Goal: Task Accomplishment & Management: Use online tool/utility

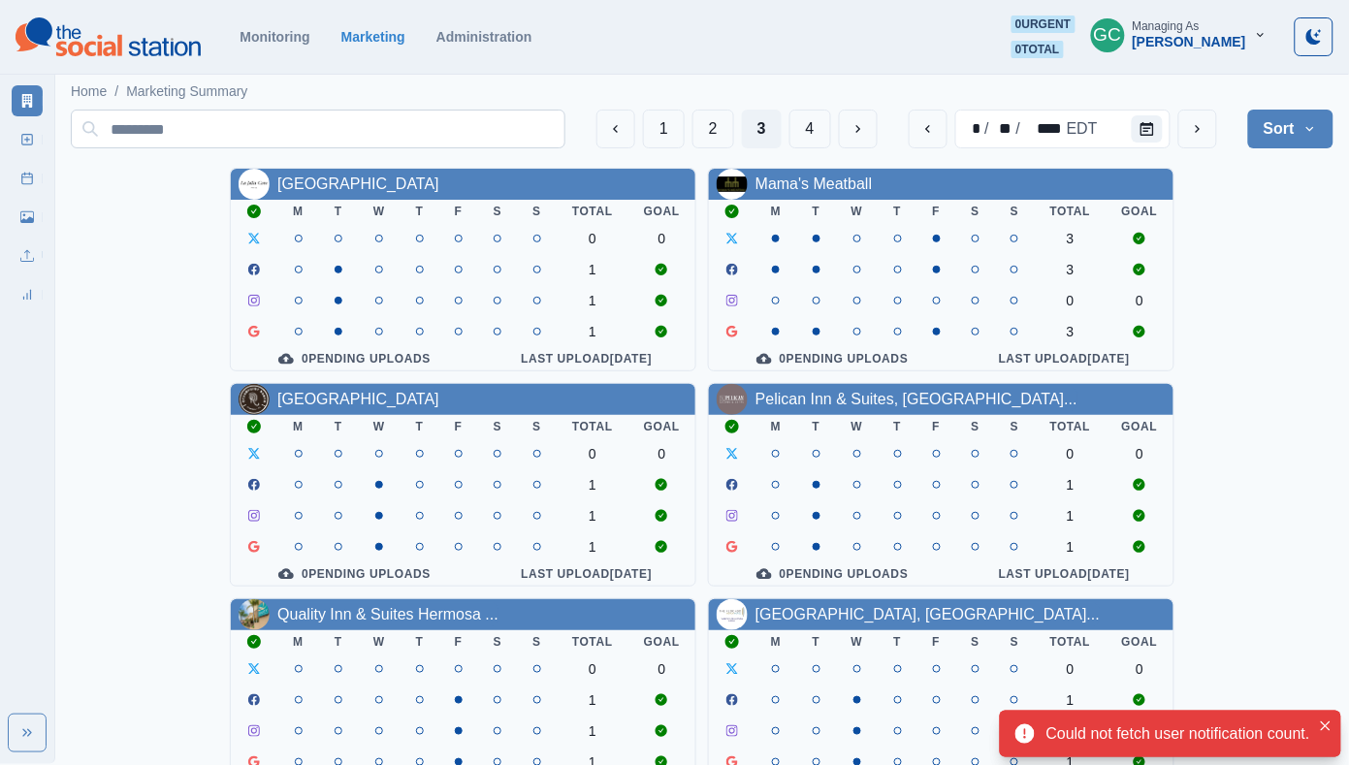
click at [255, 128] on input at bounding box center [318, 129] width 494 height 39
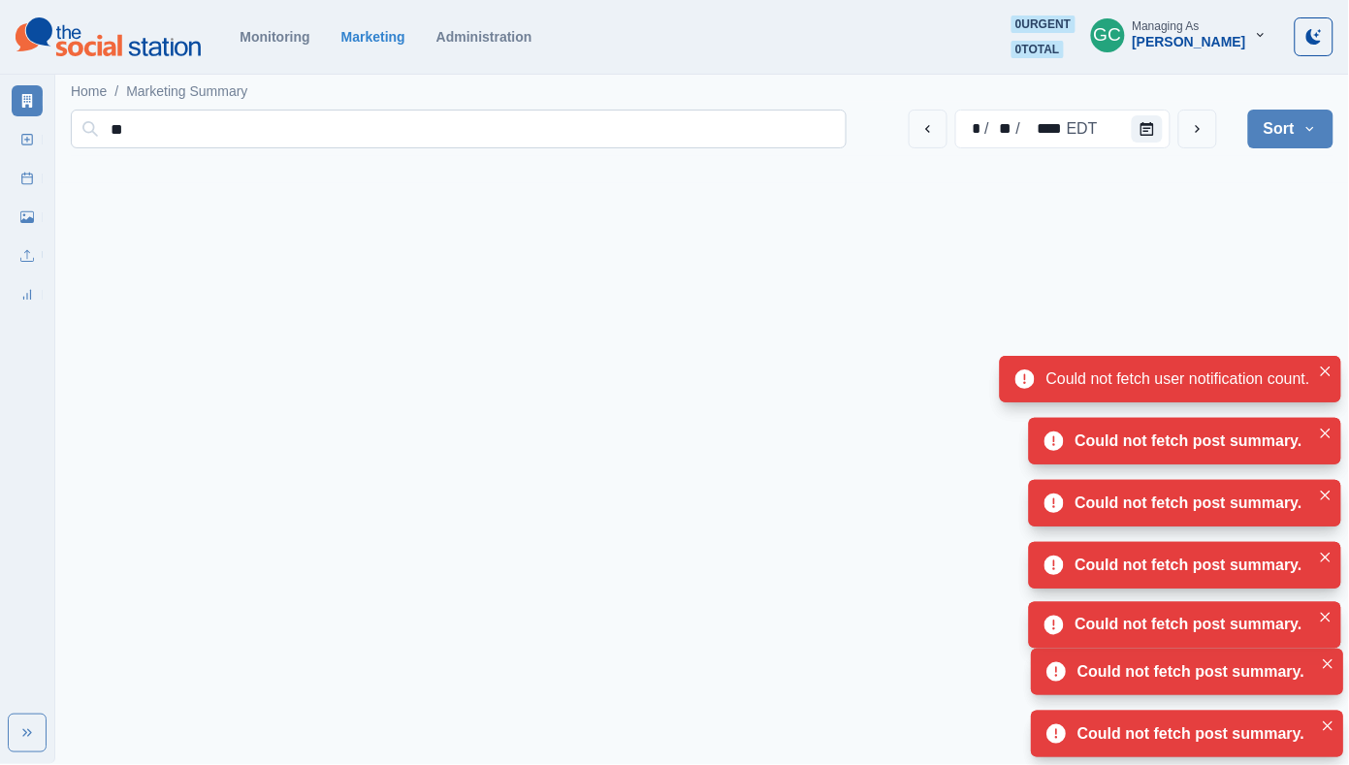
type input "***"
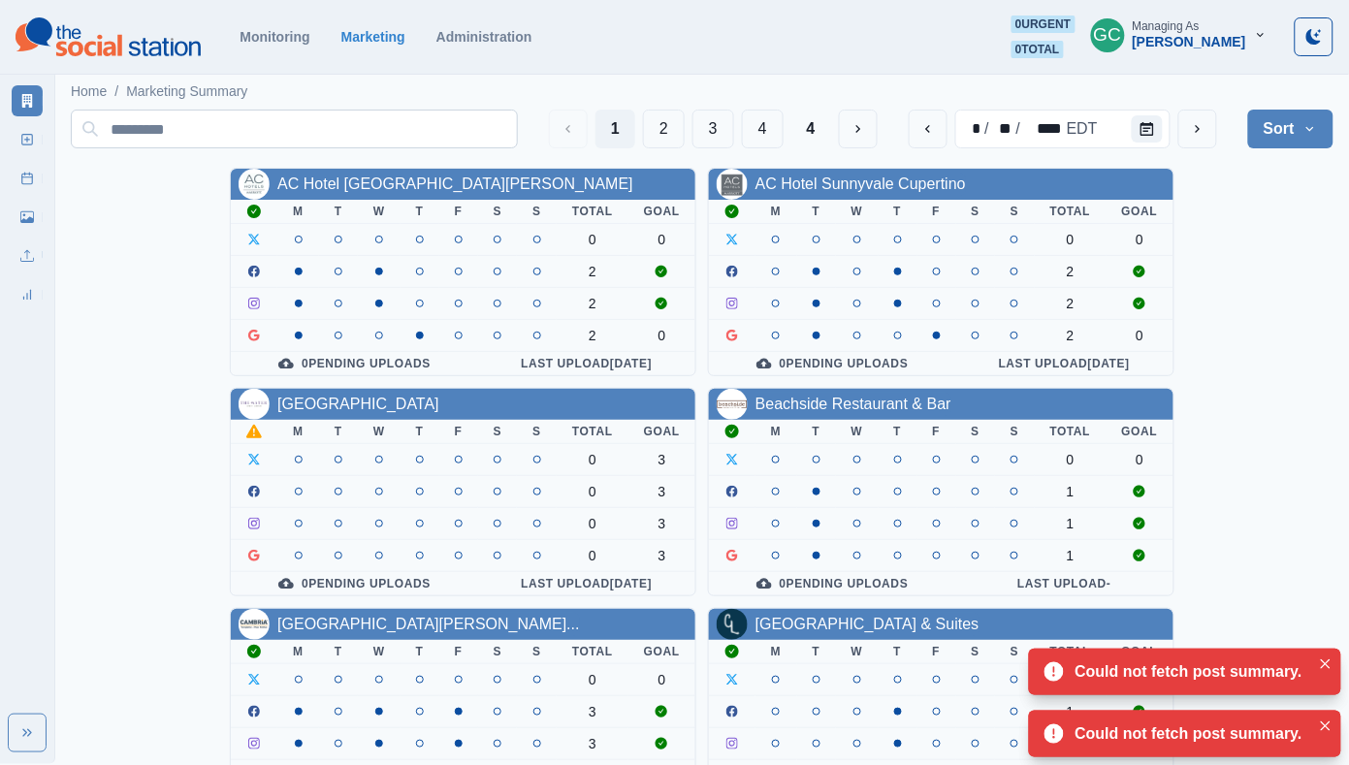
click at [354, 146] on input at bounding box center [294, 129] width 447 height 39
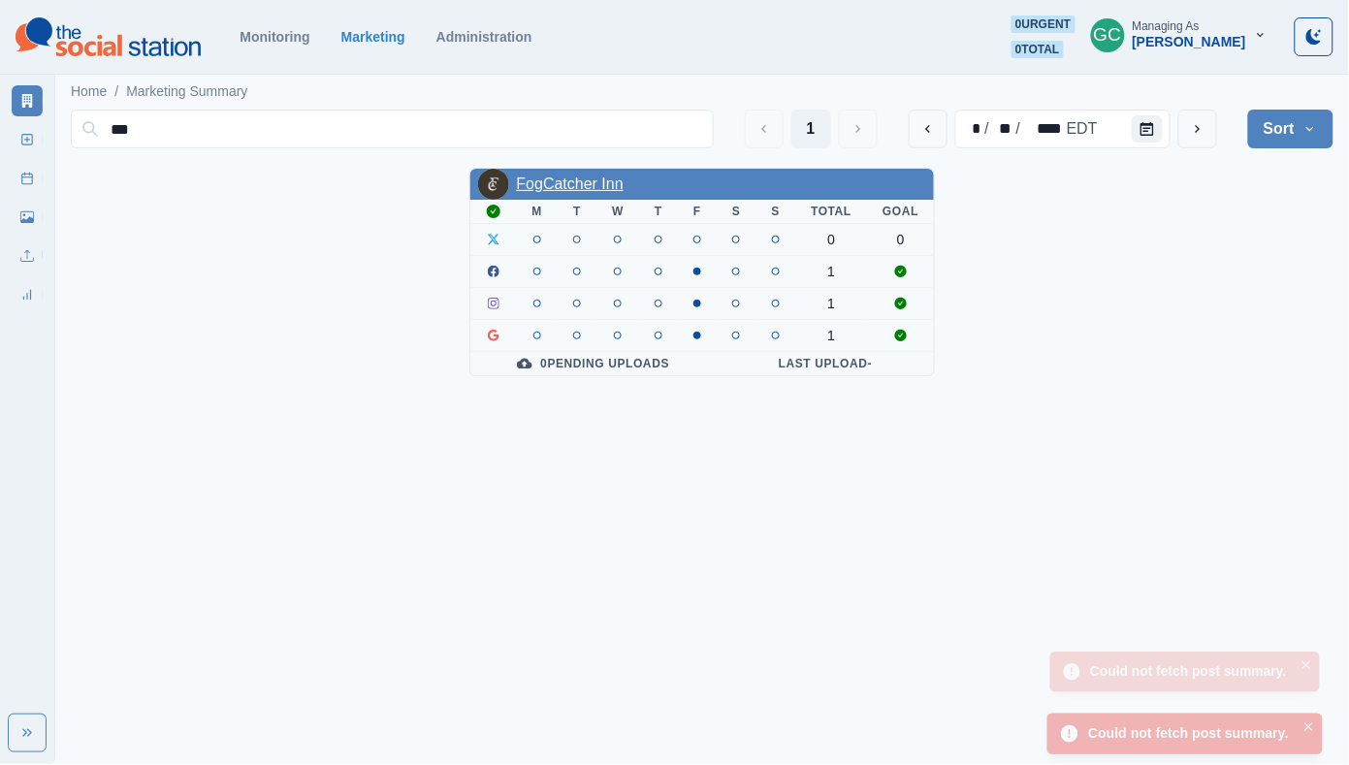
type input "***"
click at [567, 186] on link "FogCatcher Inn" at bounding box center [570, 183] width 107 height 16
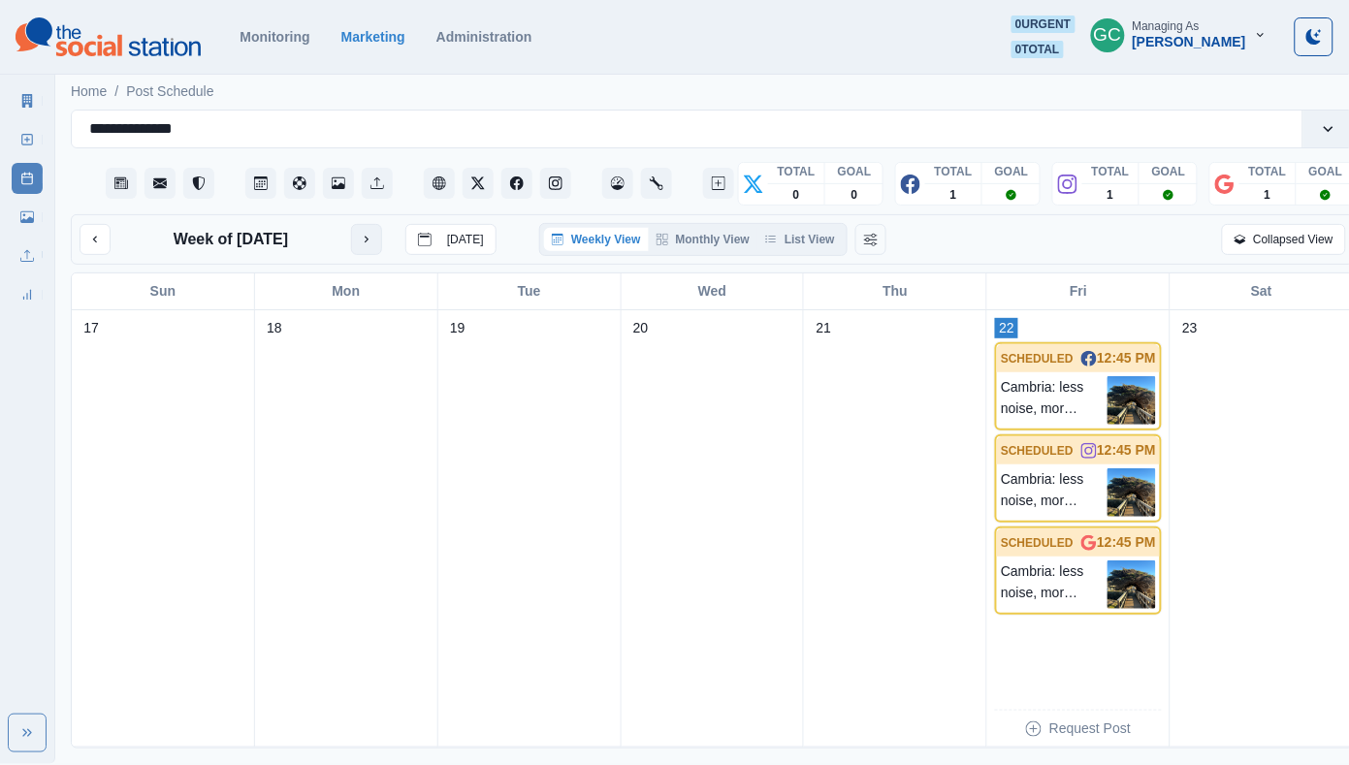
click at [353, 237] on button "next month" at bounding box center [366, 239] width 31 height 31
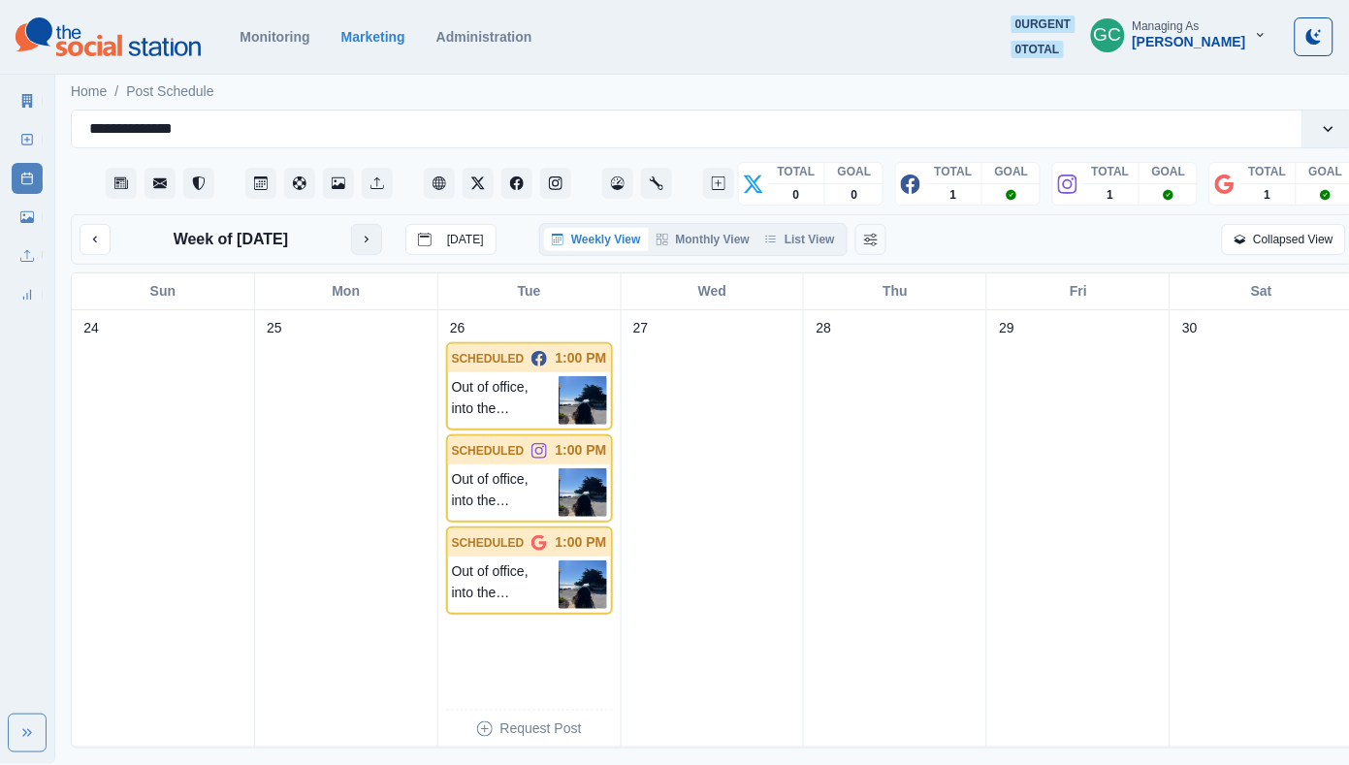
click at [353, 237] on button "next month" at bounding box center [366, 239] width 31 height 31
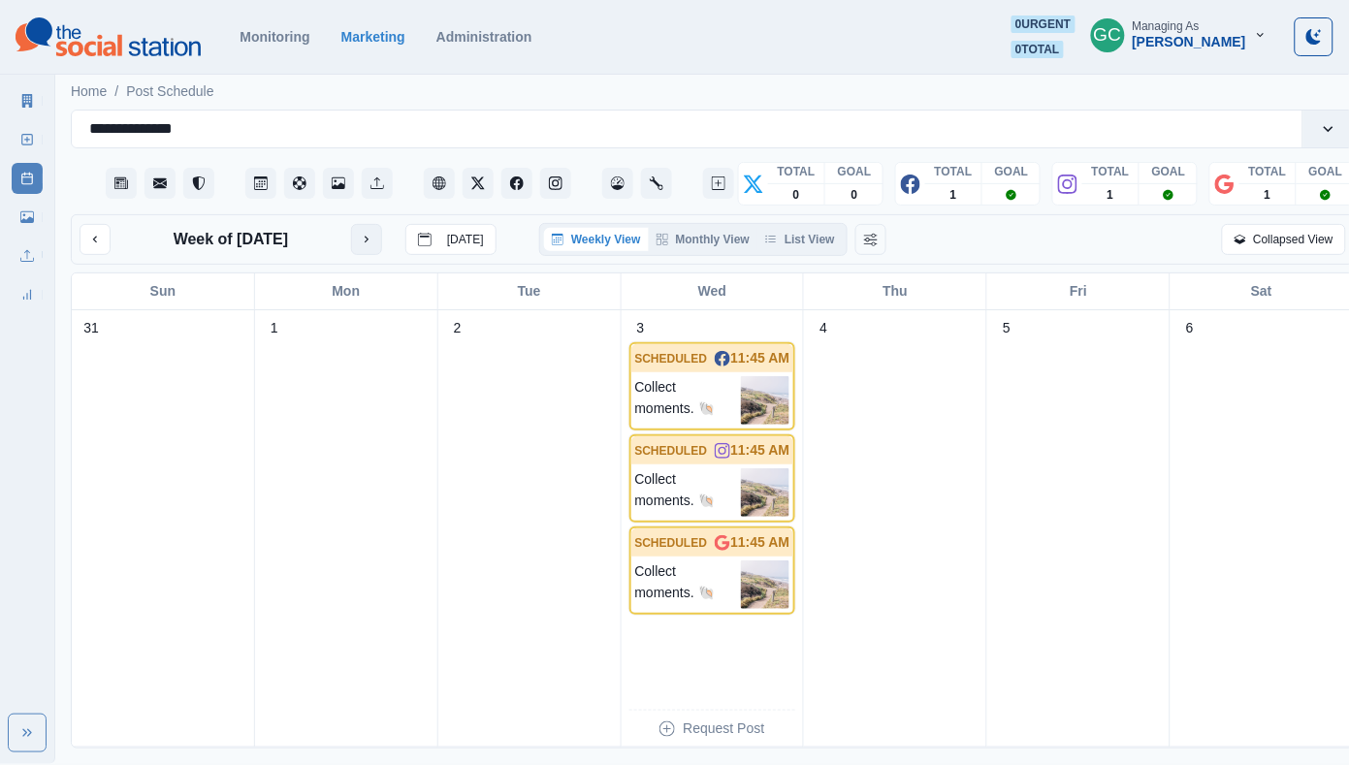
click at [382, 250] on button "next month" at bounding box center [366, 239] width 31 height 31
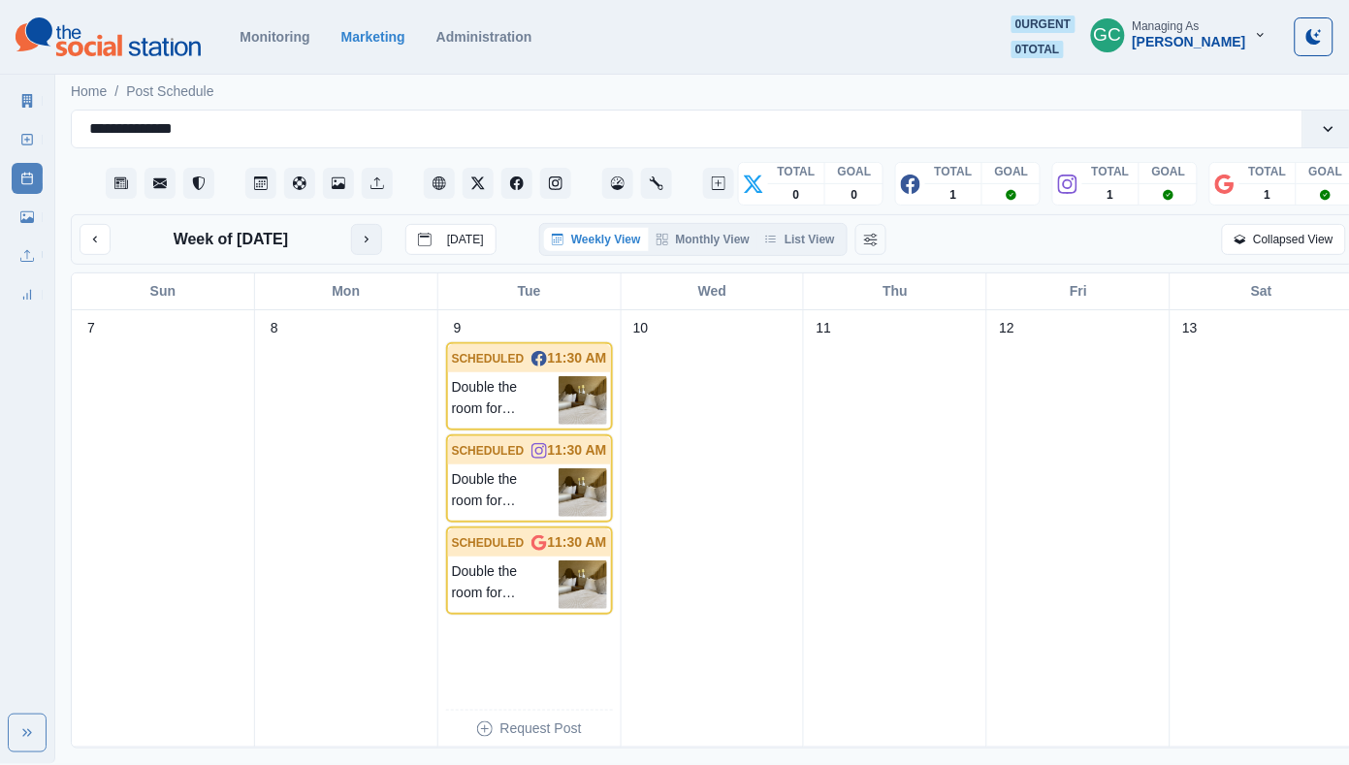
click at [382, 251] on button "next month" at bounding box center [366, 239] width 31 height 31
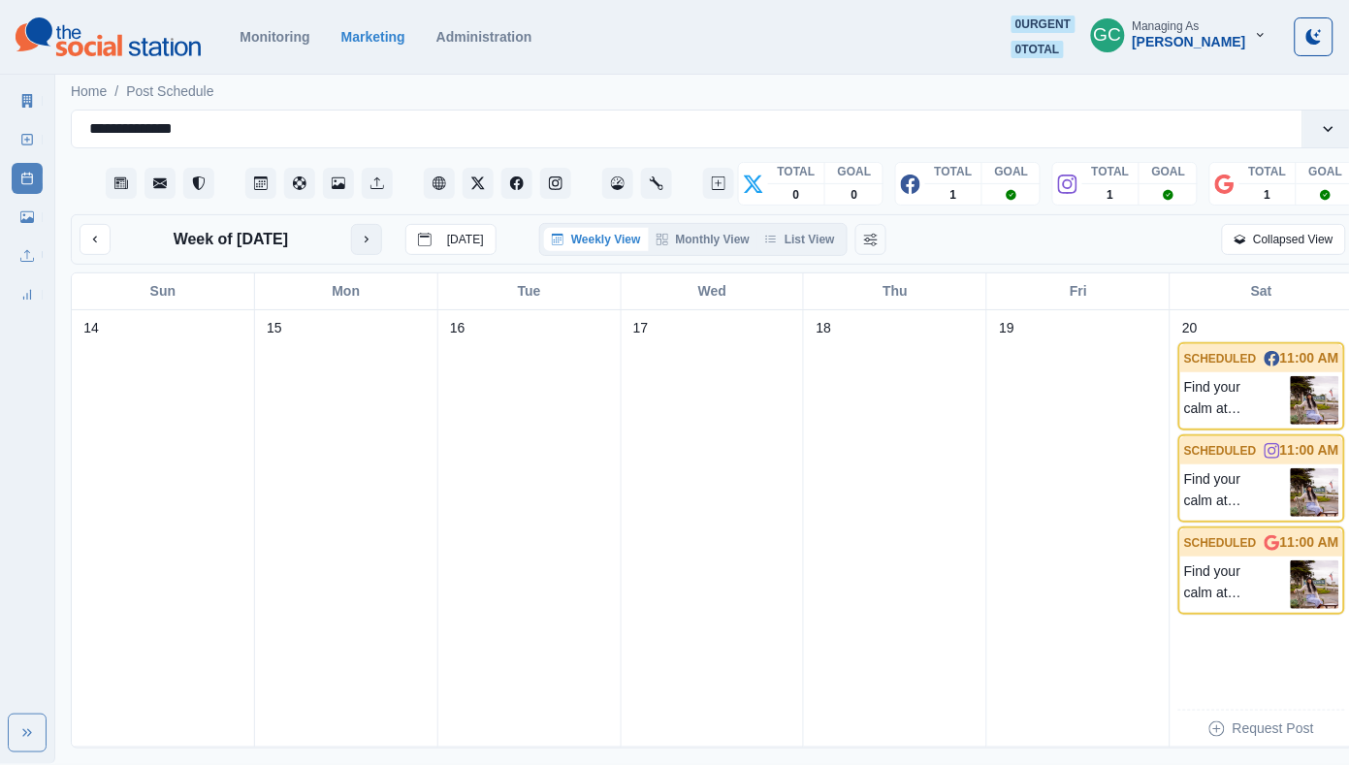
click at [382, 251] on button "next month" at bounding box center [366, 239] width 31 height 31
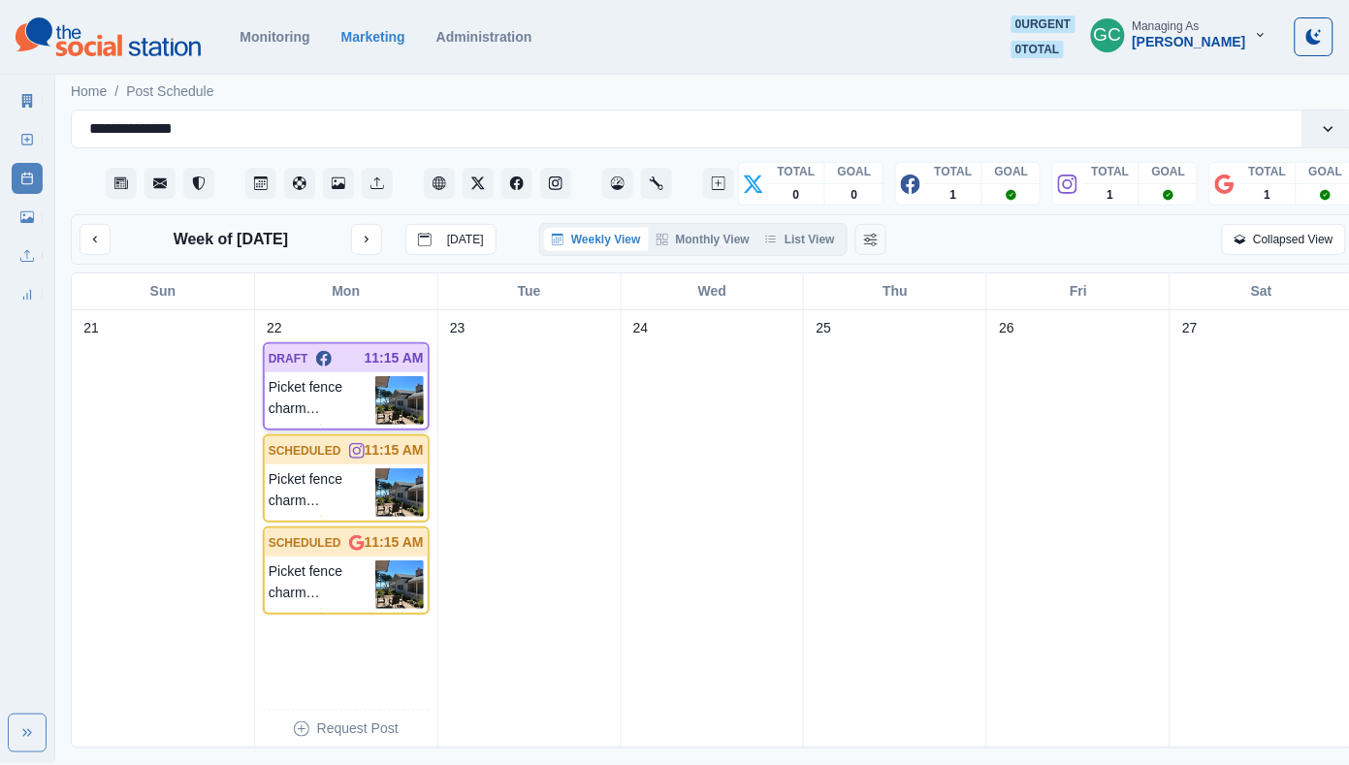
click at [370, 399] on p "Picket fence charm awaits. ✨ 📷: Aerin Ginsberg" at bounding box center [322, 400] width 107 height 48
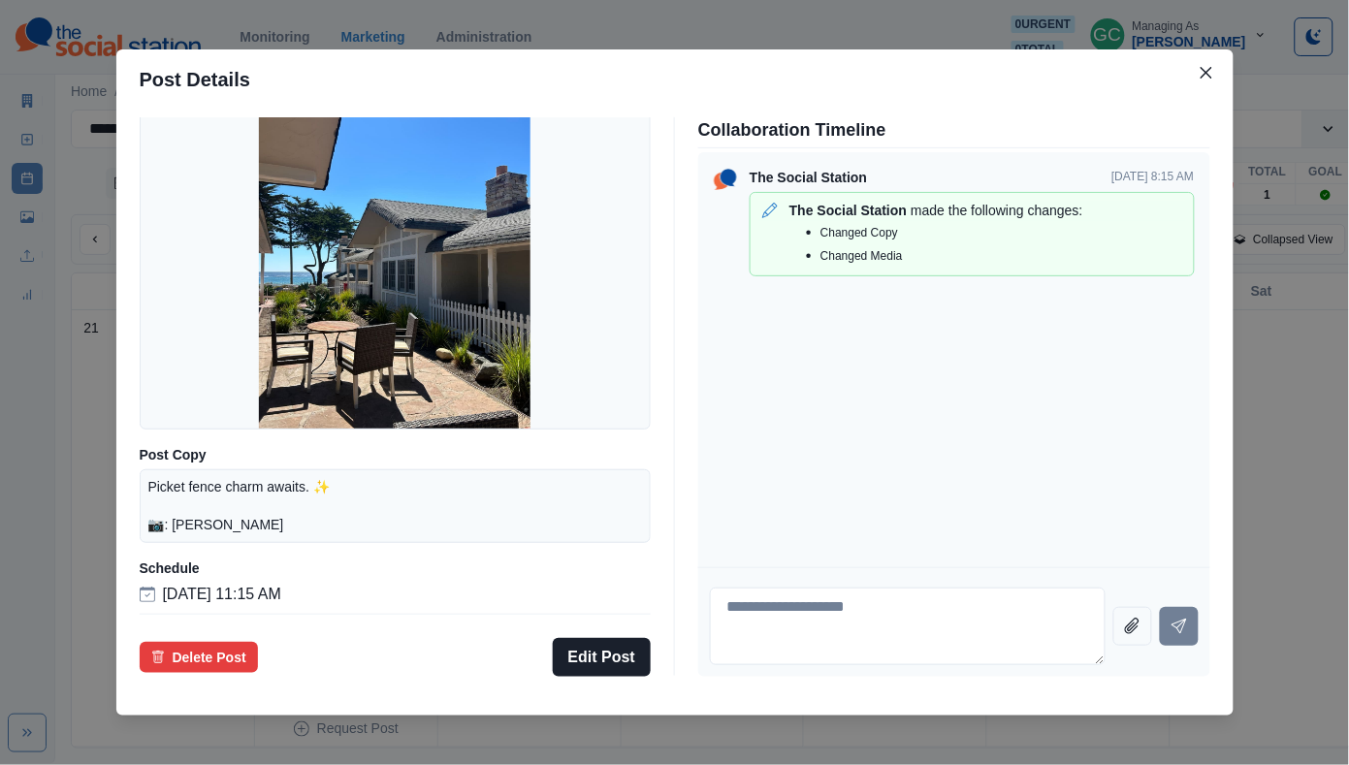
scroll to position [94, 0]
click at [577, 656] on button "Edit Post" at bounding box center [602, 657] width 98 height 39
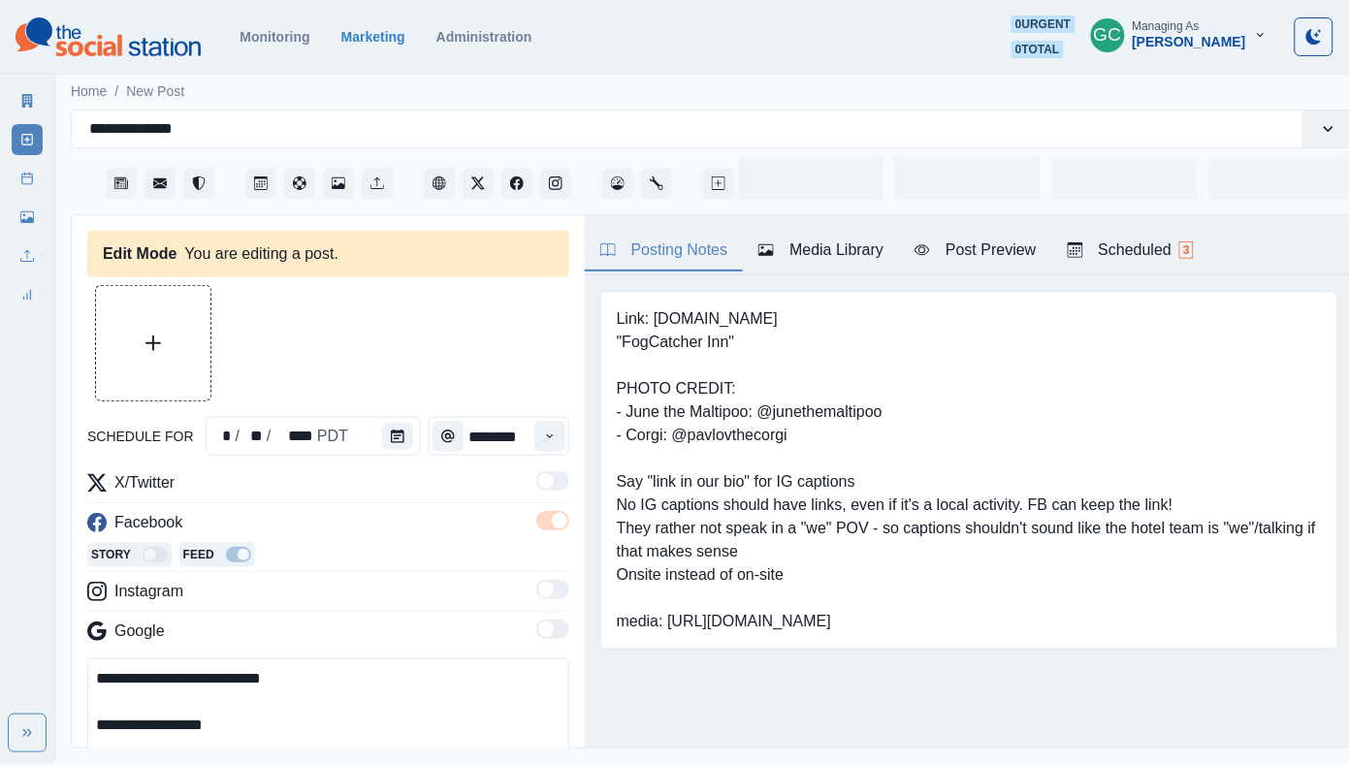
type input "********"
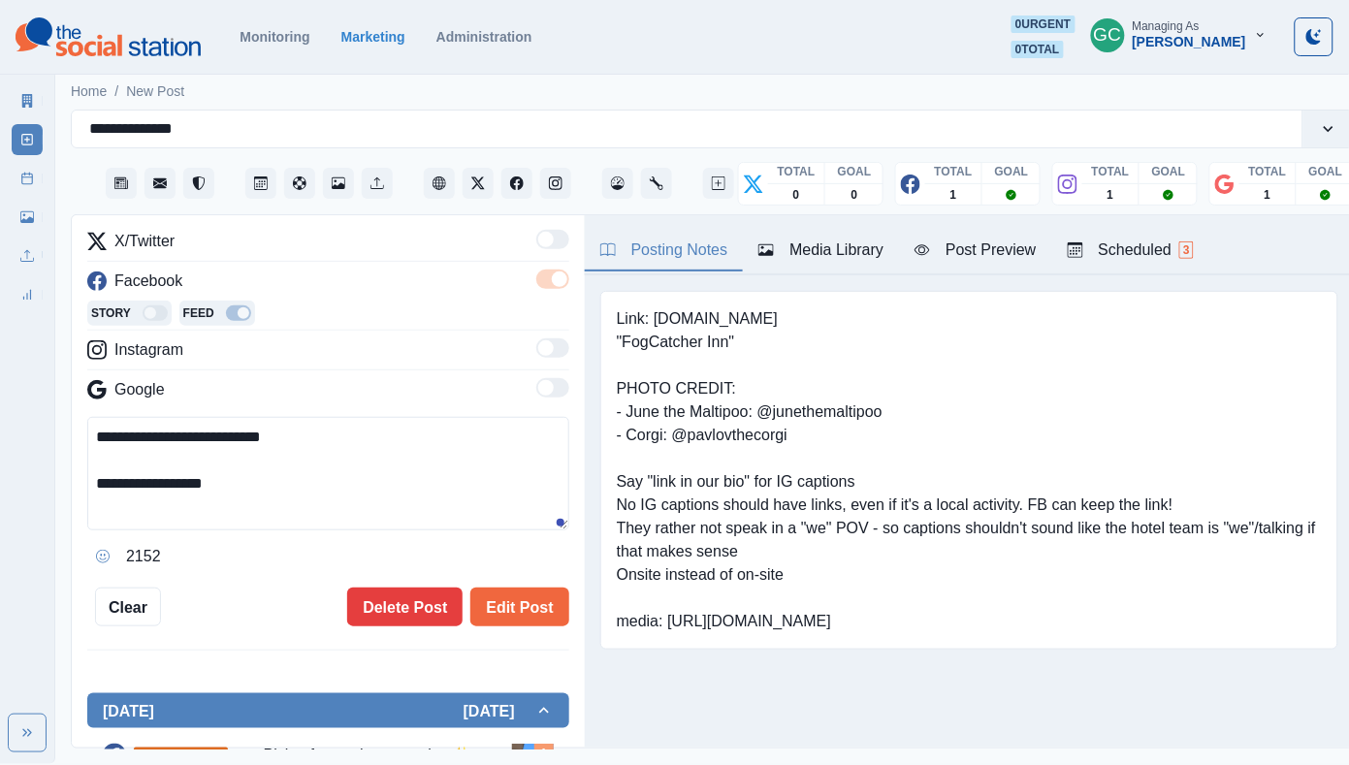
scroll to position [260, 0]
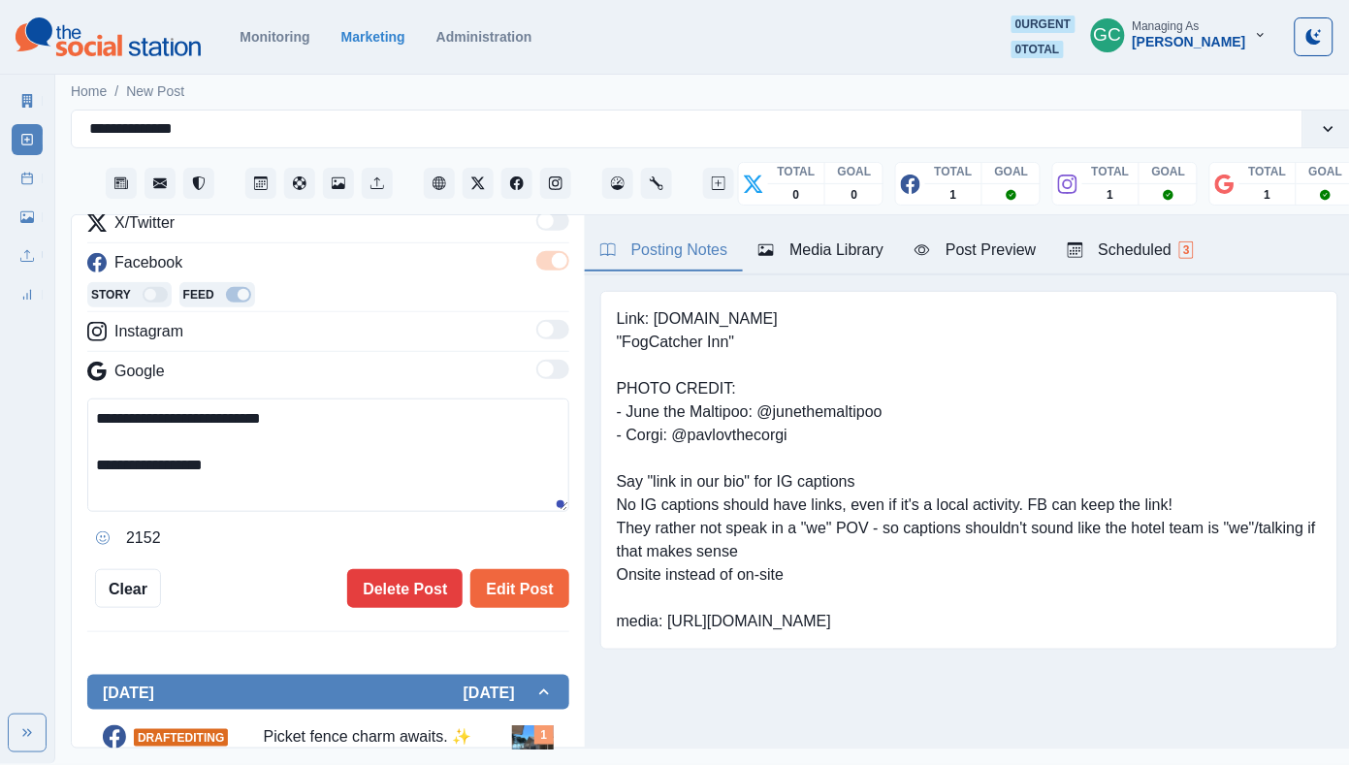
drag, startPoint x: 262, startPoint y: 455, endPoint x: 327, endPoint y: 523, distance: 93.9
click at [327, 523] on div "**********" at bounding box center [328, 475] width 482 height 155
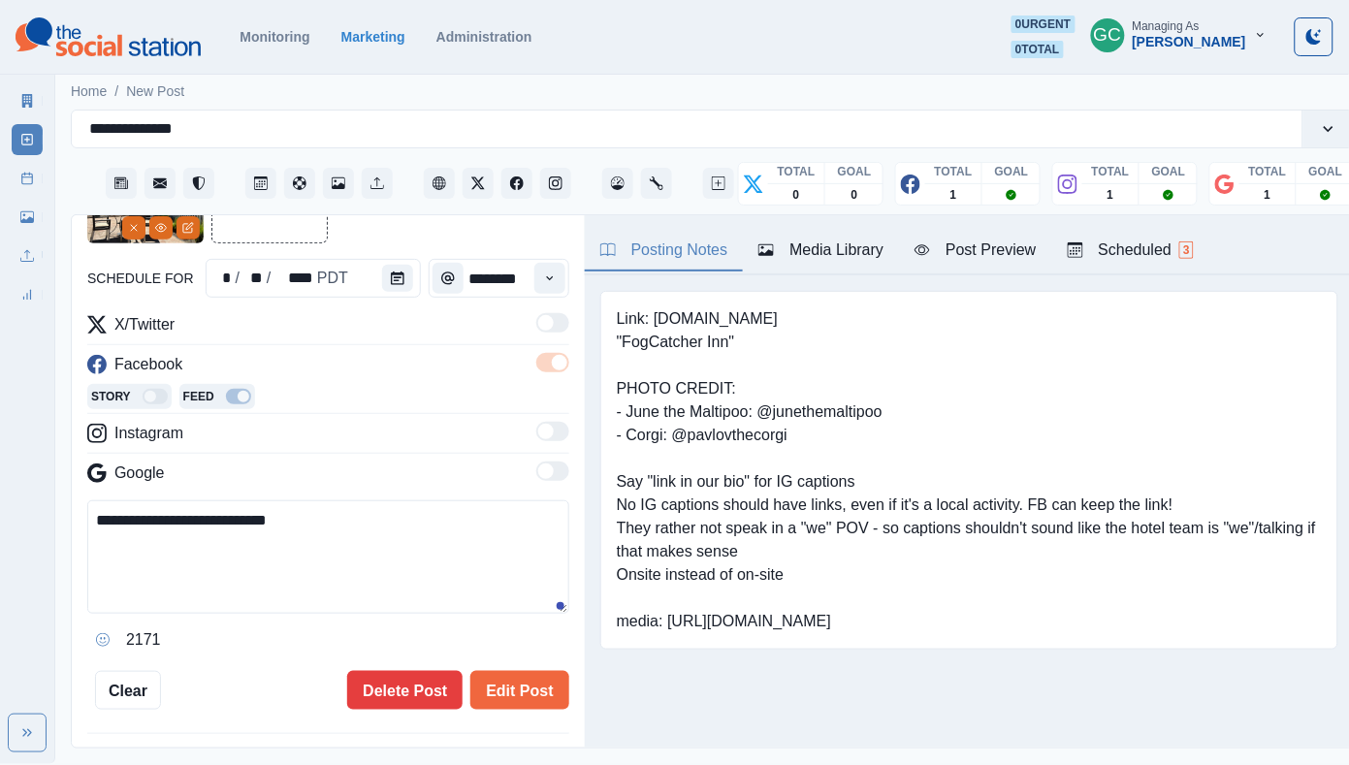
scroll to position [163, 0]
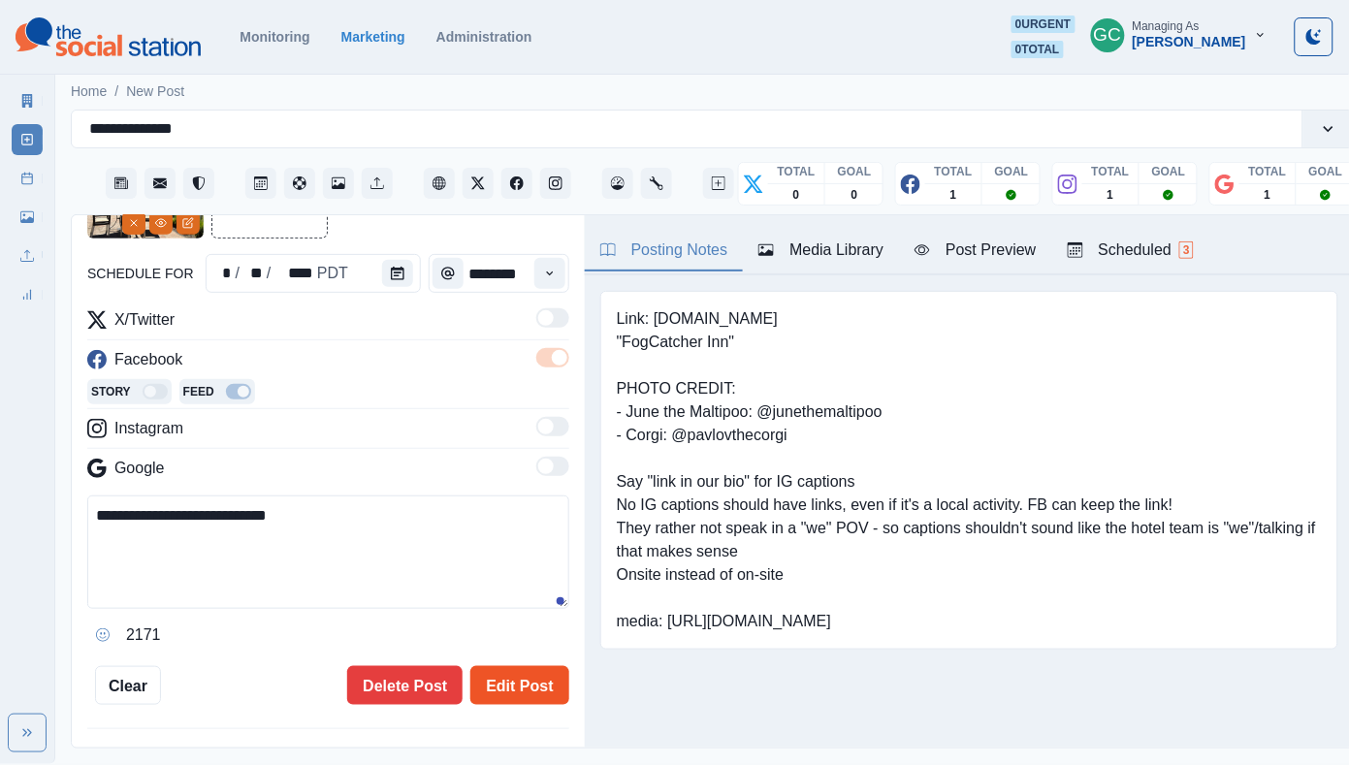
type textarea "**********"
click at [500, 690] on button "Edit Post" at bounding box center [519, 685] width 98 height 39
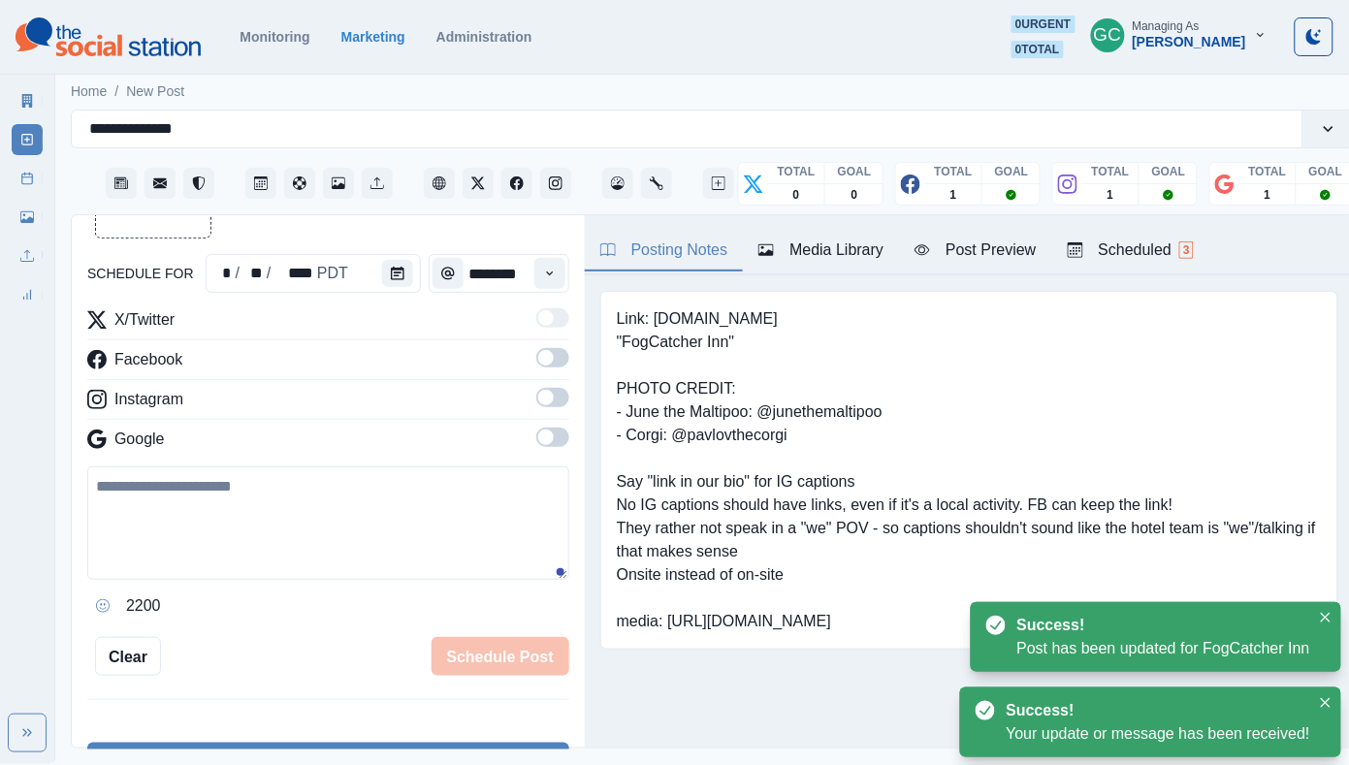
click at [1177, 203] on div at bounding box center [1168, 194] width 58 height 21
click at [1145, 237] on button "Scheduled 3" at bounding box center [1130, 251] width 157 height 41
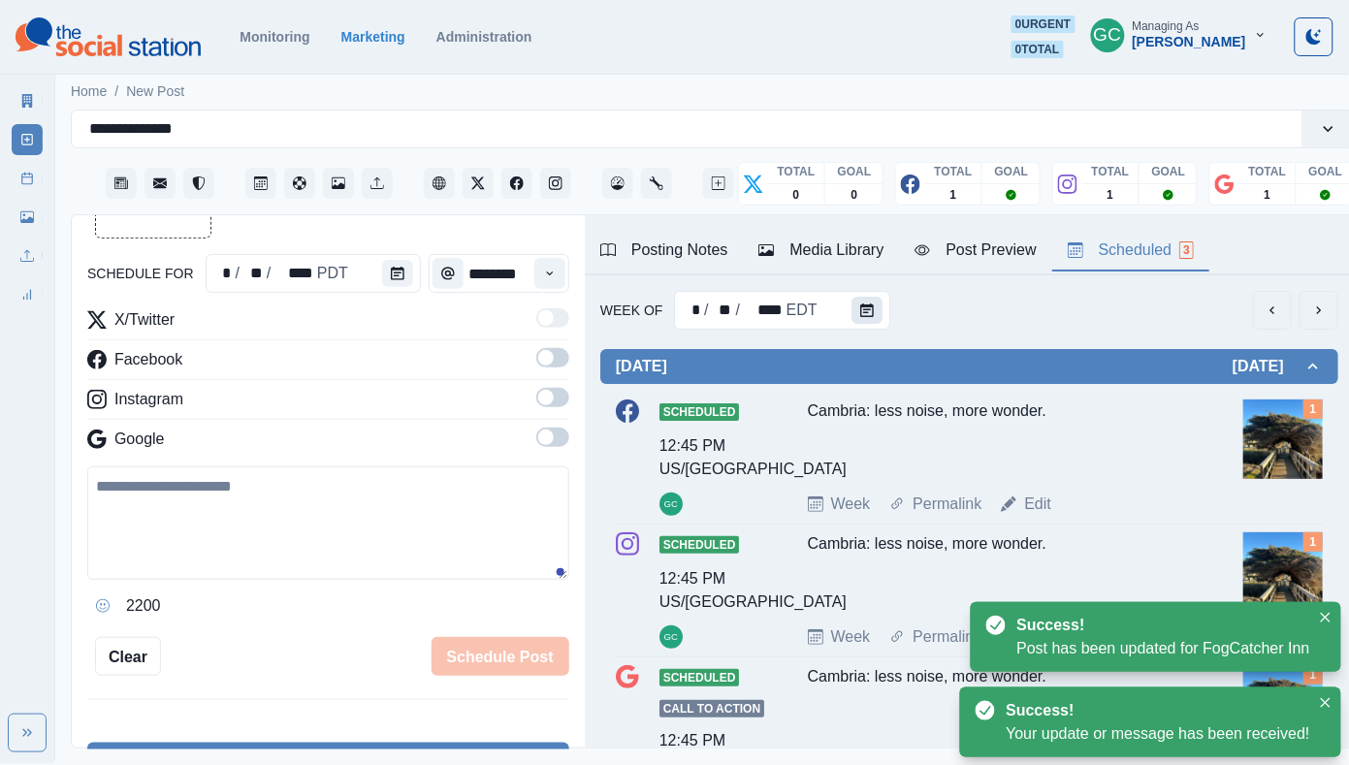
click at [863, 304] on icon "Calendar" at bounding box center [867, 310] width 14 height 14
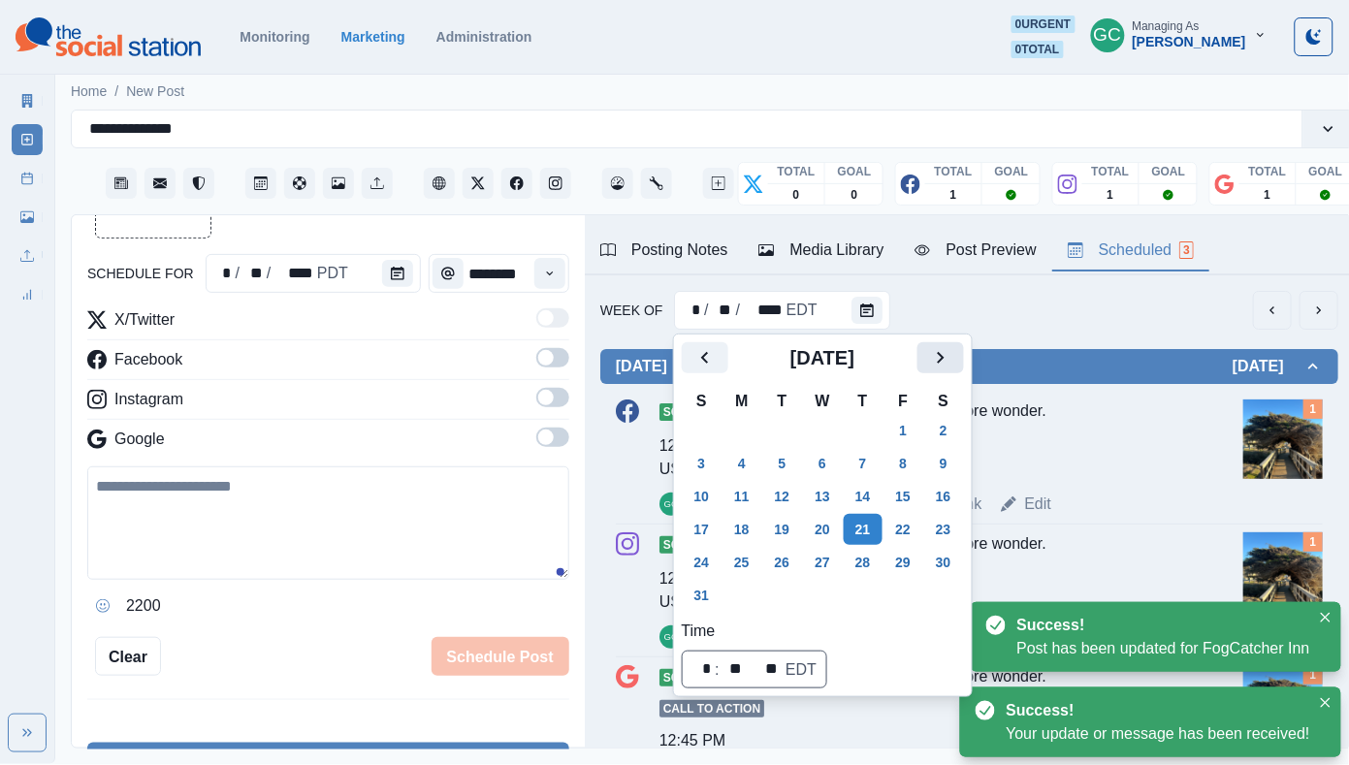
click at [964, 364] on button "Next" at bounding box center [940, 357] width 47 height 31
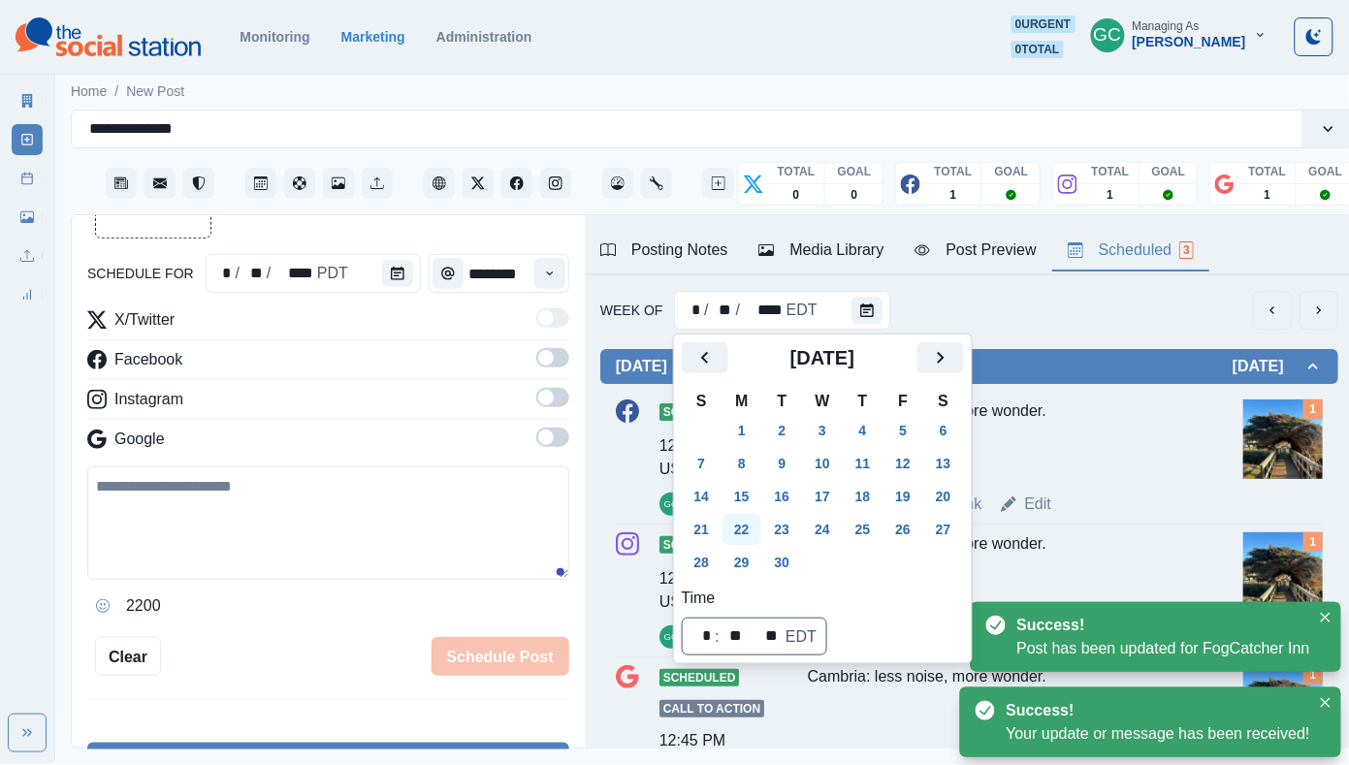
click at [761, 519] on button "22" at bounding box center [741, 529] width 39 height 31
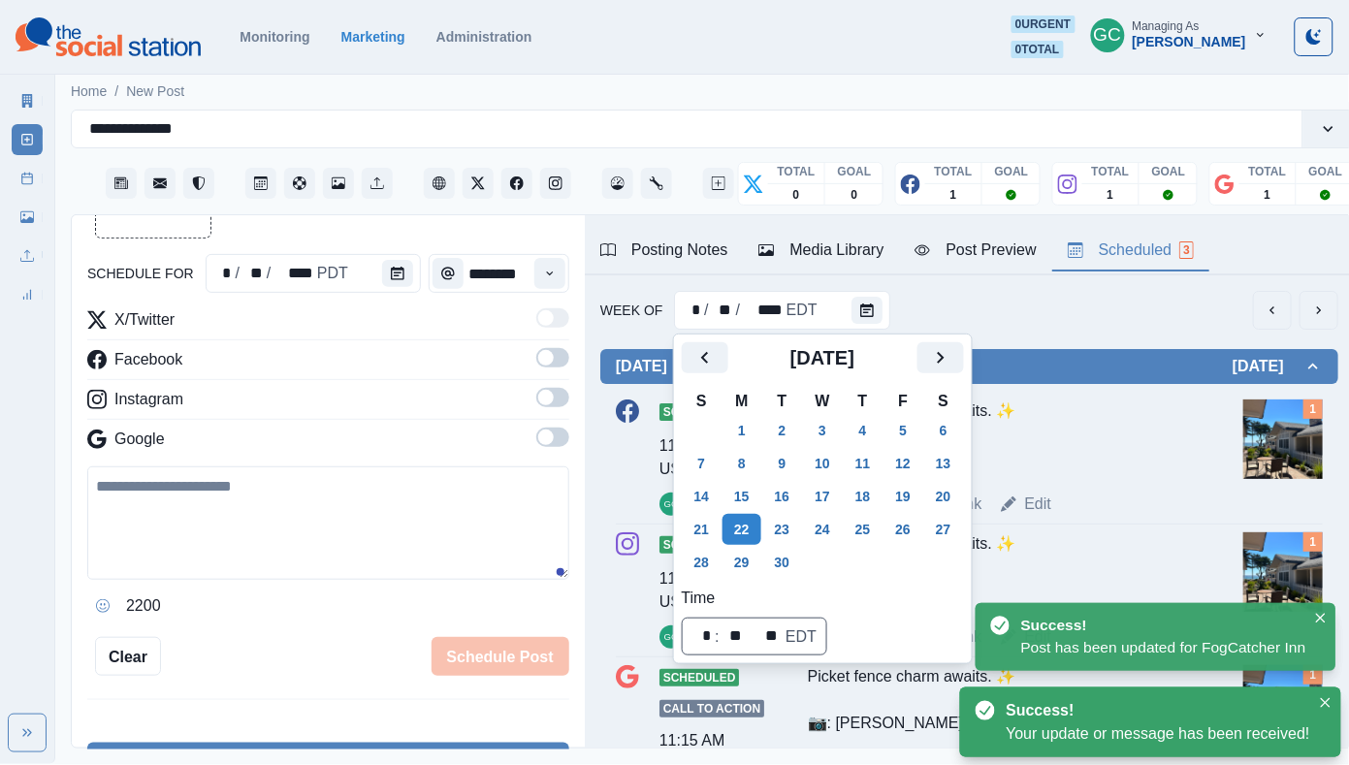
click at [1102, 414] on div "Picket fence charm awaits. ✨" at bounding box center [1000, 438] width 384 height 78
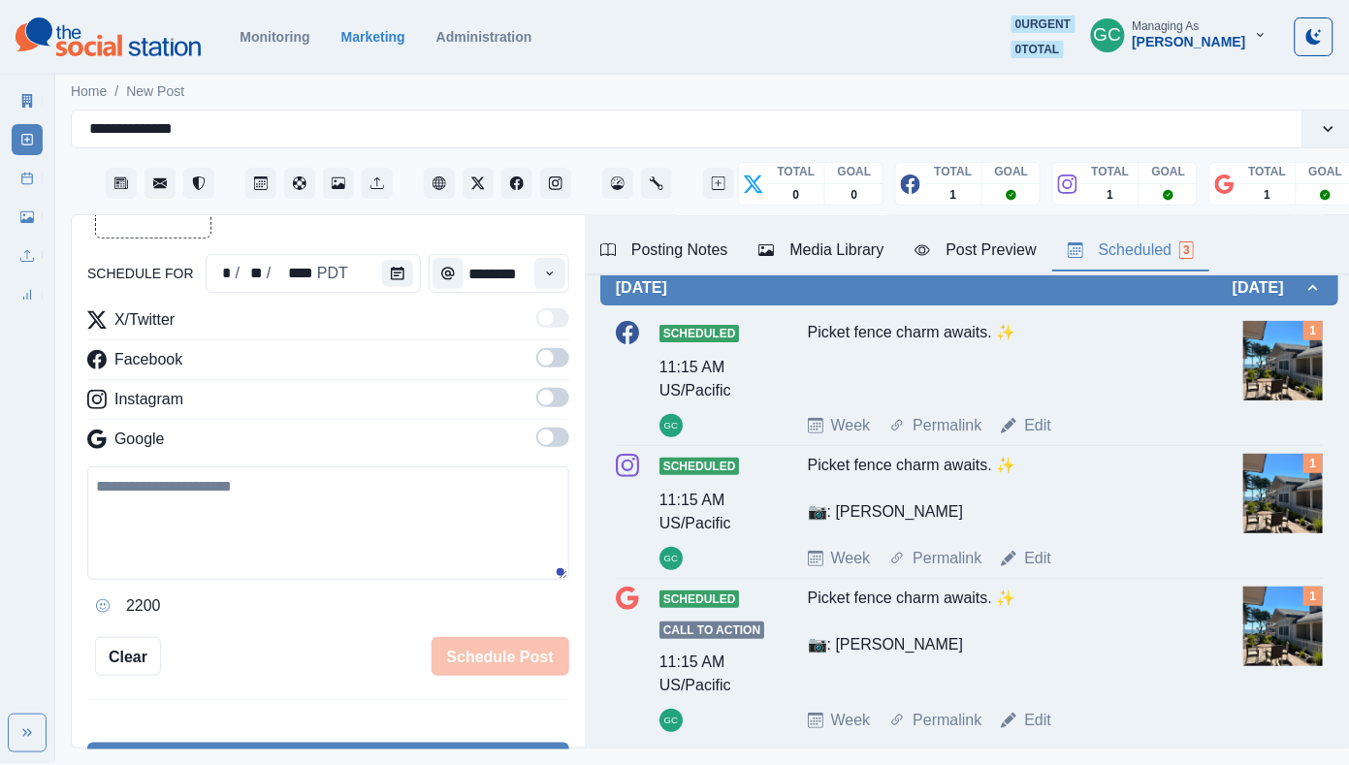
scroll to position [82, 0]
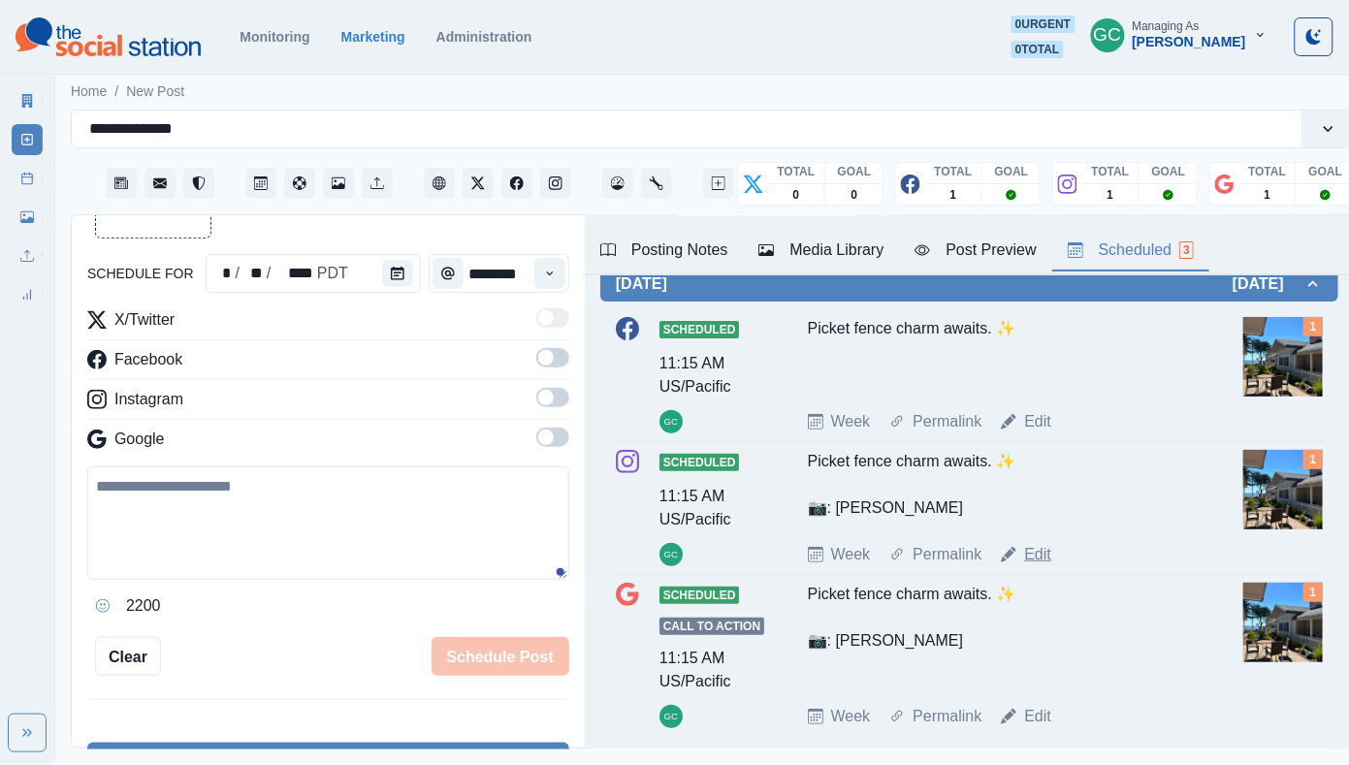
click at [1034, 551] on link "Edit" at bounding box center [1037, 554] width 27 height 23
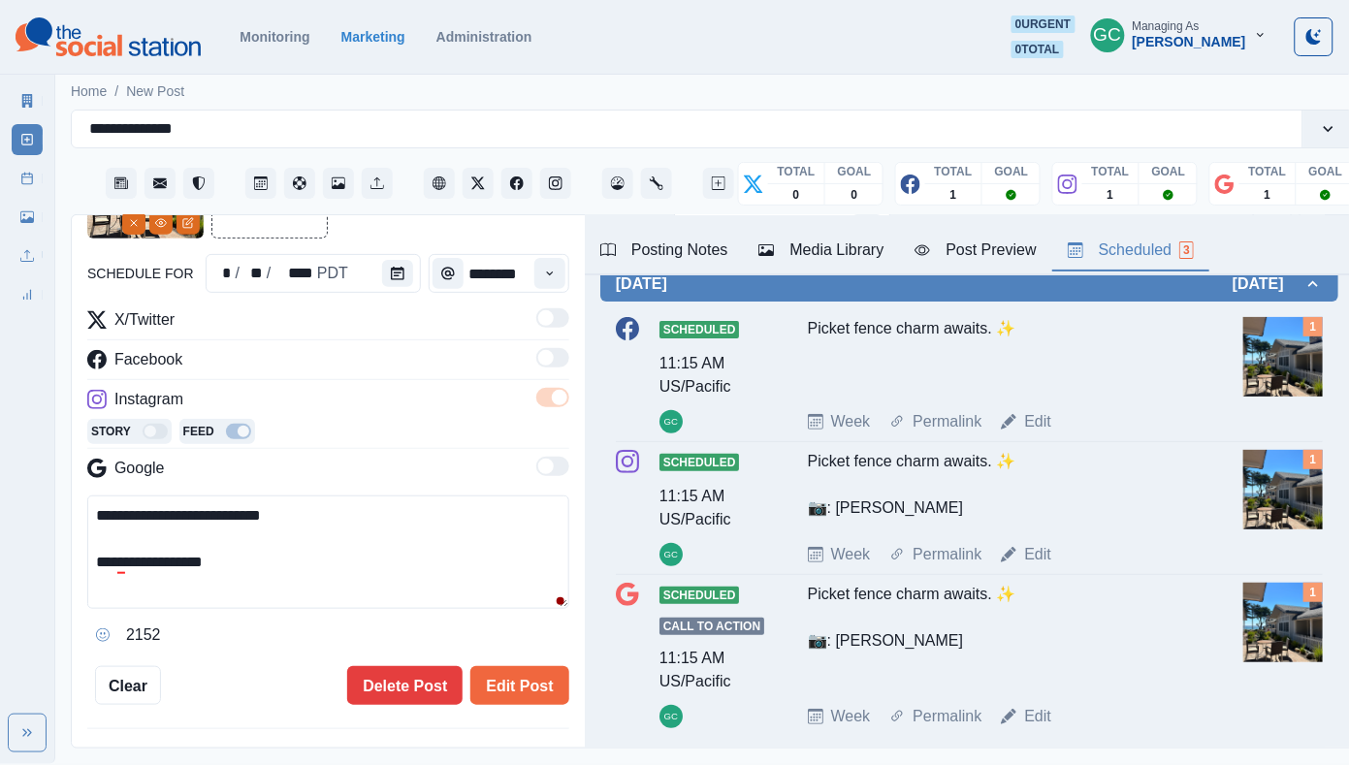
drag, startPoint x: 361, startPoint y: 526, endPoint x: 415, endPoint y: 616, distance: 104.4
click at [415, 616] on div "**********" at bounding box center [328, 572] width 482 height 155
type textarea "**********"
click at [540, 705] on button "Edit Post" at bounding box center [519, 685] width 98 height 39
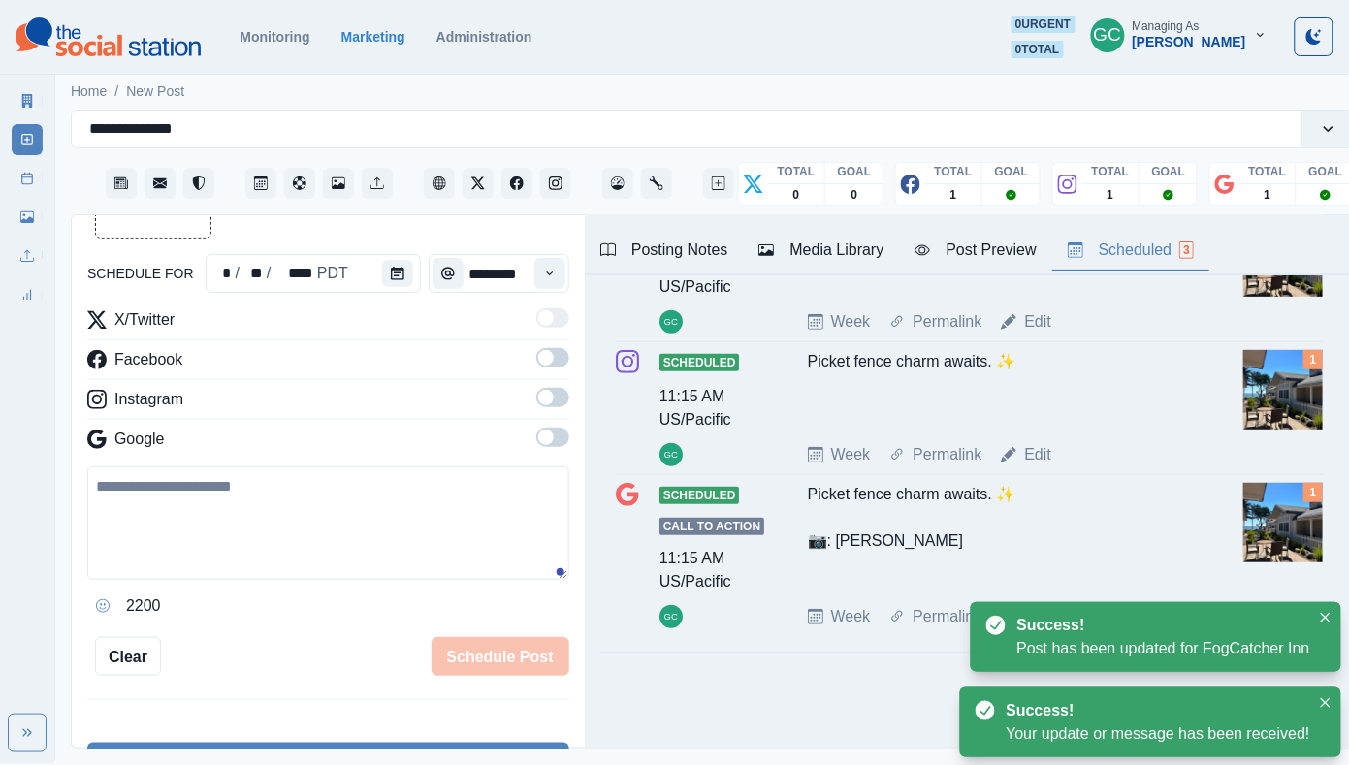
scroll to position [194, 0]
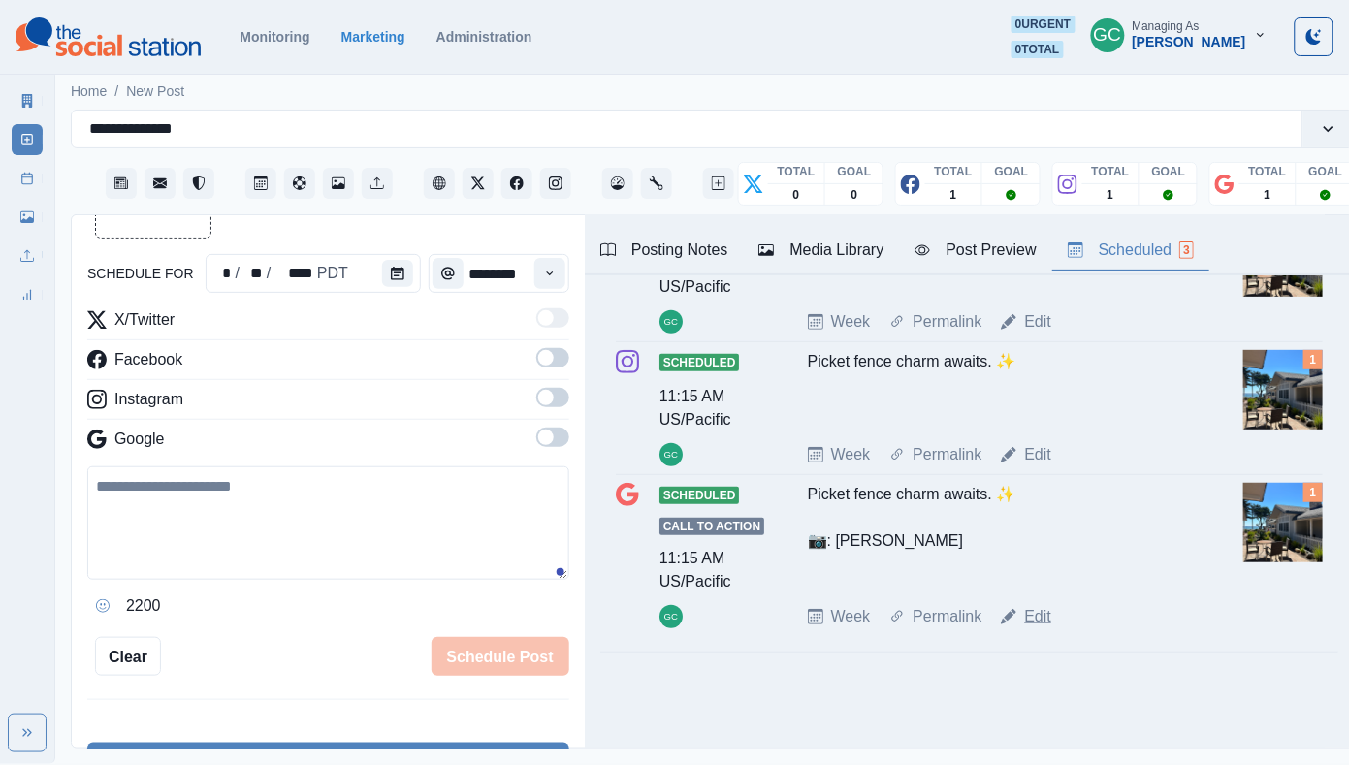
click at [1051, 613] on link "Edit" at bounding box center [1037, 616] width 27 height 23
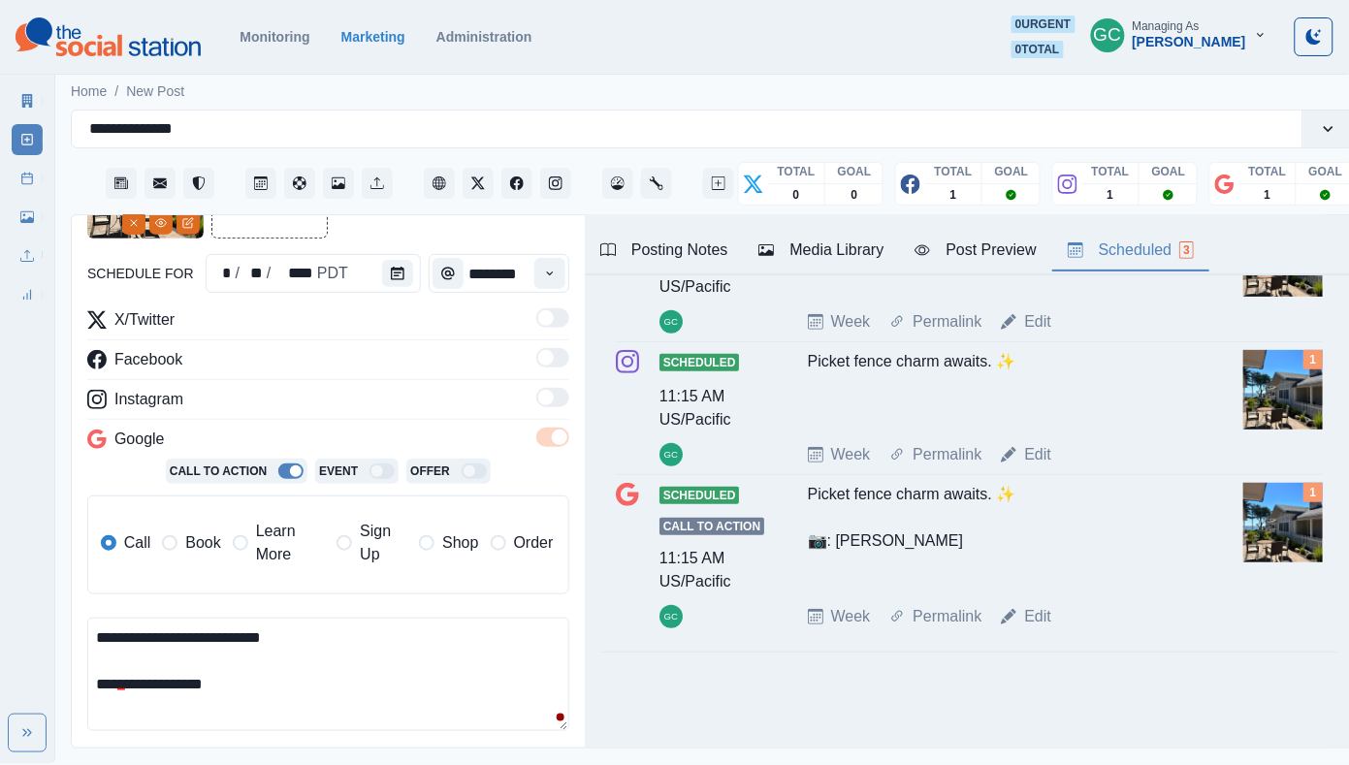
drag, startPoint x: 401, startPoint y: 660, endPoint x: 488, endPoint y: 779, distance: 146.4
click at [488, 764] on html "**********" at bounding box center [674, 382] width 1349 height 764
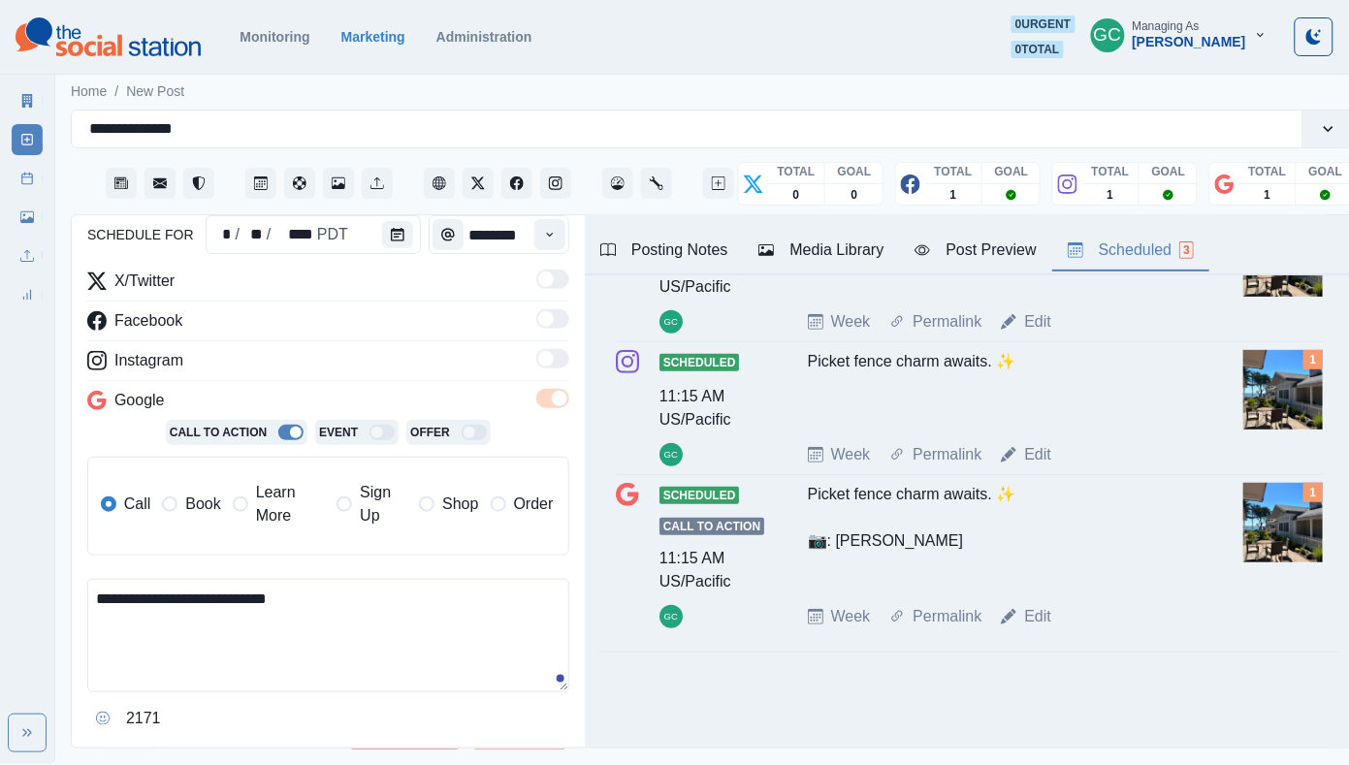
scroll to position [259, 0]
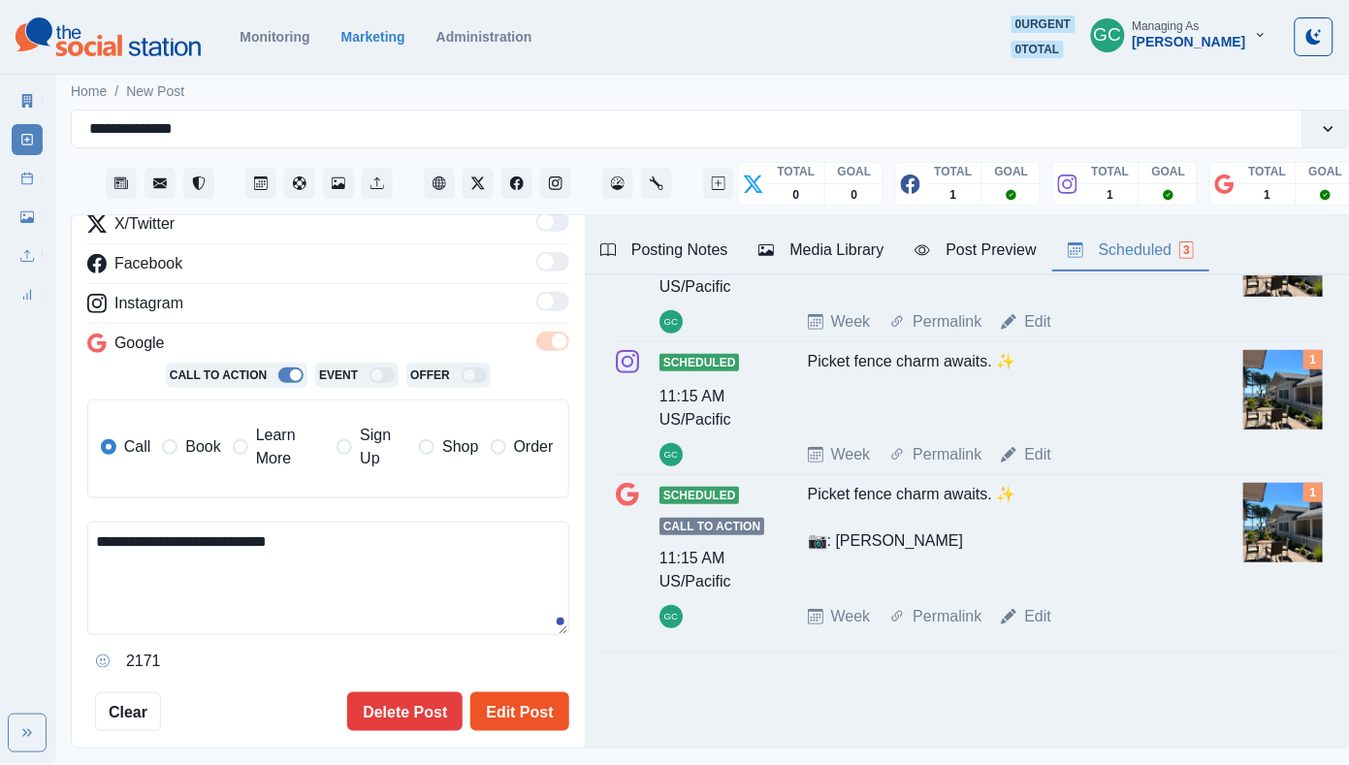
type textarea "**********"
click at [511, 728] on button "Edit Post" at bounding box center [519, 711] width 98 height 39
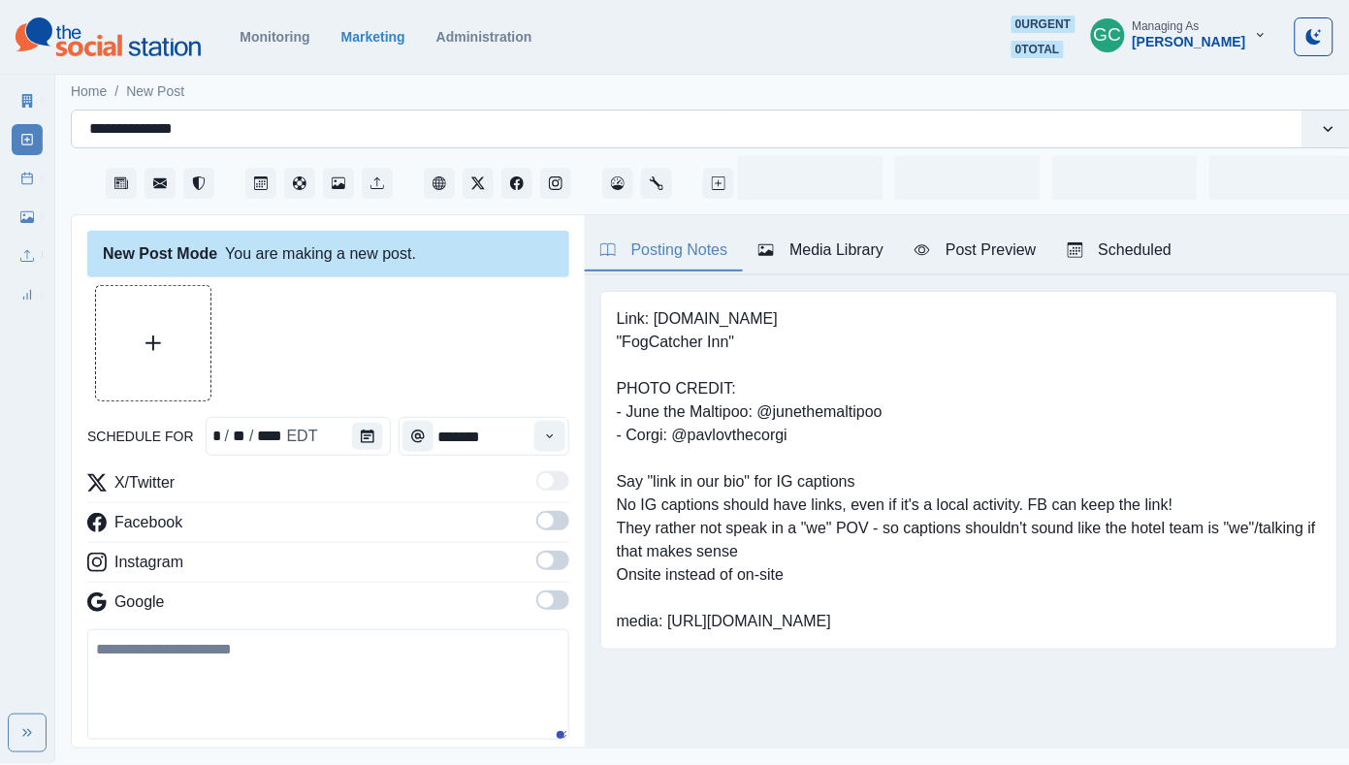
type input "*******"
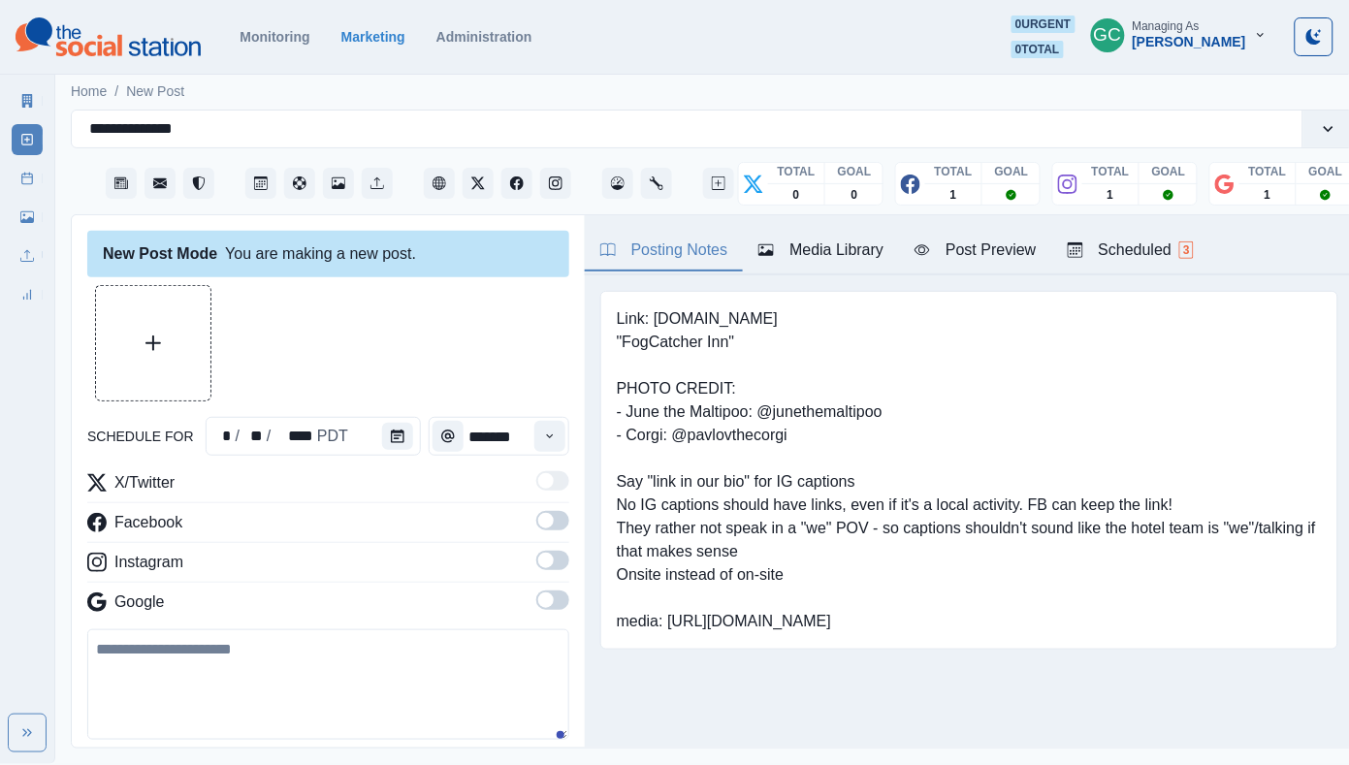
click at [138, 44] on img at bounding box center [108, 36] width 185 height 39
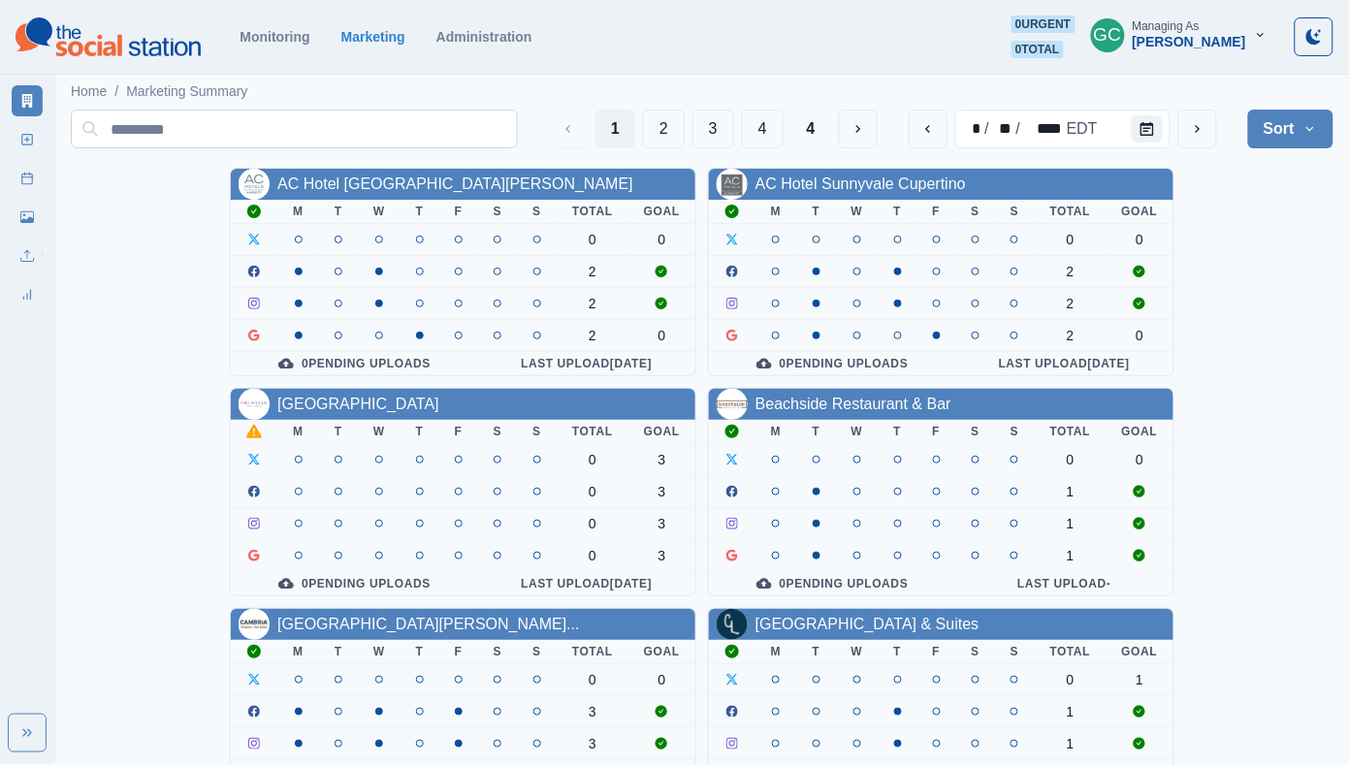
click at [166, 127] on input at bounding box center [294, 129] width 447 height 39
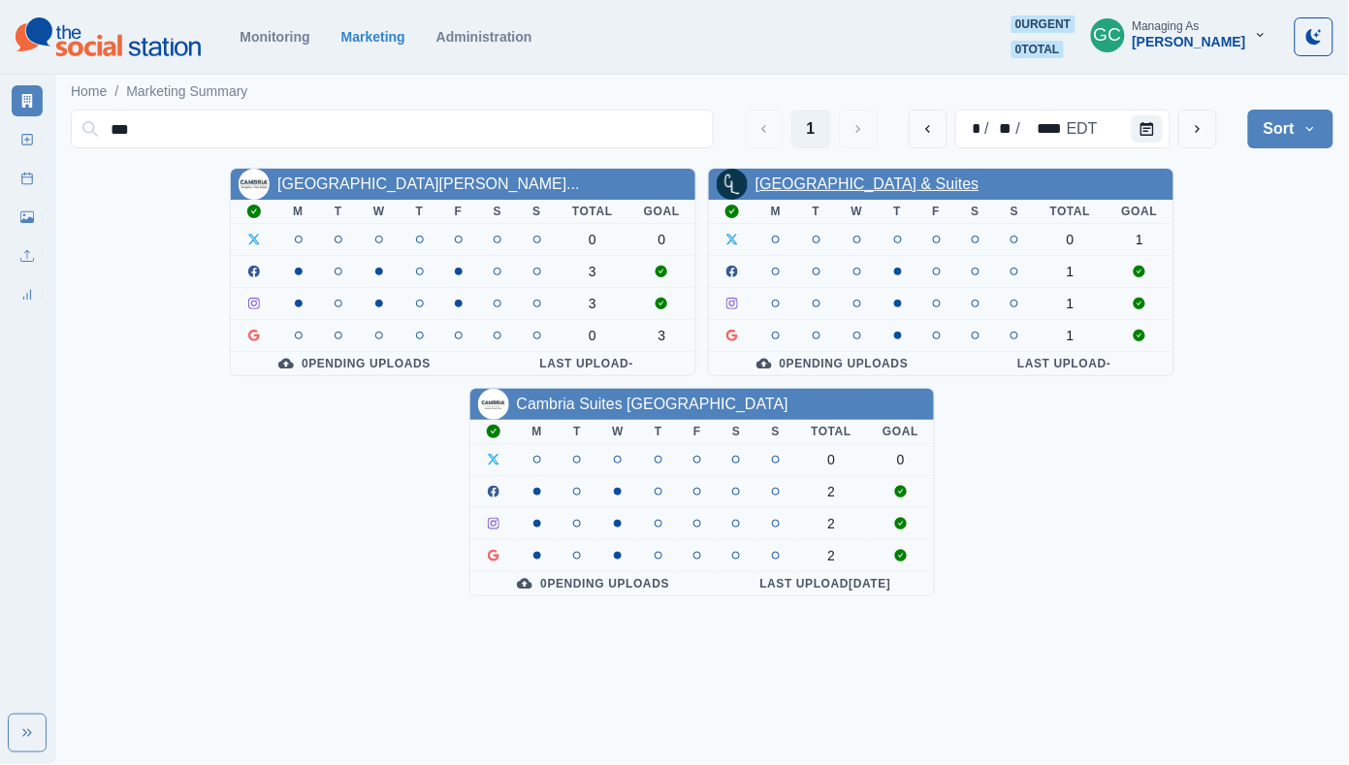
type input "***"
click at [831, 191] on link "Cambria Landing Inn & Suites" at bounding box center [867, 183] width 224 height 16
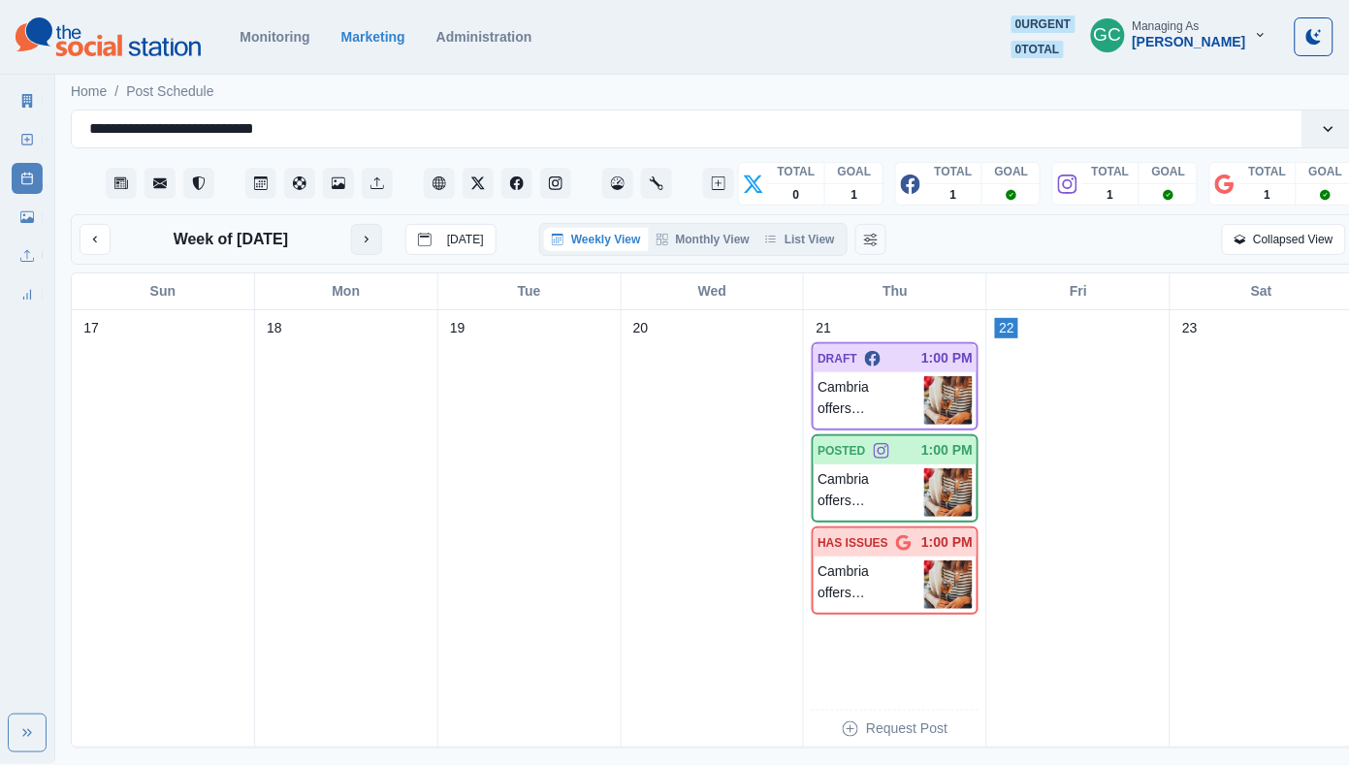
click at [361, 237] on icon "next month" at bounding box center [367, 240] width 14 height 14
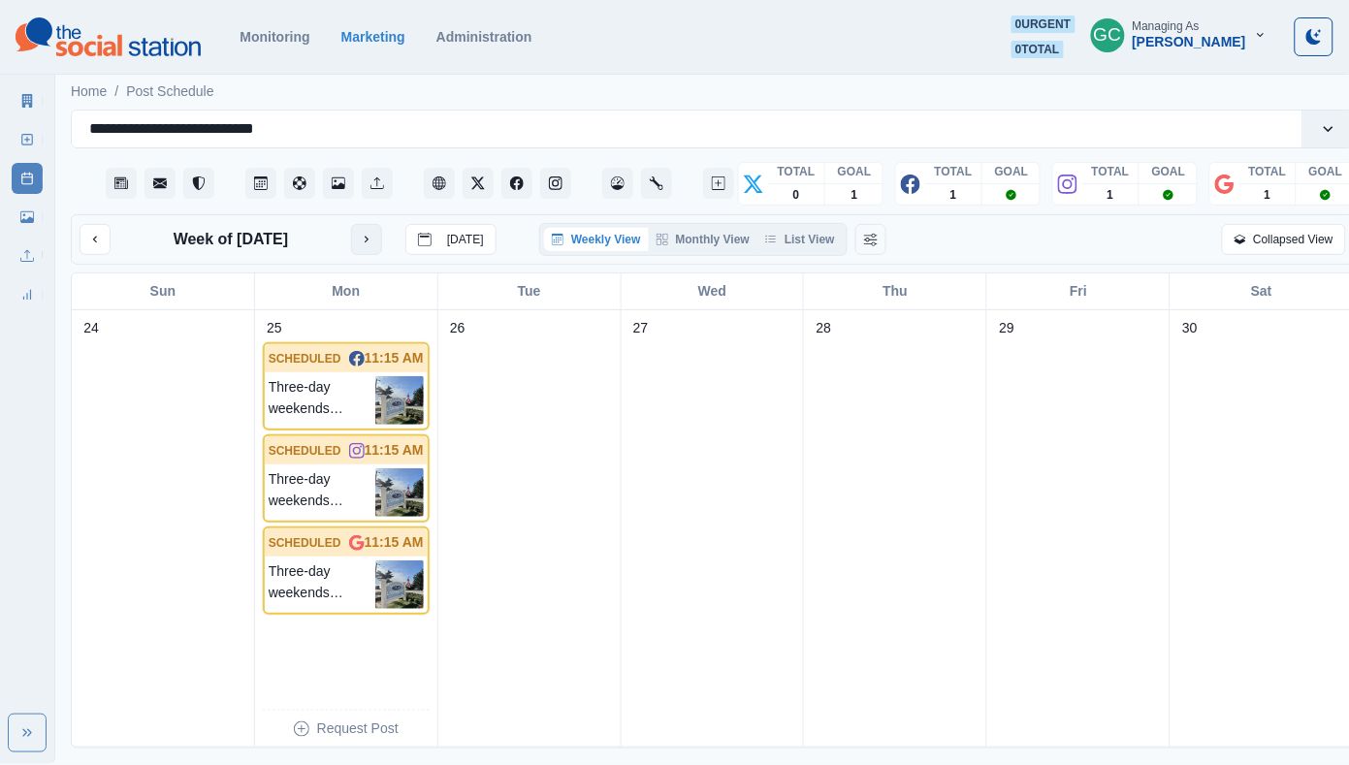
click at [361, 237] on icon "next month" at bounding box center [367, 240] width 14 height 14
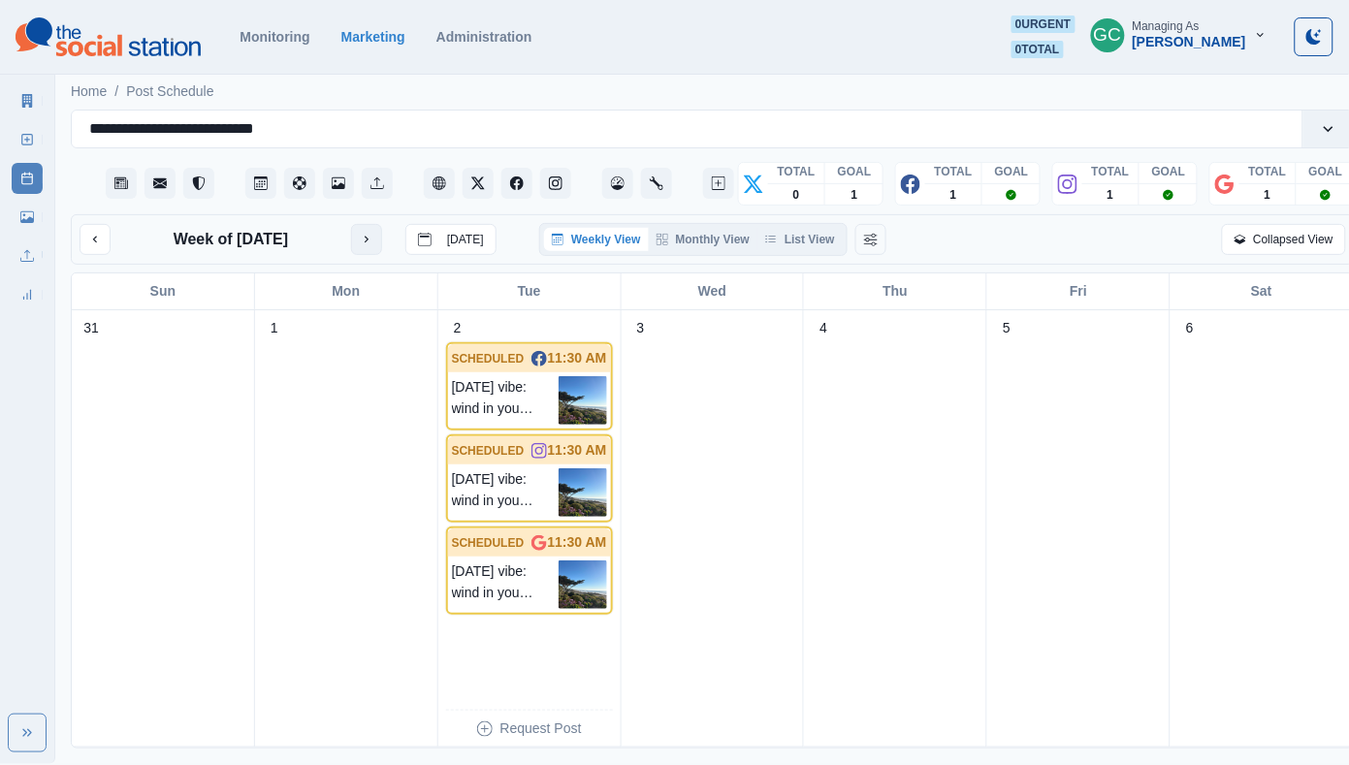
click at [361, 237] on button "next month" at bounding box center [366, 239] width 31 height 31
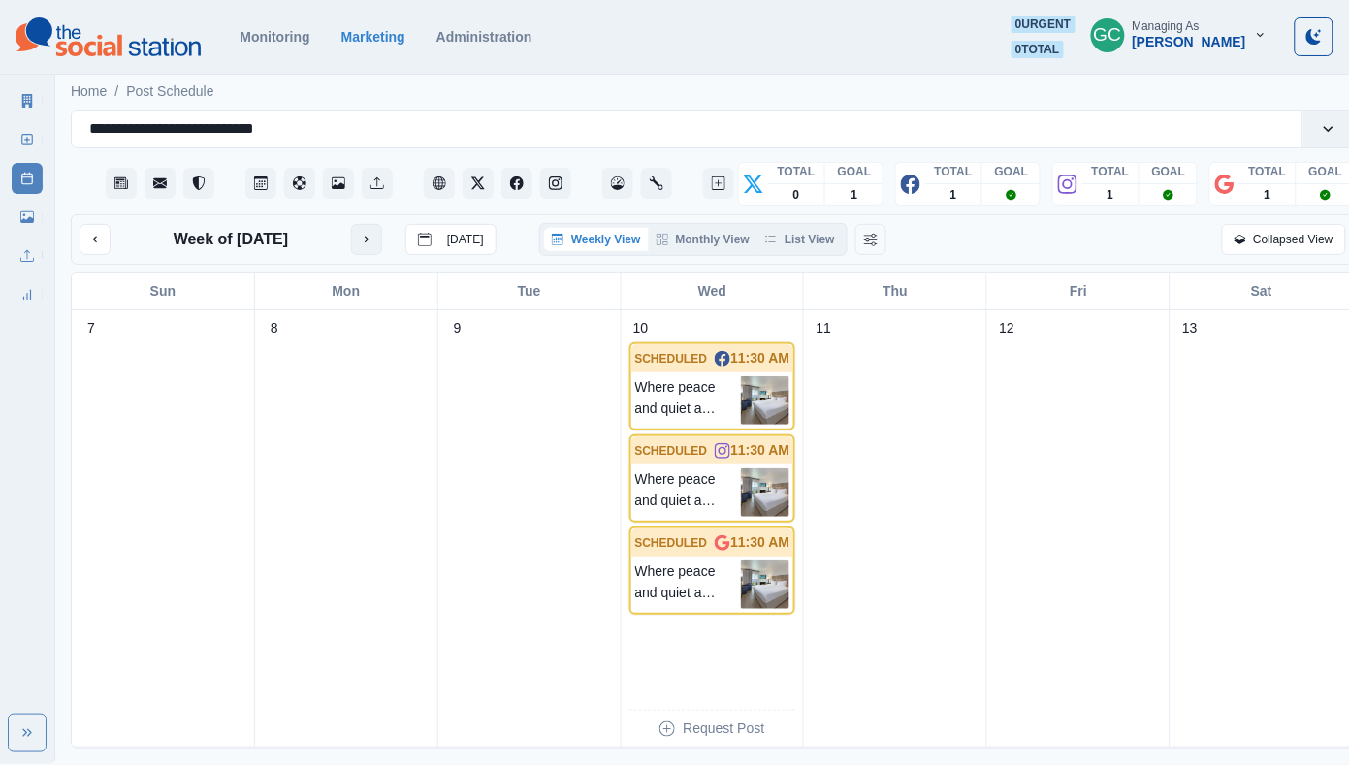
click at [361, 237] on div "Week of September 12, 2025 Today" at bounding box center [287, 239] width 417 height 31
click at [373, 243] on icon "next month" at bounding box center [367, 240] width 14 height 14
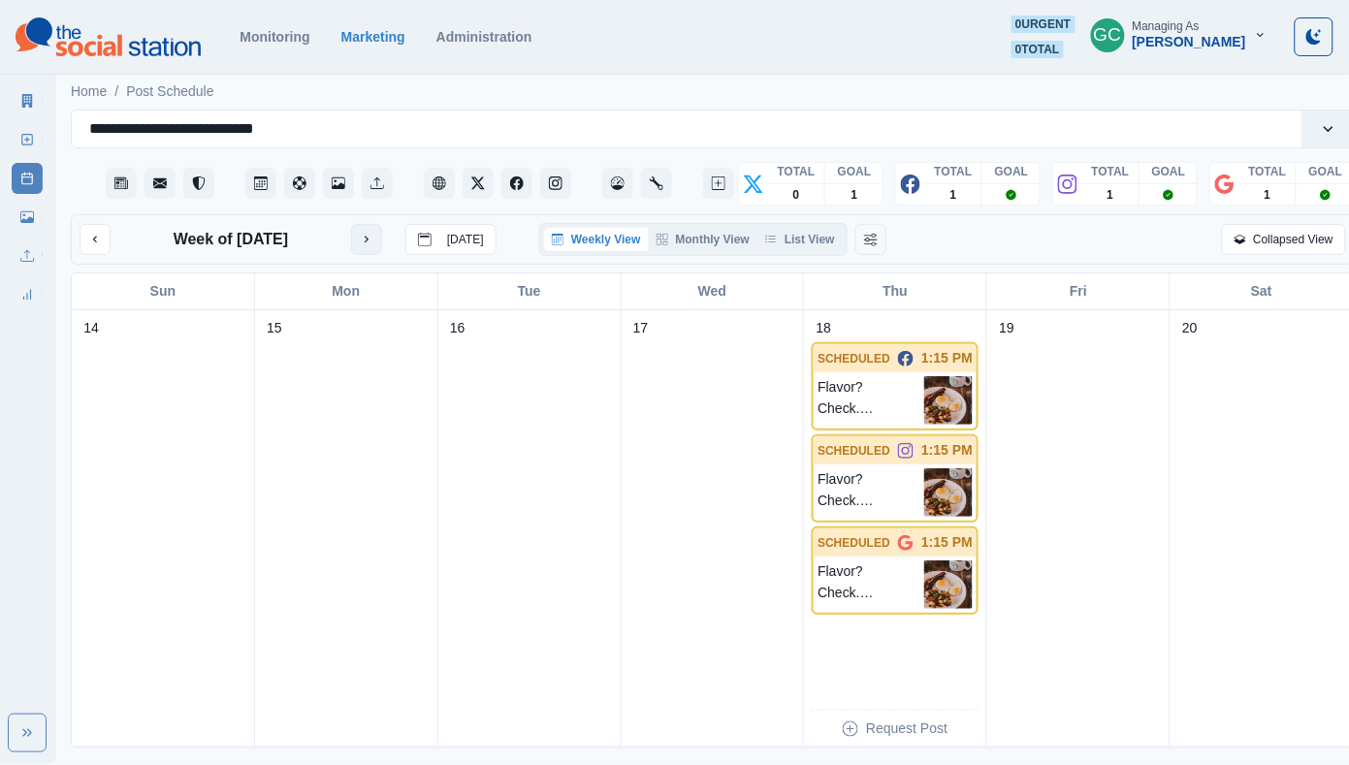
click at [373, 243] on icon "next month" at bounding box center [367, 240] width 14 height 14
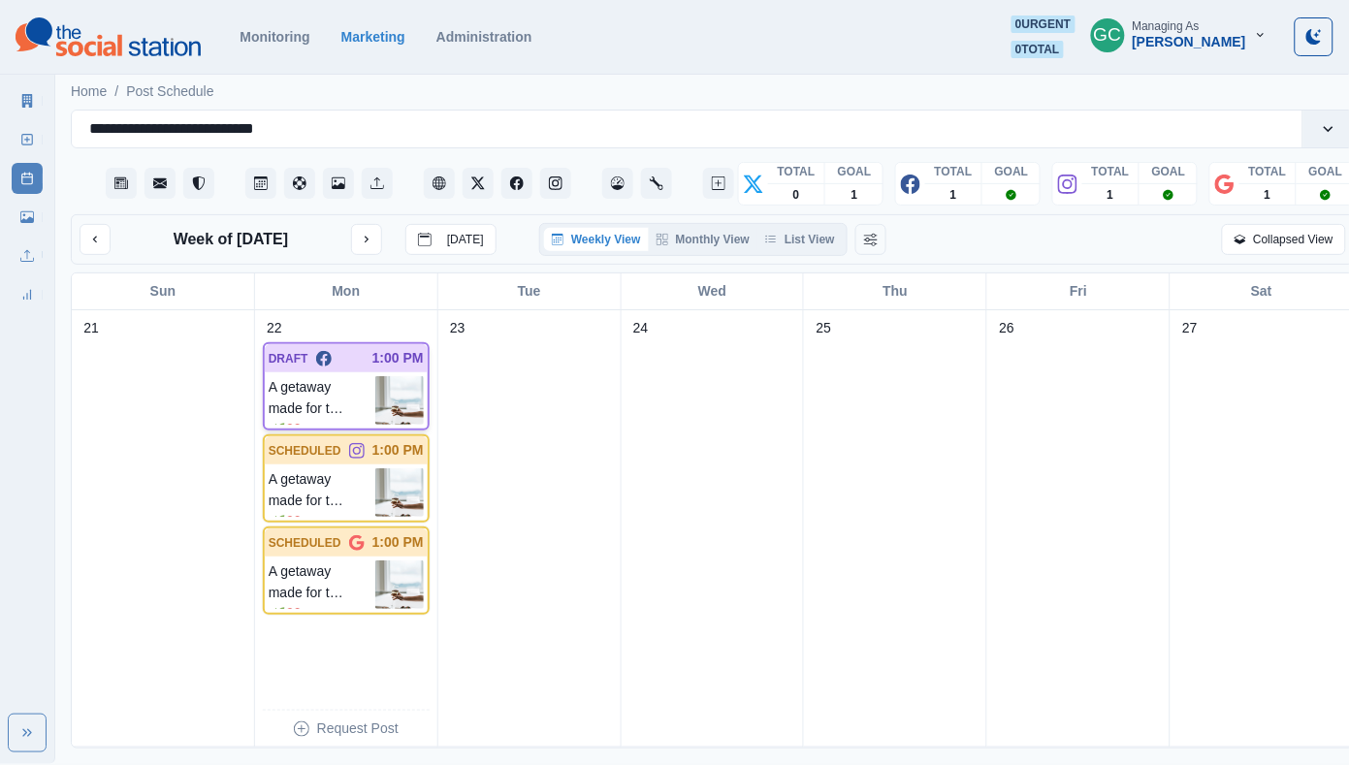
click at [390, 429] on div "A getaway made for two. 🌿❤️ Treat you and your partner to a romantic retreat: w…" at bounding box center [346, 400] width 163 height 56
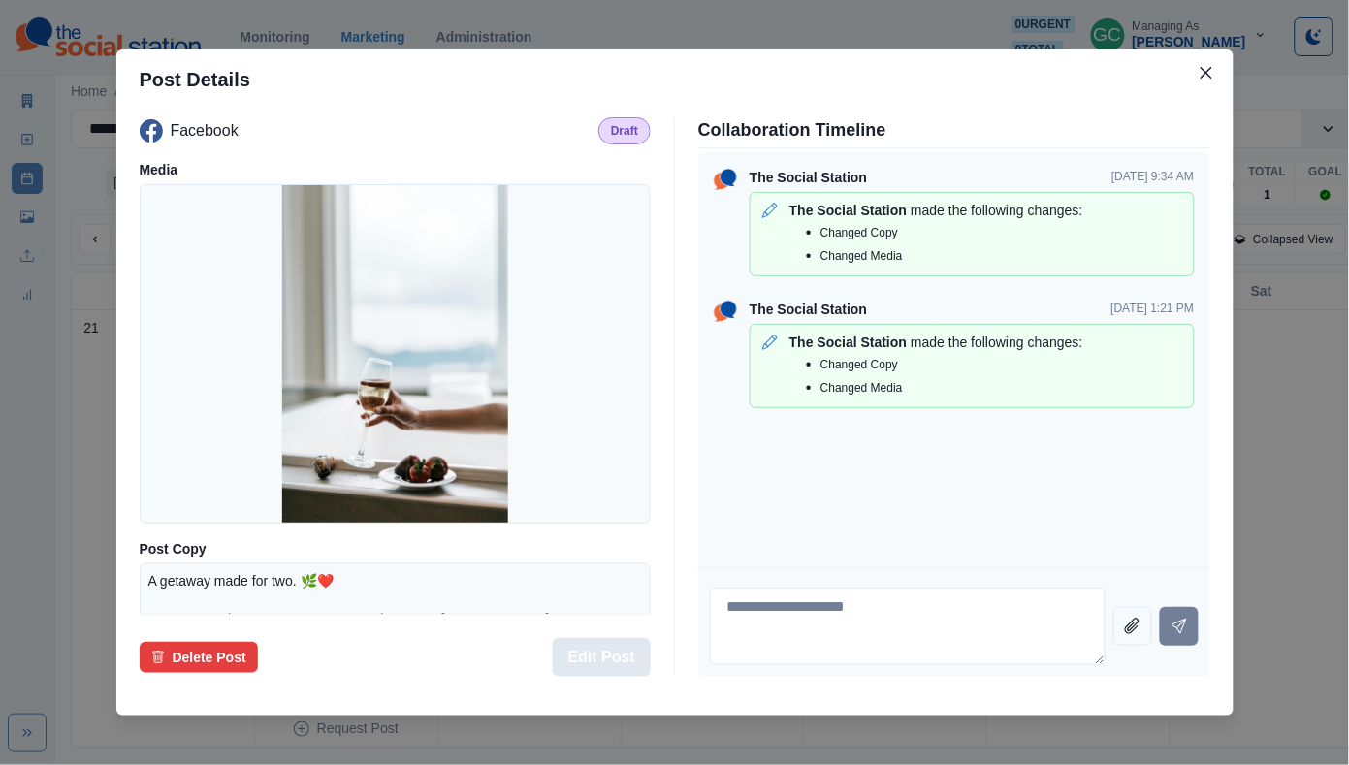
click at [592, 662] on button "Edit Post" at bounding box center [602, 657] width 98 height 39
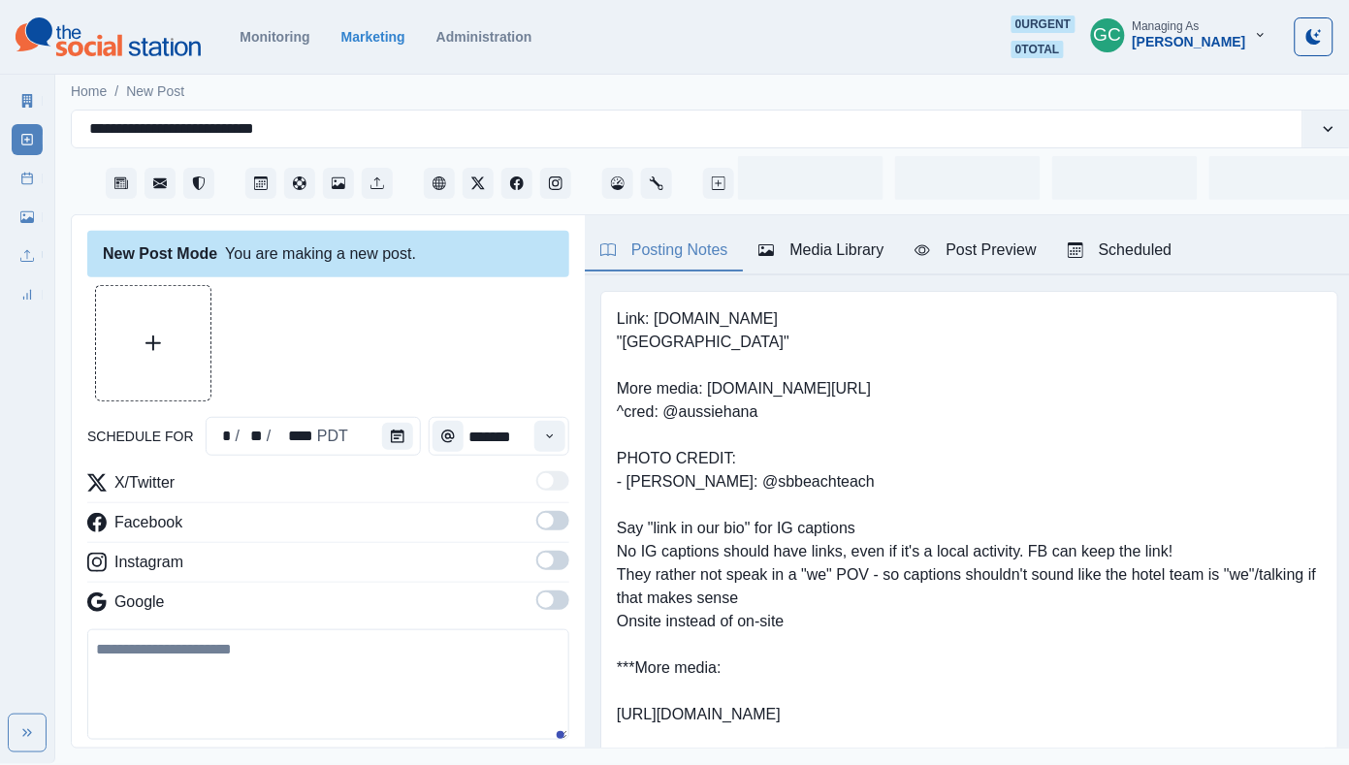
type input "*******"
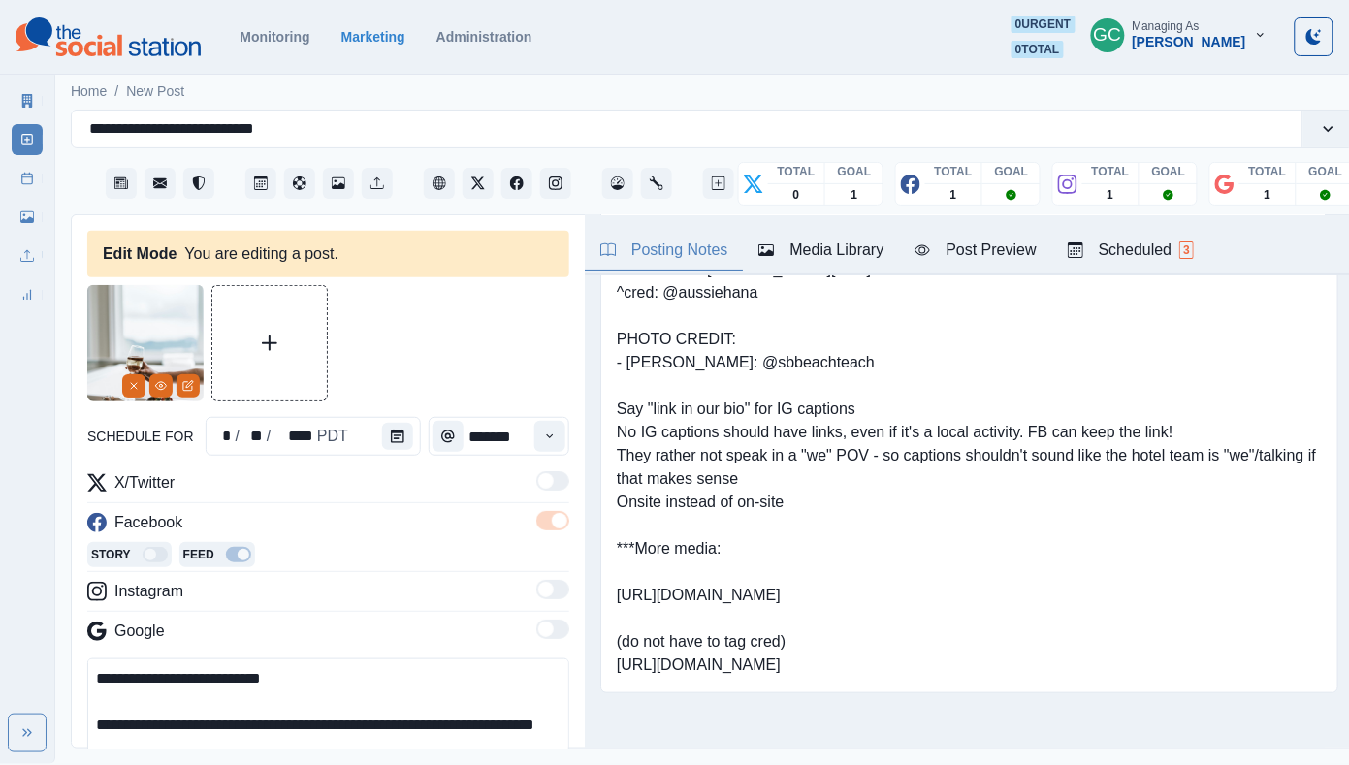
scroll to position [157, 0]
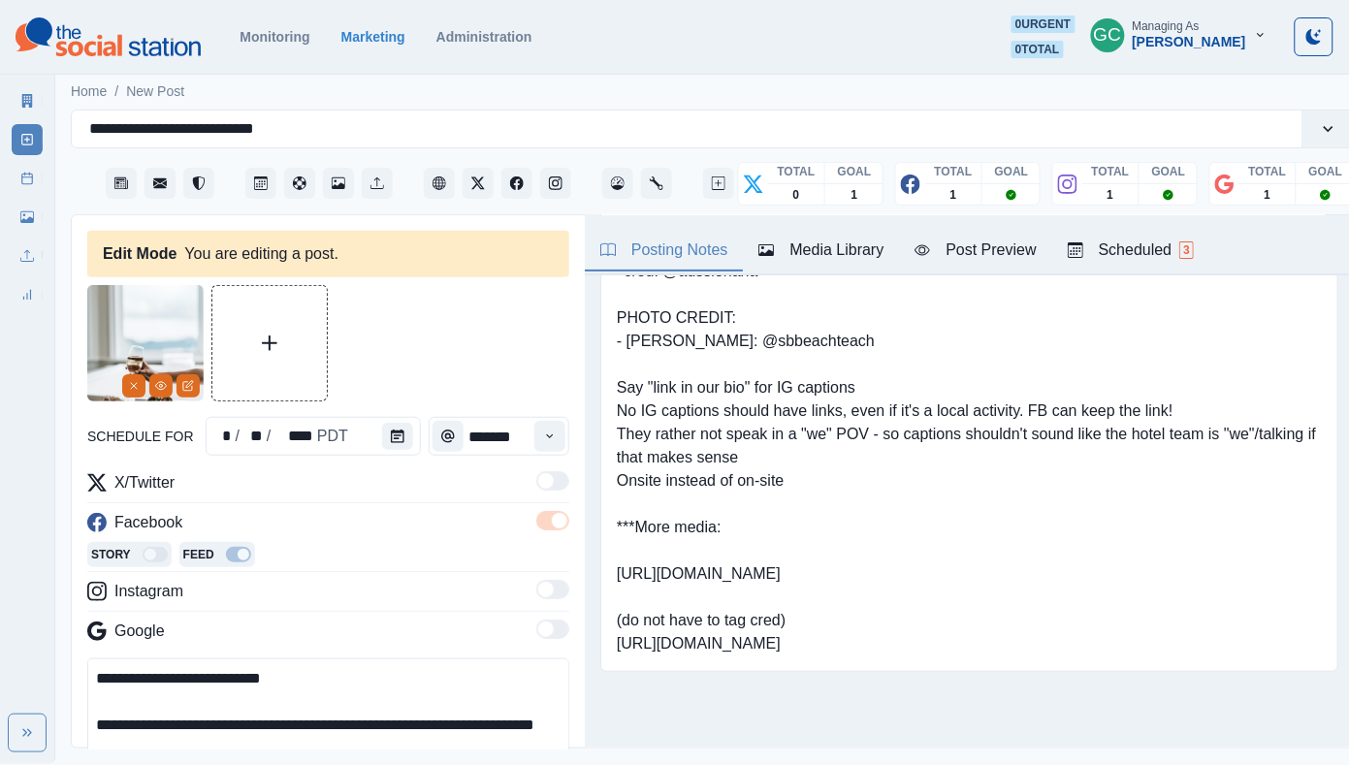
click at [667, 588] on pre "Link: www.cambrialandinginn.com "Cambria Landing Inn" More media: www.bit.ly/43…" at bounding box center [969, 411] width 705 height 489
copy pre "https://www.dropbox.com/scl/fo/xrut6q761ukvek8syizlq/AP4OVZ83uysT5AFCObpEv_k?rl…"
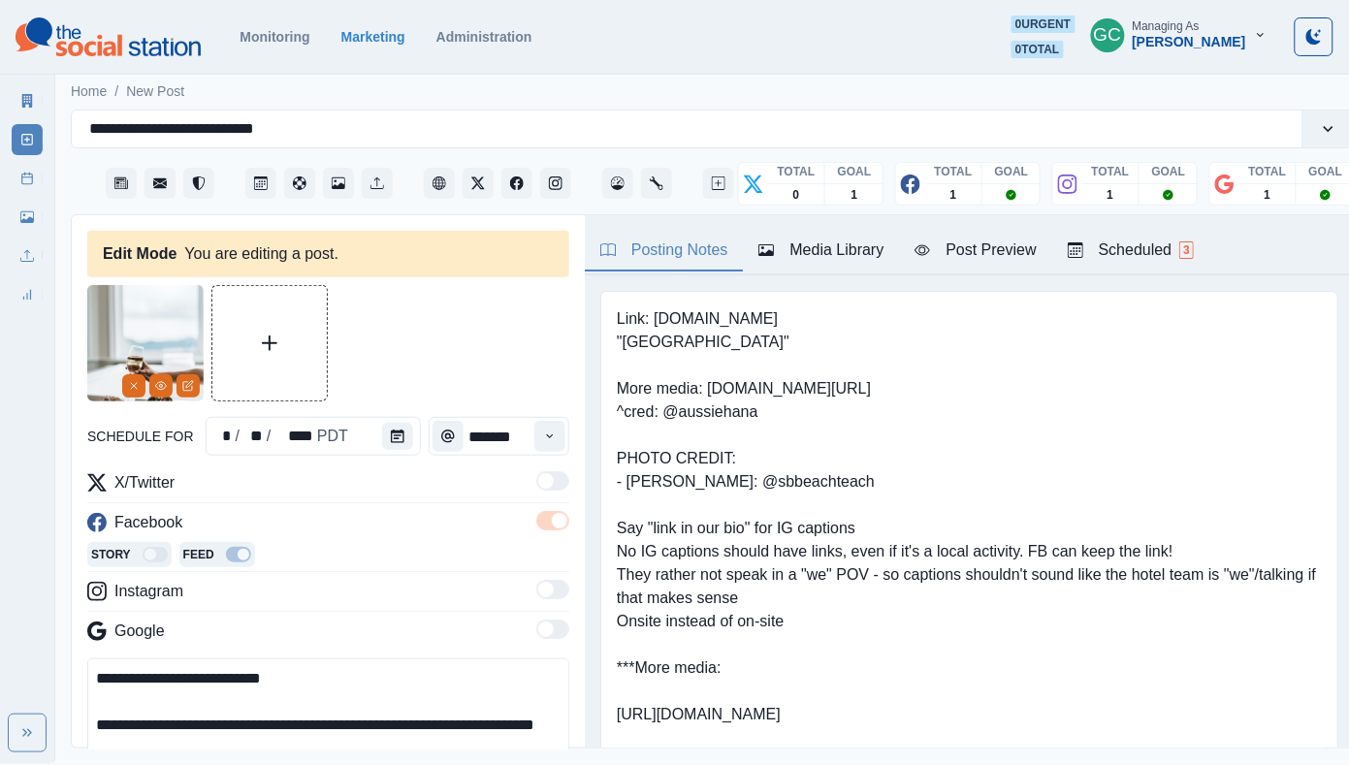
scroll to position [0, 0]
click at [131, 386] on icon "Remove" at bounding box center [134, 386] width 12 height 12
click at [154, 340] on icon "Upload Media" at bounding box center [153, 343] width 16 height 16
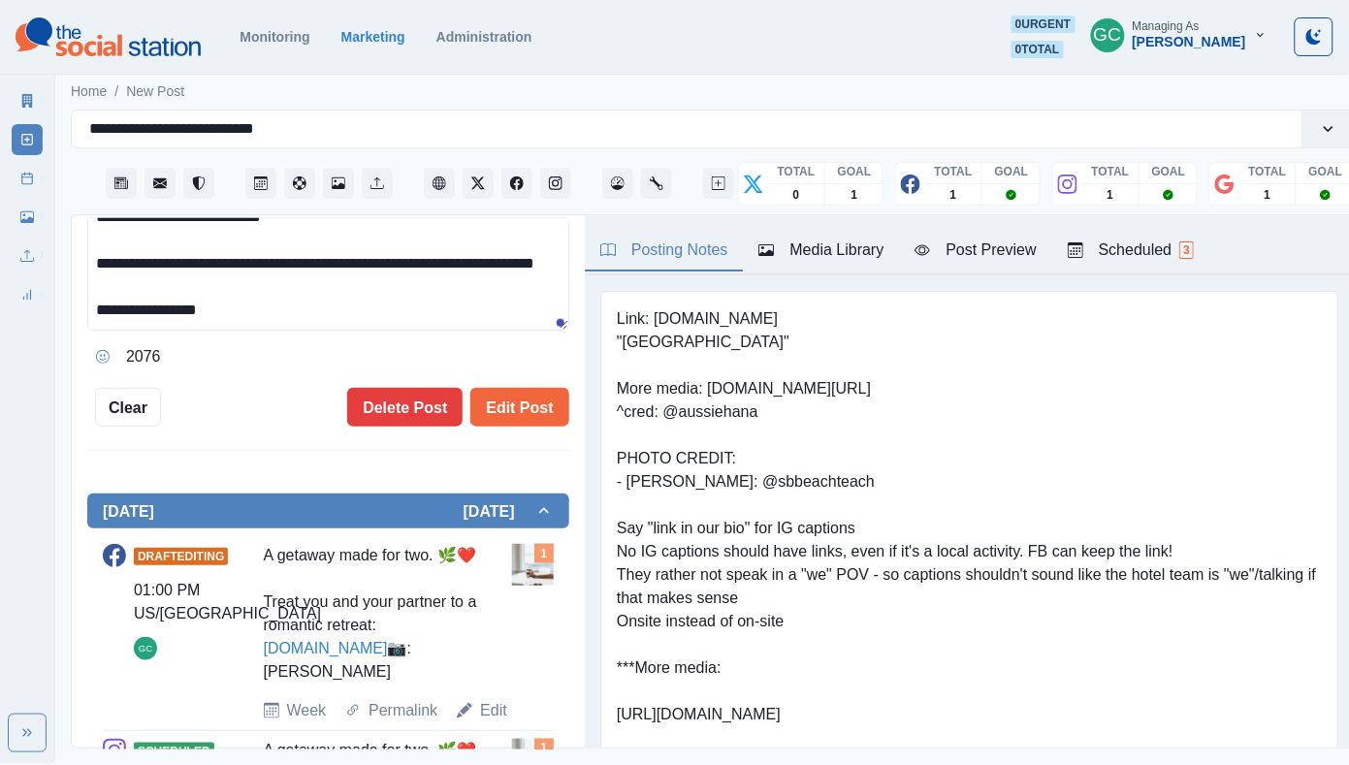
scroll to position [48, 0]
drag, startPoint x: 128, startPoint y: 311, endPoint x: 154, endPoint y: 363, distance: 57.7
click at [153, 363] on div "**********" at bounding box center [328, 294] width 482 height 155
paste textarea "*"
drag, startPoint x: 256, startPoint y: 286, endPoint x: 273, endPoint y: 348, distance: 64.5
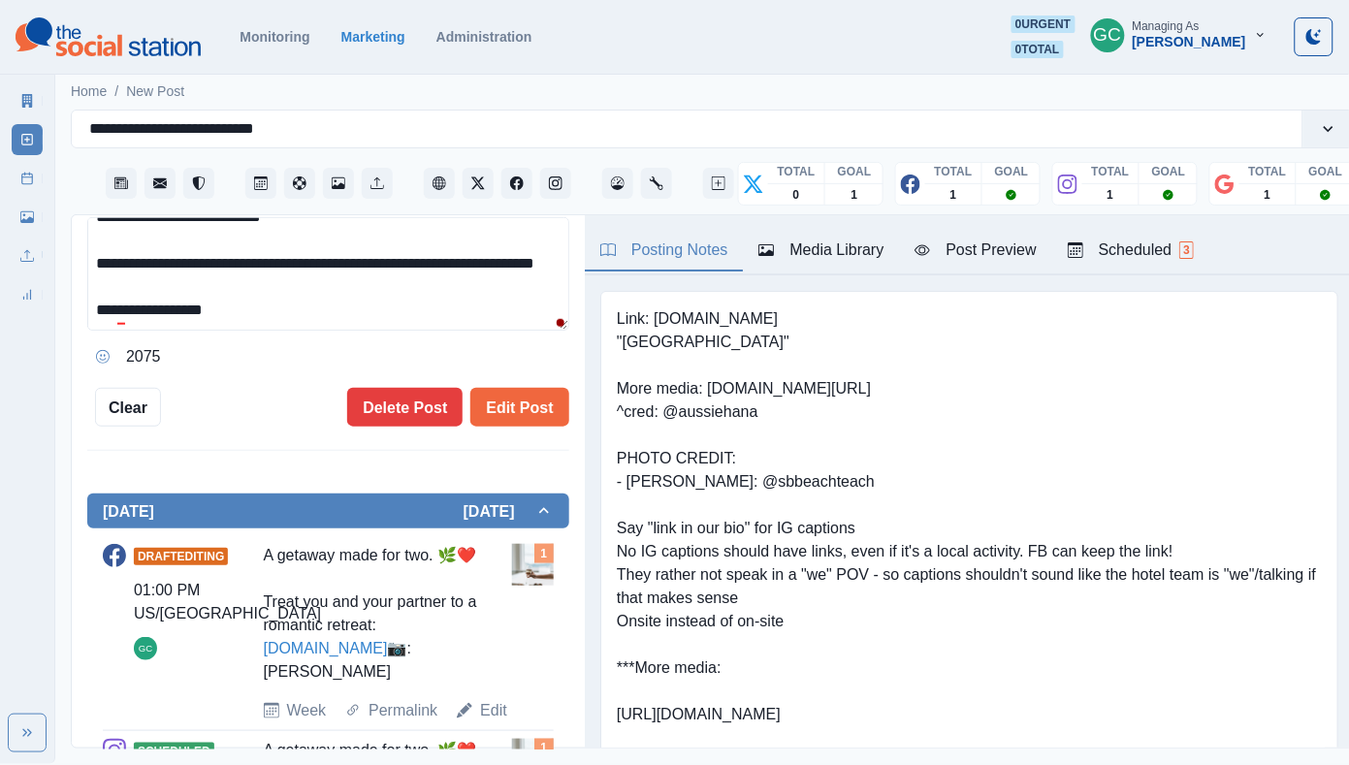
click at [273, 348] on div "**********" at bounding box center [328, 294] width 482 height 155
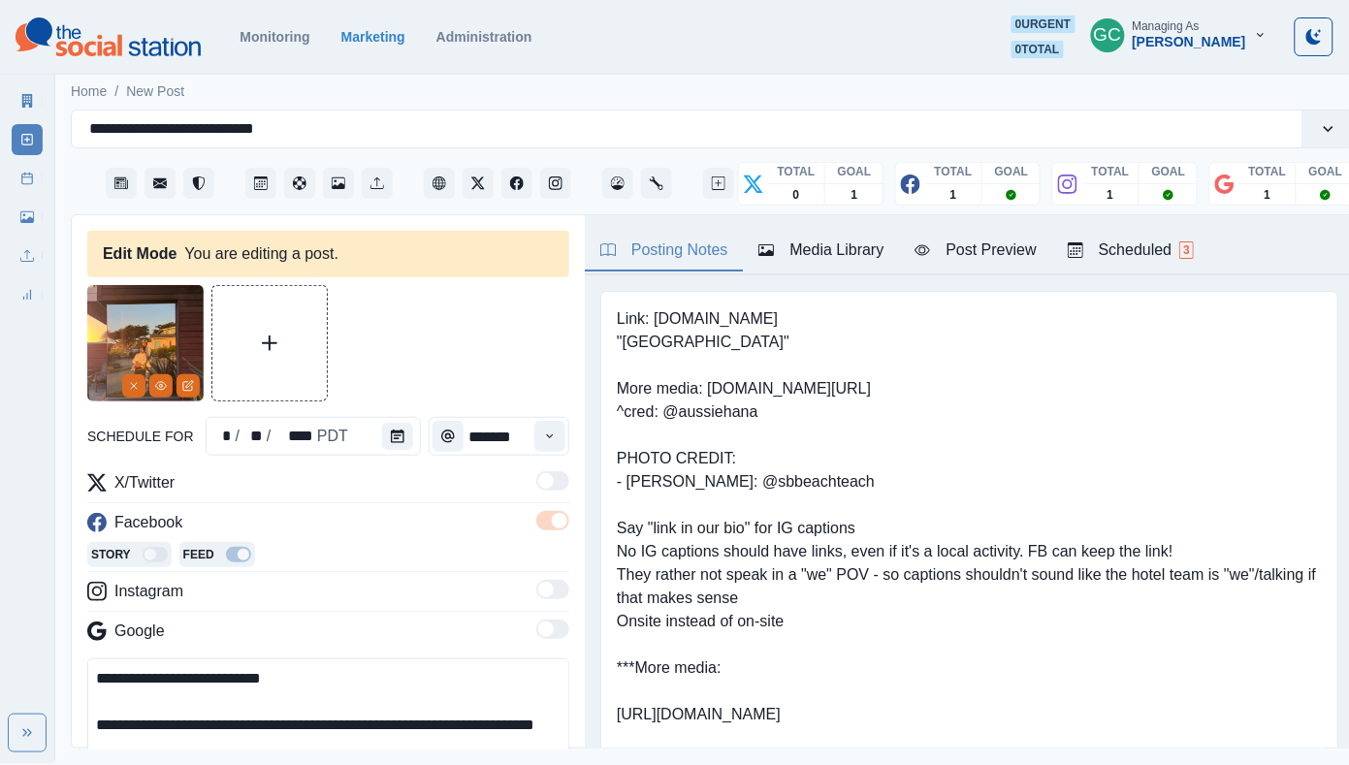
scroll to position [0, 0]
type textarea "**********"
click at [811, 255] on div "Media Library" at bounding box center [820, 249] width 125 height 23
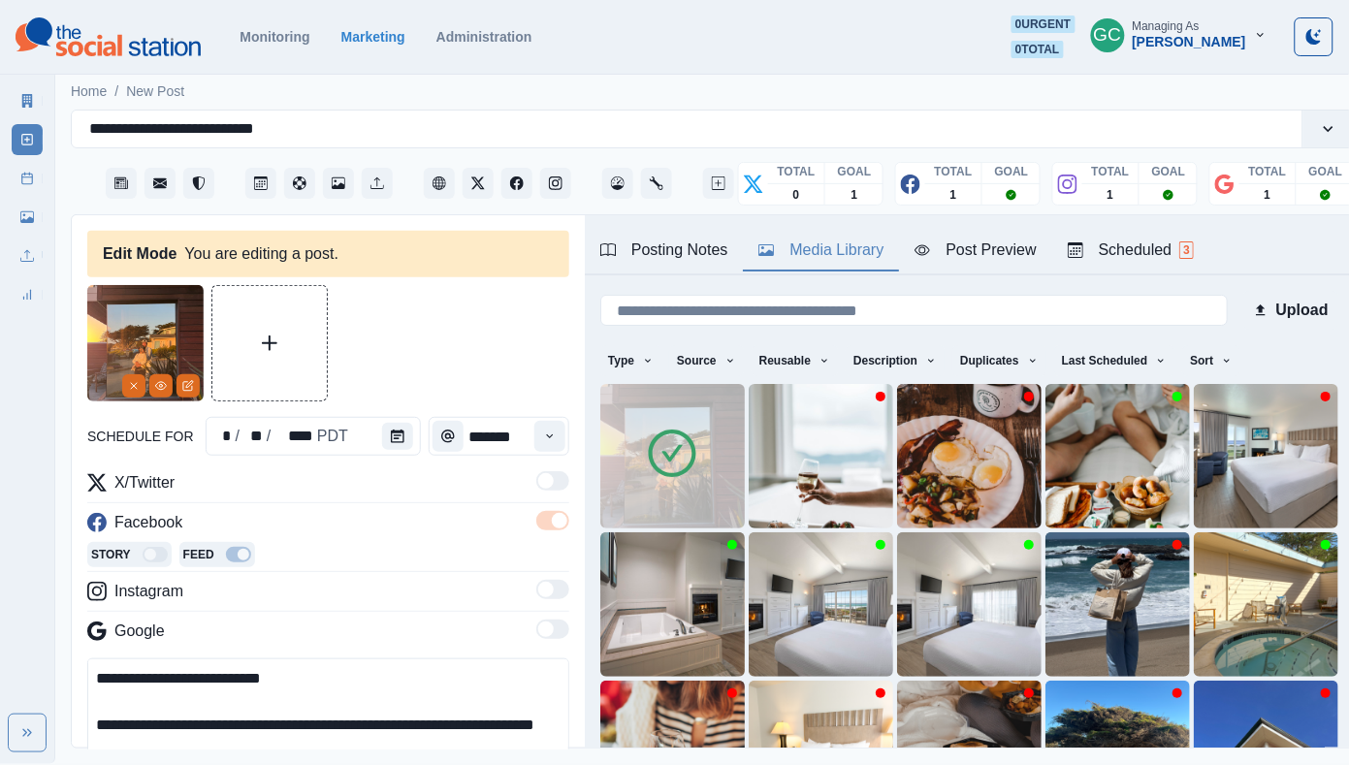
click at [676, 401] on img at bounding box center [672, 456] width 144 height 144
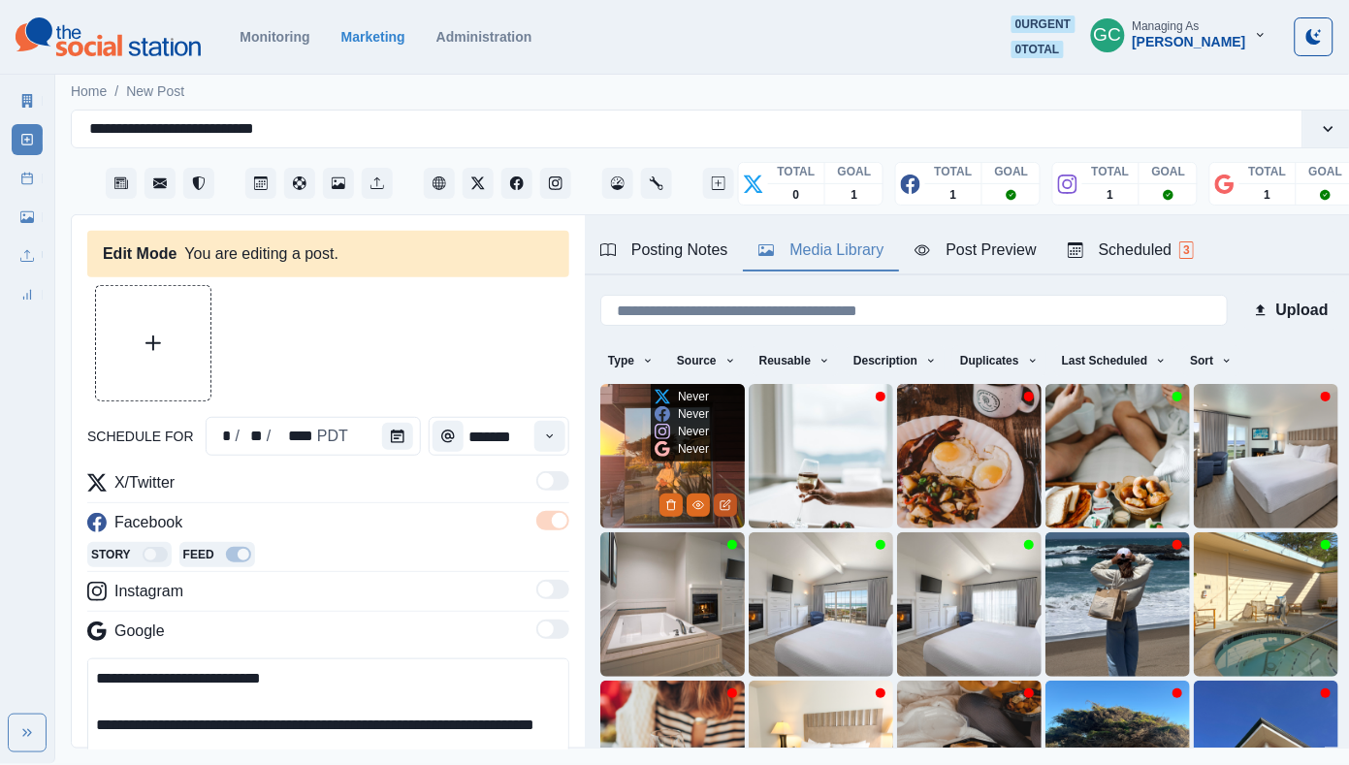
click at [720, 509] on icon "Edit Media" at bounding box center [724, 505] width 9 height 9
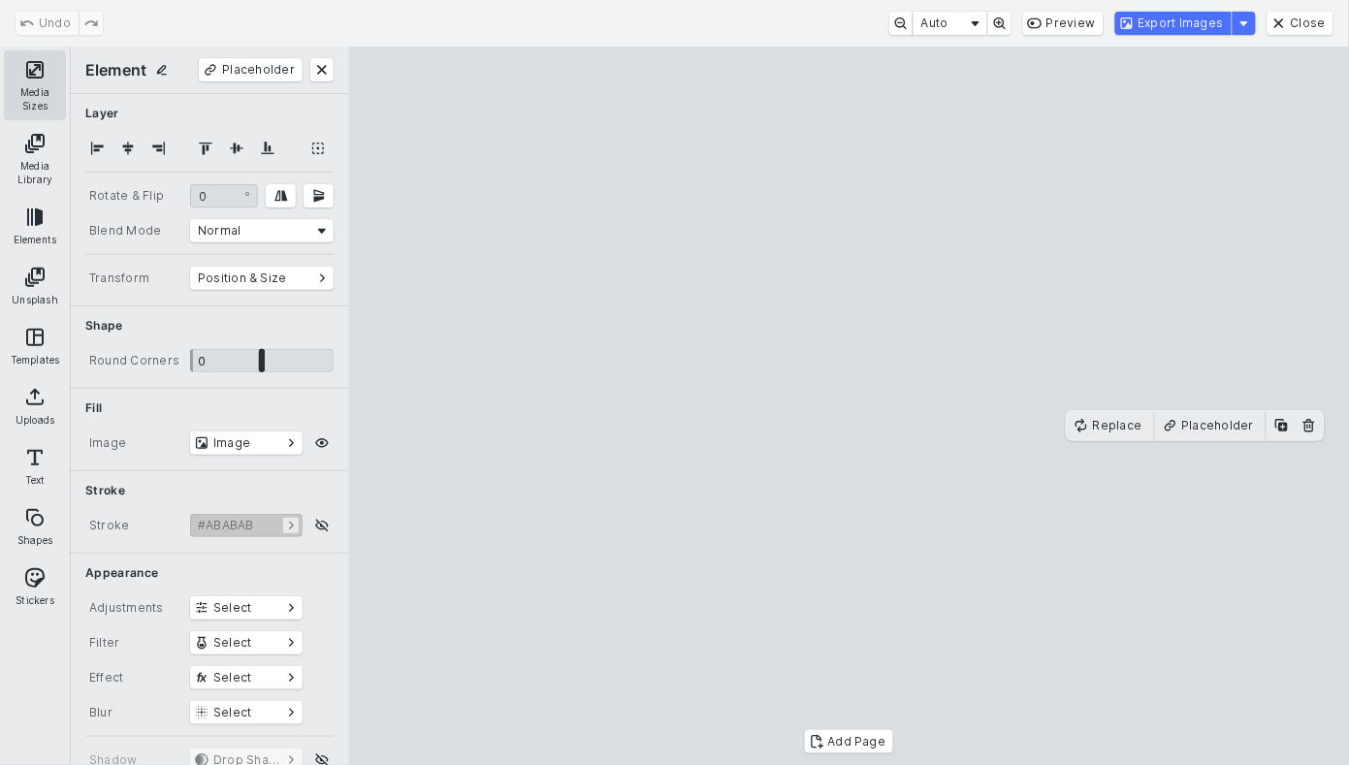
click at [30, 88] on button "Media Sizes" at bounding box center [35, 85] width 62 height 70
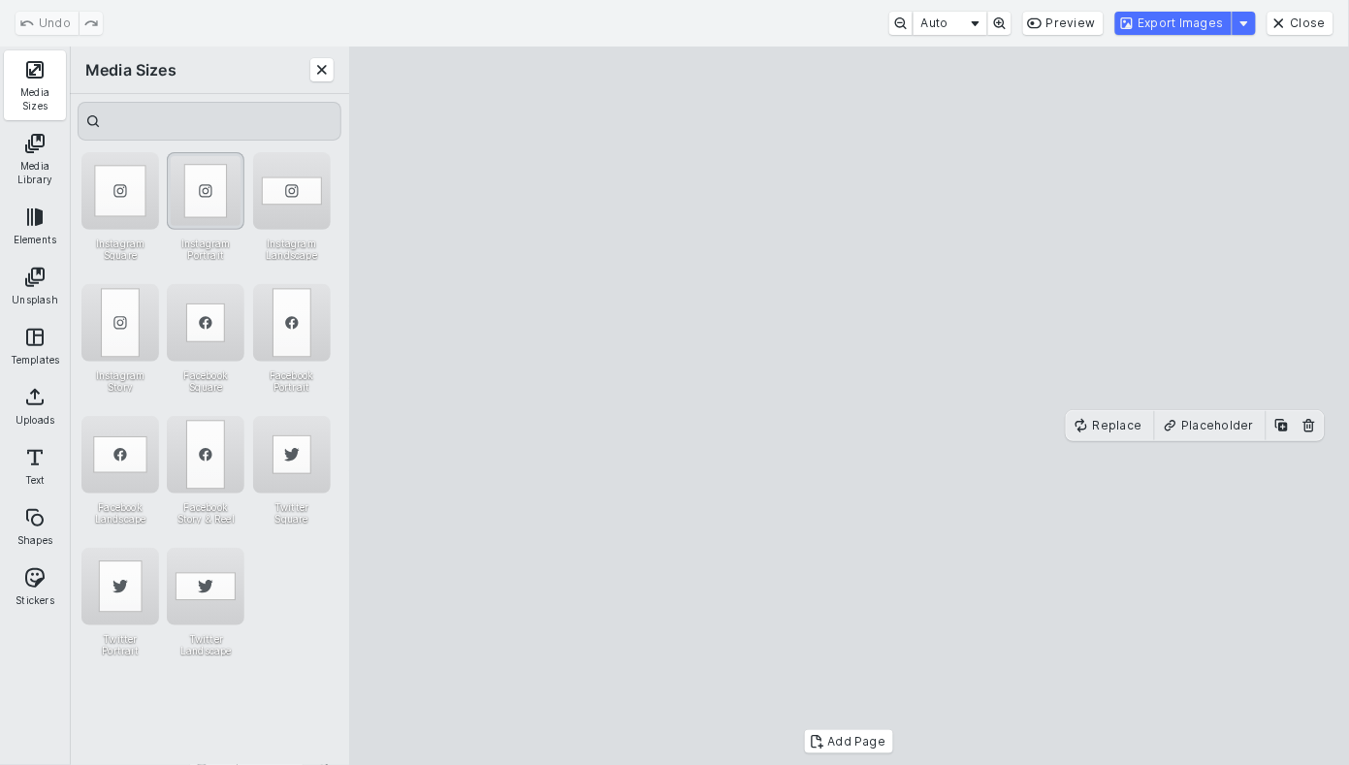
click at [218, 203] on div "Instagram Portrait" at bounding box center [206, 191] width 78 height 78
click at [1172, 30] on button "Export Images" at bounding box center [1173, 23] width 116 height 23
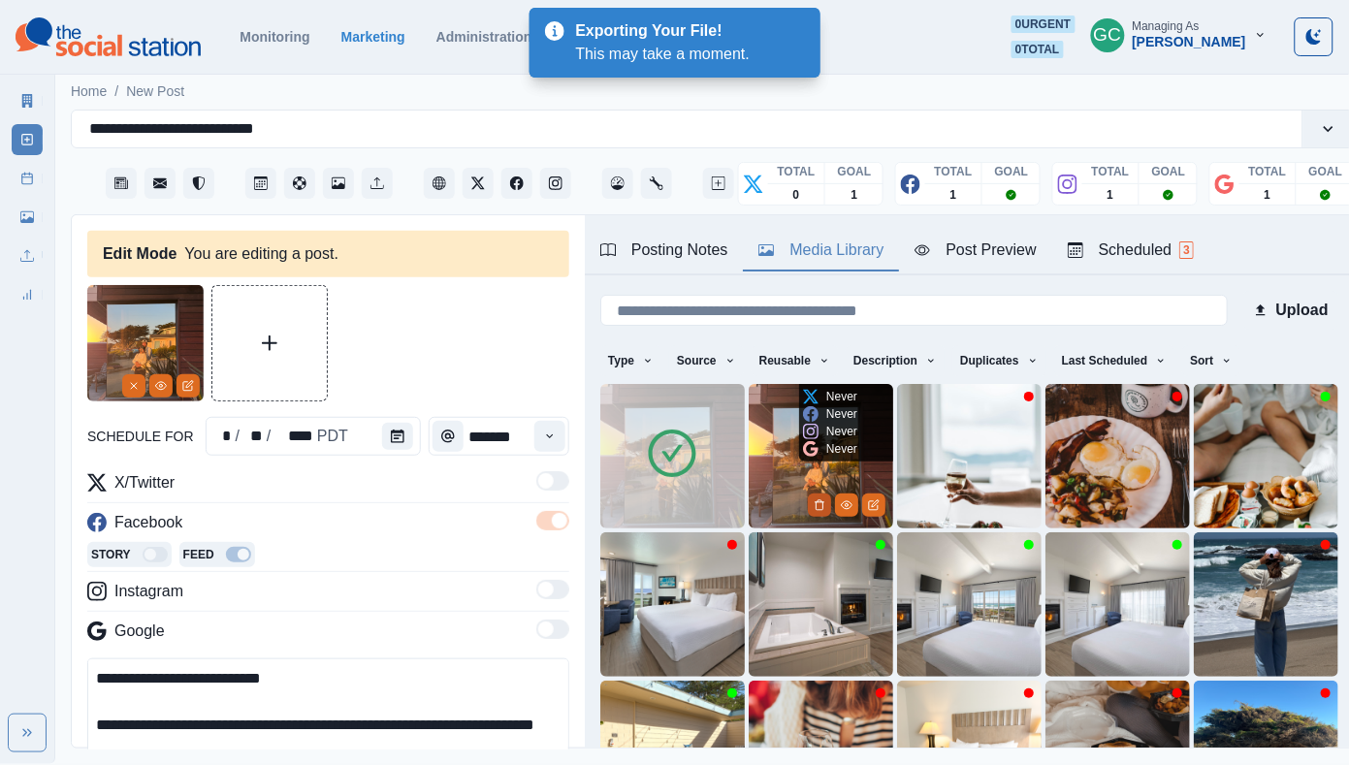
click at [813, 503] on icon "Delete Media" at bounding box center [819, 505] width 12 height 12
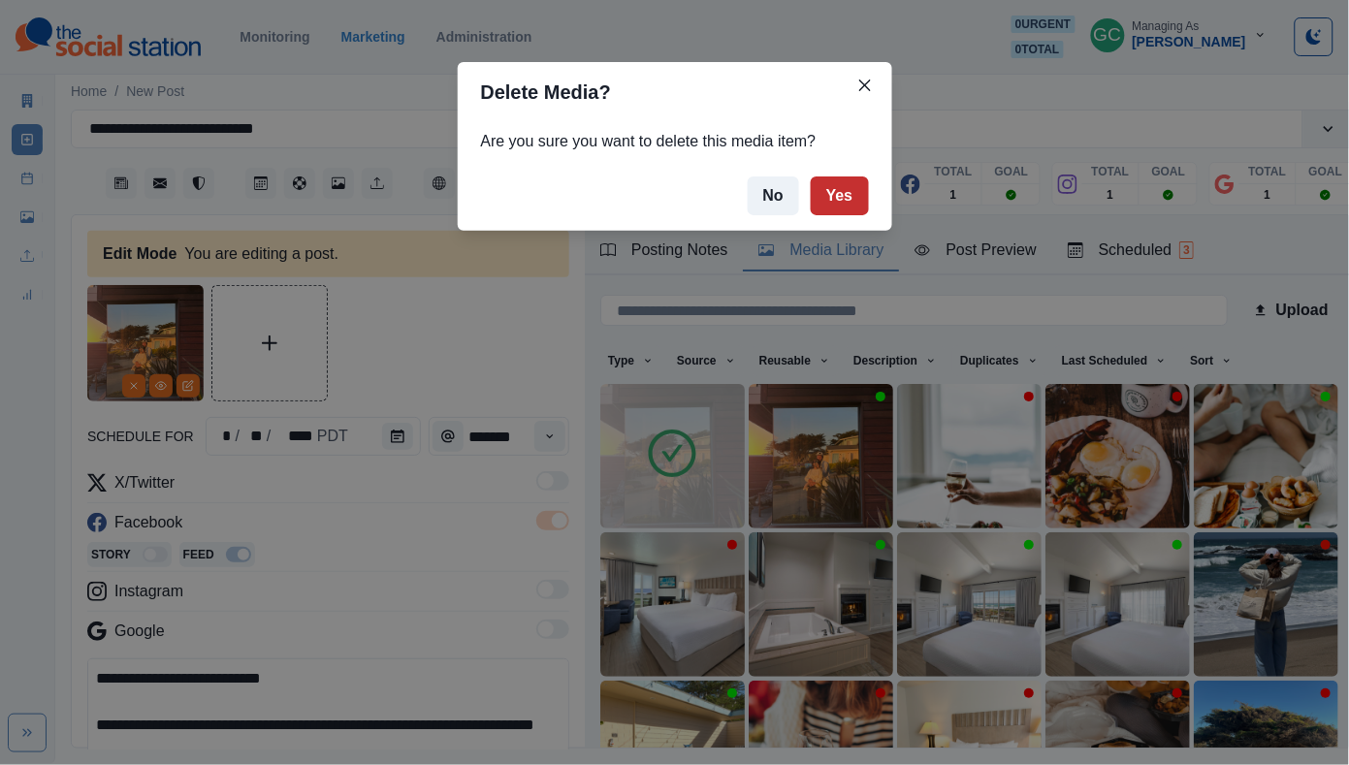
click at [842, 192] on button "Yes" at bounding box center [840, 195] width 58 height 39
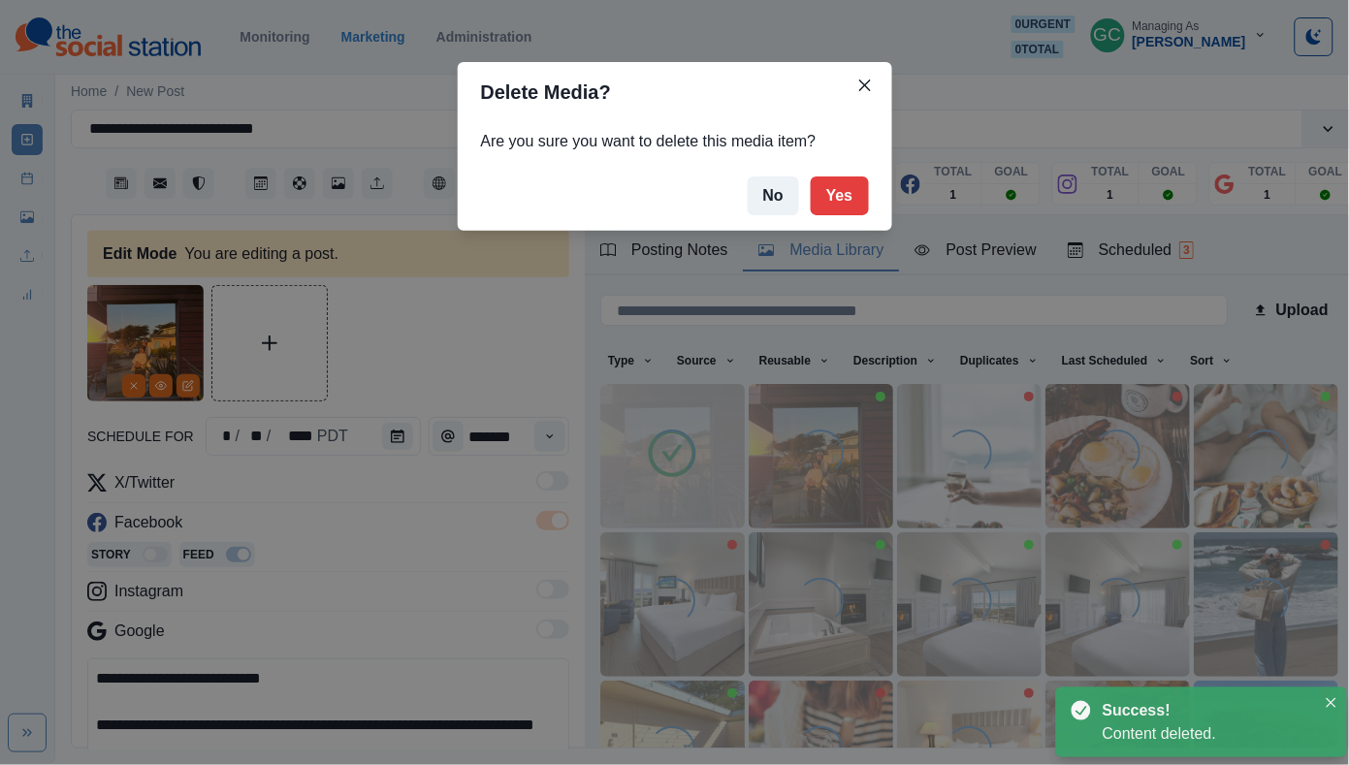
scroll to position [60, 0]
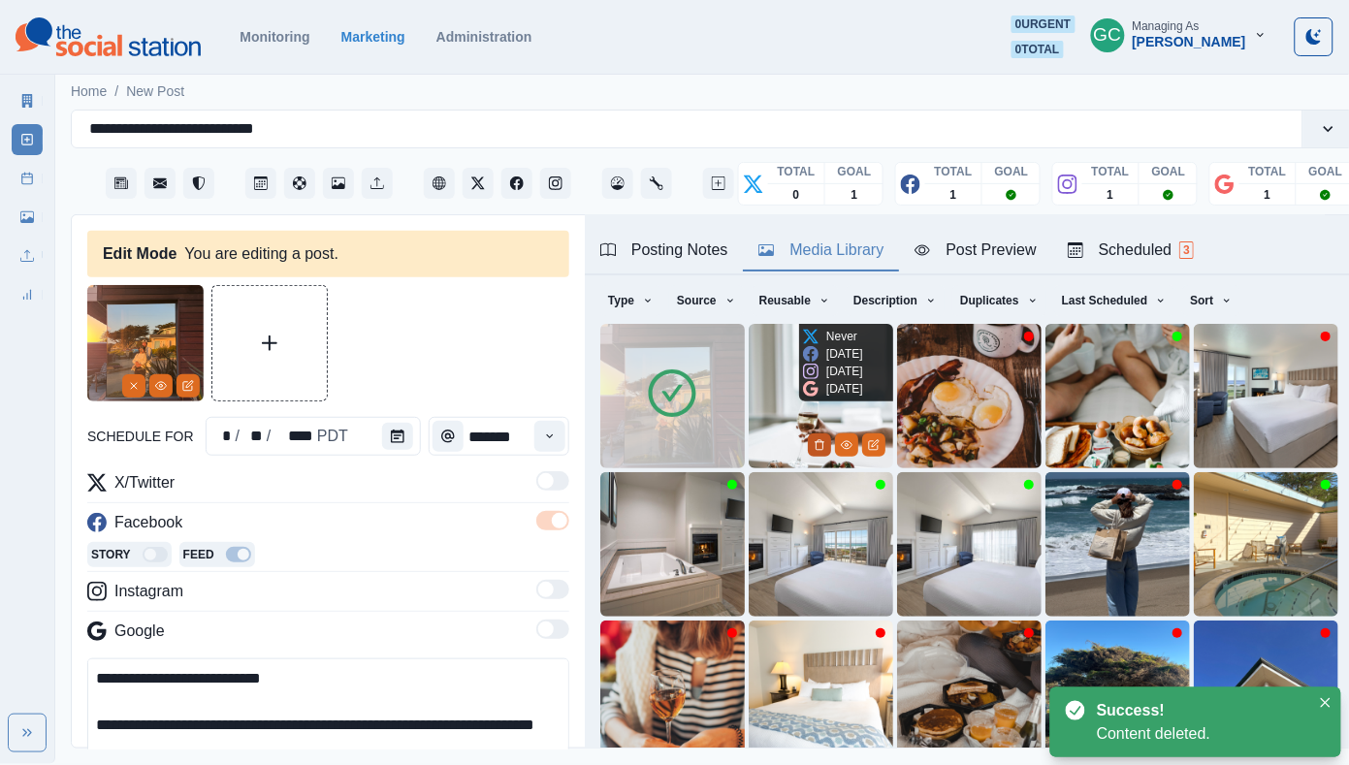
click at [819, 447] on icon "Delete Media" at bounding box center [819, 445] width 12 height 12
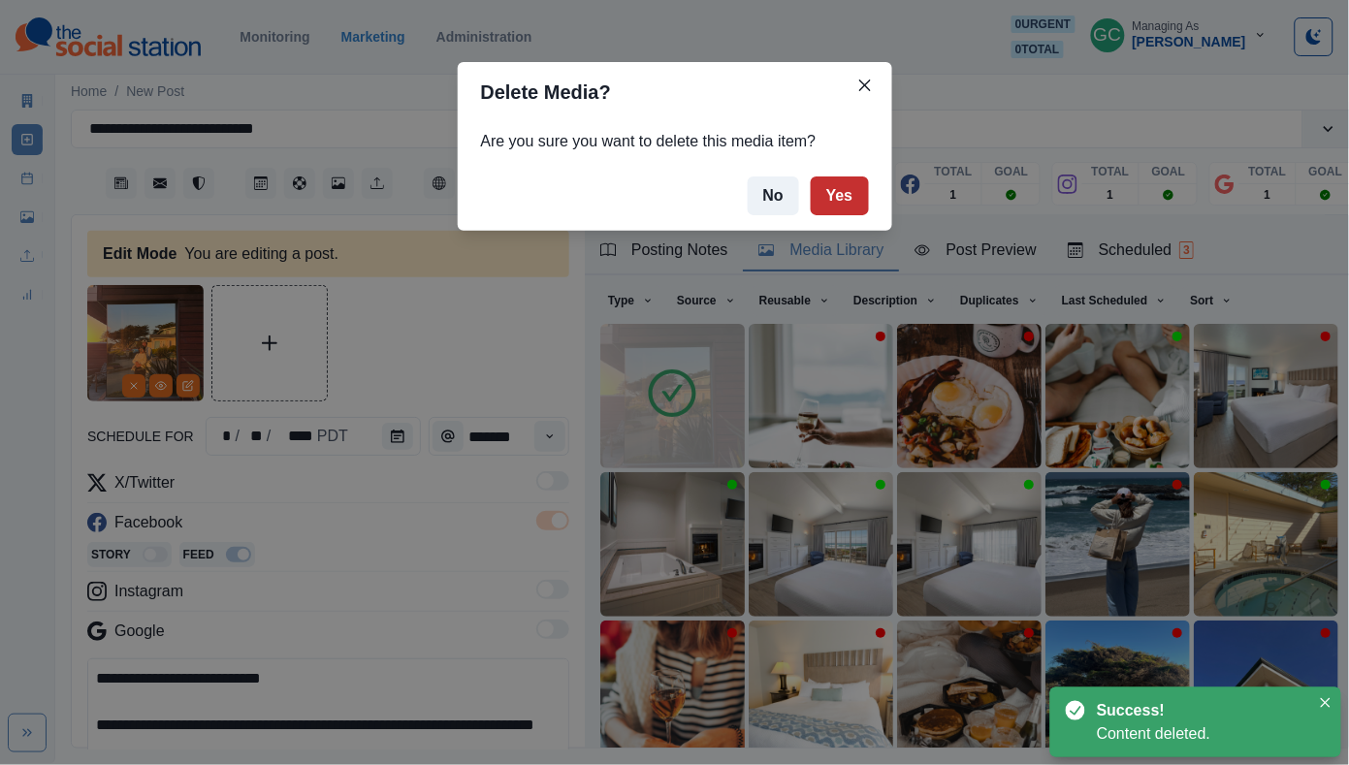
click at [842, 190] on button "Yes" at bounding box center [840, 195] width 58 height 39
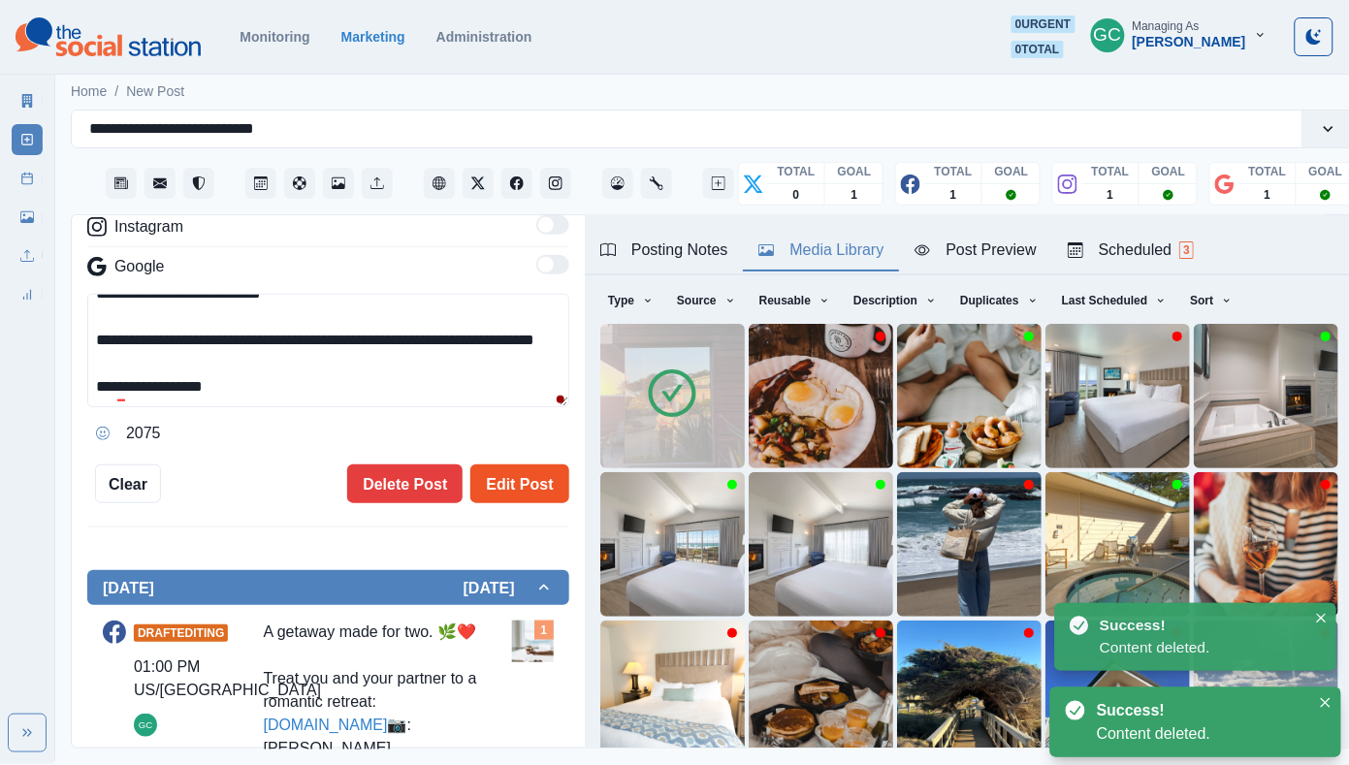
scroll to position [48, 0]
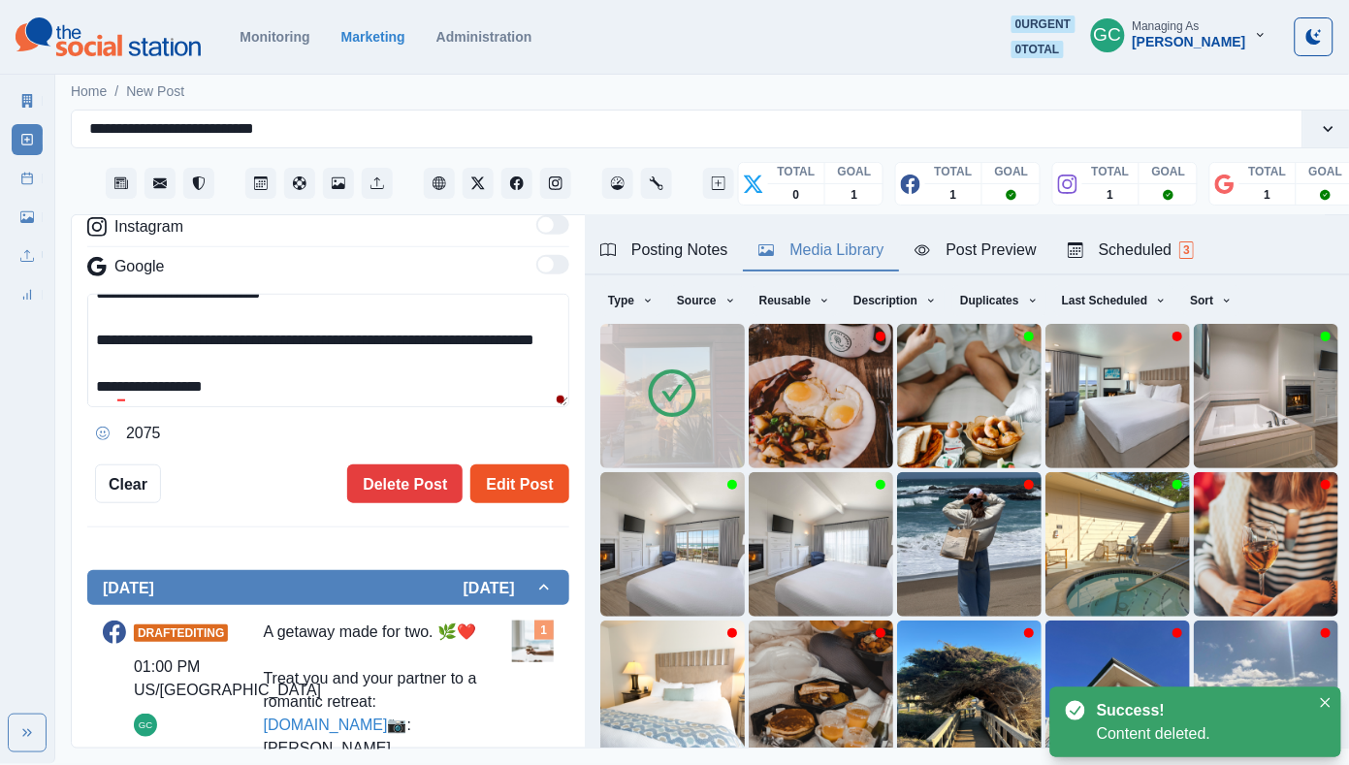
click at [505, 479] on button "Edit Post" at bounding box center [519, 483] width 98 height 39
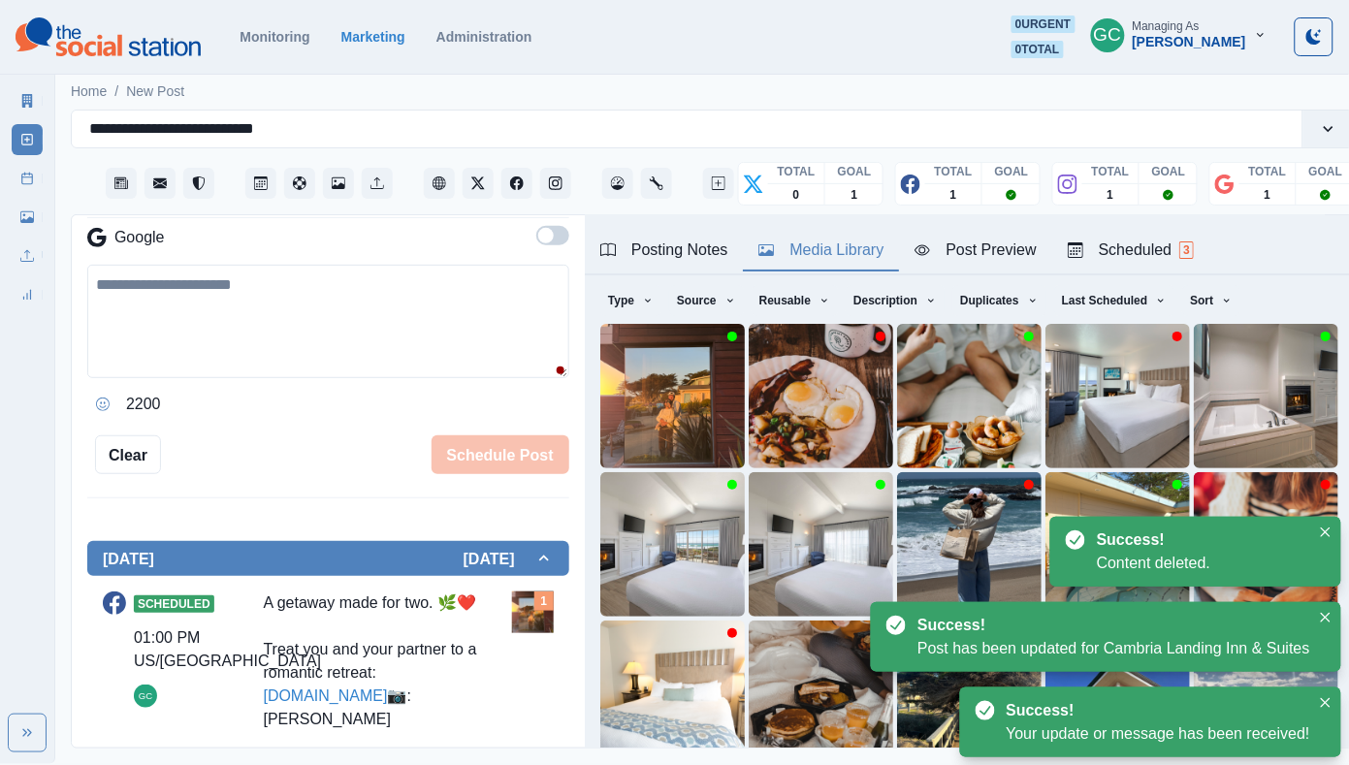
click at [1191, 249] on div "Scheduled 3" at bounding box center [1130, 249] width 126 height 23
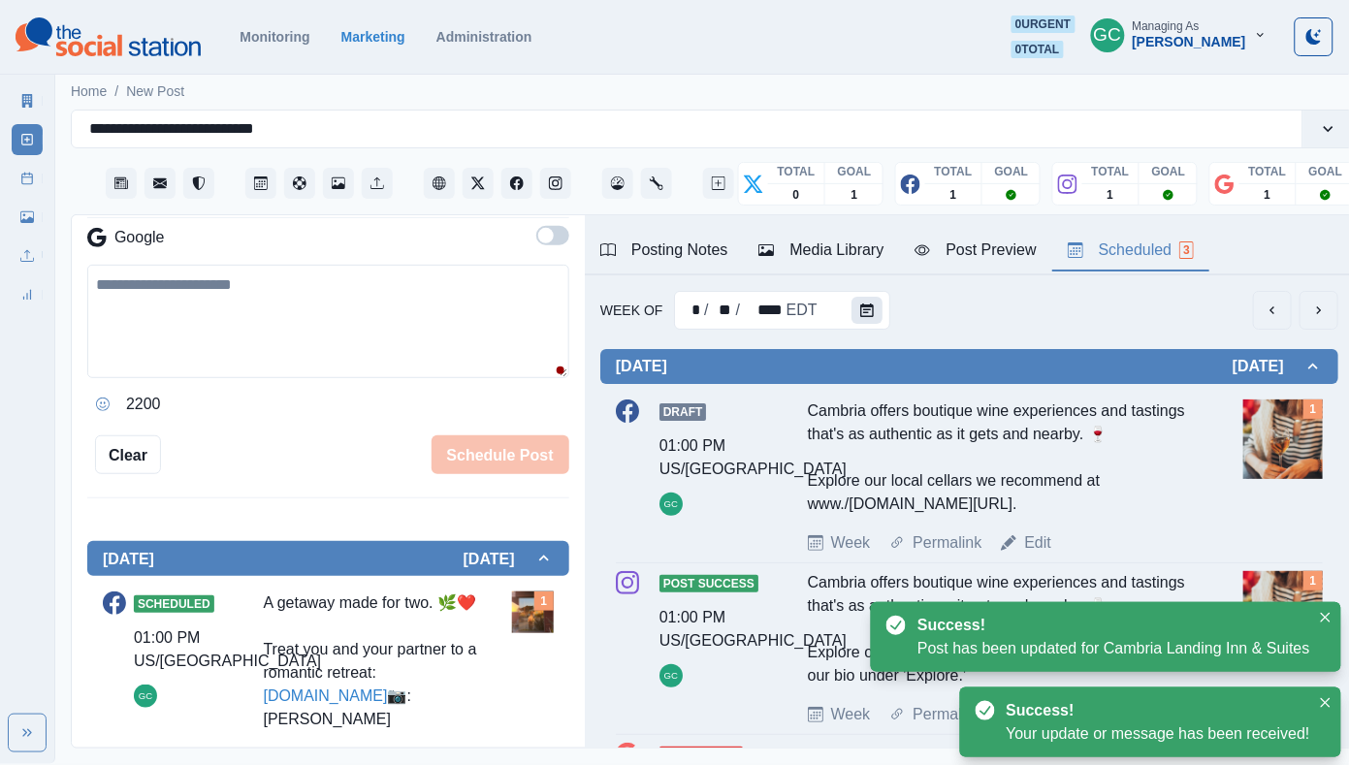
click at [875, 314] on button "Calendar" at bounding box center [866, 310] width 31 height 27
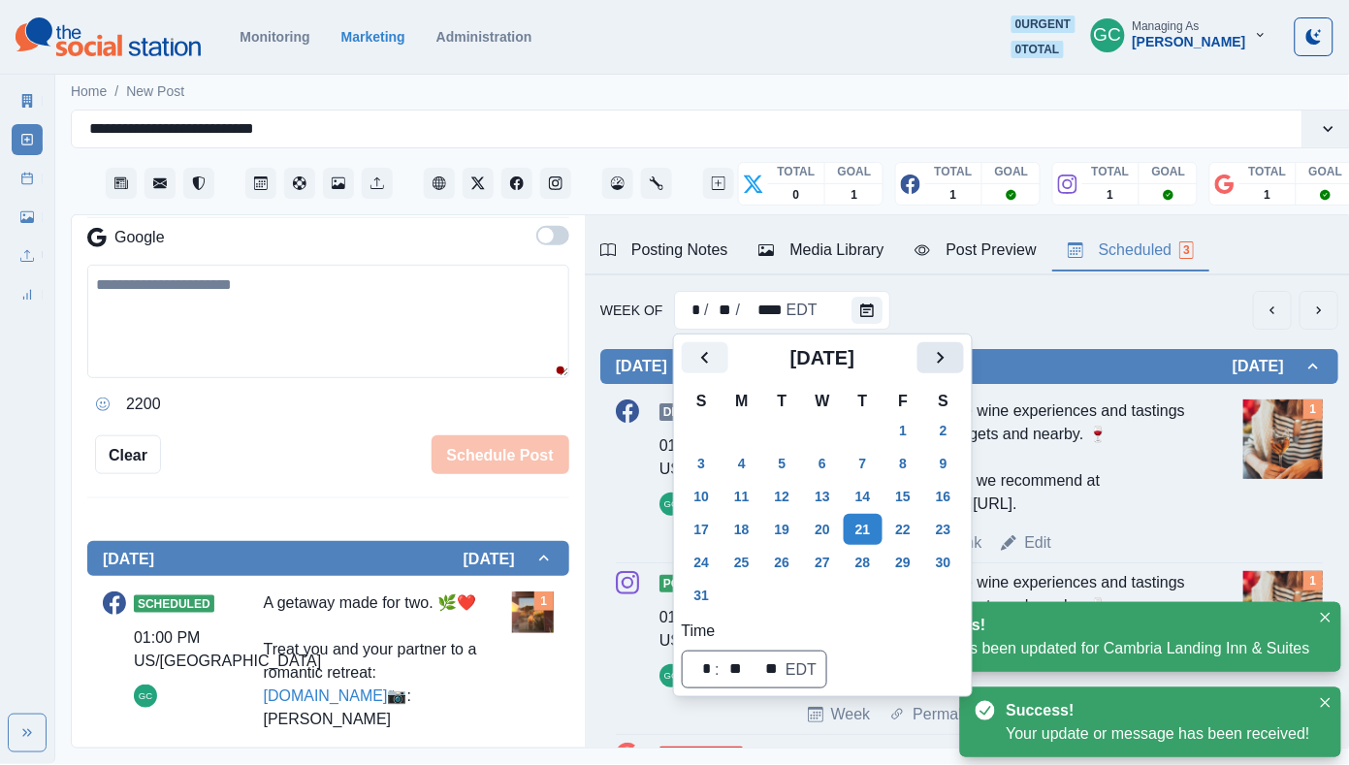
click at [952, 361] on icon "Next" at bounding box center [940, 357] width 23 height 23
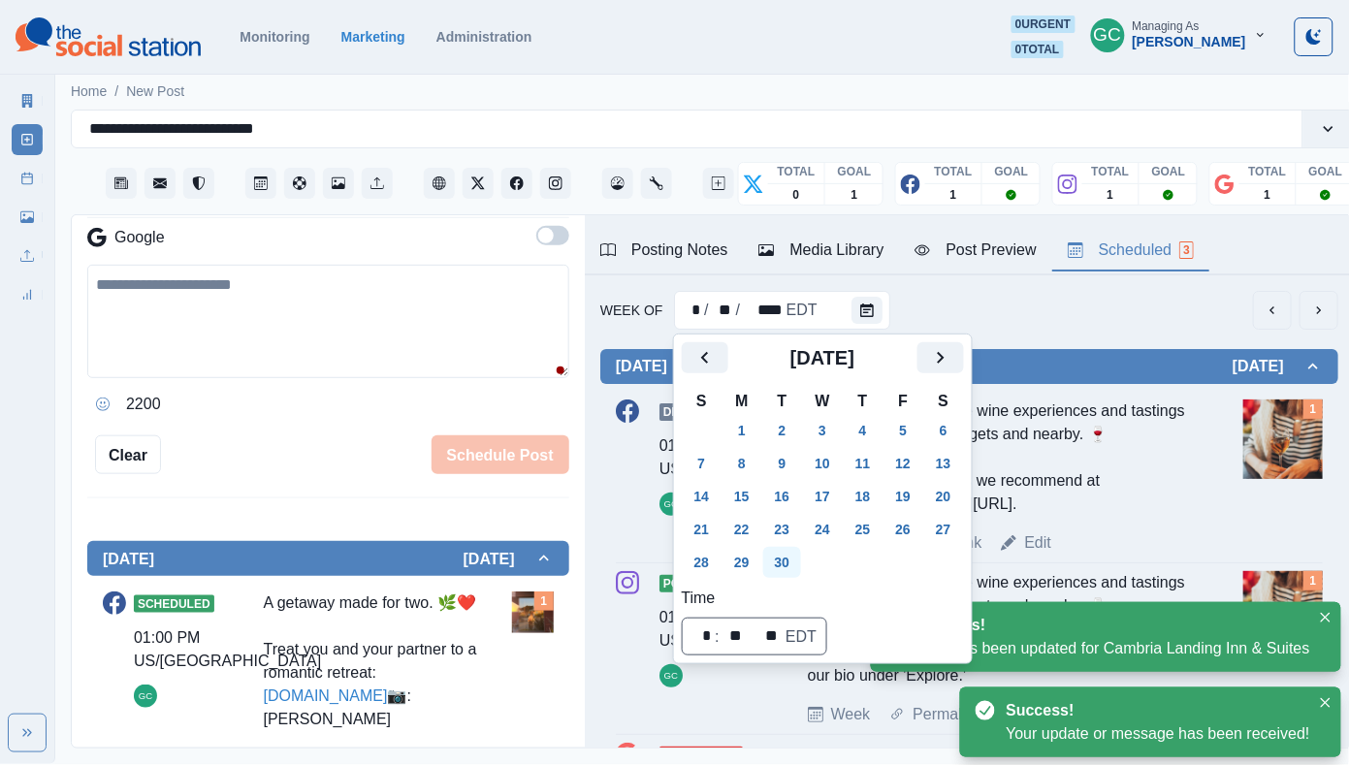
click at [775, 563] on button "30" at bounding box center [782, 562] width 39 height 31
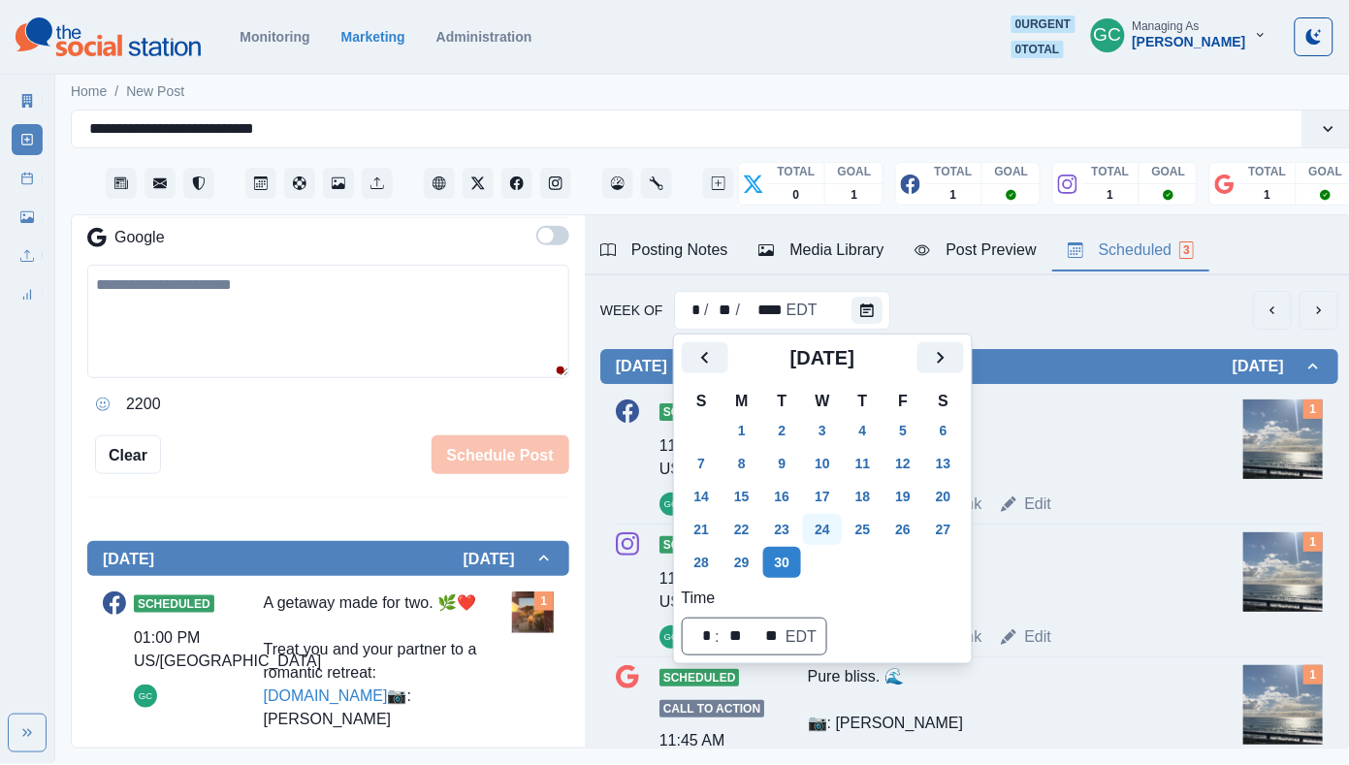
click at [838, 514] on button "24" at bounding box center [822, 529] width 39 height 31
click at [802, 516] on button "23" at bounding box center [782, 529] width 39 height 31
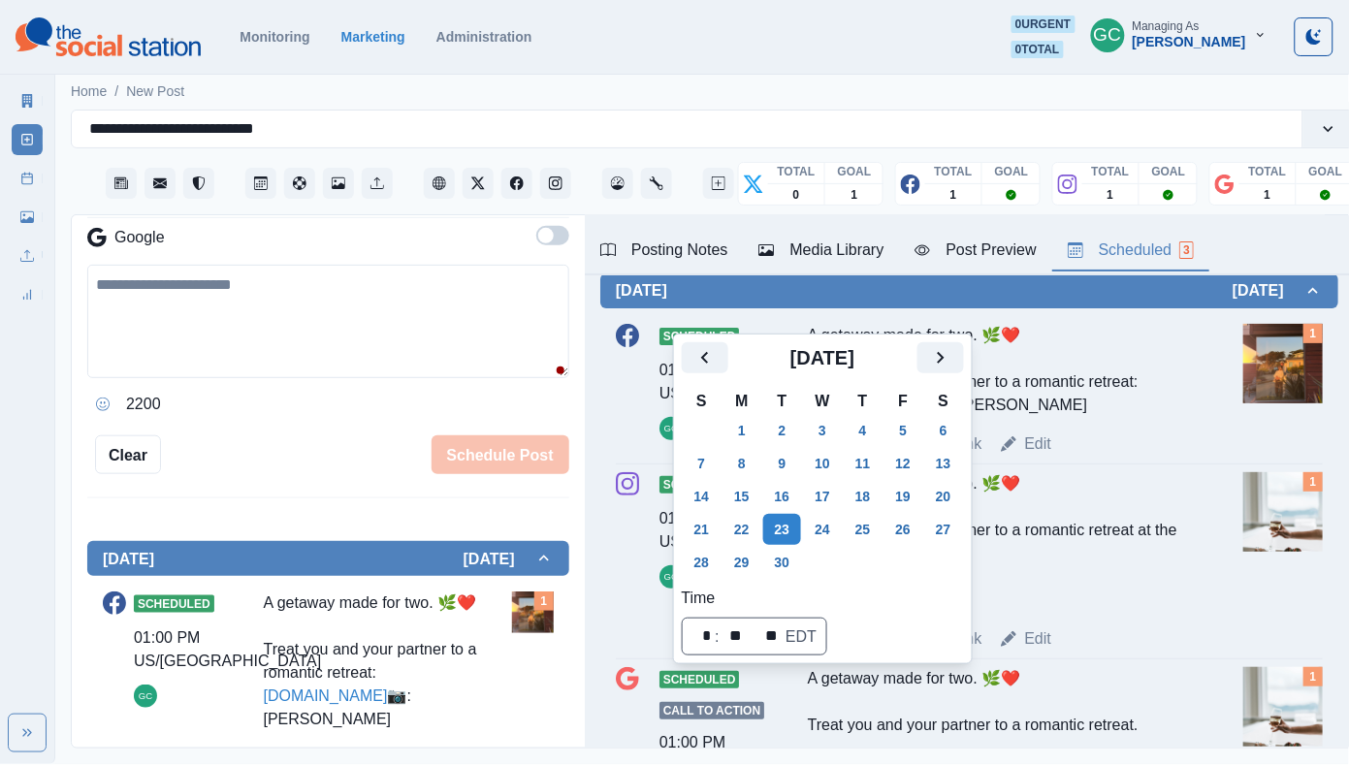
scroll to position [80, 0]
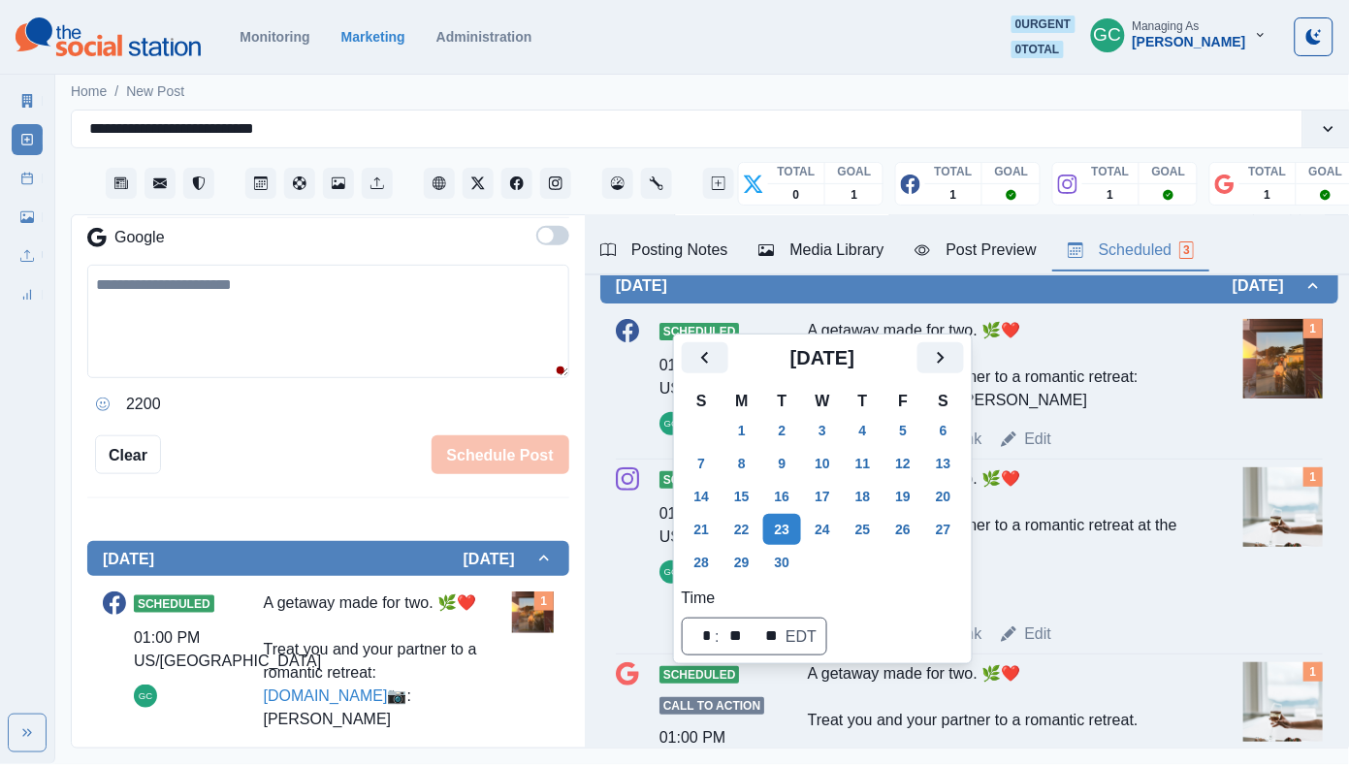
click at [1085, 451] on div "Week Permalink Edit" at bounding box center [1022, 439] width 428 height 23
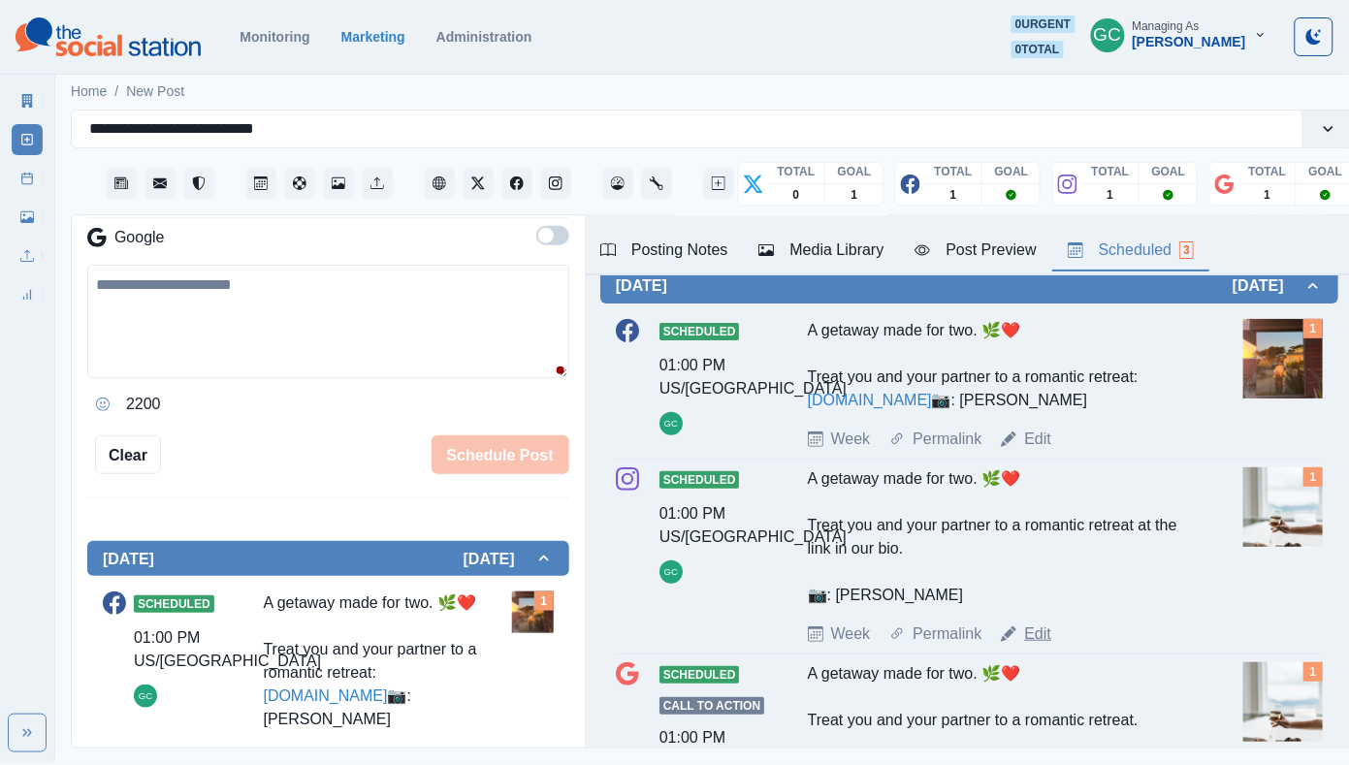
click at [1034, 646] on link "Edit" at bounding box center [1037, 633] width 27 height 23
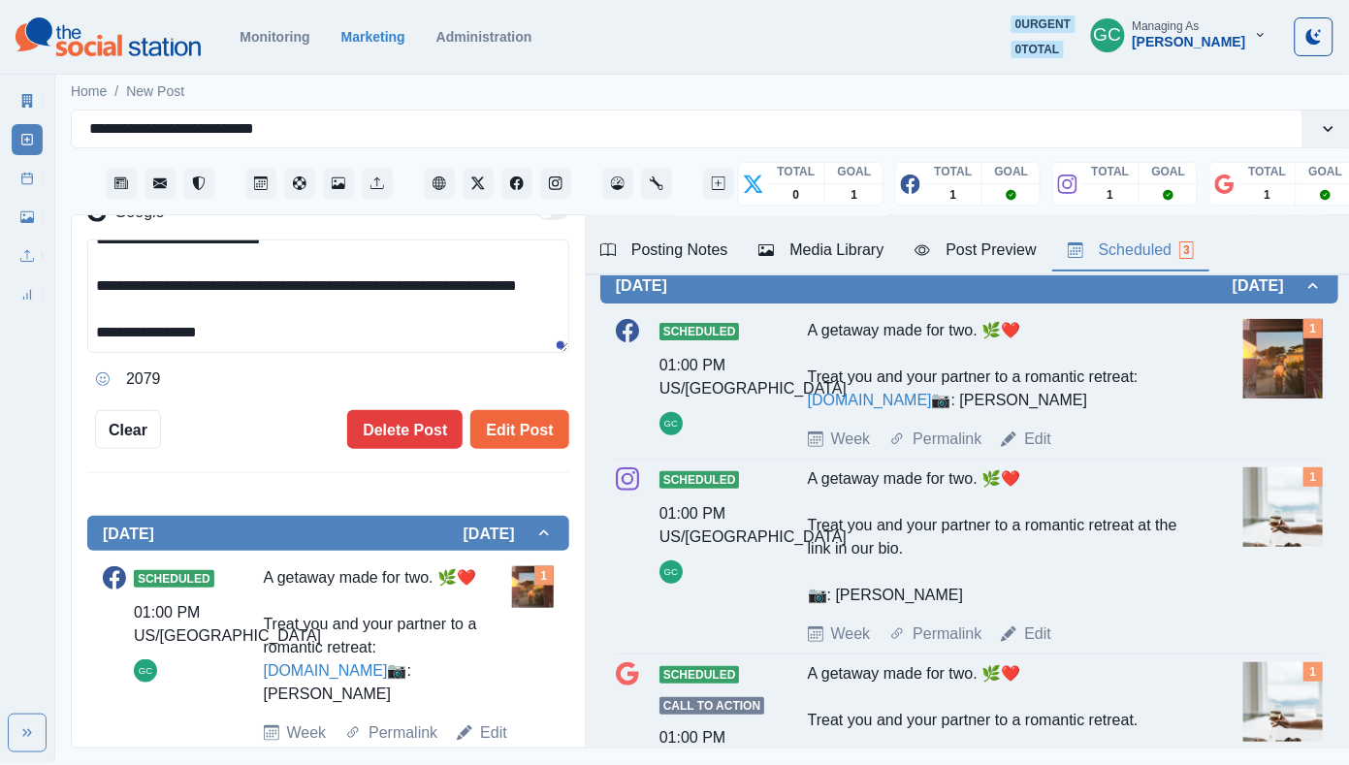
scroll to position [40, 0]
drag, startPoint x: 239, startPoint y: 329, endPoint x: 61, endPoint y: 322, distance: 178.5
click at [61, 322] on main "**********" at bounding box center [712, 417] width 1315 height 694
paste textarea "*"
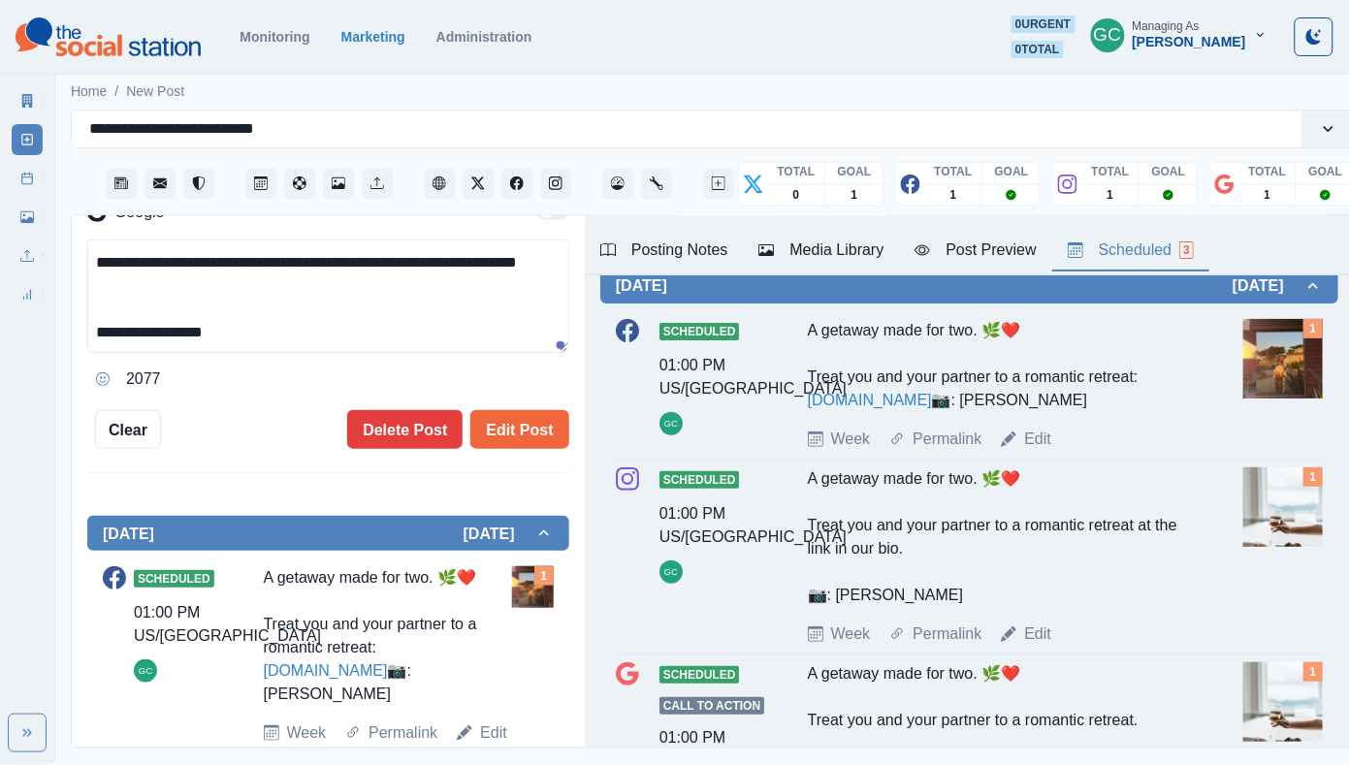
scroll to position [60, 0]
click at [143, 314] on textarea "**********" at bounding box center [328, 295] width 482 height 113
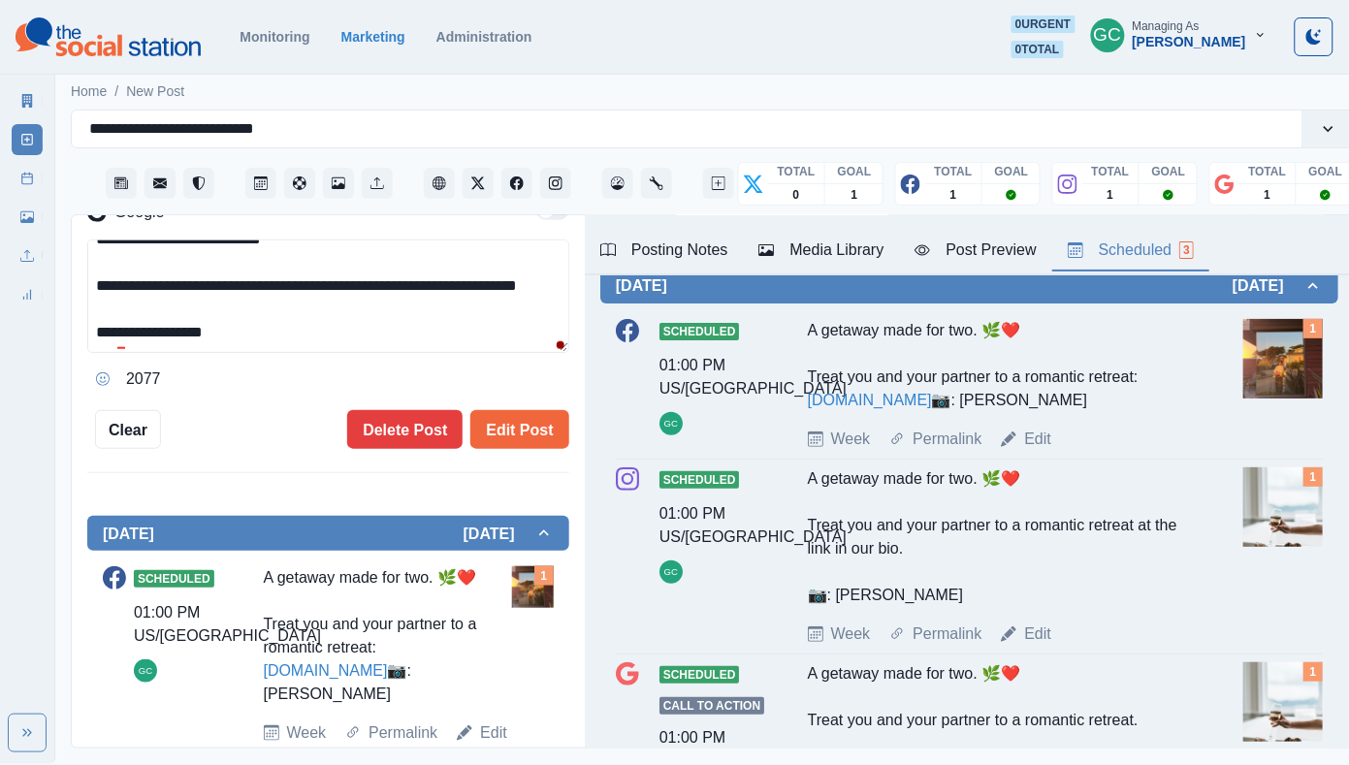
scroll to position [0, 0]
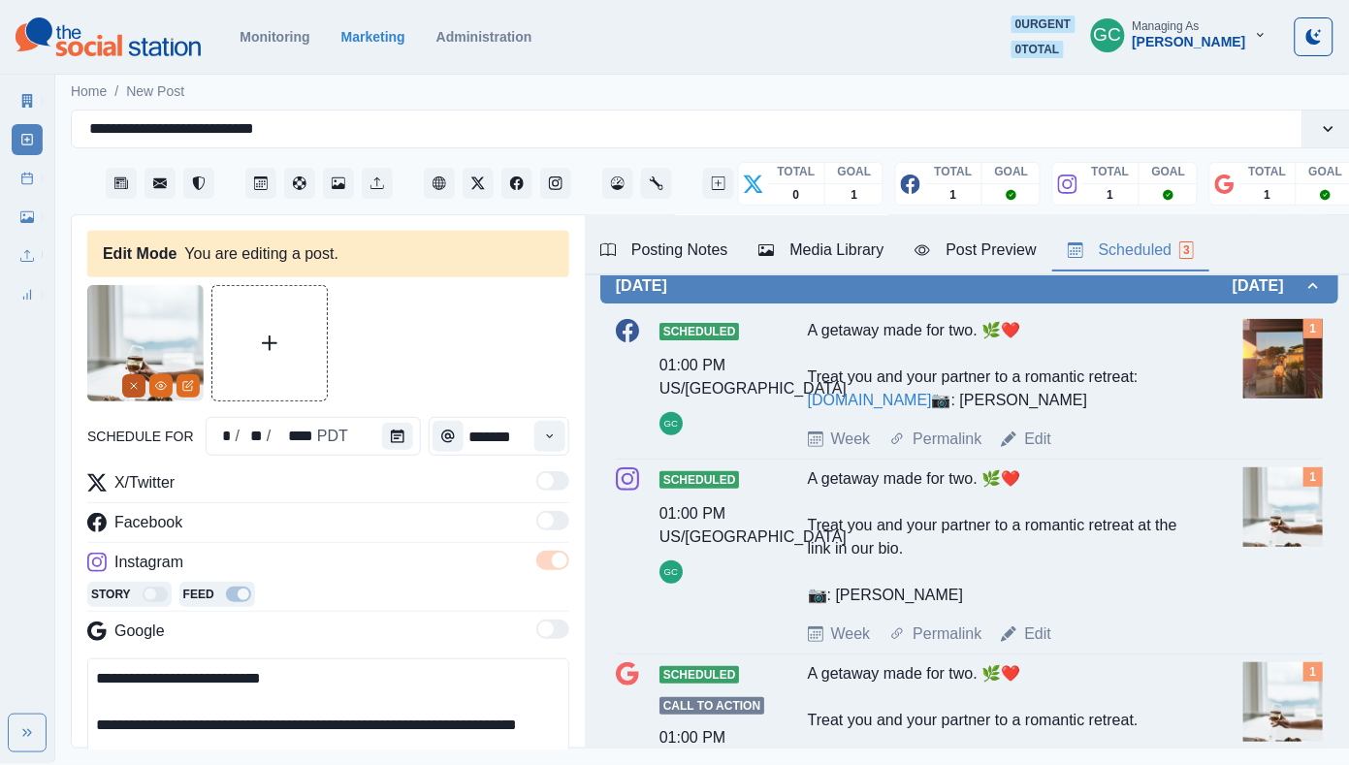
type textarea "**********"
click at [125, 387] on button "Remove" at bounding box center [133, 385] width 23 height 23
click at [812, 247] on div "Media Library" at bounding box center [820, 249] width 125 height 23
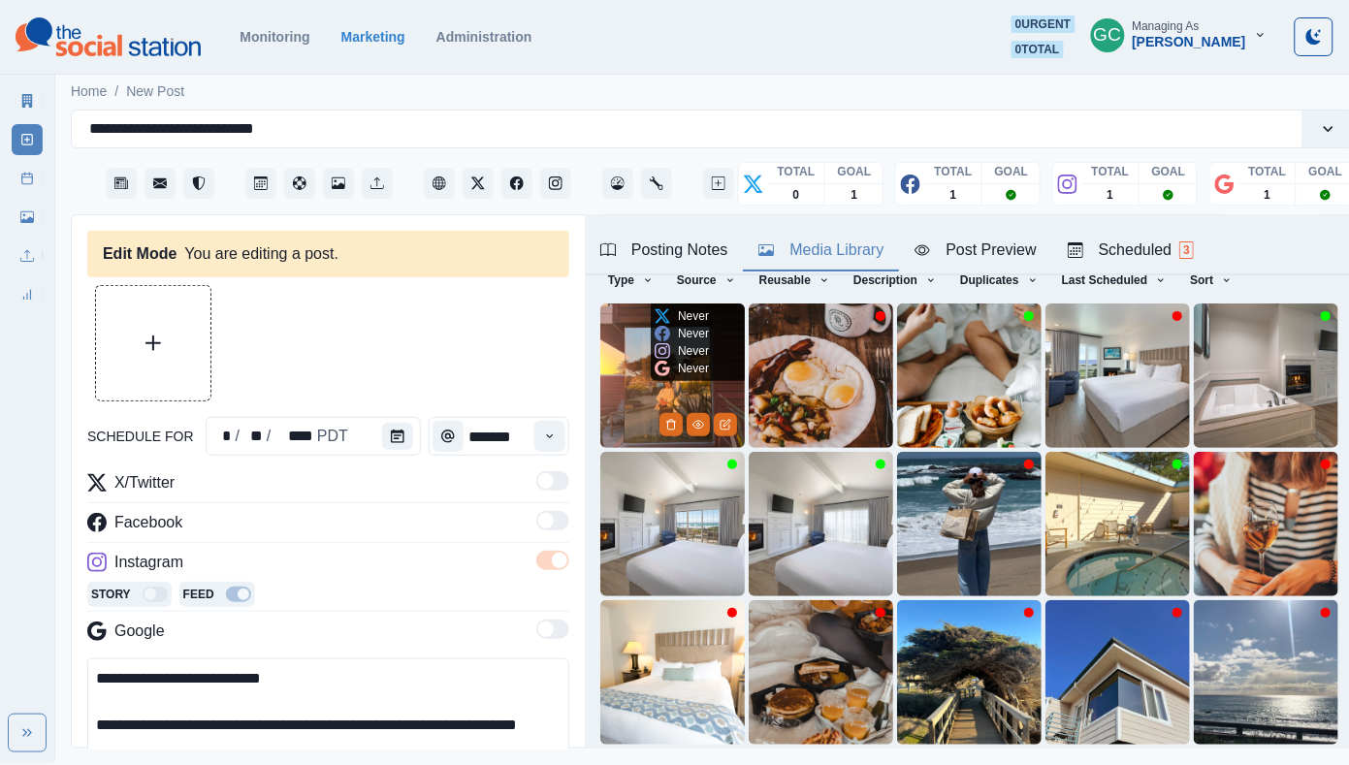
click at [634, 359] on img at bounding box center [672, 375] width 144 height 144
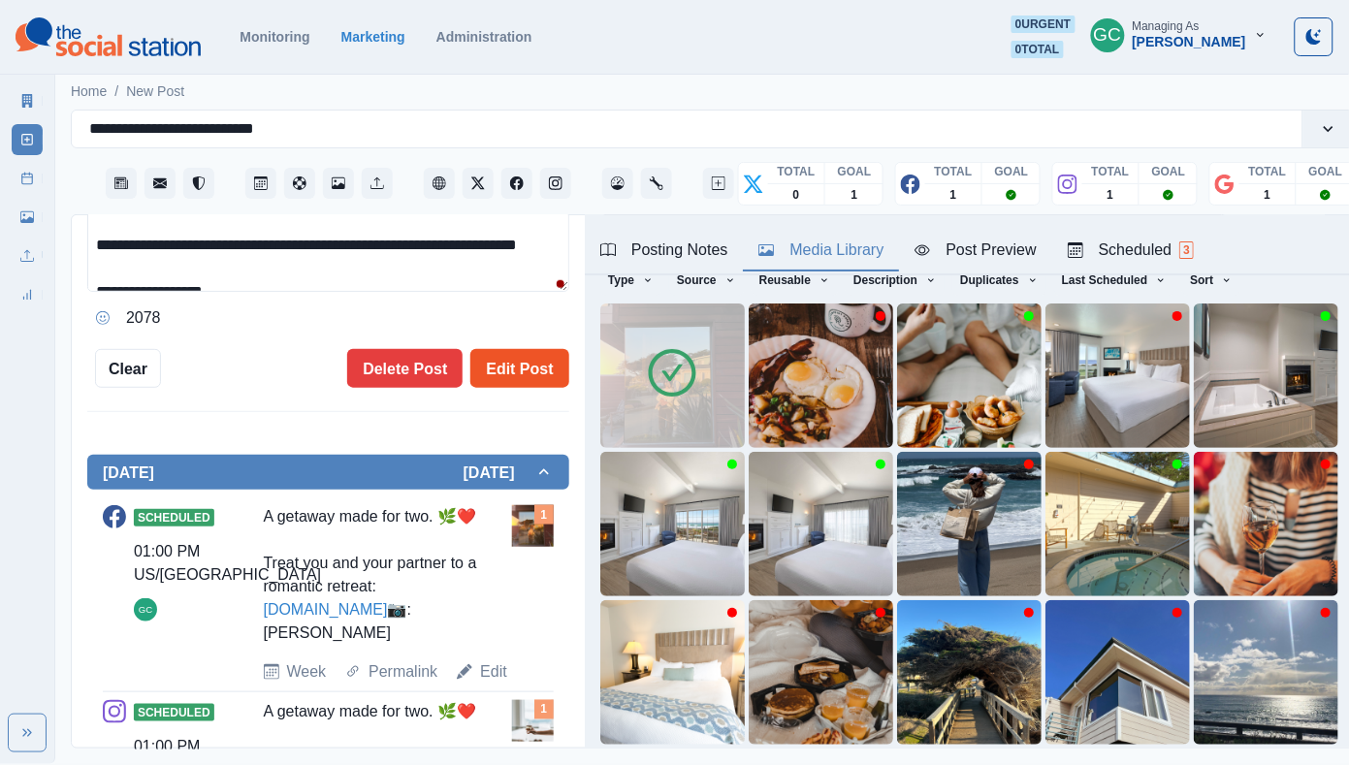
click at [532, 380] on button "Edit Post" at bounding box center [519, 368] width 98 height 39
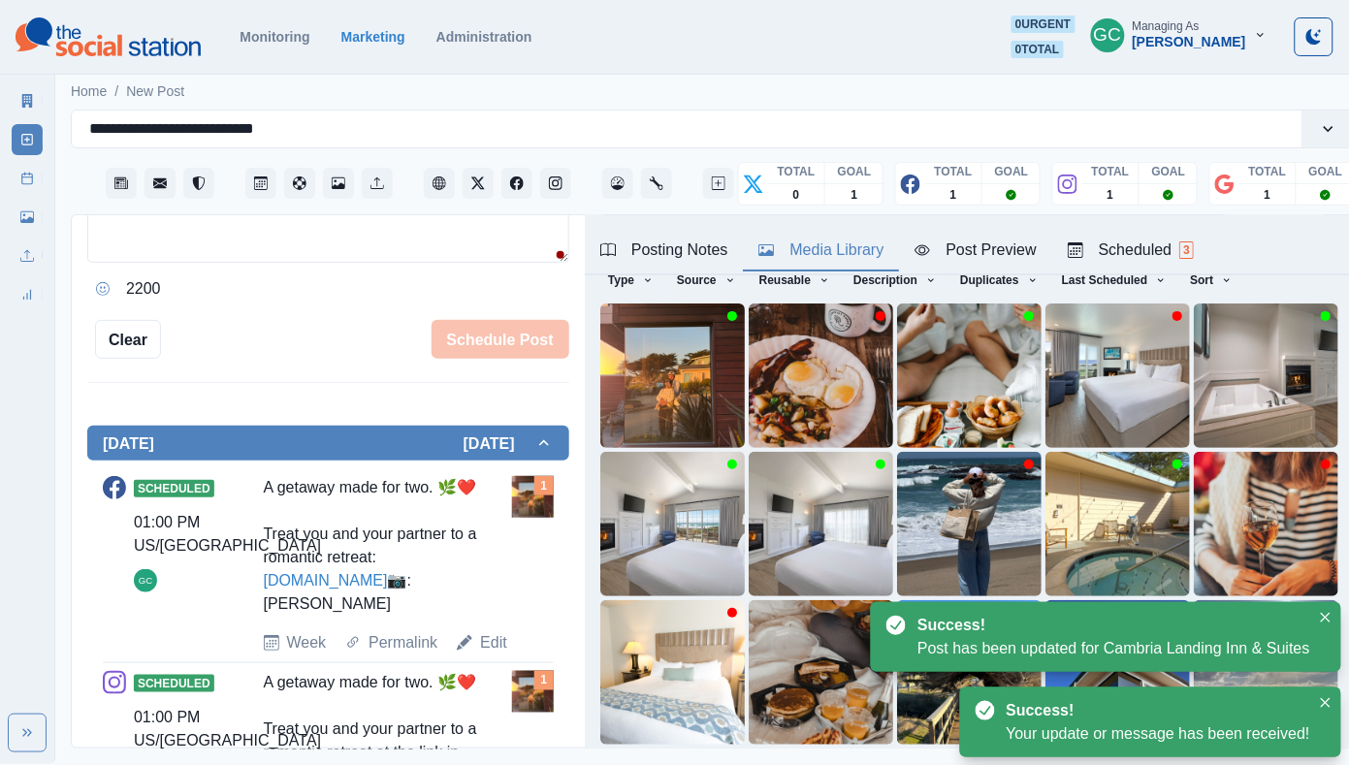
click at [1171, 253] on div "Scheduled 3" at bounding box center [1130, 249] width 126 height 23
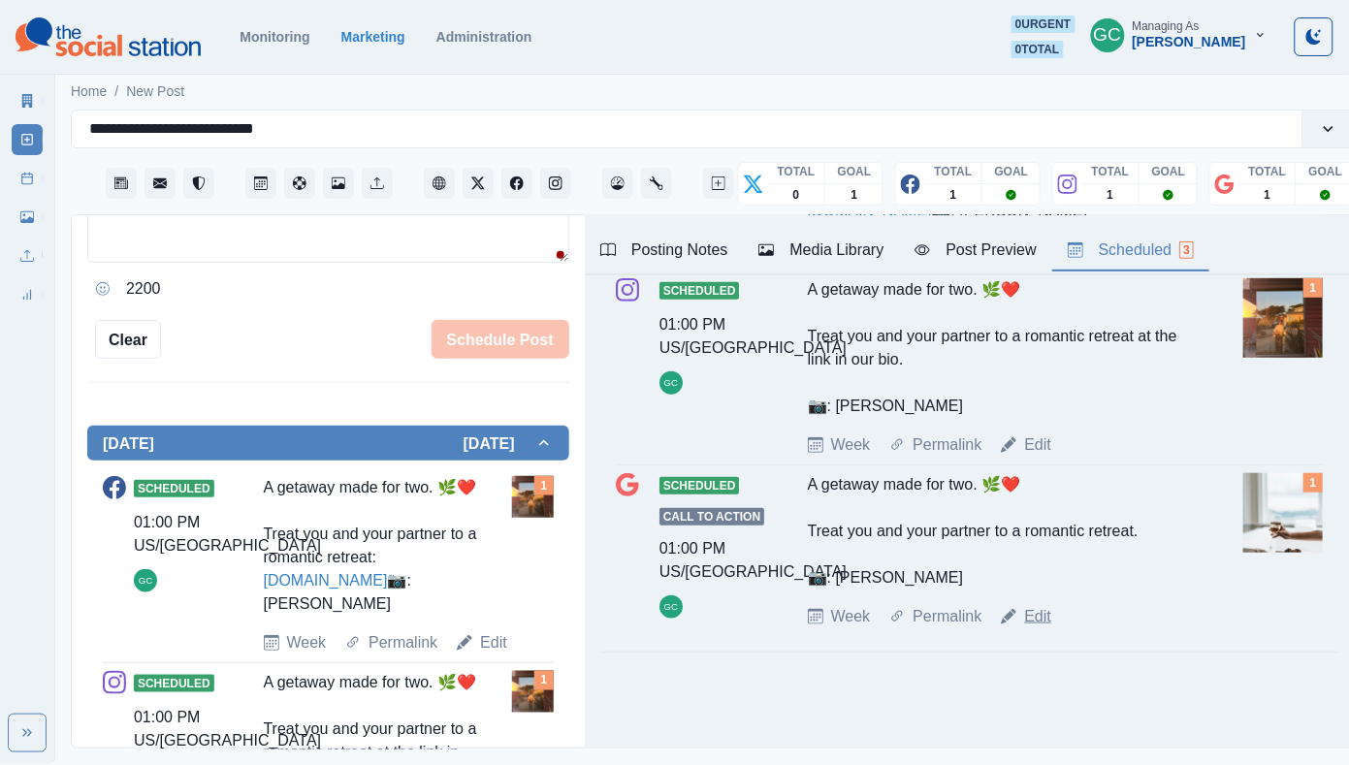
click at [1035, 618] on link "Edit" at bounding box center [1037, 616] width 27 height 23
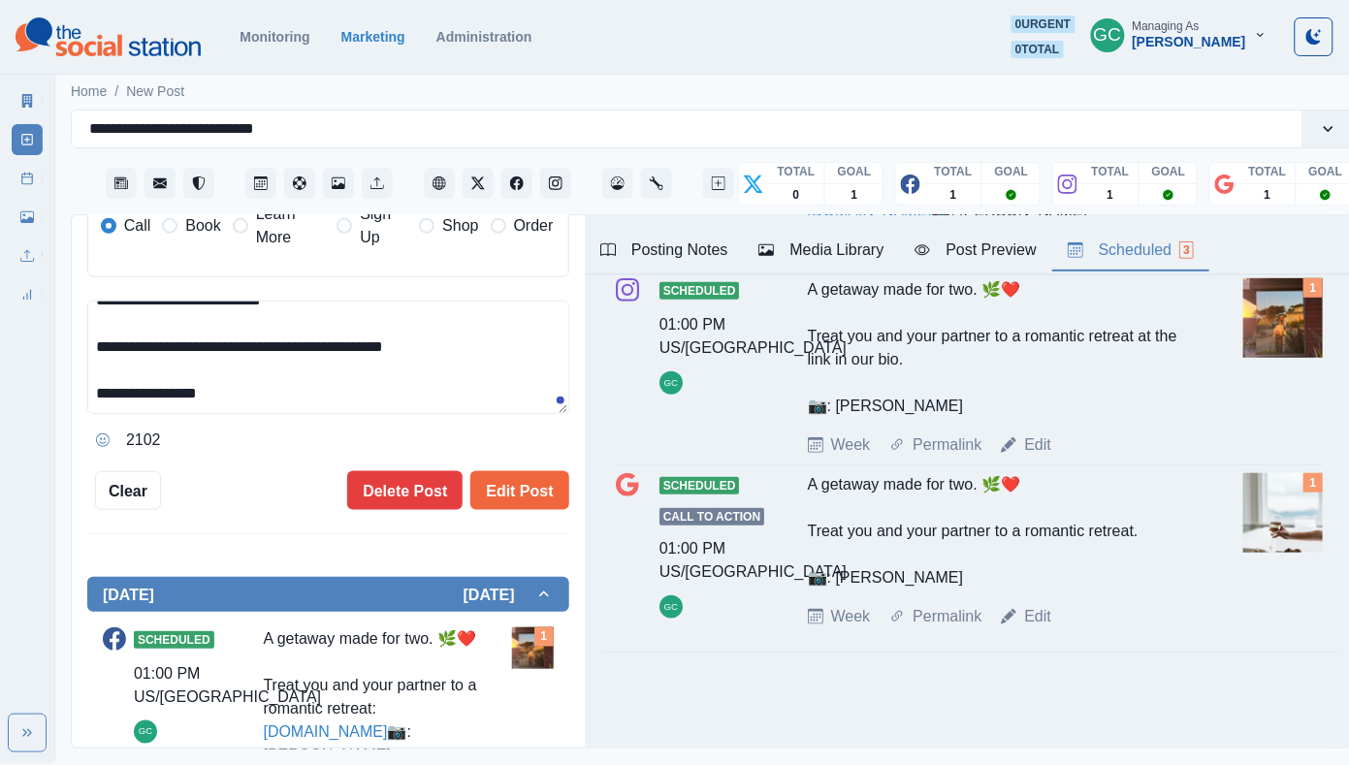
drag, startPoint x: 203, startPoint y: 365, endPoint x: 227, endPoint y: 466, distance: 104.6
click at [225, 464] on div "**********" at bounding box center [328, 157] width 482 height 705
paste textarea "*"
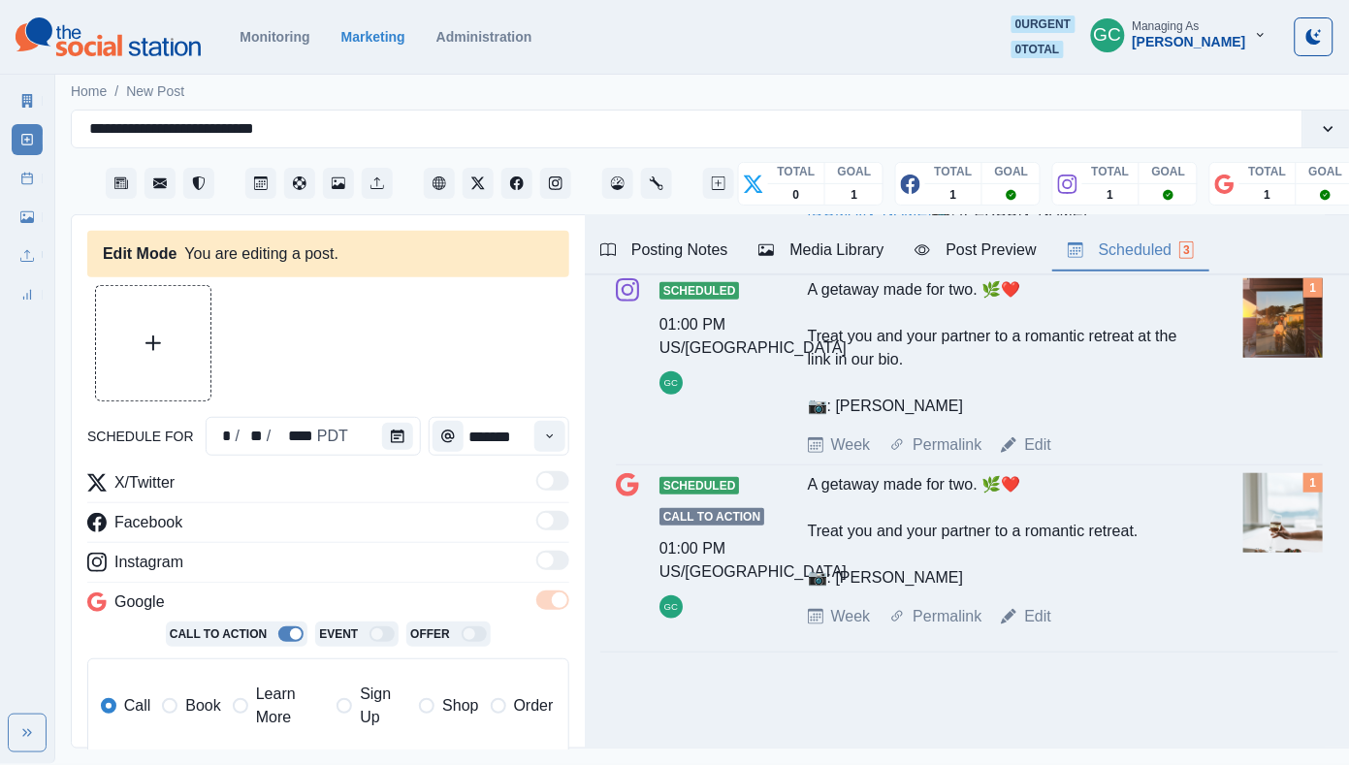
type textarea "**********"
click at [818, 254] on div "Media Library" at bounding box center [820, 249] width 125 height 23
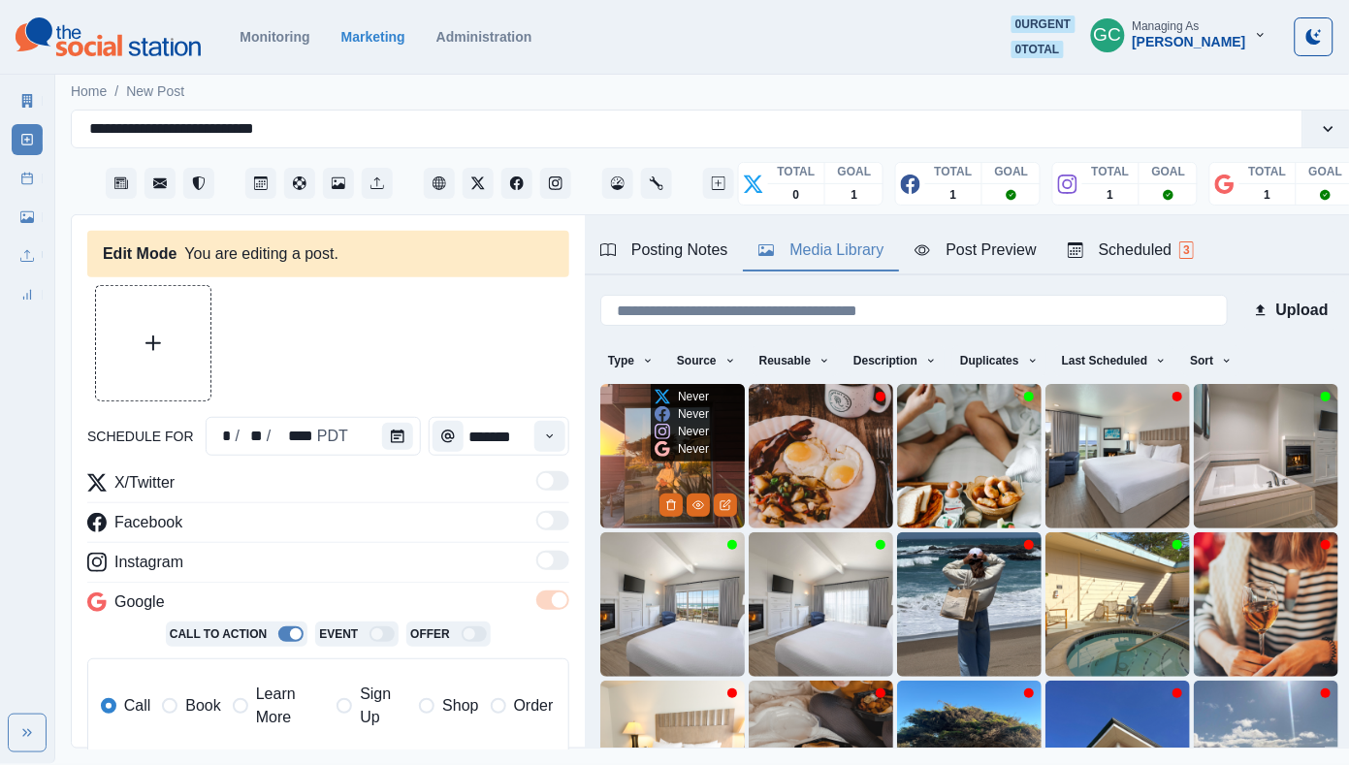
click at [639, 412] on img at bounding box center [672, 456] width 144 height 144
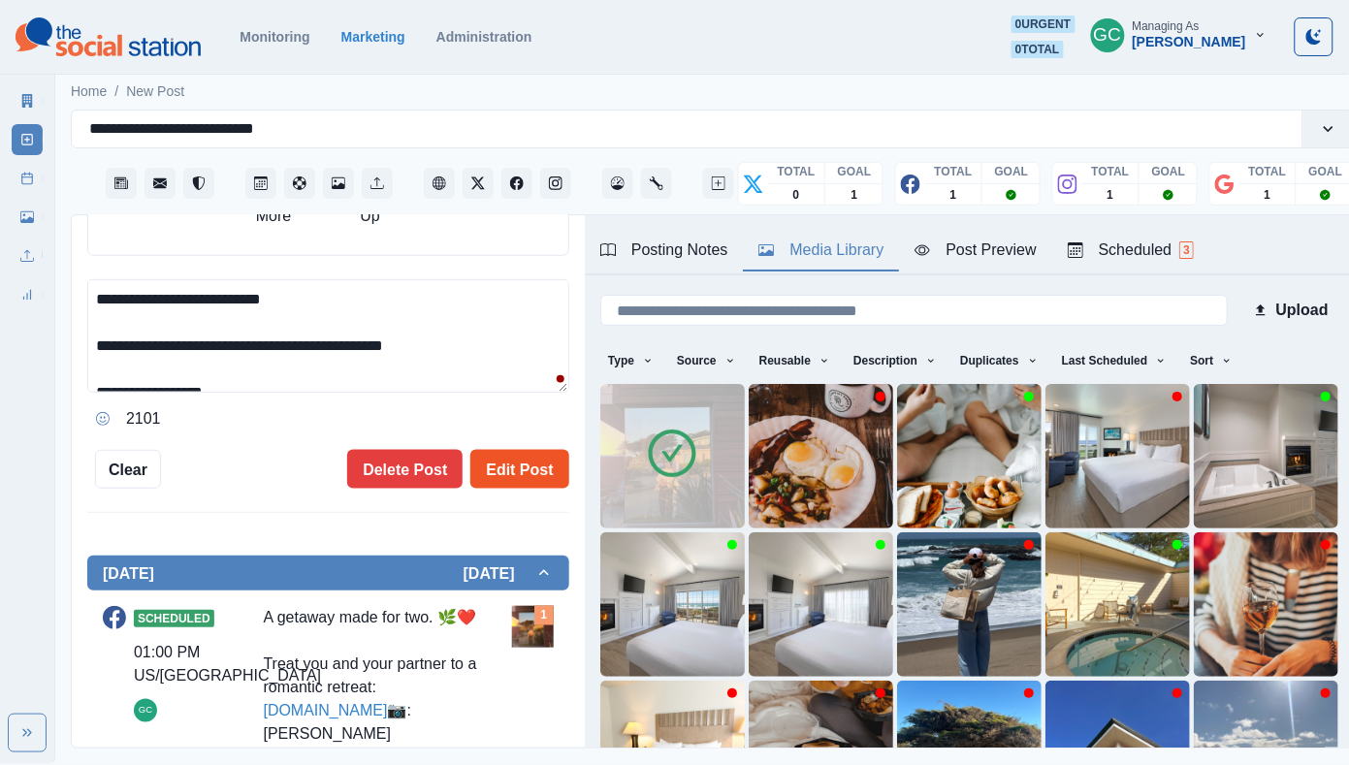
click at [507, 476] on button "Edit Post" at bounding box center [519, 469] width 98 height 39
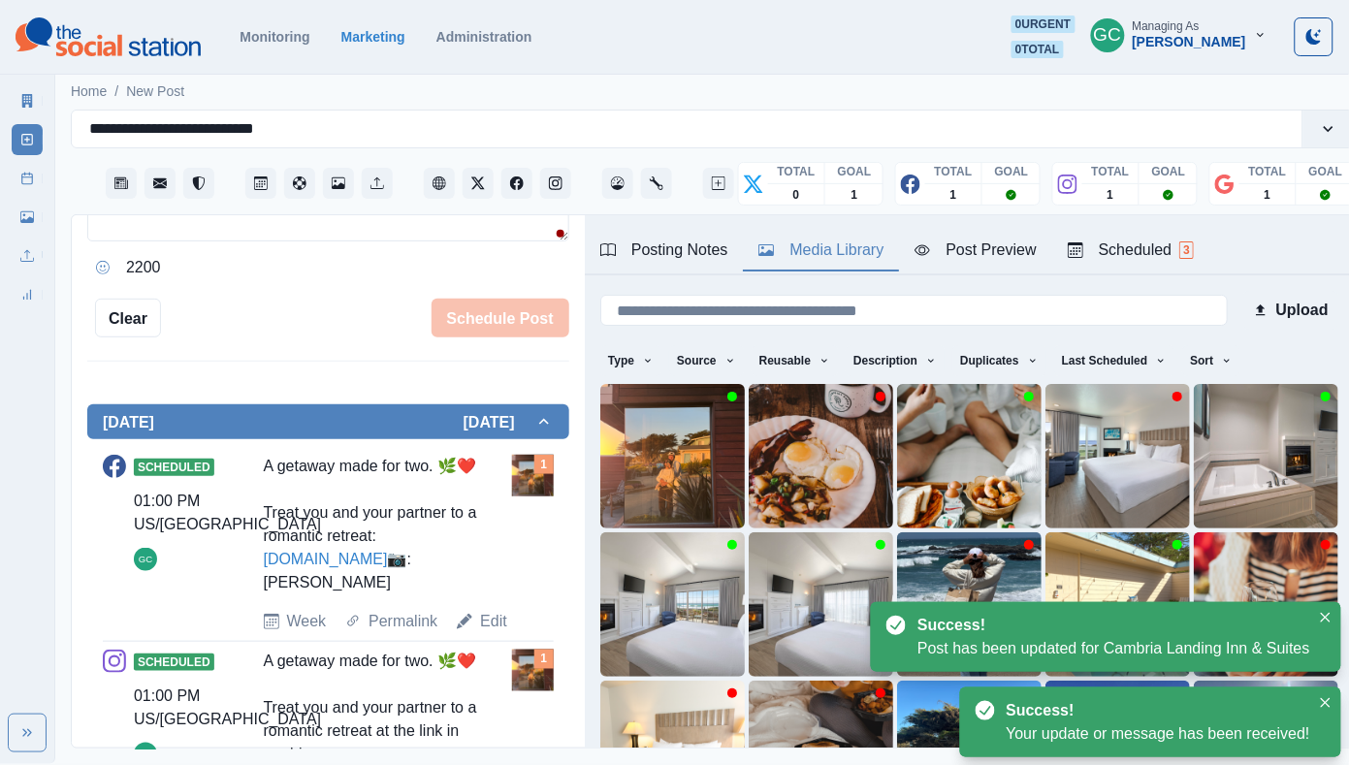
click at [1115, 241] on div "Scheduled 3" at bounding box center [1130, 249] width 126 height 23
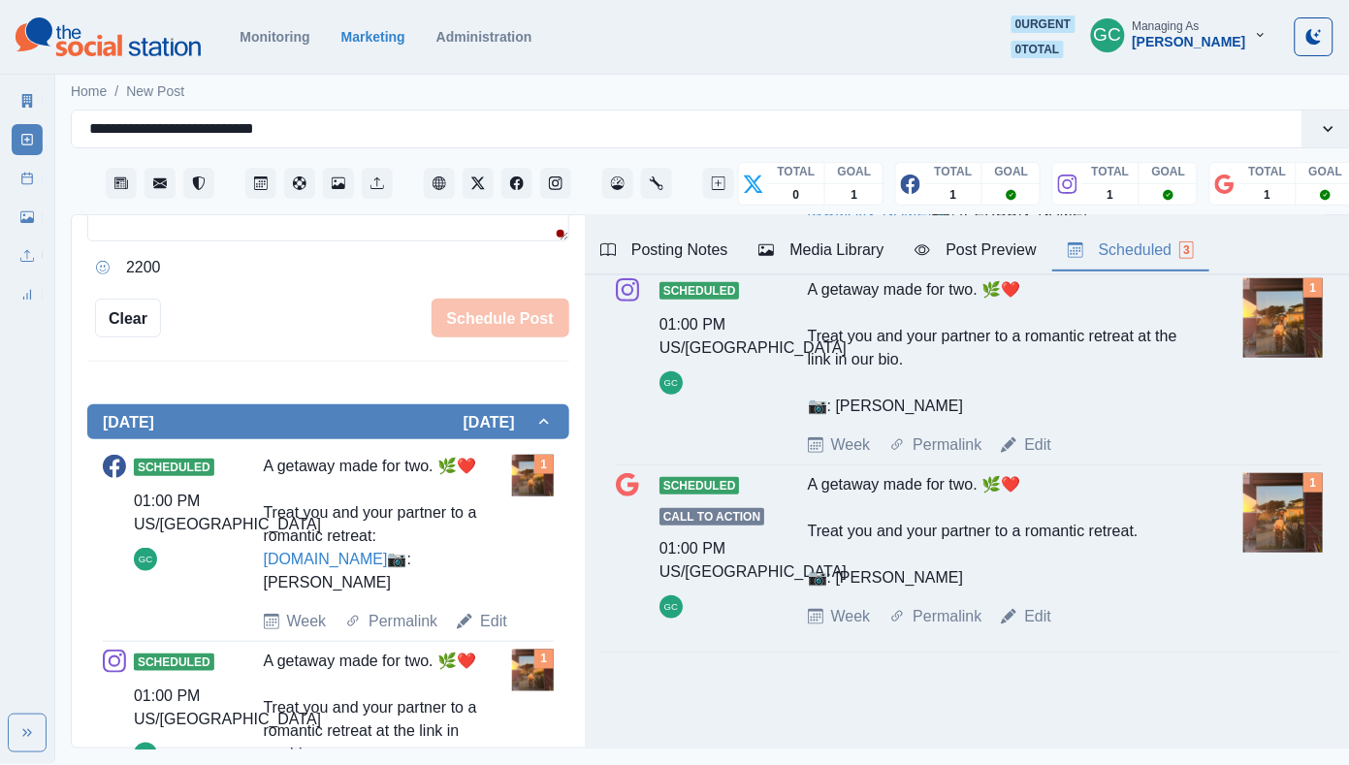
click at [188, 50] on img at bounding box center [108, 36] width 185 height 39
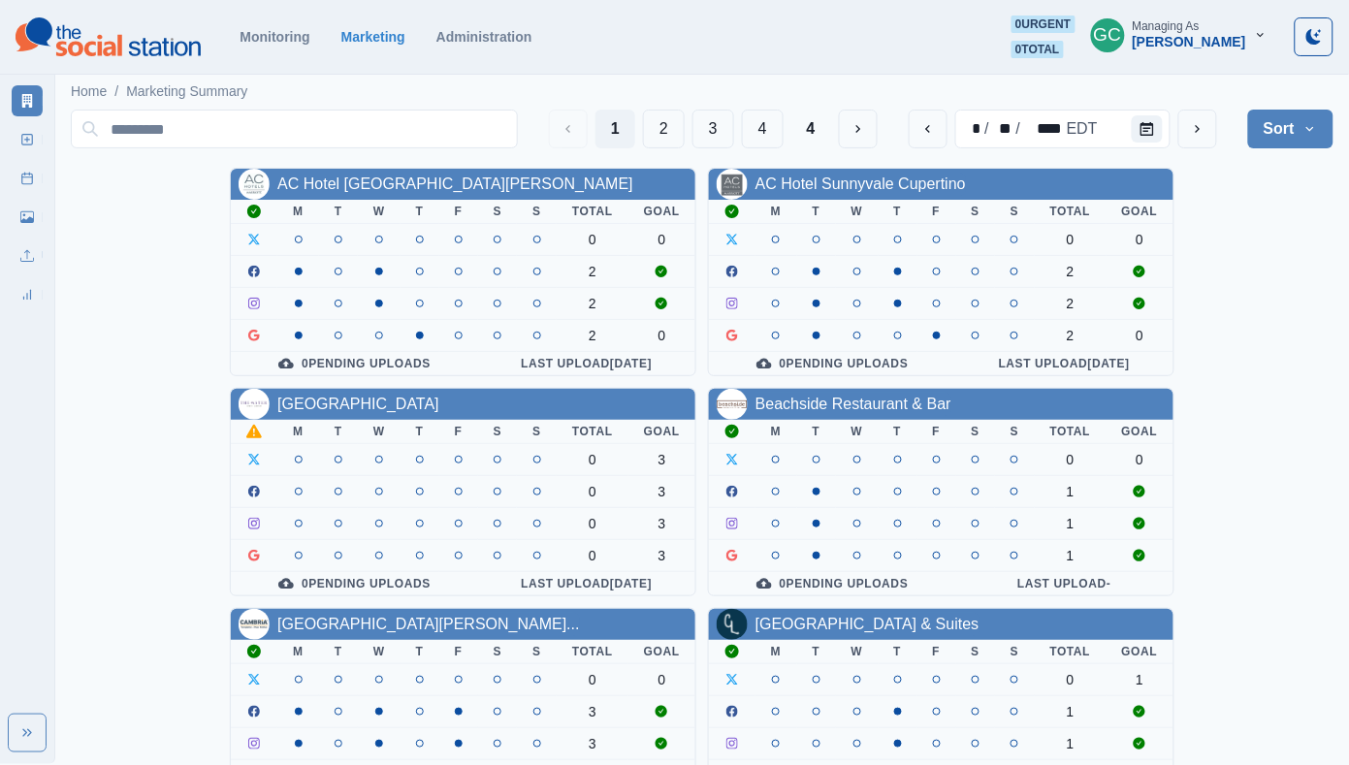
click at [305, 135] on input at bounding box center [294, 129] width 447 height 39
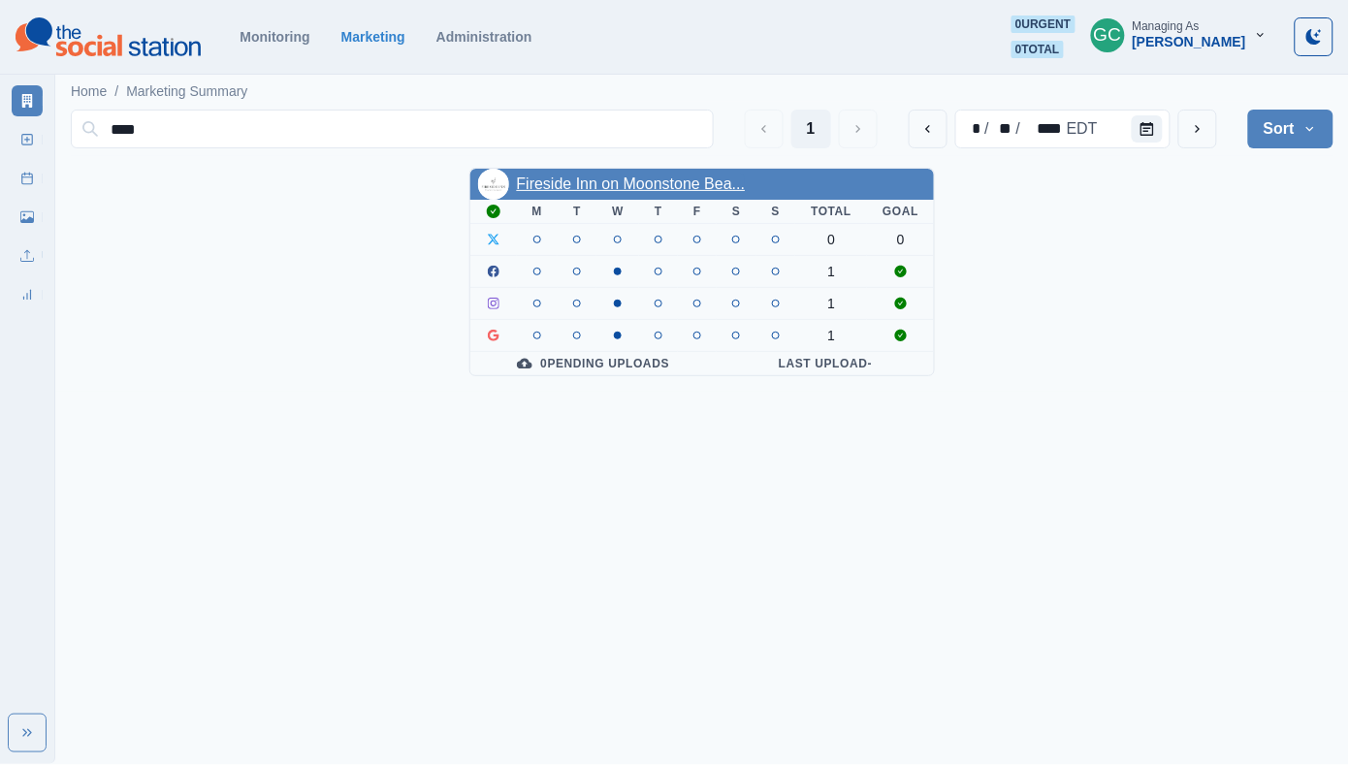
type input "****"
click at [635, 185] on link "Fireside Inn on Moonstone Bea..." at bounding box center [631, 183] width 229 height 16
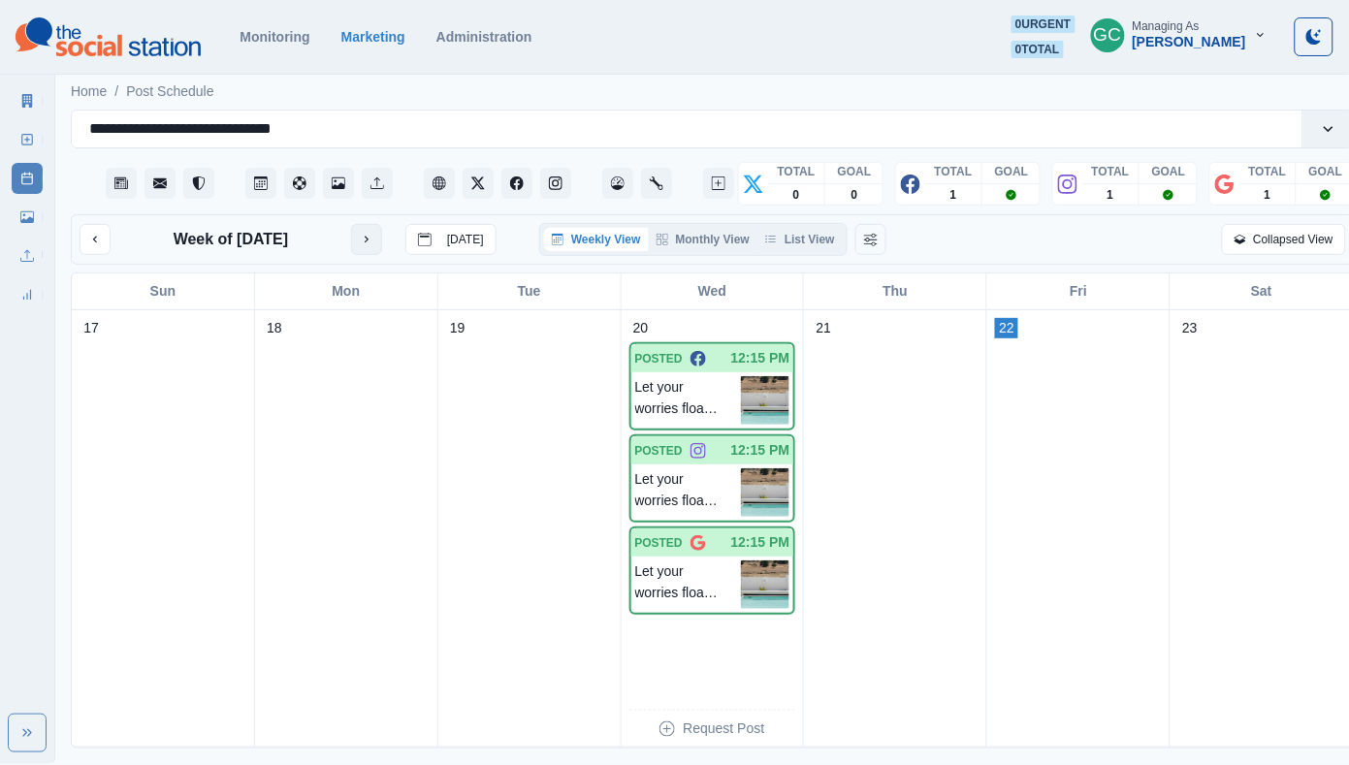
click at [375, 238] on button "next month" at bounding box center [366, 239] width 31 height 31
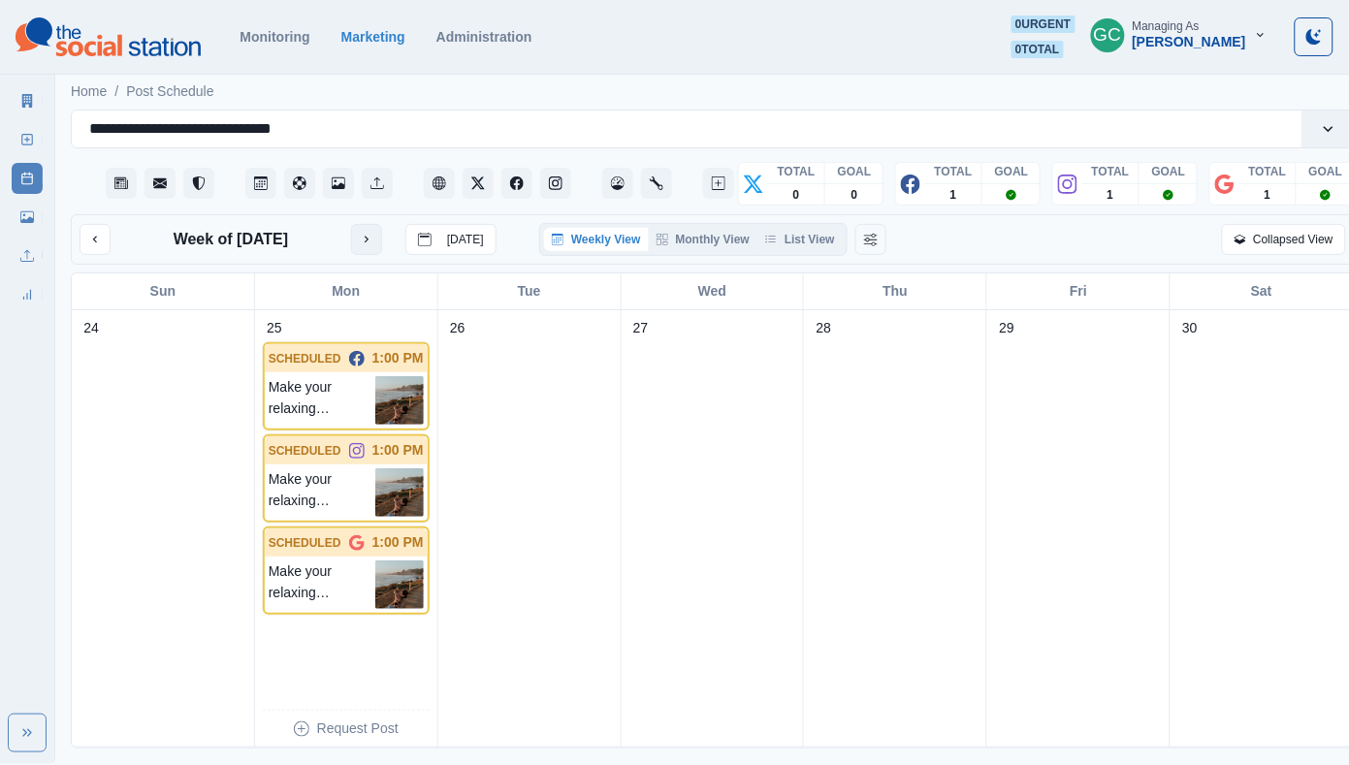
click at [375, 238] on button "next month" at bounding box center [366, 239] width 31 height 31
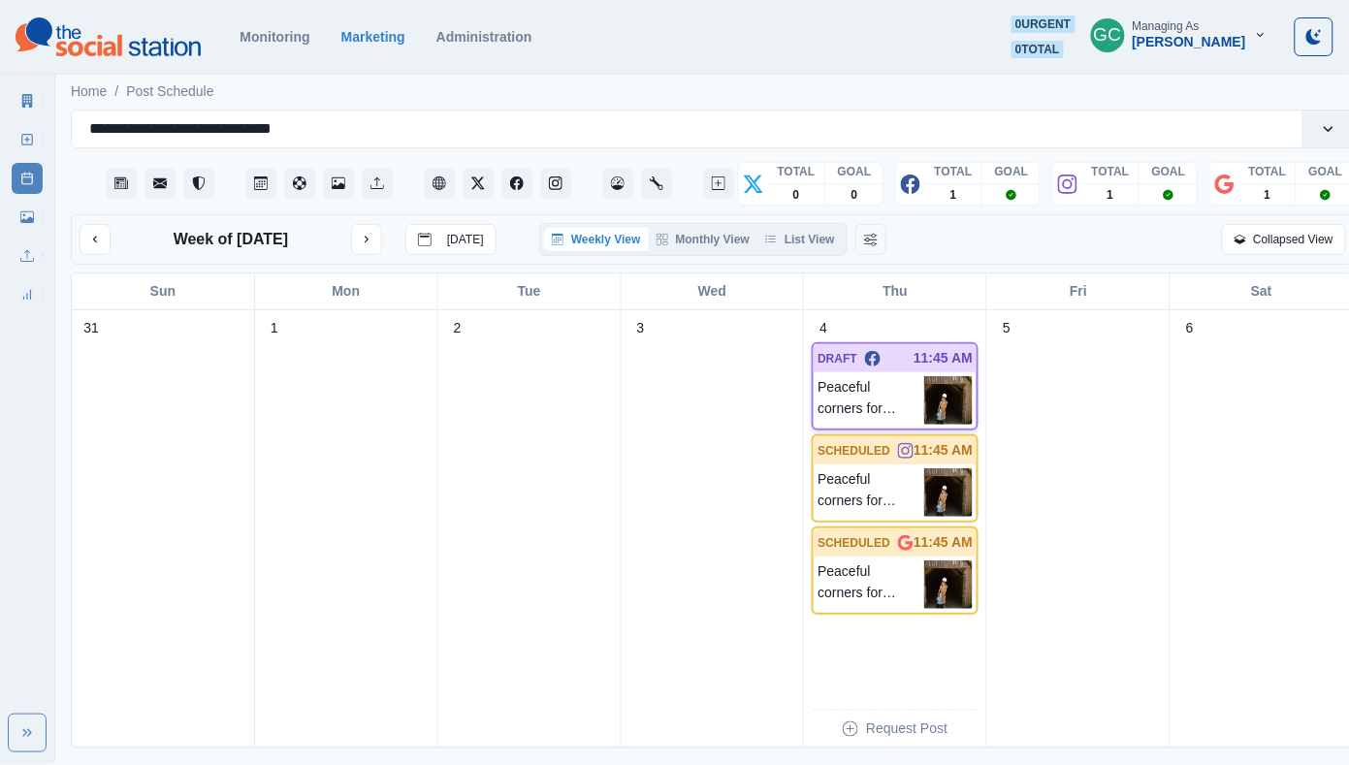
click at [908, 397] on p "Peaceful corners for peaceful moments. 📷: Jen Wertman" at bounding box center [870, 400] width 107 height 48
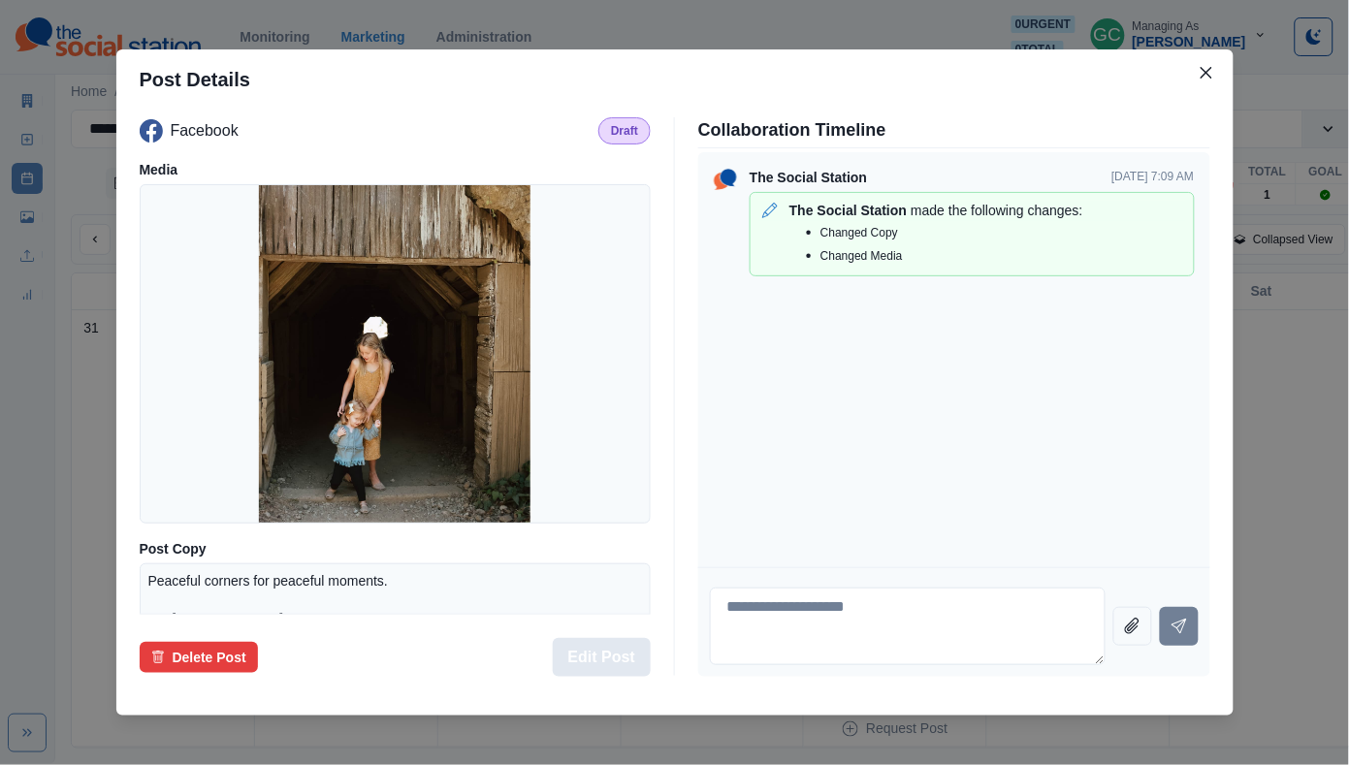
click at [598, 647] on button "Edit Post" at bounding box center [602, 657] width 98 height 39
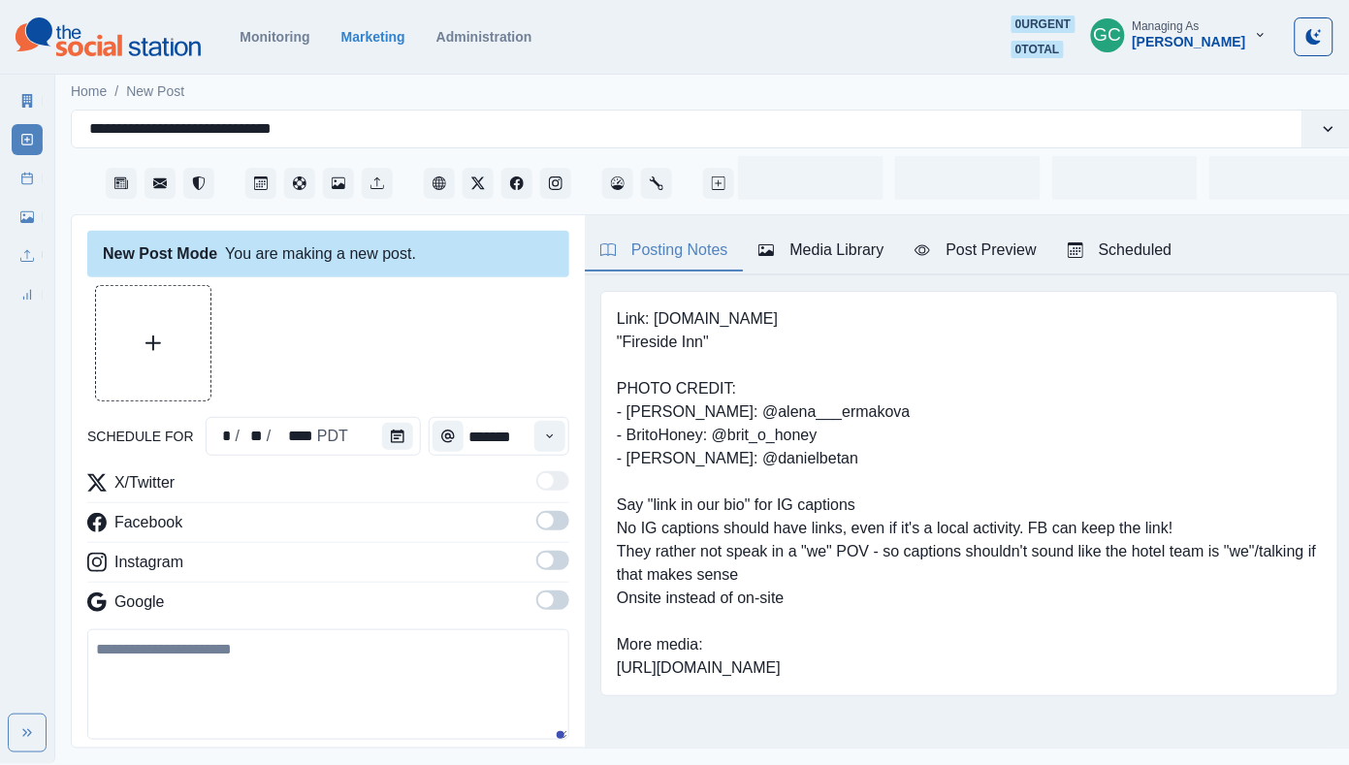
type input "********"
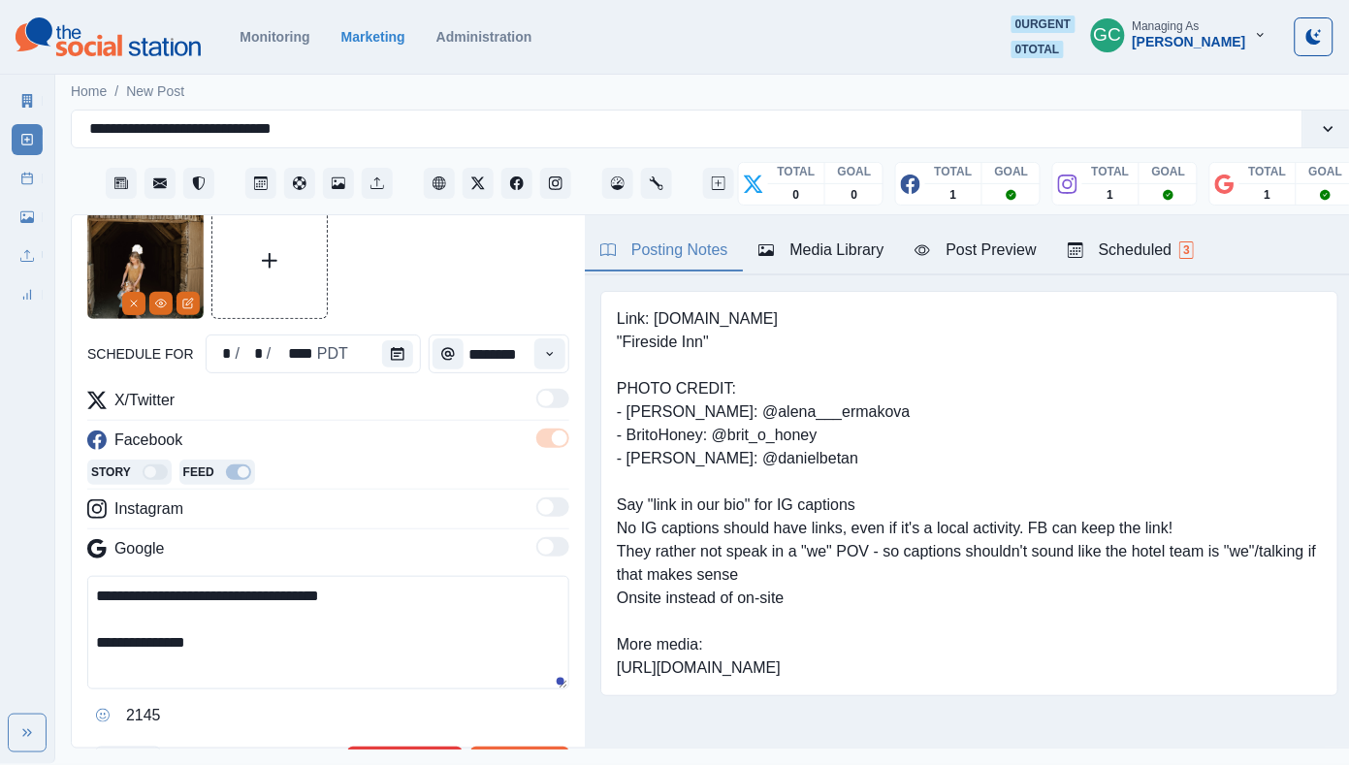
scroll to position [136, 0]
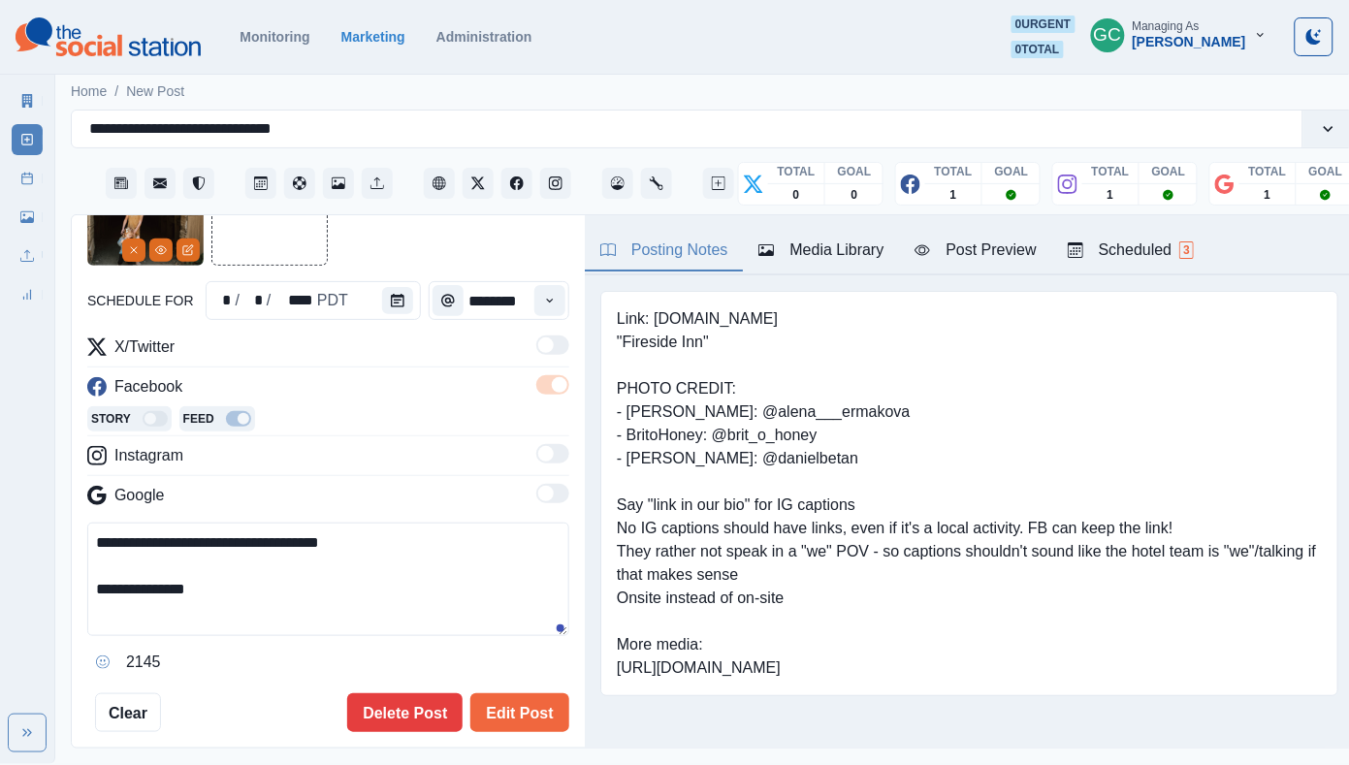
drag, startPoint x: 450, startPoint y: 545, endPoint x: 9, endPoint y: 538, distance: 441.2
click at [9, 541] on div "**********" at bounding box center [674, 382] width 1349 height 764
paste textarea "********"
click at [356, 544] on textarea "**********" at bounding box center [328, 579] width 482 height 113
drag, startPoint x: 280, startPoint y: 608, endPoint x: 20, endPoint y: 515, distance: 276.0
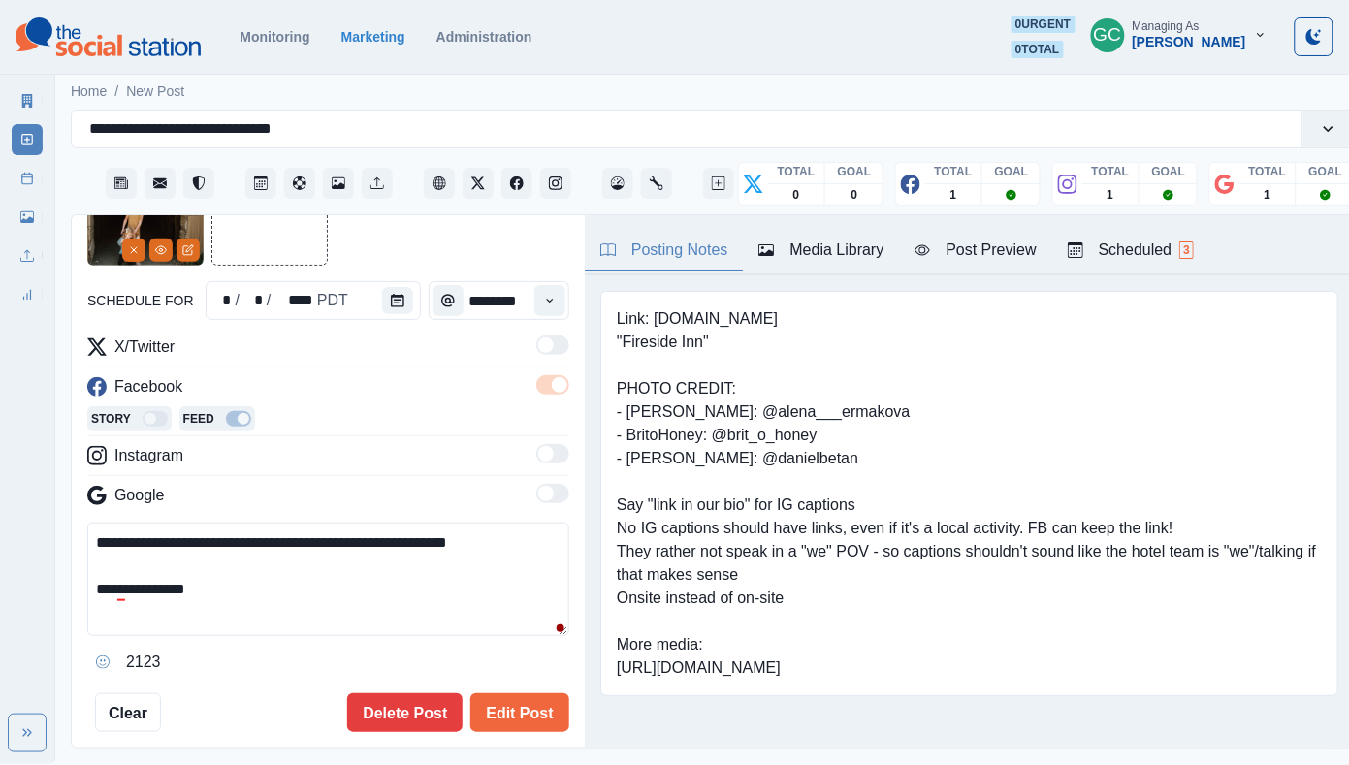
click at [20, 516] on div "**********" at bounding box center [674, 382] width 1349 height 764
type textarea "**********"
click at [558, 729] on button "Edit Post" at bounding box center [519, 712] width 98 height 39
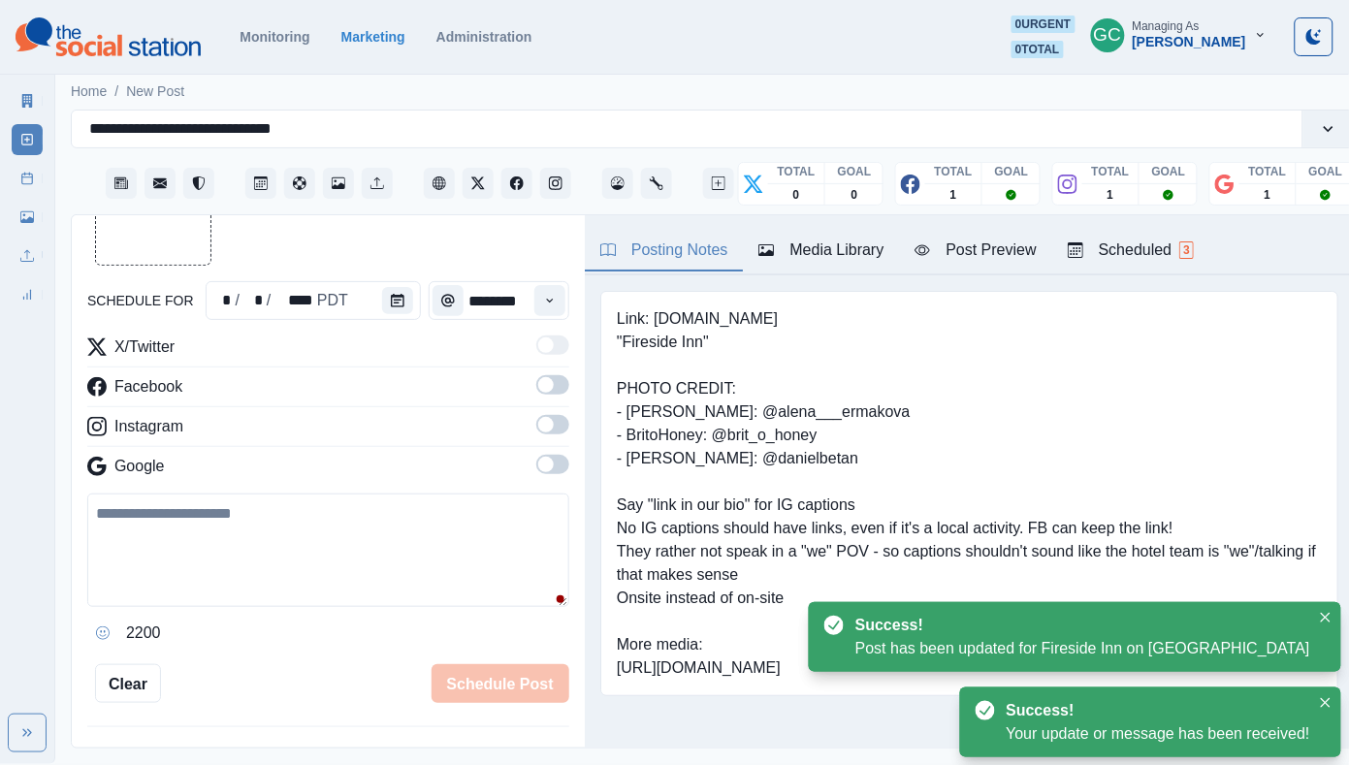
click at [1160, 250] on div "Scheduled 3" at bounding box center [1130, 249] width 126 height 23
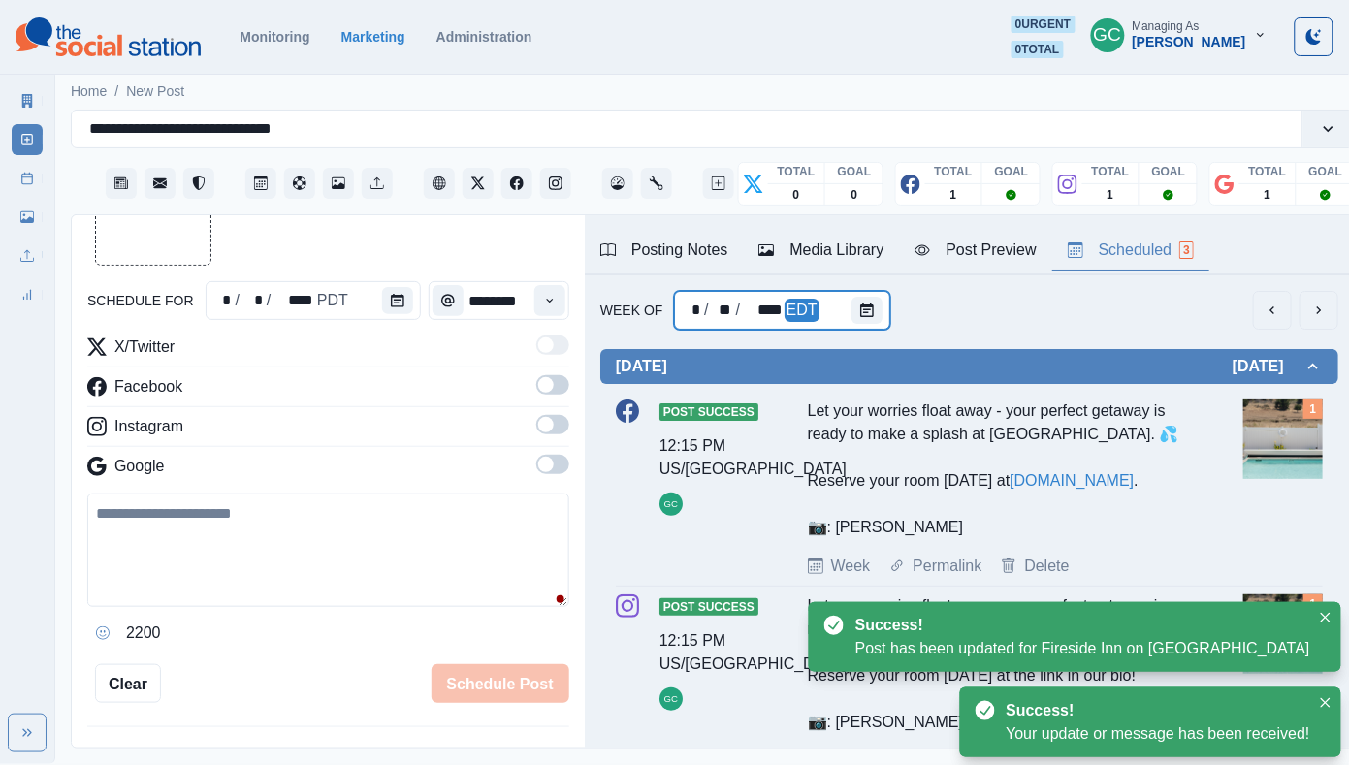
click at [881, 314] on div at bounding box center [870, 310] width 39 height 39
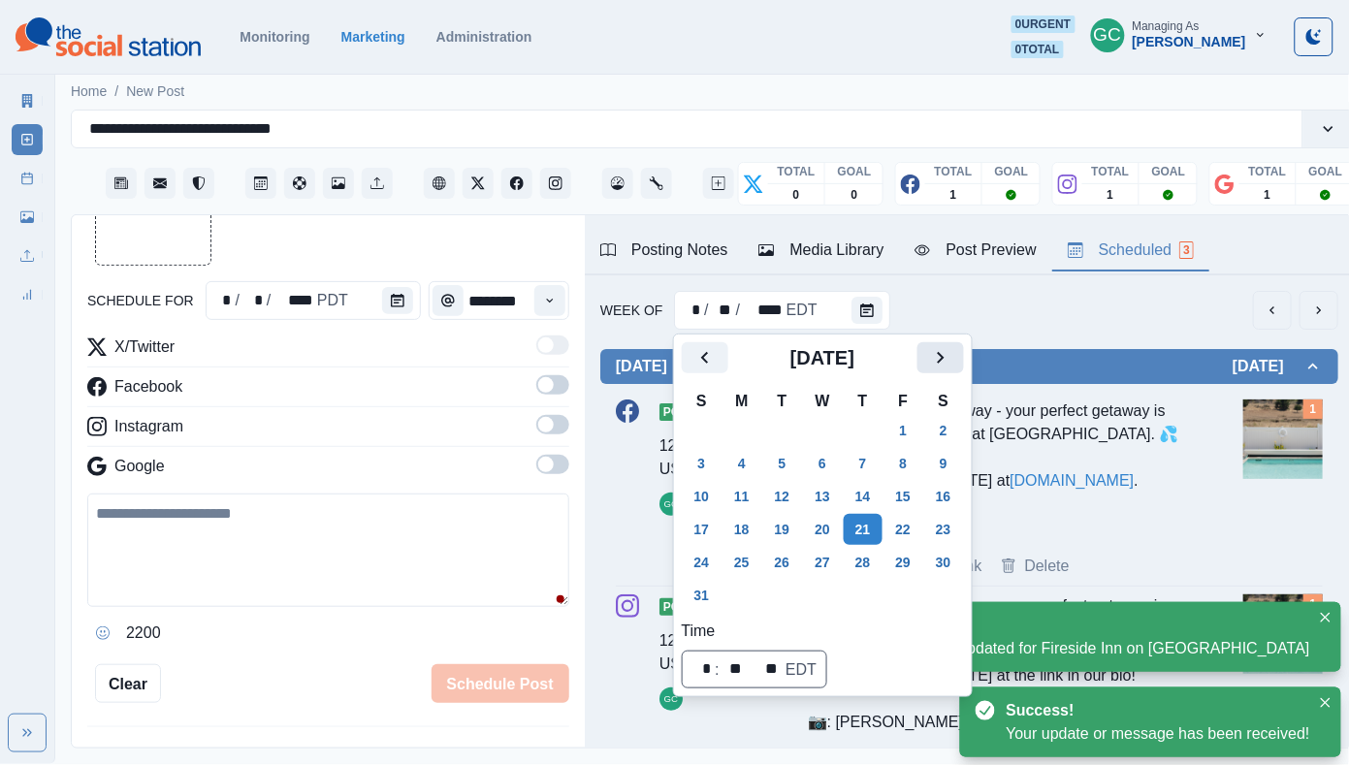
click at [964, 359] on button "Next" at bounding box center [940, 357] width 47 height 31
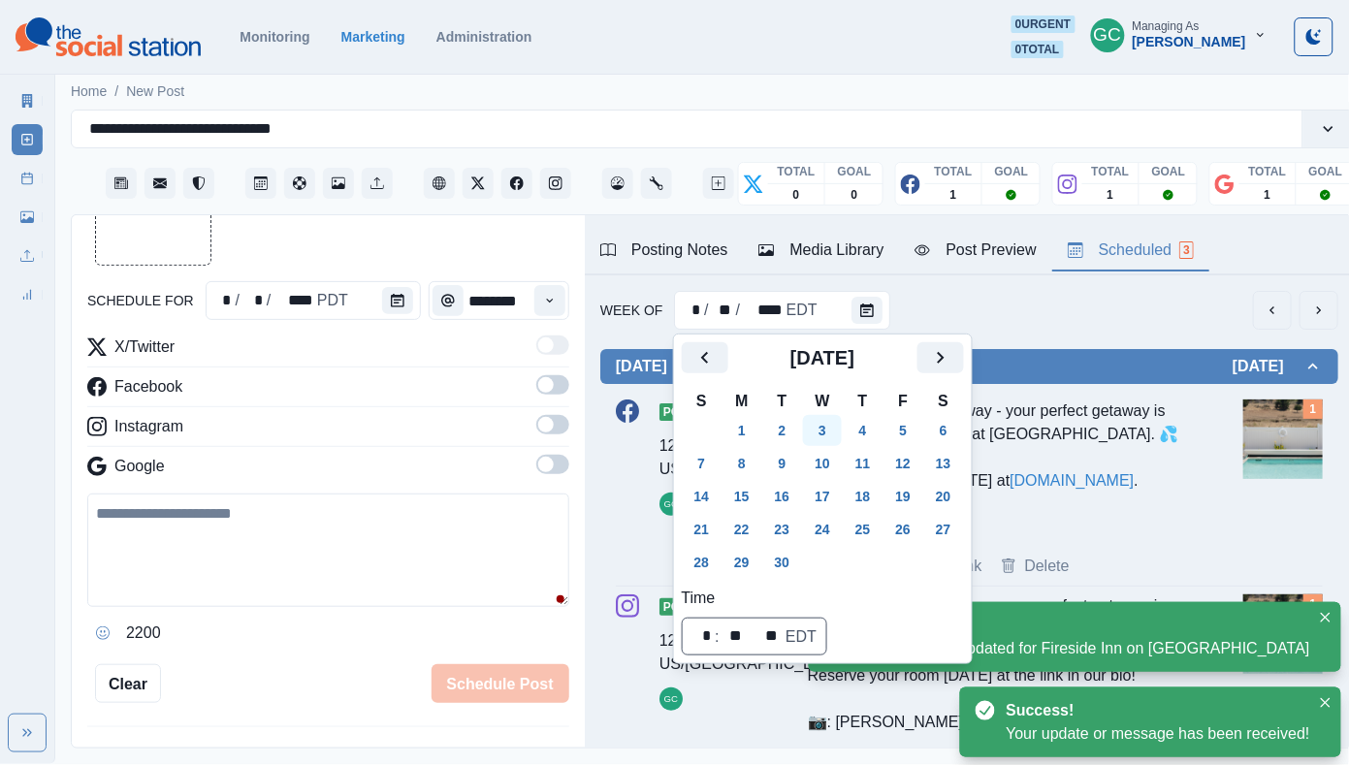
click at [842, 429] on button "3" at bounding box center [822, 430] width 39 height 31
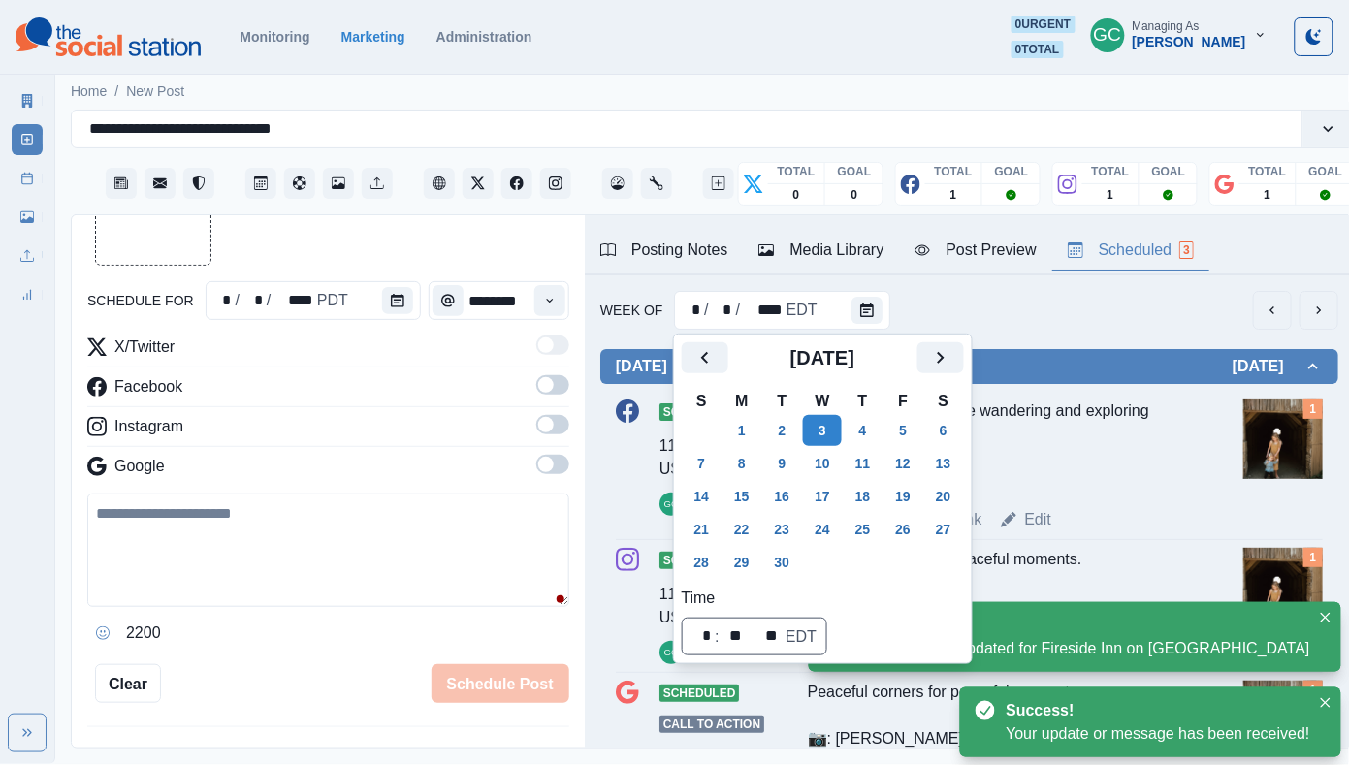
click at [1107, 453] on div "Peaceful moments while wandering and exploring through town. 📷: Jen Wertman" at bounding box center [1000, 445] width 384 height 93
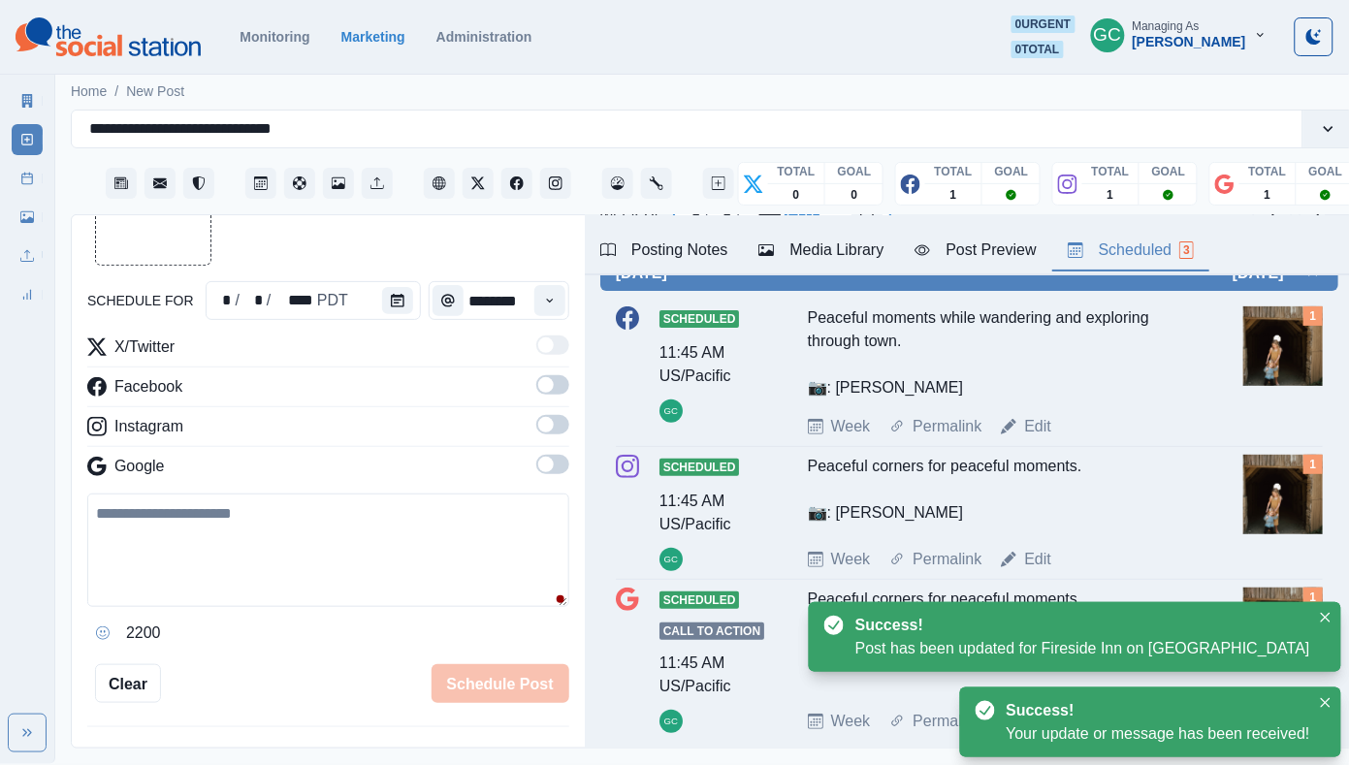
scroll to position [102, 0]
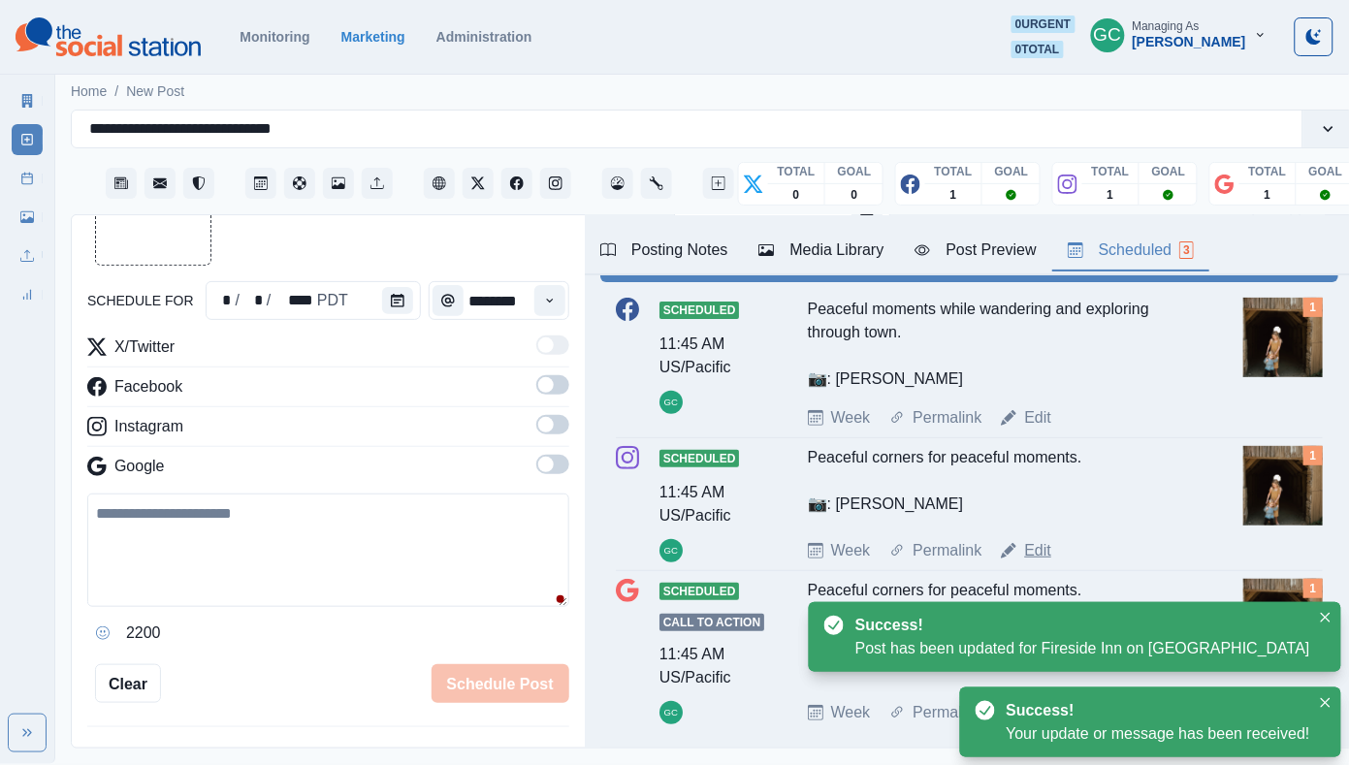
click at [1039, 562] on link "Edit" at bounding box center [1037, 550] width 27 height 23
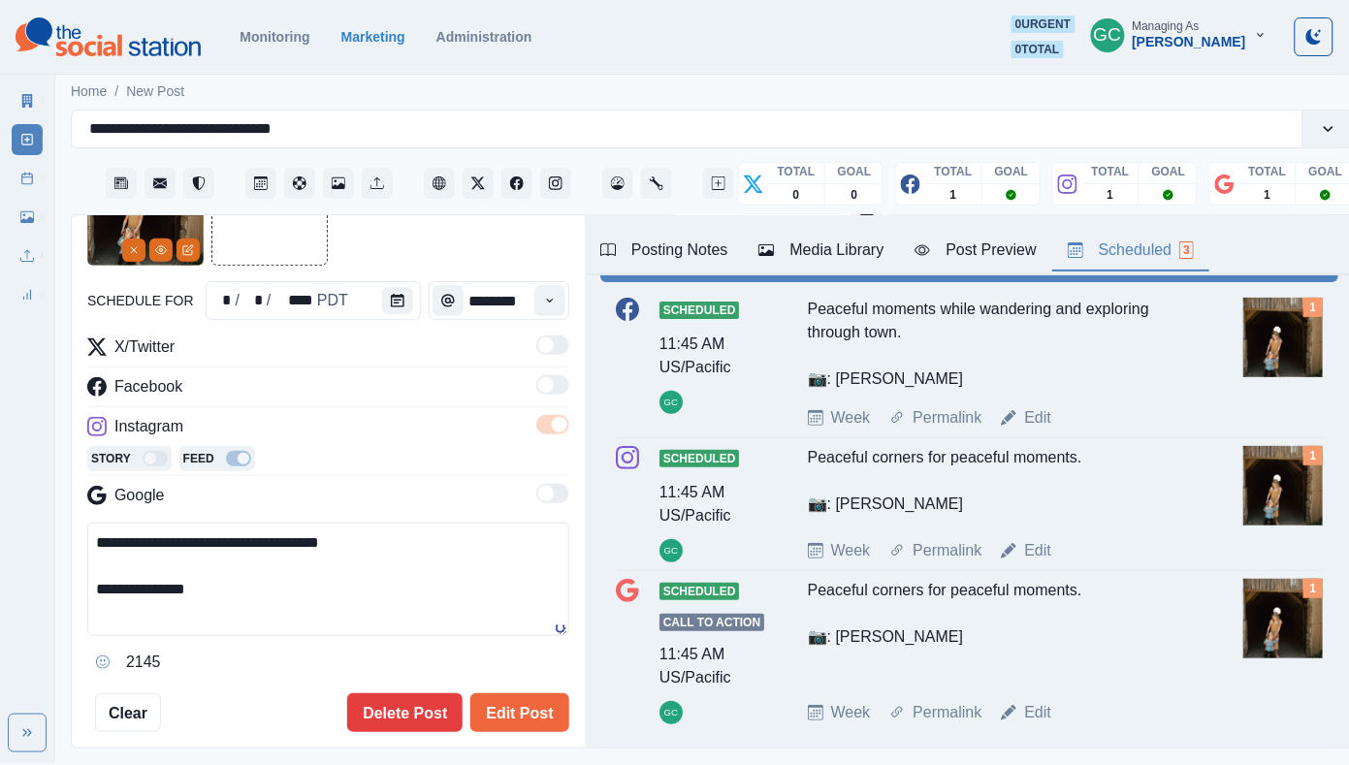
drag, startPoint x: 133, startPoint y: 596, endPoint x: 26, endPoint y: 559, distance: 112.8
click at [26, 559] on div "**********" at bounding box center [674, 382] width 1349 height 764
paste textarea "**********"
drag, startPoint x: 272, startPoint y: 613, endPoint x: 9, endPoint y: 505, distance: 284.8
click at [9, 505] on div "**********" at bounding box center [674, 382] width 1349 height 764
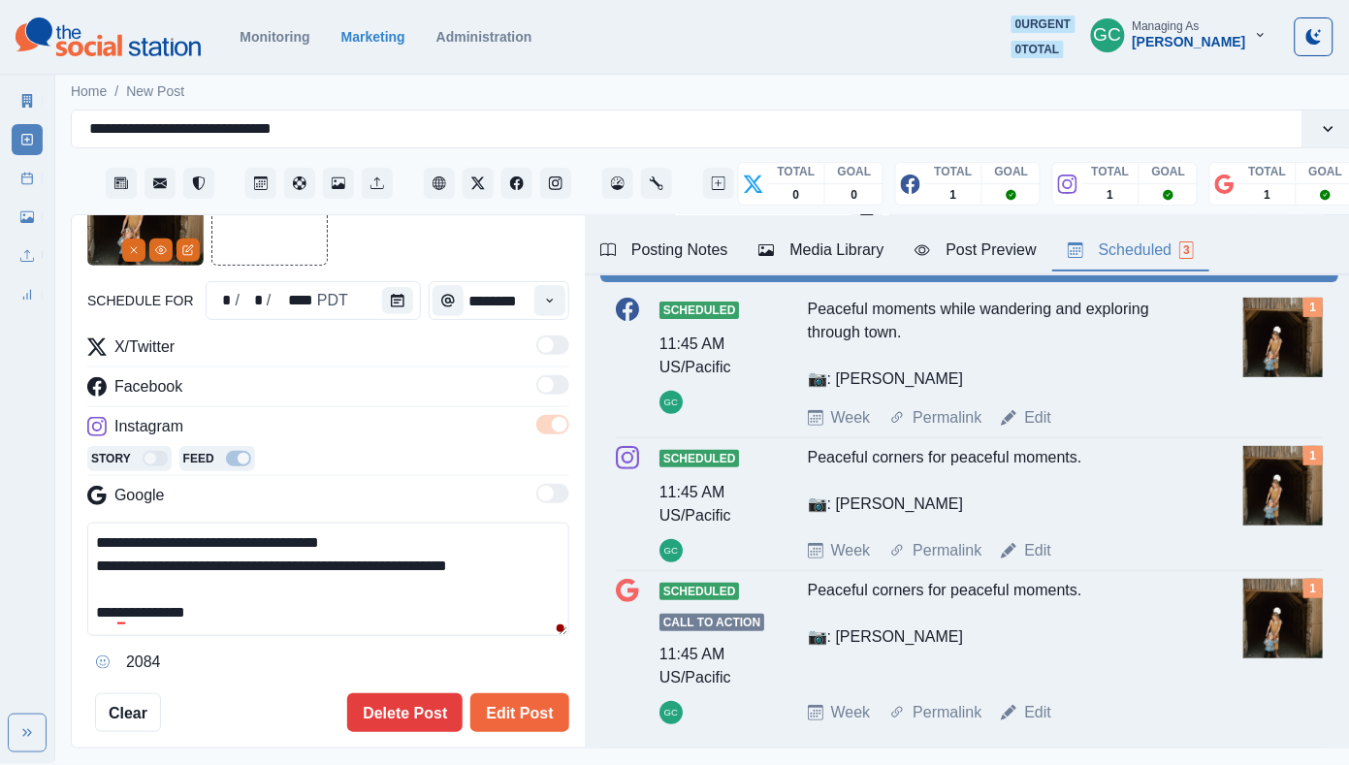
paste textarea
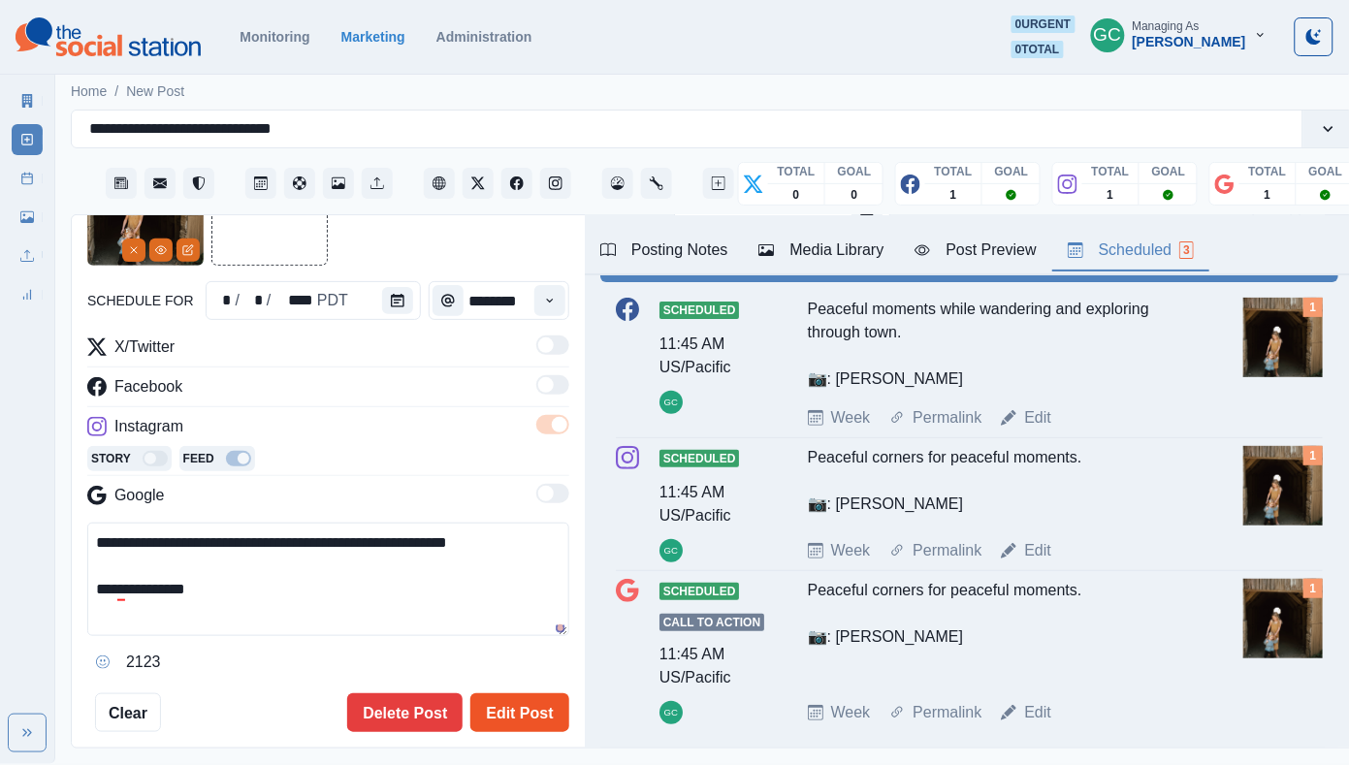
type textarea "**********"
click at [519, 707] on button "Edit Post" at bounding box center [519, 712] width 98 height 39
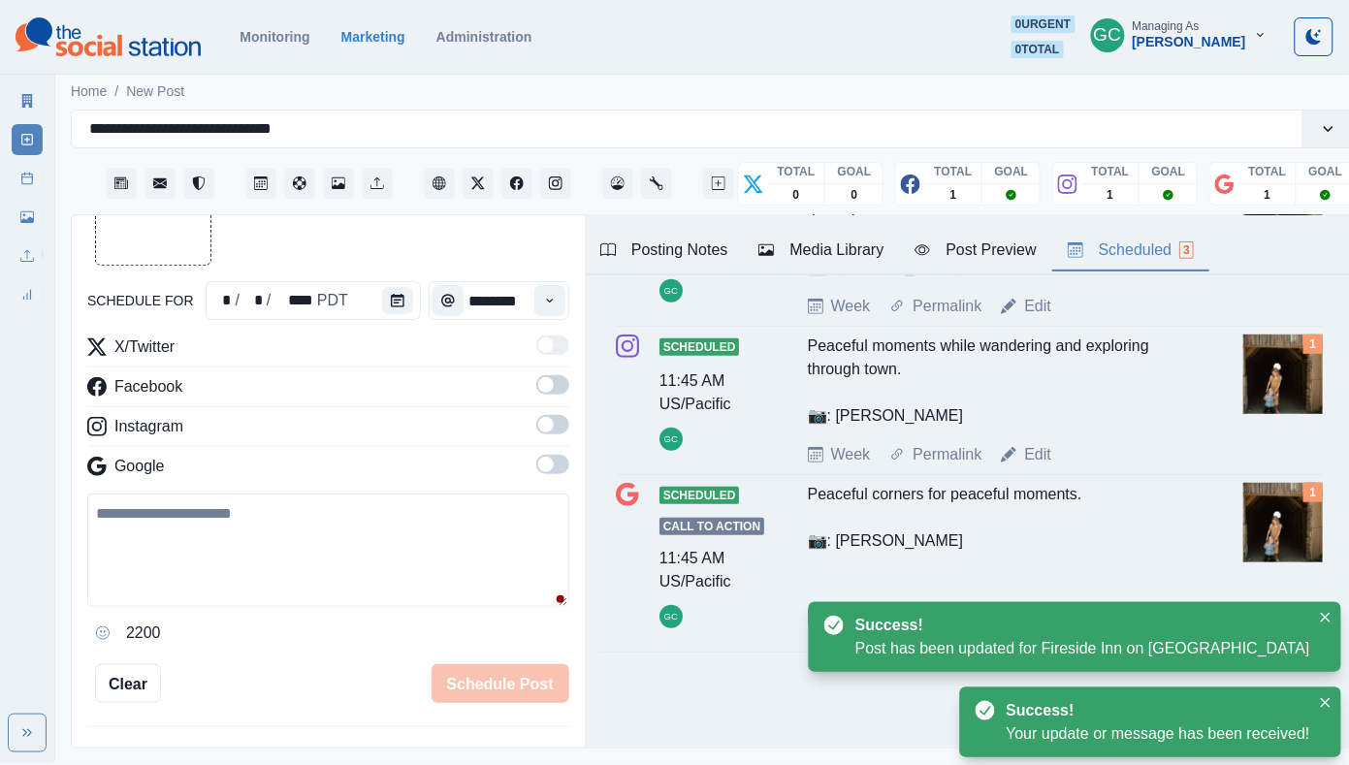
scroll to position [225, 0]
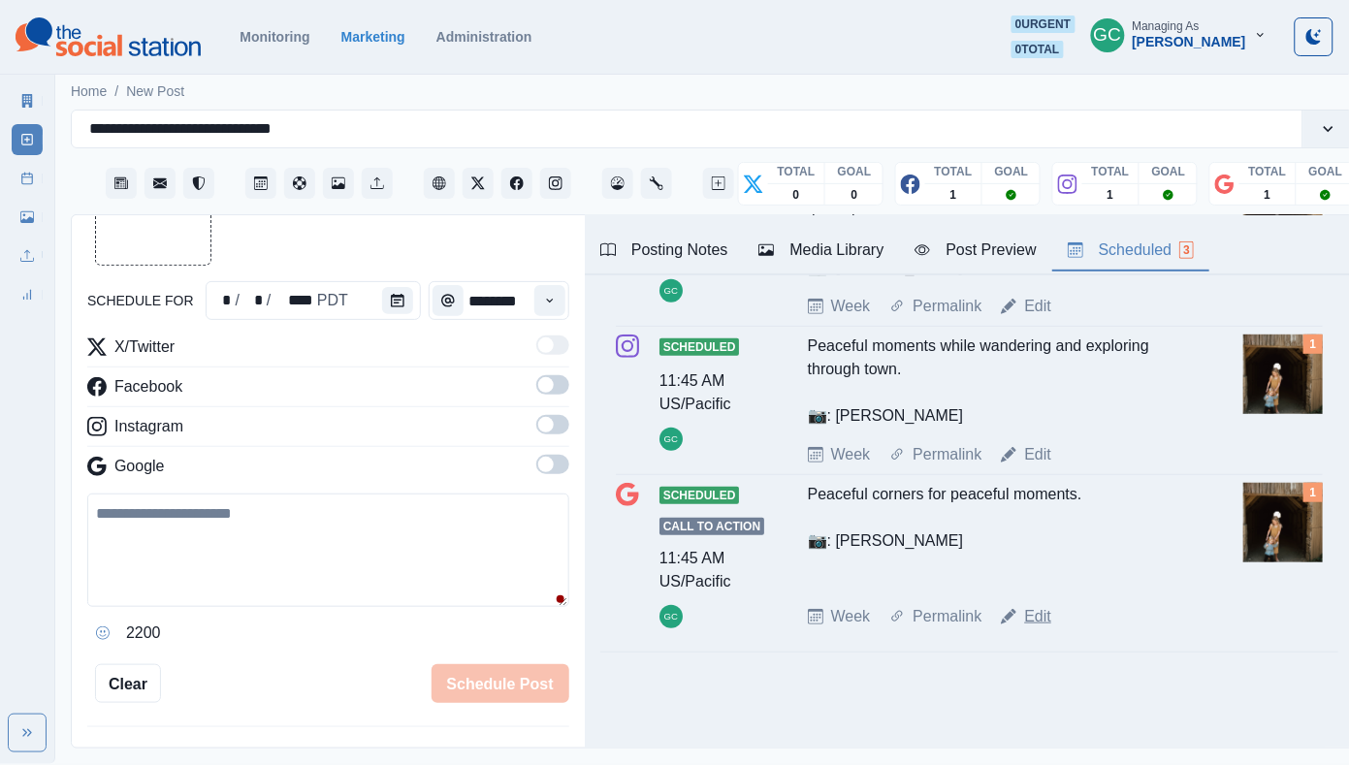
click at [1038, 620] on link "Edit" at bounding box center [1037, 616] width 27 height 23
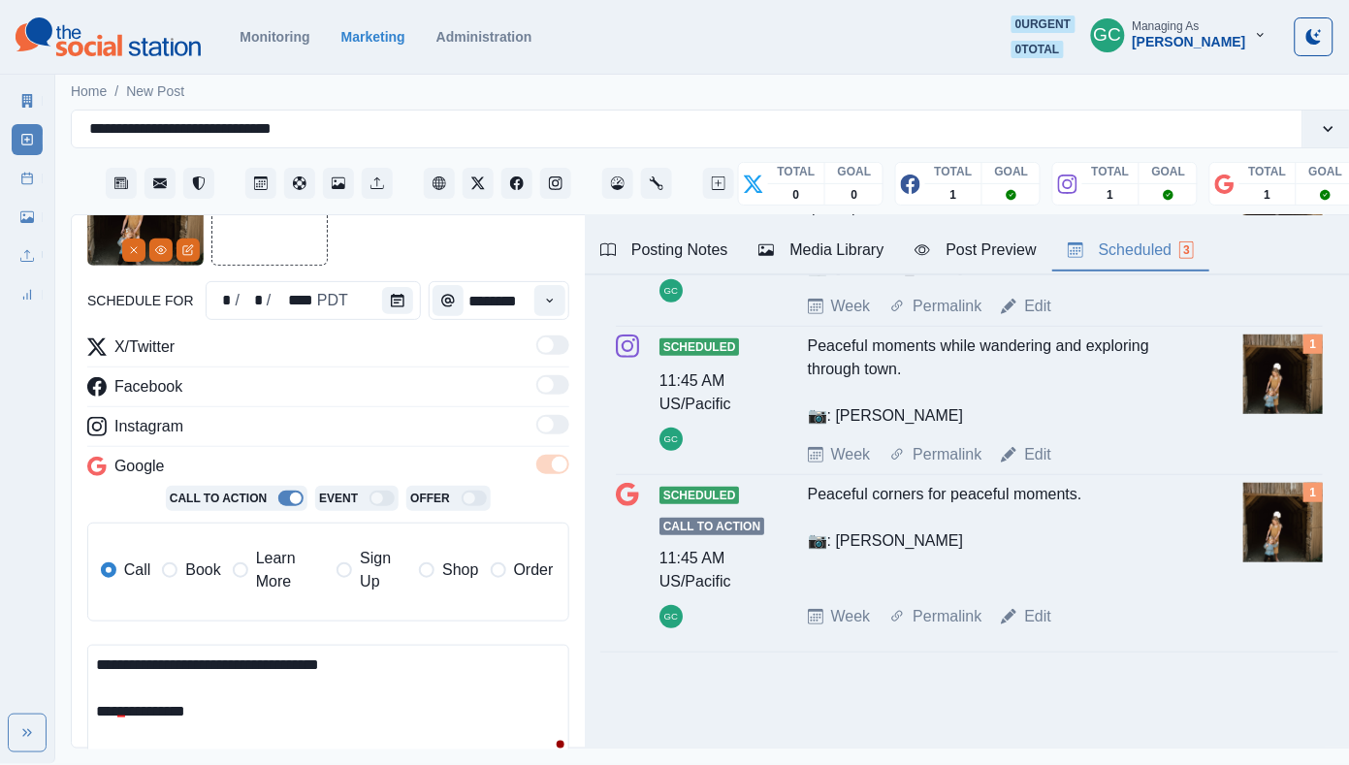
drag, startPoint x: 217, startPoint y: 710, endPoint x: 9, endPoint y: 622, distance: 226.0
click at [9, 631] on div "**********" at bounding box center [674, 382] width 1349 height 764
paste textarea "**********"
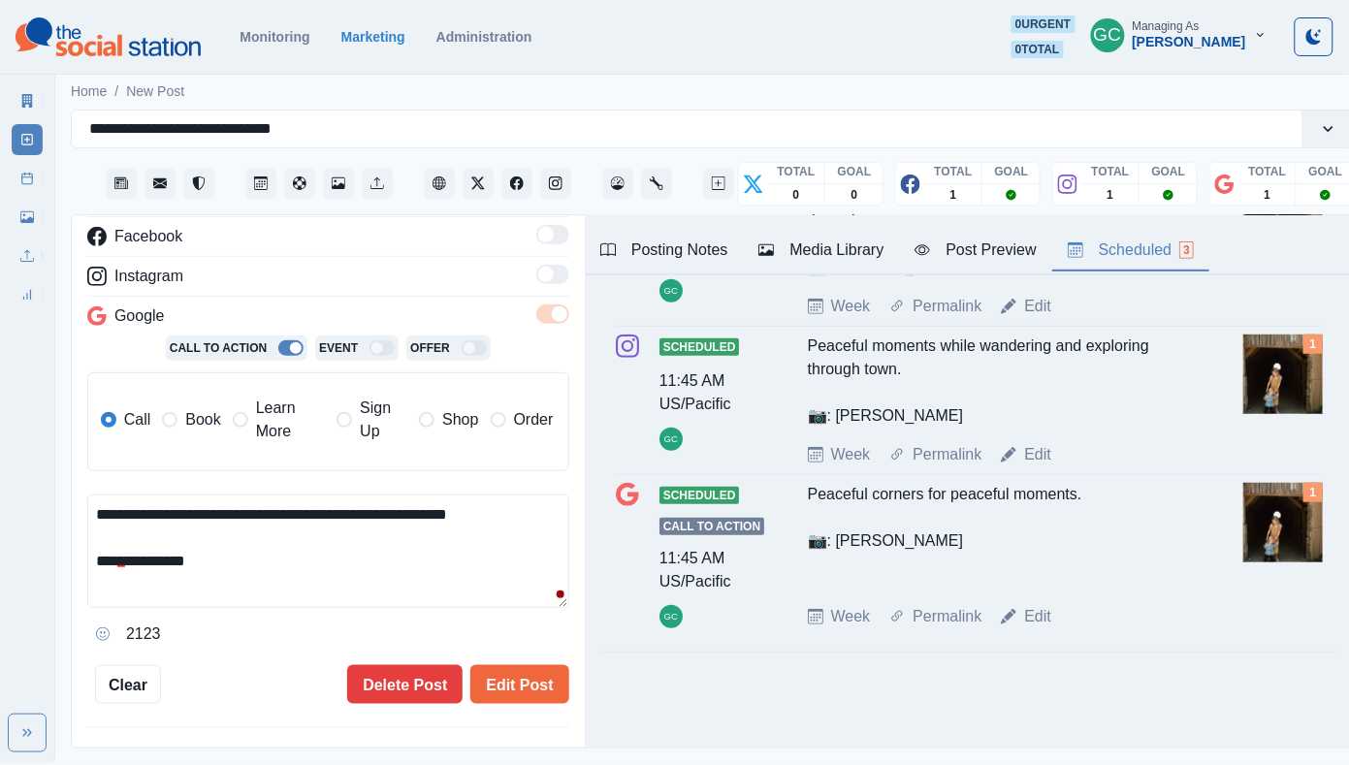
scroll to position [292, 0]
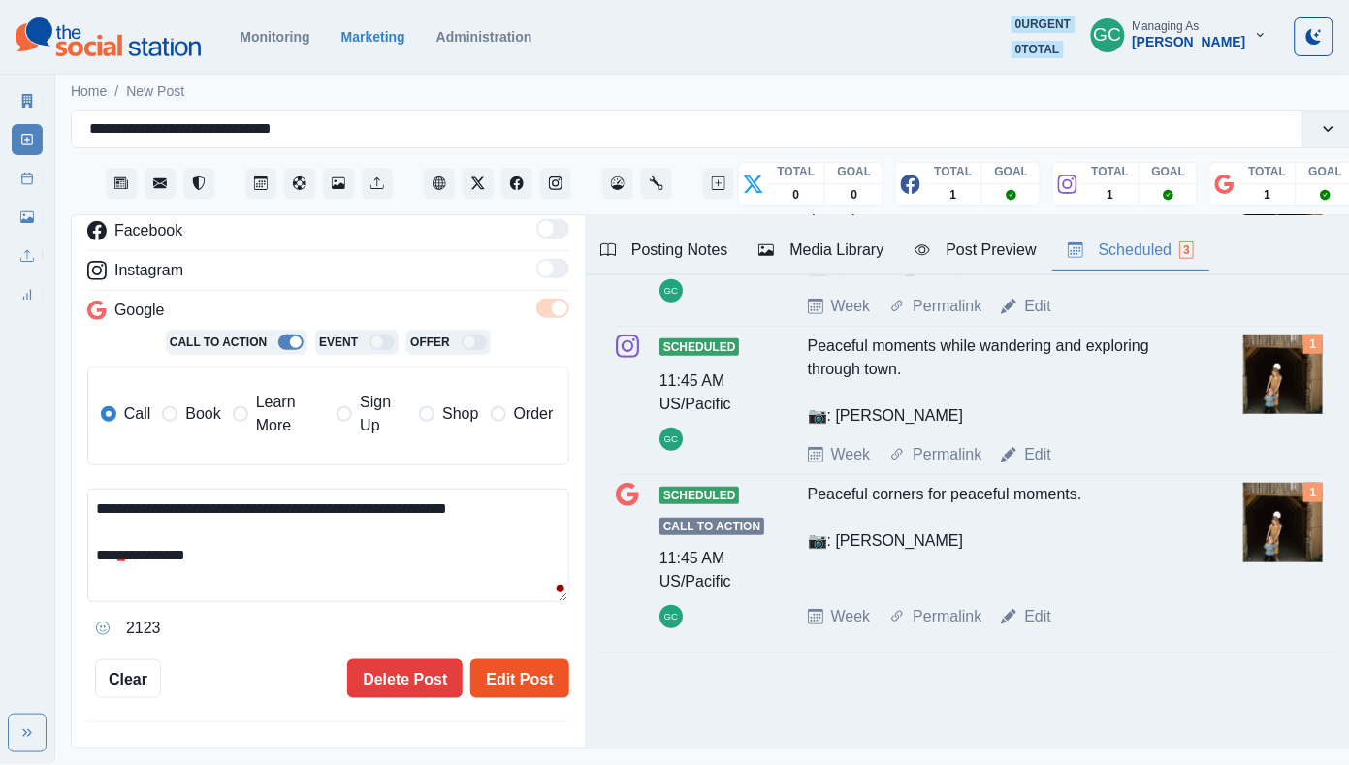
type textarea "**********"
click at [555, 659] on button "Edit Post" at bounding box center [519, 678] width 98 height 39
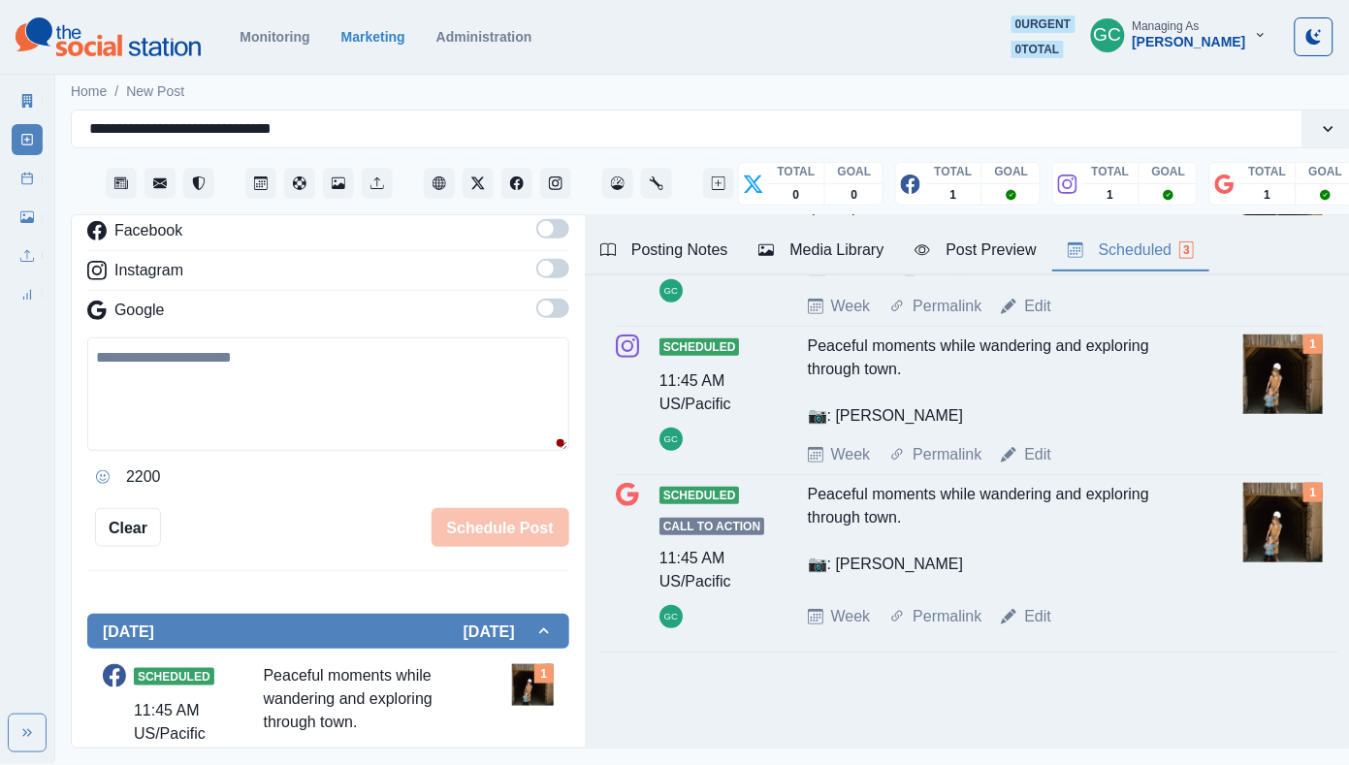
click at [154, 47] on img at bounding box center [108, 36] width 185 height 39
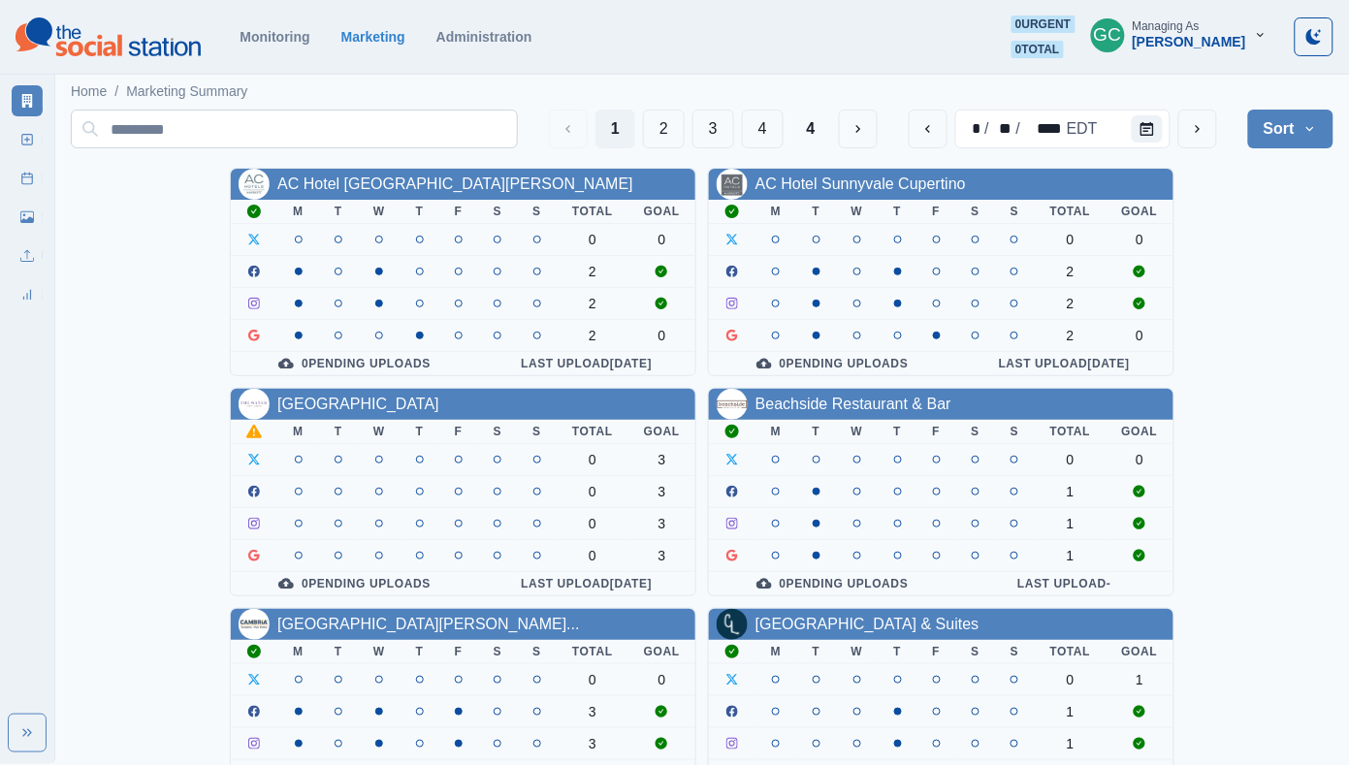
click at [197, 131] on input at bounding box center [294, 129] width 447 height 39
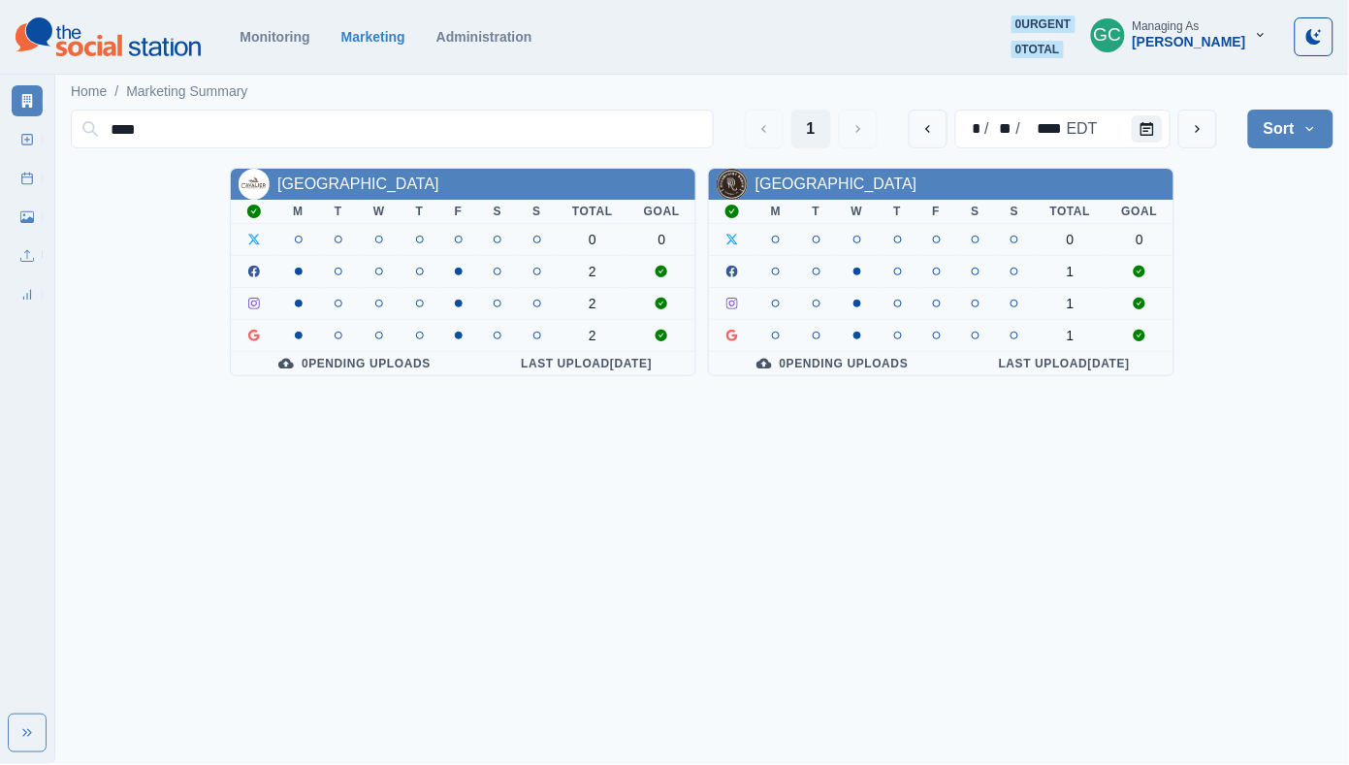
type input "****"
click at [810, 193] on div "Oceanpoint Ranch" at bounding box center [836, 184] width 162 height 23
click at [847, 186] on link "Oceanpoint Ranch" at bounding box center [836, 183] width 162 height 16
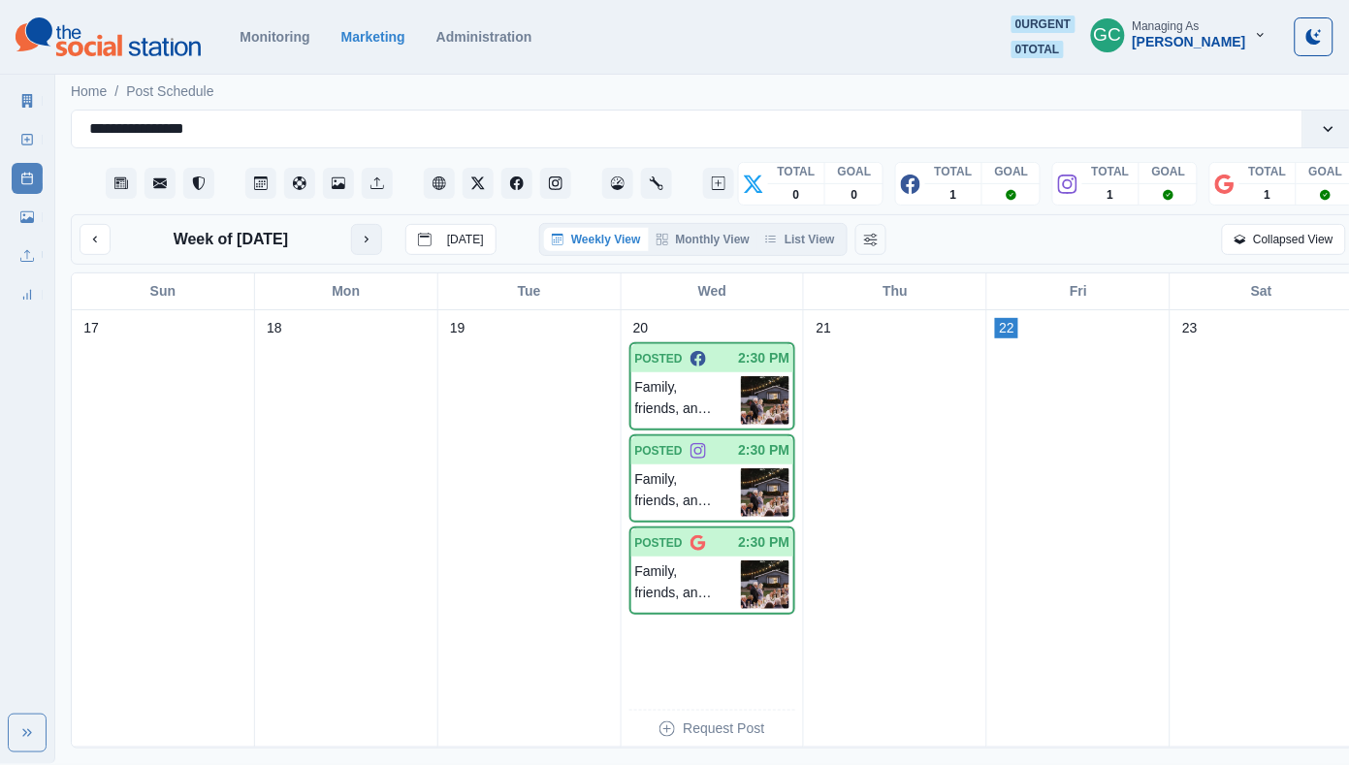
click at [366, 239] on icon "next month" at bounding box center [367, 240] width 14 height 14
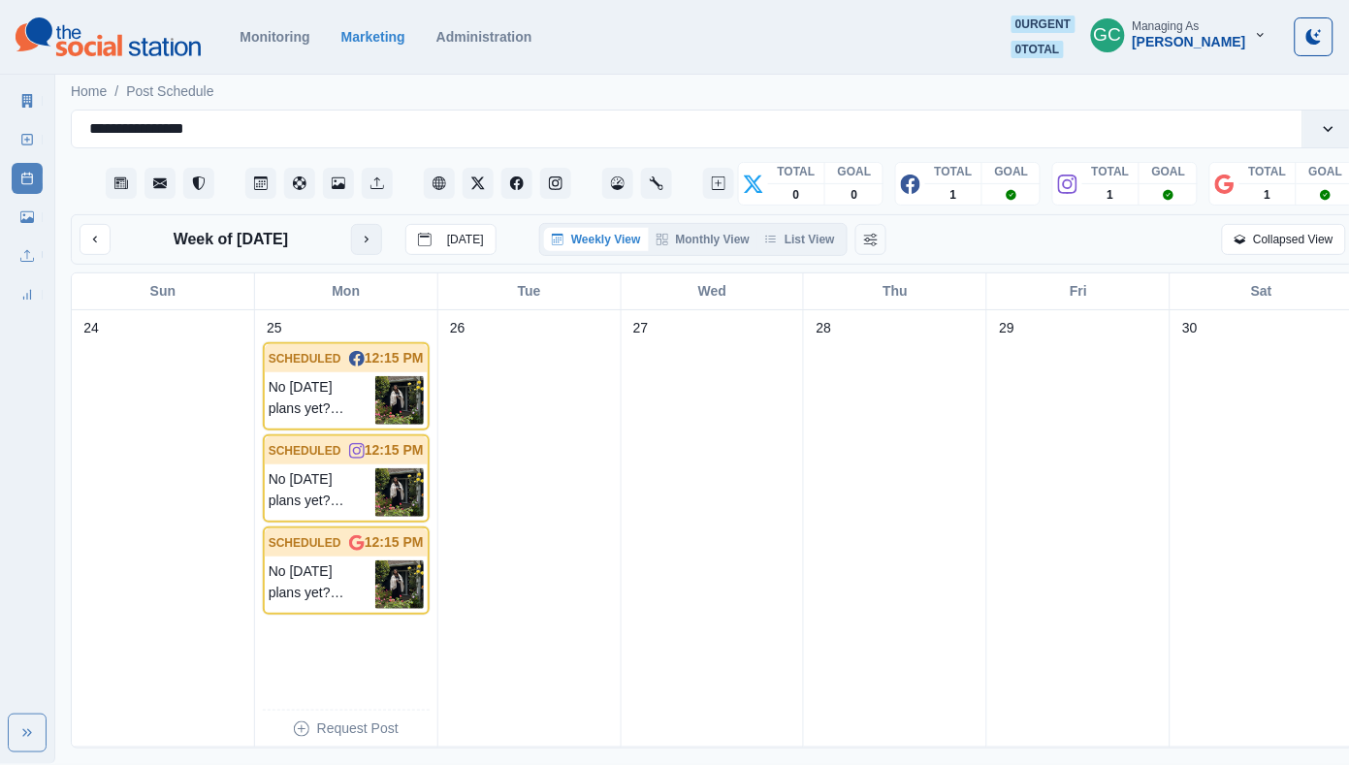
click at [366, 239] on icon "next month" at bounding box center [367, 240] width 14 height 14
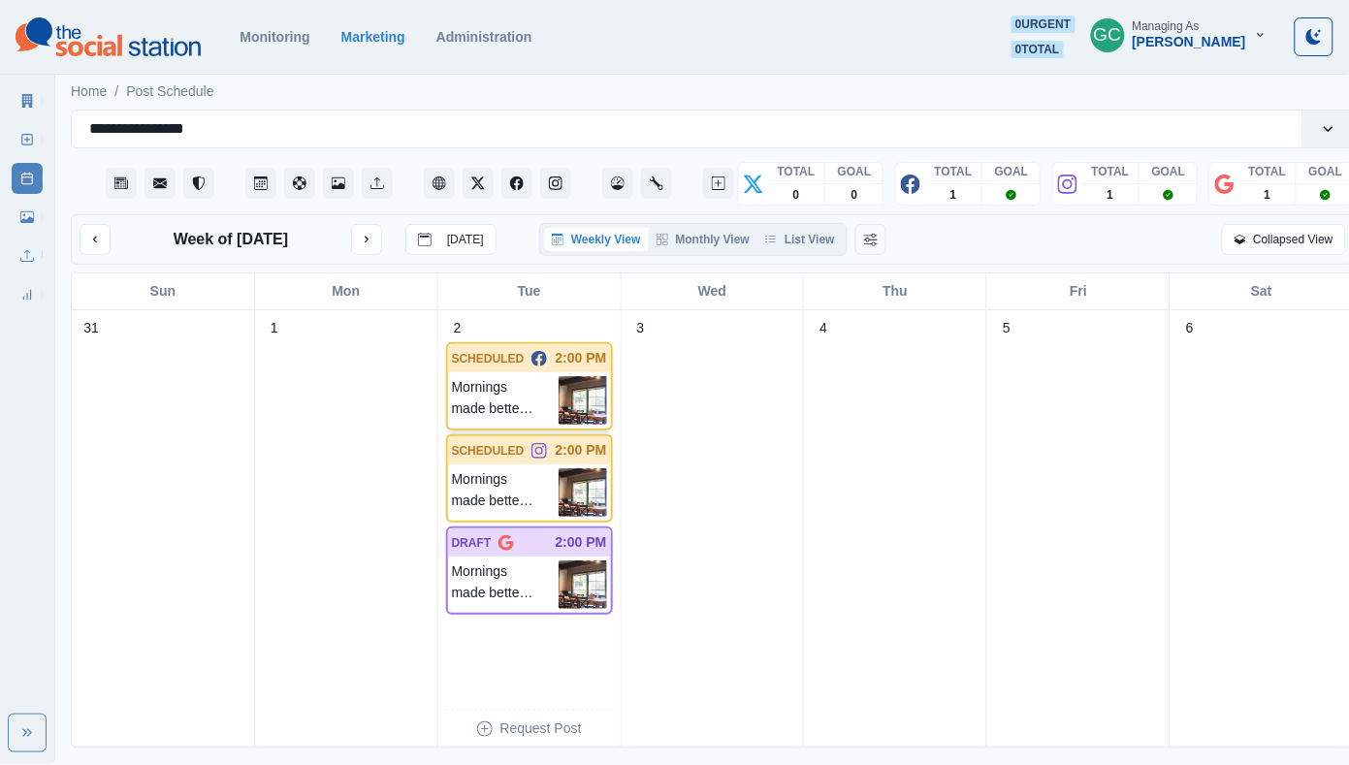
click at [584, 423] on img at bounding box center [582, 400] width 48 height 48
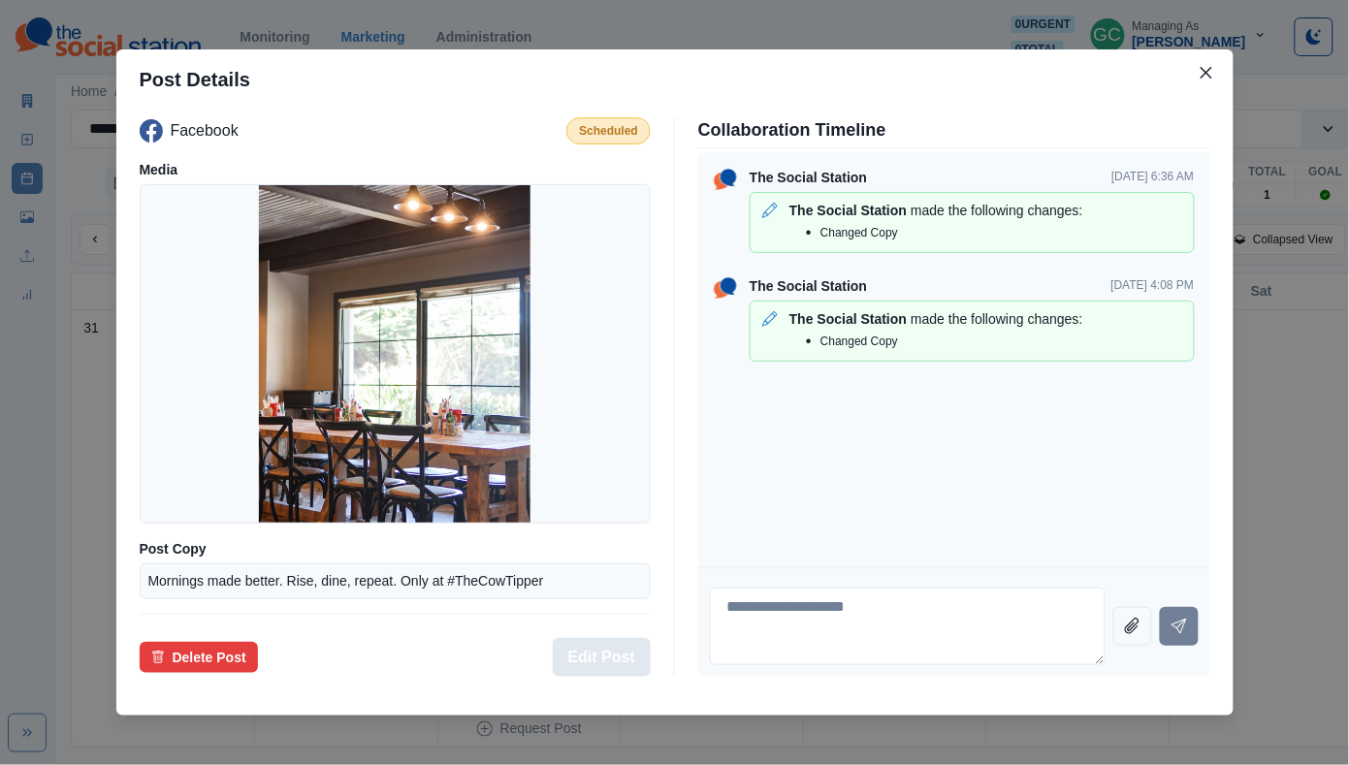
click at [618, 655] on button "Edit Post" at bounding box center [602, 657] width 98 height 39
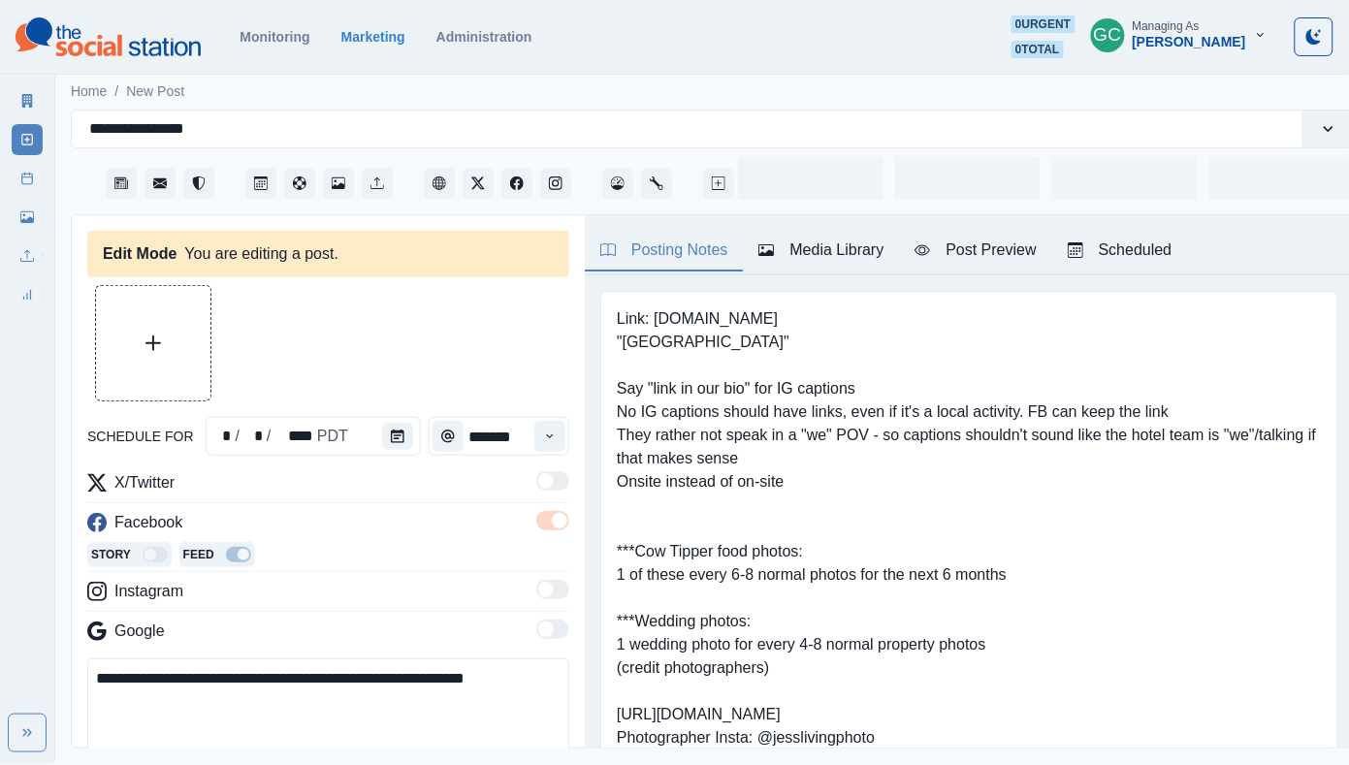
type input "*******"
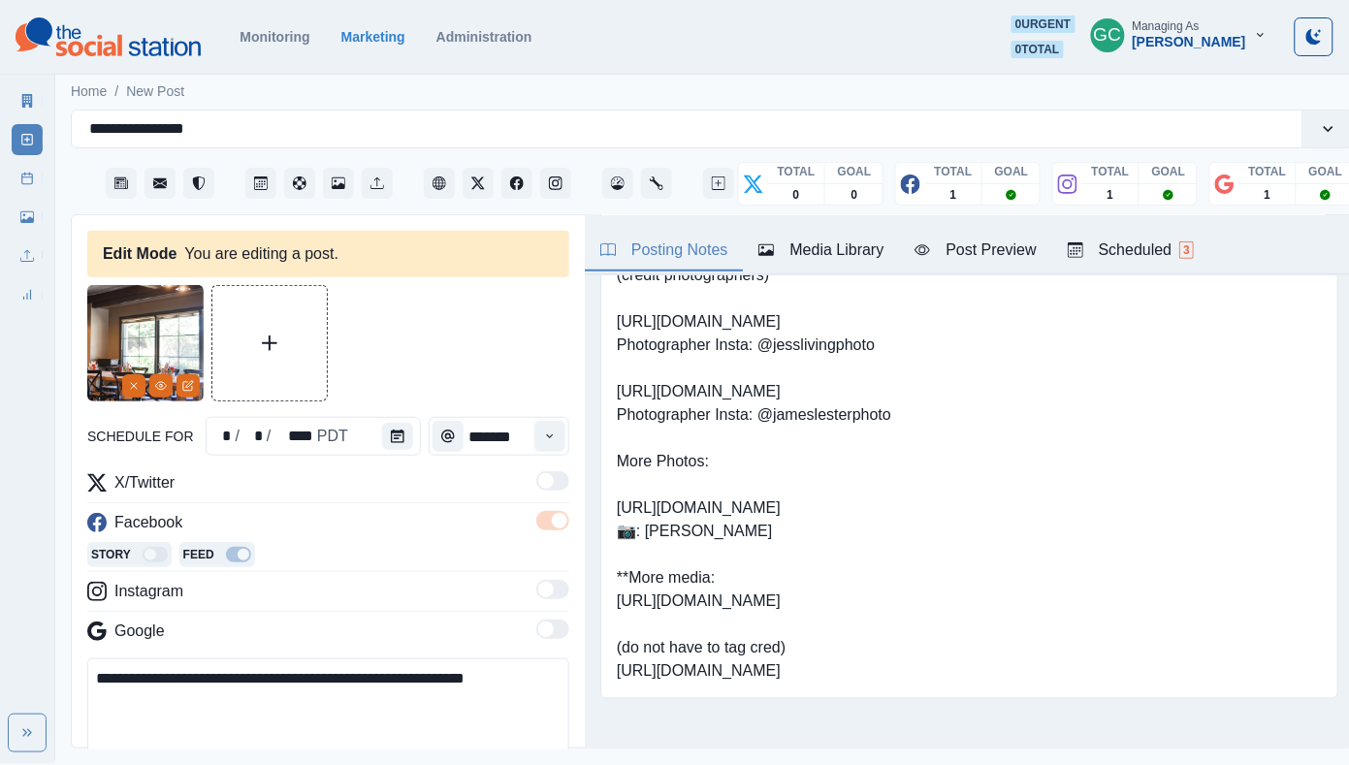
scroll to position [405, 0]
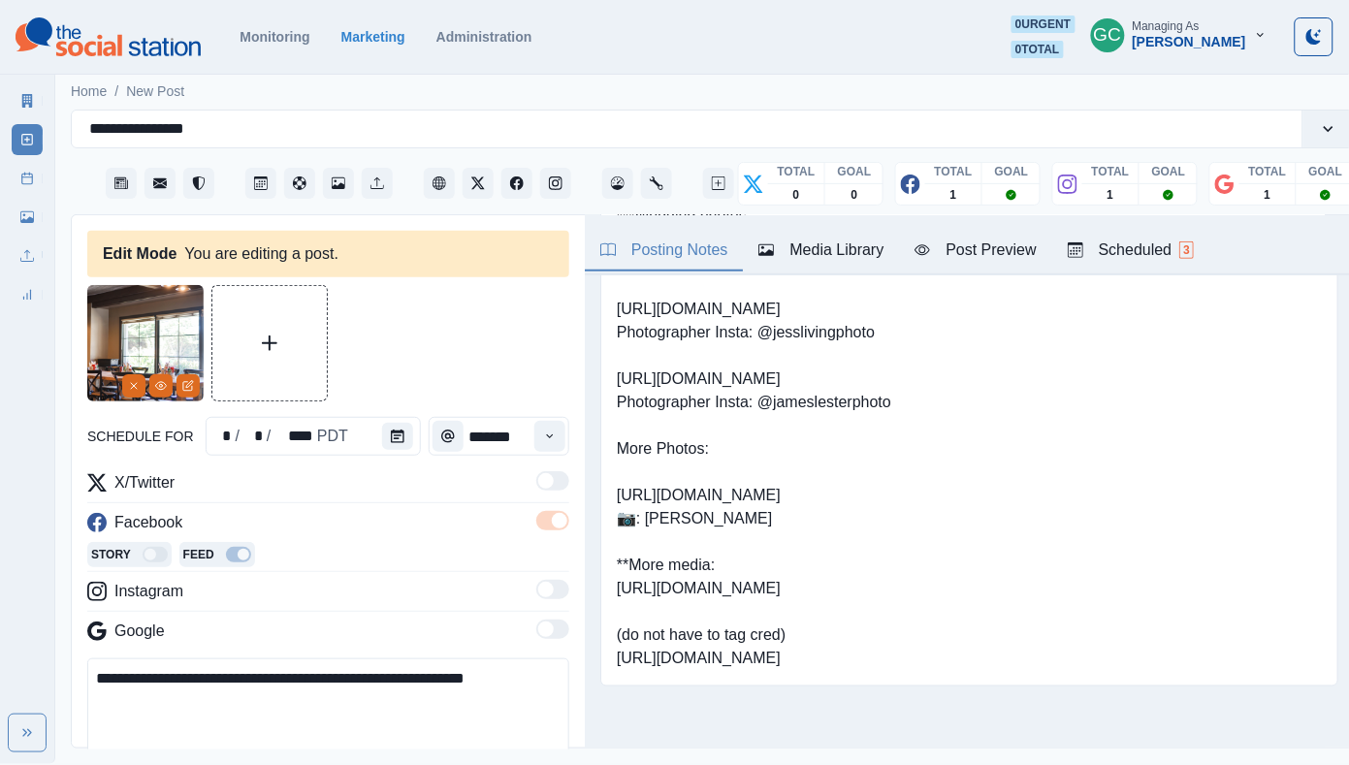
click at [675, 624] on pre "Link: www.oceanpointranch.com "Oceanpoint Ranch" Say "link in our bio" for IG c…" at bounding box center [969, 286] width 705 height 768
copy pre "ttps://www.dropbox.com/scl/fo/yxnkz8f9oswfivoo7fqd0/ADXZFLfSi2UILB0xKtyrXYw?rlk…"
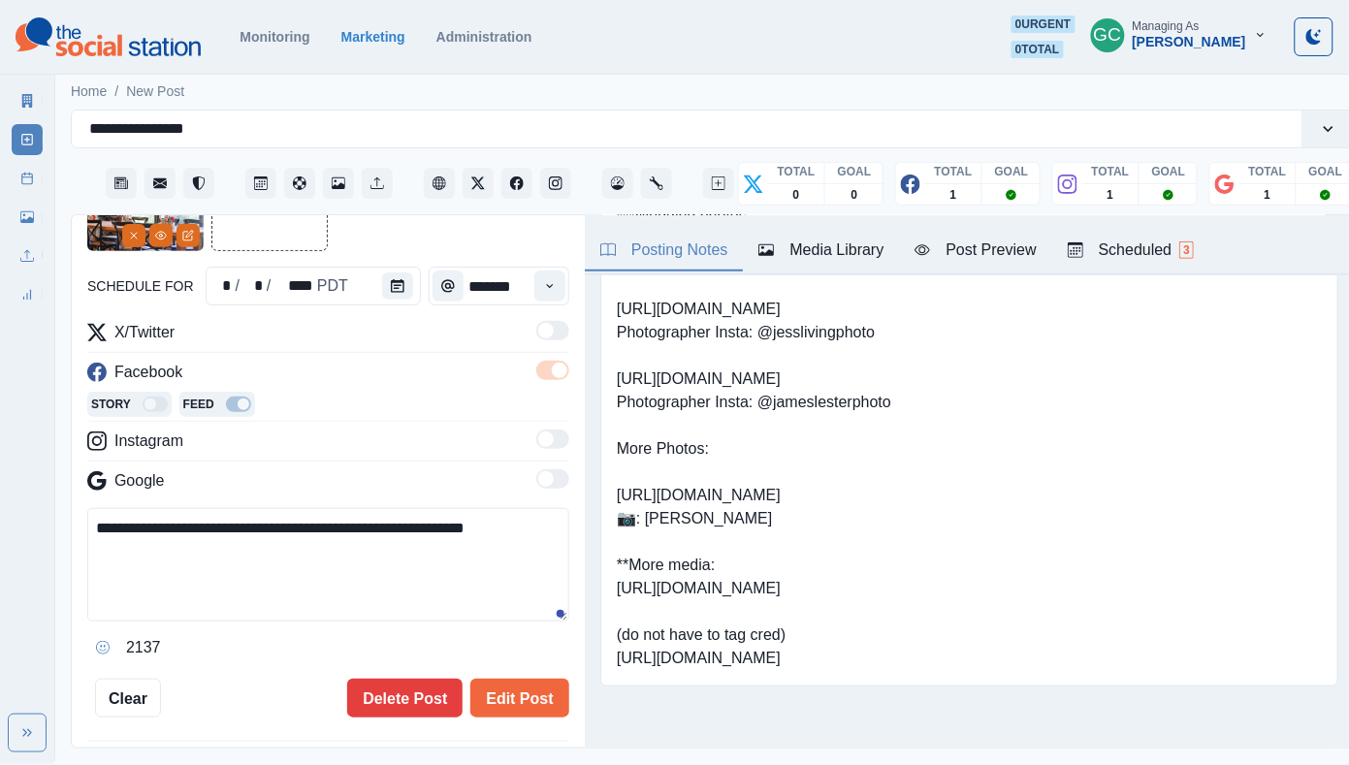
scroll to position [158, 0]
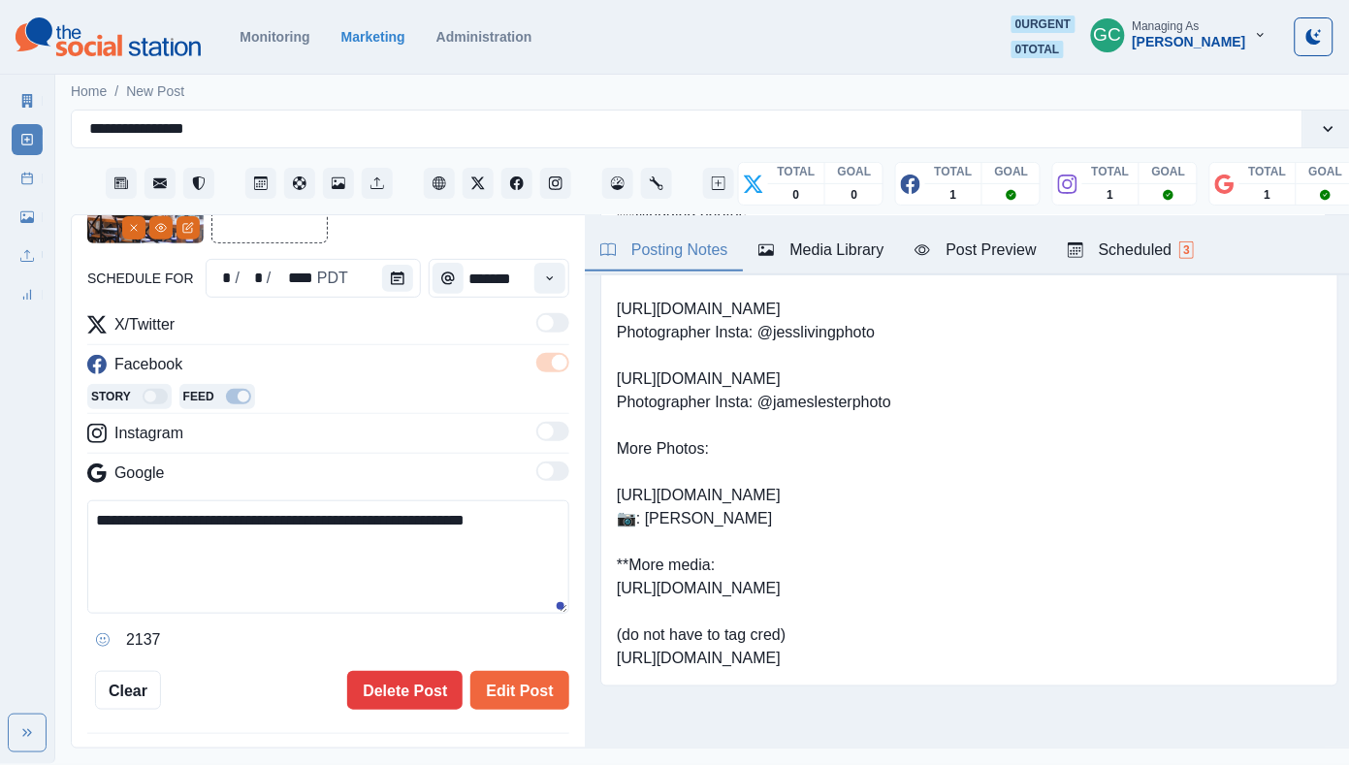
click at [186, 608] on textarea "**********" at bounding box center [328, 556] width 482 height 113
paste textarea "**********"
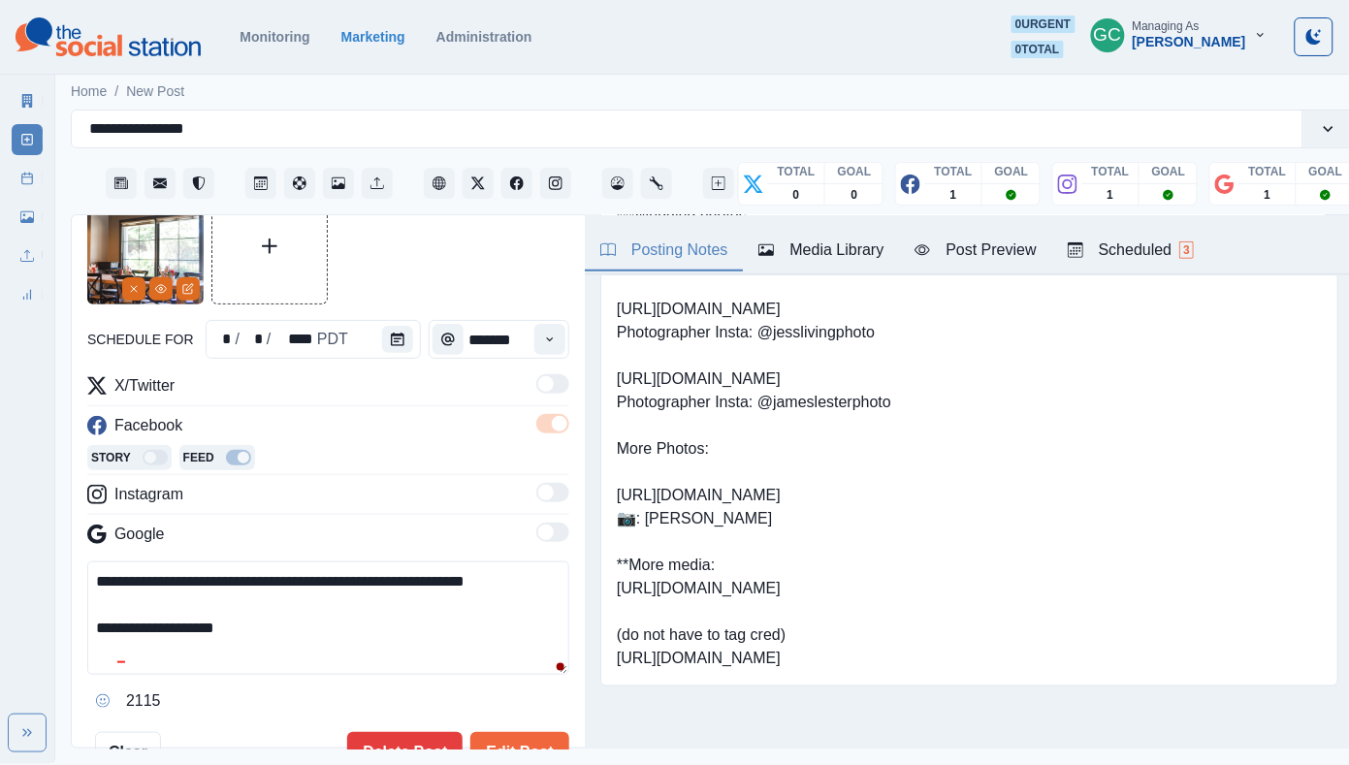
drag, startPoint x: 270, startPoint y: 645, endPoint x: 70, endPoint y: 647, distance: 200.7
click at [71, 647] on div "**********" at bounding box center [713, 481] width 1284 height 534
type textarea "**********"
click at [125, 293] on button "Remove" at bounding box center [133, 288] width 23 height 23
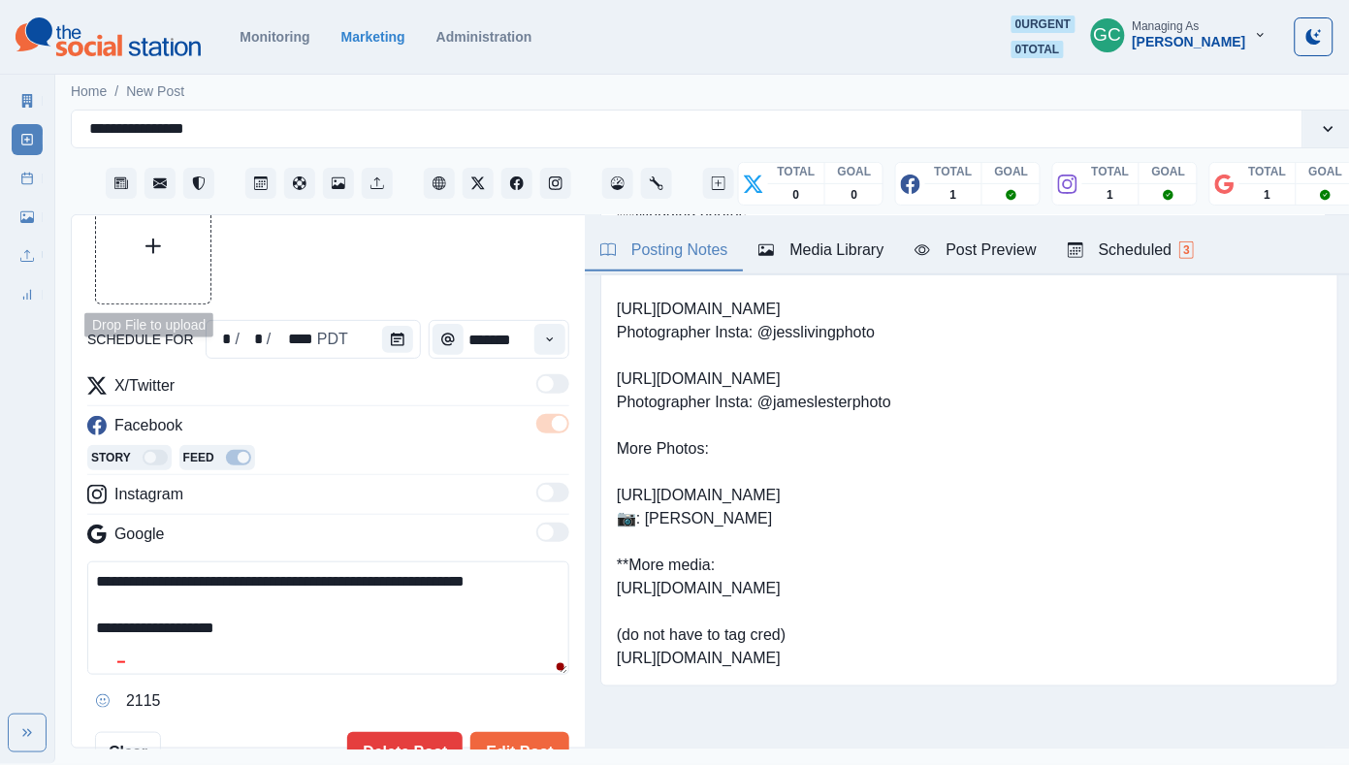
click at [158, 257] on button "Upload Media" at bounding box center [153, 246] width 114 height 114
click at [1094, 257] on div "Scheduled 3" at bounding box center [1130, 249] width 126 height 23
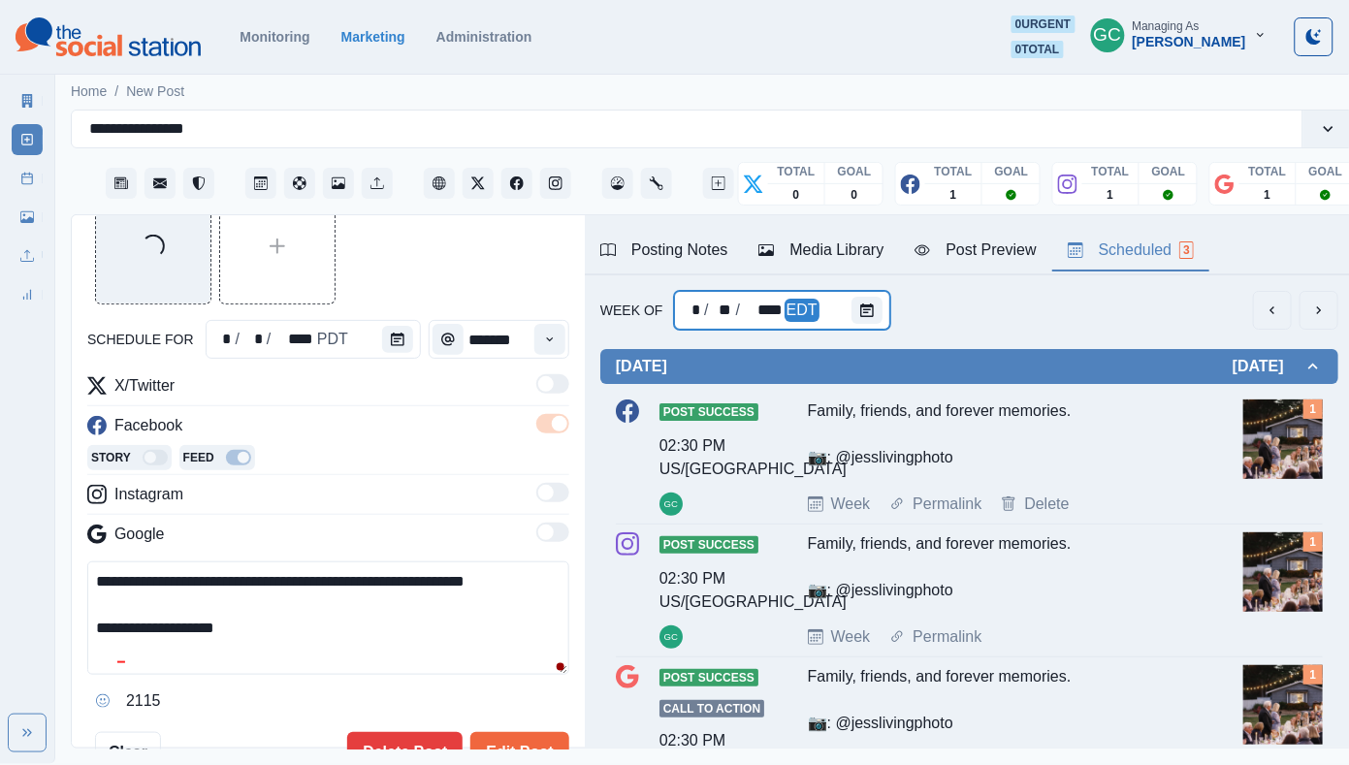
scroll to position [82, 0]
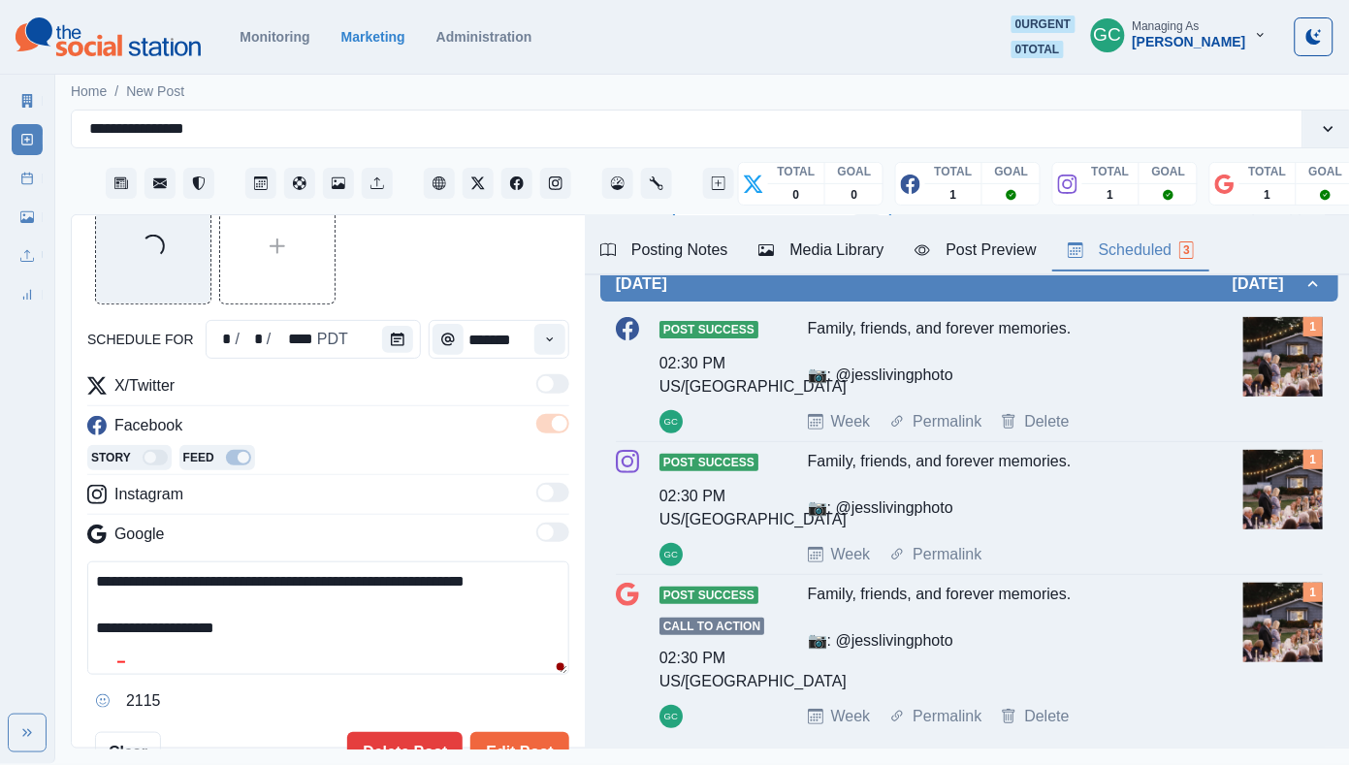
click at [798, 305] on div "Week Of * / ** / **** EDT Wednesday August 20, 2025 Post Success 02:30 PM US/Pa…" at bounding box center [969, 490] width 769 height 594
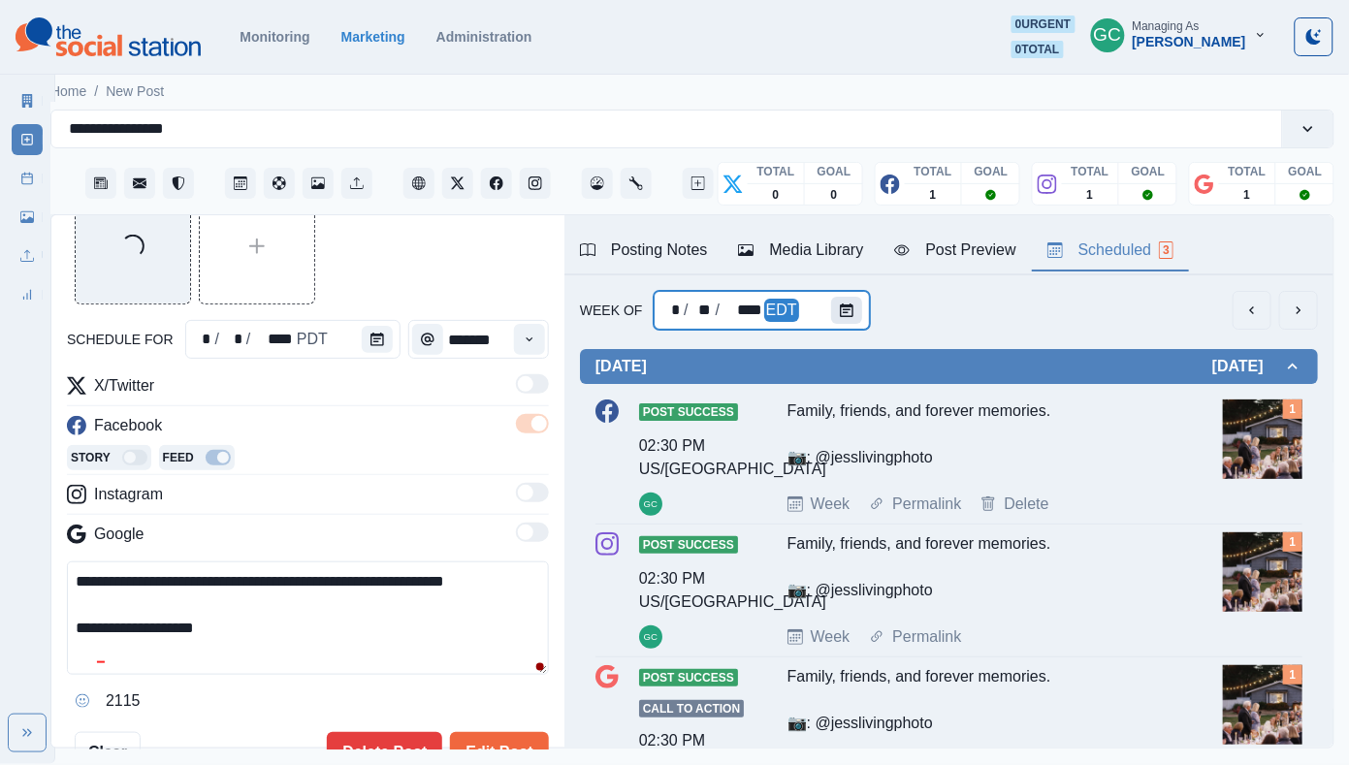
scroll to position [-1, 0]
click at [849, 314] on icon "Calendar" at bounding box center [847, 310] width 14 height 14
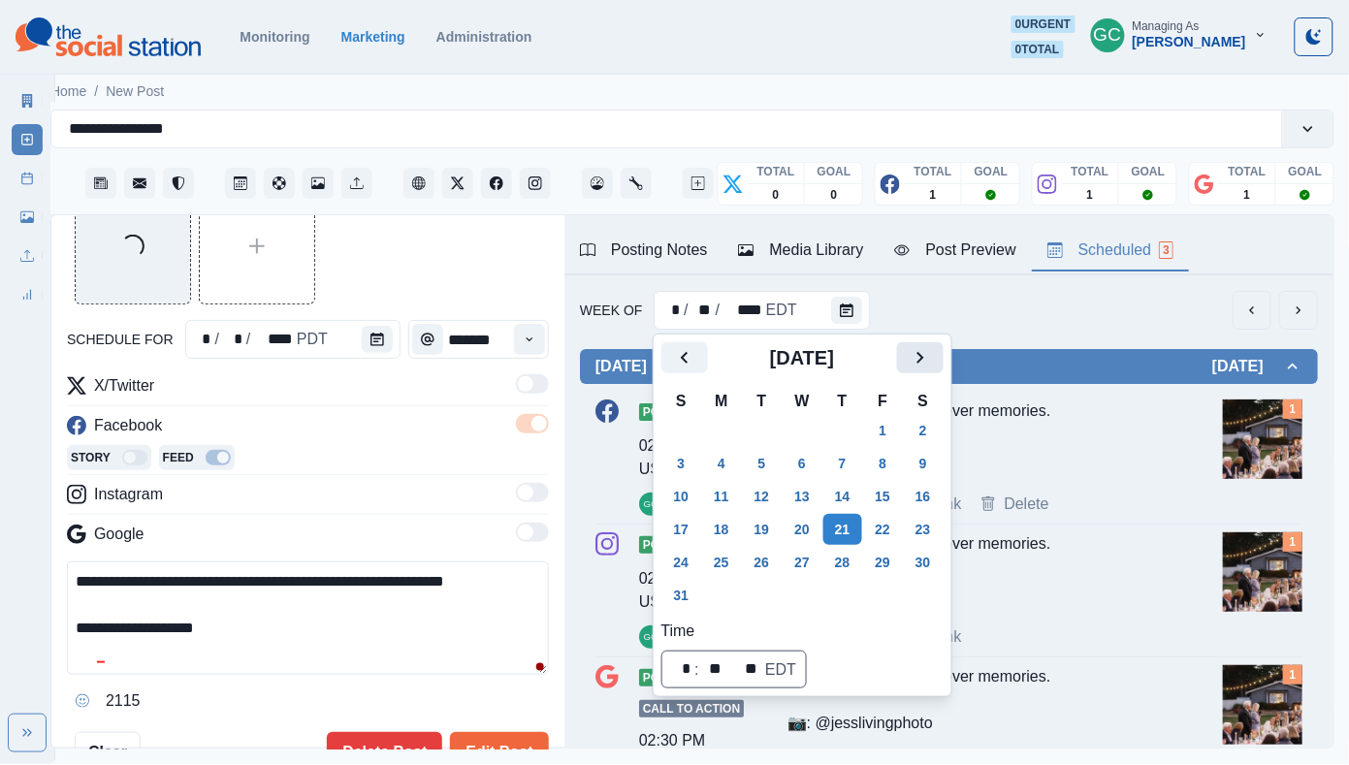
click at [932, 350] on icon "Next" at bounding box center [919, 357] width 23 height 23
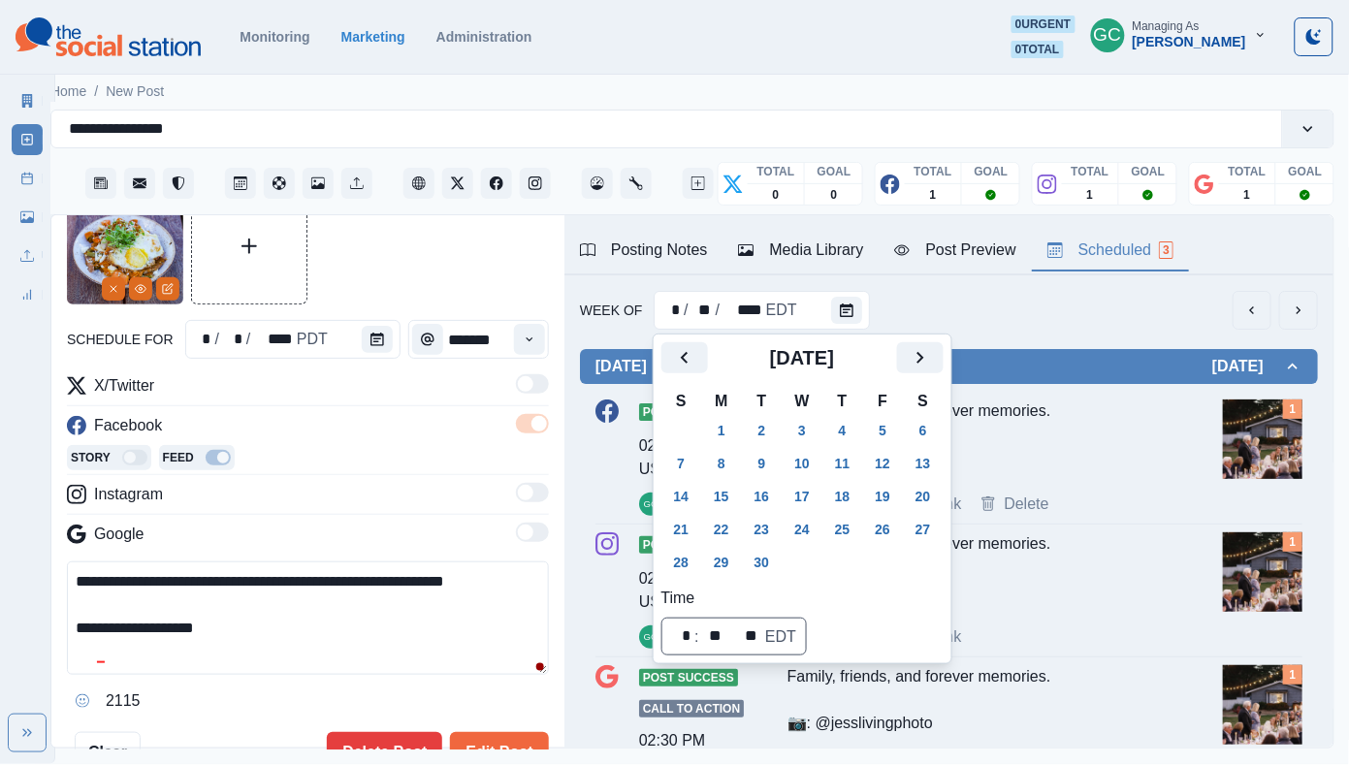
click at [742, 409] on th "M" at bounding box center [721, 401] width 41 height 25
click at [741, 422] on button "1" at bounding box center [721, 430] width 39 height 31
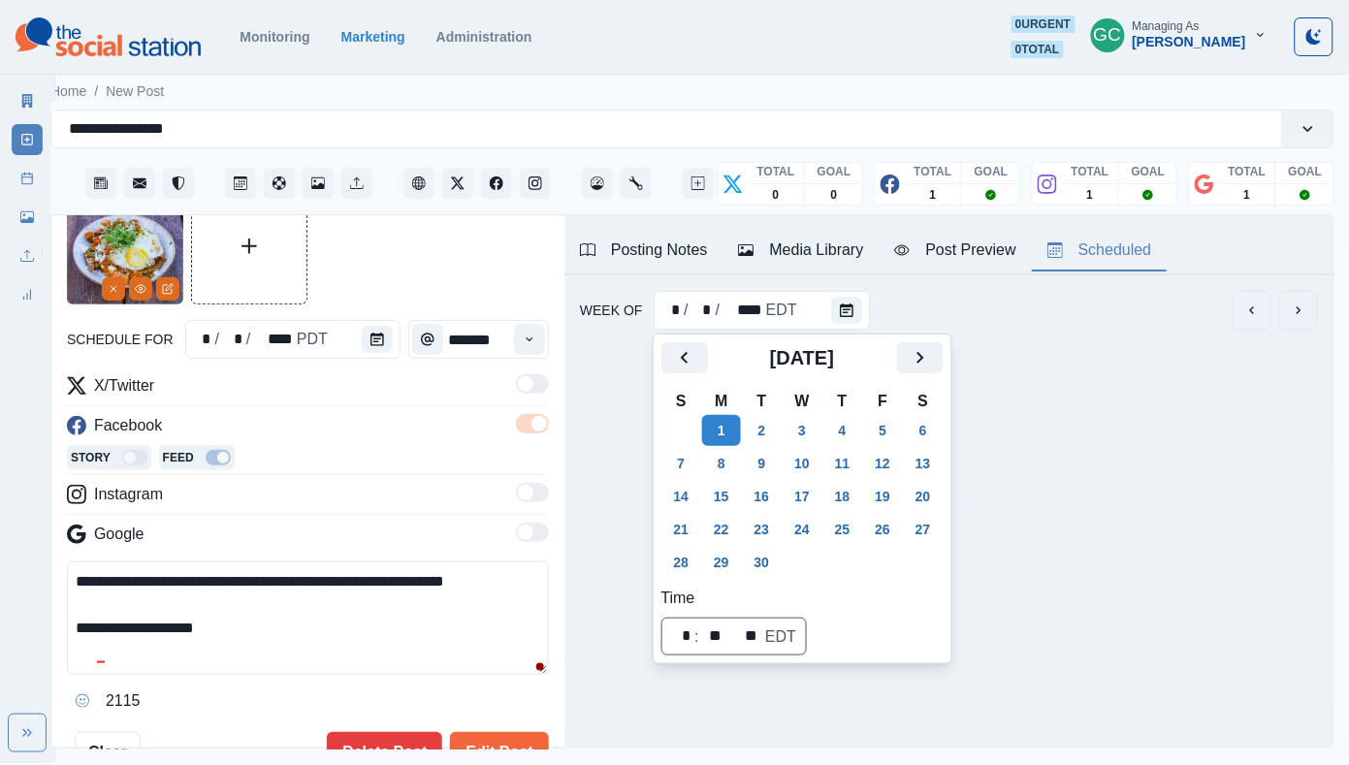
scroll to position [0, 16]
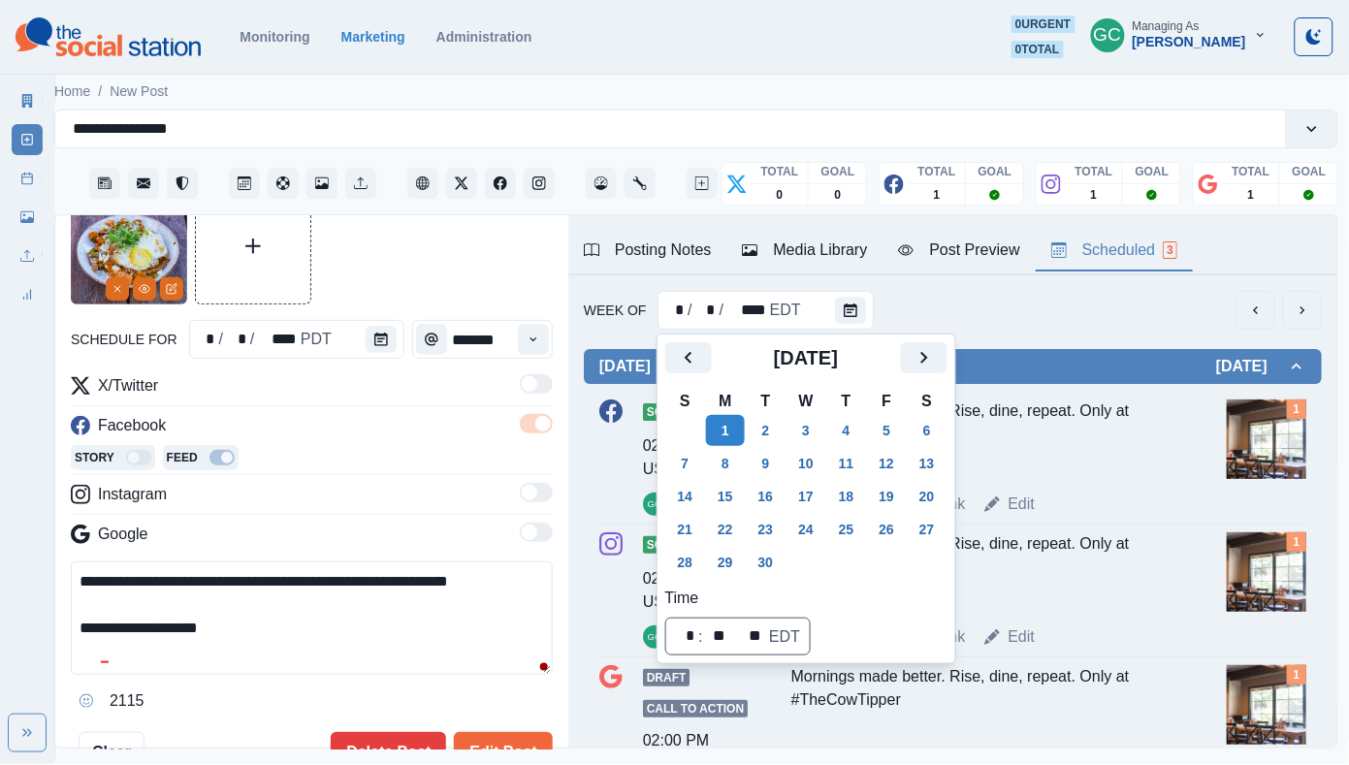
click at [329, 489] on div "Instagram" at bounding box center [312, 498] width 482 height 31
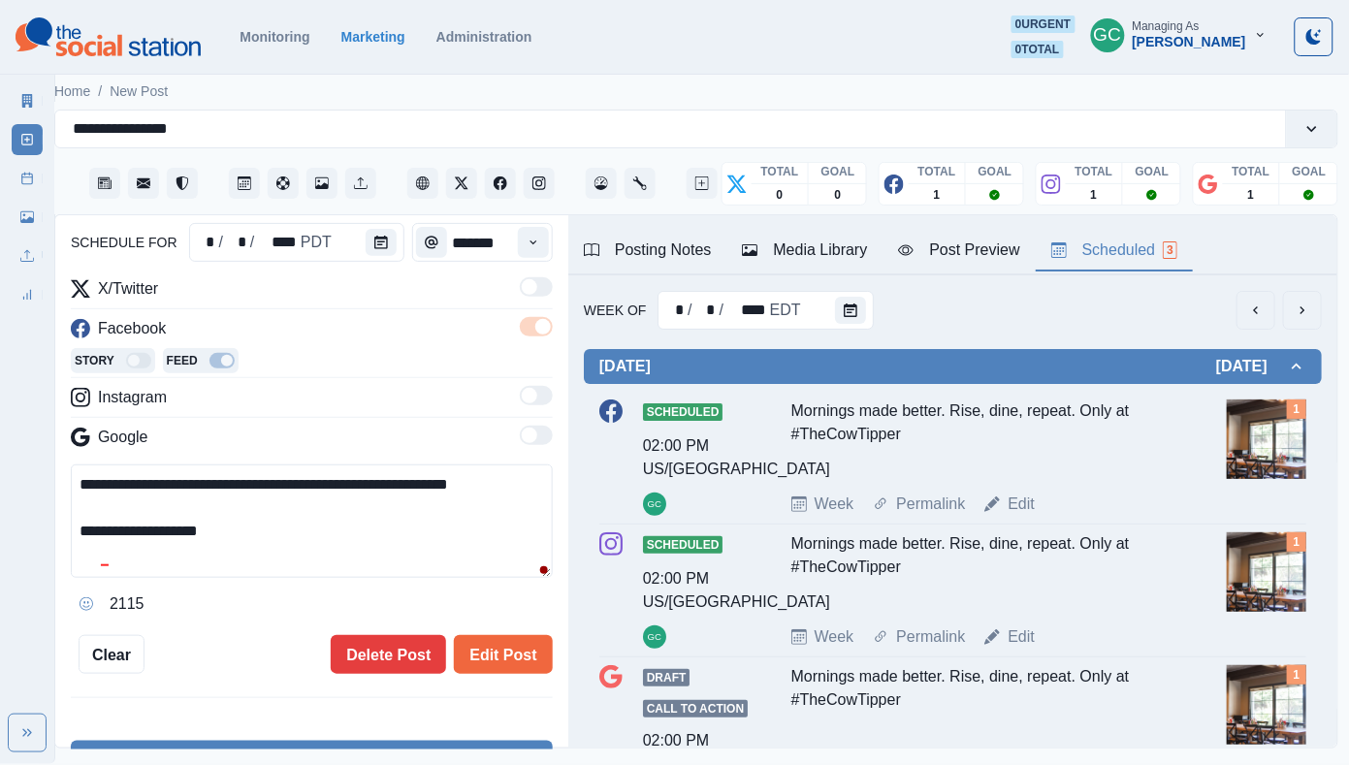
scroll to position [204, 0]
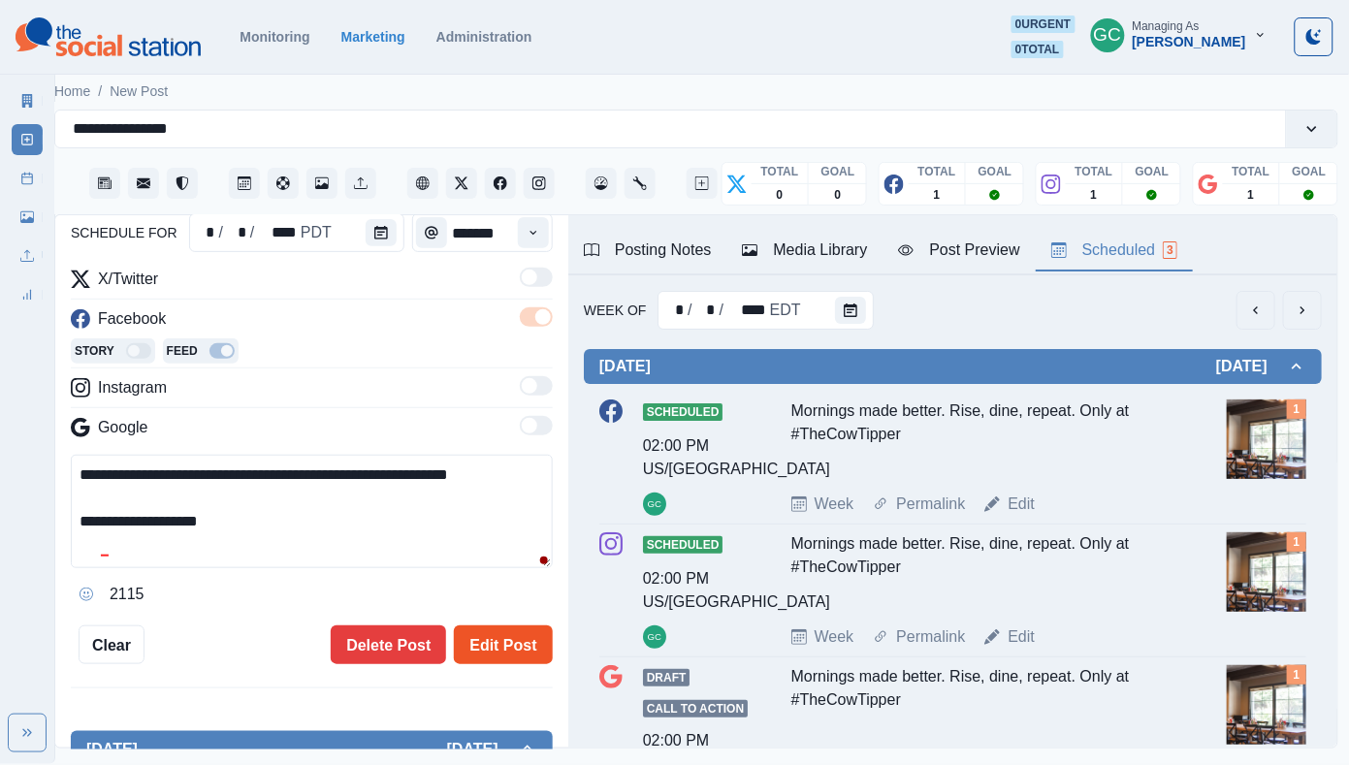
click at [513, 649] on button "Edit Post" at bounding box center [503, 644] width 98 height 39
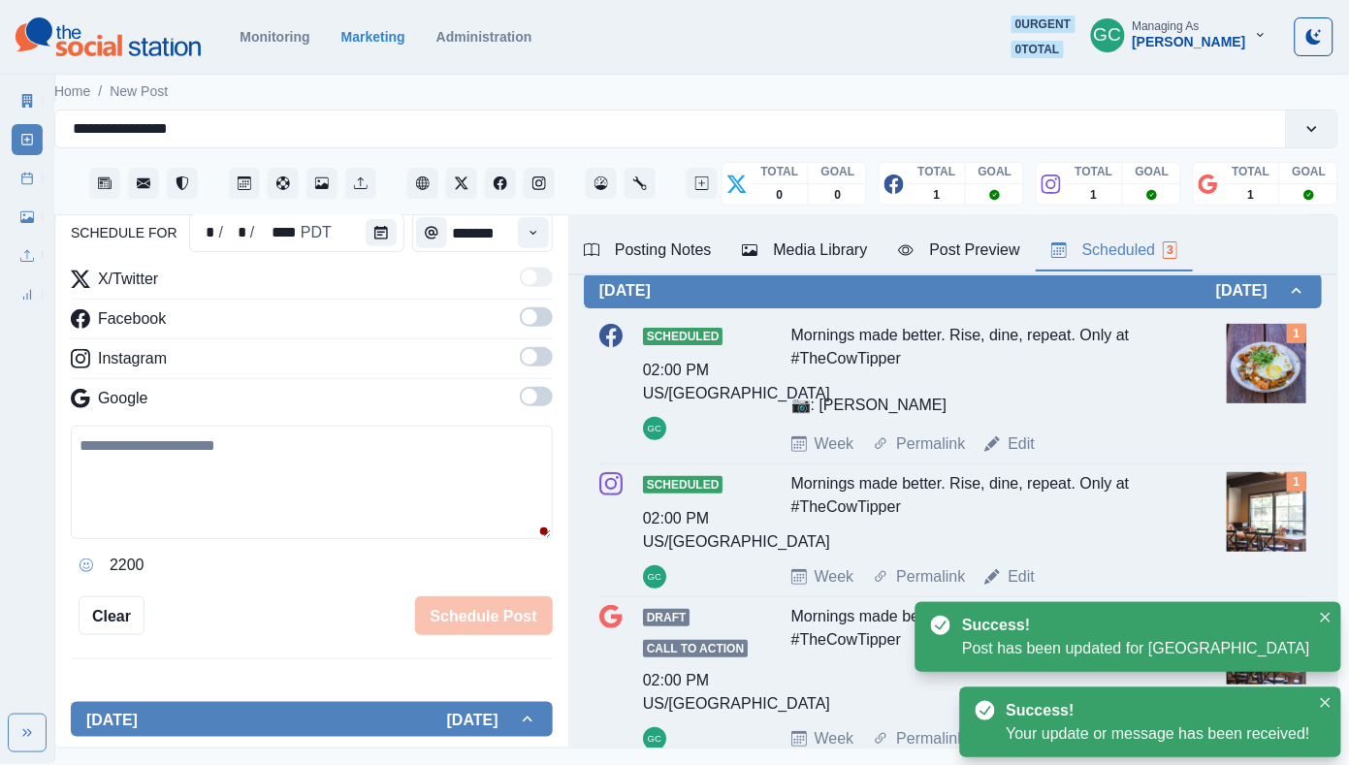
scroll to position [82, 0]
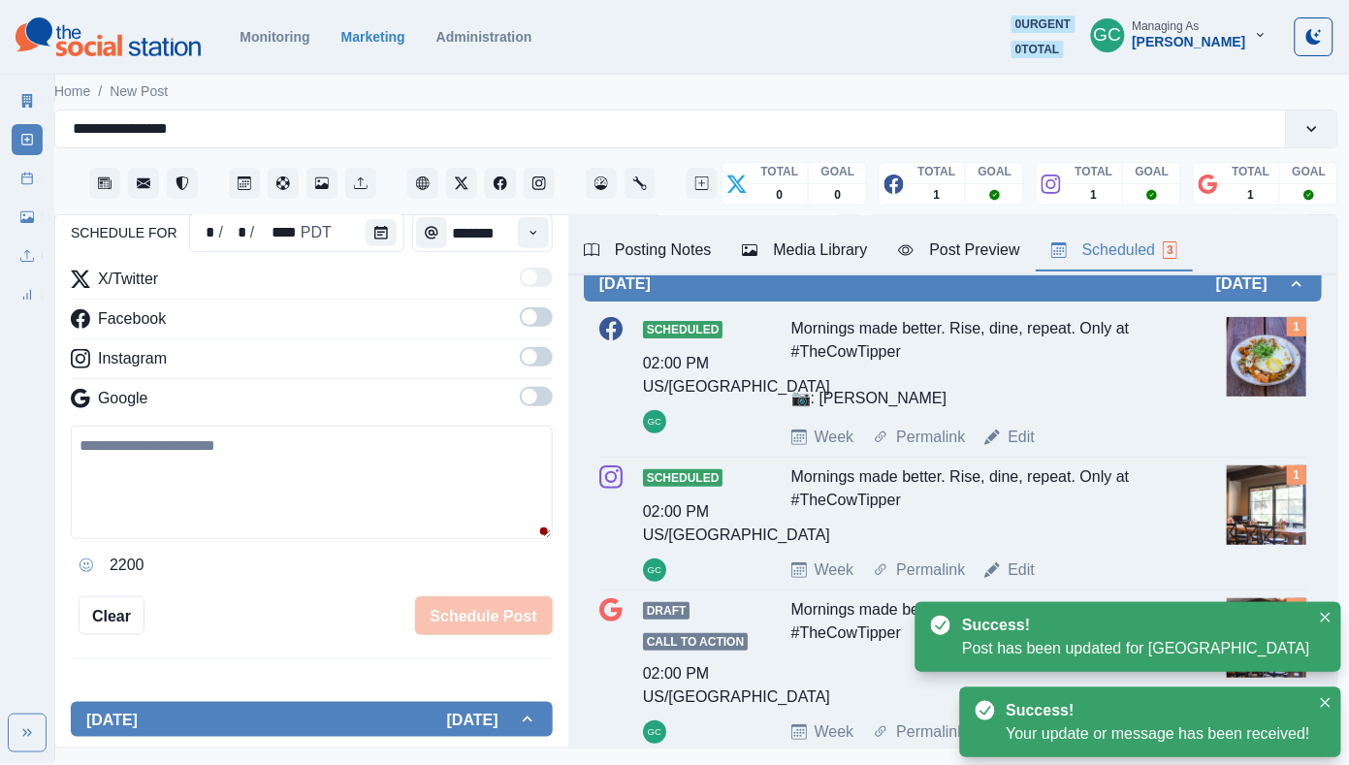
click at [1042, 572] on div "Week Permalink Edit" at bounding box center [1005, 569] width 428 height 23
click at [1036, 572] on div "Week Permalink Edit" at bounding box center [1005, 569] width 428 height 23
click at [1026, 577] on link "Edit" at bounding box center [1020, 569] width 27 height 23
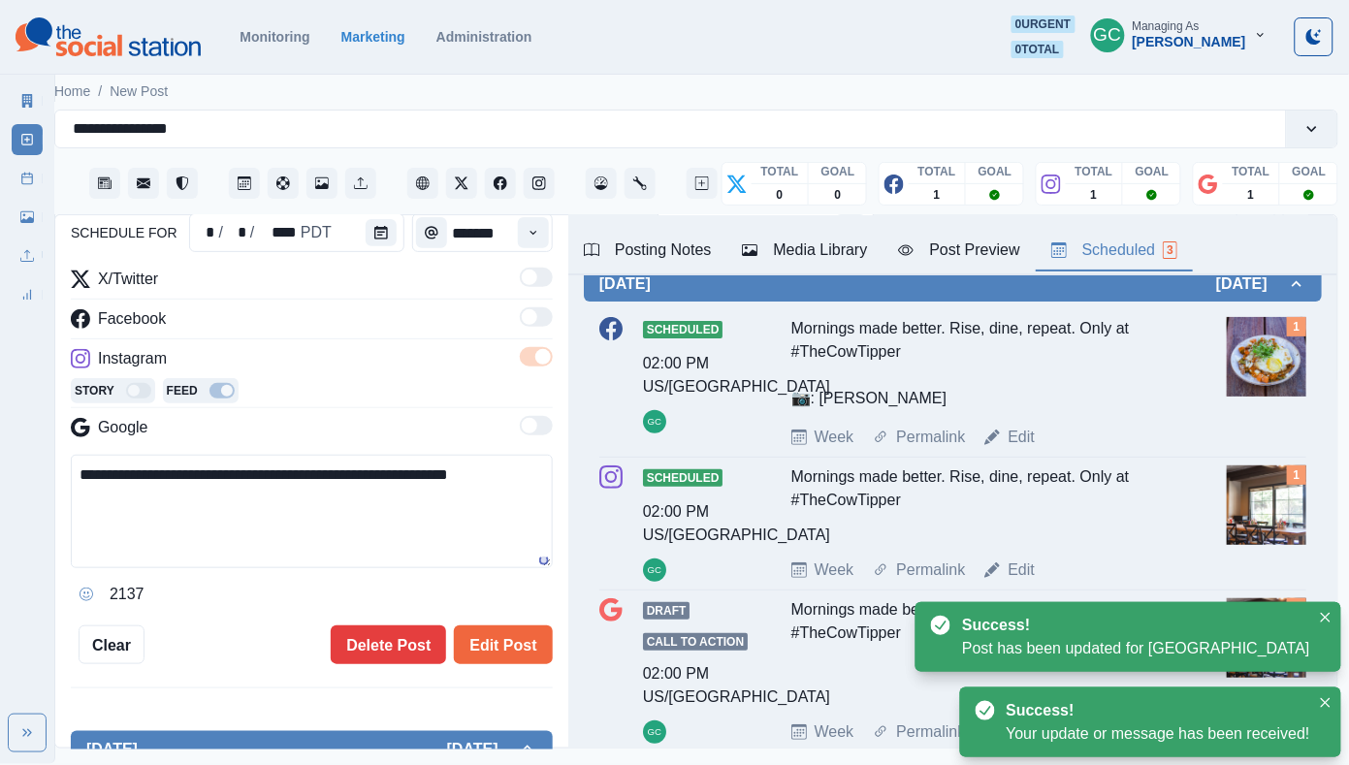
click at [329, 528] on textarea "**********" at bounding box center [312, 511] width 482 height 113
paste textarea "**********"
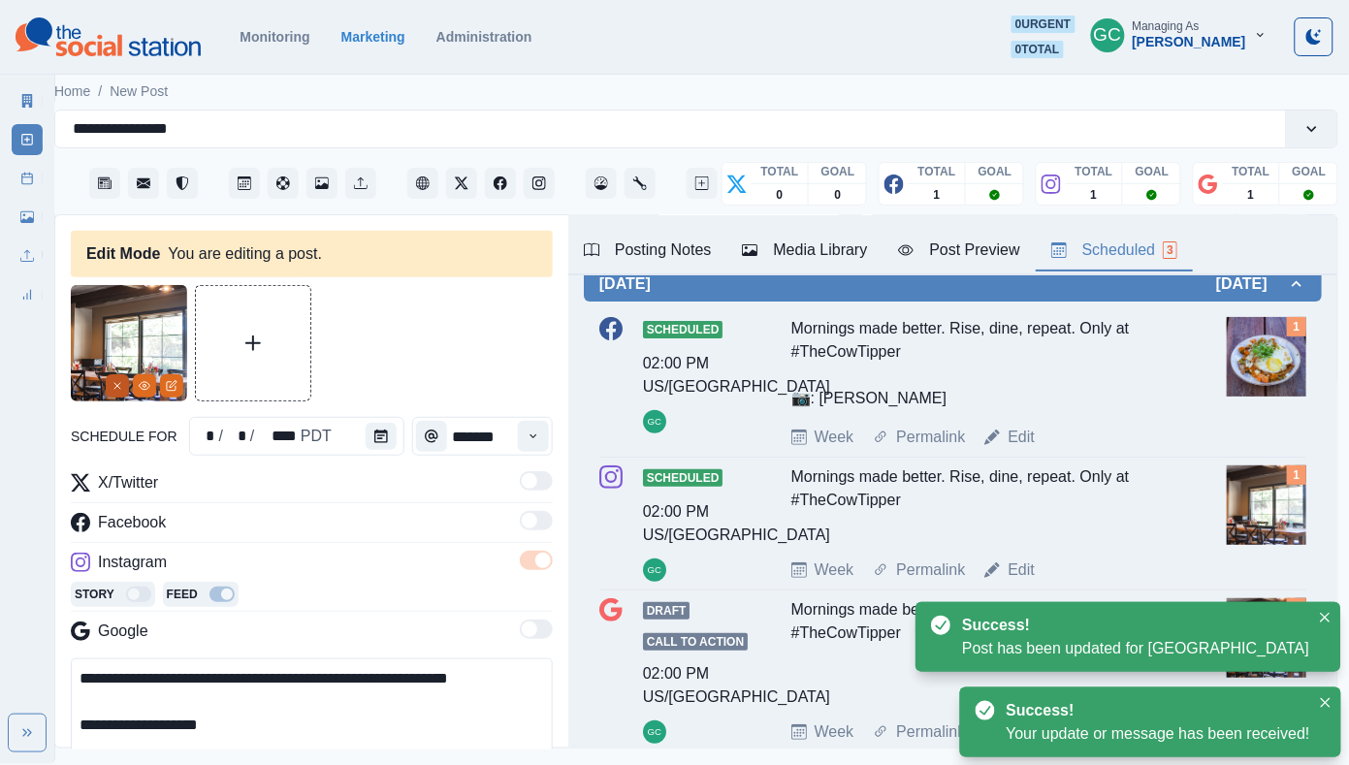
type textarea "**********"
click at [121, 395] on button "Remove" at bounding box center [117, 385] width 23 height 23
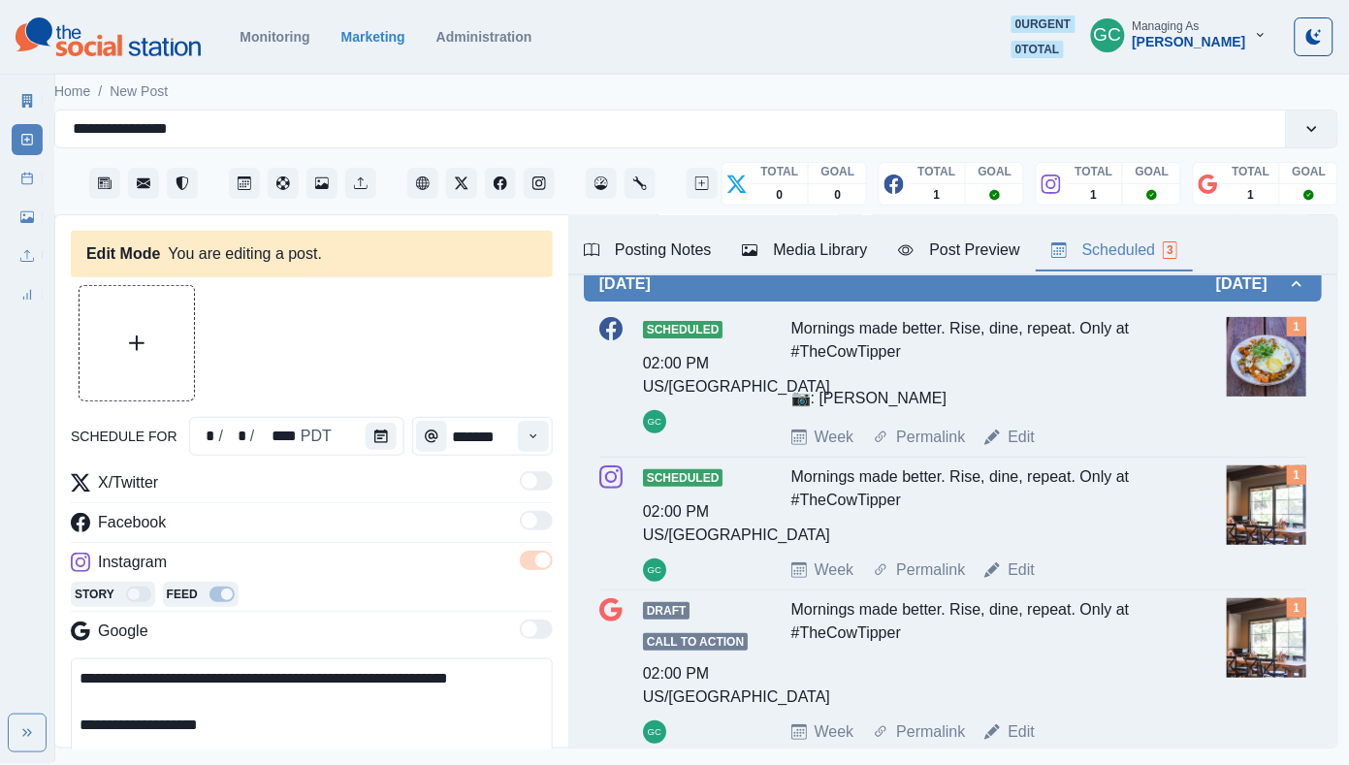
click at [789, 251] on div "Media Library" at bounding box center [804, 249] width 125 height 23
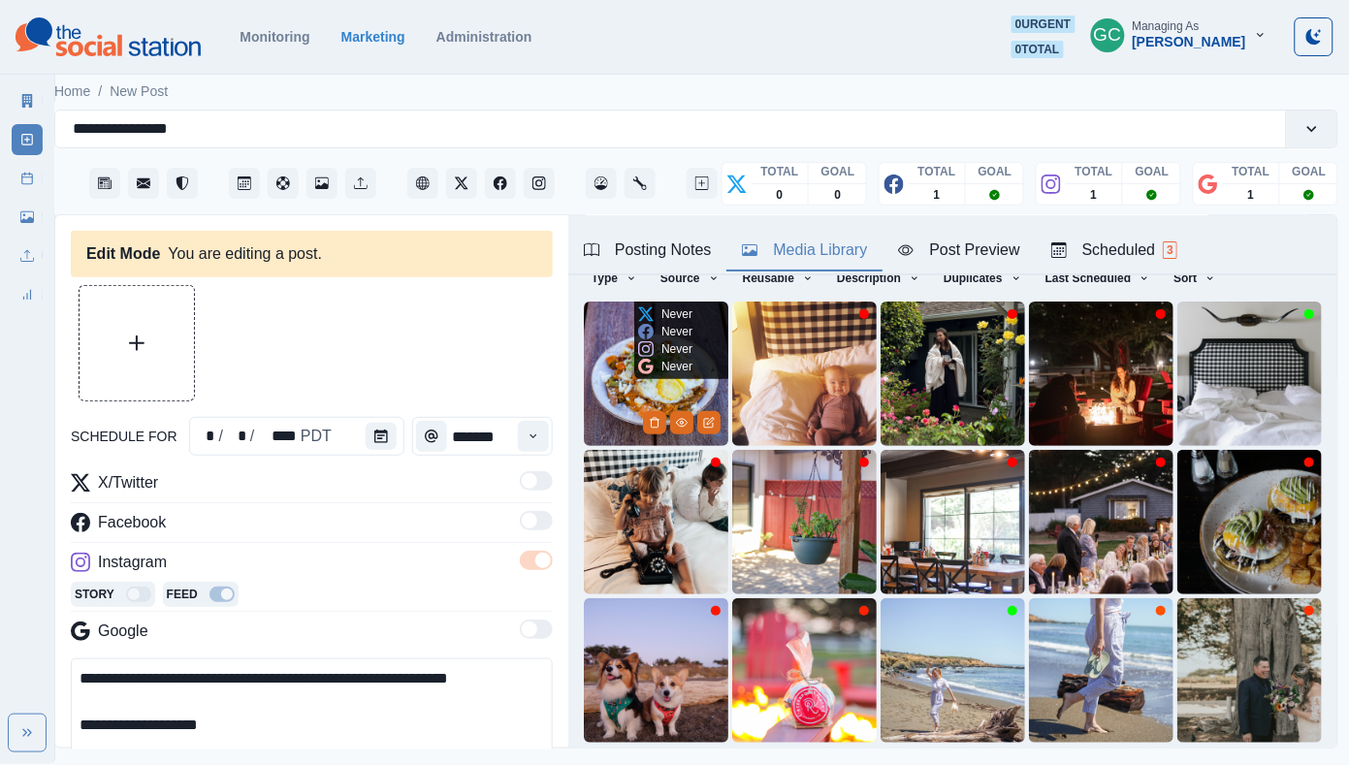
click at [603, 397] on img at bounding box center [656, 374] width 144 height 144
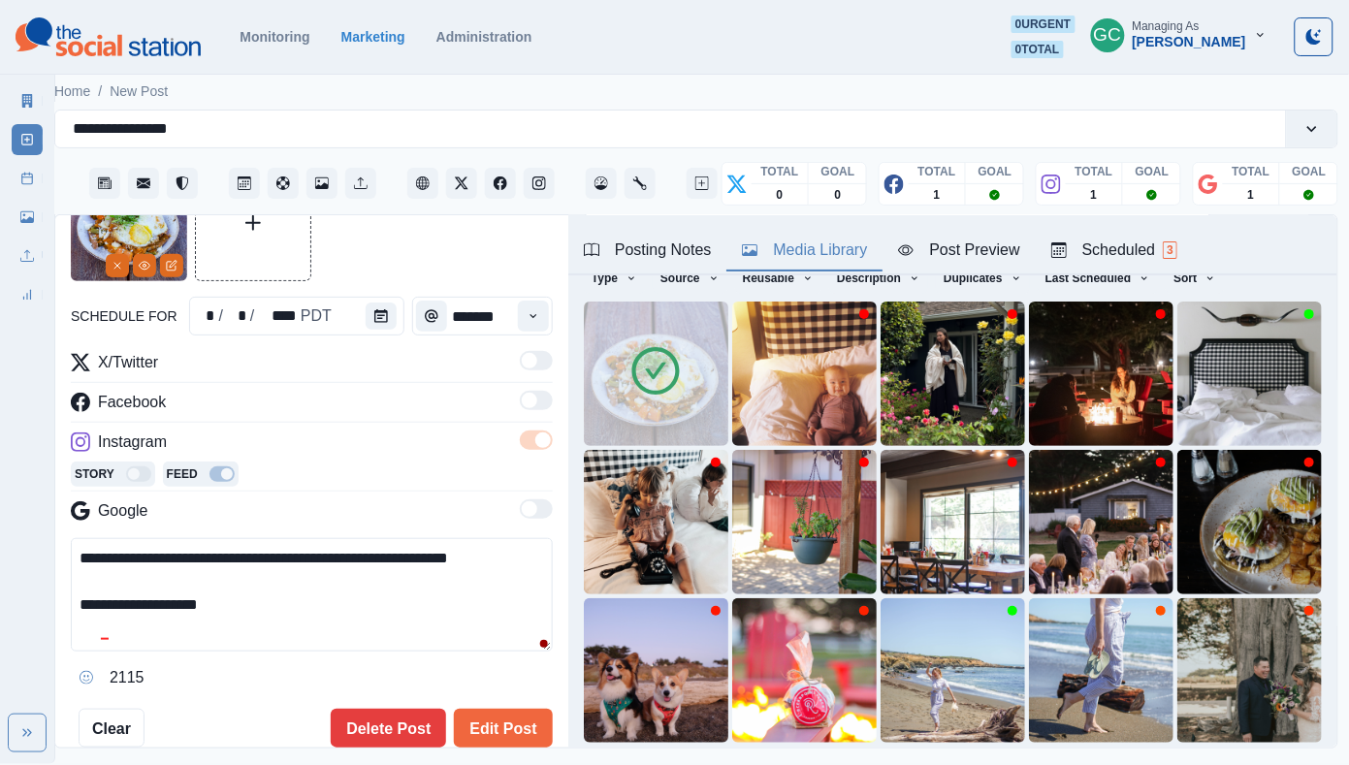
scroll to position [146, 0]
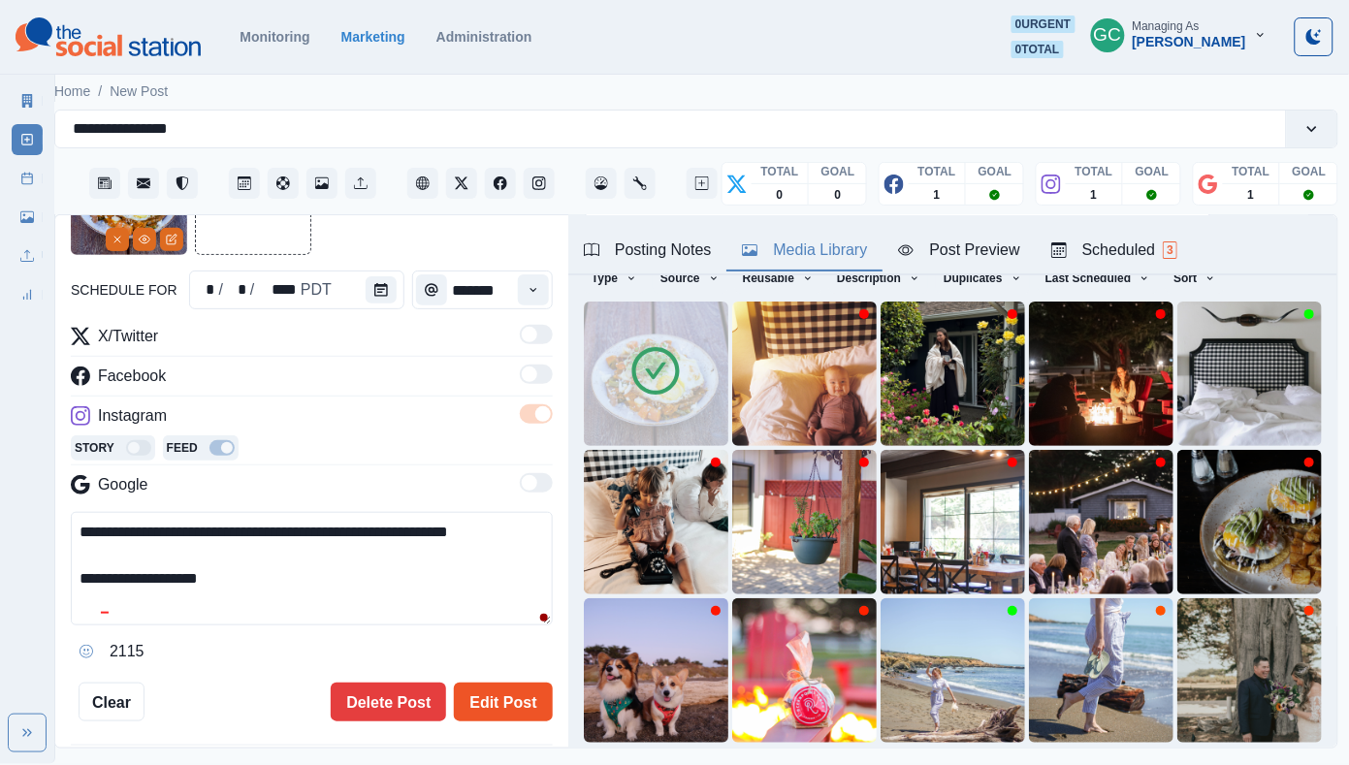
click at [489, 706] on button "Edit Post" at bounding box center [503, 702] width 98 height 39
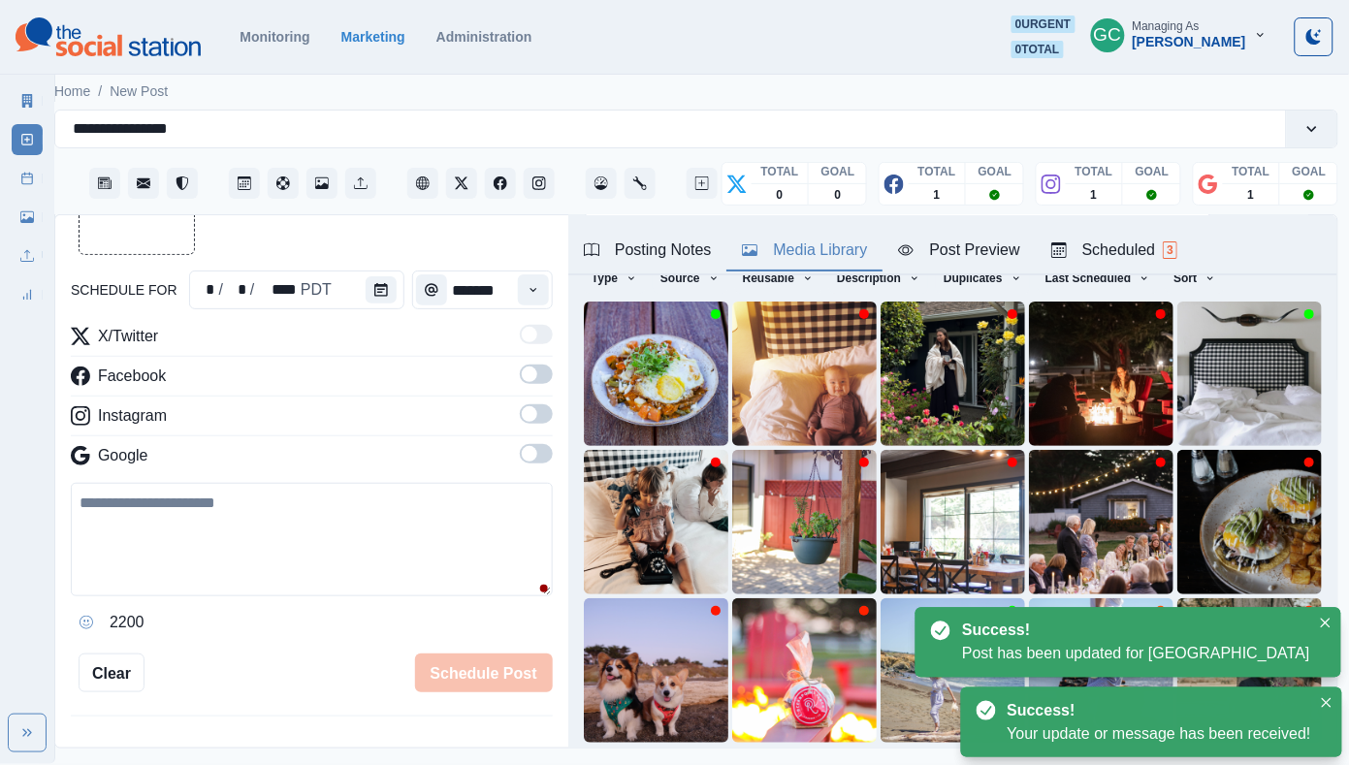
click at [1173, 246] on div "Scheduled 3" at bounding box center [1114, 249] width 126 height 23
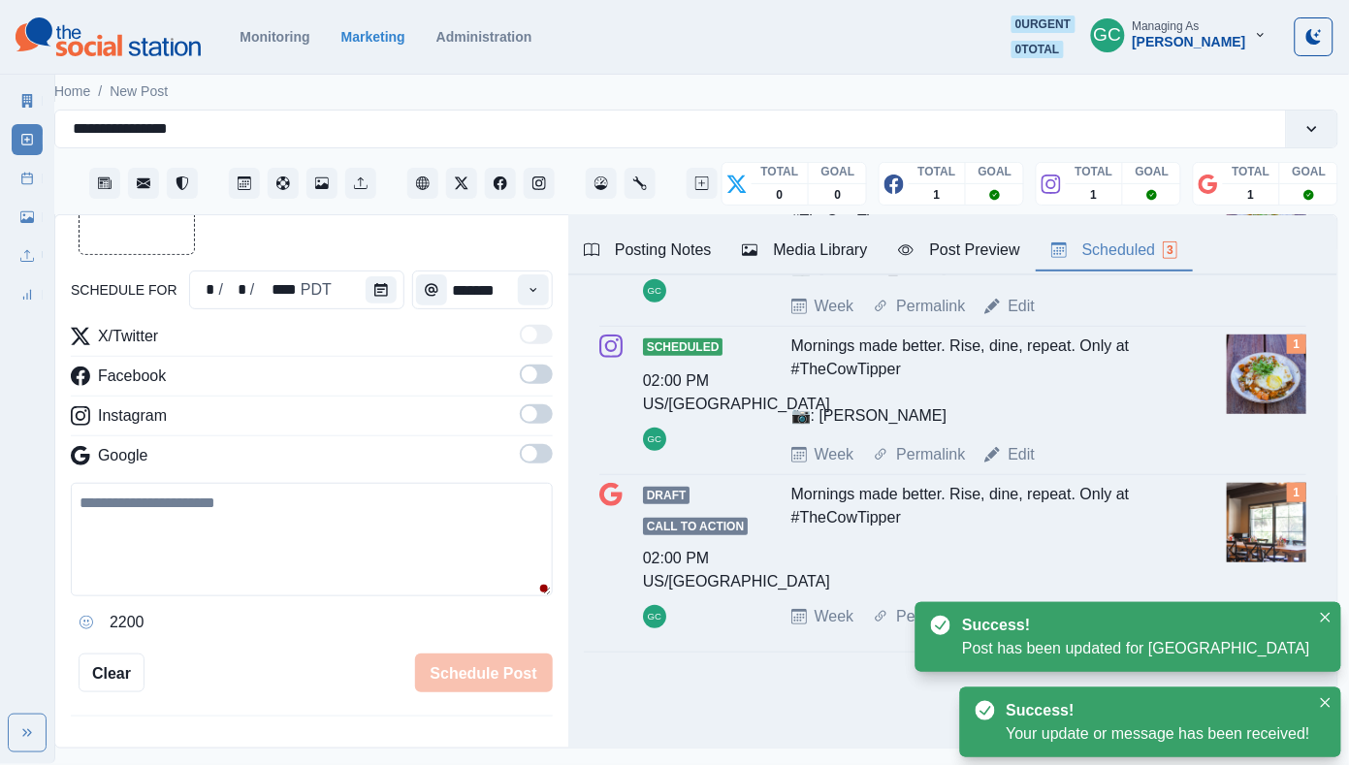
scroll to position [225, 0]
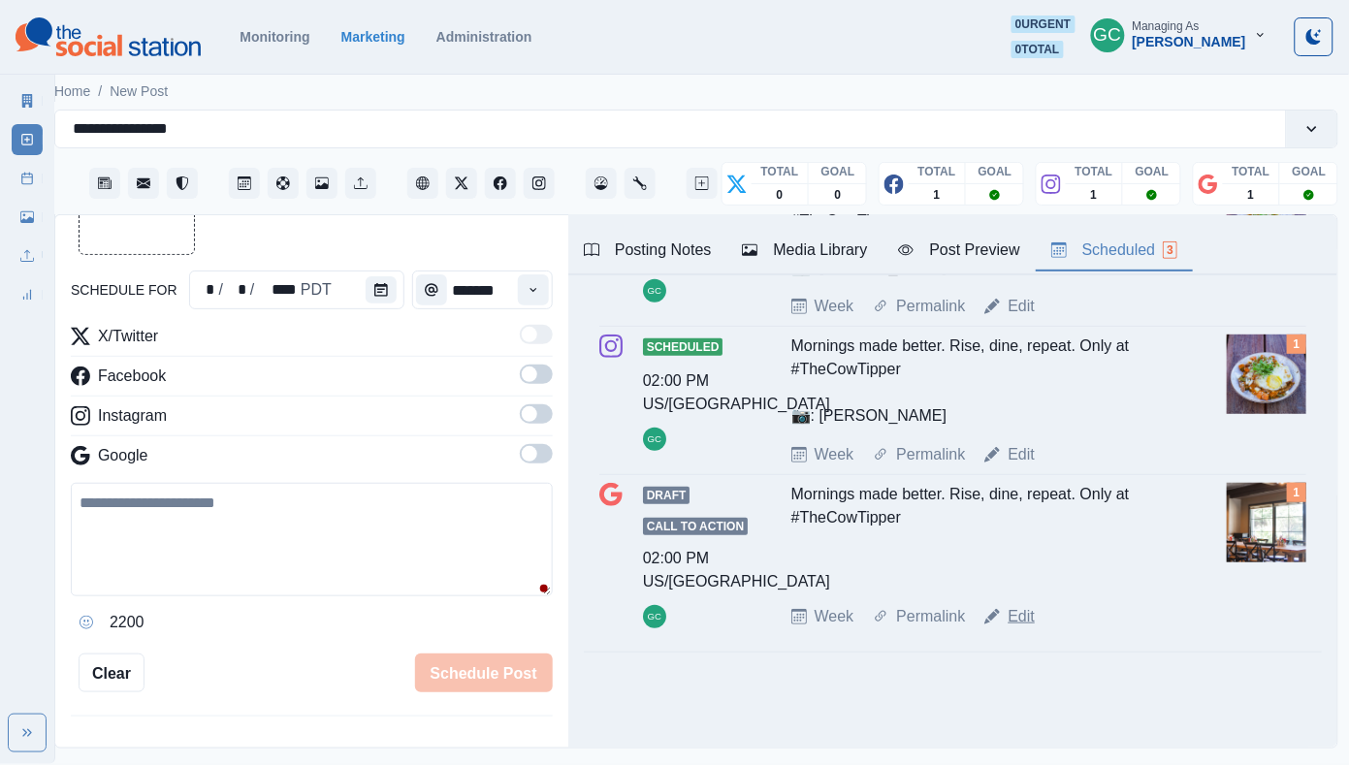
click at [1025, 619] on link "Edit" at bounding box center [1020, 616] width 27 height 23
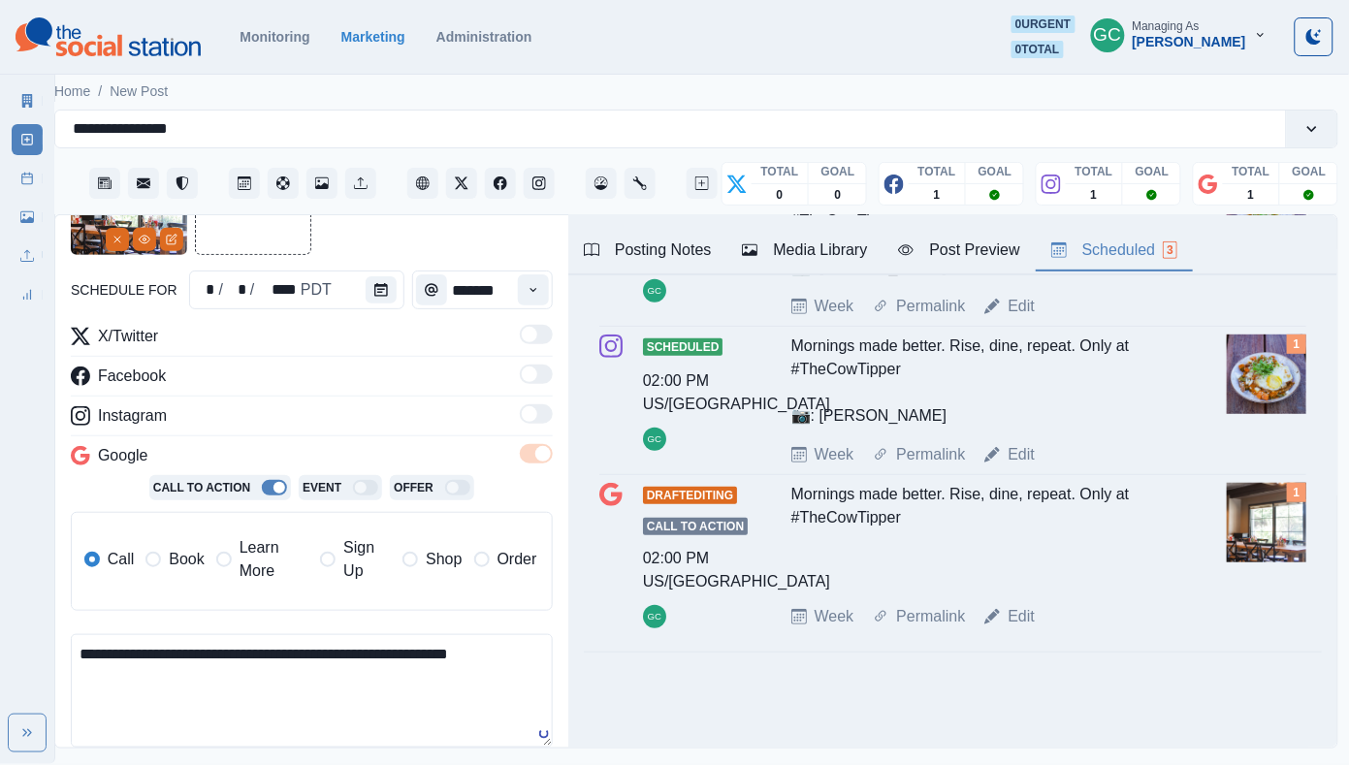
click at [343, 694] on textarea "**********" at bounding box center [312, 690] width 482 height 113
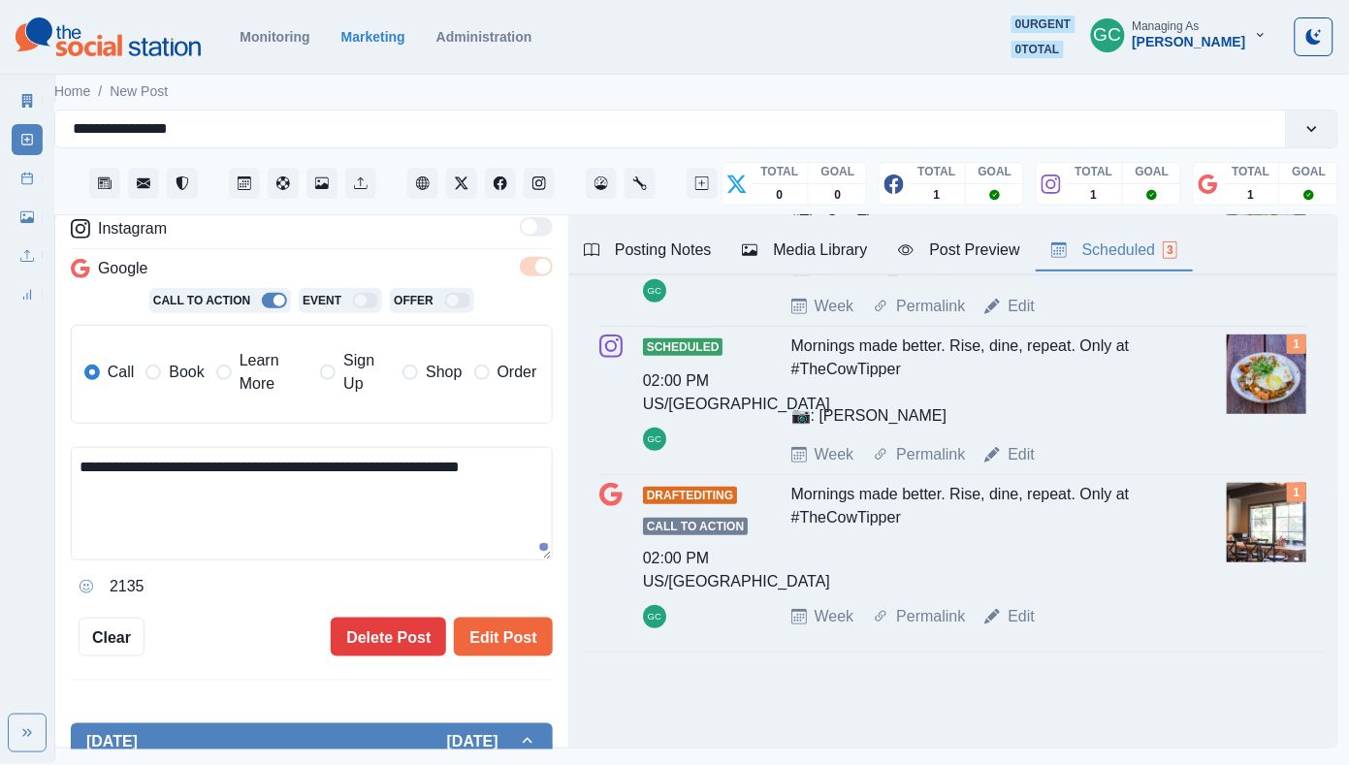
paste textarea "**********"
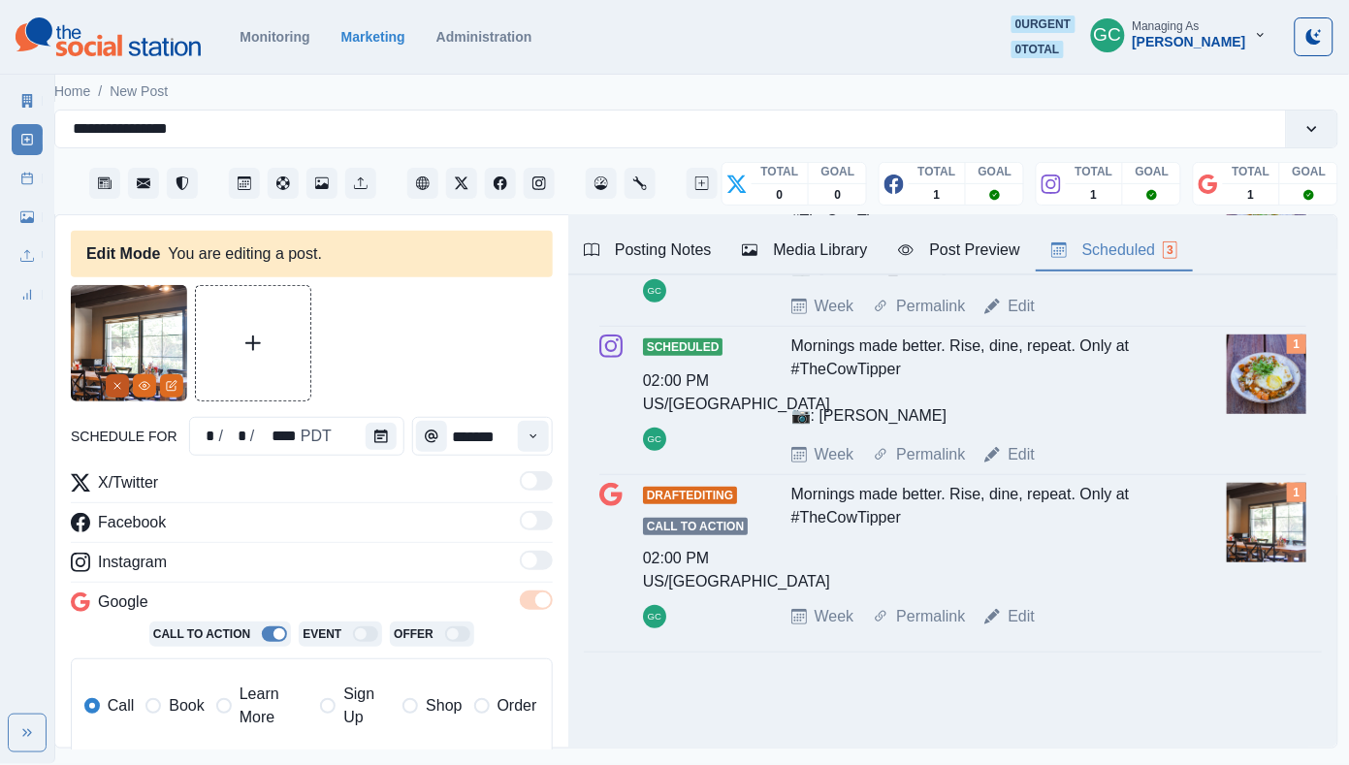
type textarea "**********"
click at [118, 385] on icon "Remove" at bounding box center [117, 386] width 12 height 12
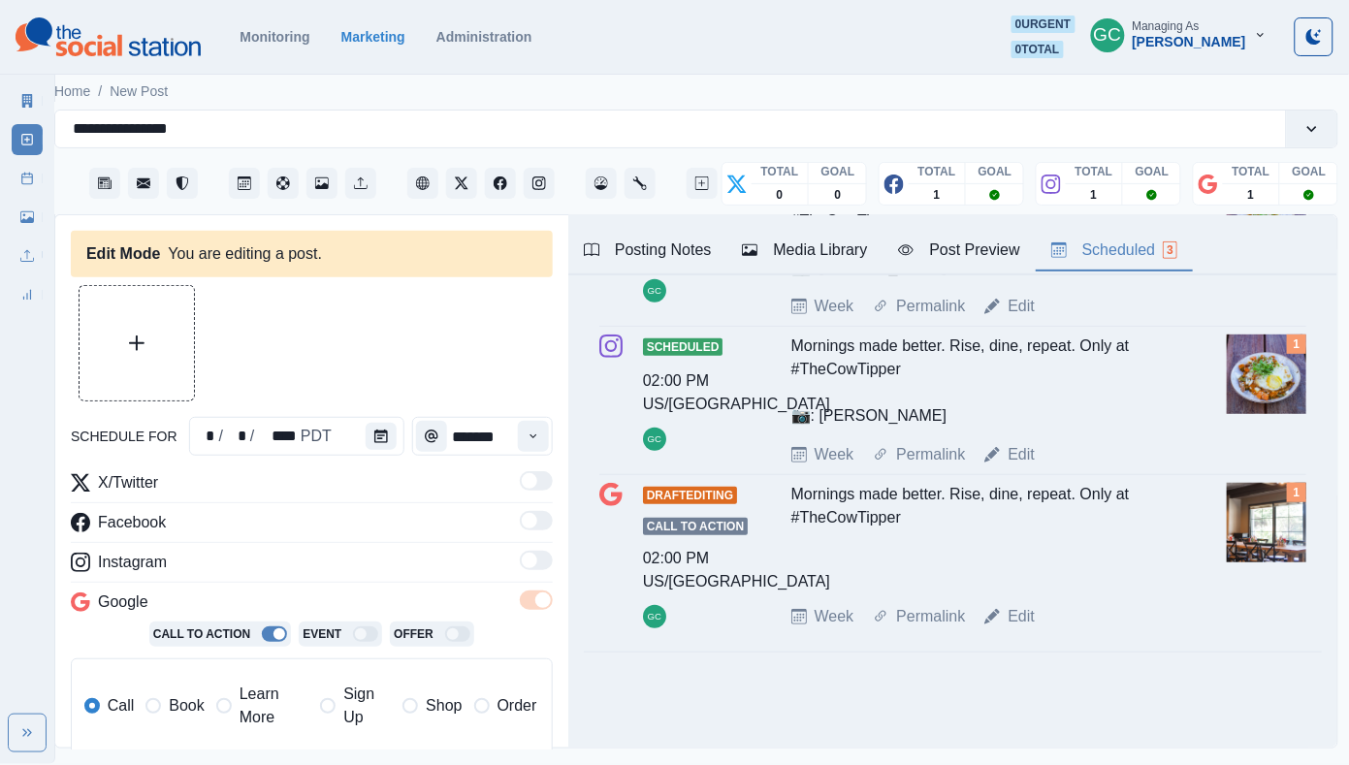
click at [798, 246] on div "Media Library" at bounding box center [804, 249] width 125 height 23
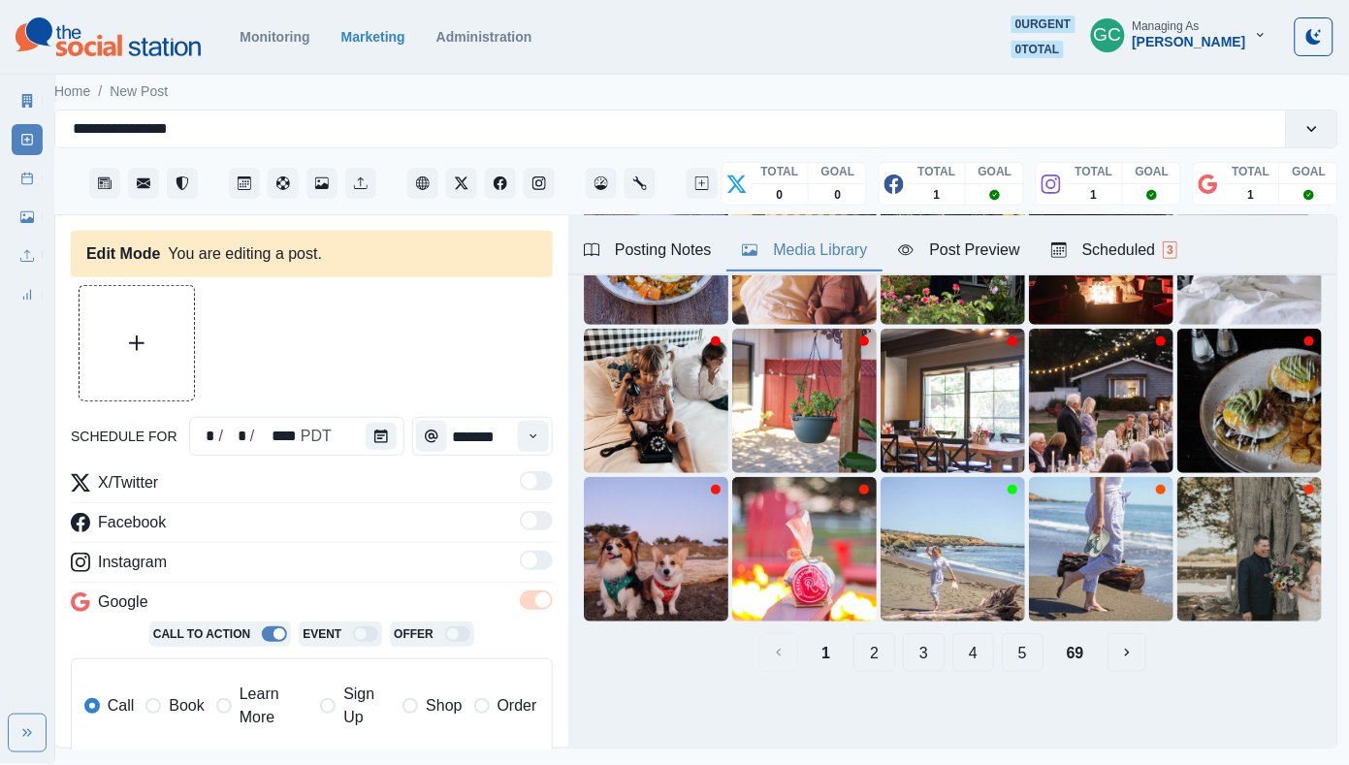
scroll to position [203, 0]
click at [599, 309] on img at bounding box center [656, 253] width 144 height 144
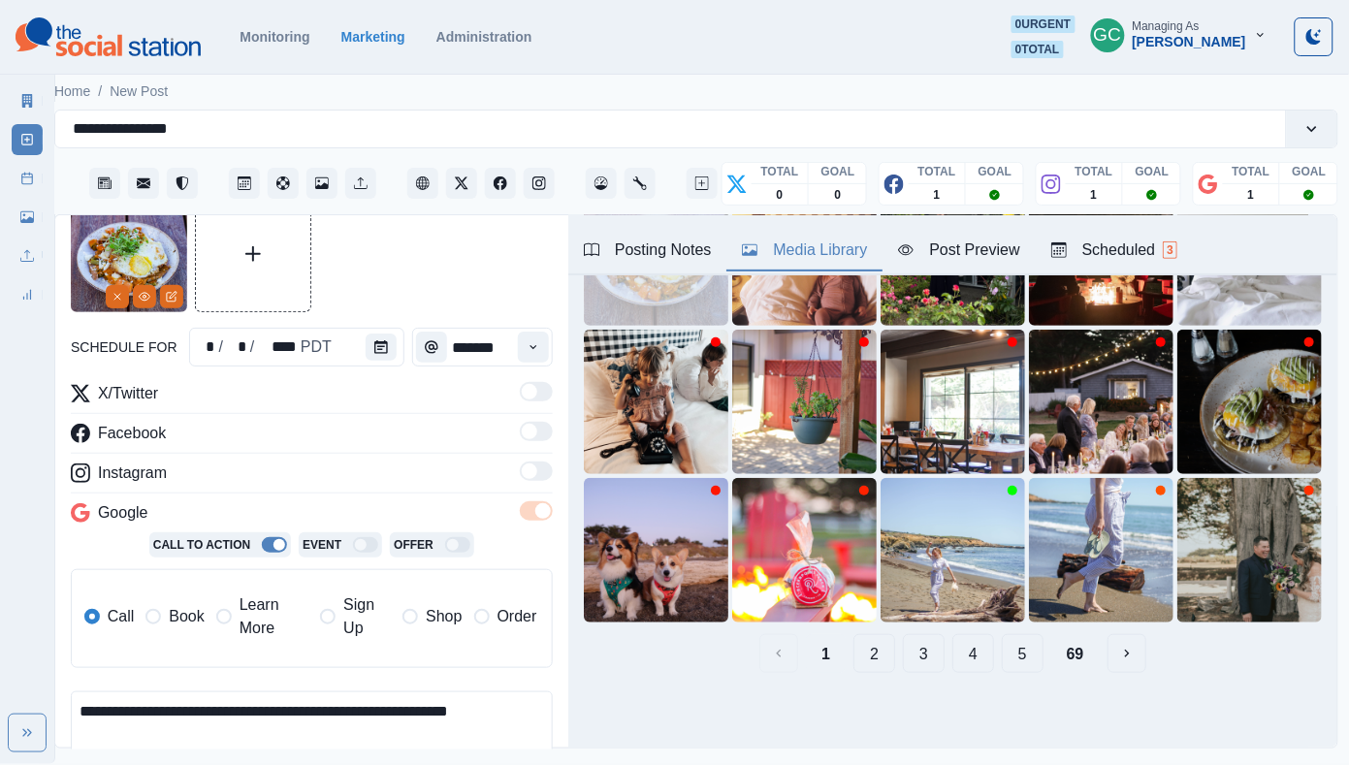
scroll to position [250, 0]
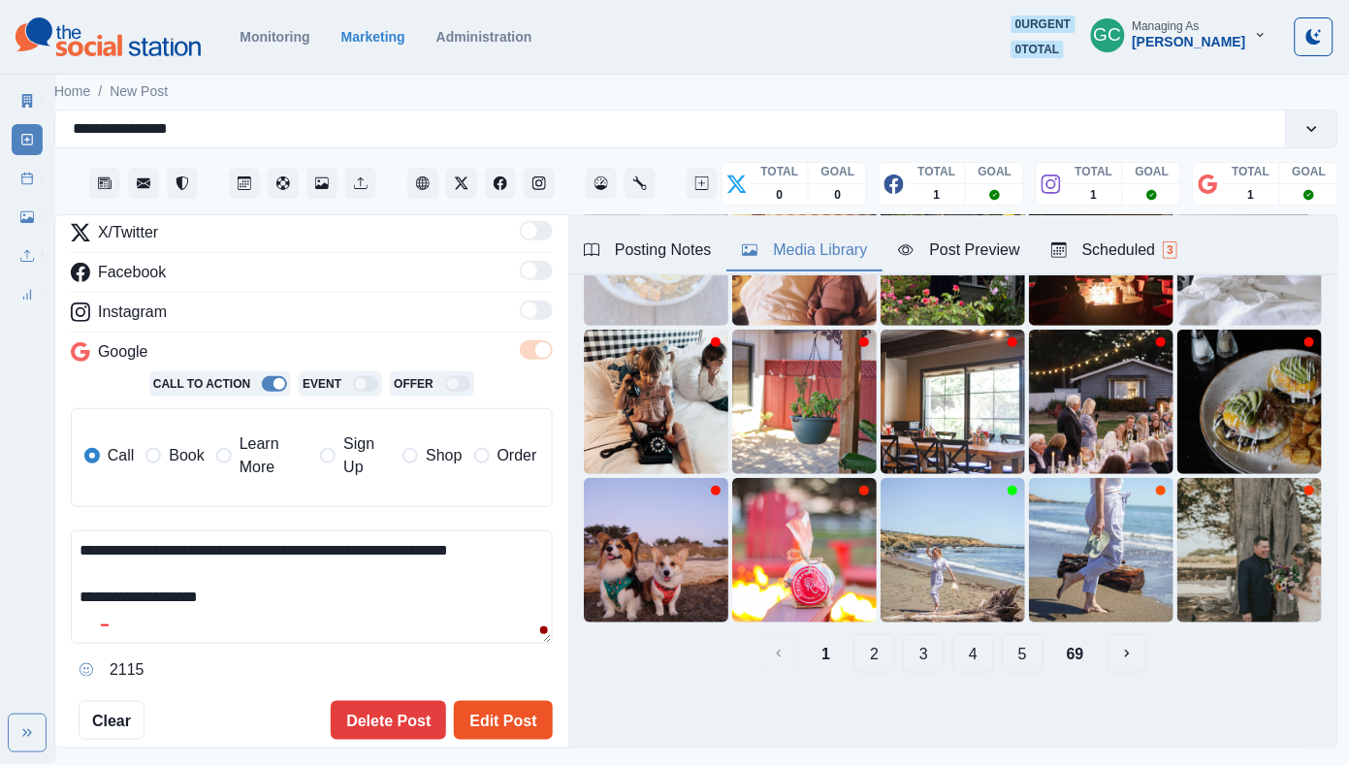
click at [502, 709] on button "Edit Post" at bounding box center [503, 720] width 98 height 39
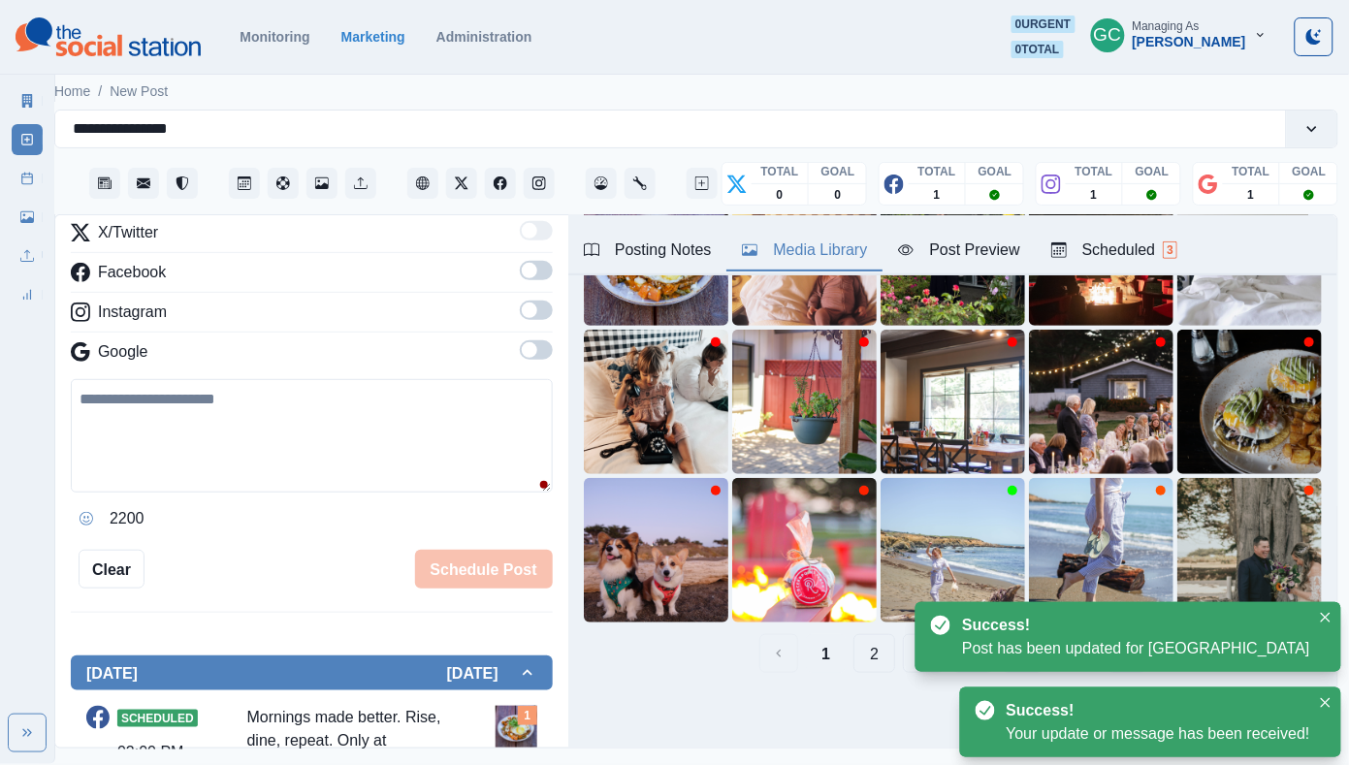
click at [1139, 256] on div "Scheduled 3" at bounding box center [1114, 249] width 126 height 23
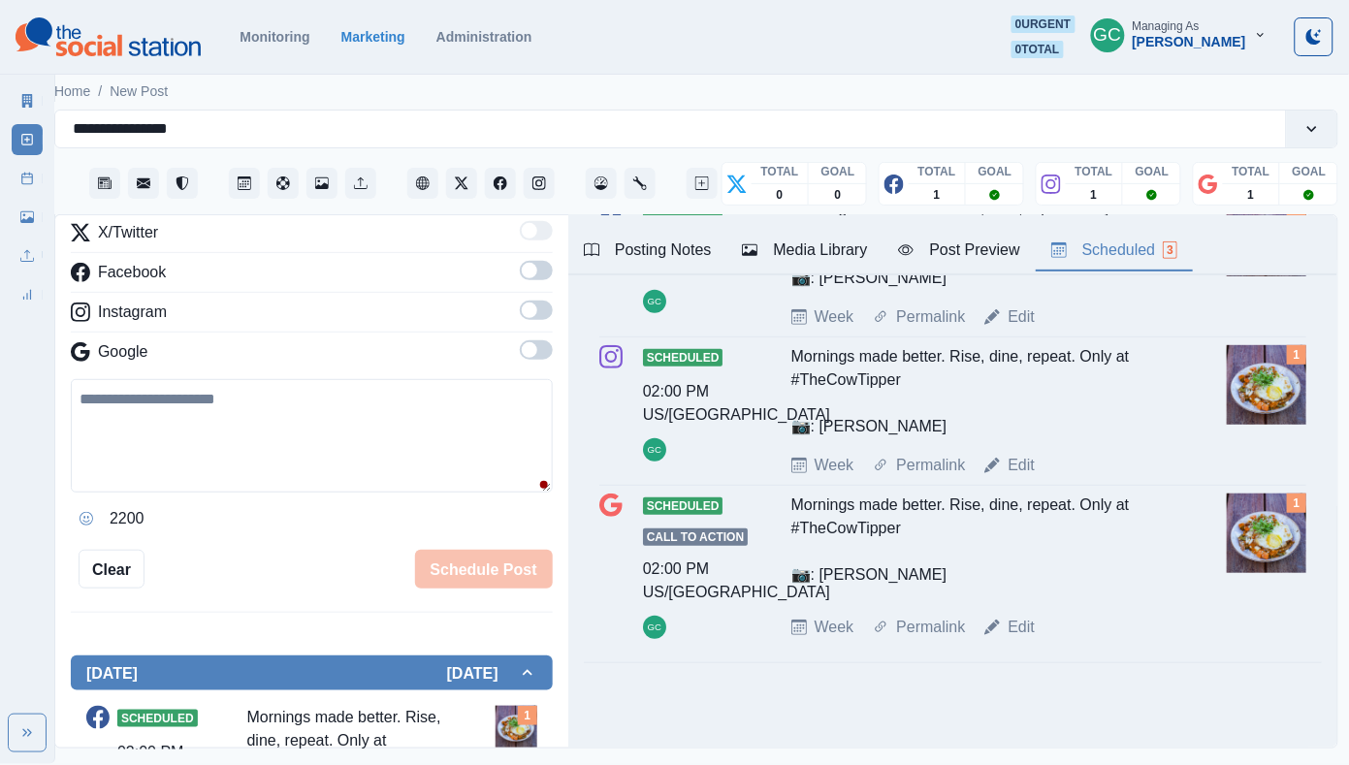
click at [158, 38] on img at bounding box center [108, 36] width 185 height 39
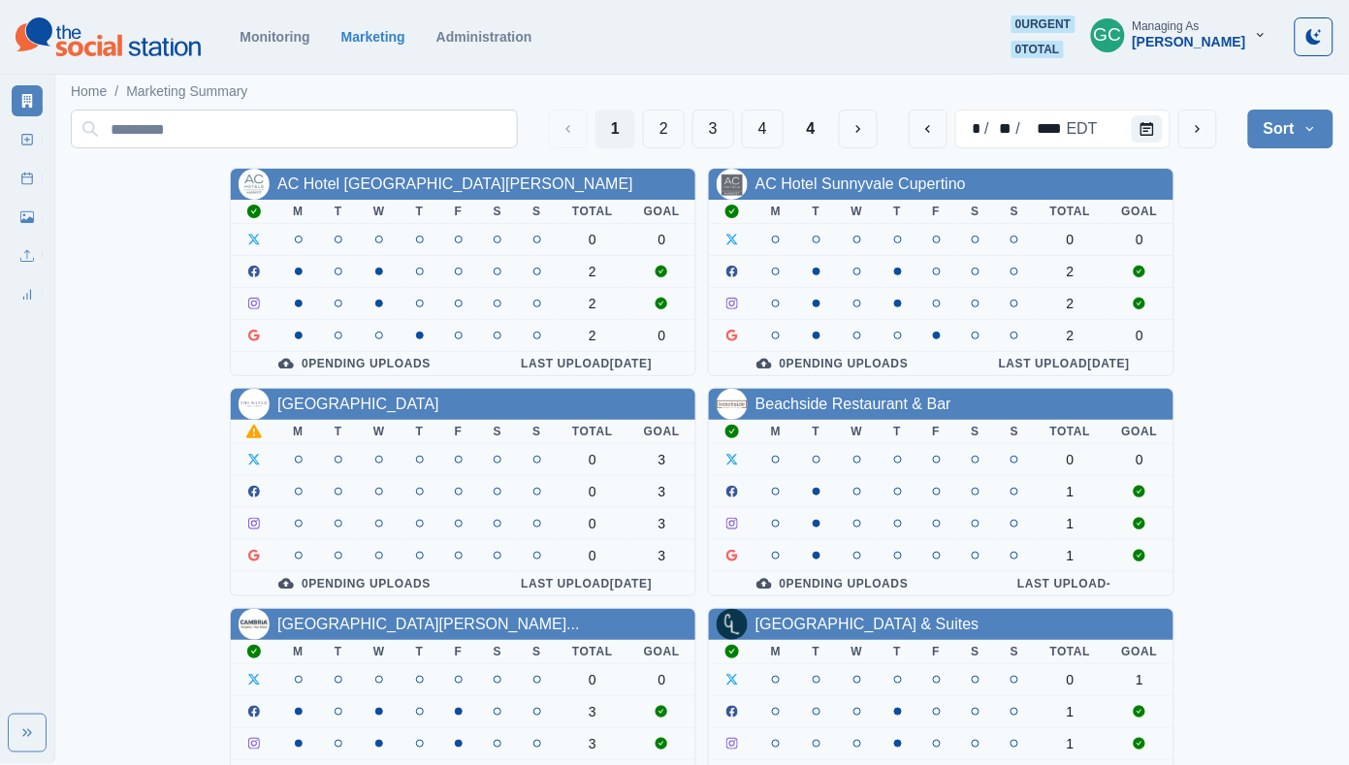
click at [243, 118] on input at bounding box center [294, 129] width 447 height 39
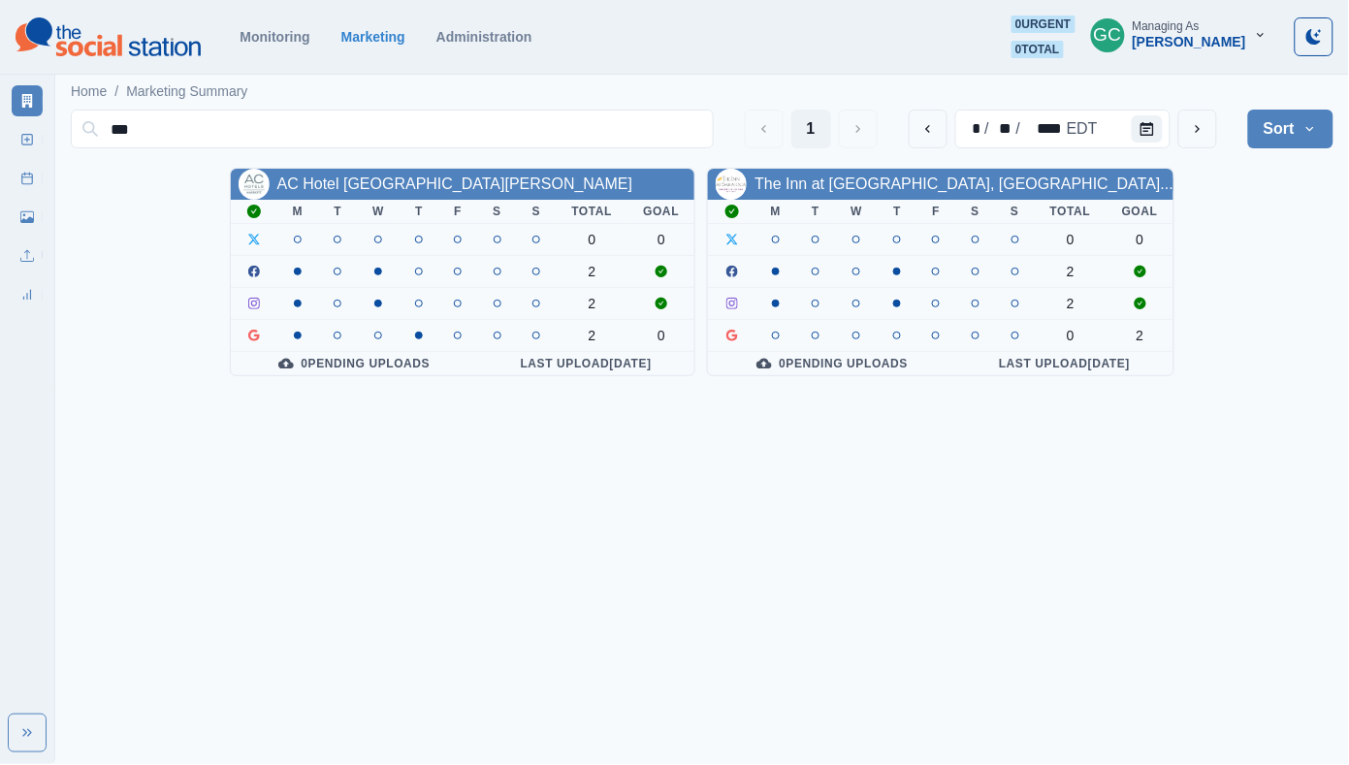
type input "***"
click at [806, 168] on div "The Inn at Saratoga, Tapestry... M T W T F S S Total Goal 0 0 2 2 0 2 0 Pending…" at bounding box center [940, 272] width 467 height 208
click at [797, 190] on link "The Inn at Saratoga, Tapestry..." at bounding box center [963, 183] width 419 height 16
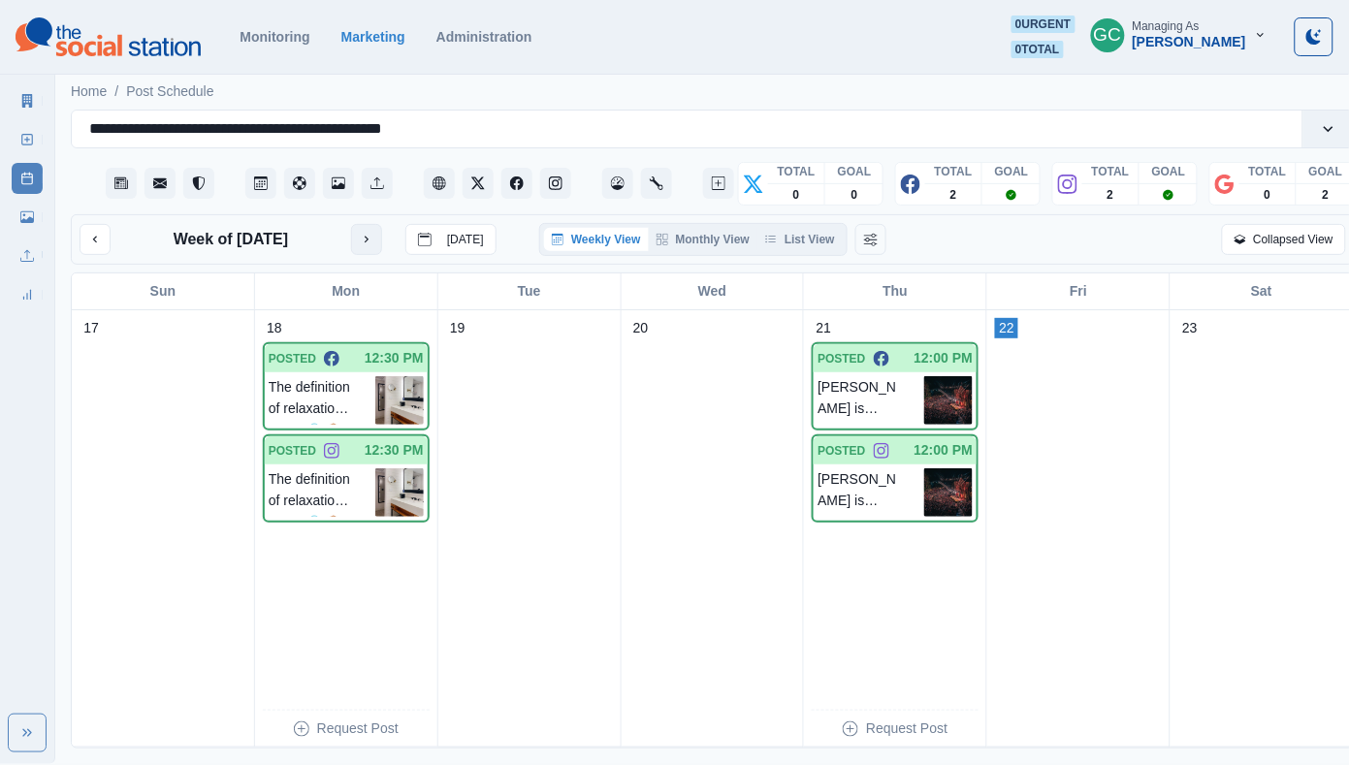
click at [367, 249] on button "next month" at bounding box center [366, 239] width 31 height 31
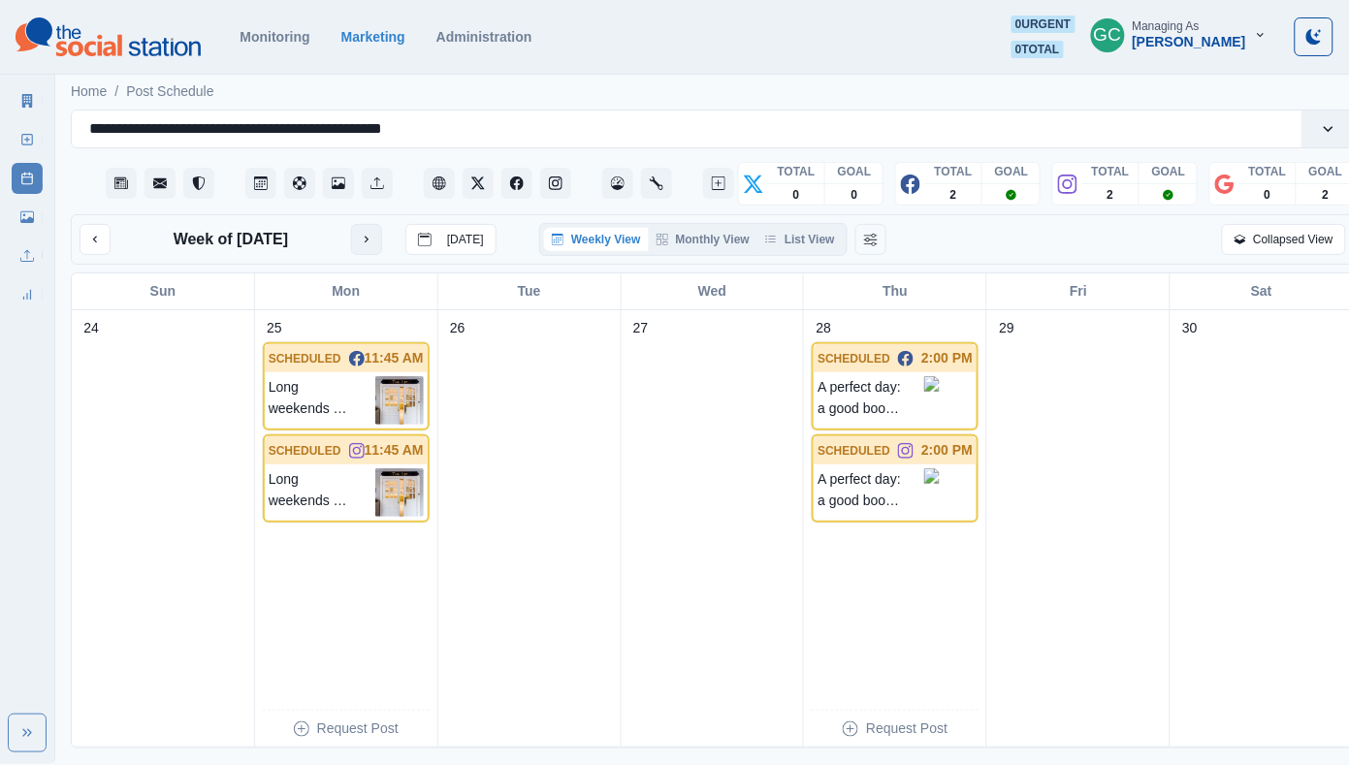
click at [367, 249] on button "next month" at bounding box center [366, 239] width 31 height 31
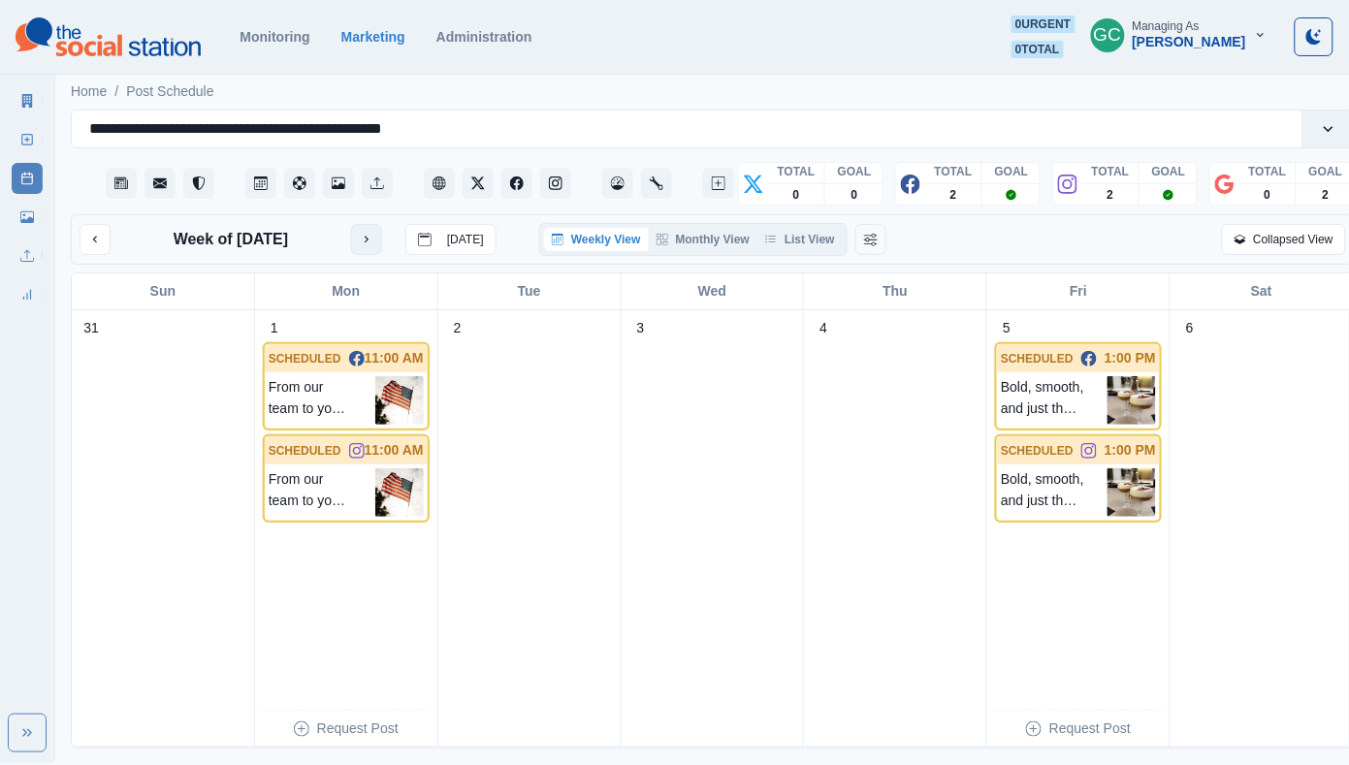
click at [367, 249] on button "next month" at bounding box center [366, 239] width 31 height 31
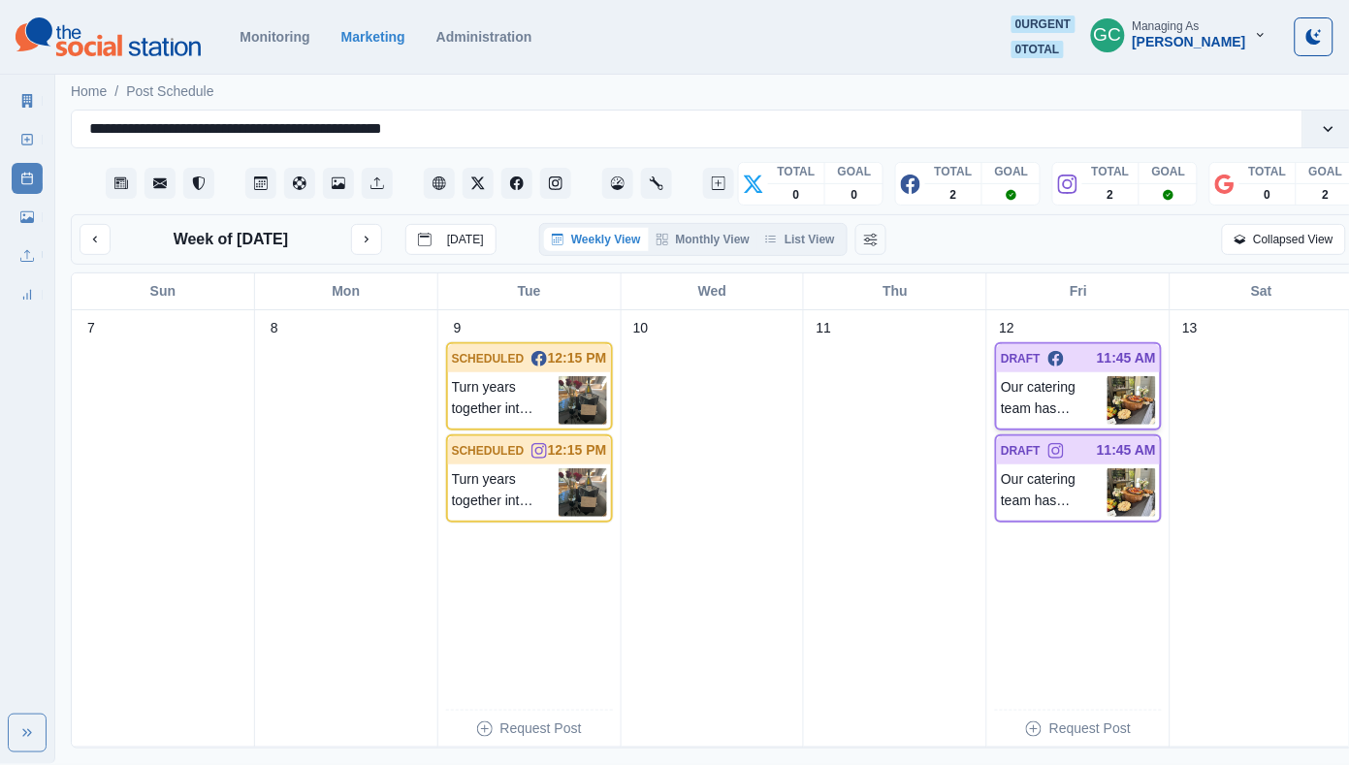
click at [1113, 415] on img at bounding box center [1131, 400] width 48 height 48
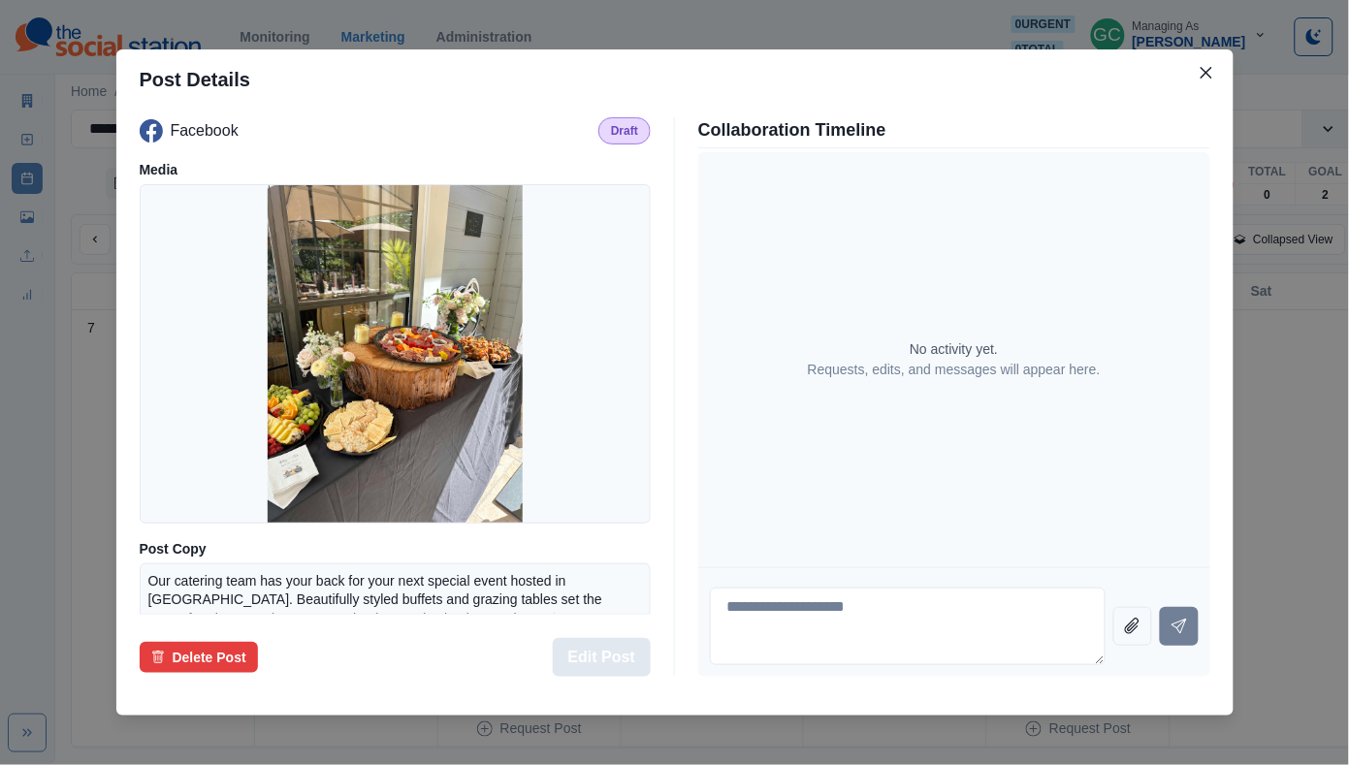
click at [572, 647] on button "Edit Post" at bounding box center [602, 657] width 98 height 39
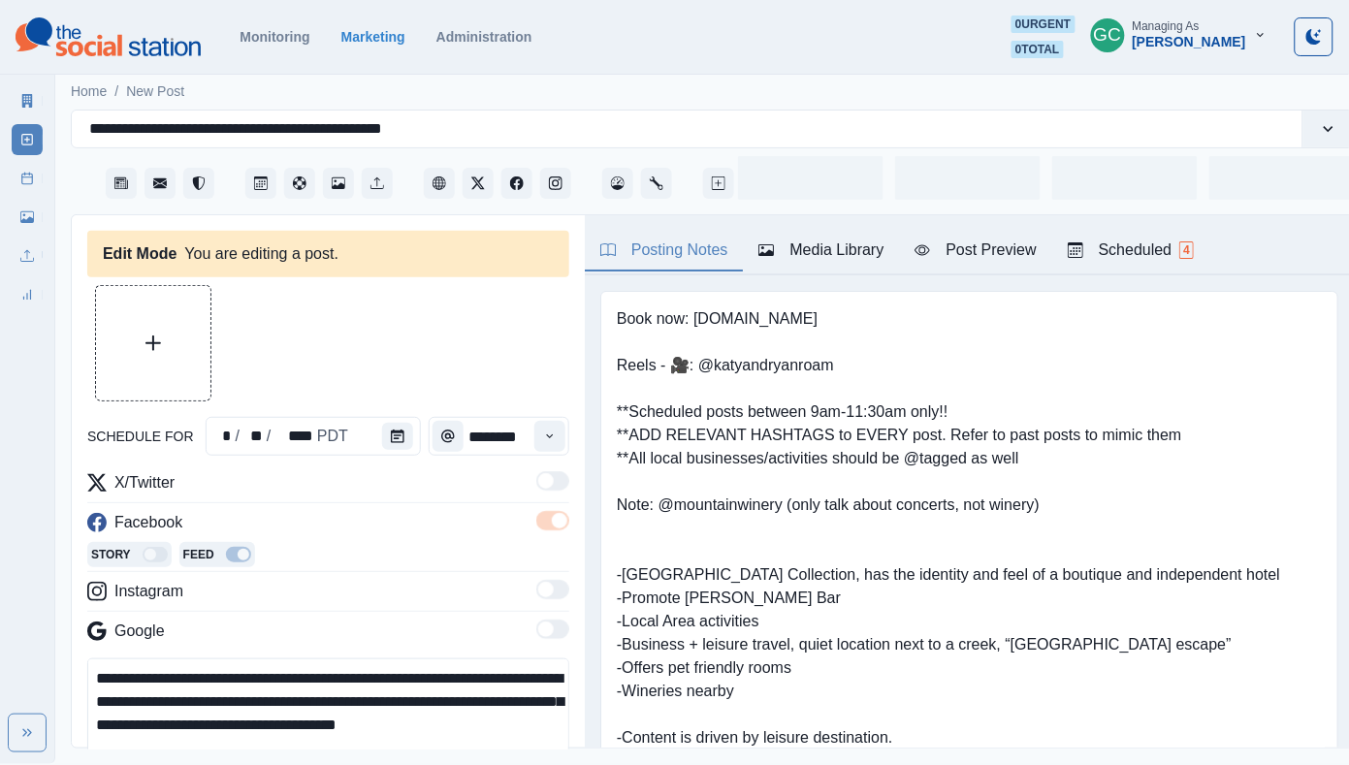
type input "********"
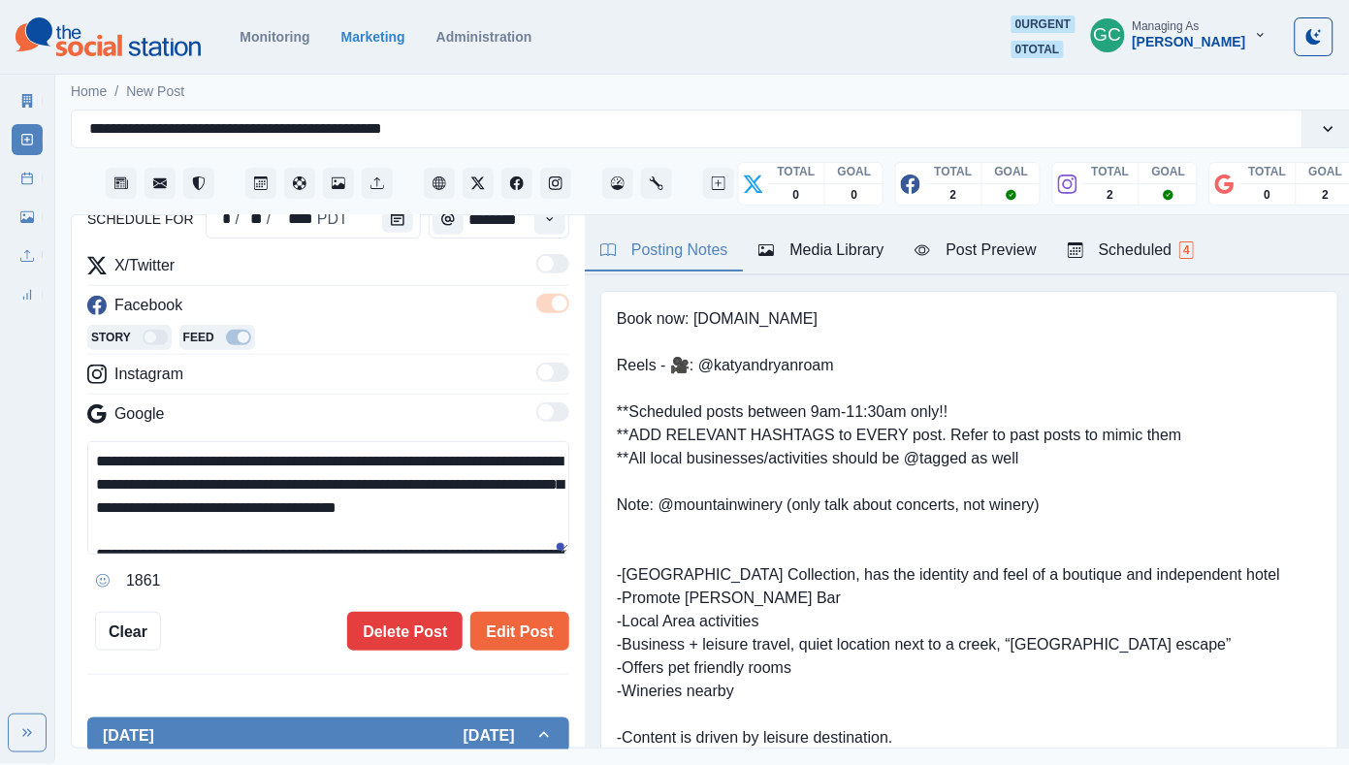
drag, startPoint x: 359, startPoint y: 493, endPoint x: 61, endPoint y: 324, distance: 342.1
click at [61, 324] on main "**********" at bounding box center [712, 417] width 1315 height 694
paste textarea "*****"
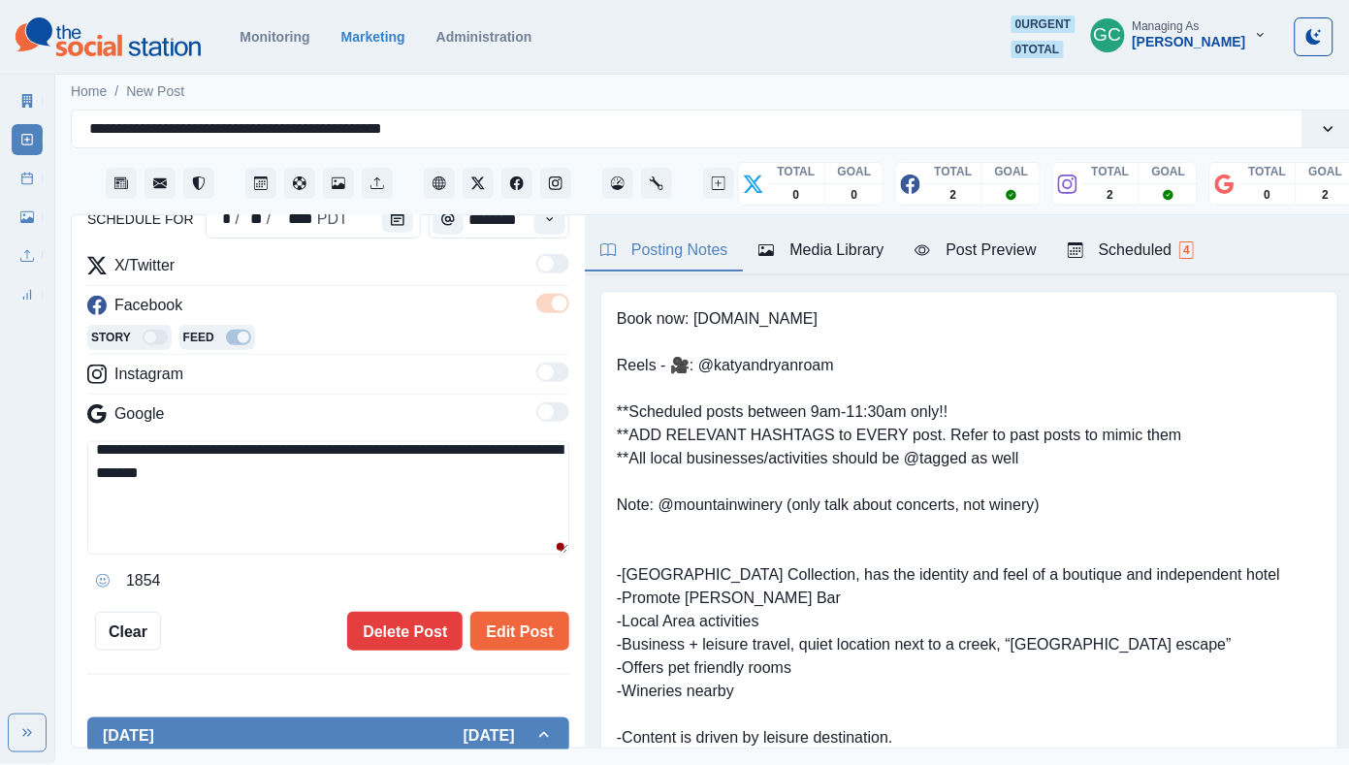
scroll to position [108, 0]
paste textarea "**********"
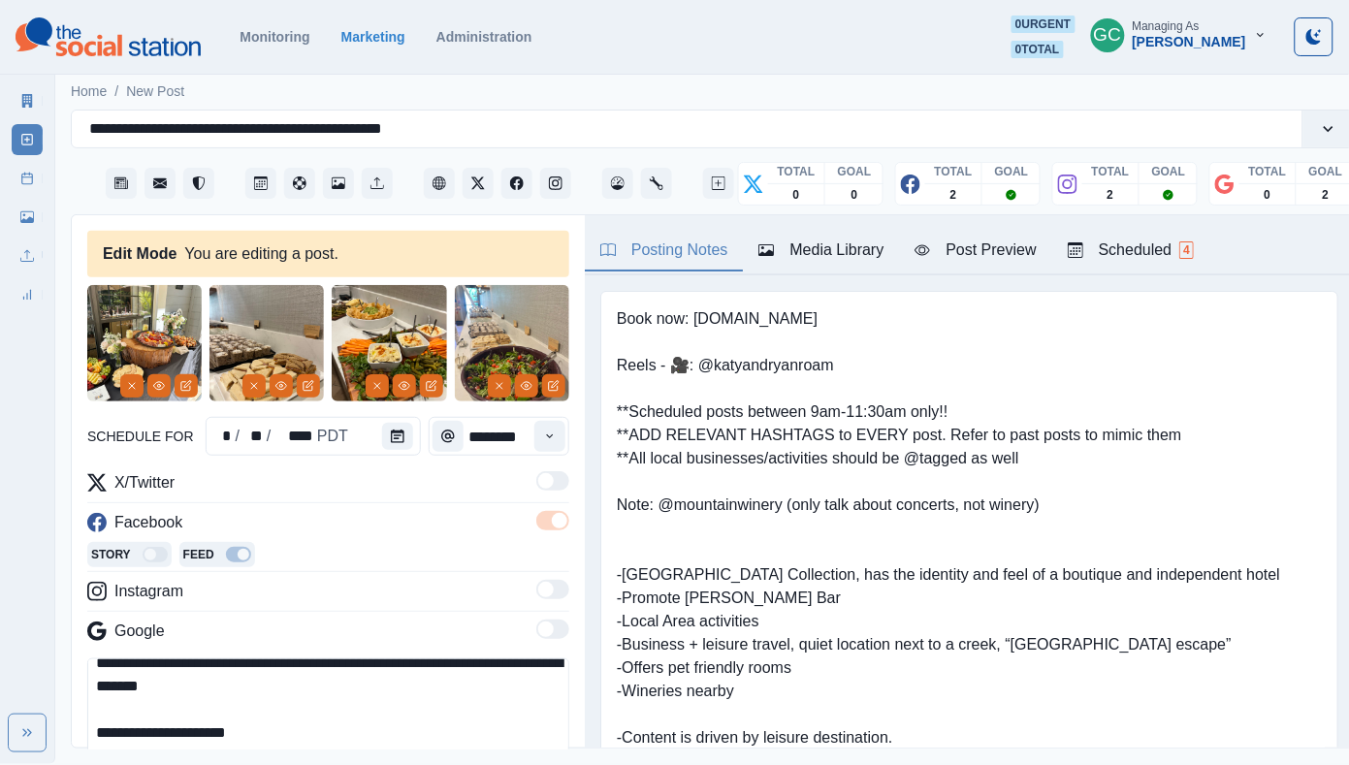
scroll to position [0, 0]
type textarea "**********"
click at [249, 380] on icon "Remove" at bounding box center [254, 386] width 12 height 12
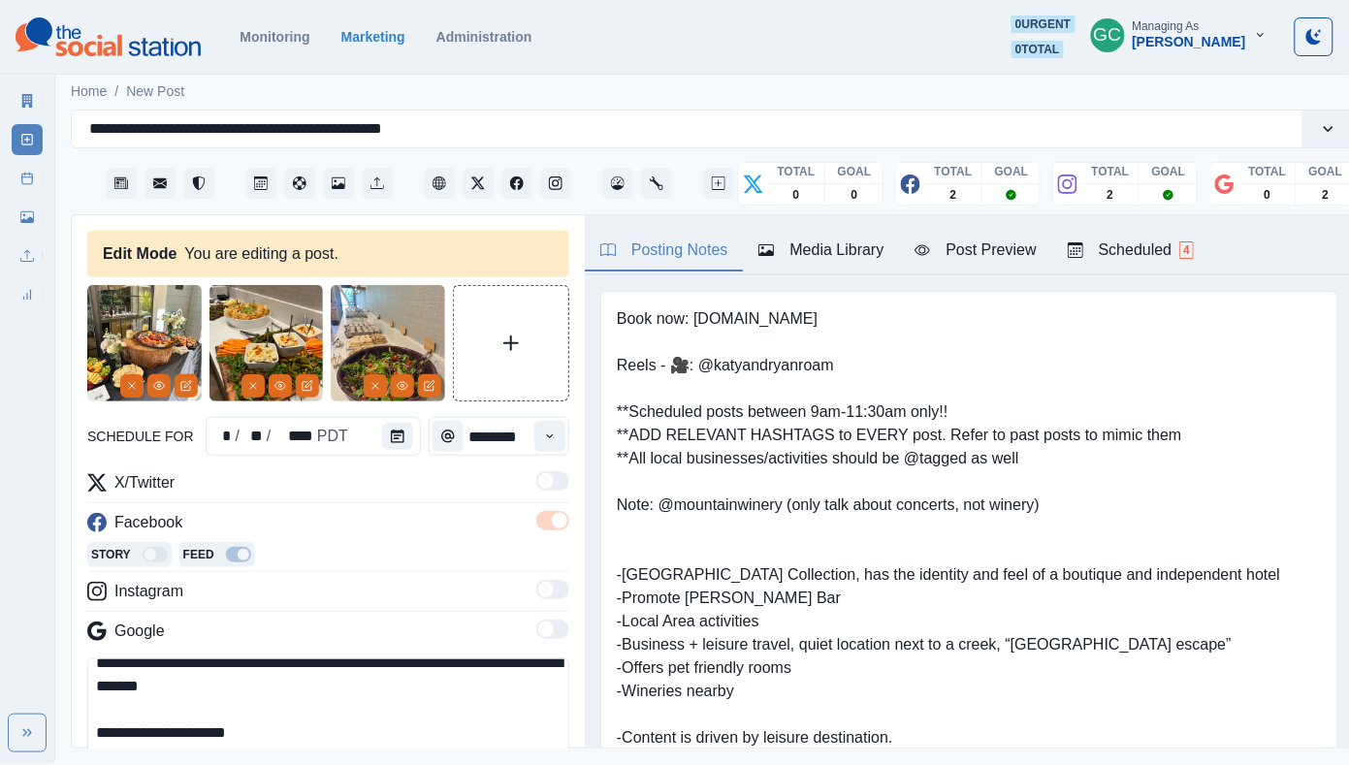
click at [249, 380] on icon "Remove" at bounding box center [253, 386] width 12 height 12
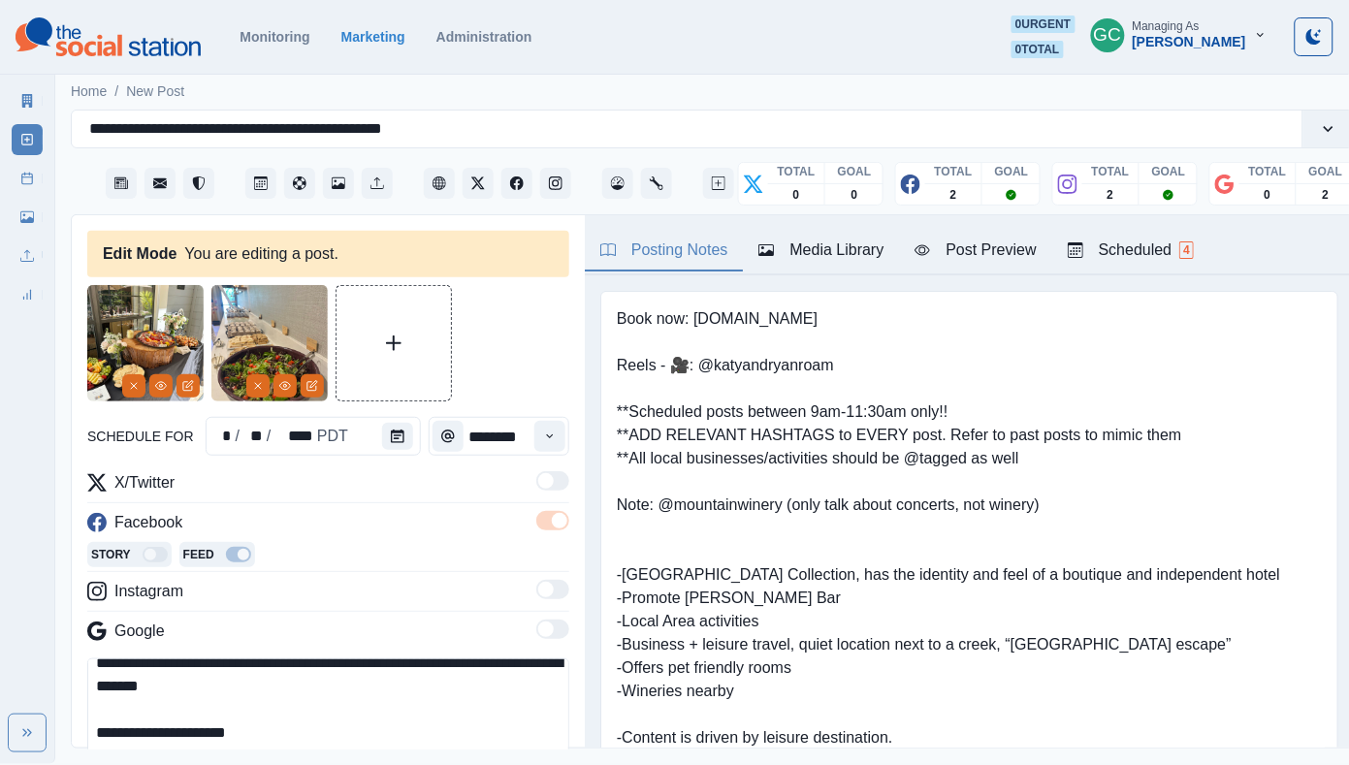
click at [249, 380] on button "Remove" at bounding box center [257, 385] width 23 height 23
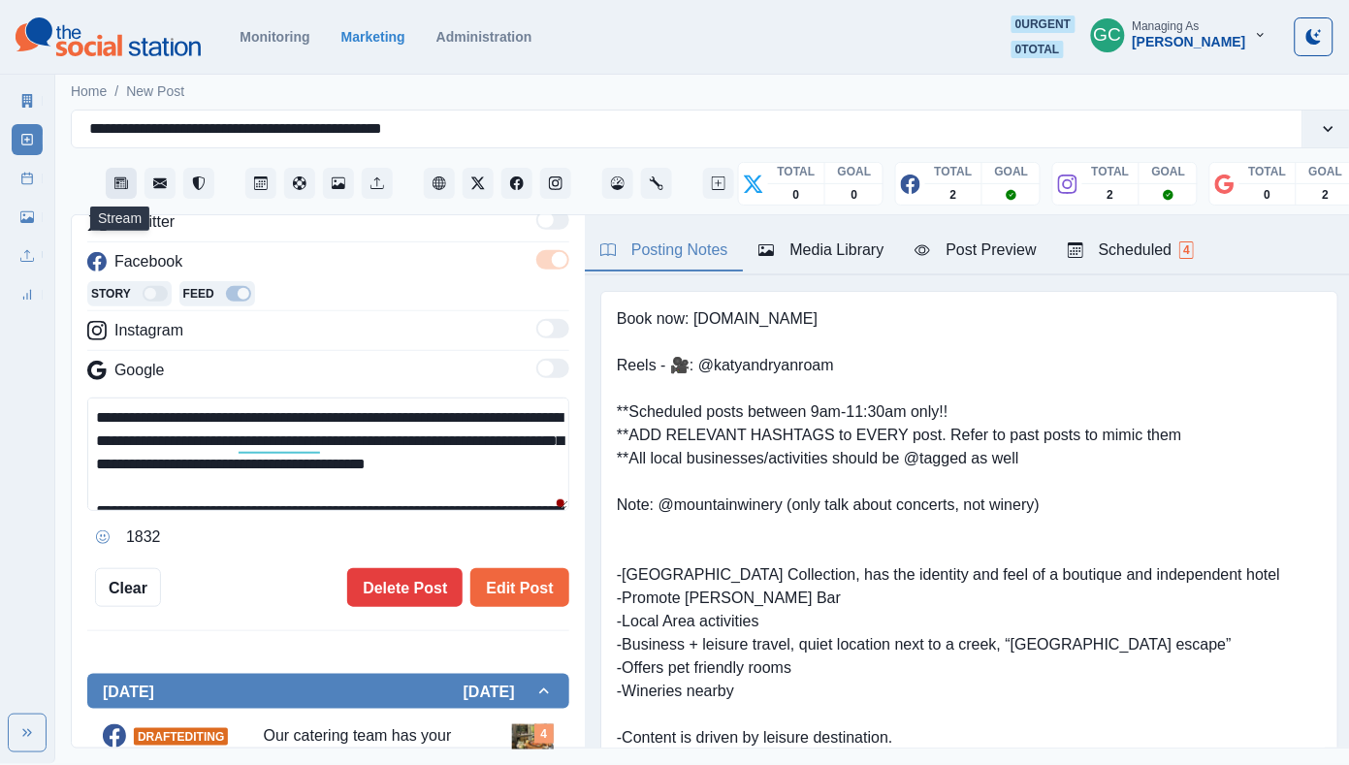
drag, startPoint x: 476, startPoint y: 311, endPoint x: 130, endPoint y: 186, distance: 368.0
click at [130, 186] on div "**********" at bounding box center [713, 425] width 1284 height 647
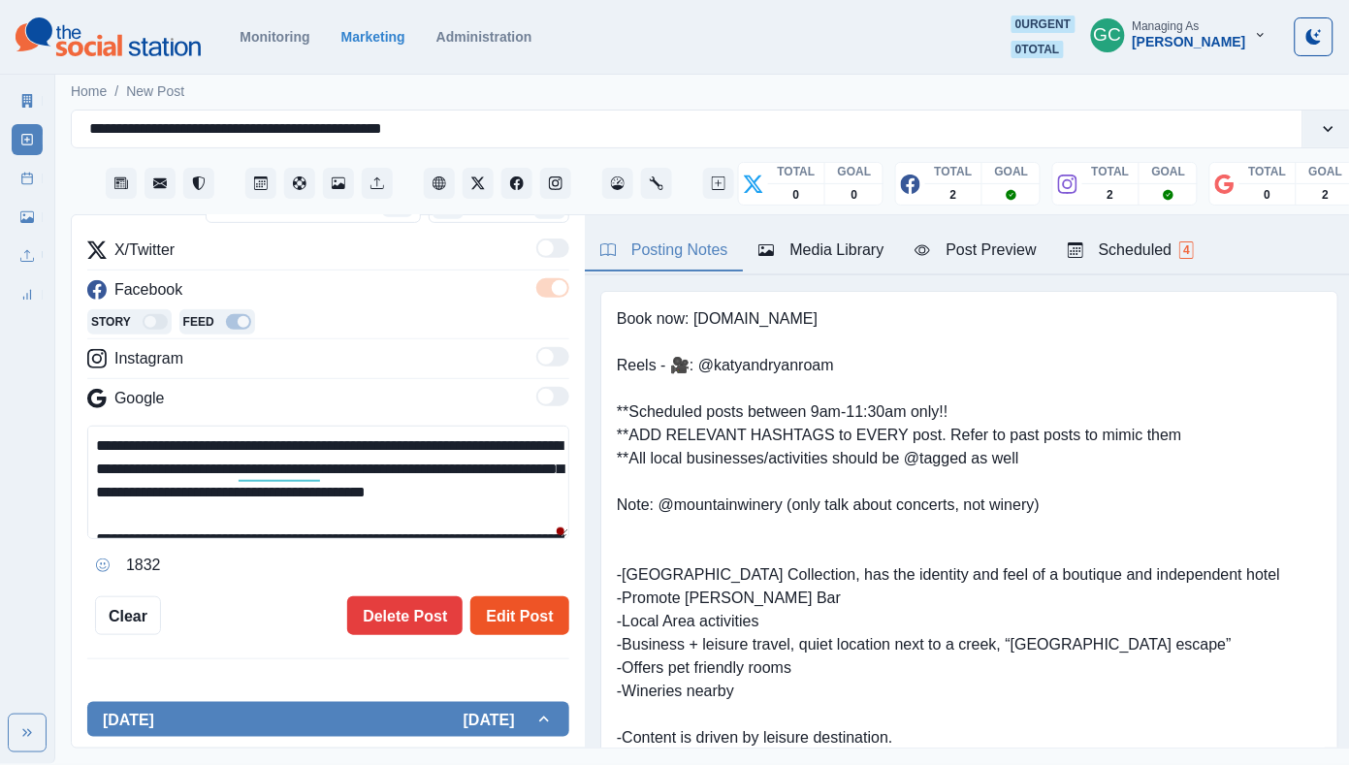
click at [546, 608] on button "Edit Post" at bounding box center [519, 615] width 98 height 39
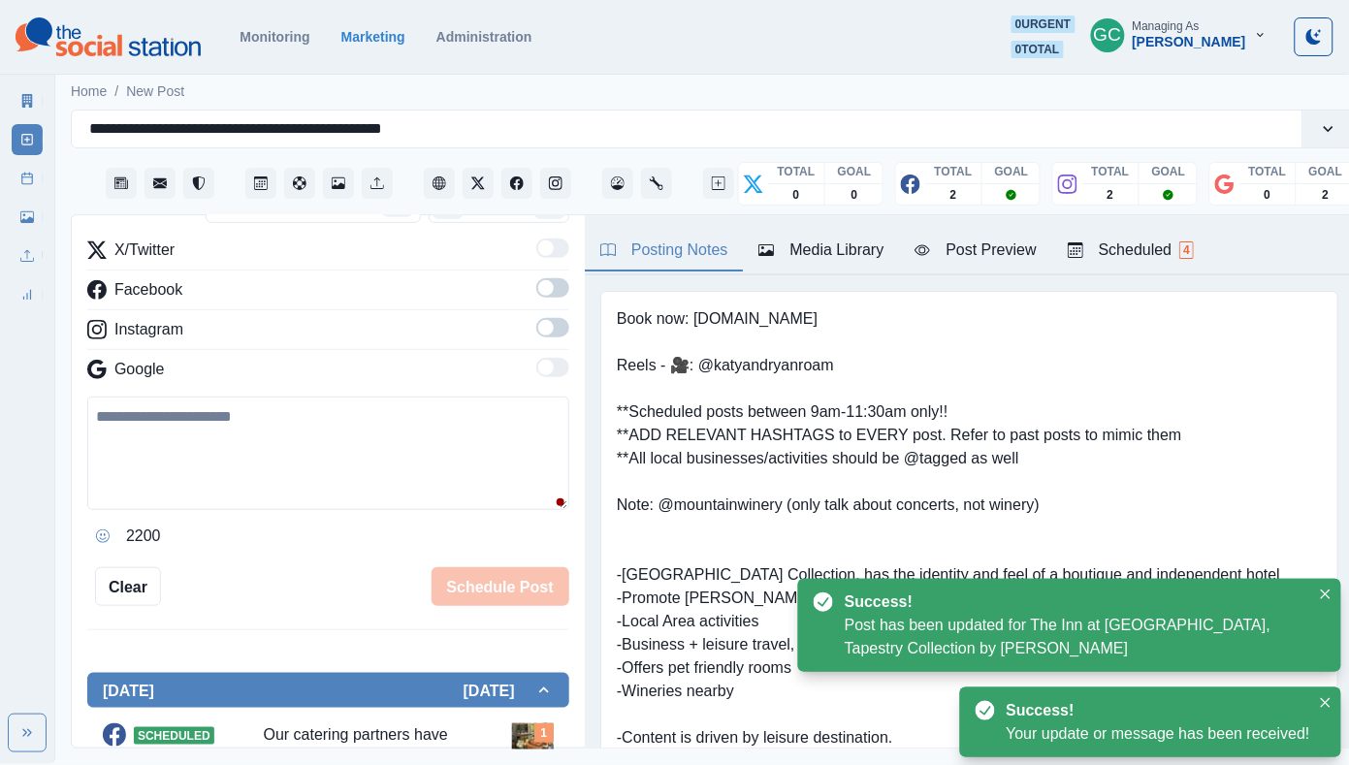
click at [1167, 244] on div "Scheduled 4" at bounding box center [1130, 249] width 126 height 23
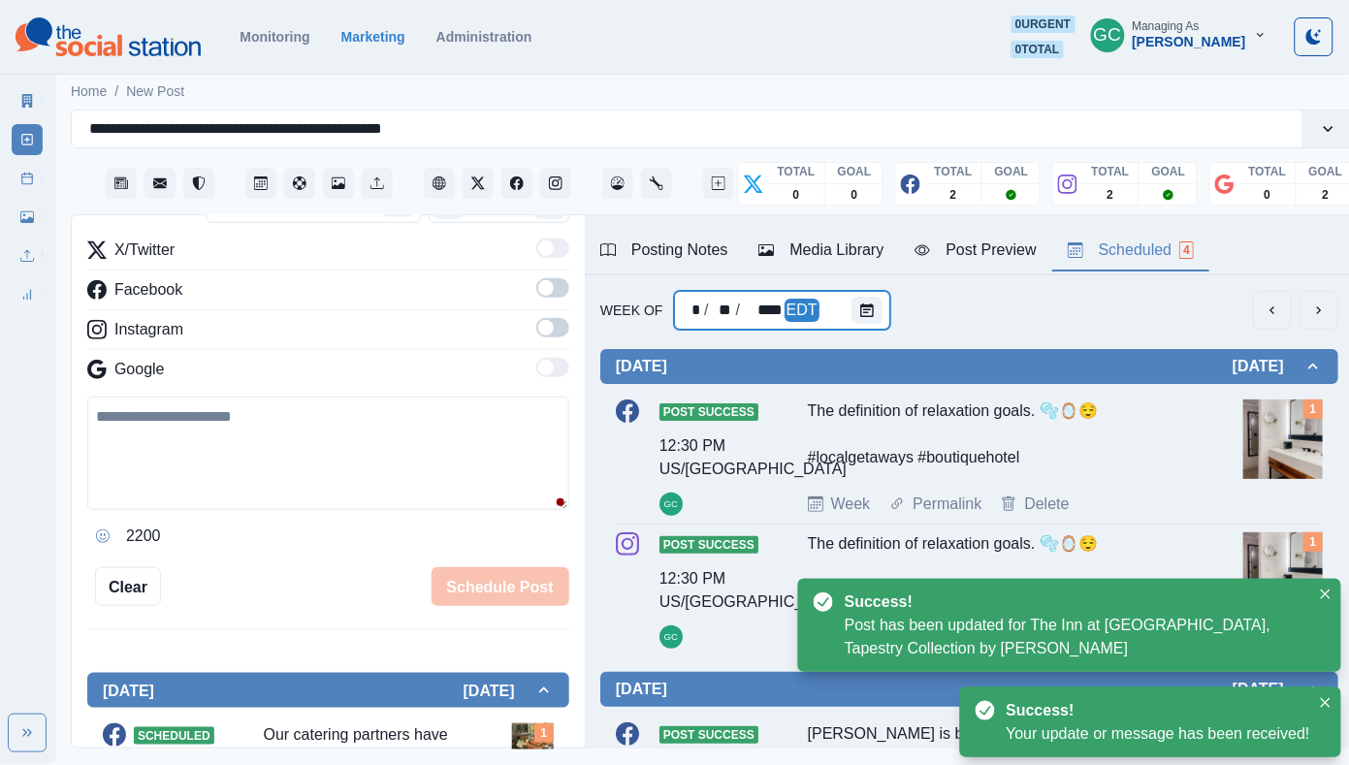
click at [842, 325] on div "* / ** / **** EDT" at bounding box center [781, 310] width 215 height 39
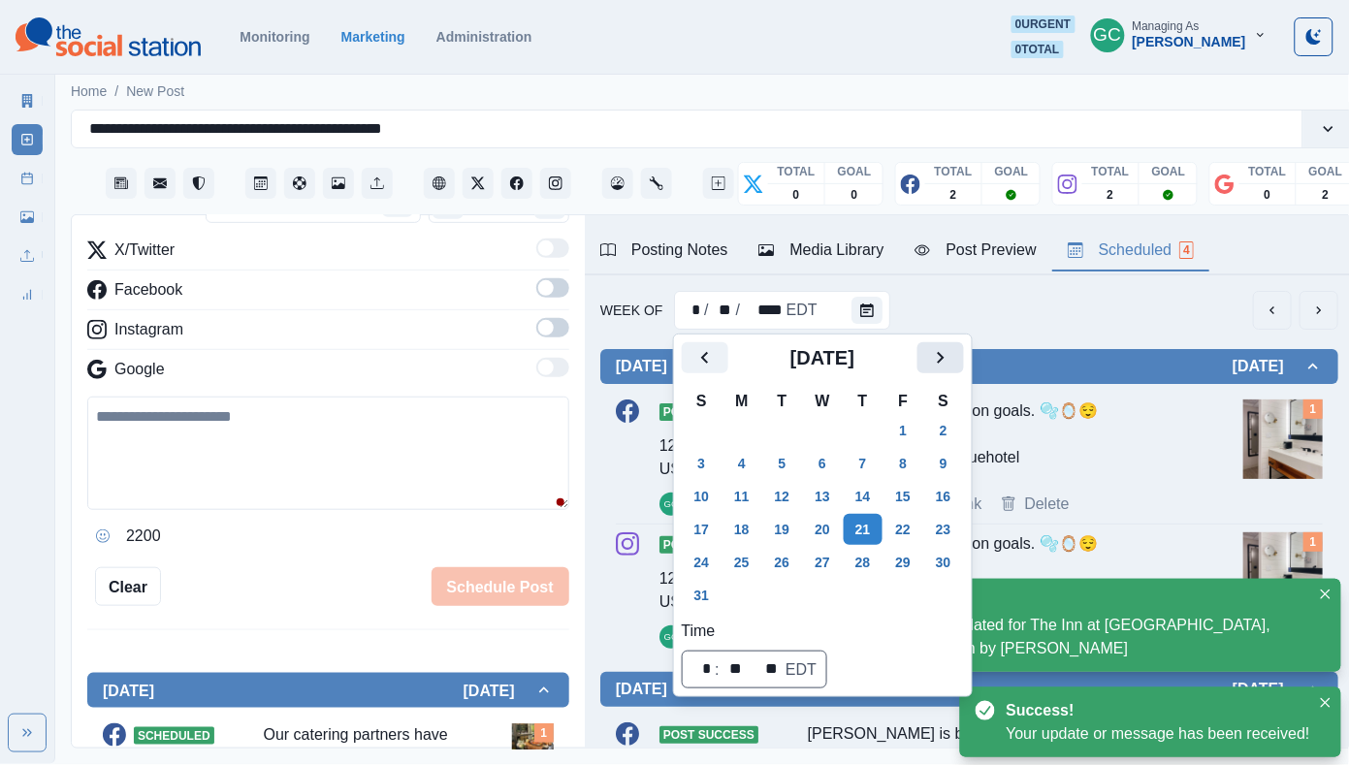
click at [942, 357] on button "Next" at bounding box center [940, 357] width 47 height 31
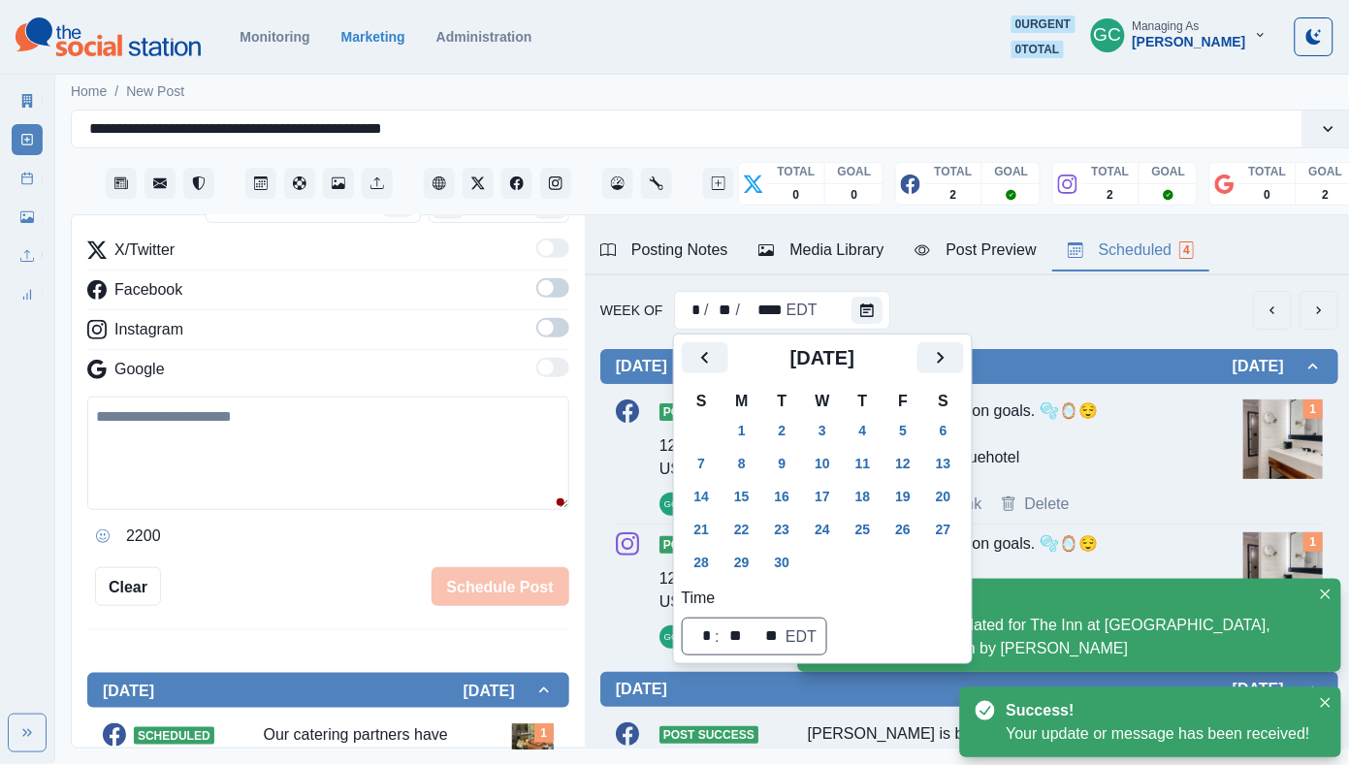
click at [767, 481] on td "16" at bounding box center [782, 496] width 41 height 33
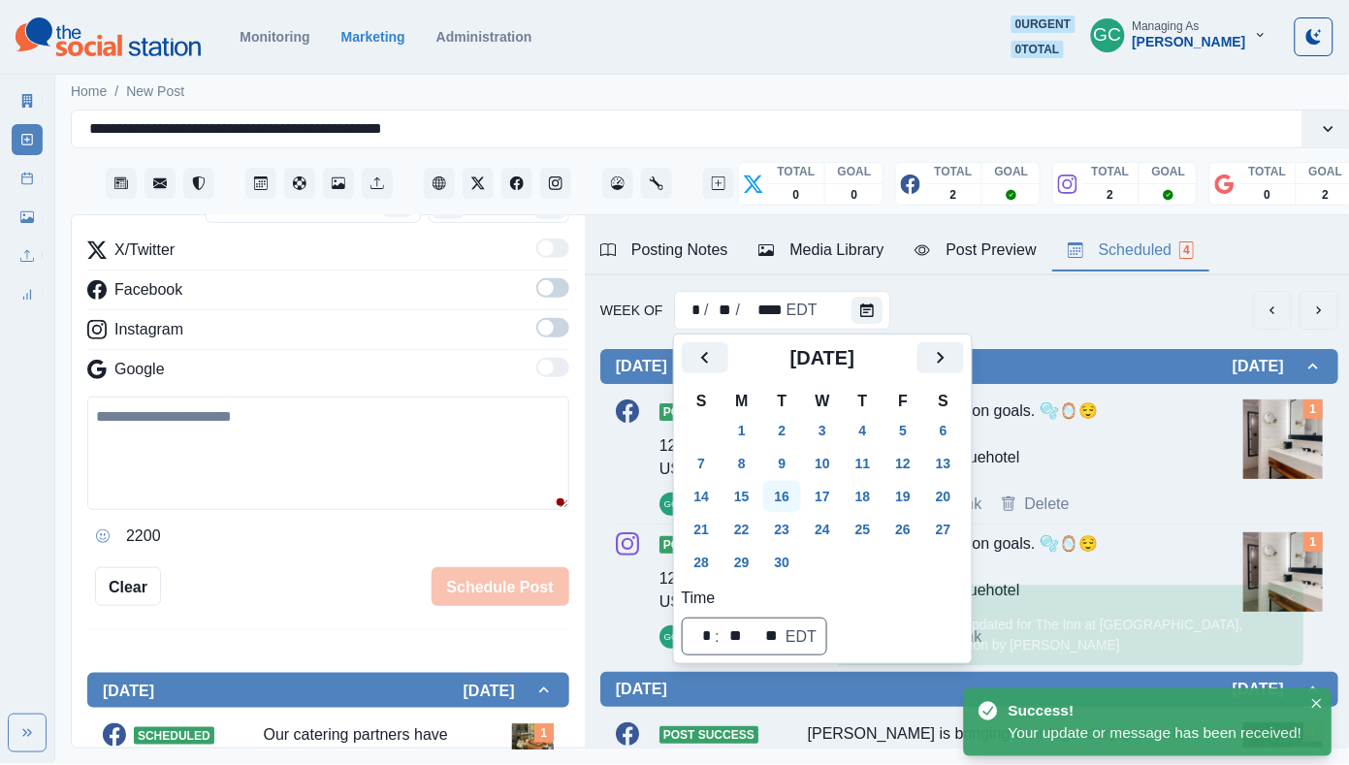
click at [779, 494] on button "16" at bounding box center [782, 496] width 39 height 31
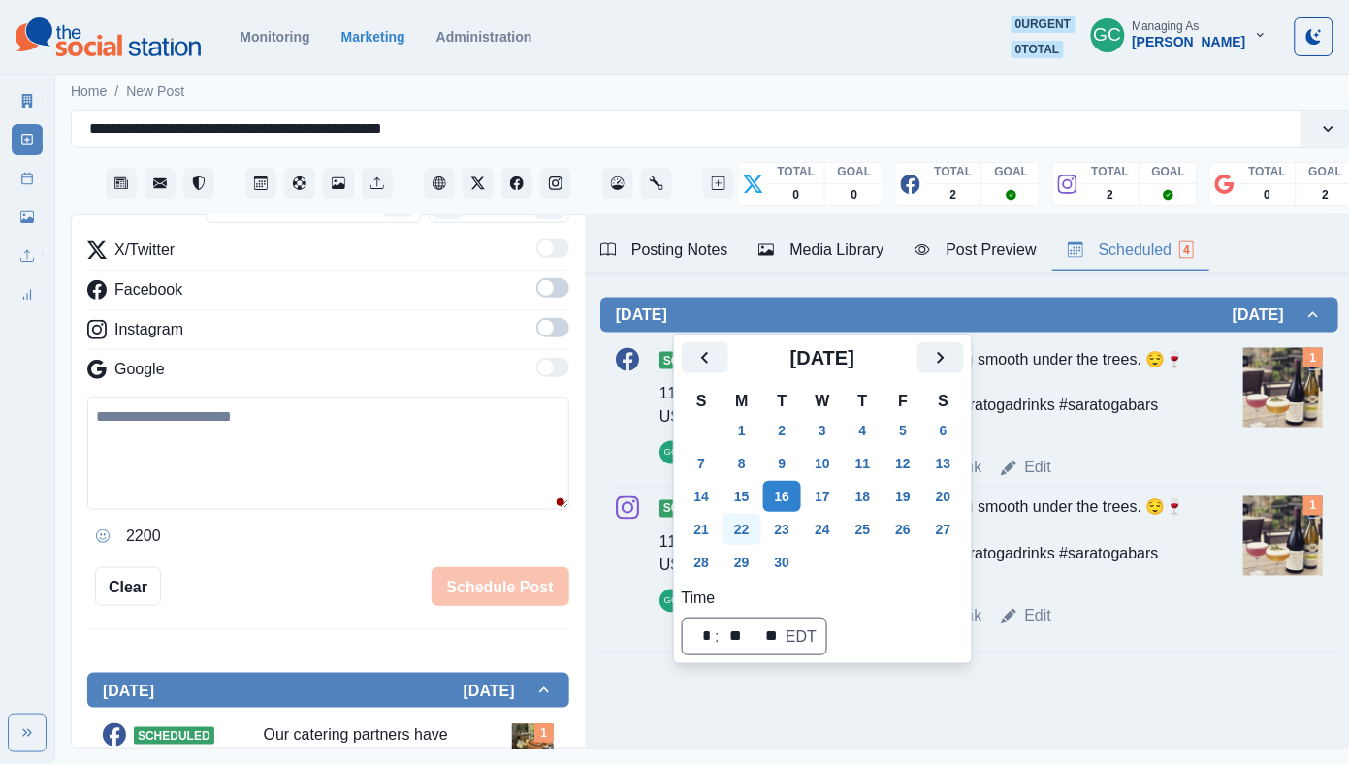
click at [755, 526] on button "22" at bounding box center [741, 529] width 39 height 31
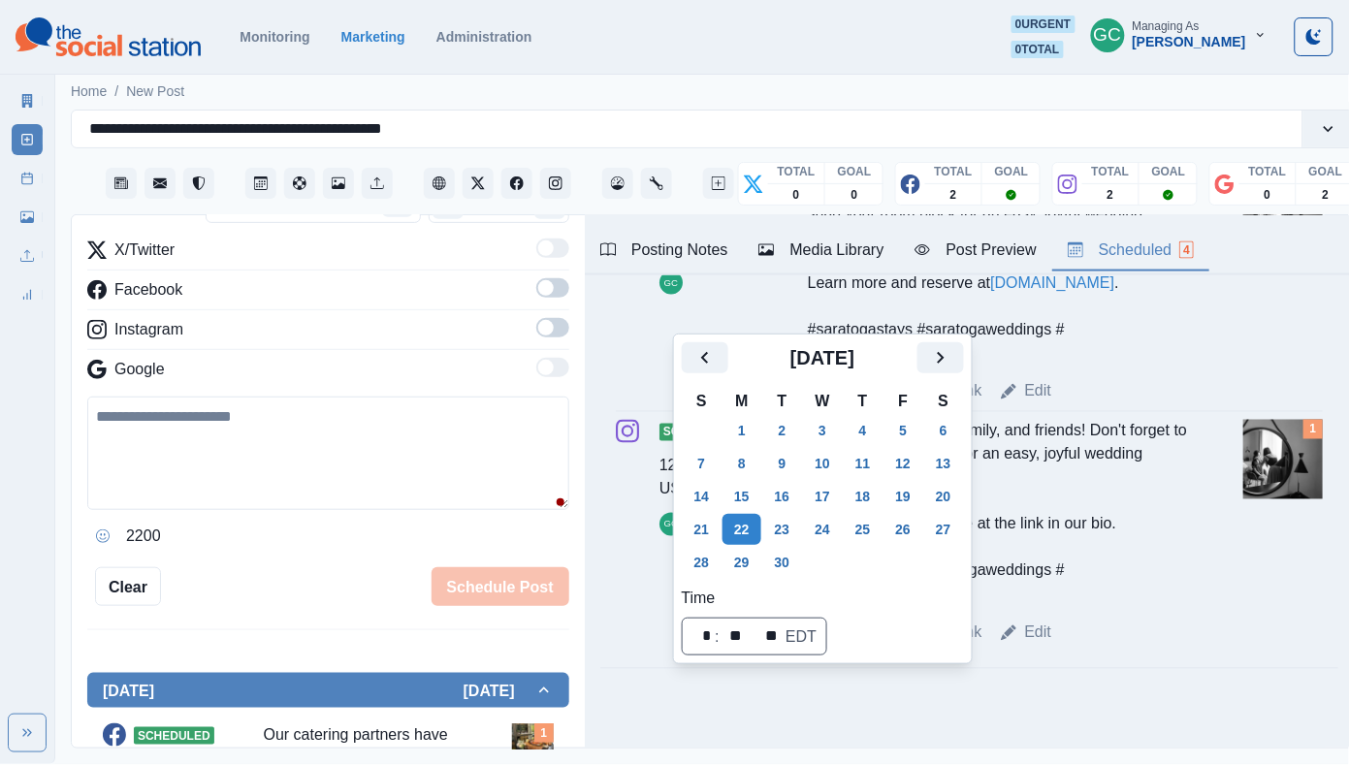
scroll to position [714, 0]
click at [792, 558] on button "30" at bounding box center [782, 562] width 39 height 31
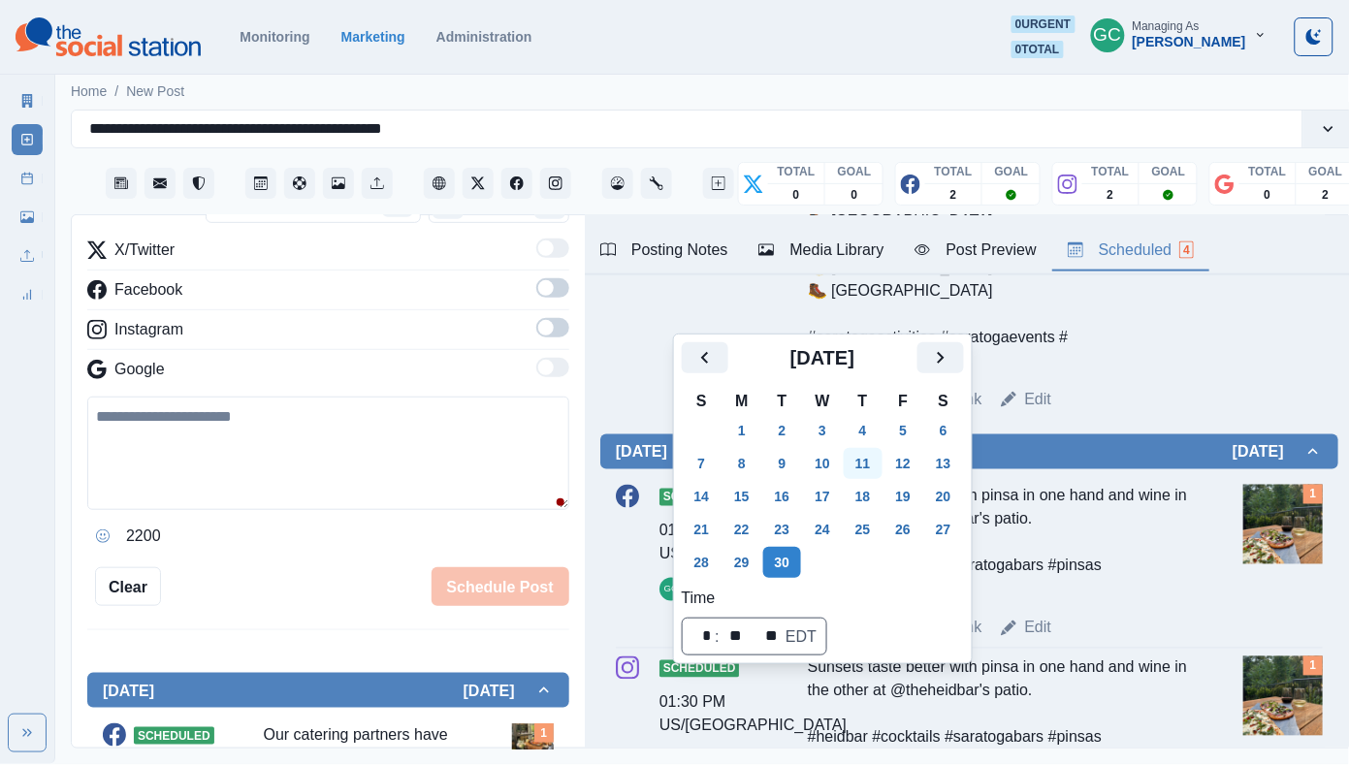
scroll to position [642, 0]
click at [833, 460] on button "10" at bounding box center [822, 463] width 39 height 31
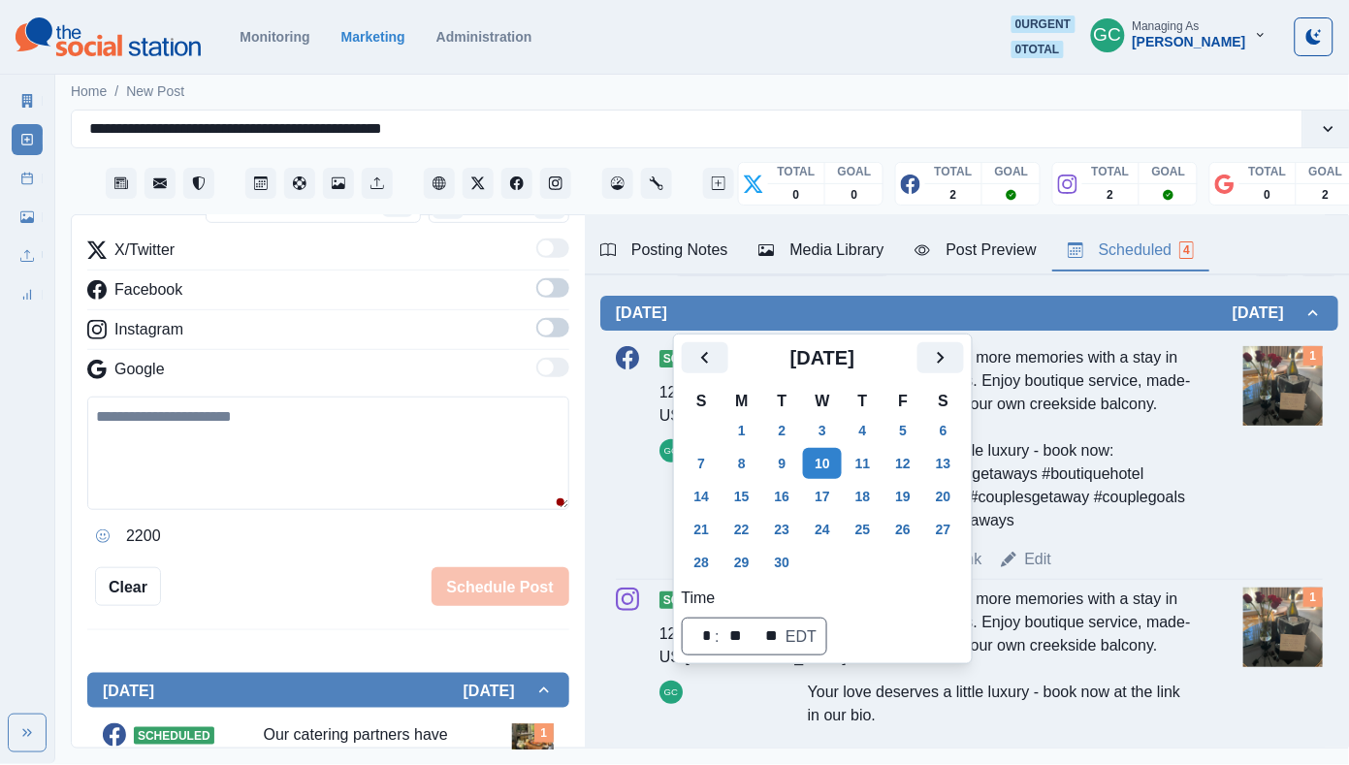
scroll to position [0, 0]
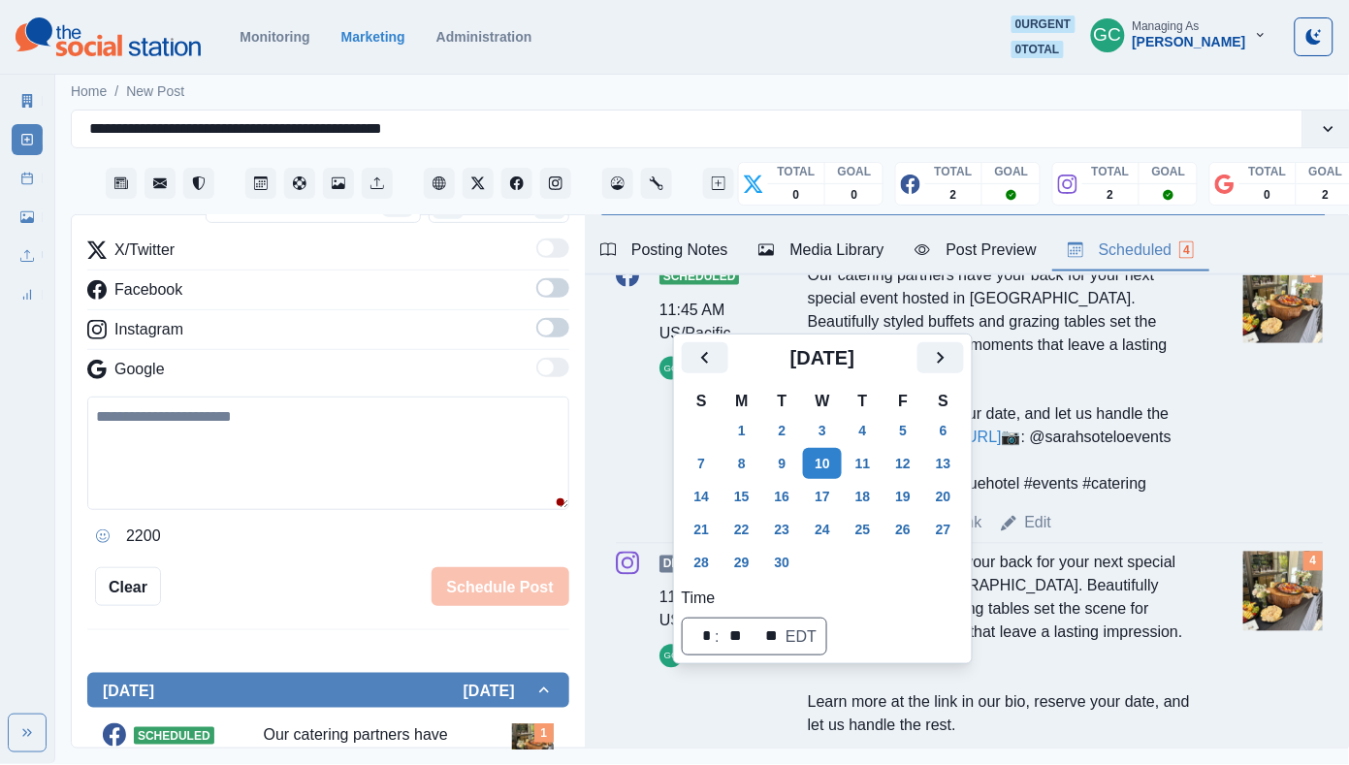
click at [1151, 496] on div "Our catering partners have your back for your next special event hosted in Sara…" at bounding box center [1000, 380] width 384 height 233
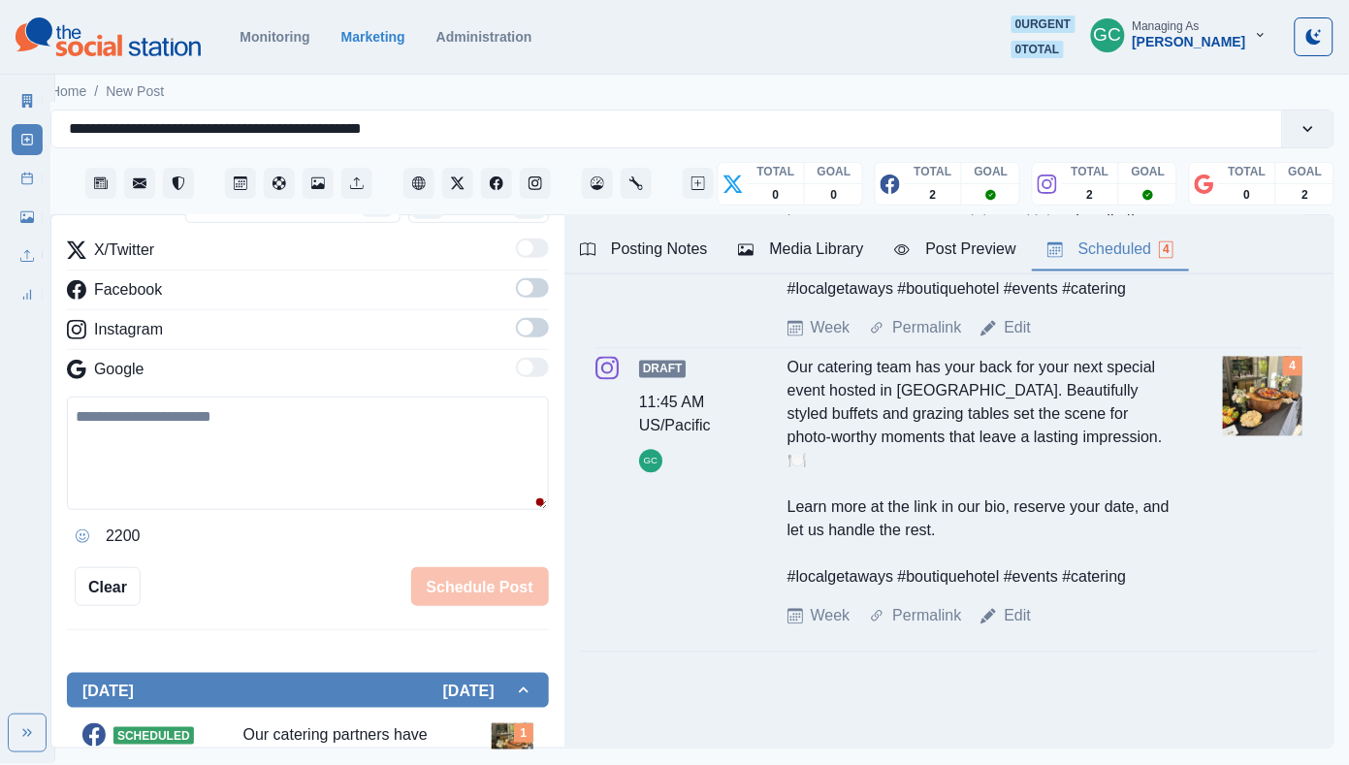
scroll to position [1049, 0]
click at [1027, 624] on link "Edit" at bounding box center [1016, 616] width 27 height 23
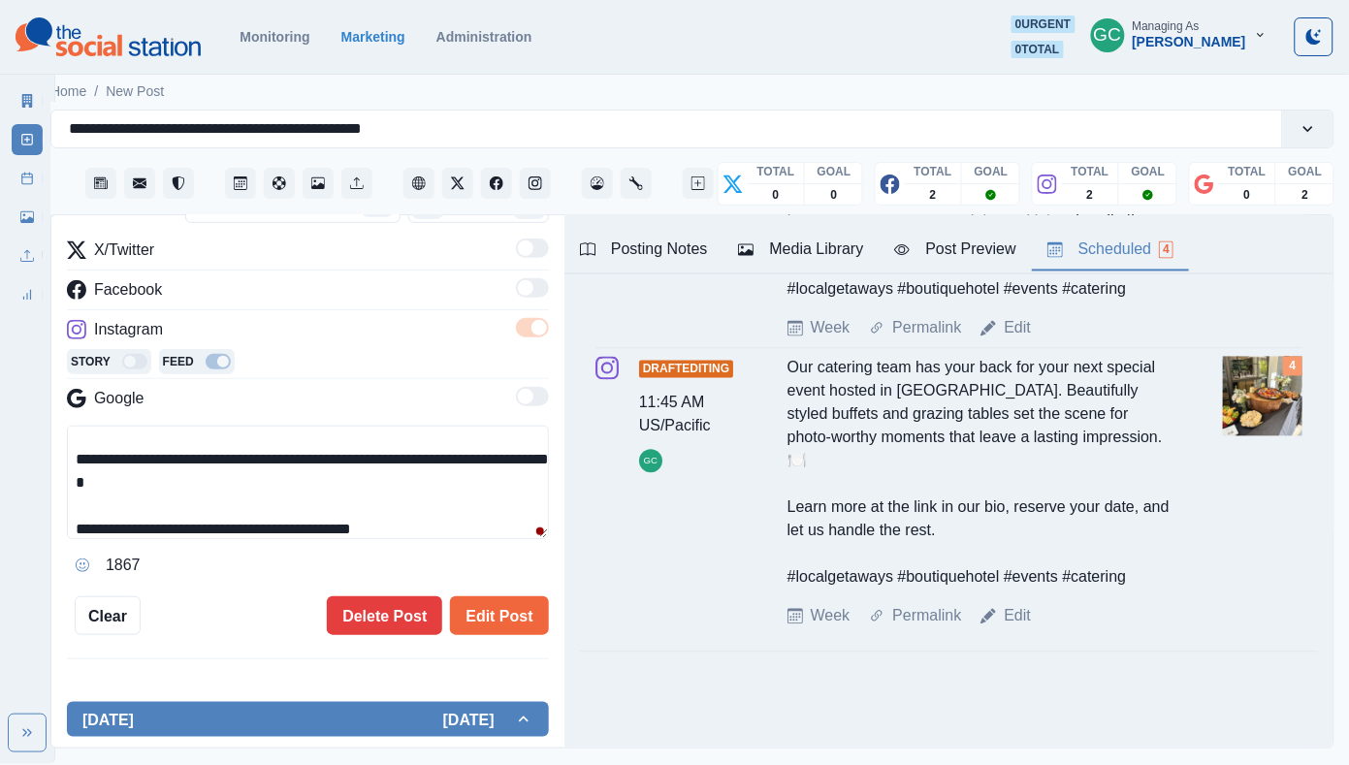
scroll to position [23, 0]
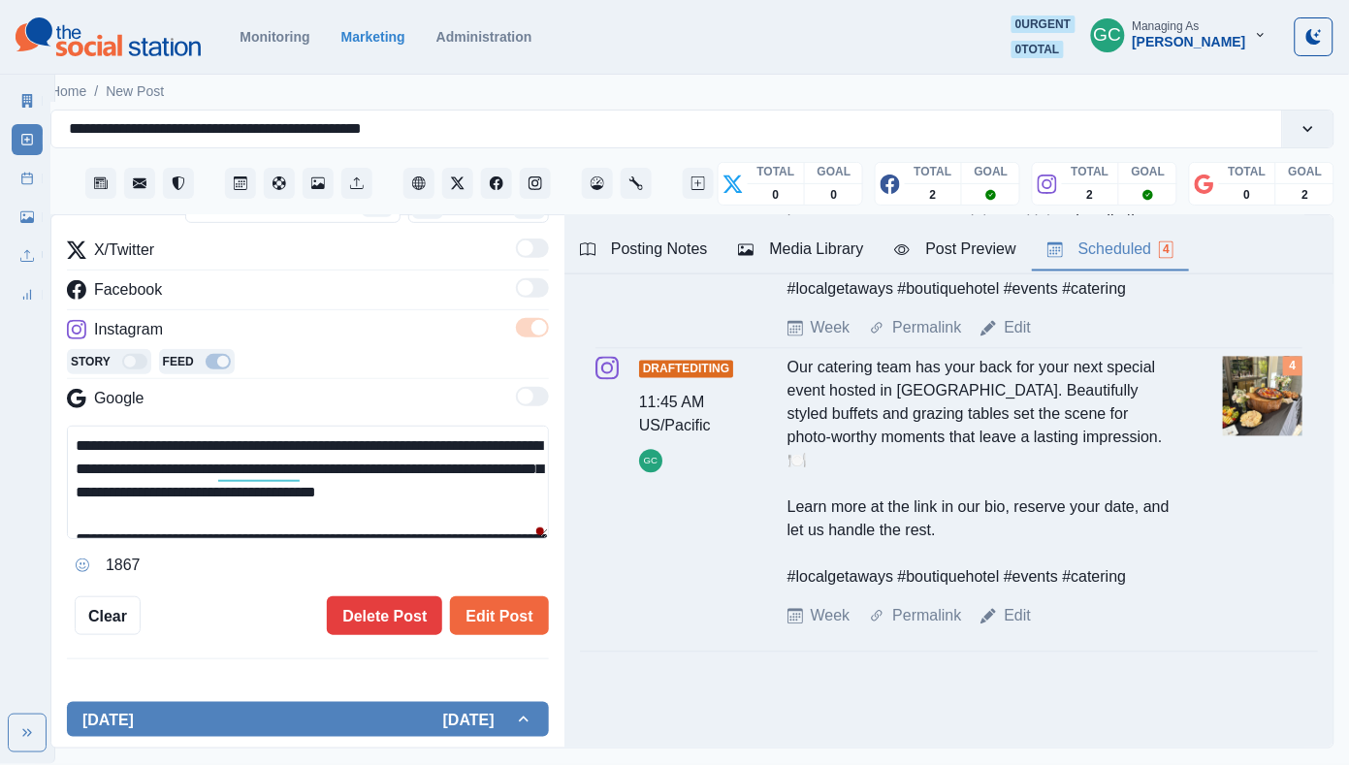
drag, startPoint x: 449, startPoint y: 521, endPoint x: 22, endPoint y: 365, distance: 454.2
click at [22, 365] on div "**********" at bounding box center [654, 382] width 1349 height 764
paste textarea "**********"
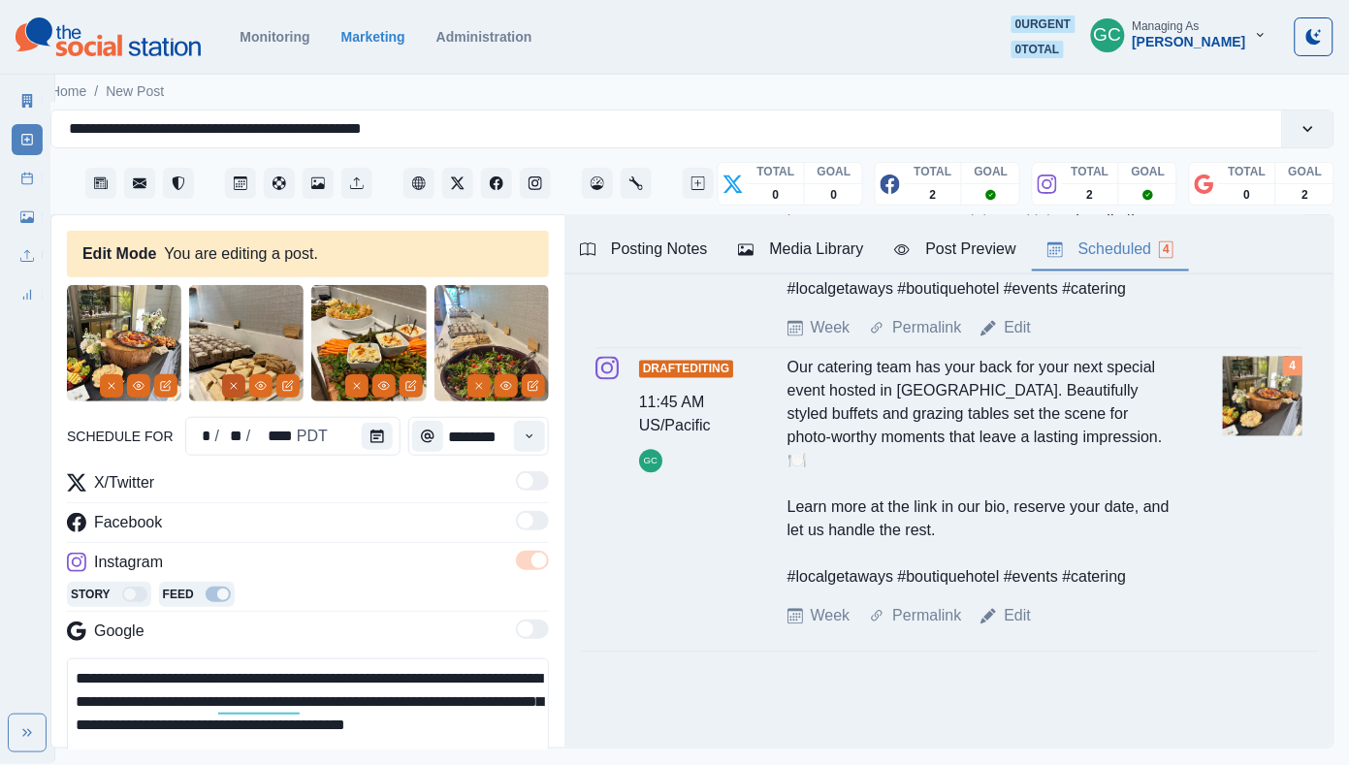
type textarea "**********"
click at [232, 390] on icon "Remove" at bounding box center [234, 386] width 12 height 12
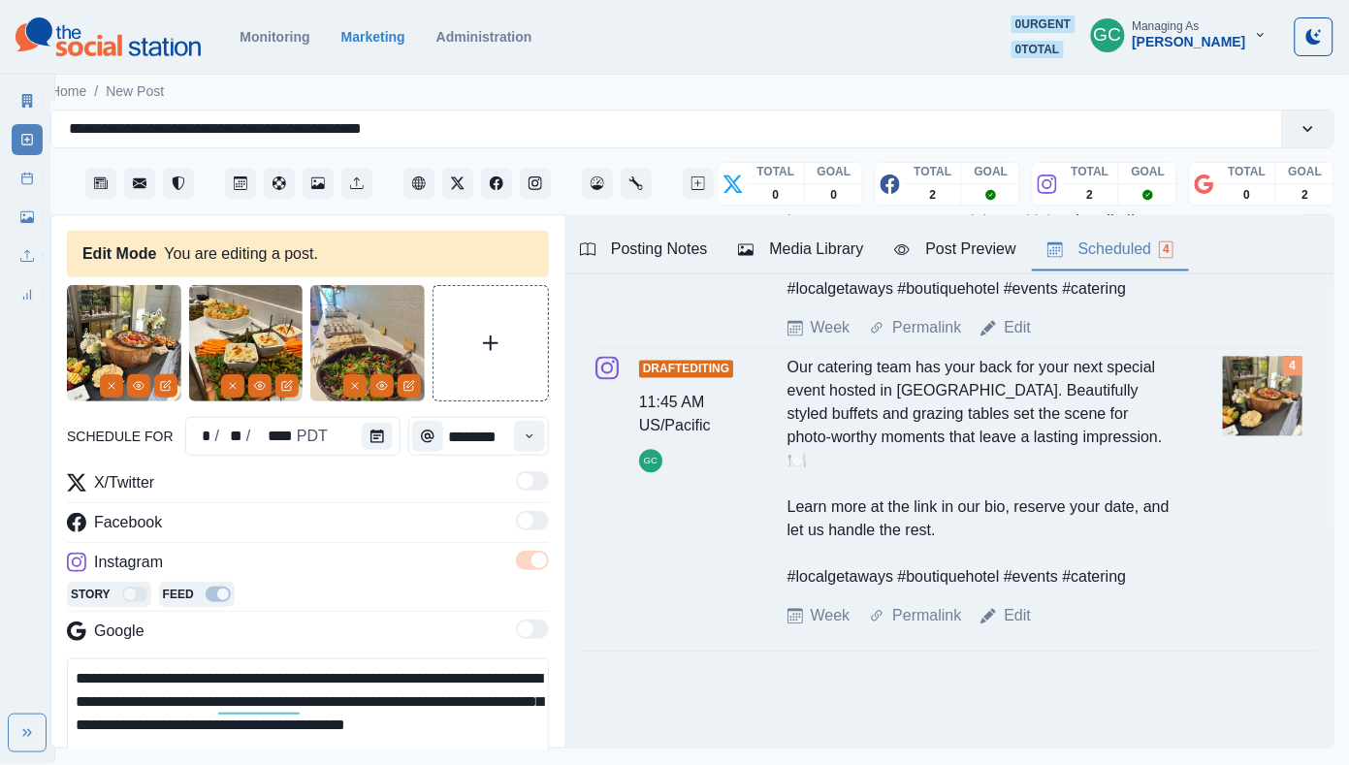
click at [232, 390] on icon "Remove" at bounding box center [233, 386] width 12 height 12
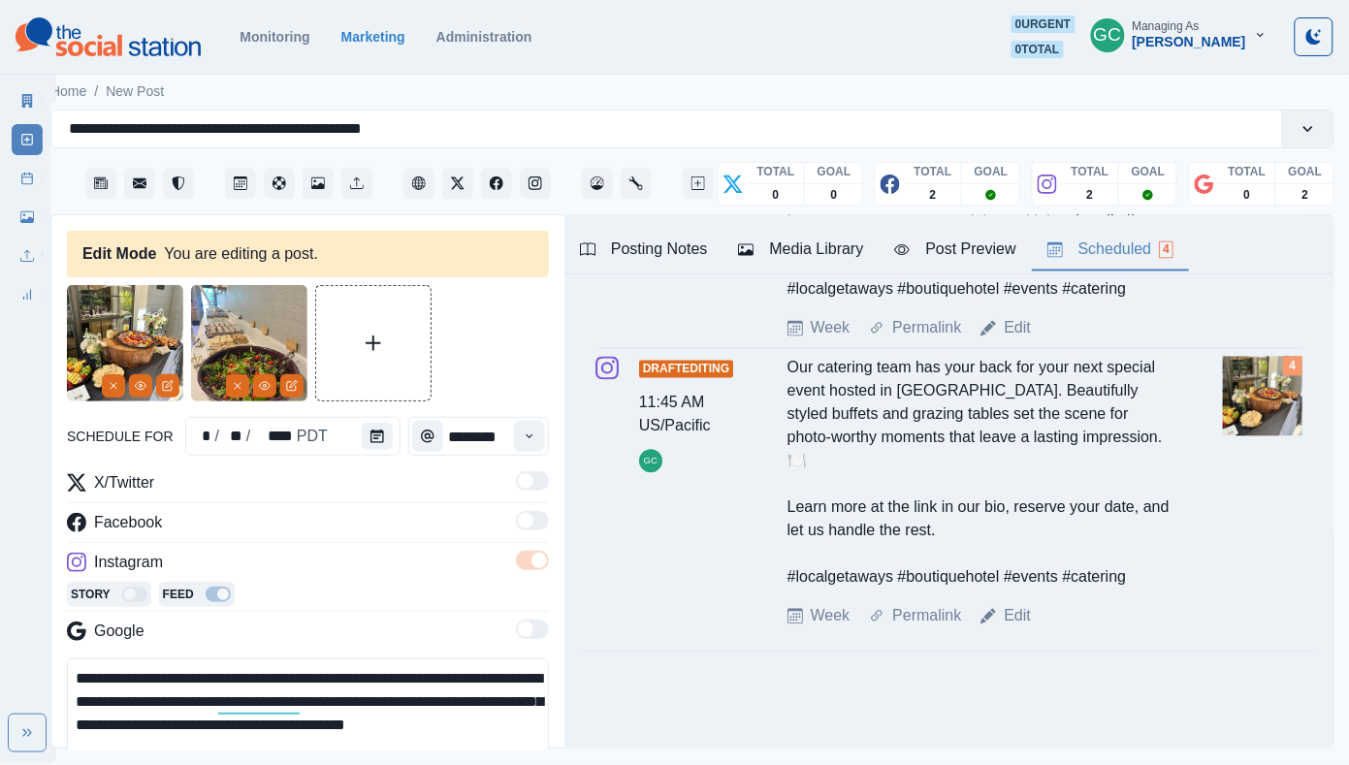
click at [232, 390] on icon "Remove" at bounding box center [238, 386] width 12 height 12
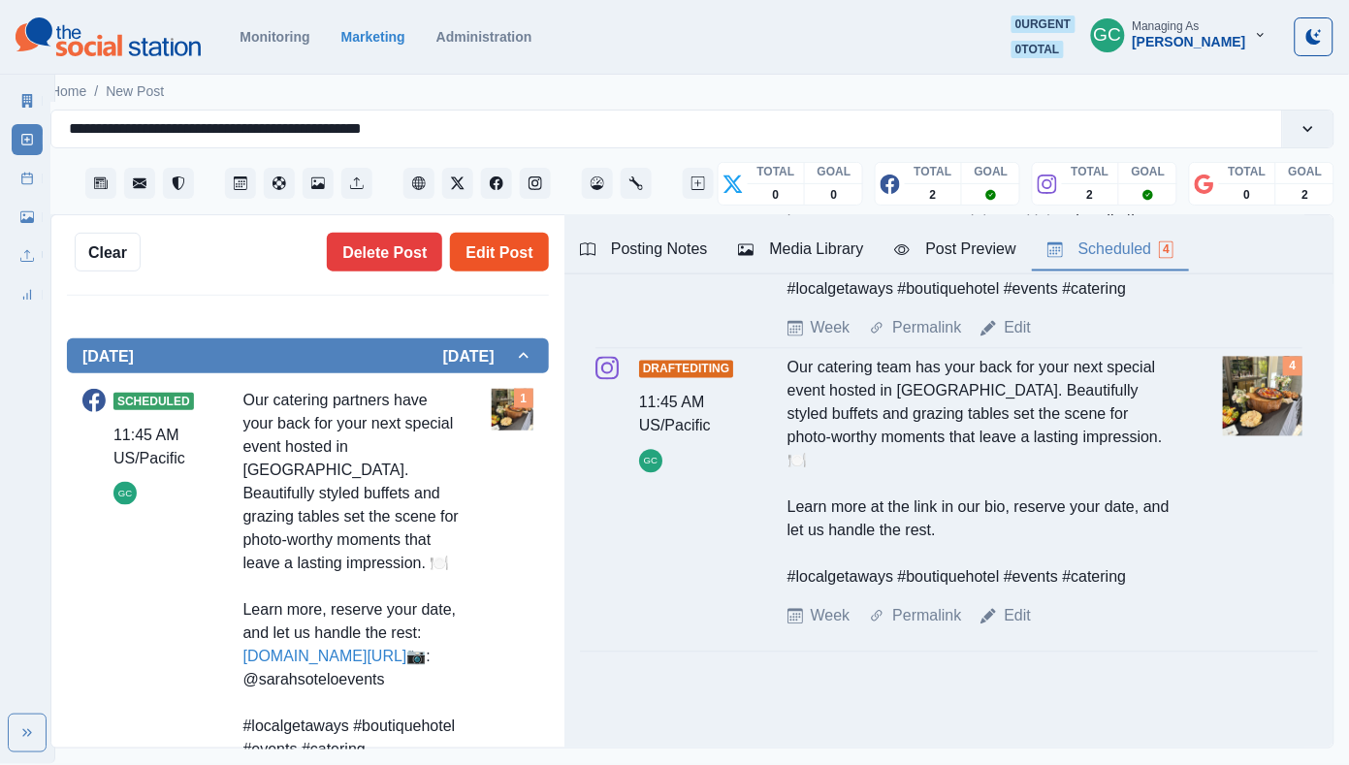
click at [512, 264] on button "Edit Post" at bounding box center [499, 252] width 98 height 39
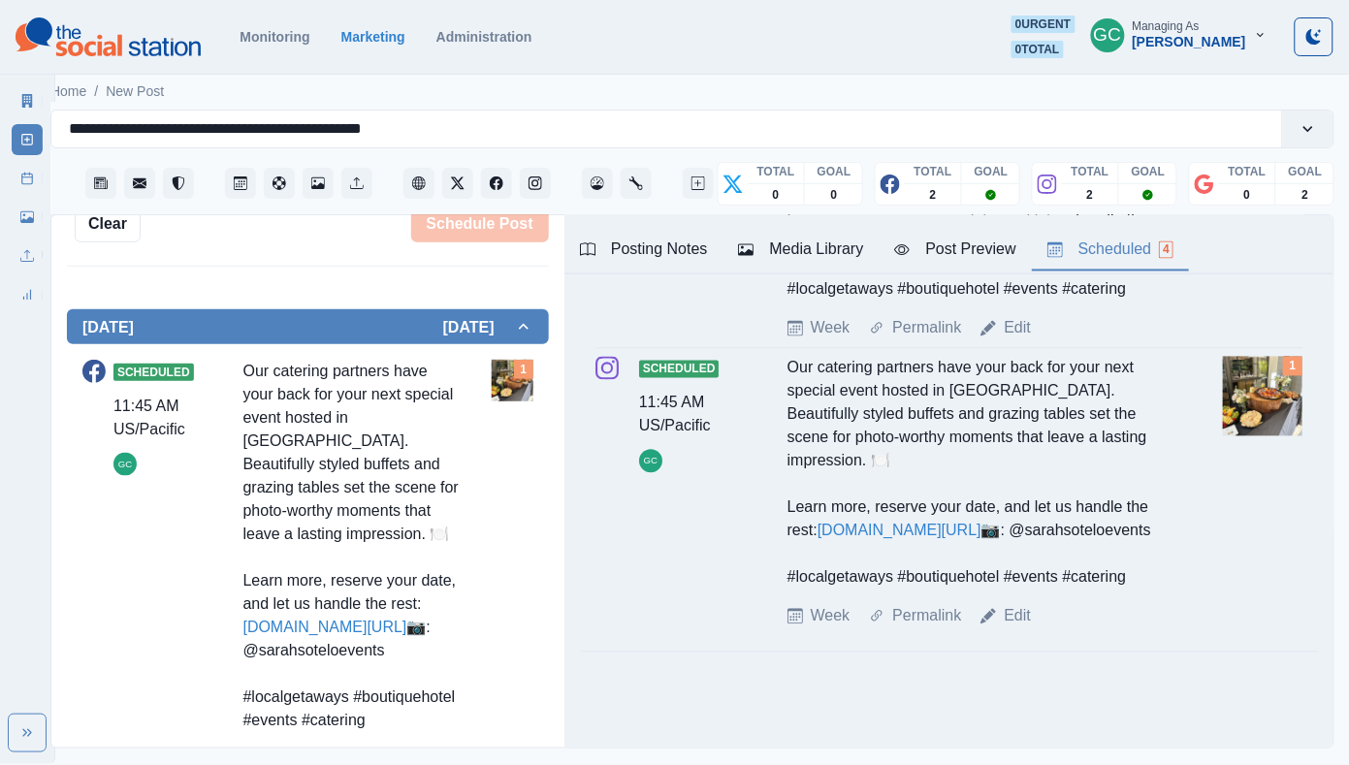
click at [143, 40] on img at bounding box center [108, 36] width 185 height 39
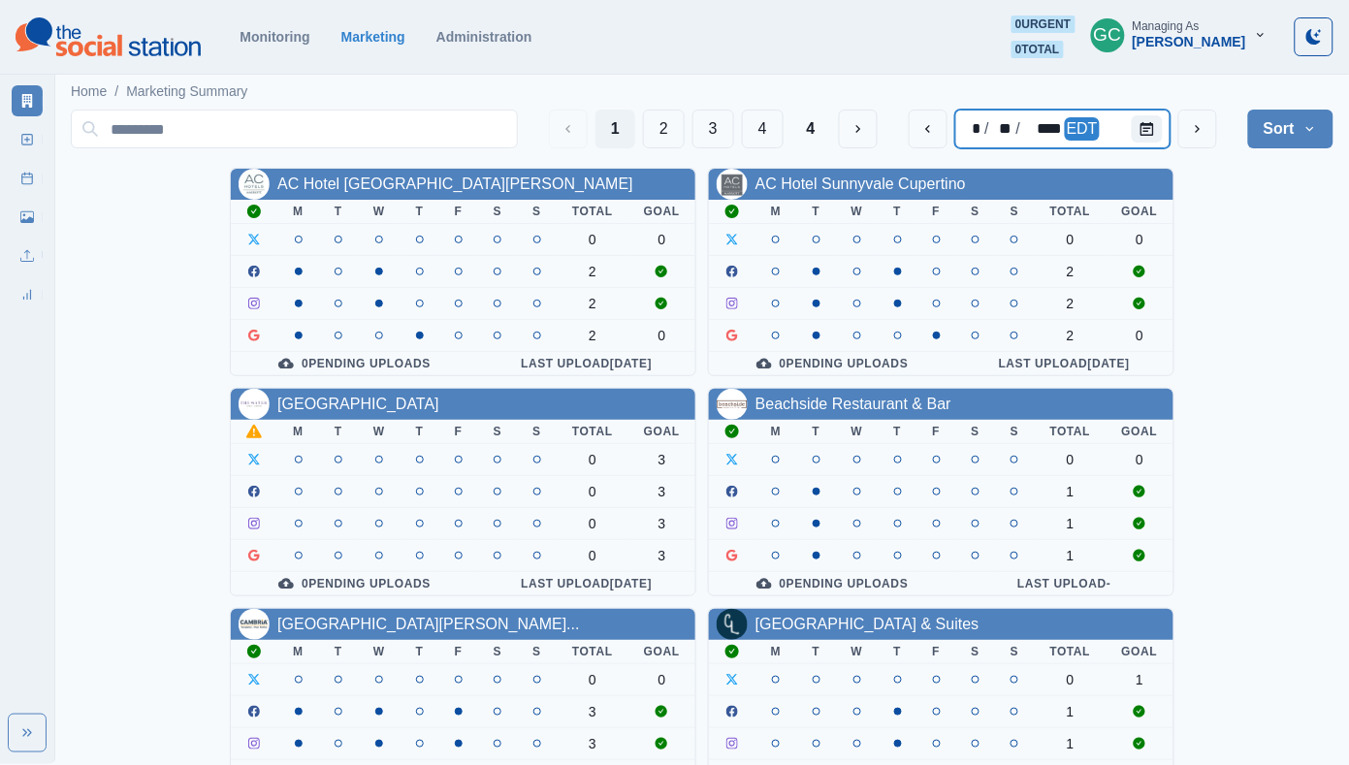
click at [1124, 145] on div "* / ** / **** EDT" at bounding box center [1062, 129] width 215 height 39
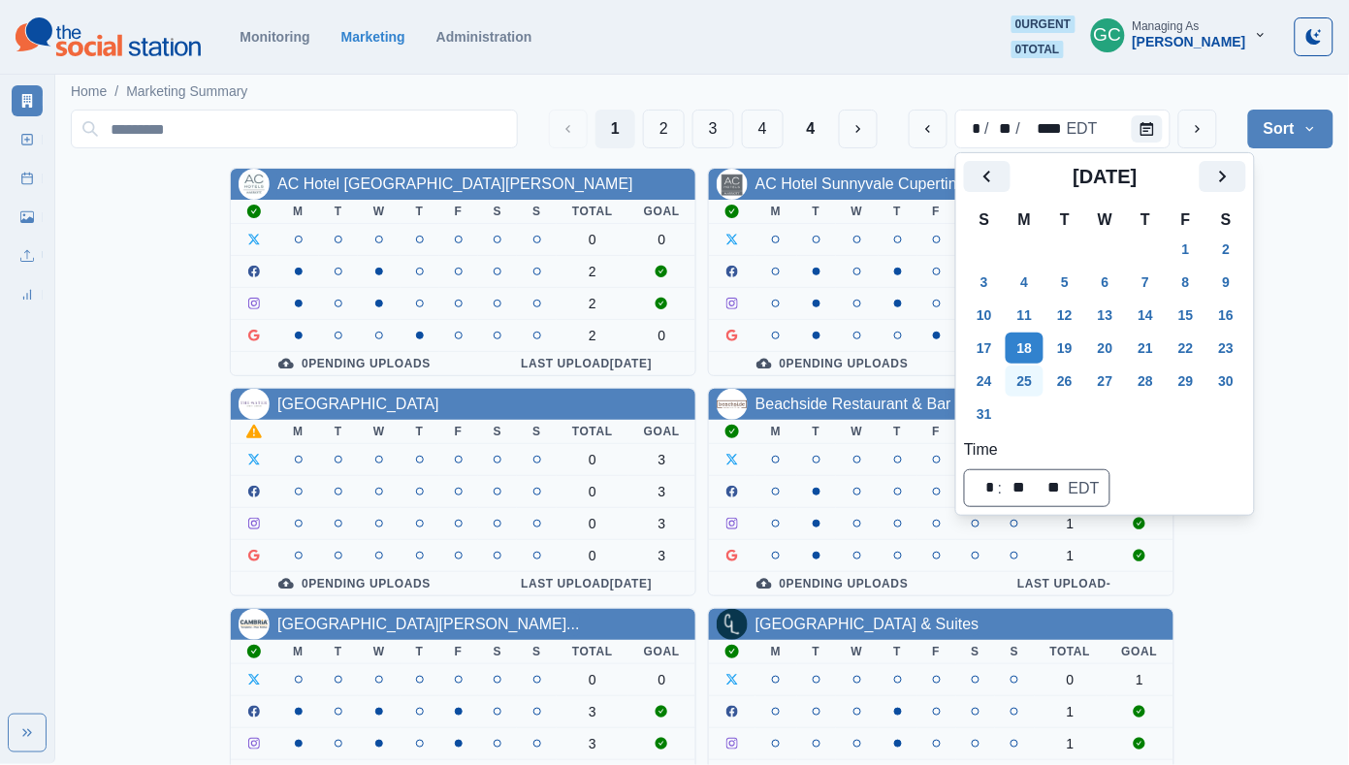
click at [1018, 389] on button "25" at bounding box center [1024, 381] width 39 height 31
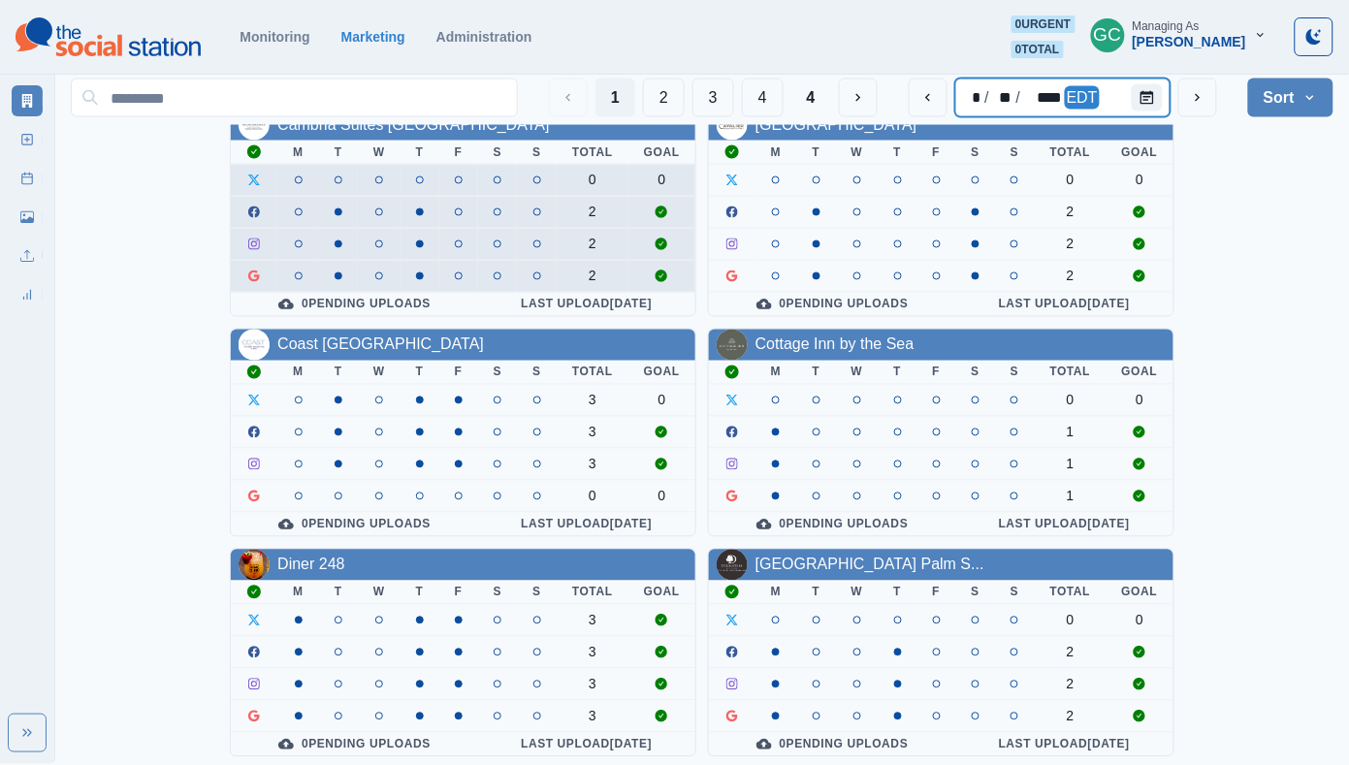
scroll to position [717, 0]
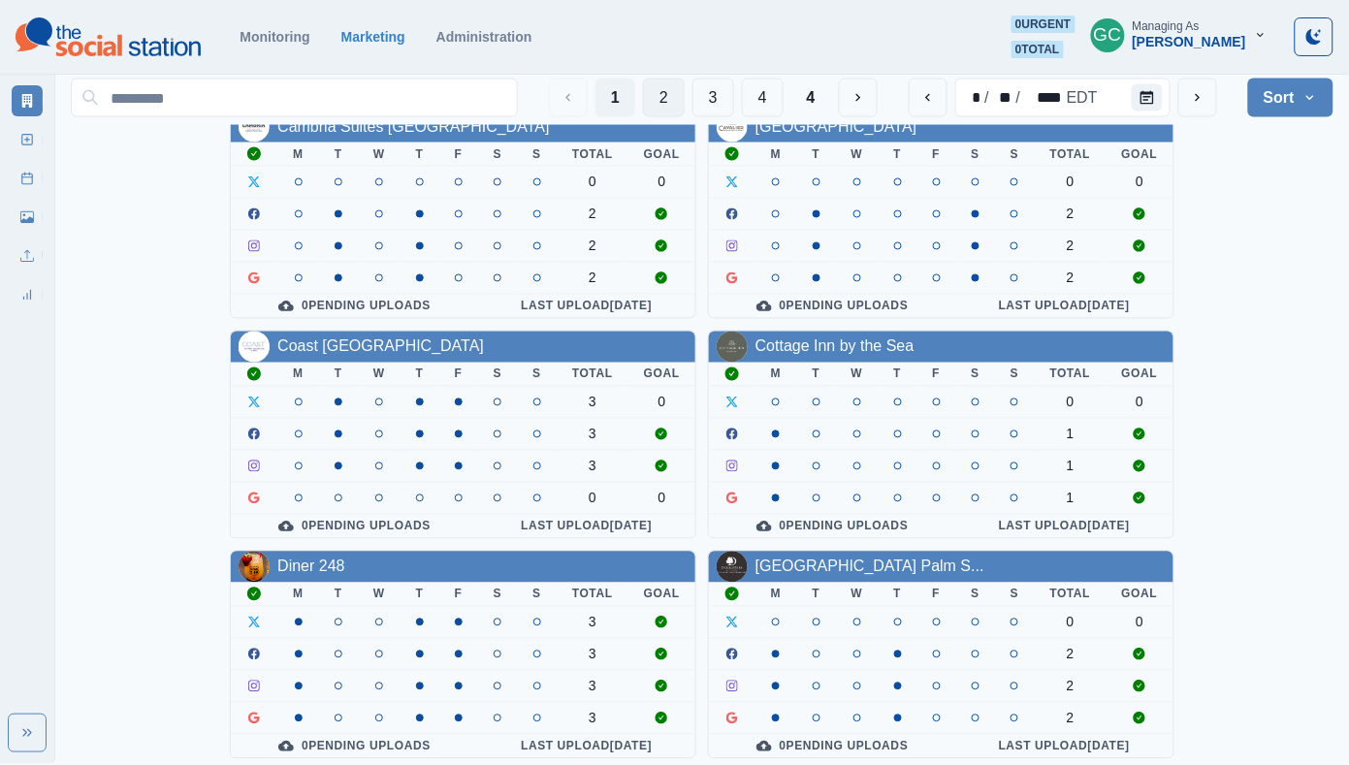
click at [654, 92] on button "2" at bounding box center [664, 98] width 42 height 39
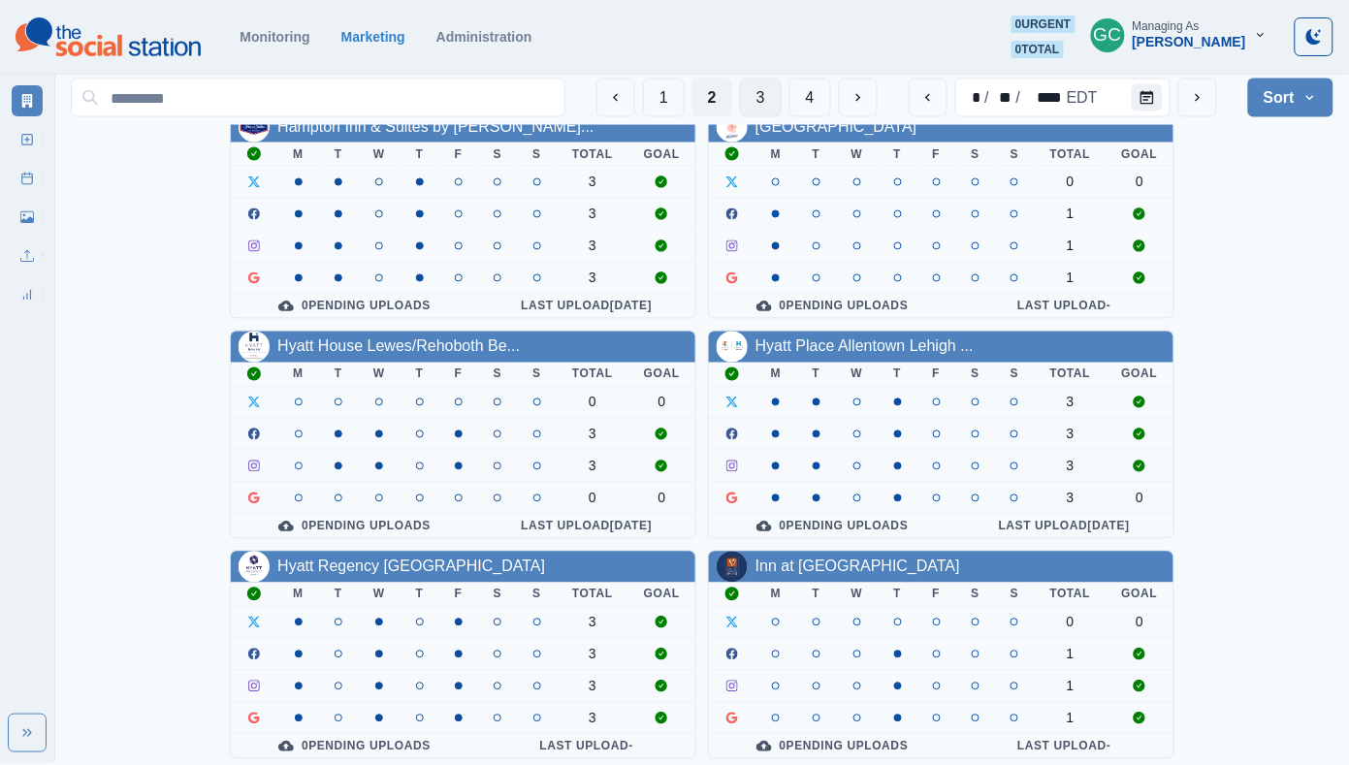
click at [747, 108] on button "3" at bounding box center [761, 98] width 42 height 39
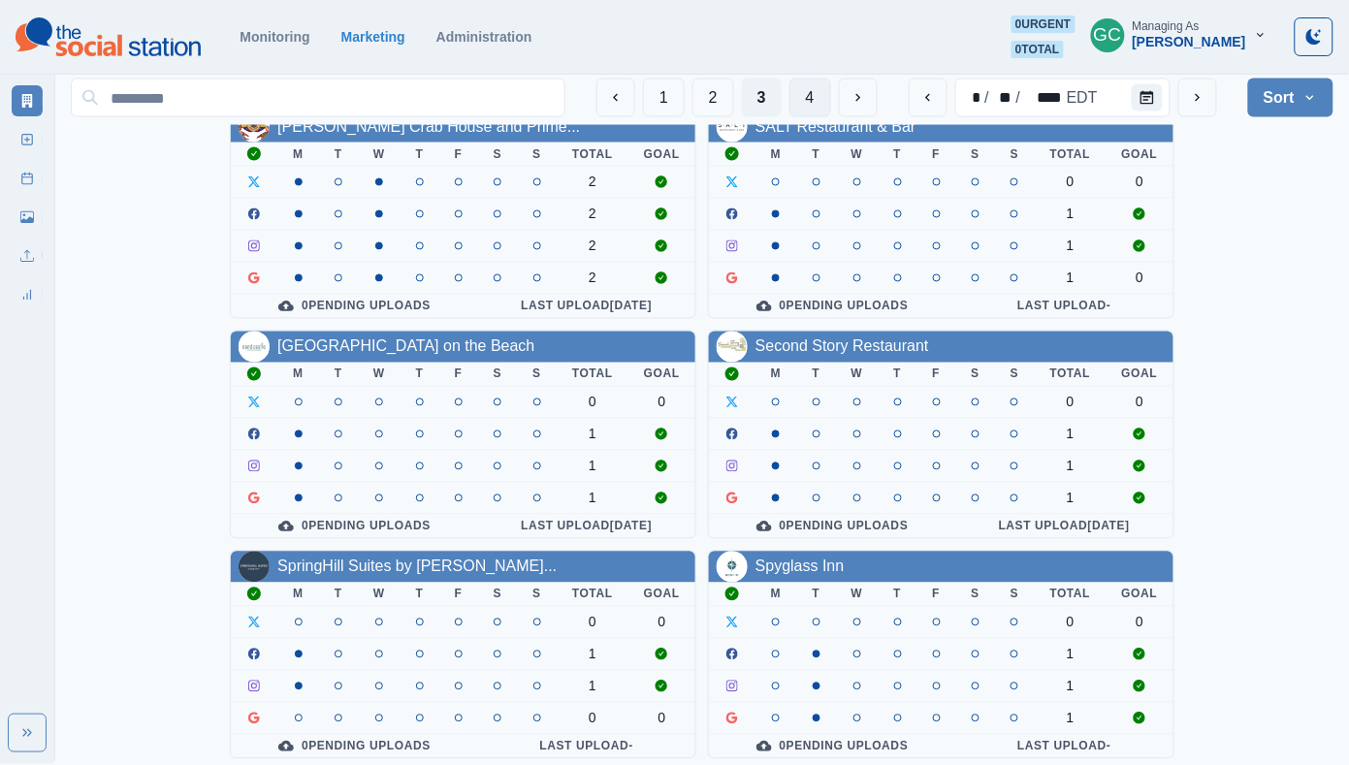
click at [807, 98] on button "4" at bounding box center [810, 98] width 42 height 39
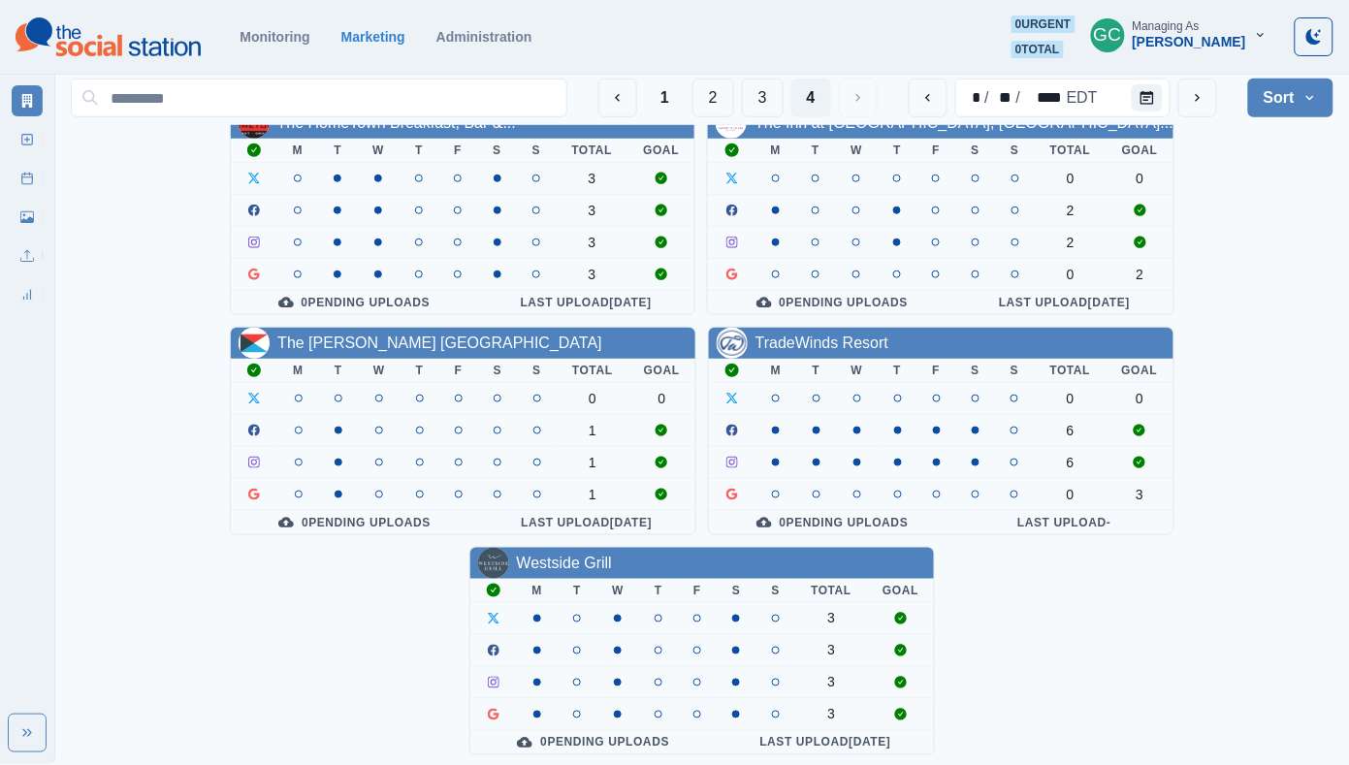
scroll to position [280, 0]
click at [1151, 105] on button "Calendar" at bounding box center [1146, 97] width 31 height 27
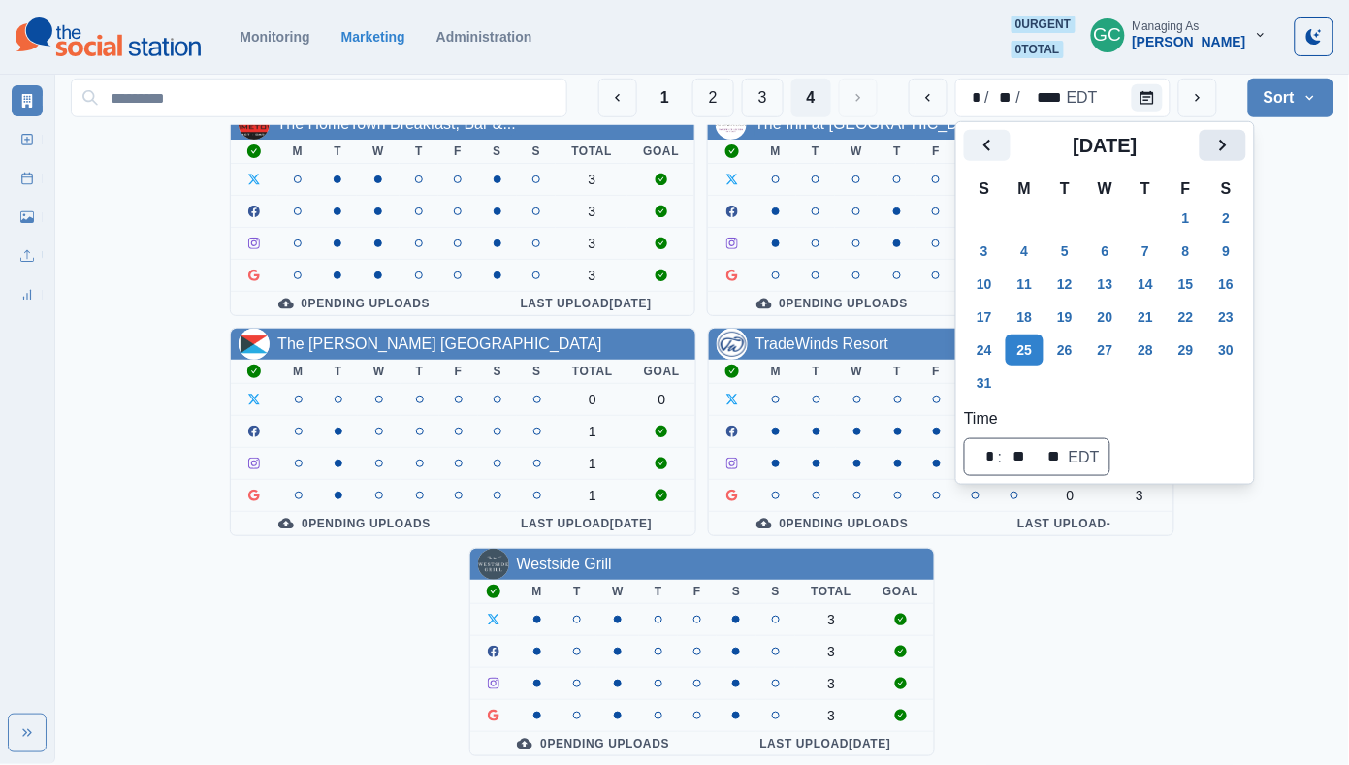
click at [1239, 159] on div "[DATE]" at bounding box center [1105, 153] width 282 height 47
click at [1231, 147] on icon "Next" at bounding box center [1222, 145] width 23 height 23
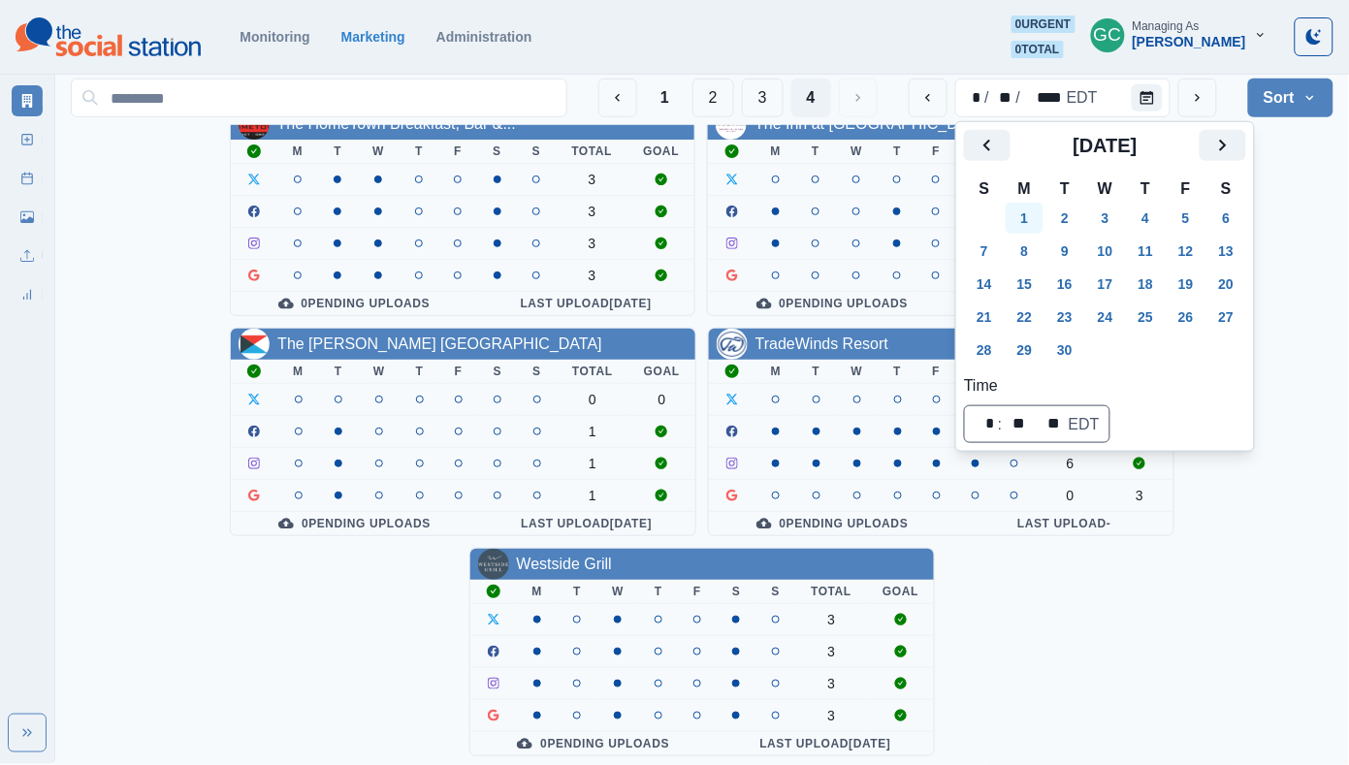
click at [1026, 211] on button "1" at bounding box center [1024, 218] width 39 height 31
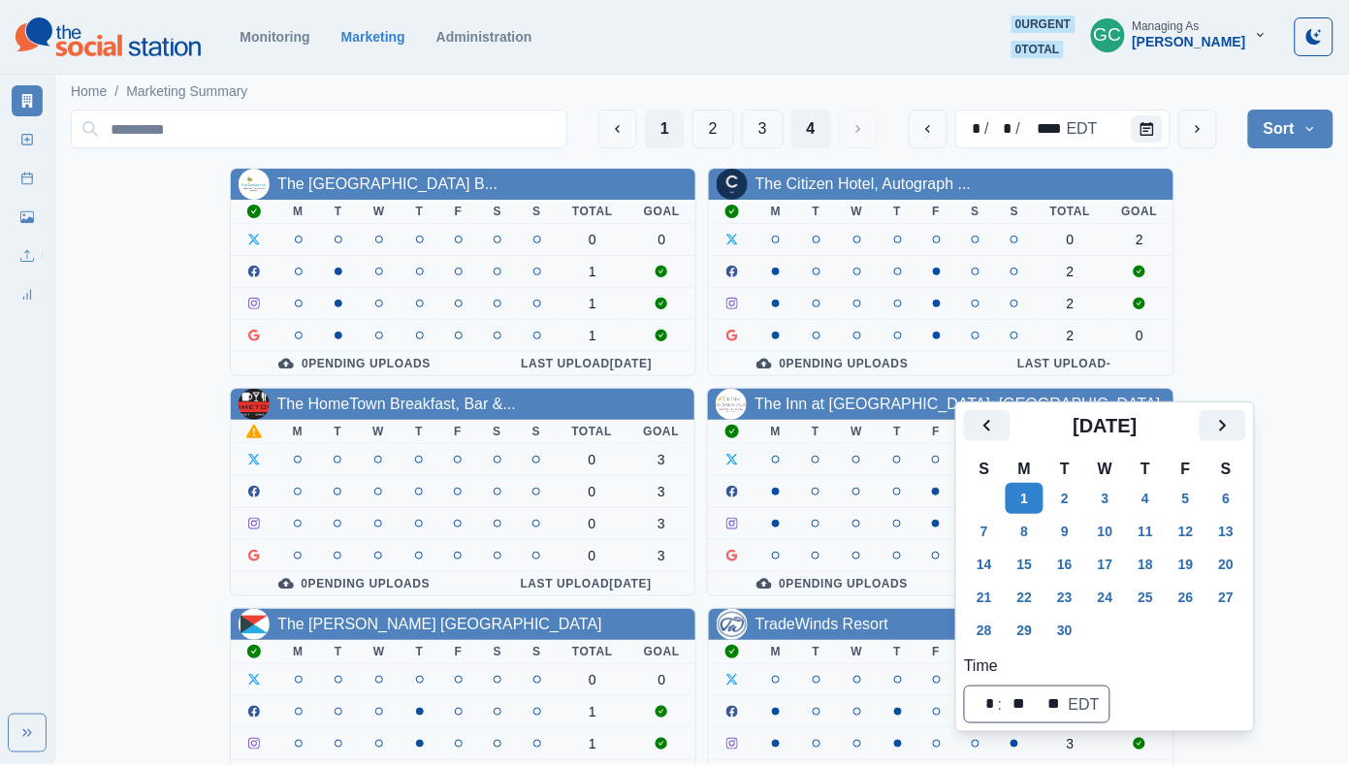
click at [669, 128] on button "1" at bounding box center [665, 129] width 40 height 39
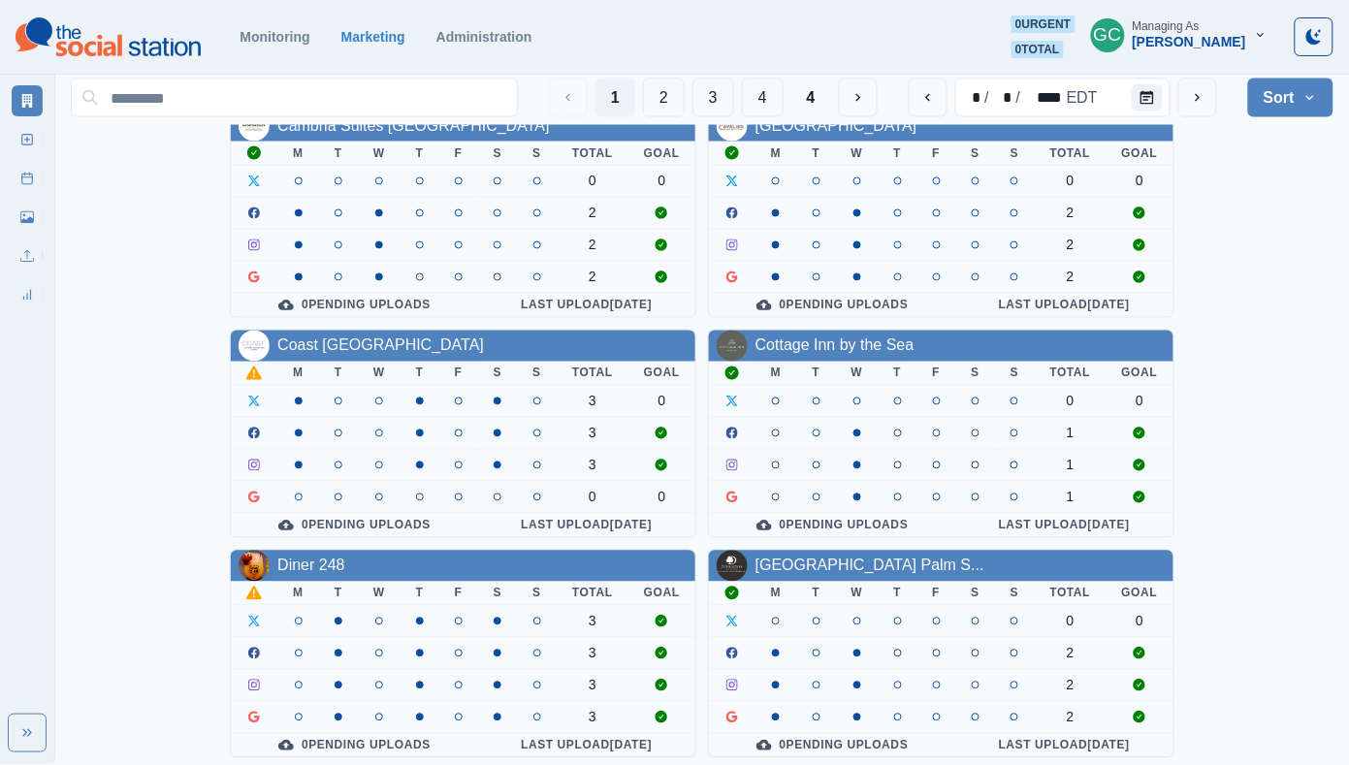
scroll to position [717, 0]
click at [662, 89] on button "2" at bounding box center [664, 98] width 42 height 39
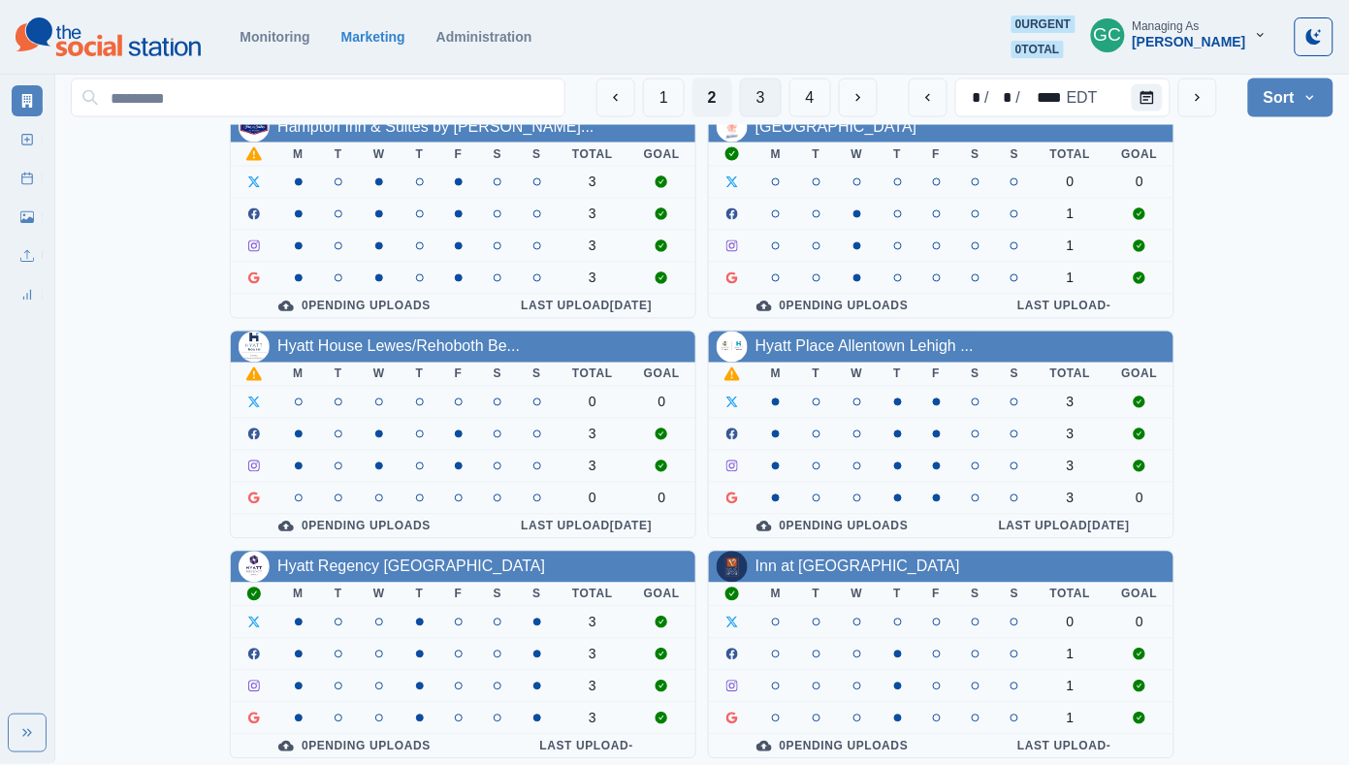
click at [755, 92] on button "3" at bounding box center [761, 98] width 42 height 39
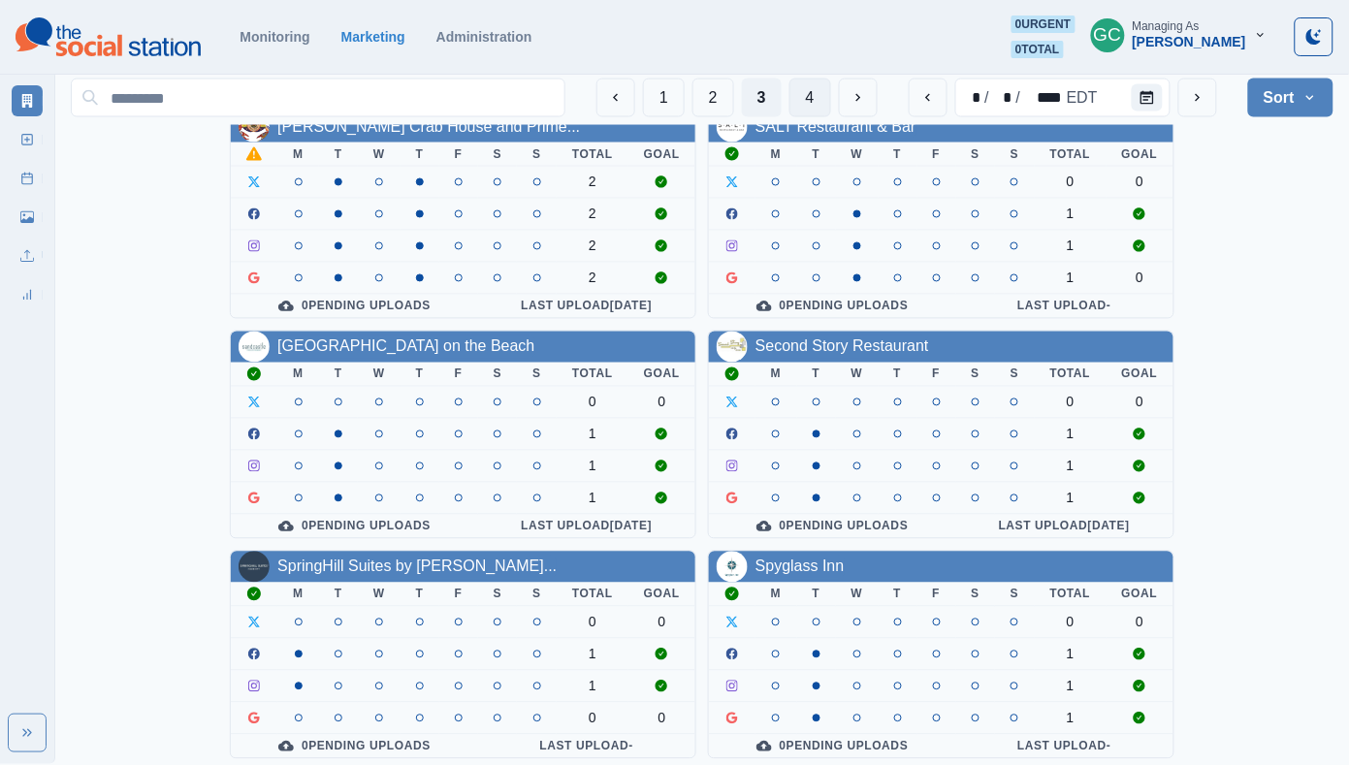
click at [806, 99] on button "4" at bounding box center [810, 98] width 42 height 39
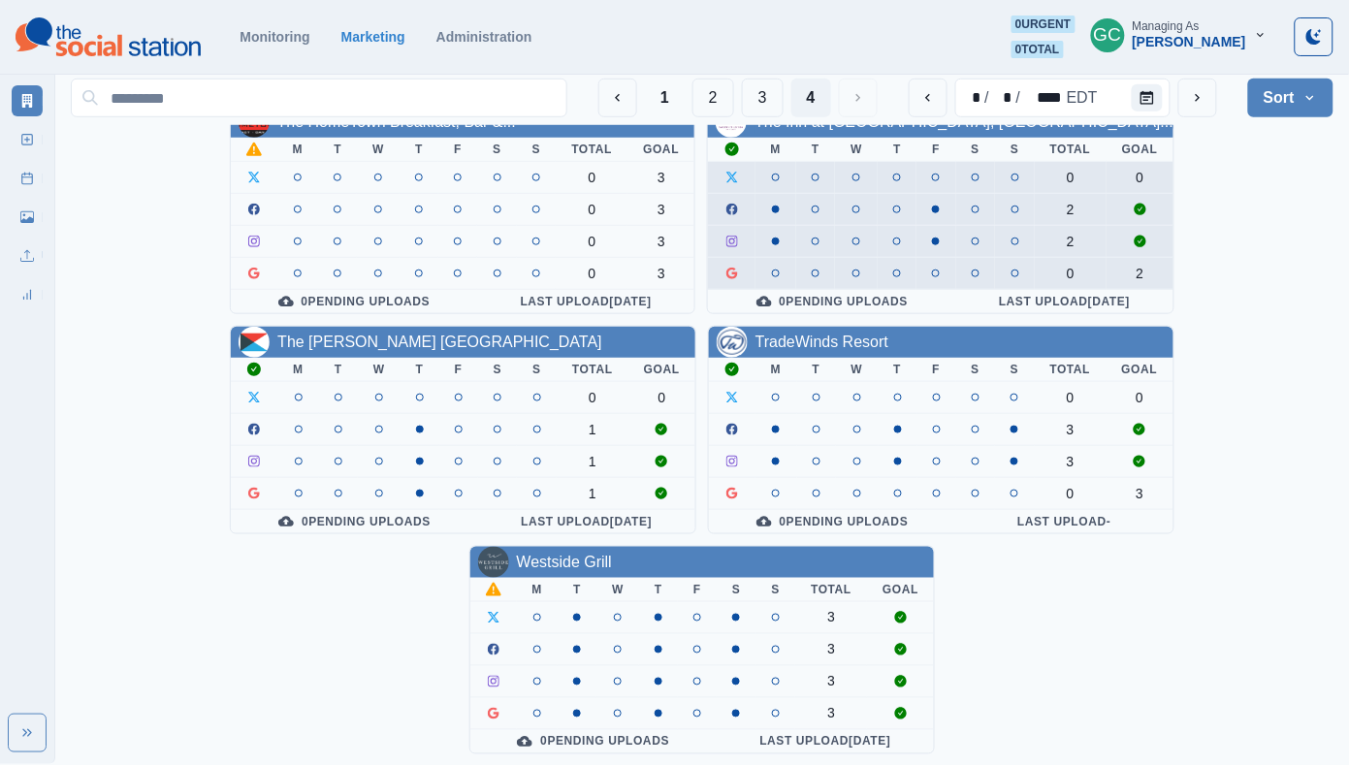
scroll to position [280, 0]
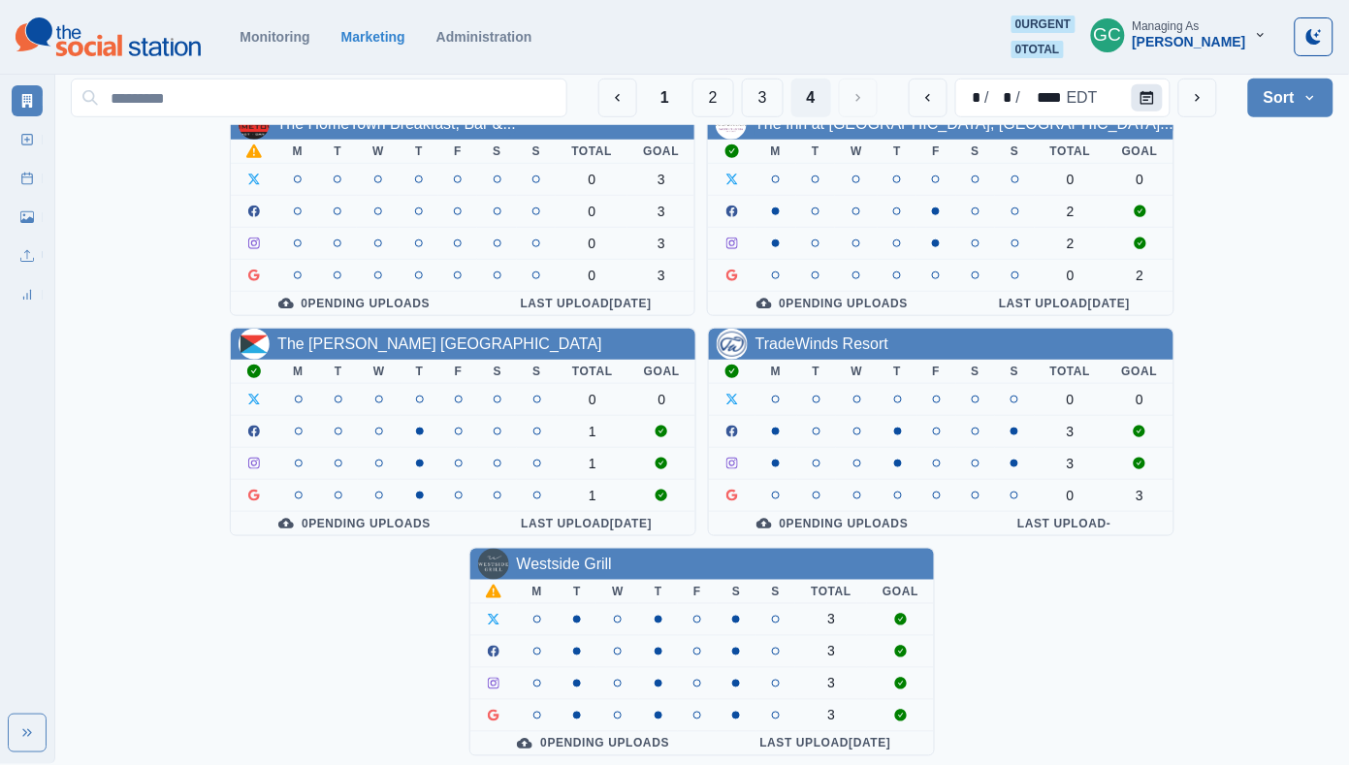
click at [1146, 91] on icon "Calendar" at bounding box center [1147, 98] width 14 height 14
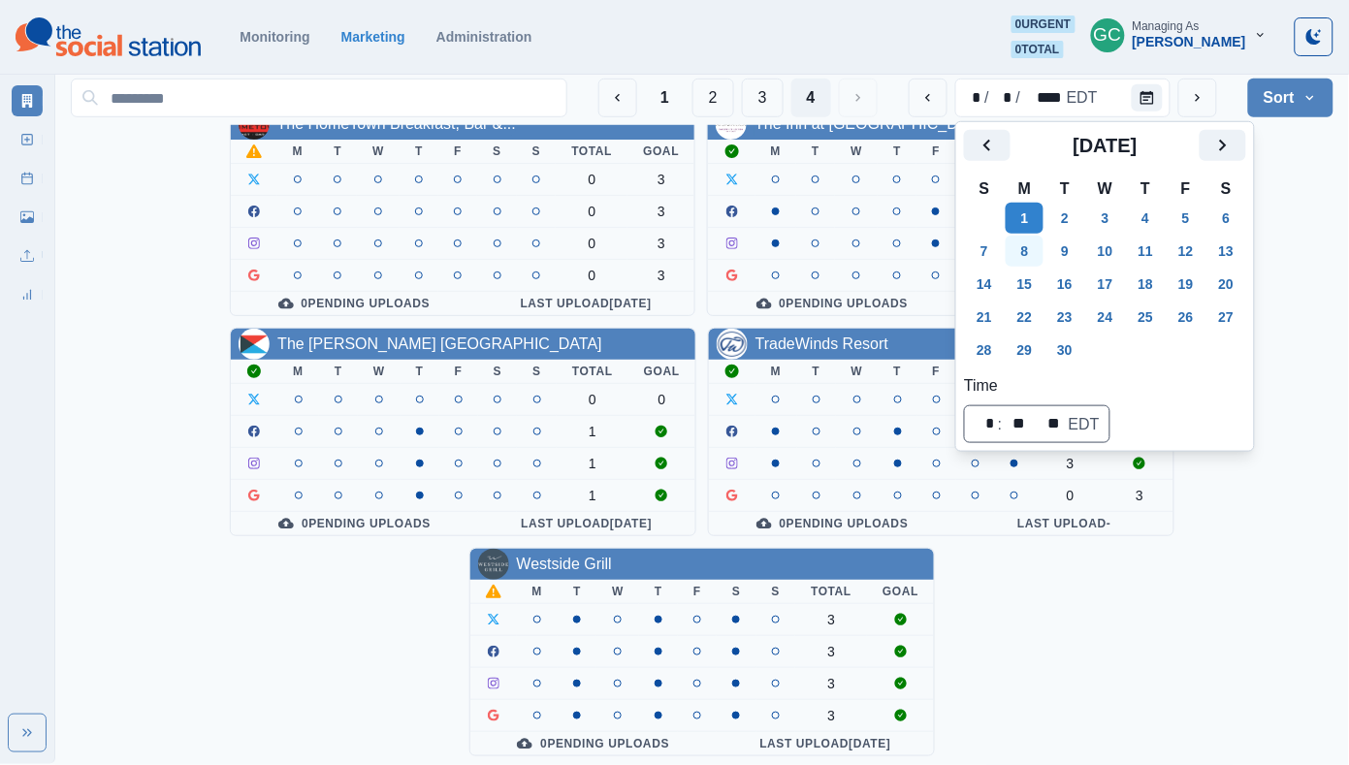
click at [1029, 250] on button "8" at bounding box center [1024, 251] width 39 height 31
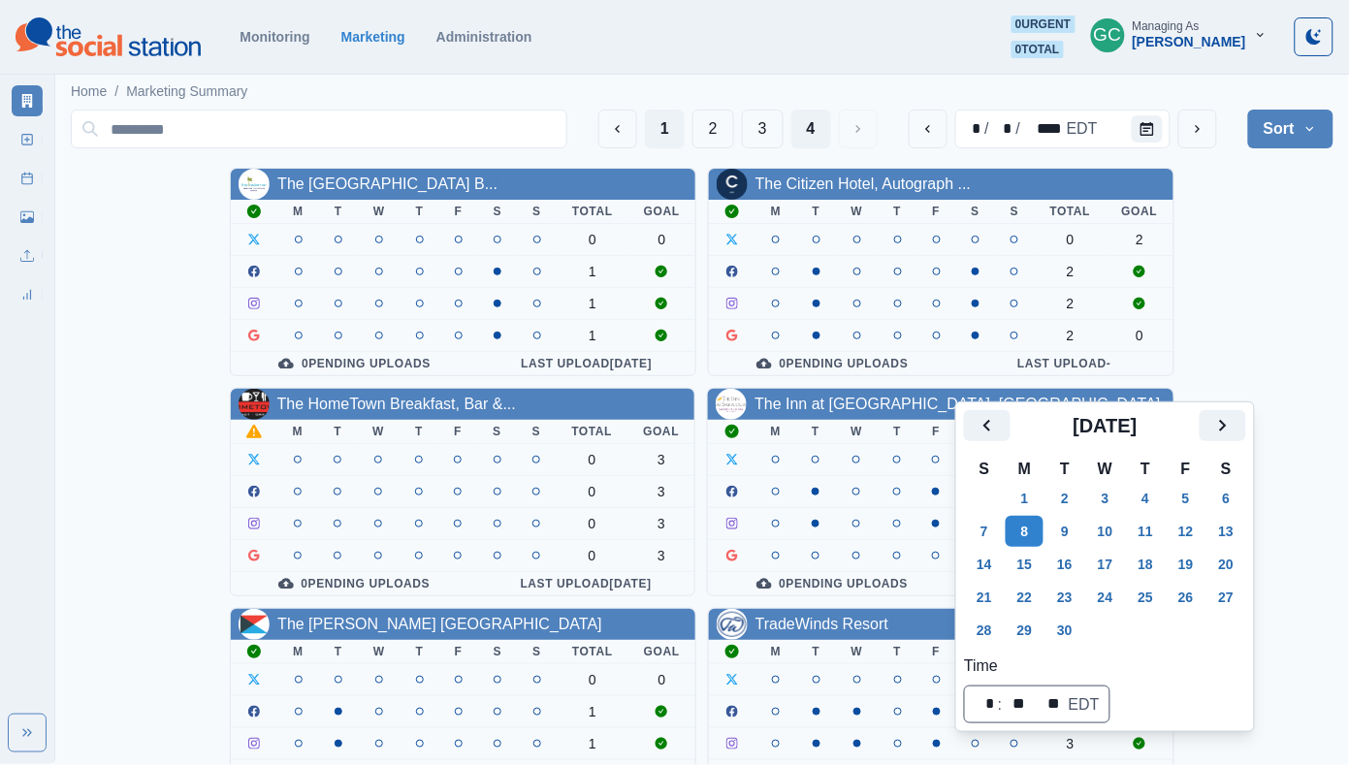
click at [658, 124] on button "1" at bounding box center [665, 129] width 40 height 39
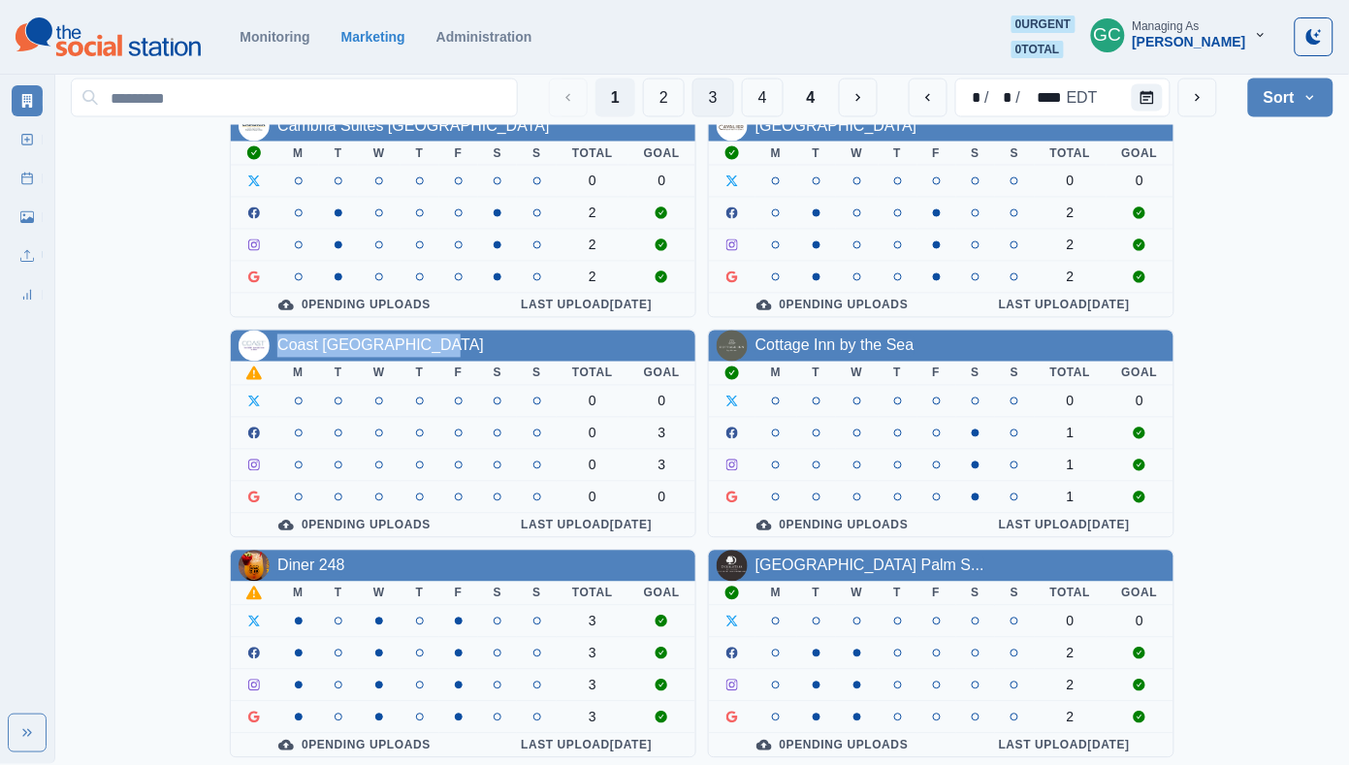
scroll to position [717, 0]
click at [666, 93] on button "2" at bounding box center [664, 98] width 42 height 39
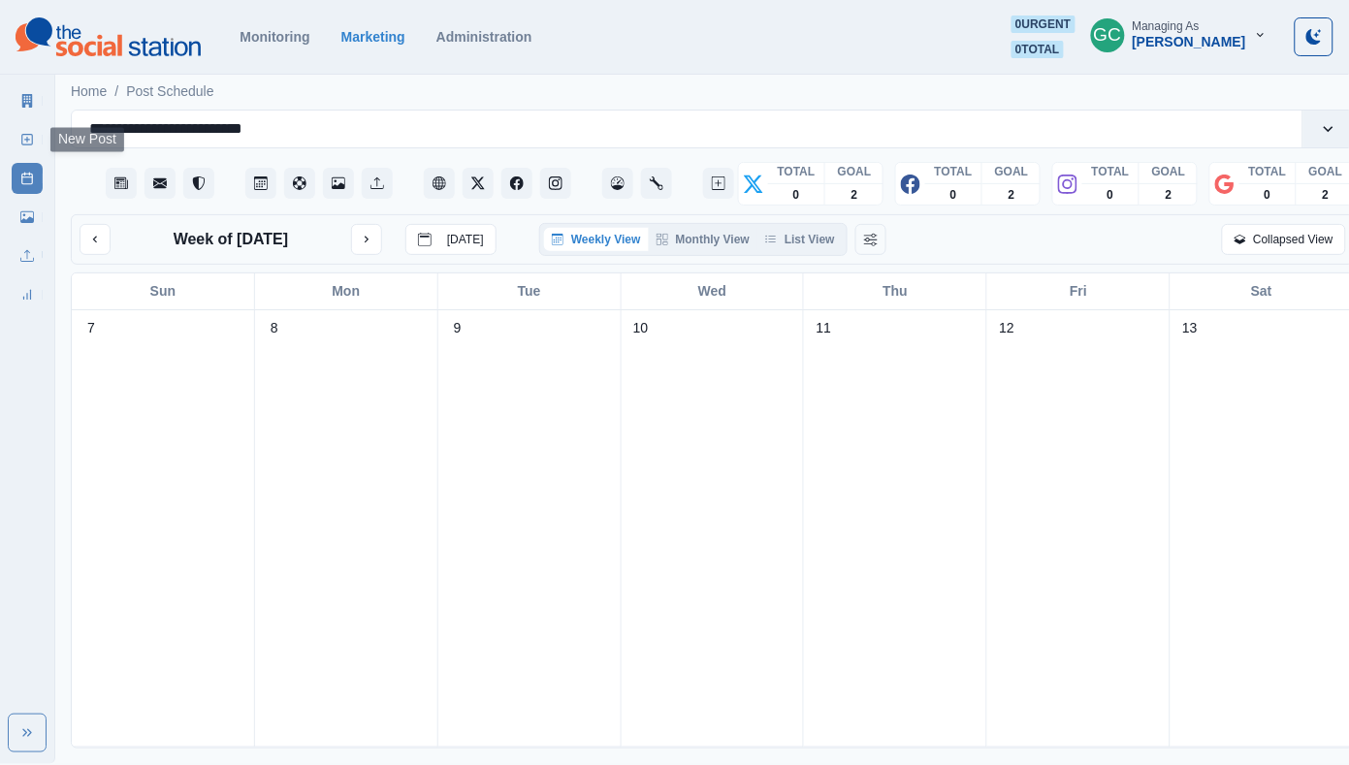
click at [36, 134] on link "New Post" at bounding box center [27, 139] width 31 height 31
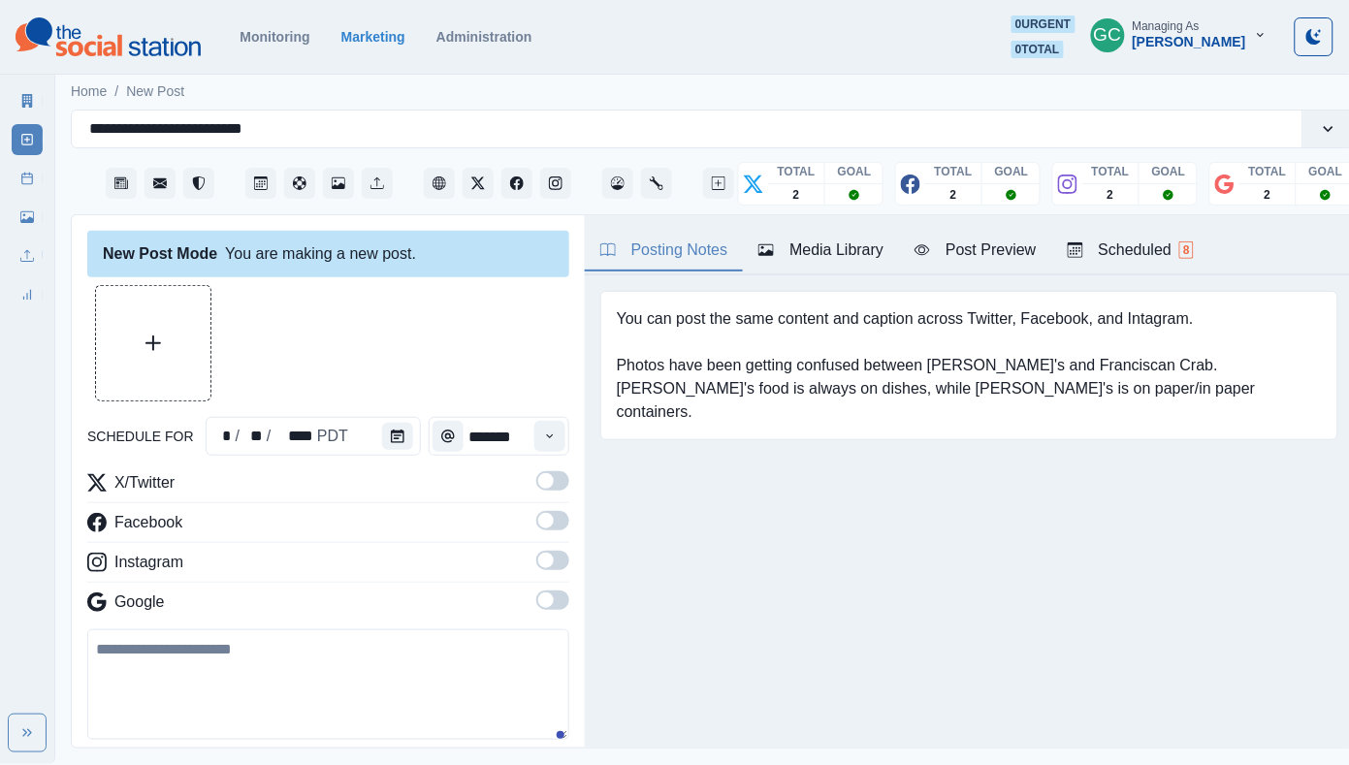
click at [1155, 244] on div "Scheduled 8" at bounding box center [1130, 249] width 126 height 23
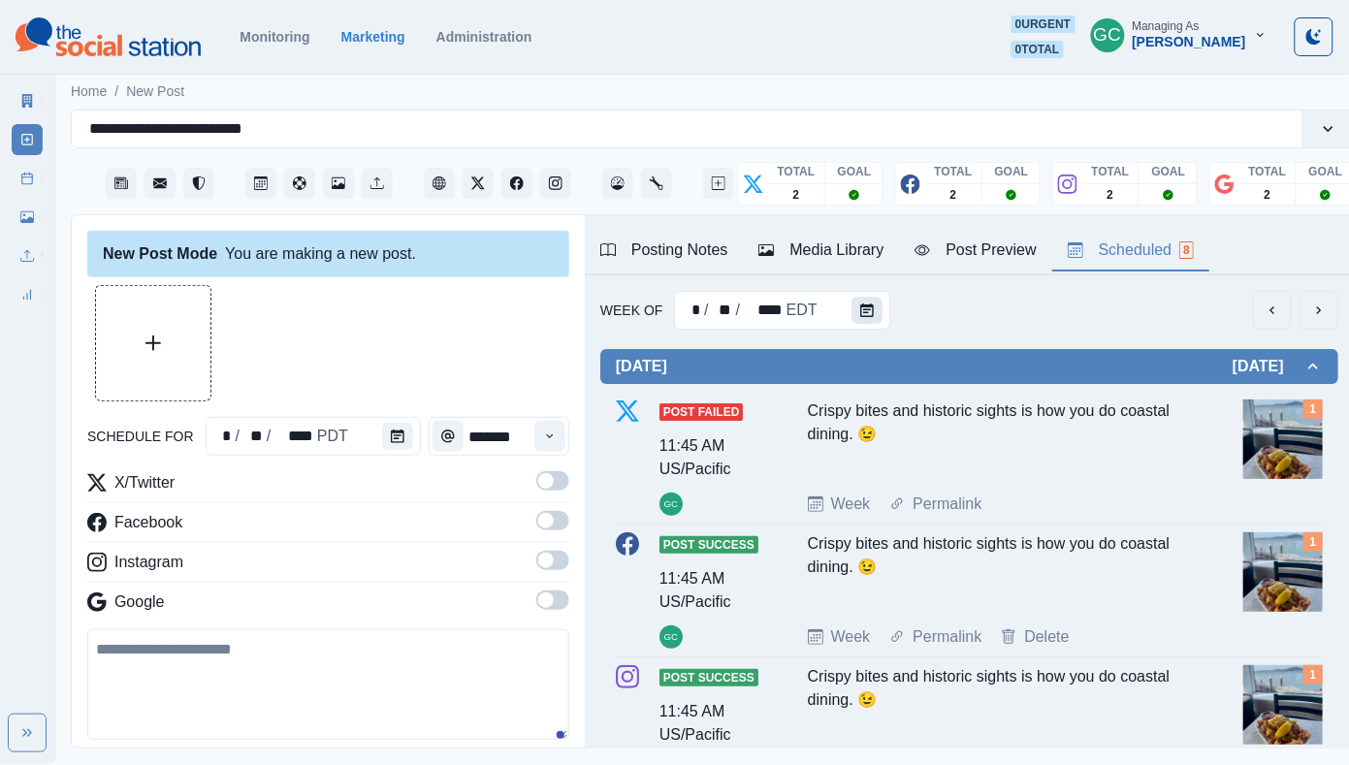
click at [867, 312] on icon "Calendar" at bounding box center [867, 310] width 14 height 14
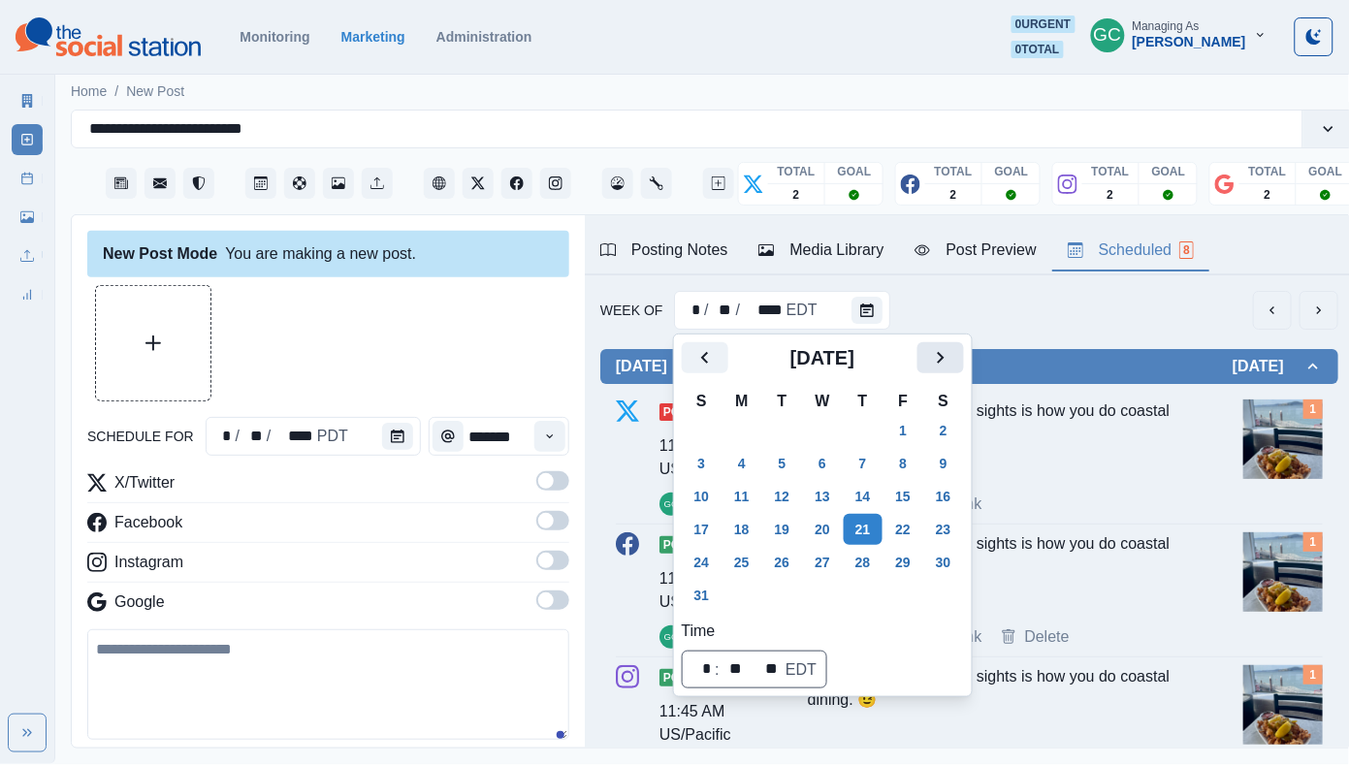
click at [952, 364] on icon "Next" at bounding box center [940, 357] width 23 height 23
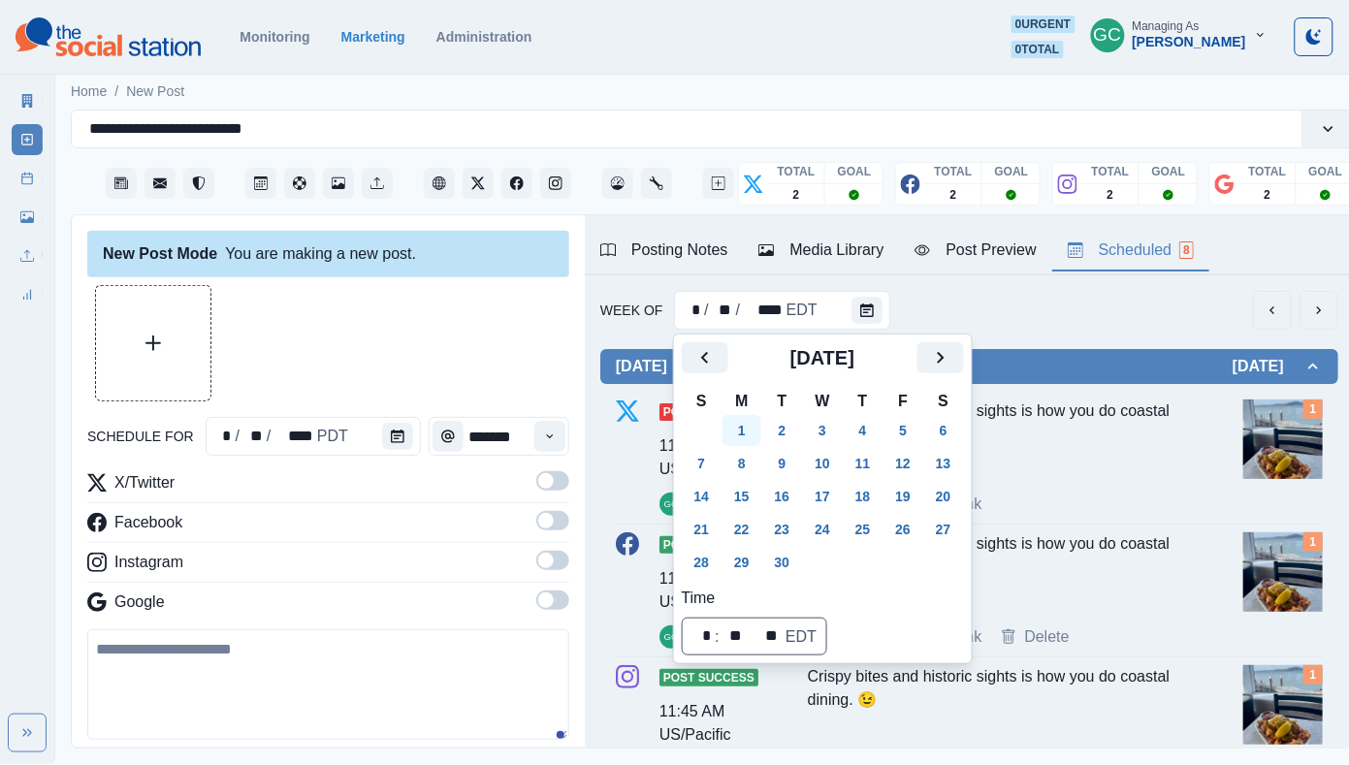
click at [761, 431] on button "1" at bounding box center [741, 430] width 39 height 31
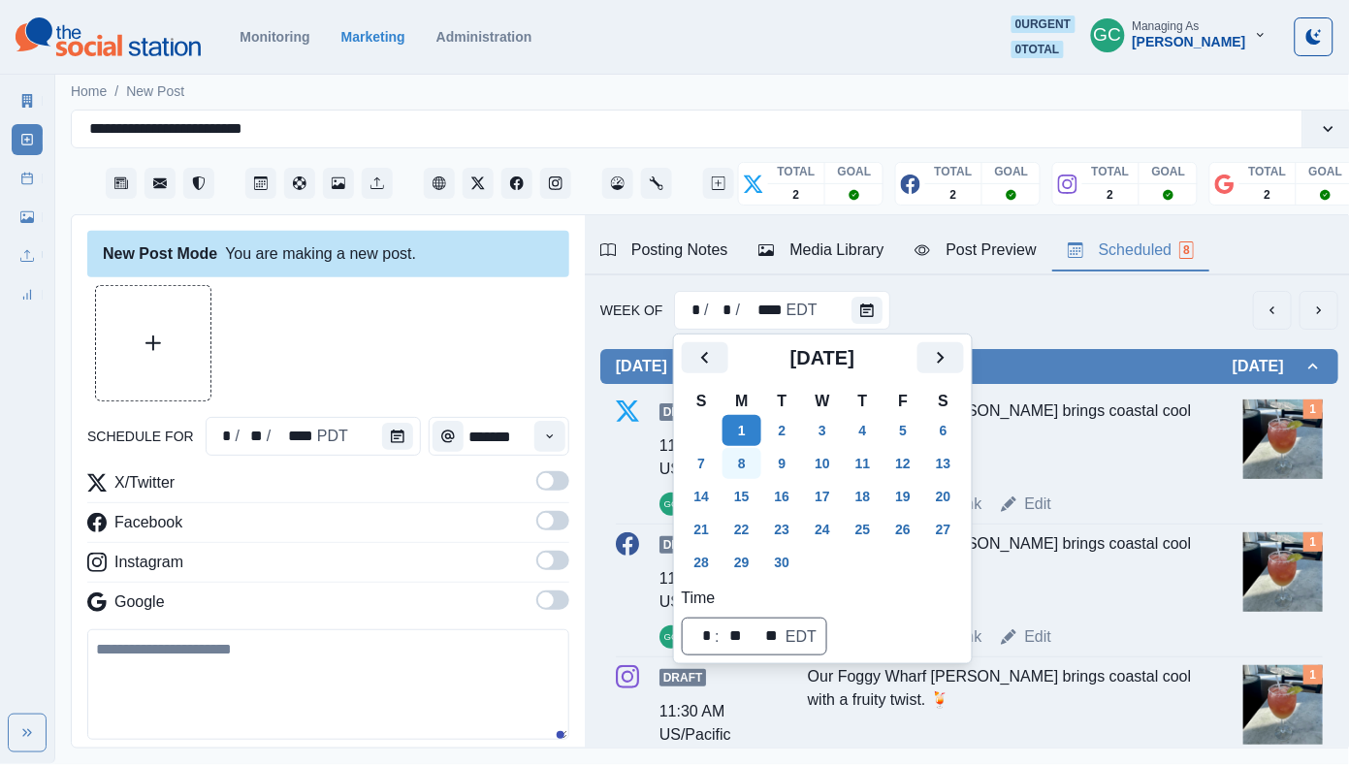
click at [742, 461] on button "8" at bounding box center [741, 463] width 39 height 31
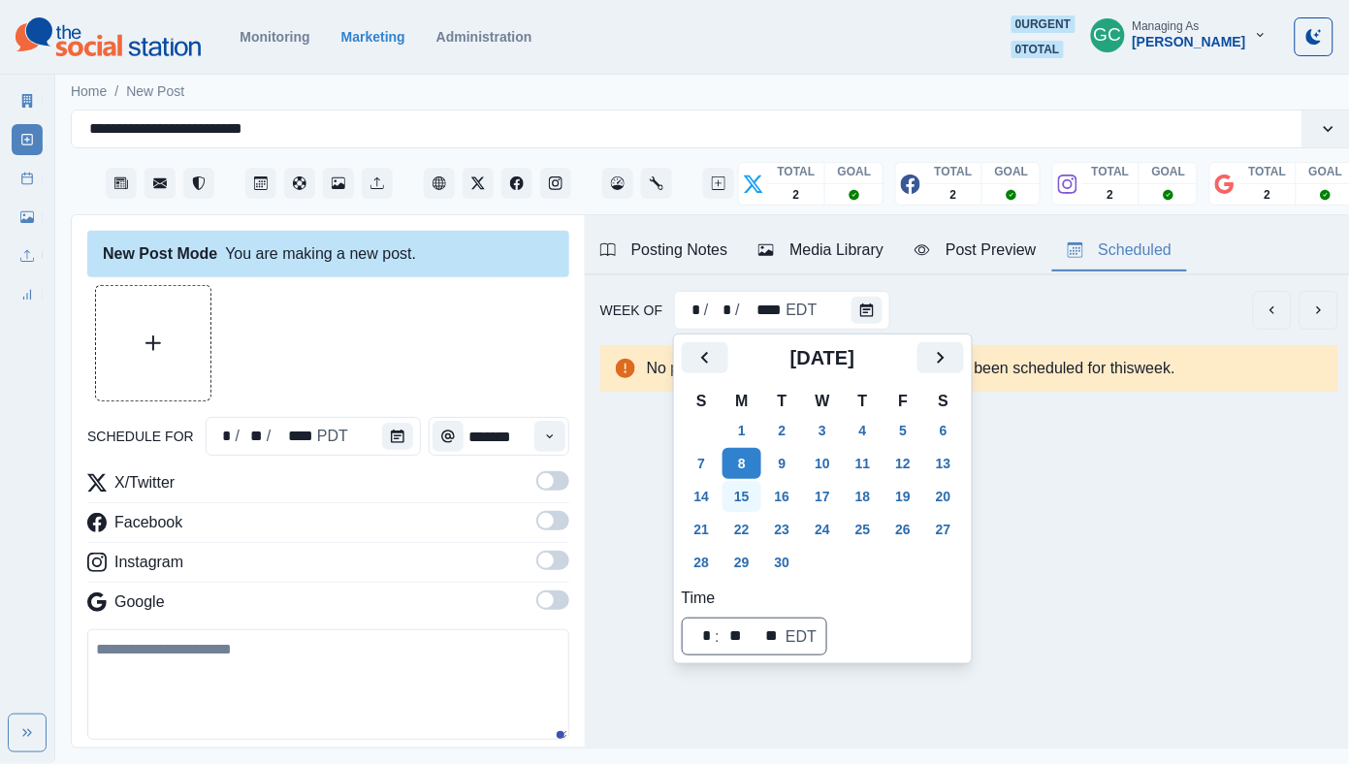
click at [740, 490] on button "15" at bounding box center [741, 496] width 39 height 31
click at [747, 454] on button "8" at bounding box center [741, 463] width 39 height 31
click at [740, 437] on button "1" at bounding box center [741, 430] width 39 height 31
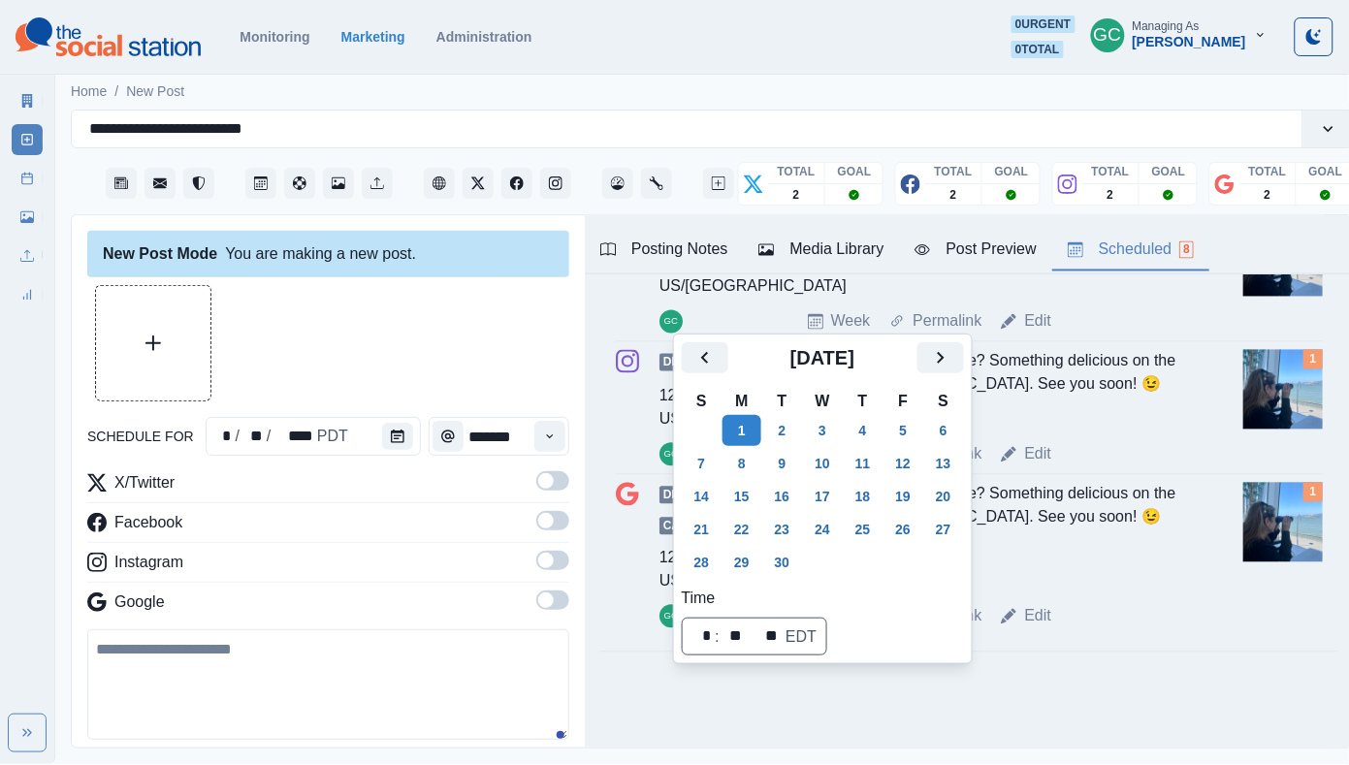
scroll to position [961, 0]
click at [736, 466] on button "8" at bounding box center [741, 463] width 39 height 31
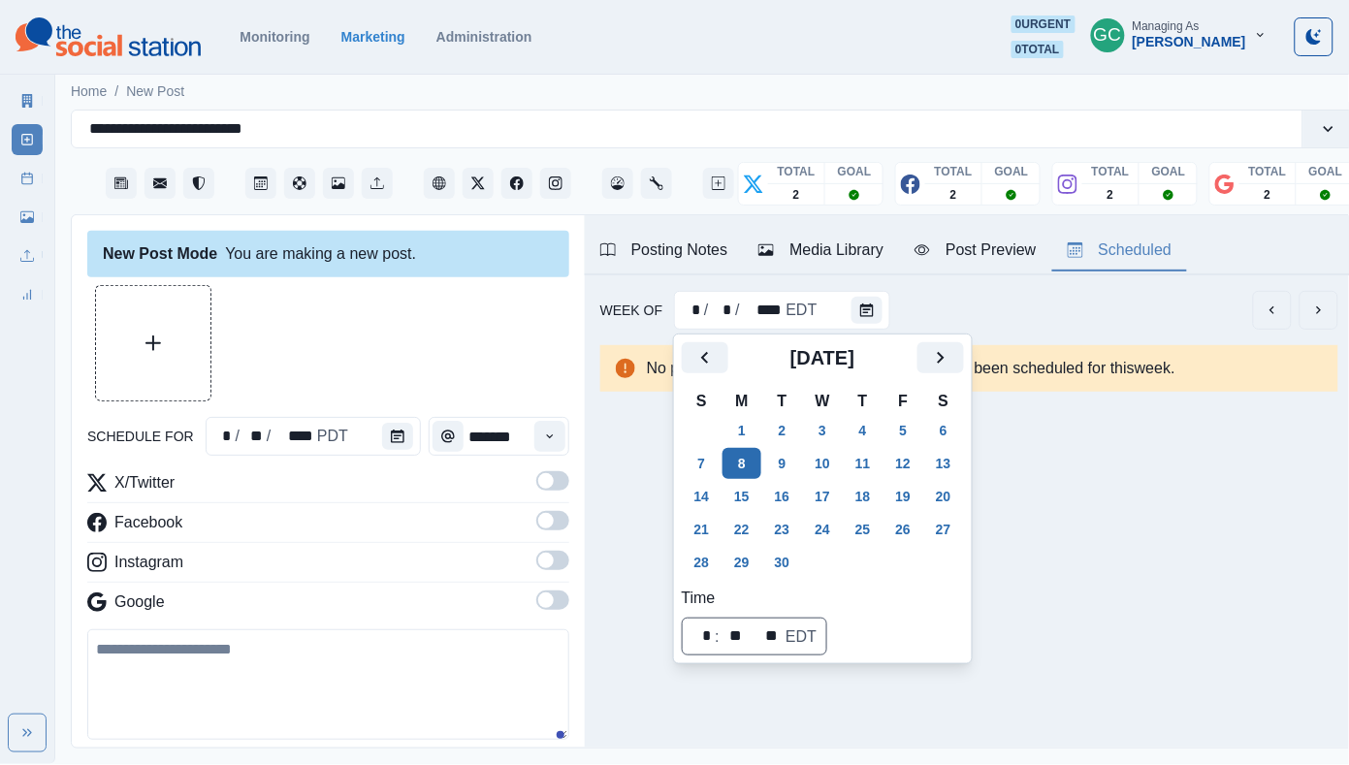
scroll to position [0, 0]
click at [828, 461] on button "10" at bounding box center [822, 463] width 39 height 31
click at [390, 457] on div "schedule for * / ** / **** PDT ******* X/Twitter Facebook Instagram Google 2200…" at bounding box center [328, 560] width 482 height 551
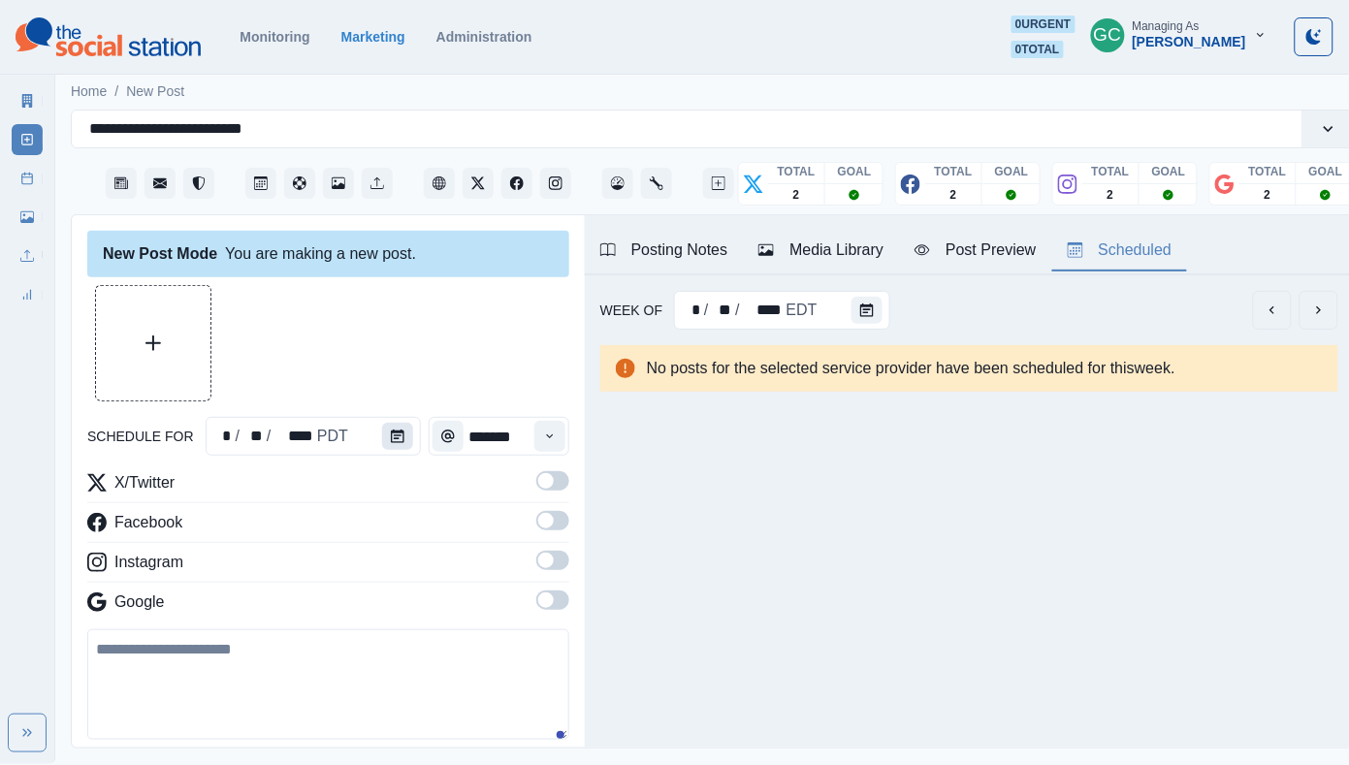
click at [397, 443] on icon "Calendar" at bounding box center [398, 436] width 14 height 14
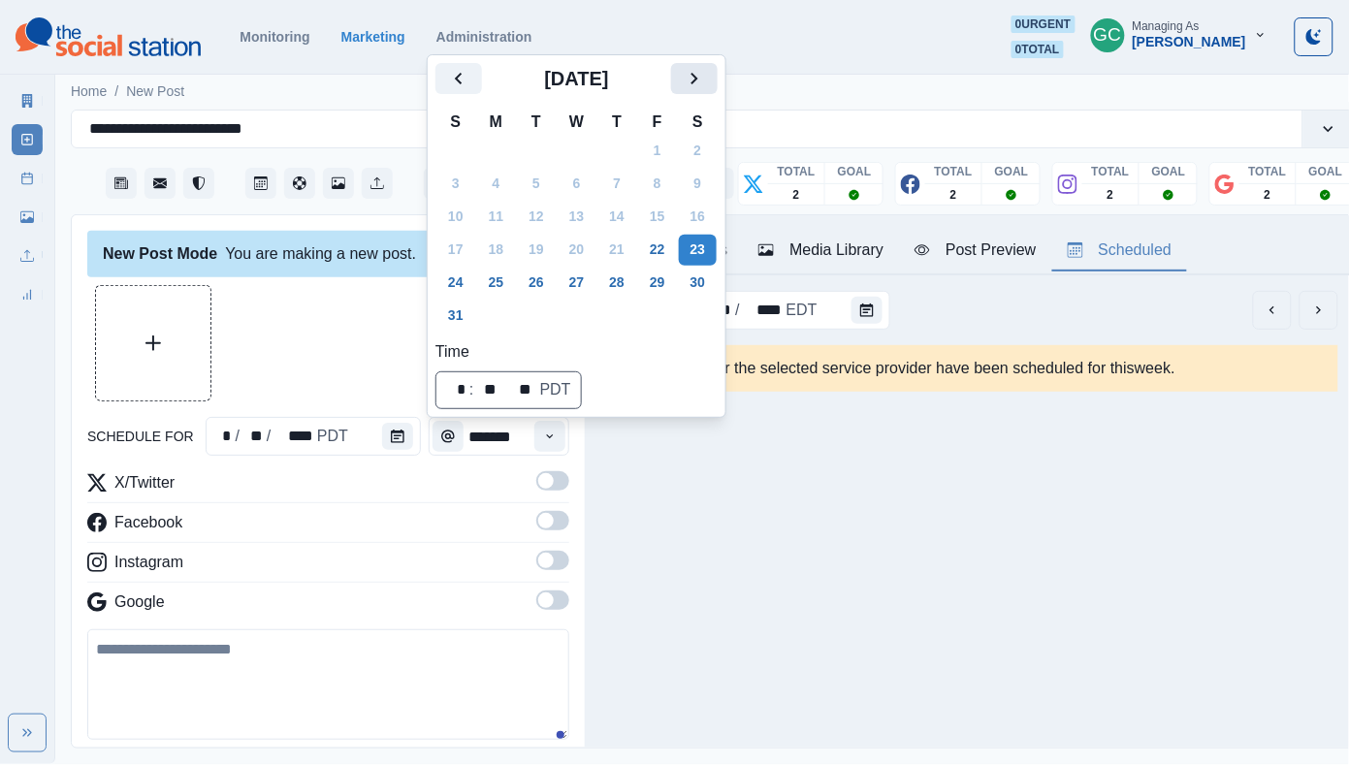
click at [706, 73] on icon "Next" at bounding box center [694, 78] width 23 height 23
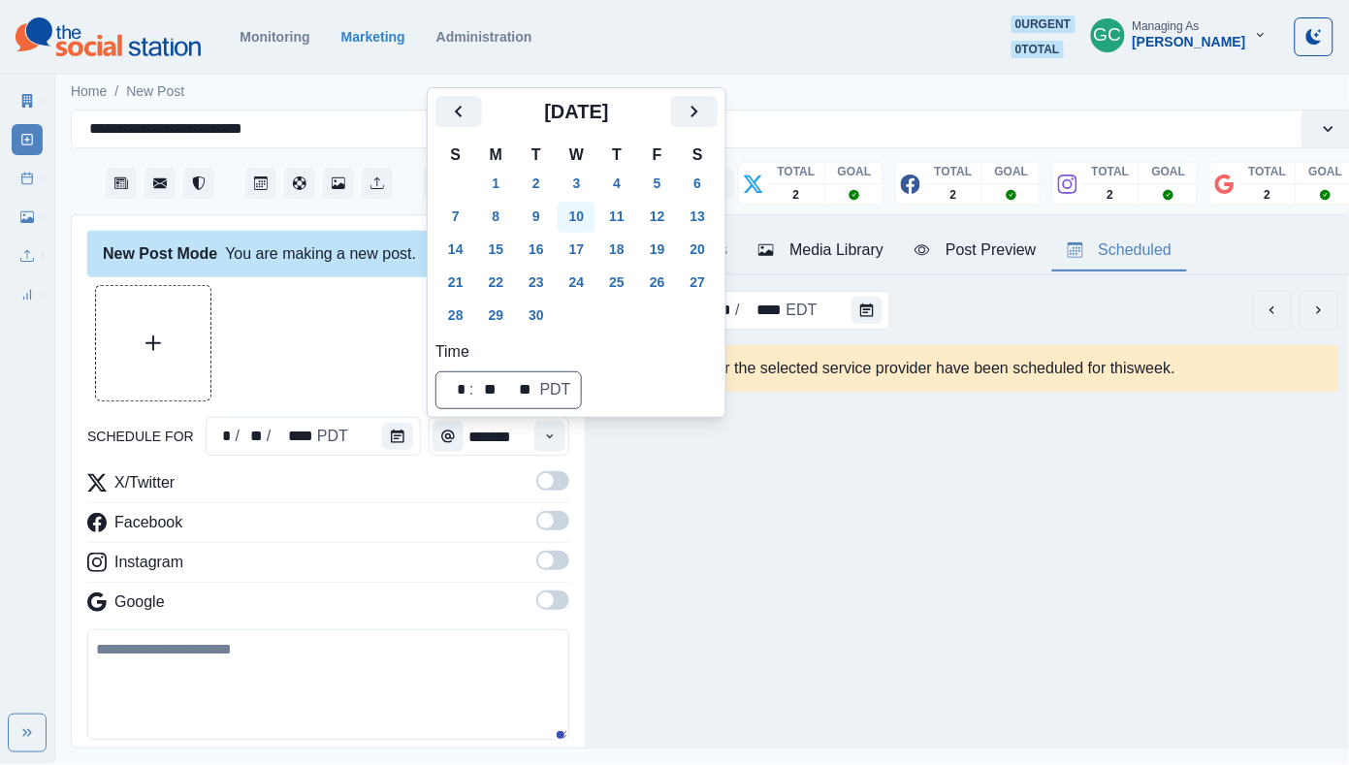
click at [586, 212] on button "10" at bounding box center [576, 217] width 39 height 31
click at [543, 431] on icon "Time" at bounding box center [550, 436] width 14 height 14
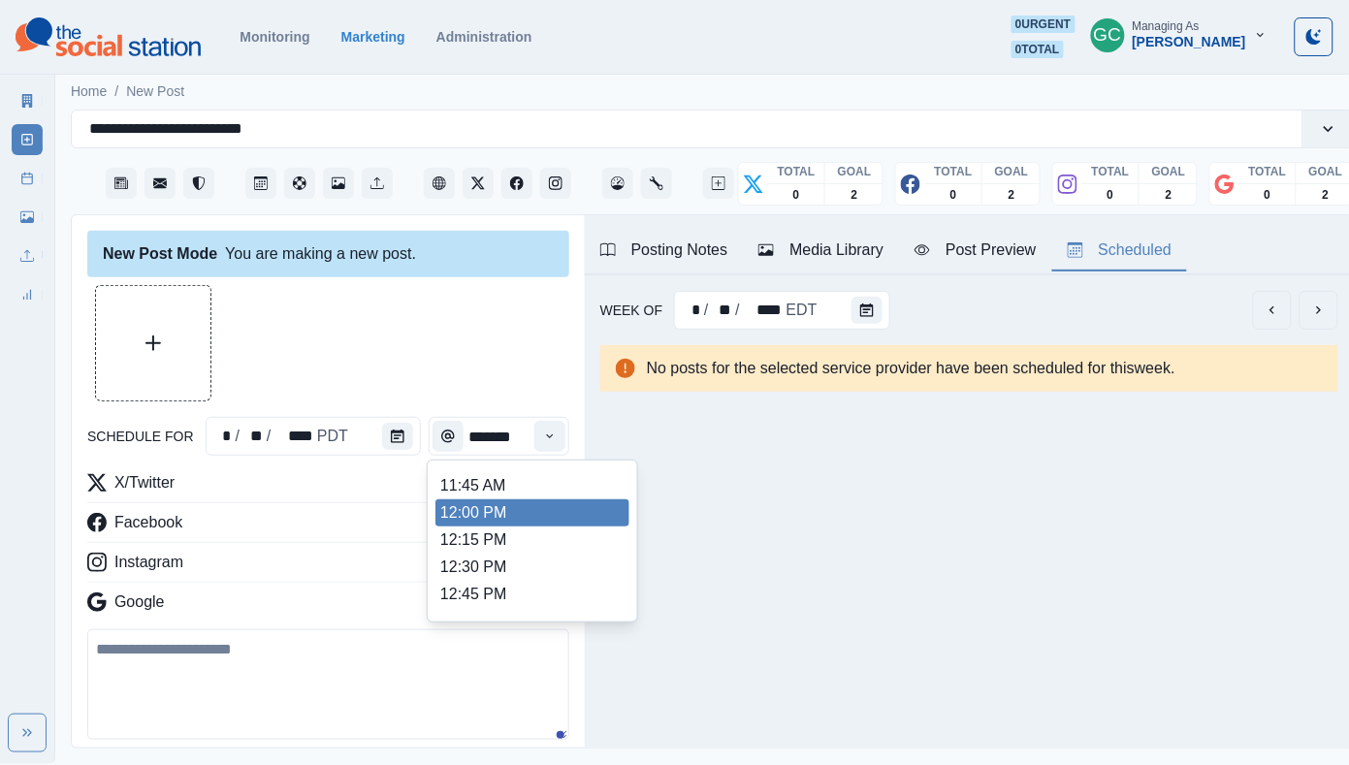
scroll to position [402, 0]
click at [502, 527] on li "12:00 PM" at bounding box center [532, 513] width 194 height 27
type input "********"
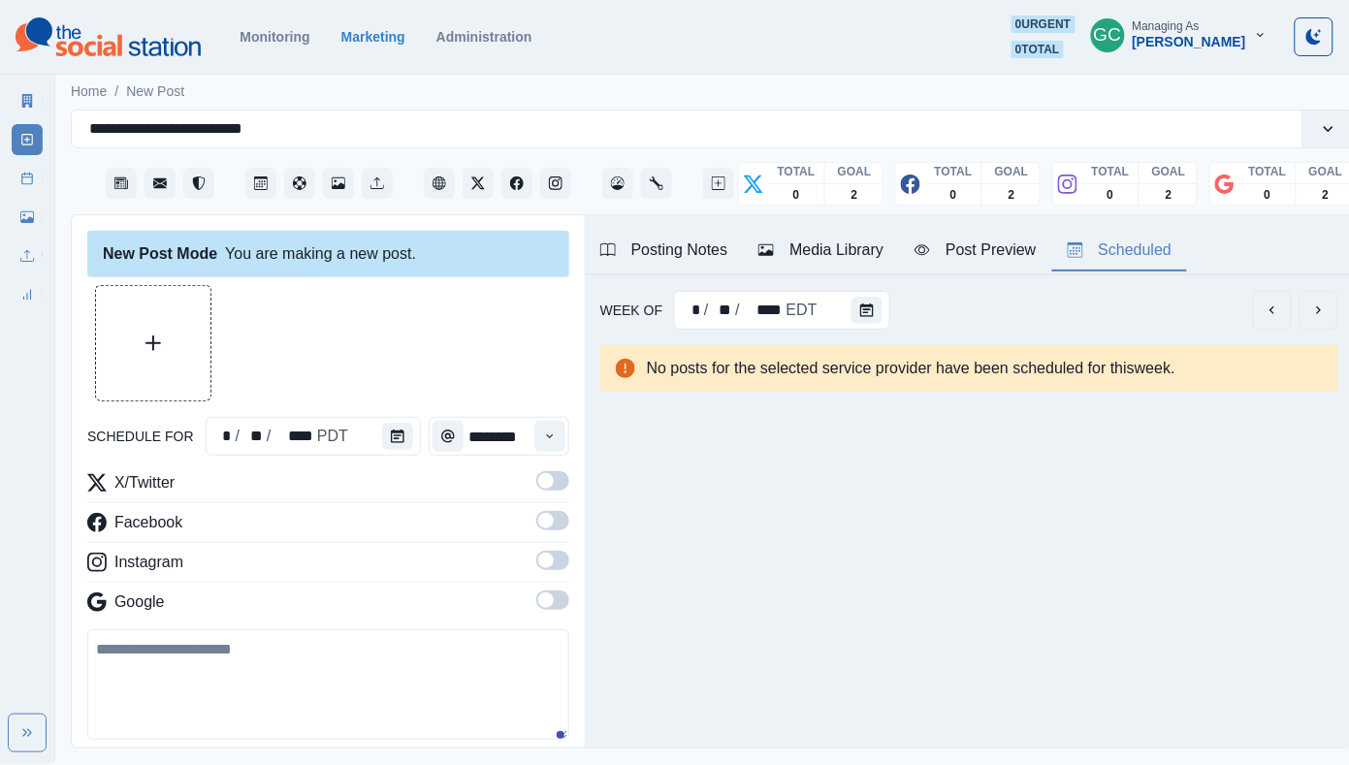
click at [542, 608] on span at bounding box center [546, 600] width 16 height 16
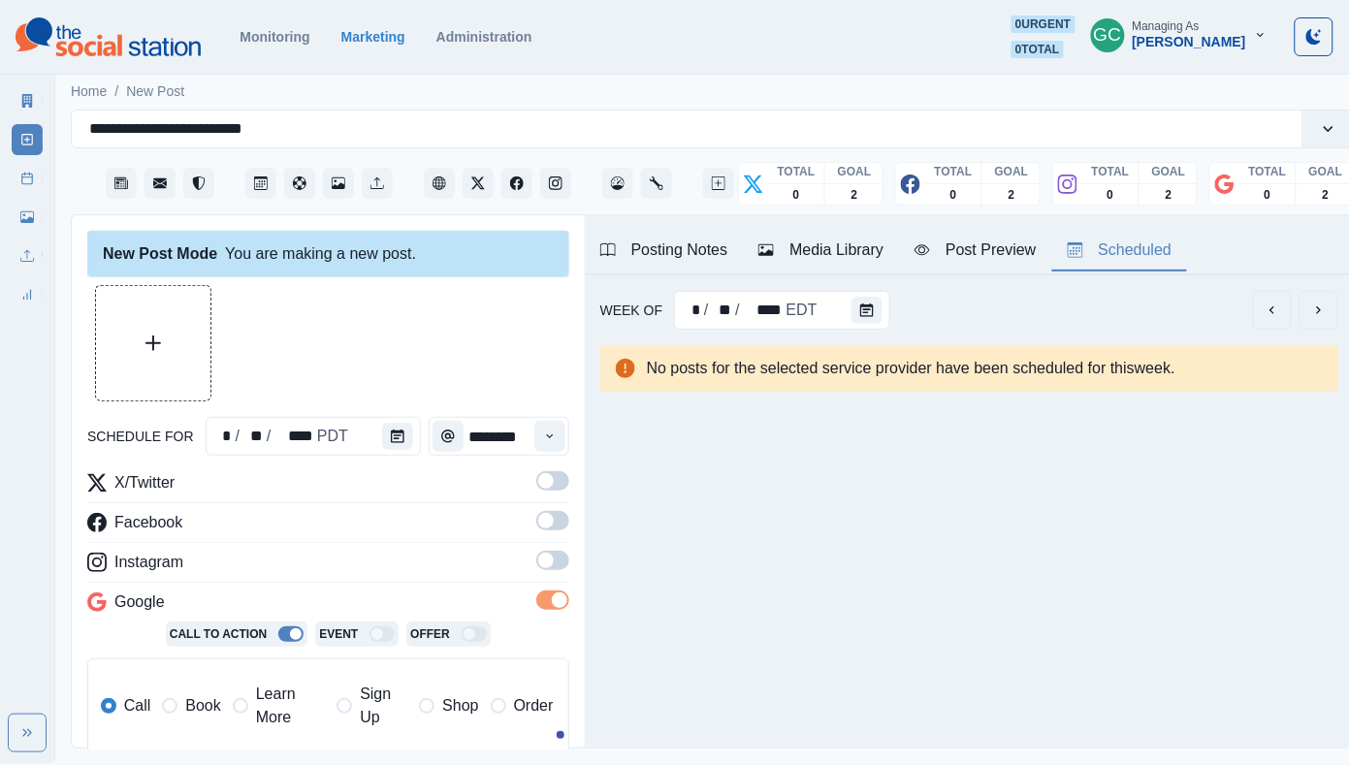
click at [551, 561] on span at bounding box center [546, 561] width 16 height 16
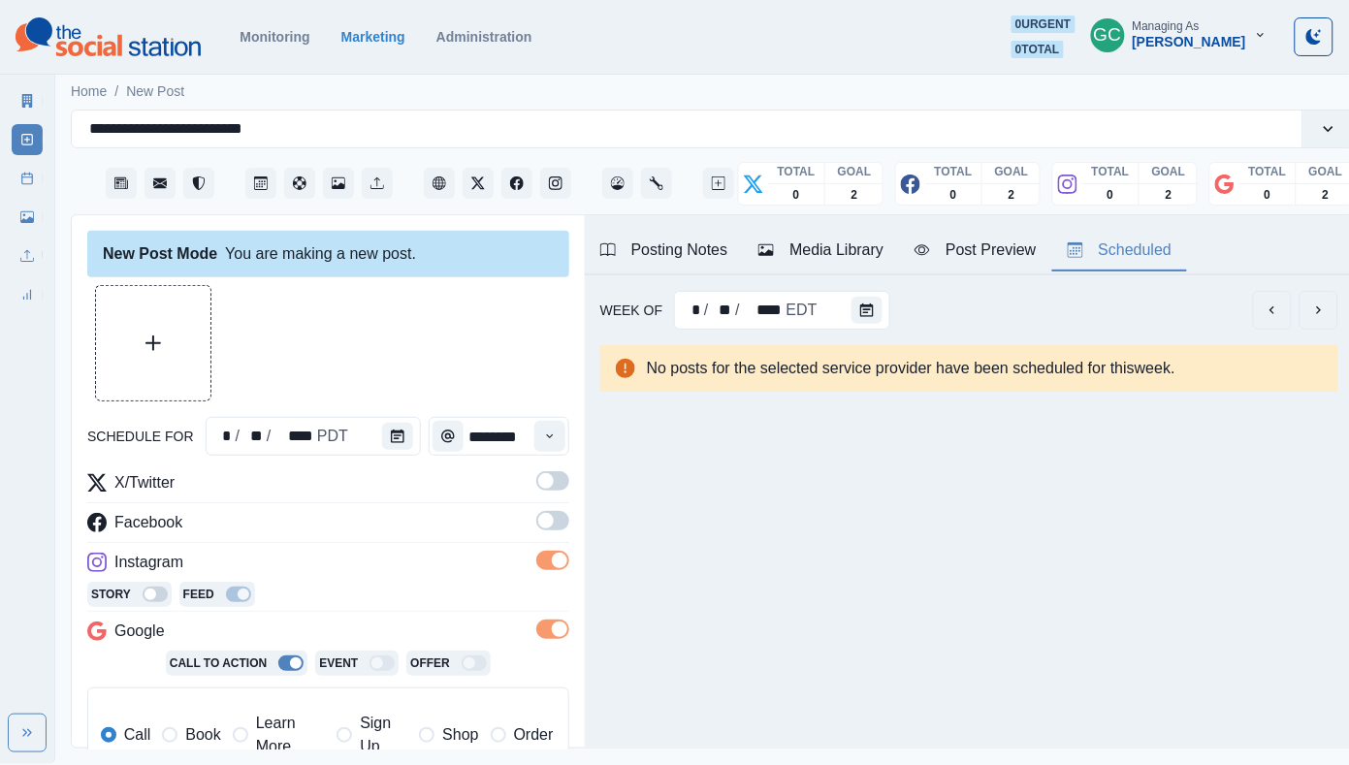
click at [553, 527] on span at bounding box center [552, 520] width 33 height 19
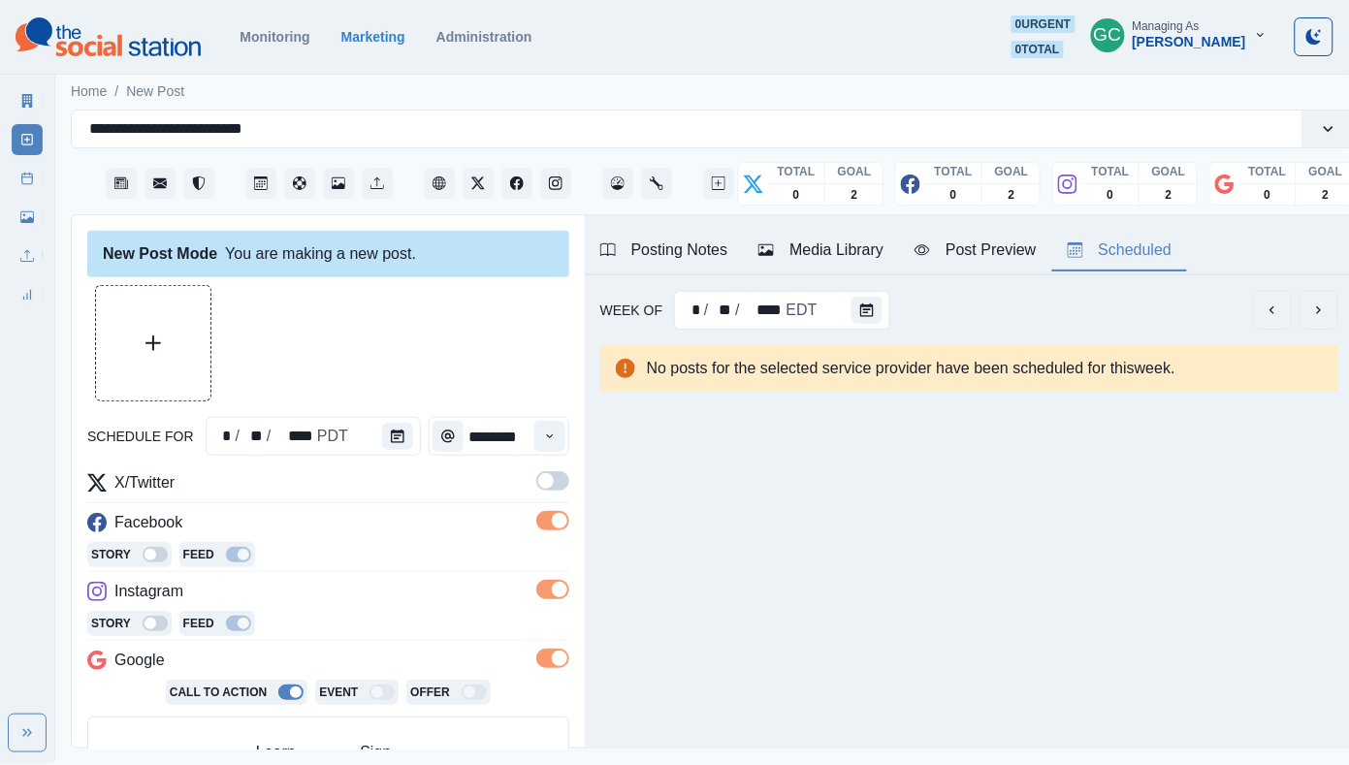
click at [553, 490] on span at bounding box center [552, 480] width 33 height 19
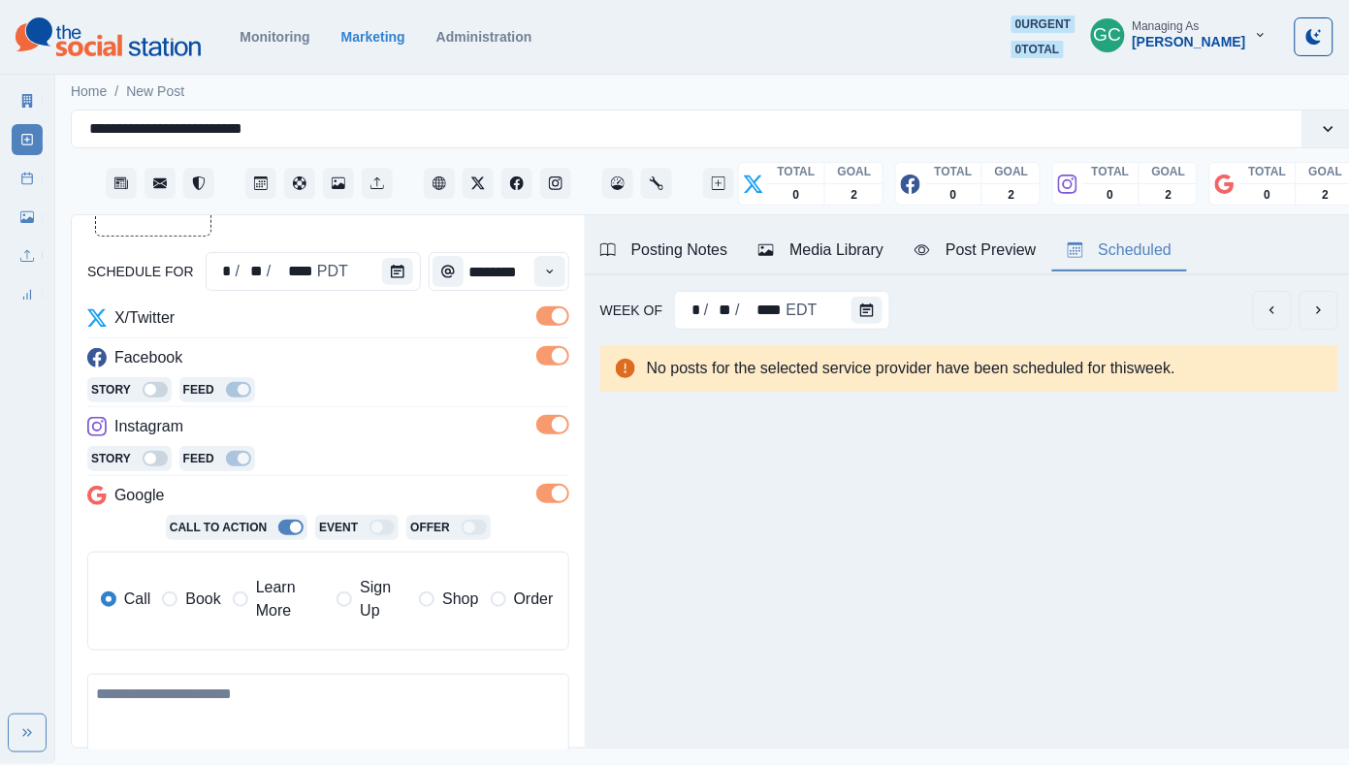
click at [294, 611] on span "Learn More" at bounding box center [290, 599] width 69 height 47
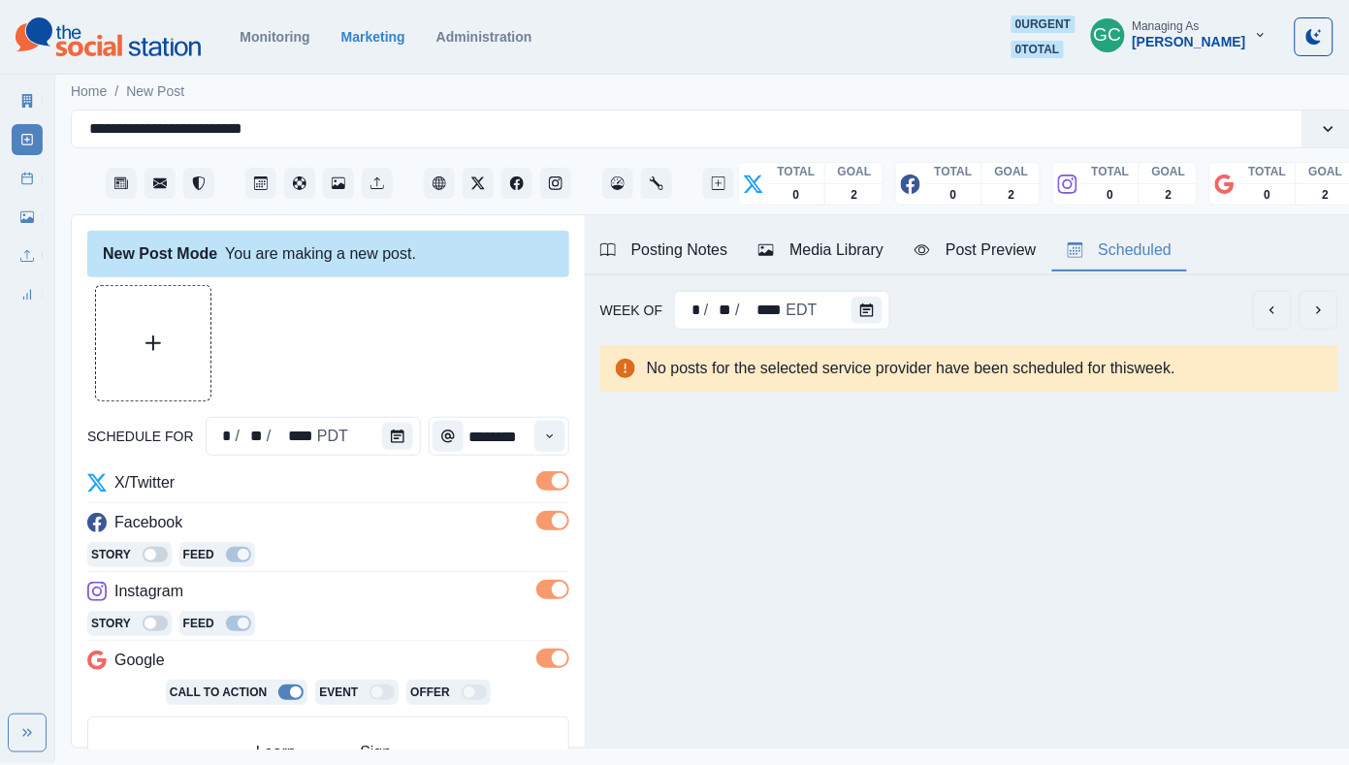
scroll to position [-1, 0]
click at [862, 240] on div "Media Library" at bounding box center [820, 249] width 125 height 23
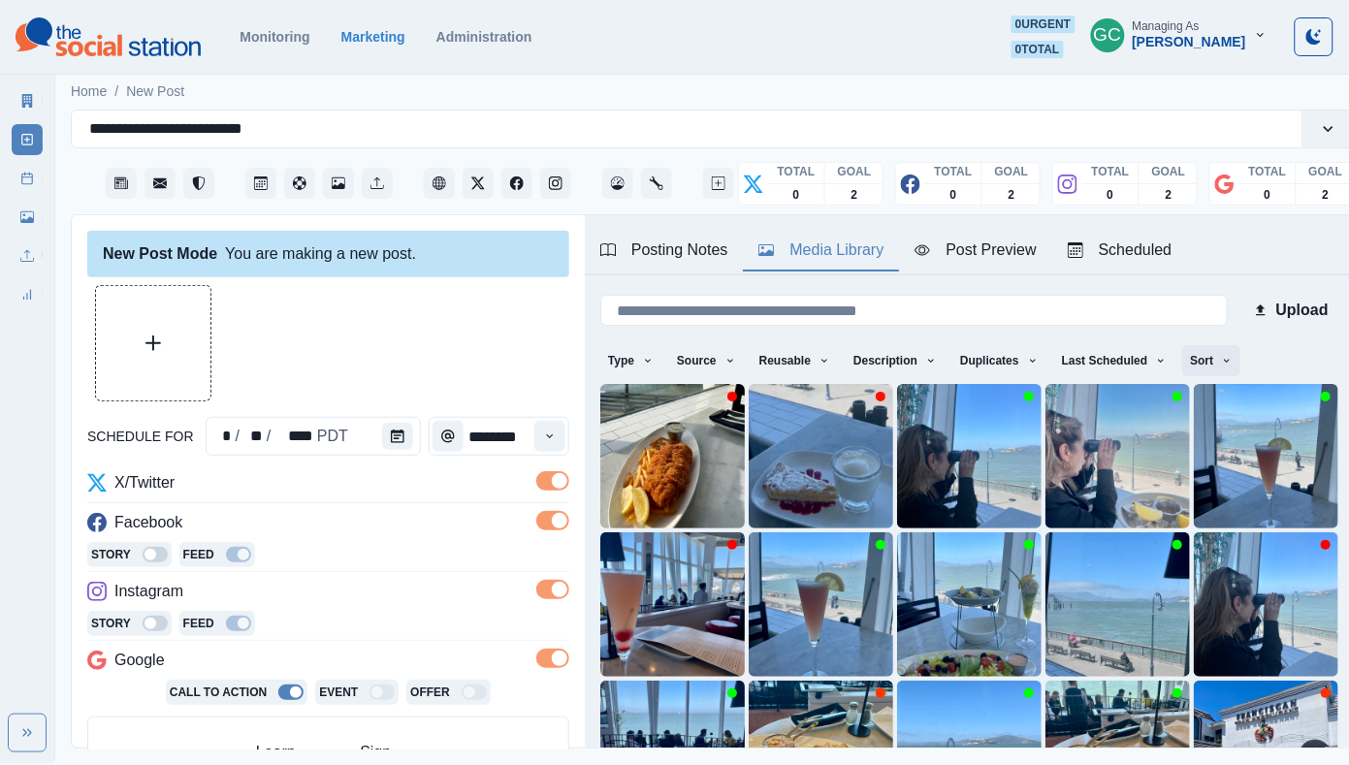
click at [1211, 363] on button "Sort" at bounding box center [1211, 360] width 58 height 31
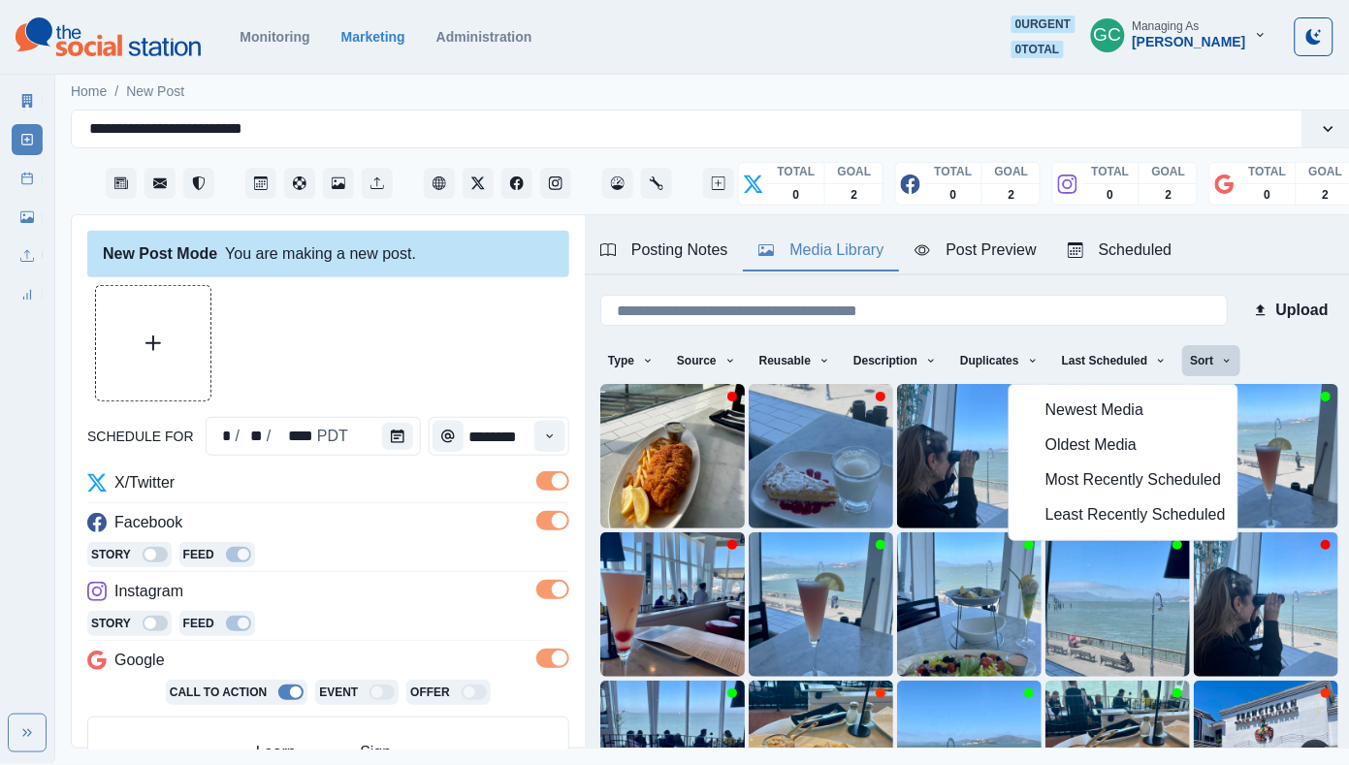
click at [1112, 515] on span "Least Recently Scheduled" at bounding box center [1135, 514] width 180 height 23
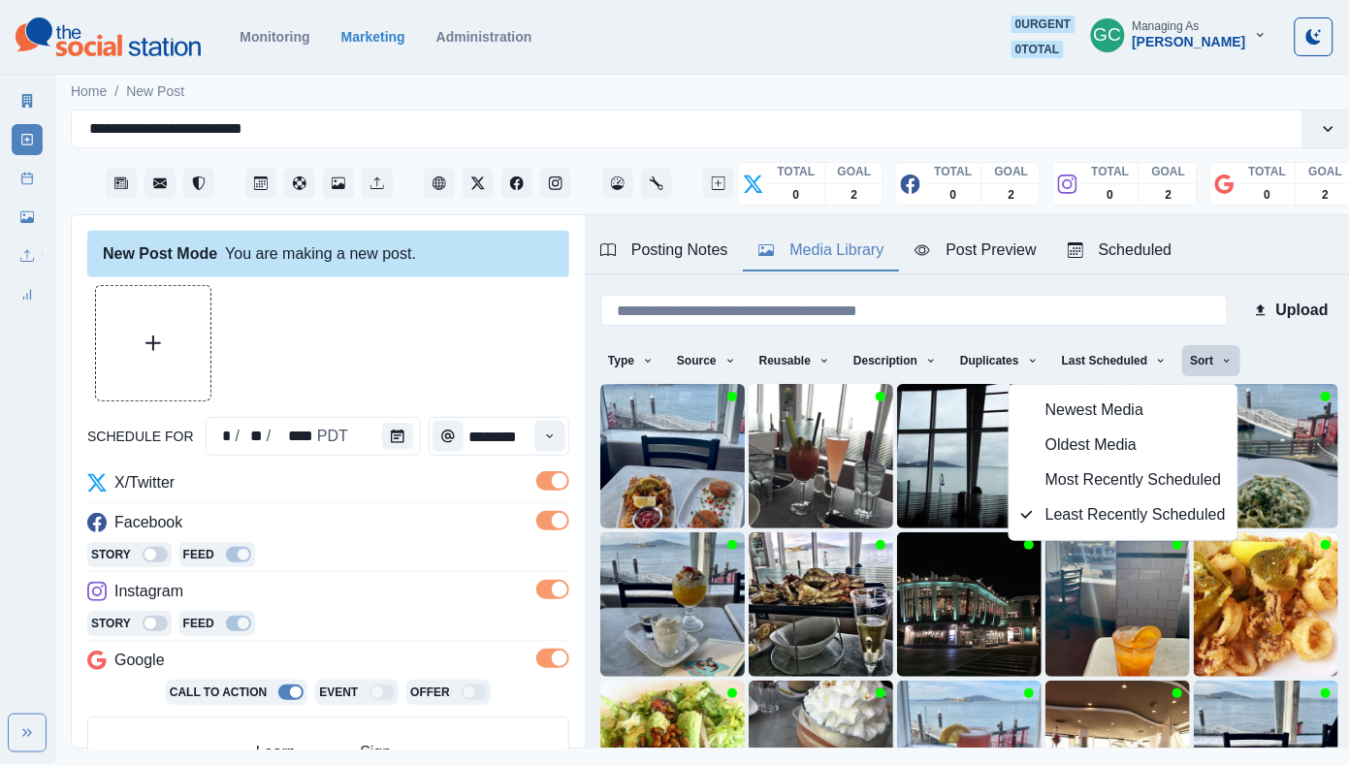
click at [1081, 416] on span "Newest Media" at bounding box center [1135, 409] width 180 height 23
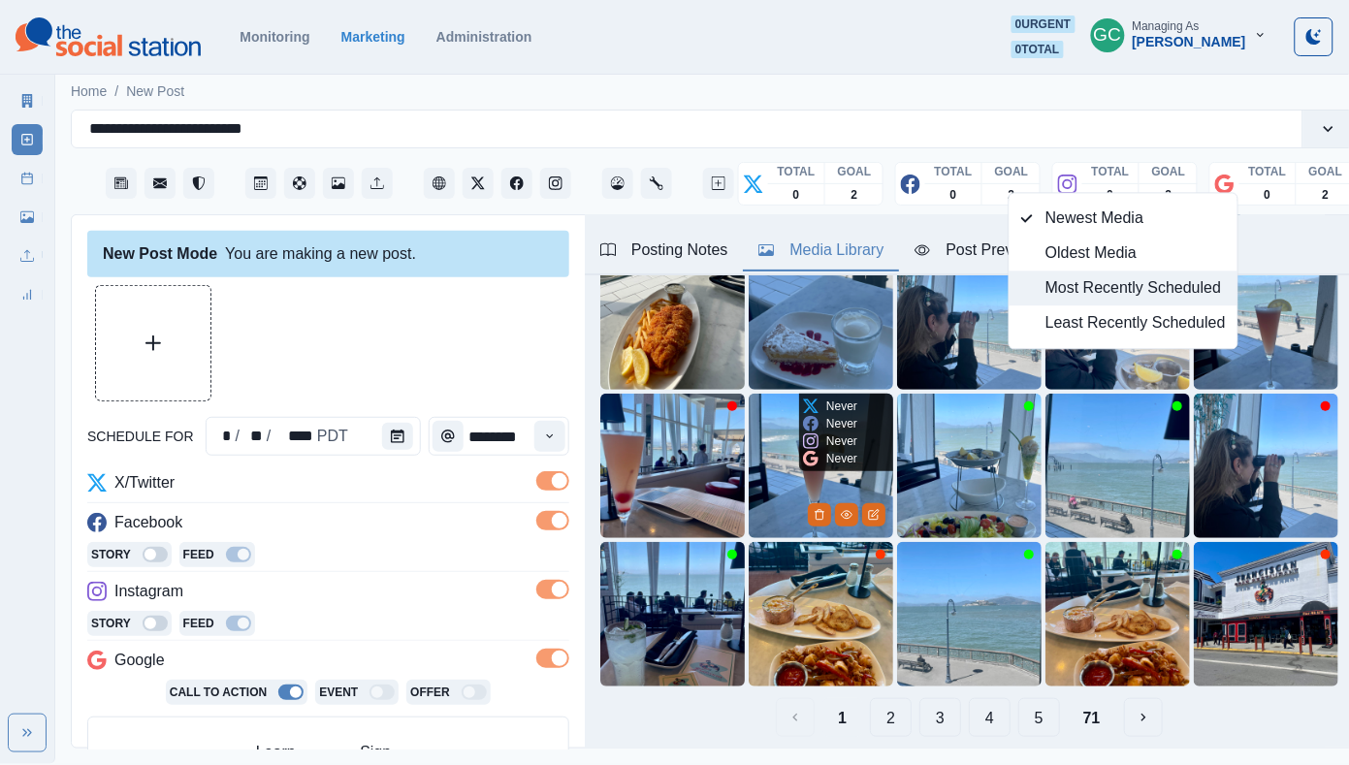
scroll to position [191, 0]
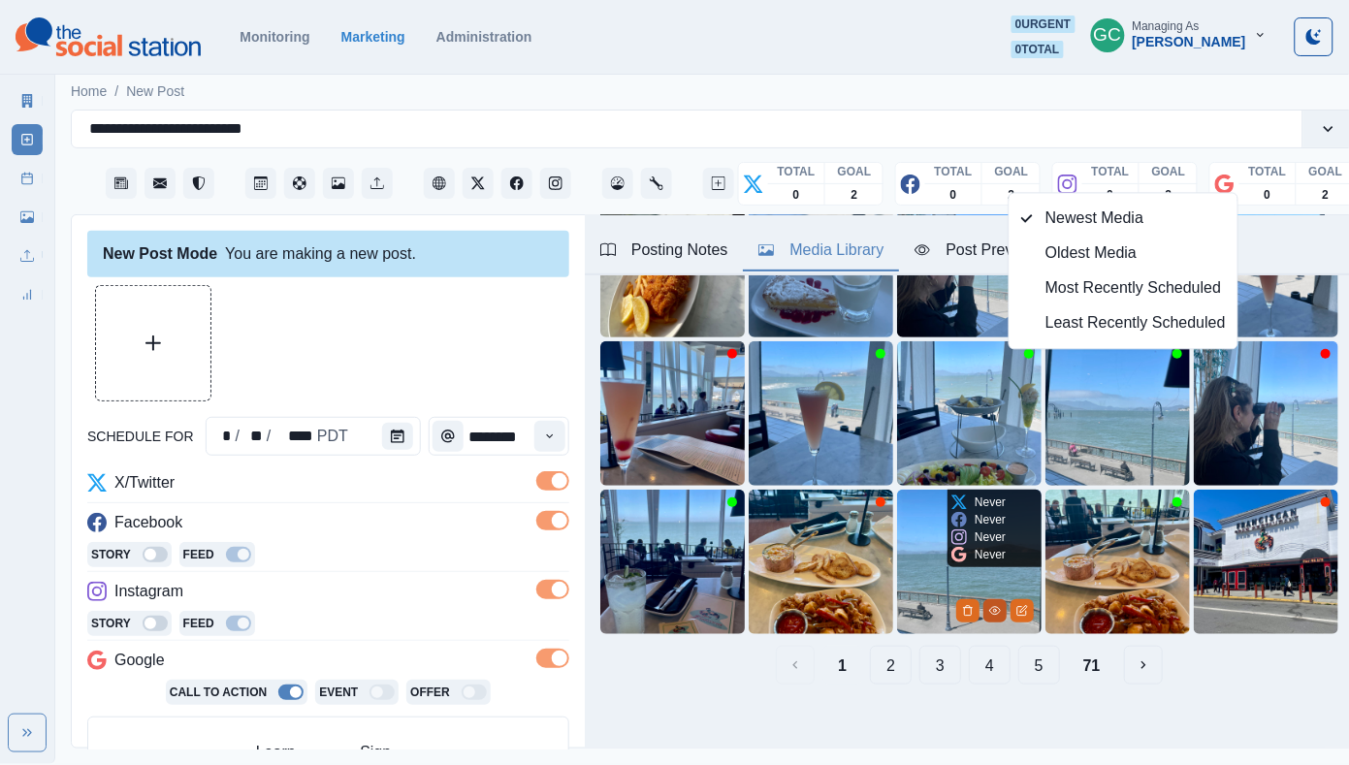
click at [997, 613] on icon "View Media" at bounding box center [994, 611] width 11 height 8
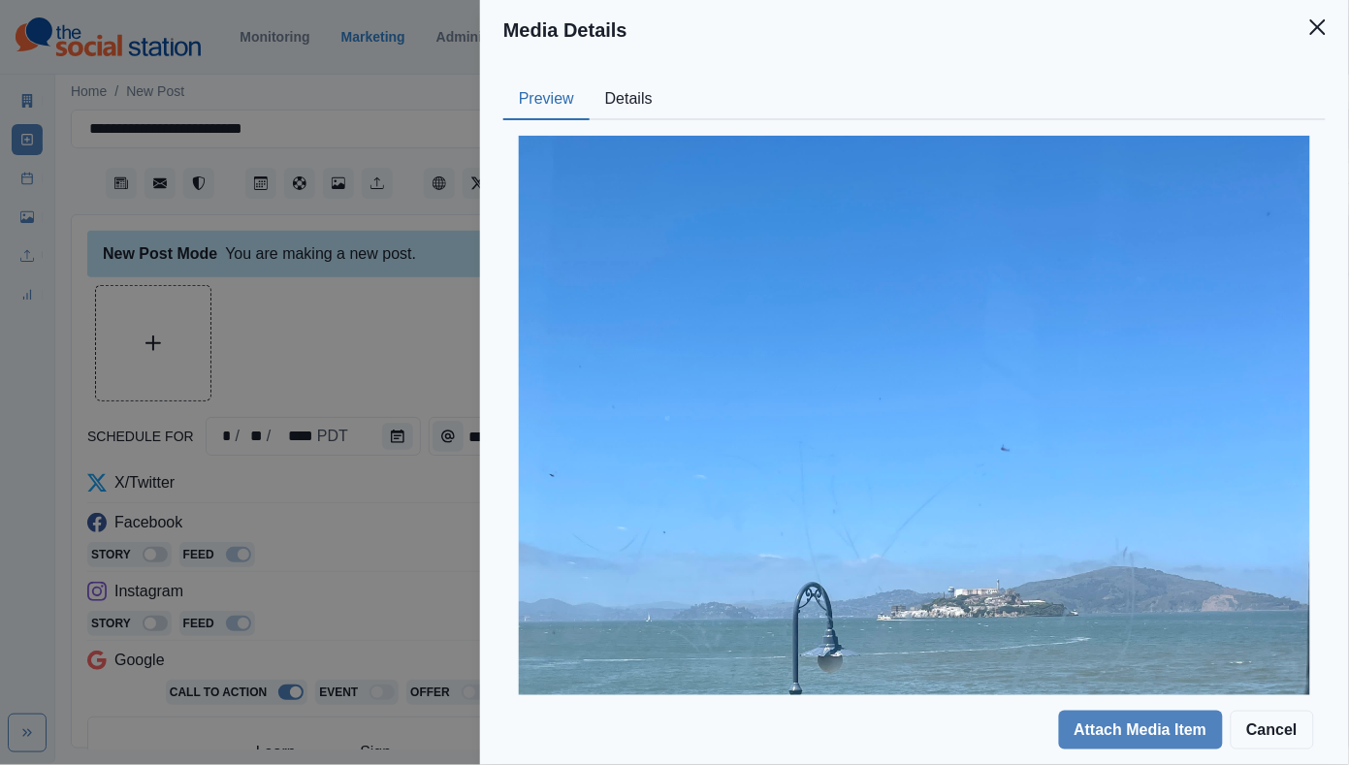
click at [624, 105] on button "Details" at bounding box center [628, 99] width 79 height 41
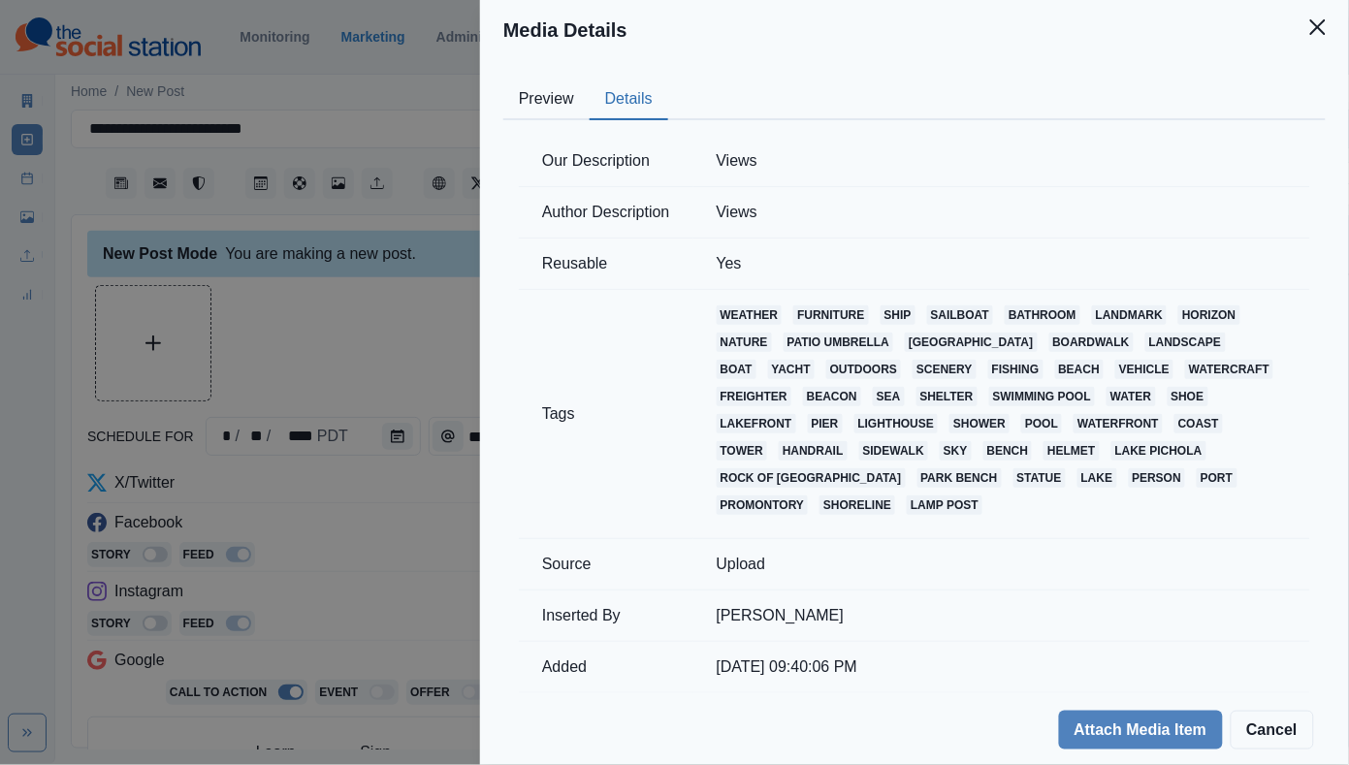
click at [533, 114] on button "Preview" at bounding box center [546, 99] width 86 height 41
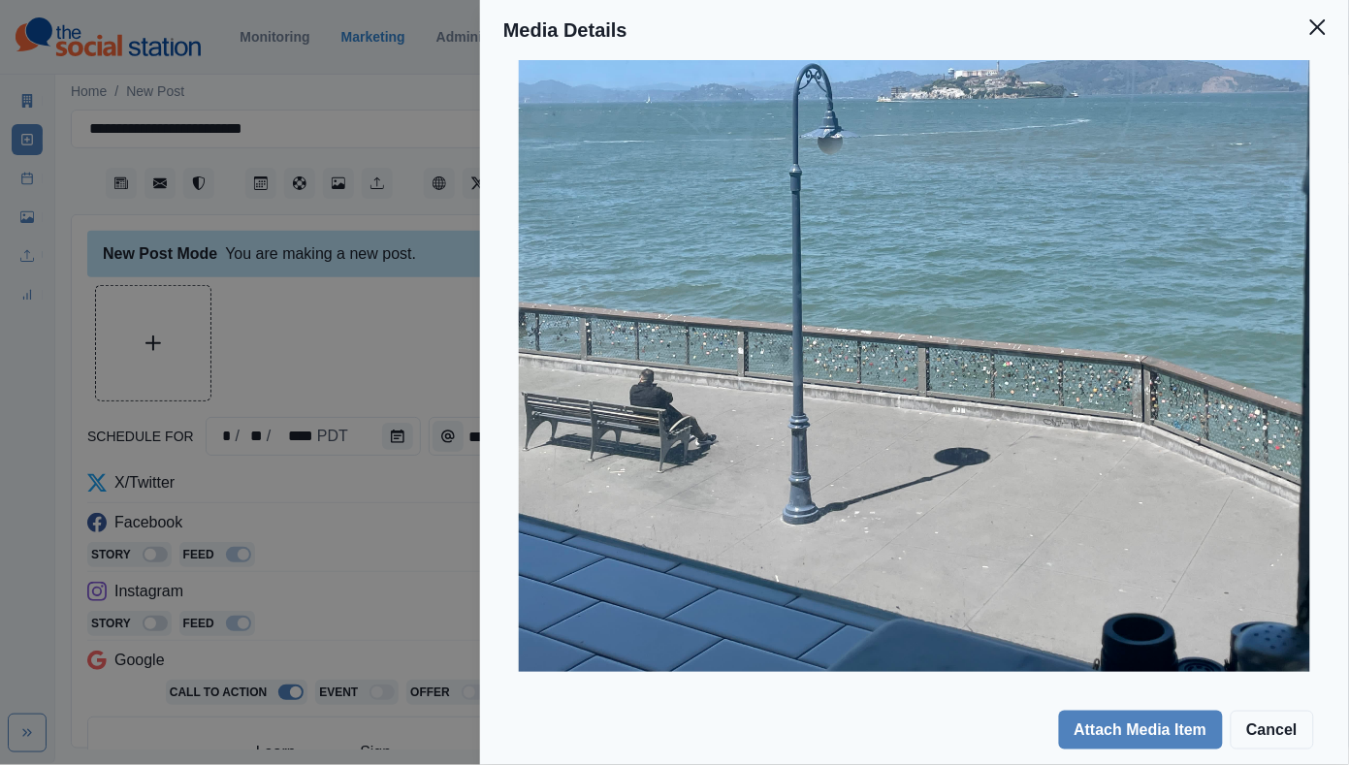
scroll to position [518, 0]
click at [424, 565] on div "Media Details Preview Details Our Description Views Author Description Views Re…" at bounding box center [674, 382] width 1349 height 765
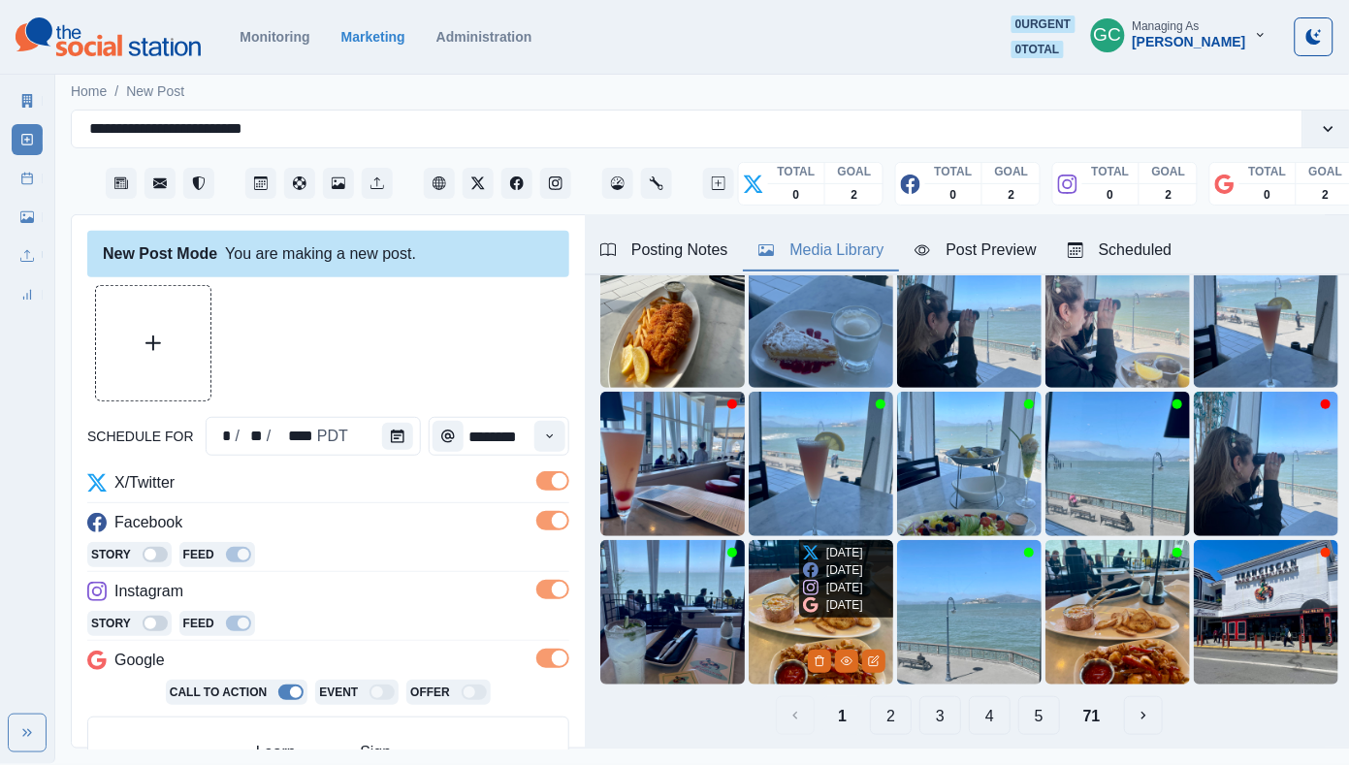
scroll to position [165, 0]
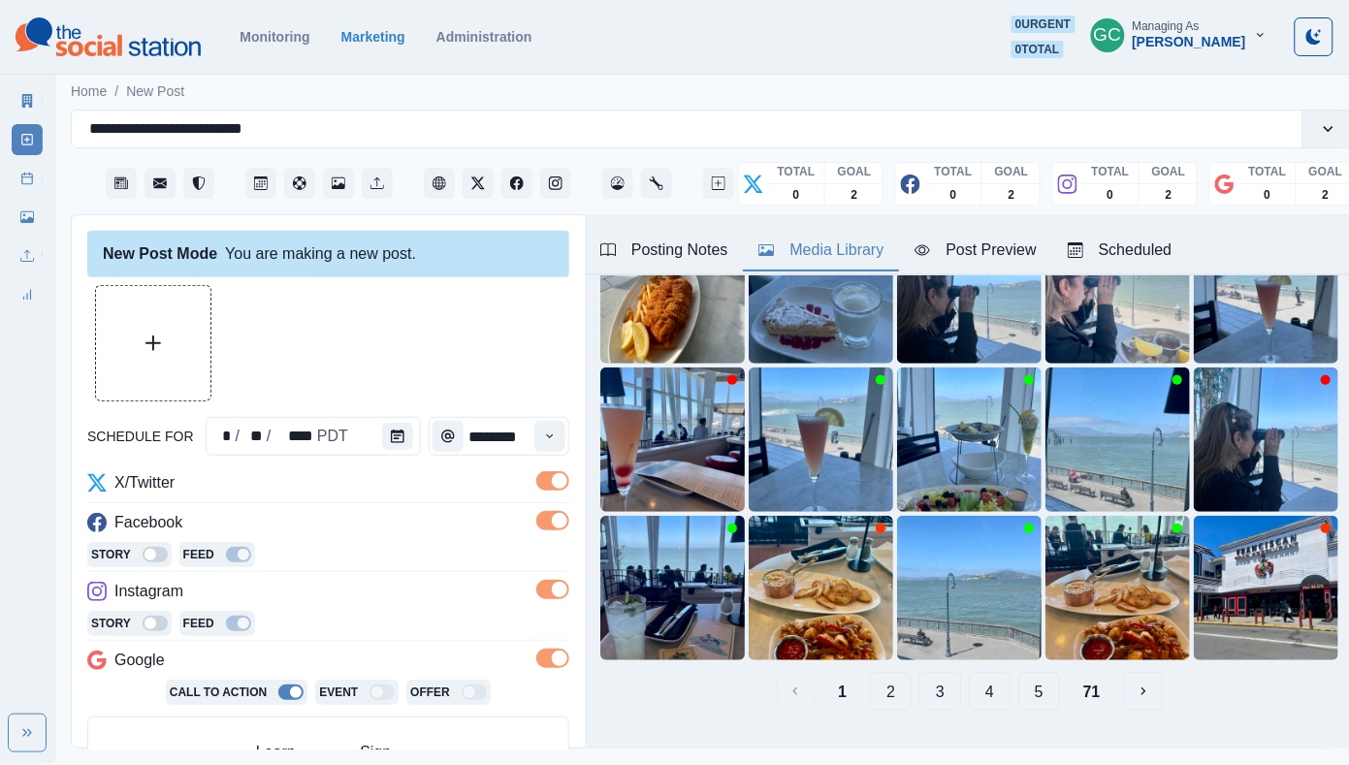
click at [877, 687] on button "2" at bounding box center [891, 691] width 42 height 39
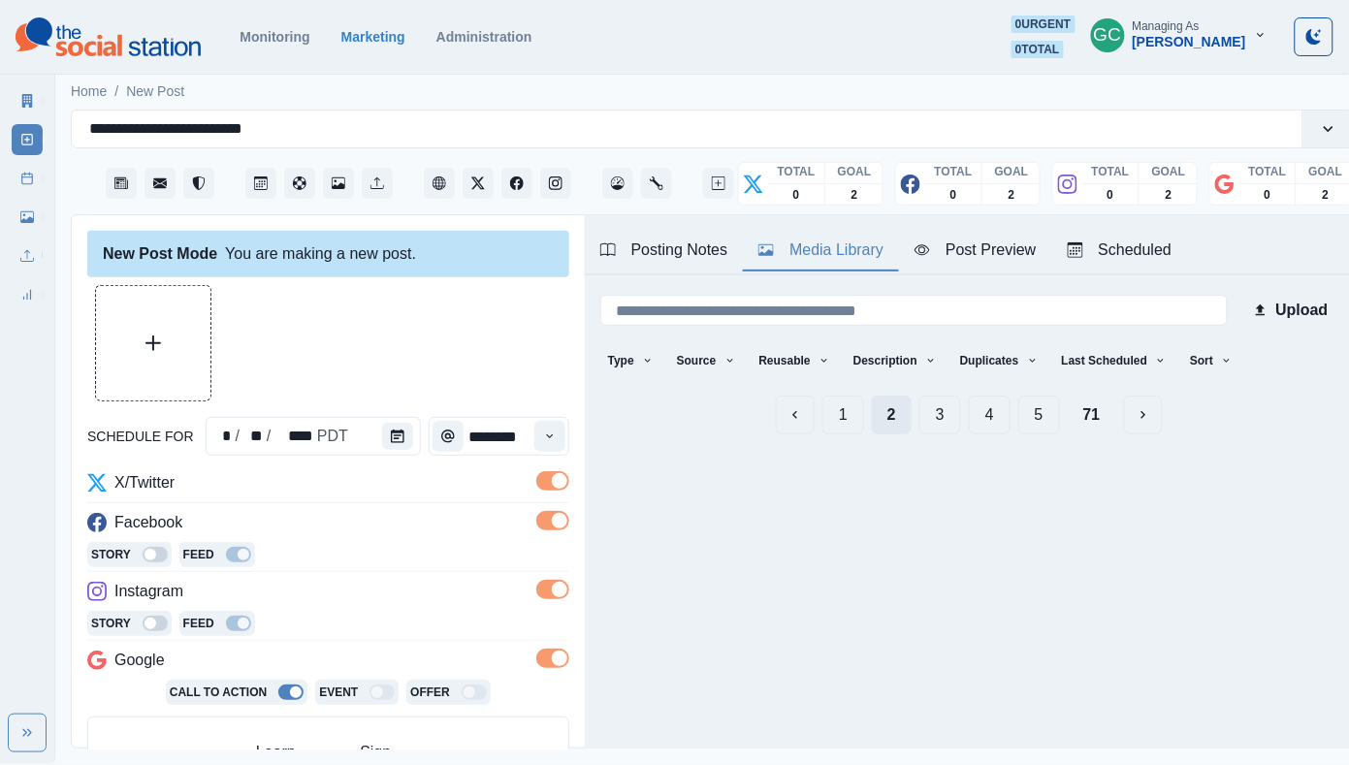
scroll to position [61, 0]
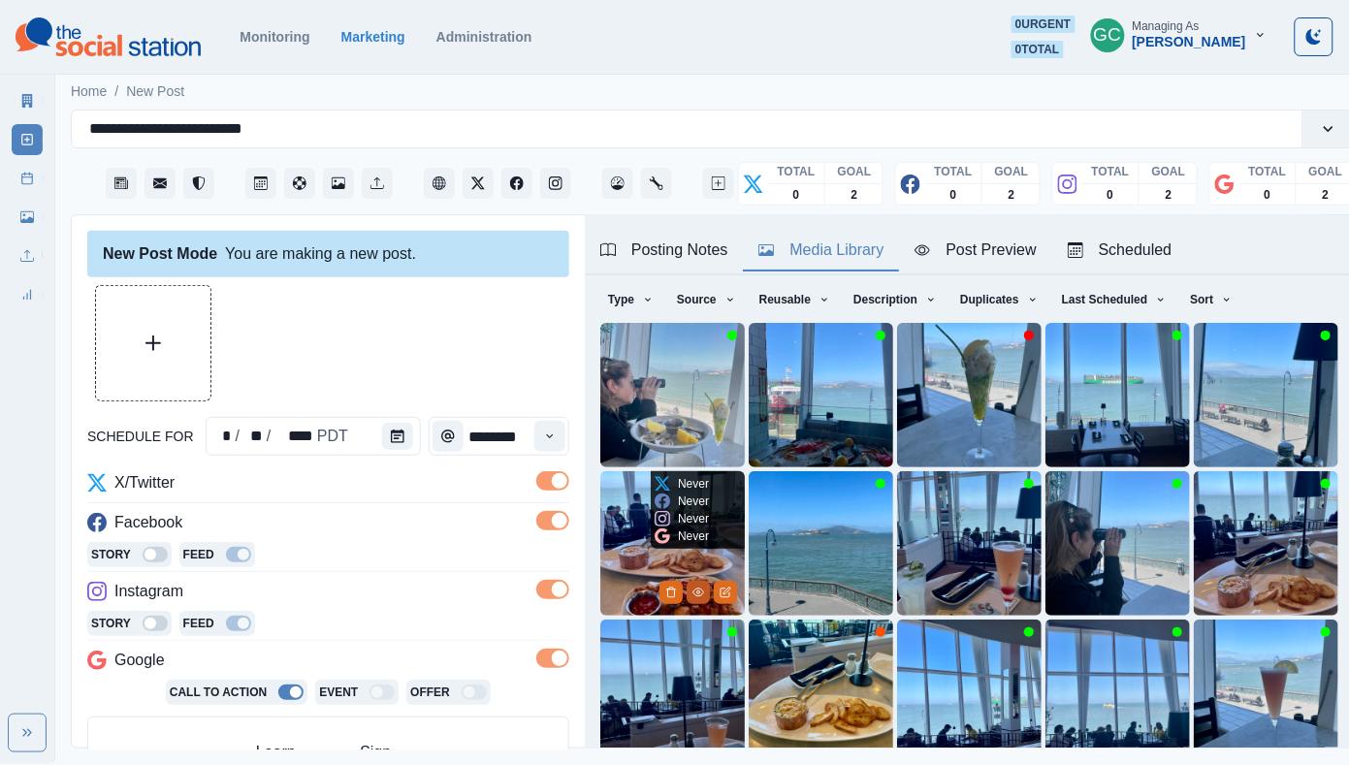
click at [696, 599] on button "View Media" at bounding box center [697, 592] width 23 height 23
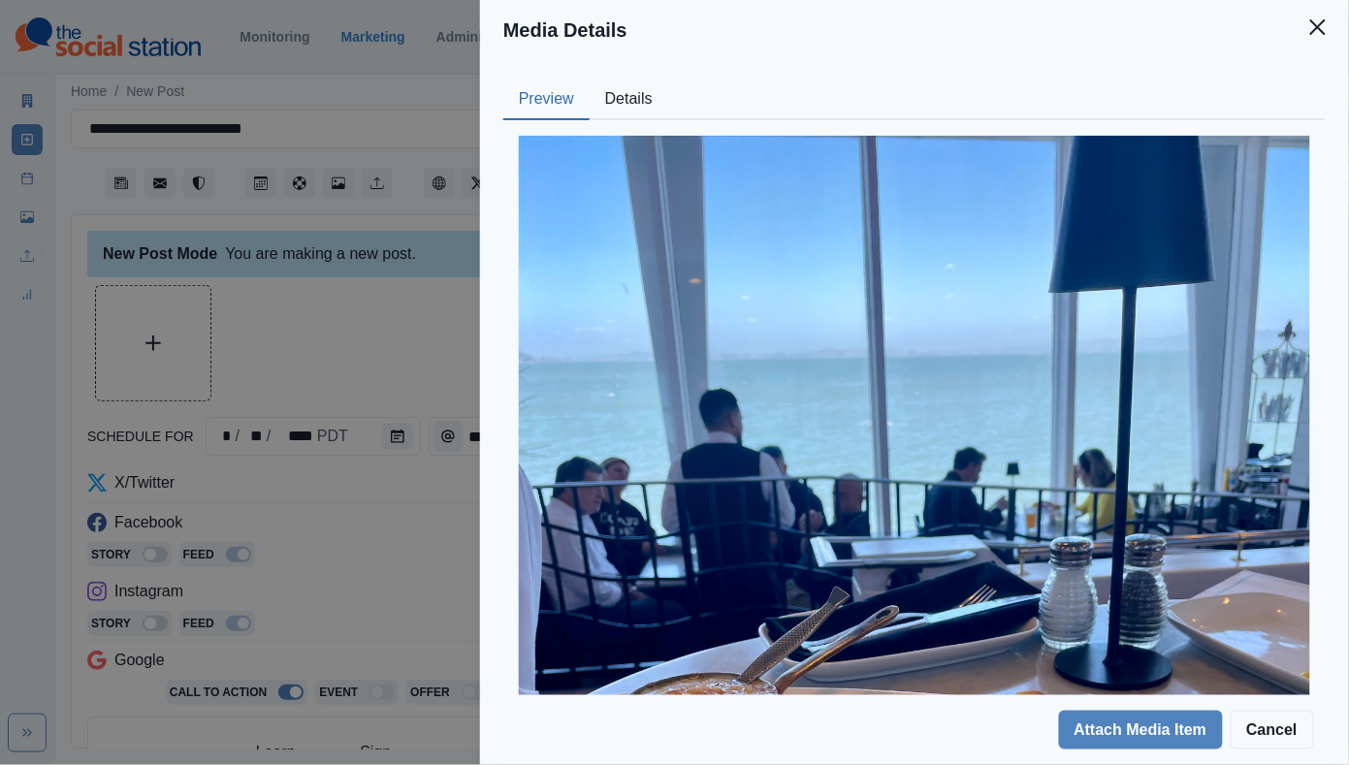
click at [652, 104] on button "Details" at bounding box center [628, 99] width 79 height 41
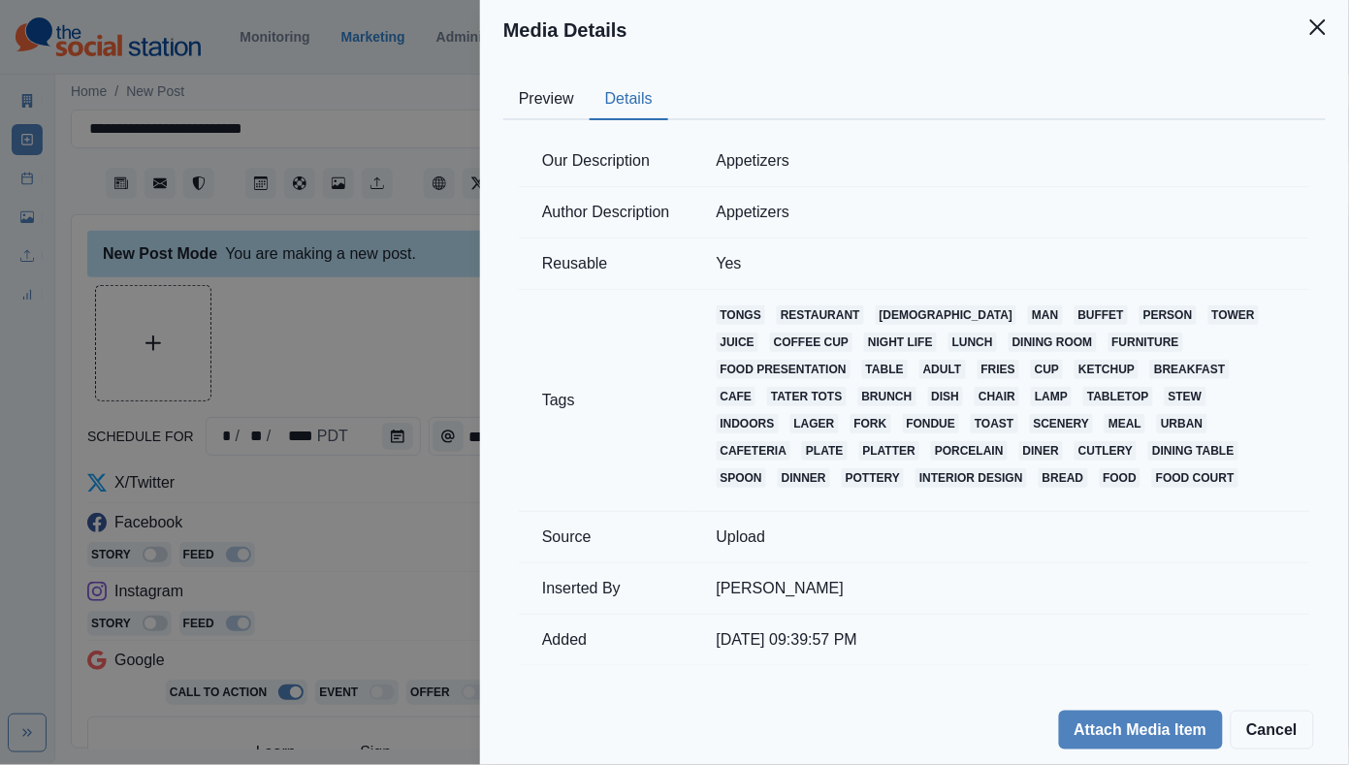
click at [753, 158] on td "Appetizers" at bounding box center [1001, 161] width 617 height 51
copy td "Appetizers"
click at [565, 94] on button "Preview" at bounding box center [546, 99] width 86 height 41
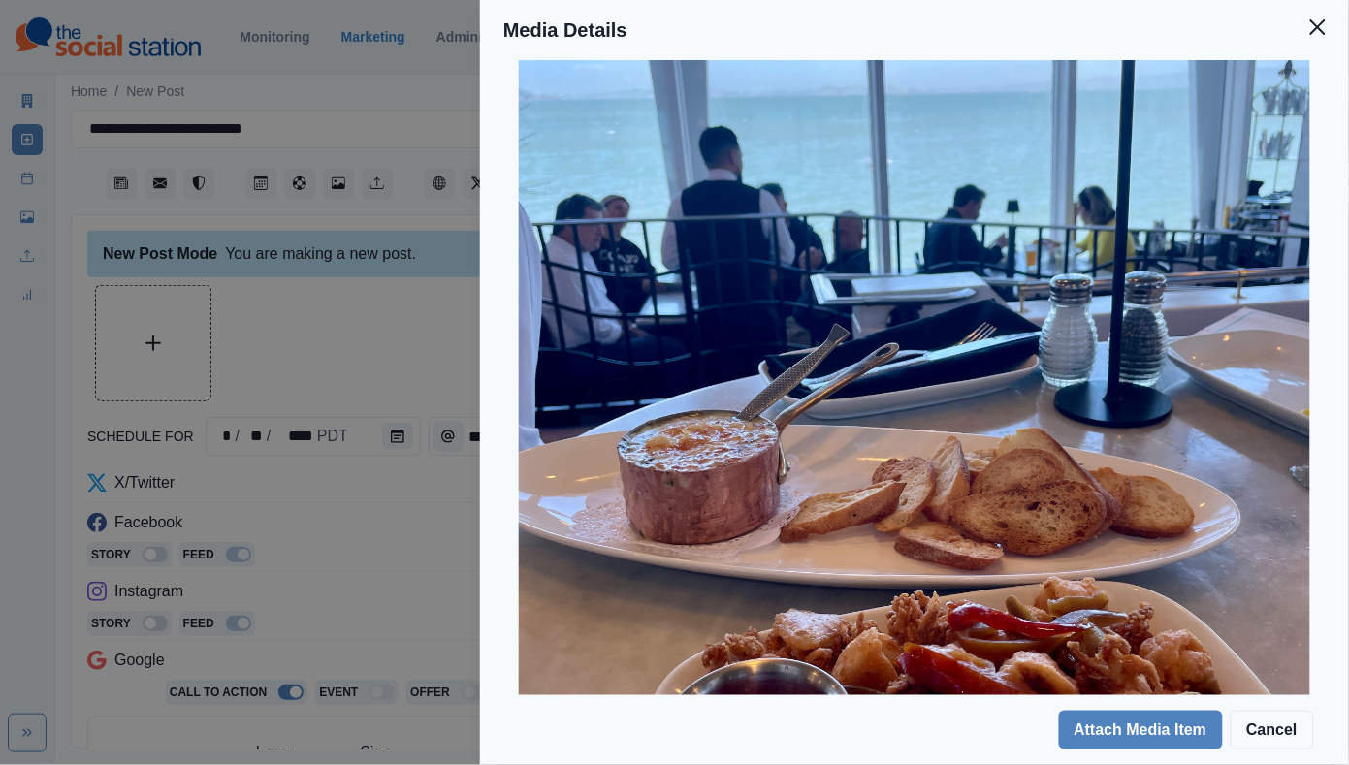
scroll to position [330, 0]
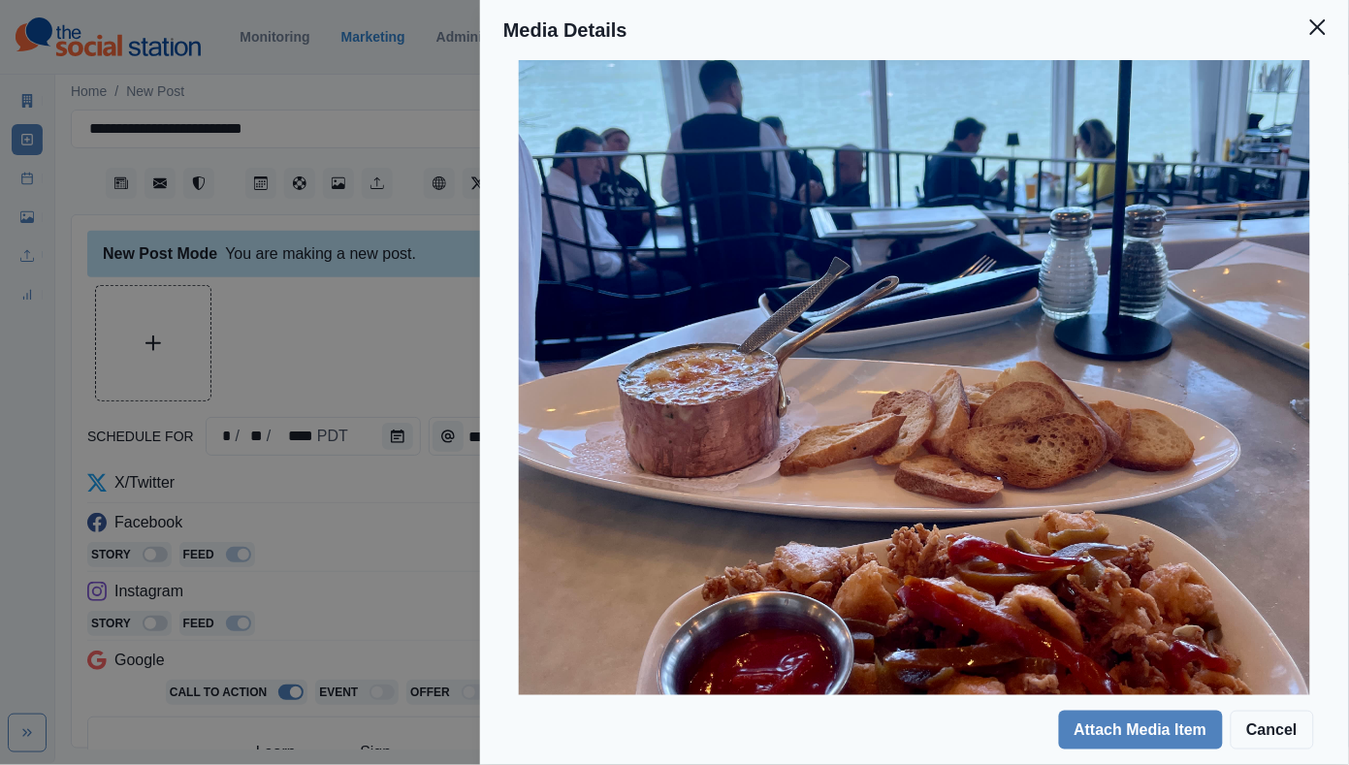
click at [341, 375] on div "Media Details Preview Details Our Description Appetizers Author Description App…" at bounding box center [674, 382] width 1349 height 765
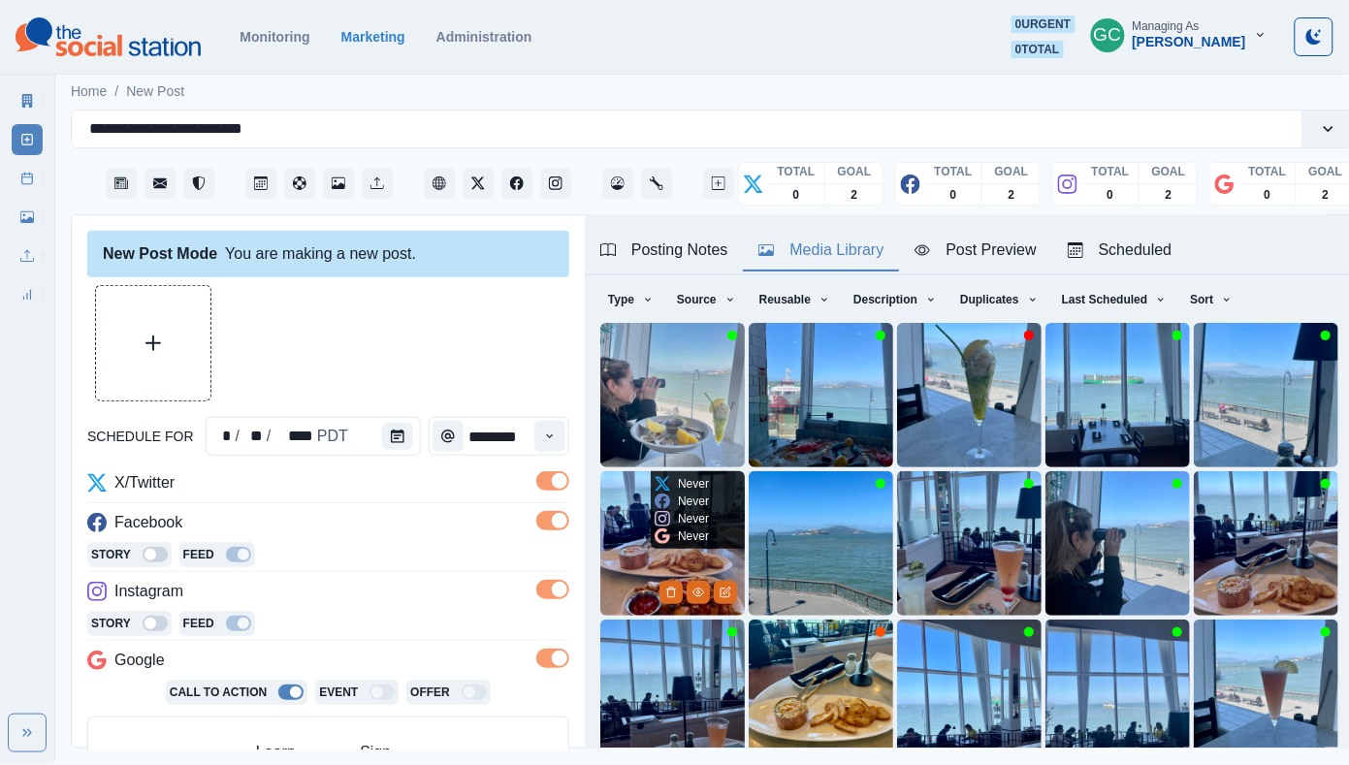
click at [624, 538] on img at bounding box center [672, 543] width 144 height 144
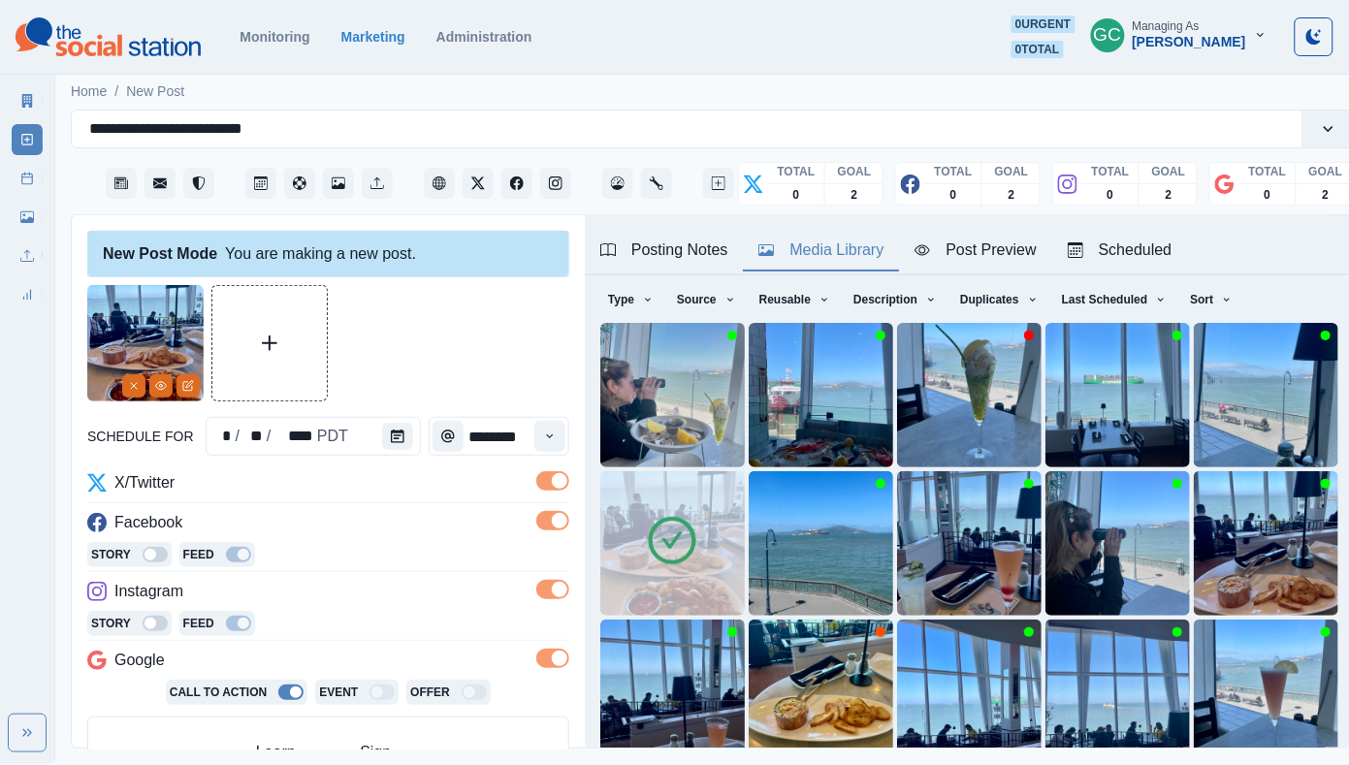
scroll to position [56, 0]
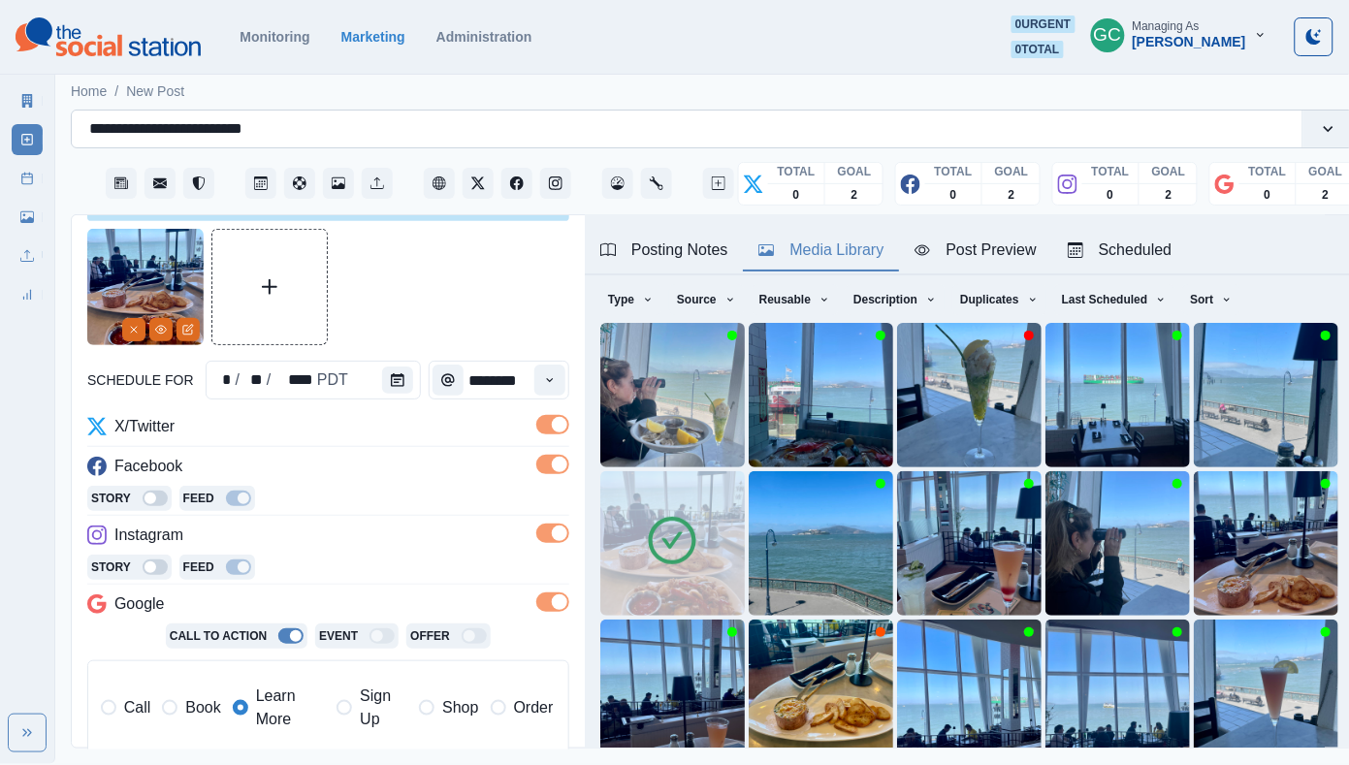
click at [301, 135] on div "**********" at bounding box center [686, 128] width 1195 height 27
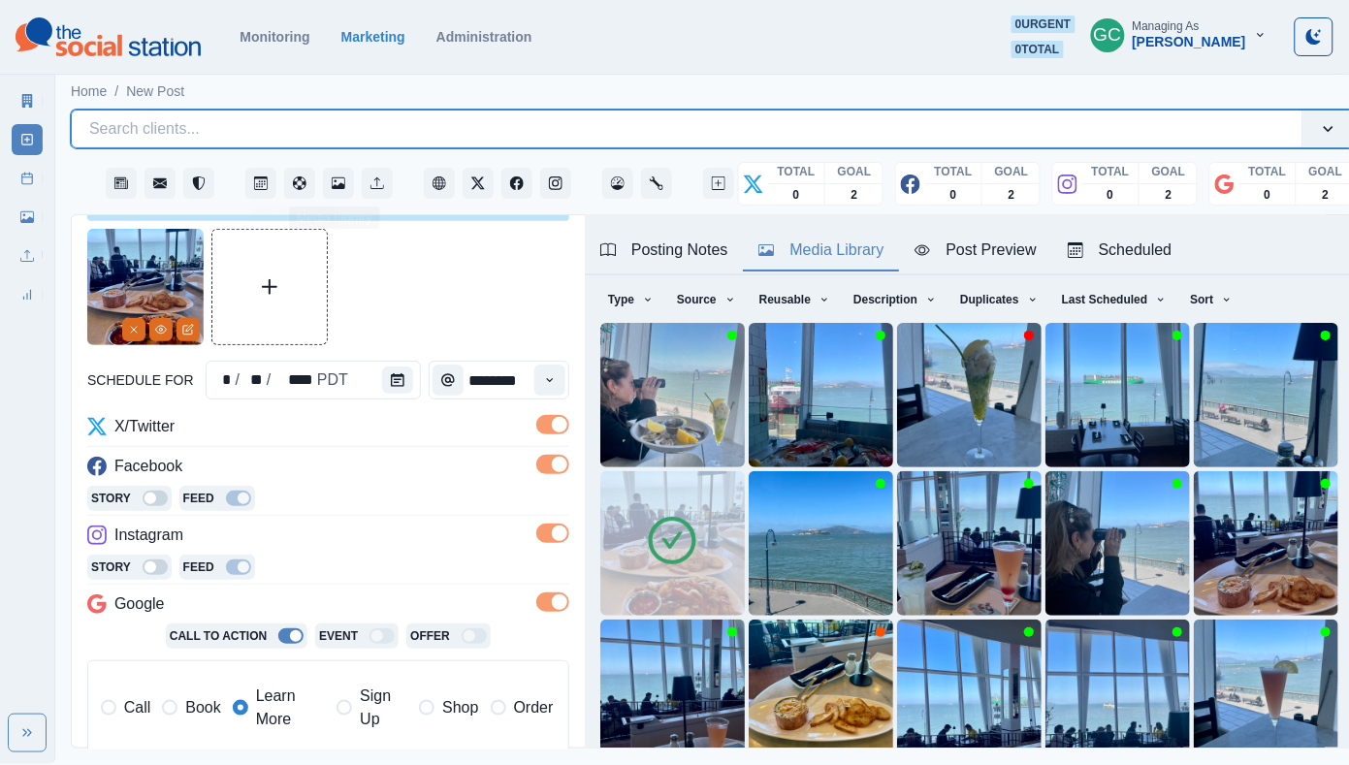
click at [390, 241] on div at bounding box center [328, 287] width 482 height 116
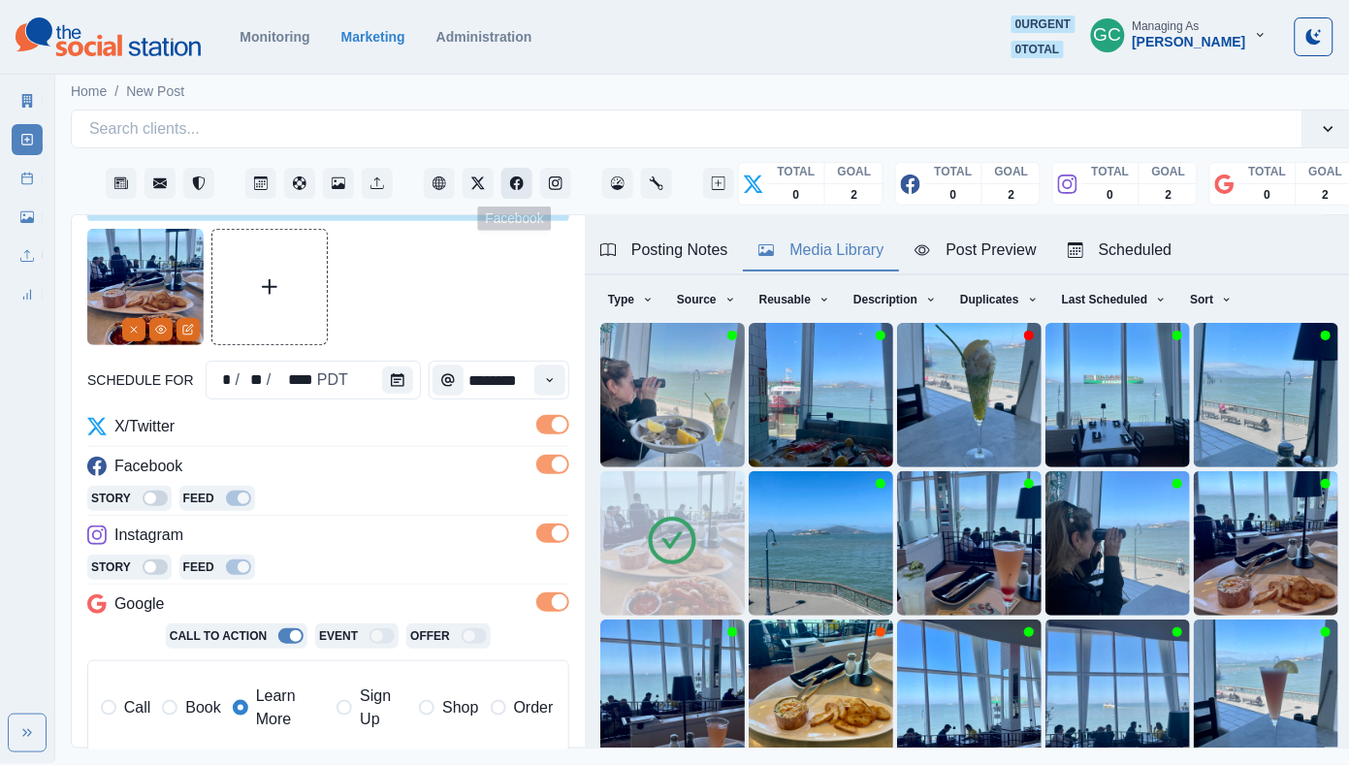
click at [518, 190] on button "Facebook" at bounding box center [516, 183] width 31 height 31
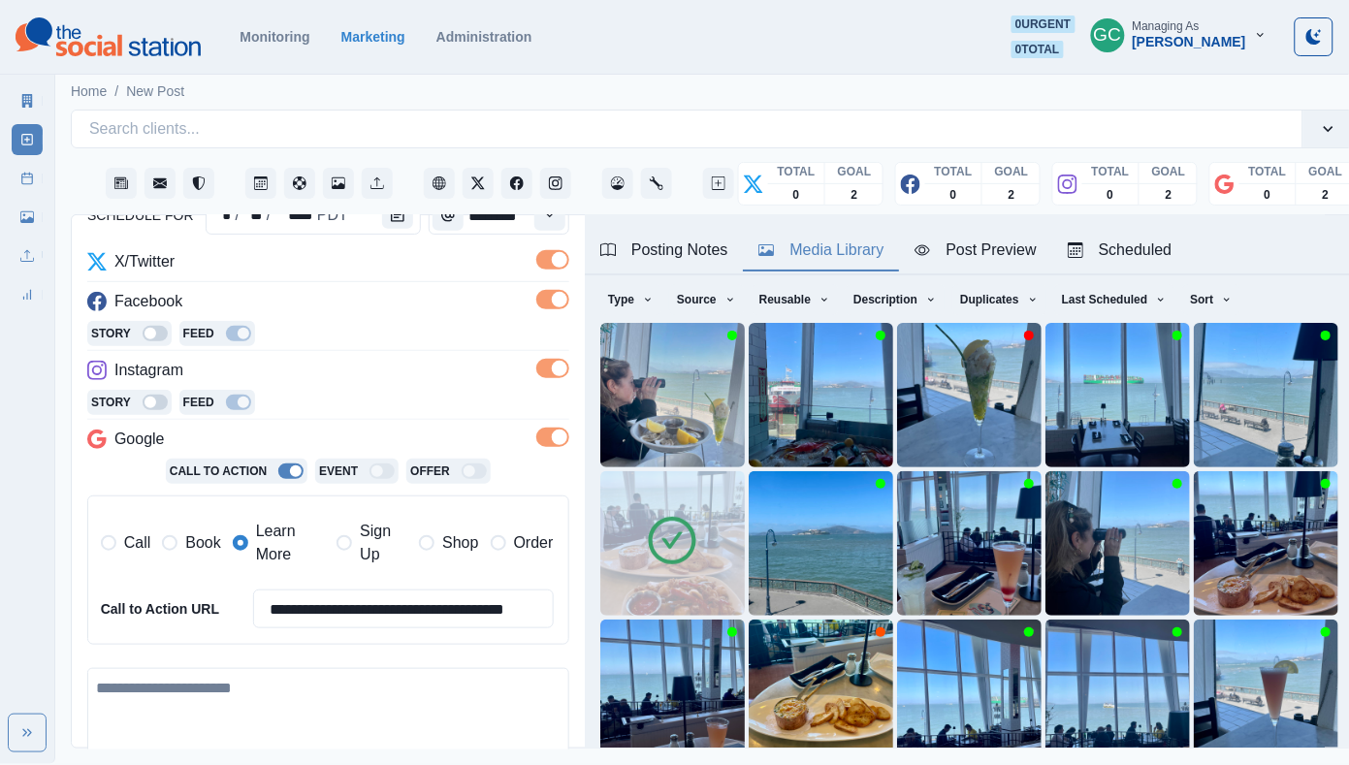
click at [249, 693] on textarea at bounding box center [328, 723] width 482 height 111
paste textarea "**********"
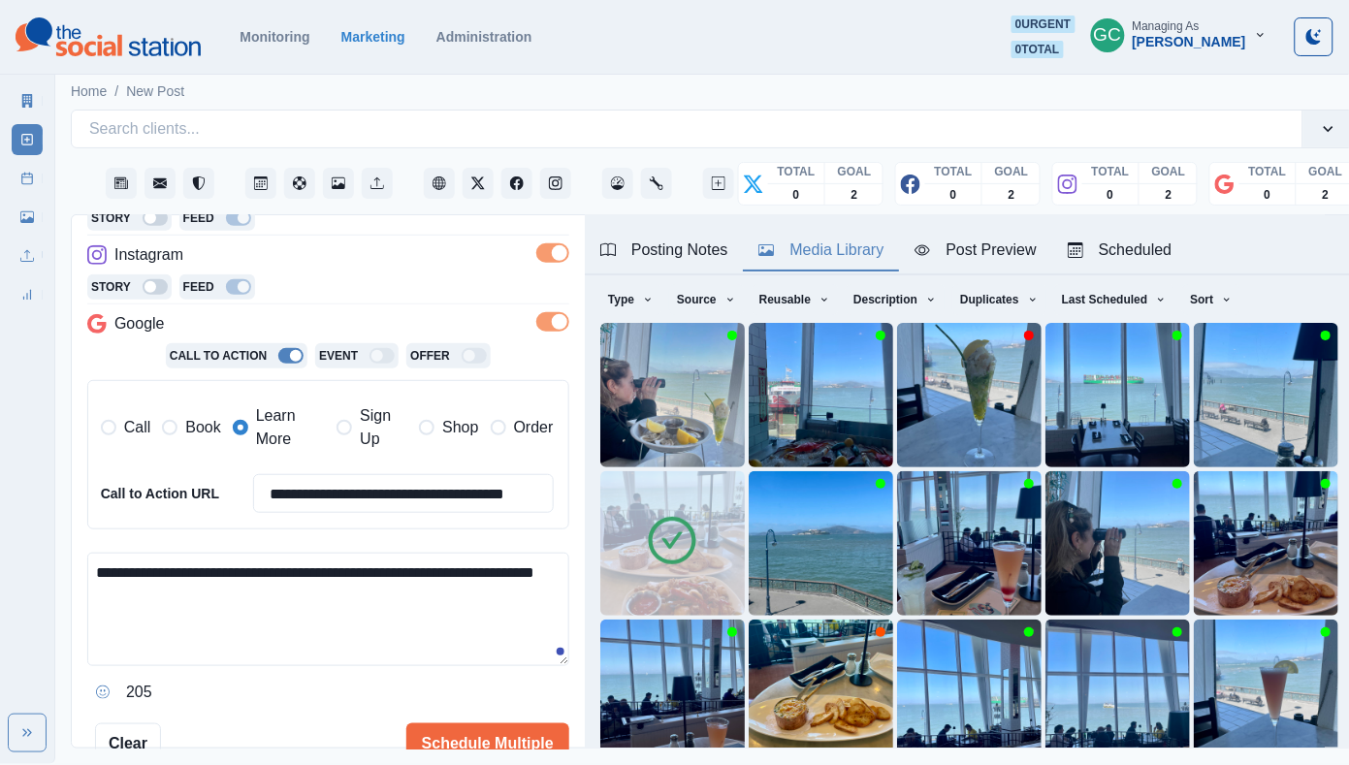
scroll to position [345, 0]
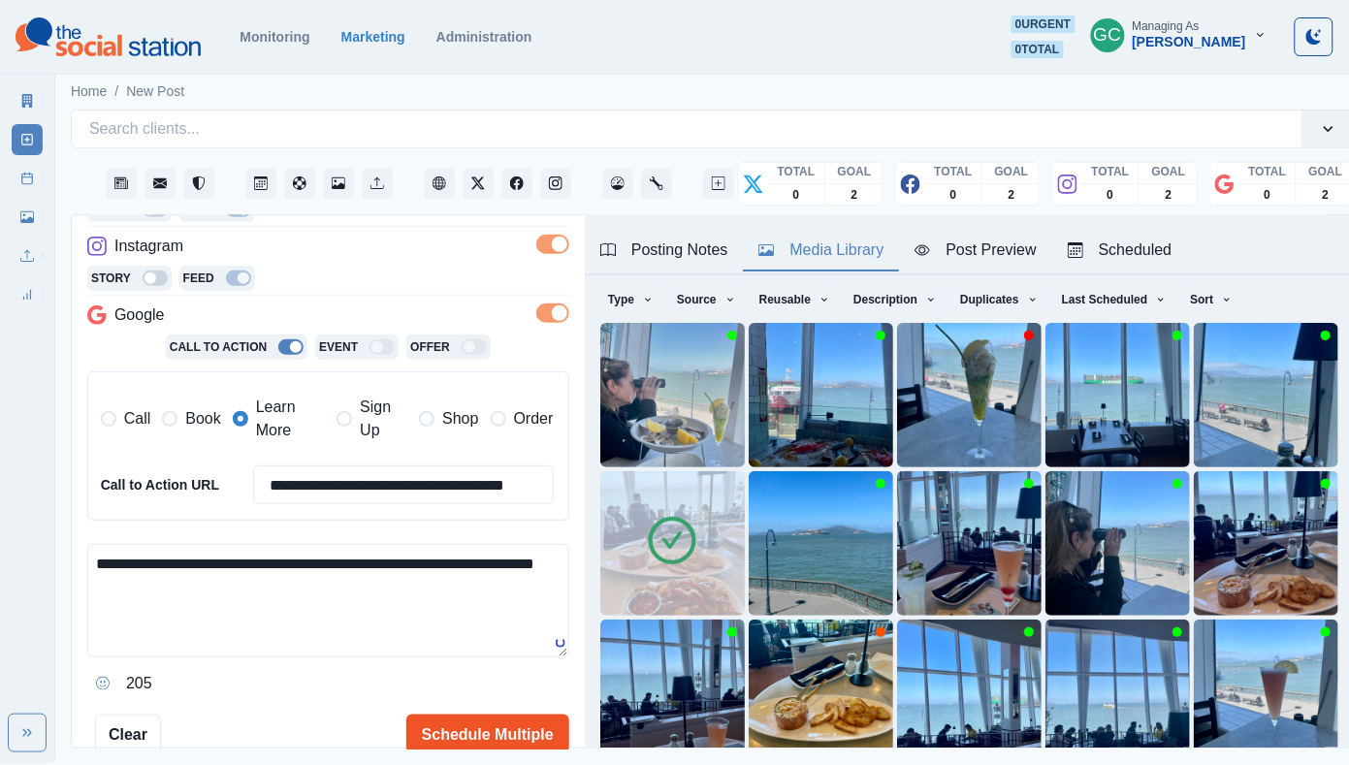
type textarea "**********"
click at [494, 734] on button "Schedule Multiple" at bounding box center [487, 734] width 163 height 39
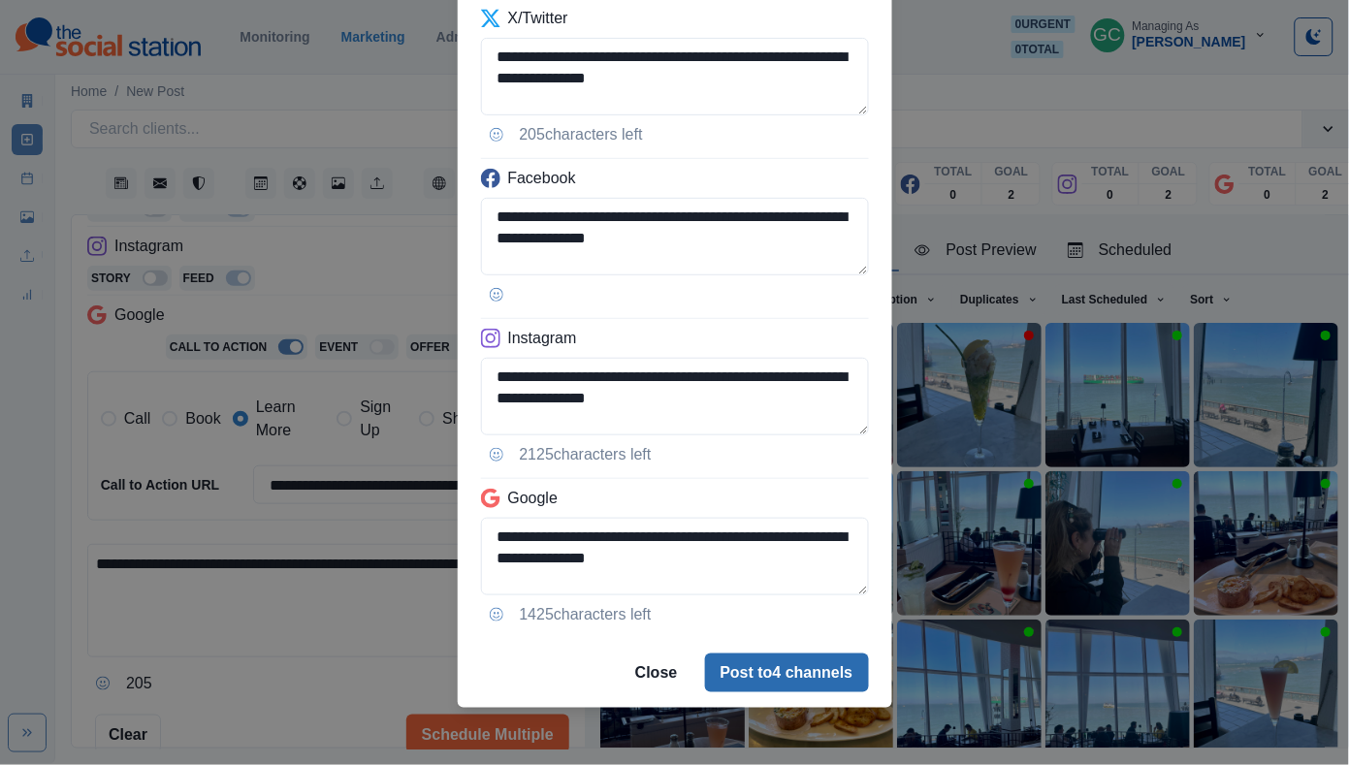
scroll to position [127, 0]
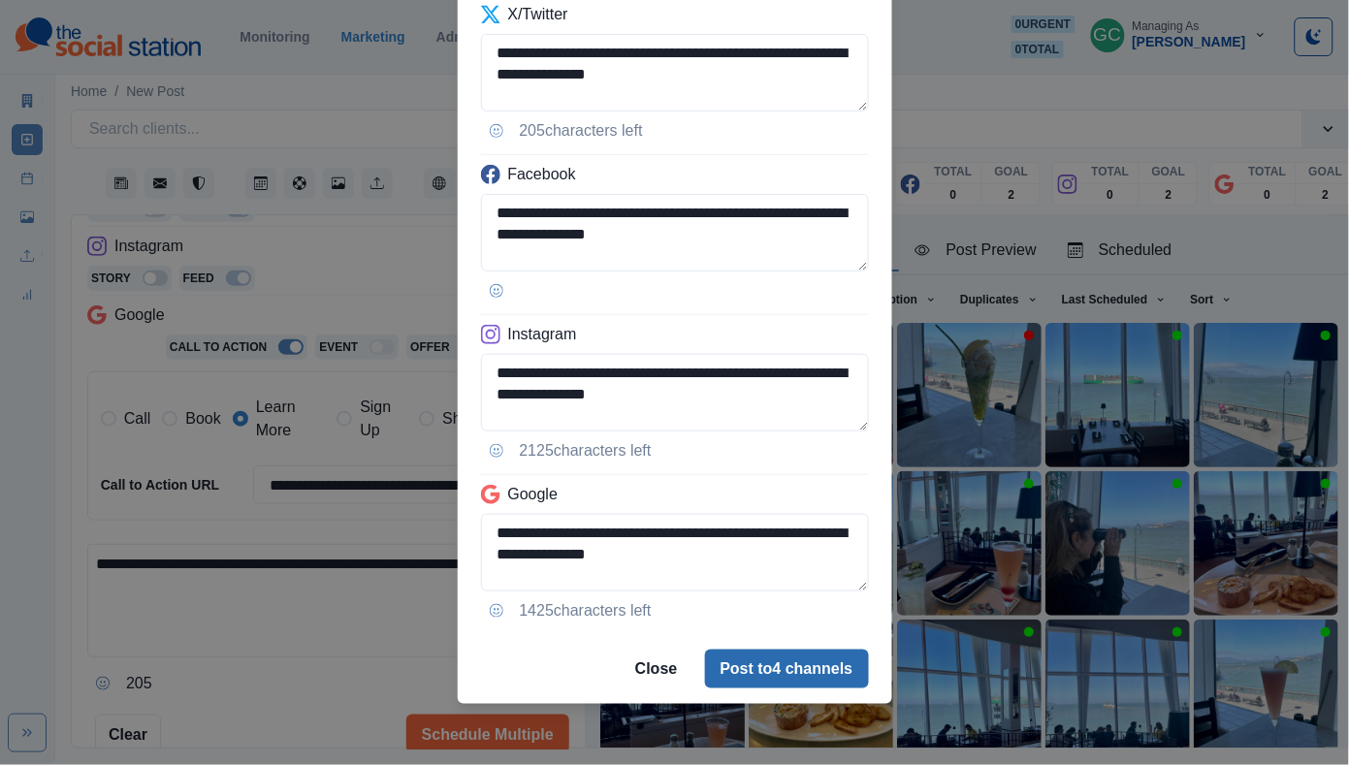
click at [791, 667] on button "Post to 4 channels" at bounding box center [787, 669] width 164 height 39
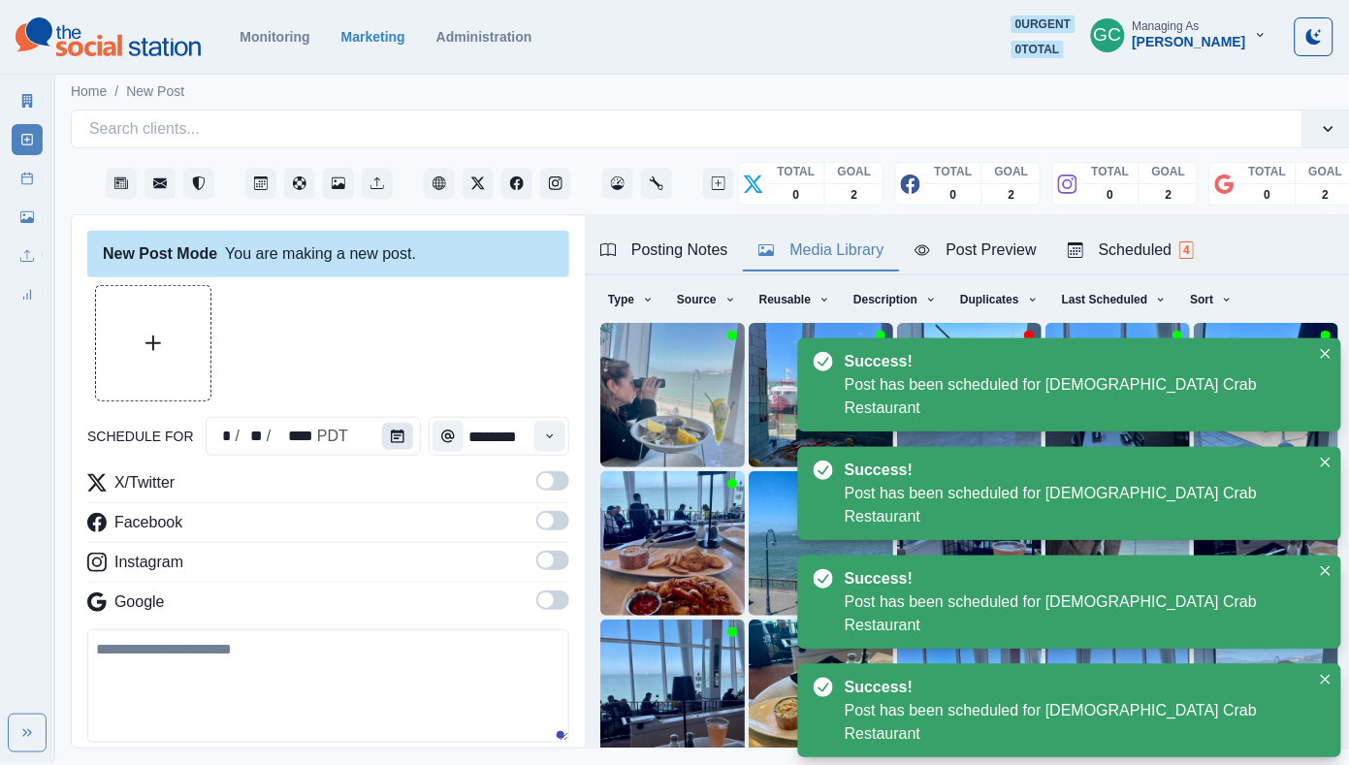
scroll to position [0, 0]
click at [396, 442] on icon "Calendar" at bounding box center [398, 436] width 14 height 14
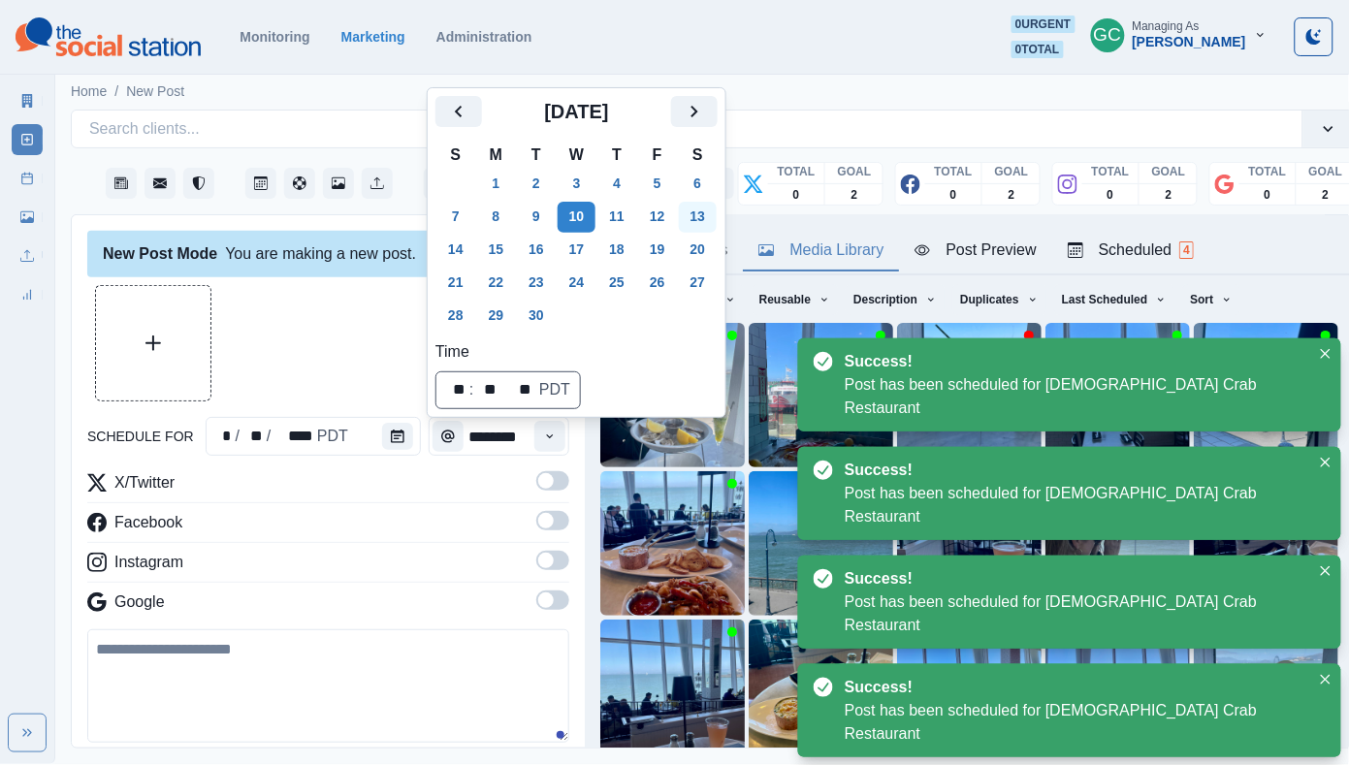
click at [715, 209] on button "13" at bounding box center [698, 217] width 39 height 31
click at [560, 431] on button "Time" at bounding box center [549, 436] width 31 height 31
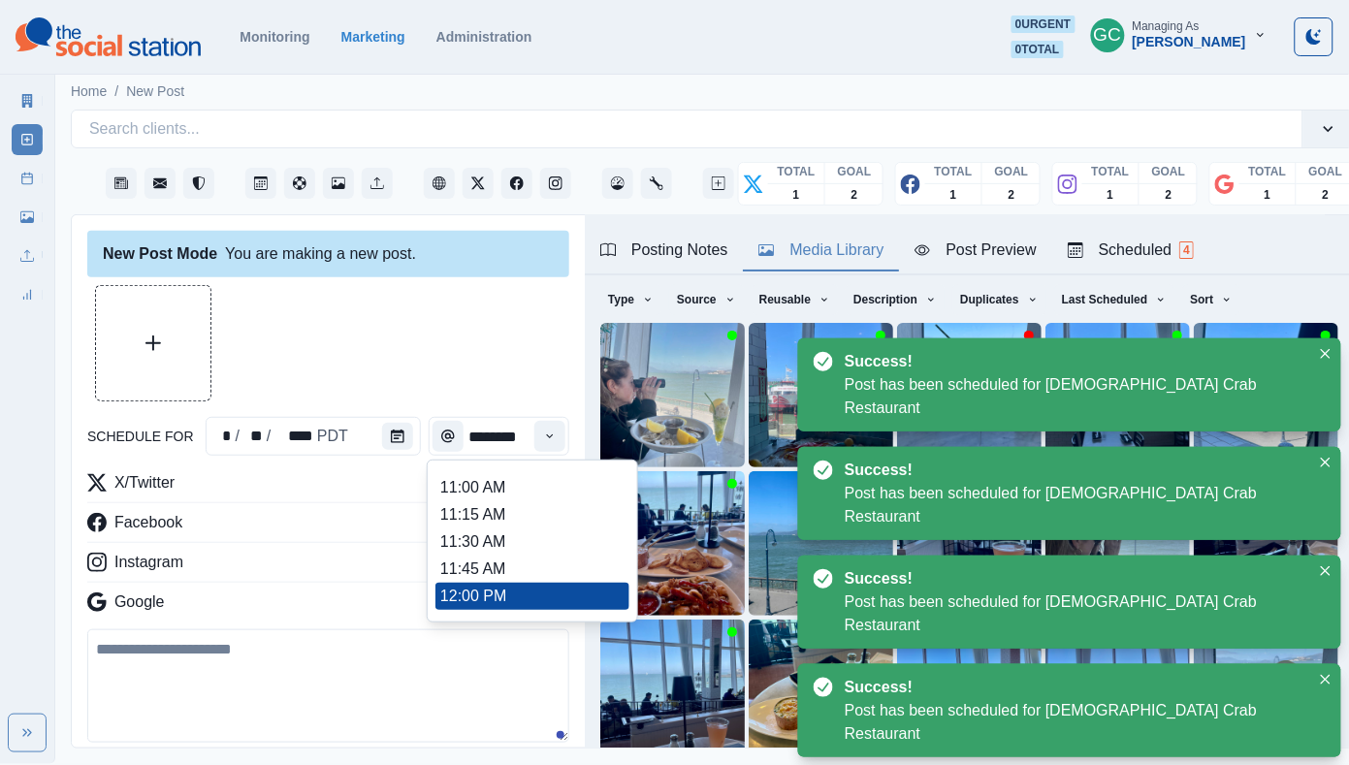
scroll to position [449, 0]
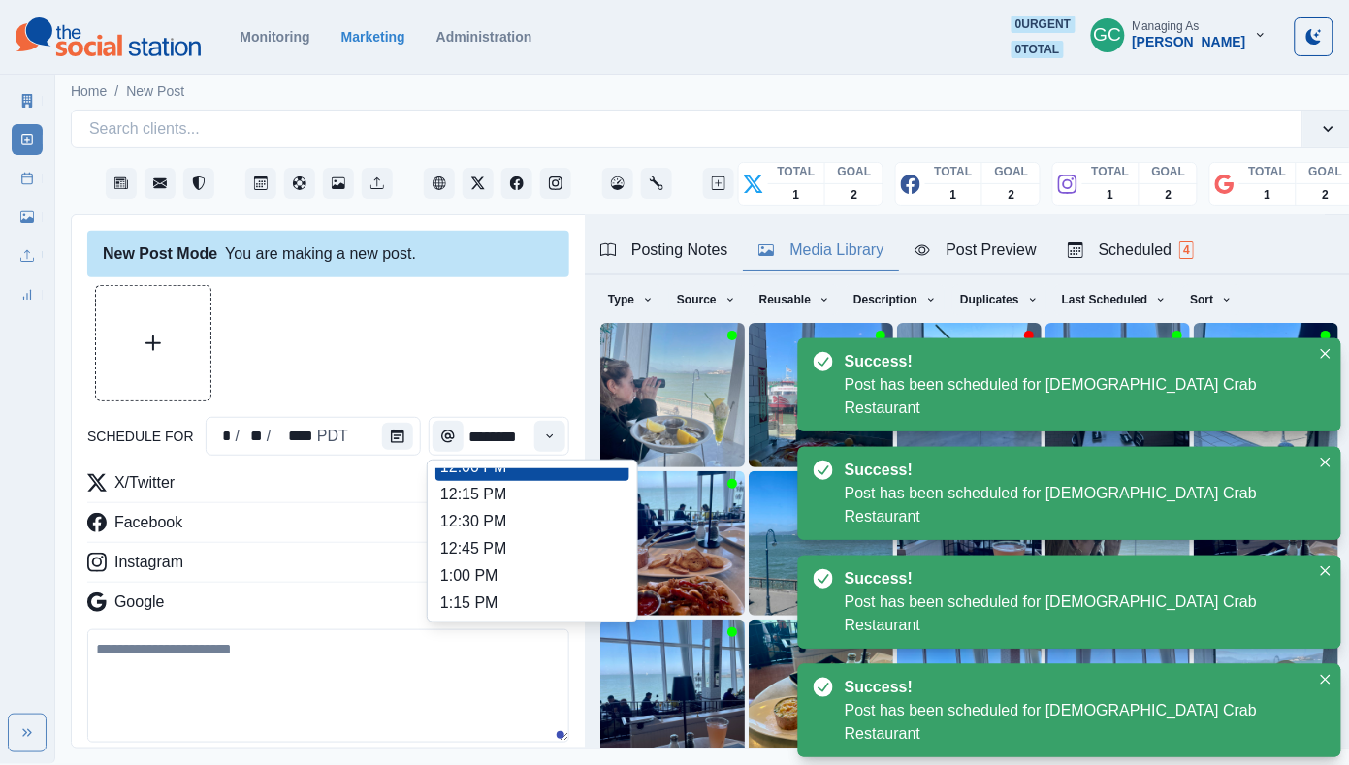
click at [533, 554] on li "12:45 PM" at bounding box center [532, 548] width 194 height 27
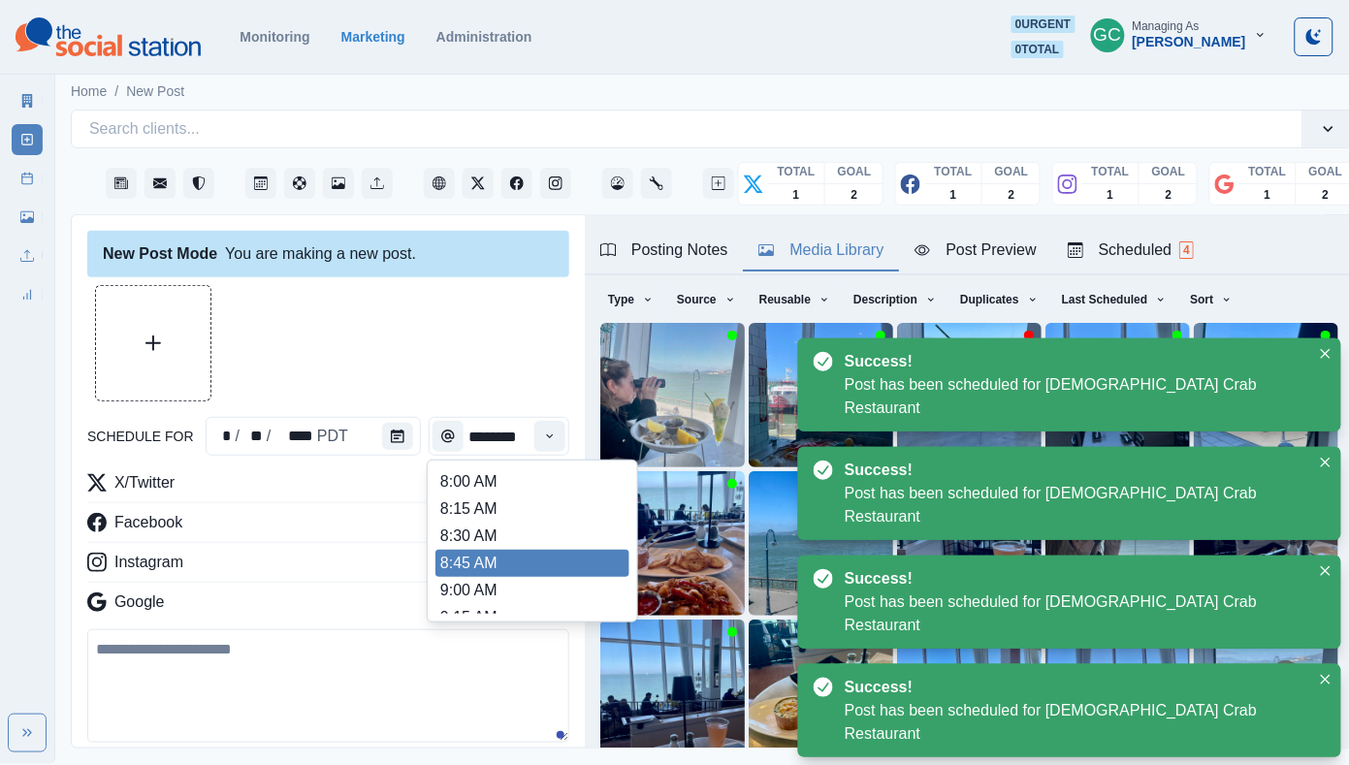
type input "********"
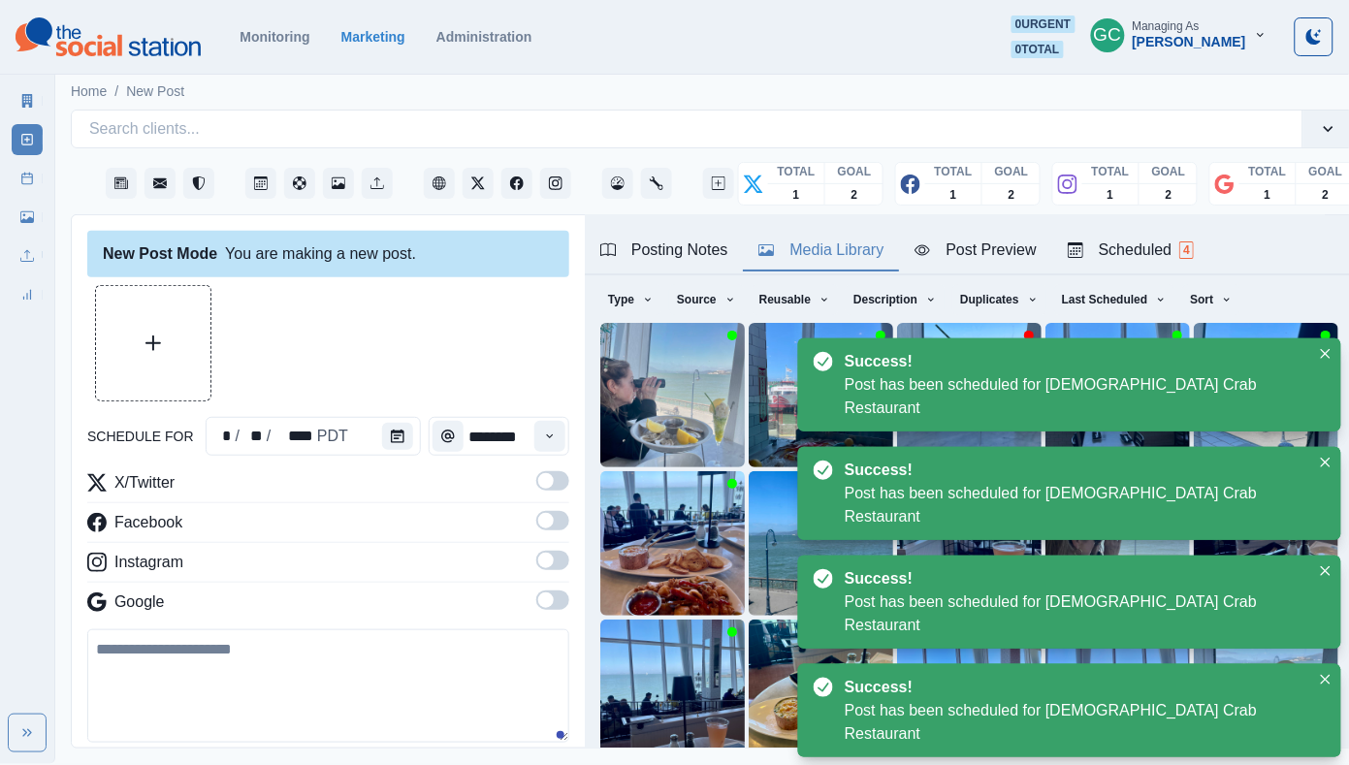
click at [547, 610] on span at bounding box center [552, 599] width 33 height 19
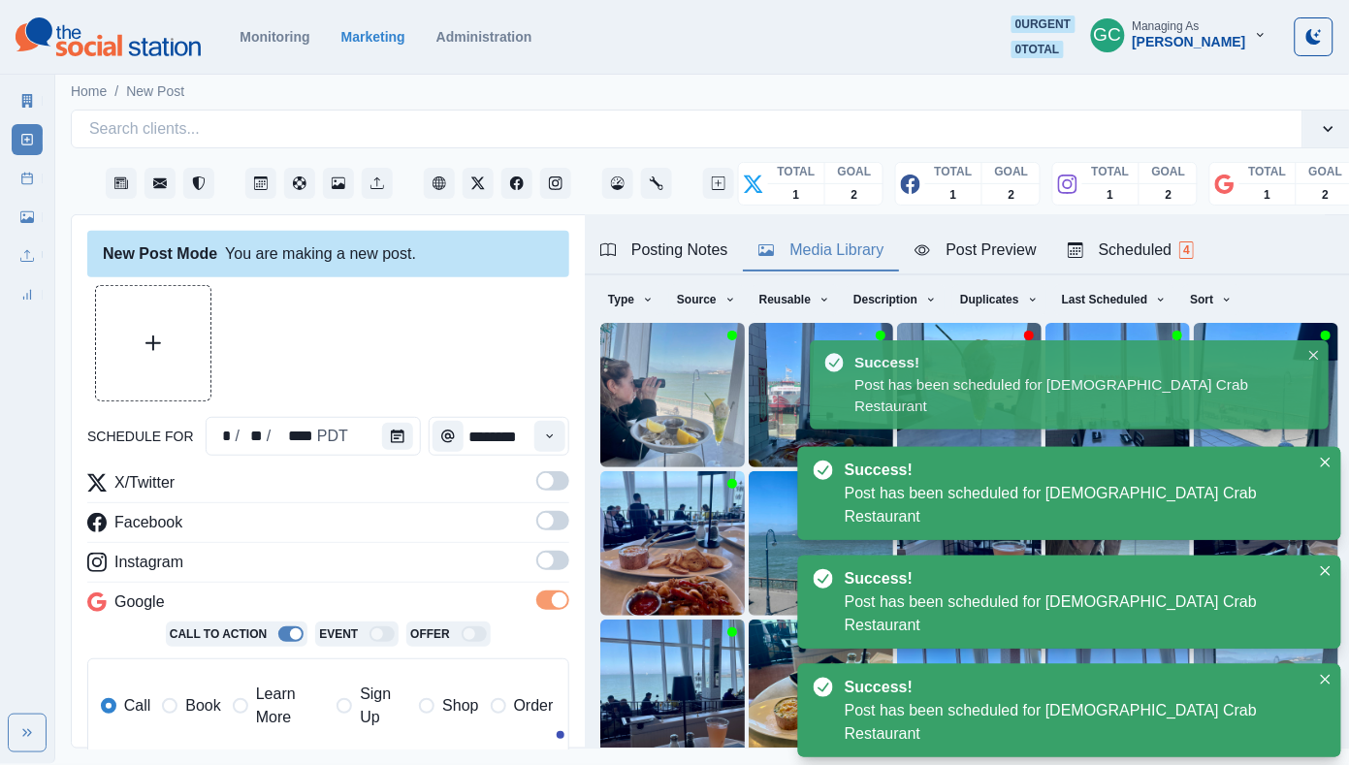
click at [547, 567] on span at bounding box center [546, 561] width 16 height 16
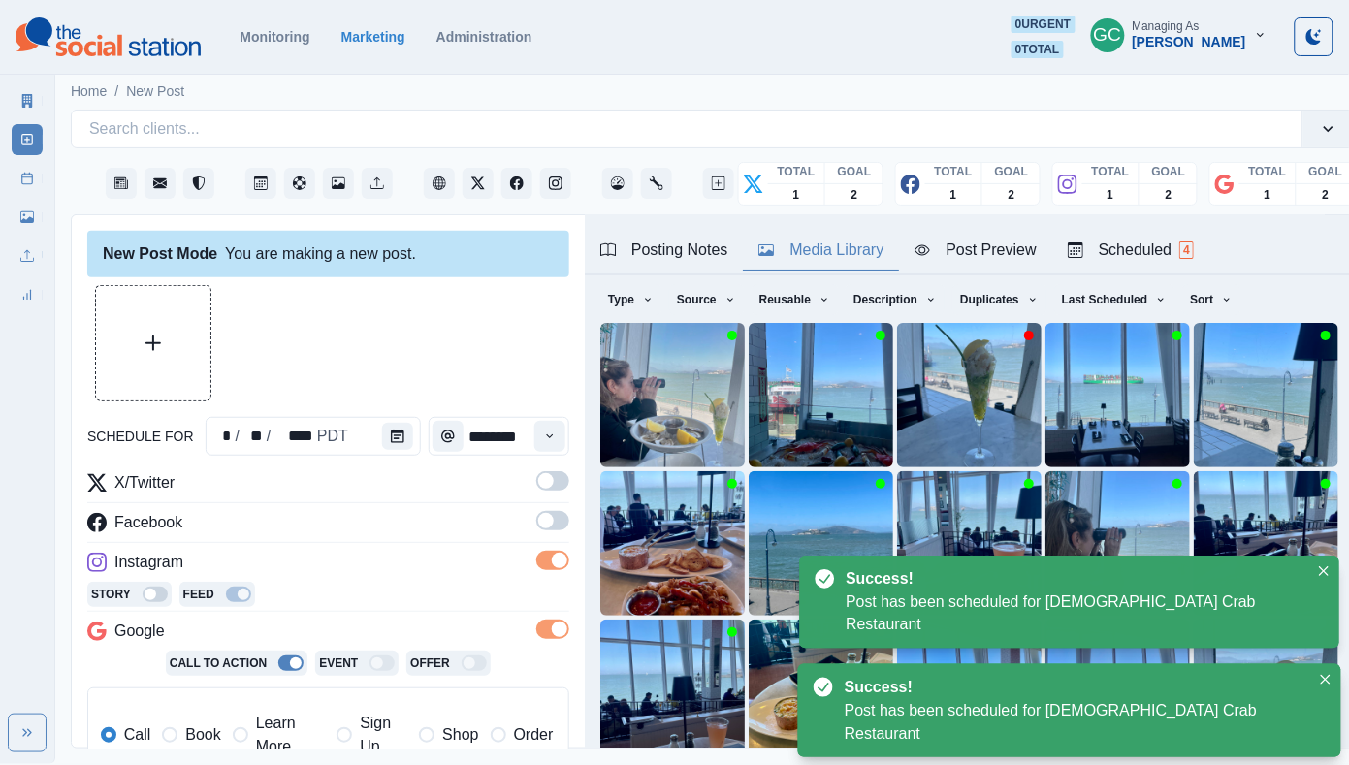
click at [547, 528] on span at bounding box center [546, 521] width 16 height 16
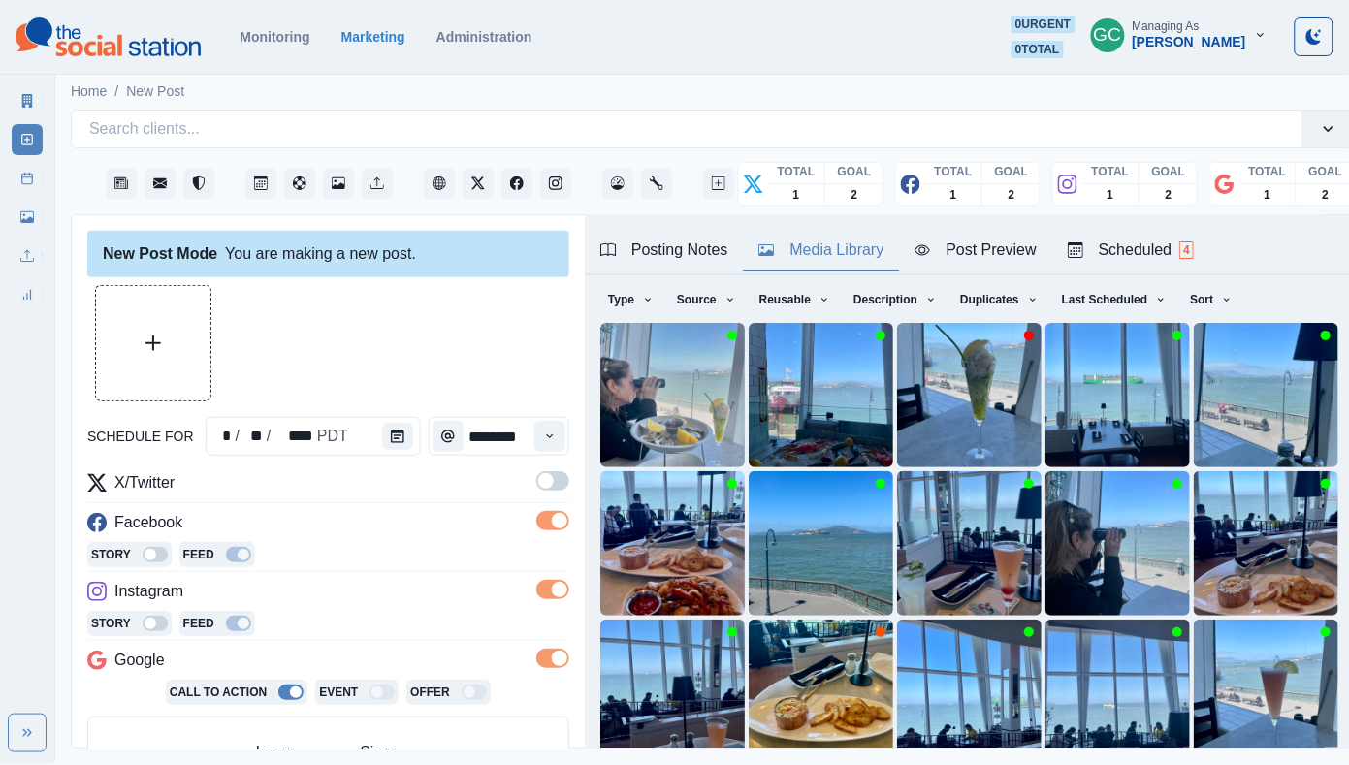
click at [547, 463] on div "schedule for * / ** / **** PDT ******** X/Twitter Facebook Story Feed Instagram…" at bounding box center [328, 666] width 482 height 763
click at [538, 482] on span at bounding box center [546, 481] width 16 height 16
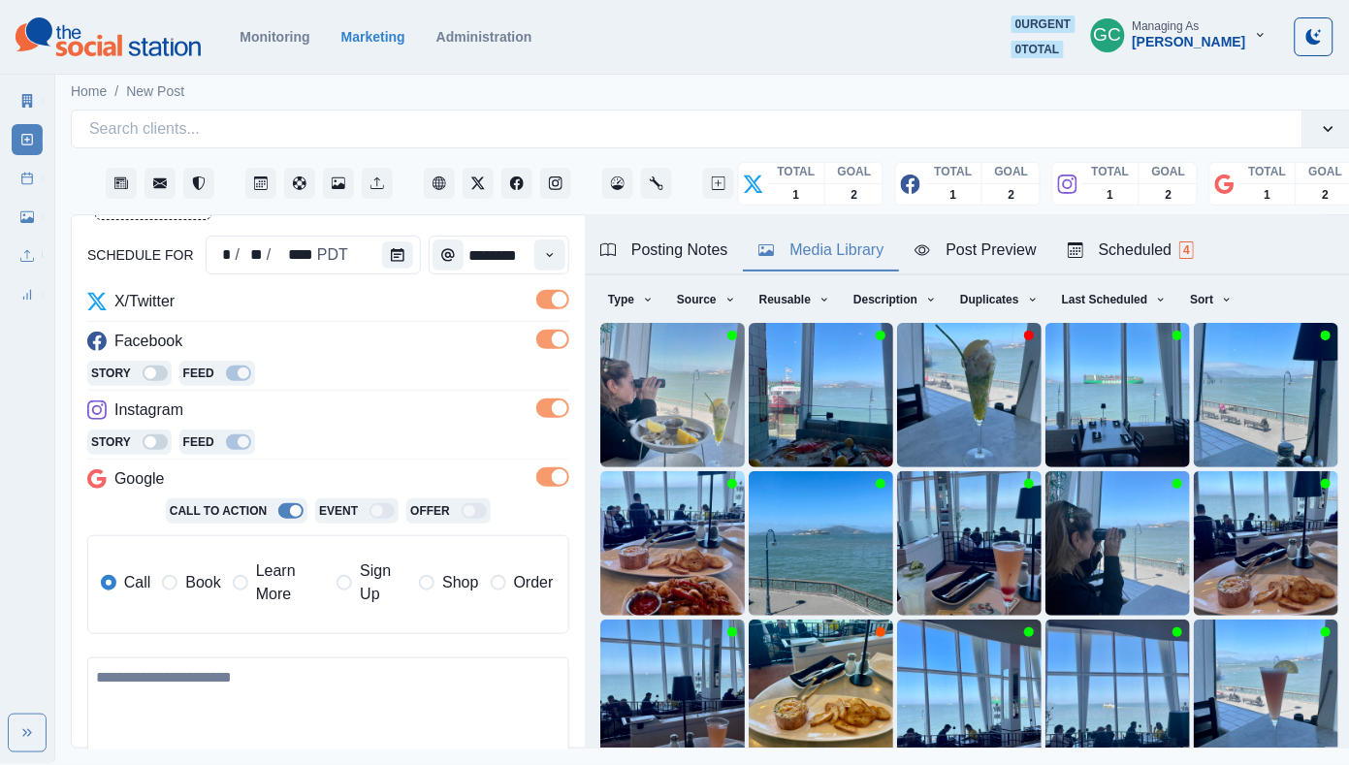
click at [274, 579] on span "Learn More" at bounding box center [290, 582] width 69 height 47
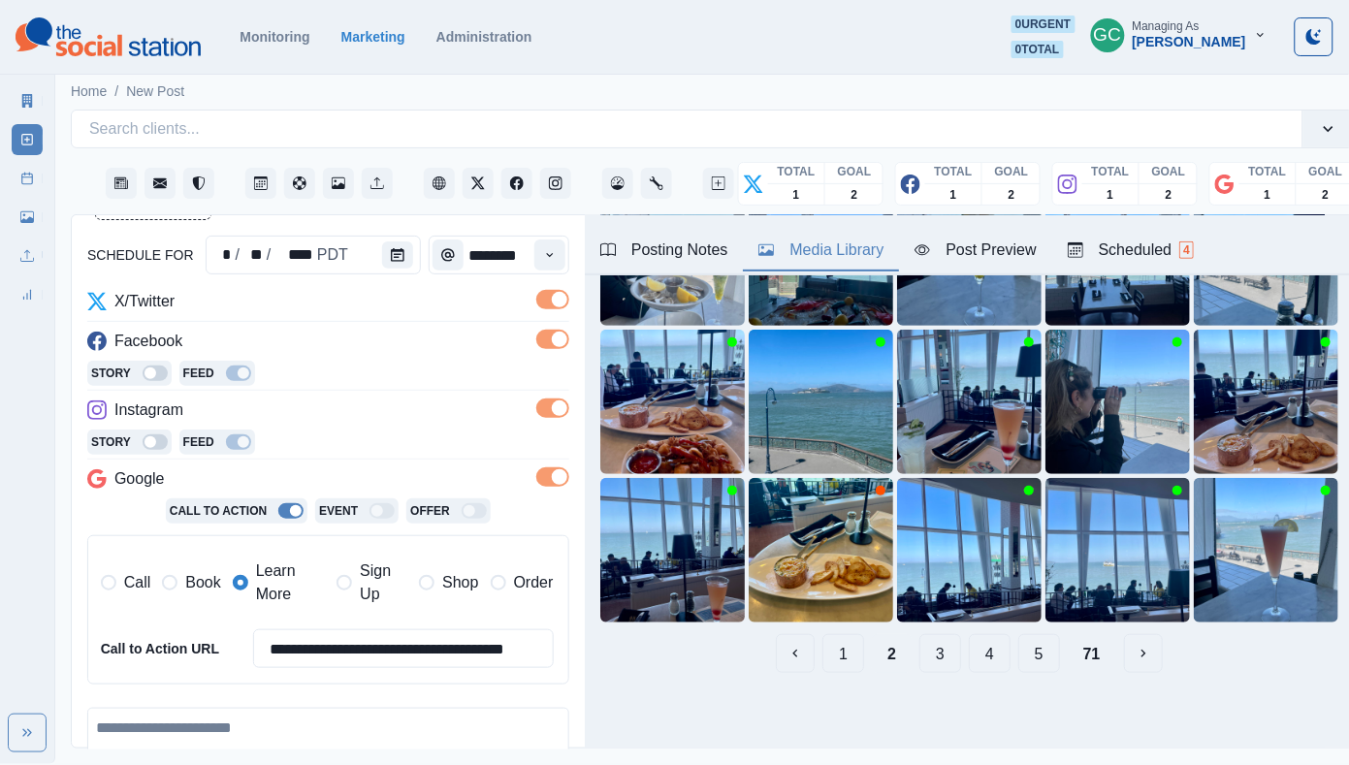
click at [946, 655] on button "3" at bounding box center [940, 653] width 42 height 39
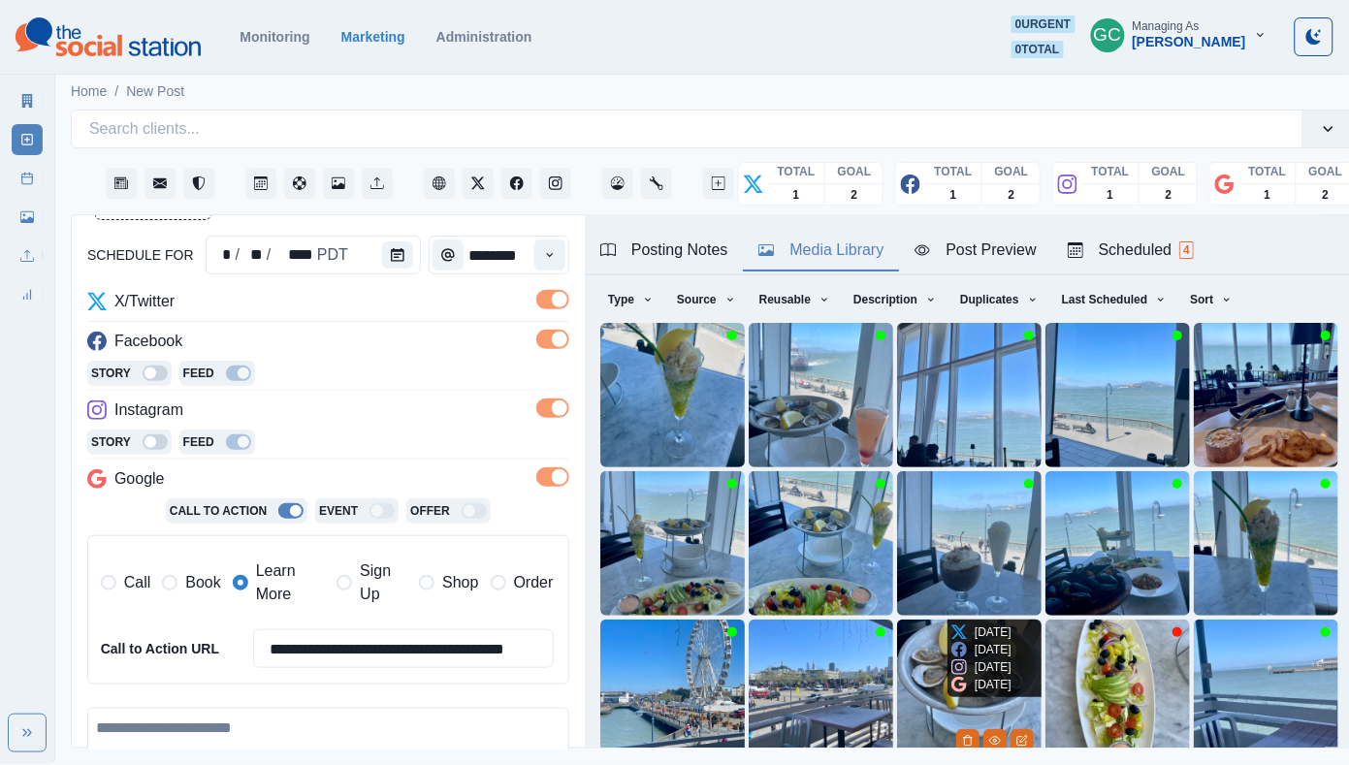
scroll to position [112, 0]
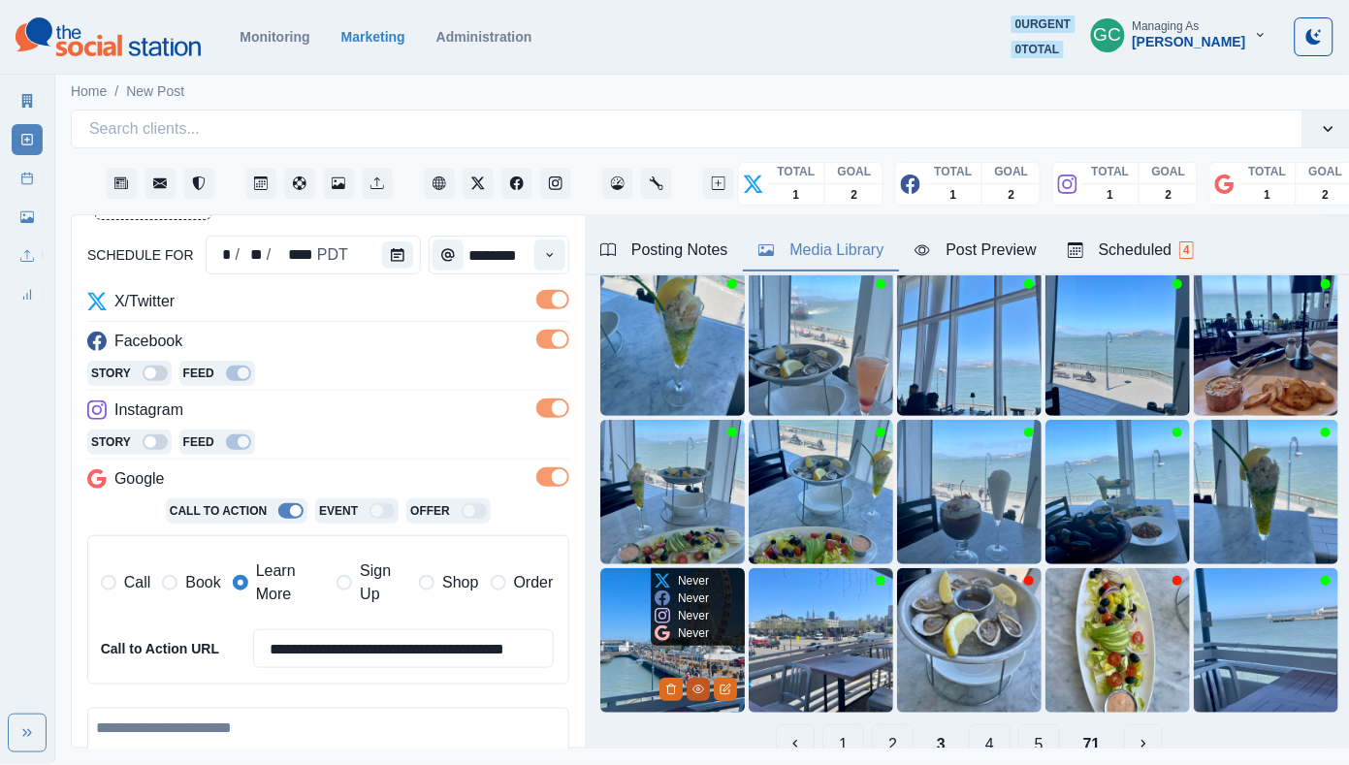
click at [701, 687] on icon "View Media" at bounding box center [698, 689] width 12 height 12
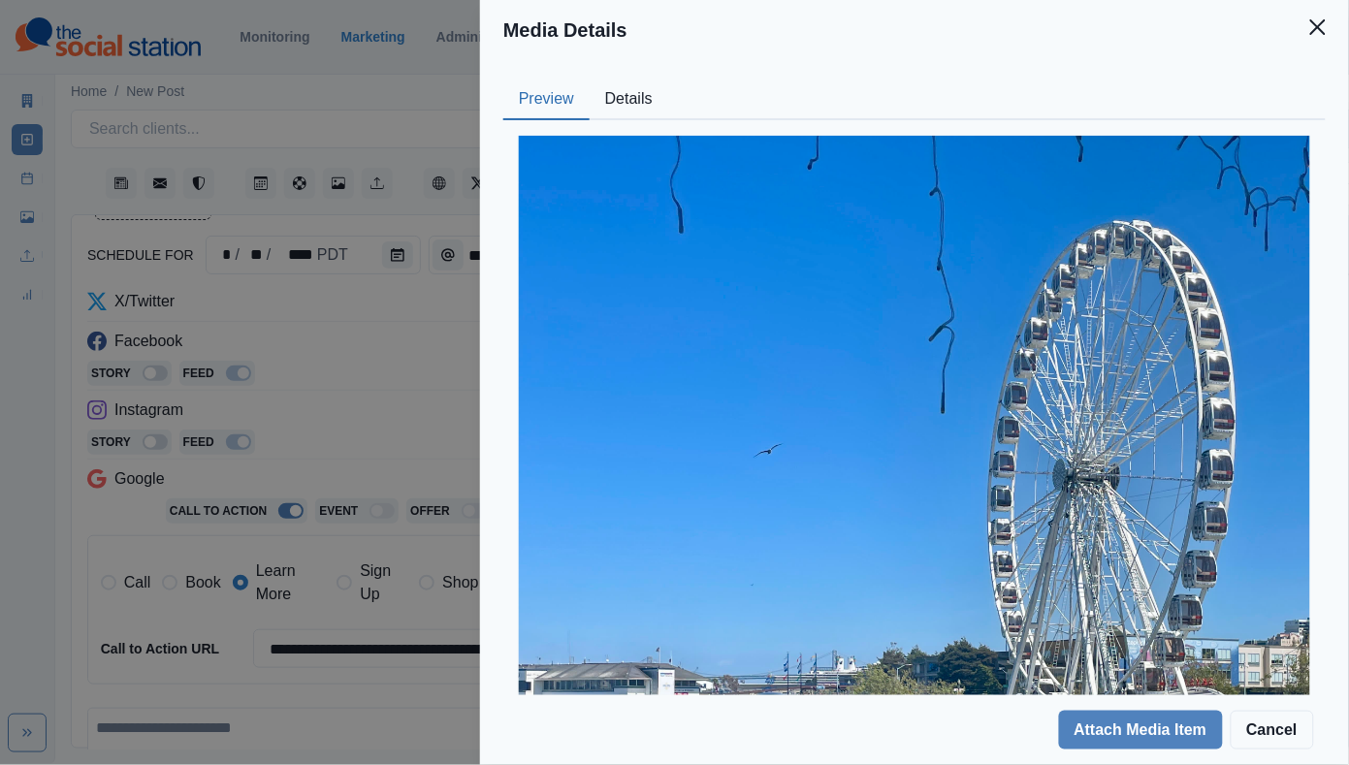
click at [619, 92] on button "Details" at bounding box center [628, 99] width 79 height 41
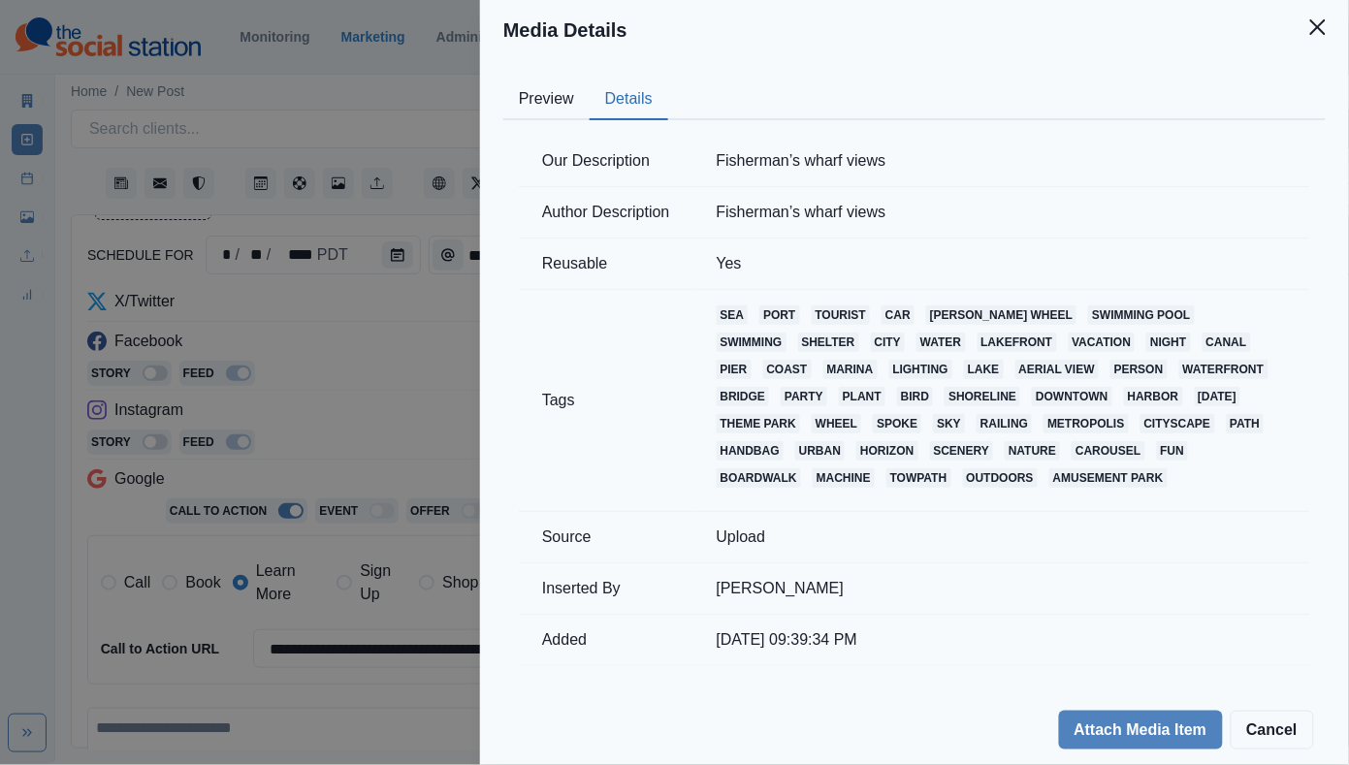
click at [810, 156] on td "Fisherman’s wharf views" at bounding box center [1001, 161] width 617 height 51
copy td "Fisherman’s wharf views"
click at [561, 100] on button "Preview" at bounding box center [546, 99] width 86 height 41
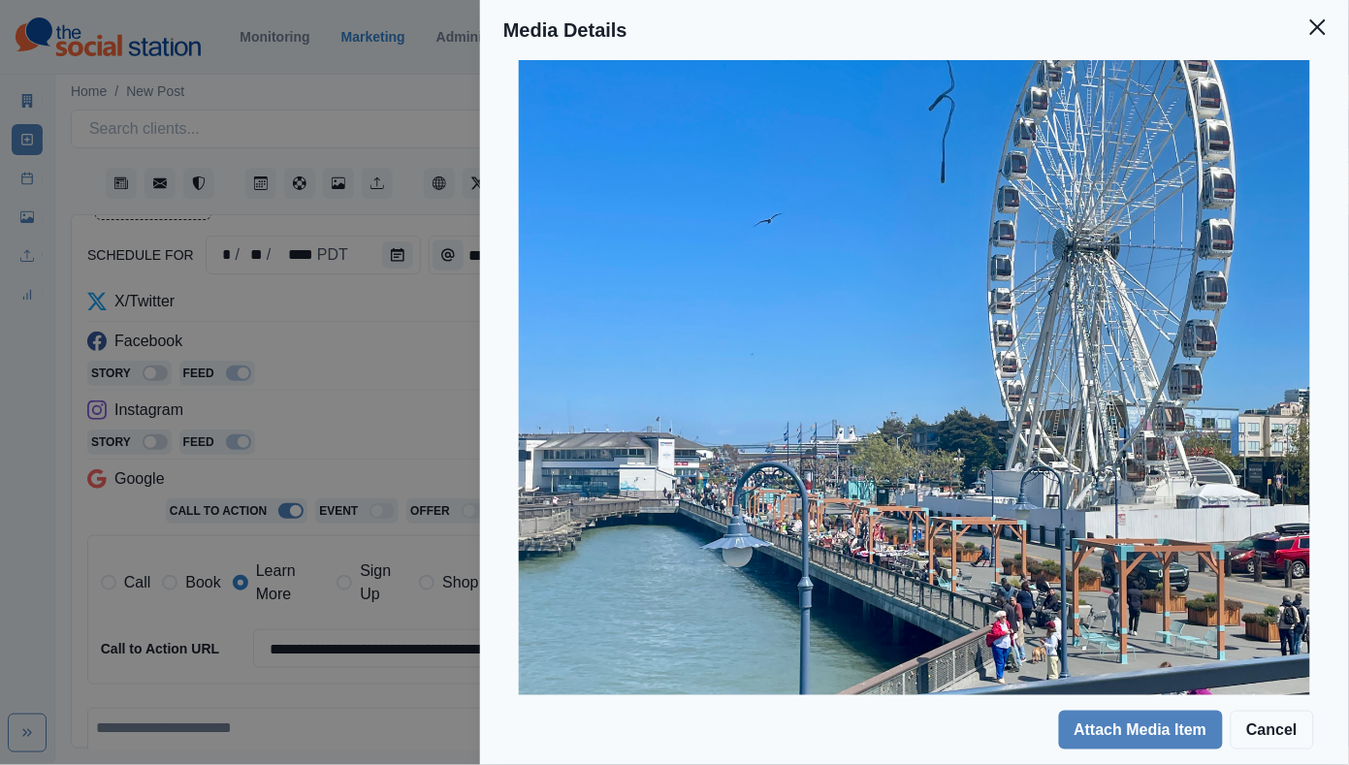
scroll to position [165, 0]
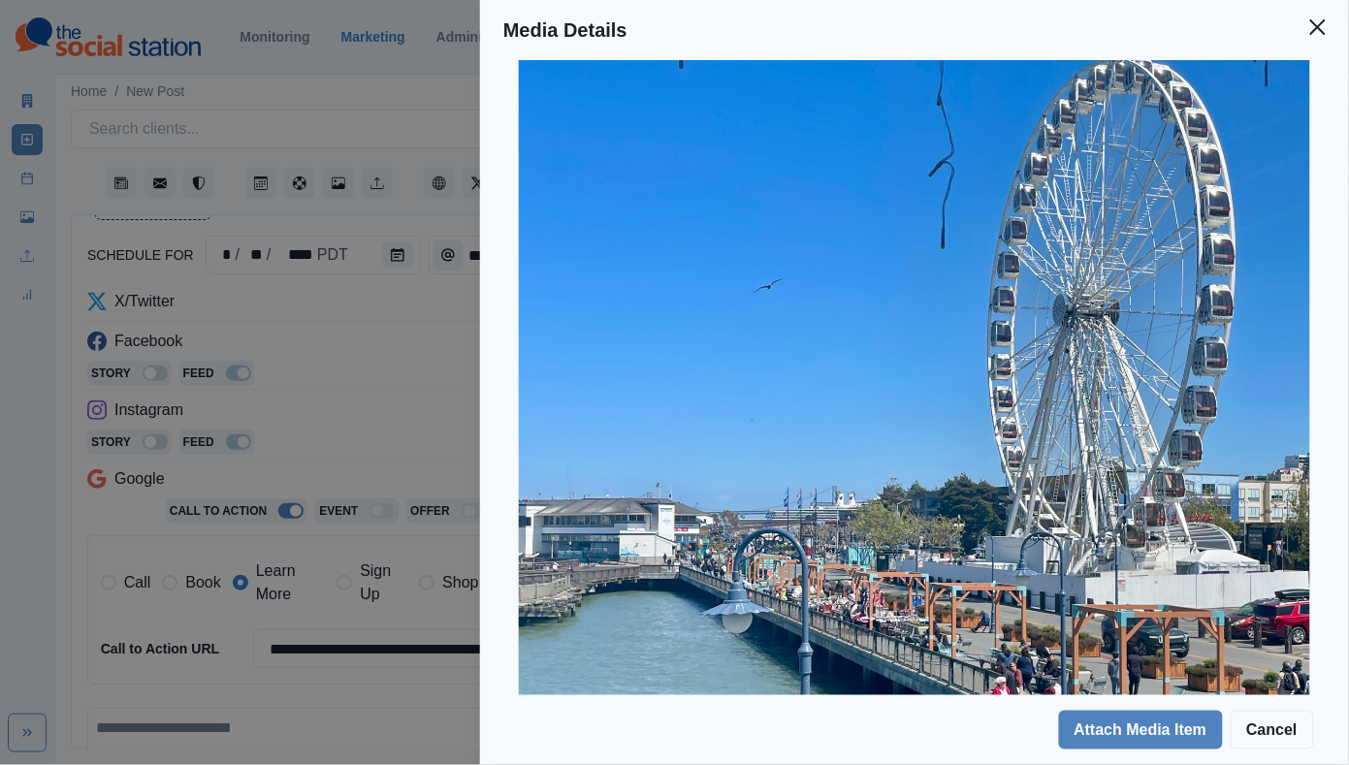
click at [387, 415] on div "Media Details Preview Details Our Description Fisherman’s wharf views Author De…" at bounding box center [674, 382] width 1349 height 765
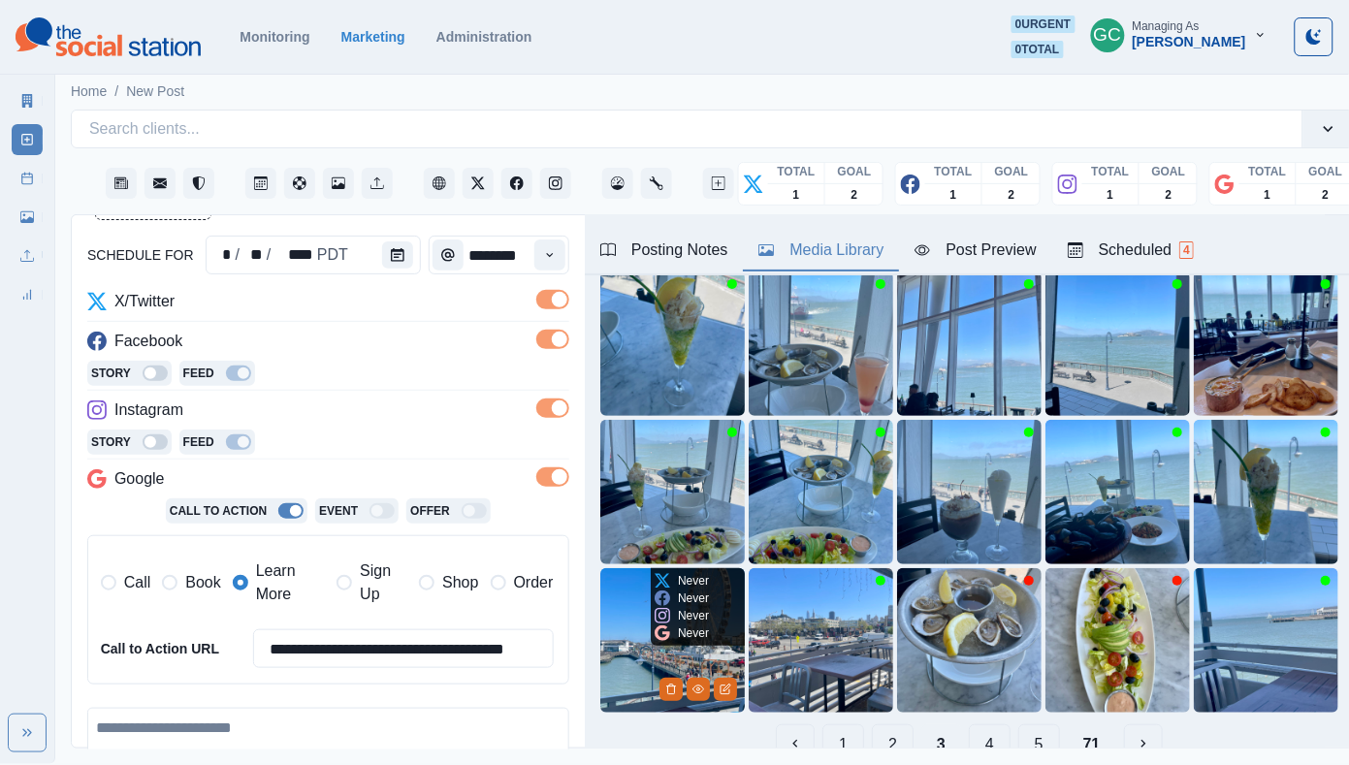
click at [620, 613] on img at bounding box center [672, 640] width 144 height 144
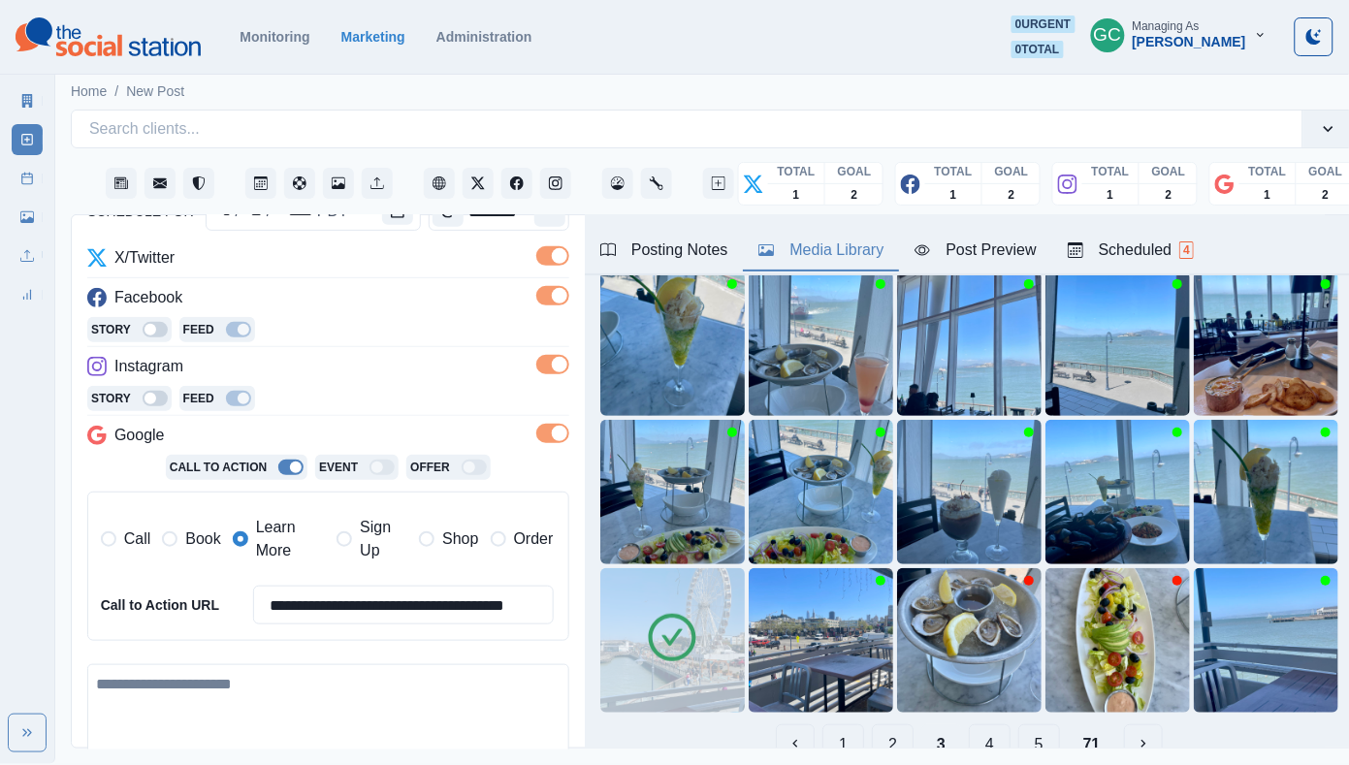
scroll to position [233, 0]
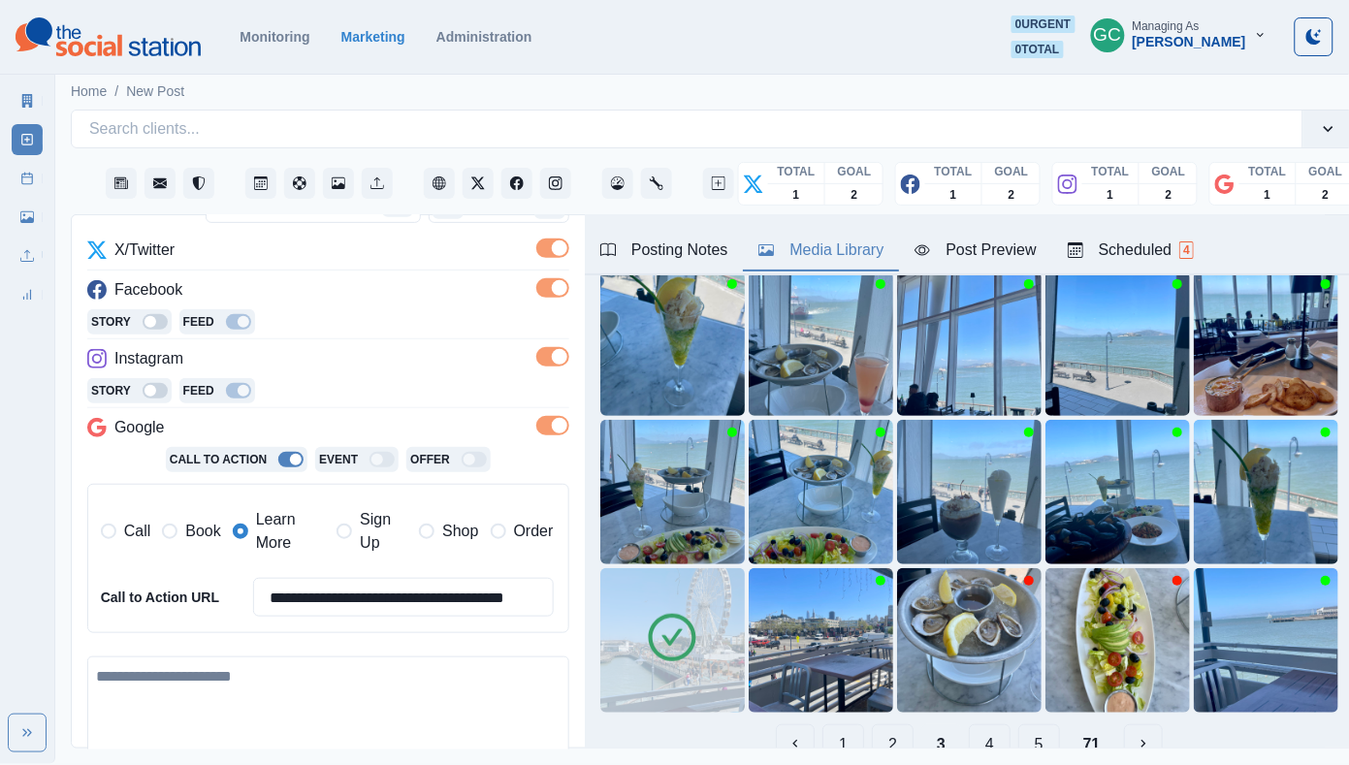
click at [232, 702] on textarea at bounding box center [328, 712] width 482 height 113
paste textarea "**********"
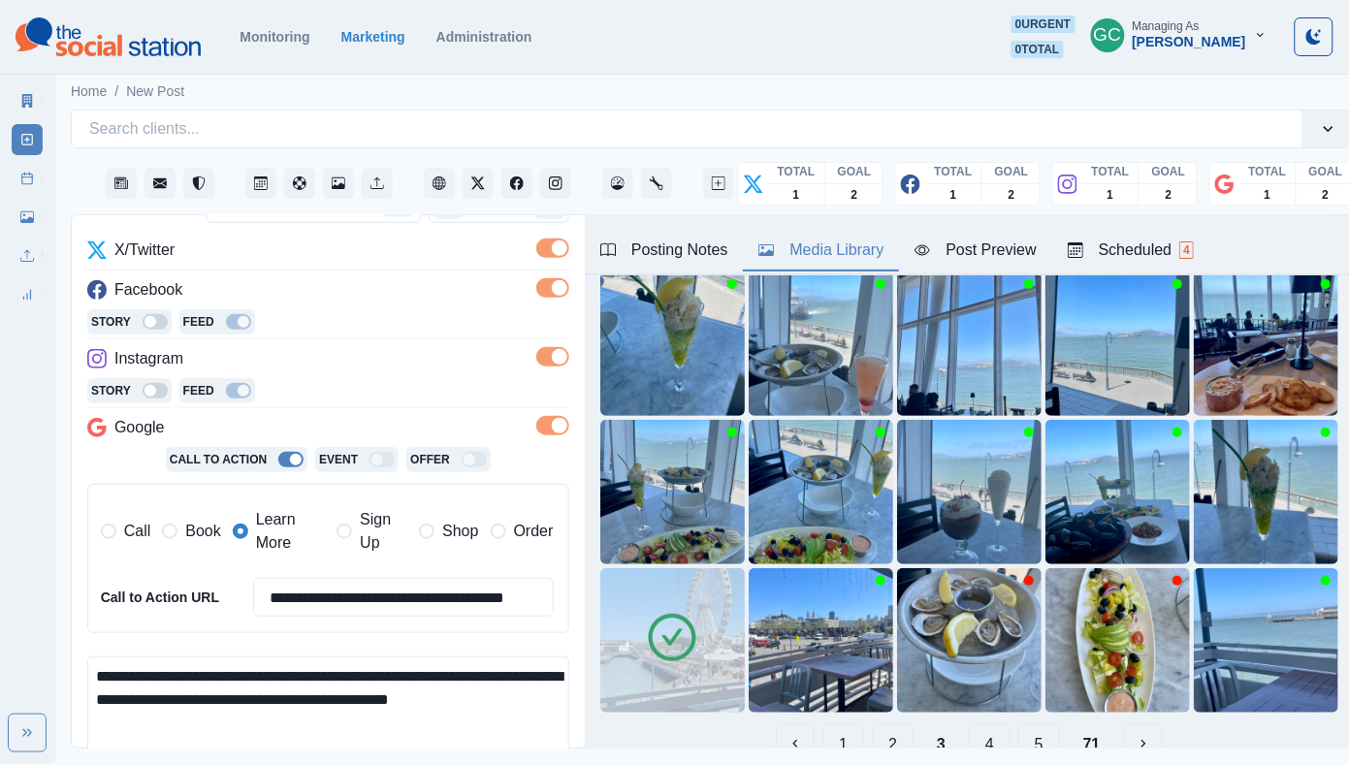
click at [143, 716] on textarea "**********" at bounding box center [328, 712] width 482 height 113
click at [469, 724] on textarea "**********" at bounding box center [328, 712] width 482 height 113
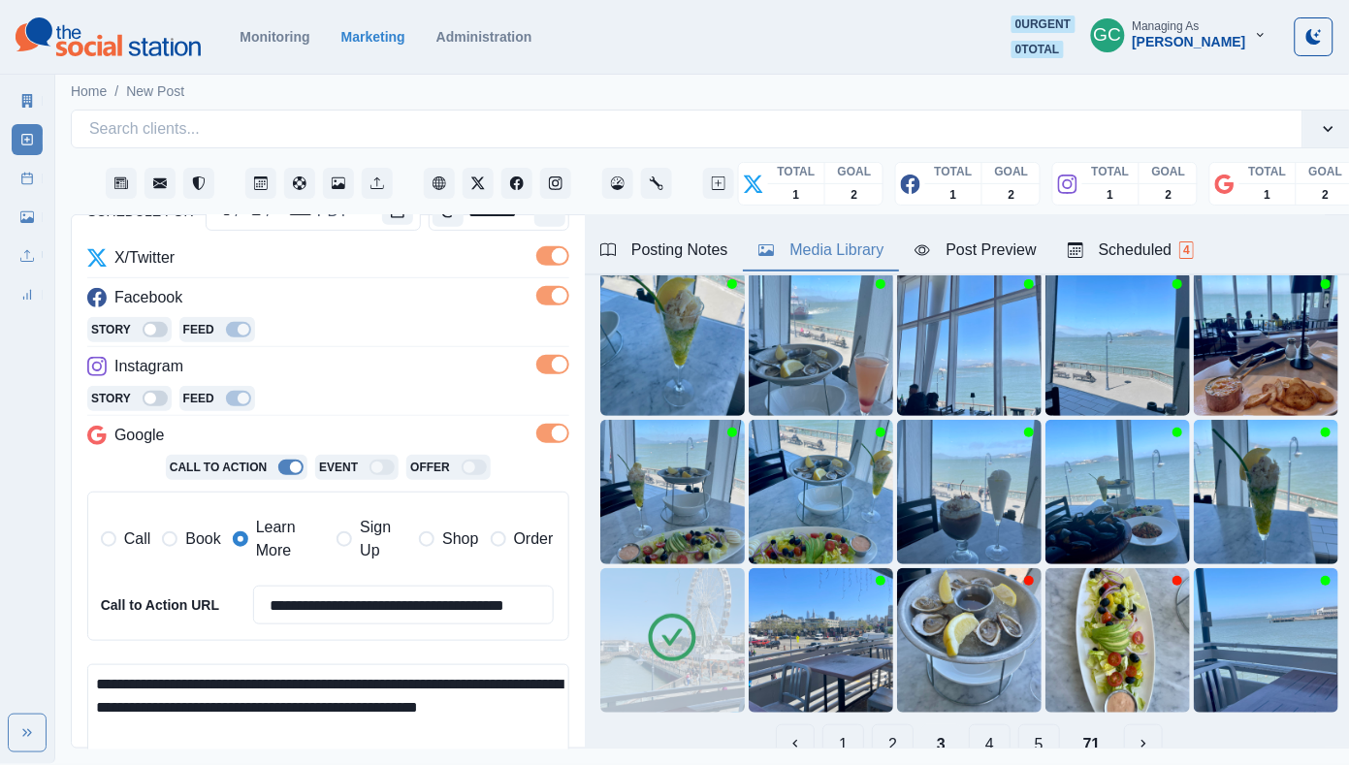
scroll to position [262, 0]
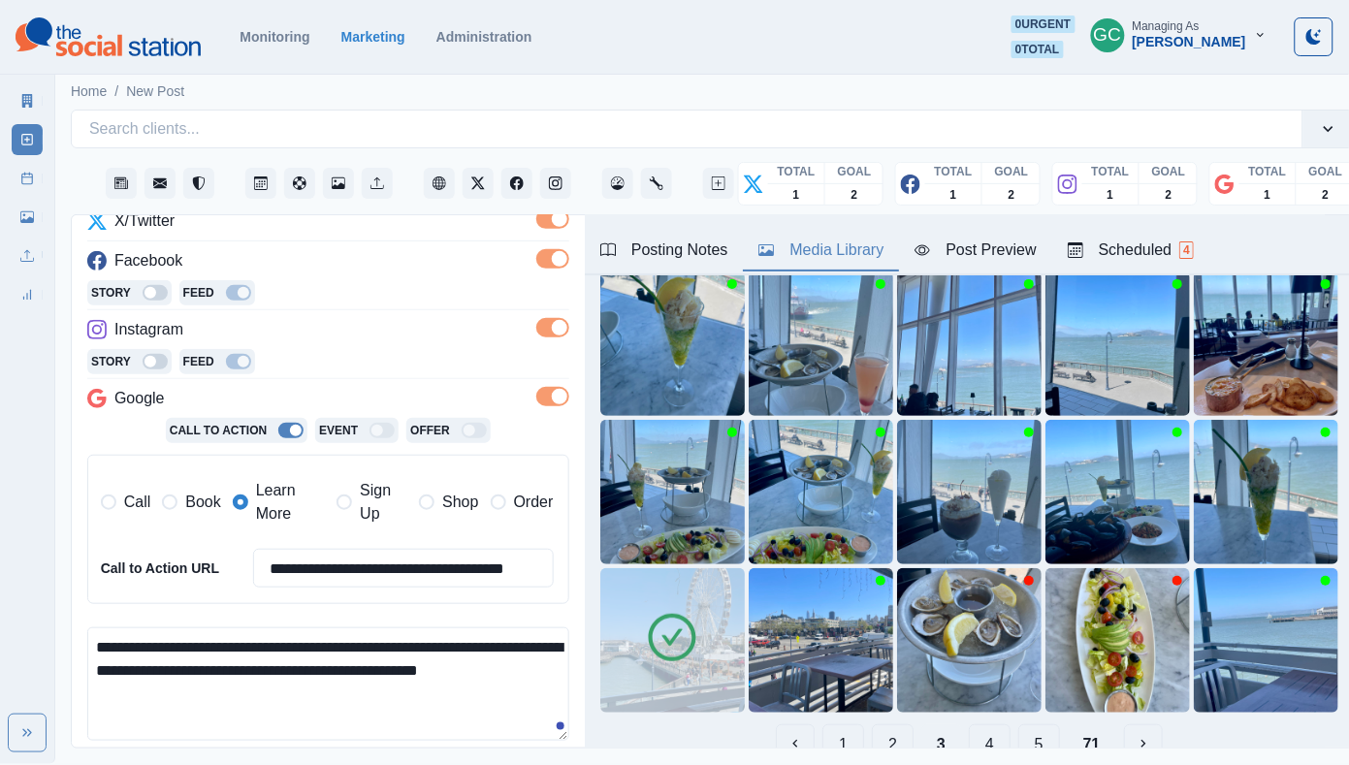
type textarea "**********"
click at [1147, 232] on button "Scheduled 4" at bounding box center [1130, 251] width 157 height 41
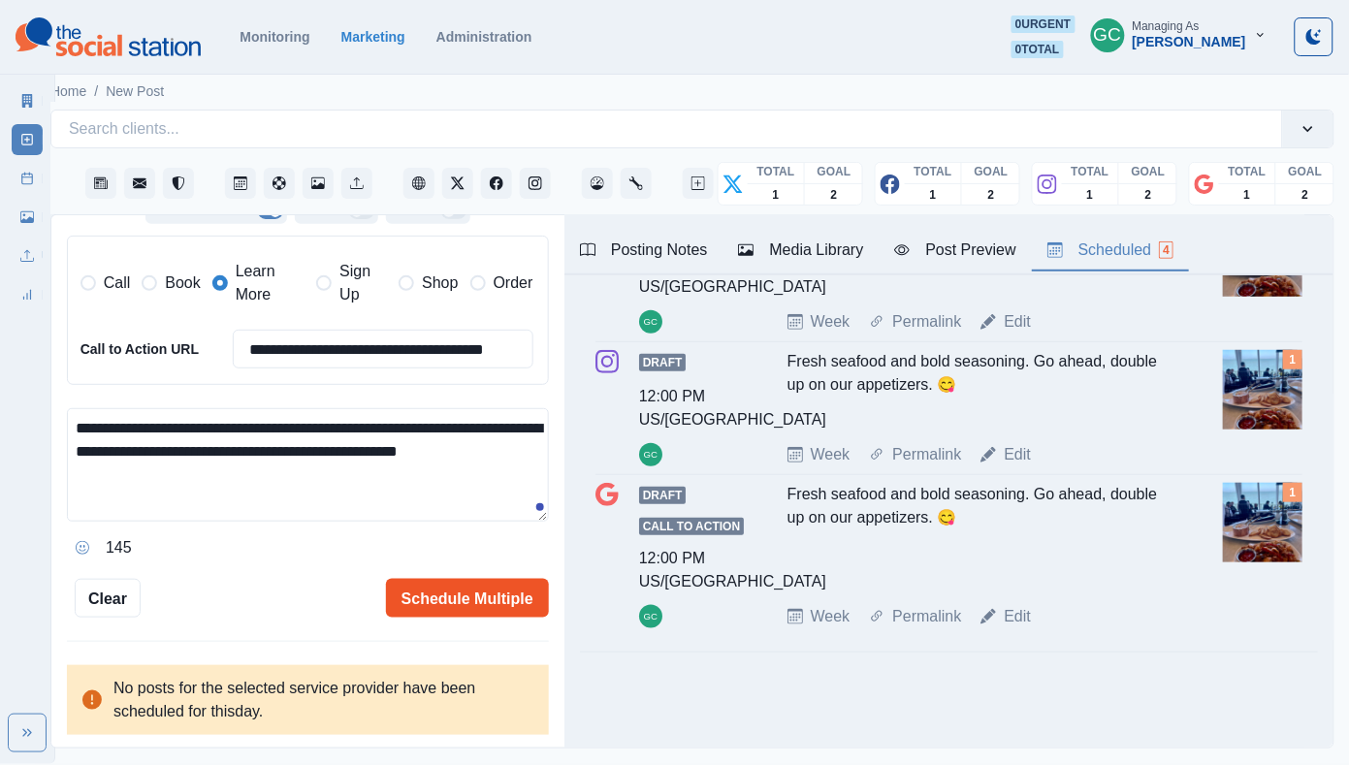
scroll to position [480, 0]
click at [453, 589] on button "Schedule Multiple" at bounding box center [467, 599] width 163 height 39
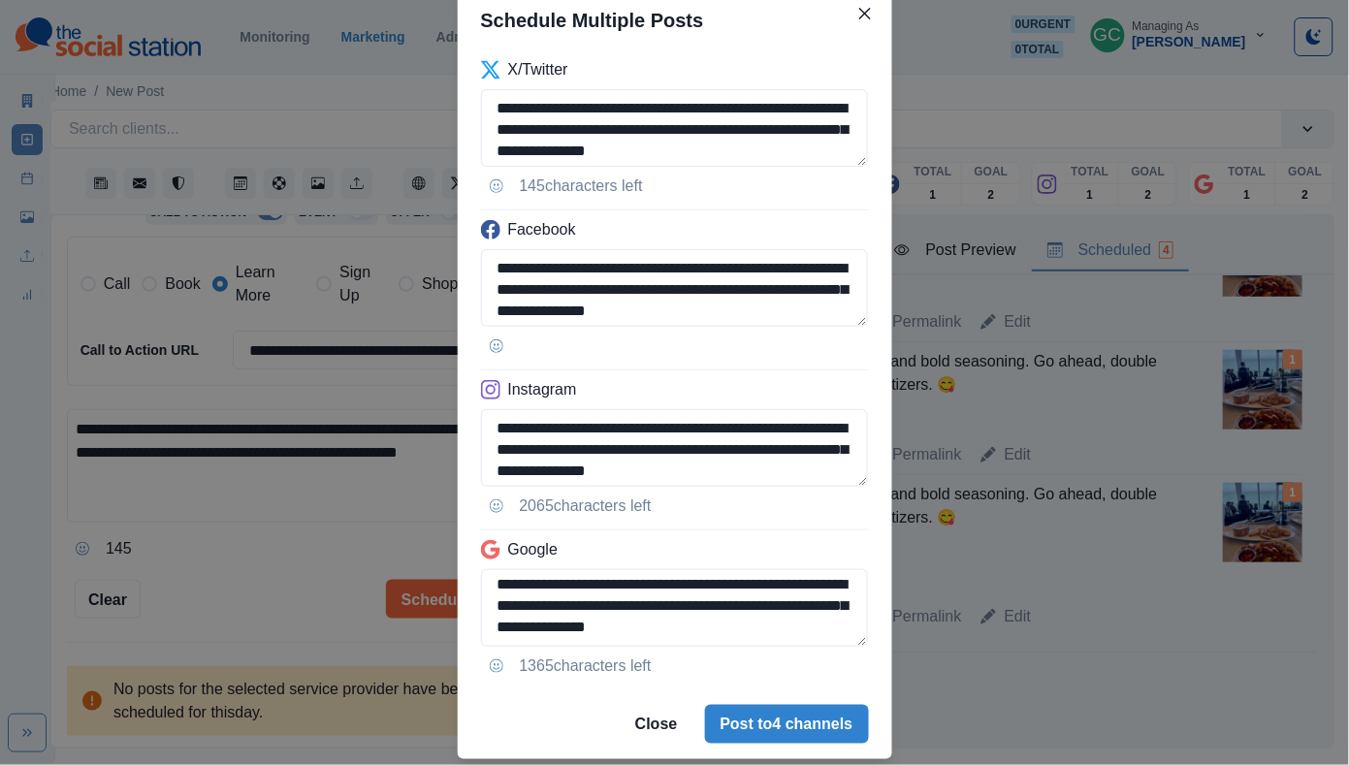
scroll to position [127, 0]
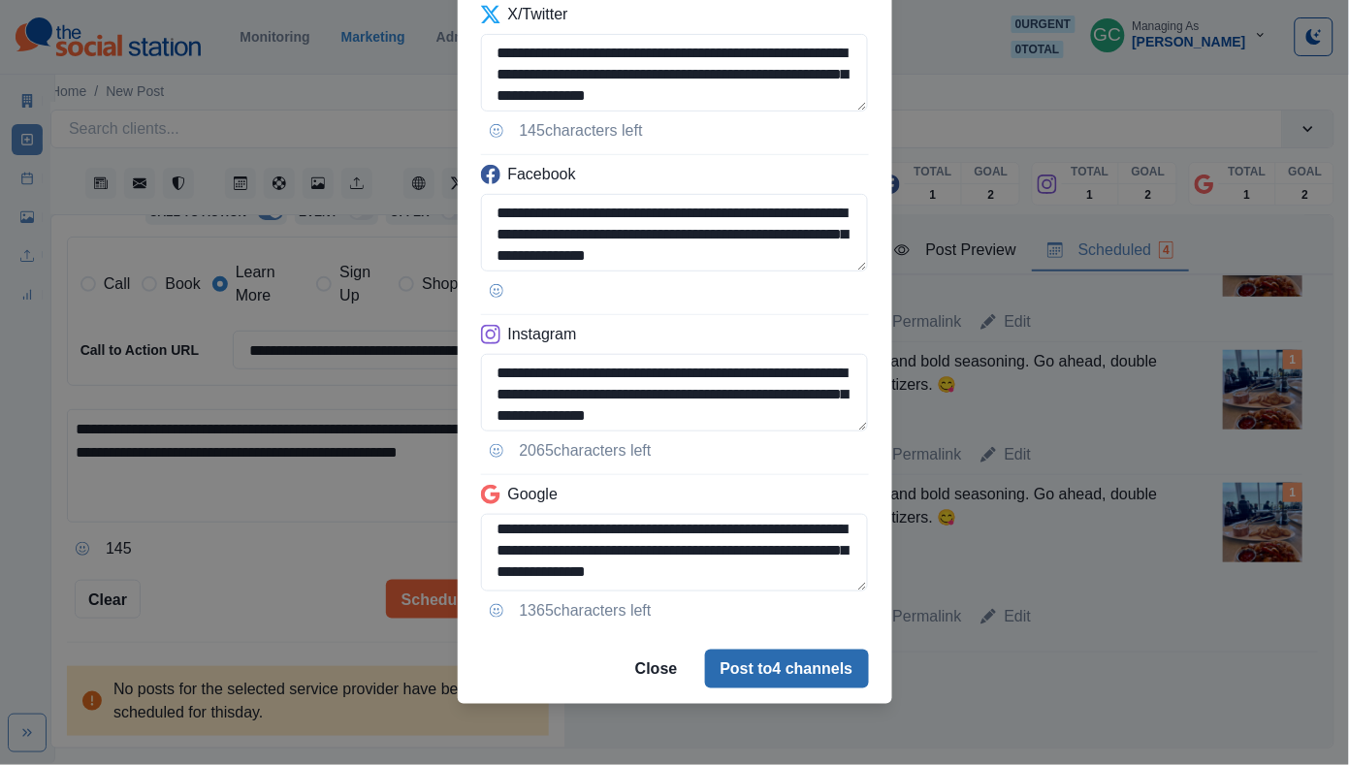
click at [822, 678] on button "Post to 4 channels" at bounding box center [787, 669] width 164 height 39
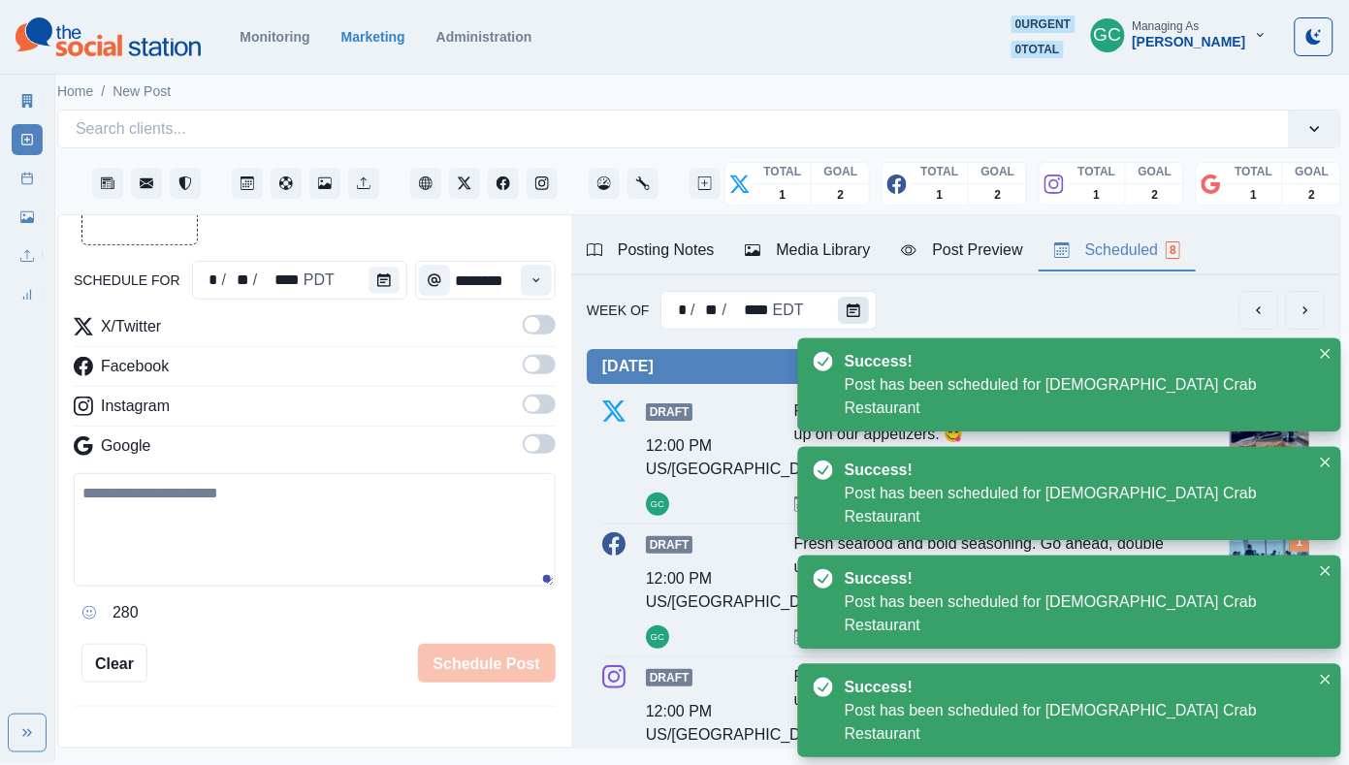
scroll to position [0, 0]
click at [849, 309] on icon "Calendar" at bounding box center [853, 310] width 14 height 14
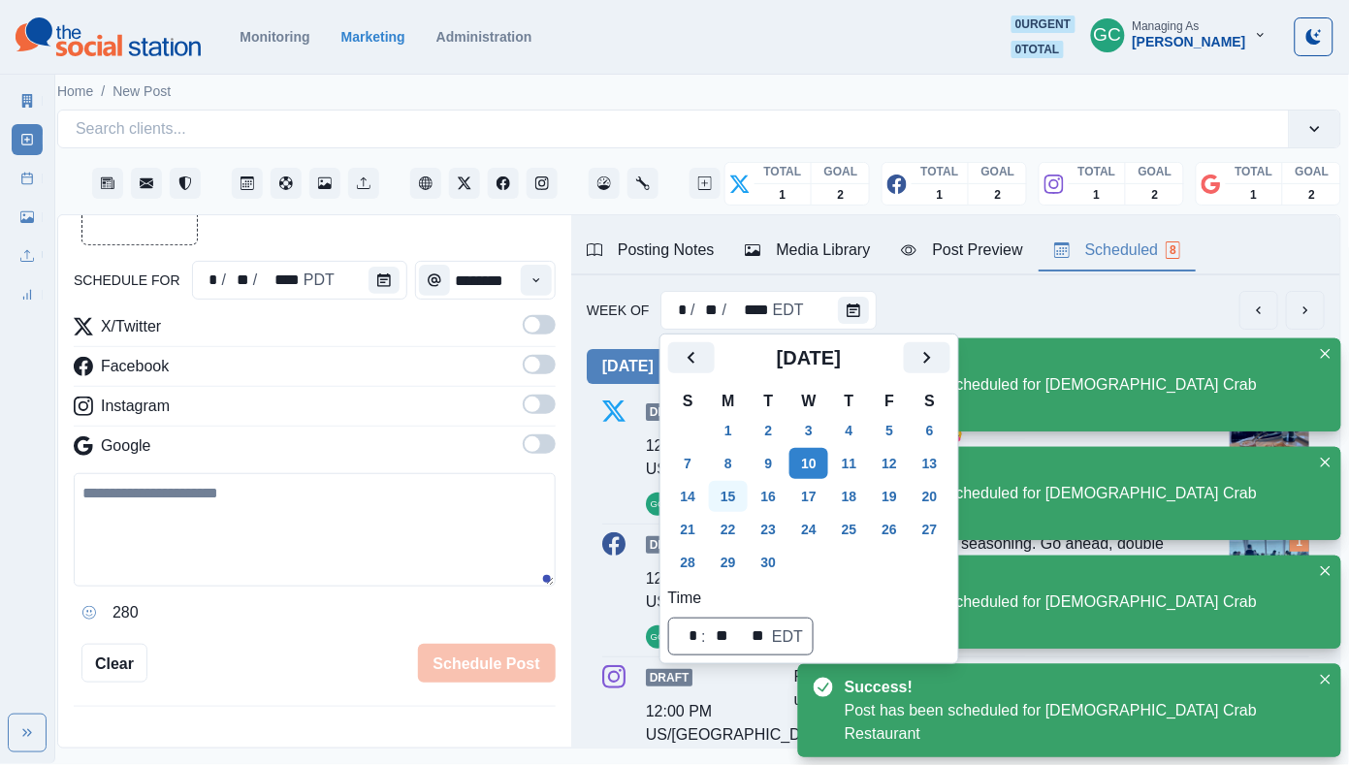
click at [738, 502] on button "15" at bounding box center [728, 496] width 39 height 31
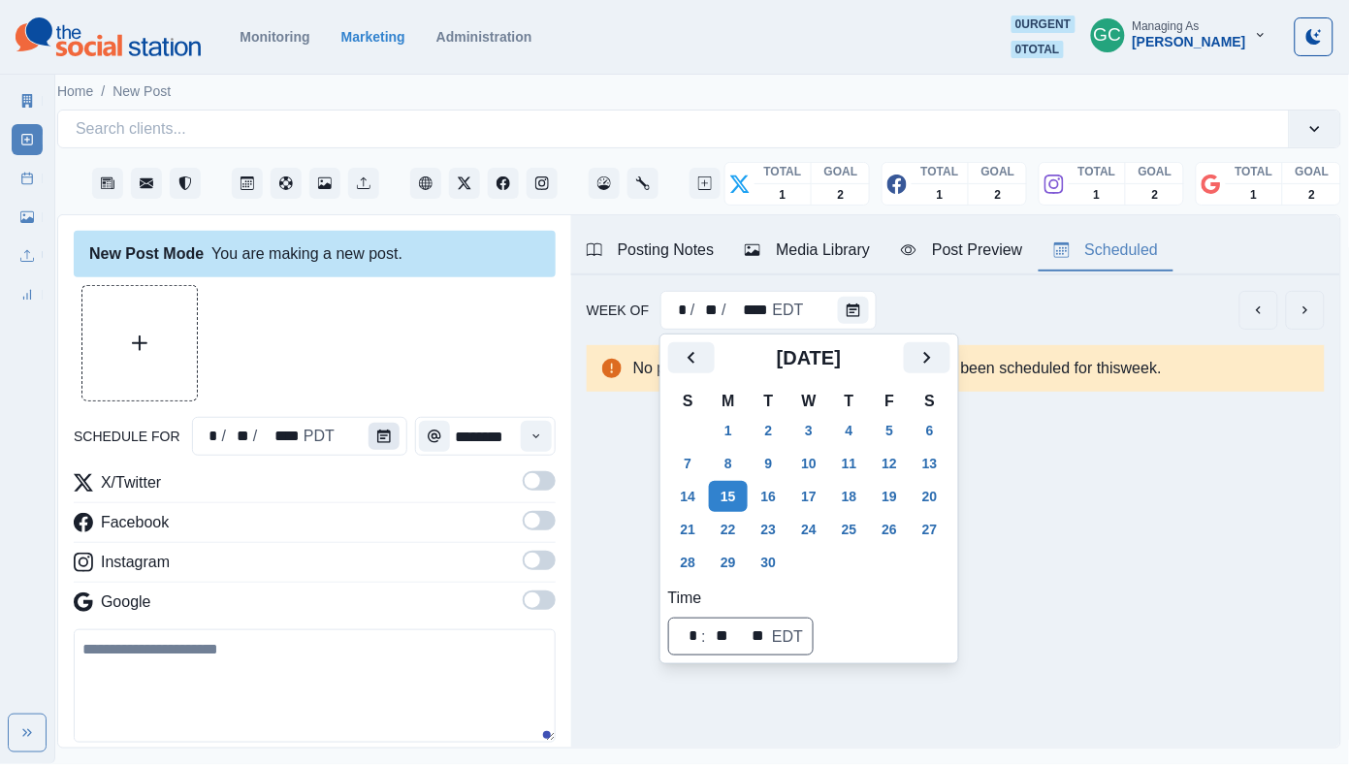
click at [397, 445] on button "Calendar" at bounding box center [383, 436] width 31 height 27
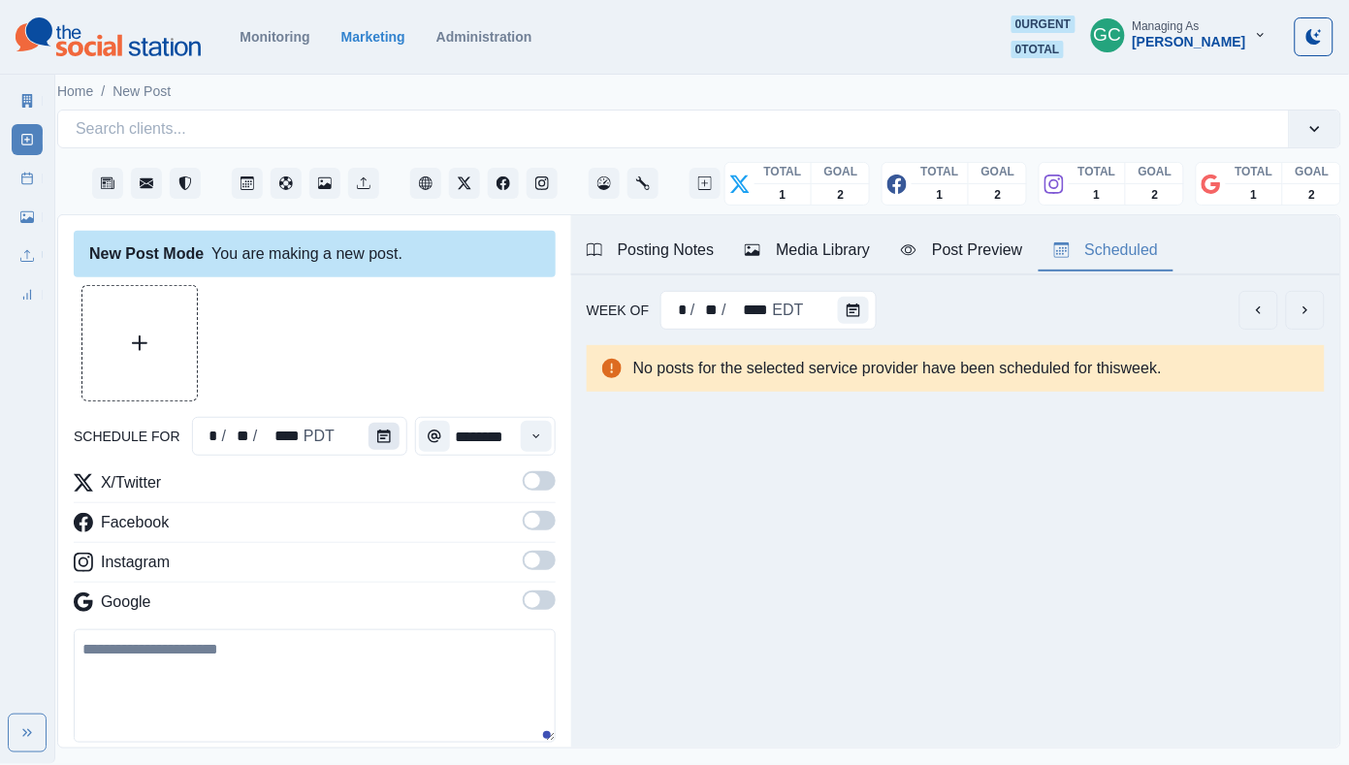
click at [397, 445] on button "Calendar" at bounding box center [383, 436] width 31 height 27
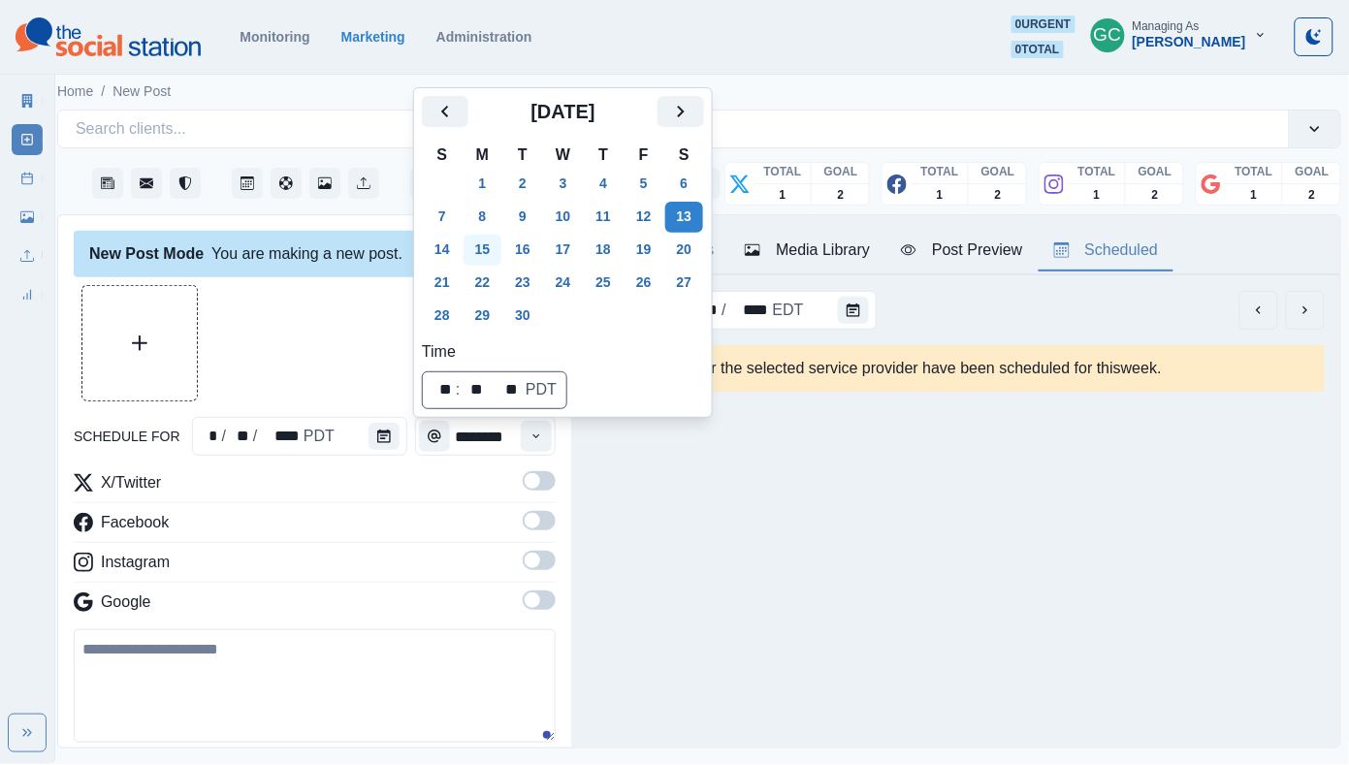
click at [484, 250] on button "15" at bounding box center [482, 250] width 39 height 31
click at [530, 431] on icon "Time" at bounding box center [536, 436] width 14 height 14
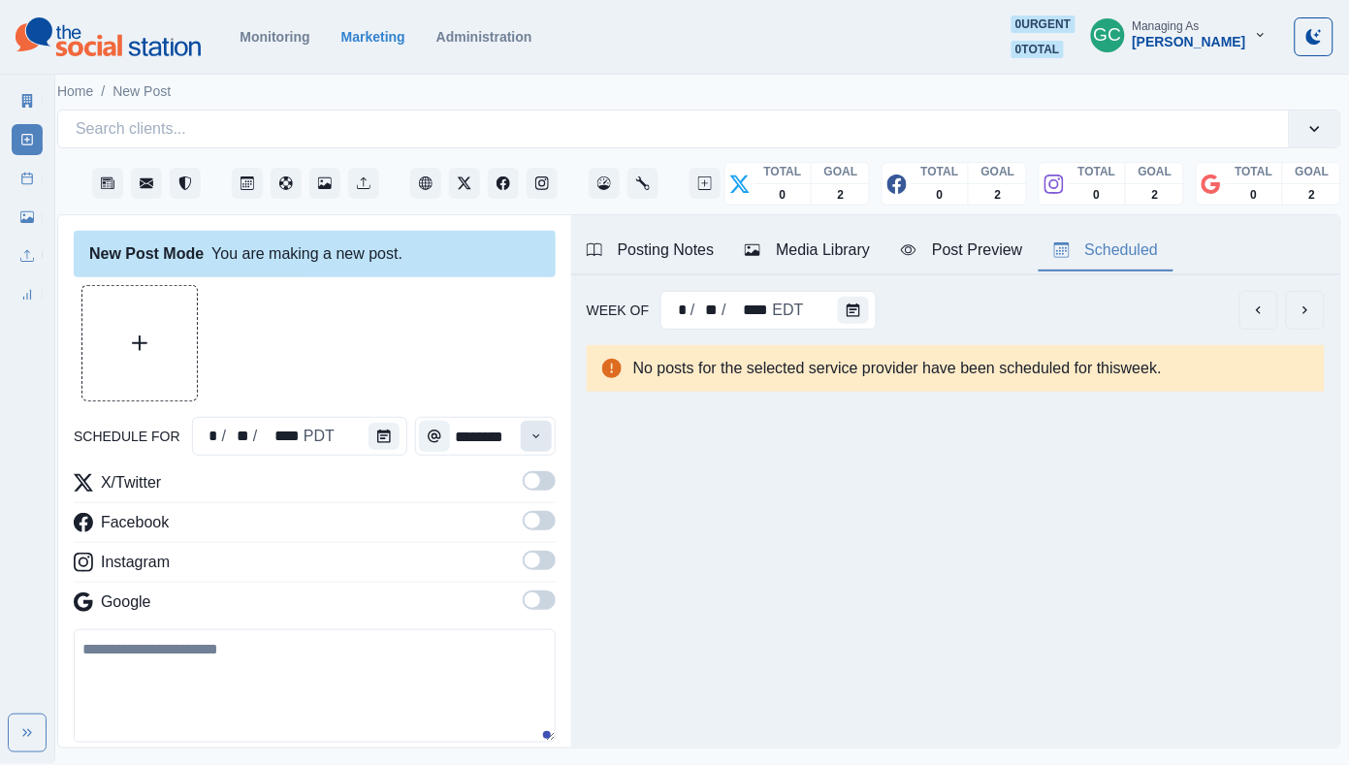
click at [530, 431] on icon "Time" at bounding box center [536, 436] width 14 height 14
click at [538, 451] on button "Time" at bounding box center [536, 436] width 31 height 31
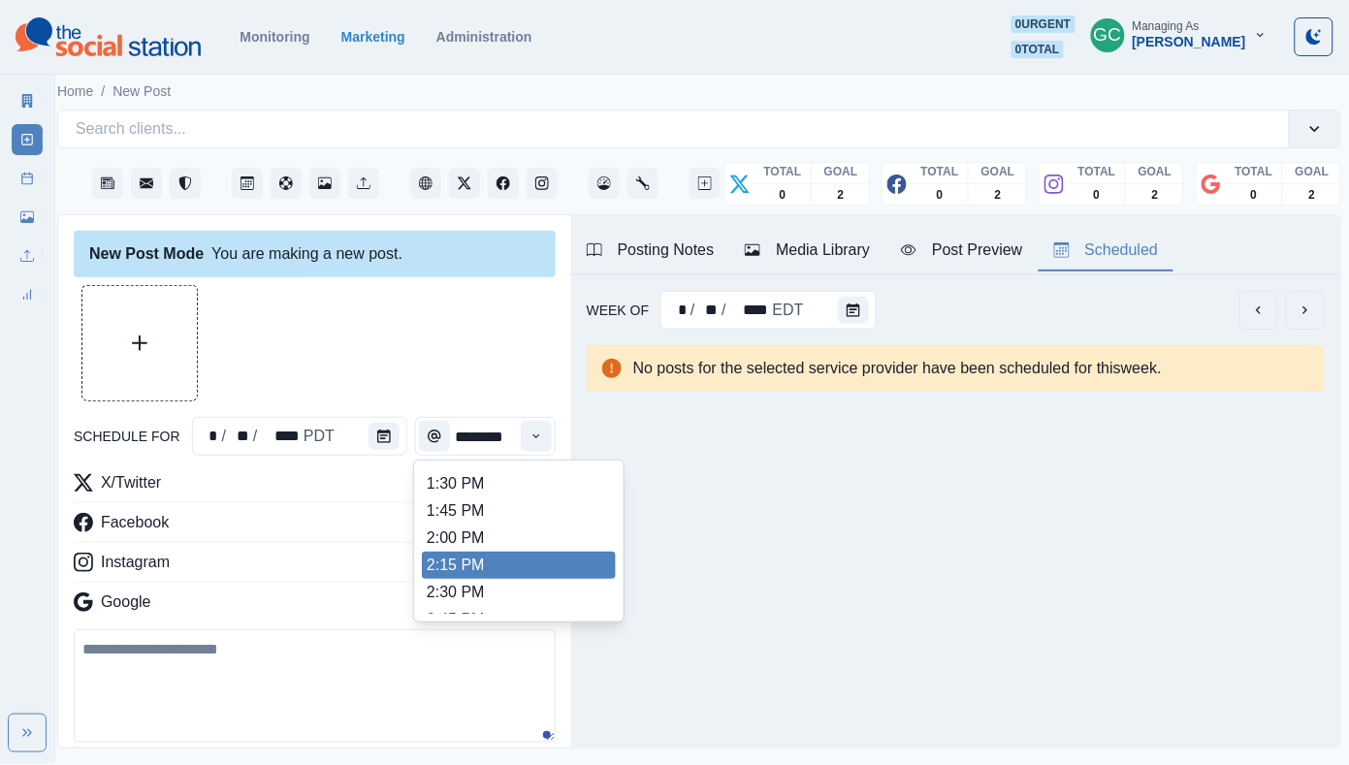
scroll to position [593, 0]
click at [501, 581] on li "2:15 PM" at bounding box center [519, 567] width 194 height 27
type input "*******"
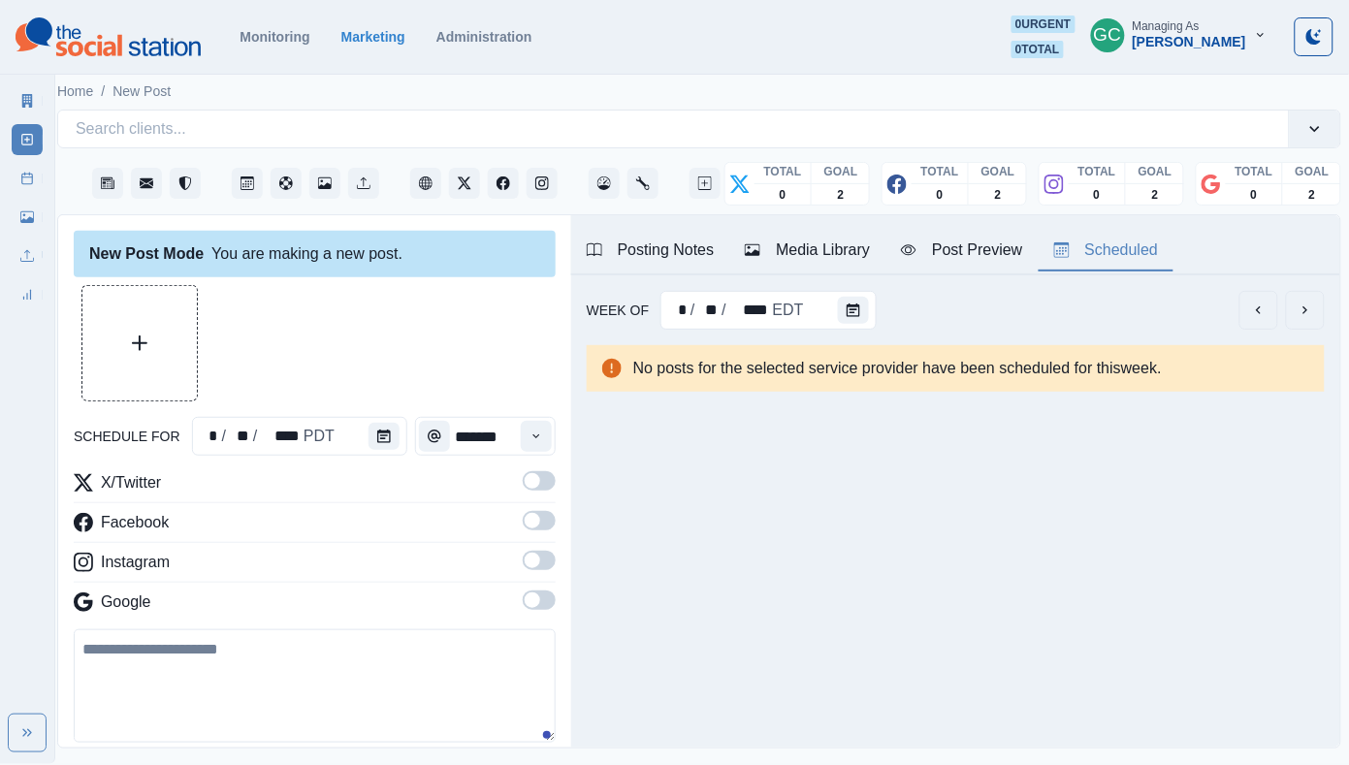
click at [542, 610] on span at bounding box center [539, 599] width 33 height 19
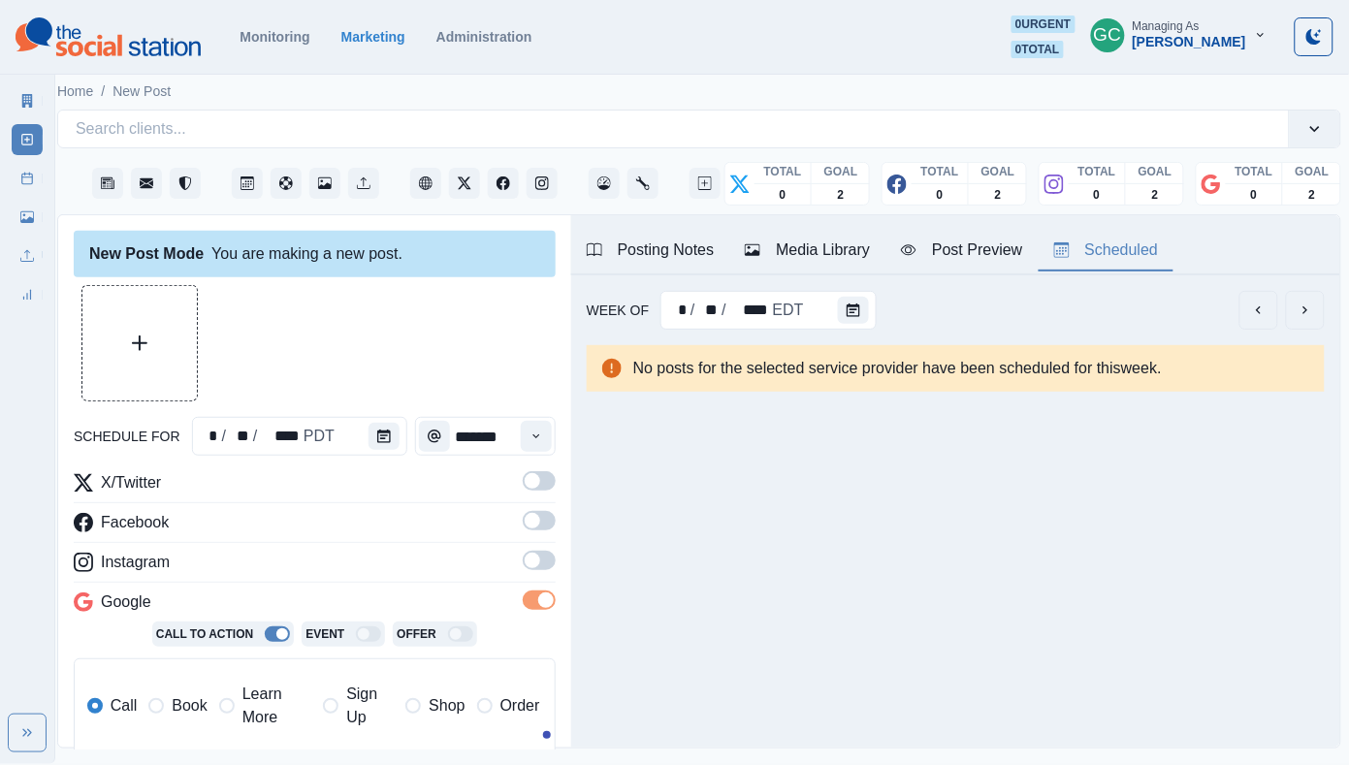
click at [544, 552] on div "X/Twitter Facebook Instagram Google Call To Action Event Offer Call Book Learn …" at bounding box center [315, 622] width 482 height 302
click at [544, 519] on span at bounding box center [539, 520] width 33 height 19
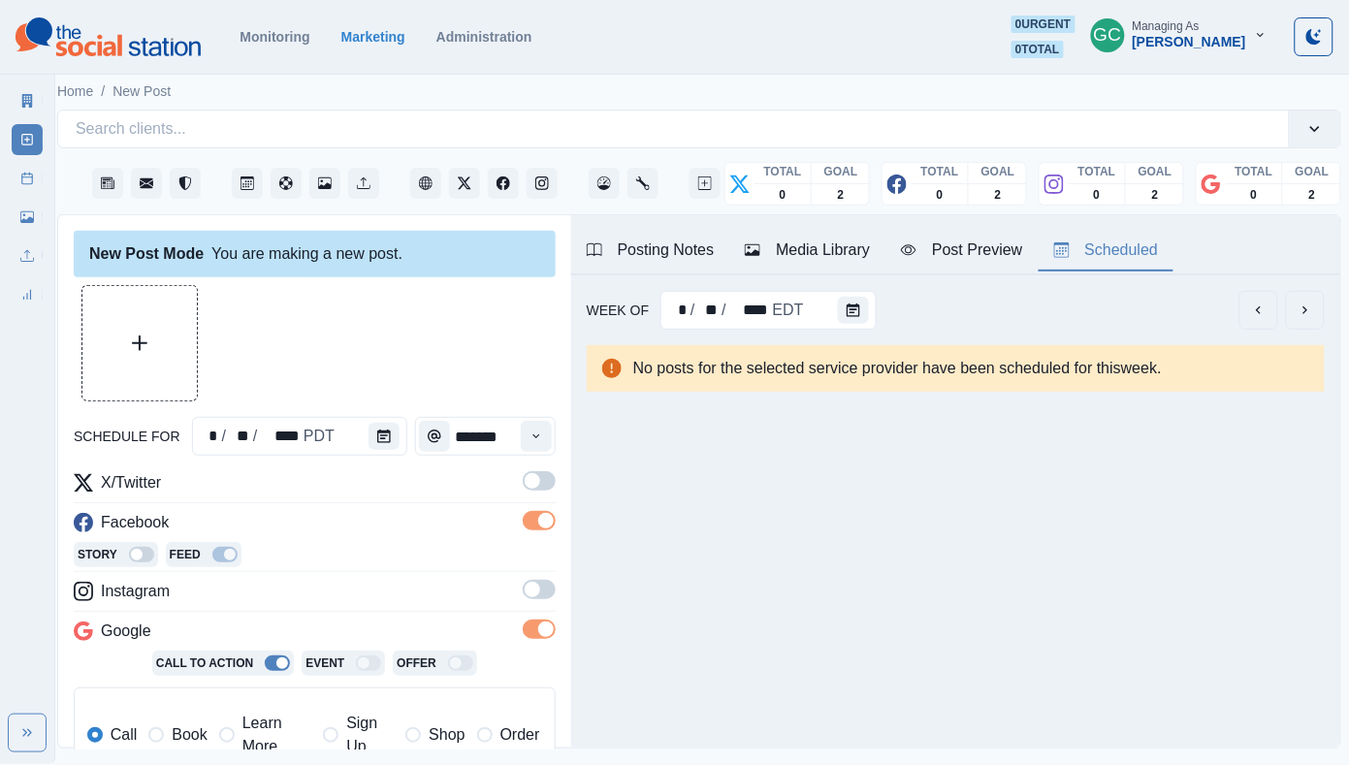
click at [545, 480] on span at bounding box center [539, 480] width 33 height 19
click at [547, 602] on label at bounding box center [539, 595] width 33 height 31
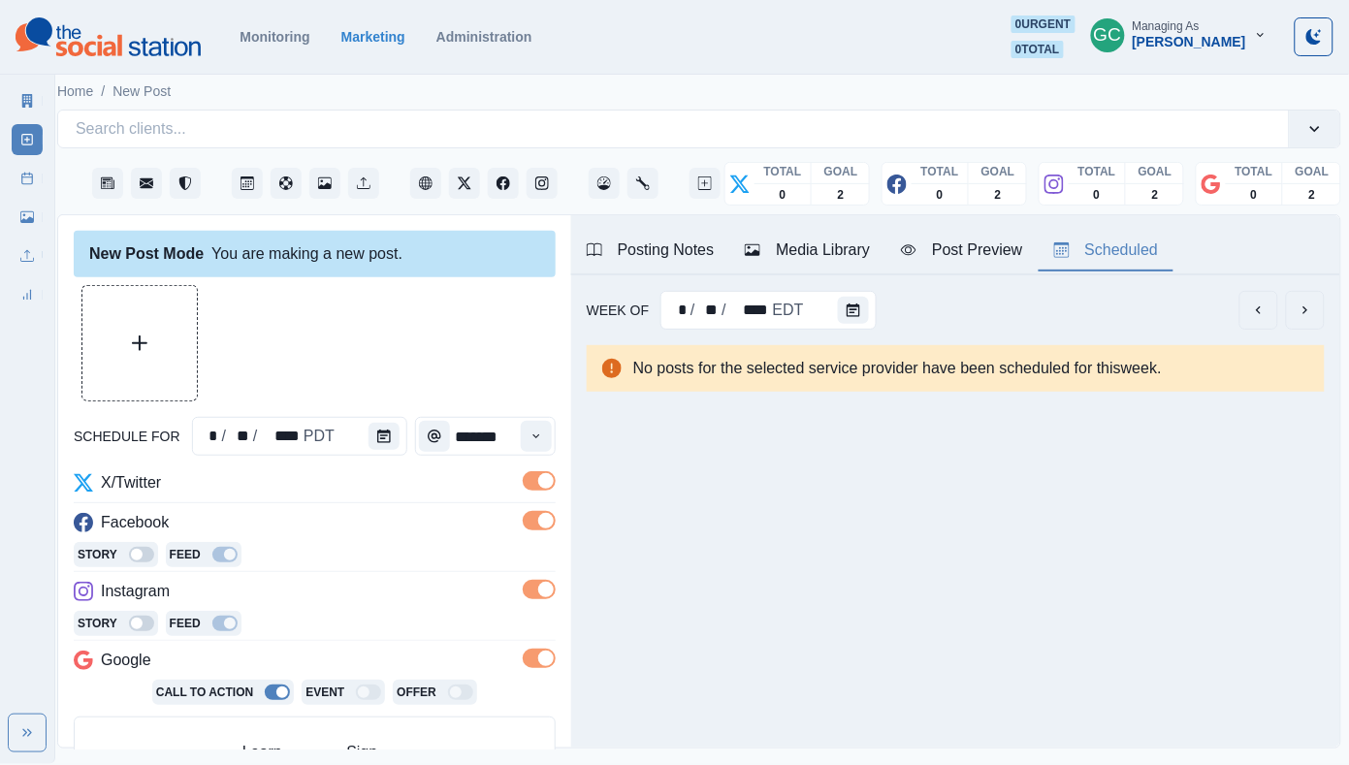
scroll to position [131, 0]
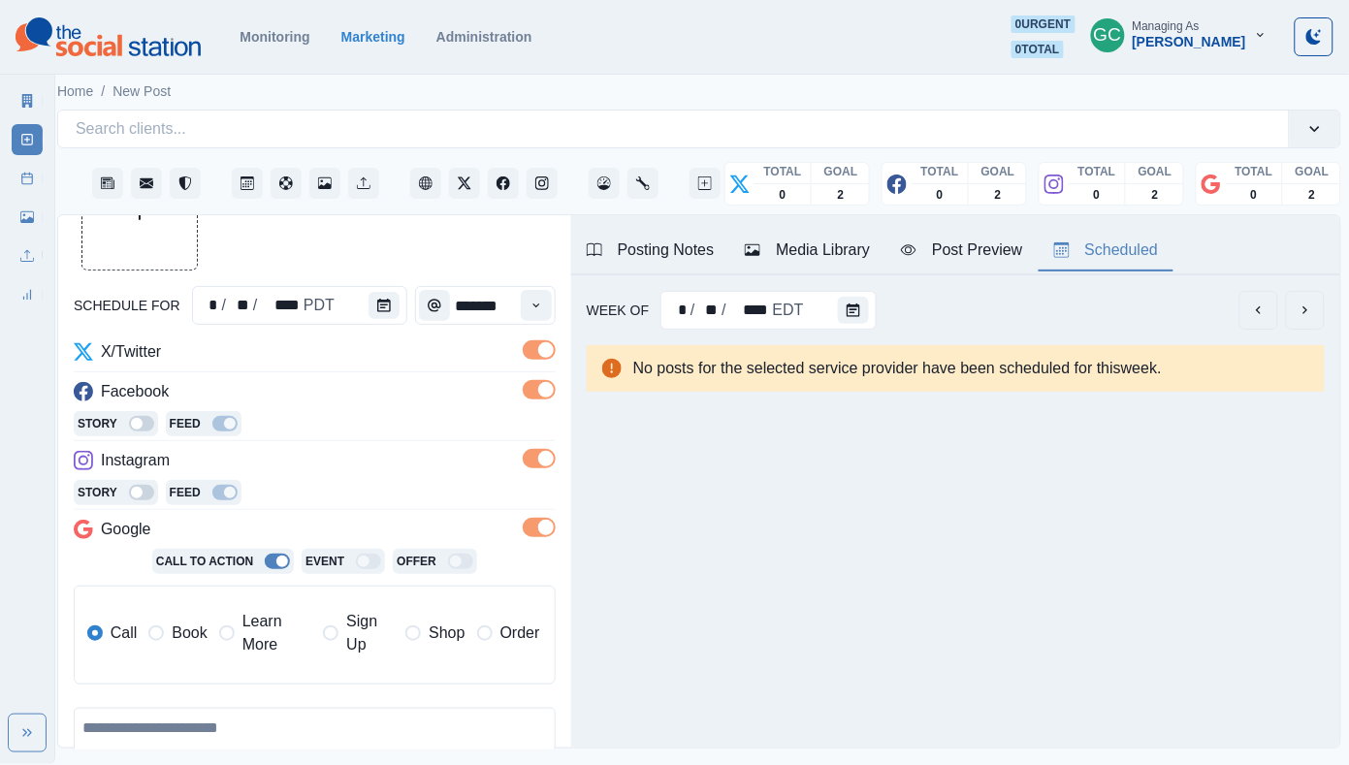
click at [270, 650] on span "Learn More" at bounding box center [276, 633] width 69 height 47
click at [844, 236] on button "Media Library" at bounding box center [807, 251] width 156 height 41
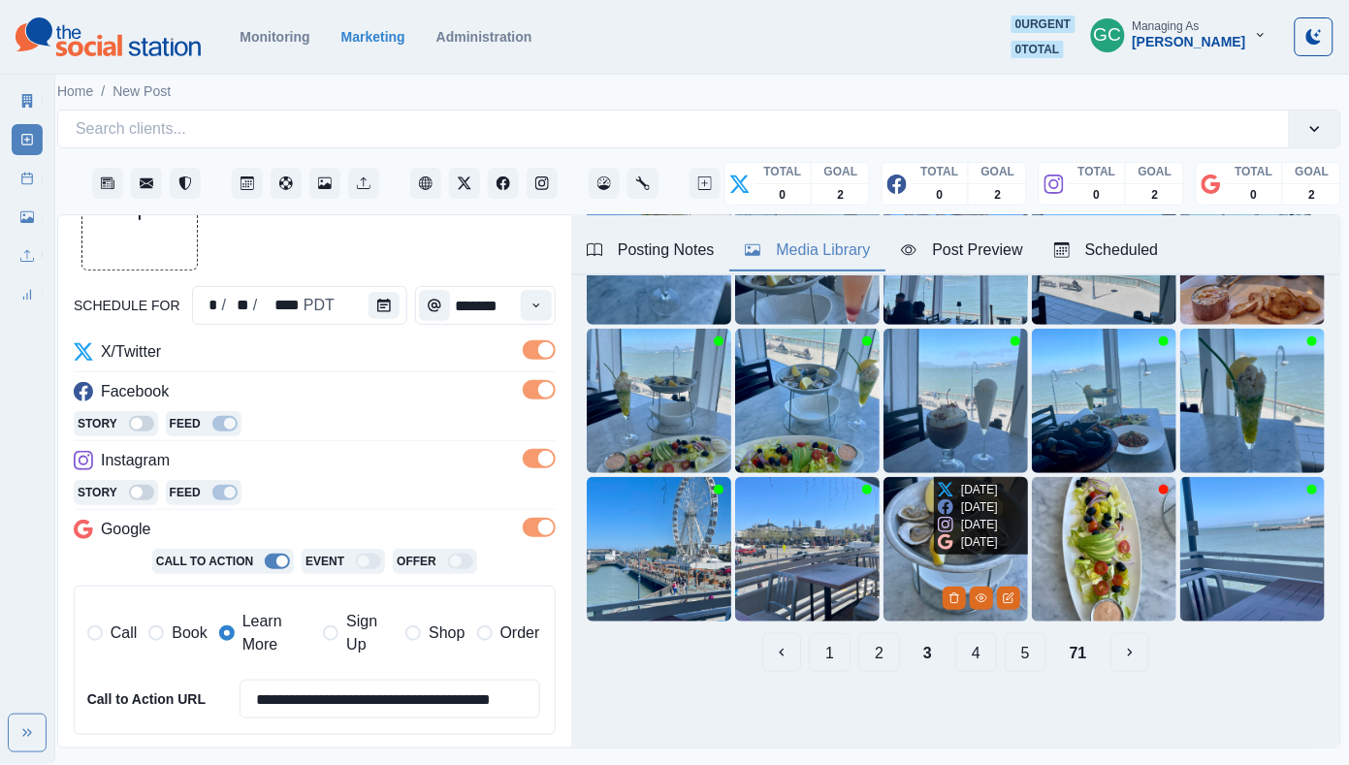
scroll to position [203, 0]
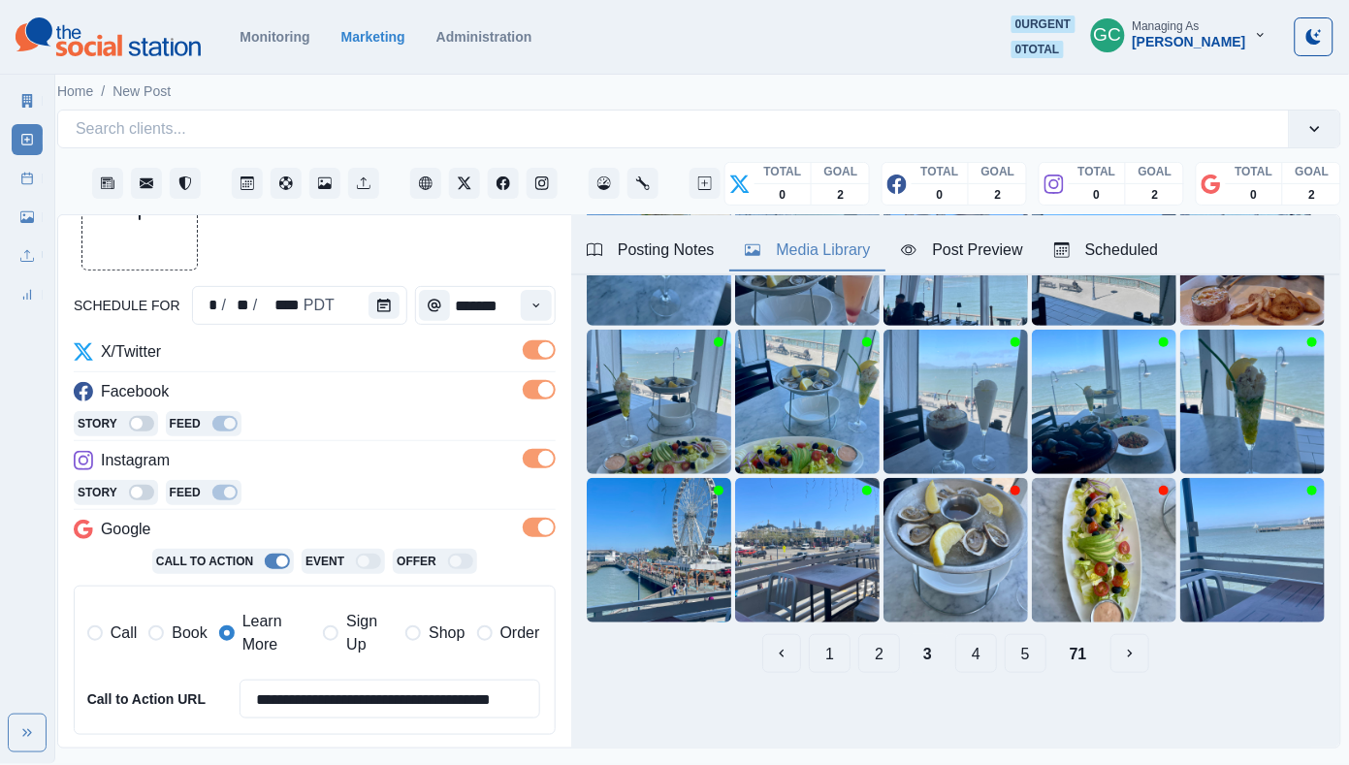
click at [979, 654] on button "4" at bounding box center [976, 653] width 42 height 39
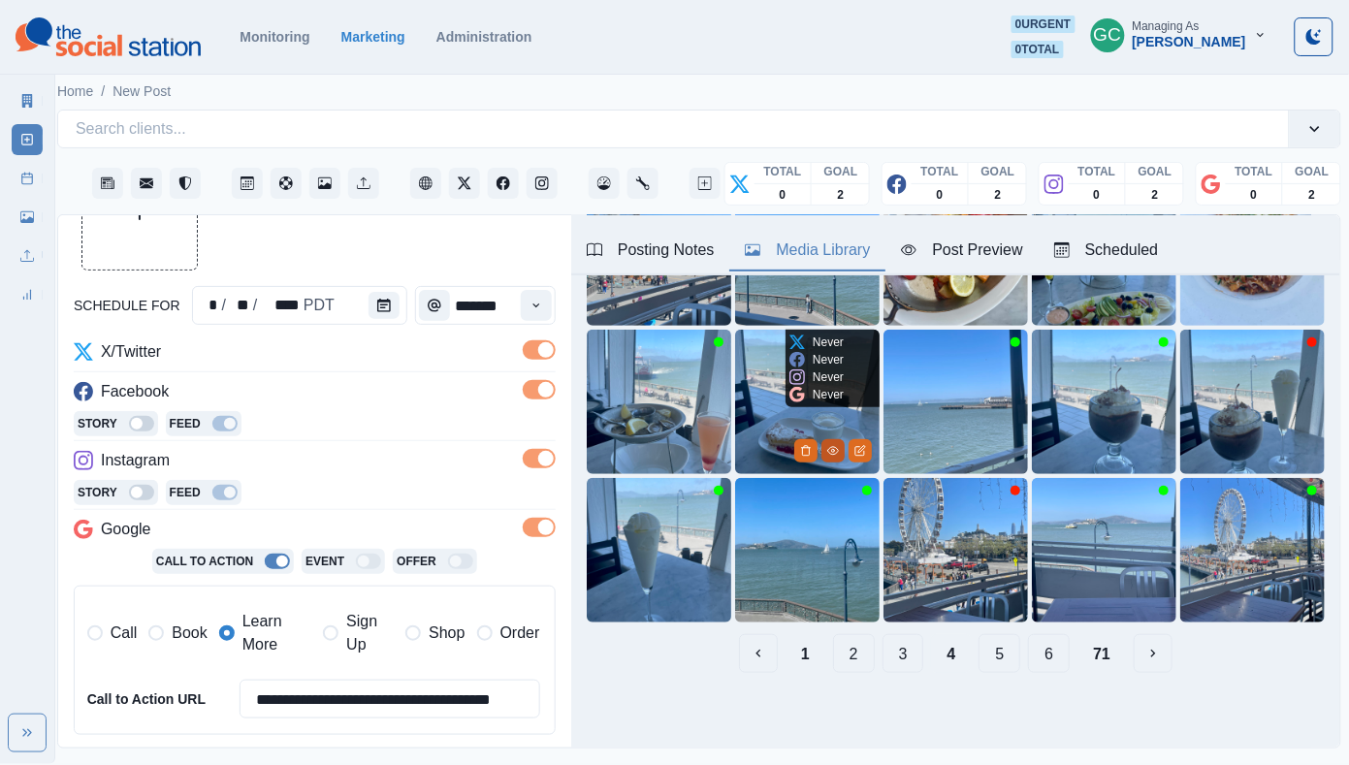
click at [831, 450] on circle "View Media" at bounding box center [832, 451] width 3 height 3
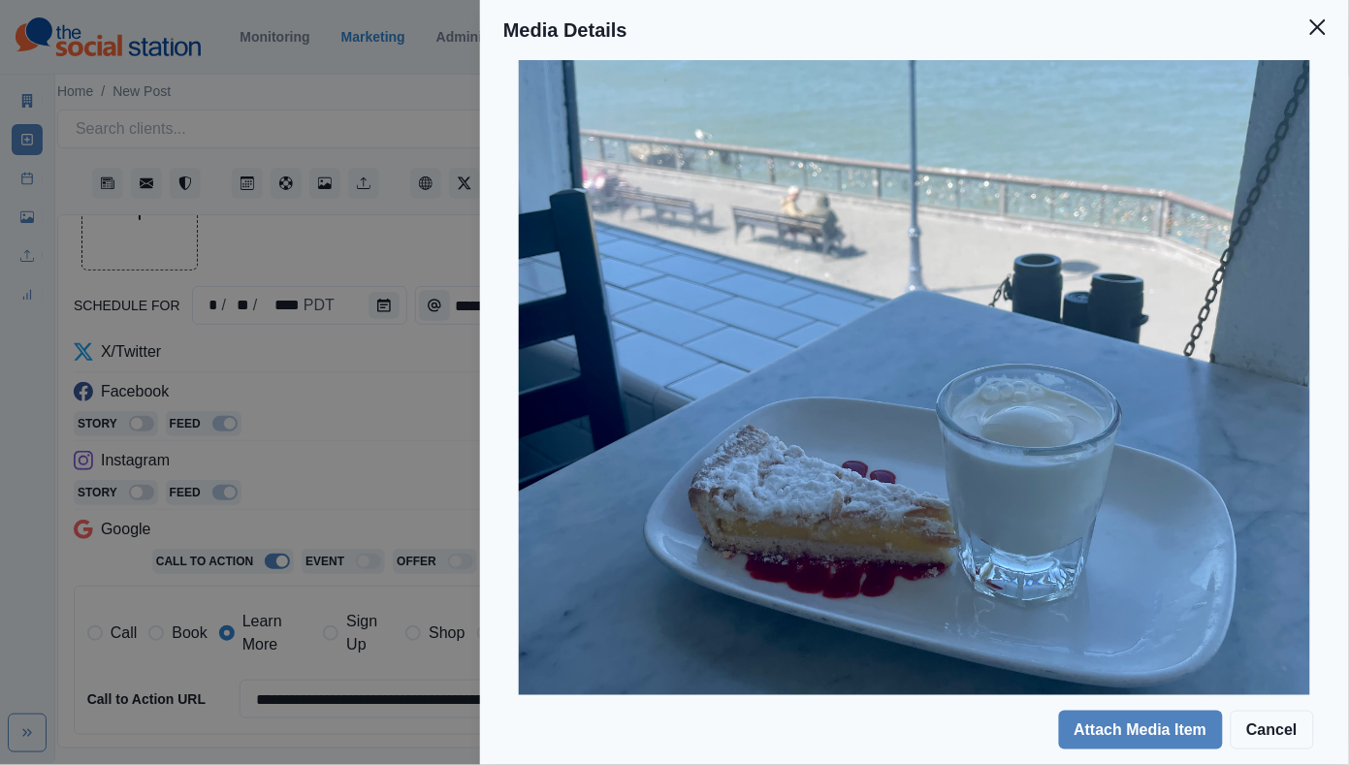
scroll to position [366, 0]
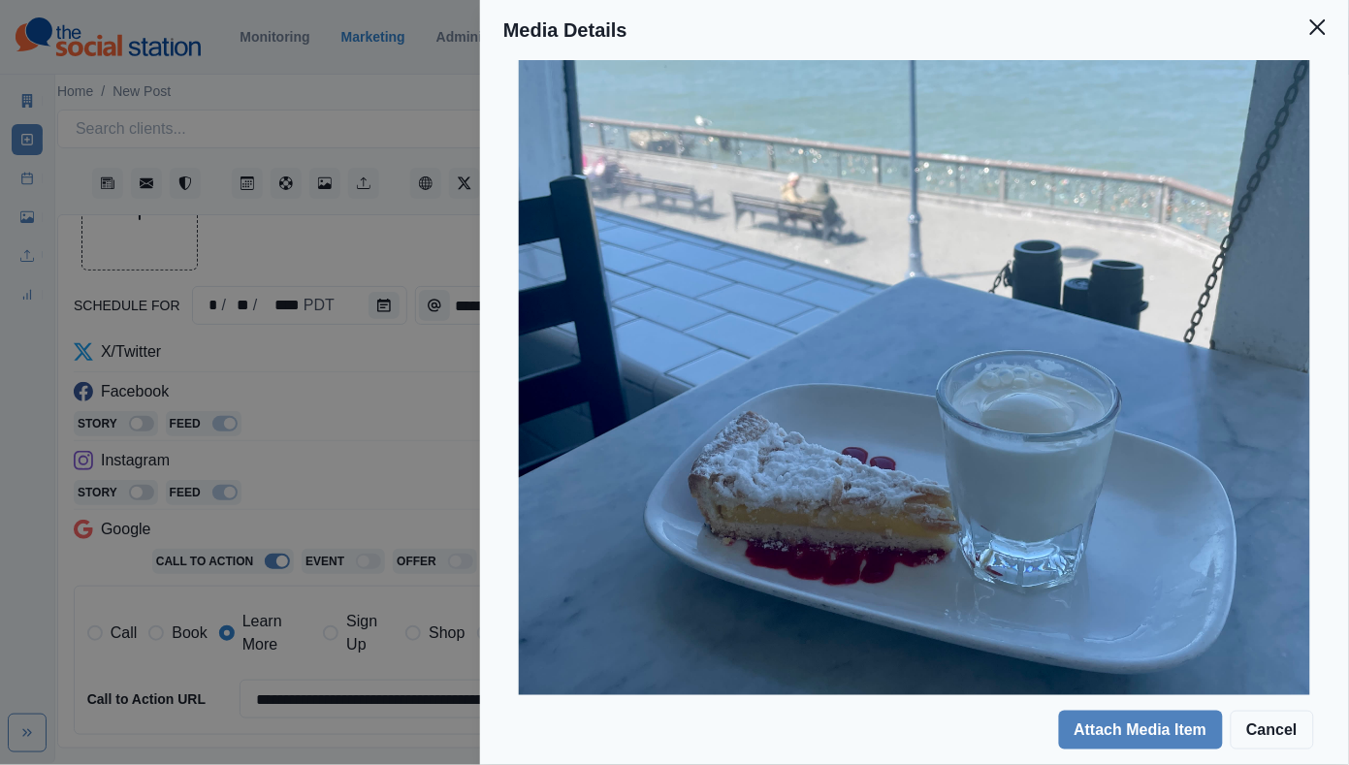
click at [296, 532] on div "Media Details Preview Details Our Description Grandmas lemon scented custard to…" at bounding box center [674, 382] width 1349 height 765
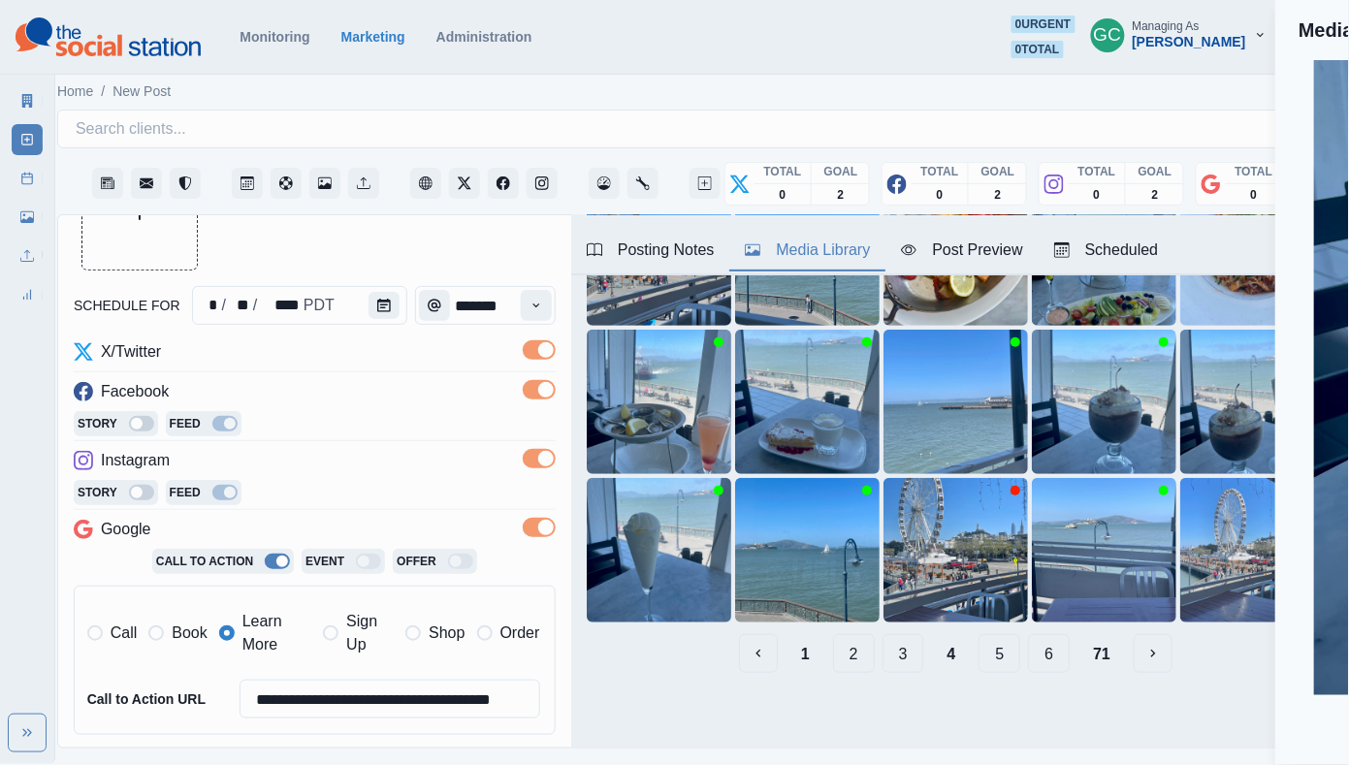
scroll to position [60, 0]
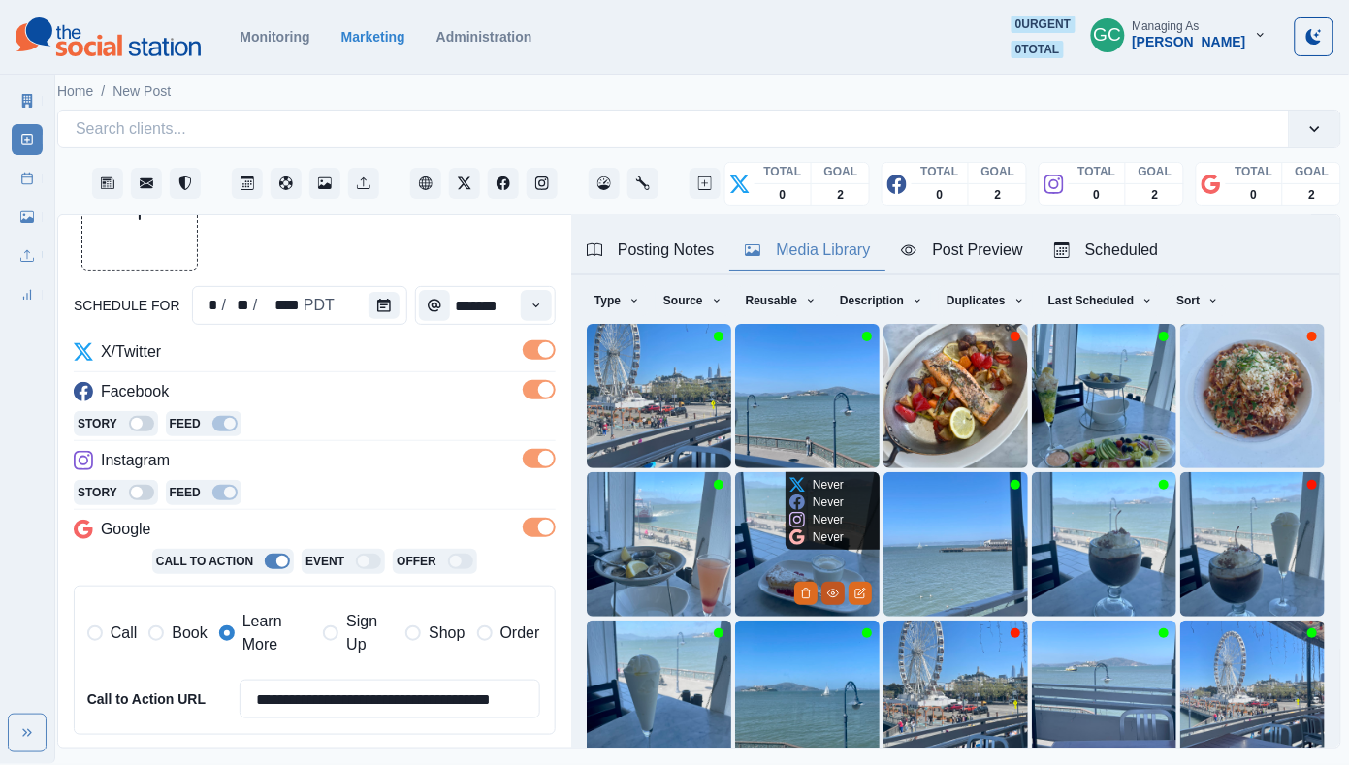
click at [827, 593] on icon "View Media" at bounding box center [832, 593] width 11 height 8
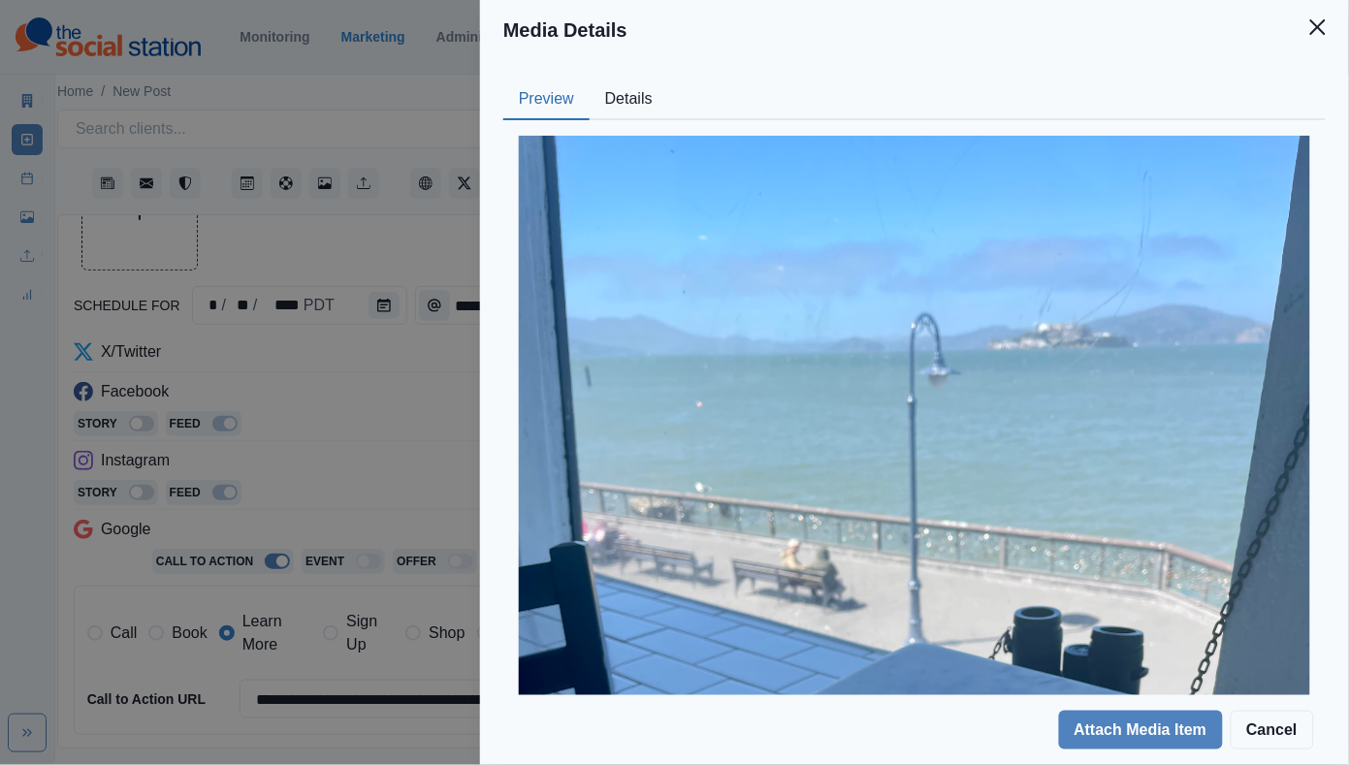
click at [643, 98] on button "Details" at bounding box center [628, 99] width 79 height 41
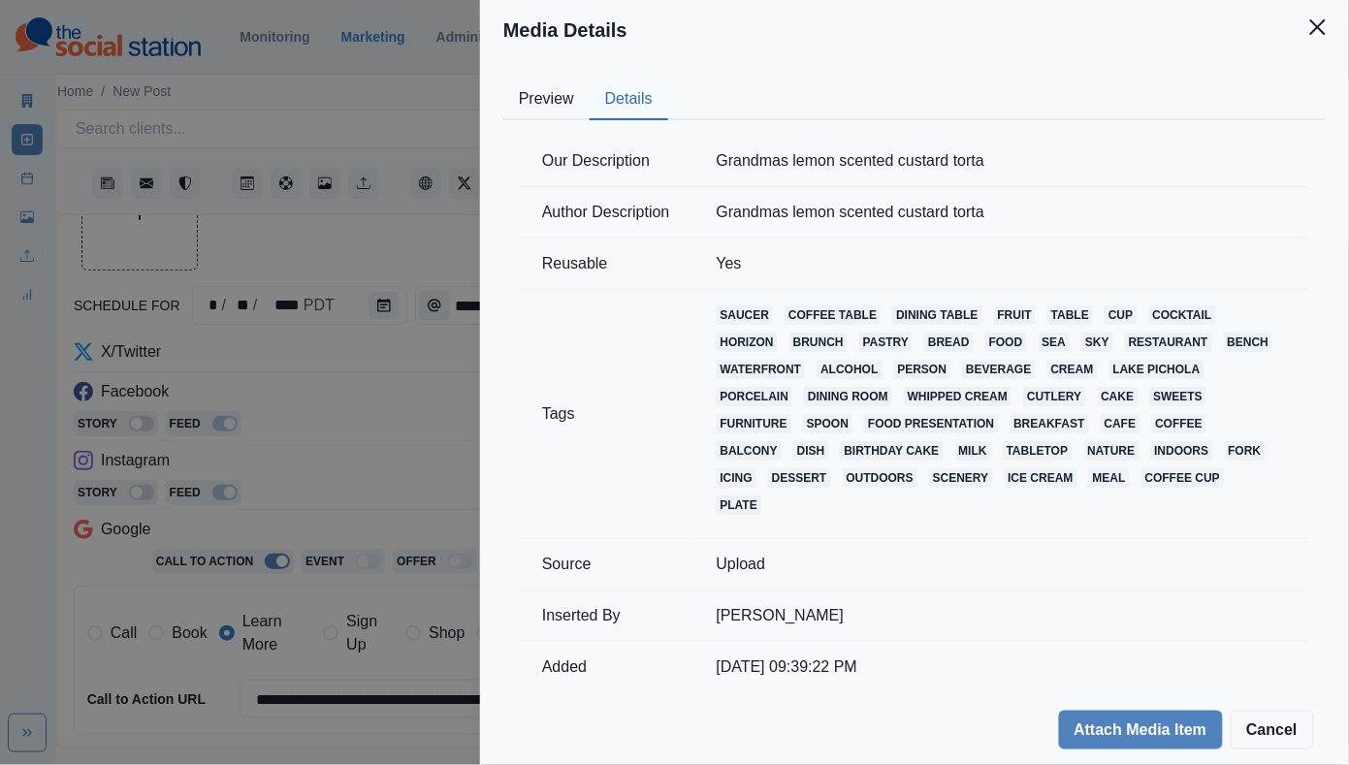
click at [745, 163] on td "Grandmas lemon scented custard torta" at bounding box center [1001, 161] width 617 height 51
copy td "Grandmas lemon scented custard torta"
click at [382, 385] on div "Media Details Preview Details Our Description Grandmas lemon scented custard to…" at bounding box center [674, 382] width 1349 height 765
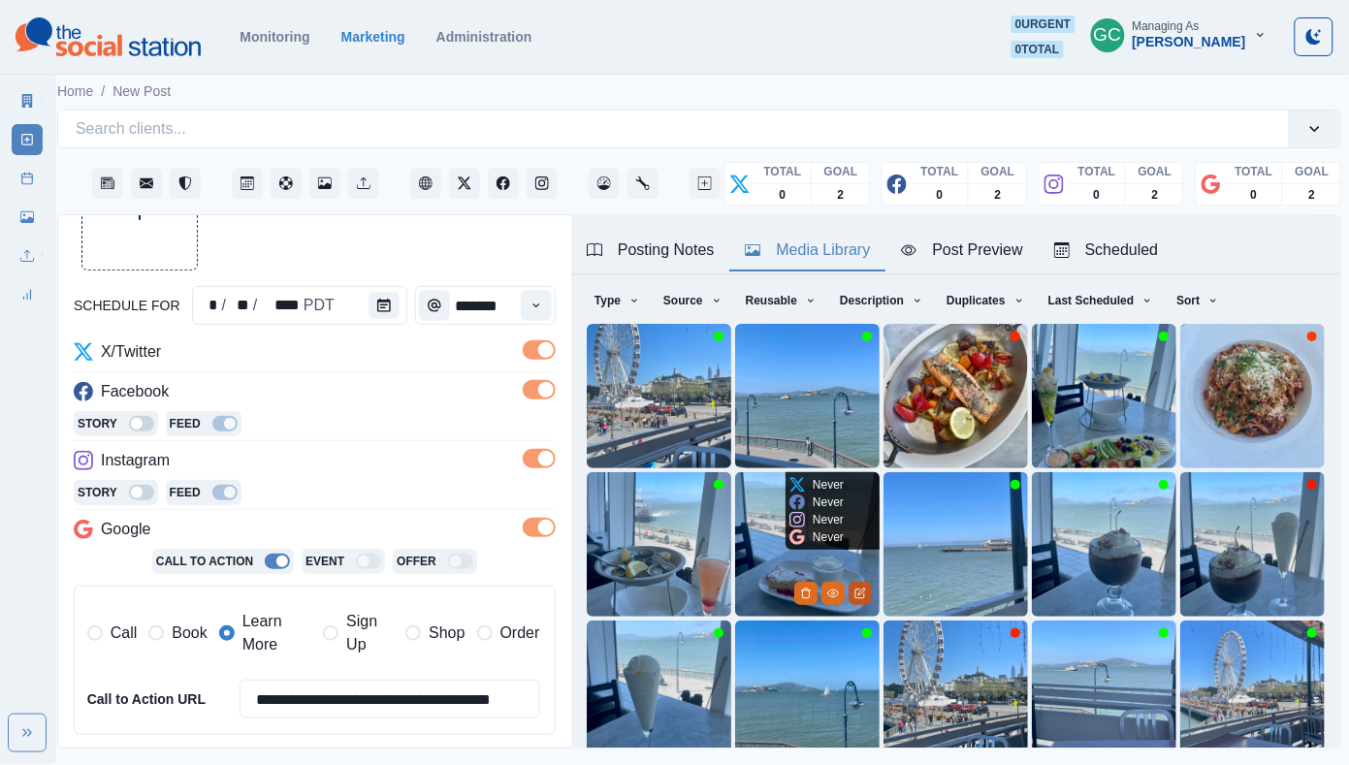
click at [858, 591] on icon "Edit Media" at bounding box center [860, 594] width 12 height 12
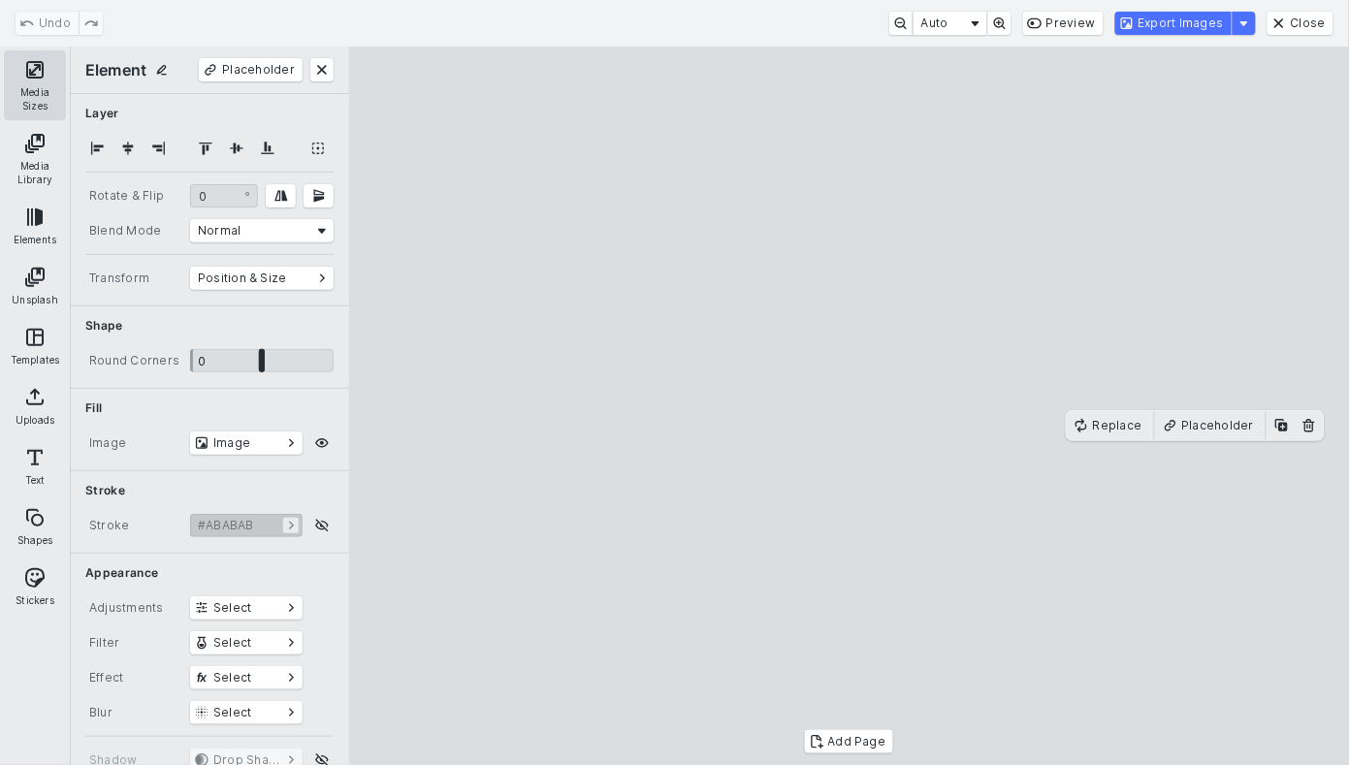
click at [16, 69] on button "Media Sizes" at bounding box center [35, 85] width 62 height 70
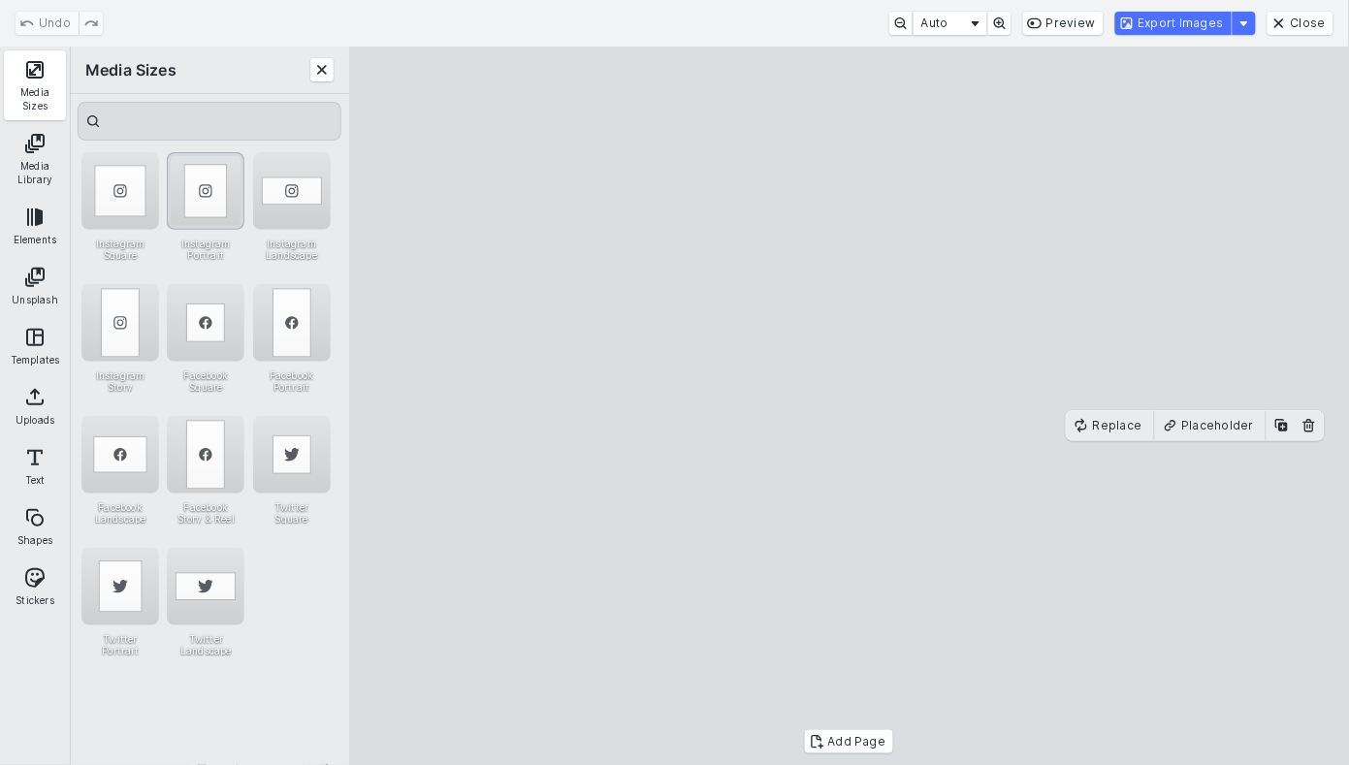
click at [218, 195] on div "Instagram Portrait" at bounding box center [206, 191] width 78 height 78
drag, startPoint x: 634, startPoint y: 154, endPoint x: 414, endPoint y: -8, distance: 273.2
click at [414, 0] on html "**********" at bounding box center [660, 382] width 1349 height 764
drag, startPoint x: 1065, startPoint y: 693, endPoint x: 1182, endPoint y: 719, distance: 120.2
click at [849, 406] on cesdk-canvas "Editor canvas" at bounding box center [849, 406] width 0 height 0
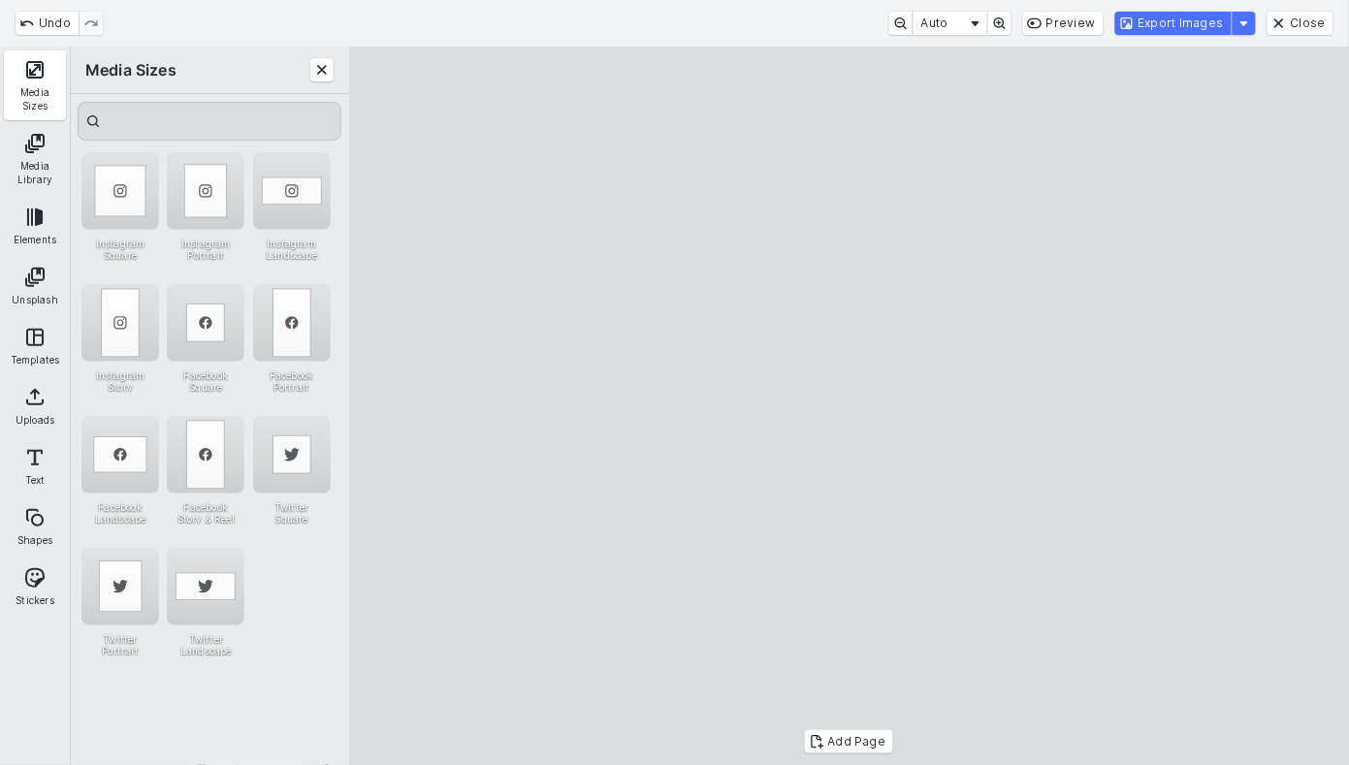
drag, startPoint x: 938, startPoint y: 527, endPoint x: 992, endPoint y: 518, distance: 54.2
click at [849, 406] on cesdk-canvas "Editor canvas" at bounding box center [849, 406] width 0 height 0
click at [326, 75] on button "Close" at bounding box center [321, 69] width 23 height 23
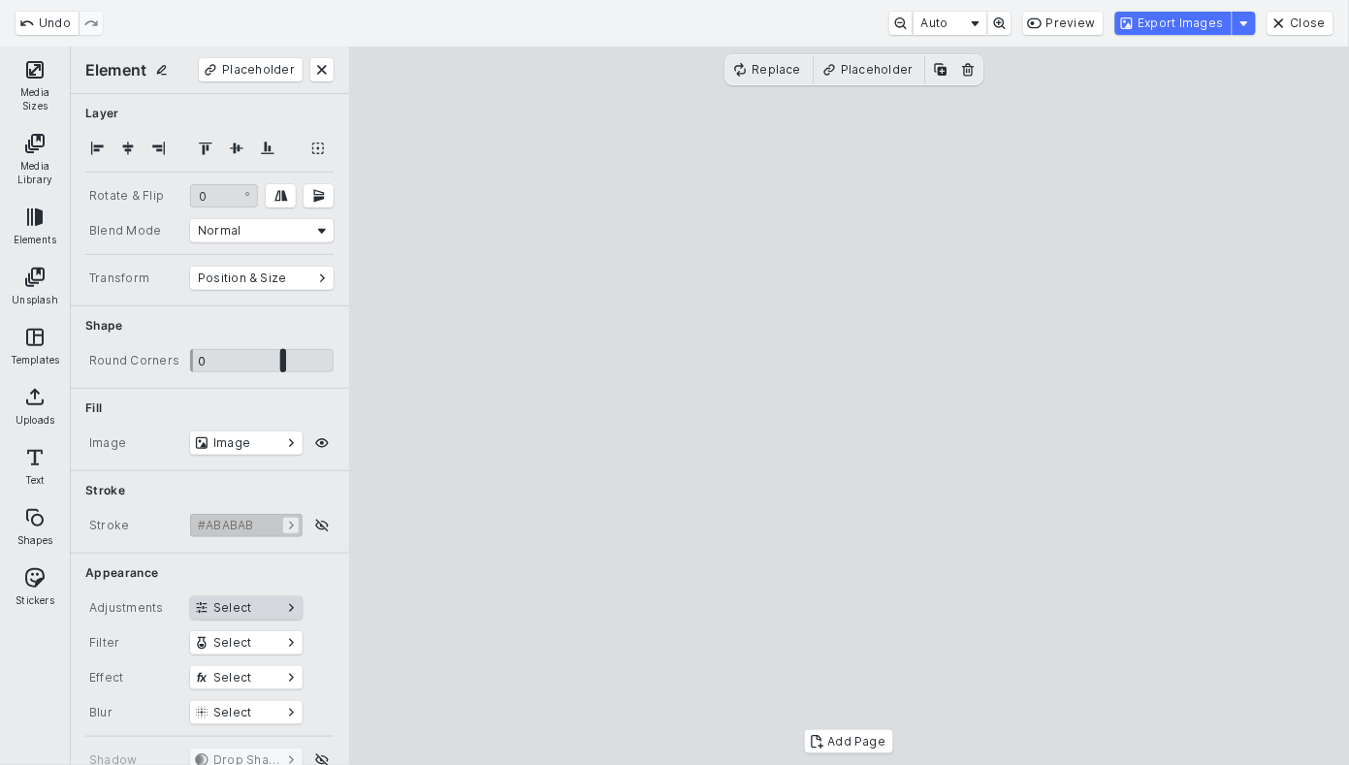
click at [238, 596] on button "Select" at bounding box center [246, 607] width 112 height 23
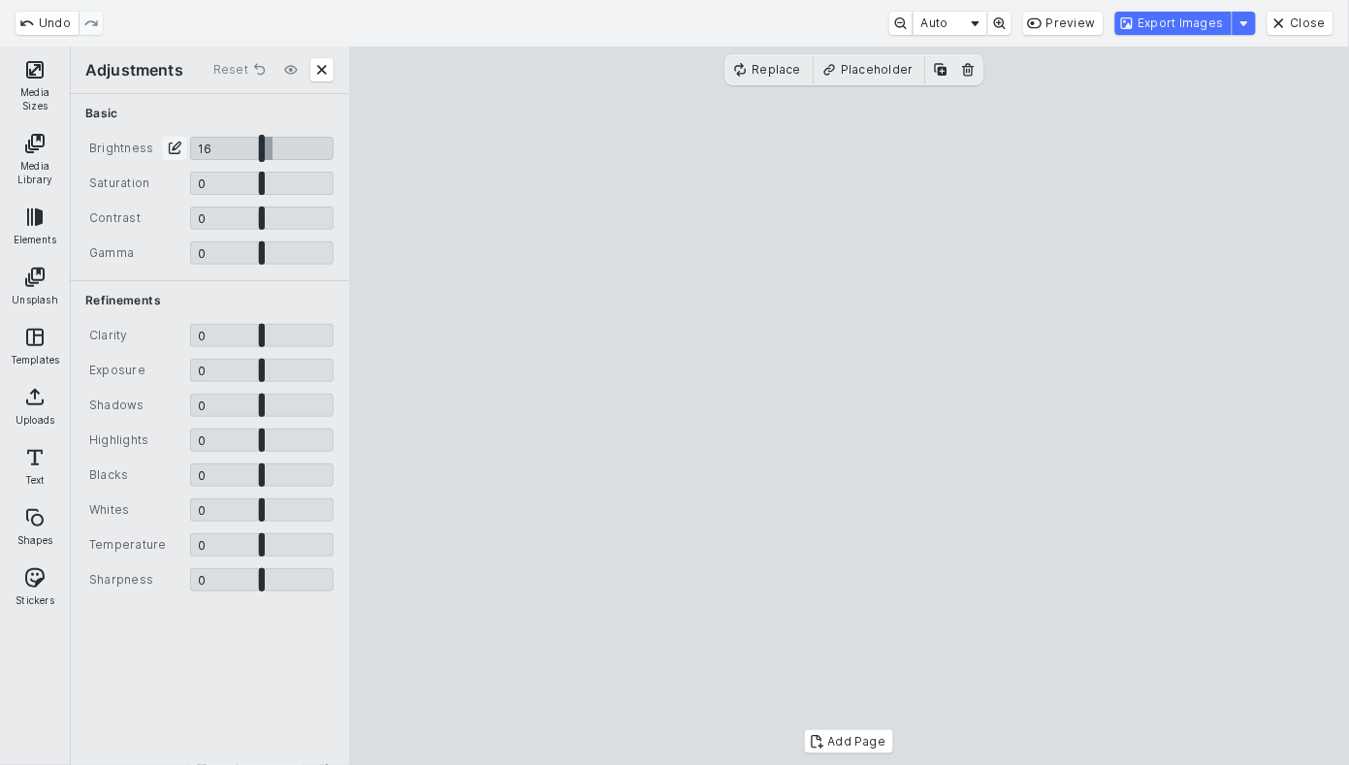
click at [272, 139] on input "CE.SDK" at bounding box center [261, 148] width 143 height 23
type input "****"
drag, startPoint x: 262, startPoint y: 540, endPoint x: 278, endPoint y: 541, distance: 16.5
click at [278, 541] on input "CE.SDK" at bounding box center [261, 544] width 143 height 23
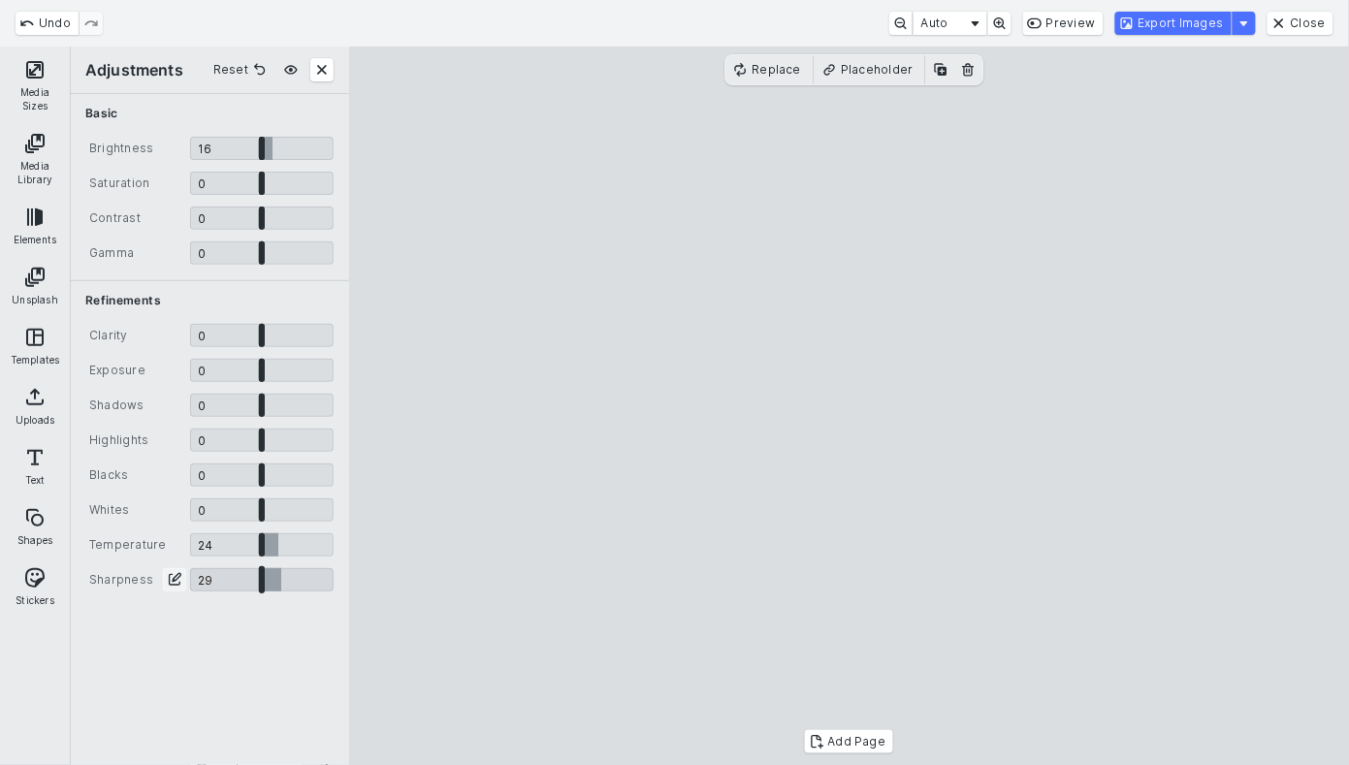
type input "****"
drag, startPoint x: 264, startPoint y: 573, endPoint x: 279, endPoint y: 573, distance: 15.5
click at [280, 573] on input "CE.SDK" at bounding box center [261, 579] width 143 height 23
type input "****"
click at [263, 223] on input "CE.SDK" at bounding box center [261, 218] width 143 height 23
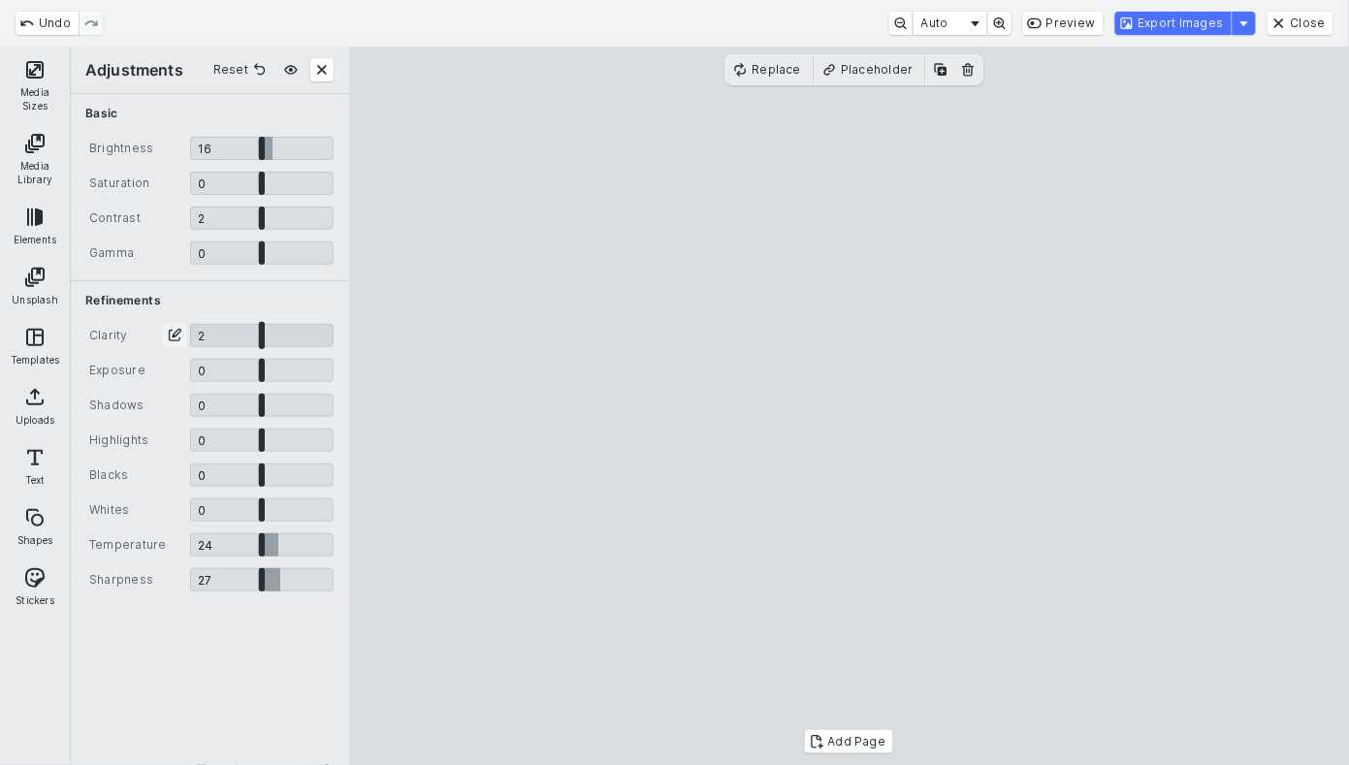
type input "****"
click at [262, 344] on input "CE.SDK" at bounding box center [261, 335] width 143 height 23
type input "****"
click at [264, 369] on input "CE.SDK" at bounding box center [261, 370] width 143 height 23
type input "****"
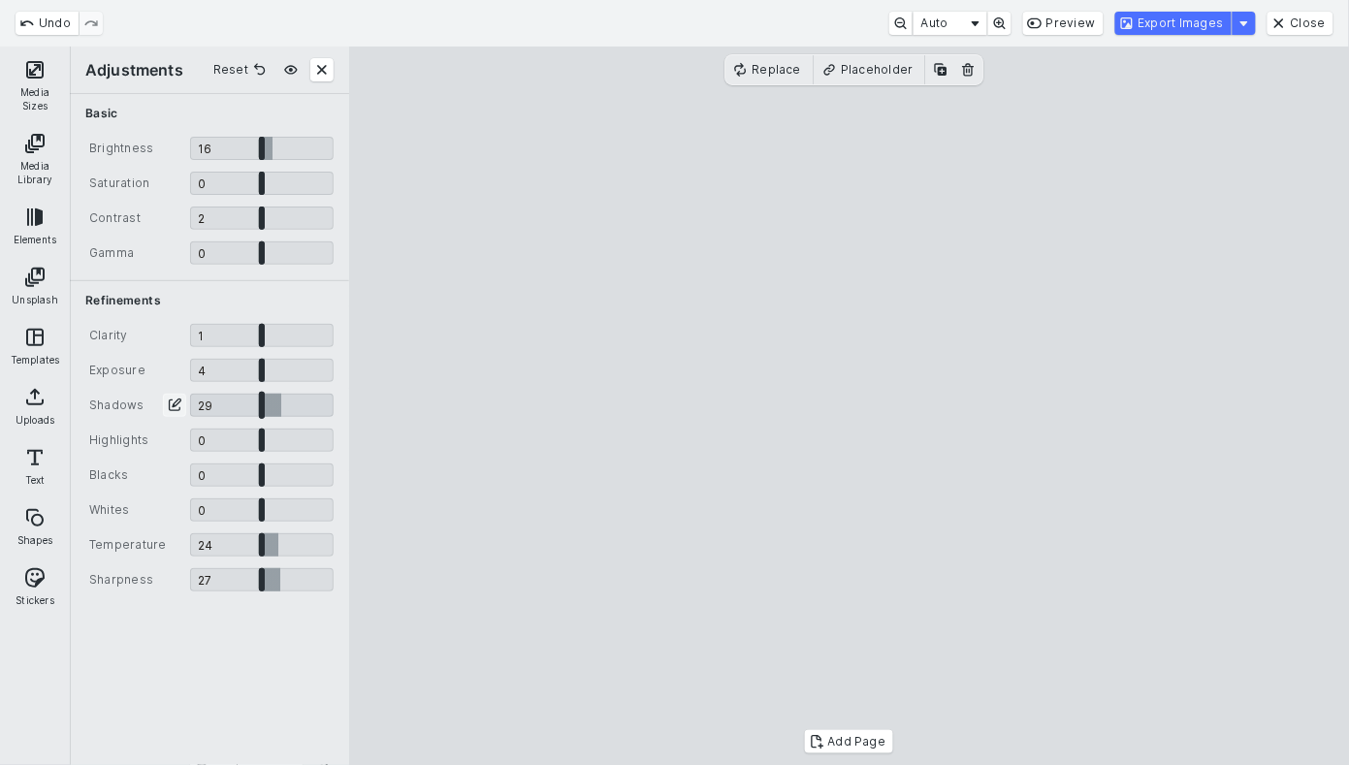
drag, startPoint x: 267, startPoint y: 406, endPoint x: 281, endPoint y: 406, distance: 14.5
click at [281, 406] on input "CE.SDK" at bounding box center [261, 405] width 143 height 23
type input "*****"
click at [257, 482] on input "CE.SDK" at bounding box center [261, 474] width 143 height 23
type input "****"
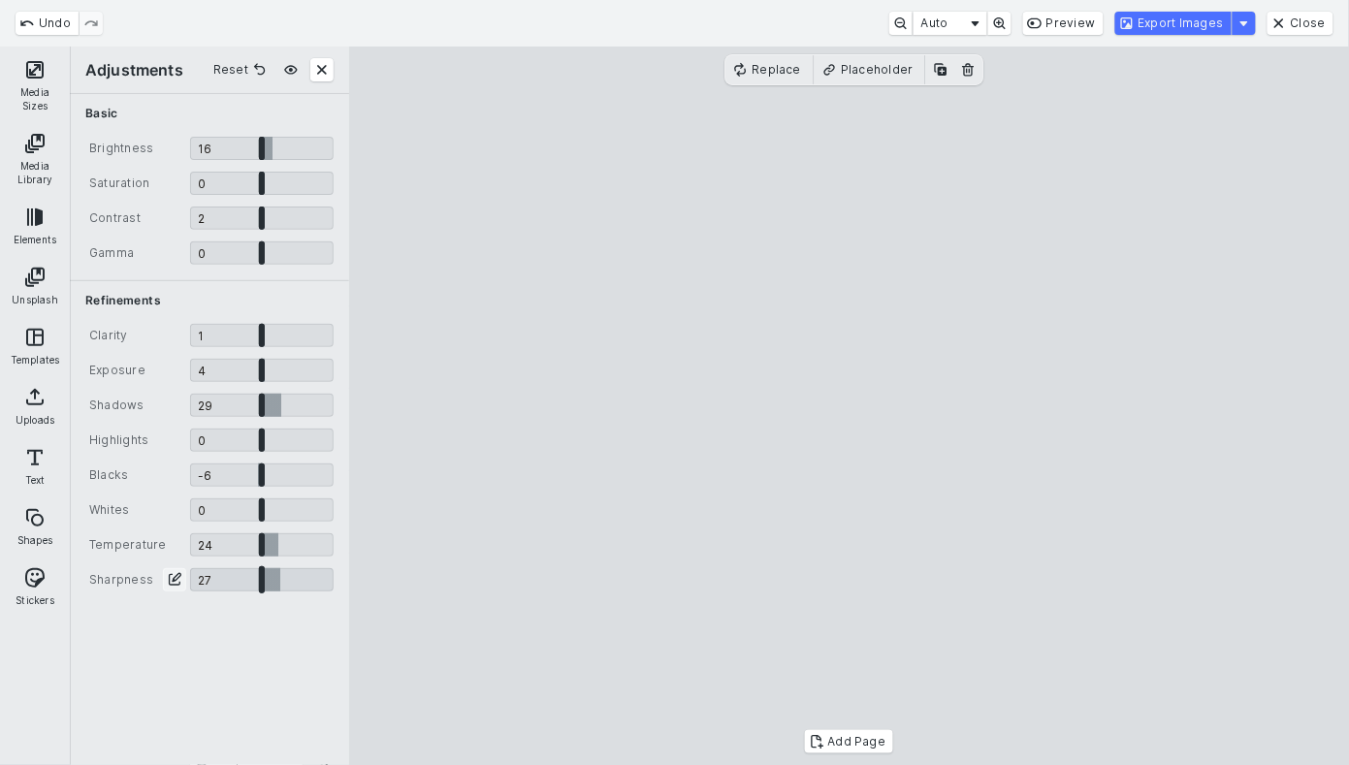
drag, startPoint x: 280, startPoint y: 586, endPoint x: 290, endPoint y: 584, distance: 9.9
click at [290, 584] on input "CE.SDK" at bounding box center [261, 579] width 143 height 23
type input "*****"
click at [260, 183] on input "CE.SDK" at bounding box center [261, 183] width 143 height 23
click at [1181, 29] on button "Export Images" at bounding box center [1173, 23] width 116 height 23
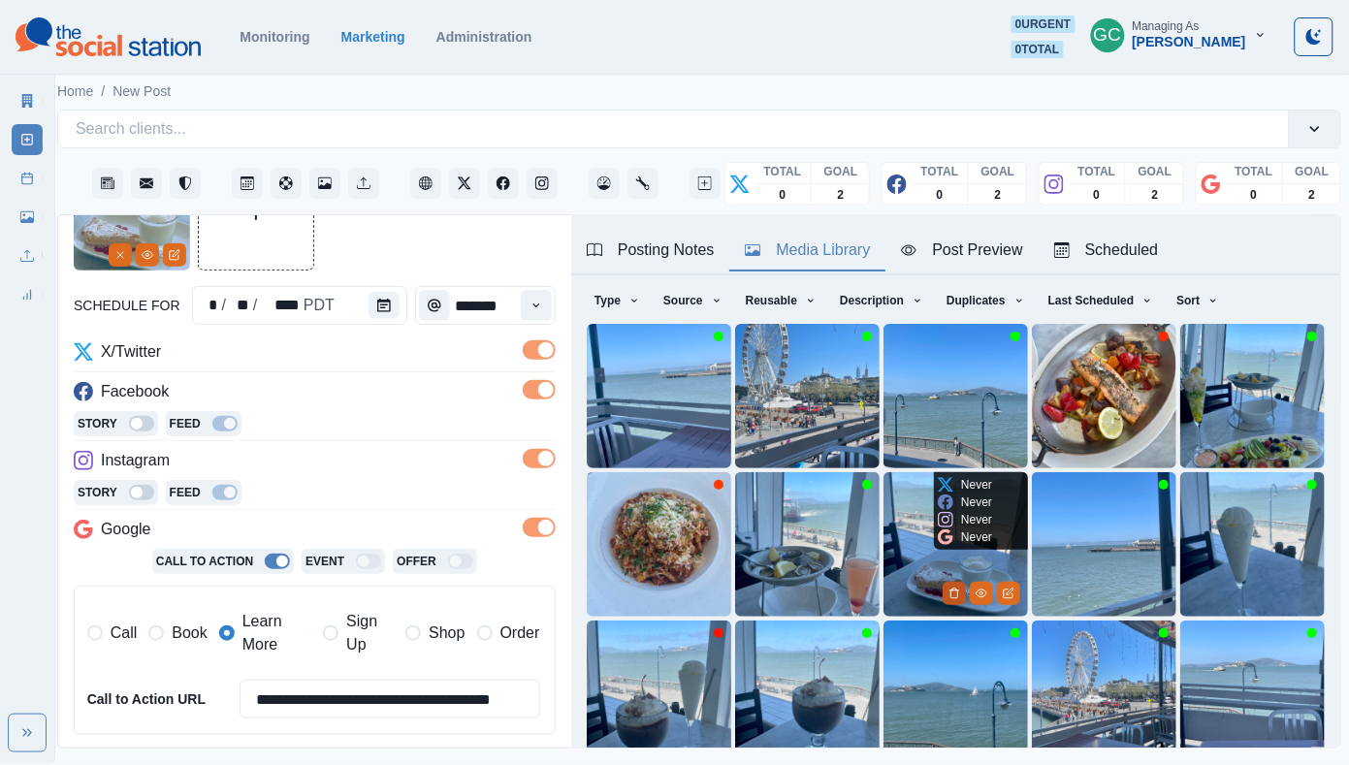
click at [953, 593] on icon "Delete Media" at bounding box center [954, 594] width 12 height 12
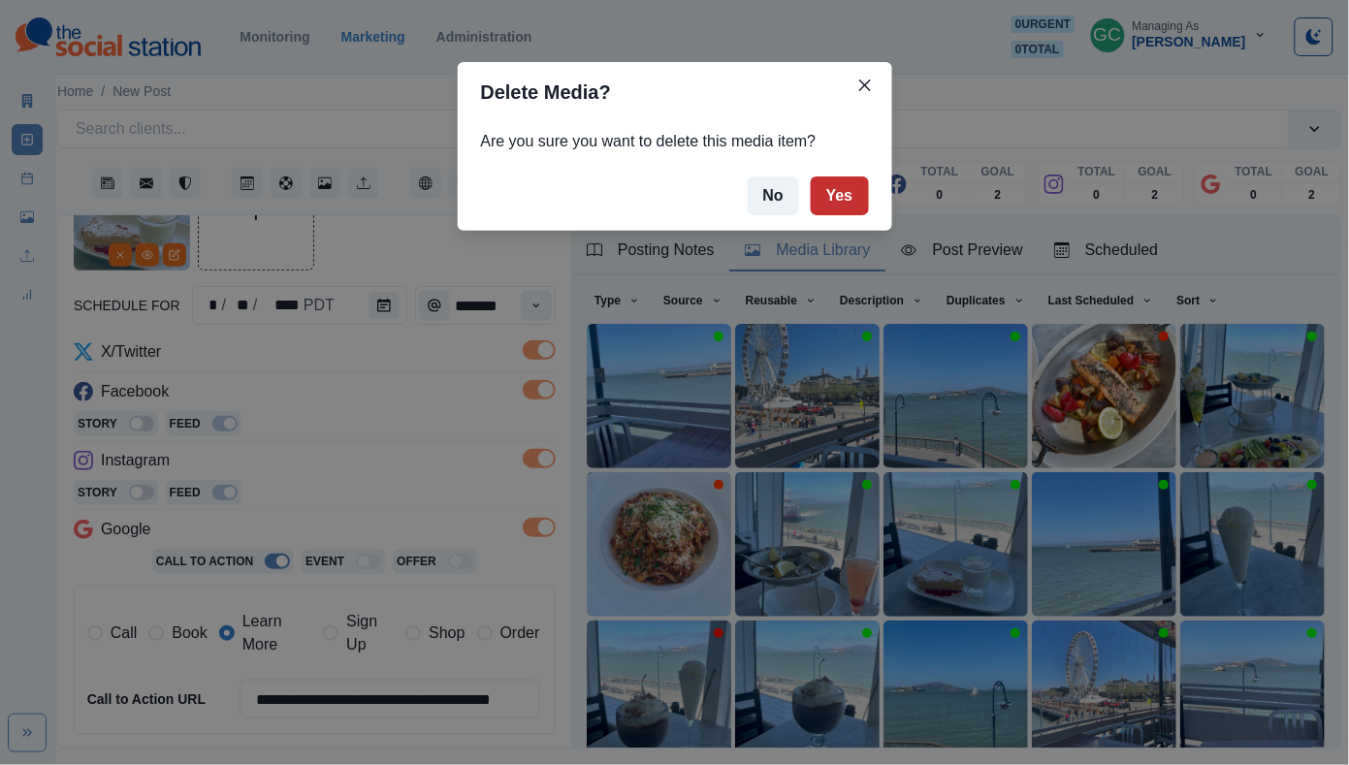
click at [843, 201] on button "Yes" at bounding box center [840, 195] width 58 height 39
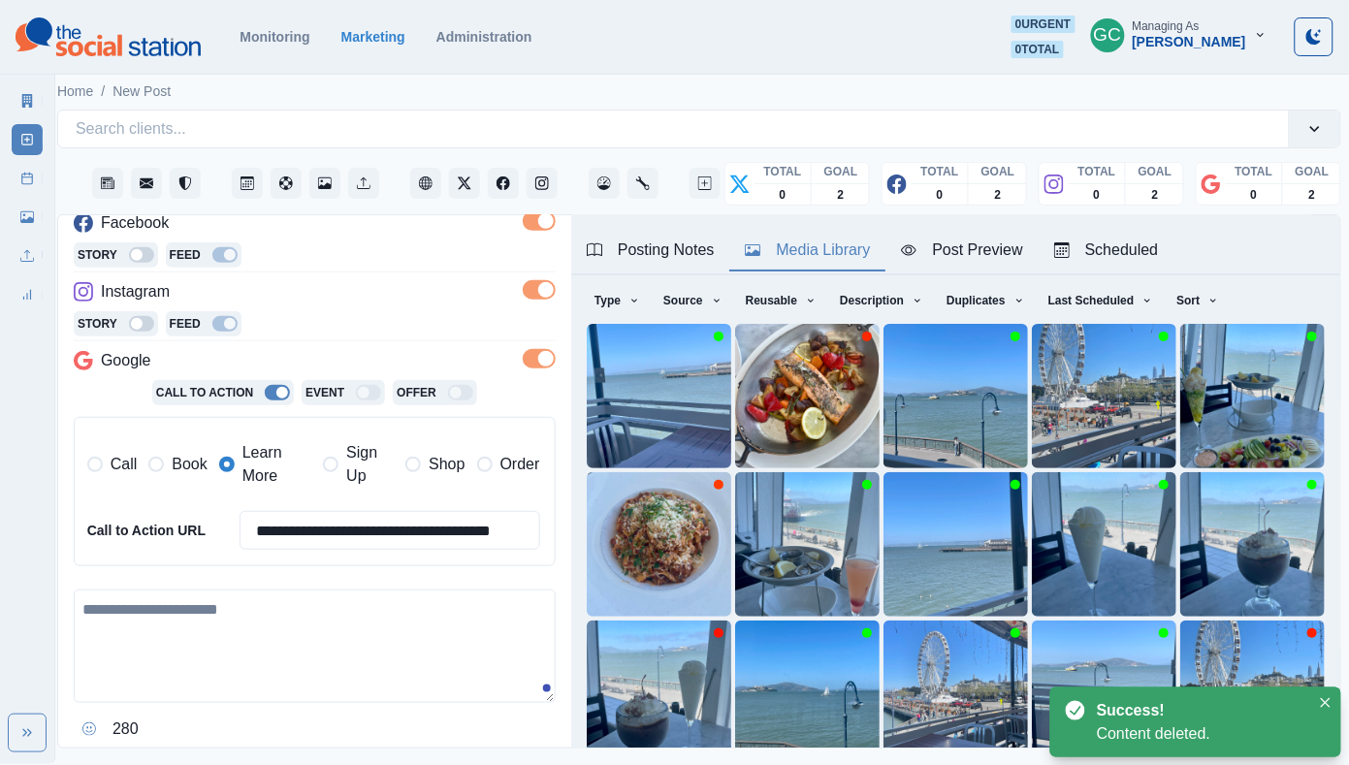
scroll to position [326, 0]
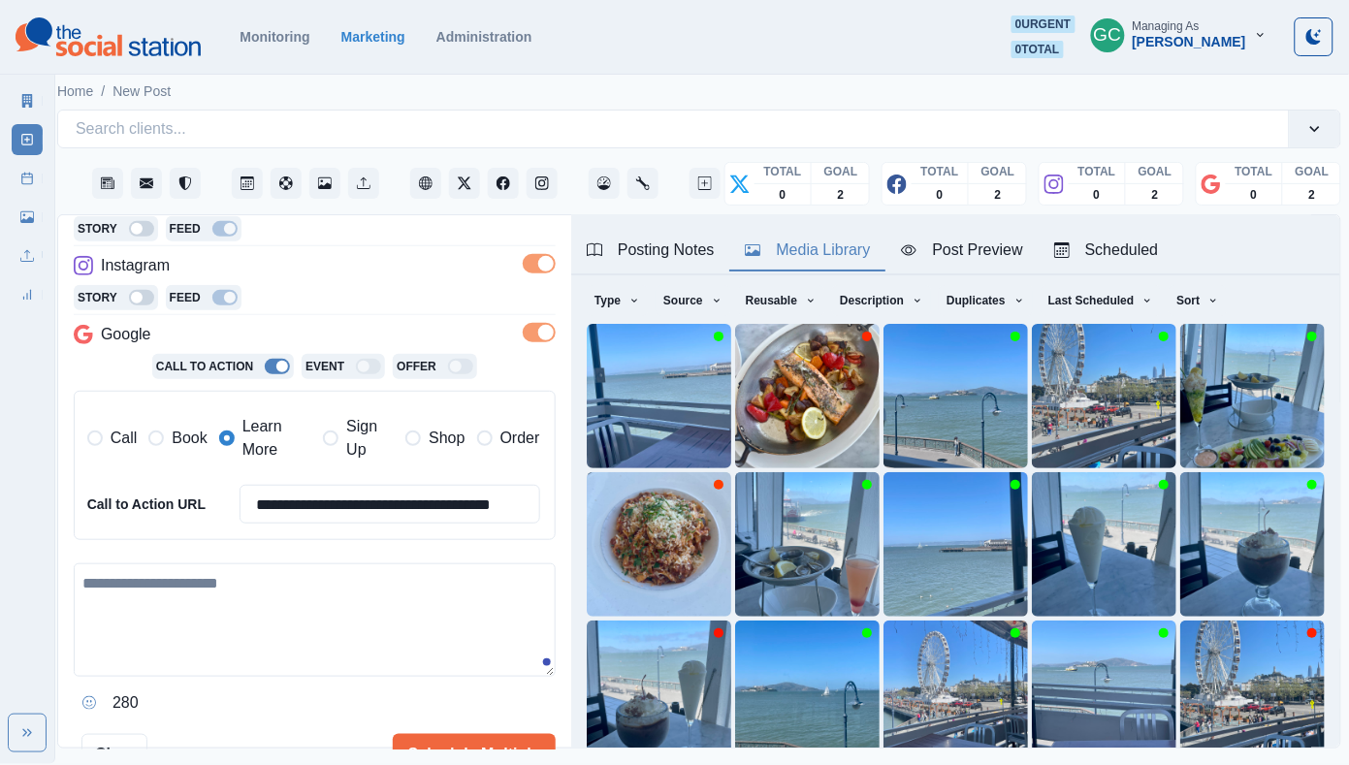
click at [228, 591] on textarea at bounding box center [315, 619] width 482 height 113
paste textarea "**********"
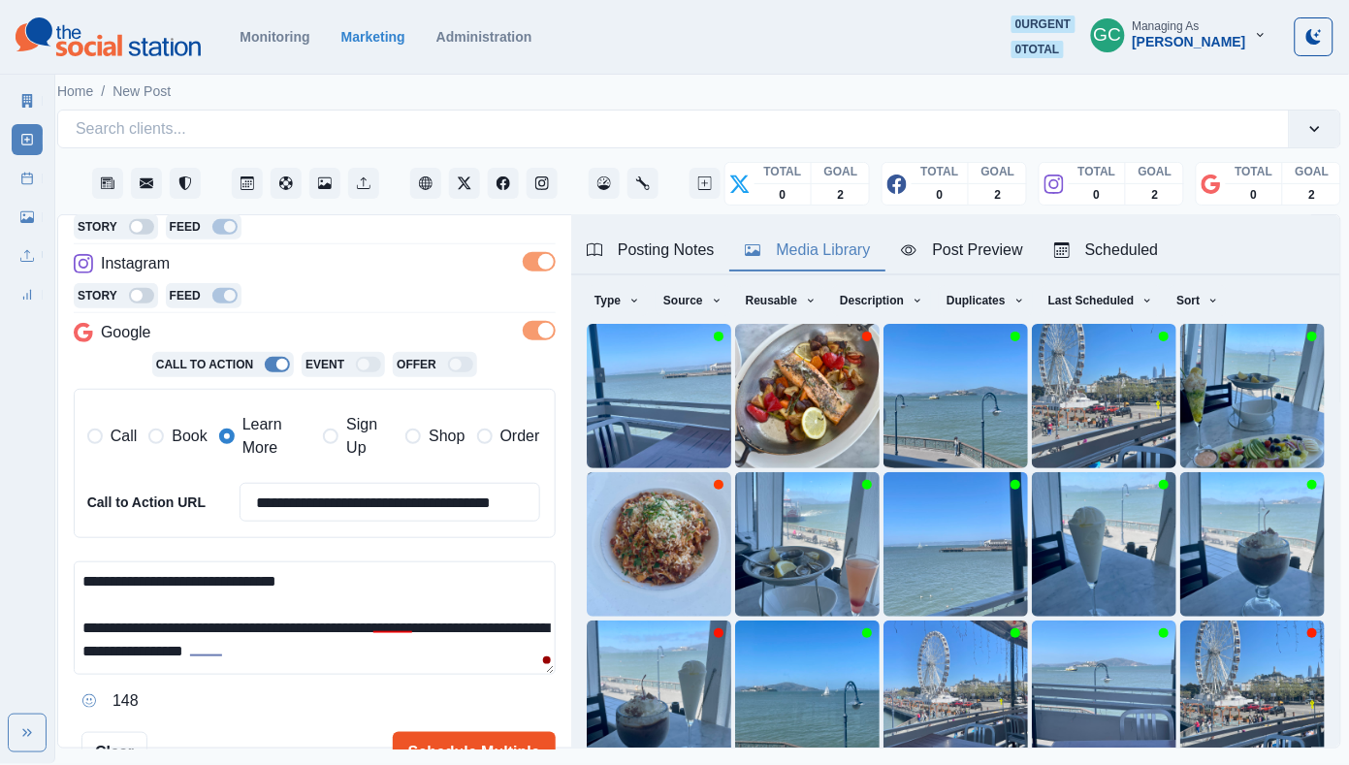
scroll to position [402, 0]
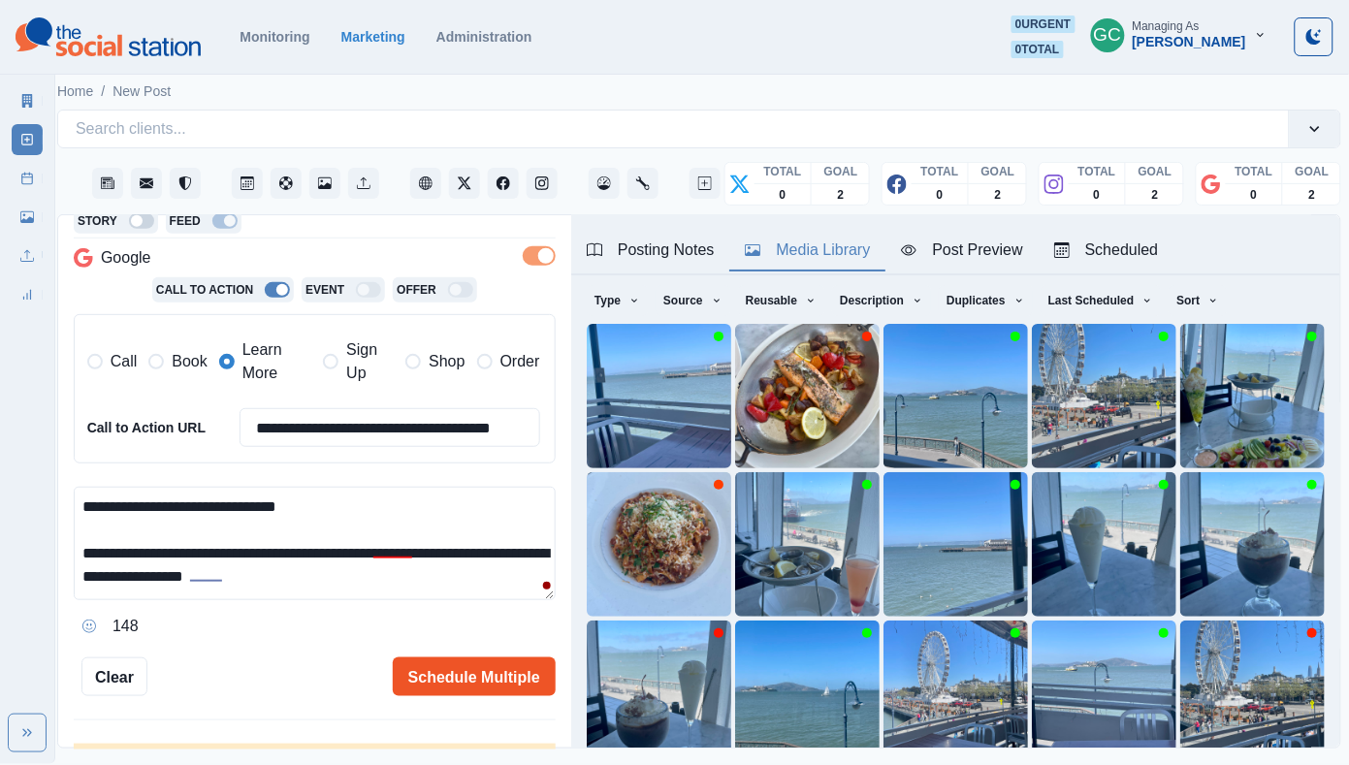
type textarea "**********"
click at [462, 663] on button "Schedule Multiple" at bounding box center [474, 676] width 163 height 39
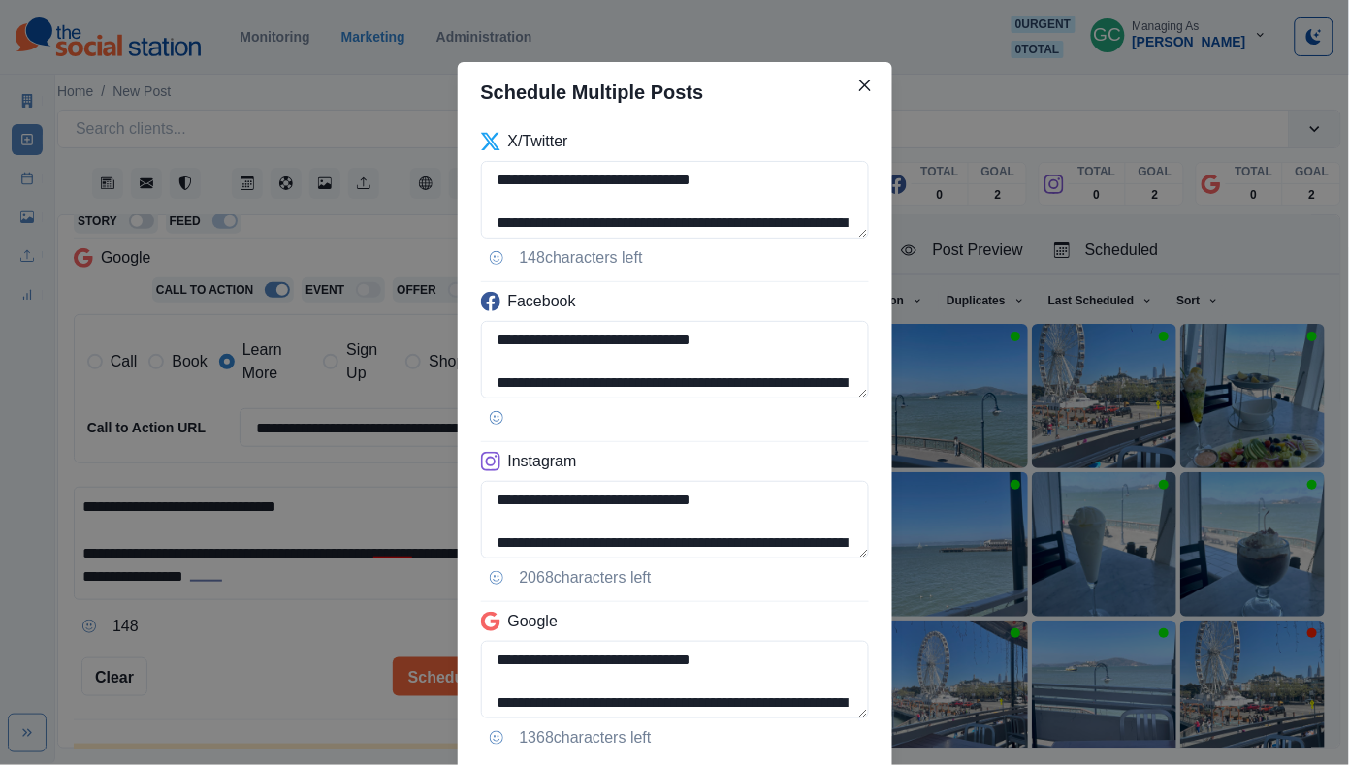
scroll to position [127, 0]
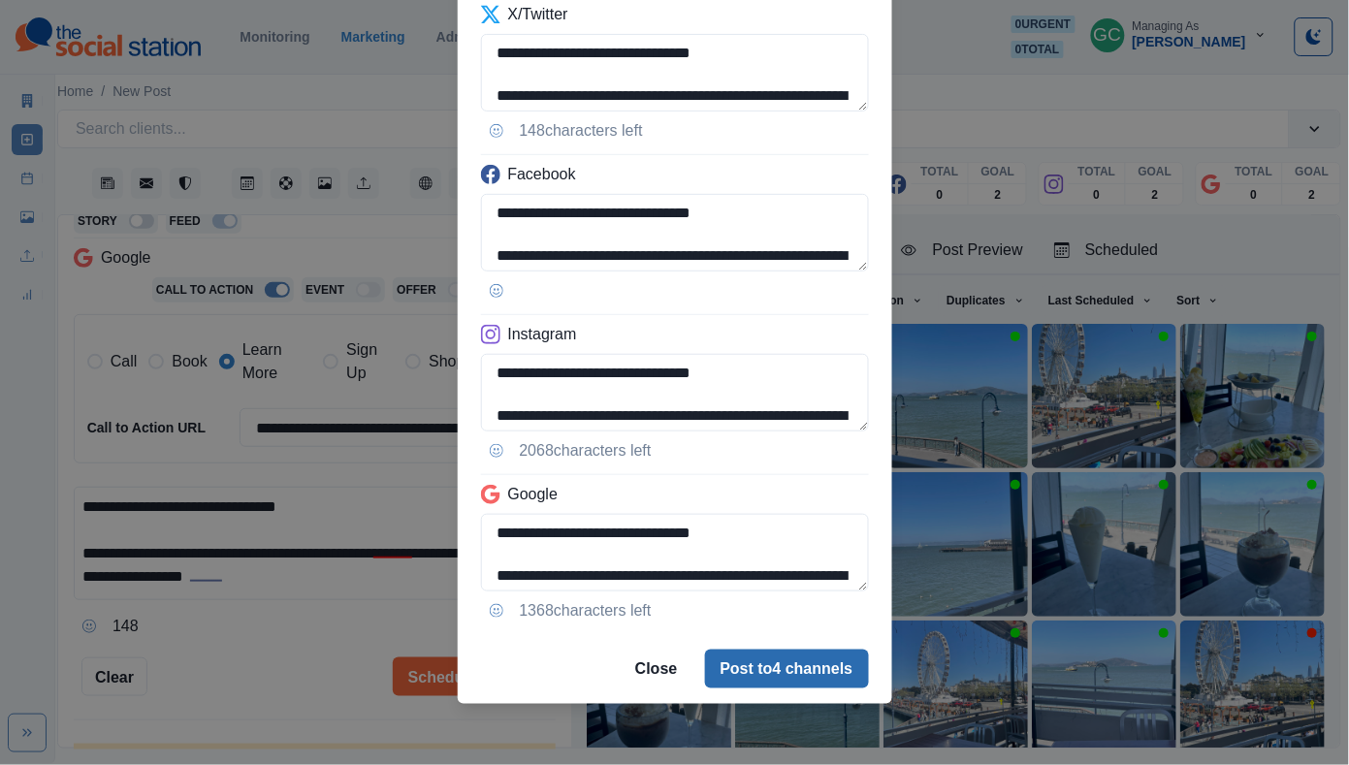
click at [767, 675] on button "Post to 4 channels" at bounding box center [787, 669] width 164 height 39
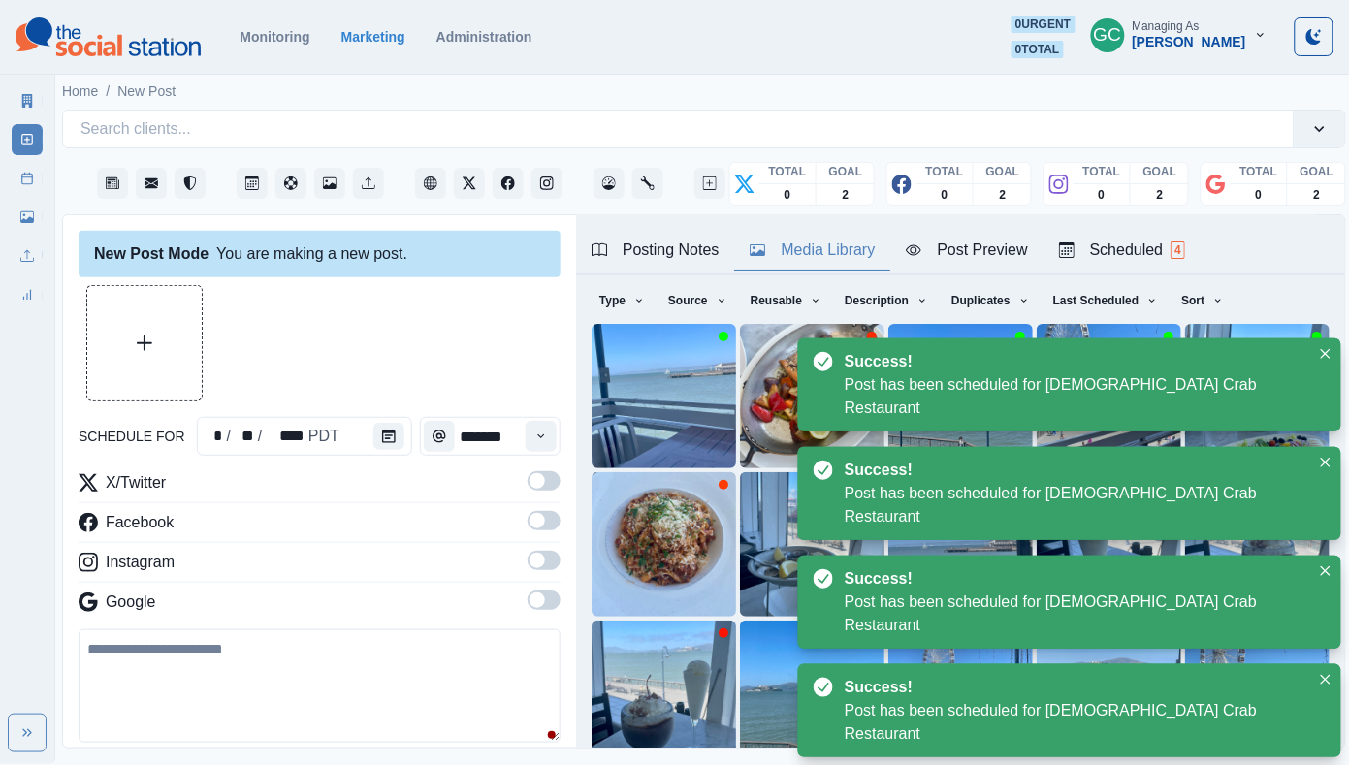
scroll to position [0, 0]
click at [383, 425] on button "Calendar" at bounding box center [388, 436] width 31 height 27
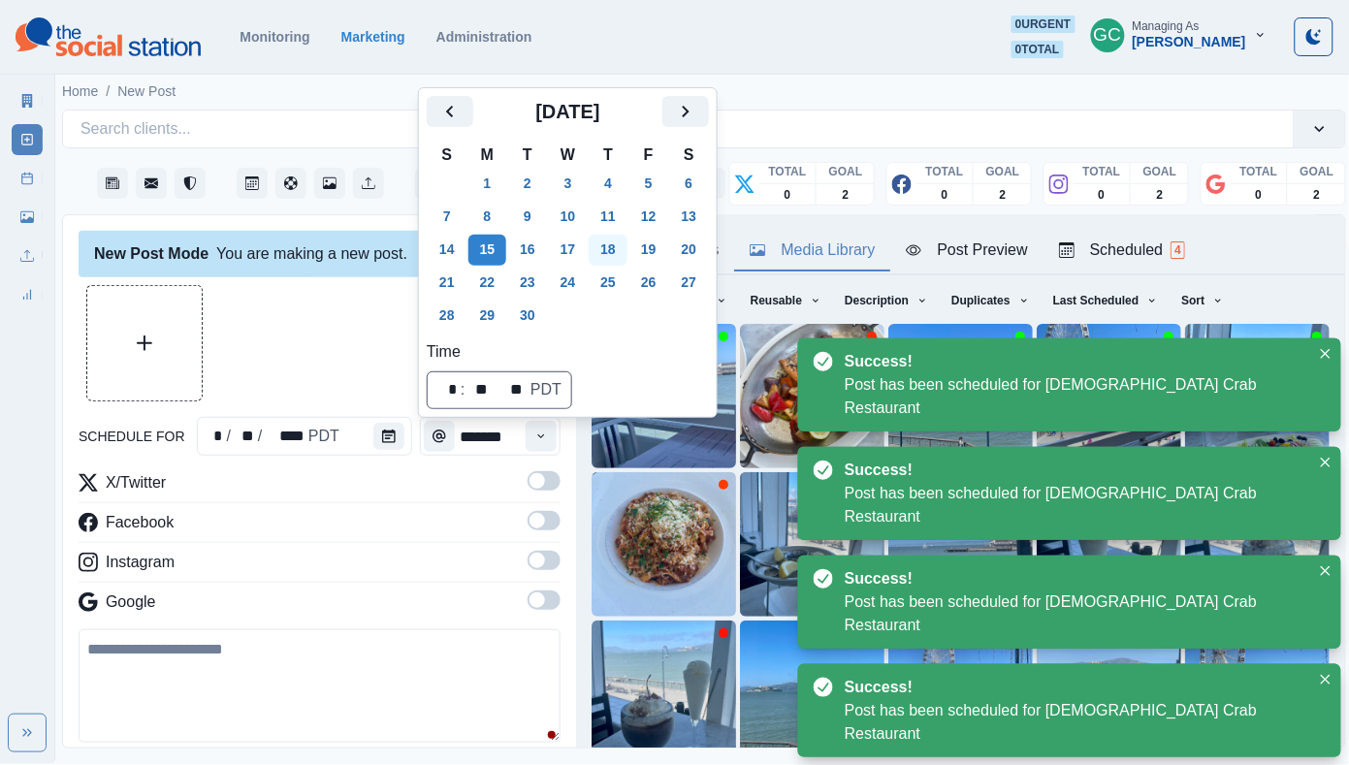
click at [612, 246] on button "18" at bounding box center [607, 250] width 39 height 31
click at [537, 433] on icon "Time" at bounding box center [541, 436] width 14 height 14
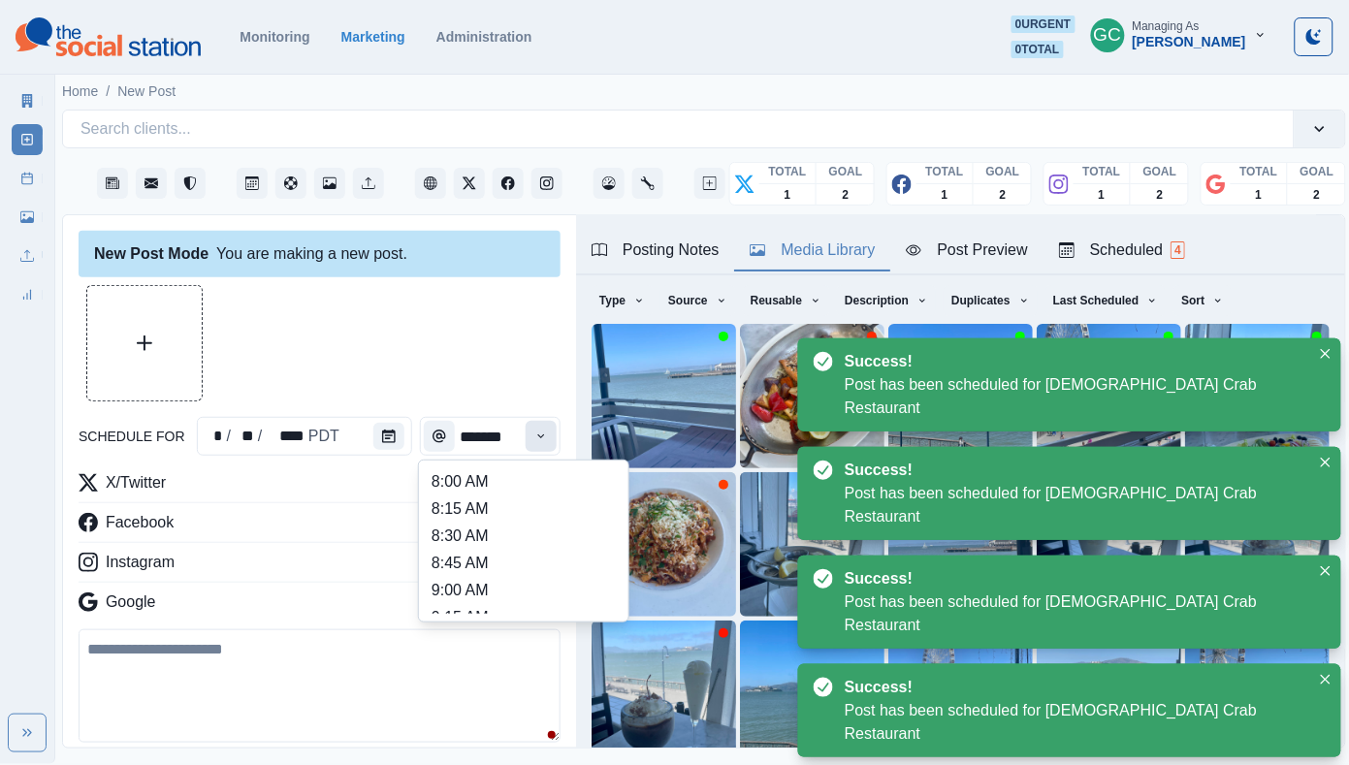
click at [537, 433] on icon "Time" at bounding box center [541, 436] width 14 height 14
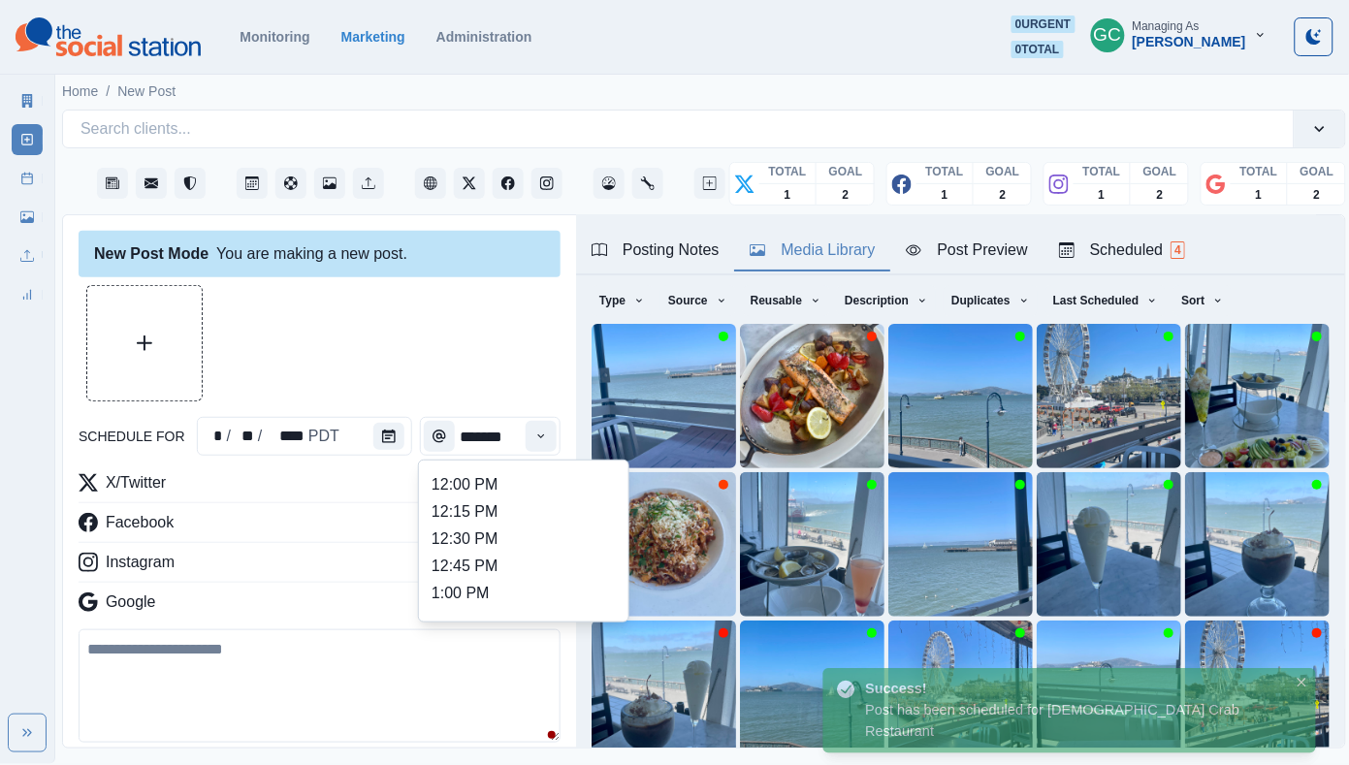
scroll to position [430, 0]
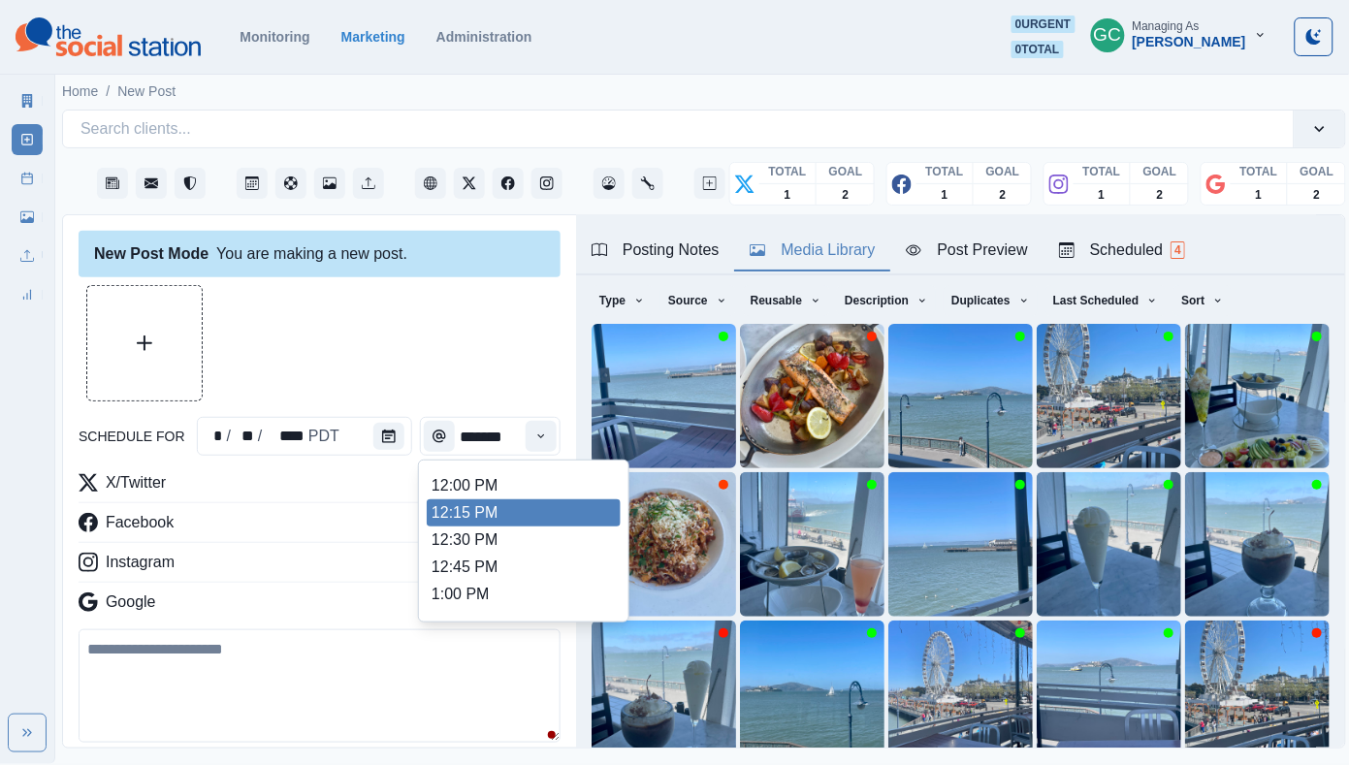
click at [473, 516] on li "12:15 PM" at bounding box center [524, 512] width 194 height 27
type input "********"
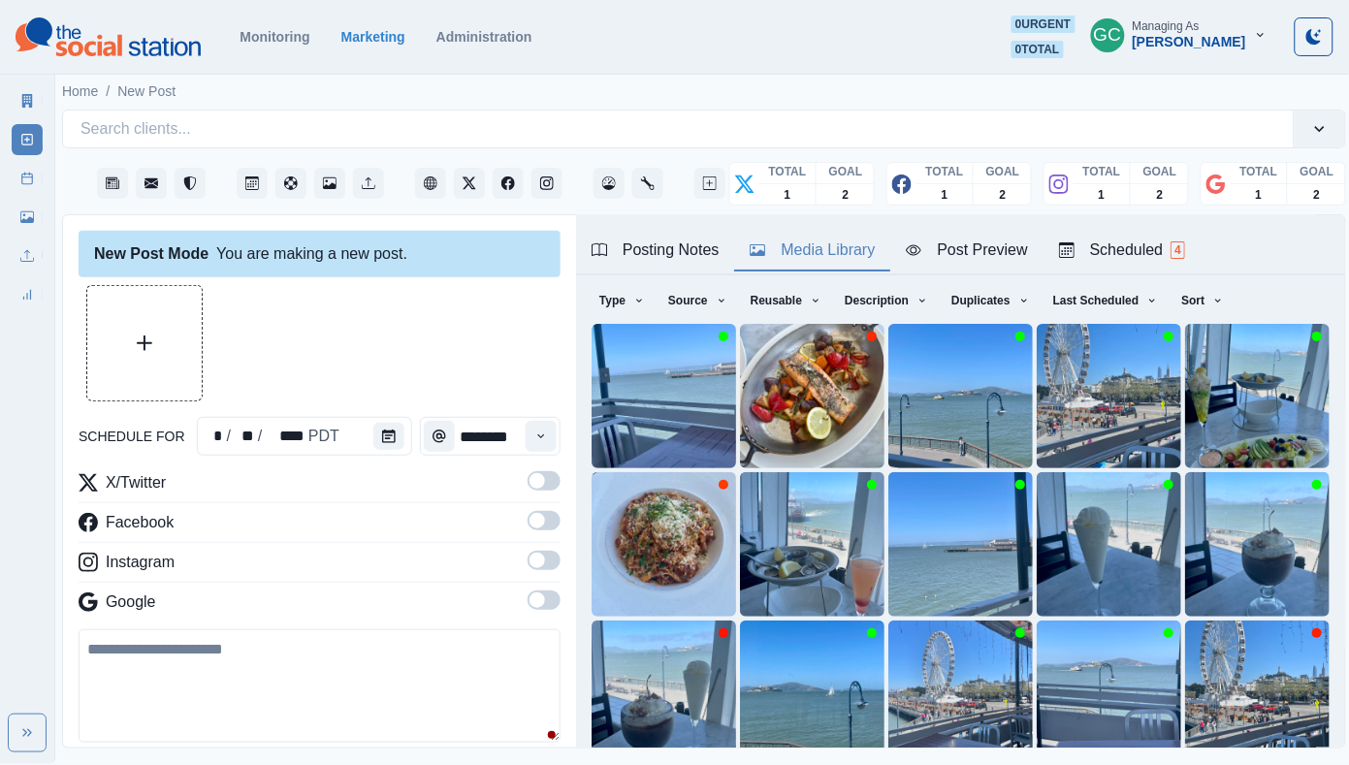
click at [541, 604] on span at bounding box center [537, 600] width 16 height 16
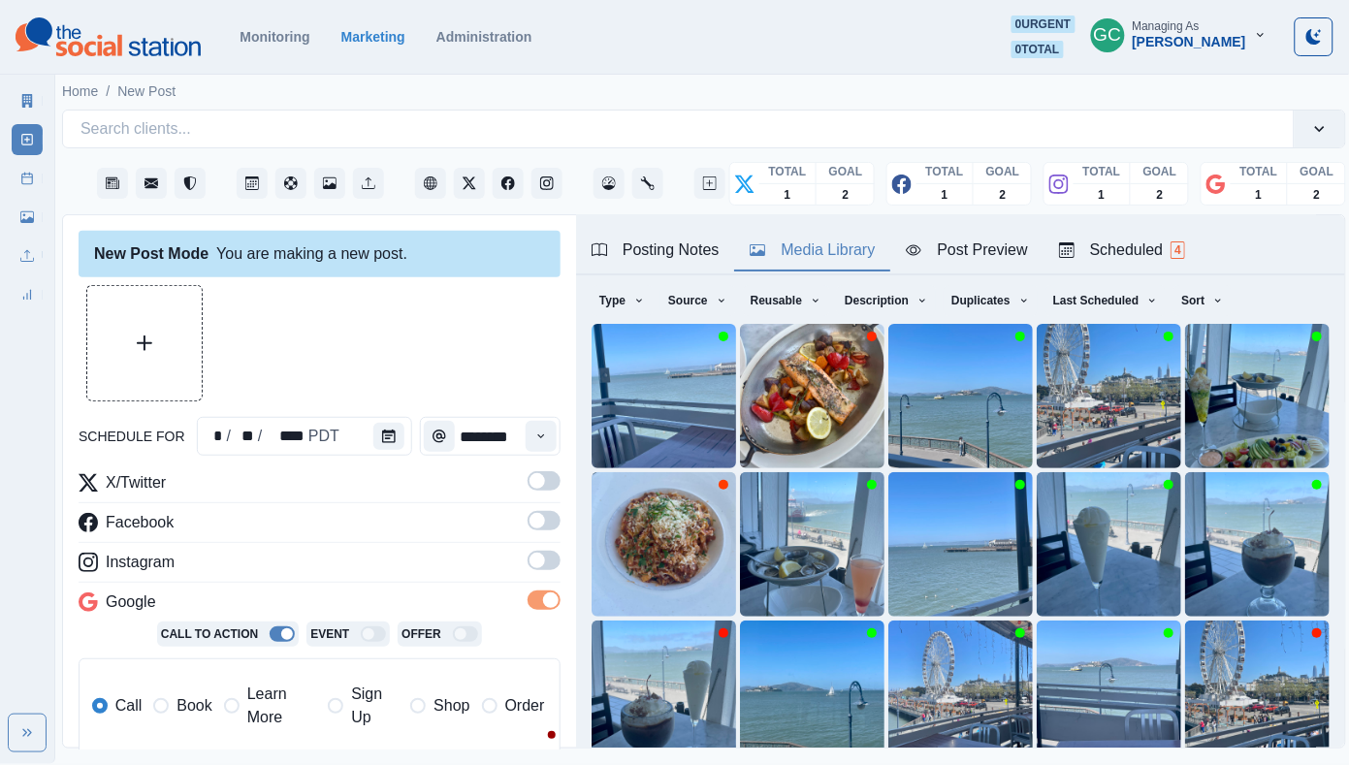
click at [541, 564] on span at bounding box center [537, 561] width 16 height 16
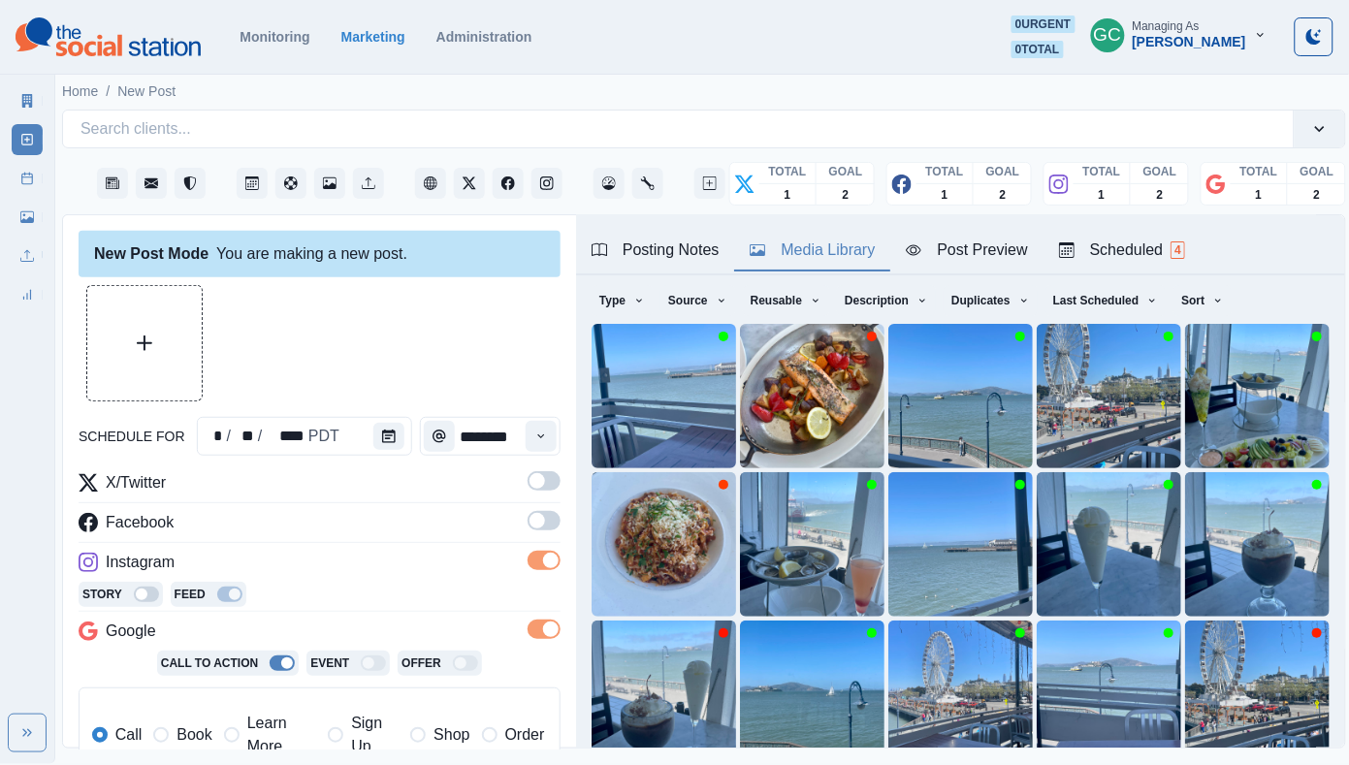
click at [541, 534] on label at bounding box center [543, 526] width 33 height 31
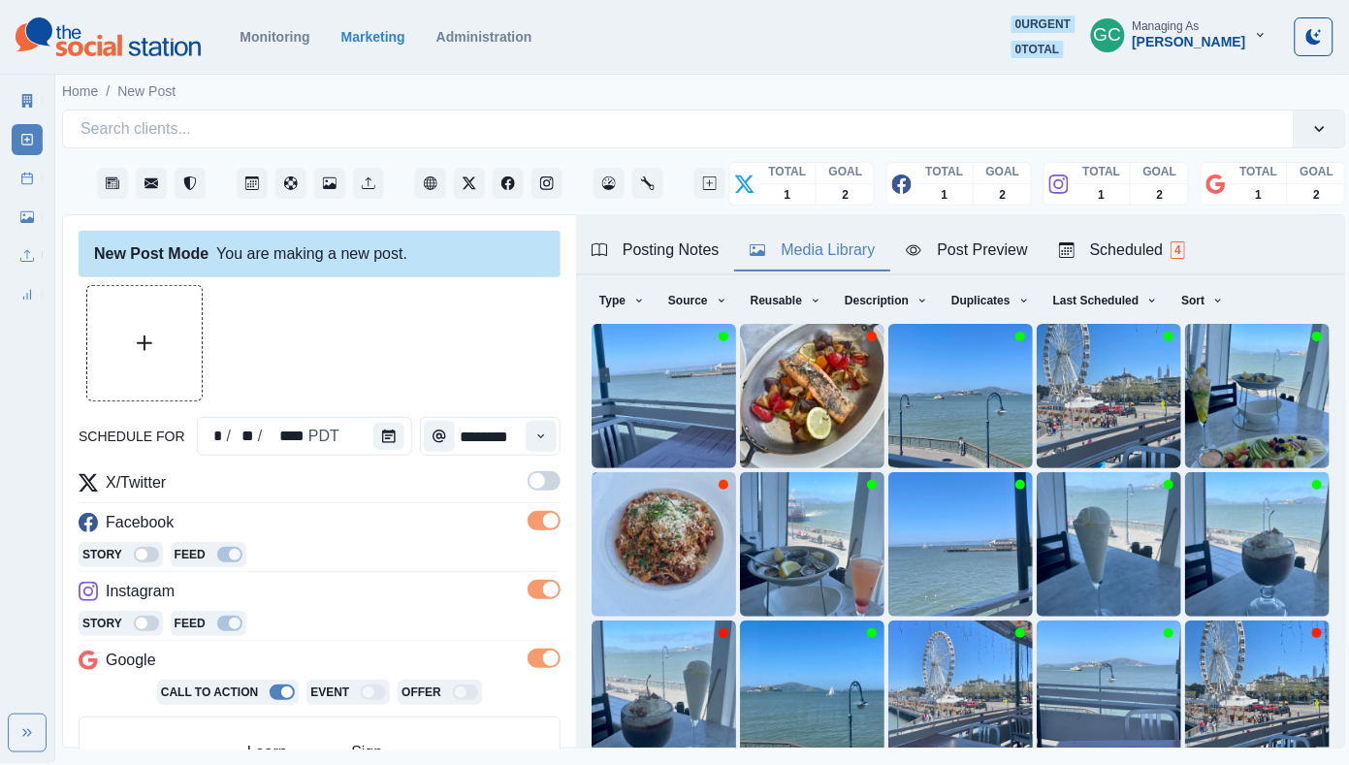
click at [547, 456] on div "Time" at bounding box center [541, 436] width 39 height 39
click at [541, 481] on span at bounding box center [537, 481] width 16 height 16
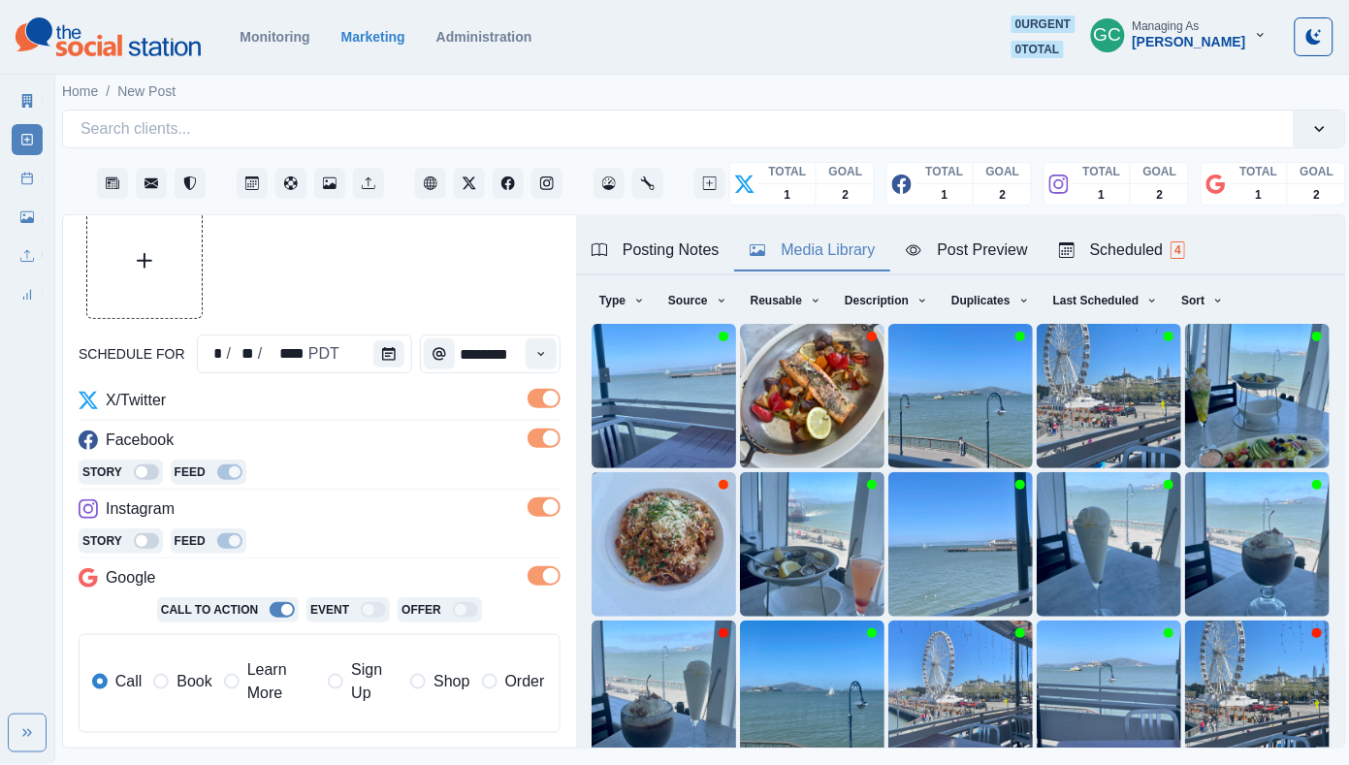
scroll to position [93, 0]
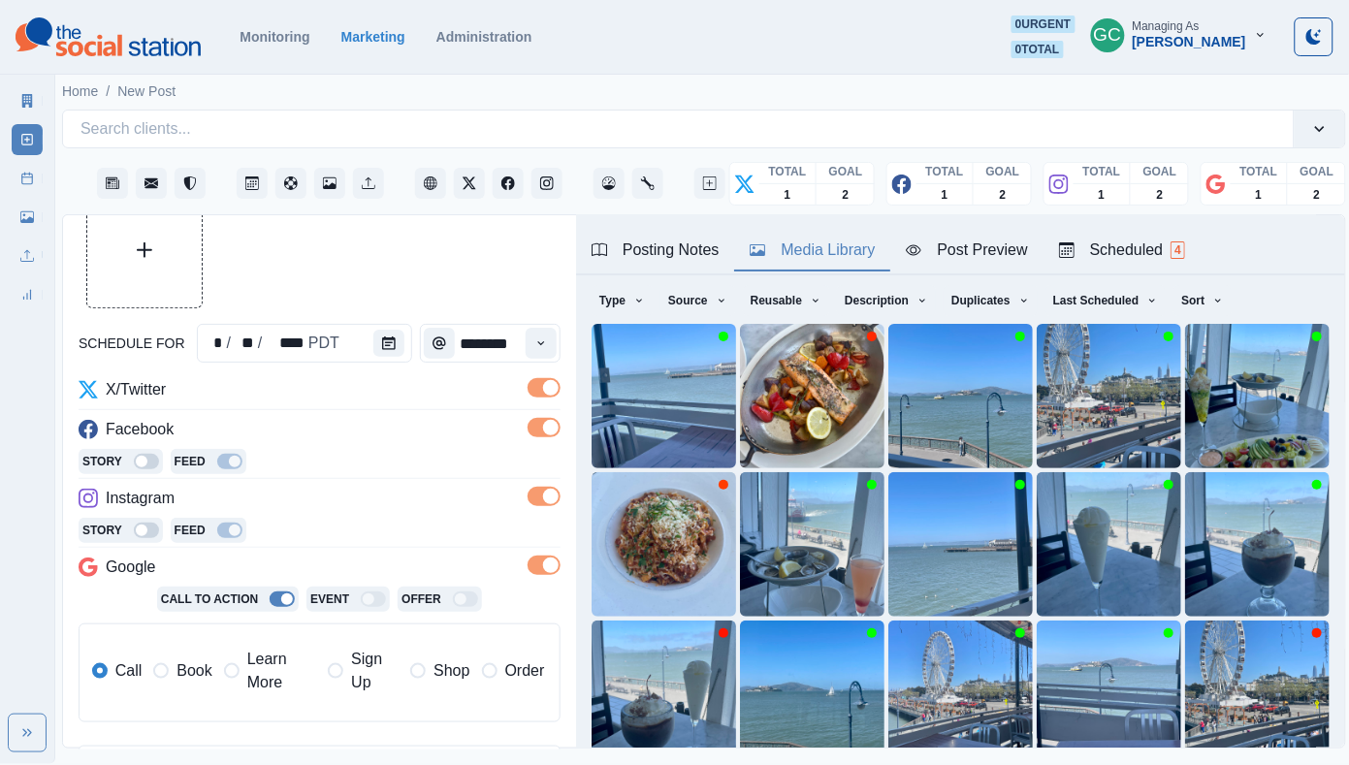
click at [263, 686] on span "Learn More" at bounding box center [281, 671] width 69 height 47
click at [462, 534] on div "Story Feed" at bounding box center [320, 532] width 482 height 29
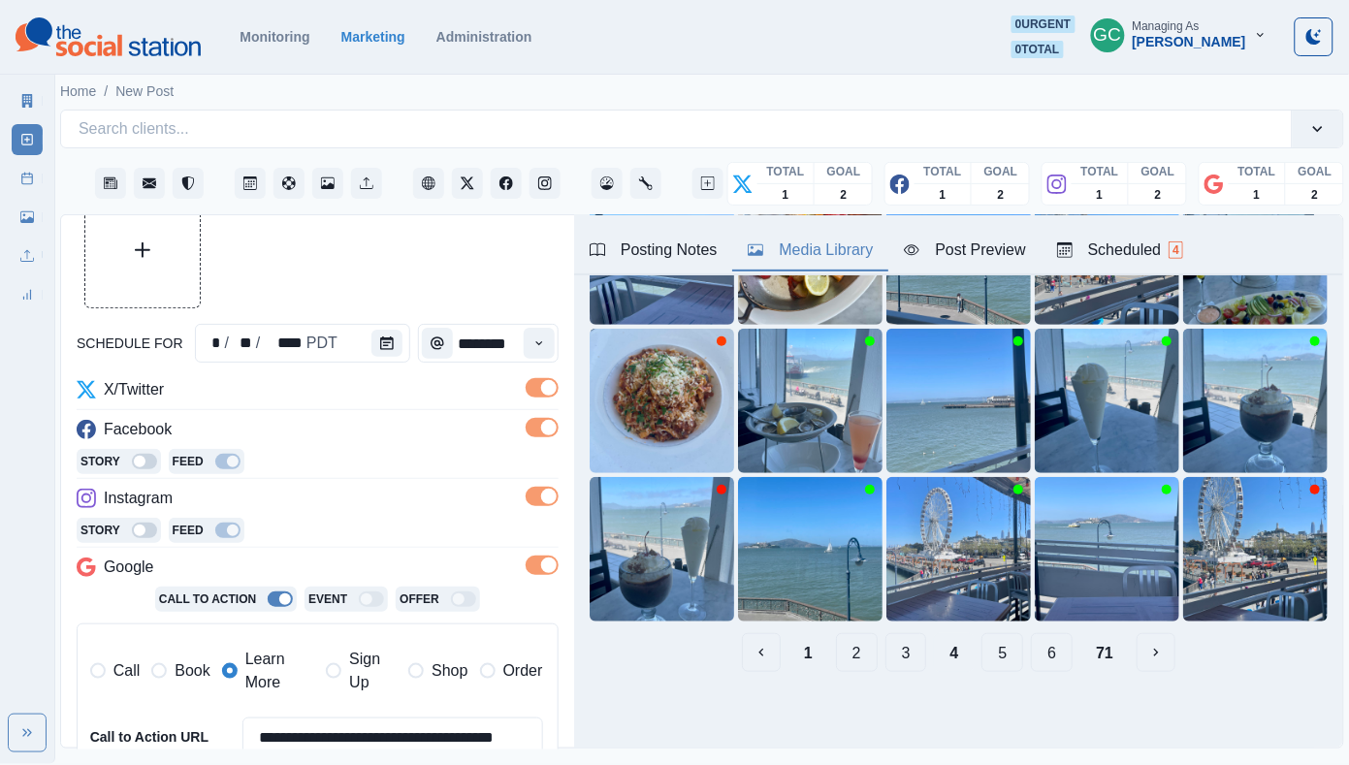
scroll to position [203, 0]
click at [991, 649] on button "5" at bounding box center [1002, 653] width 42 height 39
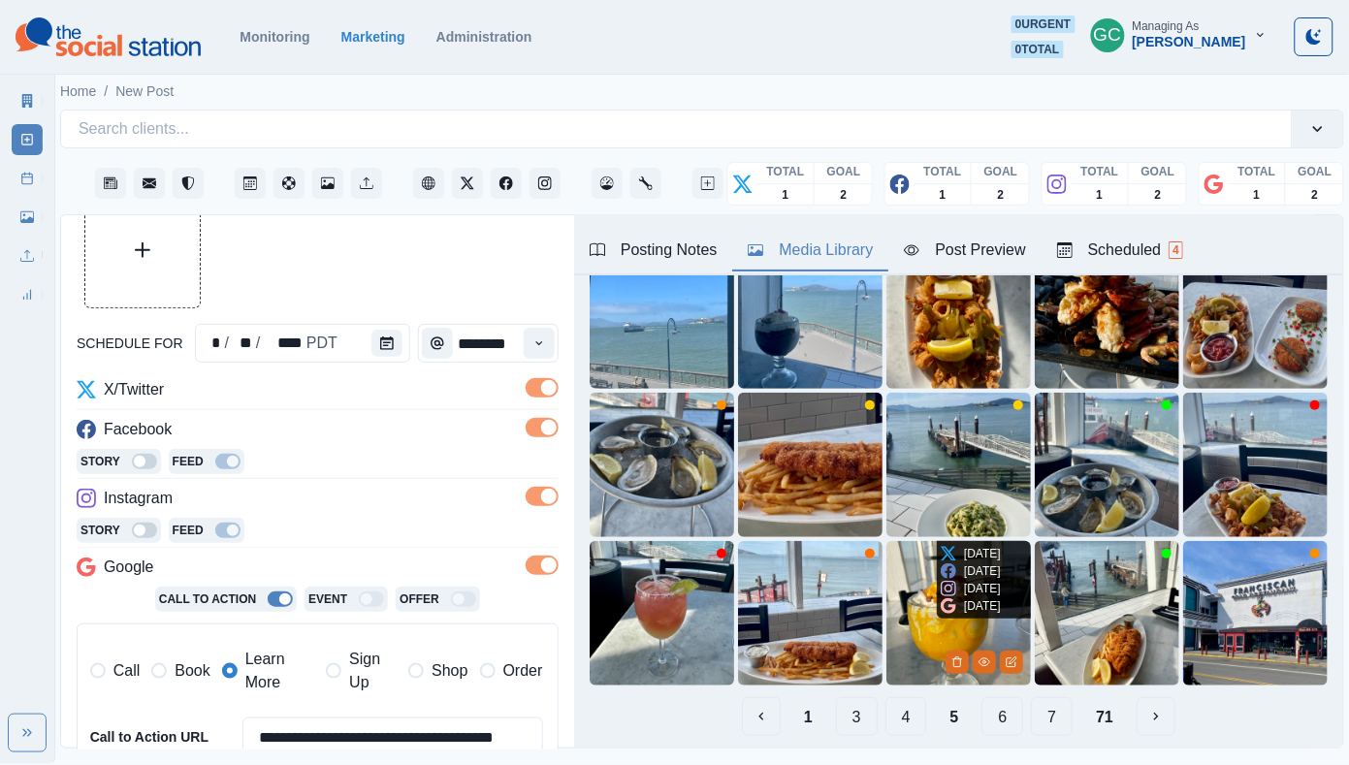
scroll to position [143, 0]
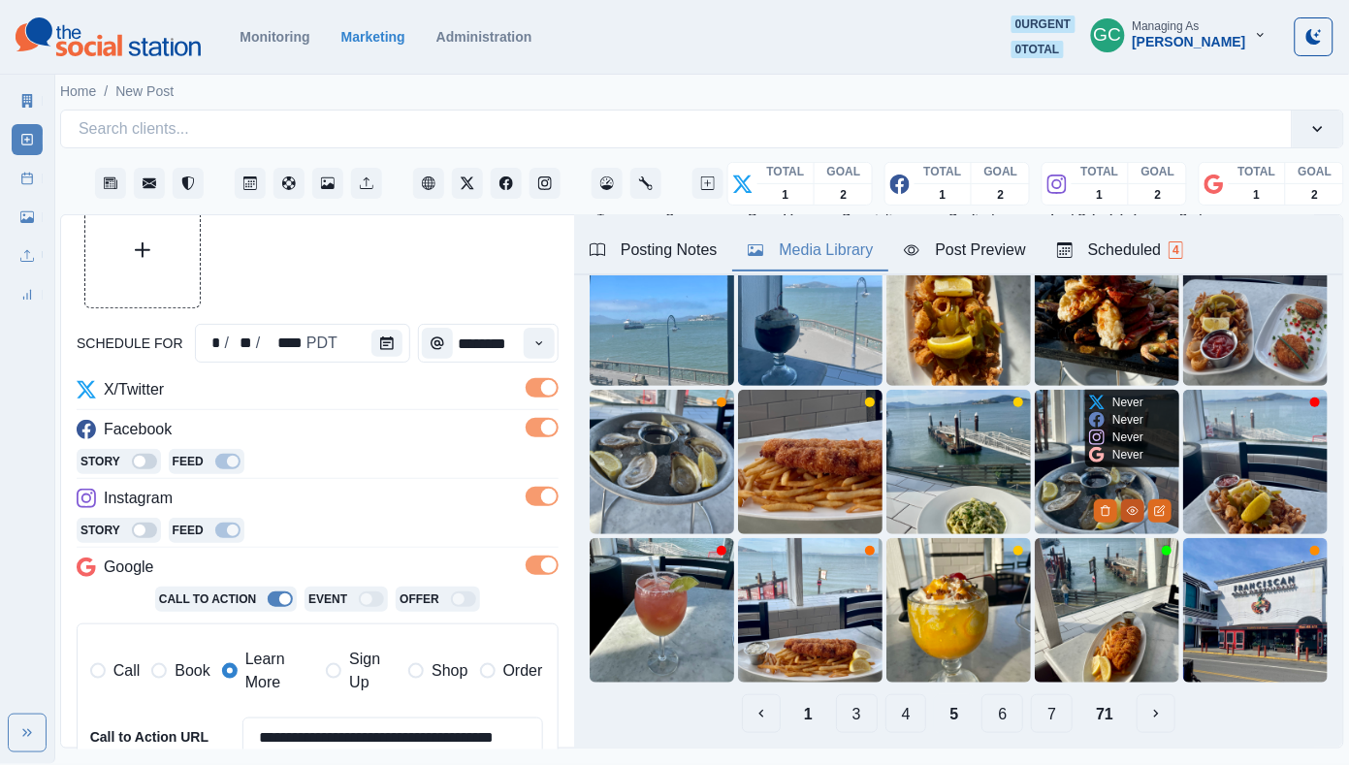
click at [1127, 513] on icon "View Media" at bounding box center [1133, 511] width 12 height 12
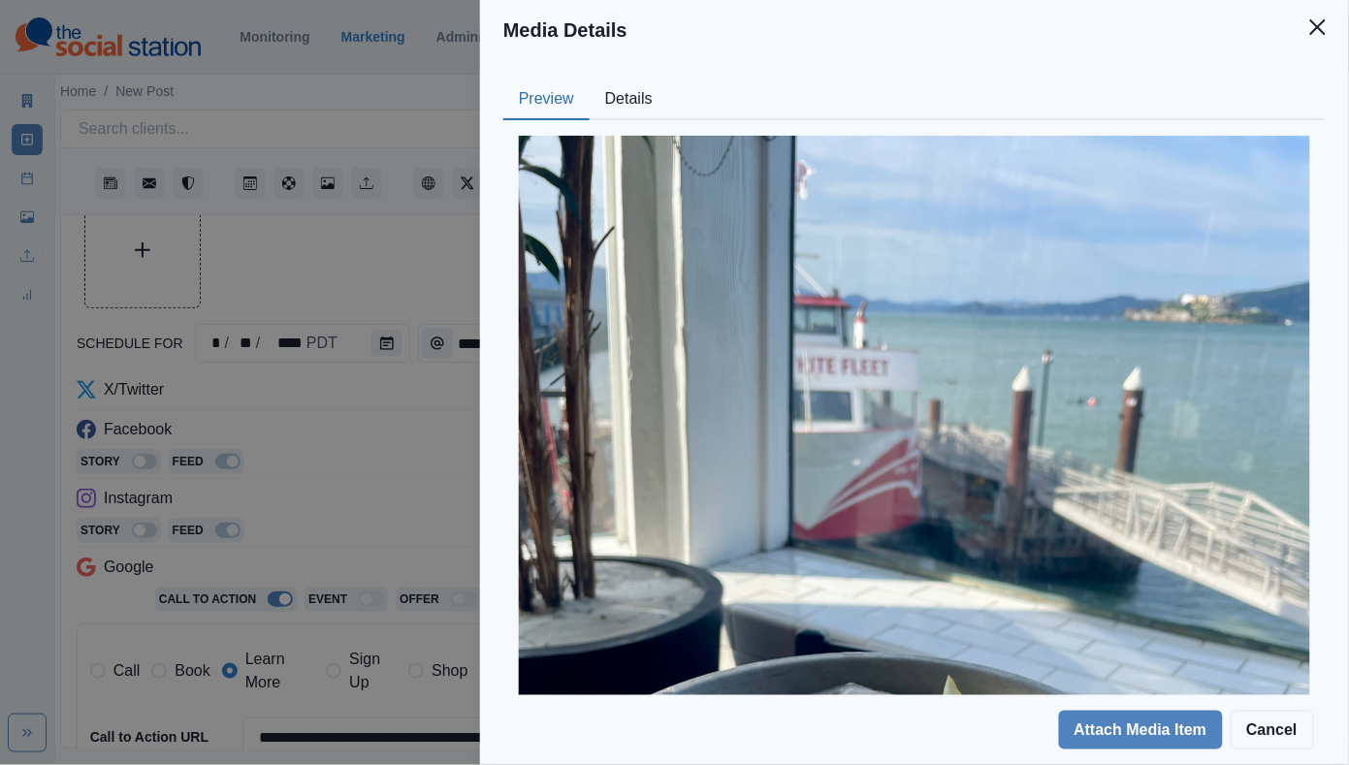
scroll to position [1, 0]
click at [660, 117] on button "Details" at bounding box center [628, 99] width 79 height 41
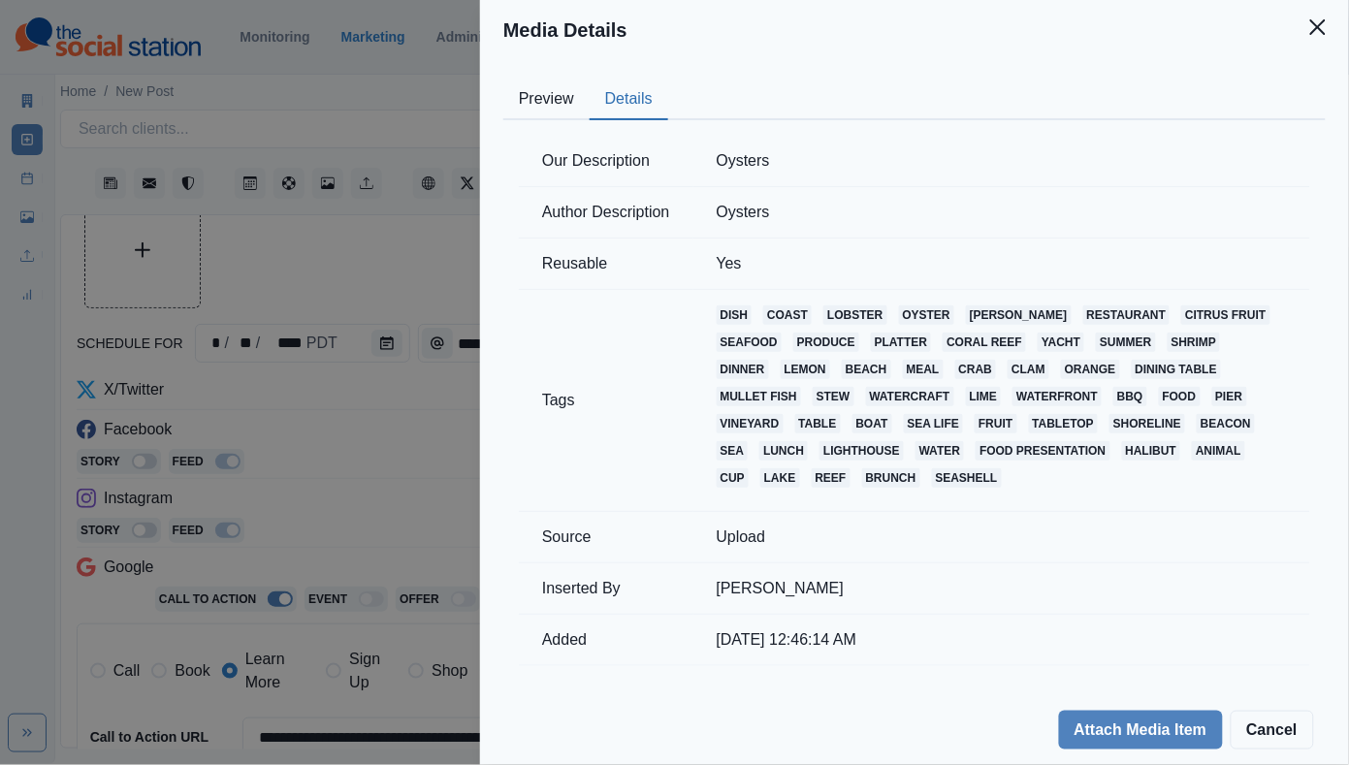
scroll to position [0, 0]
click at [741, 162] on td "Oysters" at bounding box center [1001, 161] width 617 height 51
copy td "Oysters"
click at [385, 273] on div "Media Details Preview Details Our Description Oysters Author Description Oyster…" at bounding box center [674, 382] width 1349 height 765
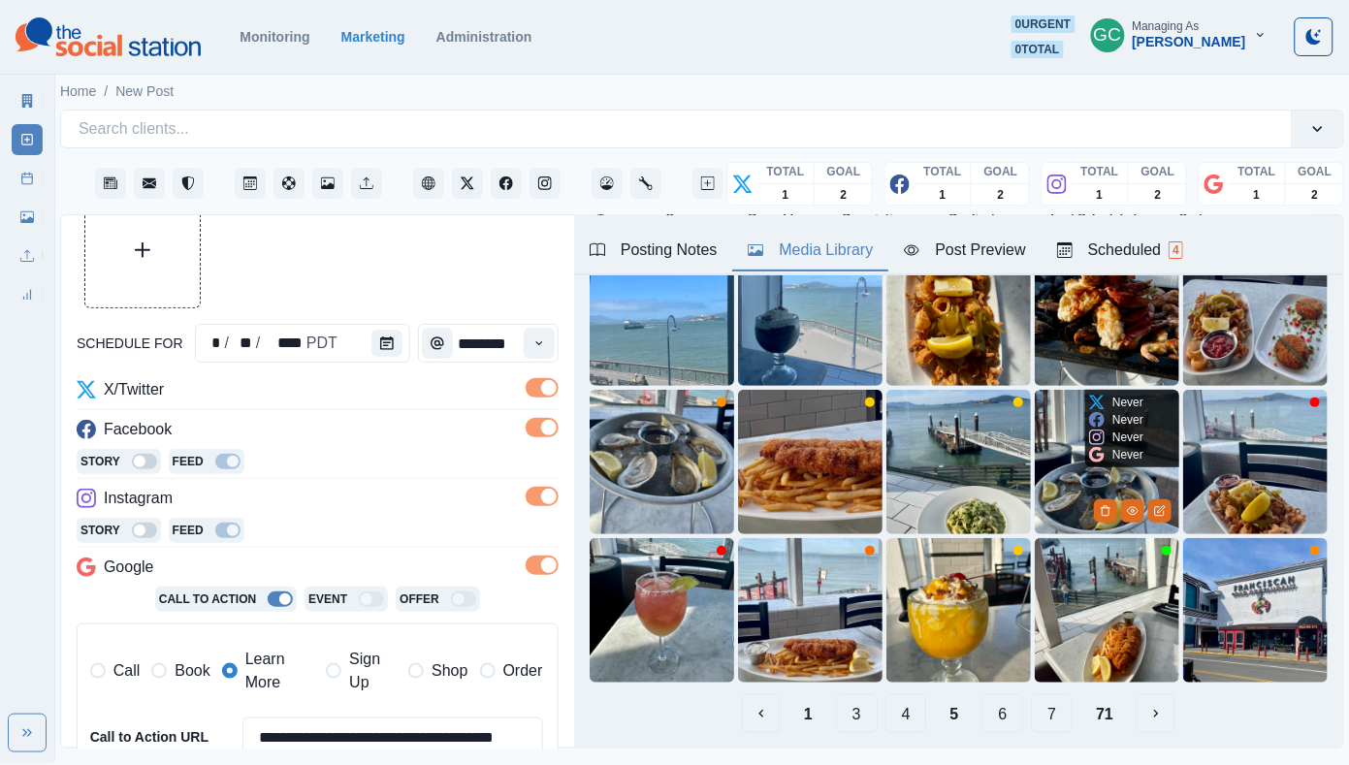
click at [1058, 482] on img at bounding box center [1106, 462] width 144 height 144
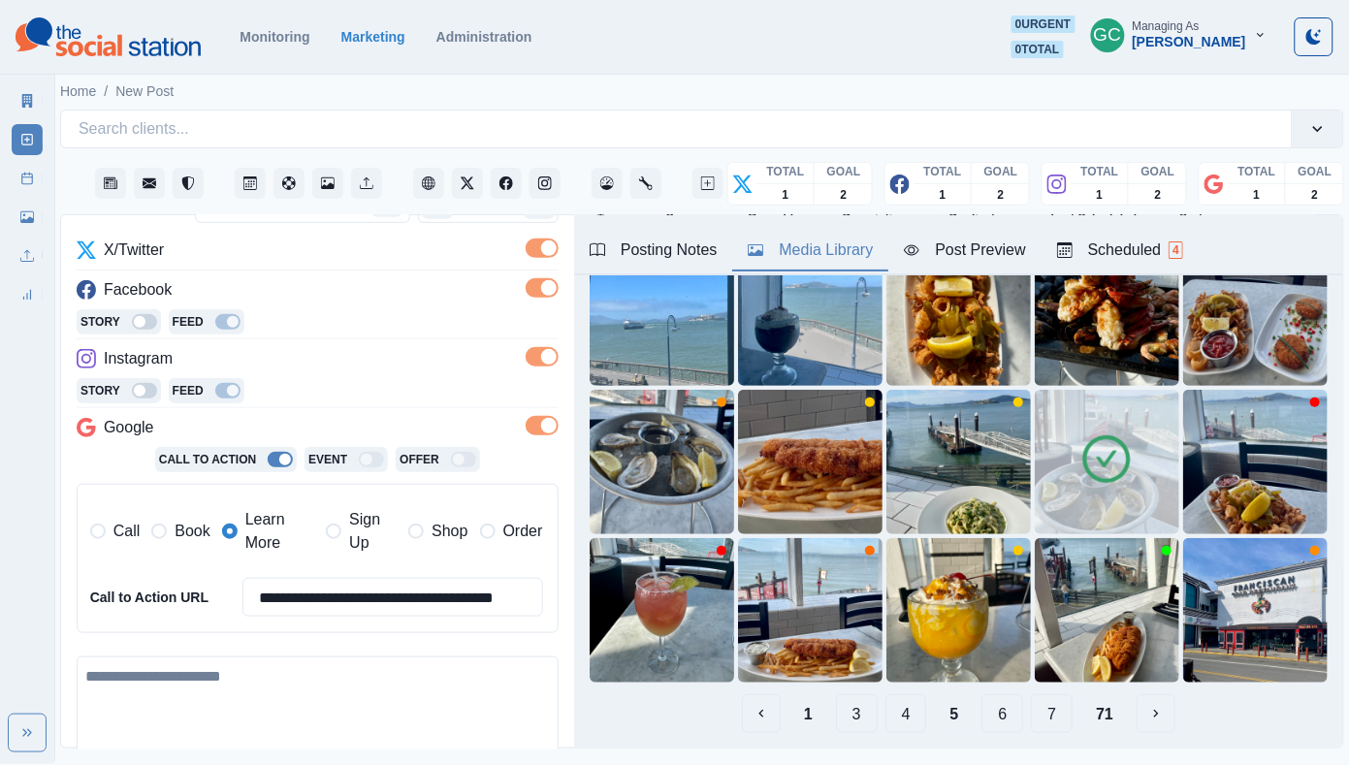
scroll to position [391, 0]
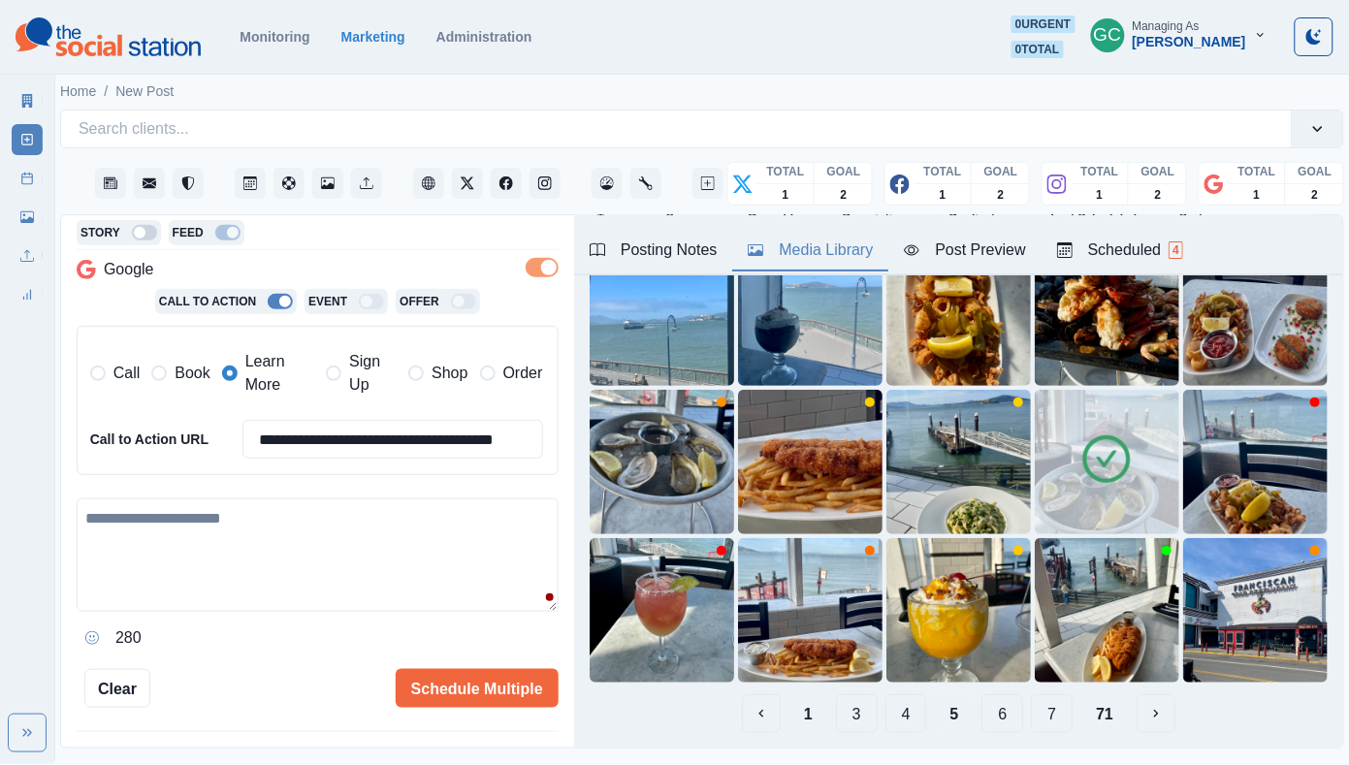
click at [309, 561] on textarea at bounding box center [318, 554] width 482 height 113
paste textarea "**********"
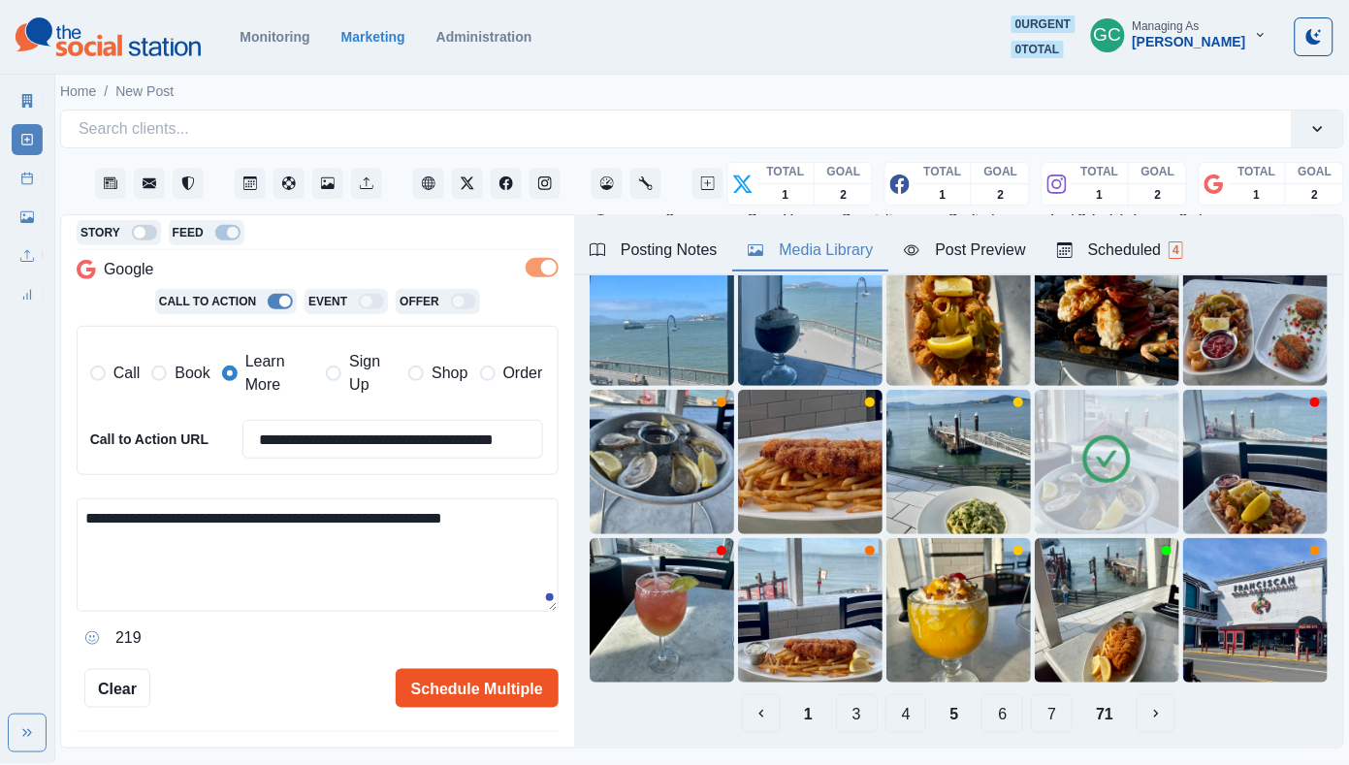
type textarea "**********"
click at [421, 682] on button "Schedule Multiple" at bounding box center [477, 688] width 163 height 39
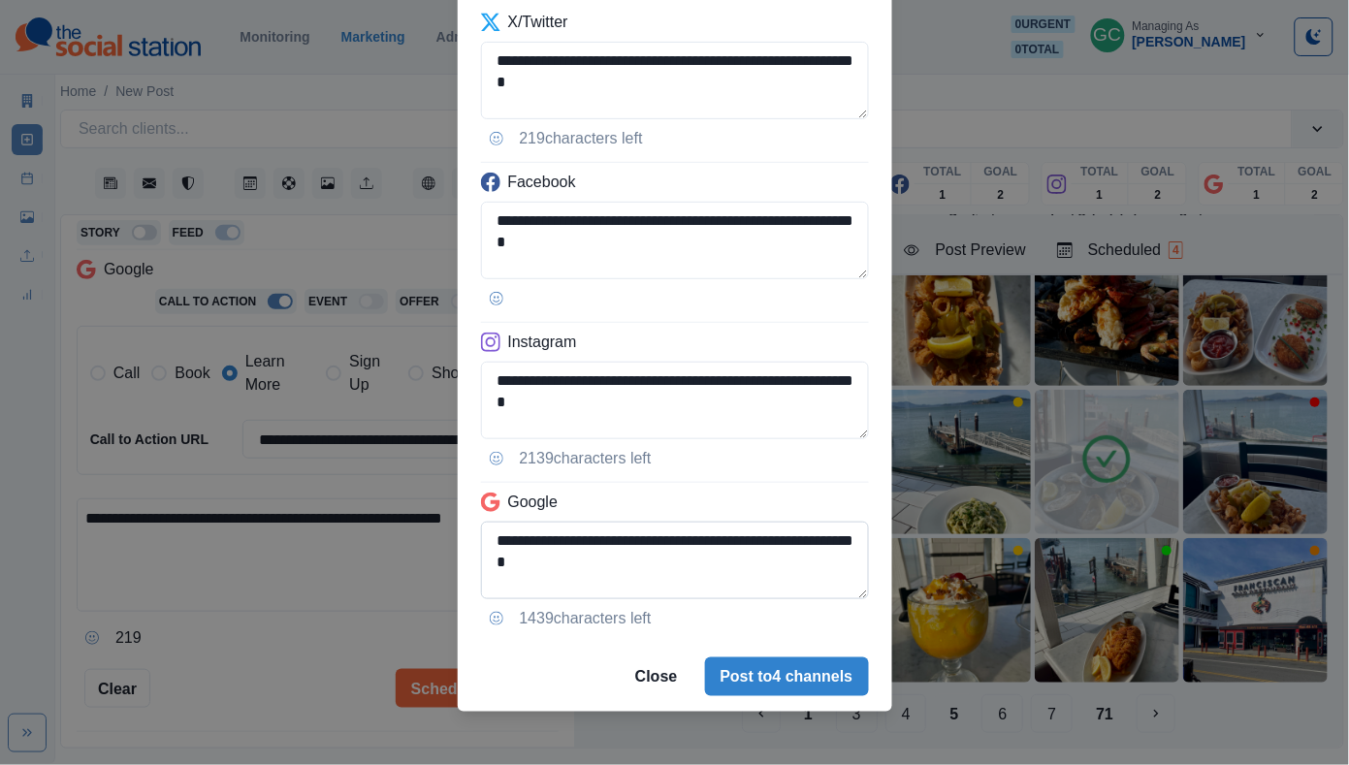
scroll to position [127, 0]
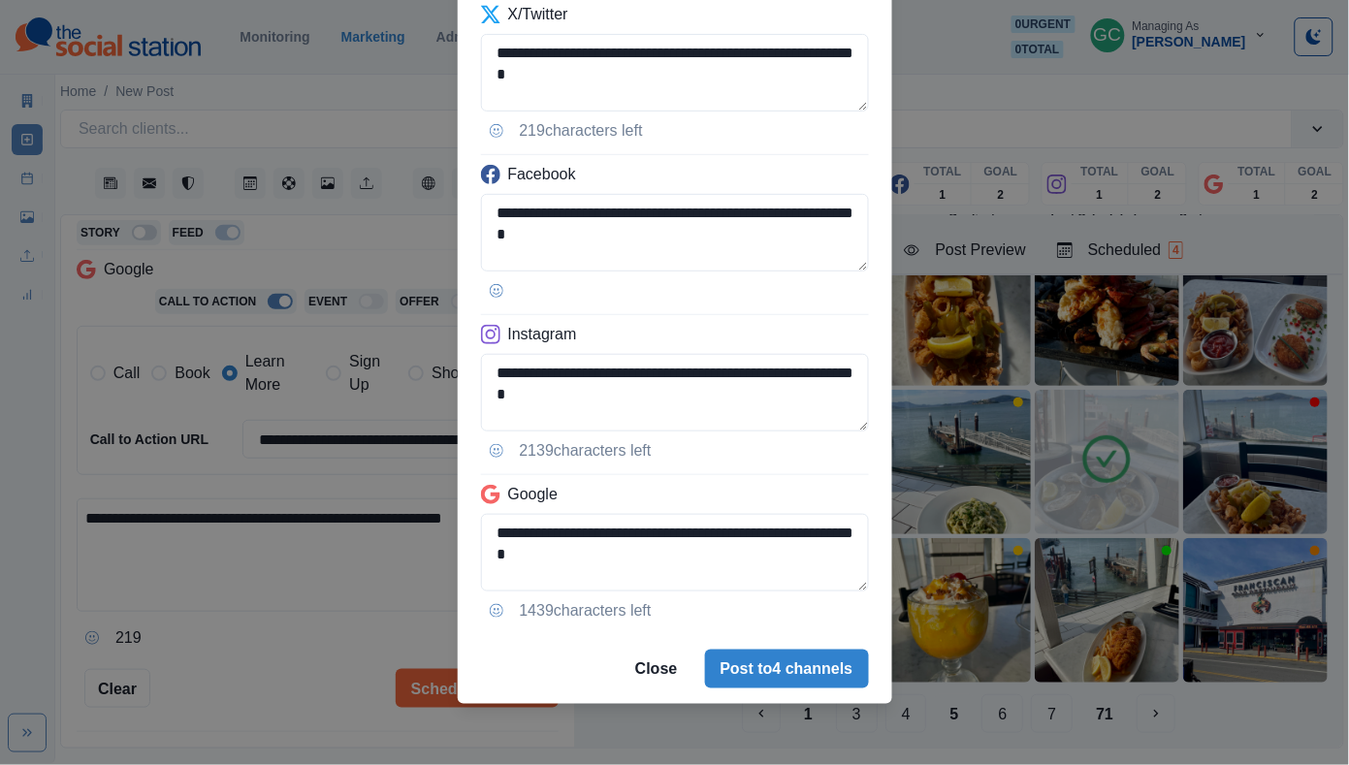
click at [406, 338] on div "**********" at bounding box center [674, 382] width 1349 height 765
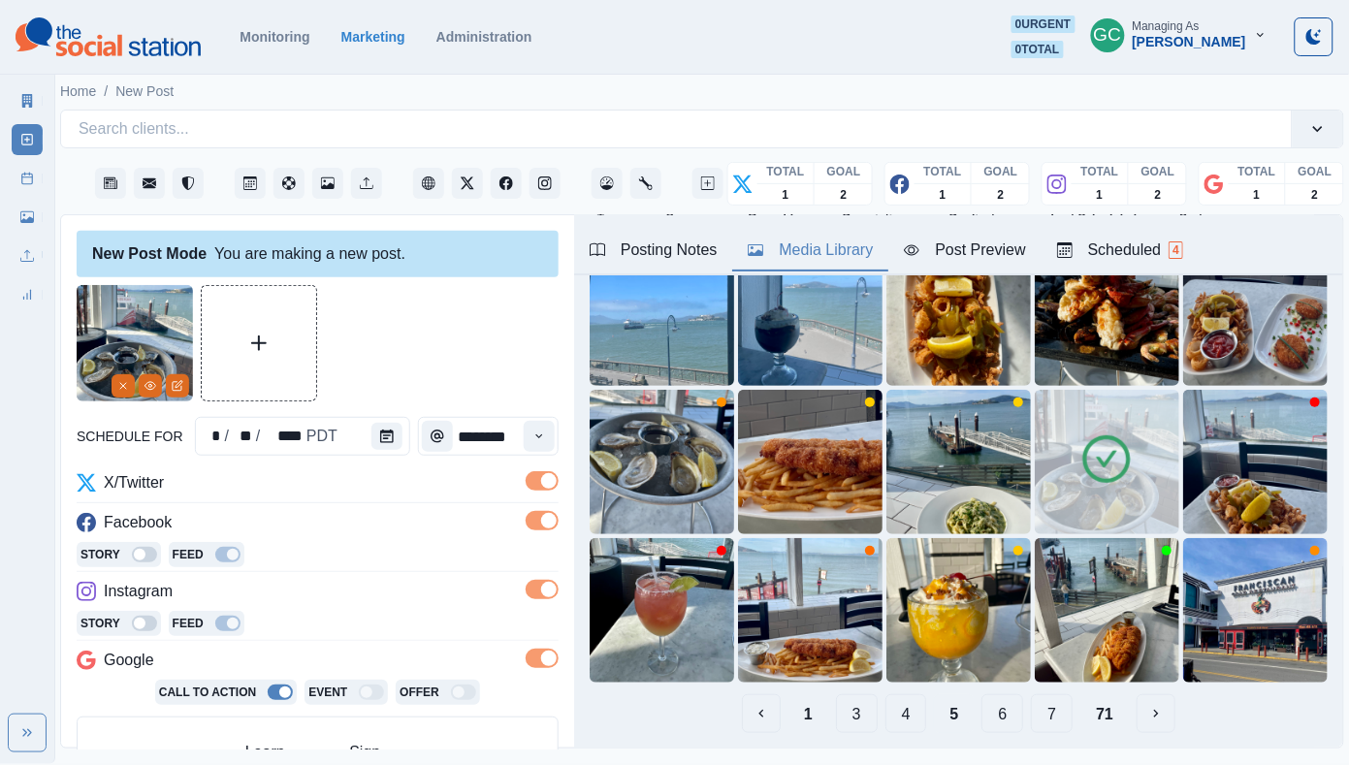
scroll to position [0, 0]
click at [1108, 239] on div "Scheduled 4" at bounding box center [1120, 249] width 126 height 23
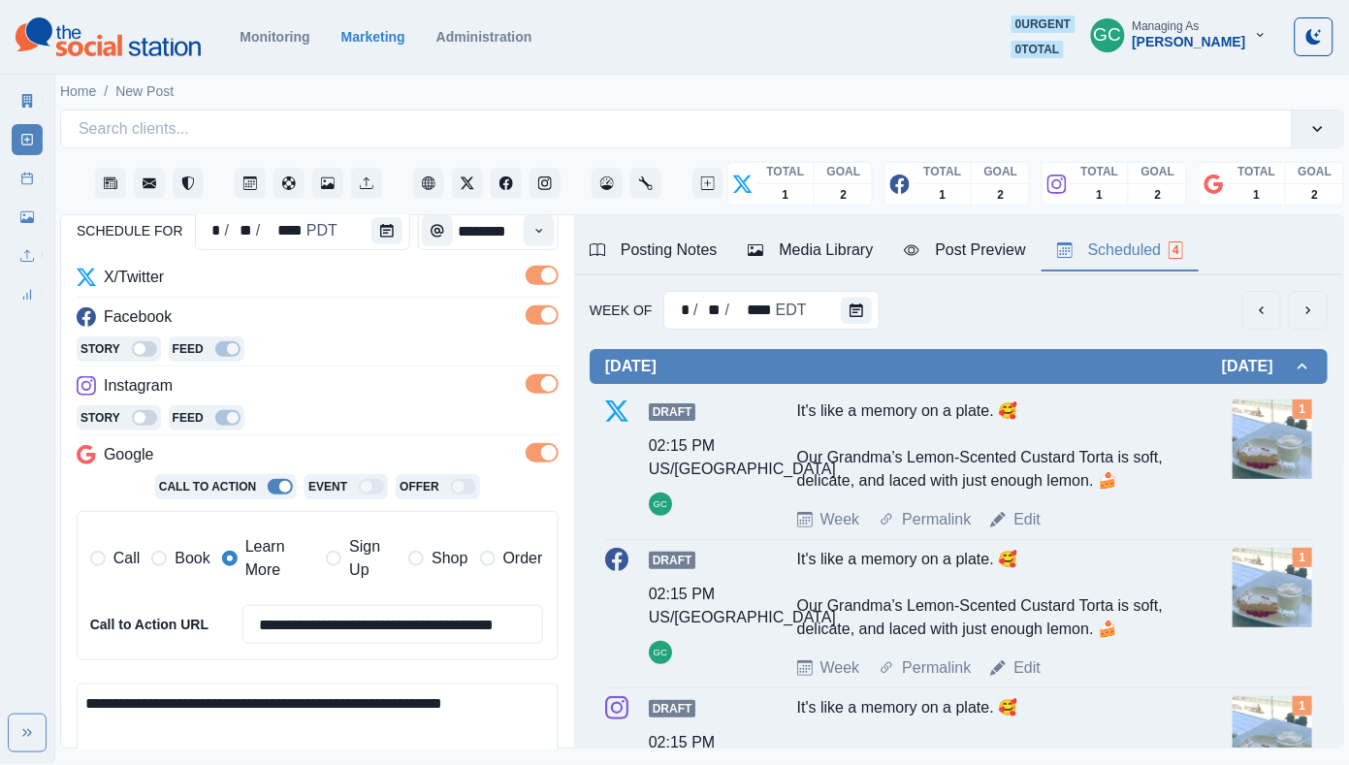
scroll to position [435, 0]
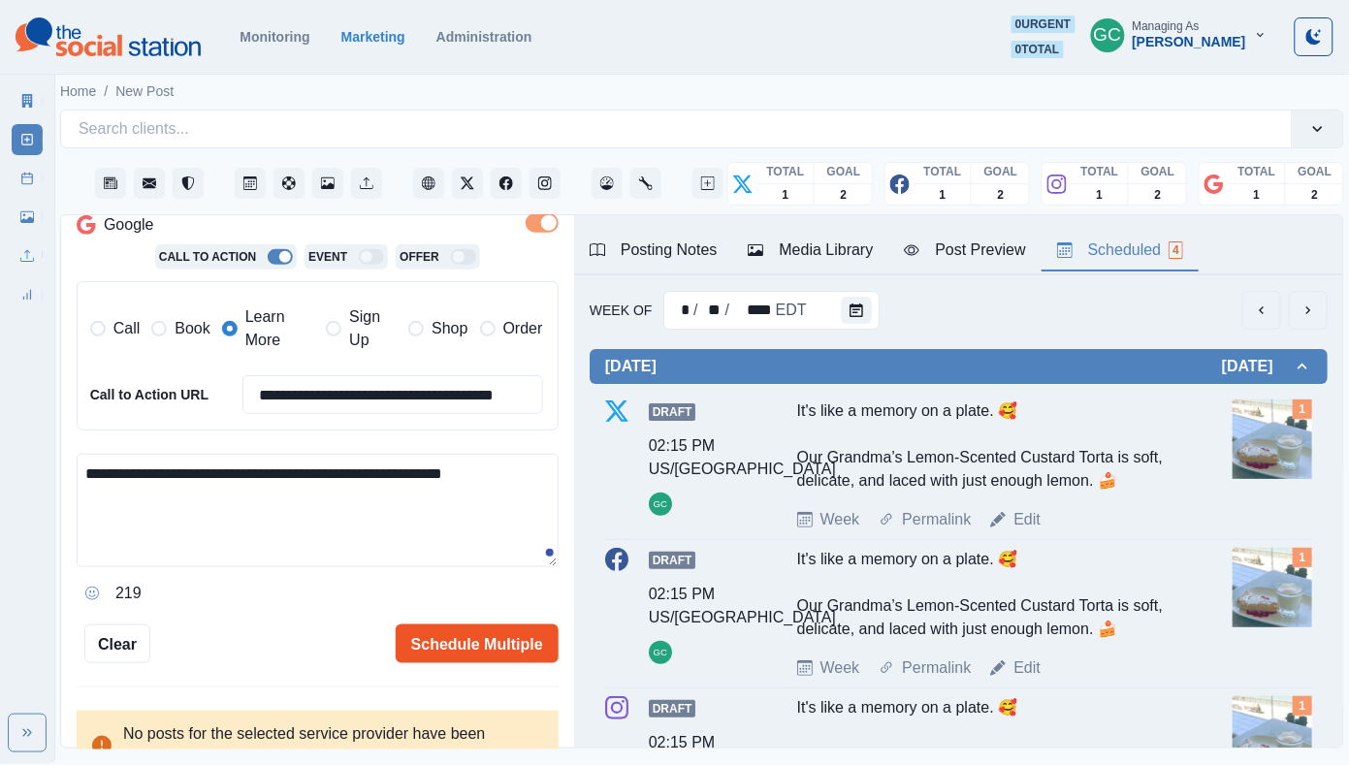
click at [489, 638] on button "Schedule Multiple" at bounding box center [477, 643] width 163 height 39
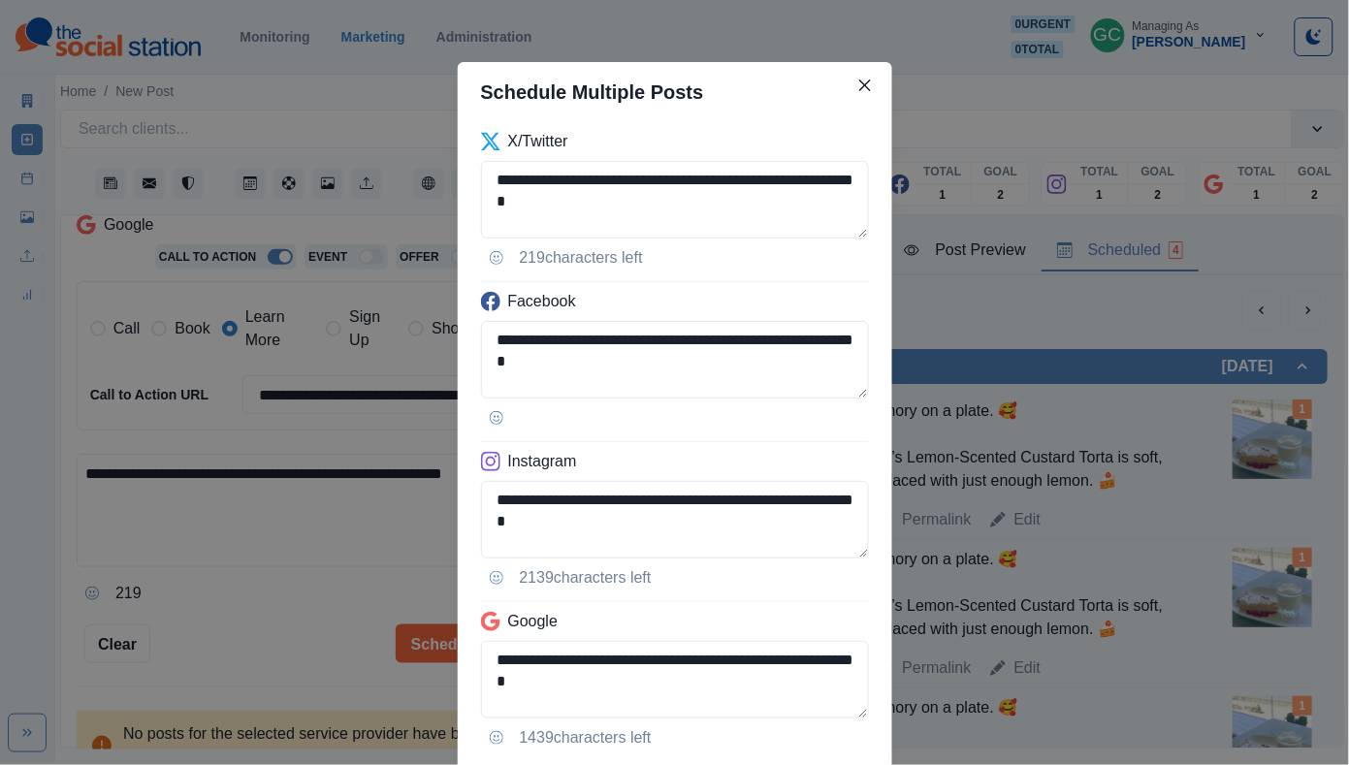
scroll to position [127, 0]
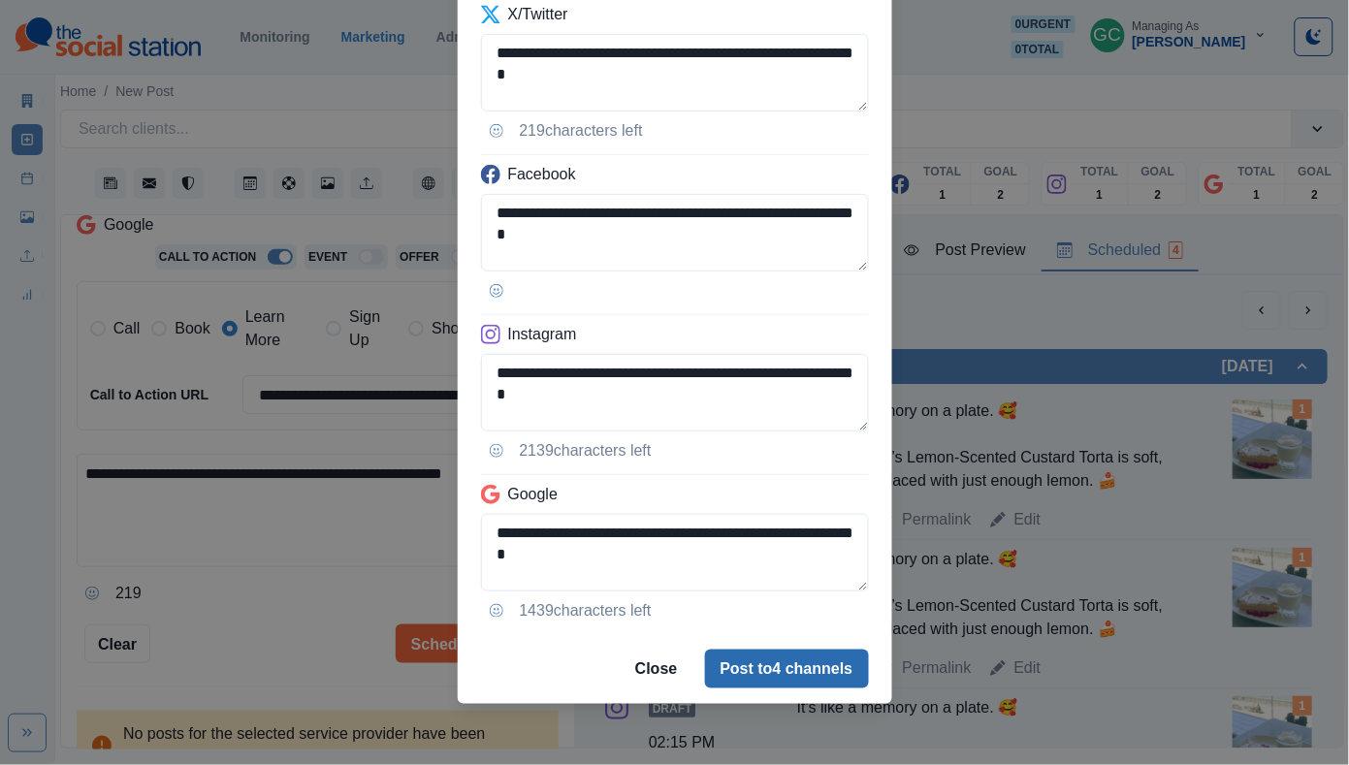
click at [783, 667] on button "Post to 4 channels" at bounding box center [787, 669] width 164 height 39
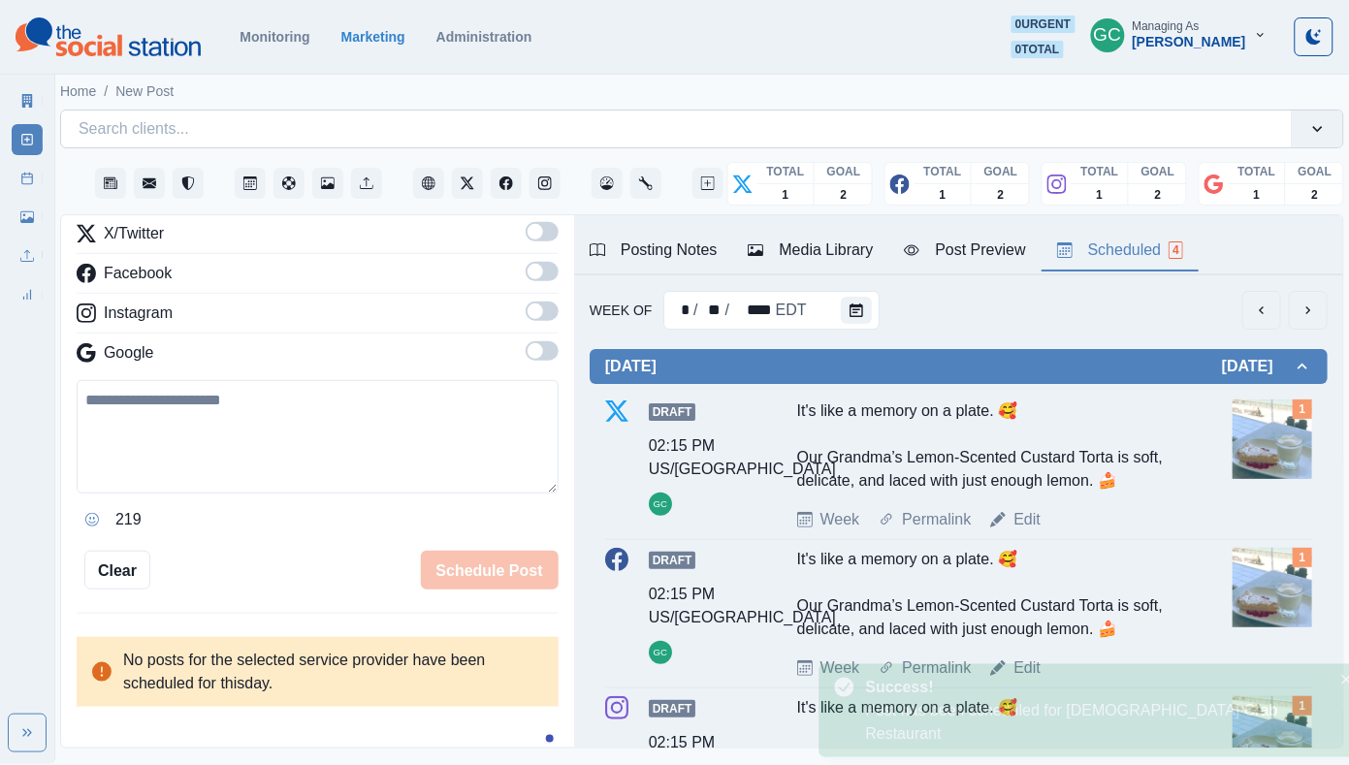
scroll to position [227, 0]
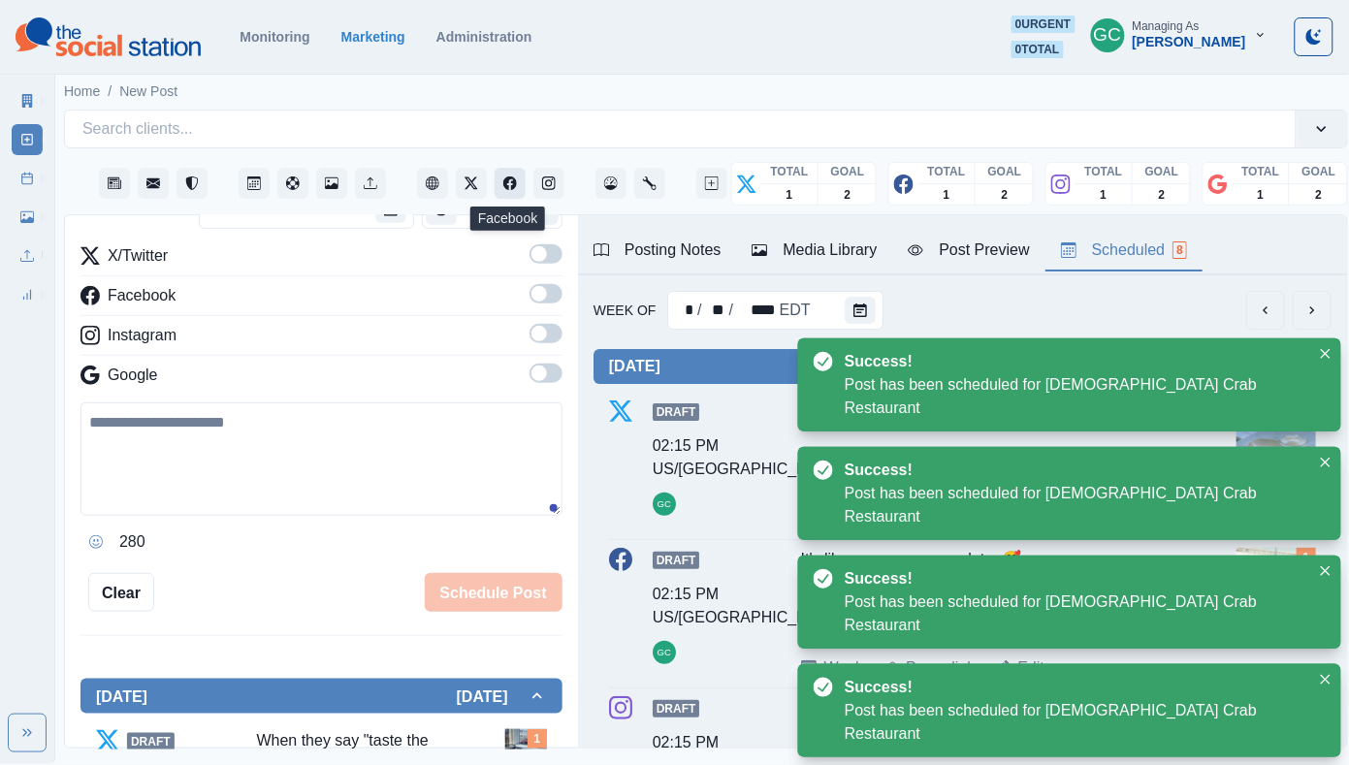
click at [512, 174] on button "Facebook" at bounding box center [509, 183] width 31 height 31
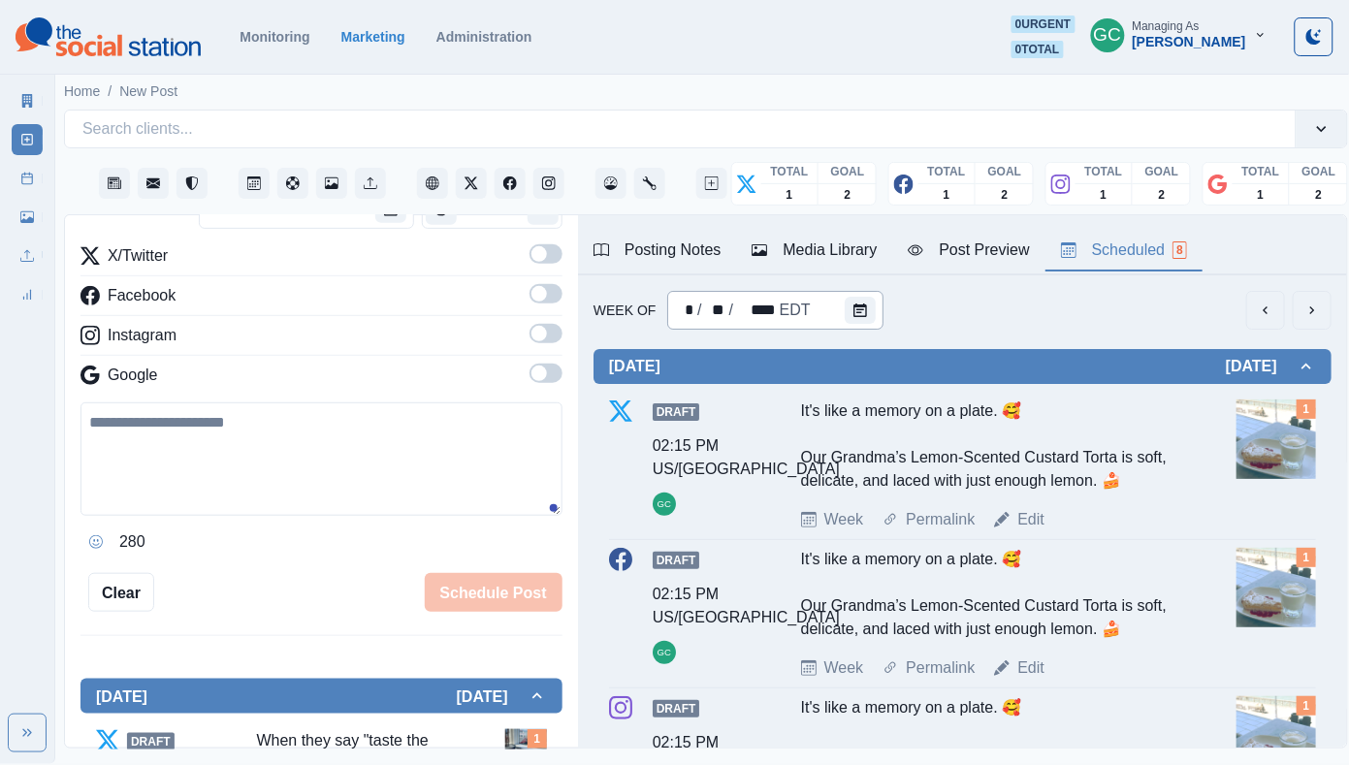
scroll to position [0, 0]
click at [844, 299] on button "Calendar" at bounding box center [859, 310] width 31 height 27
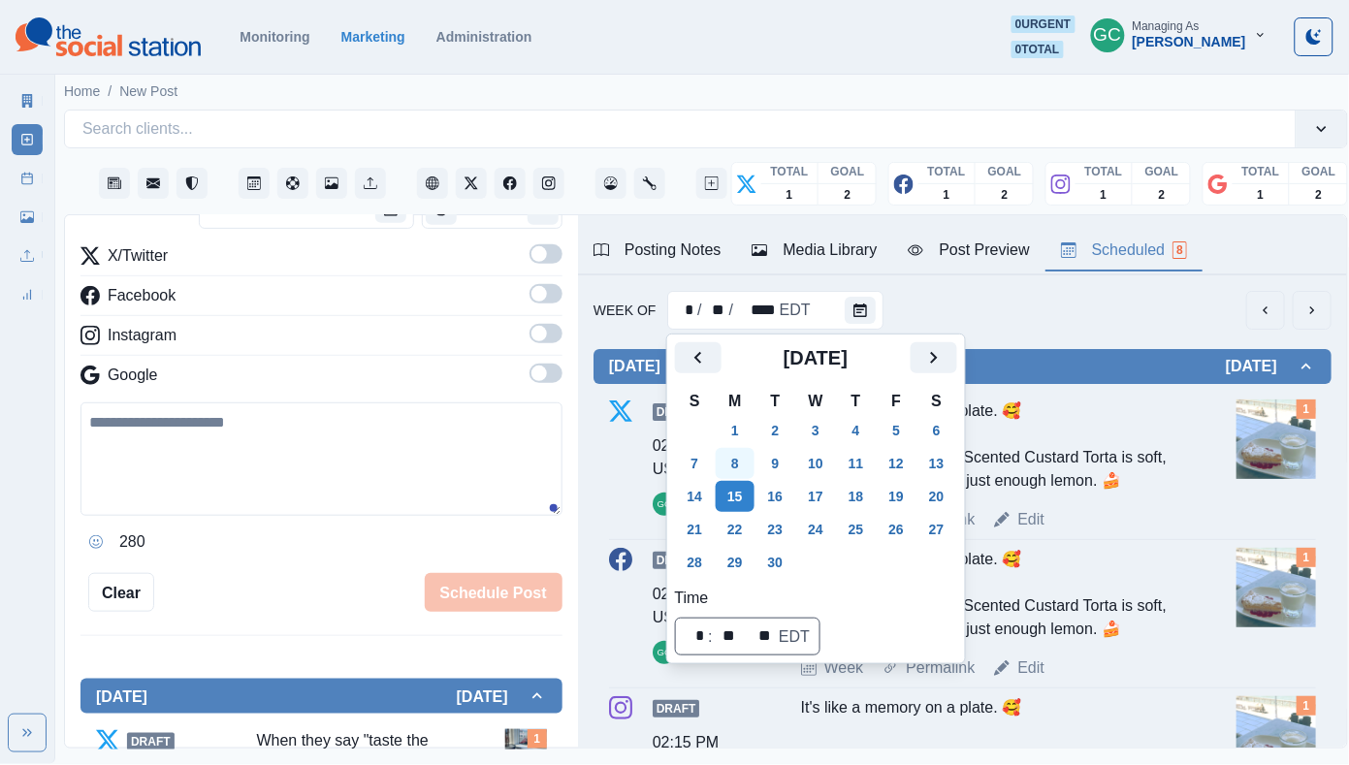
click at [741, 455] on button "8" at bounding box center [734, 463] width 39 height 31
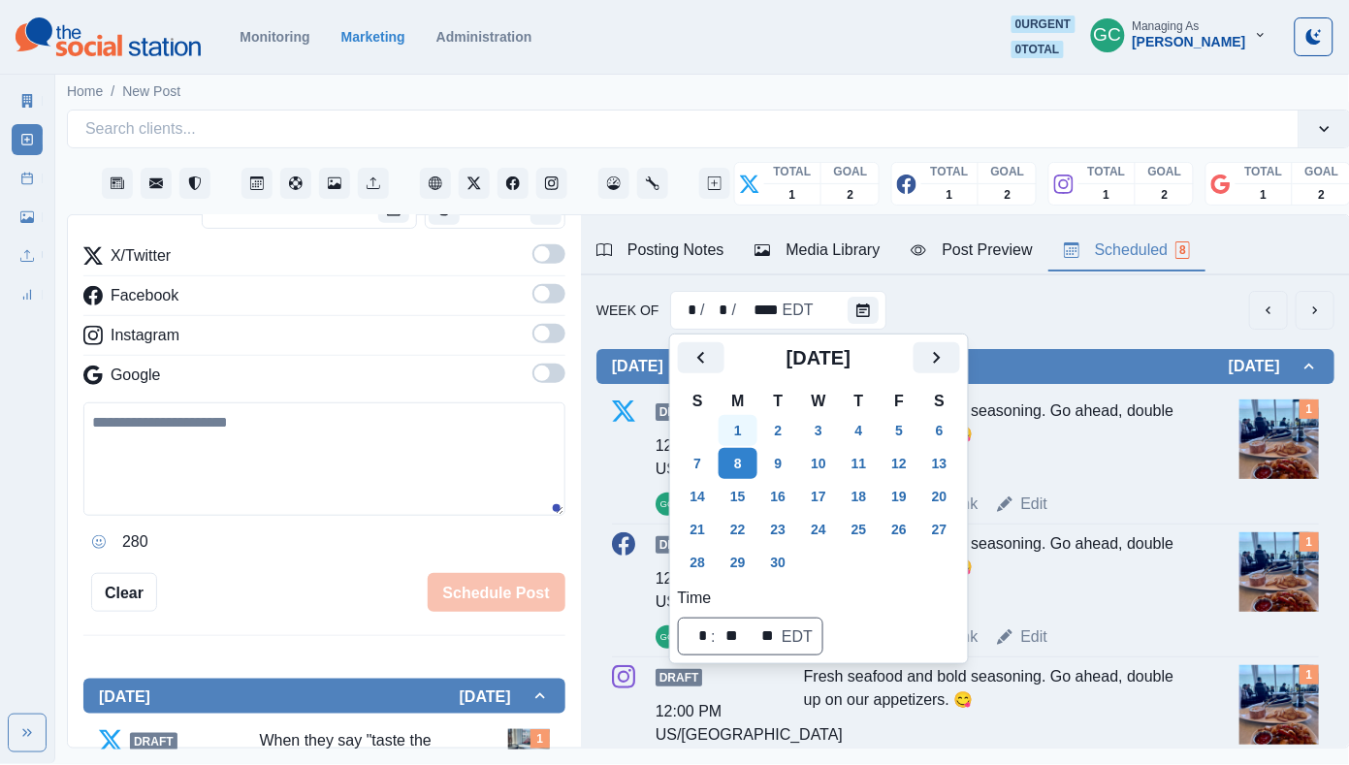
click at [738, 426] on button "1" at bounding box center [737, 430] width 39 height 31
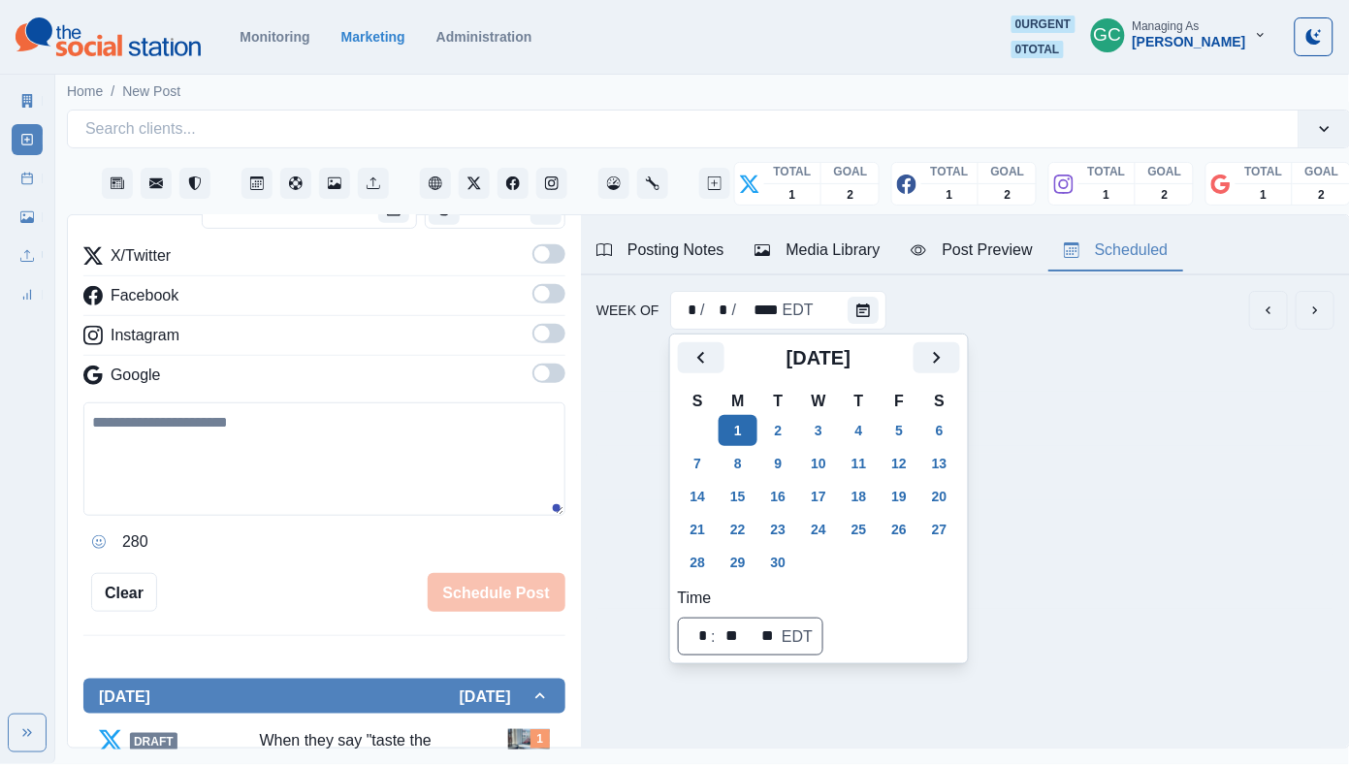
scroll to position [0, 2]
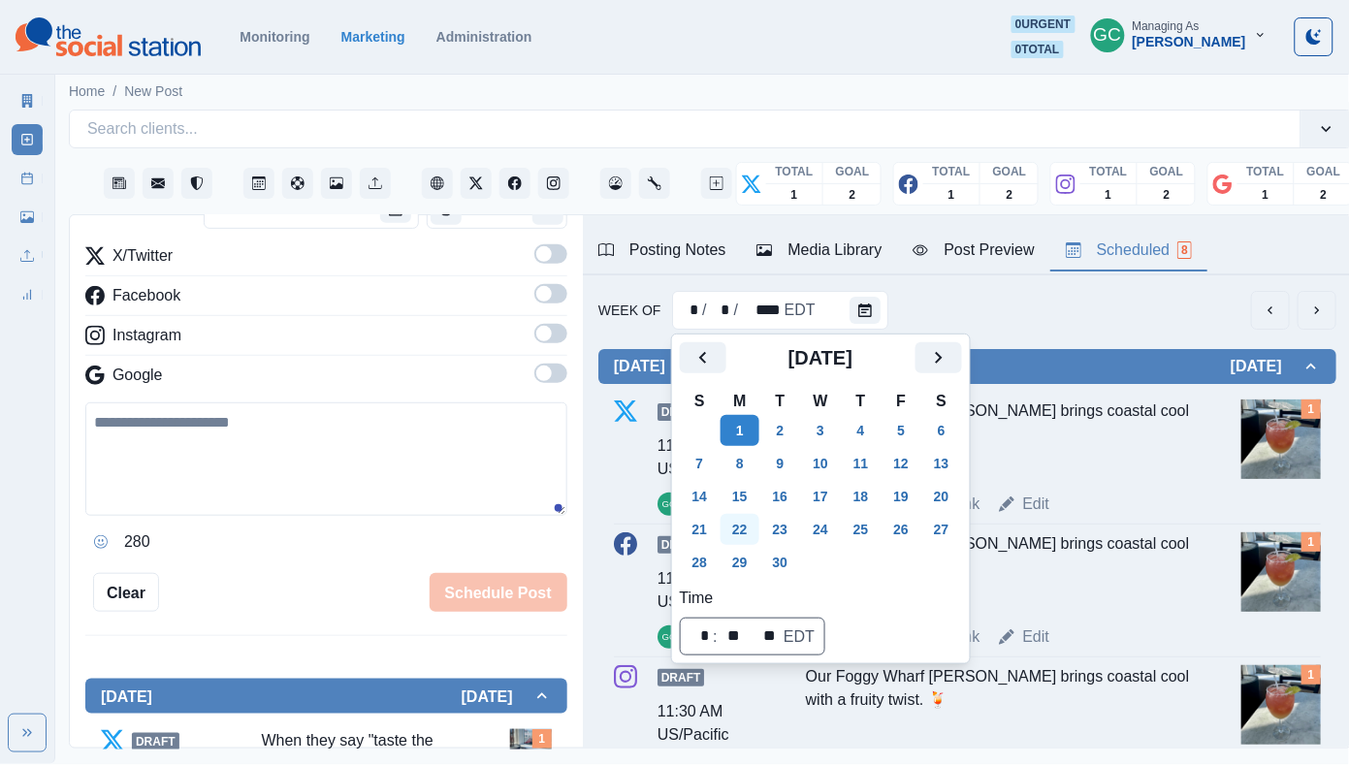
click at [740, 526] on button "22" at bounding box center [739, 529] width 39 height 31
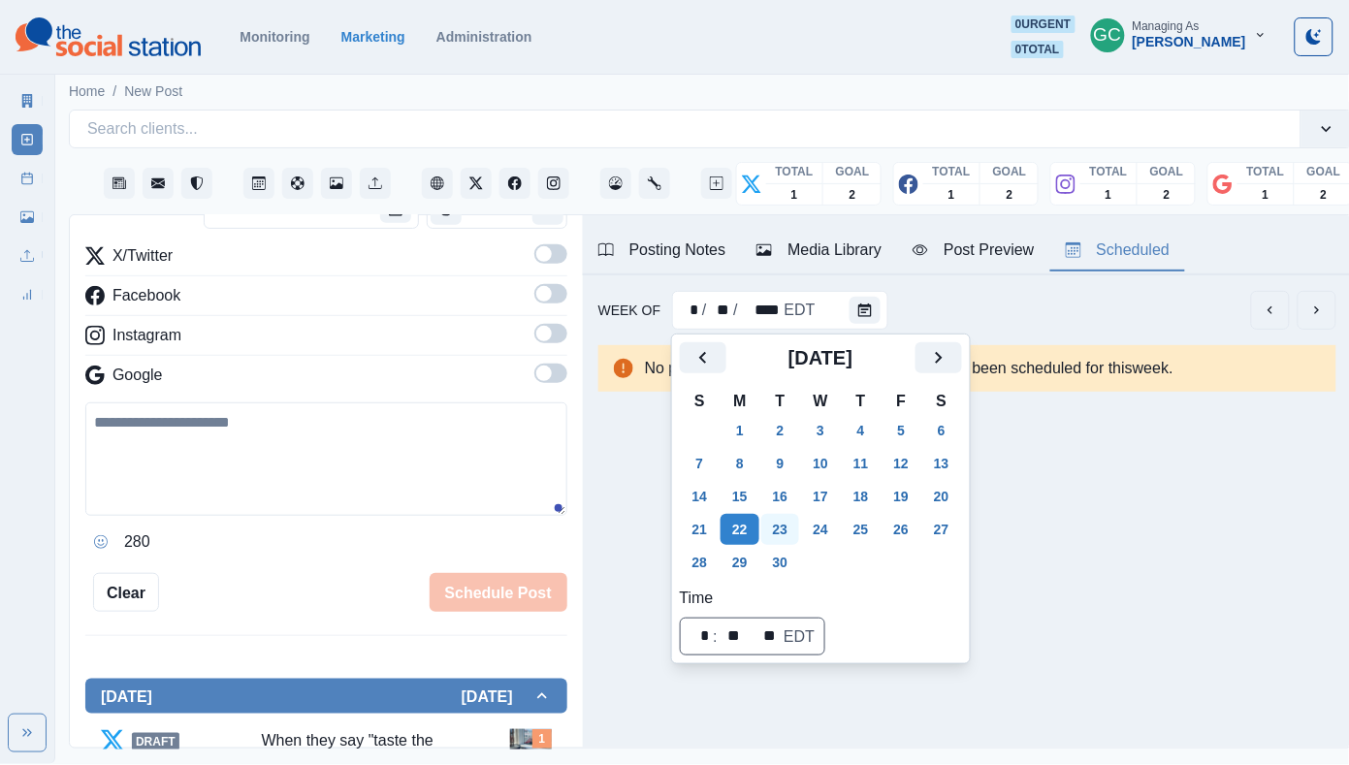
click at [785, 522] on button "23" at bounding box center [780, 529] width 39 height 31
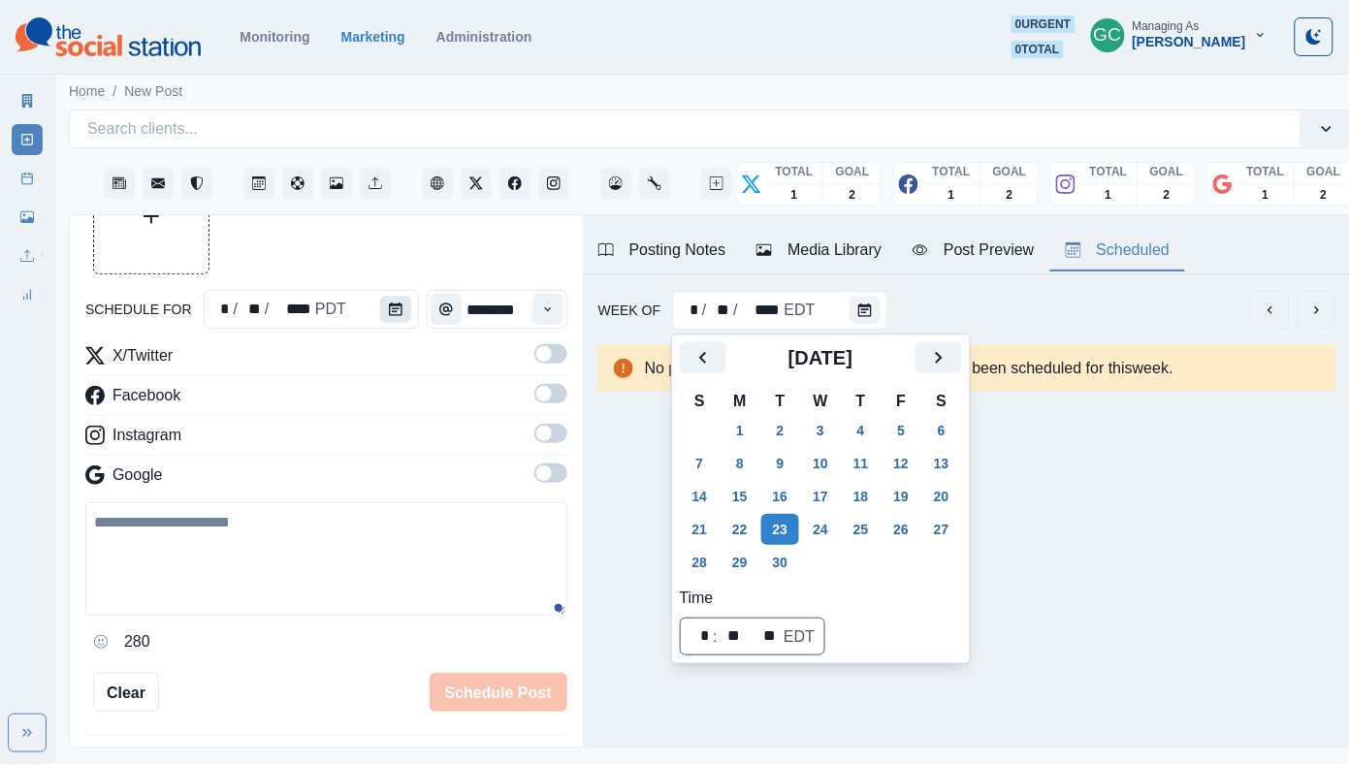
click at [389, 306] on icon "Calendar" at bounding box center [396, 309] width 14 height 14
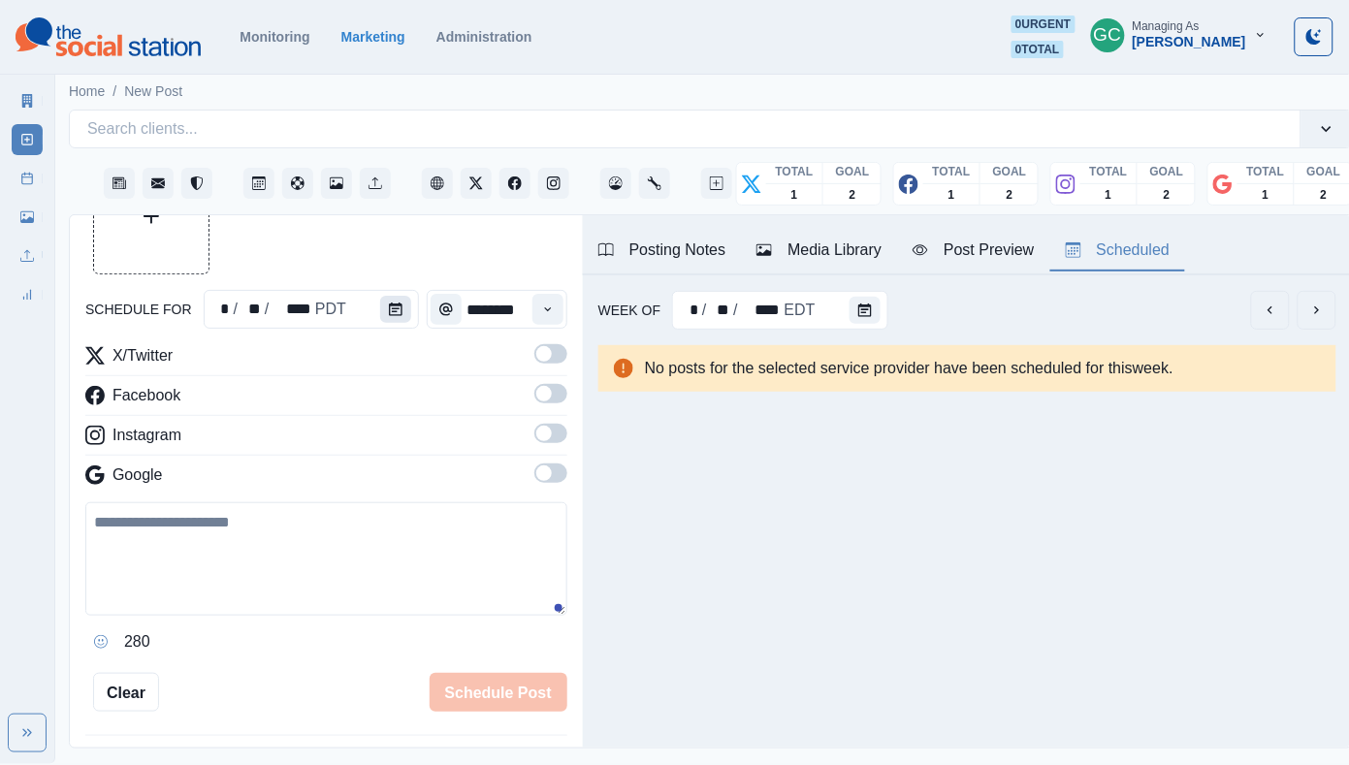
click at [389, 306] on icon "Calendar" at bounding box center [396, 309] width 14 height 14
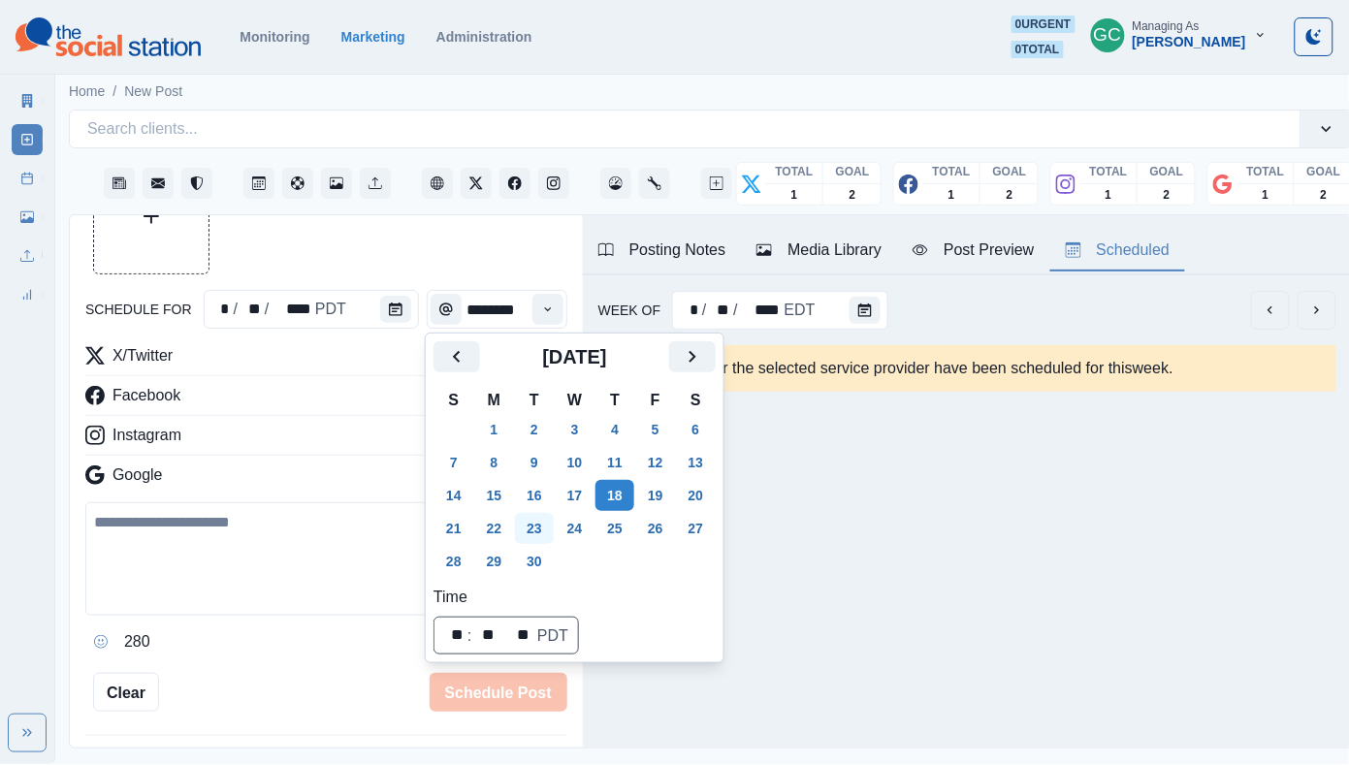
click at [532, 522] on button "23" at bounding box center [534, 528] width 39 height 31
click at [531, 293] on div "Time" at bounding box center [547, 309] width 39 height 39
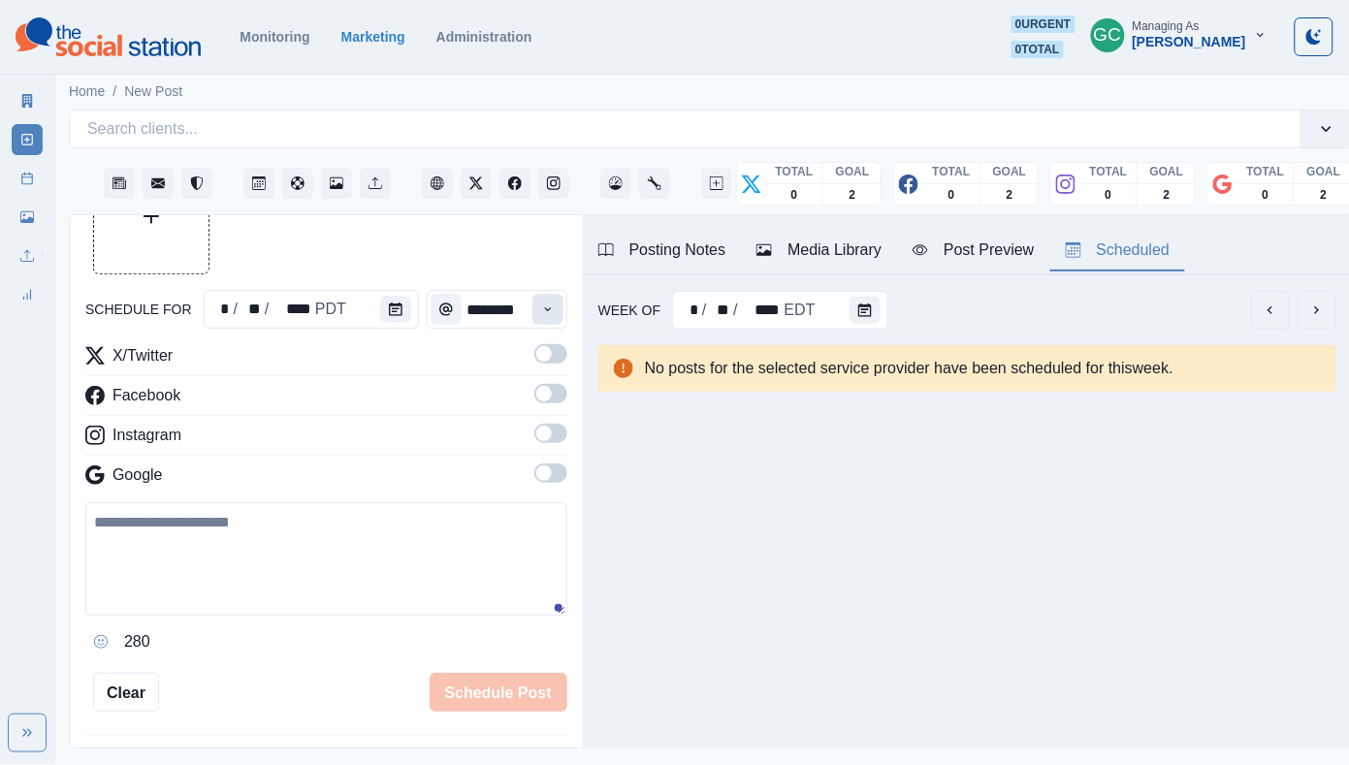
click at [538, 302] on button "Time" at bounding box center [547, 309] width 31 height 31
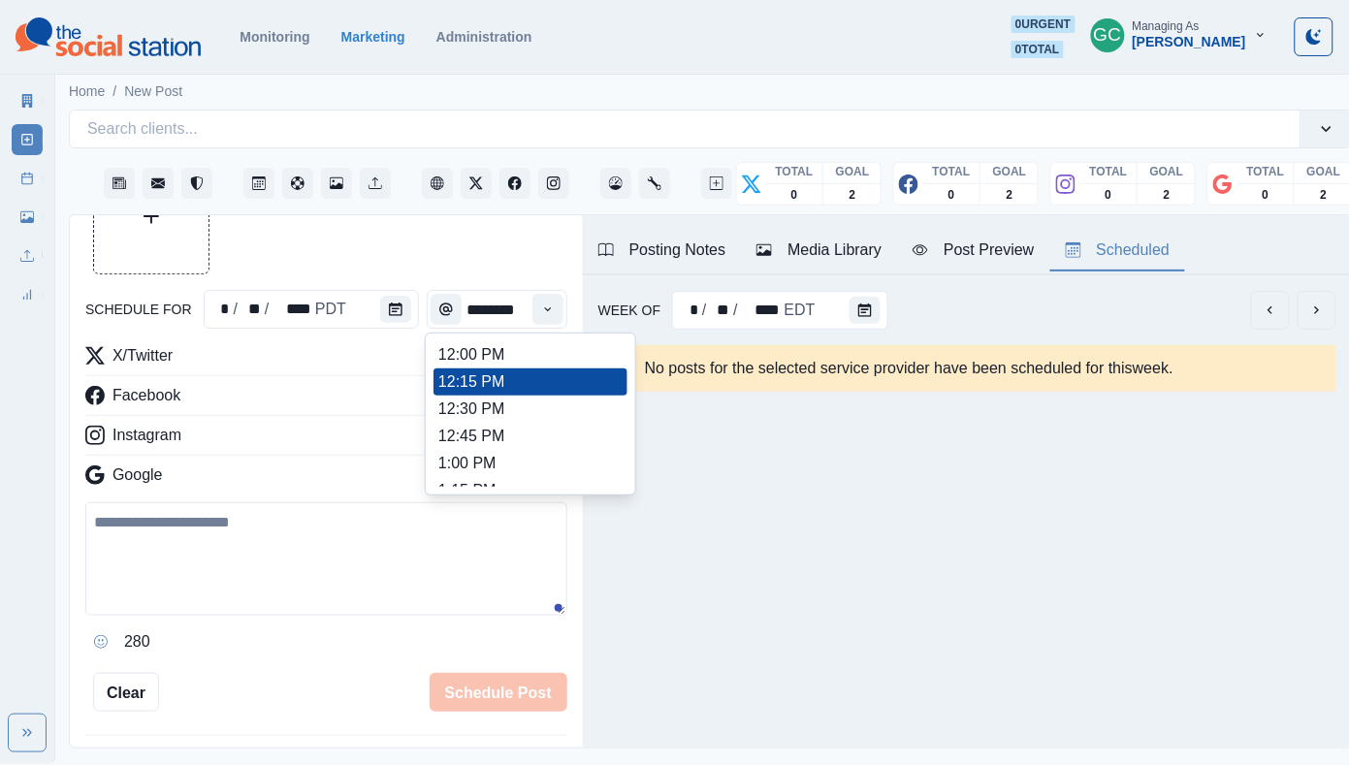
scroll to position [431, 0]
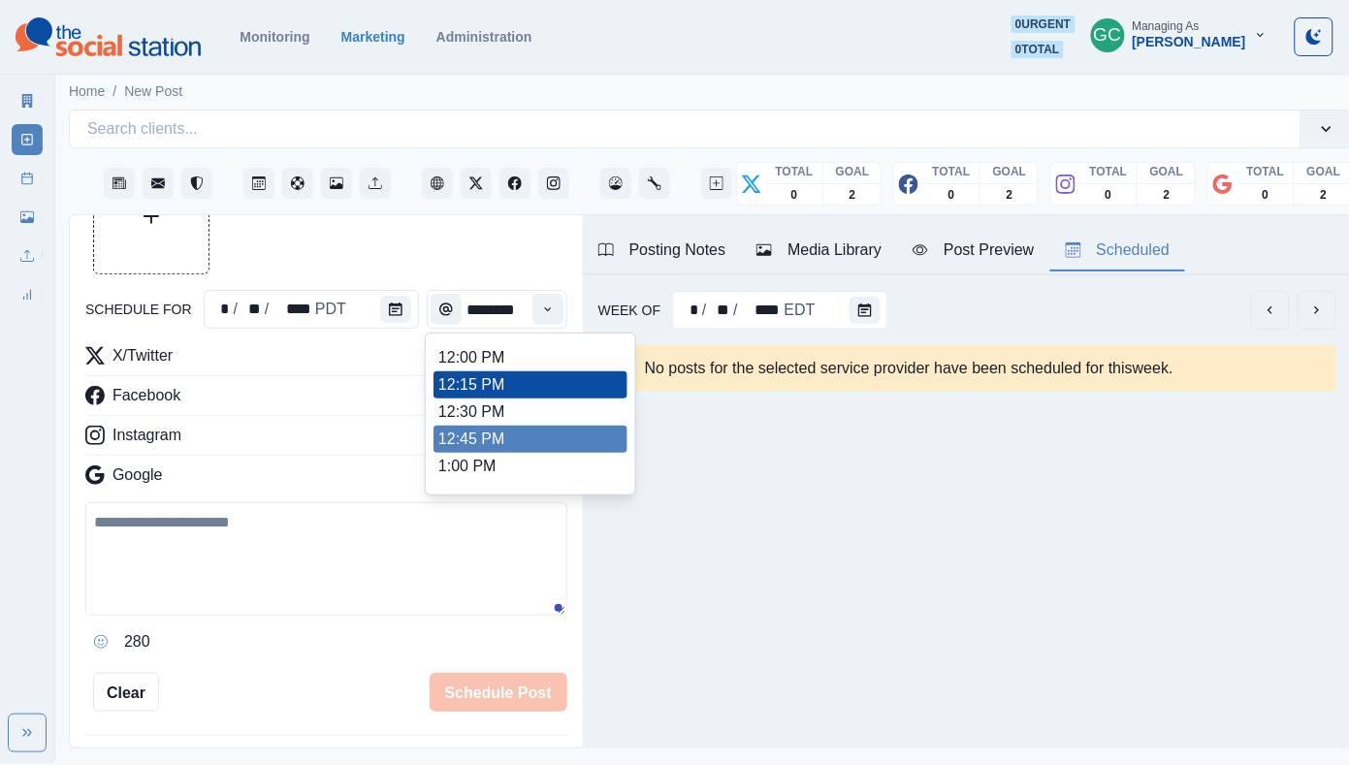
click at [493, 453] on li "12:45 PM" at bounding box center [530, 439] width 194 height 27
type input "********"
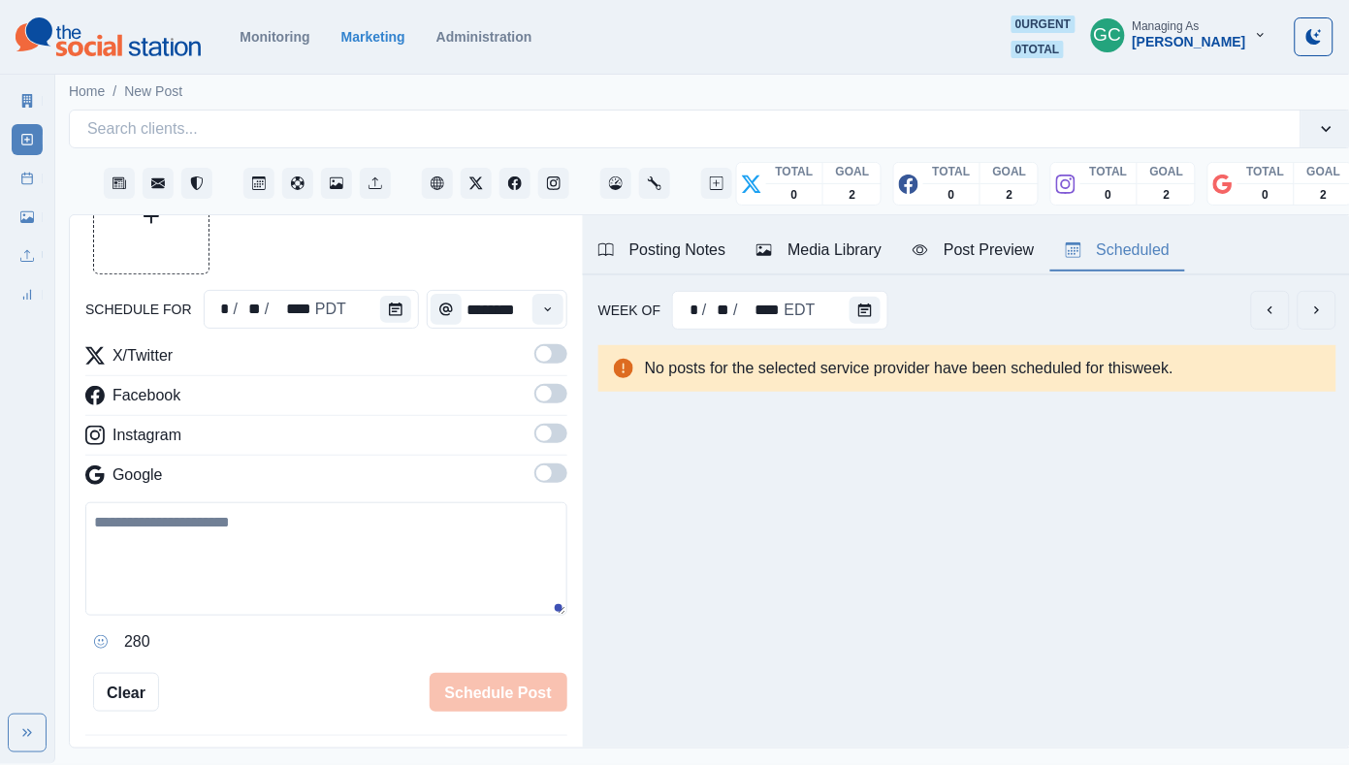
click at [546, 462] on div "X/Twitter Facebook Instagram Google" at bounding box center [326, 419] width 482 height 150
click at [552, 464] on div "X/Twitter Facebook Instagram Google" at bounding box center [326, 419] width 482 height 150
click at [552, 469] on span at bounding box center [550, 472] width 33 height 19
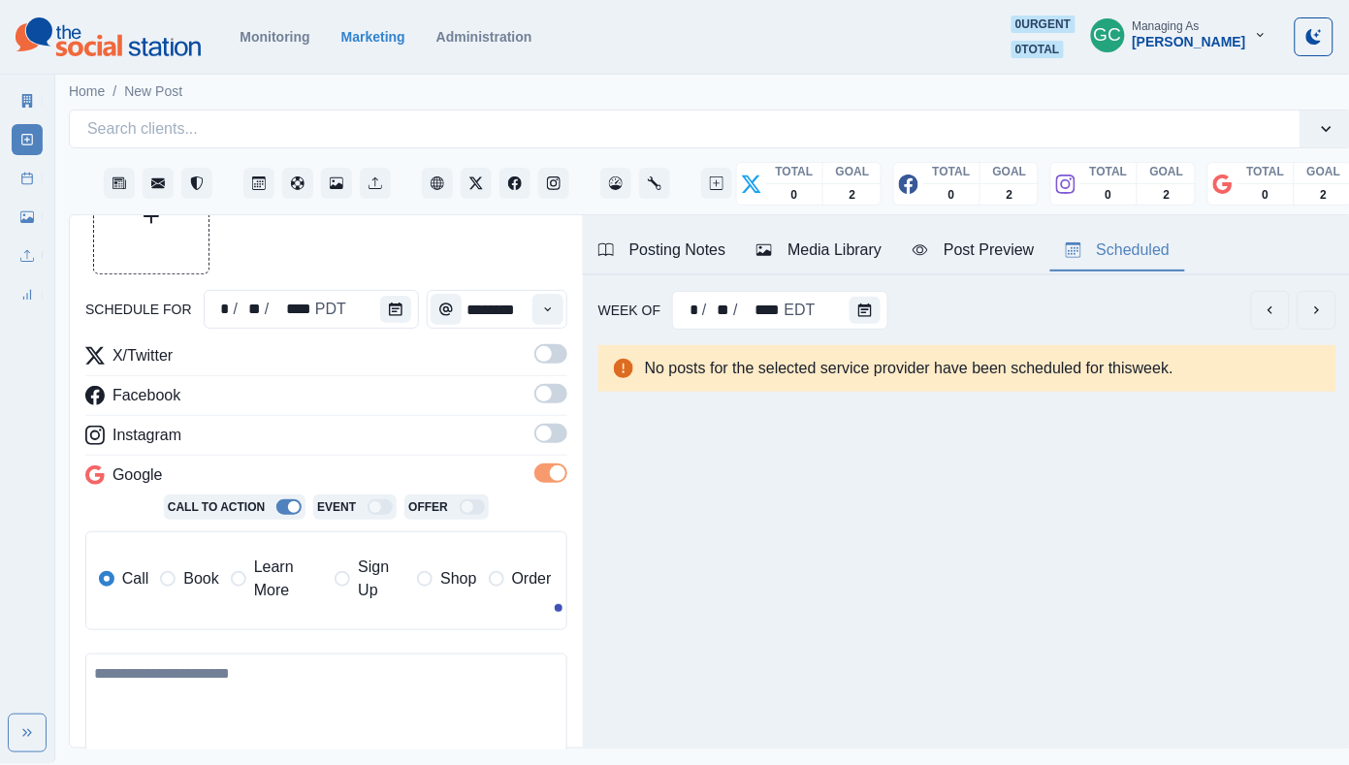
click at [552, 425] on span at bounding box center [550, 433] width 33 height 19
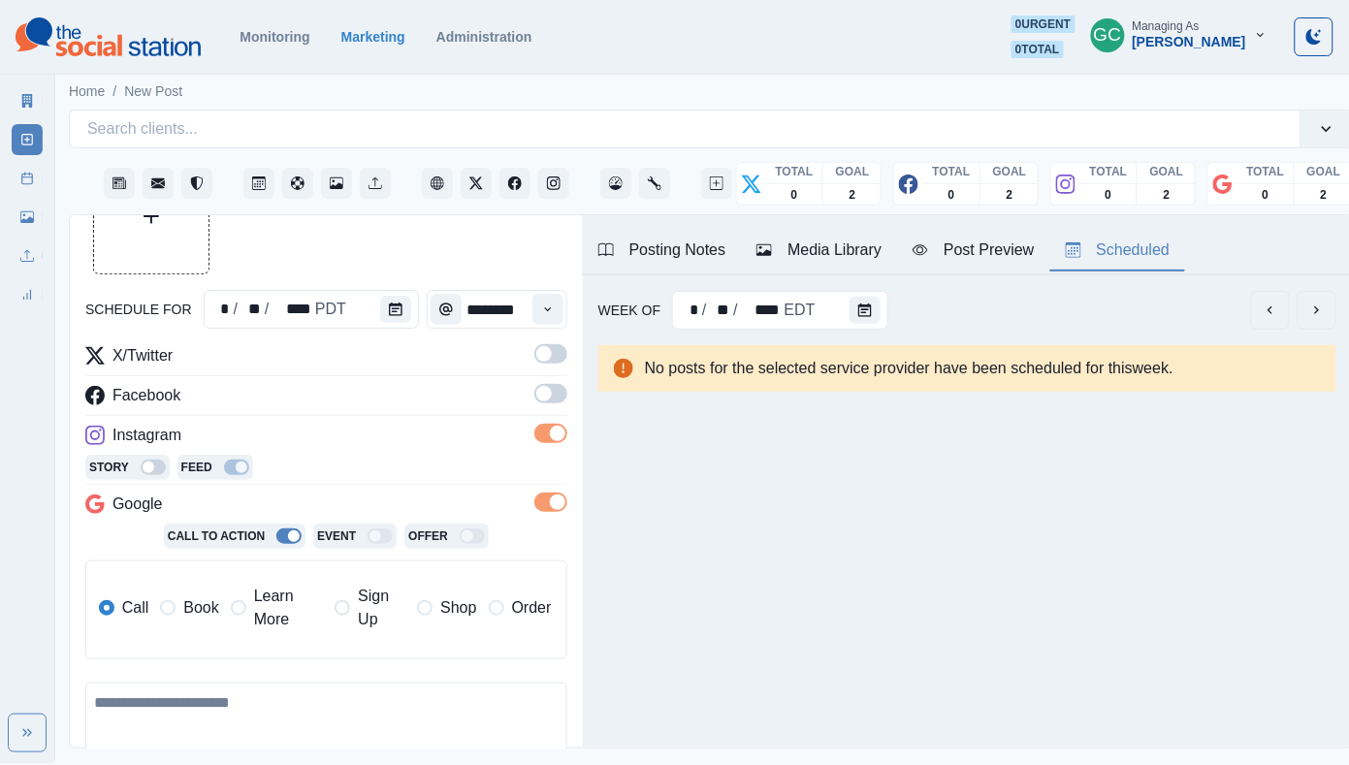
click at [552, 406] on label at bounding box center [550, 399] width 33 height 31
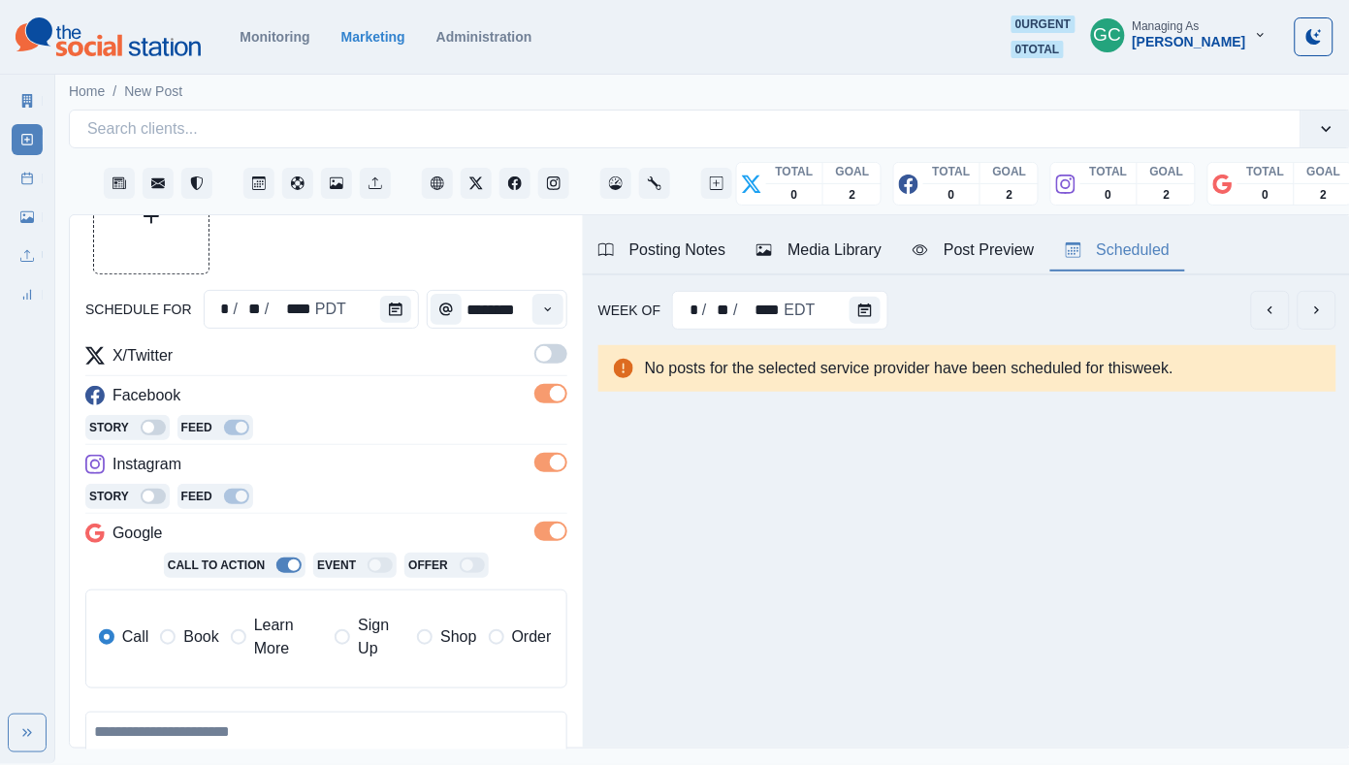
click at [550, 358] on span at bounding box center [544, 354] width 16 height 16
click at [294, 652] on span "Learn More" at bounding box center [288, 637] width 69 height 47
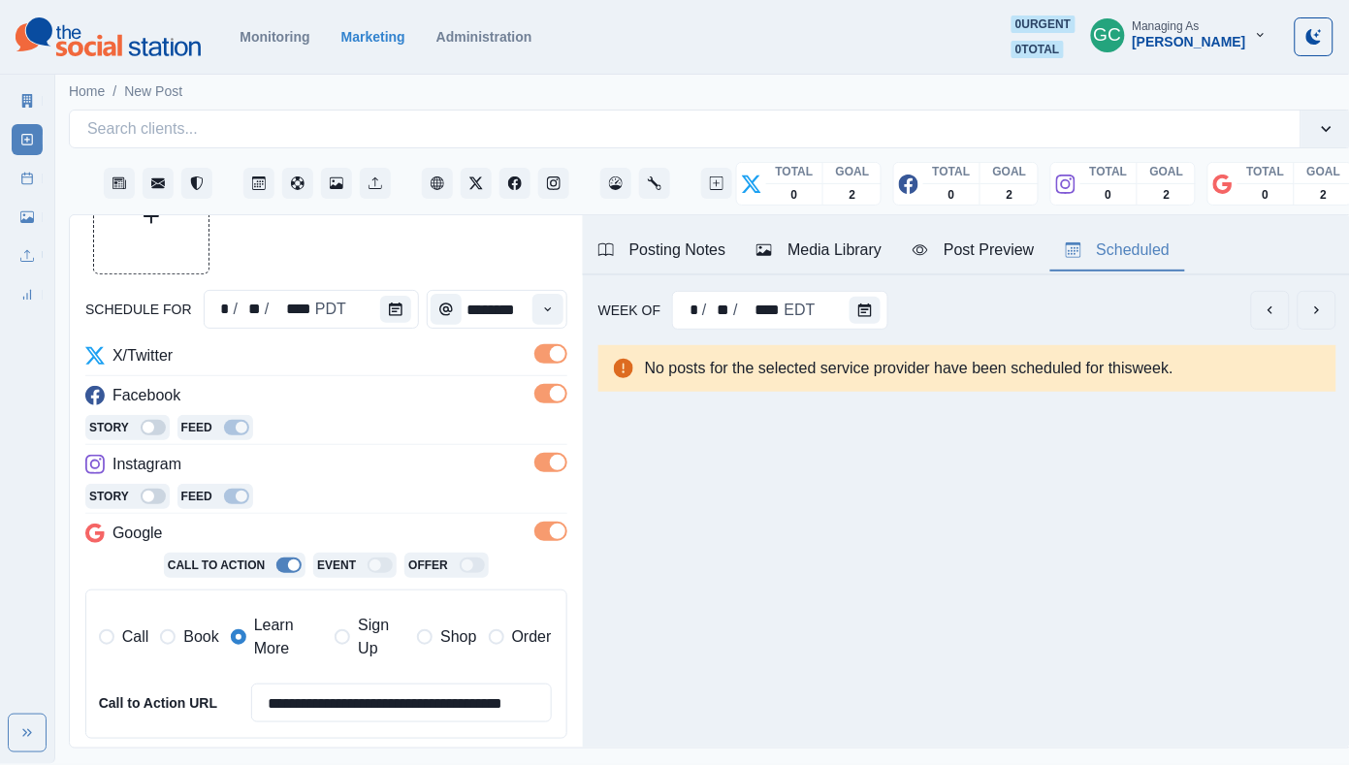
click at [383, 451] on div "**********" at bounding box center [326, 549] width 482 height 410
click at [855, 256] on div "Media Library" at bounding box center [818, 249] width 125 height 23
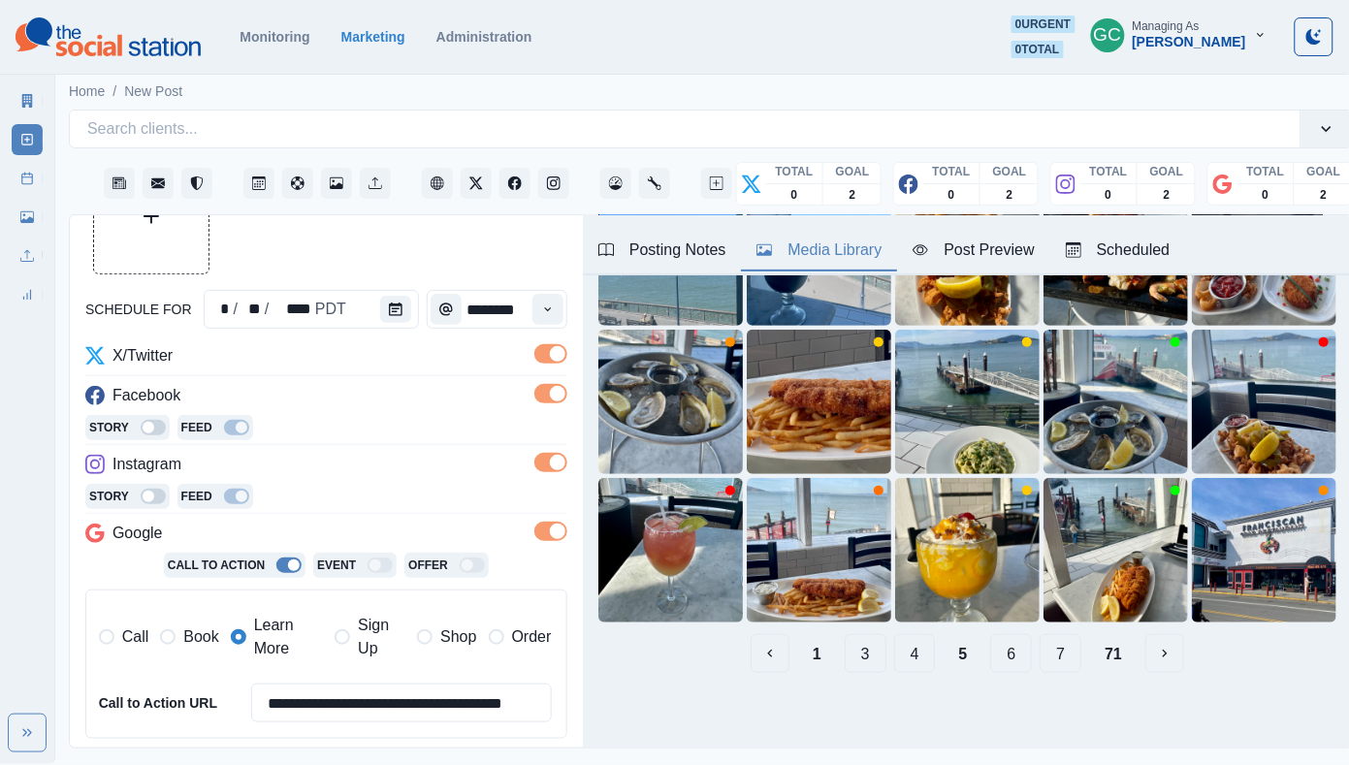
click at [1022, 653] on button "6" at bounding box center [1011, 653] width 42 height 39
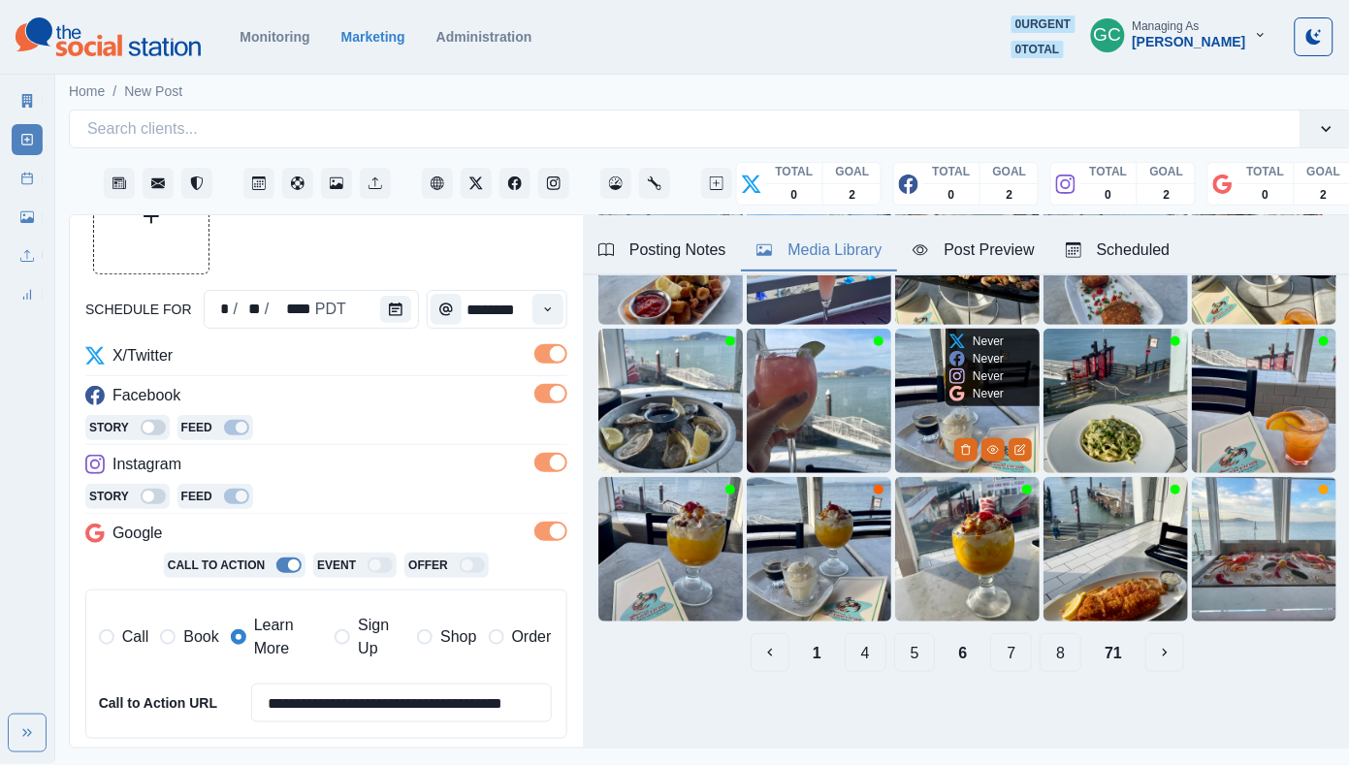
scroll to position [203, 0]
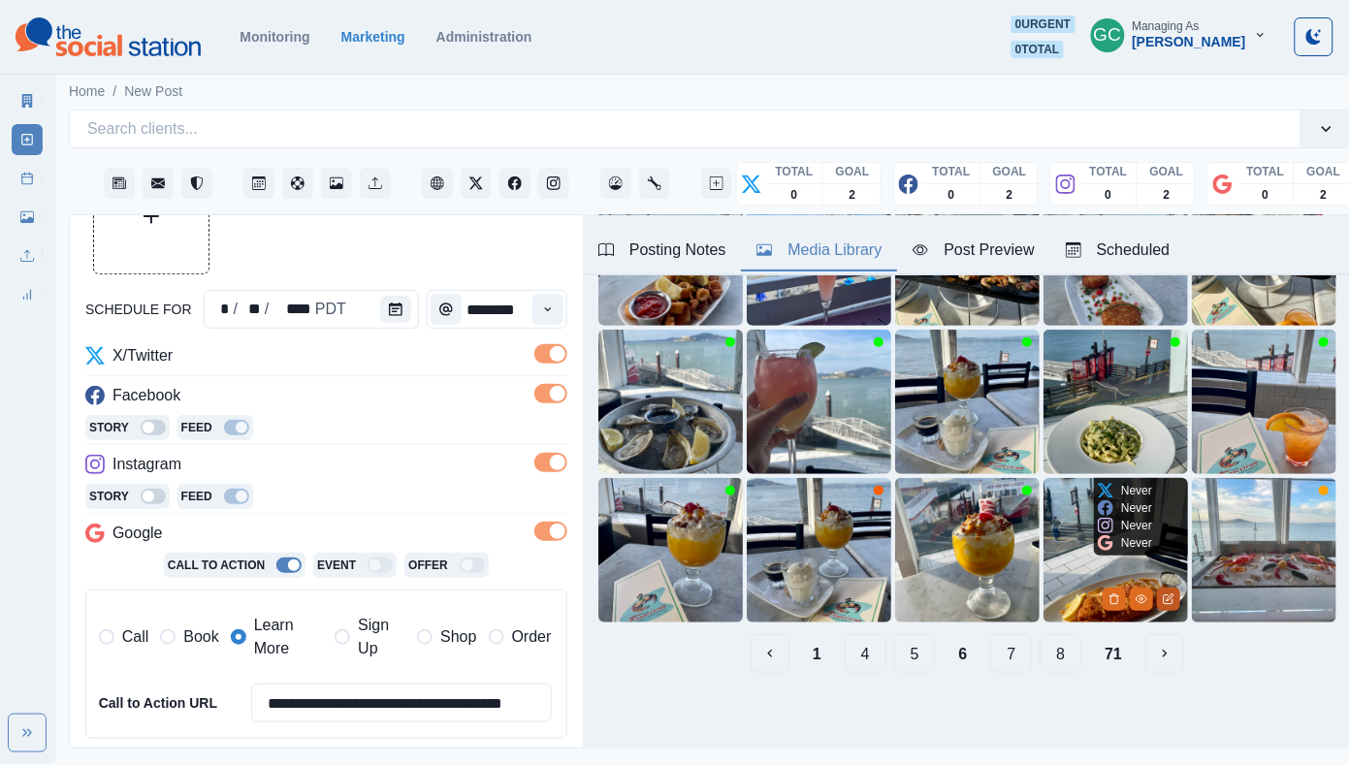
click at [1165, 597] on icon "Edit Media" at bounding box center [1168, 599] width 12 height 12
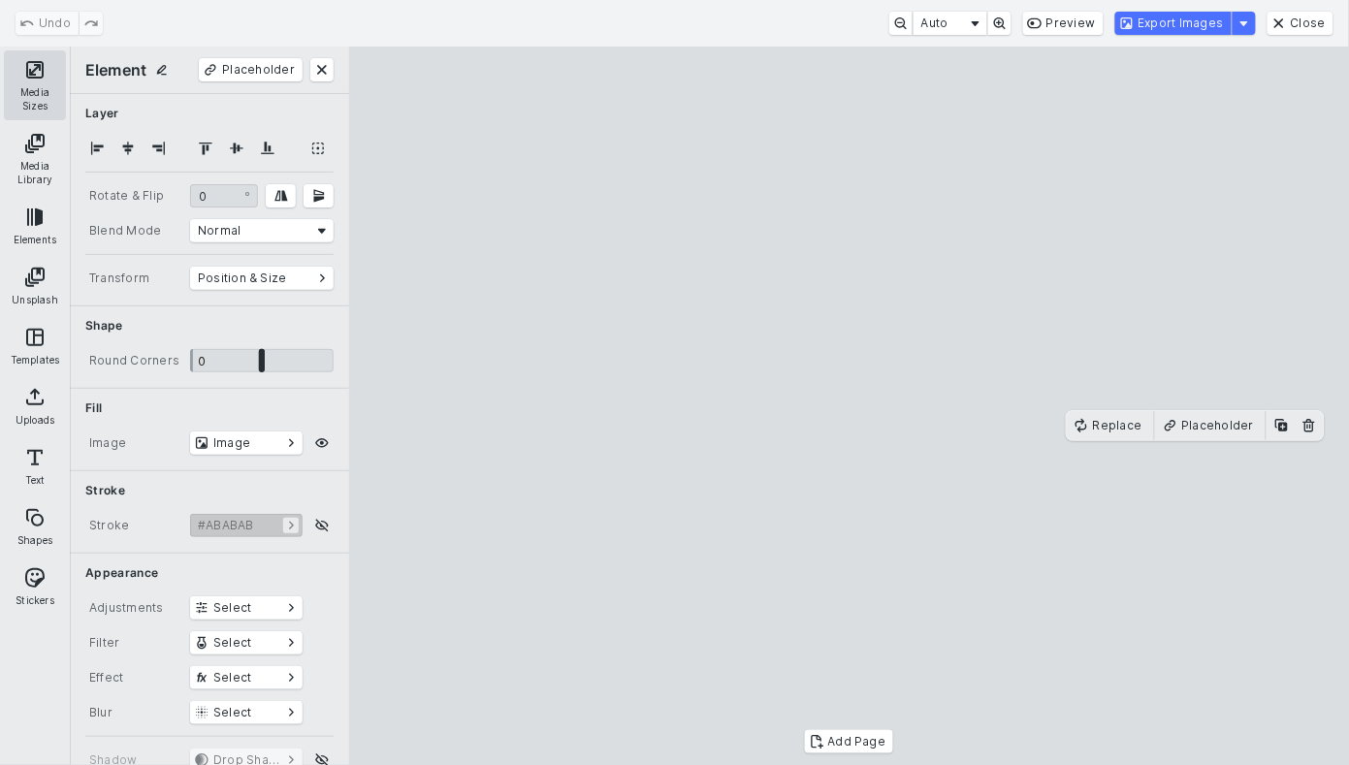
click at [22, 55] on button "Media Sizes" at bounding box center [35, 85] width 62 height 70
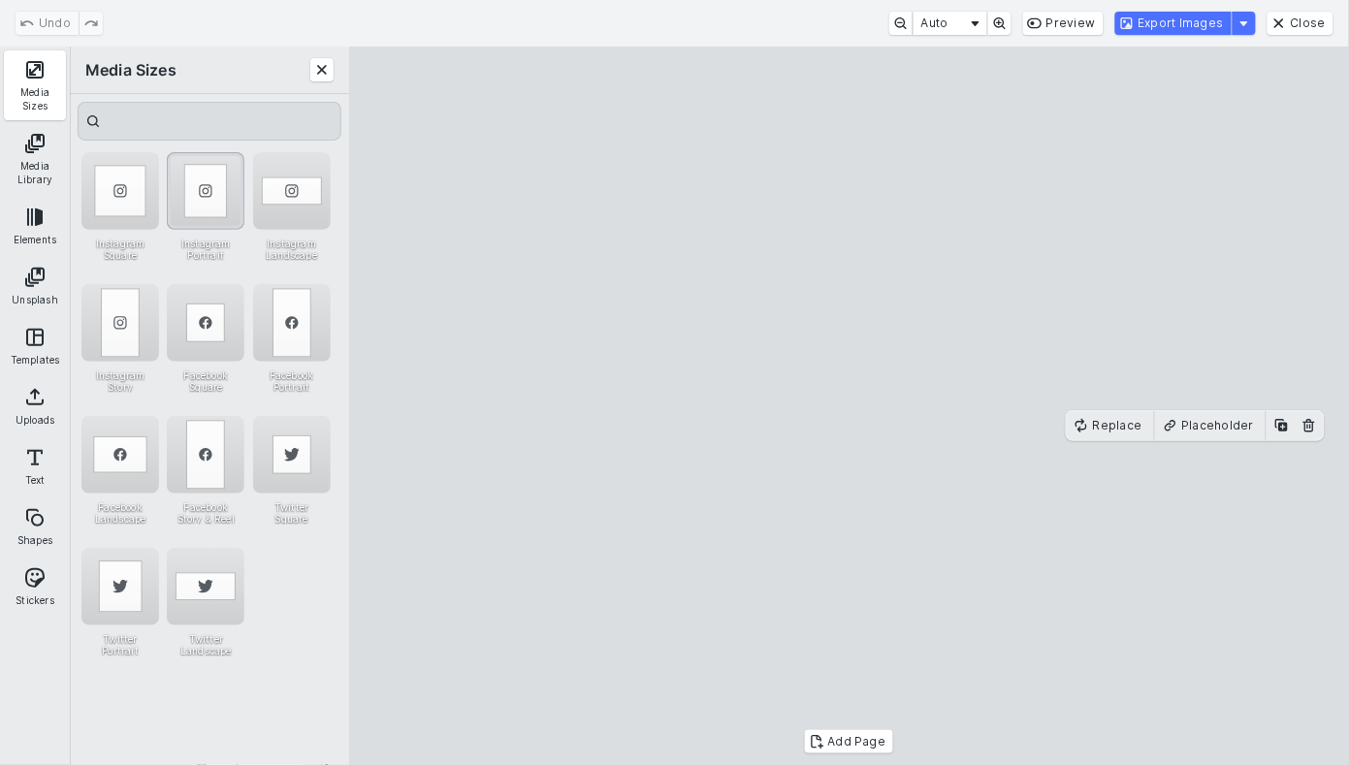
click at [217, 181] on div "Instagram Portrait" at bounding box center [206, 191] width 78 height 78
click at [299, 208] on div "Instagram Landscape" at bounding box center [292, 191] width 78 height 78
drag, startPoint x: 627, startPoint y: 370, endPoint x: 616, endPoint y: 146, distance: 224.3
click at [849, 406] on cesdk-canvas "Editor canvas" at bounding box center [849, 406] width 0 height 0
drag, startPoint x: 842, startPoint y: 437, endPoint x: 833, endPoint y: 802, distance: 364.6
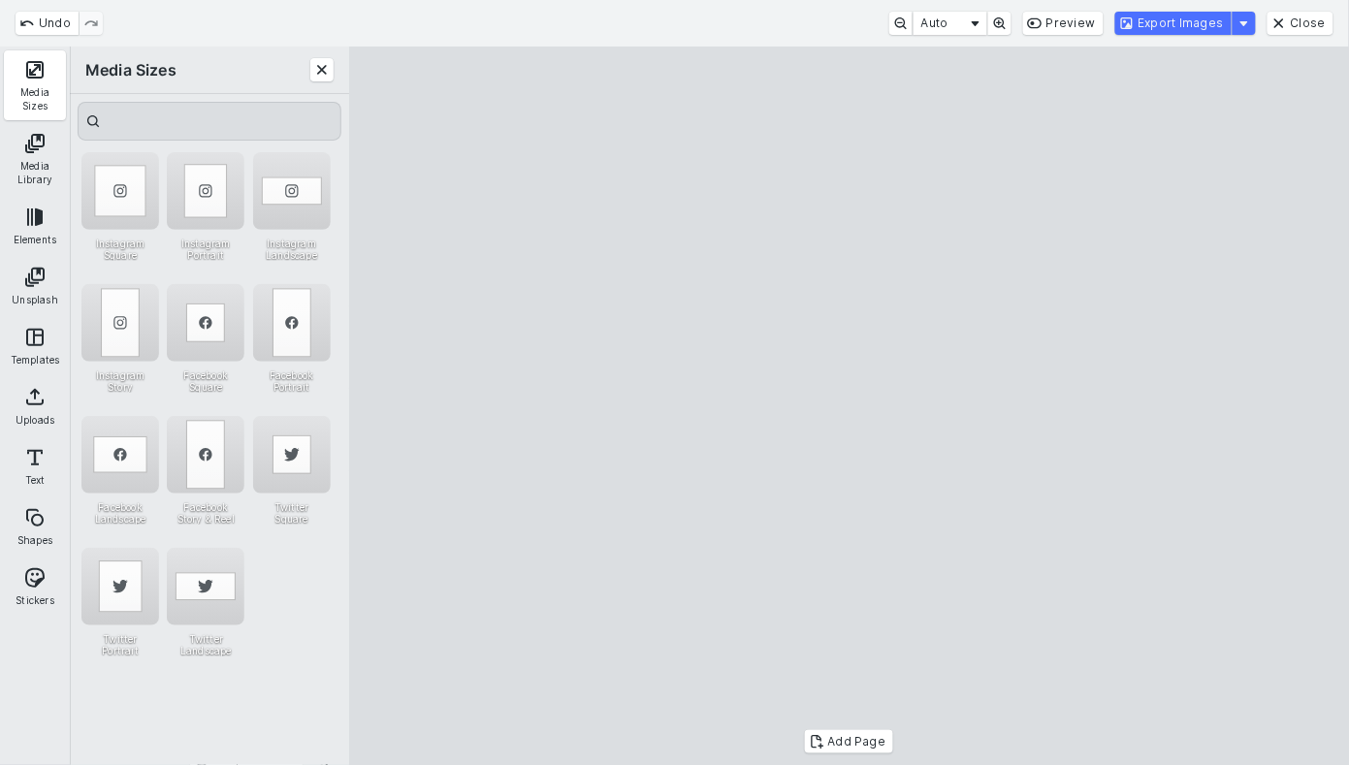
click at [833, 764] on html "**********" at bounding box center [672, 382] width 1349 height 764
drag, startPoint x: 847, startPoint y: 513, endPoint x: 858, endPoint y: 426, distance: 87.9
click at [849, 406] on cesdk-canvas "Editor canvas" at bounding box center [849, 406] width 0 height 0
click at [1198, 27] on button "Export Images" at bounding box center [1173, 23] width 116 height 23
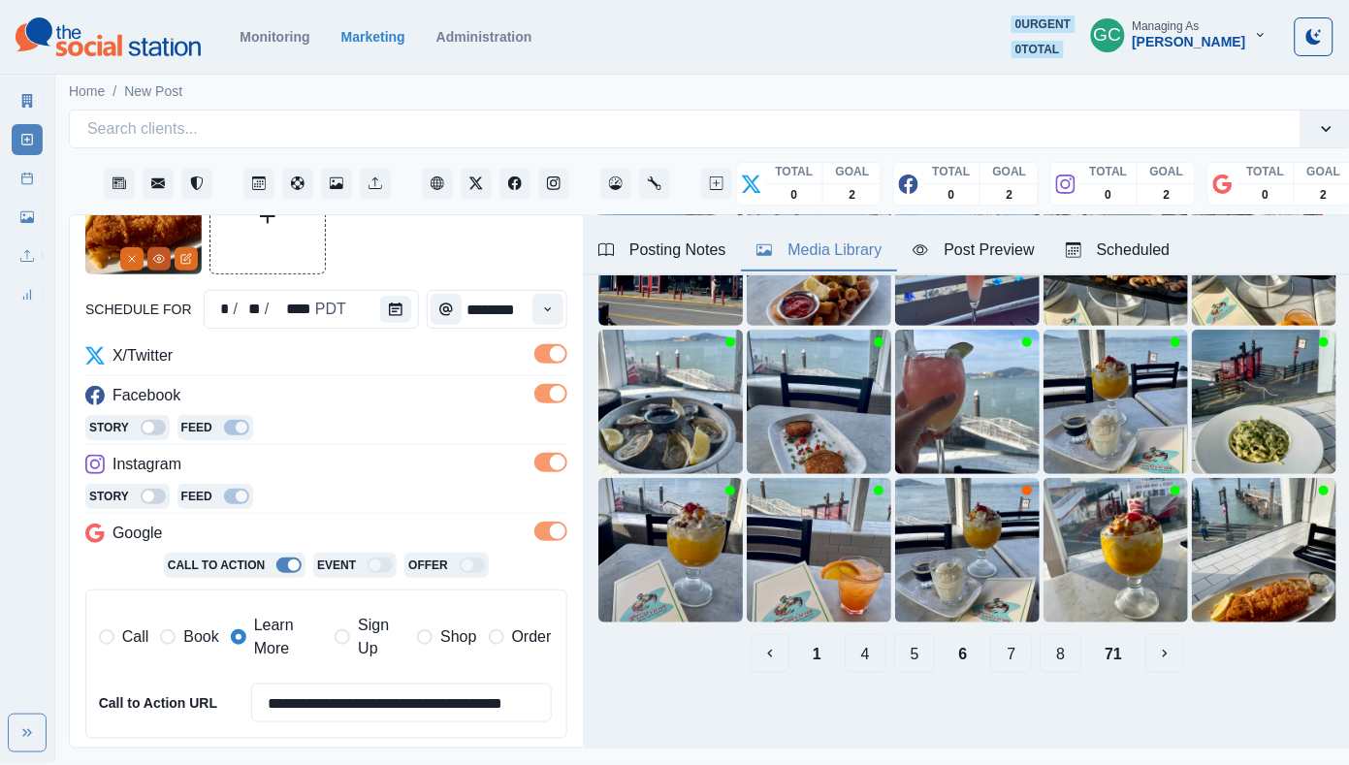
click at [159, 261] on icon "View Media" at bounding box center [159, 259] width 12 height 12
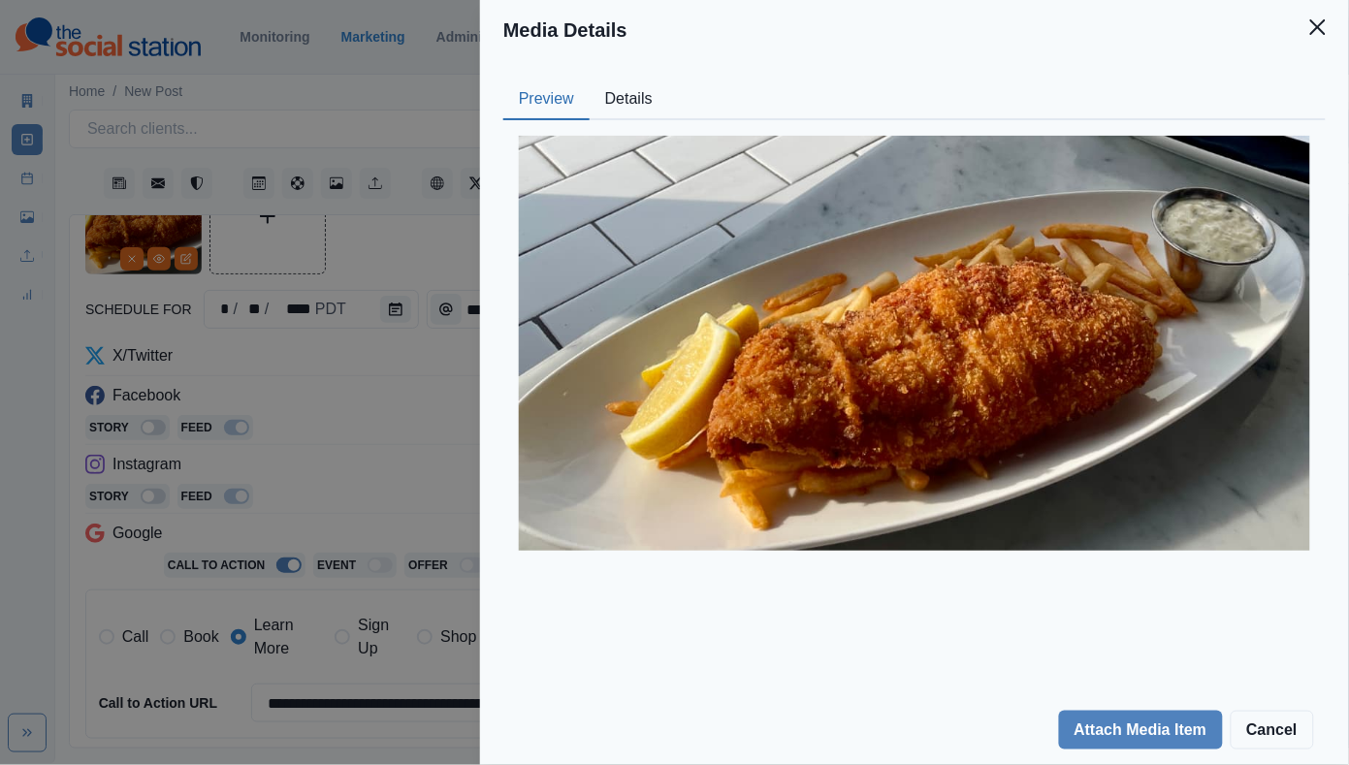
click at [643, 104] on button "Details" at bounding box center [628, 99] width 79 height 41
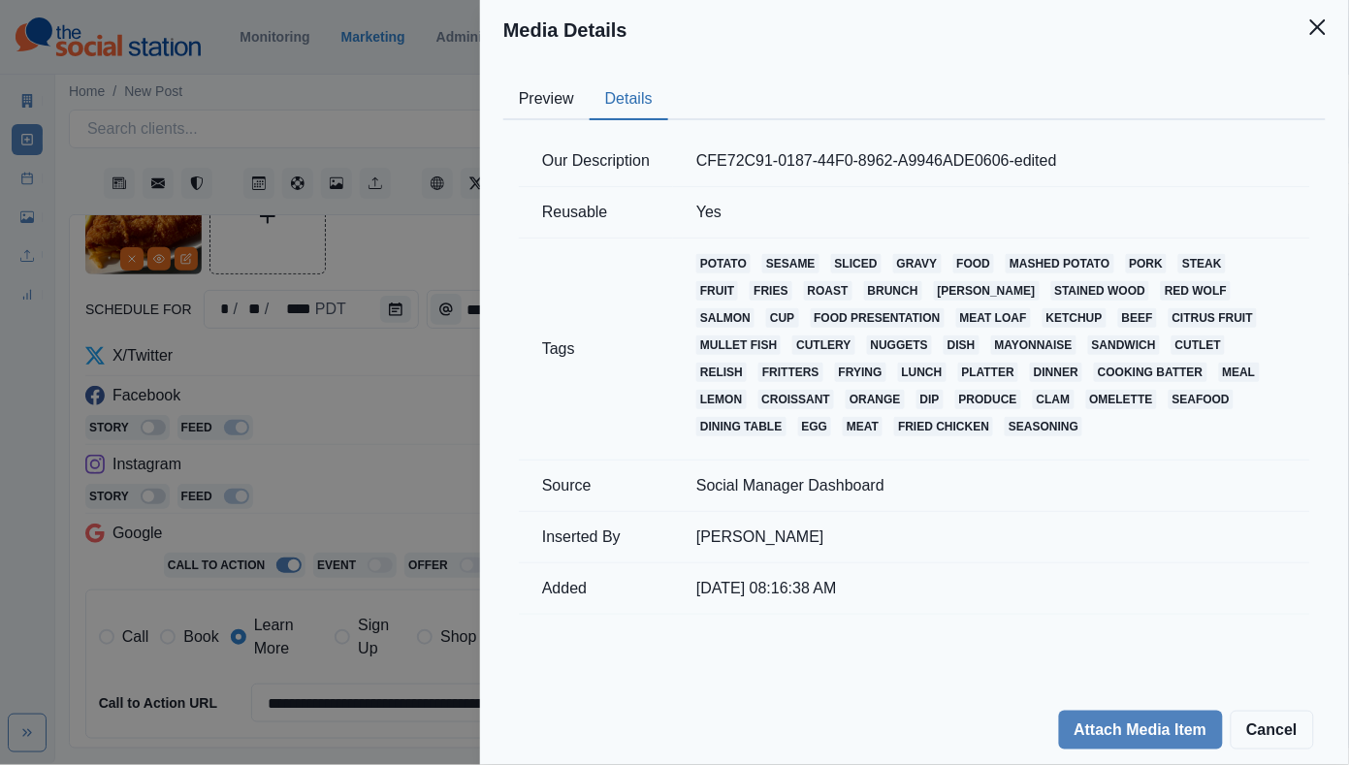
click at [392, 412] on div "Media Details Preview Details Our Description CFE72C91-0187-44F0-8962-A9946ADE0…" at bounding box center [674, 382] width 1349 height 765
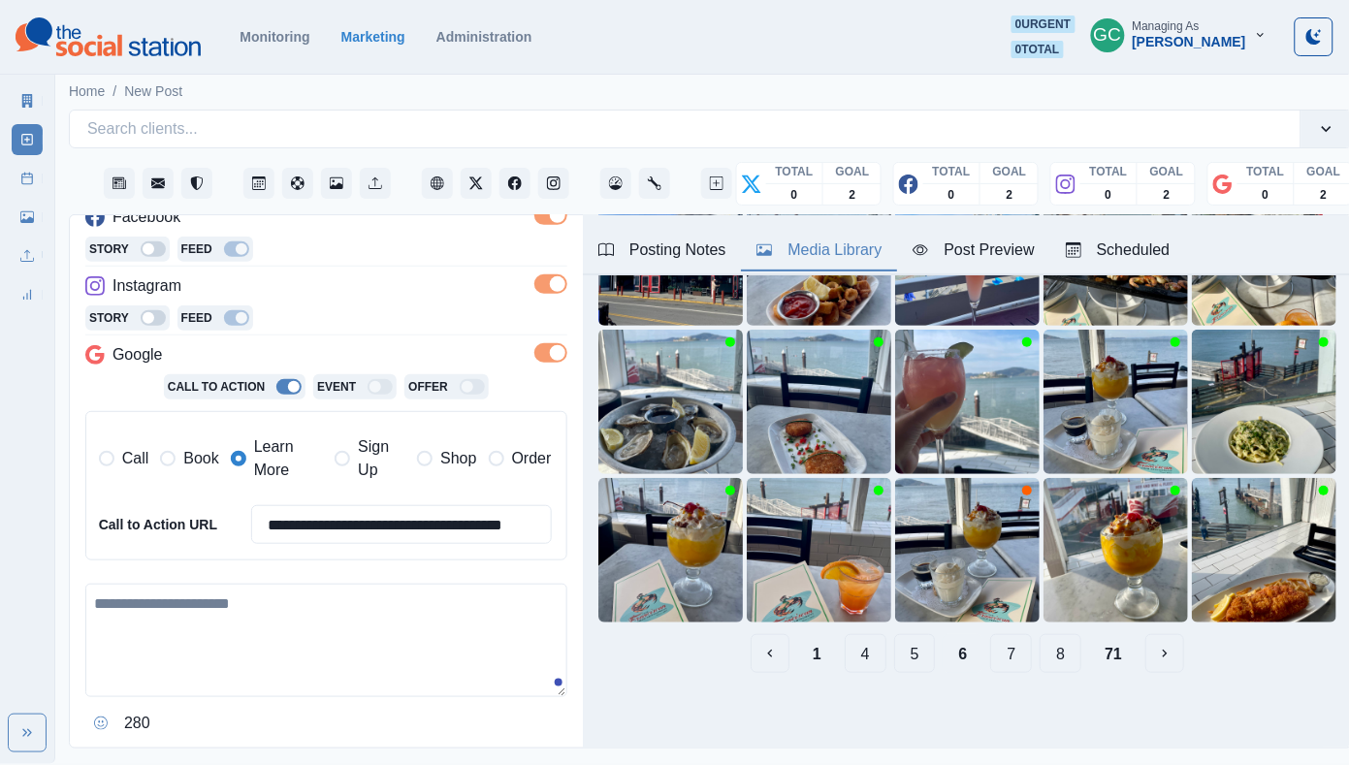
scroll to position [359, 0]
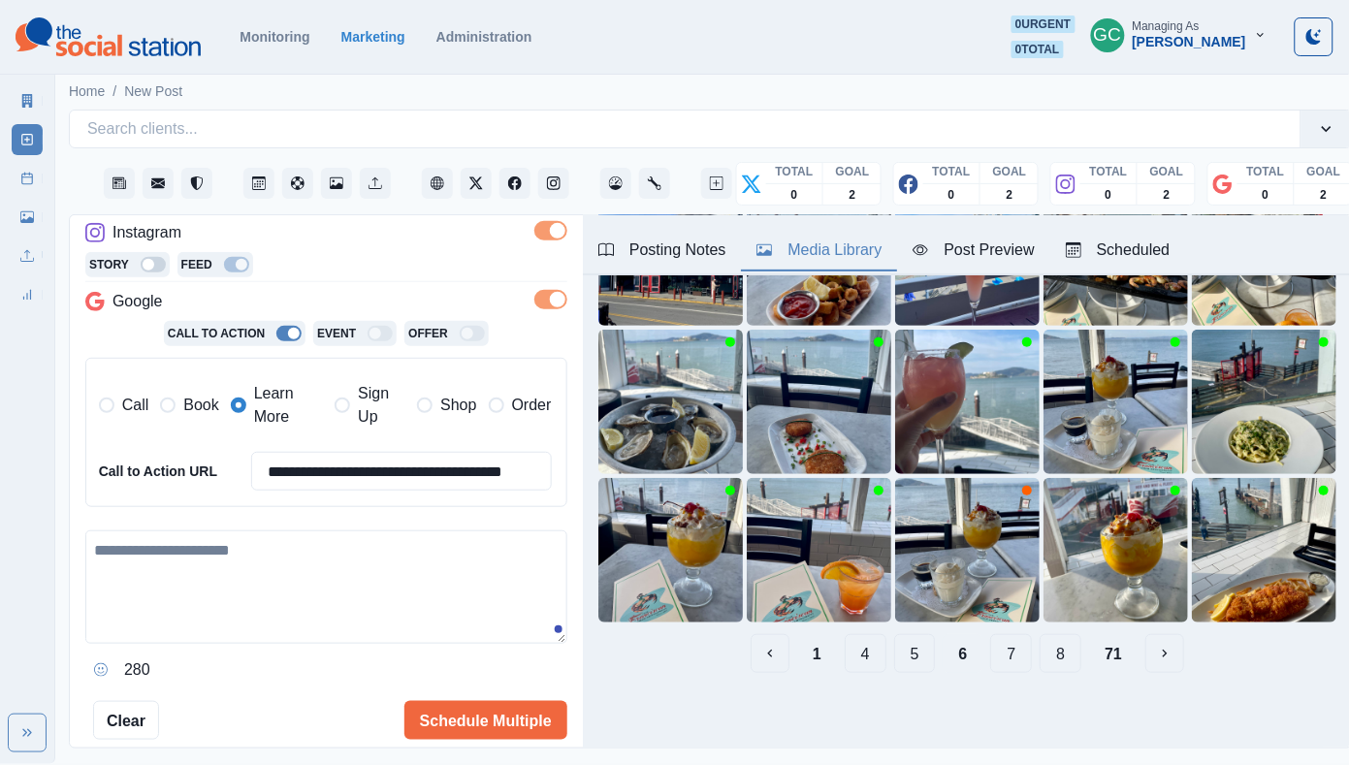
click at [217, 576] on textarea at bounding box center [326, 586] width 482 height 113
paste textarea "**********"
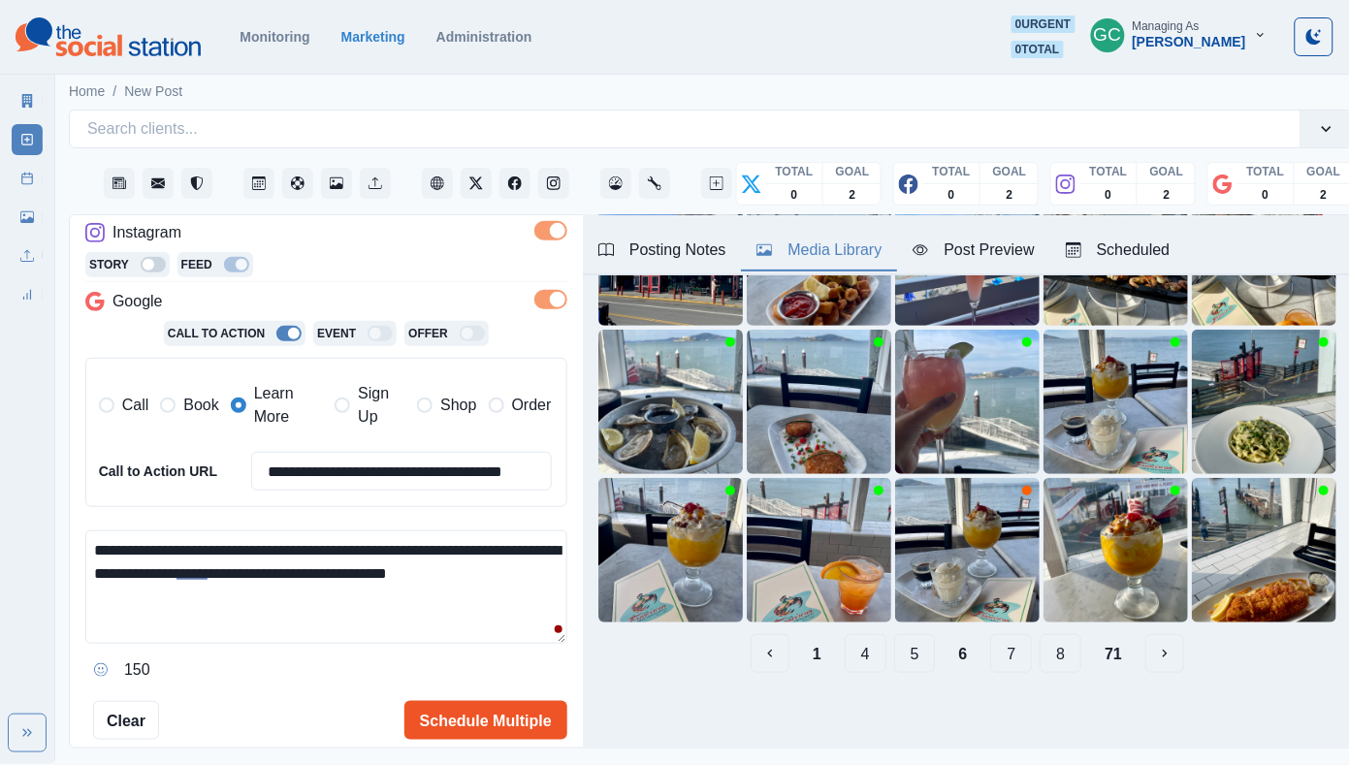
type textarea "**********"
click at [479, 725] on button "Schedule Multiple" at bounding box center [485, 720] width 163 height 39
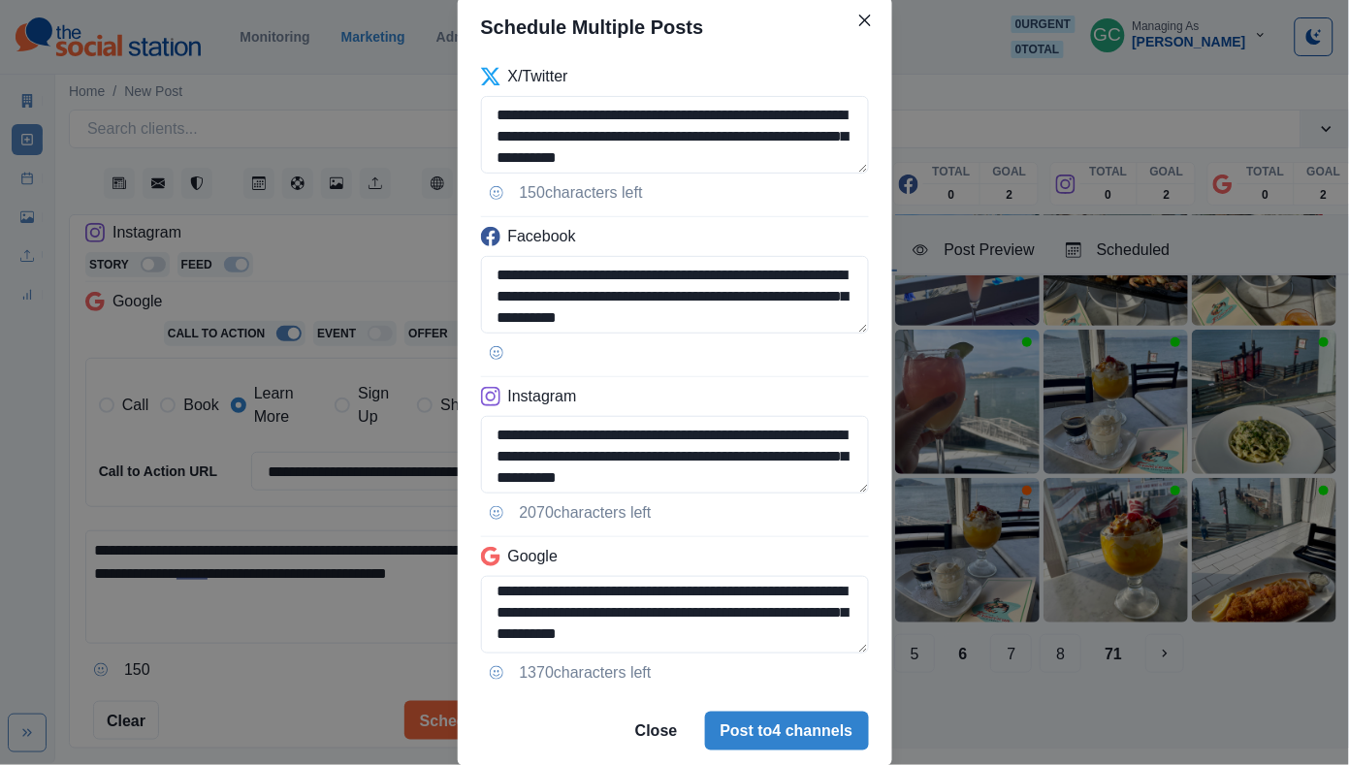
scroll to position [111, 0]
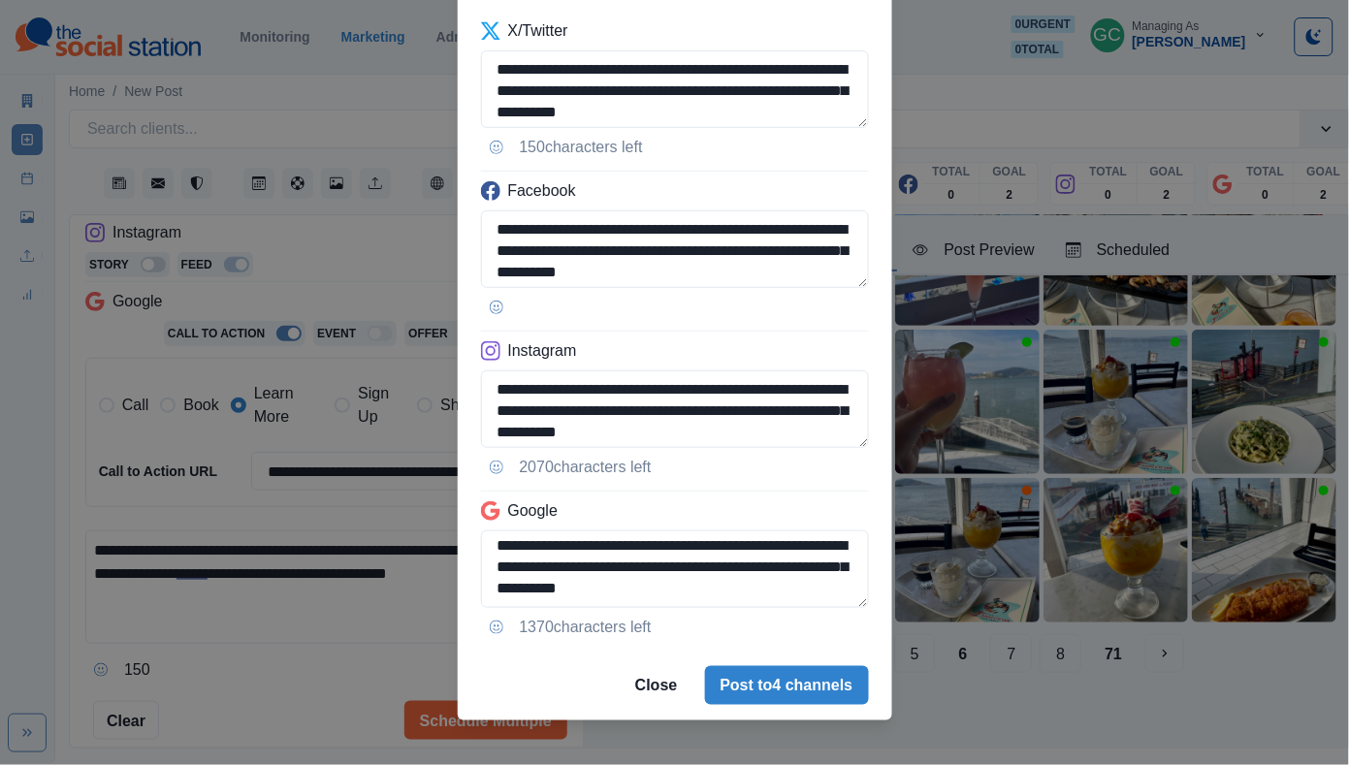
click at [804, 662] on footer "Close Post to 4 channels" at bounding box center [675, 686] width 434 height 70
click at [797, 675] on button "Post to 4 channels" at bounding box center [787, 685] width 164 height 39
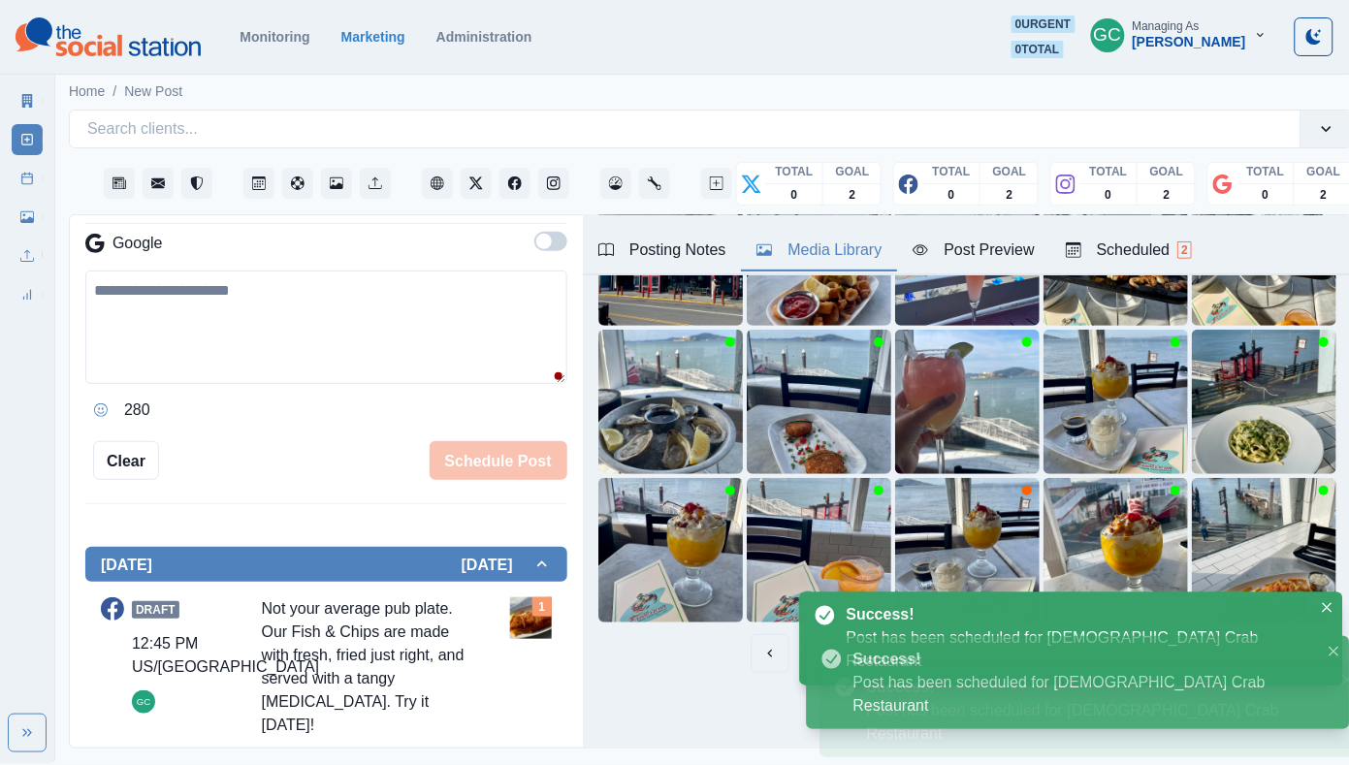
scroll to position [0, 0]
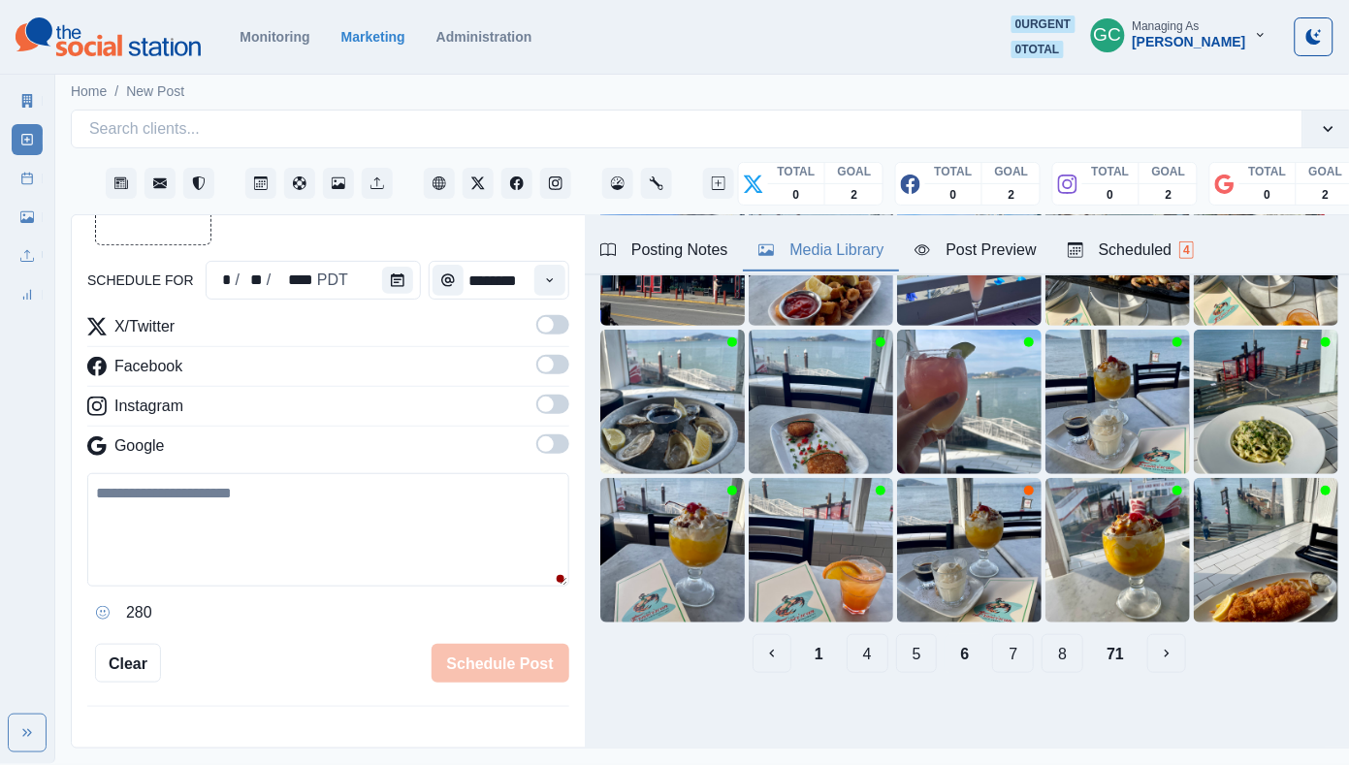
click at [1191, 240] on div "Scheduled 4" at bounding box center [1130, 249] width 126 height 23
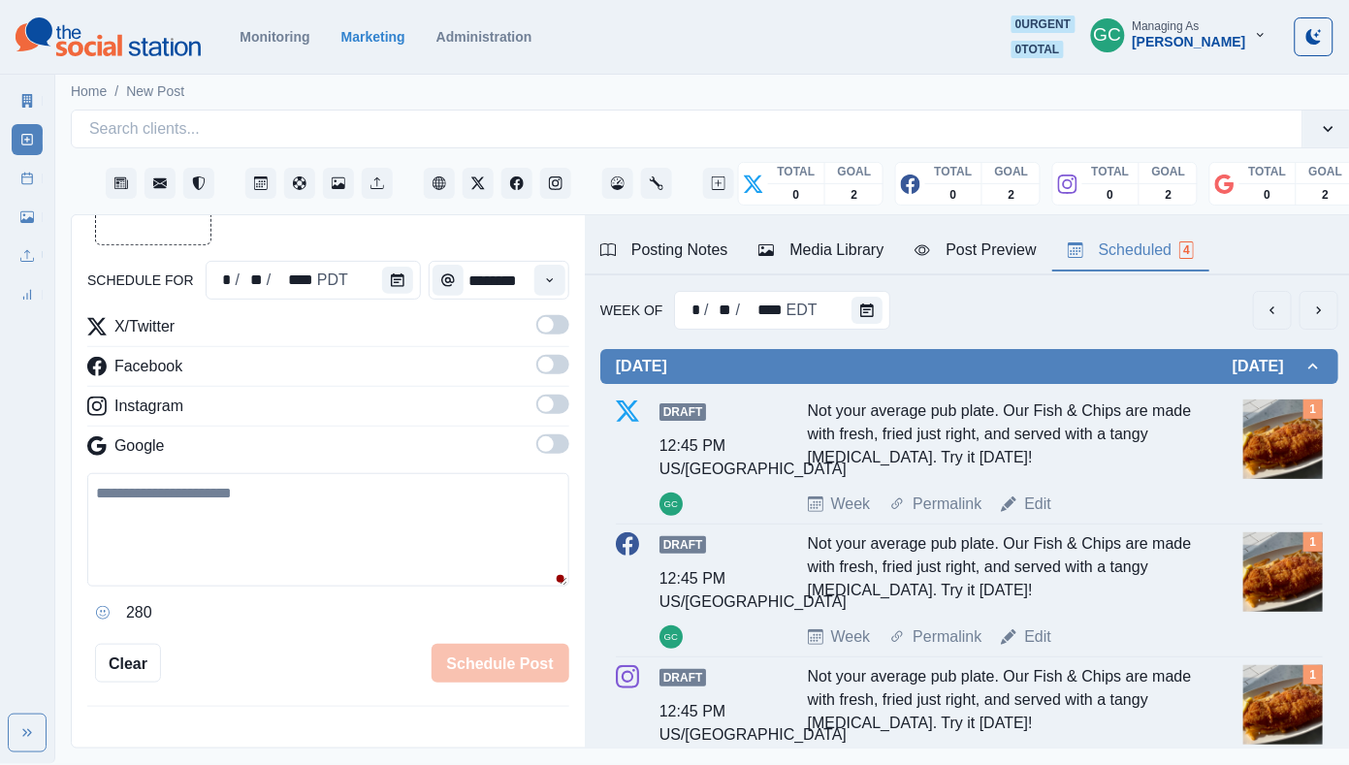
scroll to position [-3, 0]
click at [870, 249] on div "Media Library" at bounding box center [820, 249] width 125 height 23
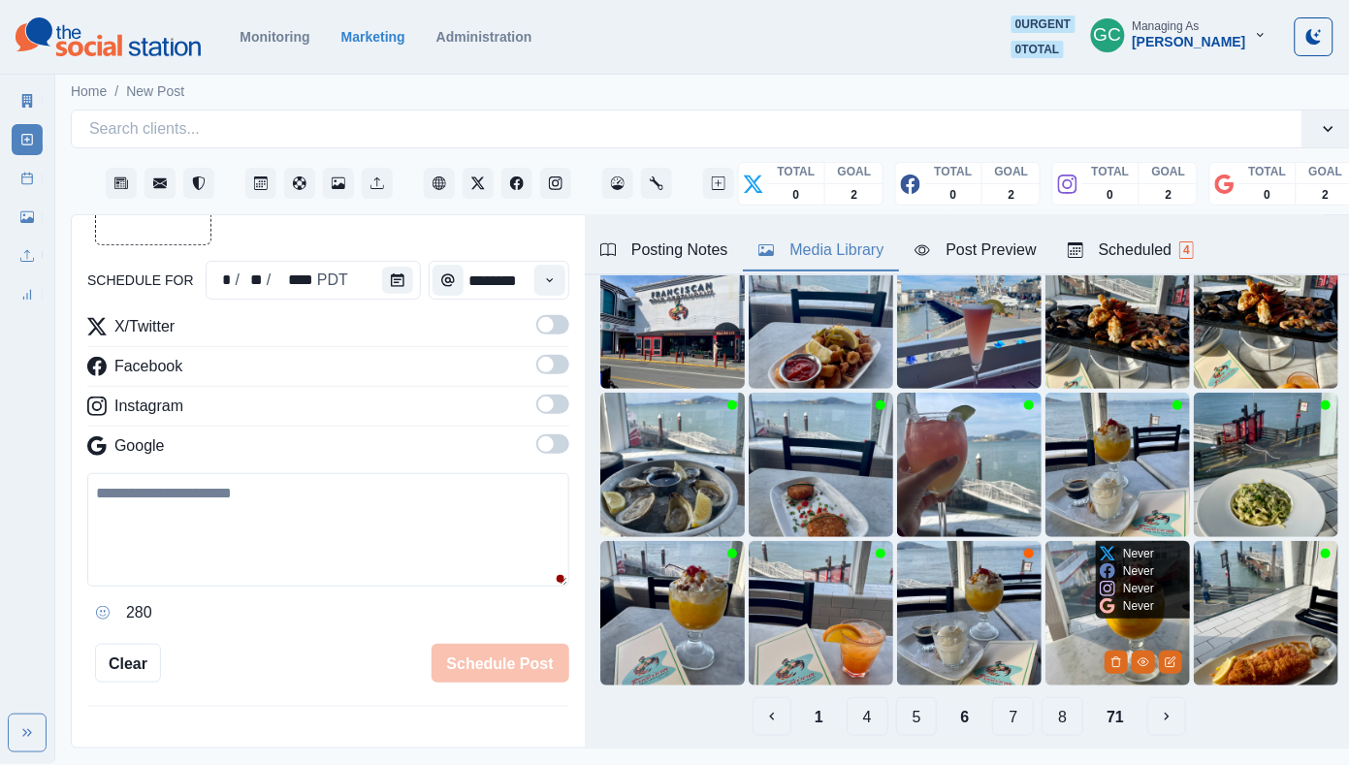
scroll to position [143, 0]
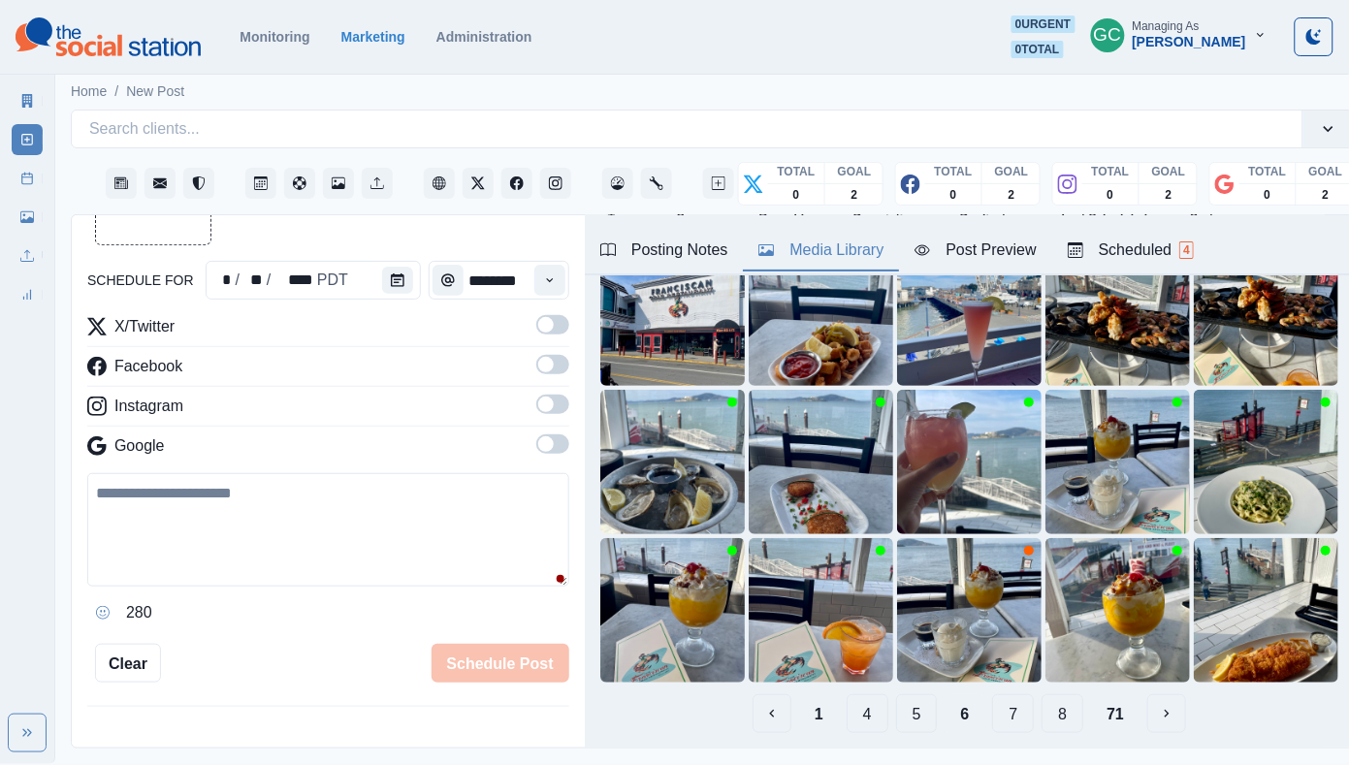
click at [1009, 722] on button "7" at bounding box center [1013, 713] width 42 height 39
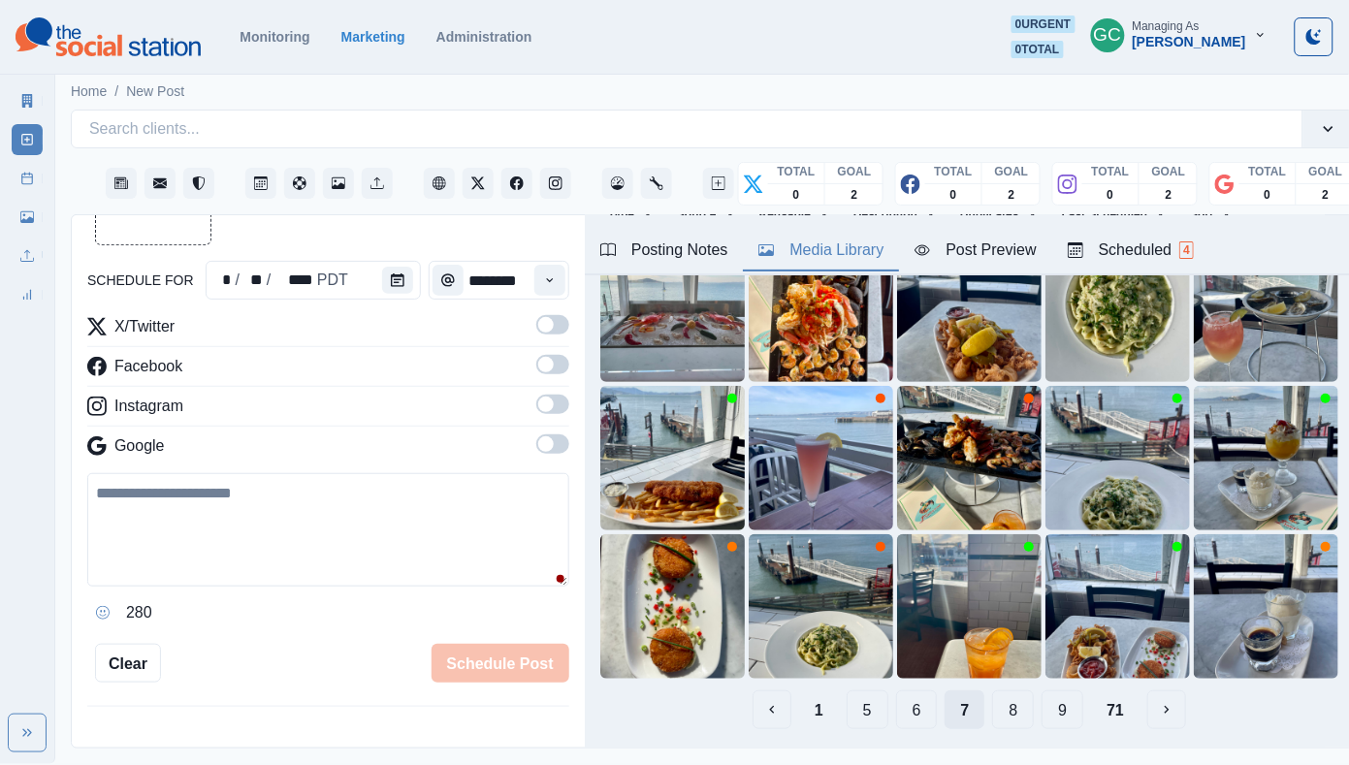
scroll to position [149, 0]
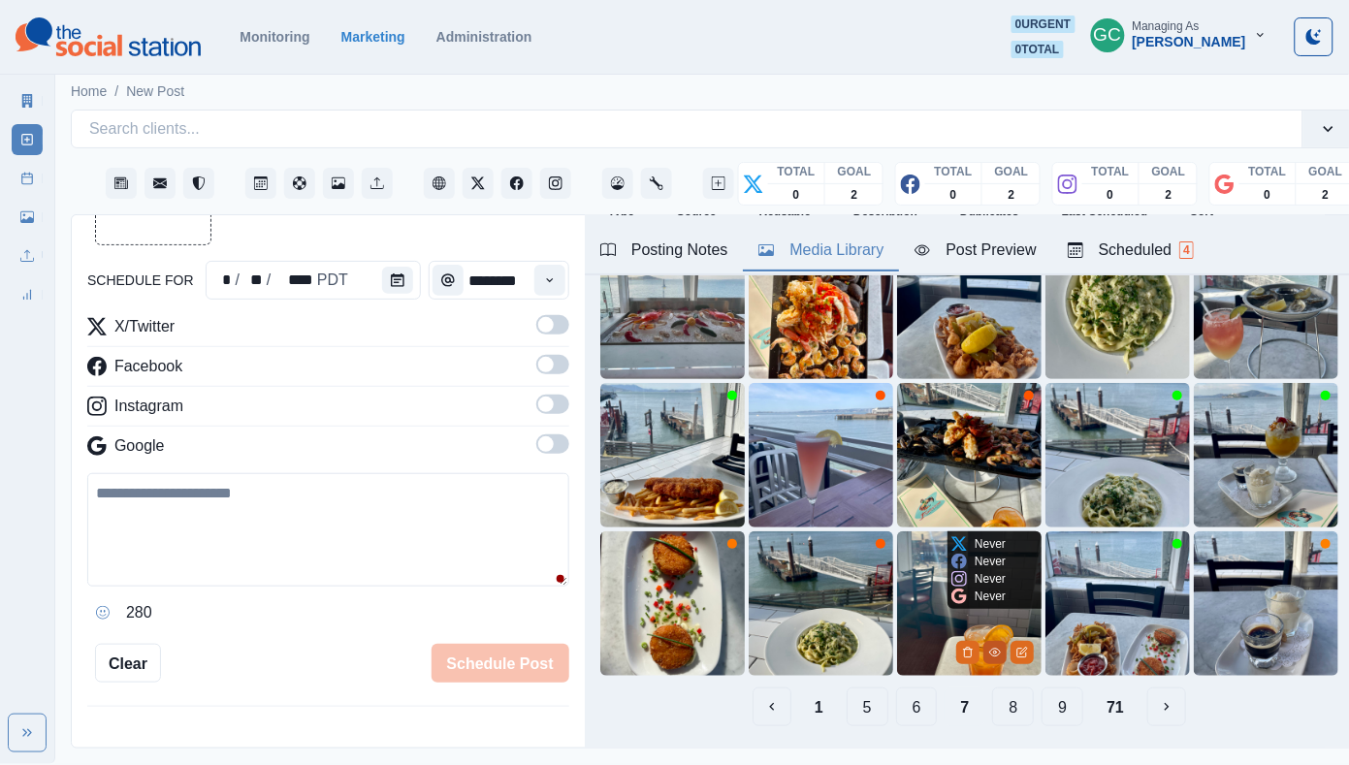
click at [1000, 650] on button "View Media" at bounding box center [994, 652] width 23 height 23
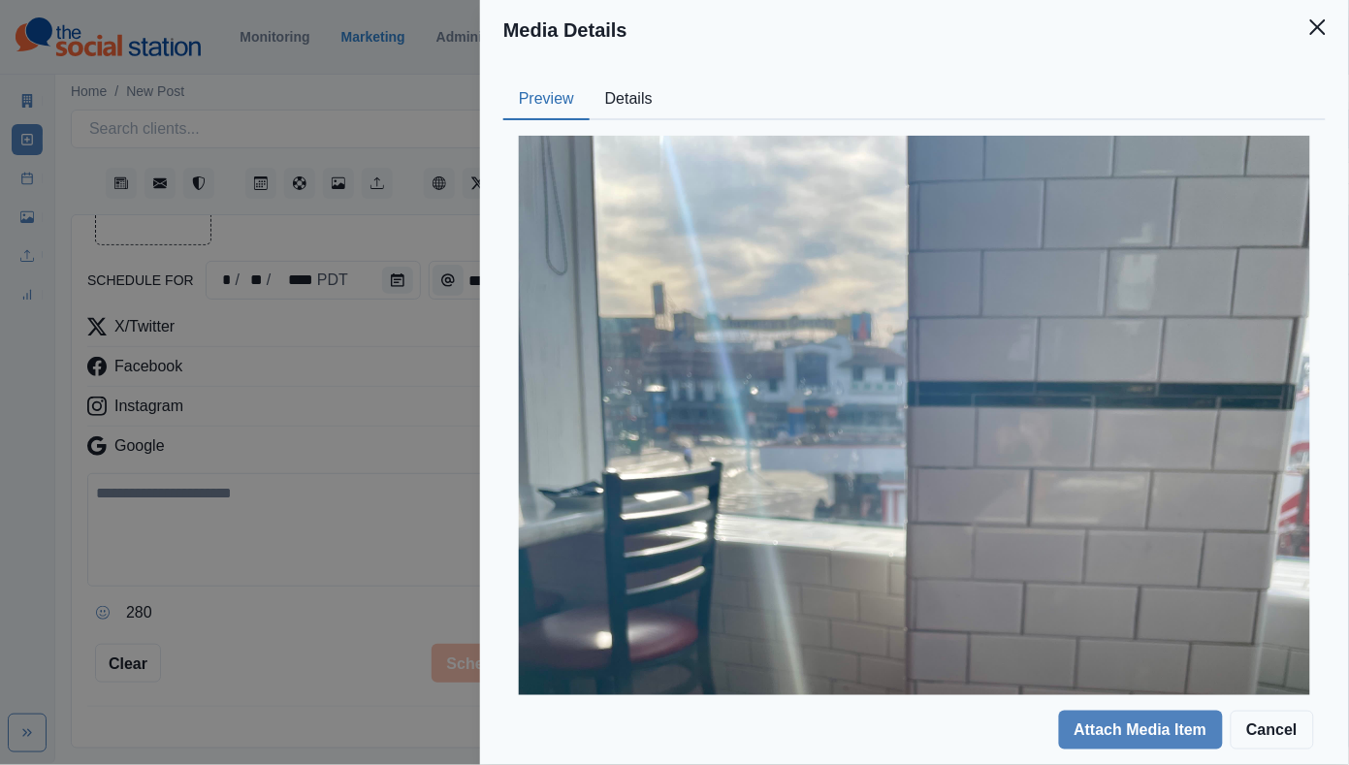
click at [637, 96] on button "Details" at bounding box center [628, 99] width 79 height 41
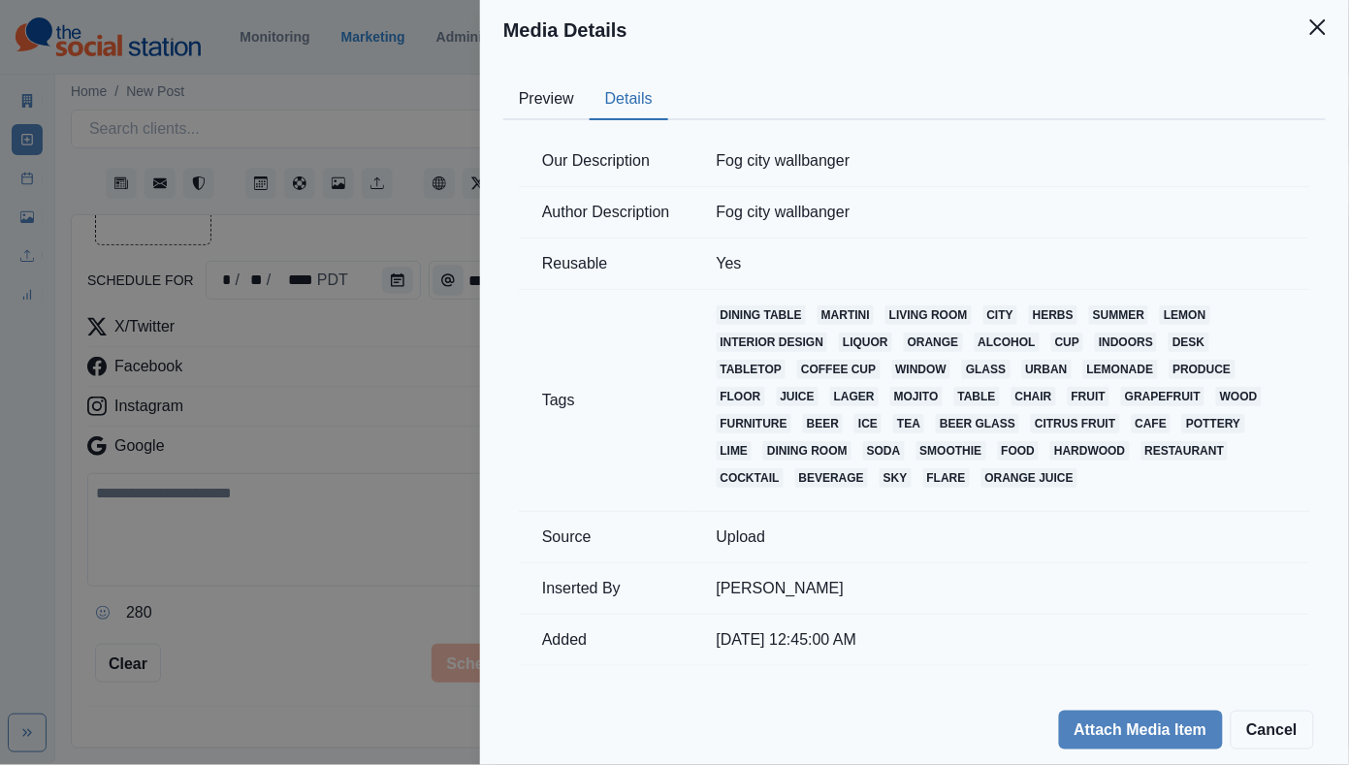
click at [745, 151] on td "Fog city wallbanger" at bounding box center [1001, 161] width 617 height 51
copy td "Fog city wallbanger"
click at [541, 102] on button "Preview" at bounding box center [546, 99] width 86 height 41
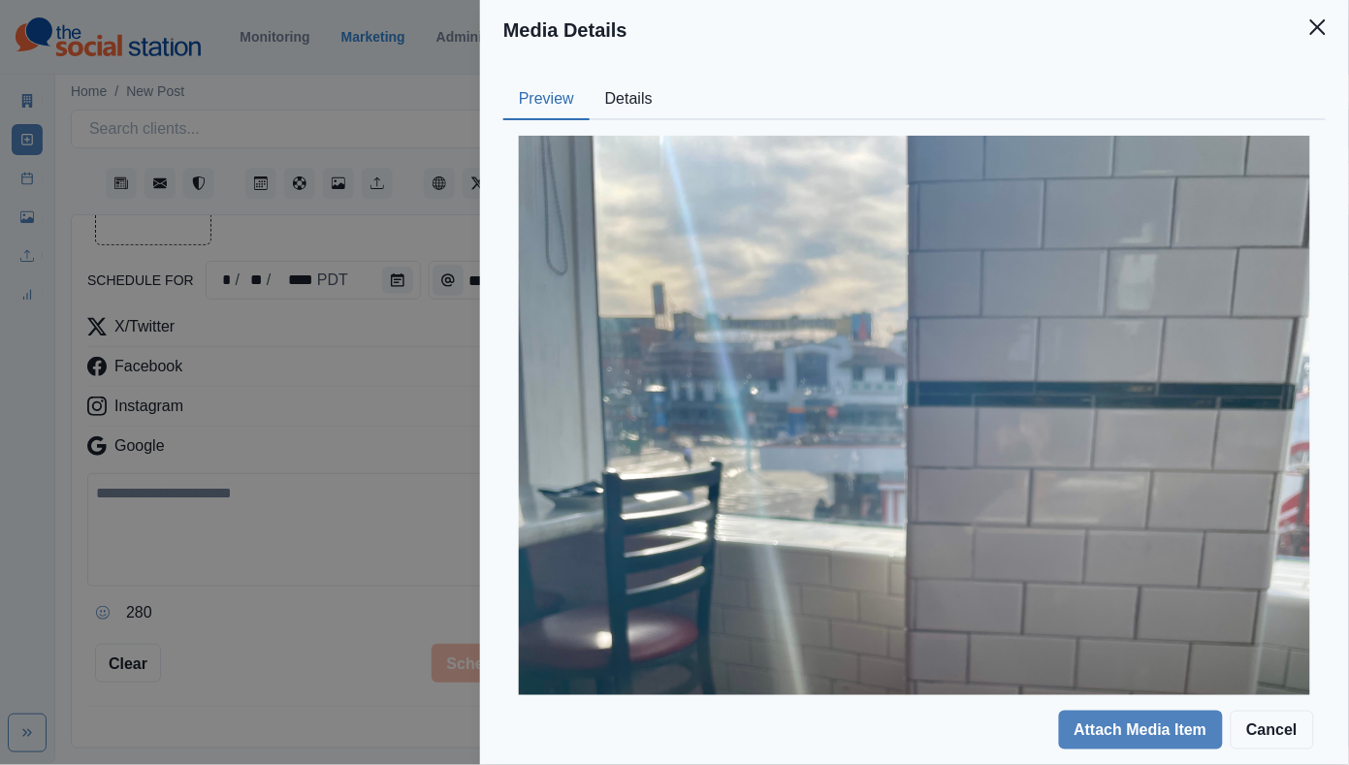
click at [409, 389] on div "Media Details Preview Details Our Description Fog city wallbanger Author Descri…" at bounding box center [674, 382] width 1349 height 765
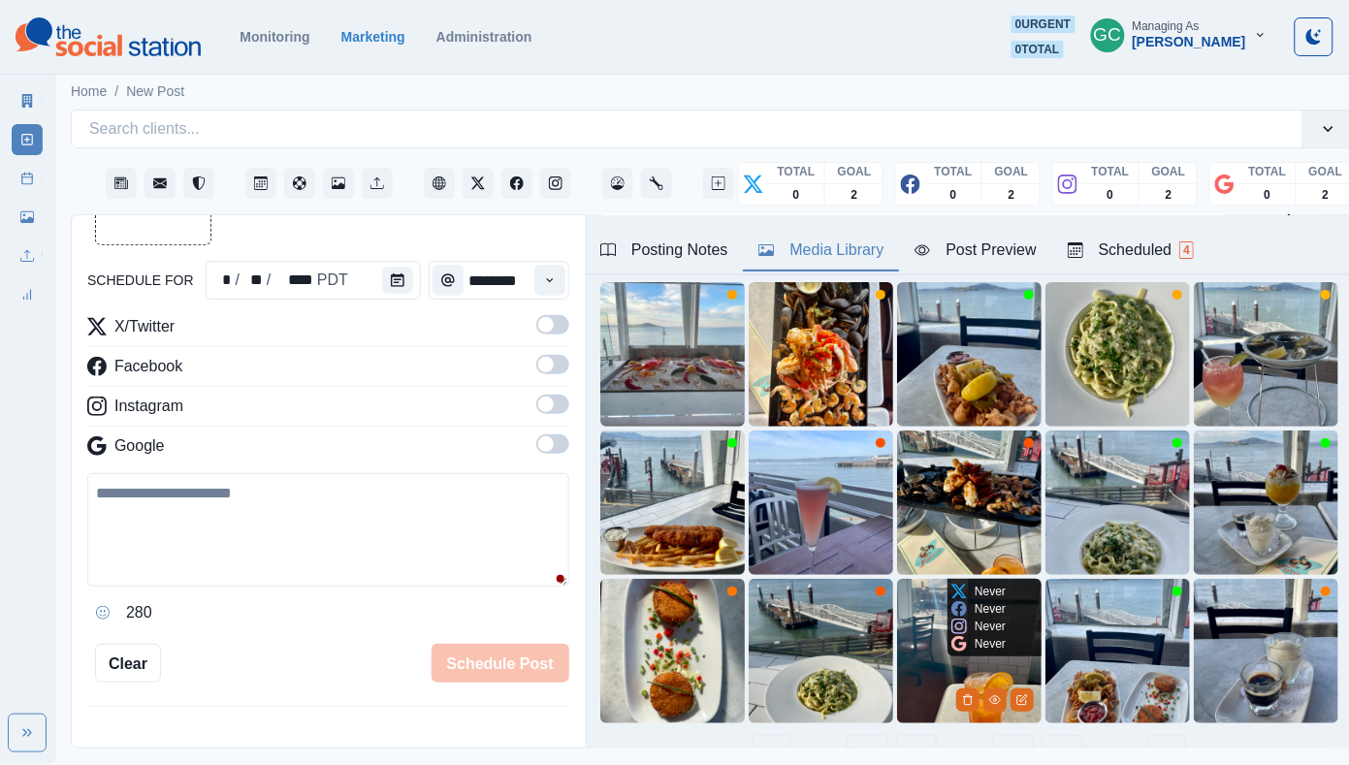
scroll to position [112, 0]
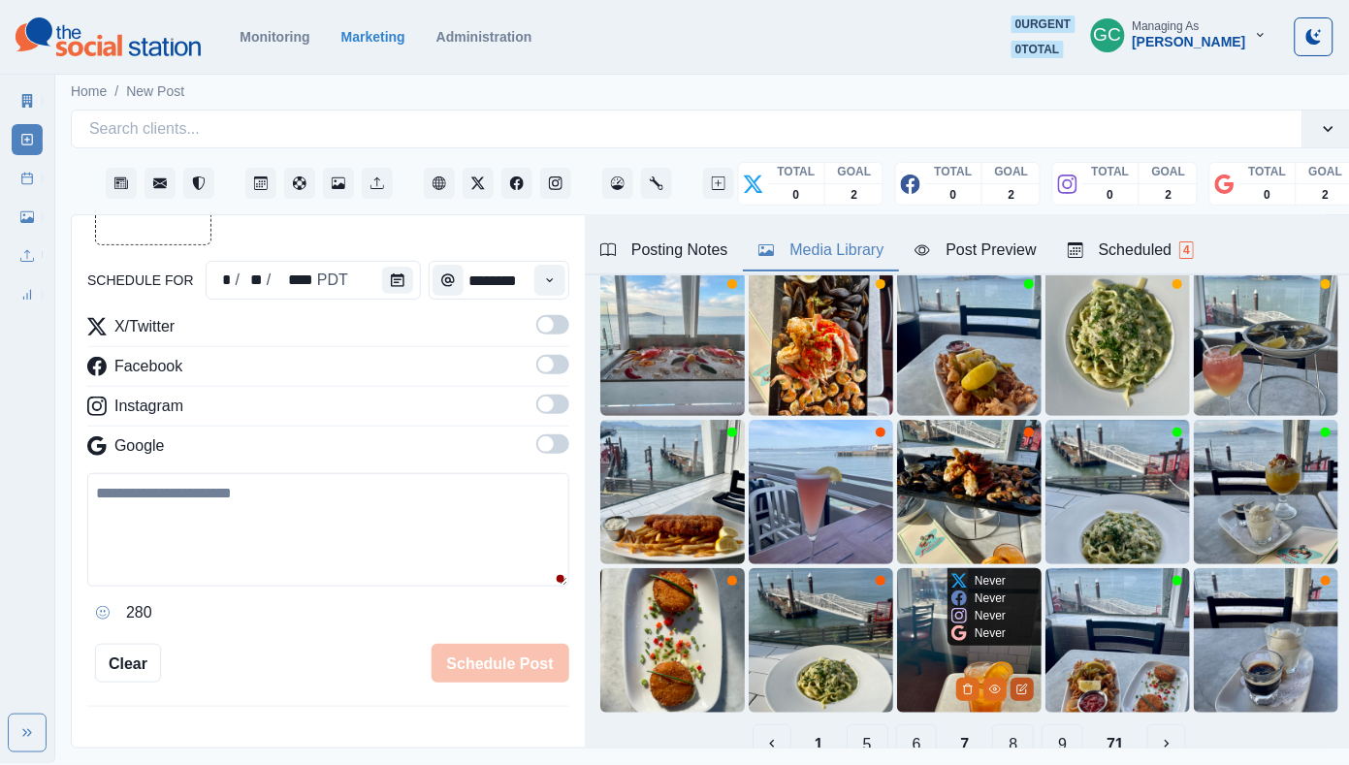
click at [1030, 688] on button "Edit Media" at bounding box center [1021, 689] width 23 height 23
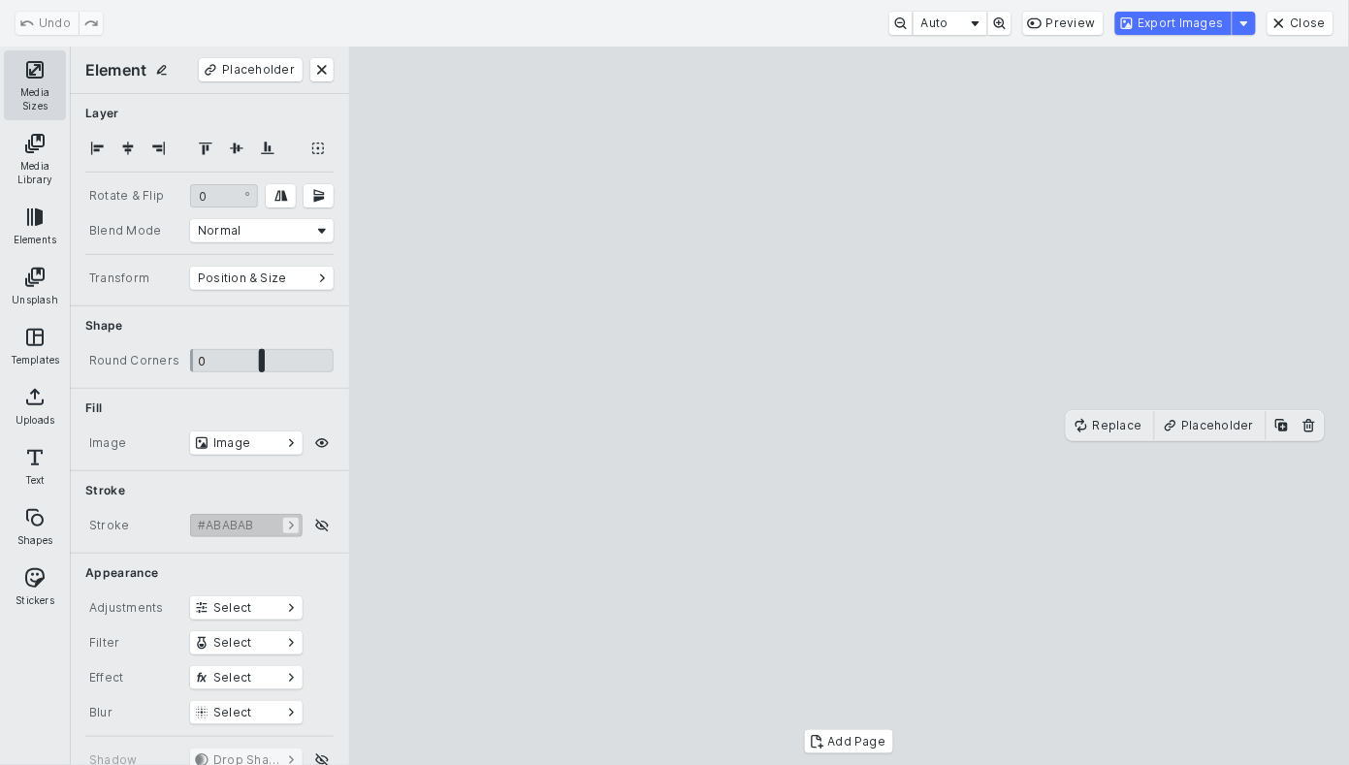
click at [34, 82] on button "Media Sizes" at bounding box center [35, 85] width 62 height 70
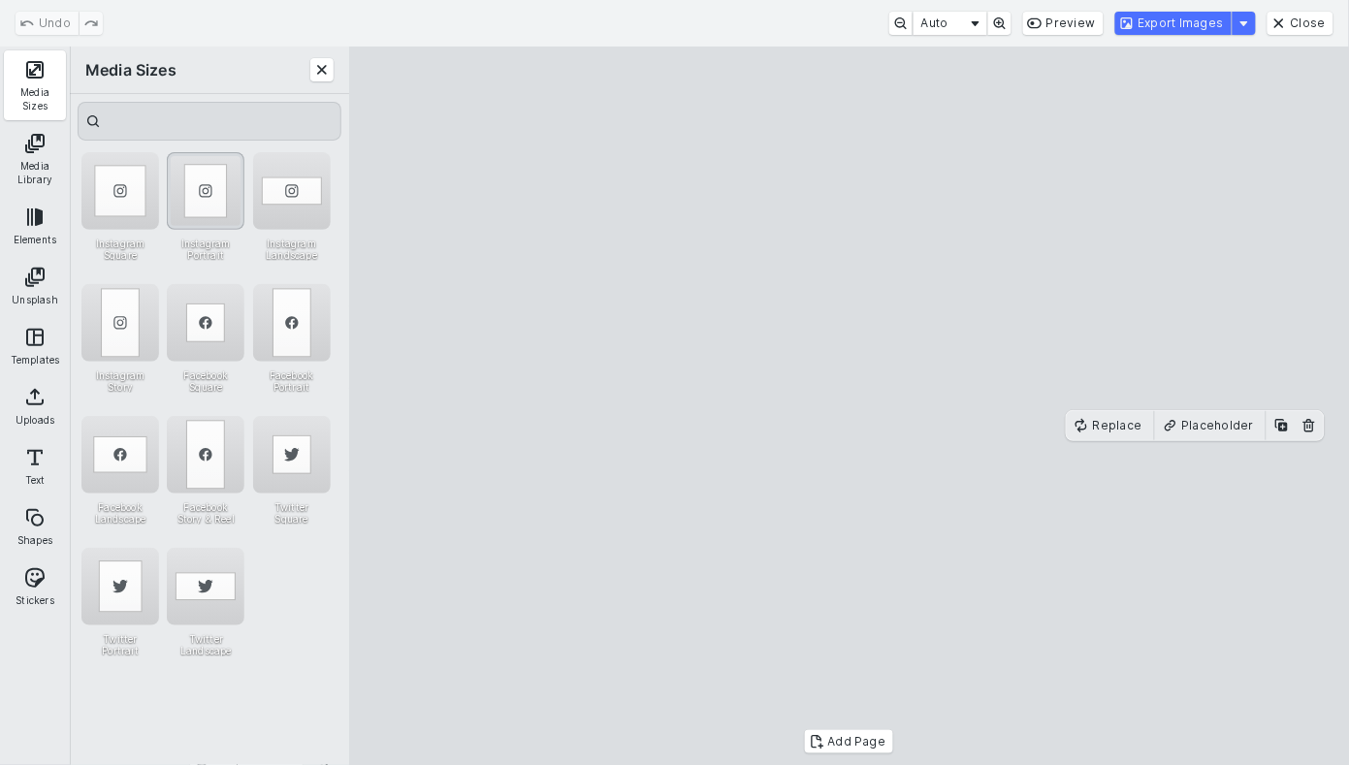
click at [218, 202] on div "Instagram Portrait" at bounding box center [206, 191] width 78 height 78
drag, startPoint x: 636, startPoint y: 158, endPoint x: 596, endPoint y: 0, distance: 163.0
click at [597, 1] on div "Undo Auto Preview Export Images Close Media Sizes Media Library Elements Unspla…" at bounding box center [674, 382] width 1349 height 765
drag, startPoint x: 798, startPoint y: 613, endPoint x: 799, endPoint y: 479, distance: 133.8
click at [849, 406] on cesdk-canvas "Editor canvas" at bounding box center [849, 406] width 0 height 0
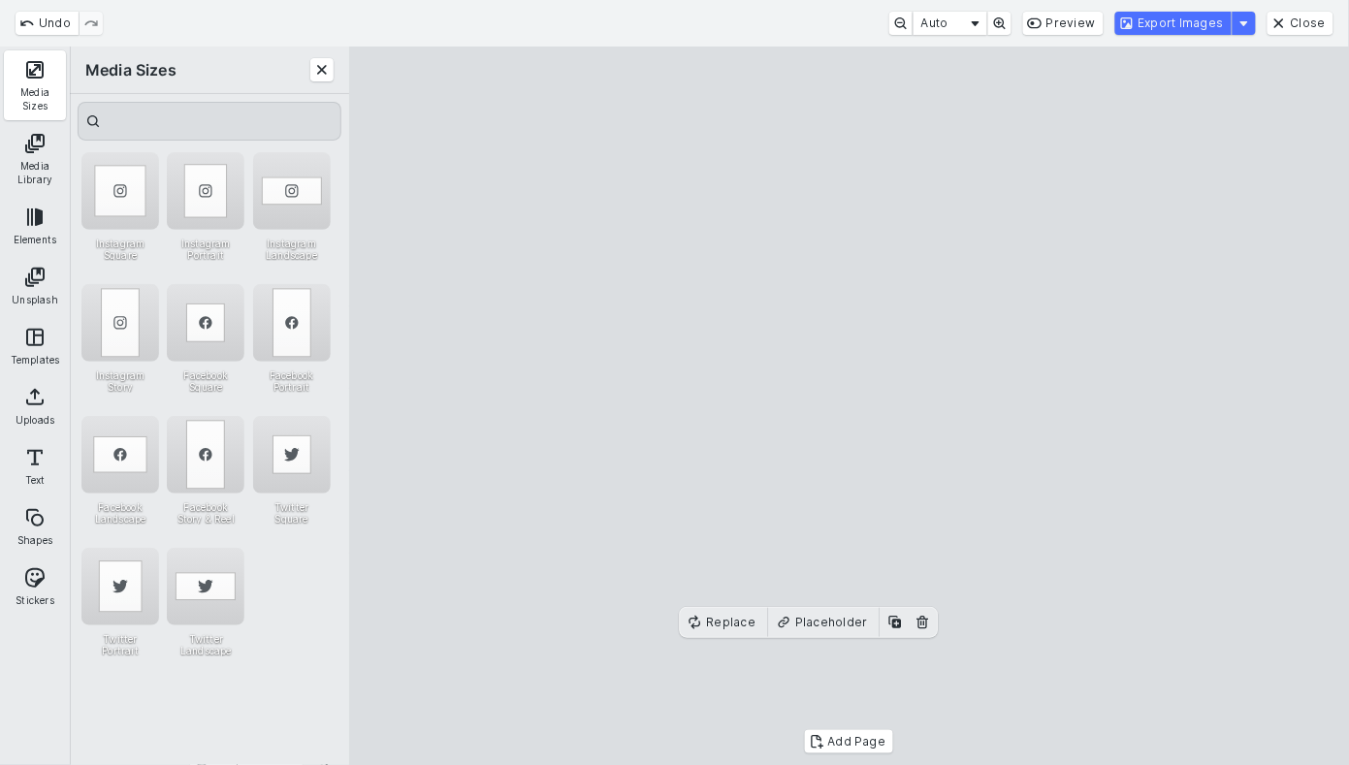
click at [849, 406] on cesdk-canvas "Editor canvas" at bounding box center [849, 406] width 0 height 0
drag, startPoint x: 803, startPoint y: 569, endPoint x: 800, endPoint y: 617, distance: 47.6
click at [849, 406] on cesdk-canvas "Editor canvas" at bounding box center [849, 406] width 0 height 0
drag, startPoint x: 802, startPoint y: 558, endPoint x: 812, endPoint y: 715, distance: 157.4
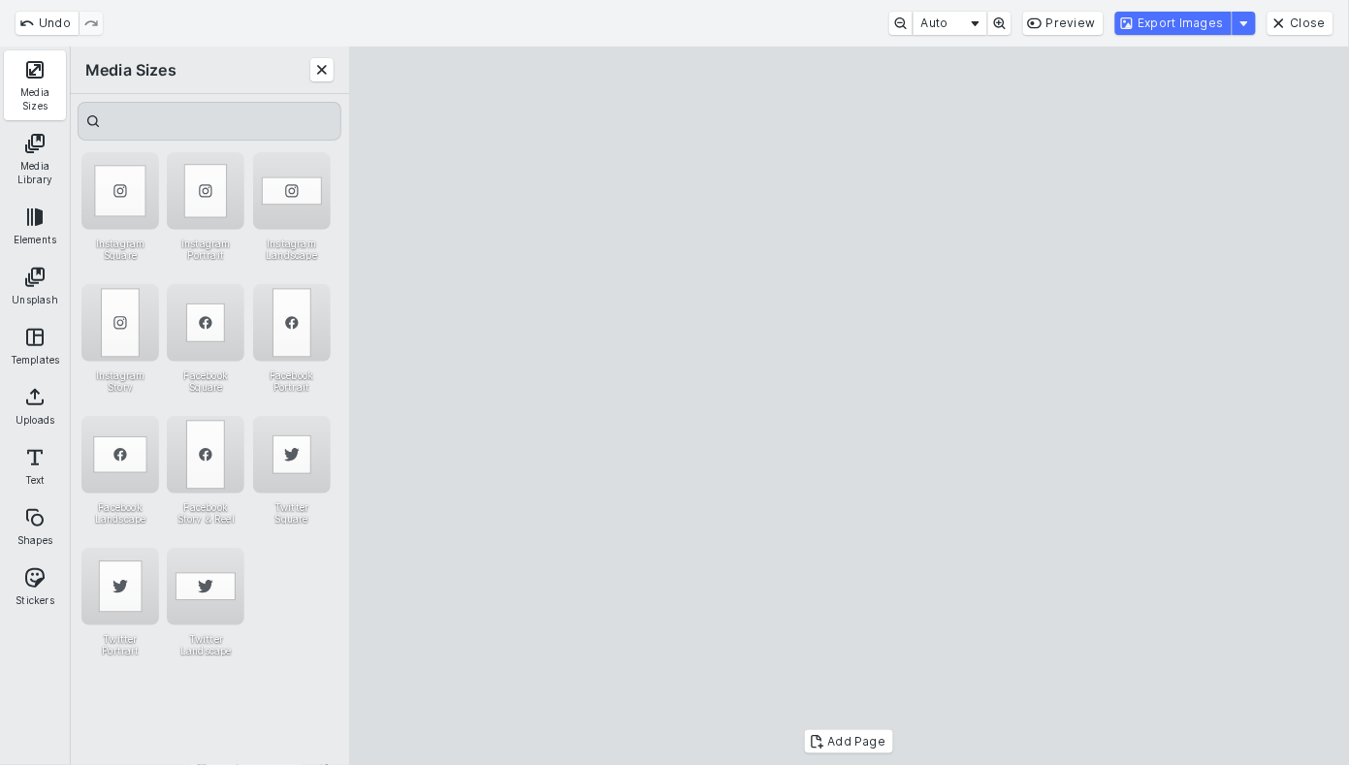
click at [849, 406] on cesdk-canvas "Editor canvas" at bounding box center [849, 406] width 0 height 0
drag, startPoint x: 813, startPoint y: 605, endPoint x: 811, endPoint y: 583, distance: 22.5
click at [849, 406] on cesdk-canvas "Editor canvas" at bounding box center [849, 406] width 0 height 0
click at [1197, 28] on button "Export Images" at bounding box center [1173, 23] width 116 height 23
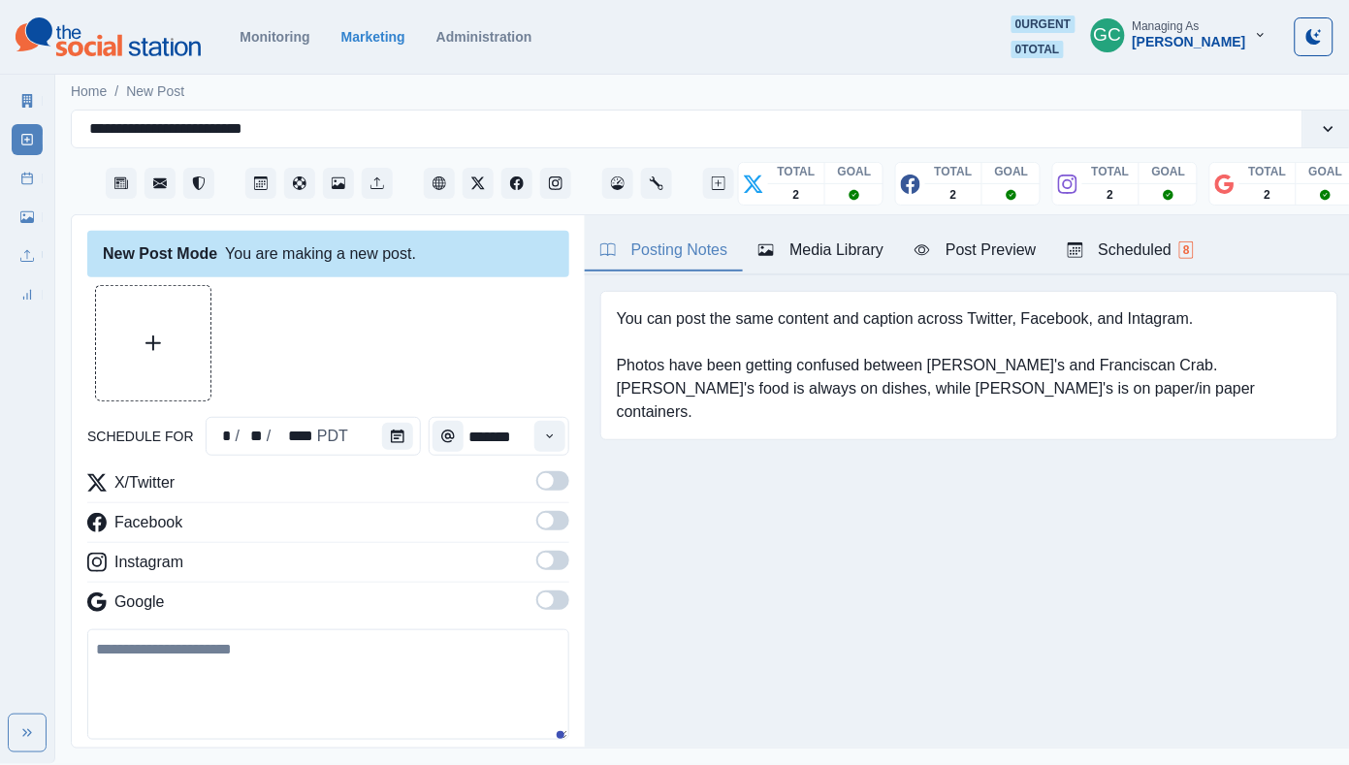
click at [838, 247] on div "Media Library" at bounding box center [820, 249] width 125 height 23
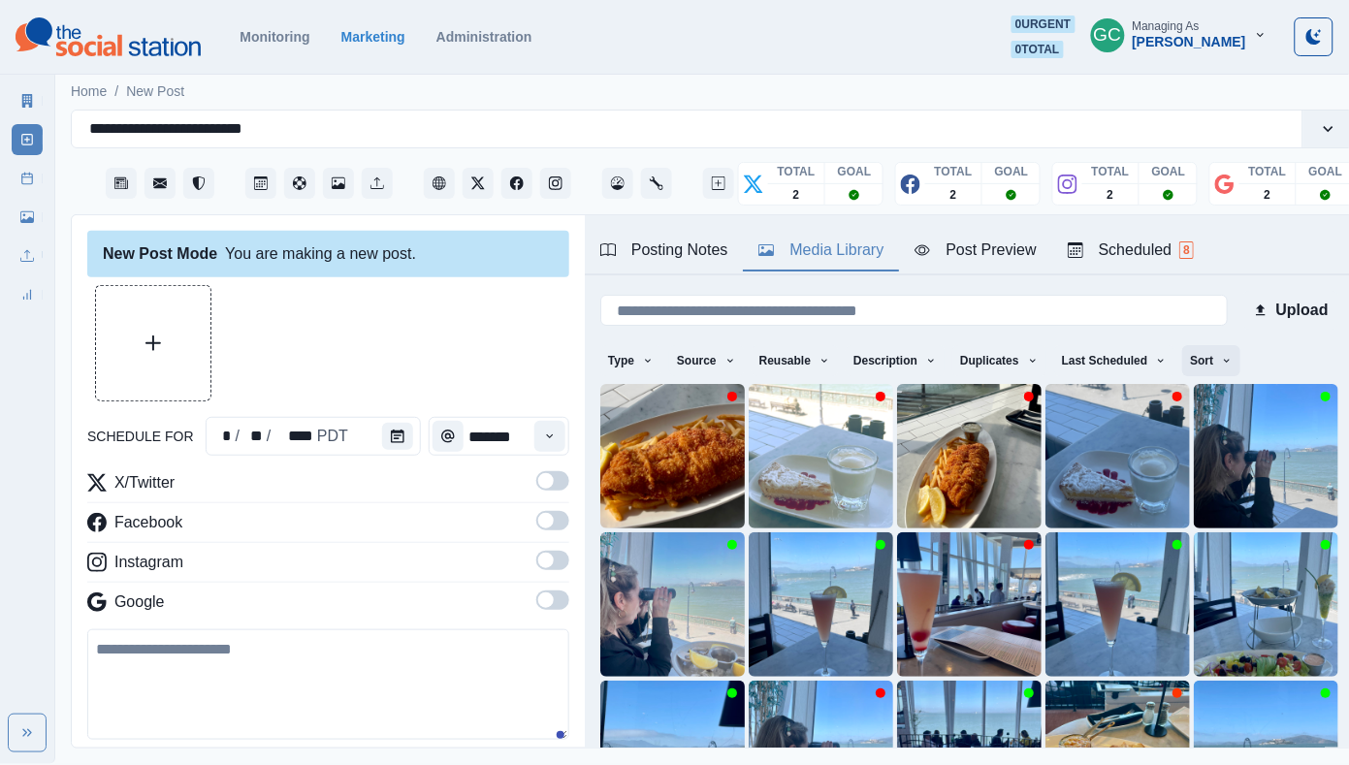
click at [1214, 371] on button "Sort" at bounding box center [1211, 360] width 58 height 31
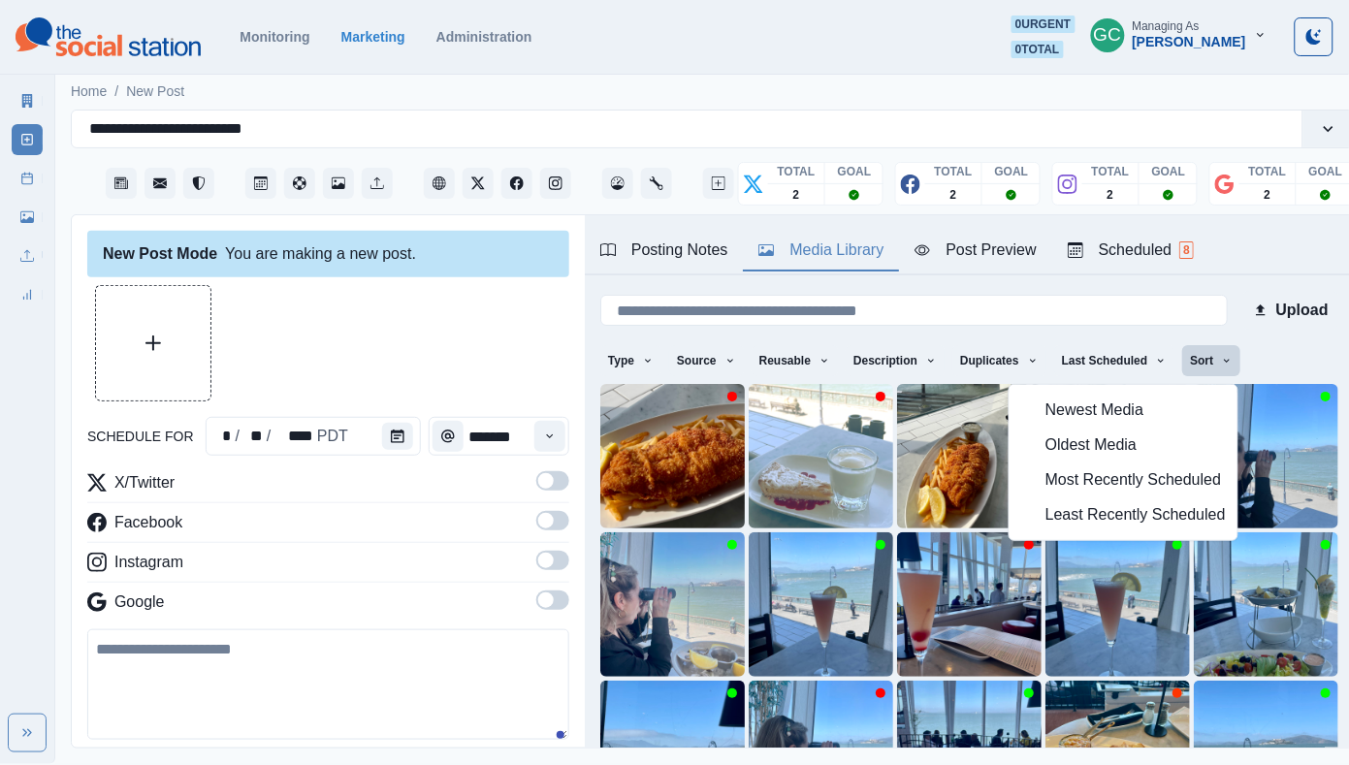
click at [1158, 412] on span "Newest Media" at bounding box center [1135, 409] width 180 height 23
click at [901, 312] on input at bounding box center [913, 310] width 627 height 31
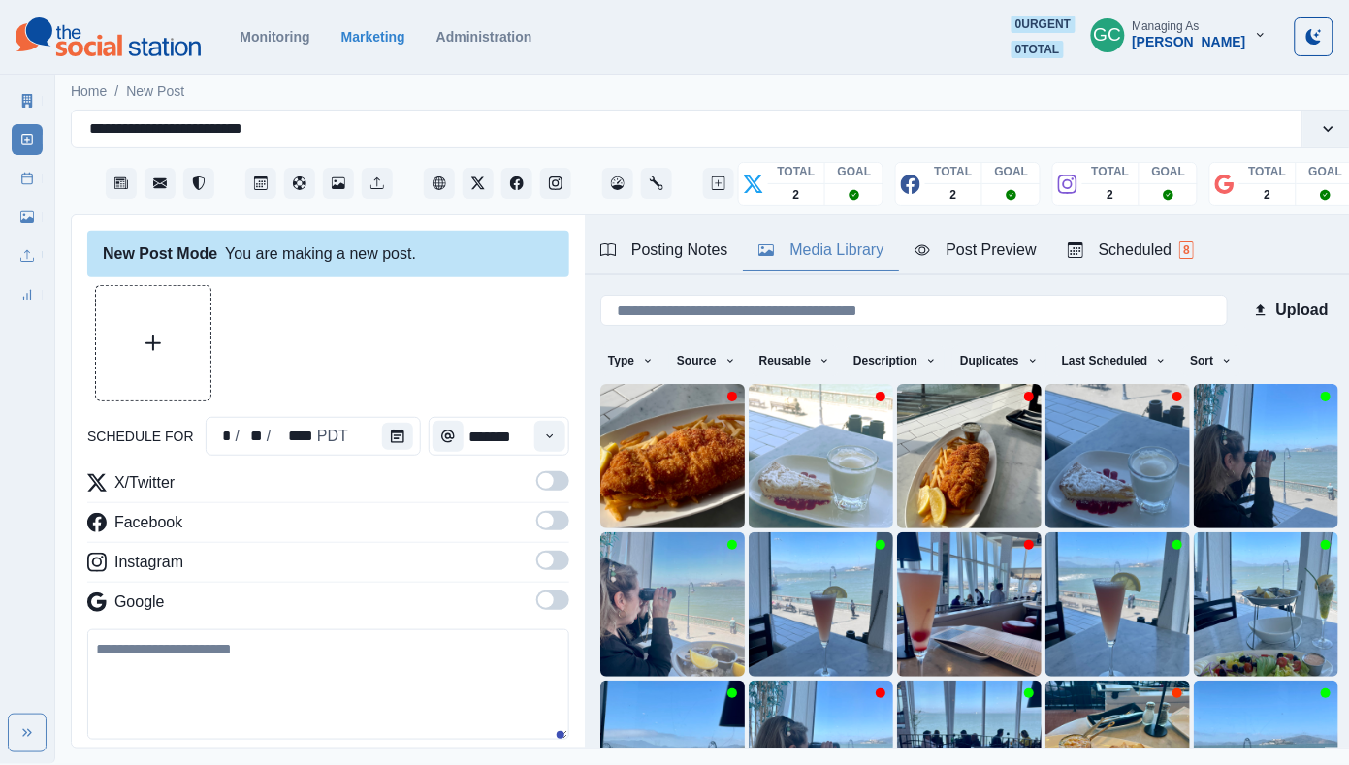
click at [1165, 235] on button "Scheduled 8" at bounding box center [1130, 251] width 157 height 41
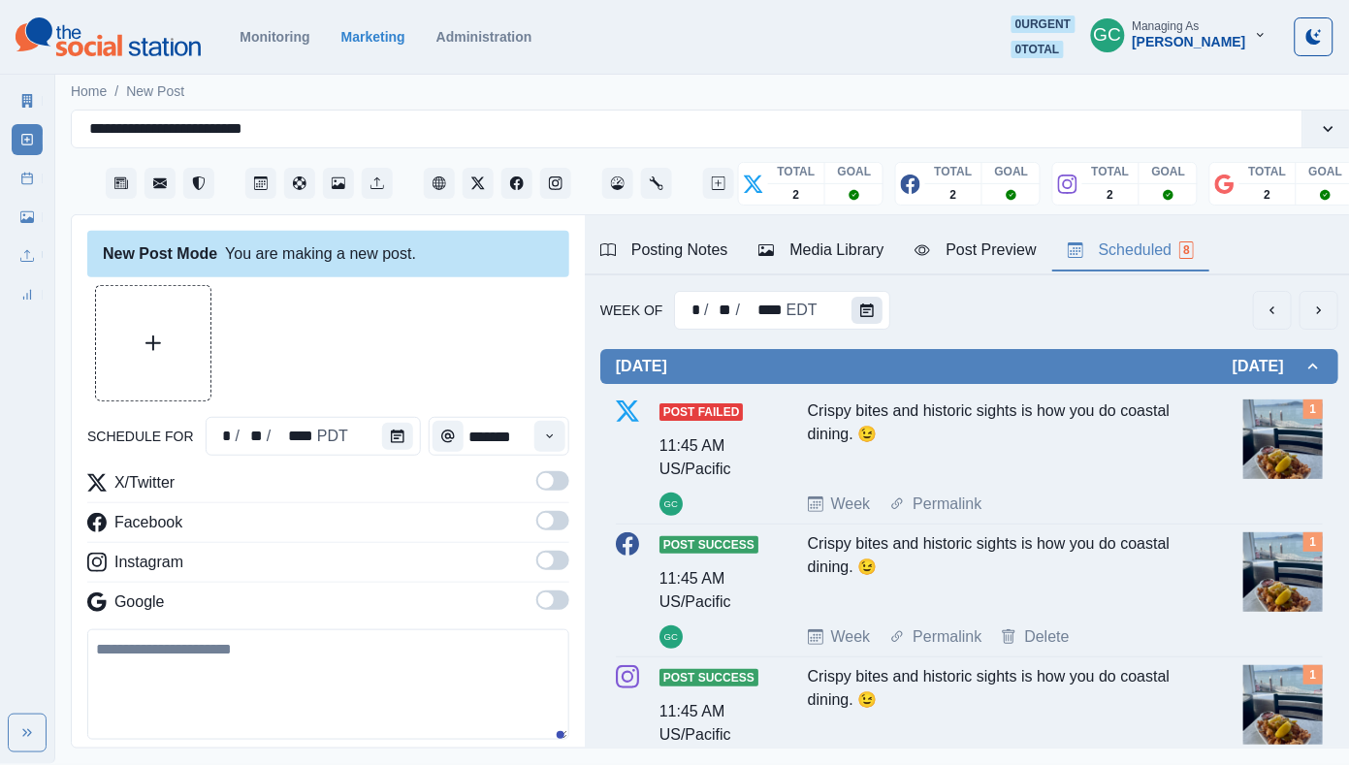
click at [874, 309] on button "Calendar" at bounding box center [866, 310] width 31 height 27
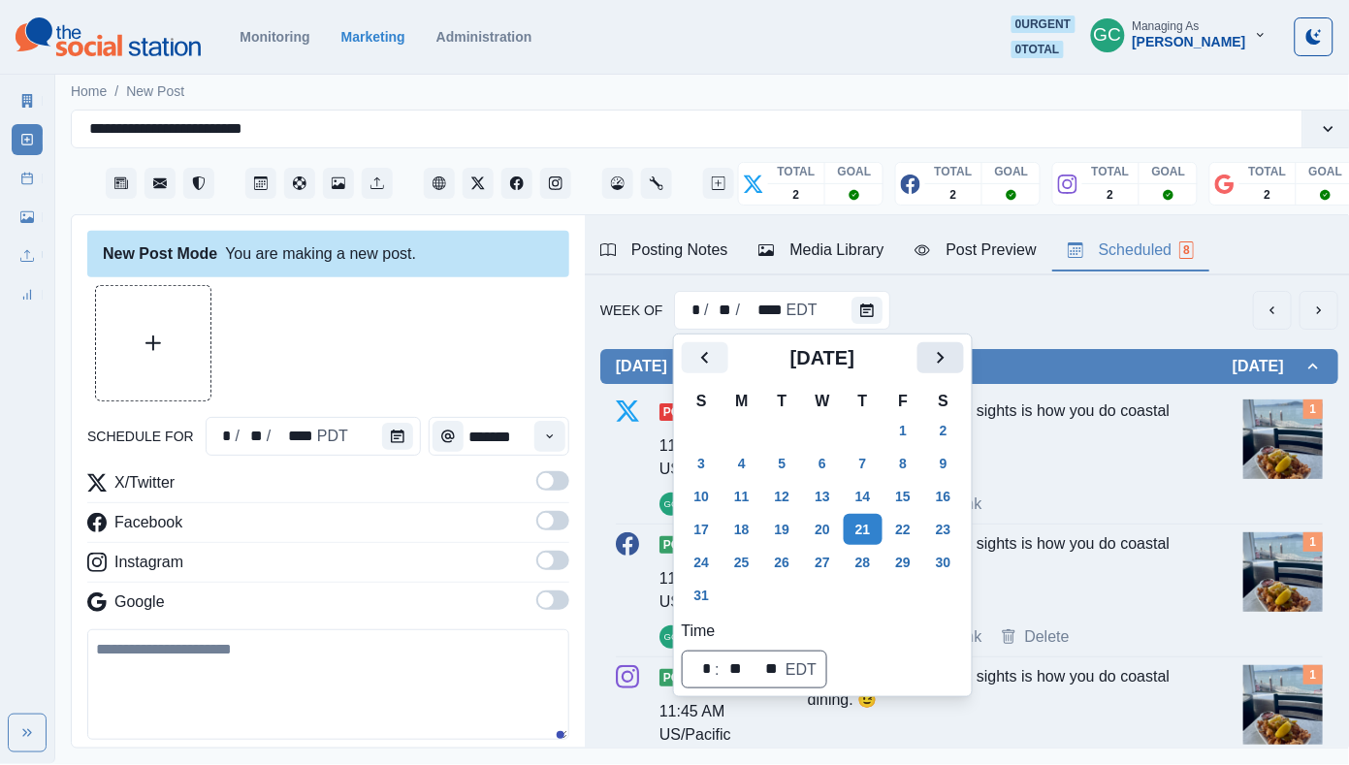
click at [945, 350] on icon "Next" at bounding box center [940, 357] width 23 height 23
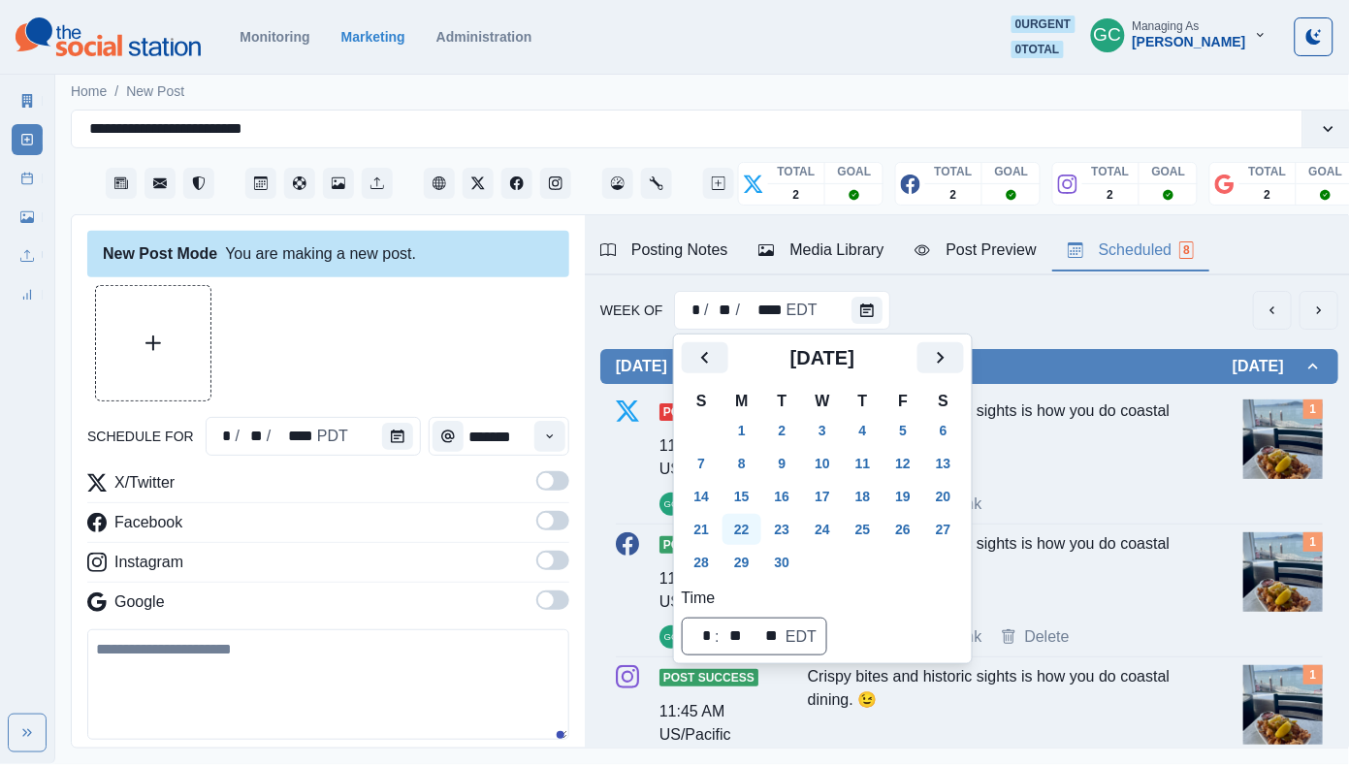
click at [747, 528] on button "22" at bounding box center [741, 529] width 39 height 31
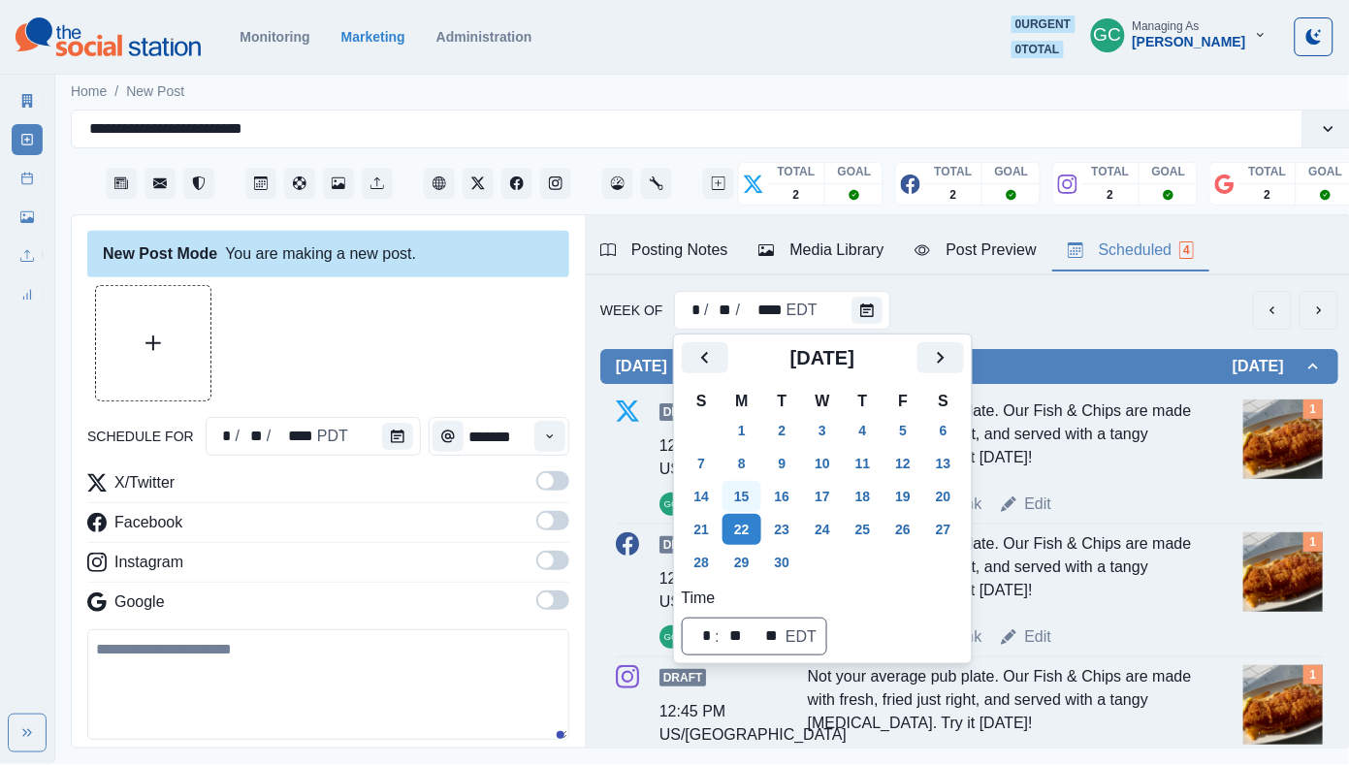
click at [747, 495] on button "15" at bounding box center [741, 496] width 39 height 31
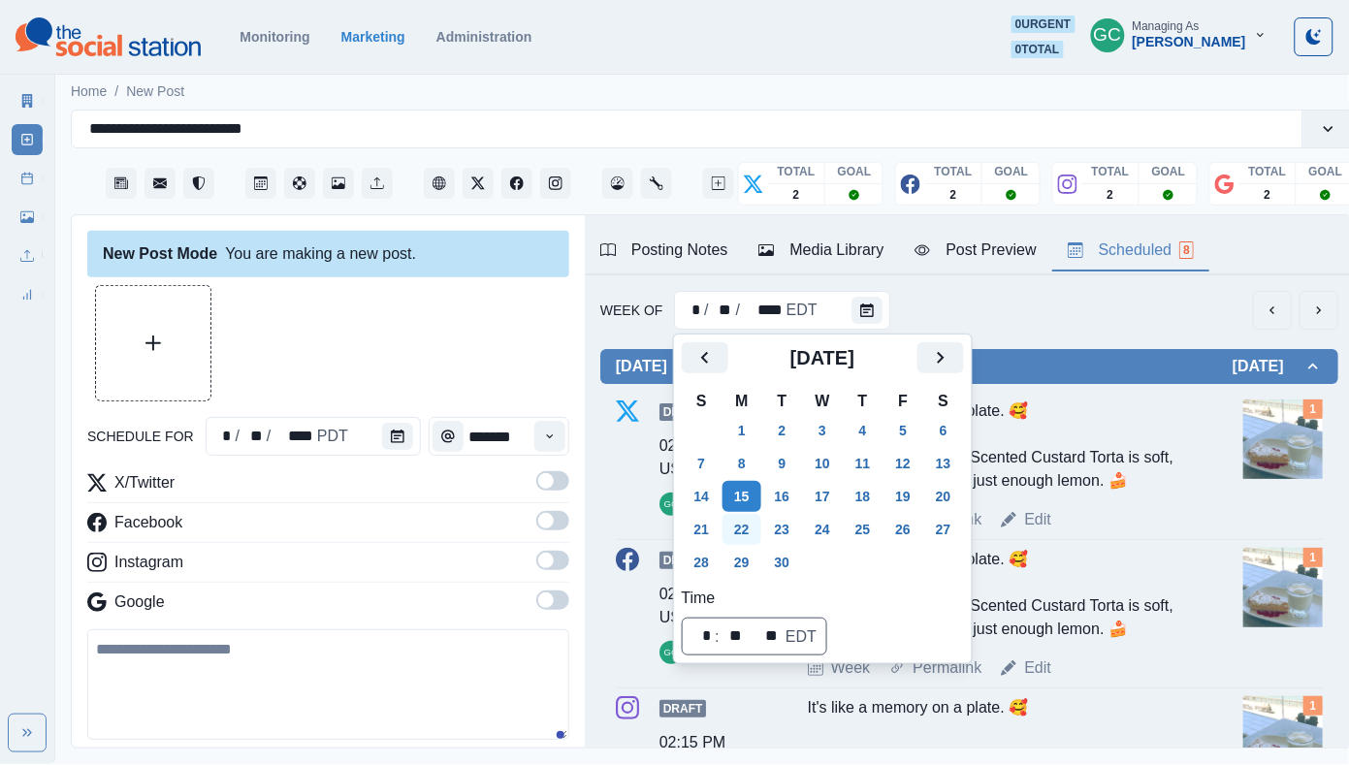
click at [745, 540] on button "22" at bounding box center [741, 529] width 39 height 31
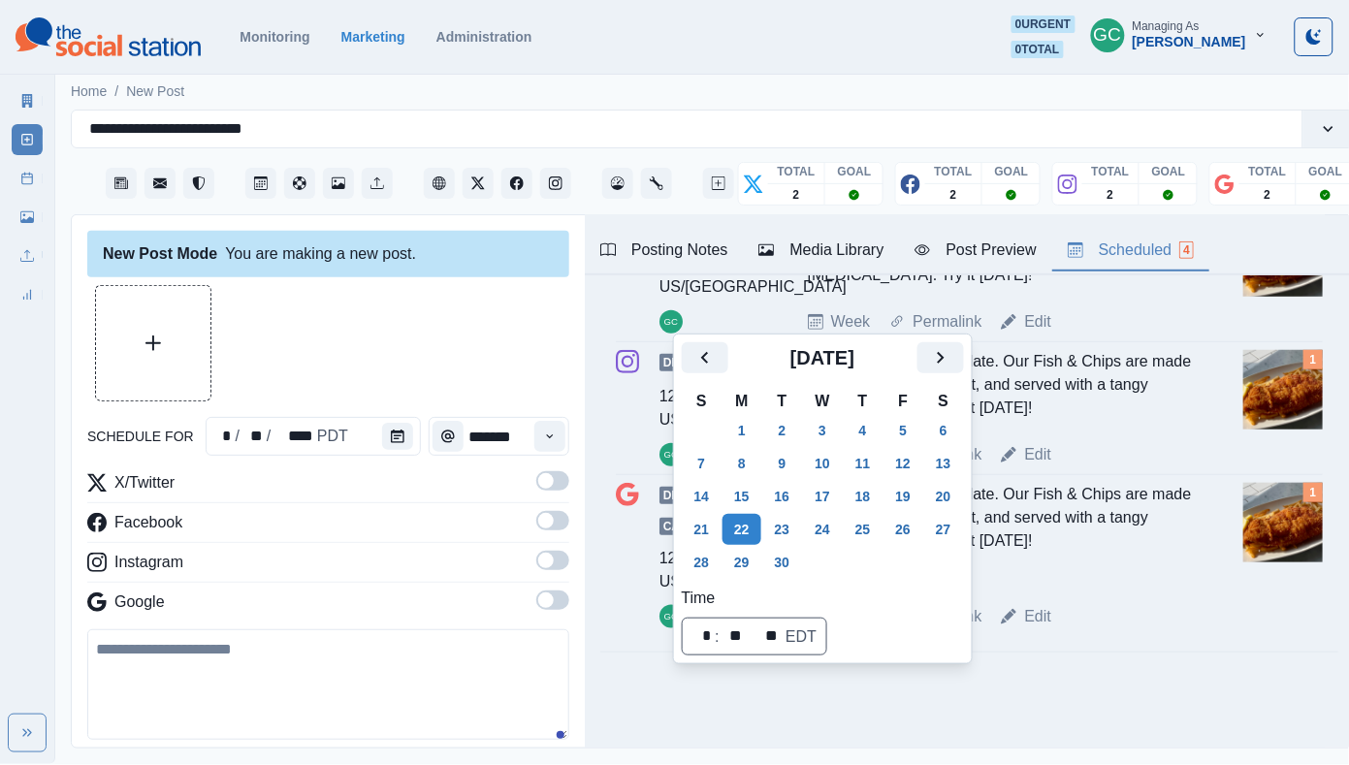
scroll to position [330, 0]
click at [382, 438] on button "Calendar" at bounding box center [397, 436] width 31 height 27
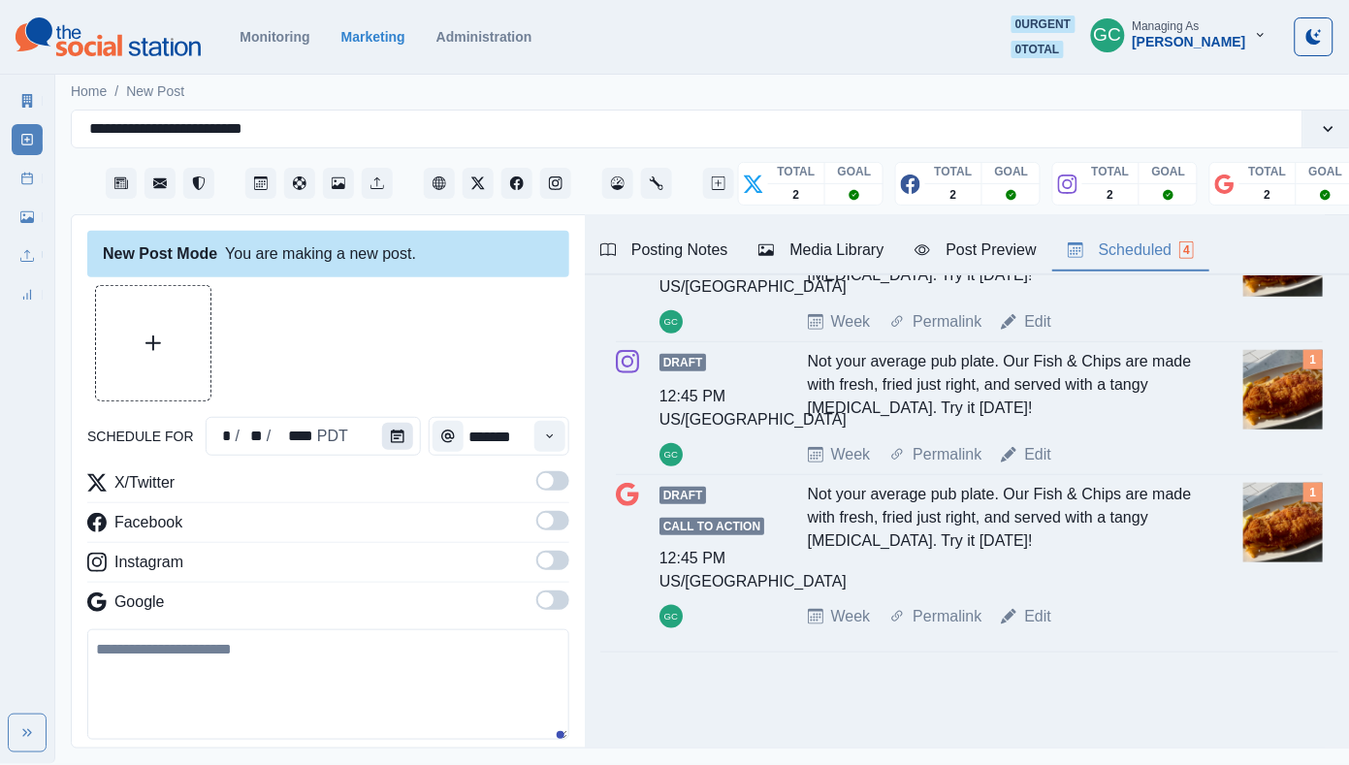
click at [382, 438] on button "Calendar" at bounding box center [397, 436] width 31 height 27
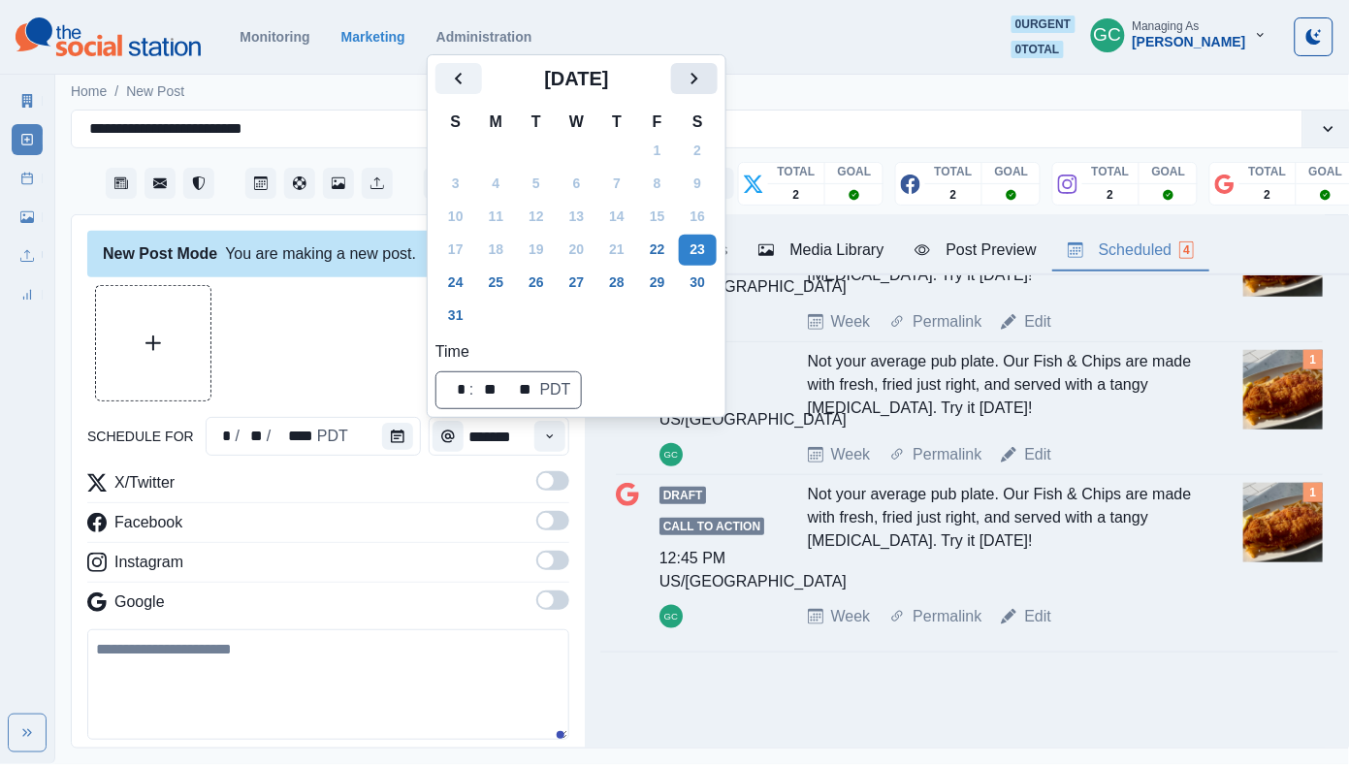
click at [706, 87] on icon "Next" at bounding box center [694, 78] width 23 height 23
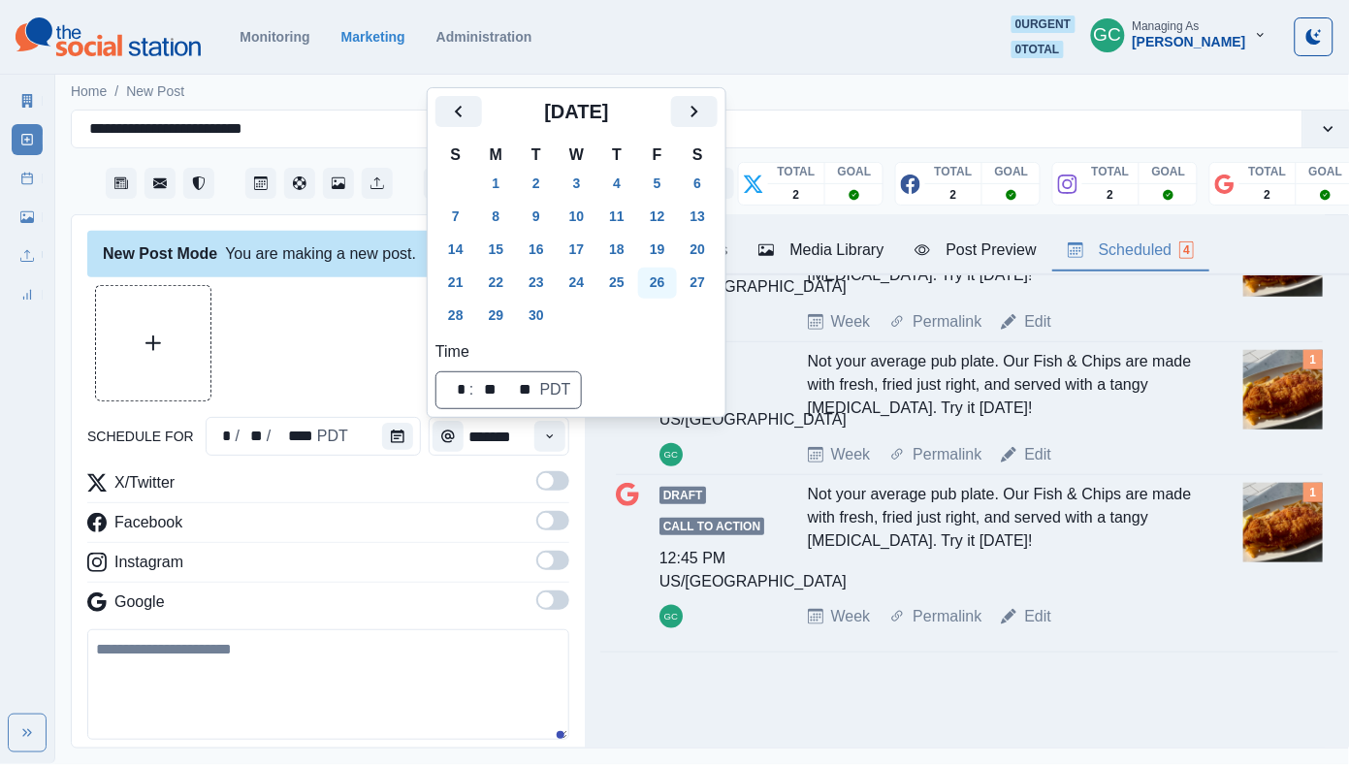
click at [676, 283] on button "26" at bounding box center [657, 283] width 39 height 31
click at [556, 440] on button "Time" at bounding box center [549, 436] width 31 height 31
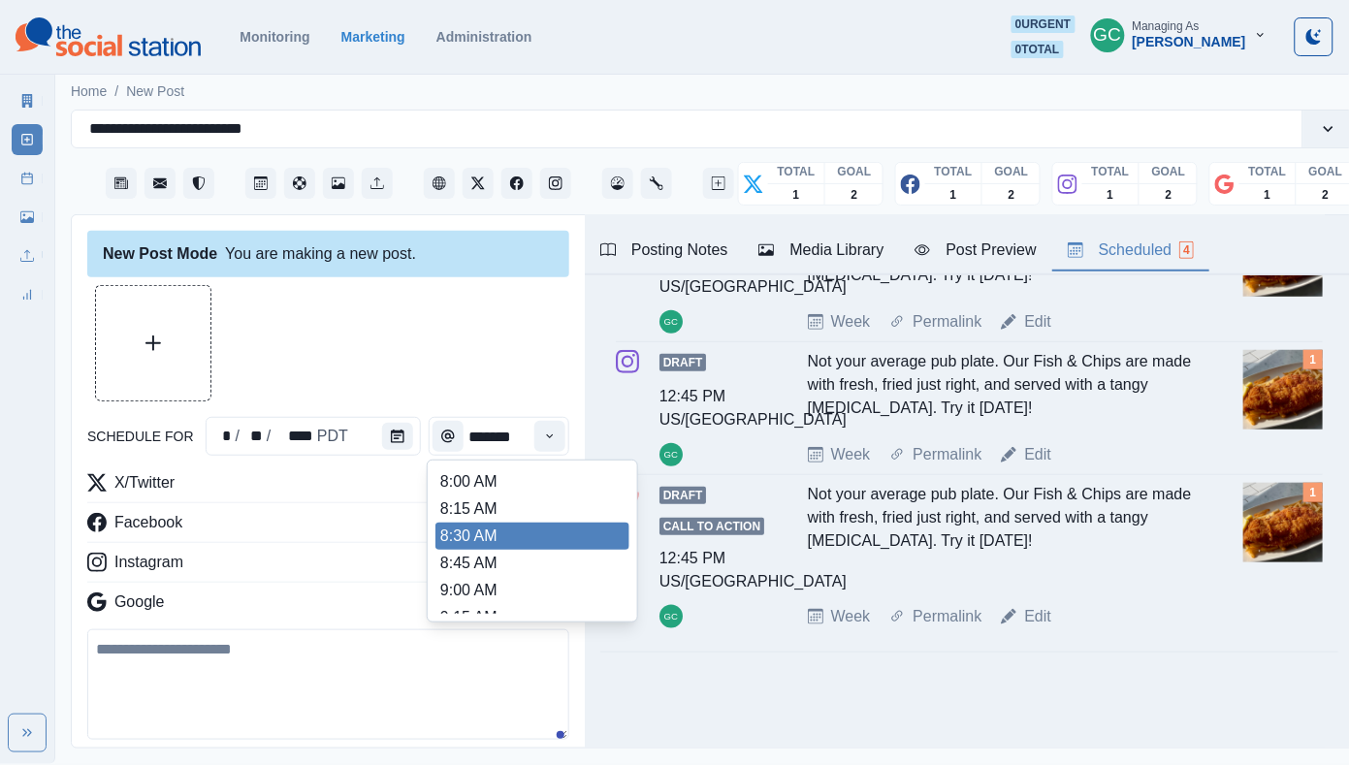
scroll to position [552, 0]
click at [533, 539] on li "1:30 PM" at bounding box center [532, 527] width 194 height 27
type input "*******"
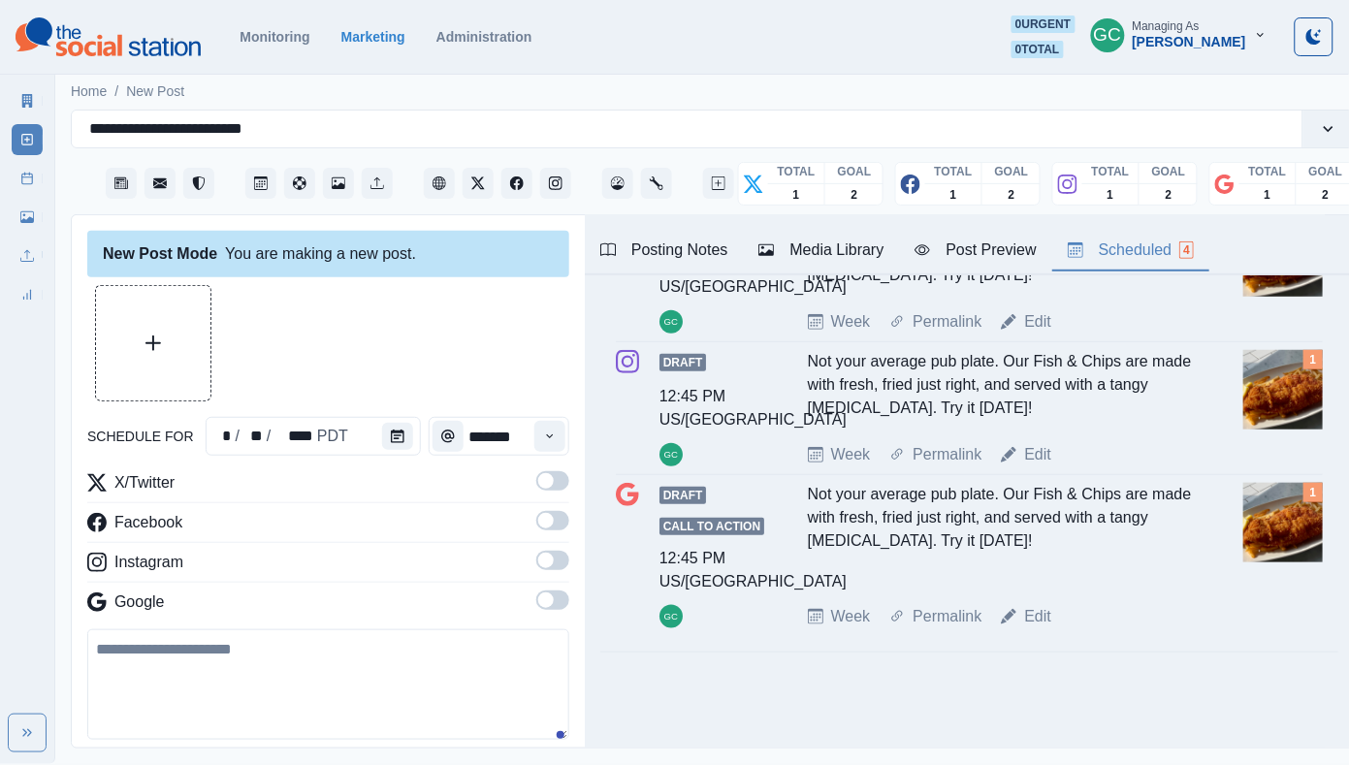
click at [541, 595] on span at bounding box center [552, 599] width 33 height 19
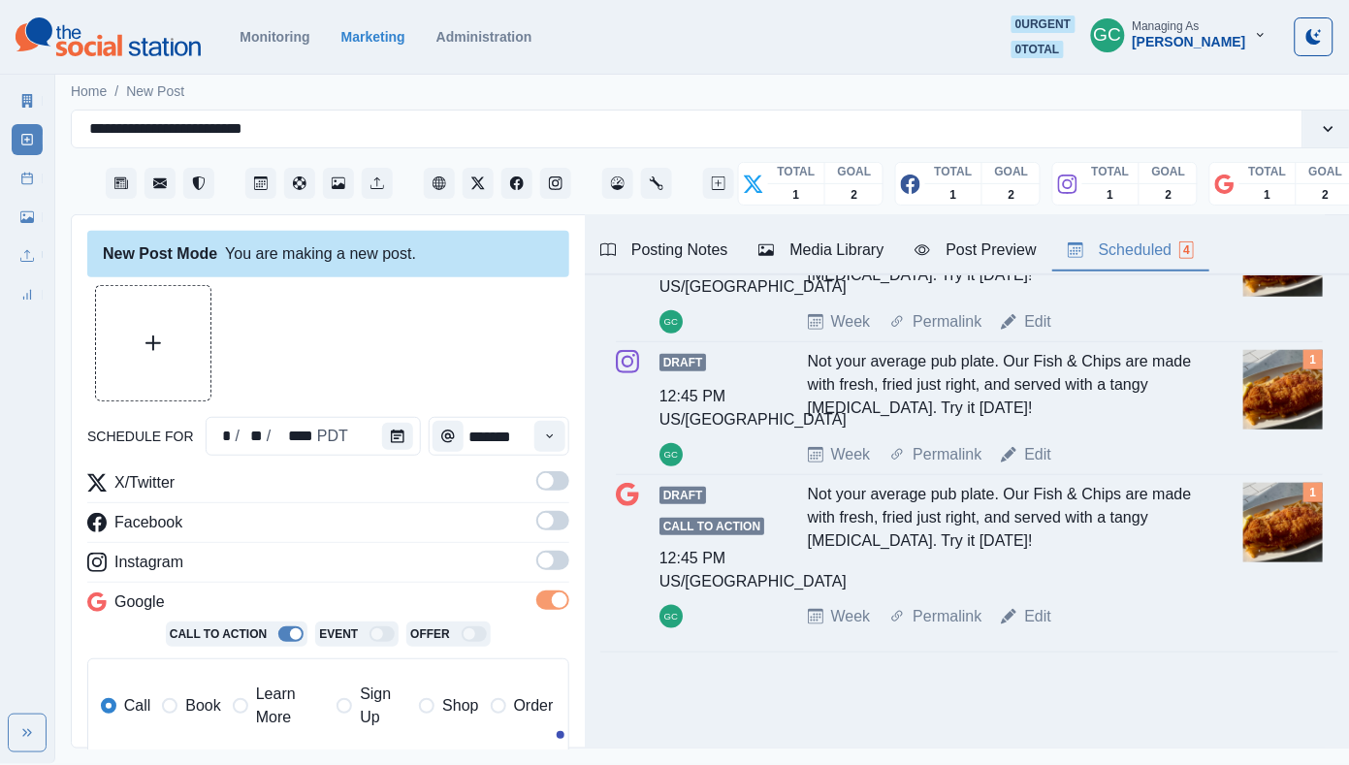
click at [546, 566] on span at bounding box center [546, 561] width 16 height 16
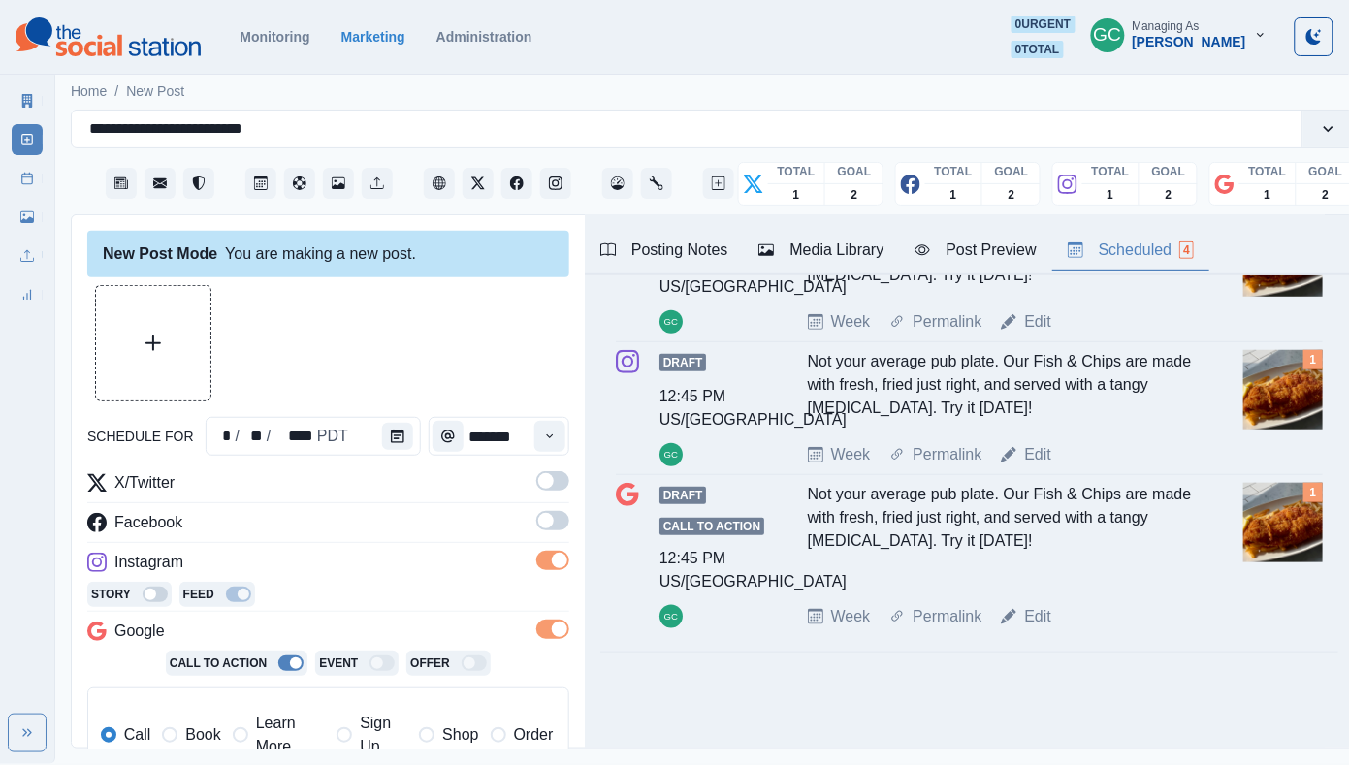
click at [551, 519] on span at bounding box center [546, 521] width 16 height 16
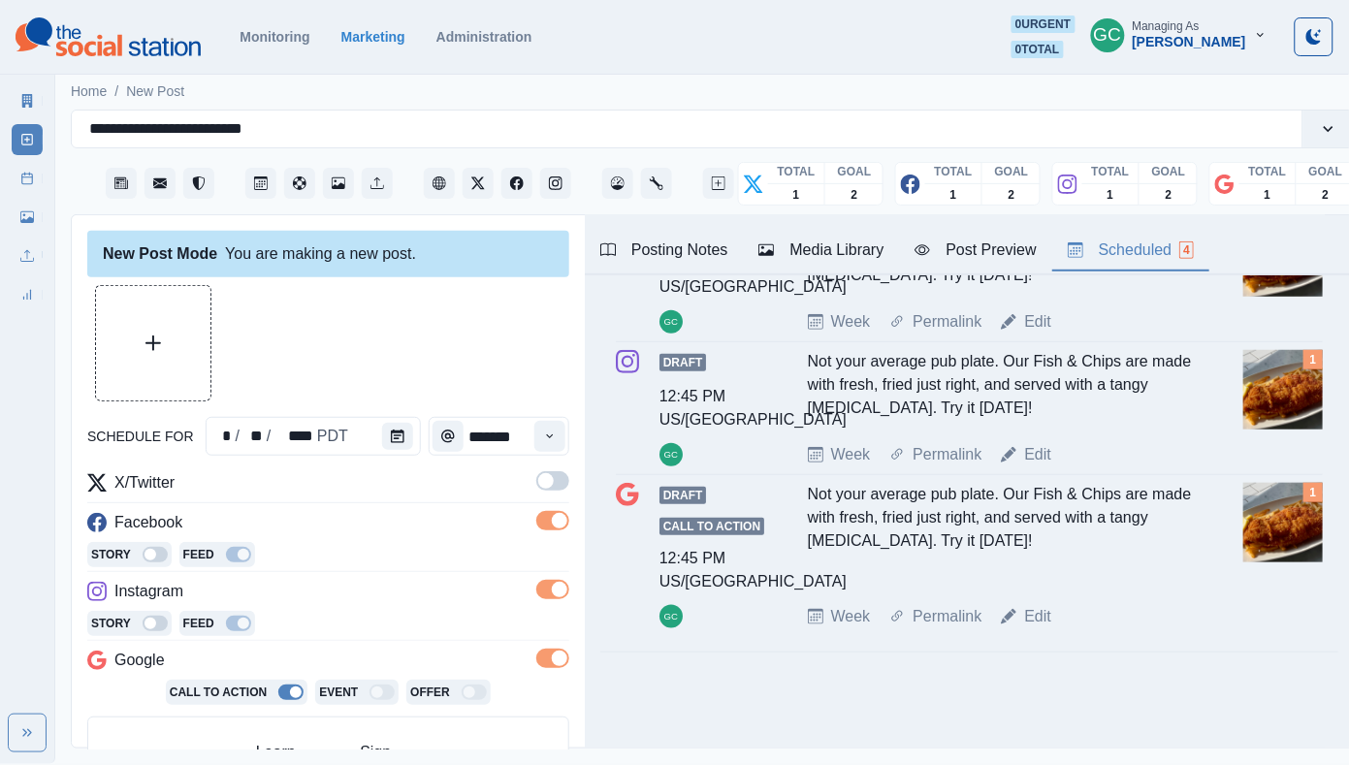
click at [555, 486] on span at bounding box center [552, 480] width 33 height 19
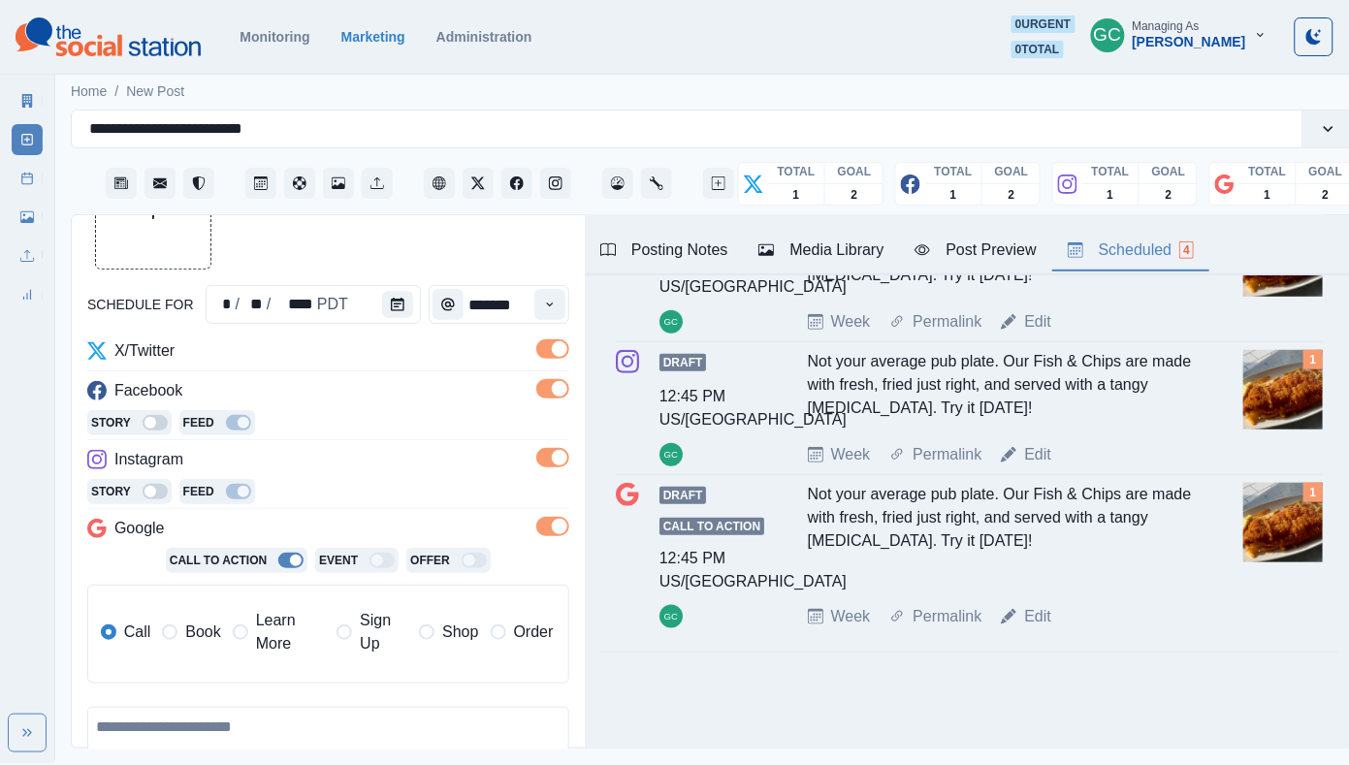
click at [275, 645] on span "Learn More" at bounding box center [290, 632] width 69 height 47
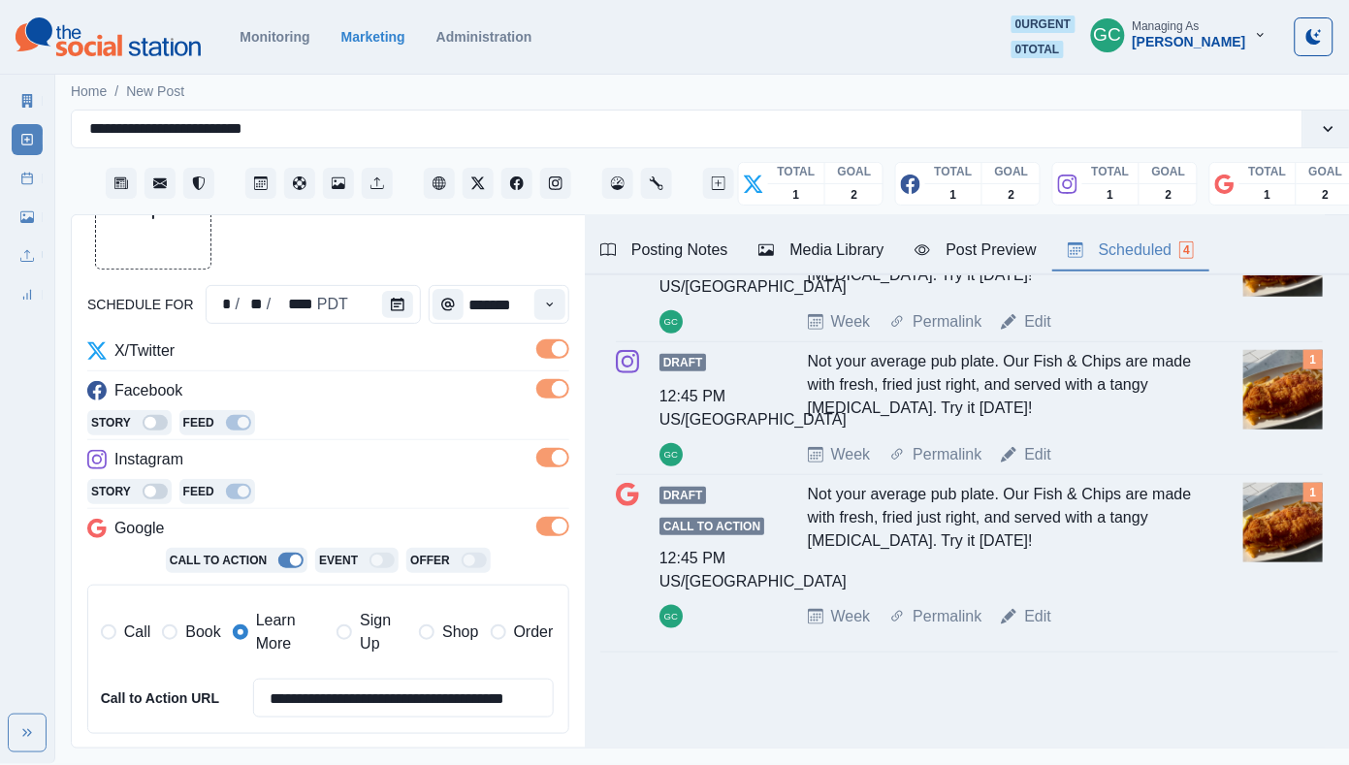
click at [852, 260] on div "Media Library" at bounding box center [820, 249] width 125 height 23
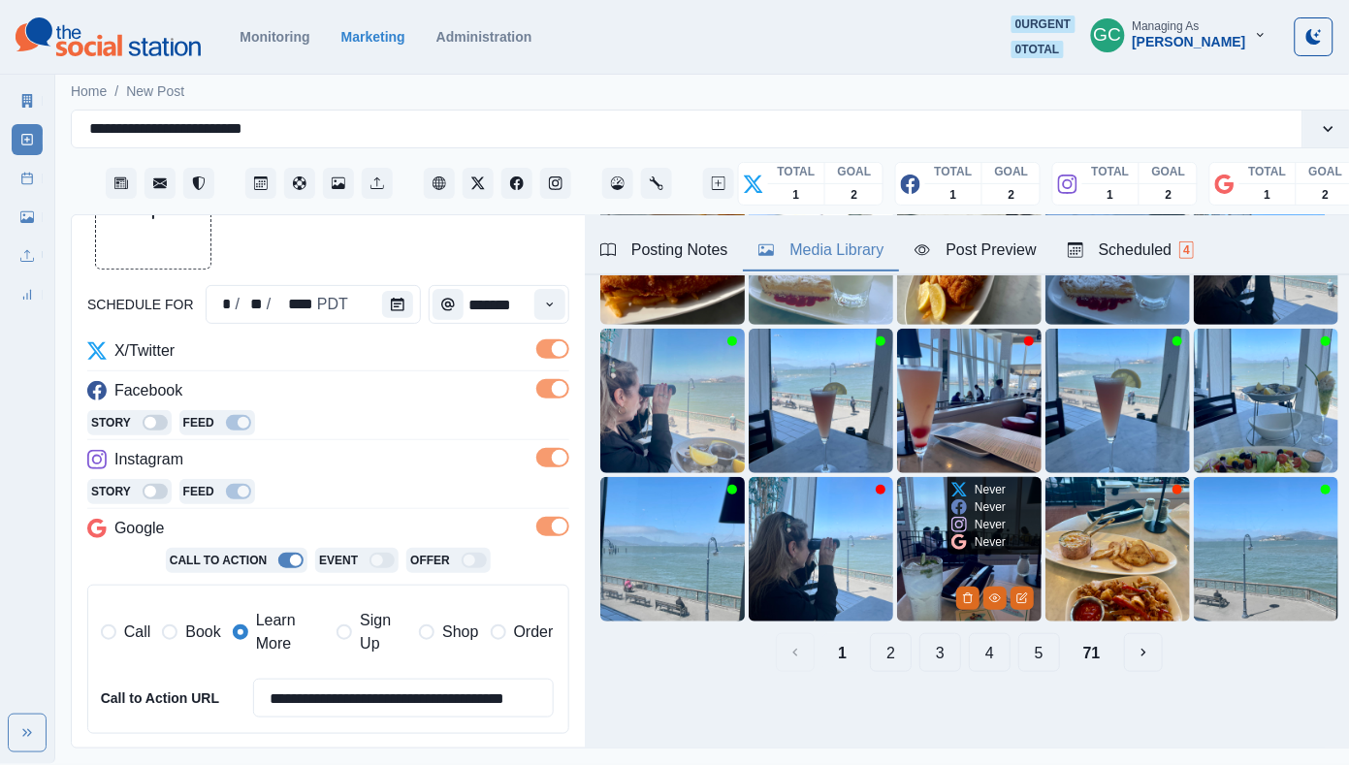
scroll to position [203, 0]
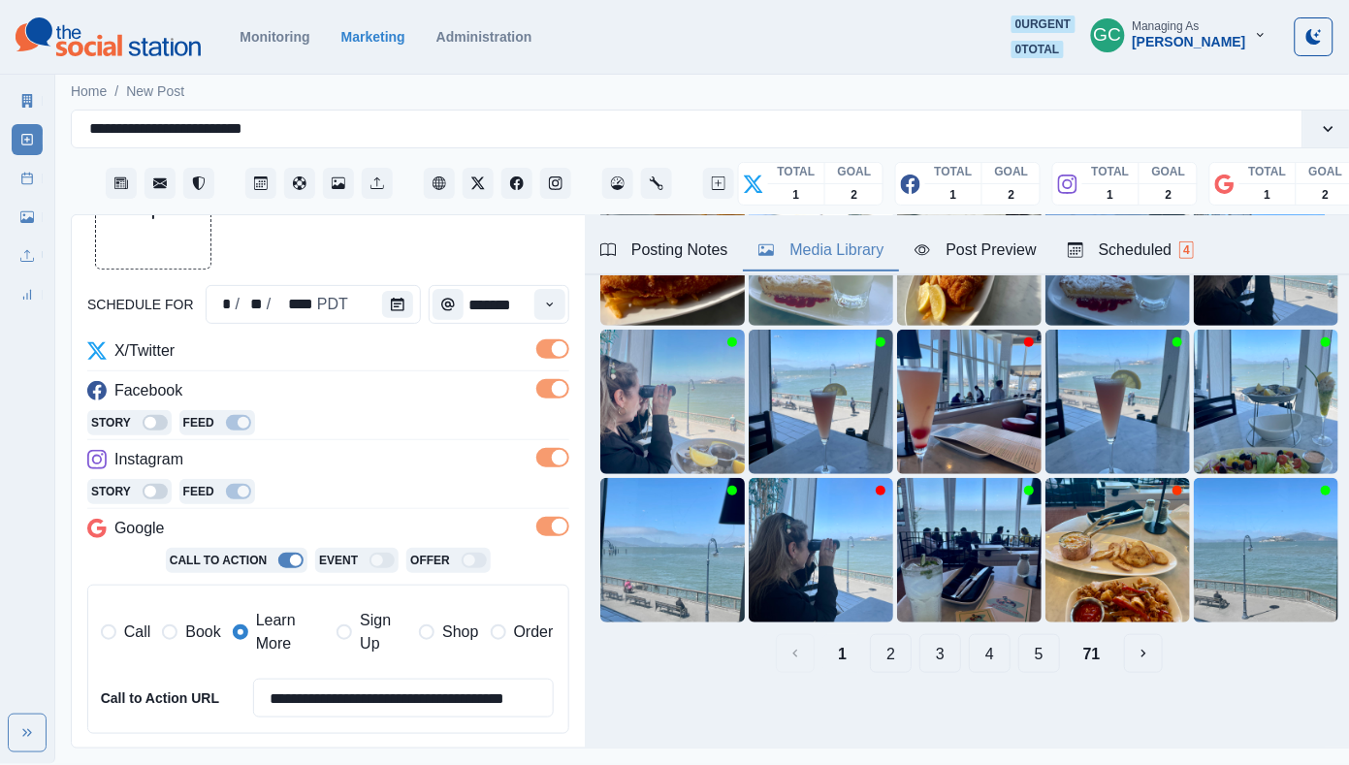
click at [1039, 653] on button "5" at bounding box center [1039, 653] width 42 height 39
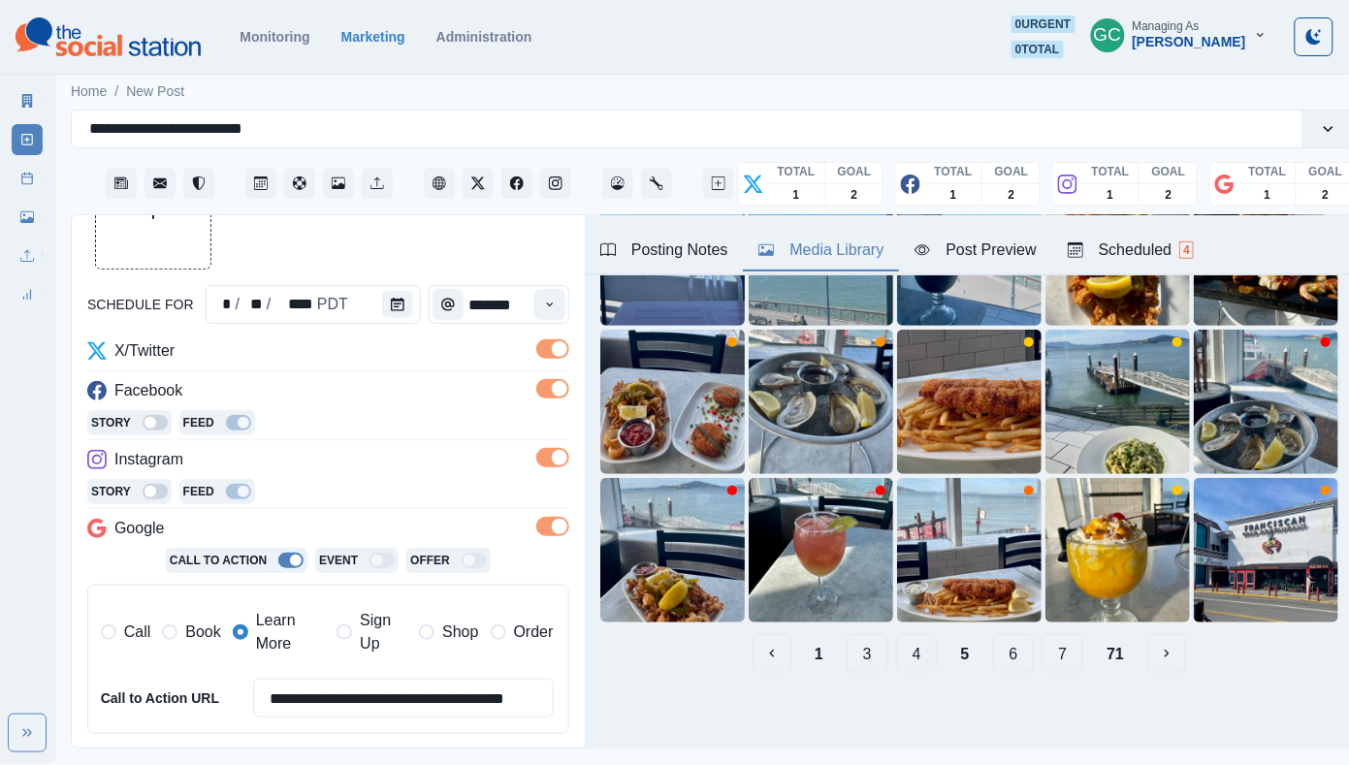
click at [1017, 653] on button "6" at bounding box center [1013, 653] width 42 height 39
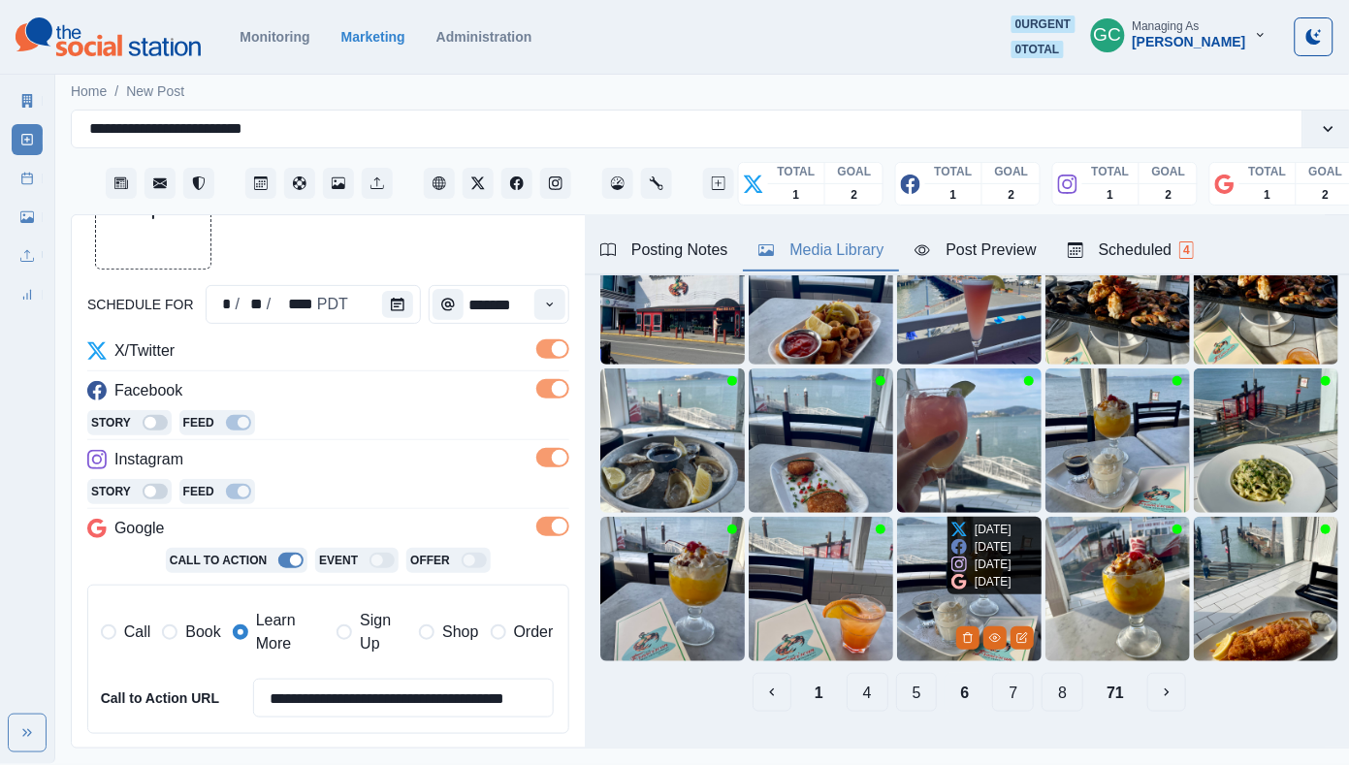
scroll to position [195, 0]
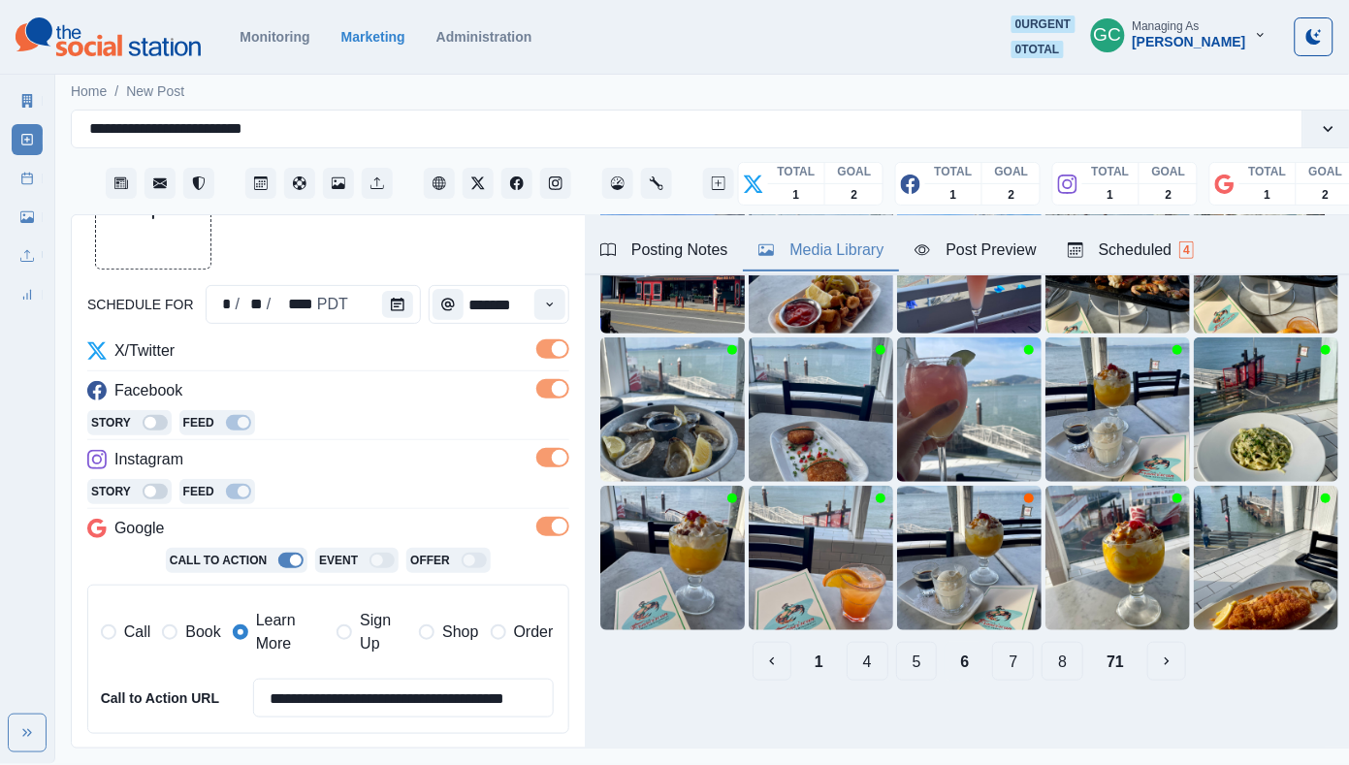
click at [1027, 664] on button "7" at bounding box center [1013, 661] width 42 height 39
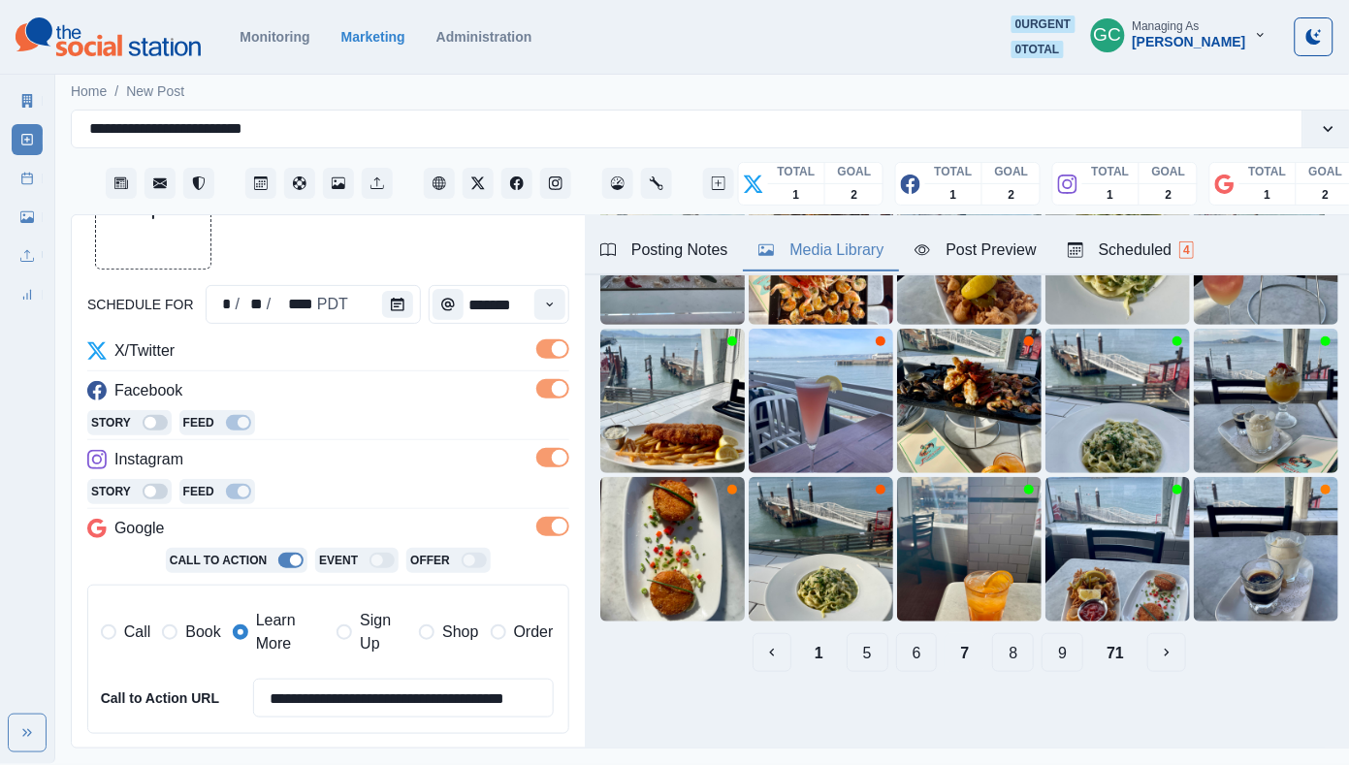
scroll to position [203, 0]
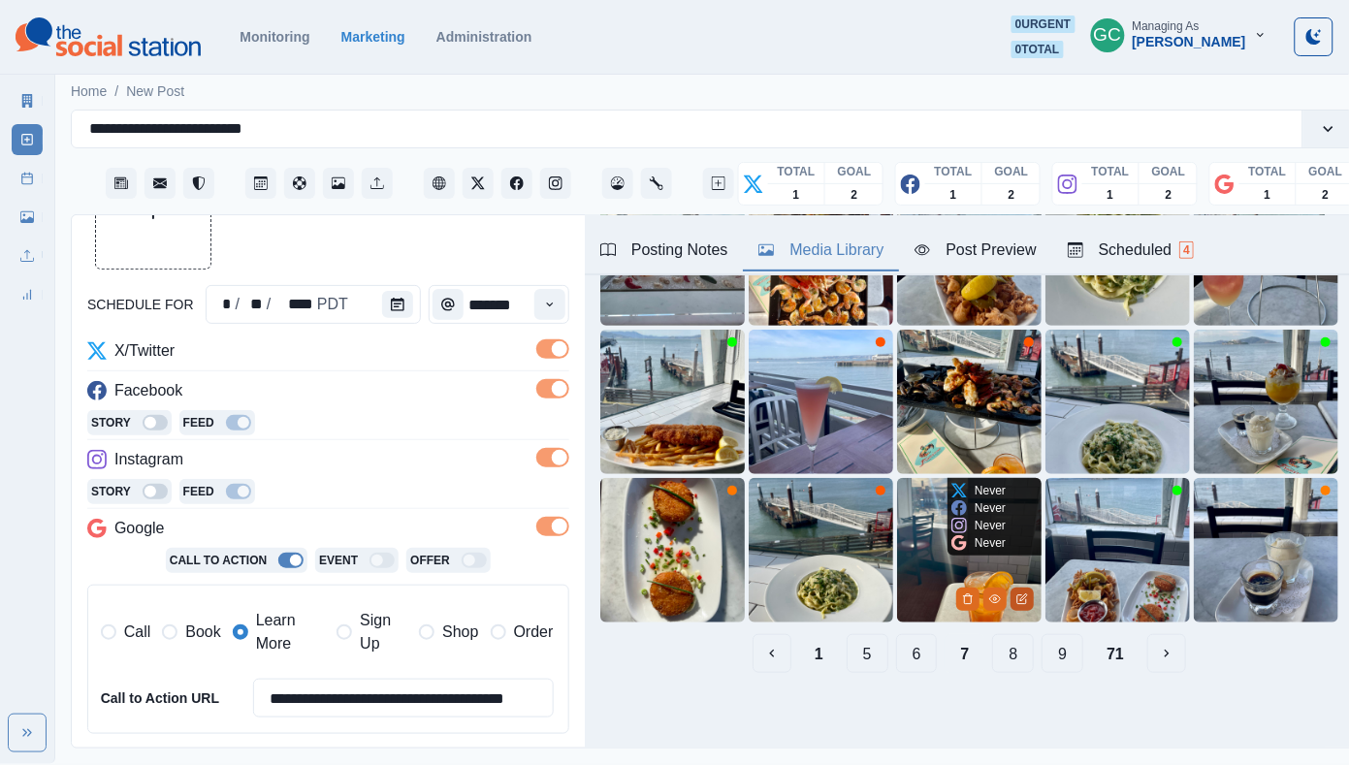
click at [1020, 600] on icon "Edit Media" at bounding box center [1022, 599] width 12 height 12
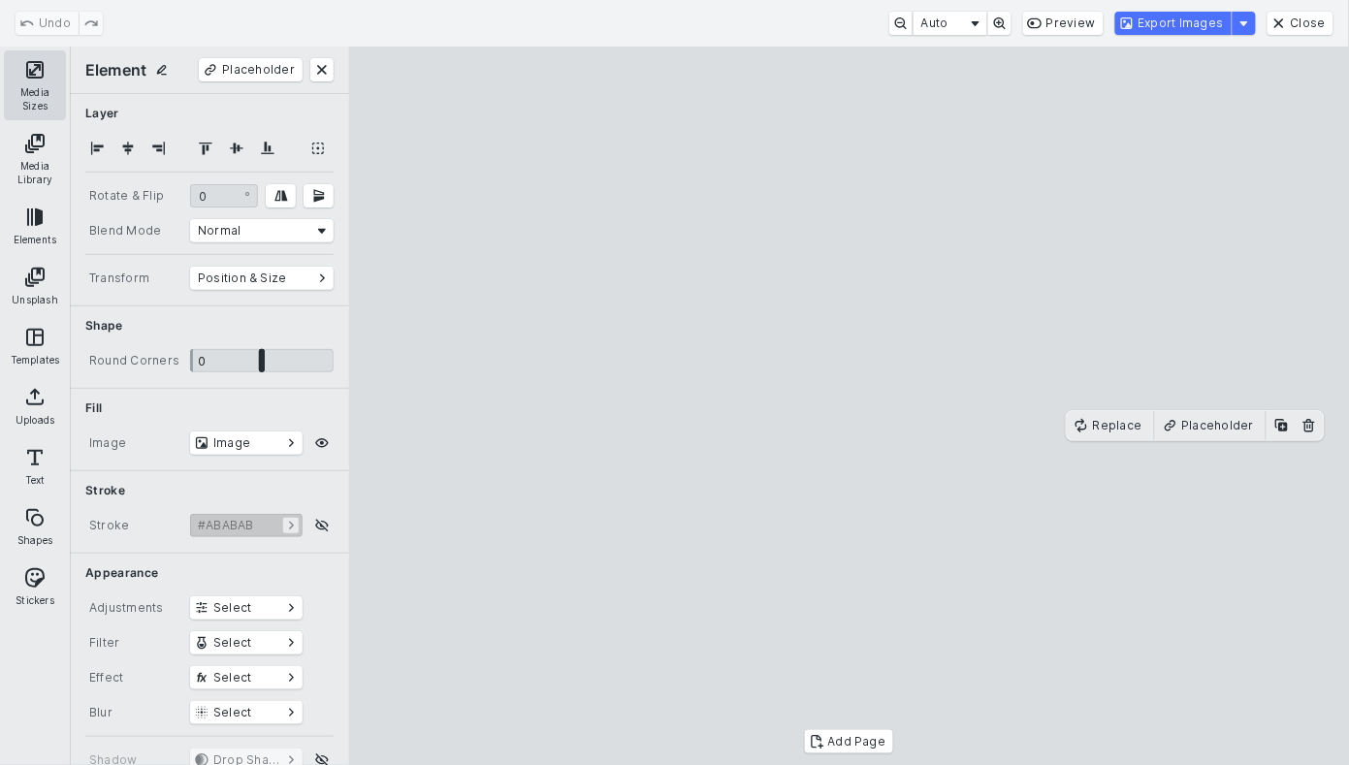
click at [44, 84] on button "Media Sizes" at bounding box center [35, 85] width 62 height 70
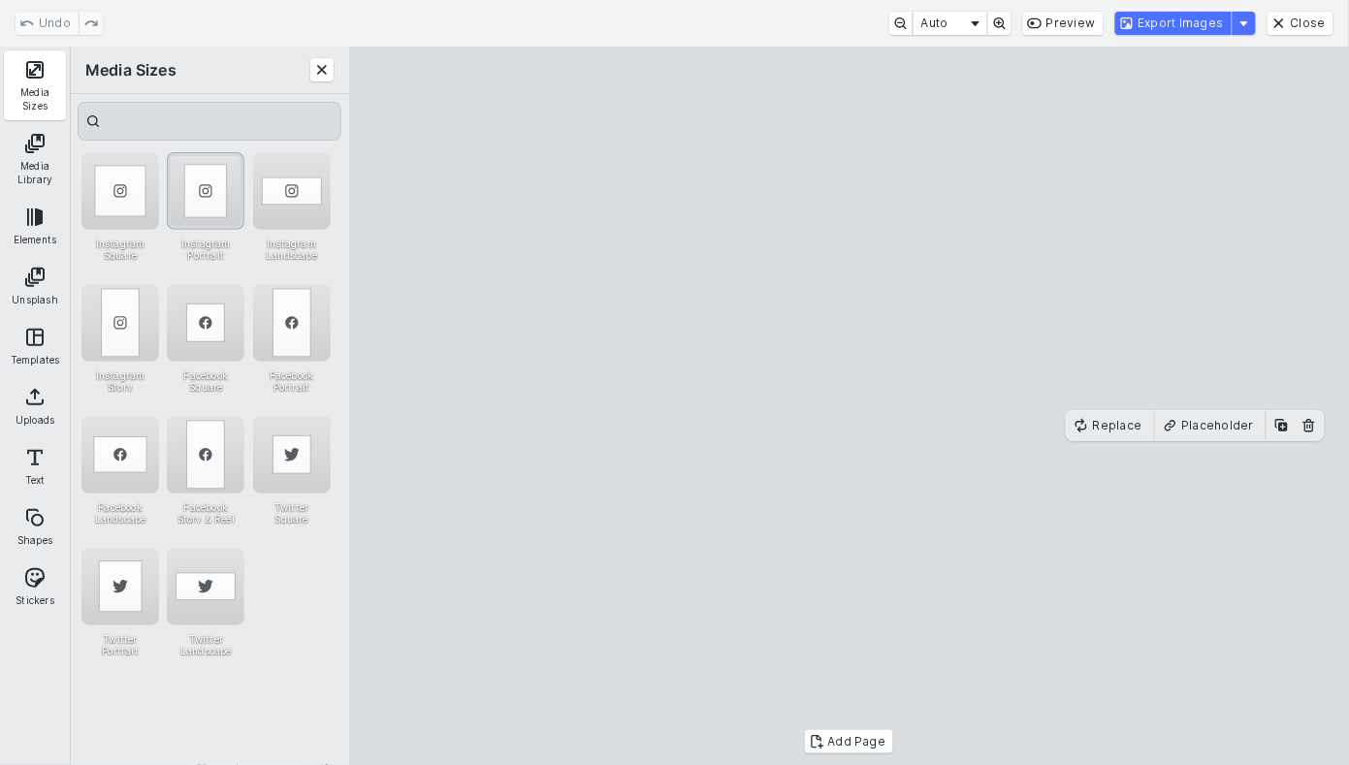
click at [210, 185] on div "Instagram Portrait" at bounding box center [206, 191] width 78 height 78
drag, startPoint x: 724, startPoint y: 461, endPoint x: 701, endPoint y: 308, distance: 154.0
click at [849, 406] on cesdk-canvas "Editor canvas" at bounding box center [849, 406] width 0 height 0
drag, startPoint x: 824, startPoint y: 545, endPoint x: 810, endPoint y: 722, distance: 178.0
click at [849, 406] on cesdk-canvas "Editor canvas" at bounding box center [849, 406] width 0 height 0
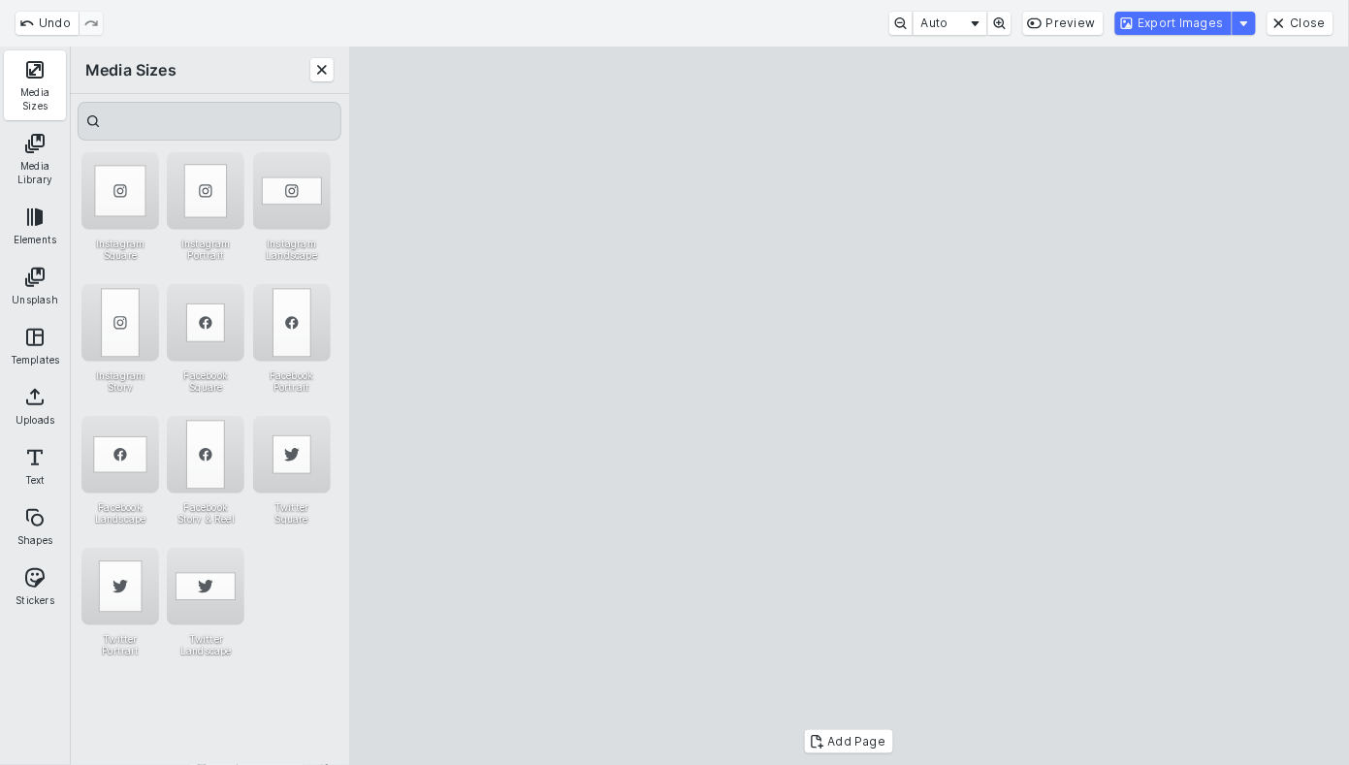
drag, startPoint x: 823, startPoint y: 606, endPoint x: 837, endPoint y: 565, distance: 42.9
click at [849, 406] on cesdk-canvas "Editor canvas" at bounding box center [849, 406] width 0 height 0
drag, startPoint x: 1054, startPoint y: 332, endPoint x: 1087, endPoint y: 332, distance: 33.0
click at [849, 406] on cesdk-canvas "Editor canvas" at bounding box center [849, 406] width 0 height 0
drag, startPoint x: 999, startPoint y: 391, endPoint x: 993, endPoint y: 401, distance: 12.1
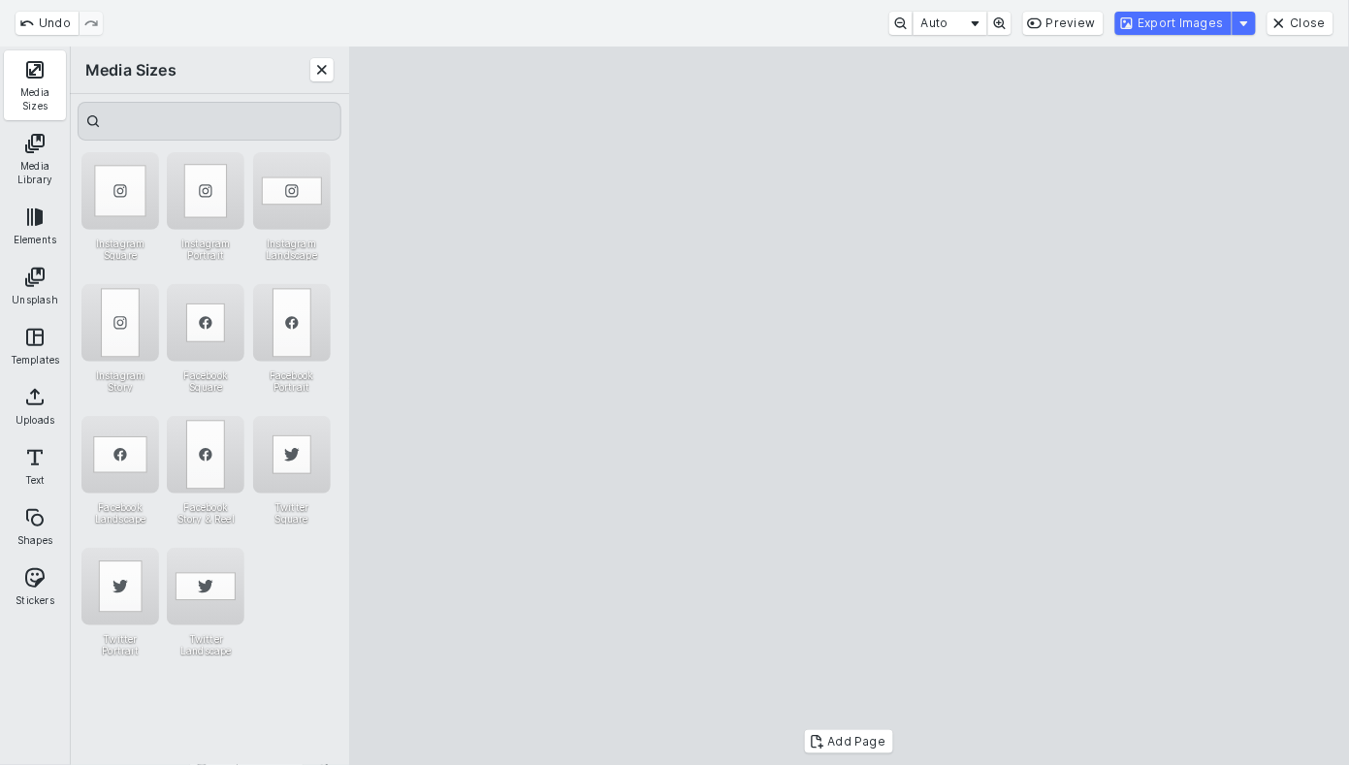
click at [849, 406] on cesdk-canvas "Editor canvas" at bounding box center [849, 406] width 0 height 0
click at [1219, 16] on button "Export Images" at bounding box center [1173, 23] width 116 height 23
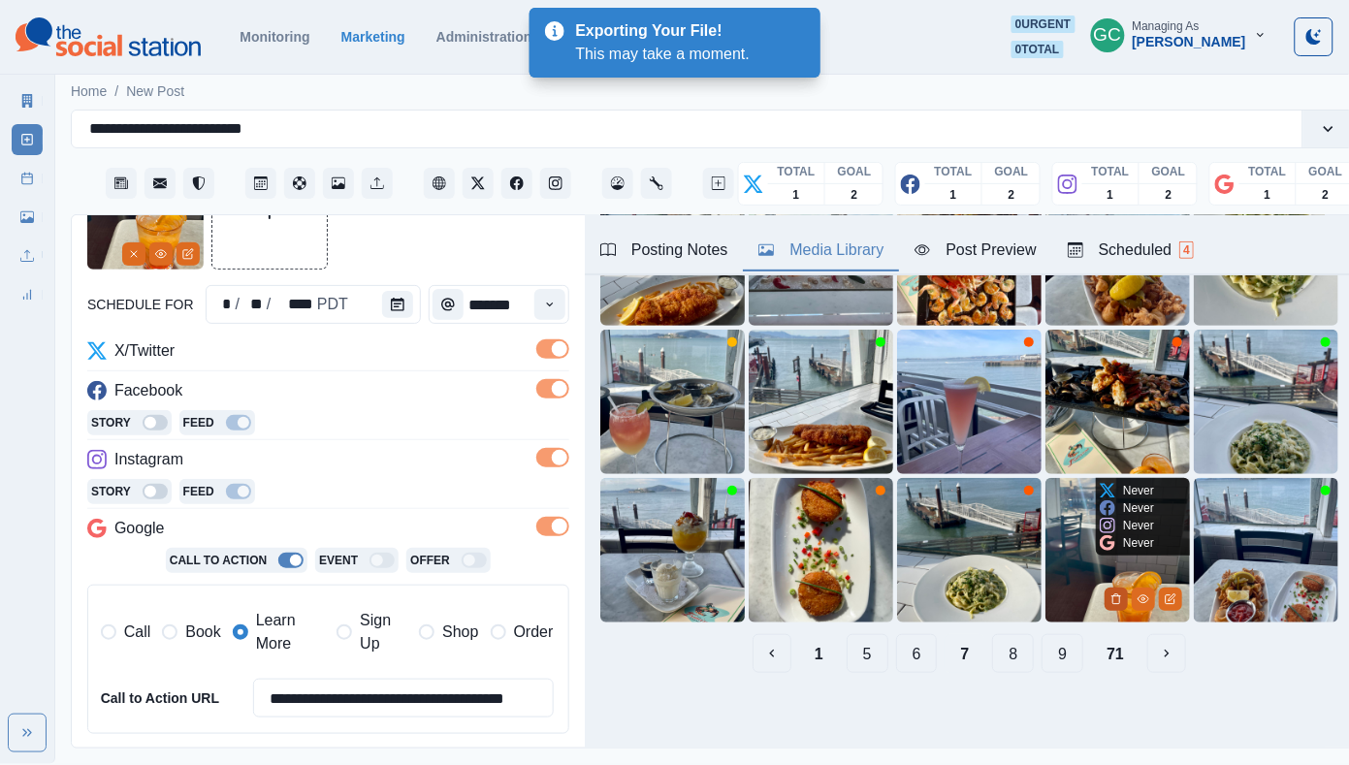
click at [1110, 600] on icon "Delete Media" at bounding box center [1116, 599] width 12 height 12
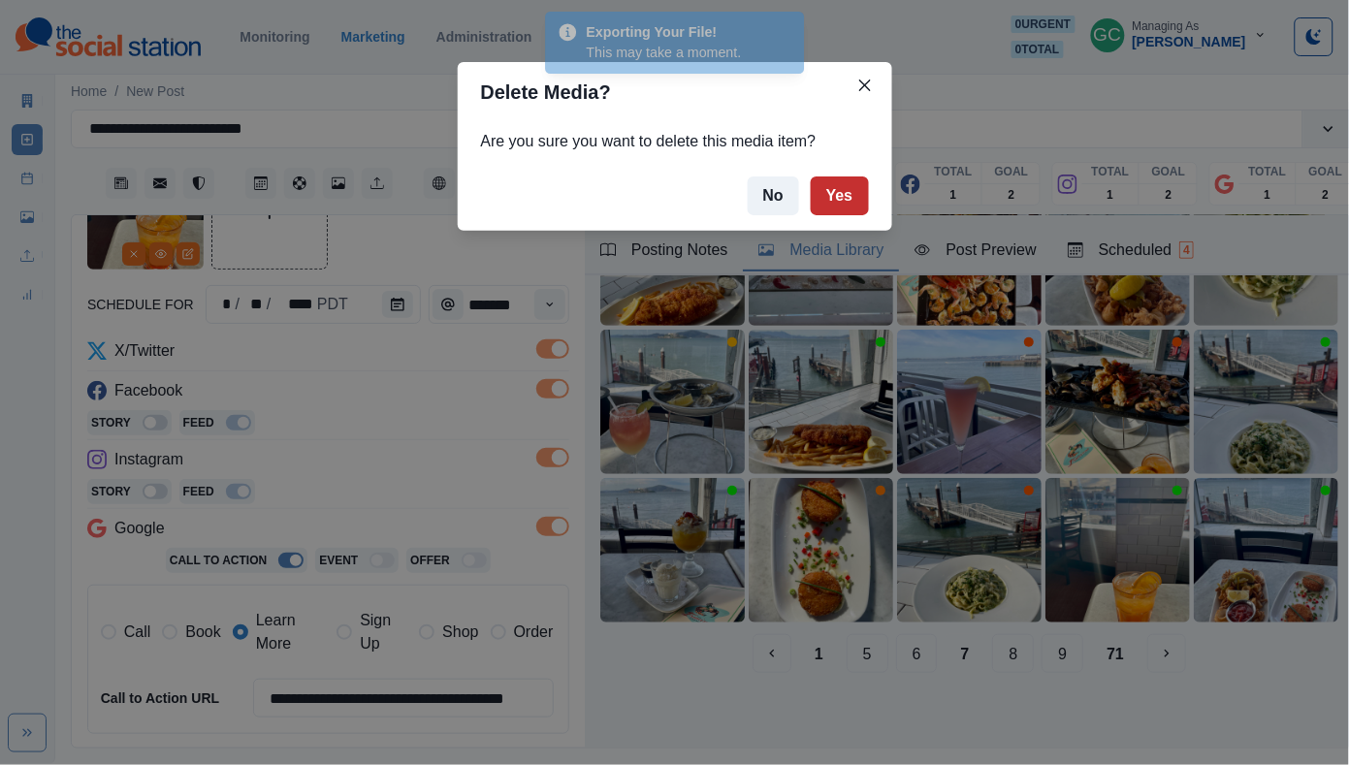
click at [852, 193] on button "Yes" at bounding box center [840, 195] width 58 height 39
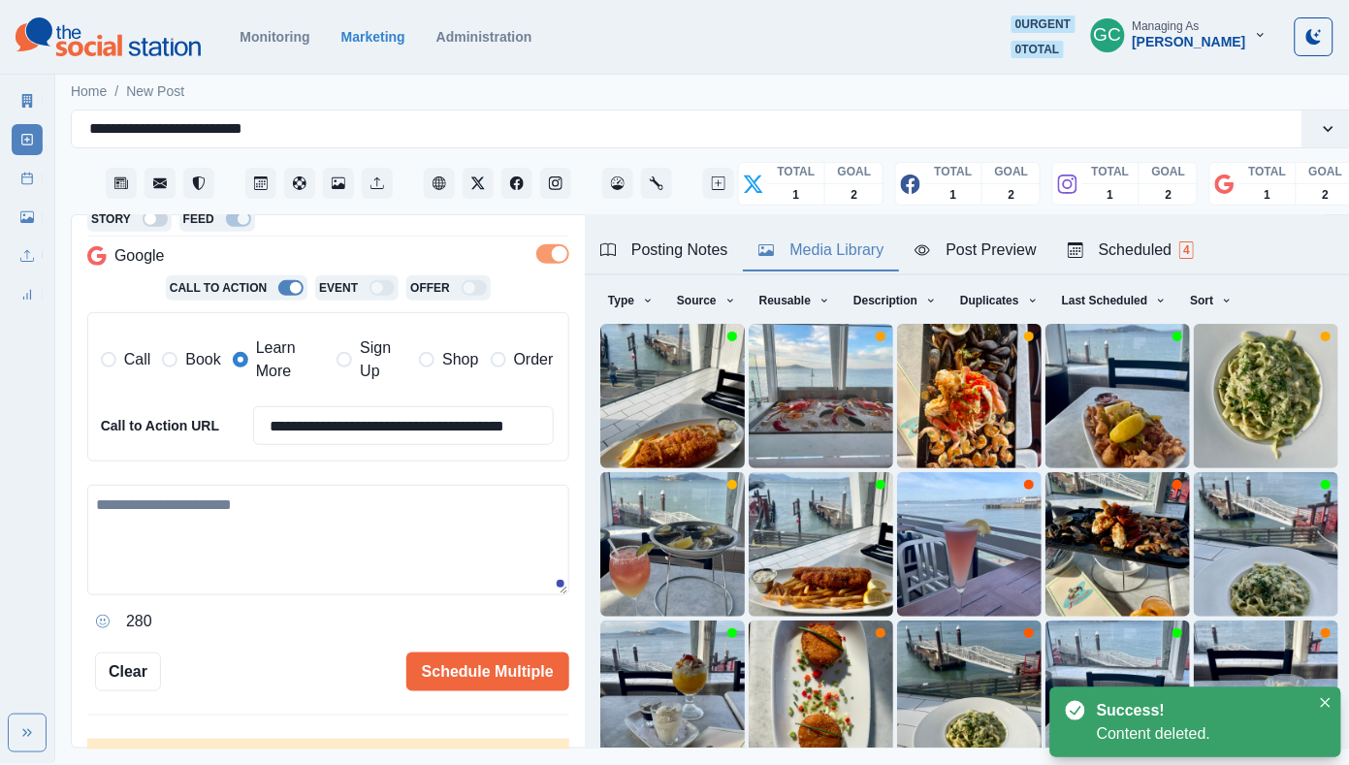
scroll to position [414, 0]
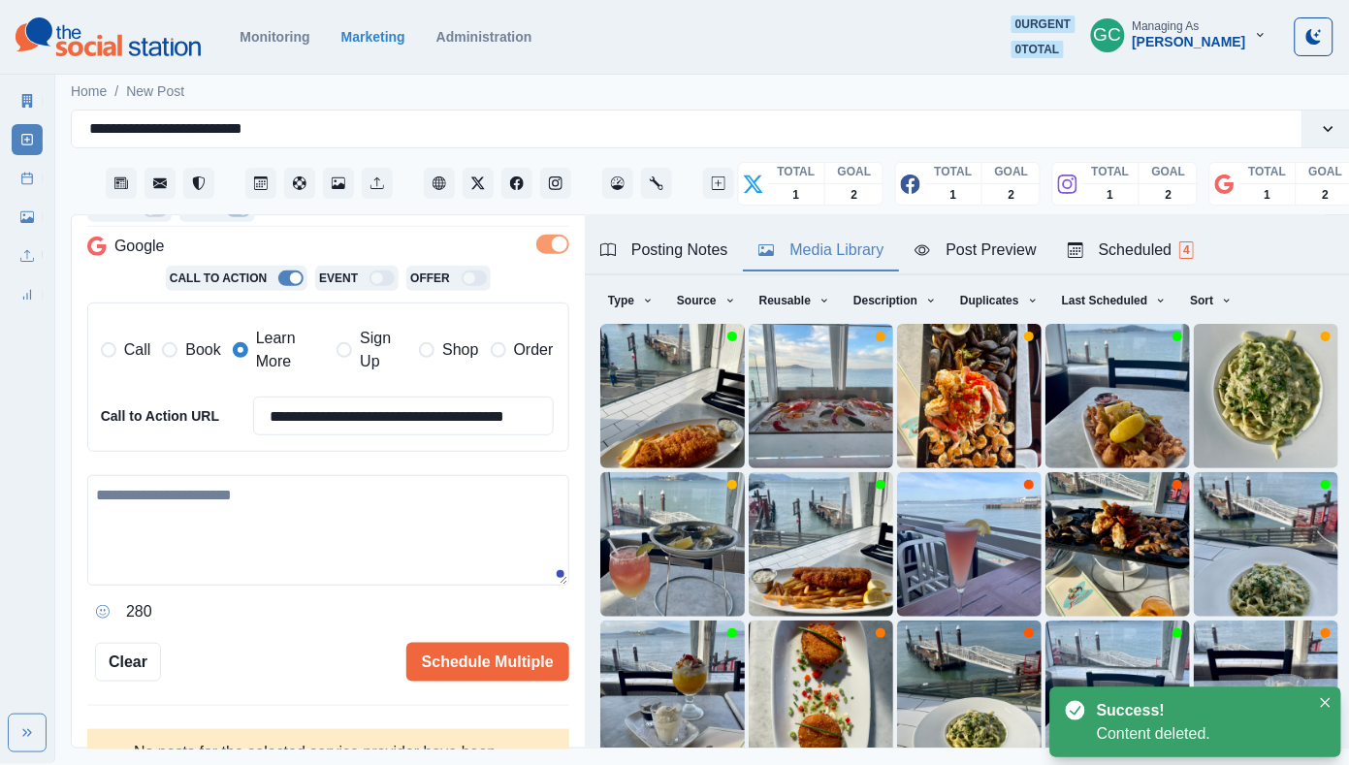
click at [357, 583] on textarea at bounding box center [328, 530] width 482 height 111
paste textarea "**********"
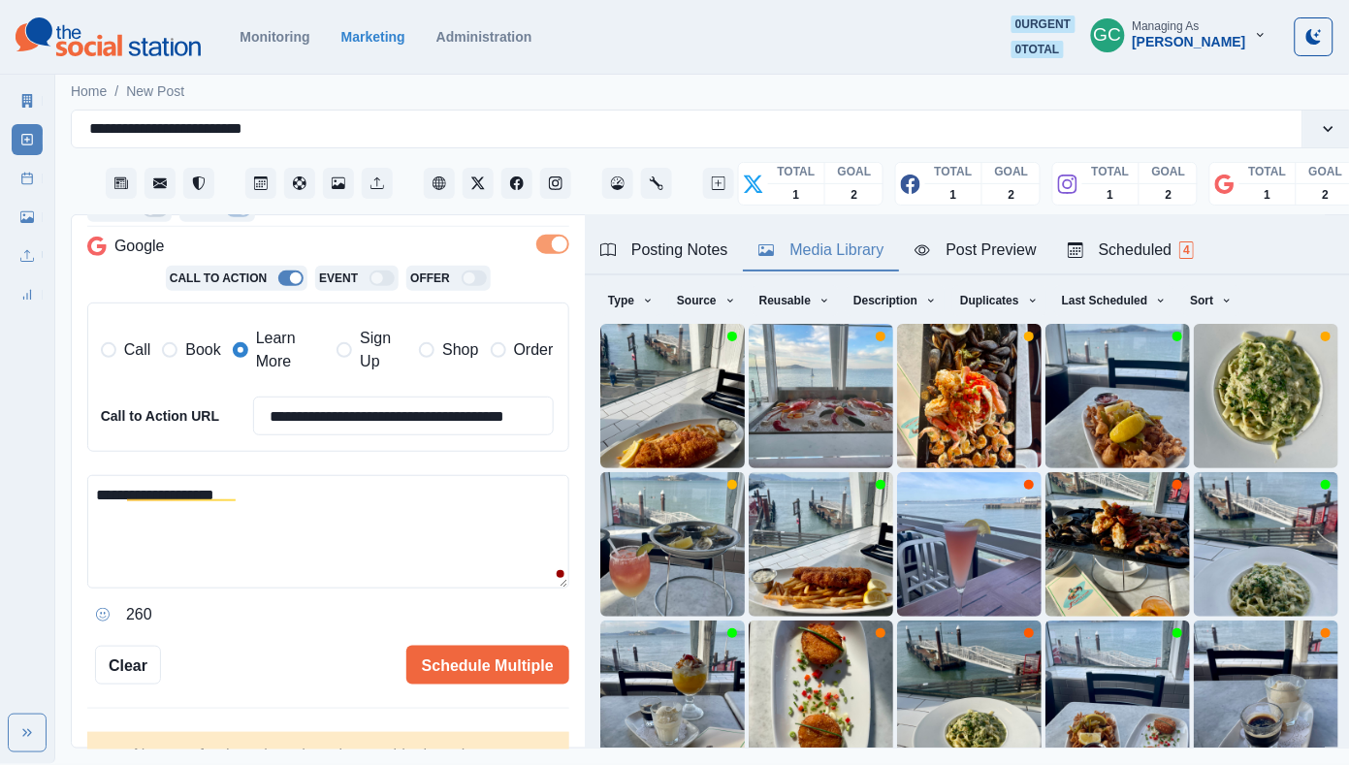
drag, startPoint x: 280, startPoint y: 527, endPoint x: 98, endPoint y: 360, distance: 247.7
click at [98, 360] on div "**********" at bounding box center [328, 343] width 482 height 573
type textarea "*"
paste textarea "**********"
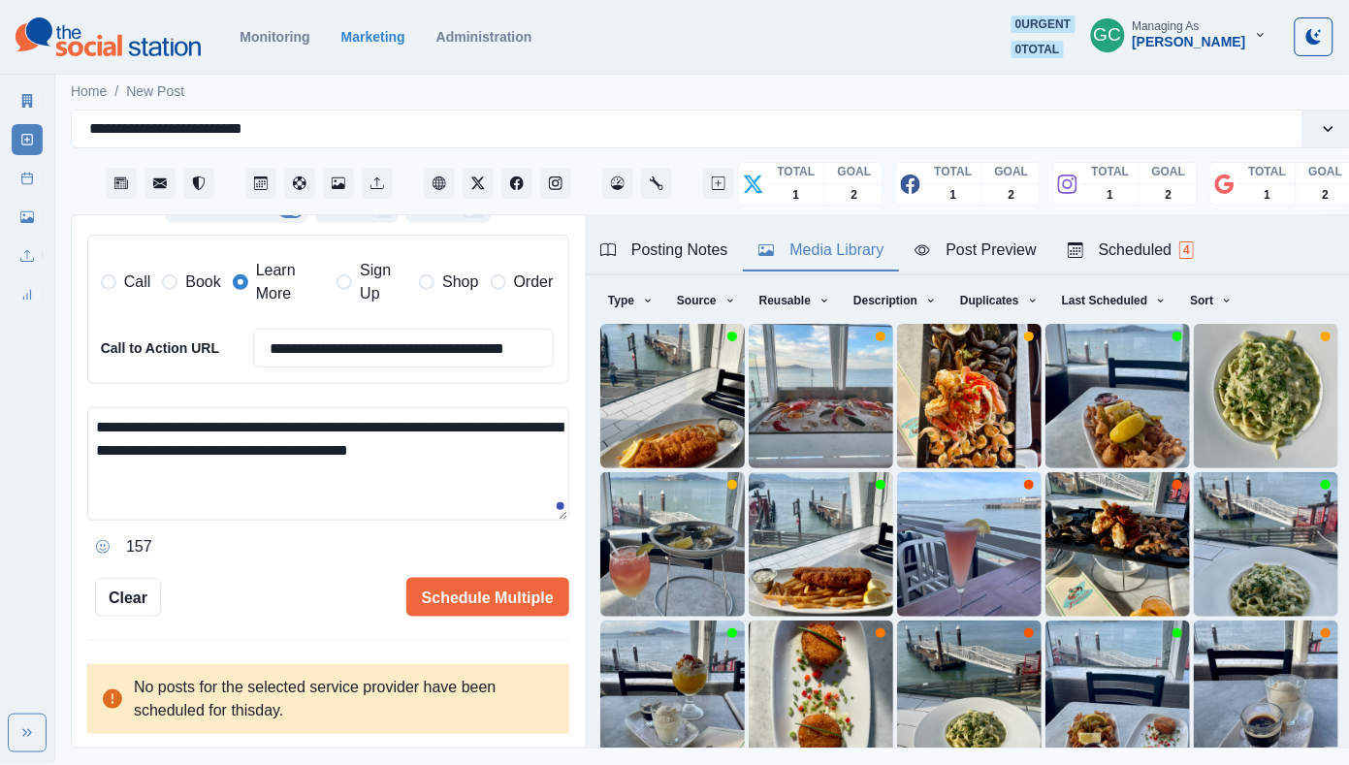
scroll to position [480, 0]
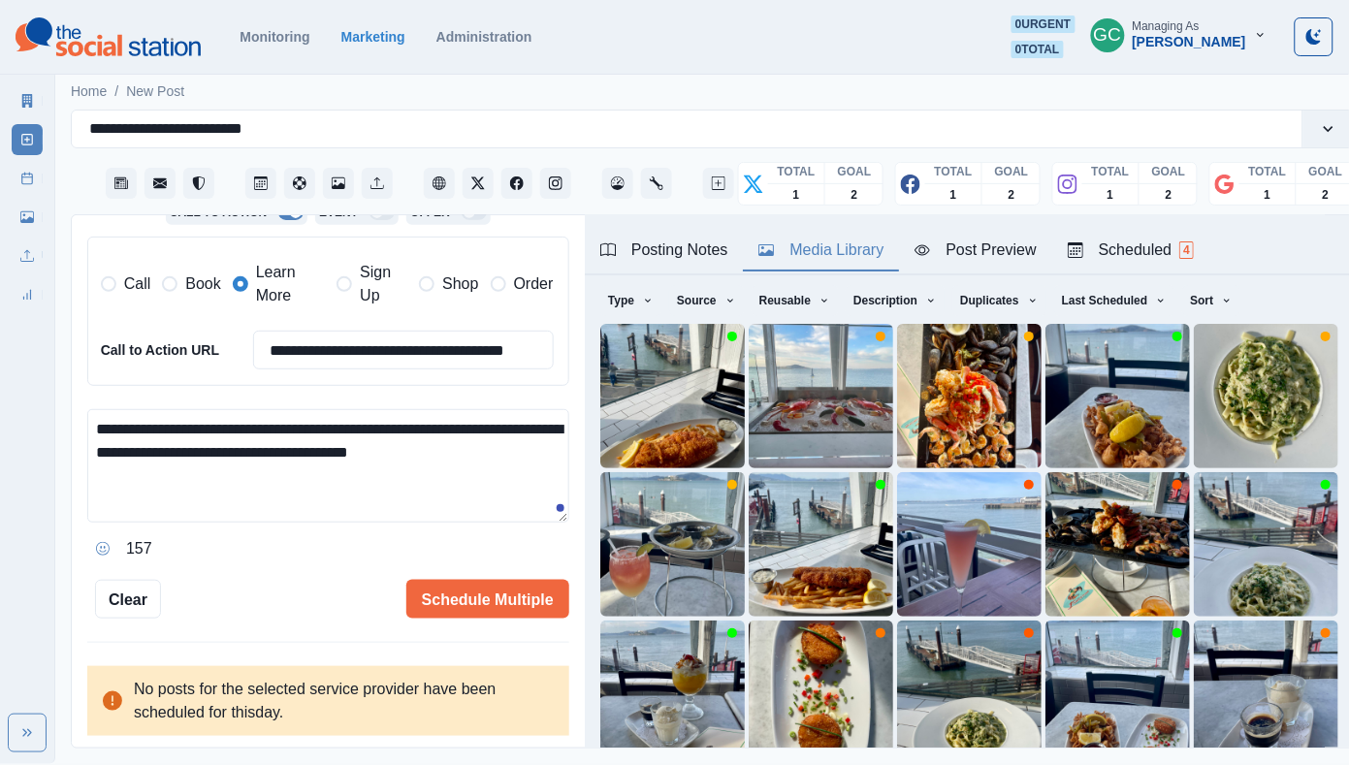
drag, startPoint x: 422, startPoint y: 447, endPoint x: 486, endPoint y: 450, distance: 64.1
click at [486, 450] on textarea "**********" at bounding box center [328, 465] width 482 height 113
click at [344, 453] on textarea "**********" at bounding box center [328, 465] width 482 height 113
paste textarea "*********"
type textarea "**********"
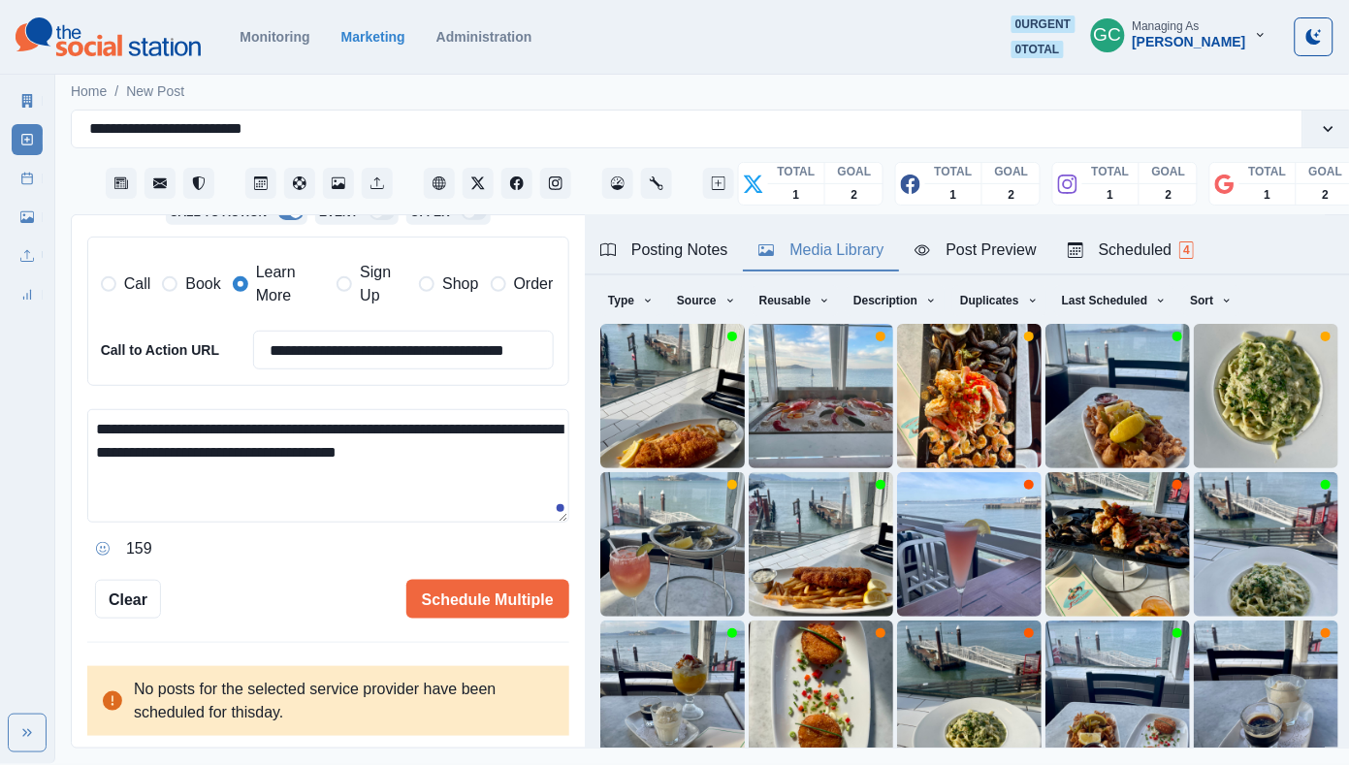
click at [1115, 244] on div "Scheduled 4" at bounding box center [1130, 249] width 126 height 23
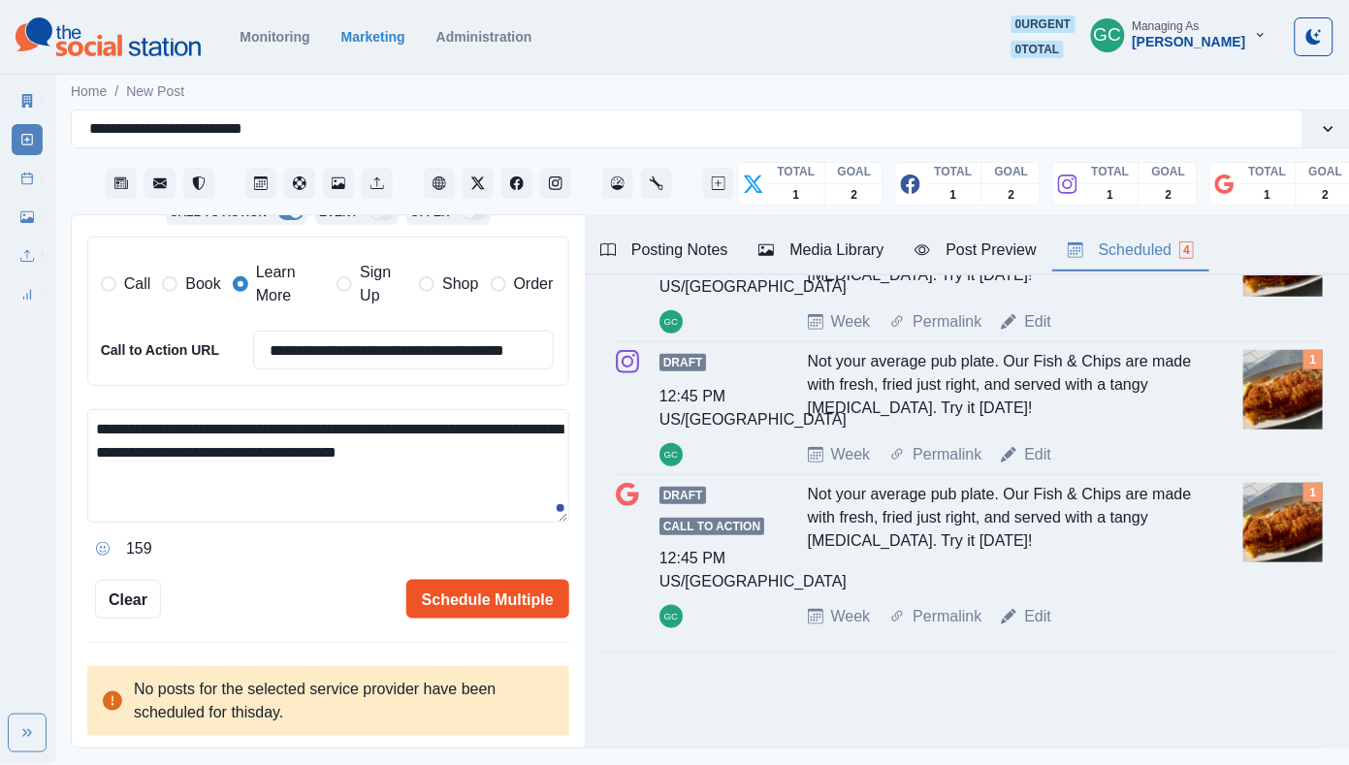
click at [458, 595] on button "Schedule Multiple" at bounding box center [487, 599] width 163 height 39
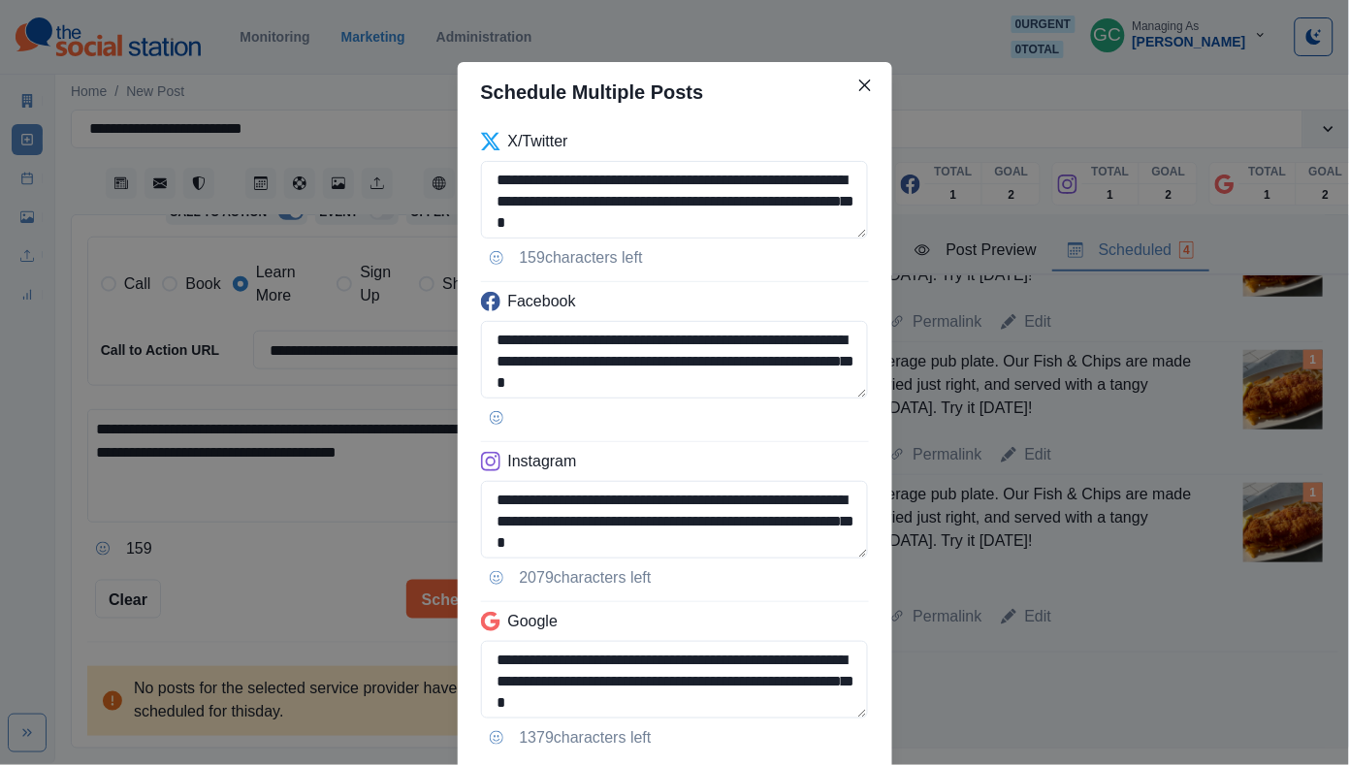
scroll to position [127, 0]
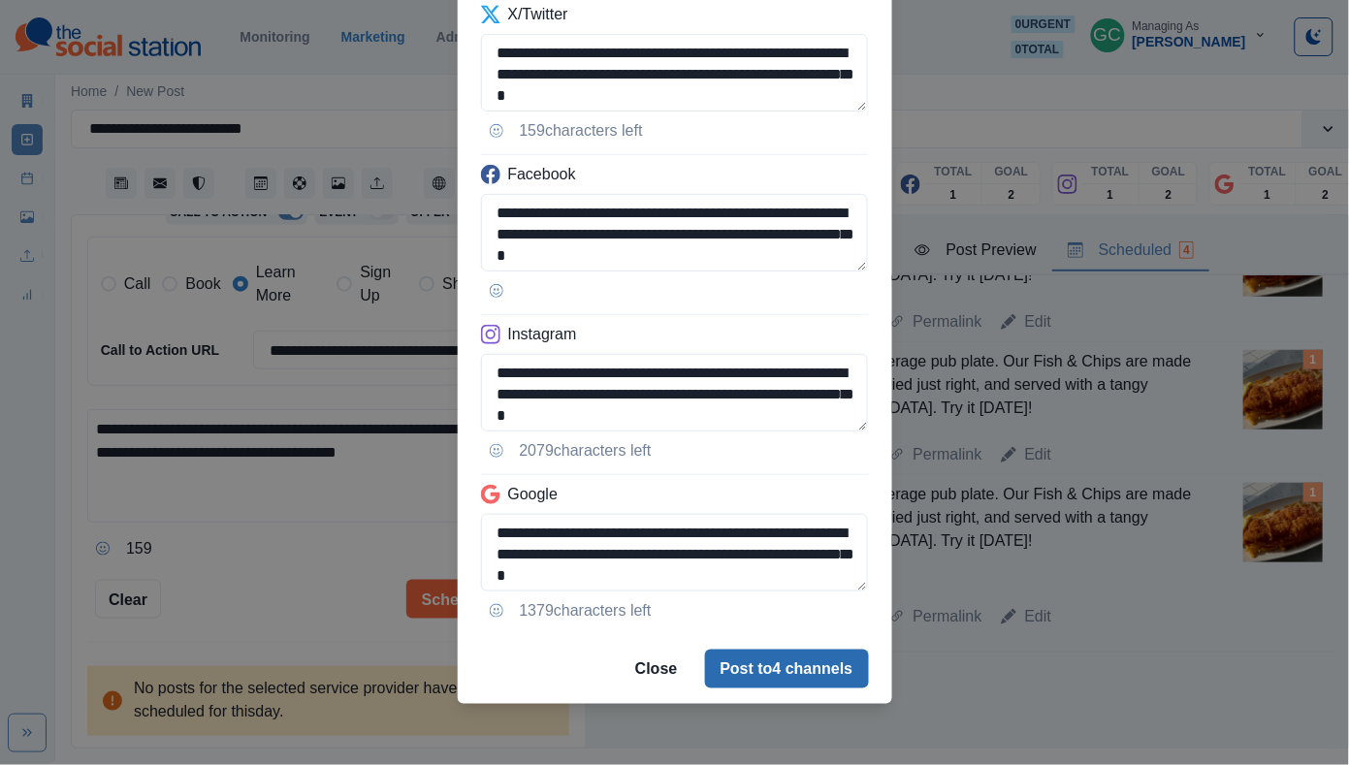
click at [804, 670] on button "Post to 4 channels" at bounding box center [787, 669] width 164 height 39
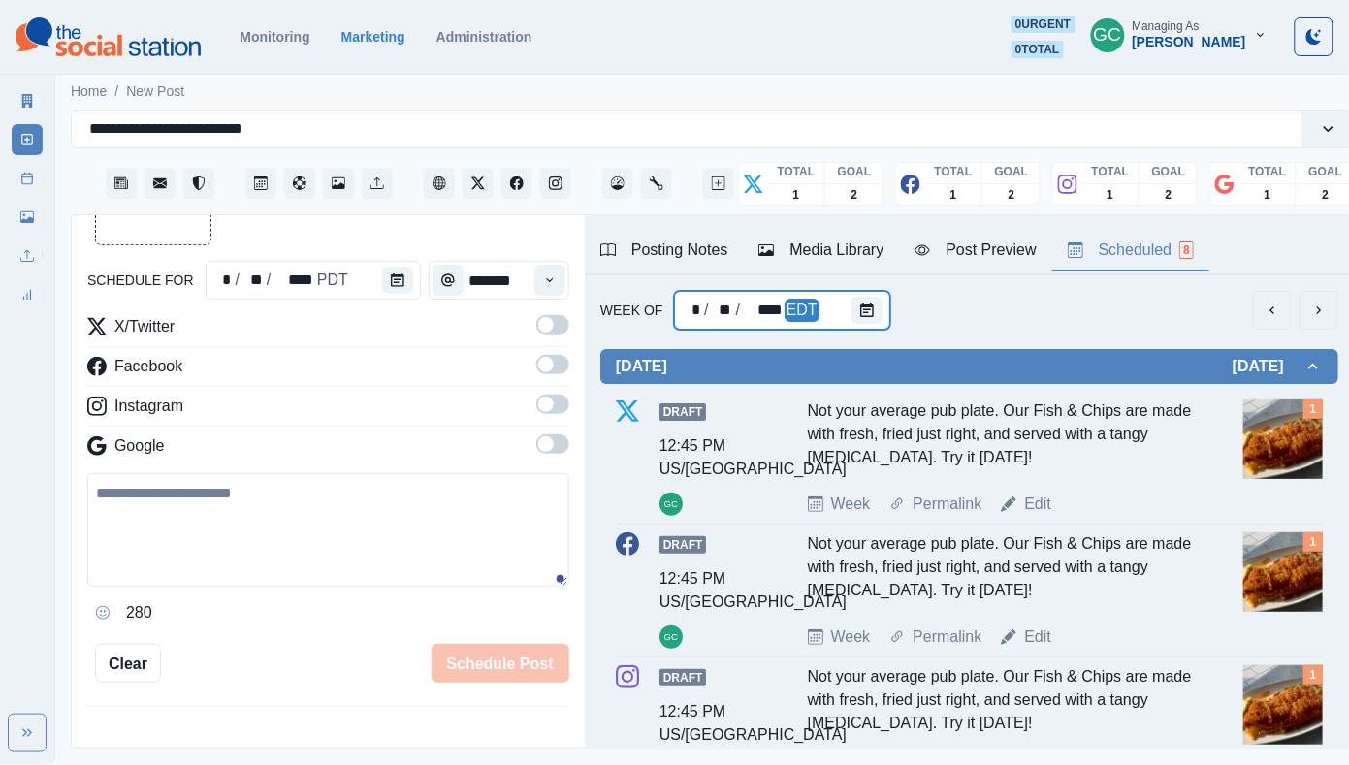
scroll to position [82, 0]
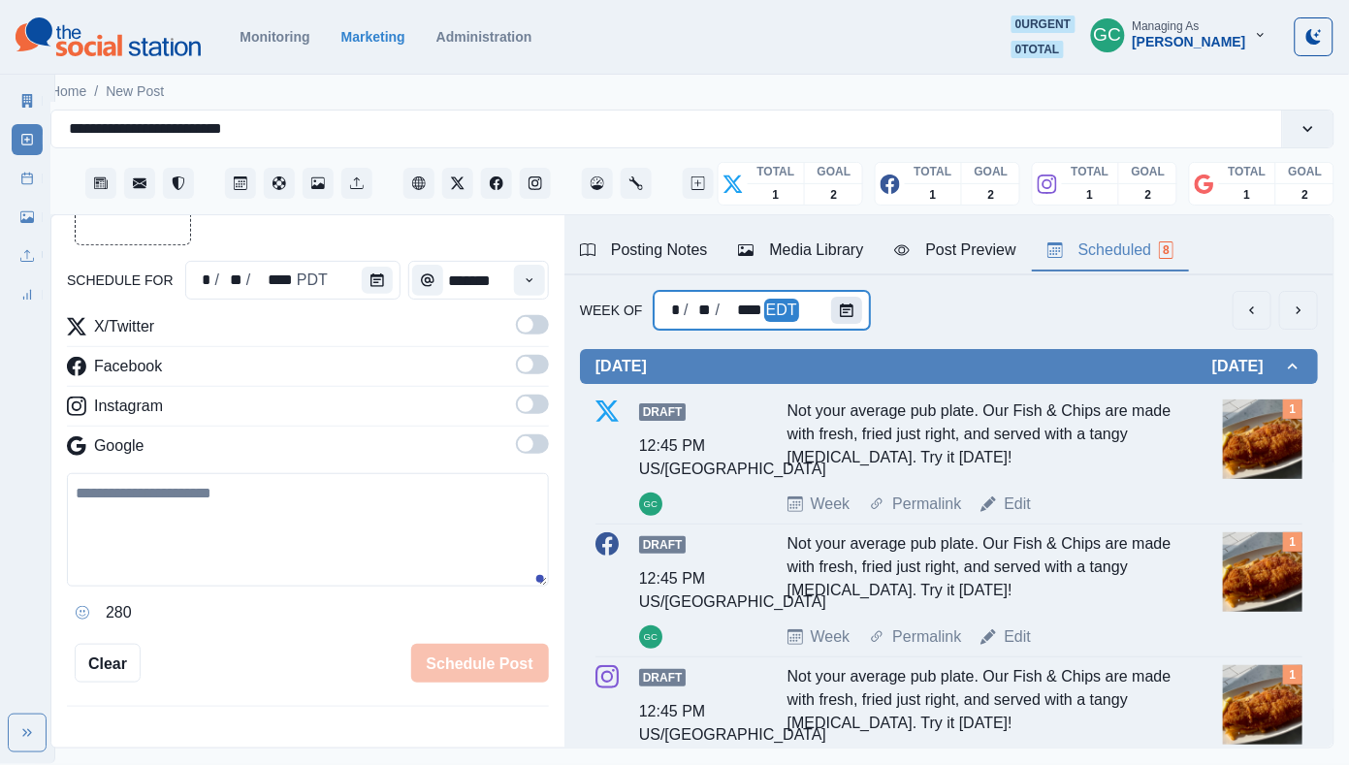
scroll to position [-2, 0]
click at [840, 311] on icon "Calendar" at bounding box center [847, 310] width 14 height 14
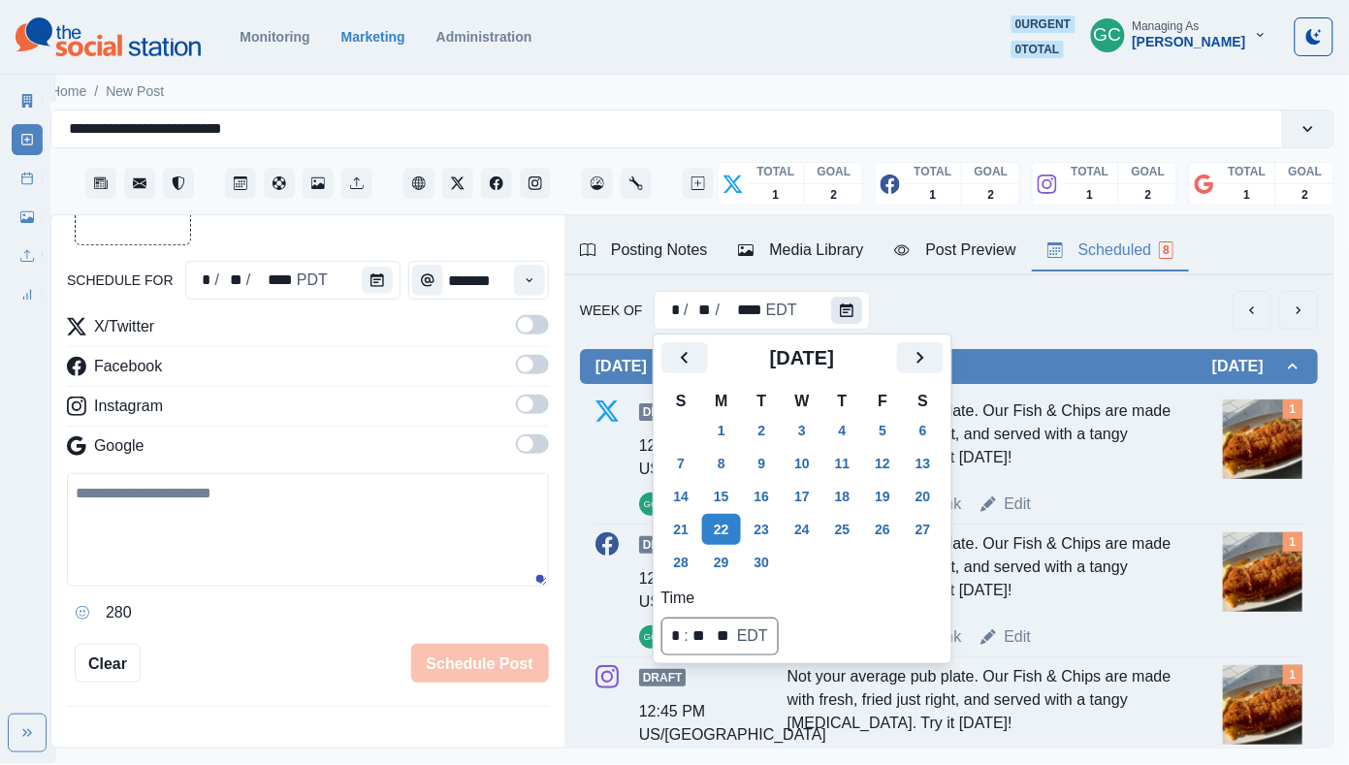
scroll to position [0, 0]
click at [752, 558] on button "30" at bounding box center [762, 562] width 39 height 31
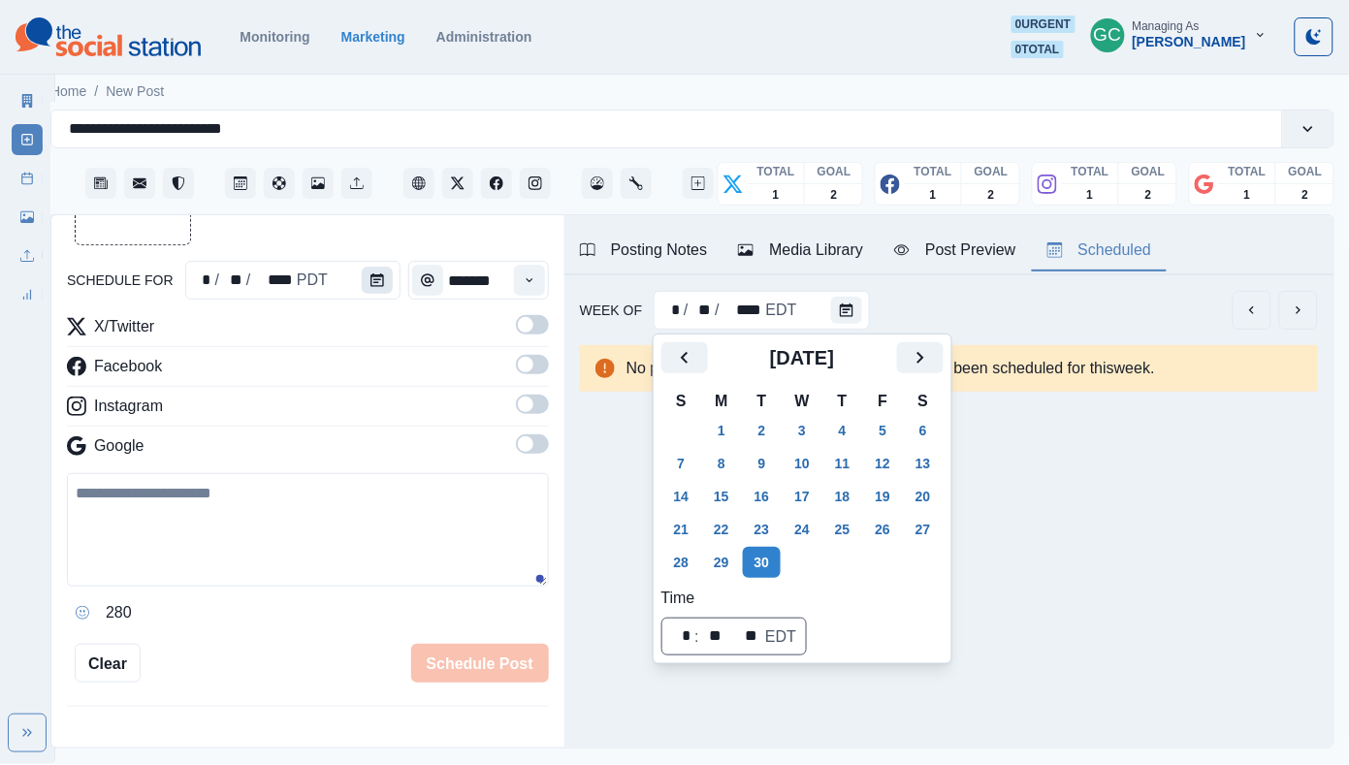
click at [383, 282] on button "Calendar" at bounding box center [377, 280] width 31 height 27
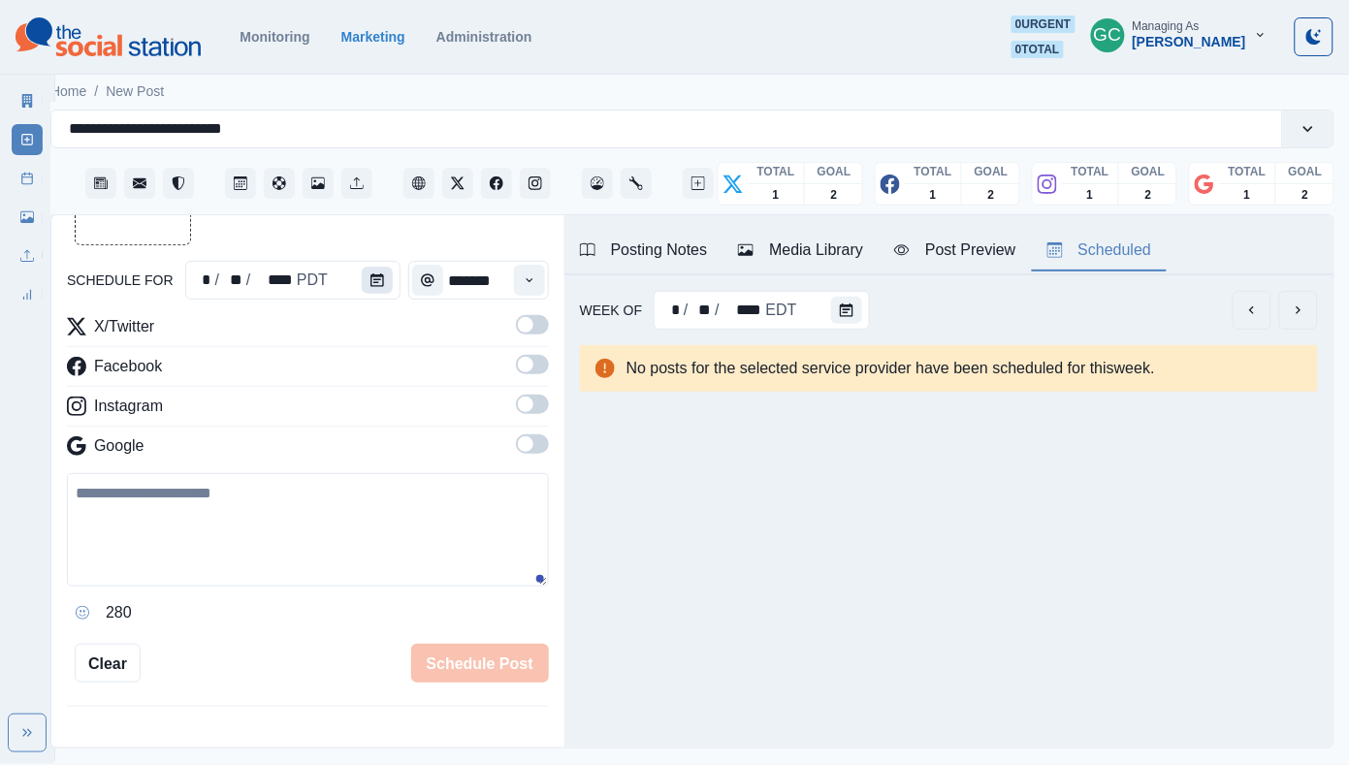
click at [383, 282] on button "Calendar" at bounding box center [377, 280] width 31 height 27
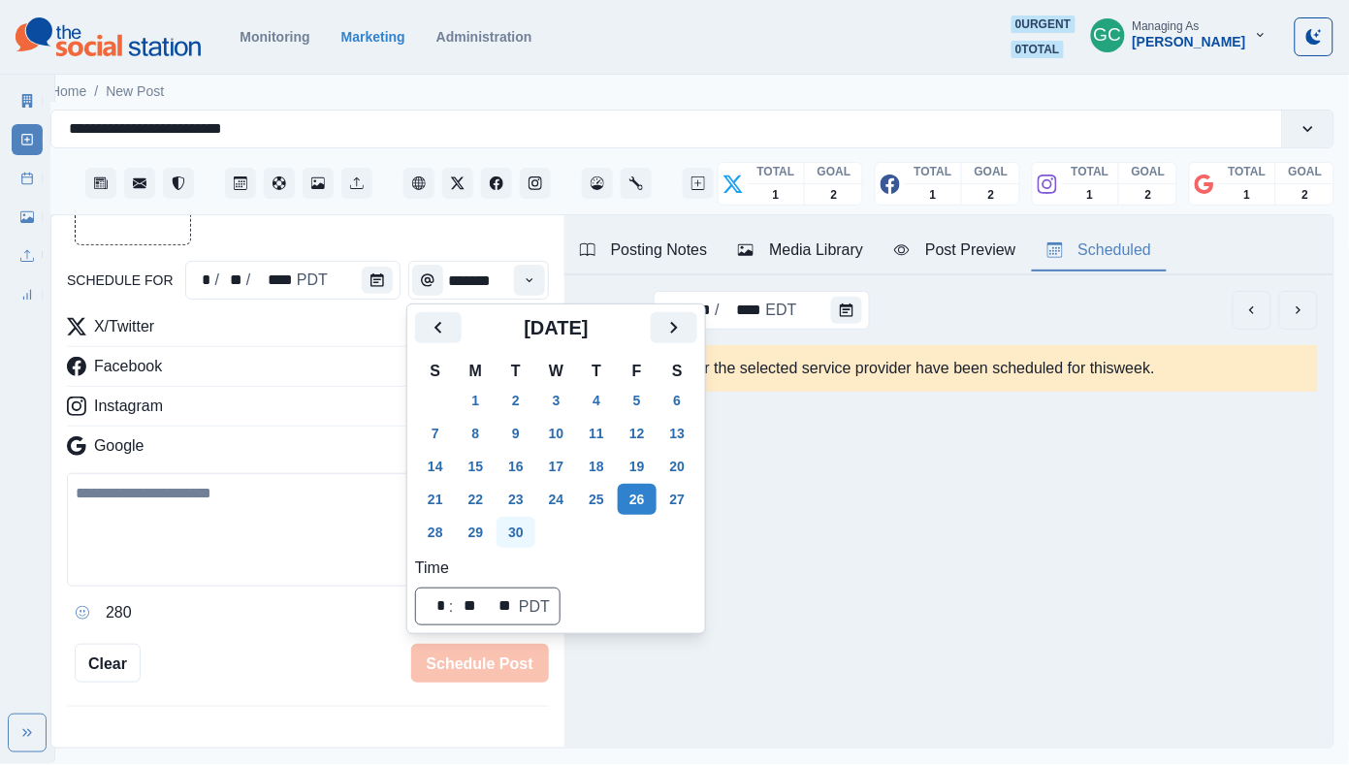
click at [520, 530] on button "30" at bounding box center [515, 532] width 39 height 31
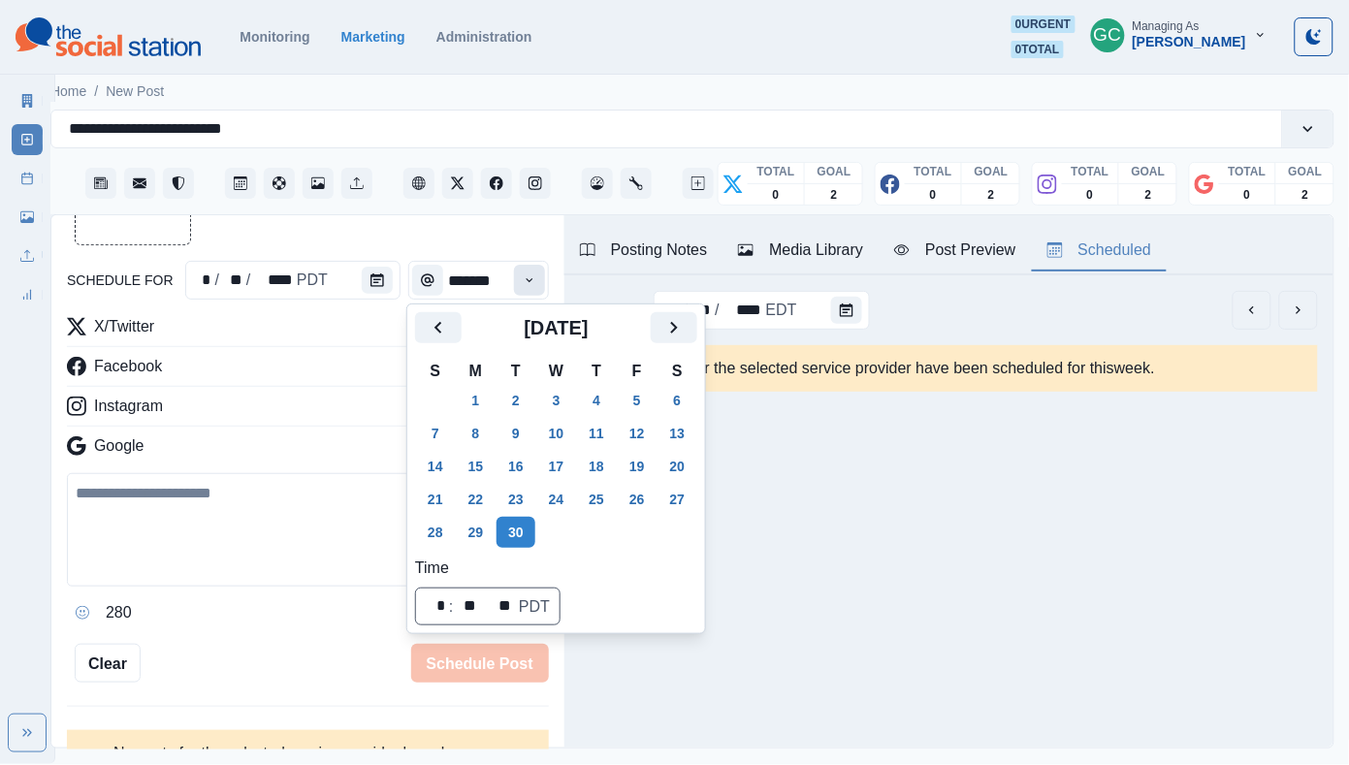
click at [537, 280] on button "Time" at bounding box center [529, 280] width 31 height 31
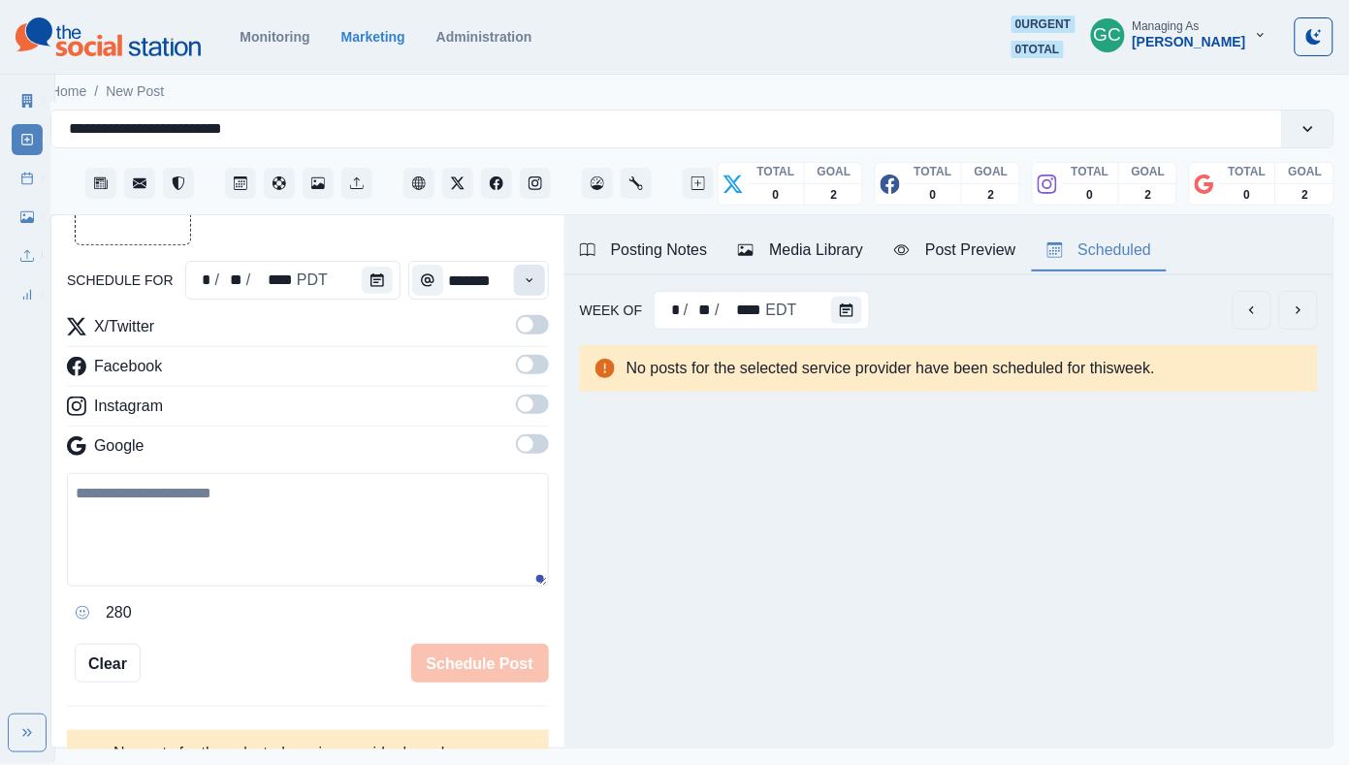
click at [537, 280] on button "Time" at bounding box center [529, 280] width 31 height 31
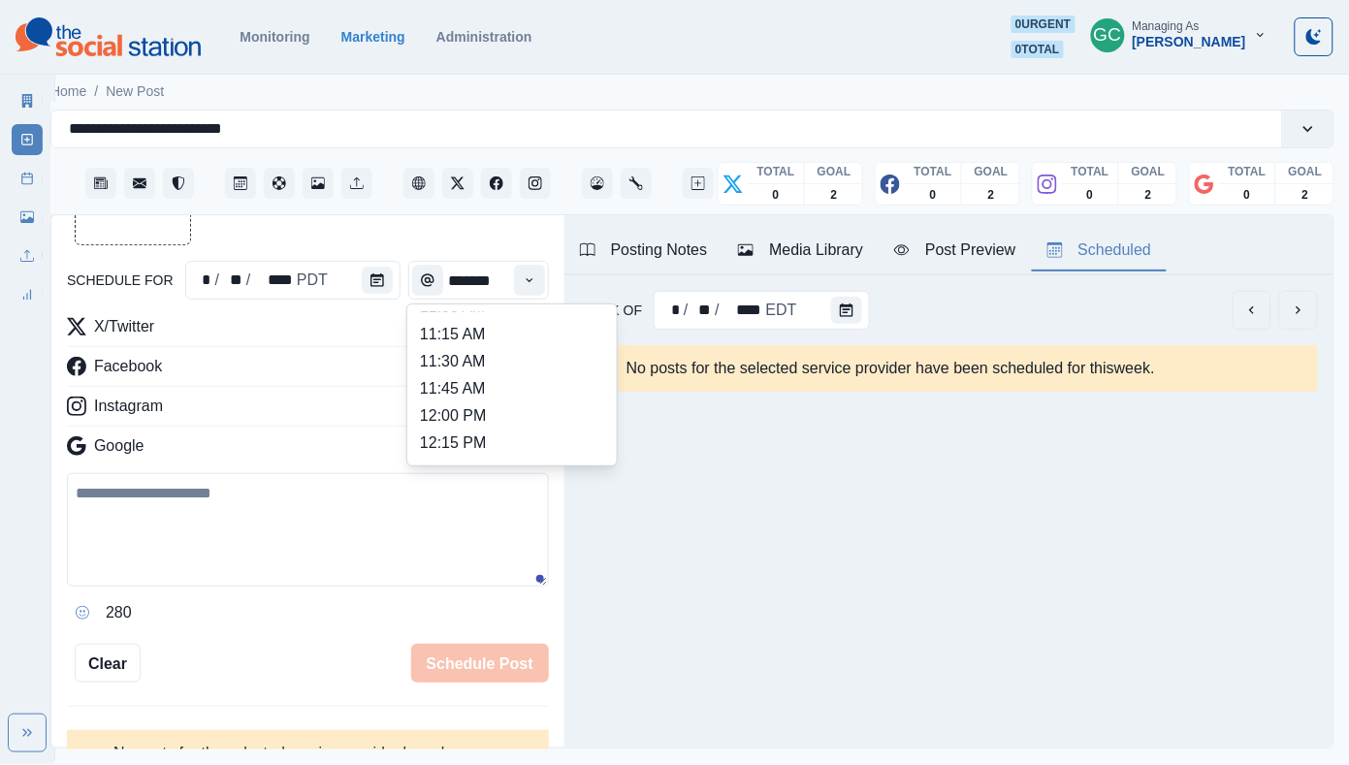
scroll to position [429, 0]
click at [512, 371] on li "12:15 PM" at bounding box center [512, 357] width 194 height 27
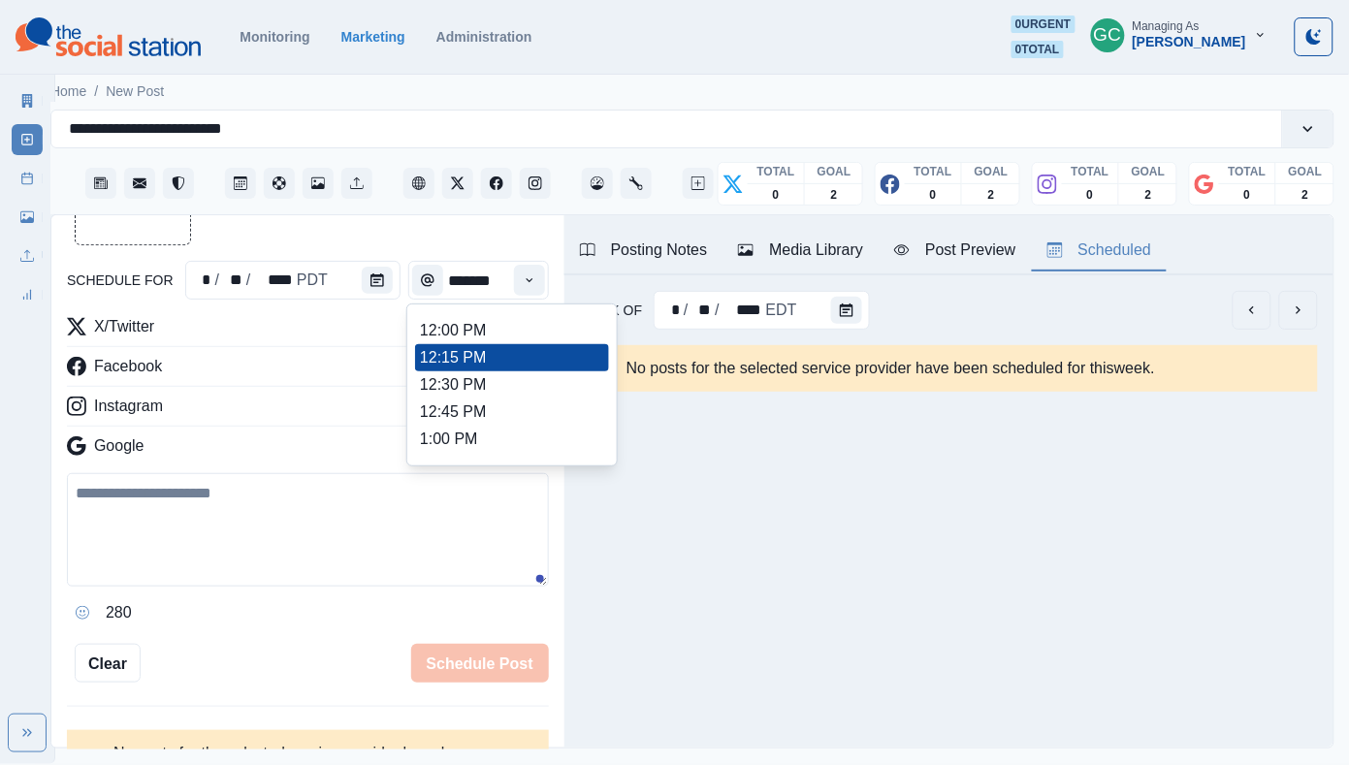
type input "********"
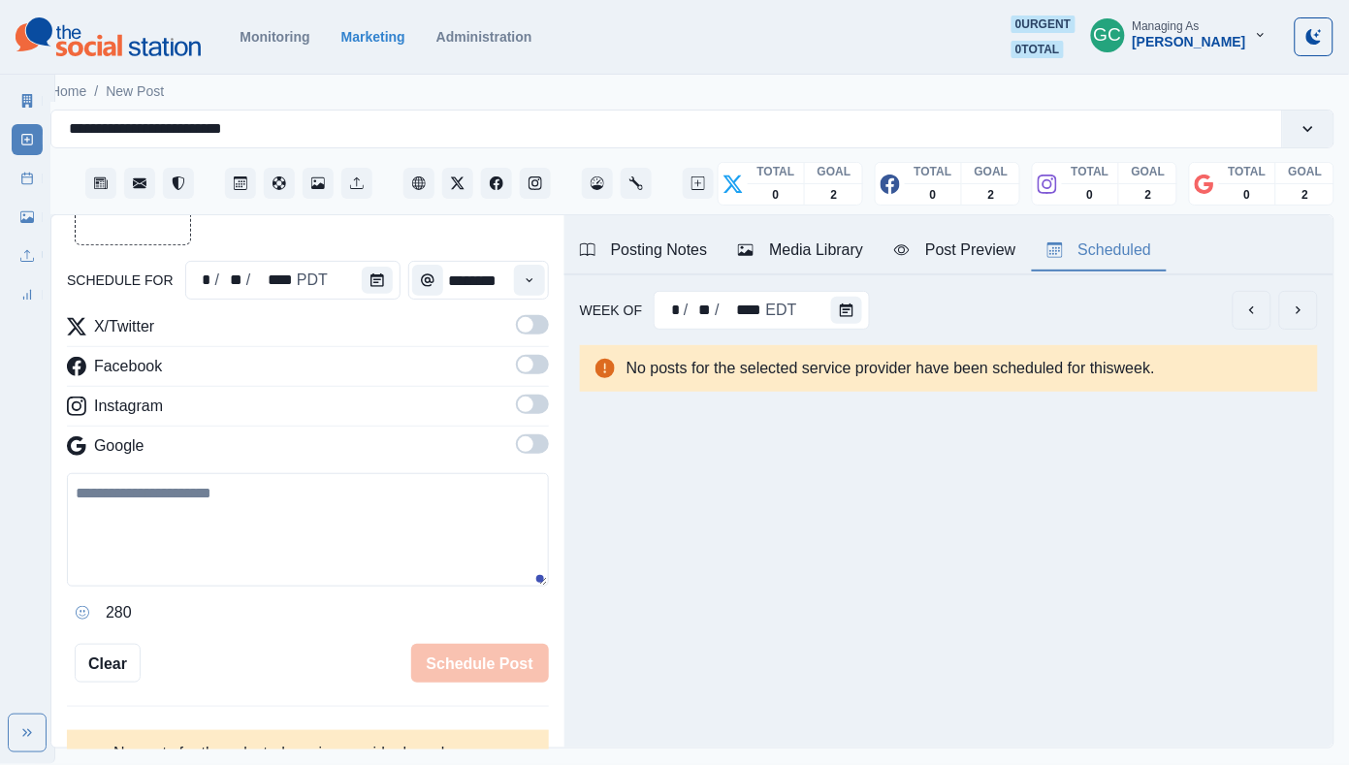
click at [532, 448] on span at bounding box center [526, 444] width 16 height 16
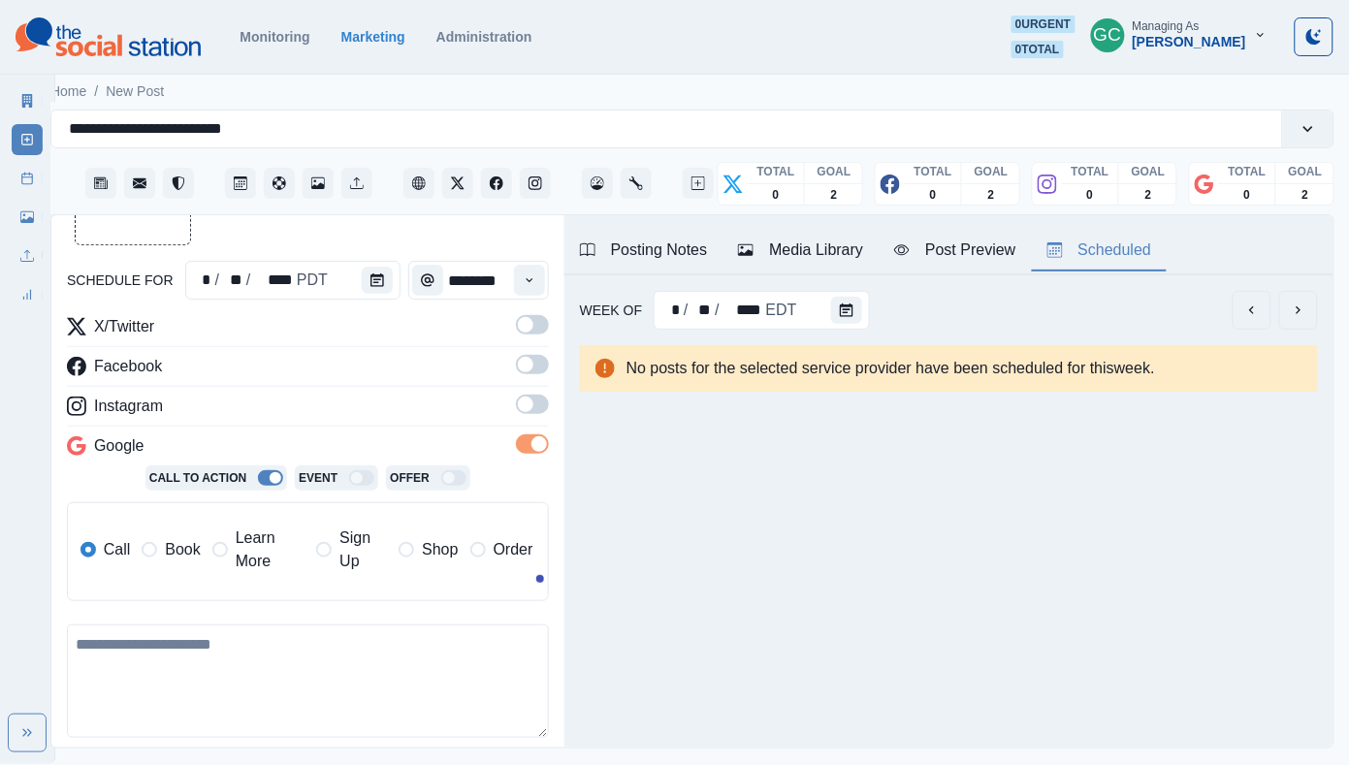
click at [532, 417] on label at bounding box center [532, 410] width 33 height 31
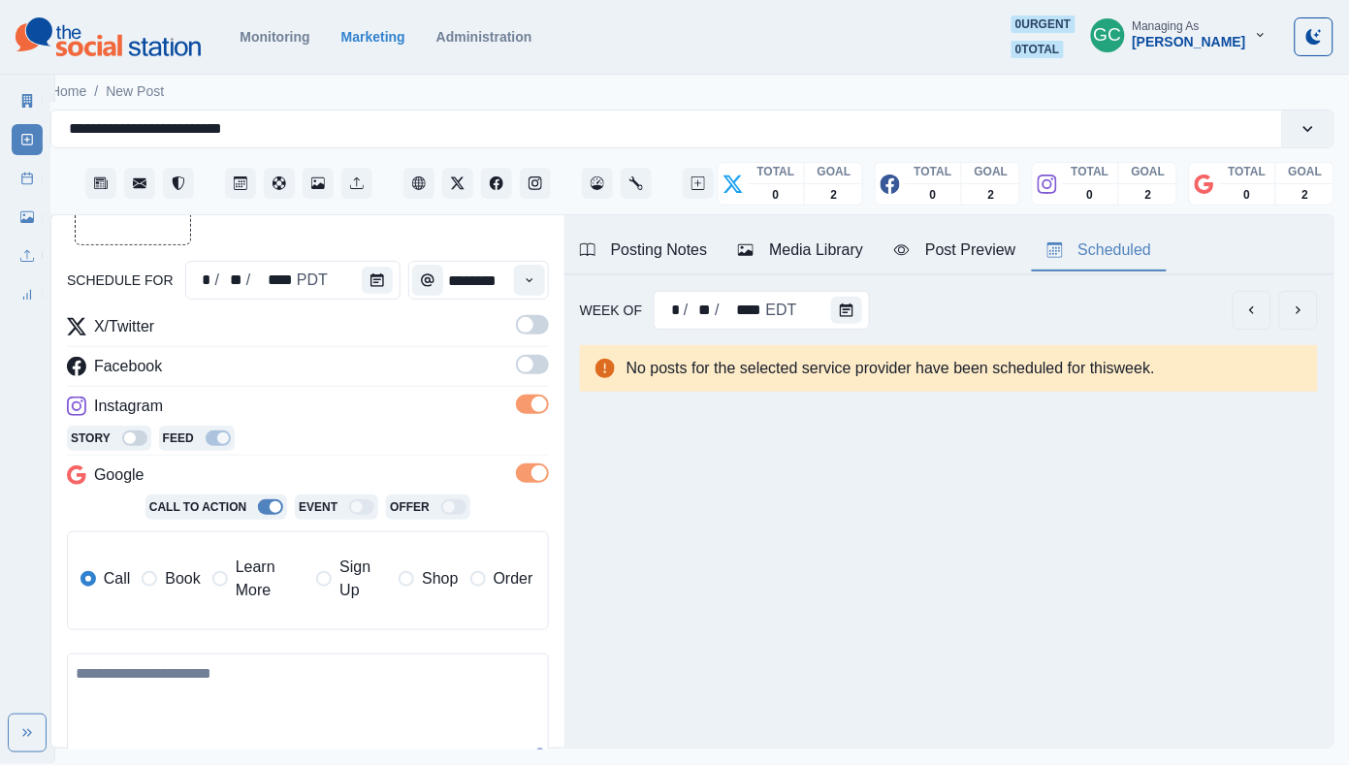
click at [537, 357] on span at bounding box center [532, 364] width 33 height 19
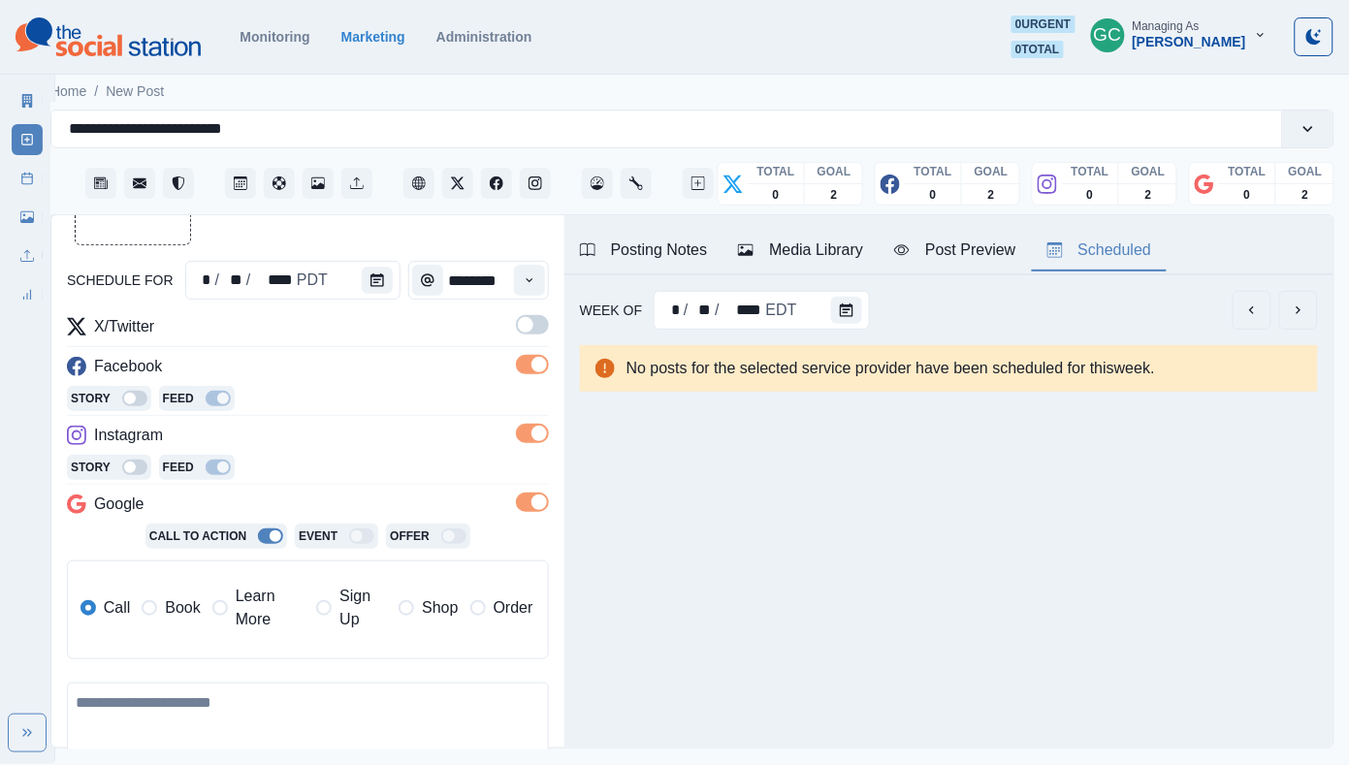
click at [537, 317] on span at bounding box center [532, 324] width 33 height 19
click at [232, 609] on label "Learn More" at bounding box center [258, 608] width 92 height 47
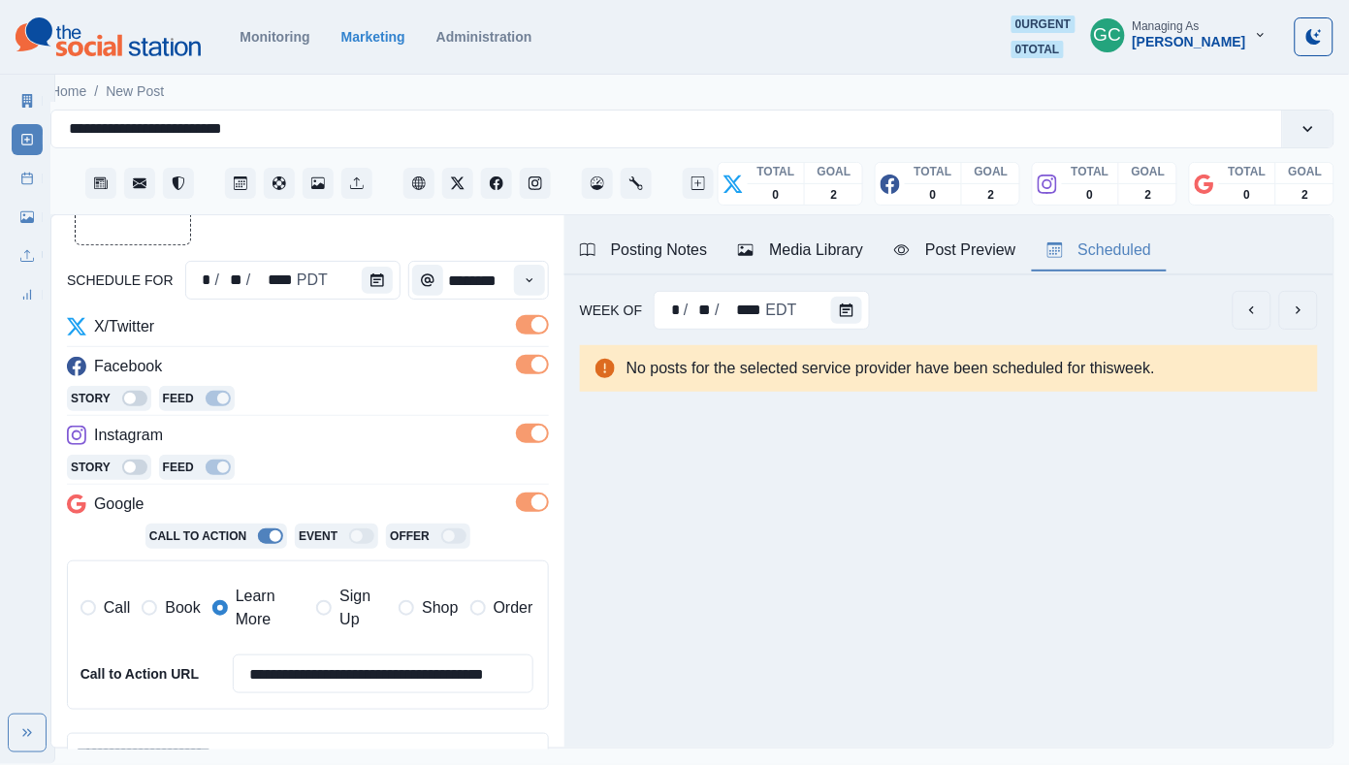
click at [829, 249] on div "Media Library" at bounding box center [800, 249] width 125 height 23
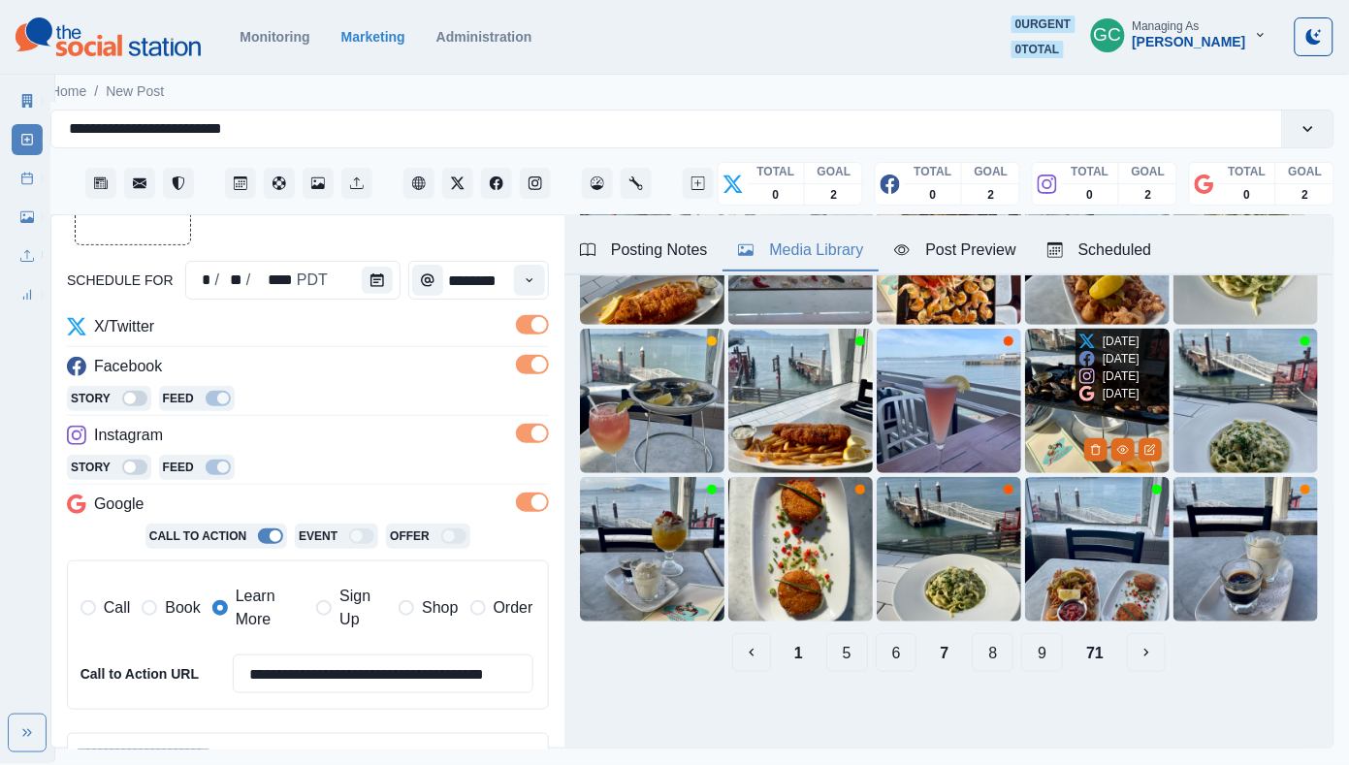
scroll to position [203, 0]
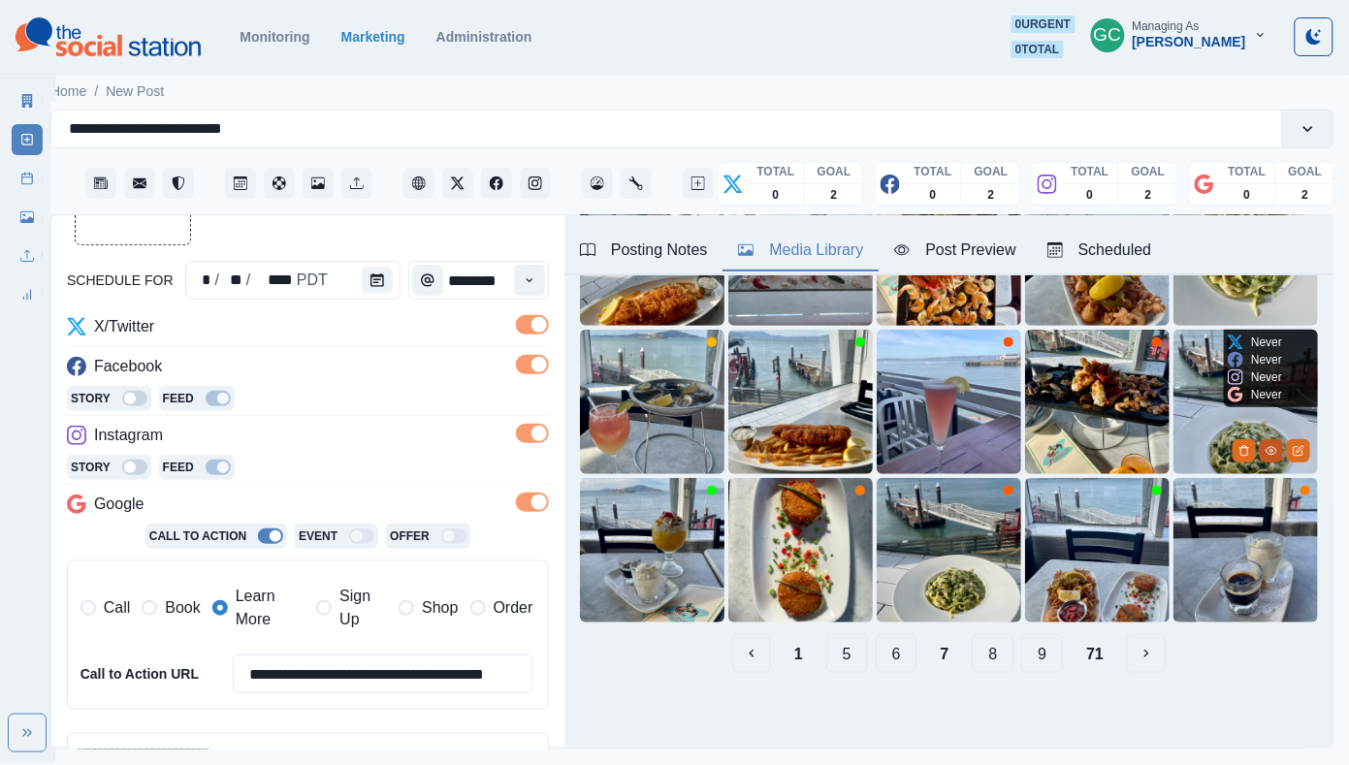
click at [1268, 455] on icon "View Media" at bounding box center [1271, 451] width 12 height 12
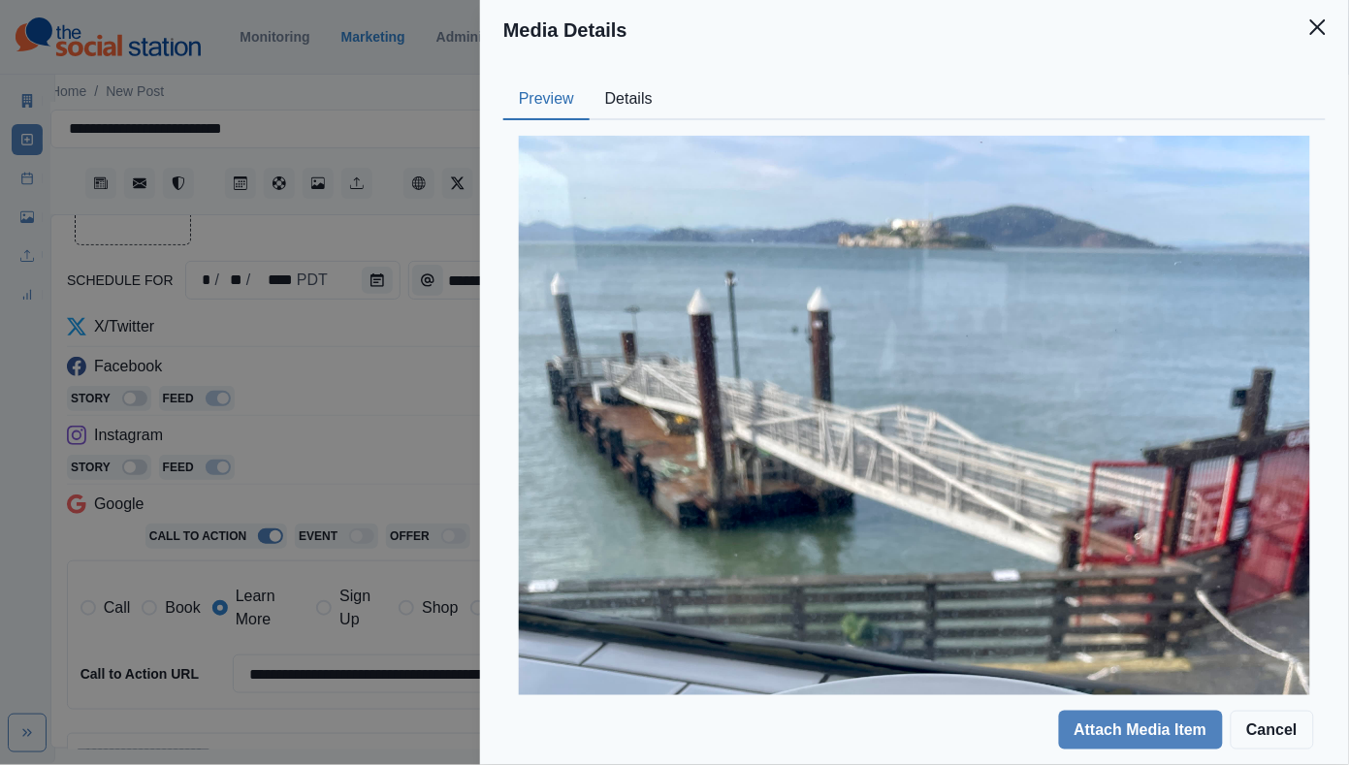
click at [648, 102] on button "Details" at bounding box center [628, 99] width 79 height 41
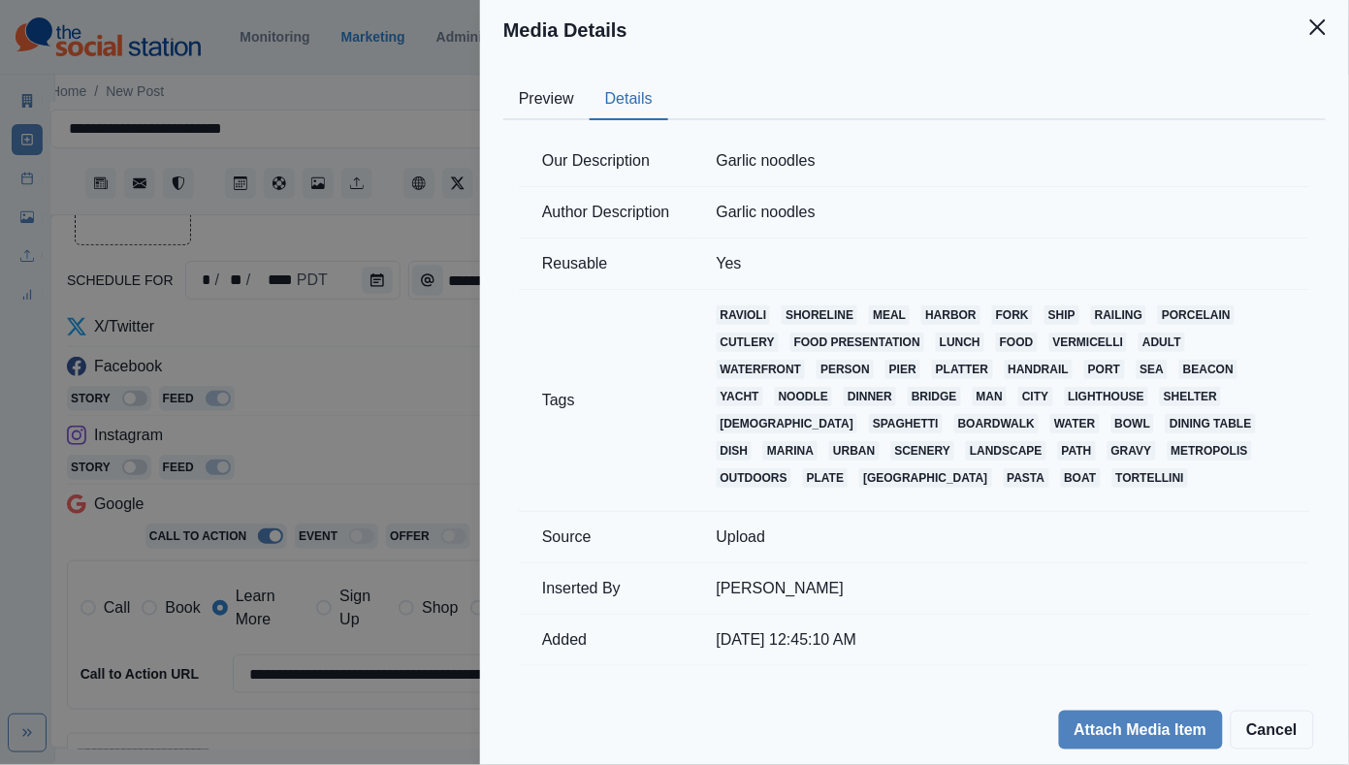
click at [787, 158] on td "Garlic noodles" at bounding box center [1001, 161] width 617 height 51
copy td "Garlic noodles"
click at [177, 466] on div "Media Details Preview Details Our Description Garlic noodles Author Description…" at bounding box center [674, 382] width 1349 height 765
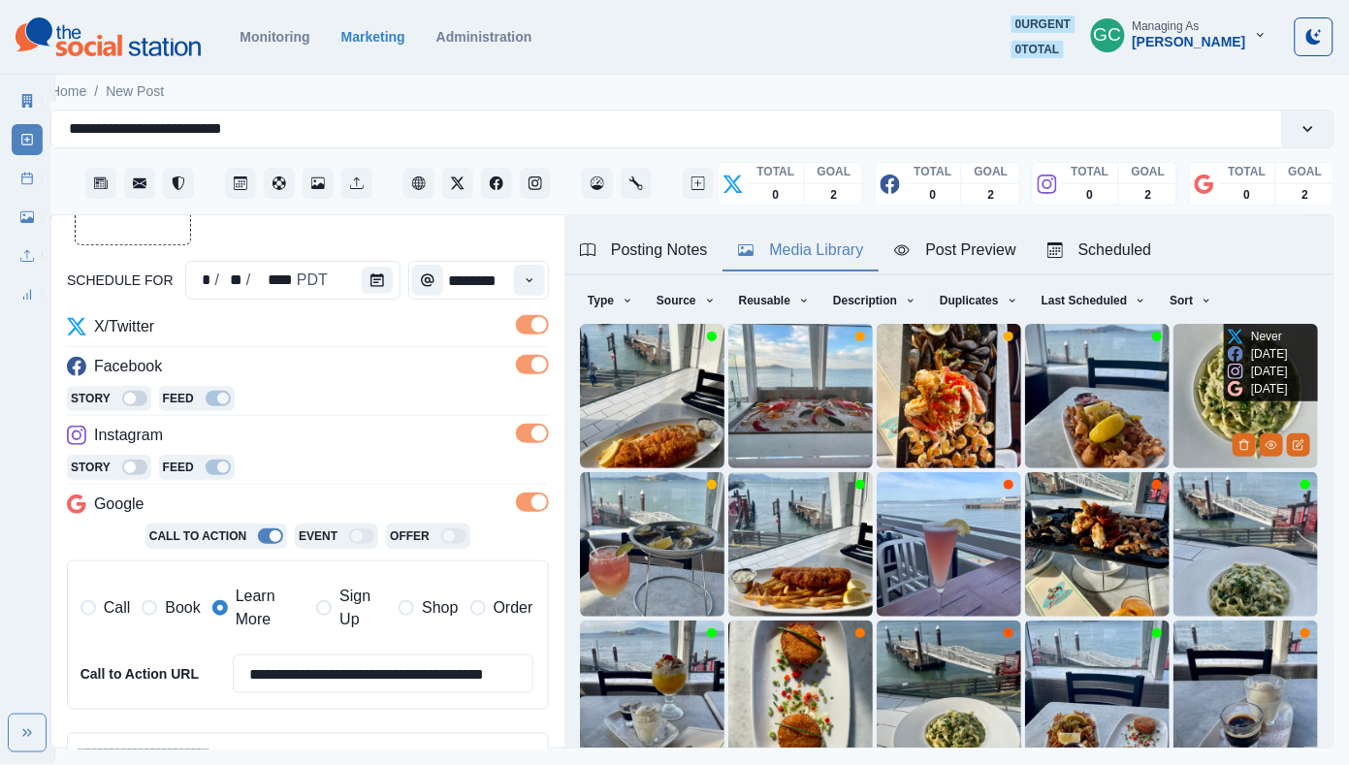
scroll to position [41, 0]
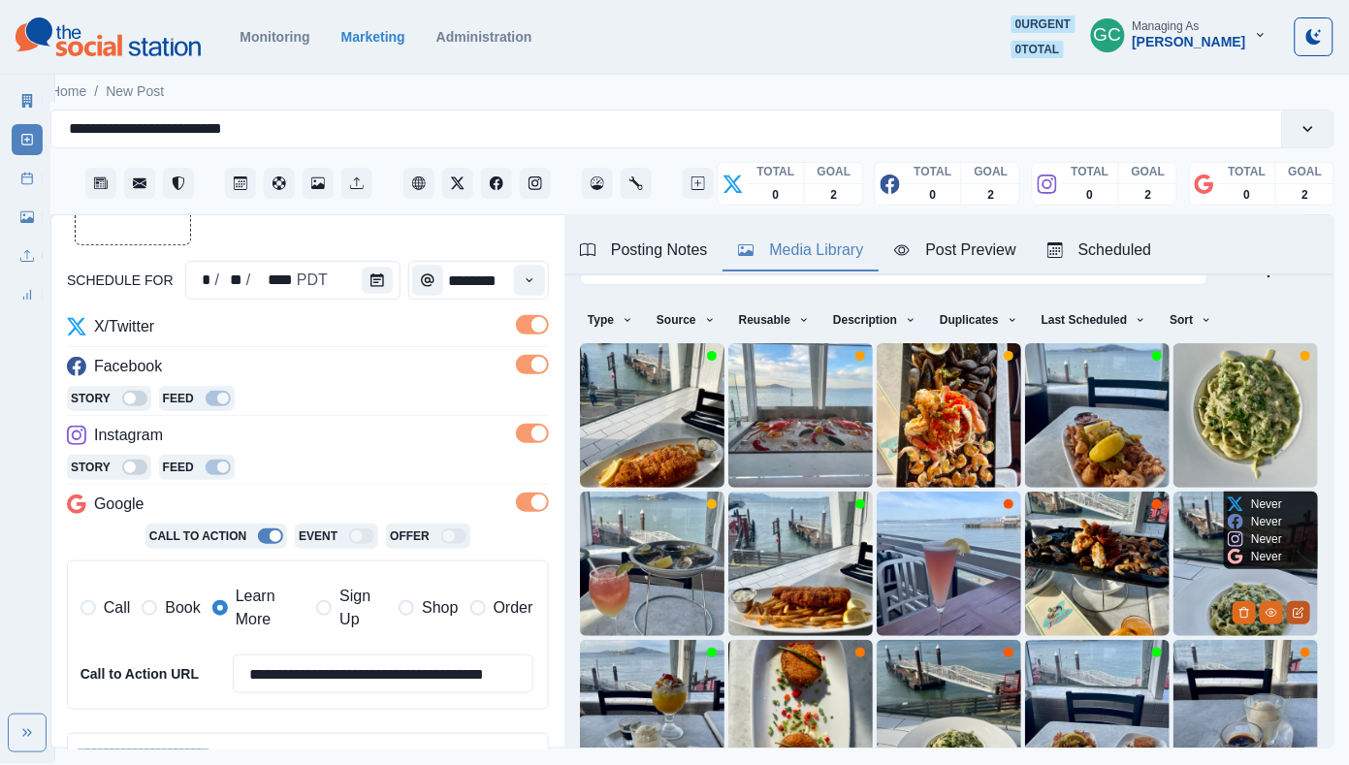
click at [1297, 609] on icon "Edit Media" at bounding box center [1298, 613] width 12 height 12
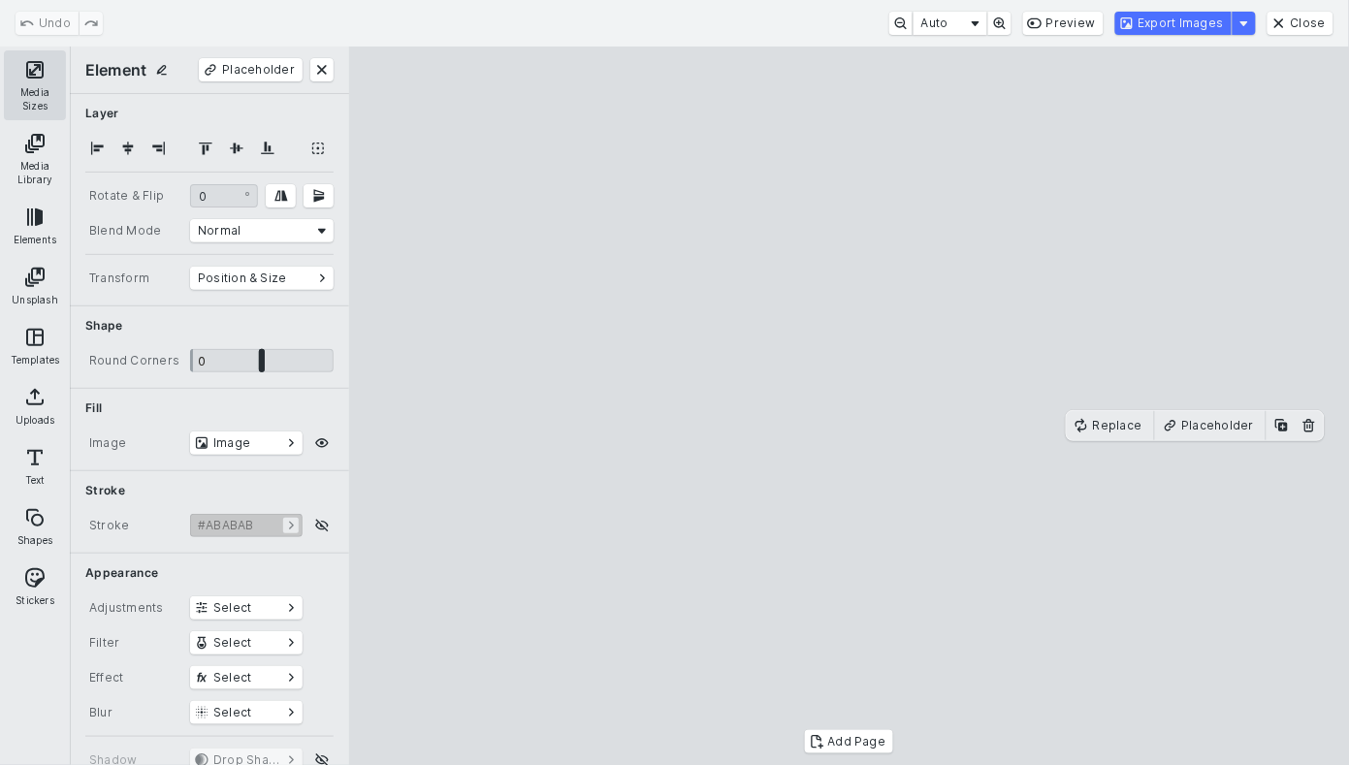
click at [50, 93] on button "Media Sizes" at bounding box center [35, 85] width 62 height 70
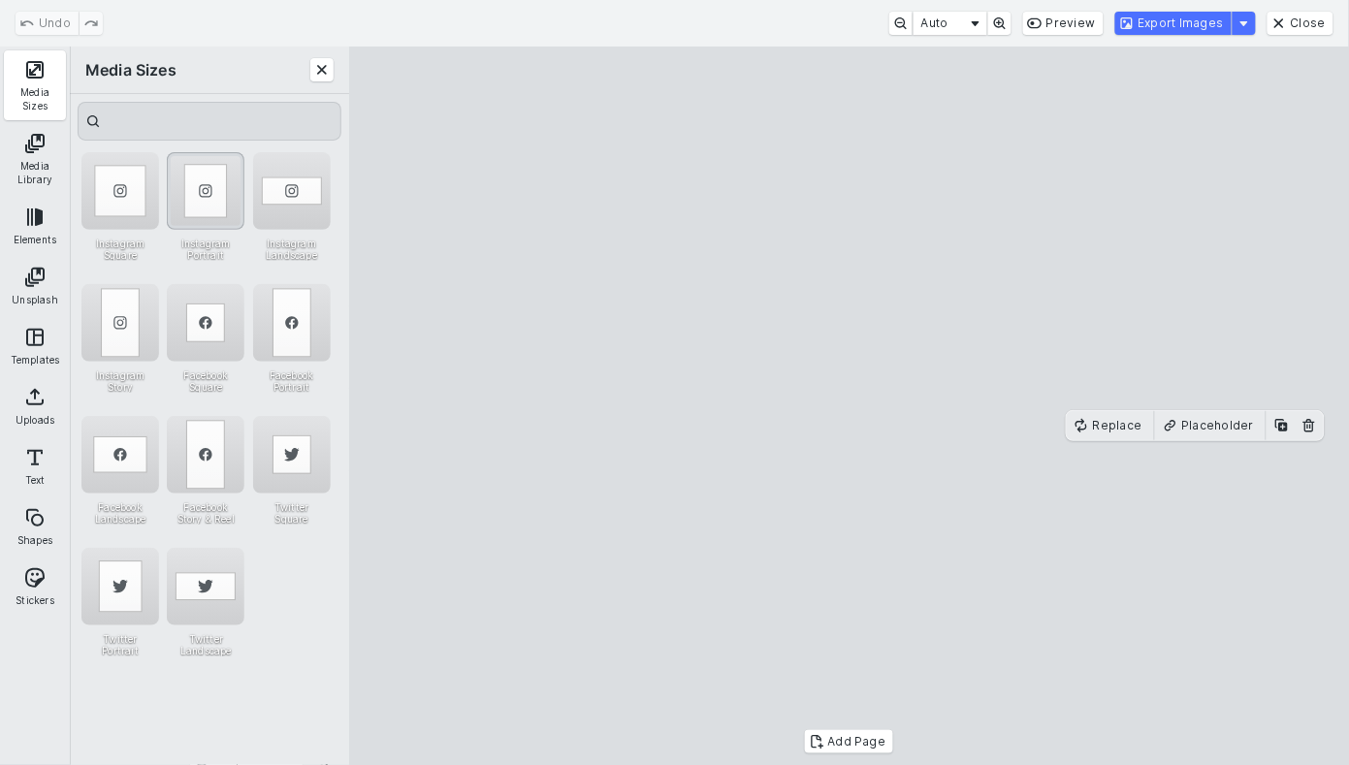
click at [199, 193] on div "Instagram Portrait" at bounding box center [206, 191] width 78 height 78
drag, startPoint x: 854, startPoint y: 153, endPoint x: 861, endPoint y: -65, distance: 218.2
click at [861, 0] on html "**********" at bounding box center [654, 382] width 1349 height 764
drag, startPoint x: 842, startPoint y: 399, endPoint x: 843, endPoint y: 329, distance: 70.8
click at [849, 406] on cesdk-canvas "Editor canvas" at bounding box center [849, 406] width 0 height 0
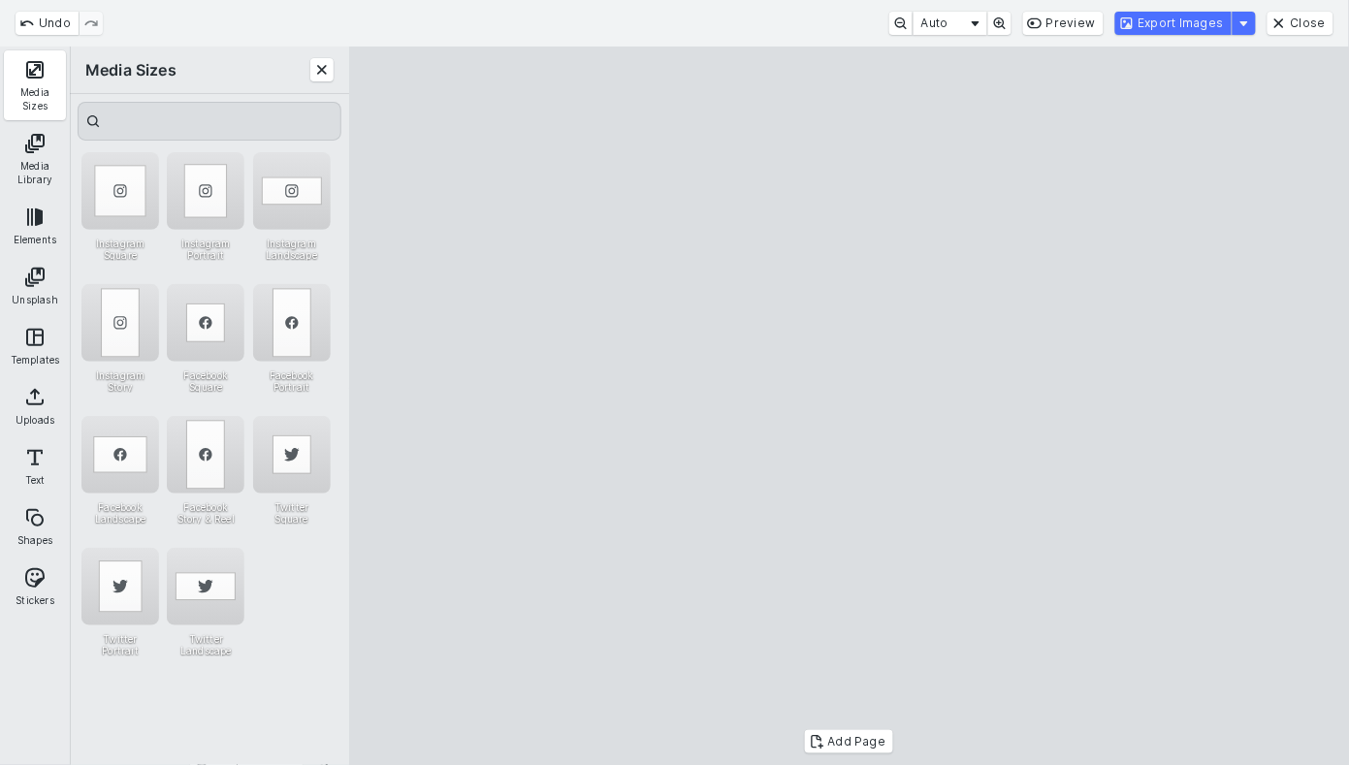
drag, startPoint x: 848, startPoint y: 624, endPoint x: 848, endPoint y: 715, distance: 90.2
click at [849, 406] on cesdk-canvas "Editor canvas" at bounding box center [849, 406] width 0 height 0
drag, startPoint x: 838, startPoint y: 583, endPoint x: 838, endPoint y: 608, distance: 25.2
click at [849, 406] on cesdk-canvas "Editor canvas" at bounding box center [849, 406] width 0 height 0
click at [310, 67] on button "Close" at bounding box center [321, 69] width 23 height 23
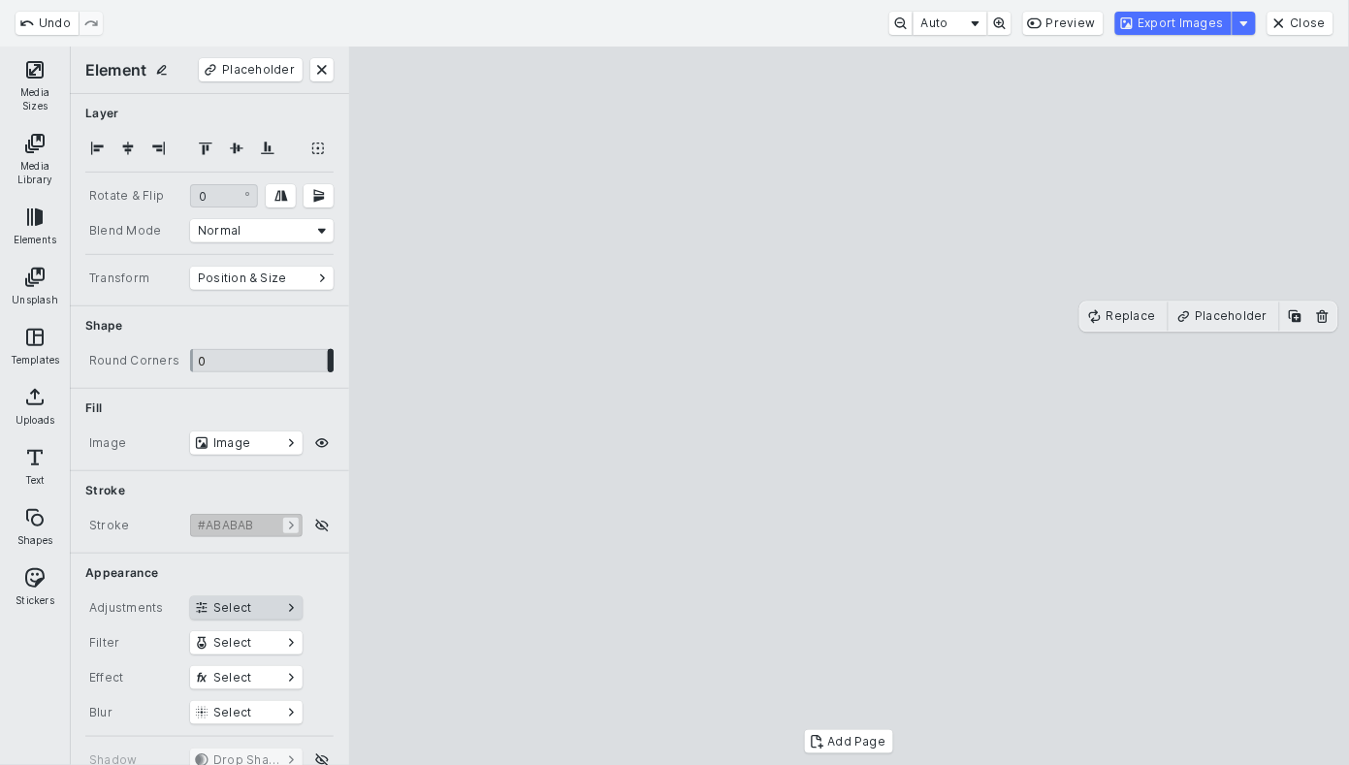
click at [228, 598] on button "Select" at bounding box center [246, 607] width 112 height 23
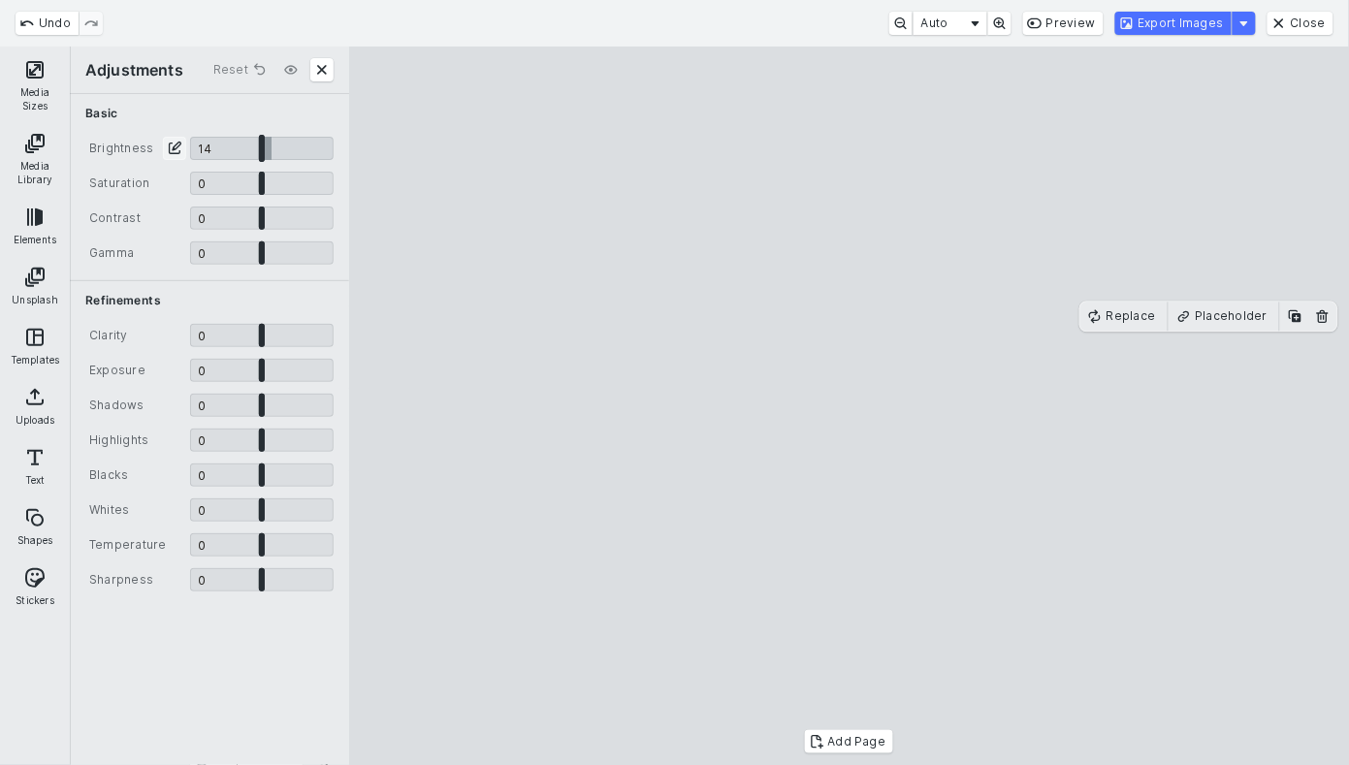
click at [270, 146] on input "CE.SDK" at bounding box center [261, 148] width 143 height 23
type input "****"
click at [266, 540] on input "CE.SDK" at bounding box center [261, 544] width 143 height 23
type input "****"
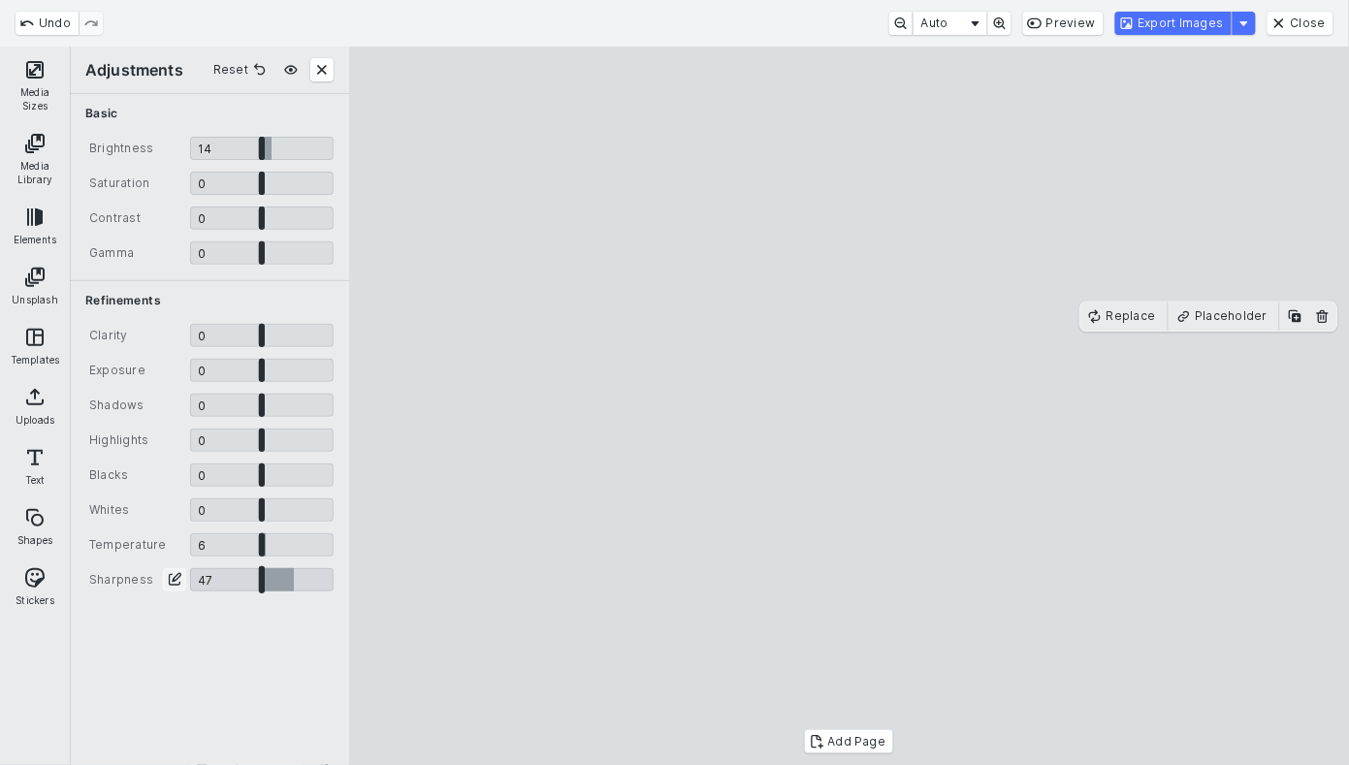
drag, startPoint x: 264, startPoint y: 579, endPoint x: 295, endPoint y: 579, distance: 31.0
click at [295, 579] on input "CE.SDK" at bounding box center [261, 579] width 143 height 23
type input "****"
click at [268, 336] on input "CE.SDK" at bounding box center [261, 335] width 143 height 23
type input "****"
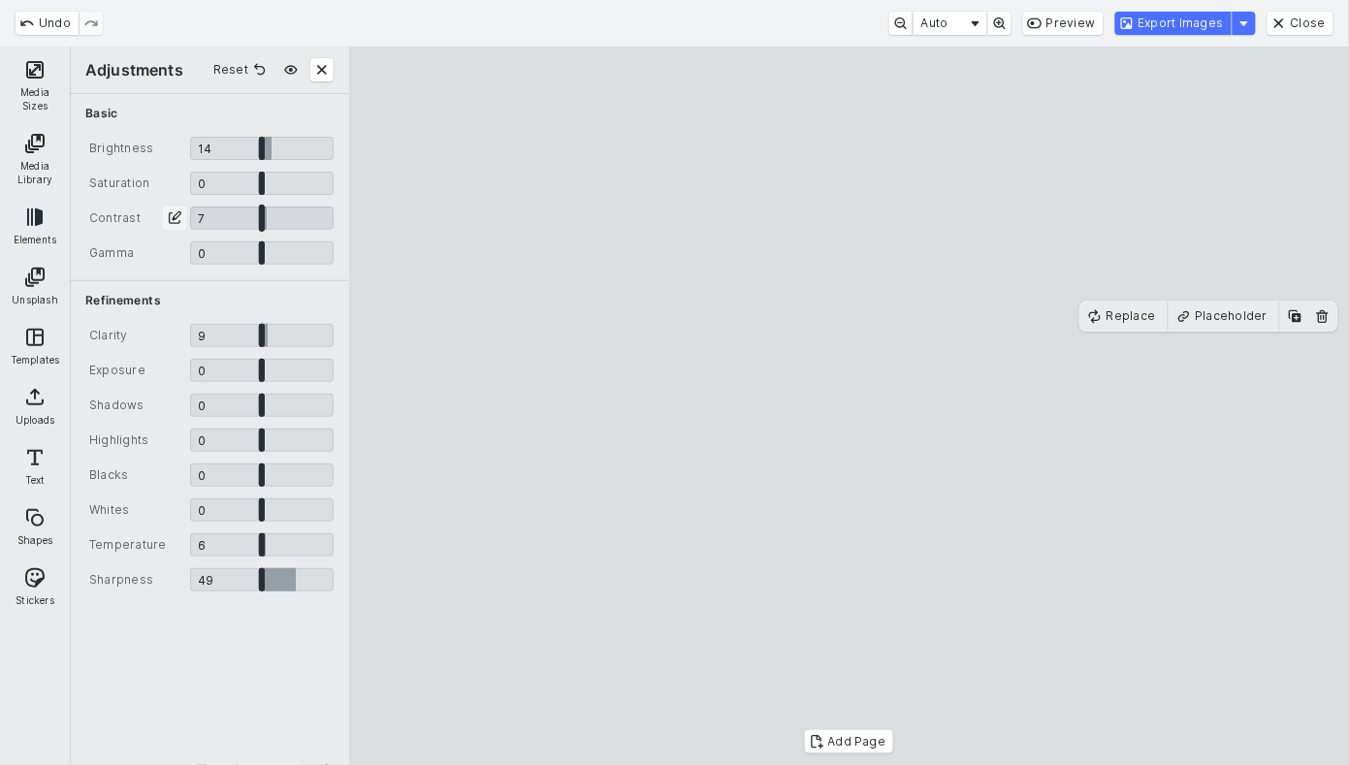
click at [267, 217] on input "CE.SDK" at bounding box center [261, 218] width 143 height 23
click at [1209, 22] on button "Export Images" at bounding box center [1173, 23] width 116 height 23
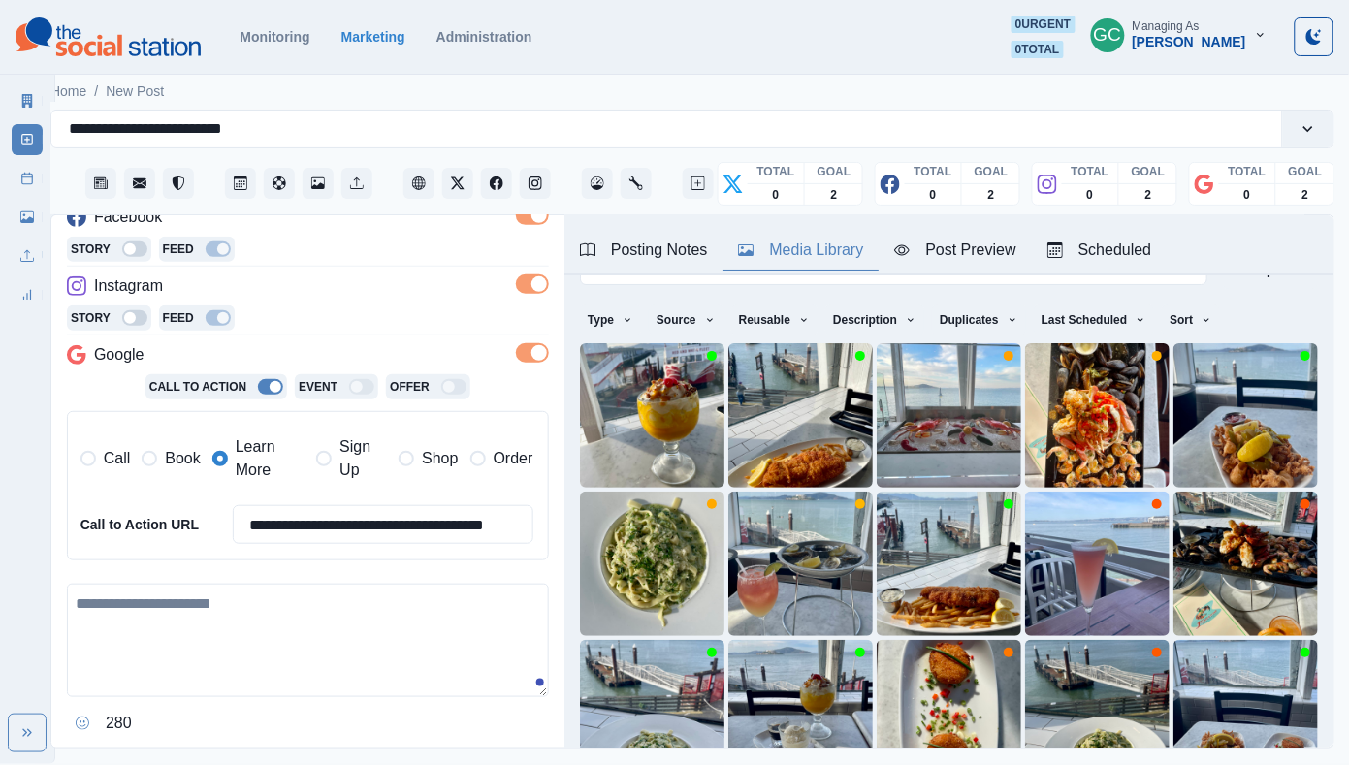
scroll to position [322, 0]
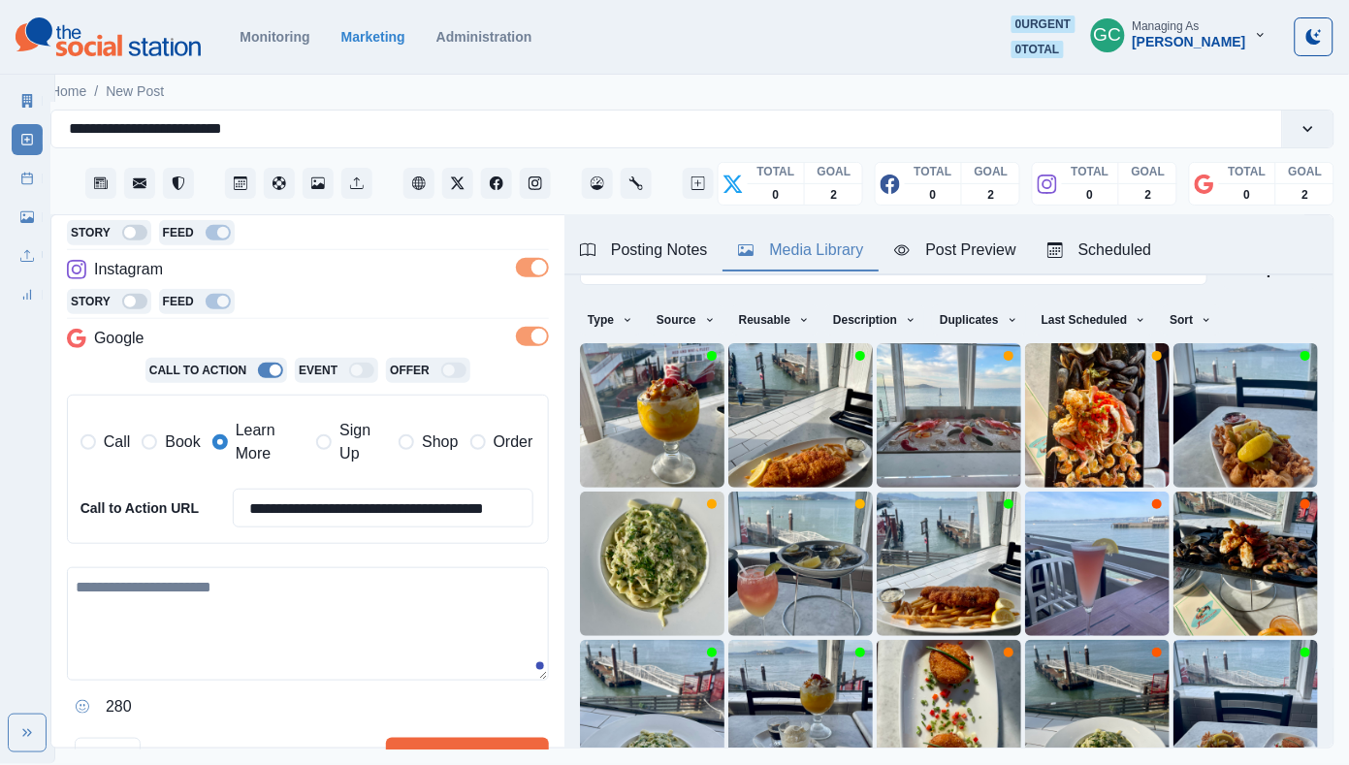
click at [311, 612] on textarea at bounding box center [308, 623] width 482 height 113
paste textarea "**********"
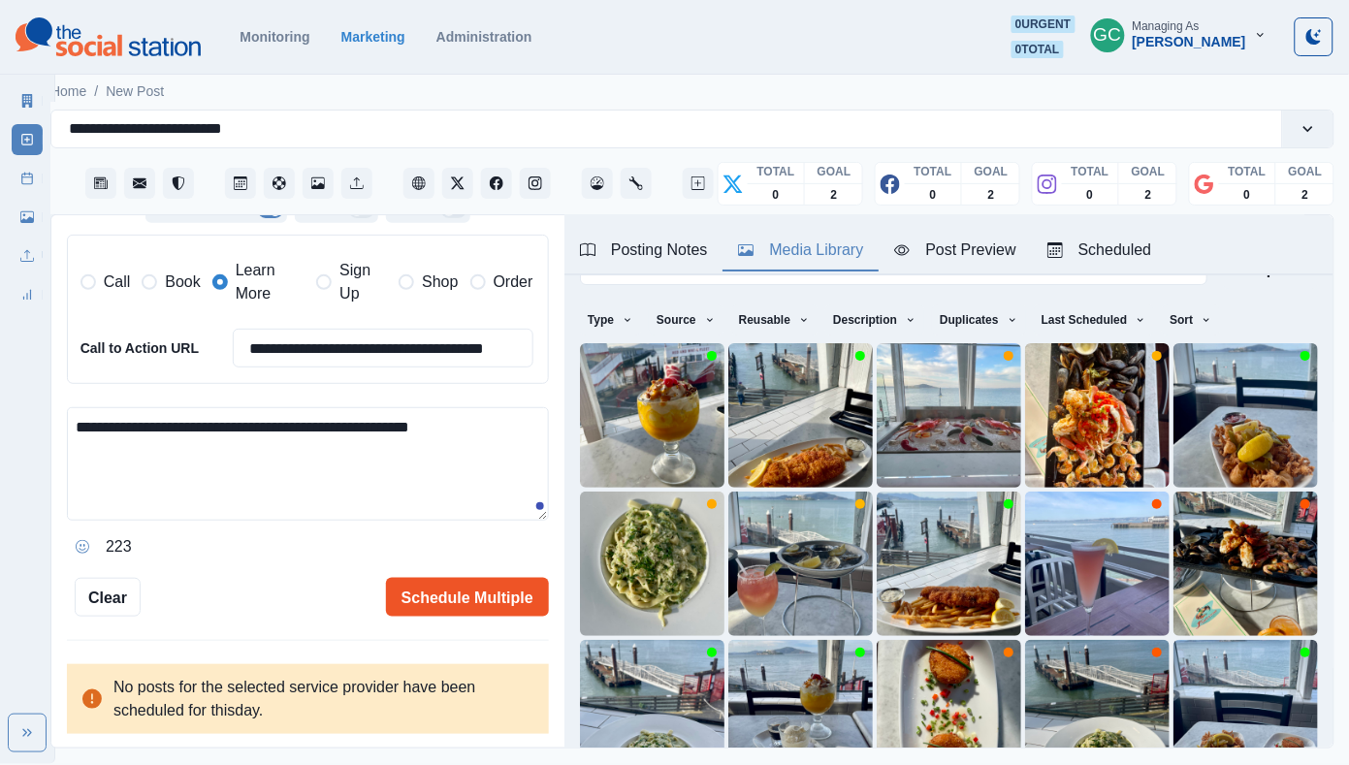
type textarea "**********"
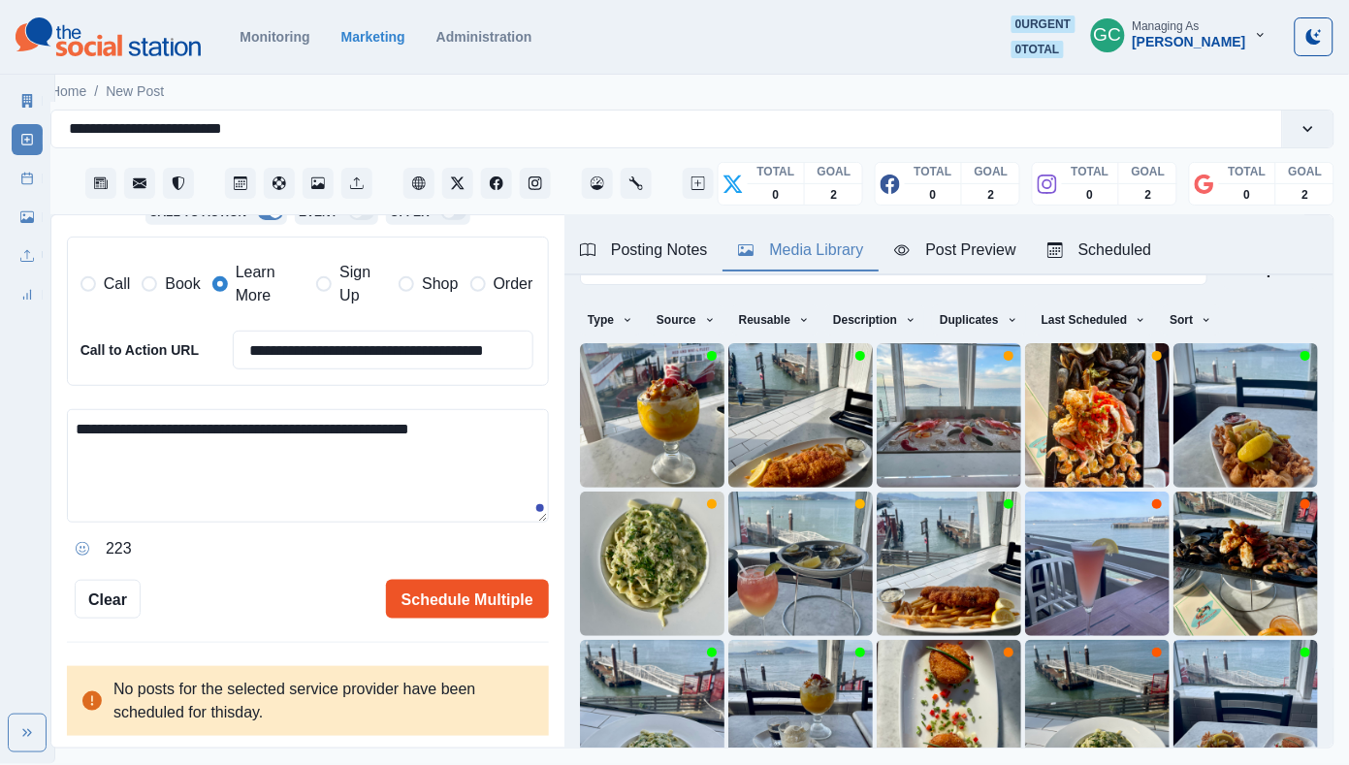
click at [495, 580] on button "Schedule Multiple" at bounding box center [467, 599] width 163 height 39
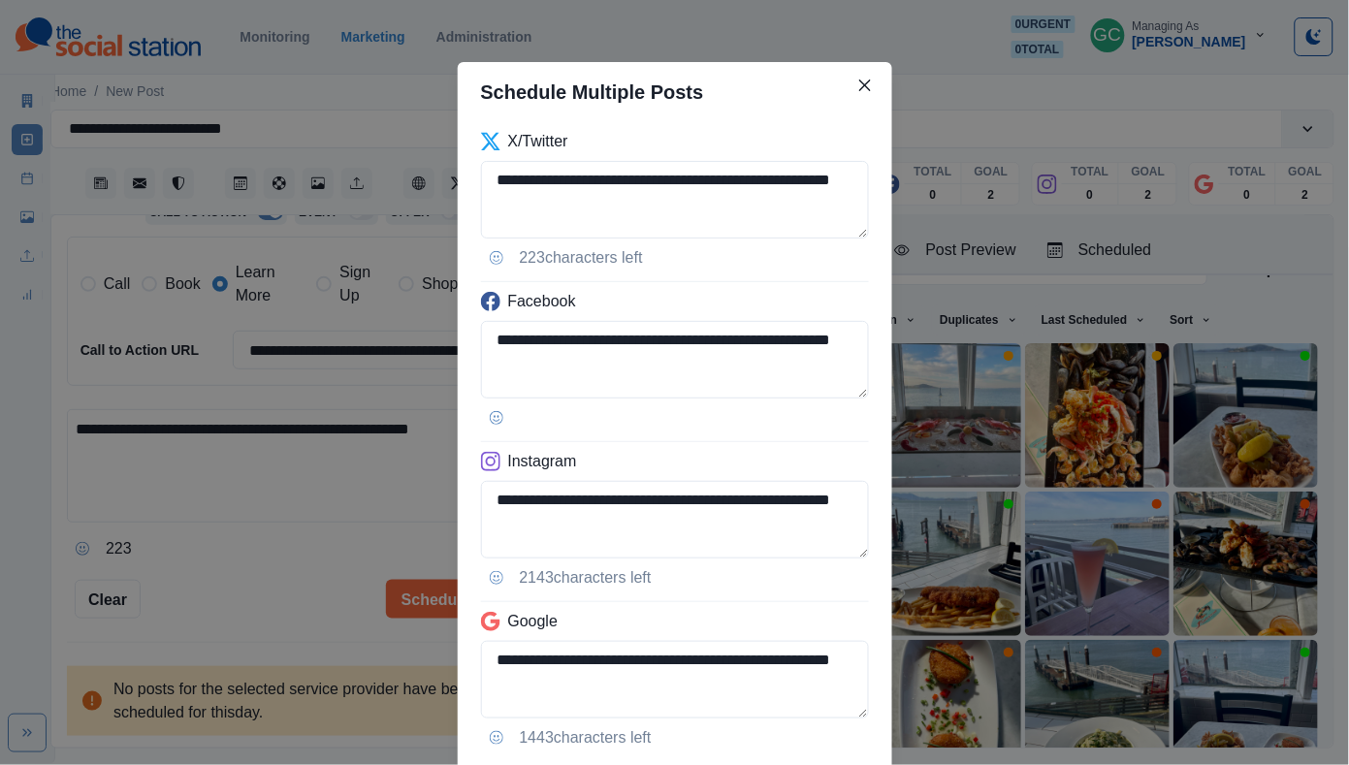
scroll to position [127, 0]
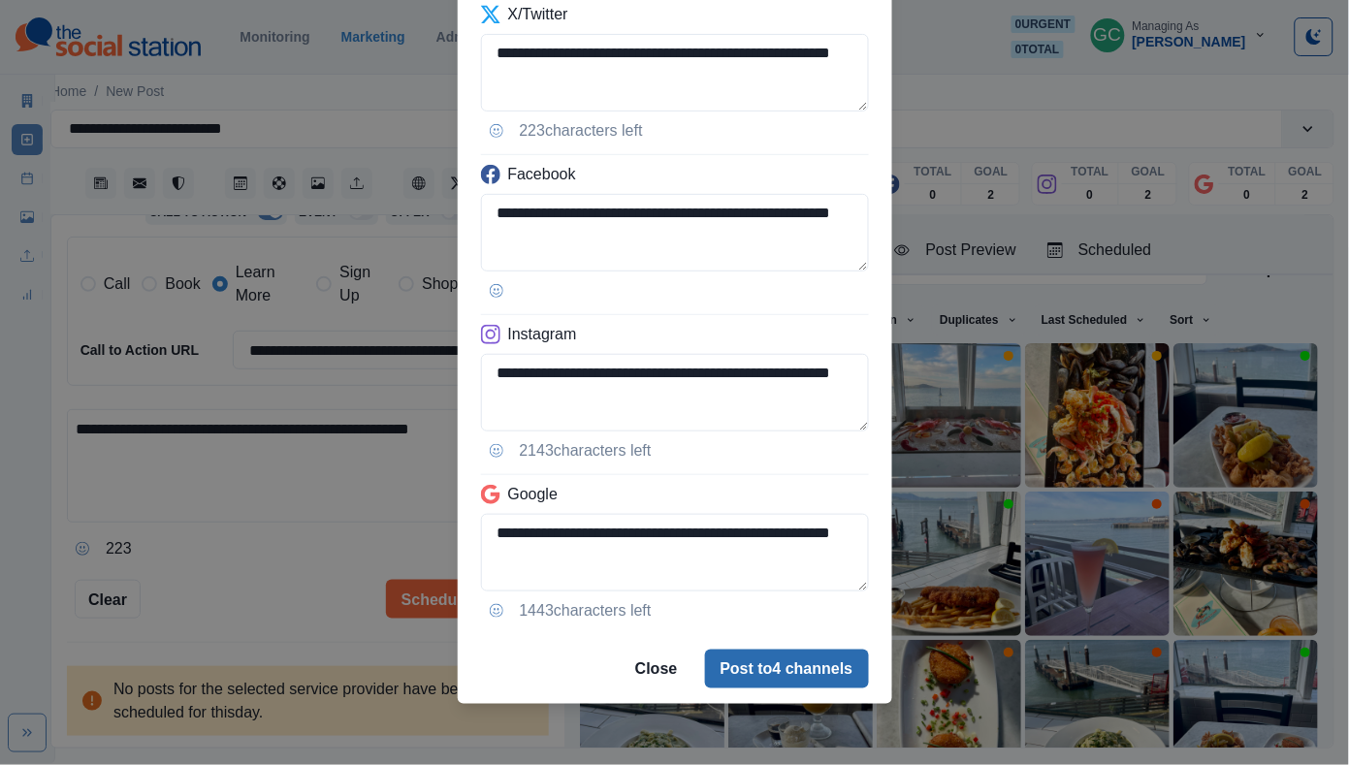
click at [739, 668] on button "Post to 4 channels" at bounding box center [787, 669] width 164 height 39
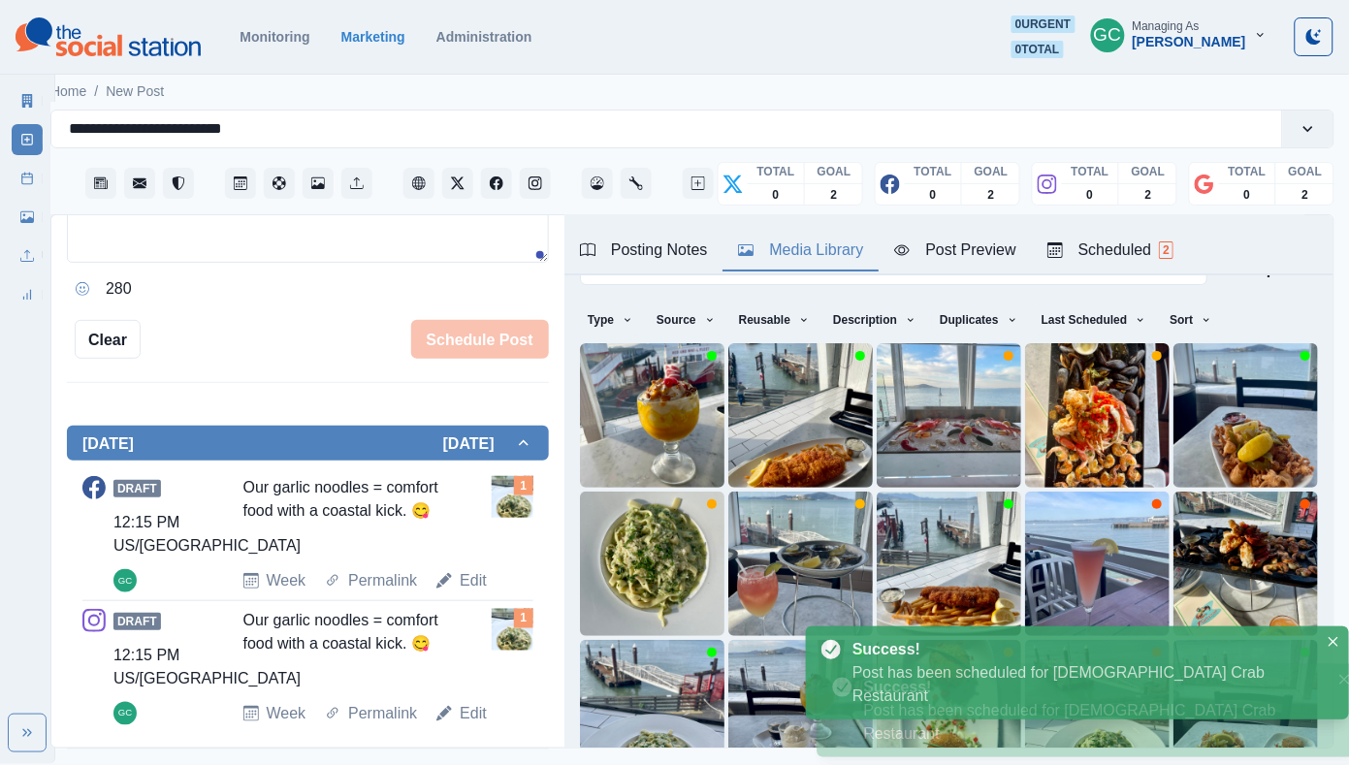
scroll to position [0, 14]
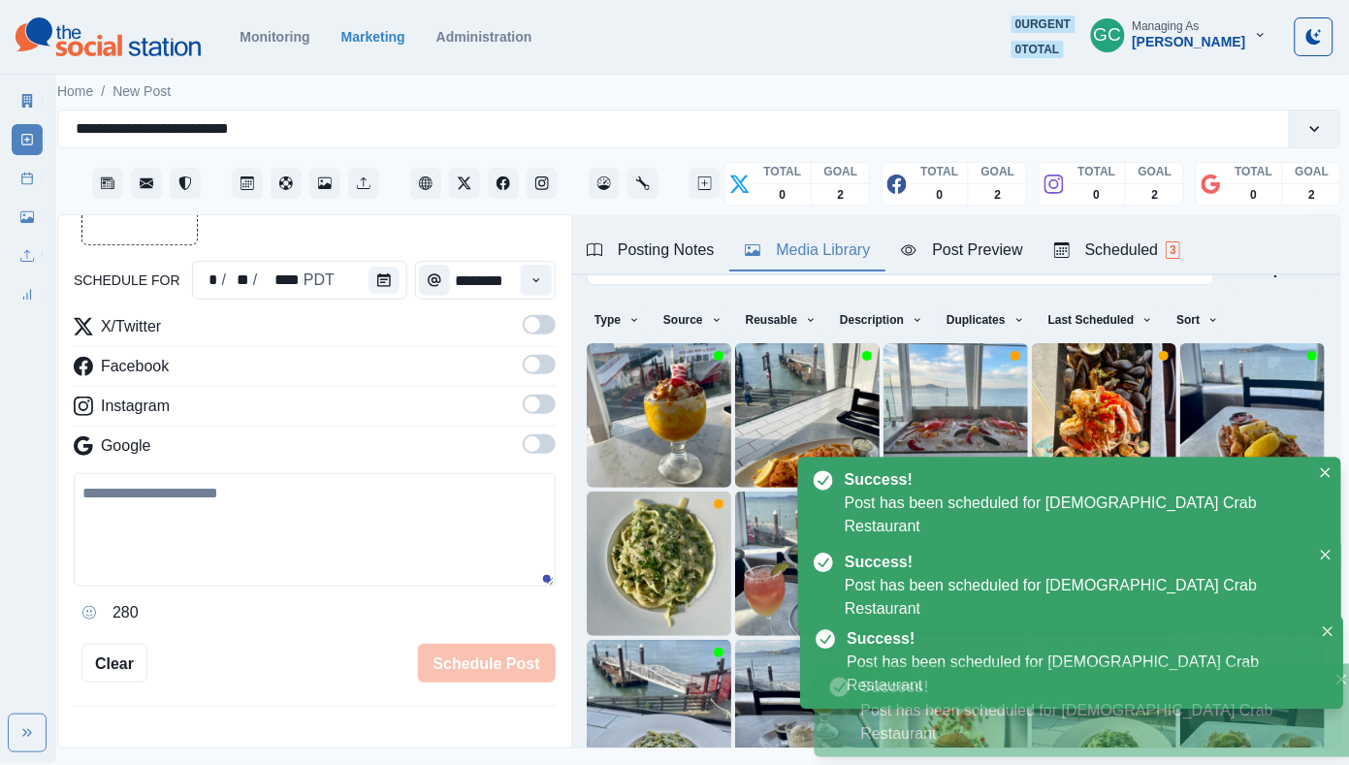
click at [1155, 256] on div "Scheduled 3" at bounding box center [1117, 249] width 126 height 23
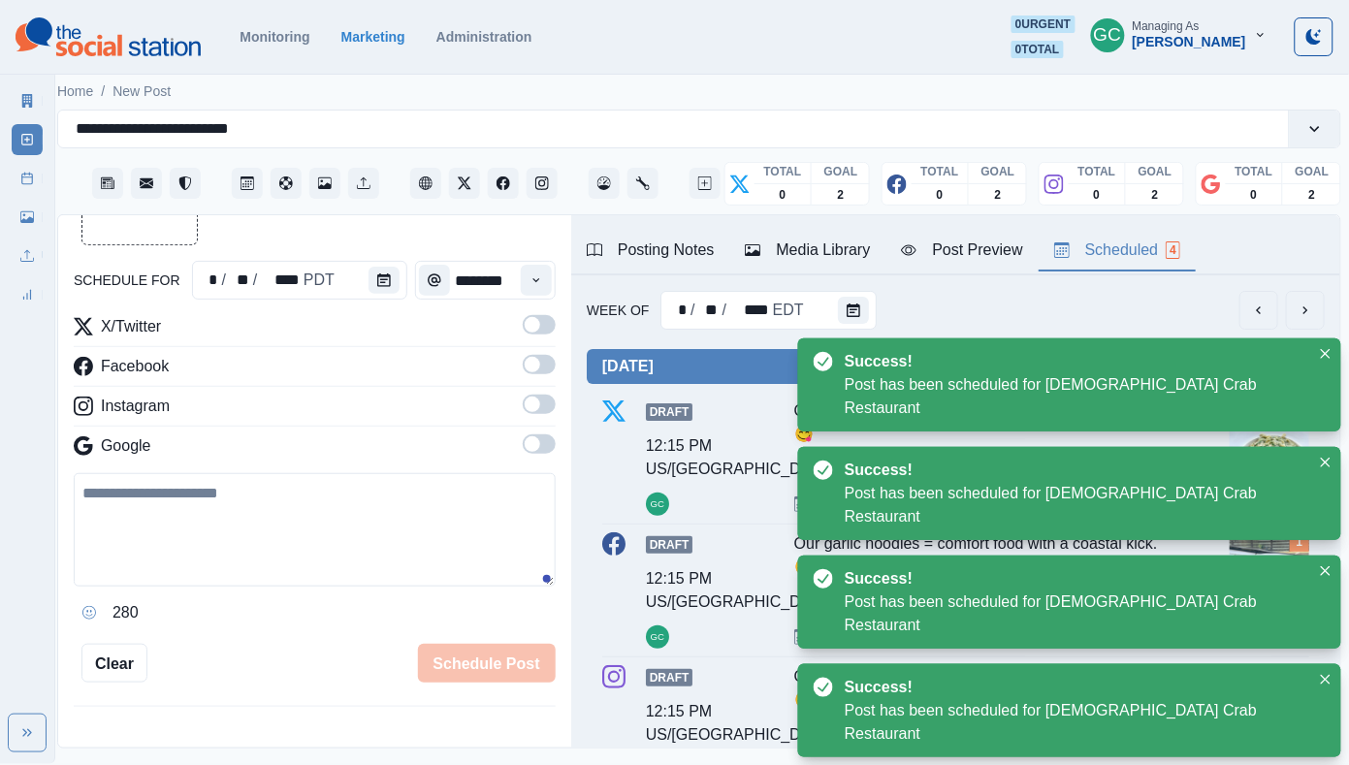
scroll to position [0, 0]
click at [391, 261] on div at bounding box center [387, 280] width 39 height 39
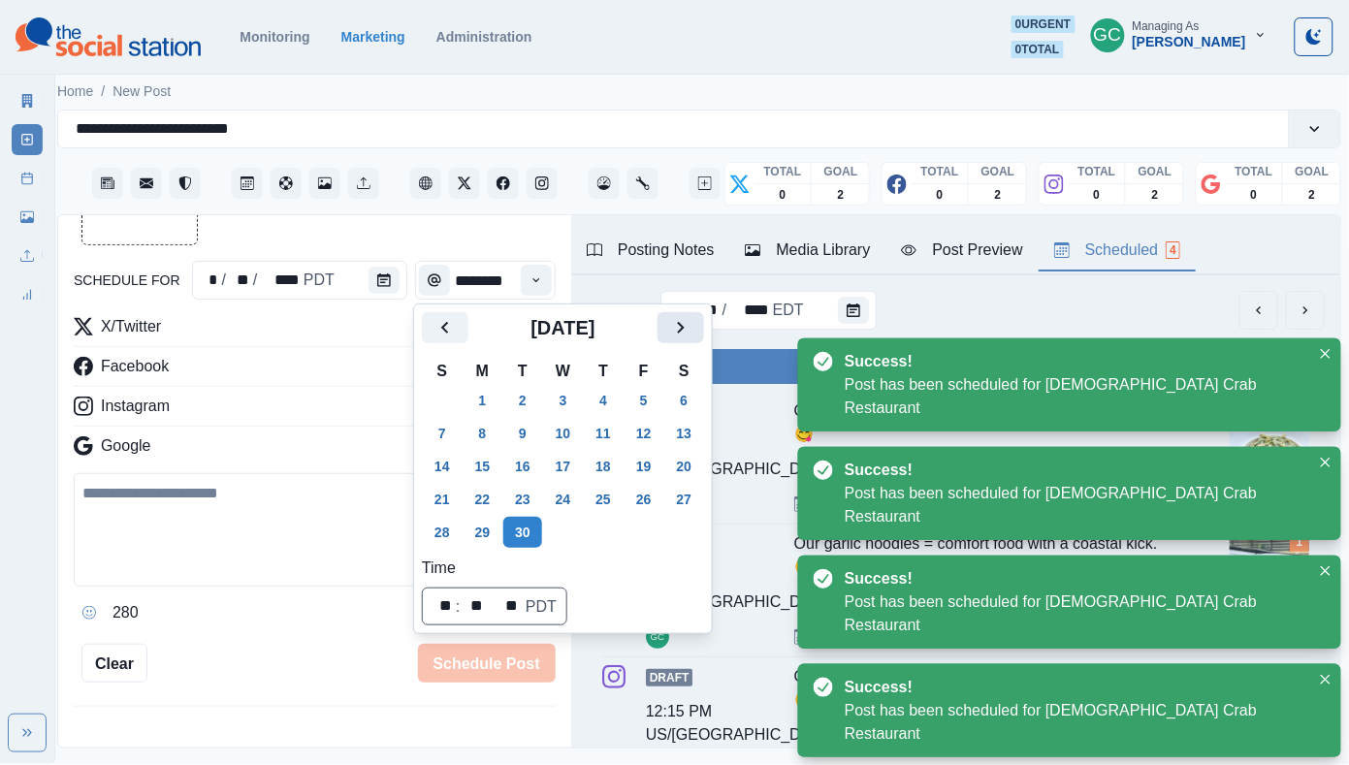
click at [684, 325] on icon "Next" at bounding box center [681, 328] width 7 height 12
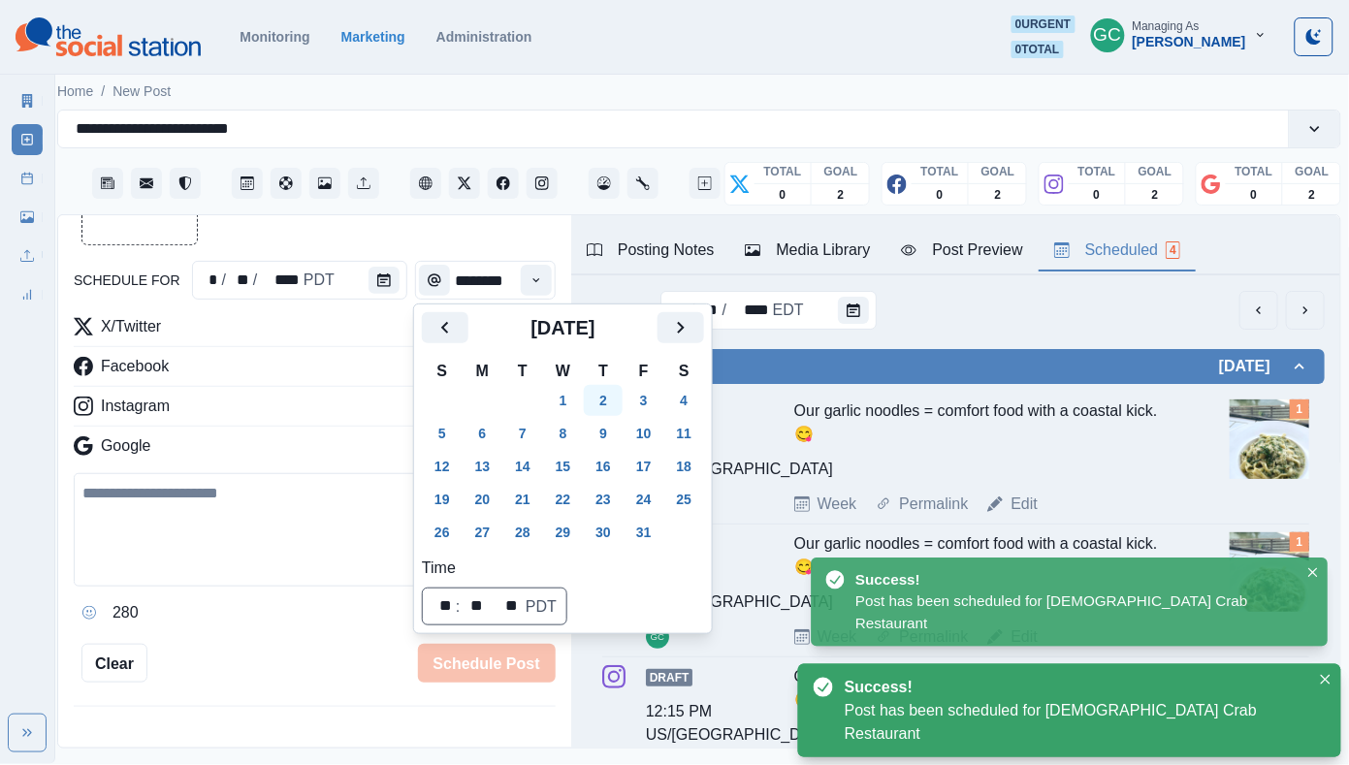
click at [622, 408] on button "2" at bounding box center [603, 400] width 39 height 31
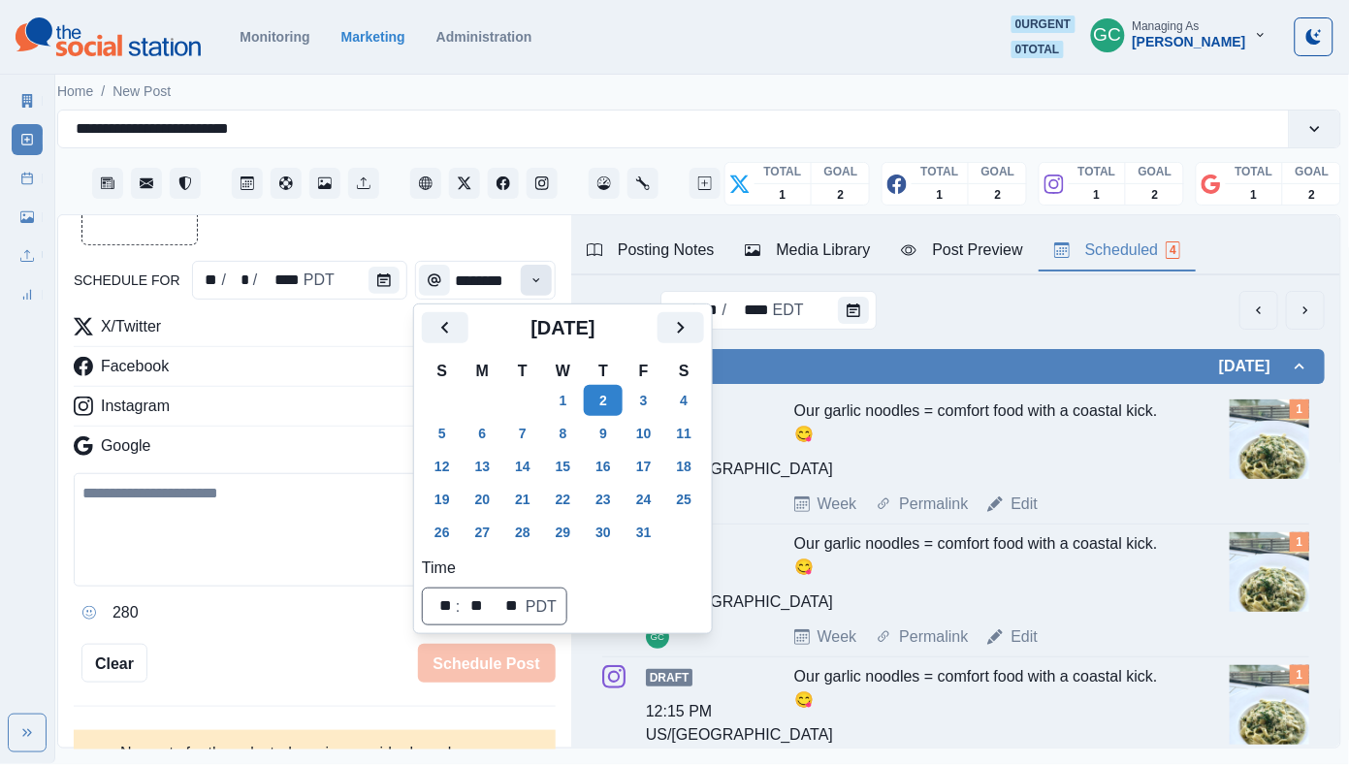
click at [547, 276] on button "Time" at bounding box center [536, 280] width 31 height 31
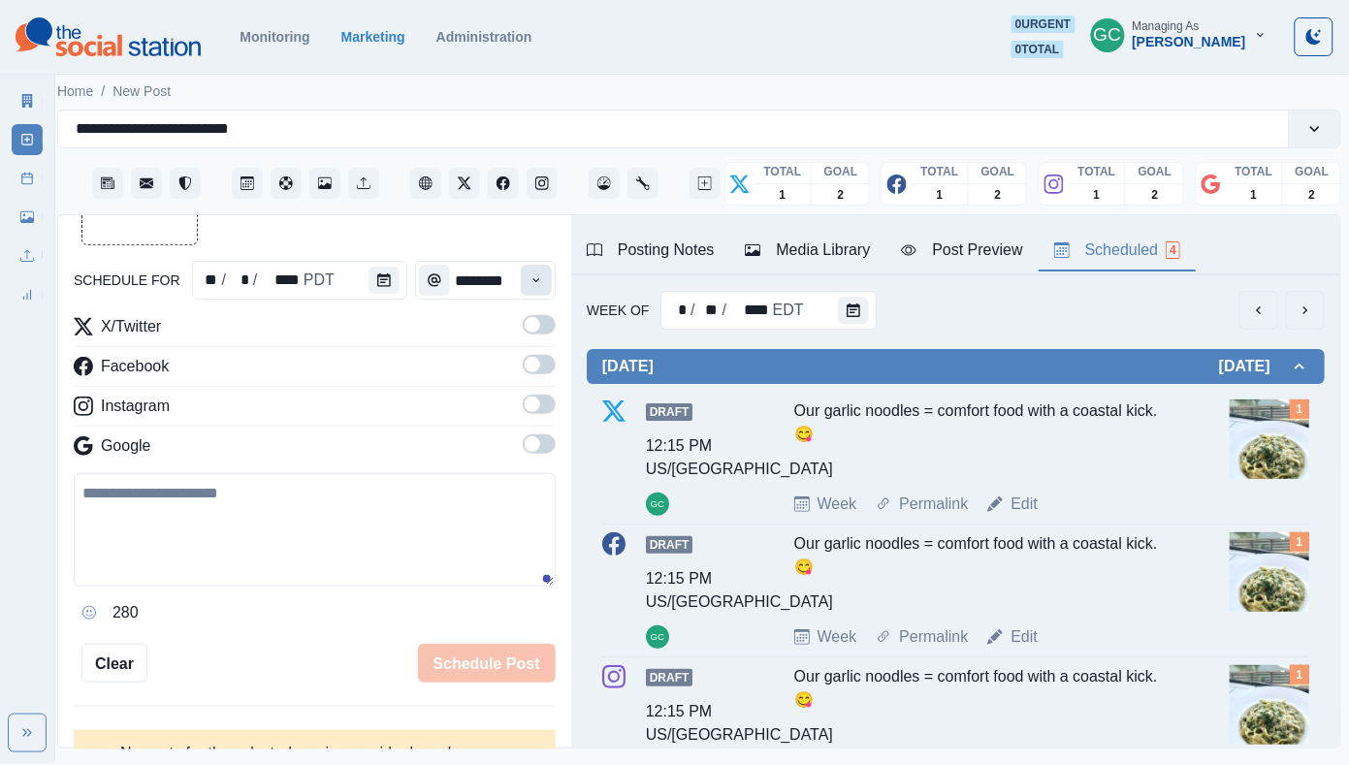
click at [547, 276] on button "Time" at bounding box center [536, 280] width 31 height 31
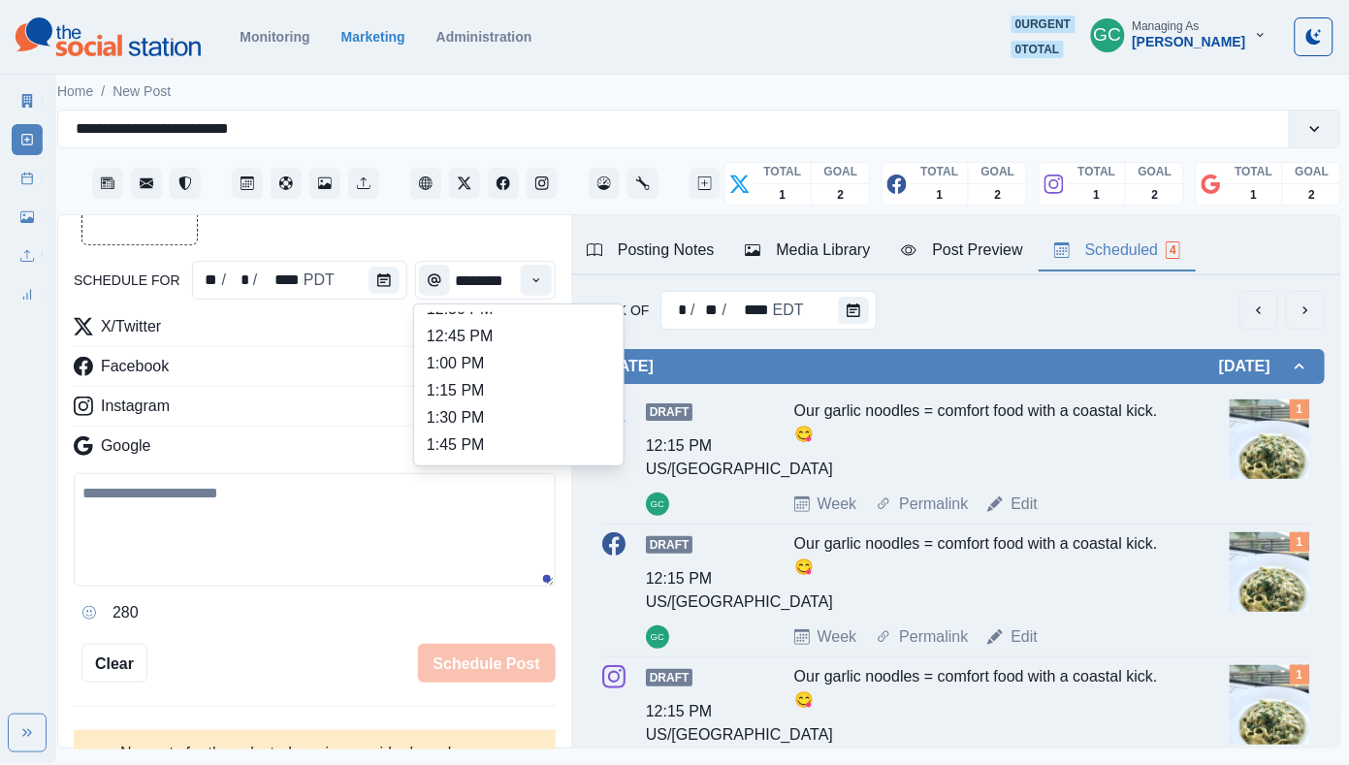
scroll to position [555, 0]
click at [518, 409] on li "1:45 PM" at bounding box center [519, 395] width 194 height 27
type input "*******"
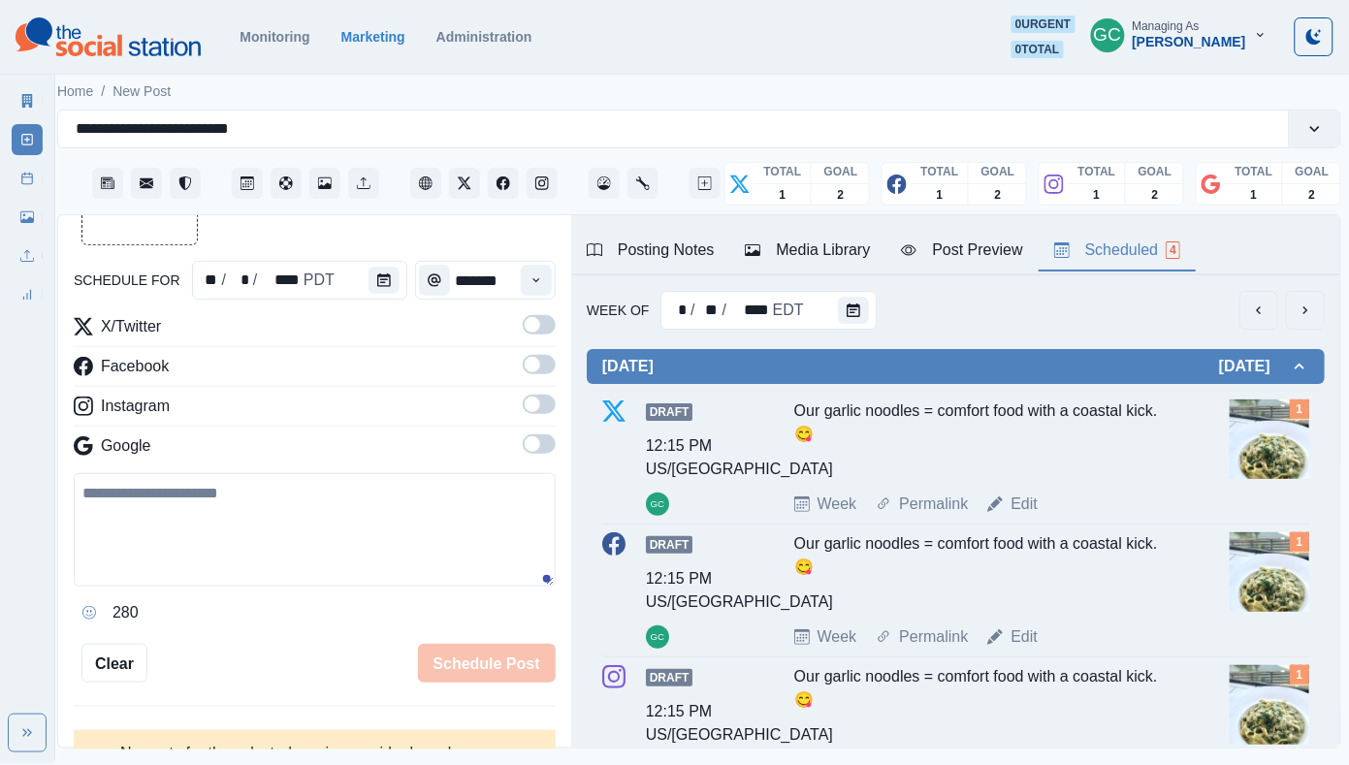
click at [533, 442] on span at bounding box center [532, 444] width 16 height 16
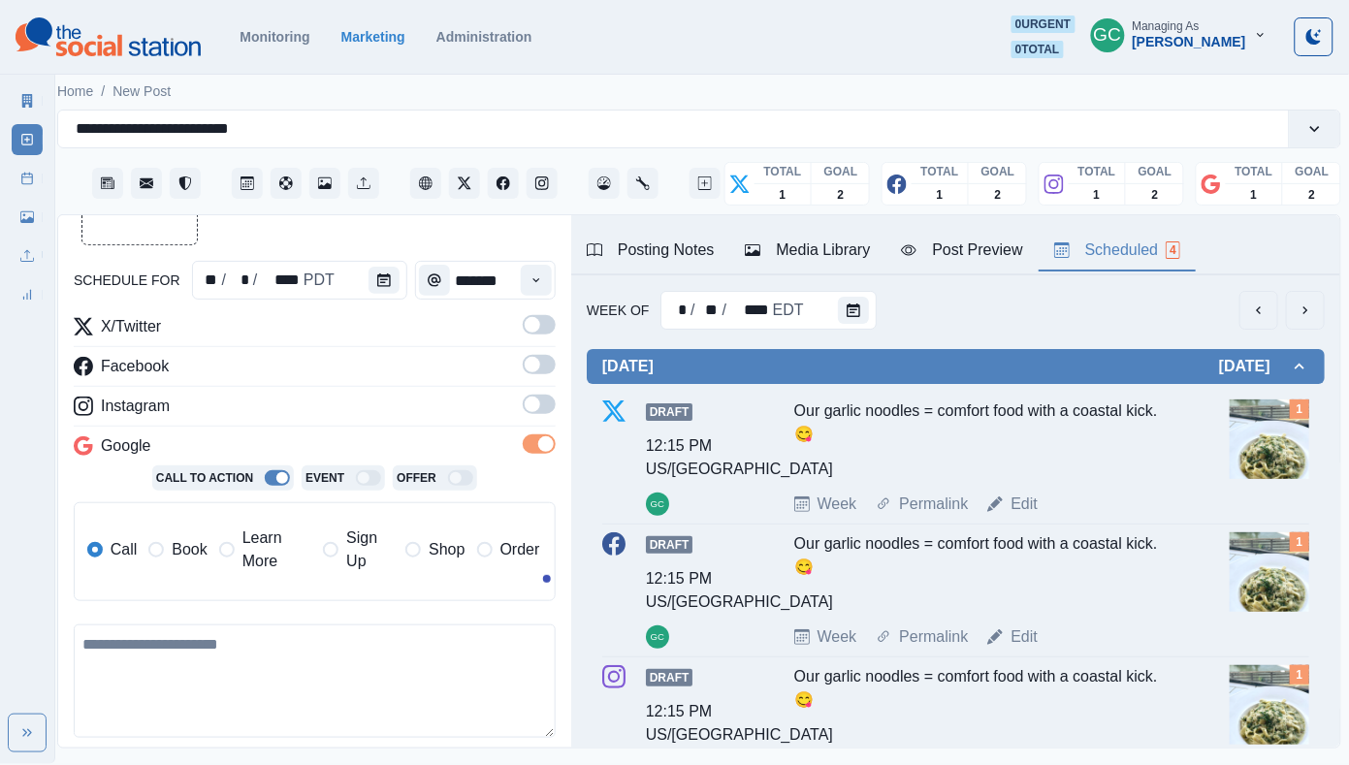
click at [546, 395] on div "X/Twitter Facebook Instagram Google Call To Action Event Offer Call Book Learn …" at bounding box center [315, 466] width 482 height 302
click at [542, 414] on span at bounding box center [539, 404] width 33 height 19
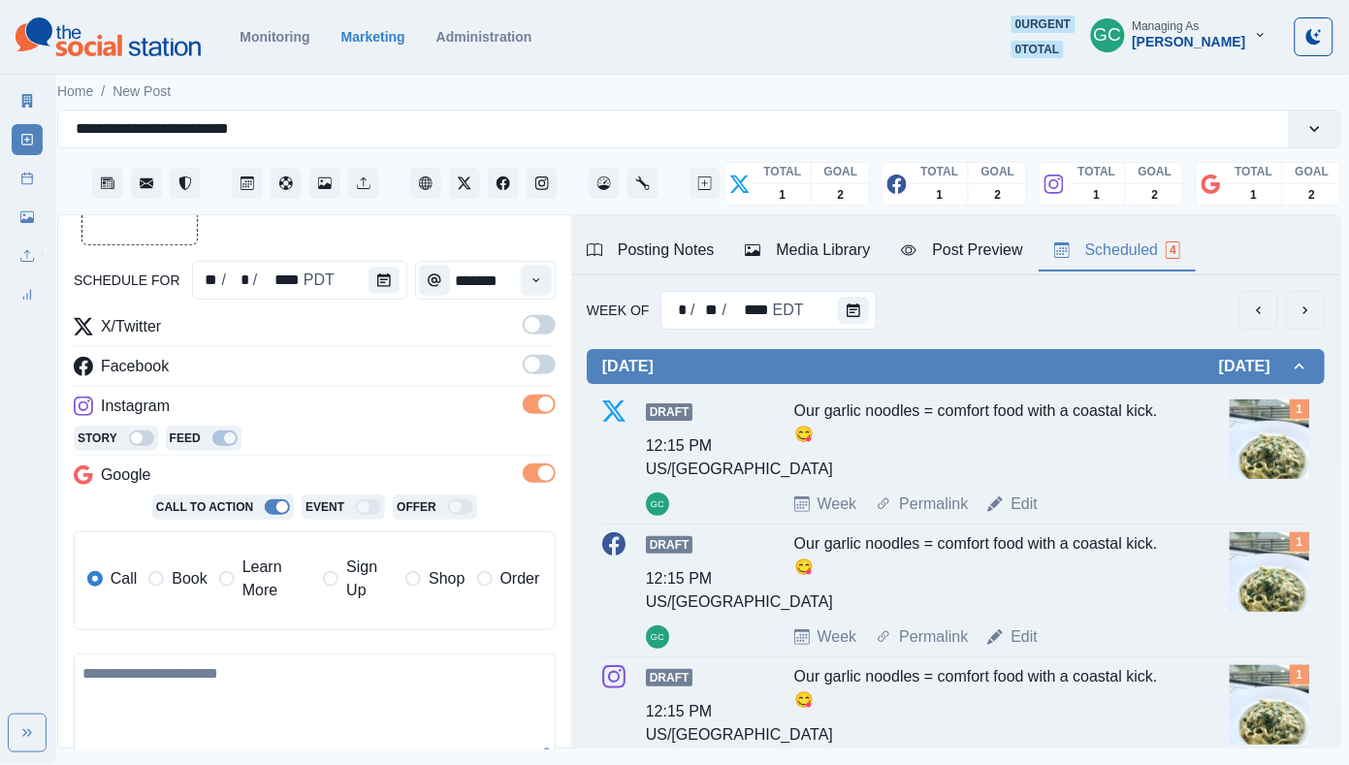
click at [541, 364] on span at bounding box center [539, 364] width 33 height 19
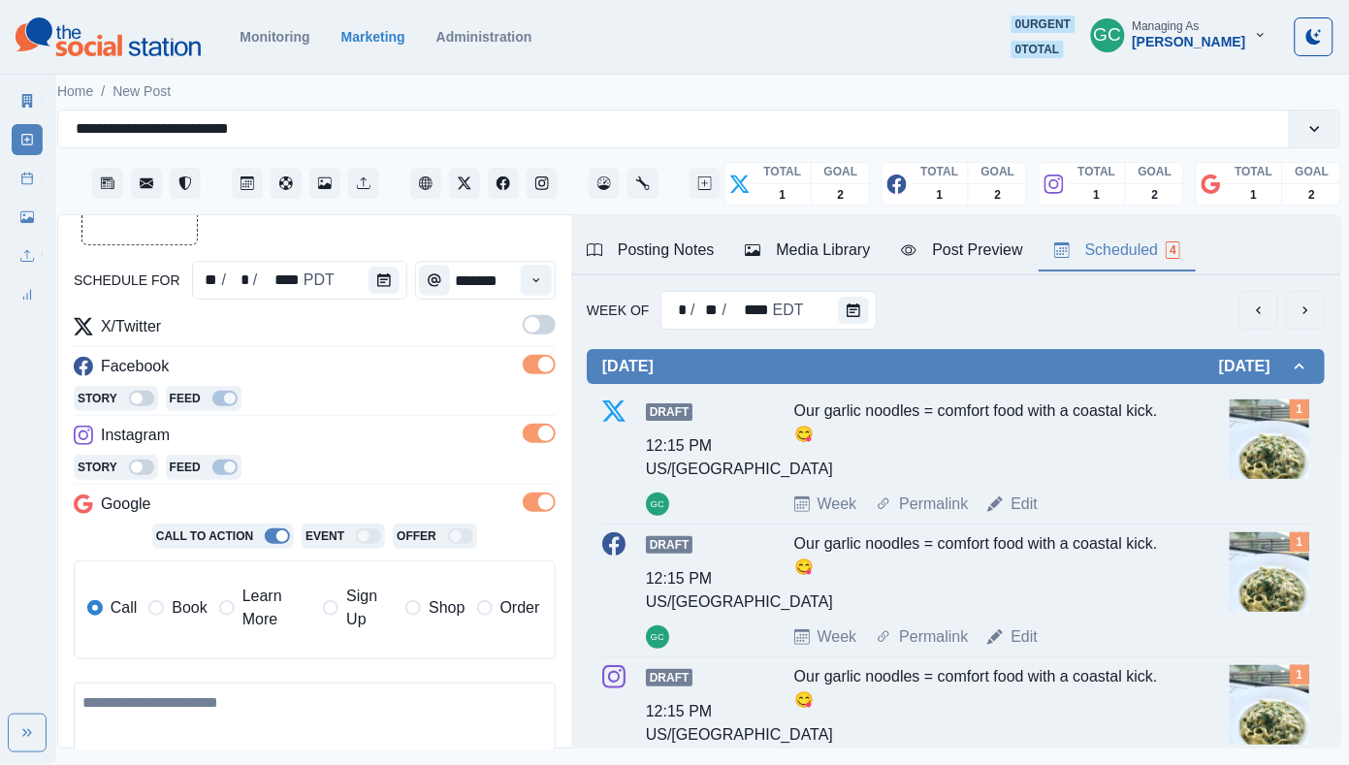
click at [538, 337] on label at bounding box center [539, 330] width 33 height 31
click at [259, 627] on span "Learn More" at bounding box center [276, 608] width 69 height 47
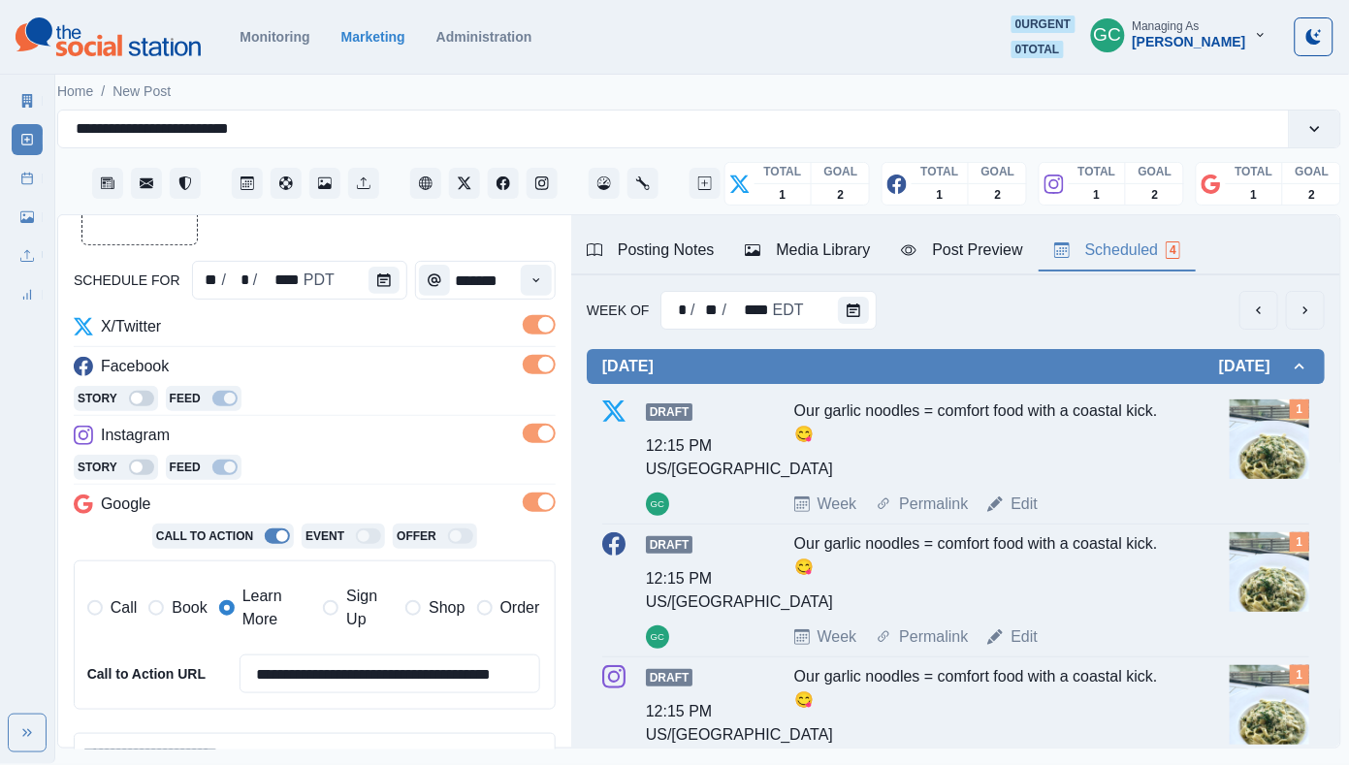
click at [851, 249] on div "Media Library" at bounding box center [807, 249] width 125 height 23
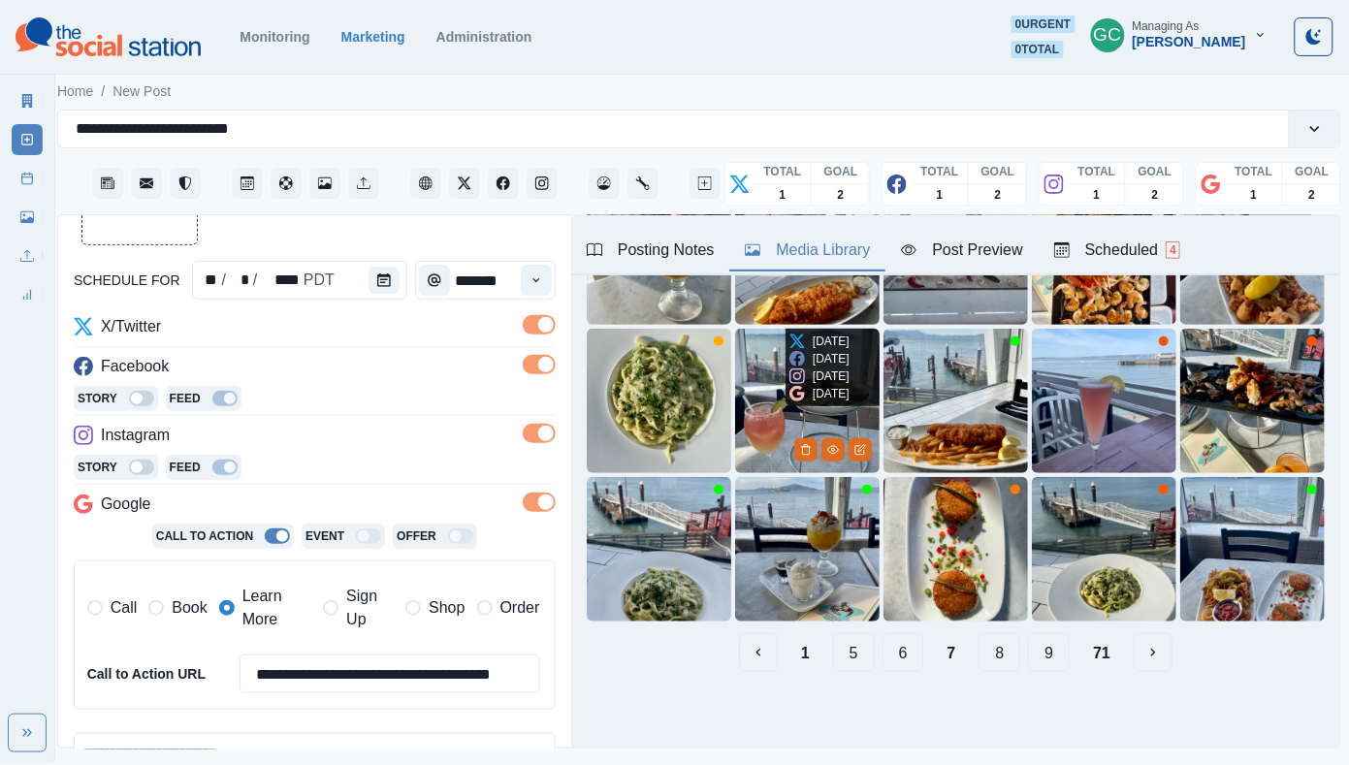
scroll to position [203, 0]
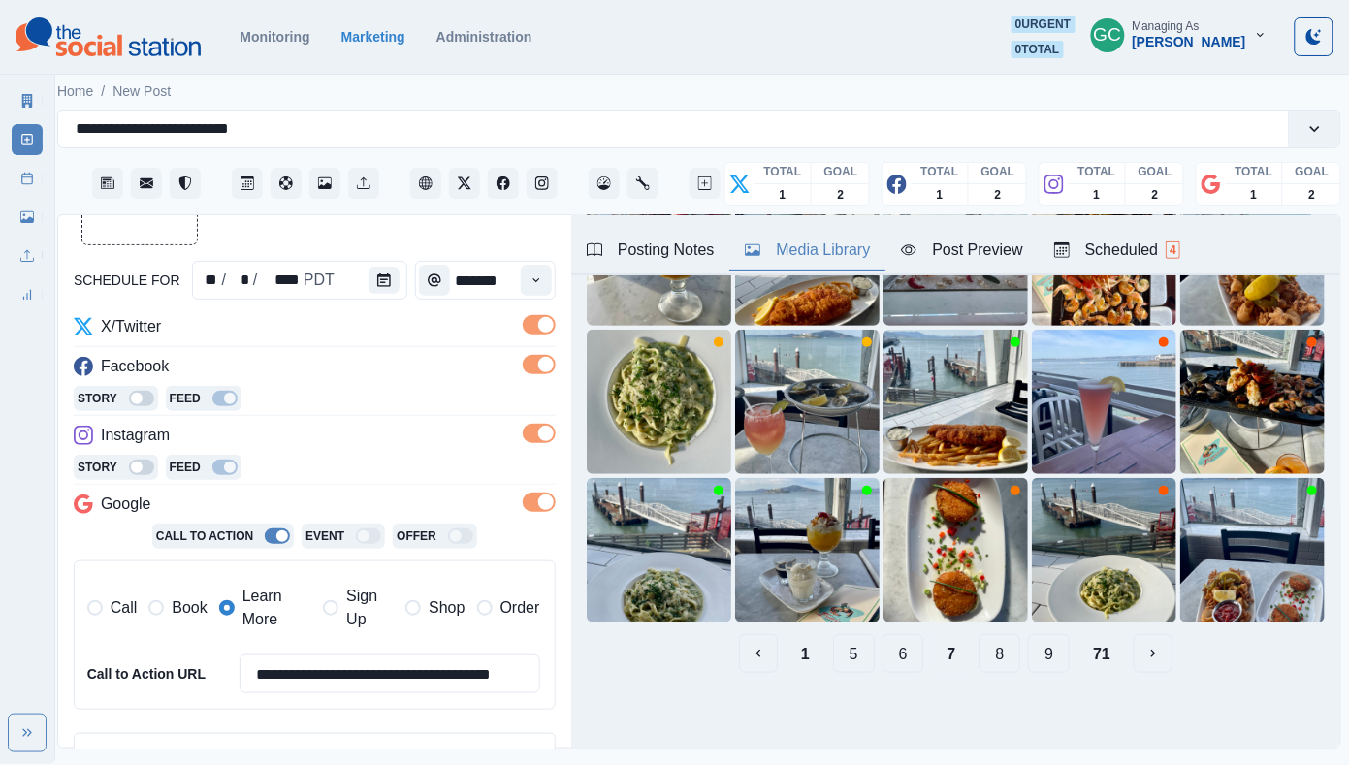
click at [991, 657] on button "8" at bounding box center [999, 653] width 42 height 39
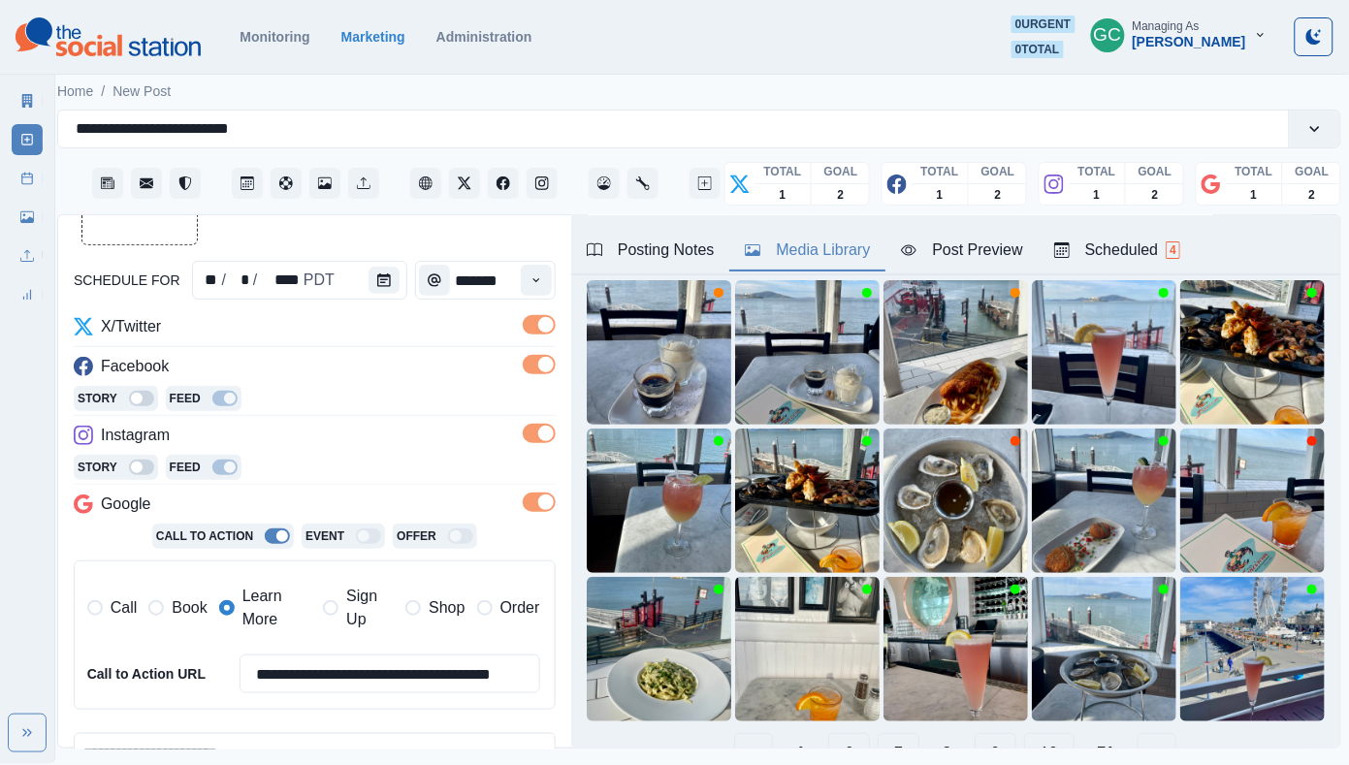
scroll to position [144, 0]
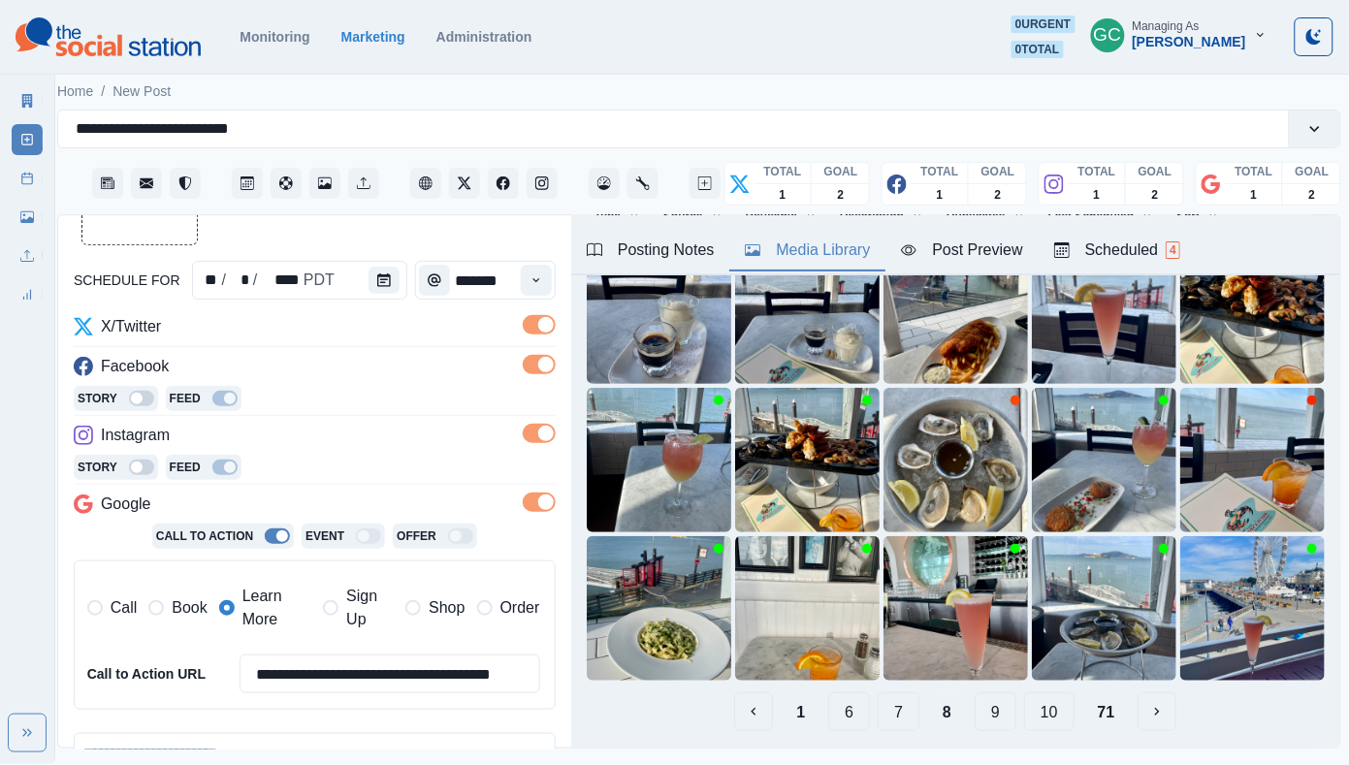
click at [994, 716] on button "9" at bounding box center [995, 711] width 42 height 39
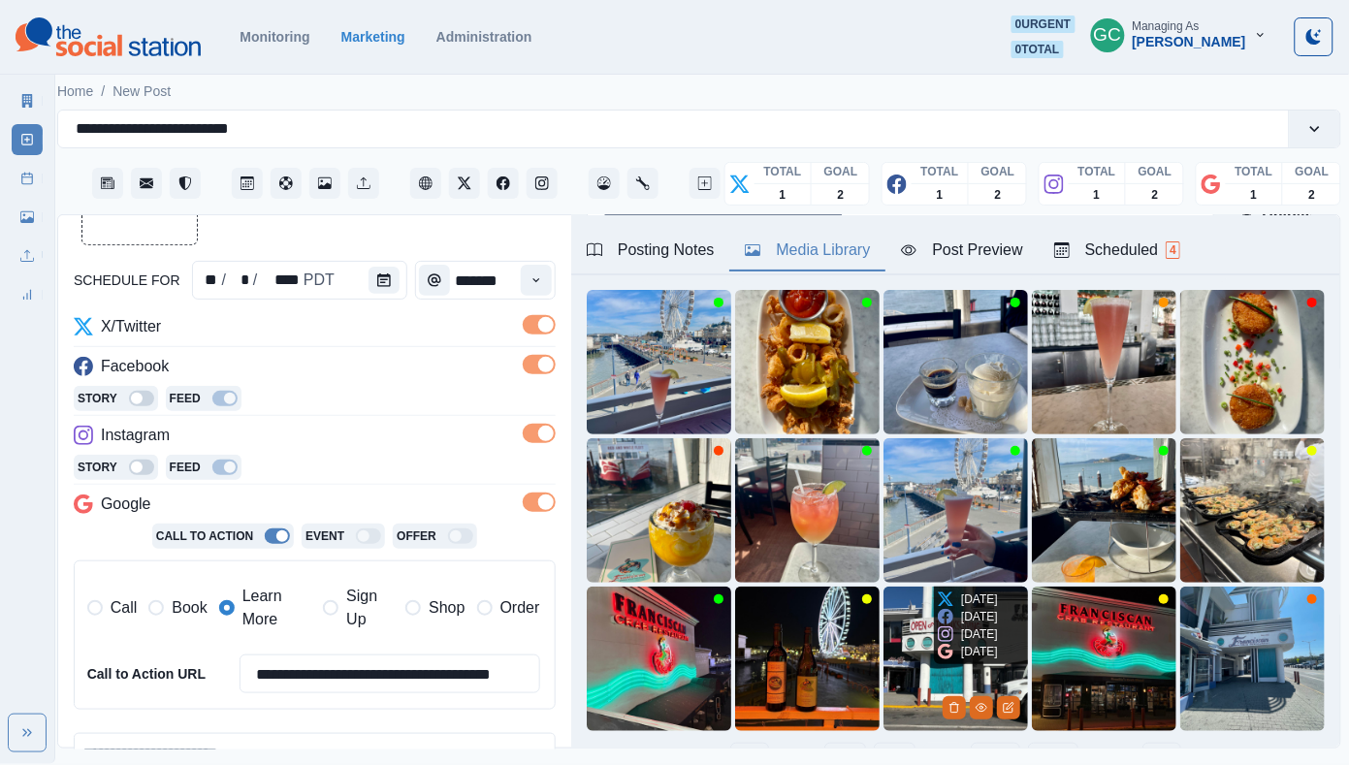
scroll to position [164, 0]
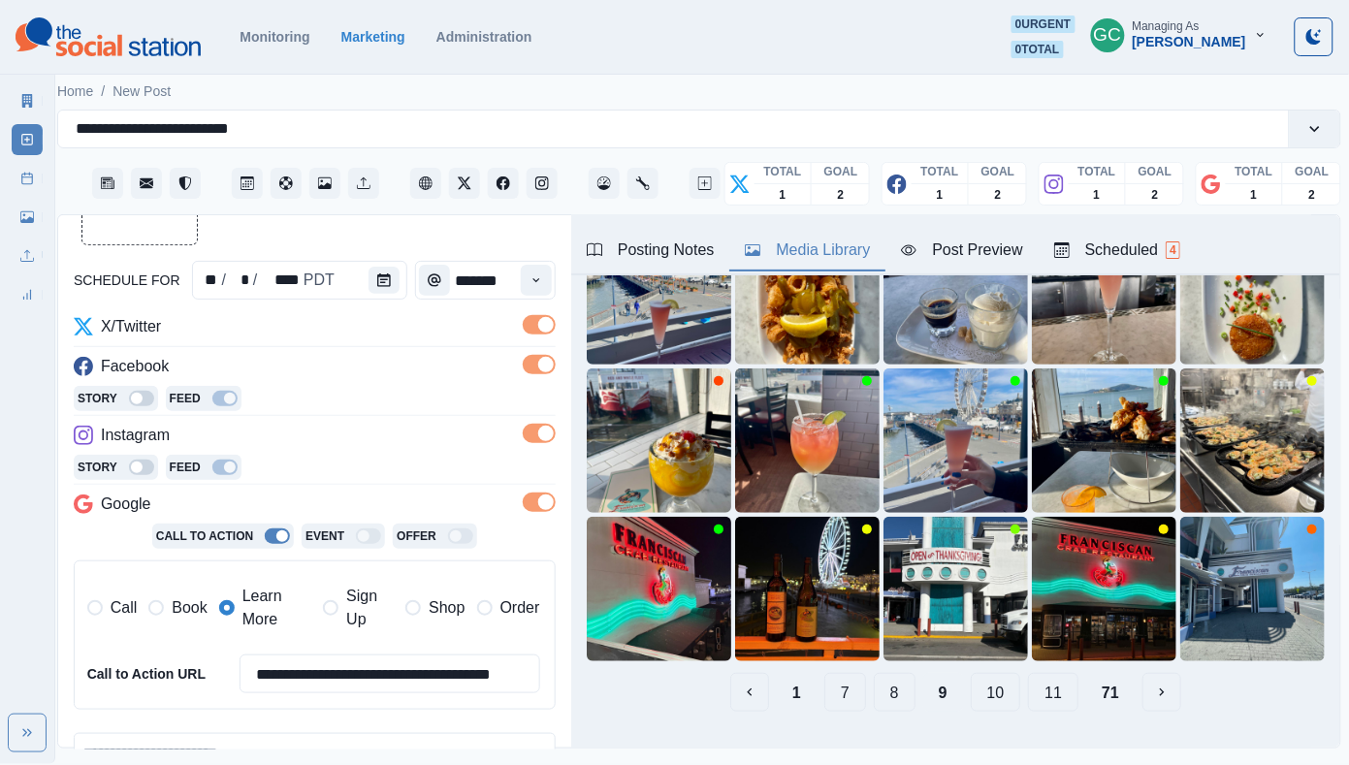
click at [1003, 701] on button "10" at bounding box center [995, 692] width 50 height 39
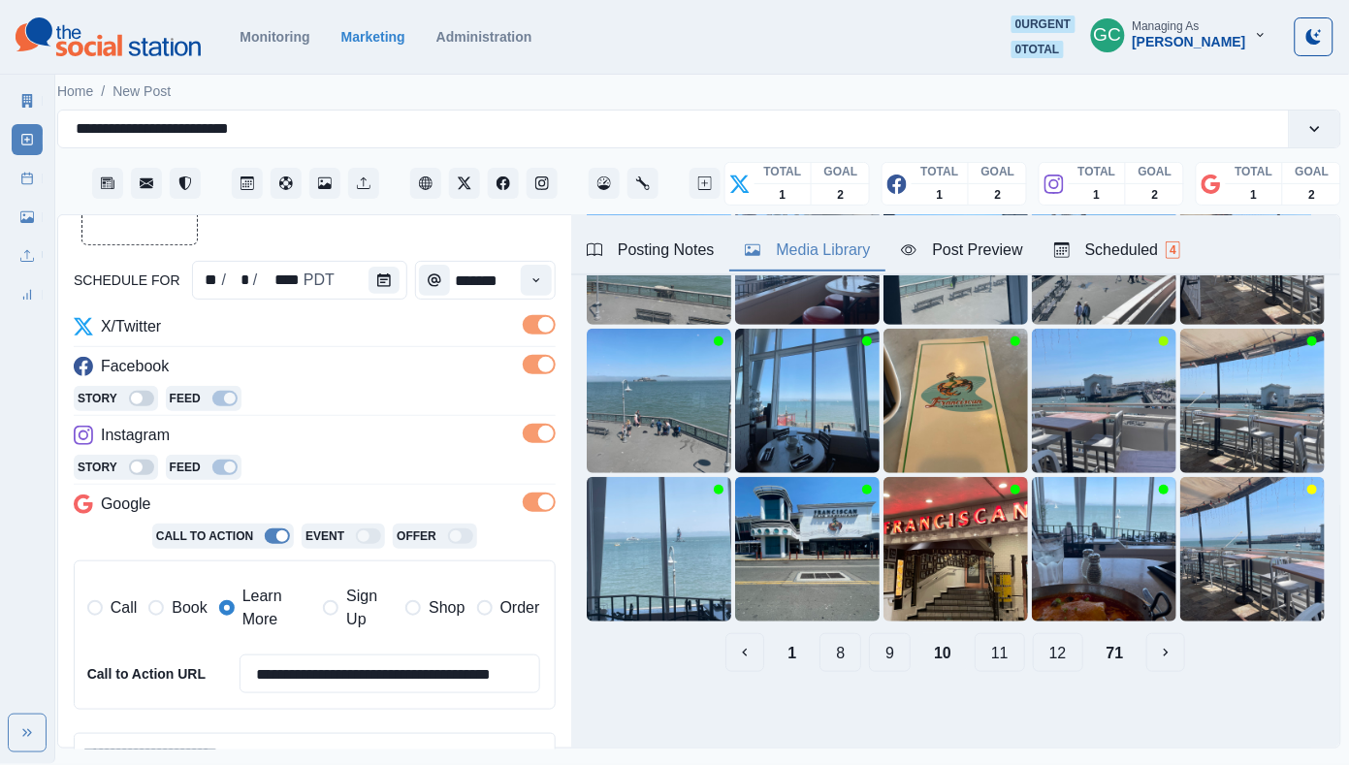
scroll to position [203, 0]
click at [1000, 664] on button "11" at bounding box center [999, 653] width 50 height 39
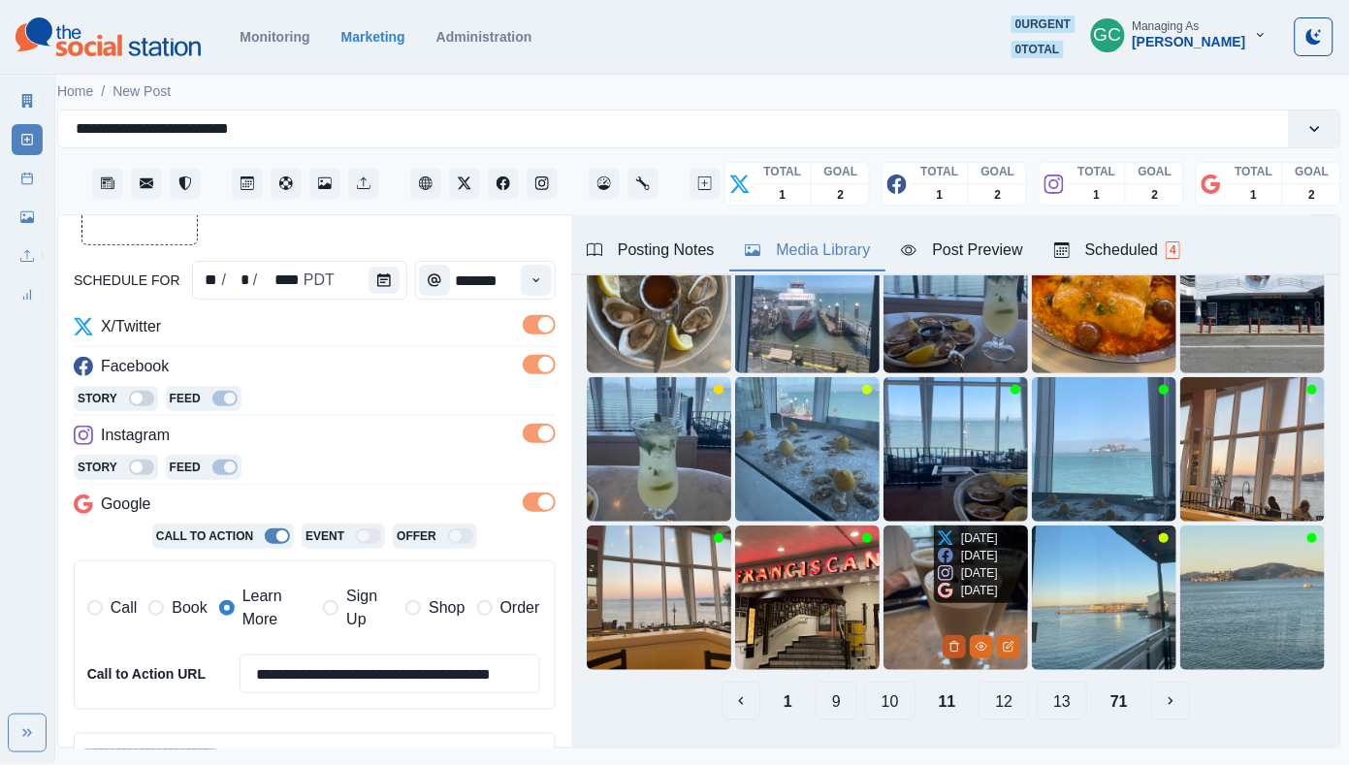
scroll to position [185, 0]
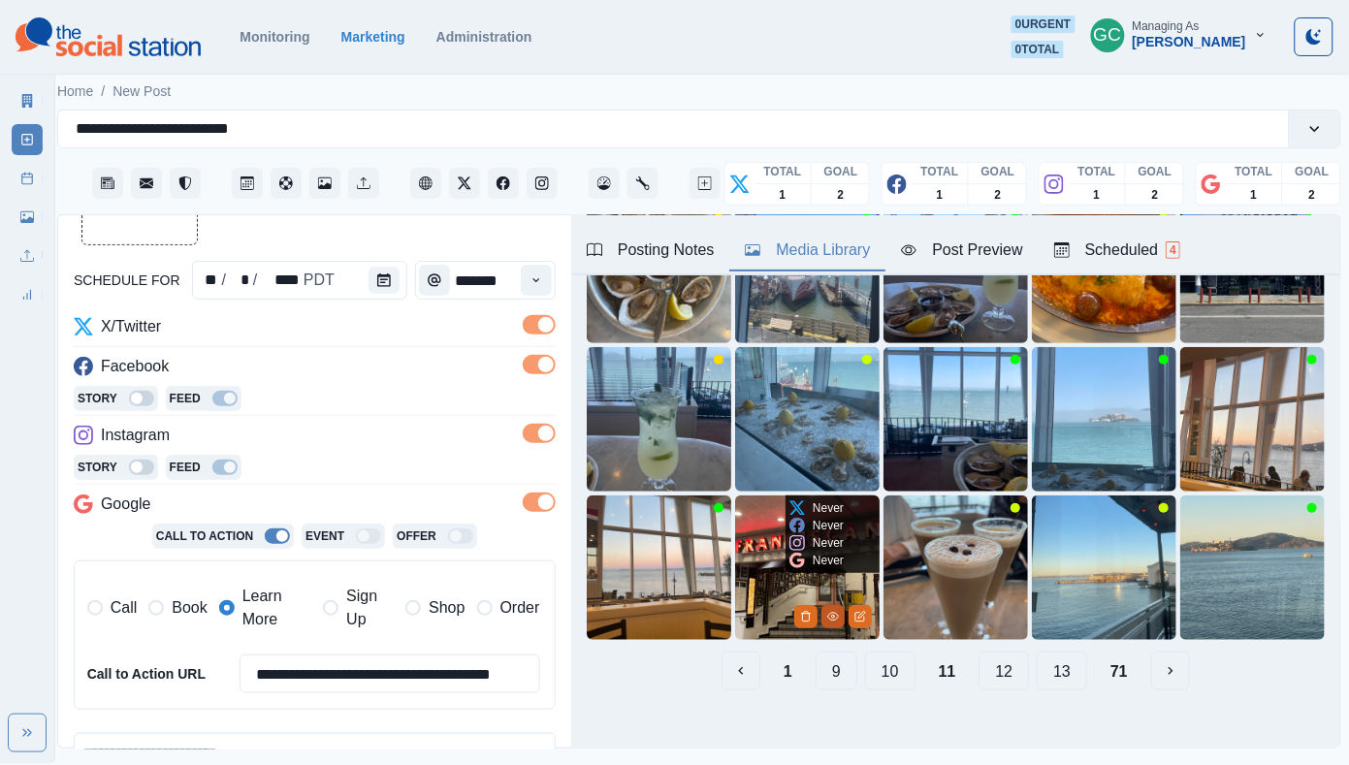
click at [830, 611] on icon "View Media" at bounding box center [833, 617] width 12 height 12
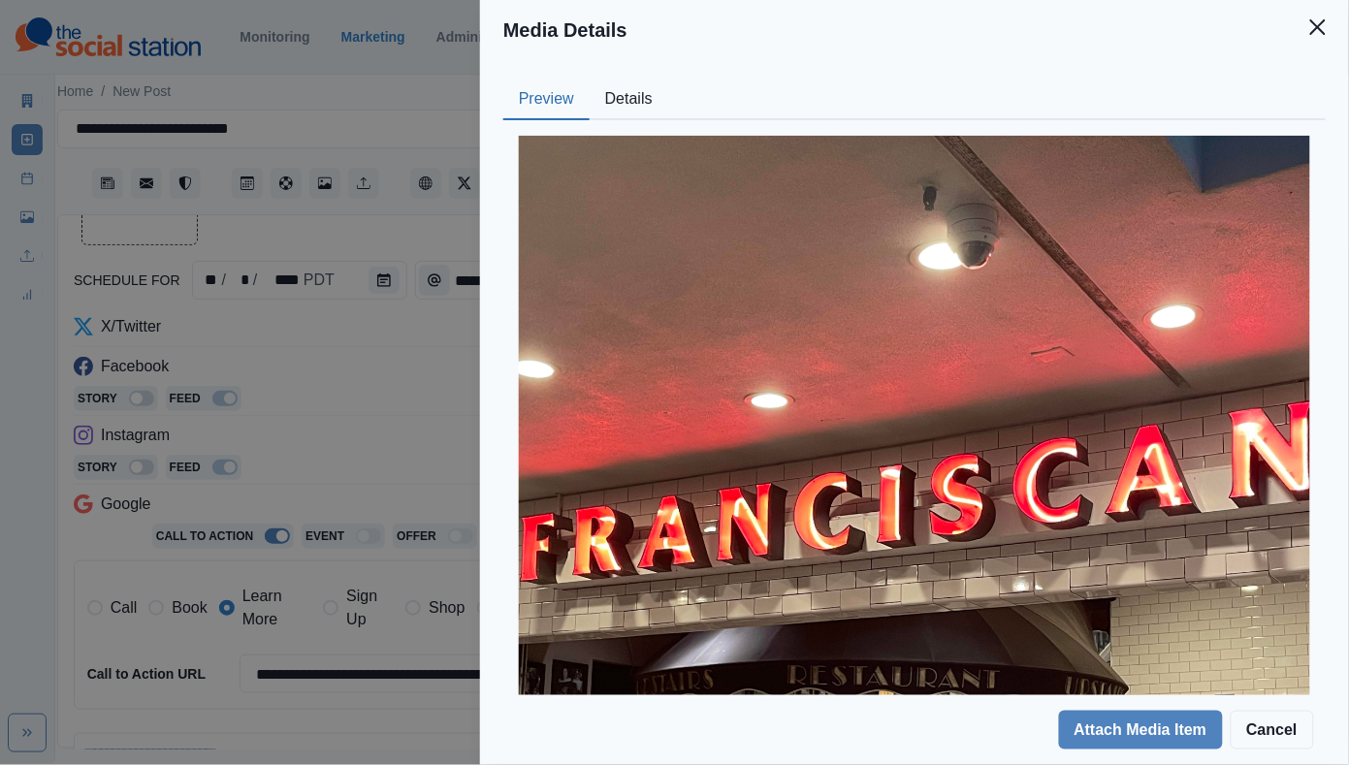
click at [611, 98] on button "Details" at bounding box center [628, 99] width 79 height 41
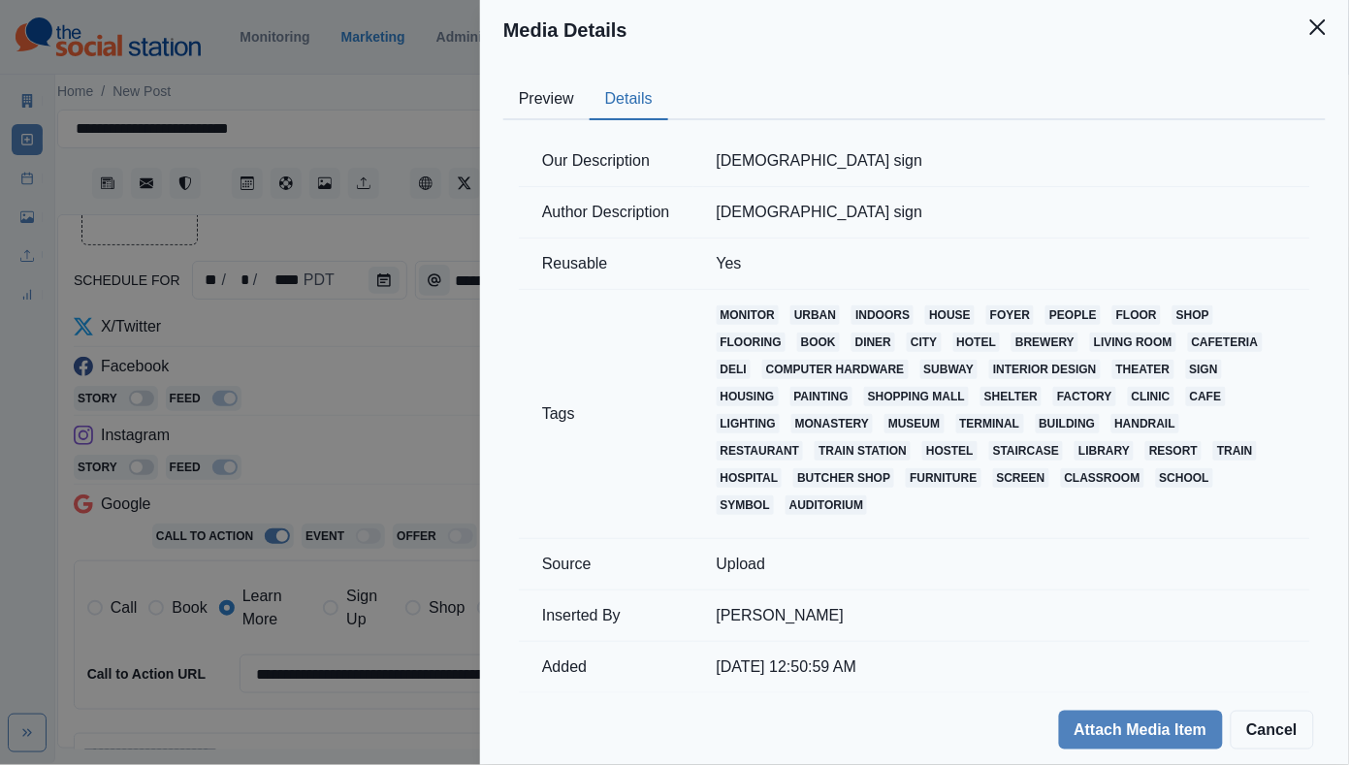
click at [569, 102] on button "Preview" at bounding box center [546, 99] width 86 height 41
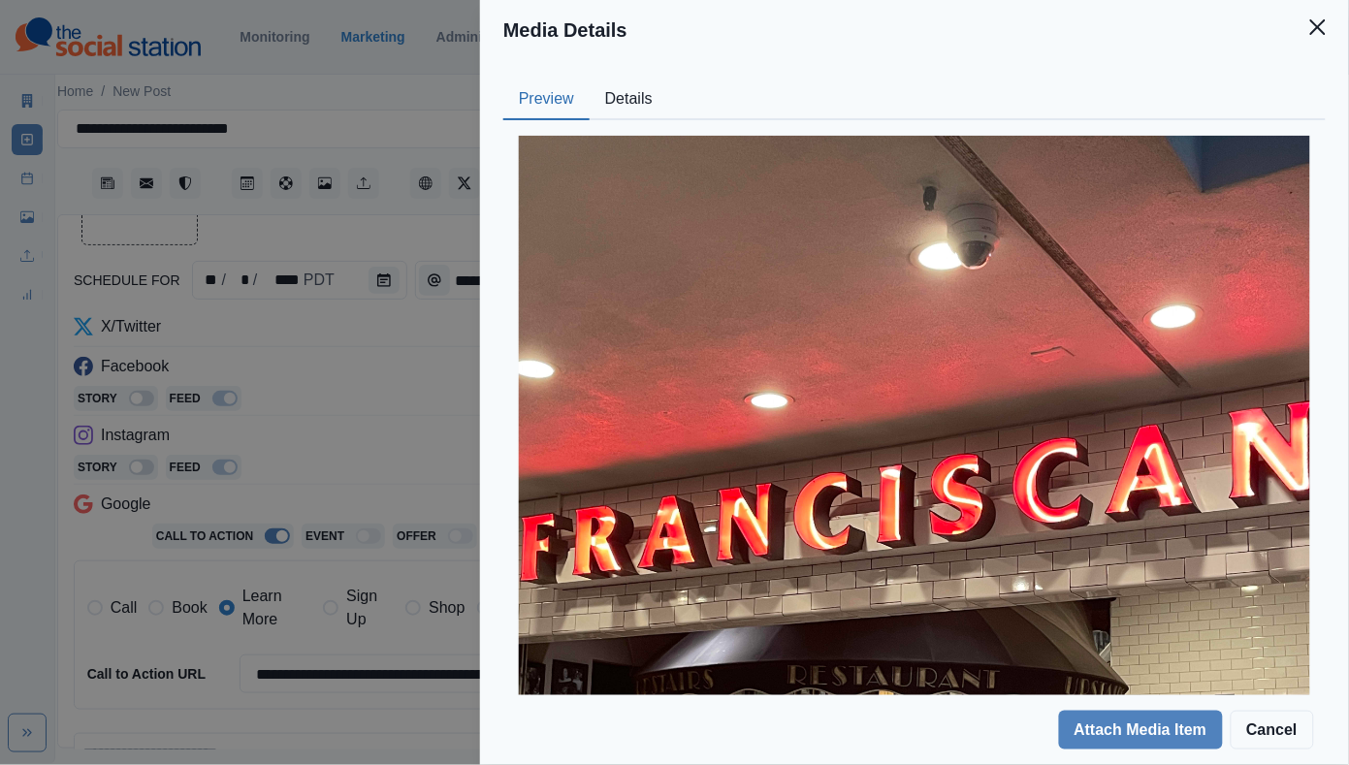
click at [377, 376] on div "Media Details Preview Details Our Description Franciscan sign Author Descriptio…" at bounding box center [674, 382] width 1349 height 765
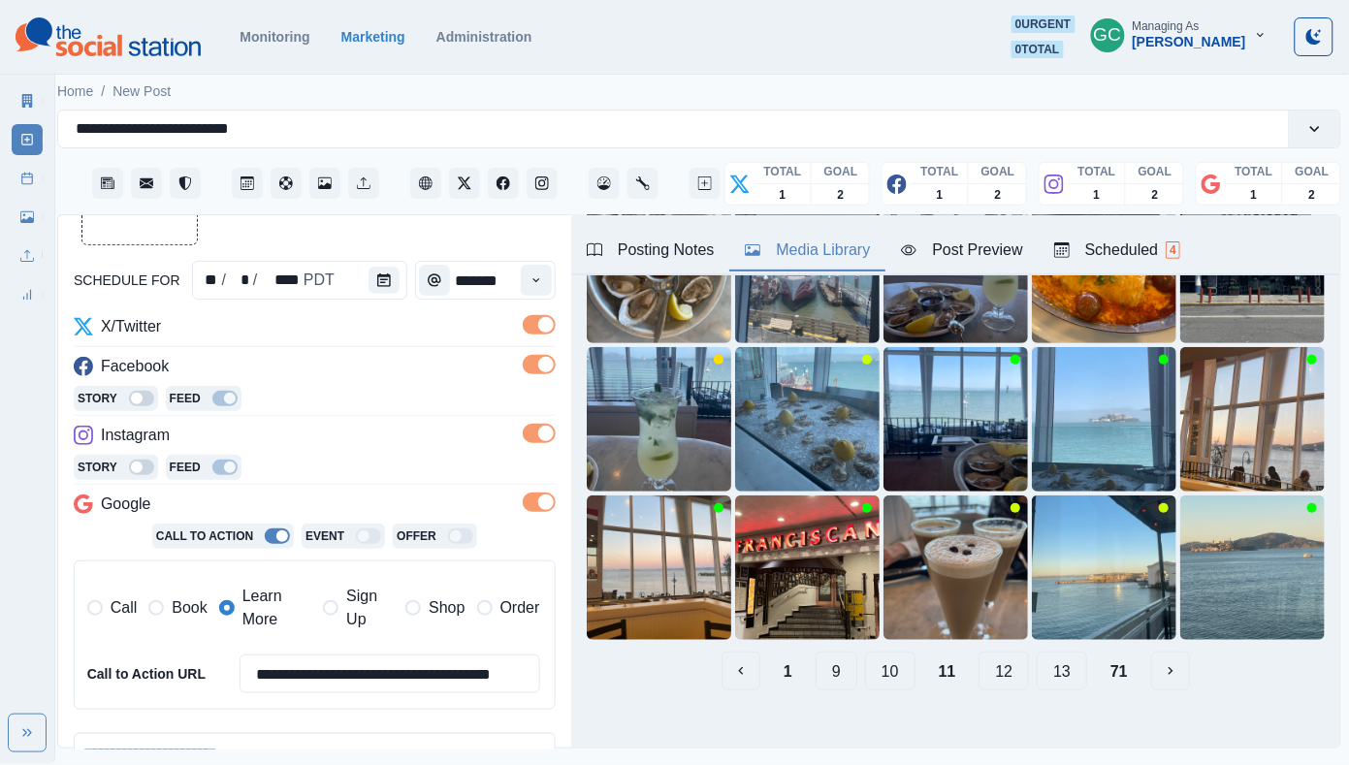
scroll to position [60, 0]
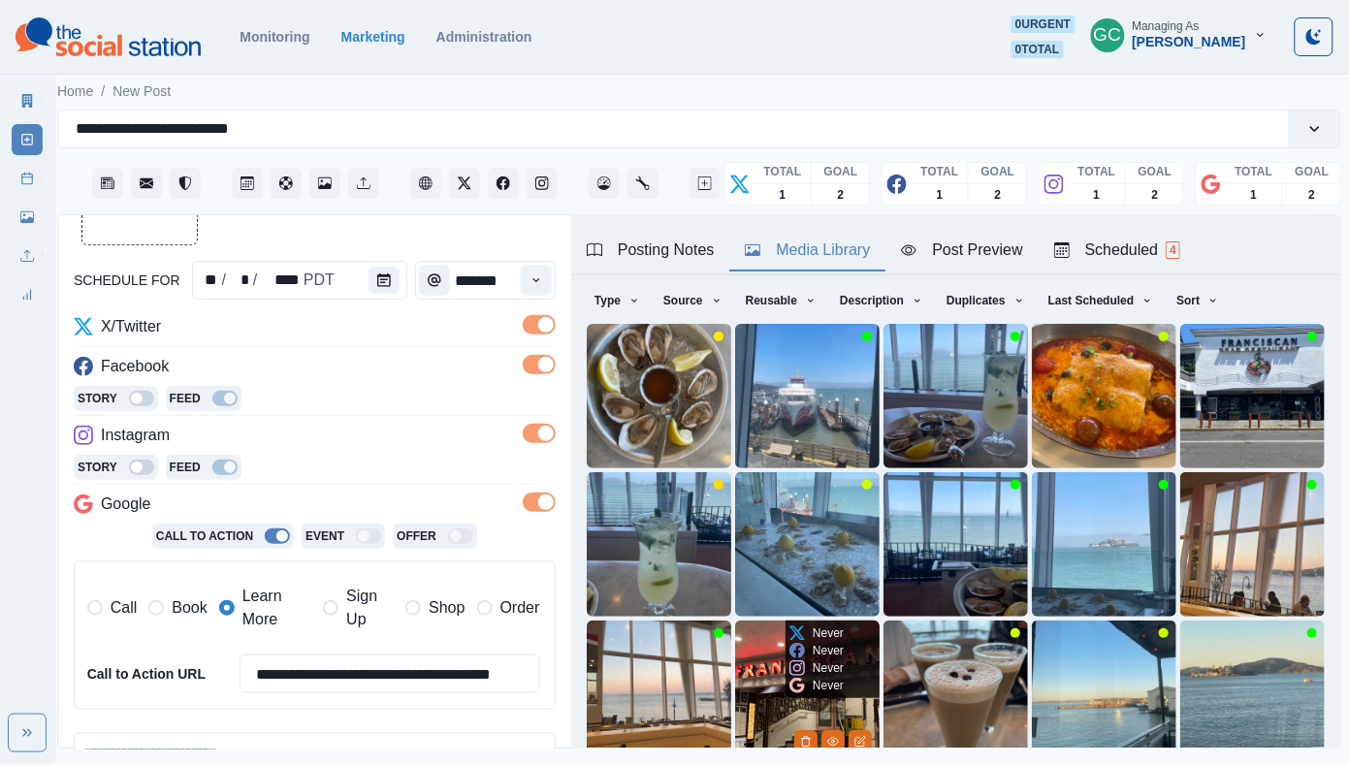
click at [746, 657] on img at bounding box center [807, 692] width 144 height 144
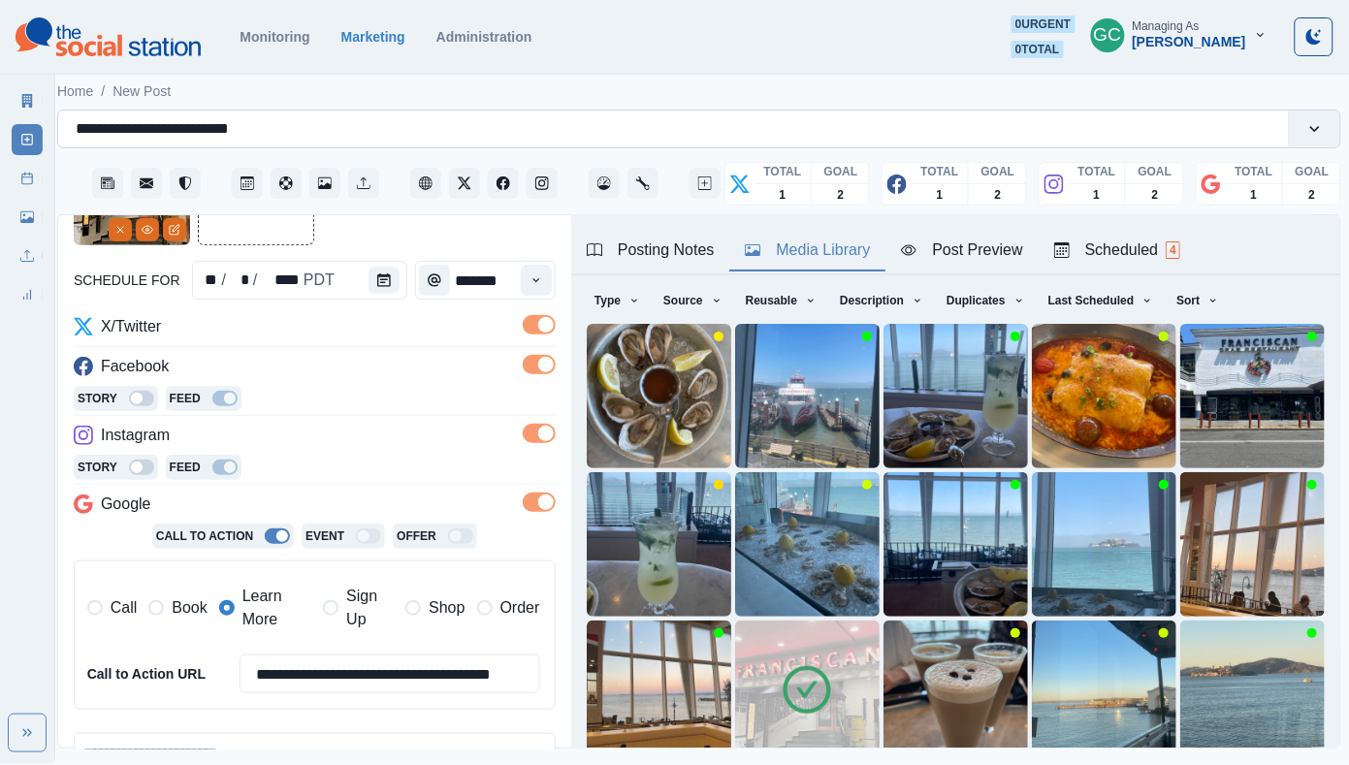
click at [221, 130] on input "**********" at bounding box center [175, 128] width 199 height 23
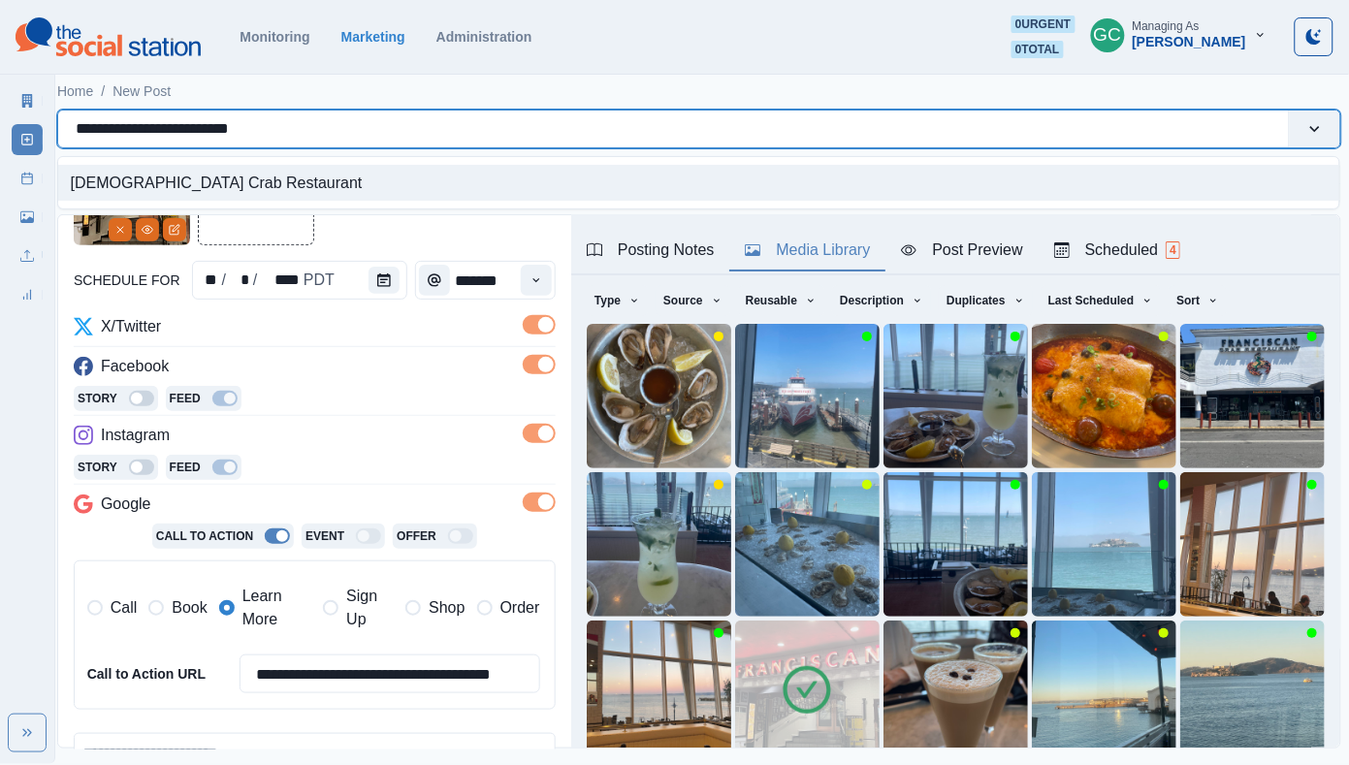
click at [221, 130] on input "**********" at bounding box center [175, 128] width 199 height 23
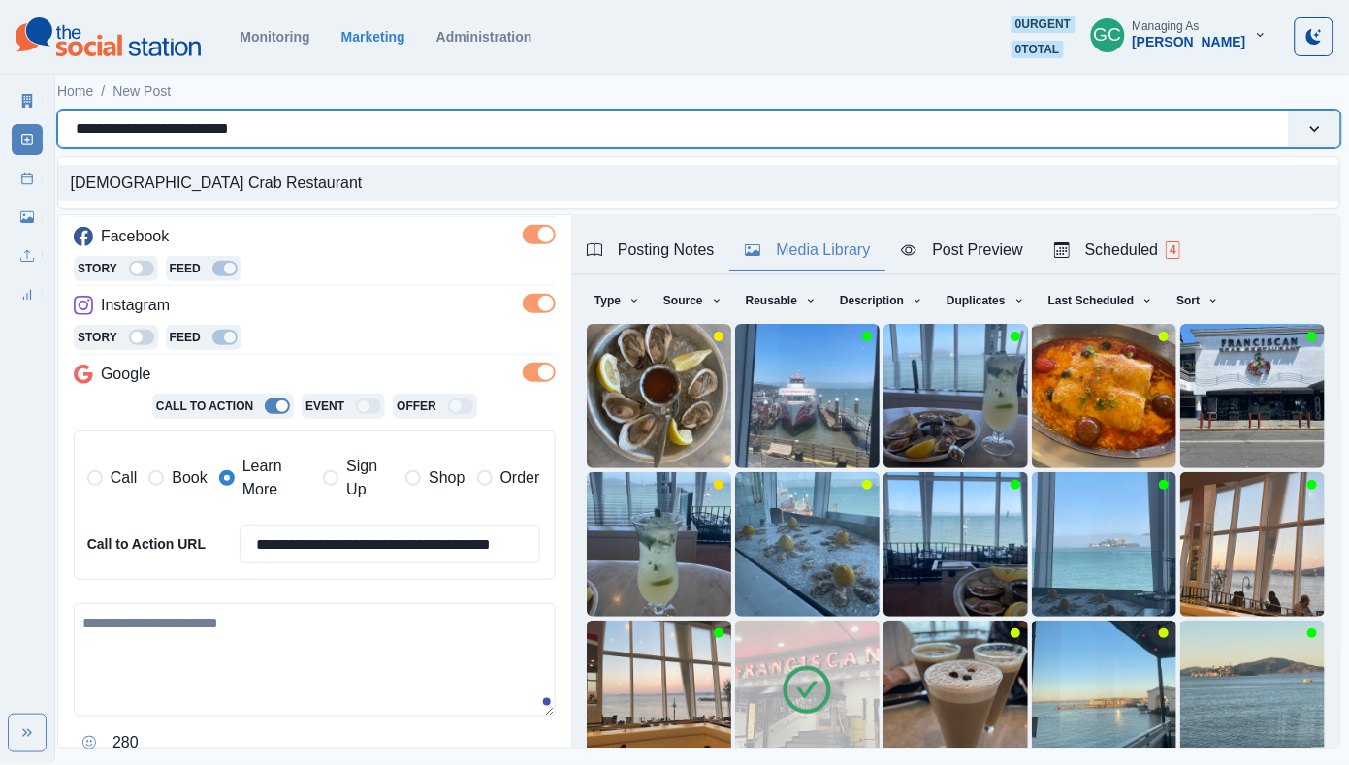
scroll to position [334, 0]
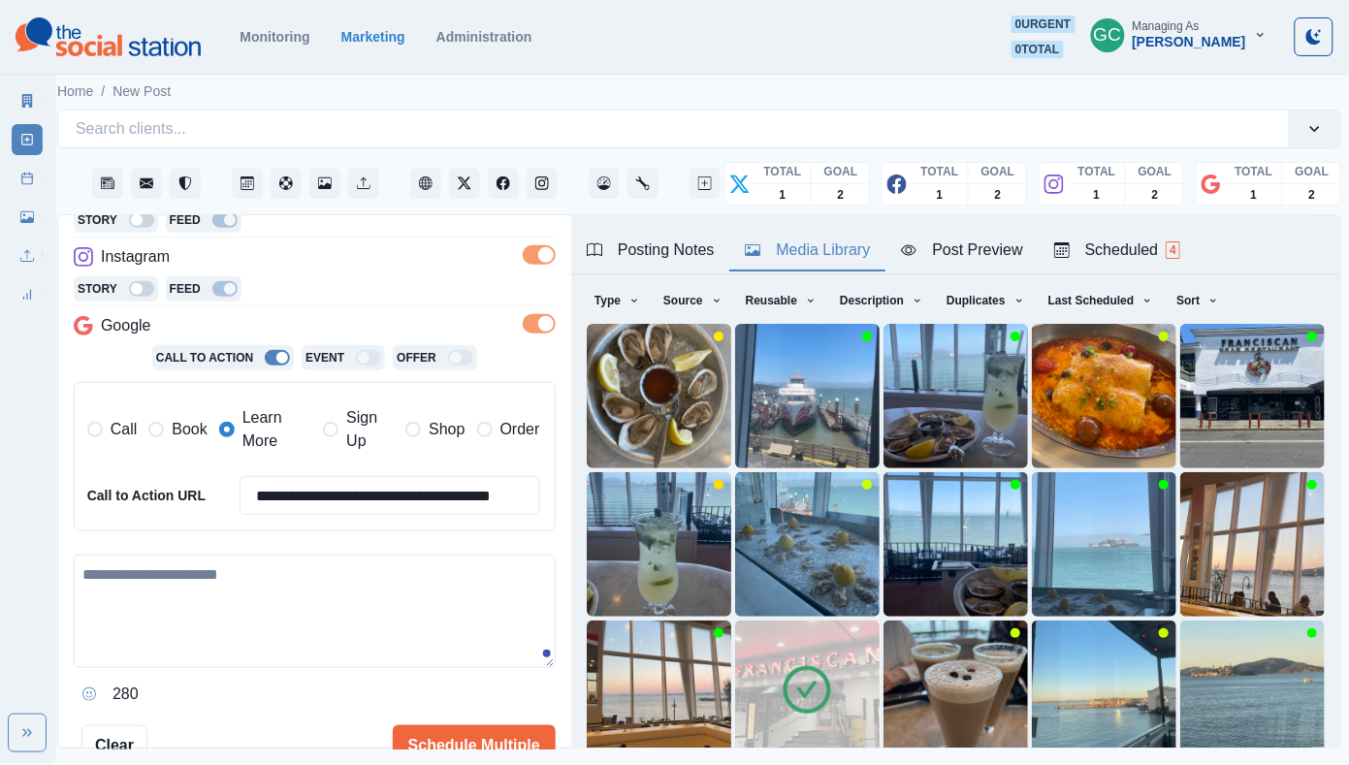
drag, startPoint x: 262, startPoint y: 620, endPoint x: 246, endPoint y: 620, distance: 15.5
click at [262, 620] on textarea at bounding box center [315, 611] width 482 height 113
paste textarea "**********"
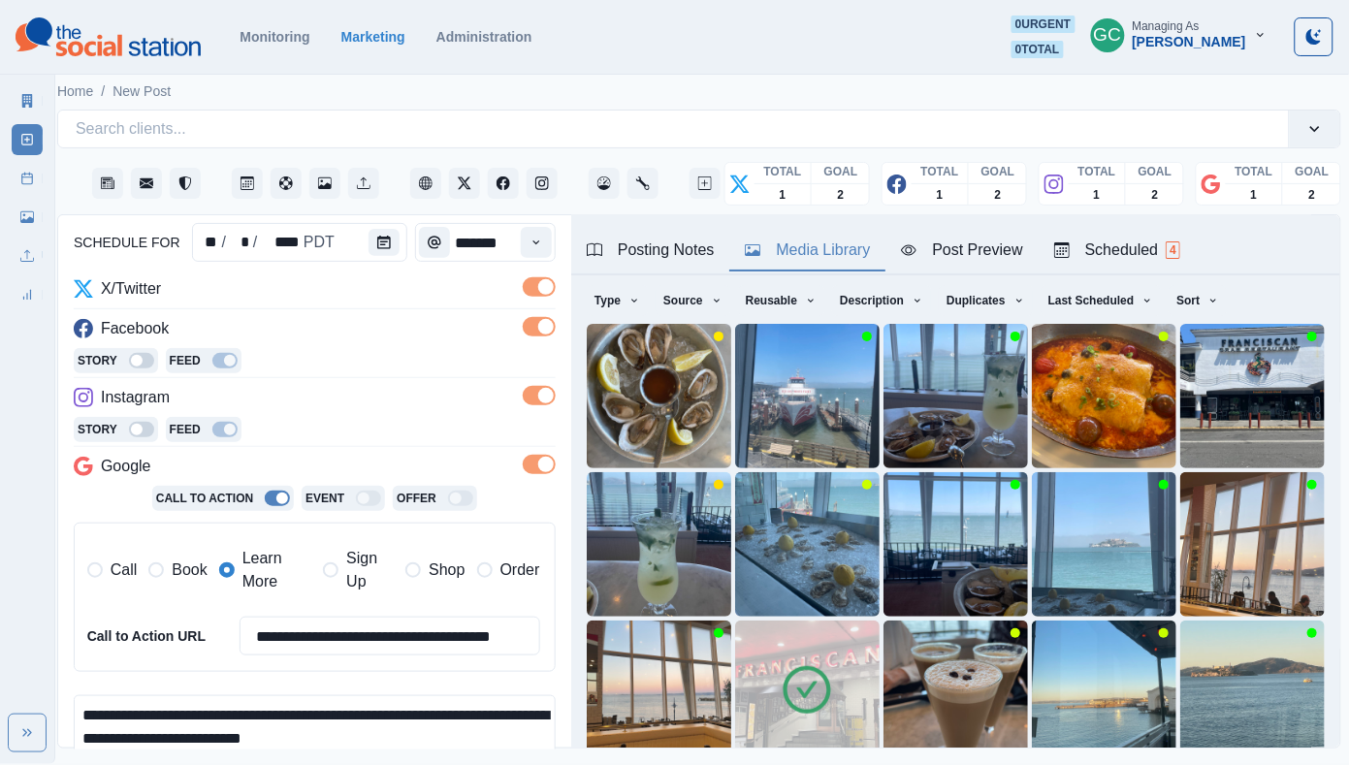
scroll to position [249, 0]
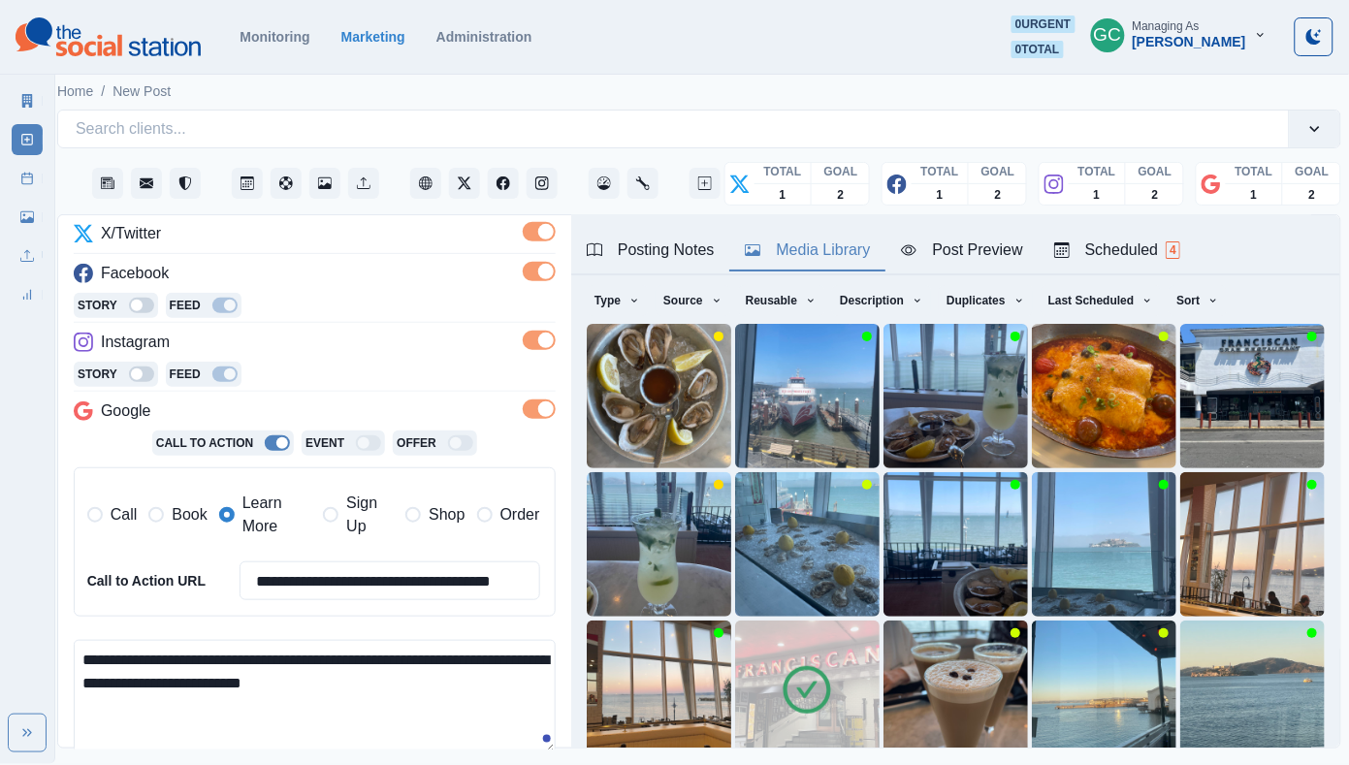
click at [387, 654] on textarea "**********" at bounding box center [315, 696] width 482 height 113
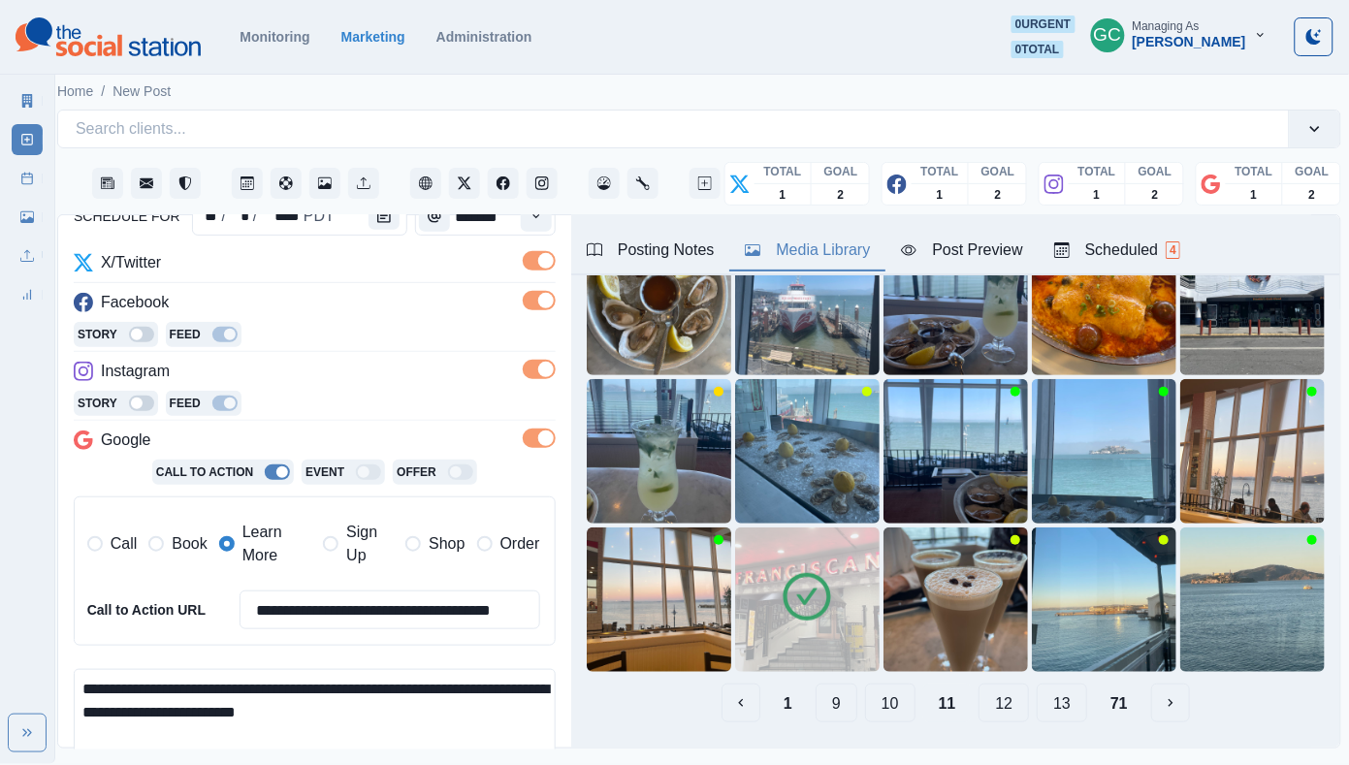
scroll to position [157, 0]
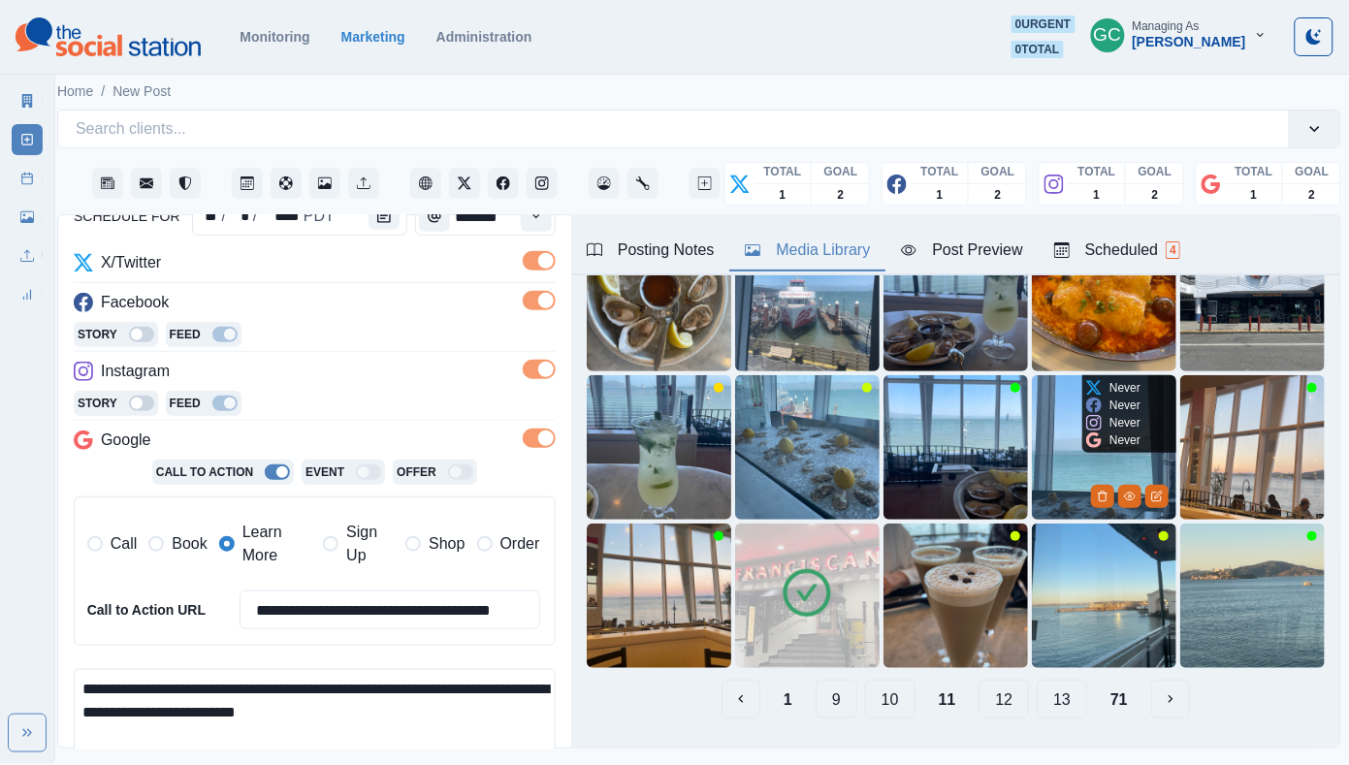
type textarea "**********"
click at [1082, 447] on div "Never Never Never Never" at bounding box center [1113, 414] width 62 height 78
click at [1069, 460] on img at bounding box center [1104, 447] width 144 height 144
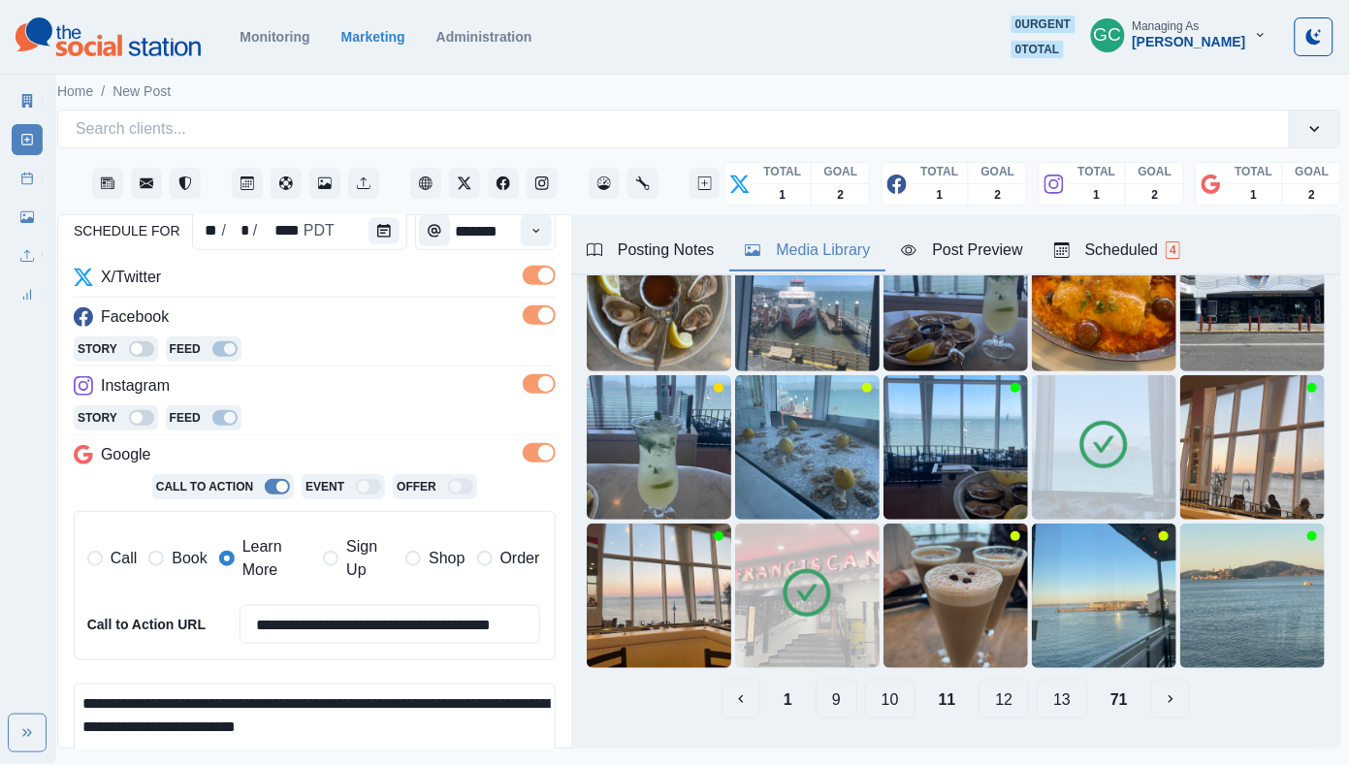
scroll to position [227, 0]
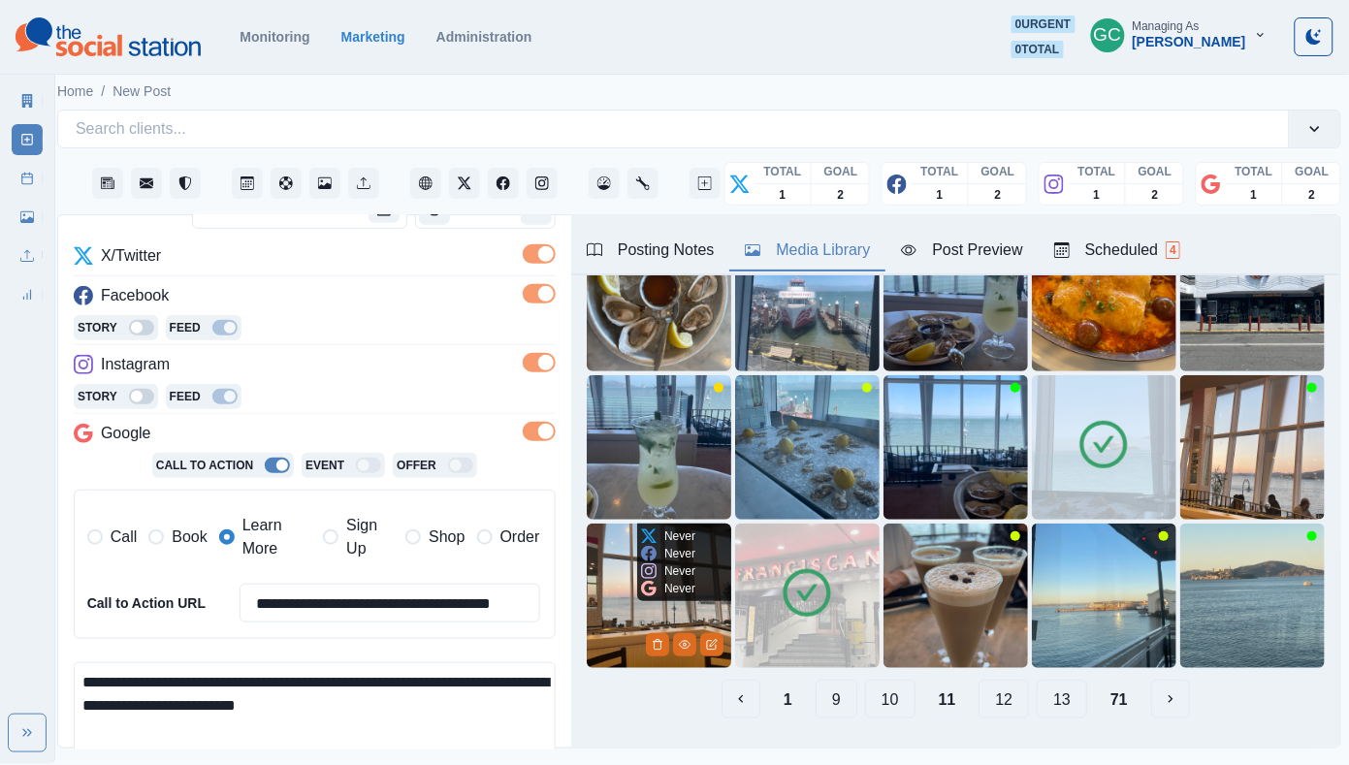
click at [627, 602] on img at bounding box center [659, 596] width 144 height 144
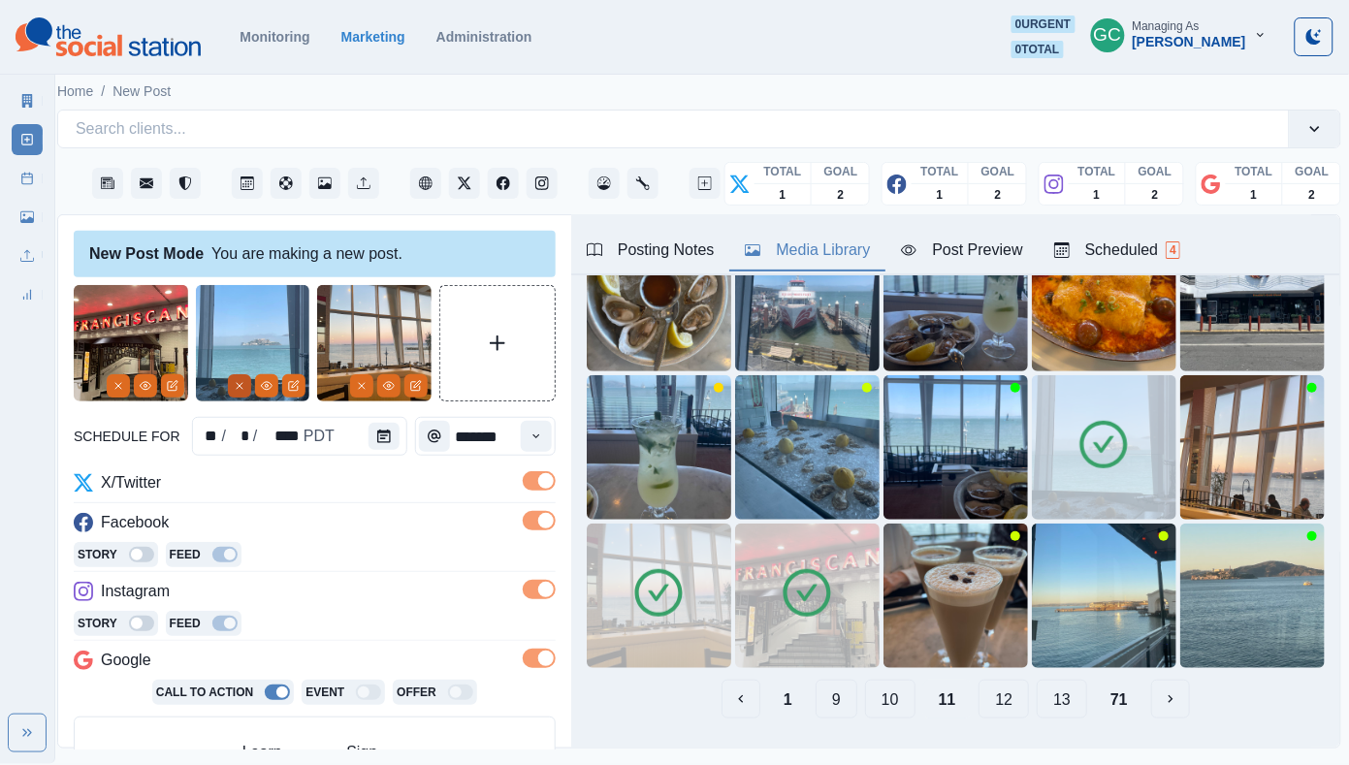
scroll to position [0, 0]
click at [237, 396] on button "Remove" at bounding box center [239, 385] width 23 height 23
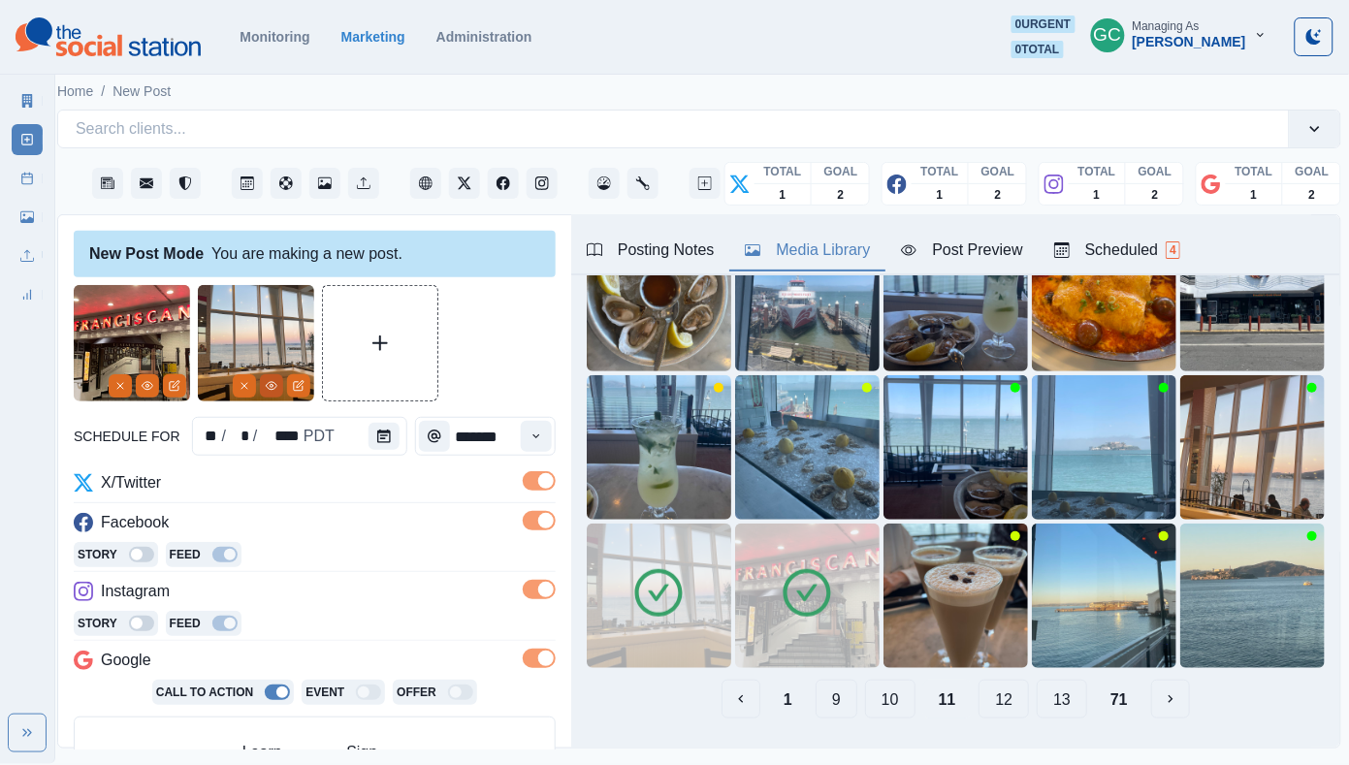
click at [275, 379] on button "View Media" at bounding box center [271, 385] width 23 height 23
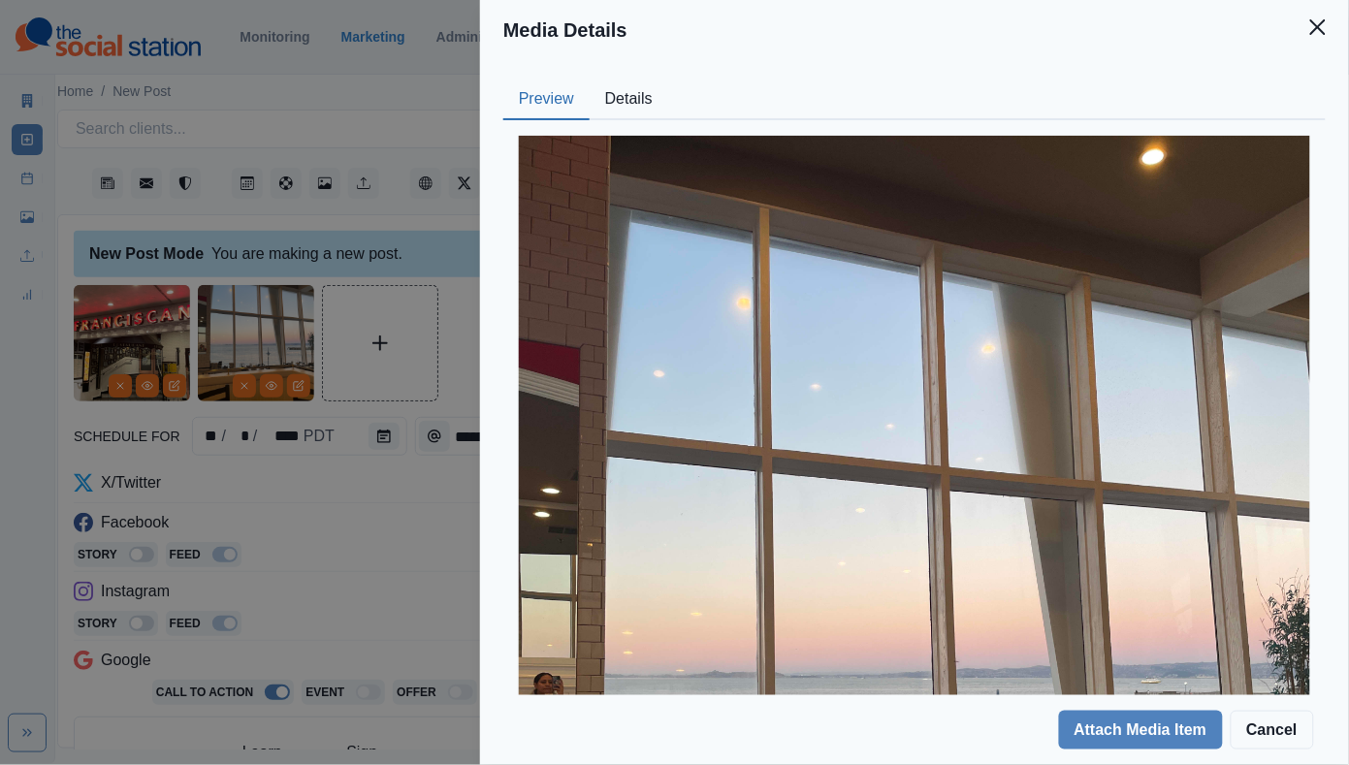
click at [627, 109] on button "Details" at bounding box center [628, 99] width 79 height 41
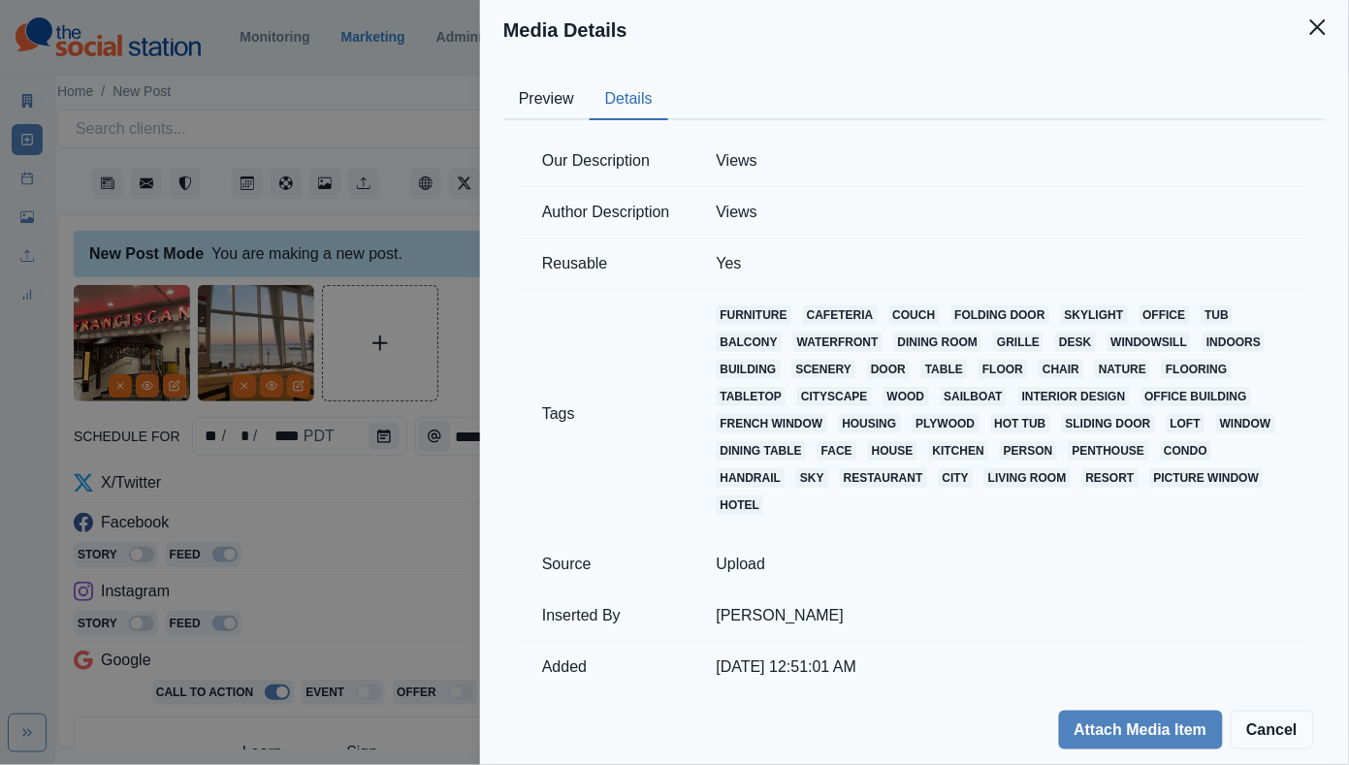
click at [264, 569] on div "Media Details Preview Details Our Description Views Author Description Views Re…" at bounding box center [674, 382] width 1349 height 765
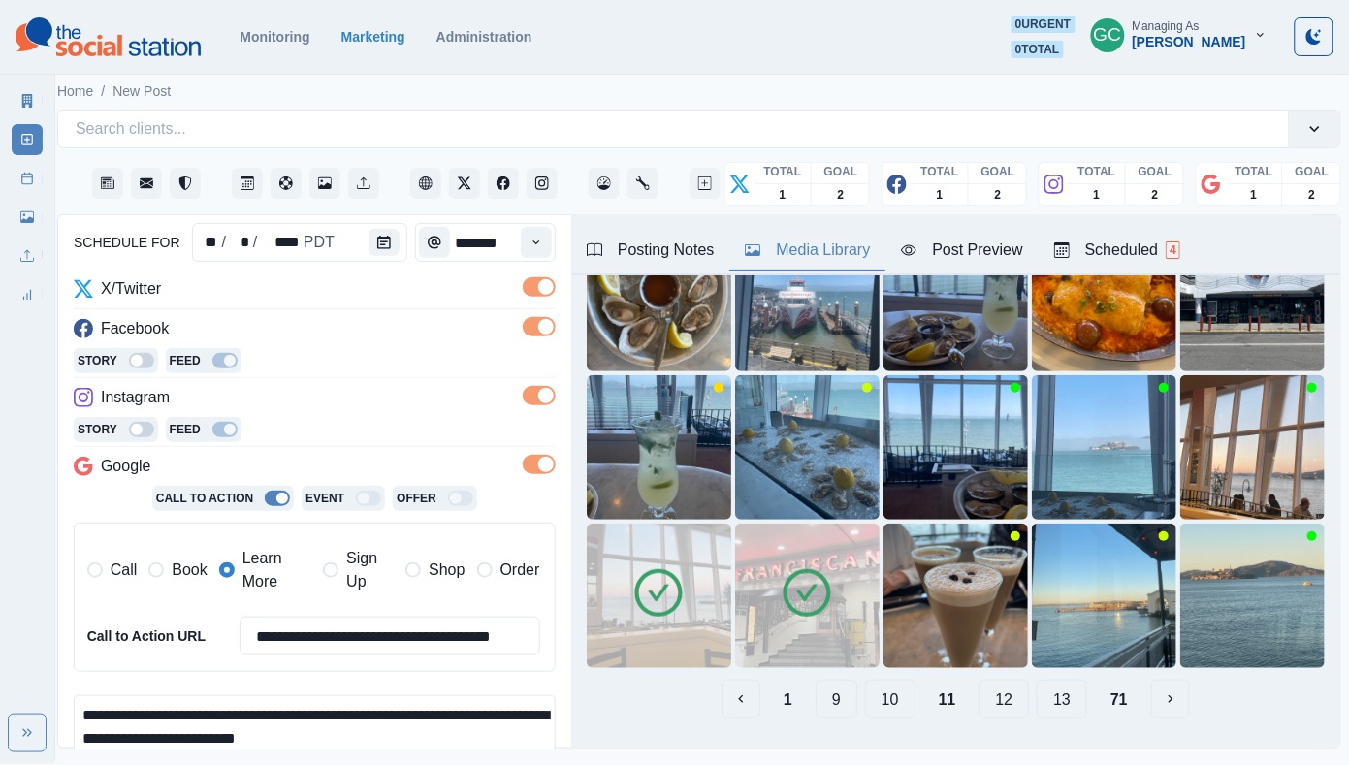
scroll to position [461, 0]
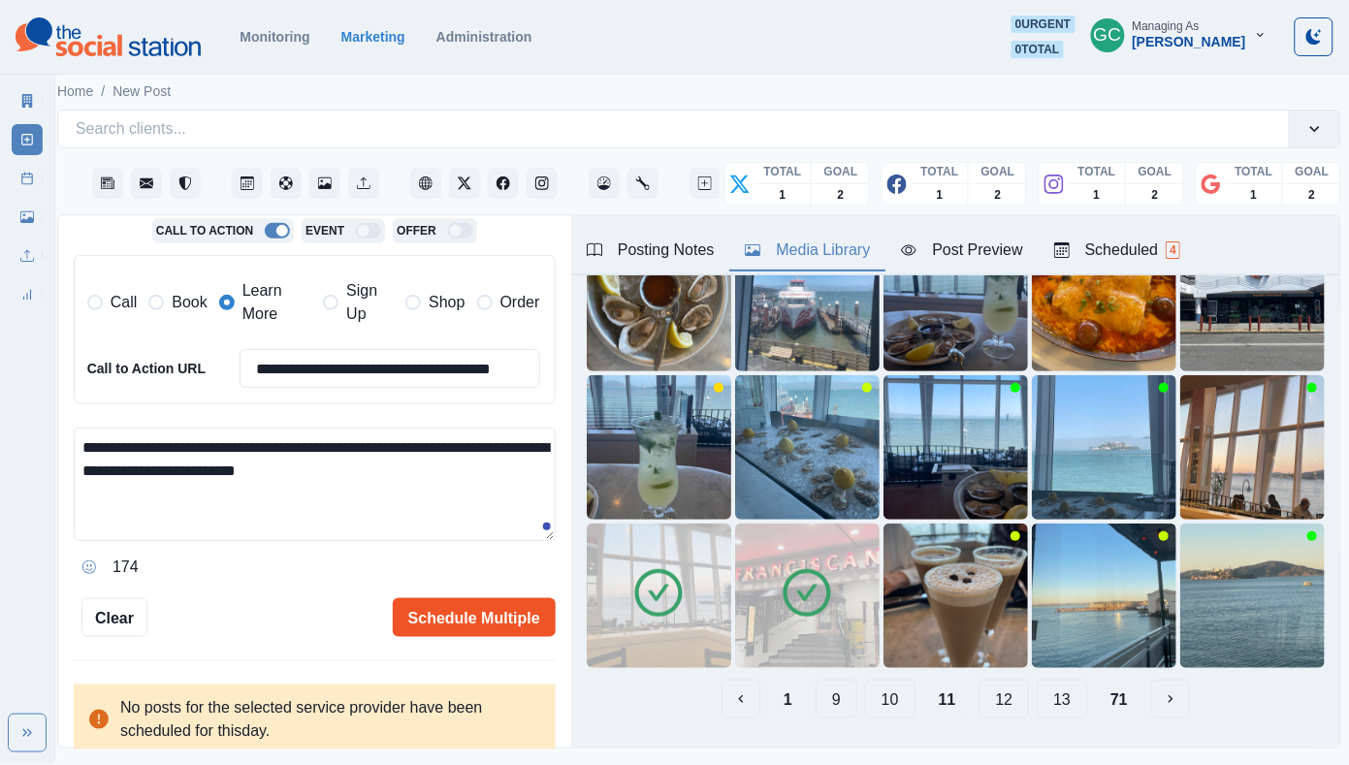
click at [436, 616] on button "Schedule Multiple" at bounding box center [474, 617] width 163 height 39
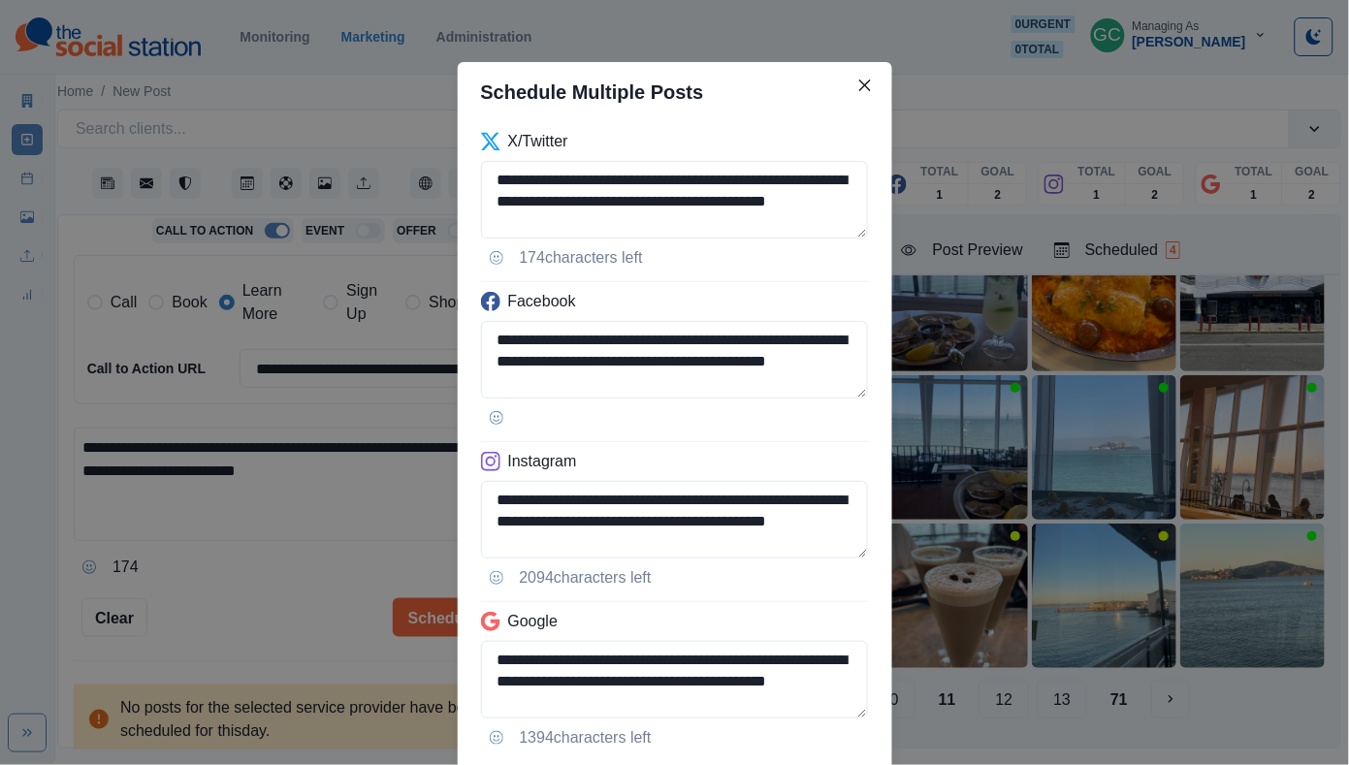
scroll to position [127, 0]
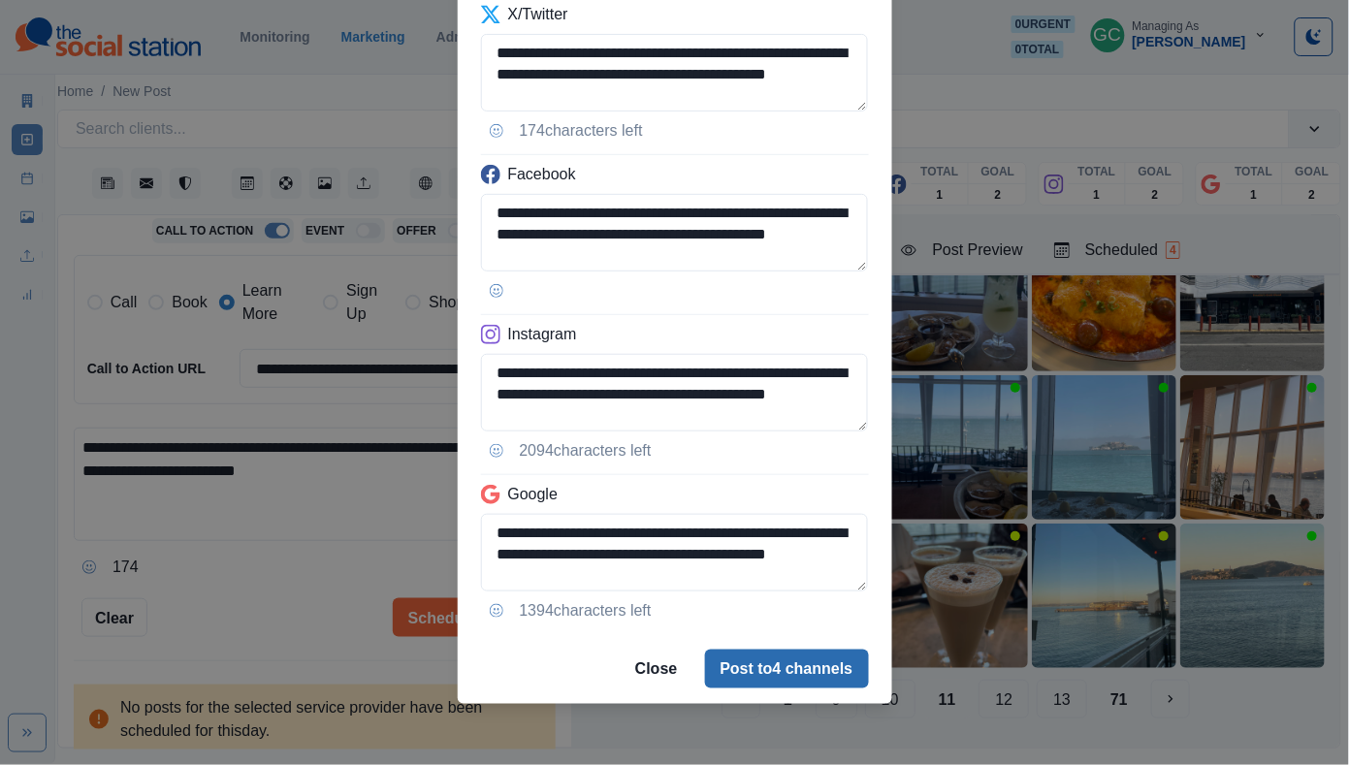
click at [772, 669] on button "Post to 4 channels" at bounding box center [787, 669] width 164 height 39
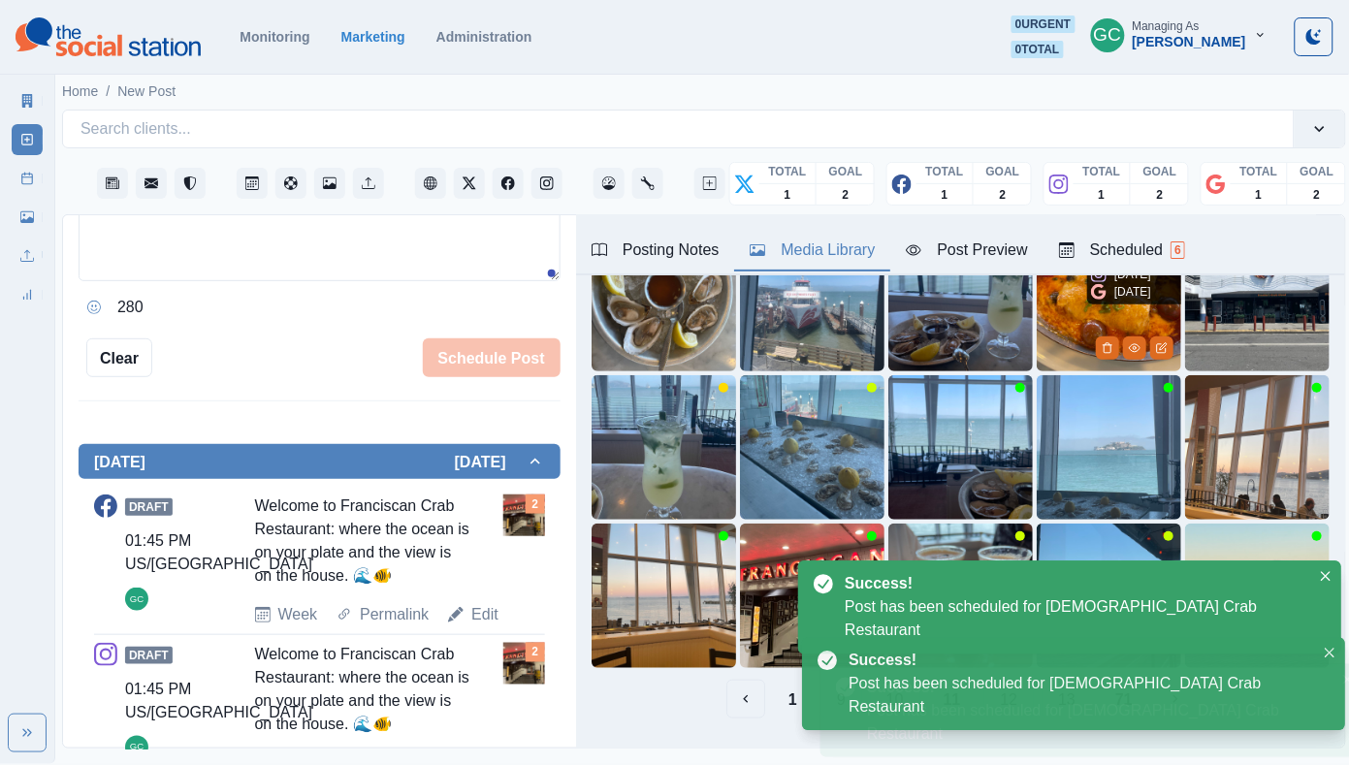
scroll to position [156, 0]
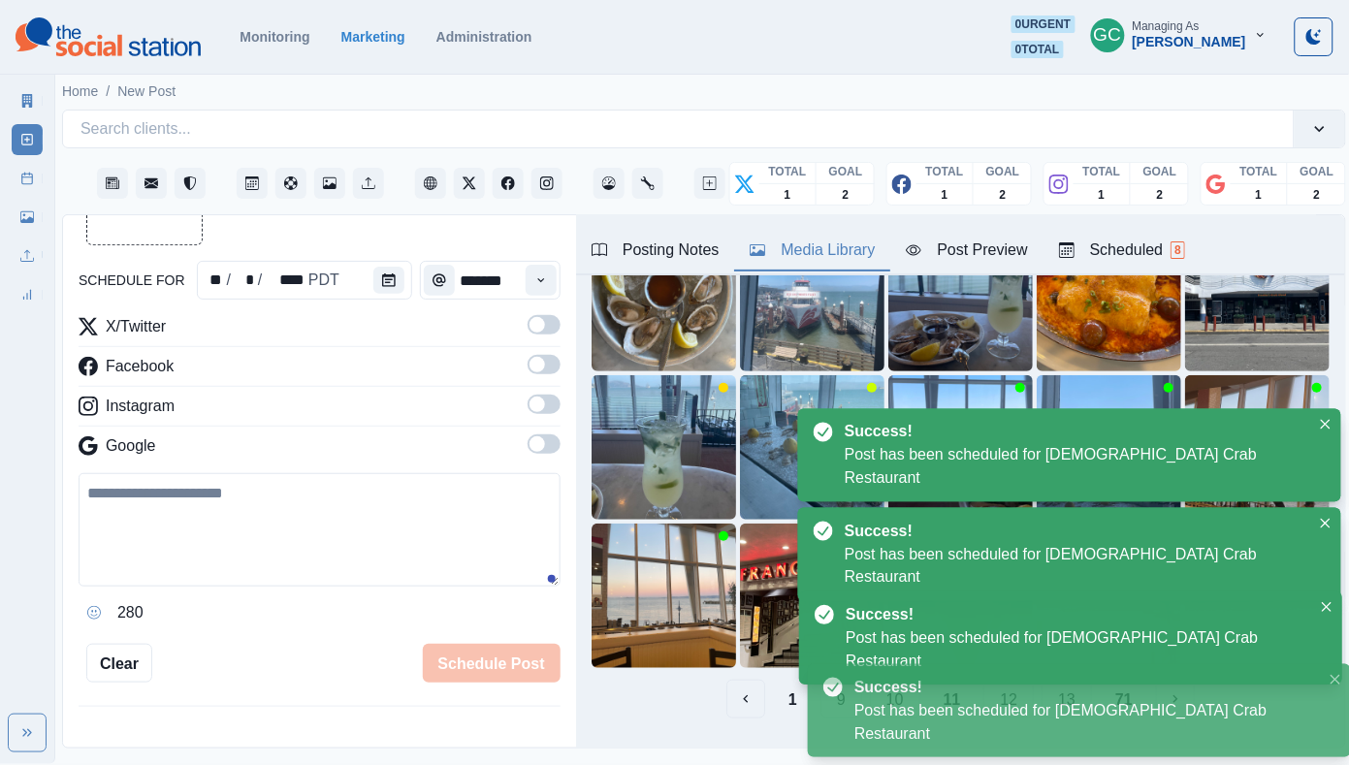
click at [1131, 243] on div "Scheduled 8" at bounding box center [1122, 249] width 126 height 23
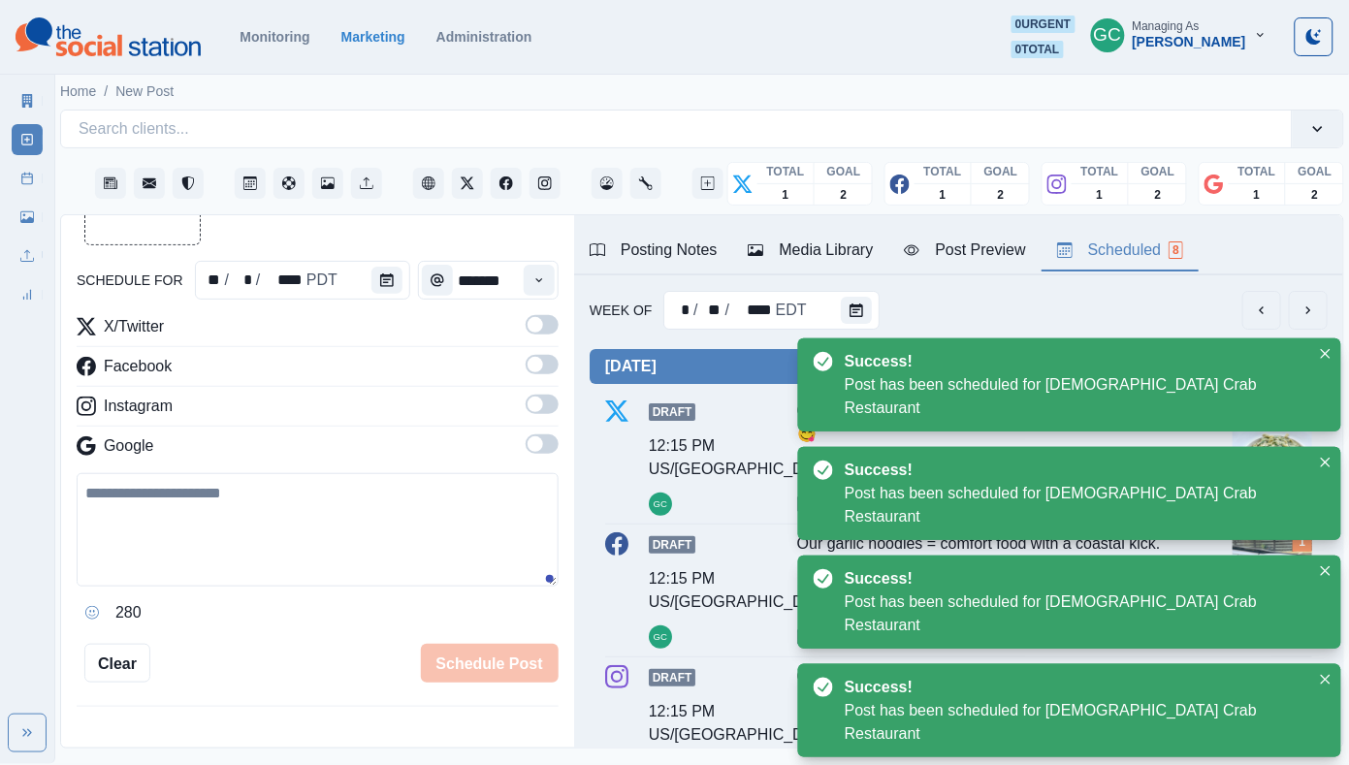
scroll to position [0, 11]
click at [849, 320] on button "Calendar" at bounding box center [856, 310] width 31 height 27
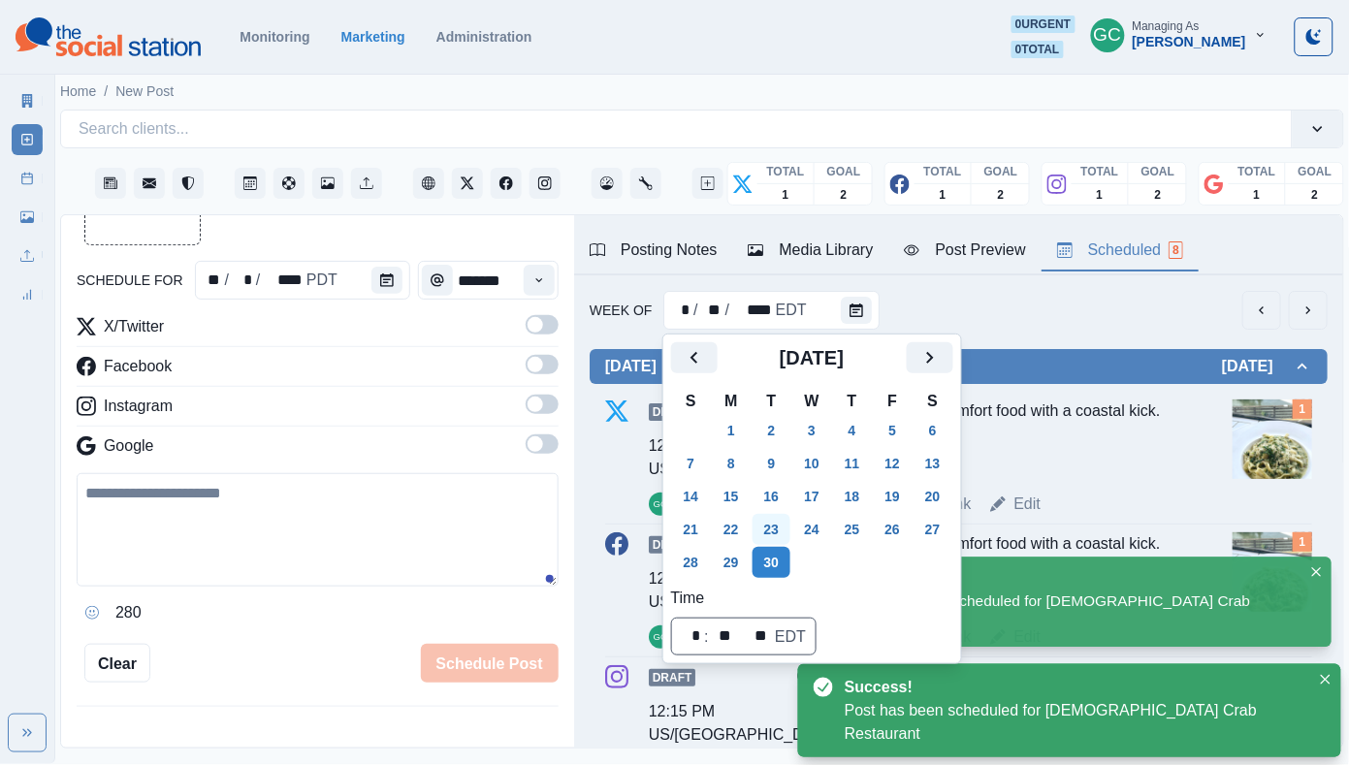
click at [778, 541] on button "23" at bounding box center [771, 529] width 39 height 31
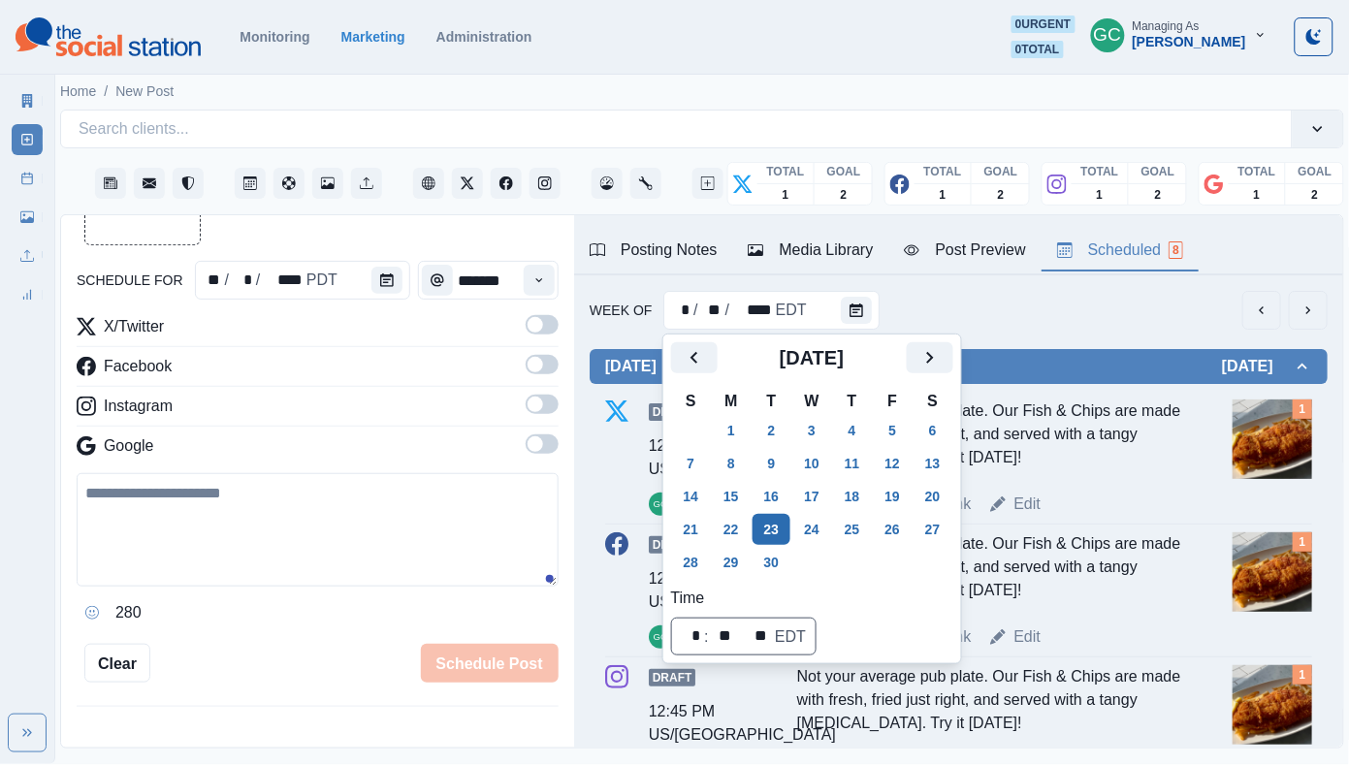
scroll to position [0, 7]
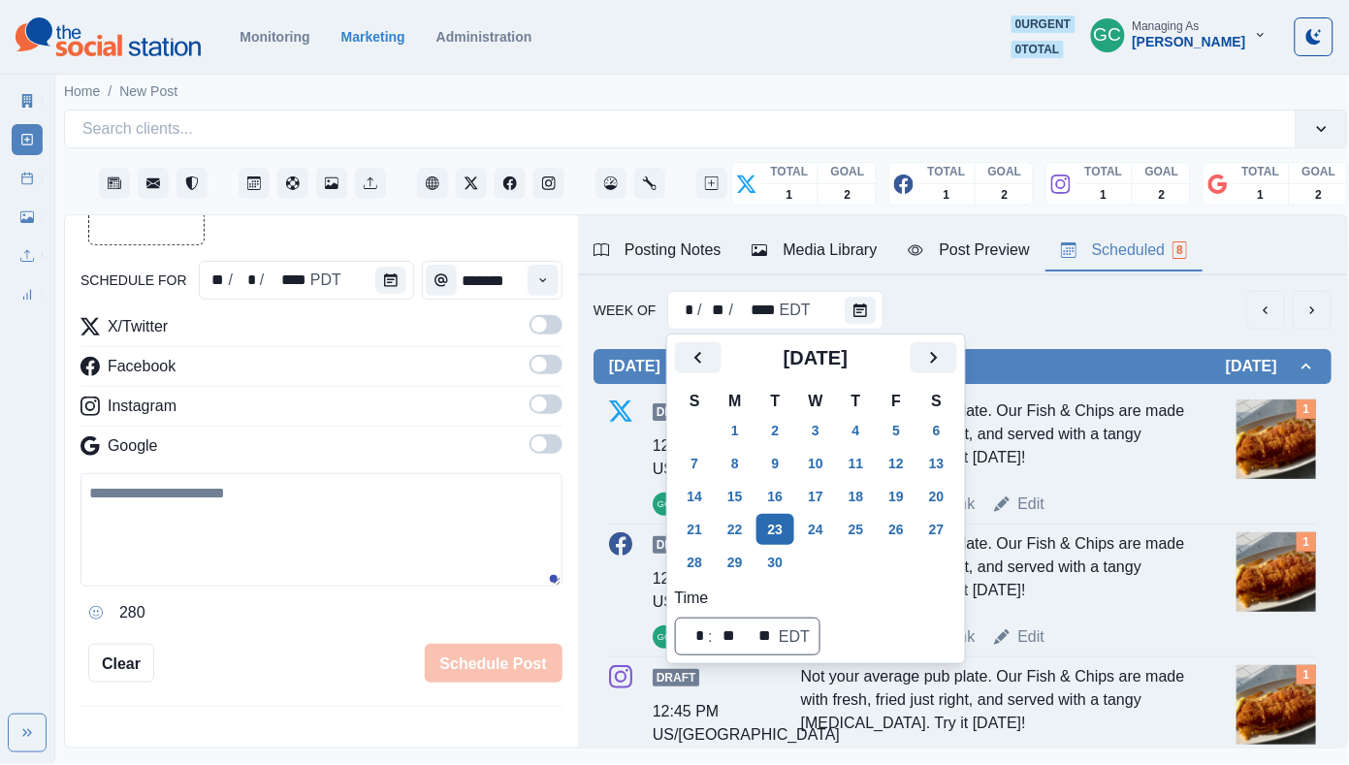
click at [779, 521] on button "23" at bounding box center [775, 529] width 39 height 31
click at [782, 500] on button "16" at bounding box center [775, 496] width 39 height 31
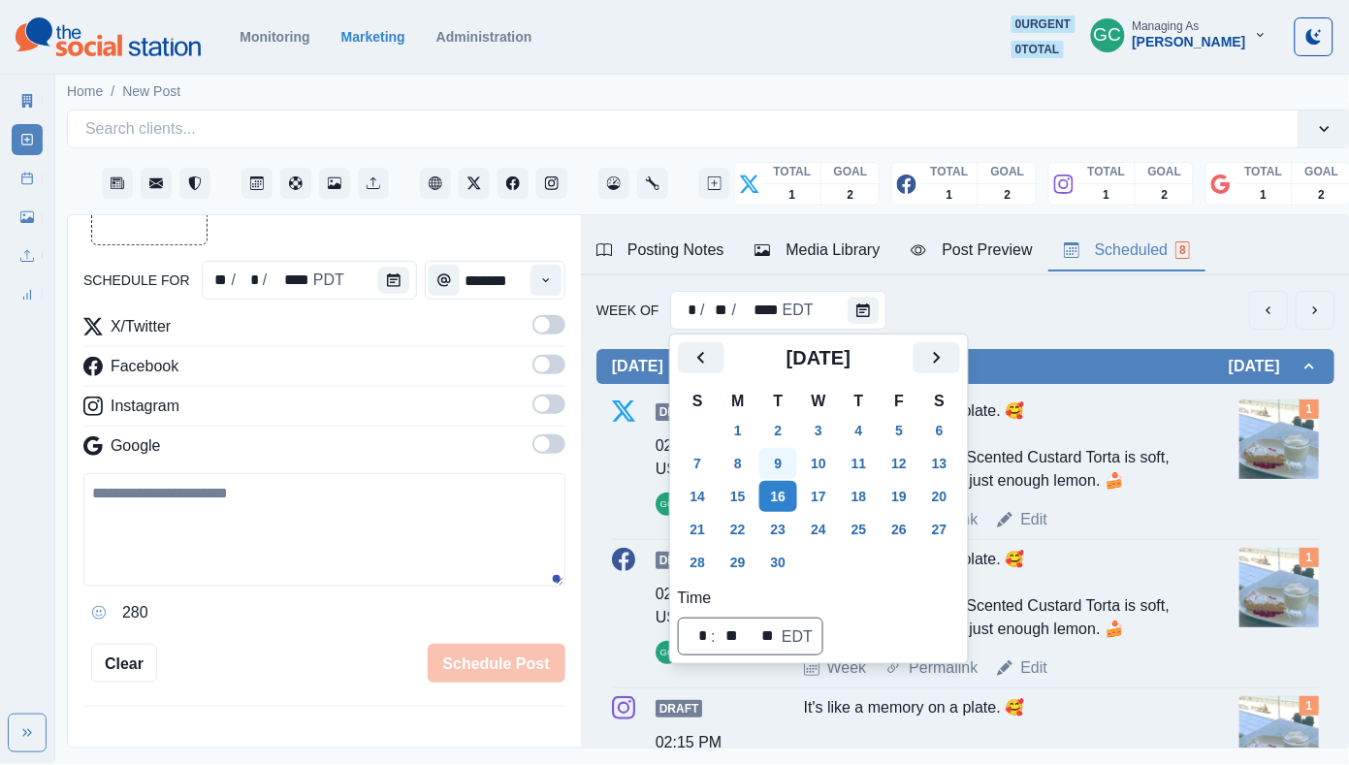
click at [782, 456] on button "9" at bounding box center [778, 463] width 39 height 31
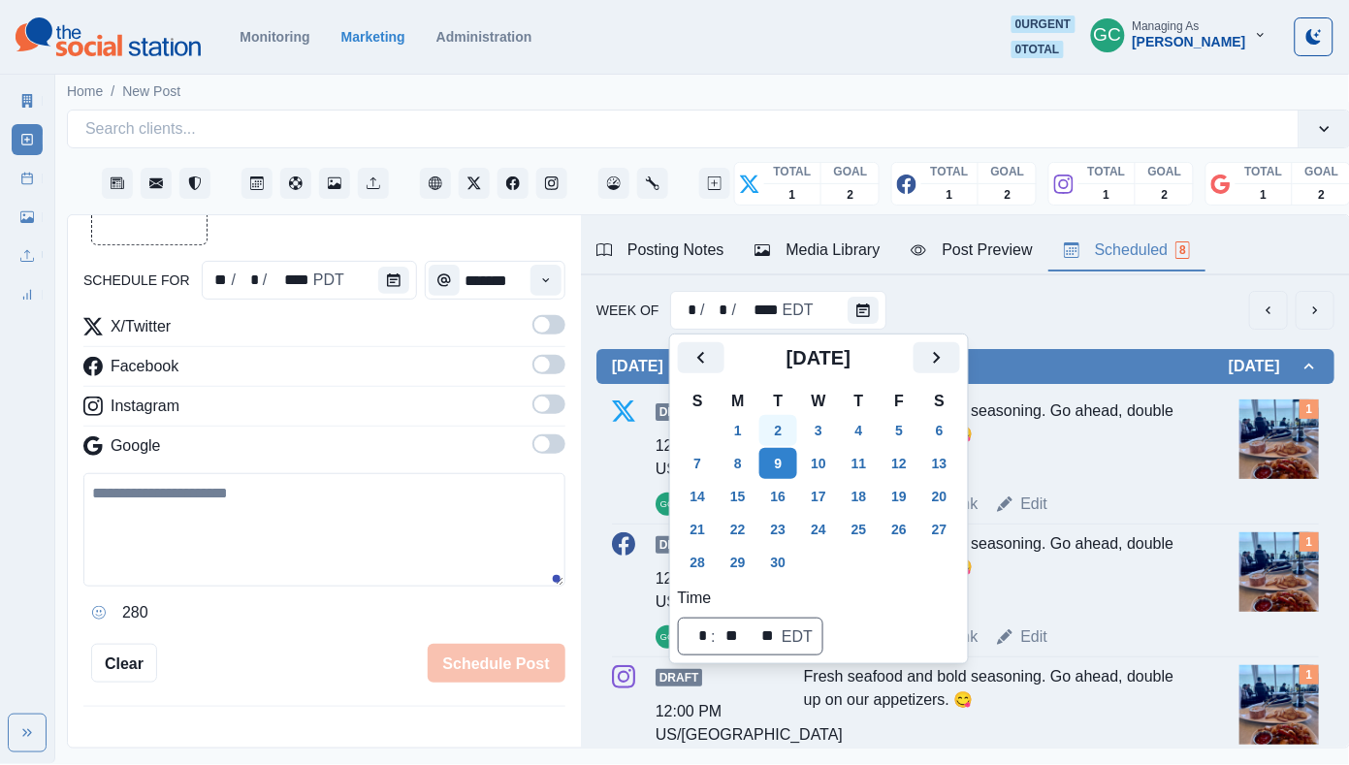
scroll to position [0, 2]
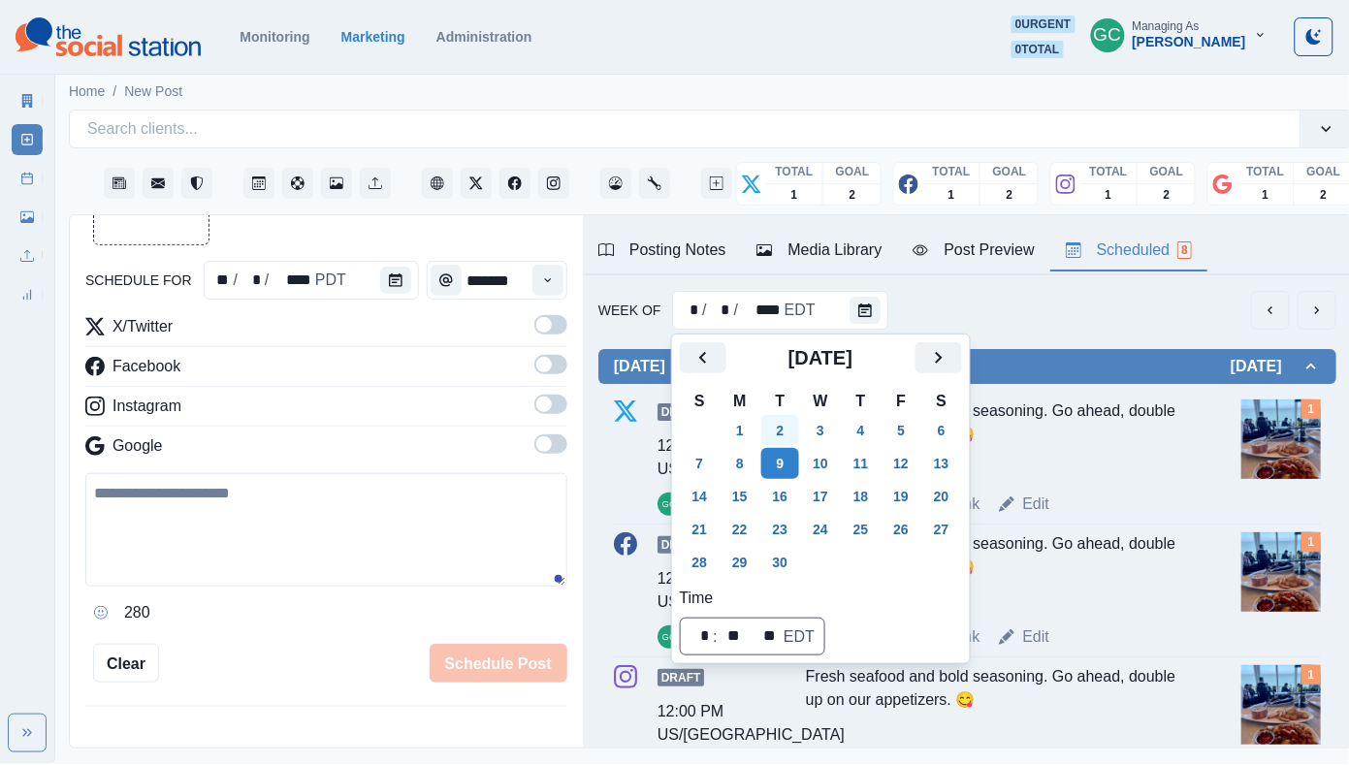
click at [782, 419] on button "2" at bounding box center [780, 430] width 39 height 31
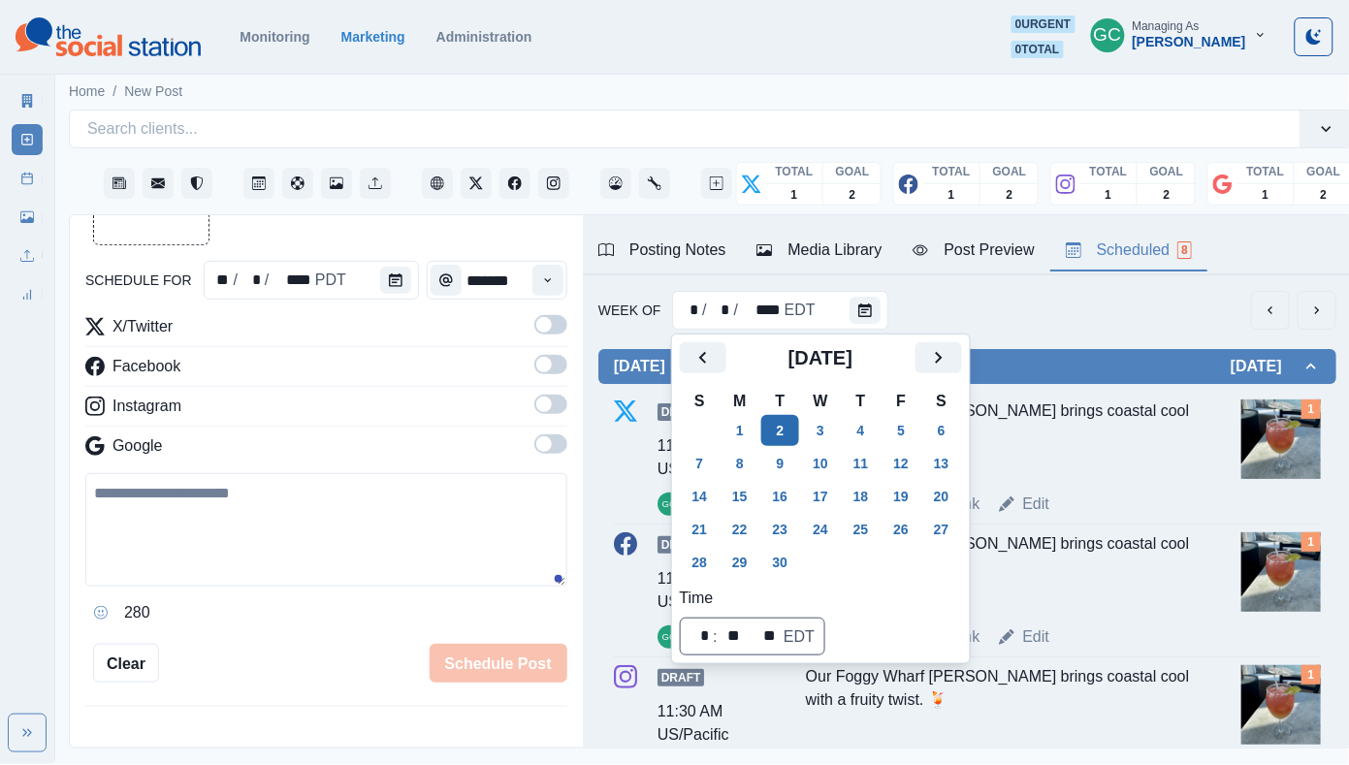
scroll to position [0, 0]
click at [782, 466] on button "9" at bounding box center [782, 463] width 39 height 31
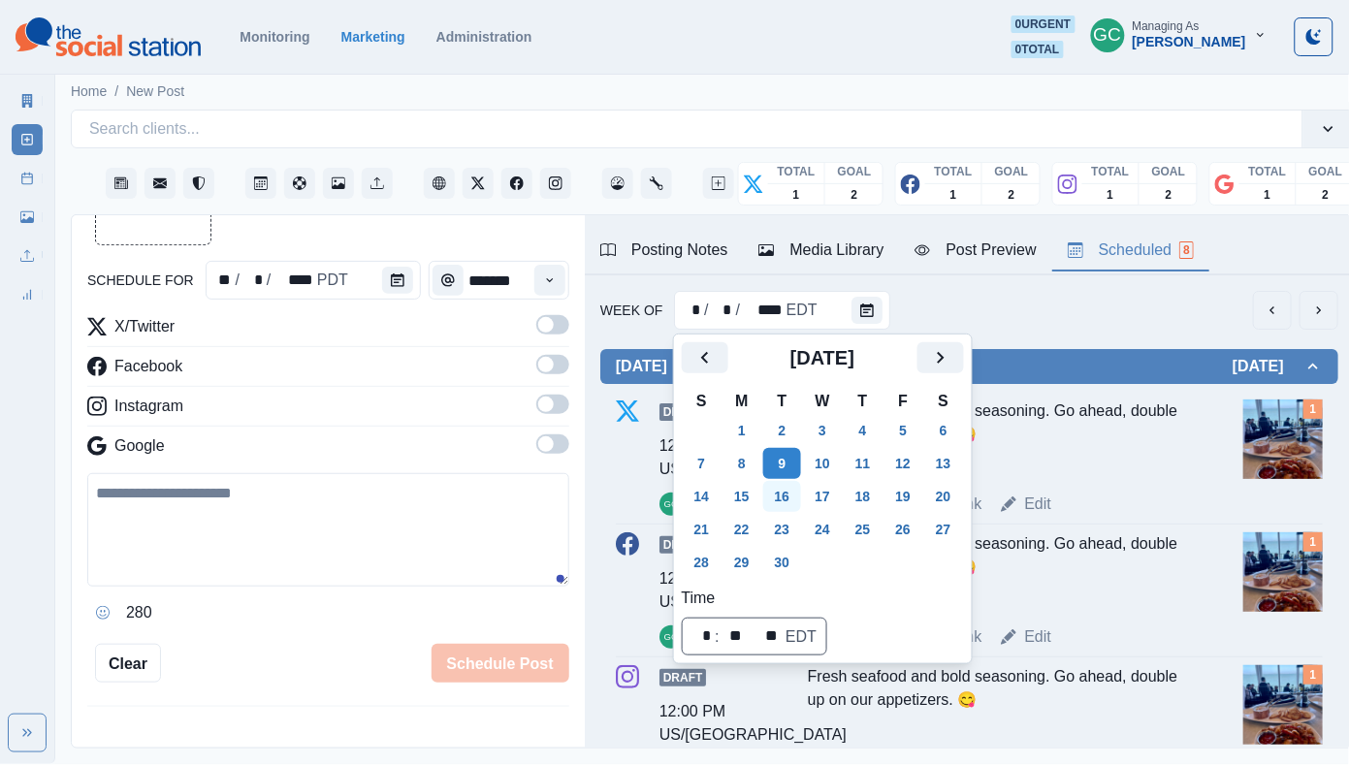
click at [784, 511] on button "16" at bounding box center [782, 496] width 39 height 31
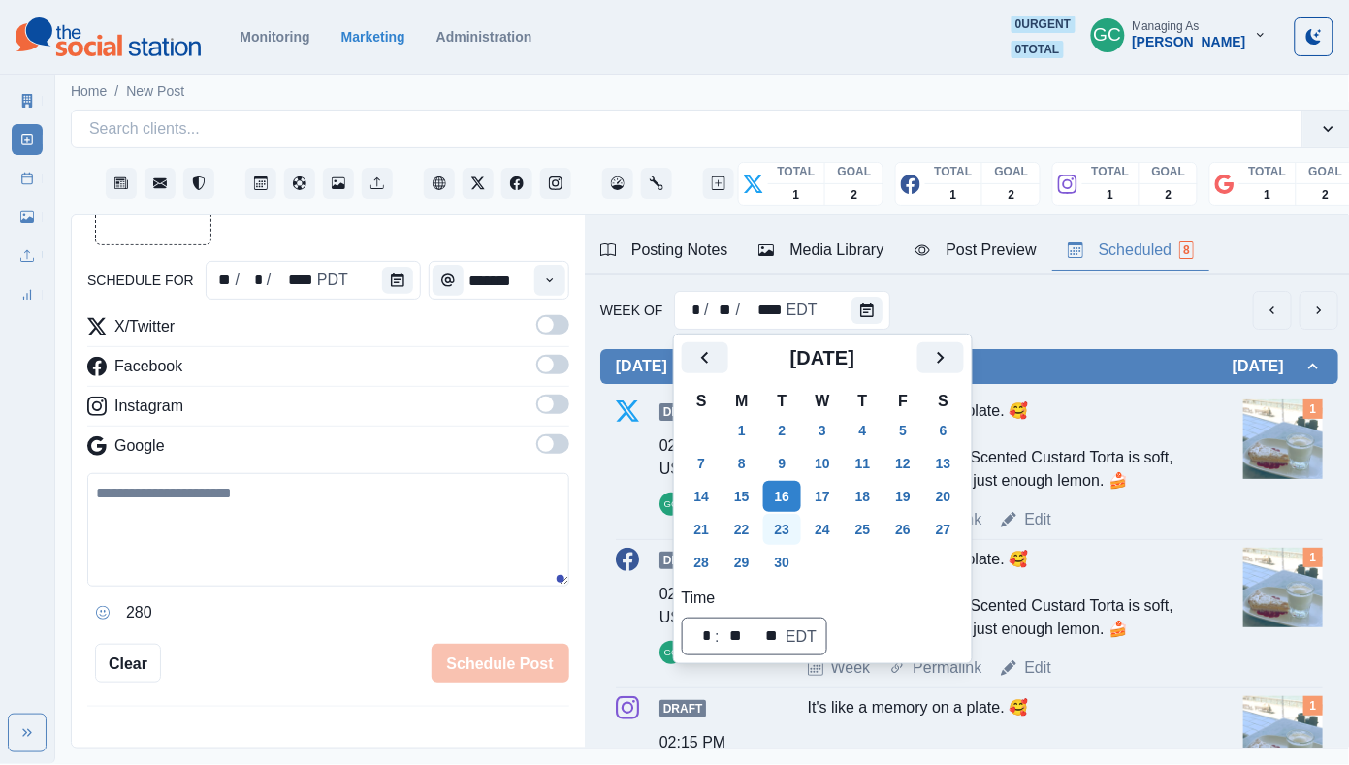
click at [785, 539] on button "23" at bounding box center [782, 529] width 39 height 31
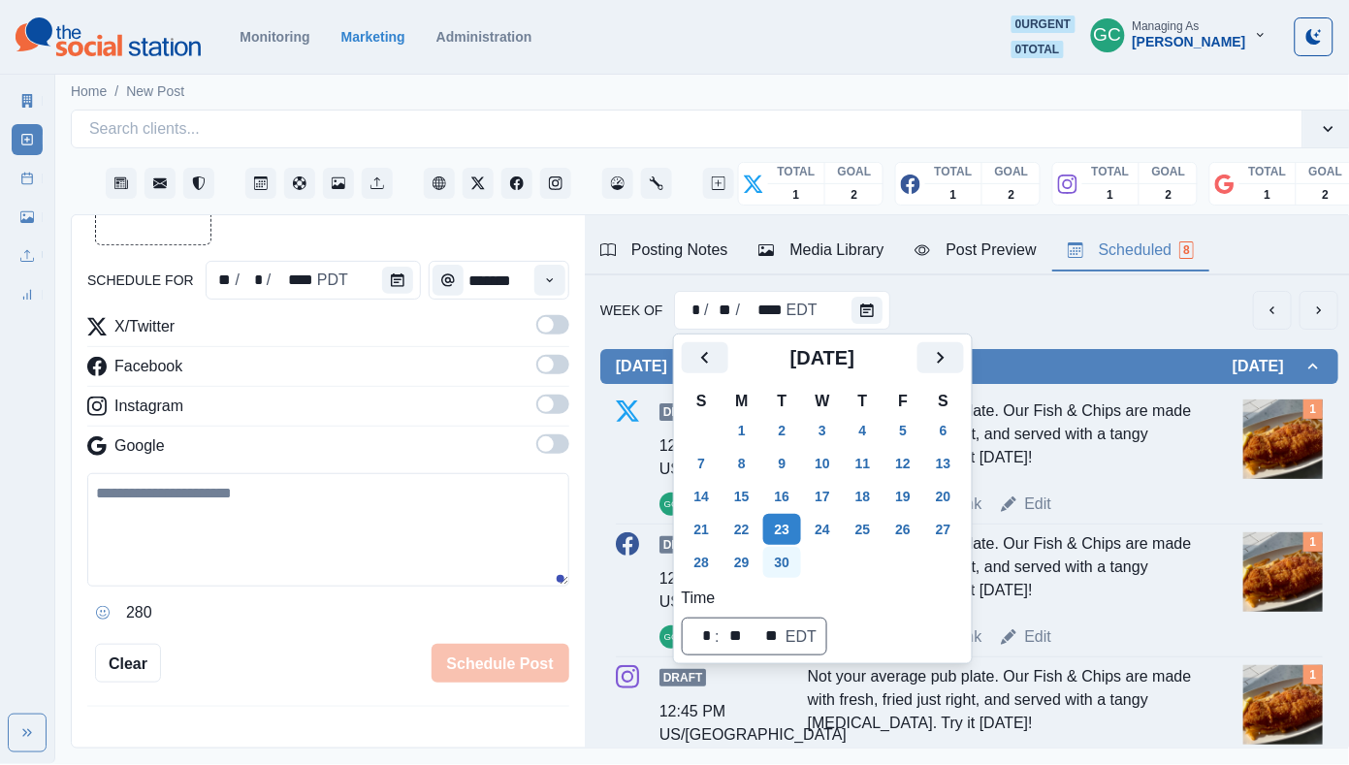
click at [790, 566] on button "30" at bounding box center [782, 562] width 39 height 31
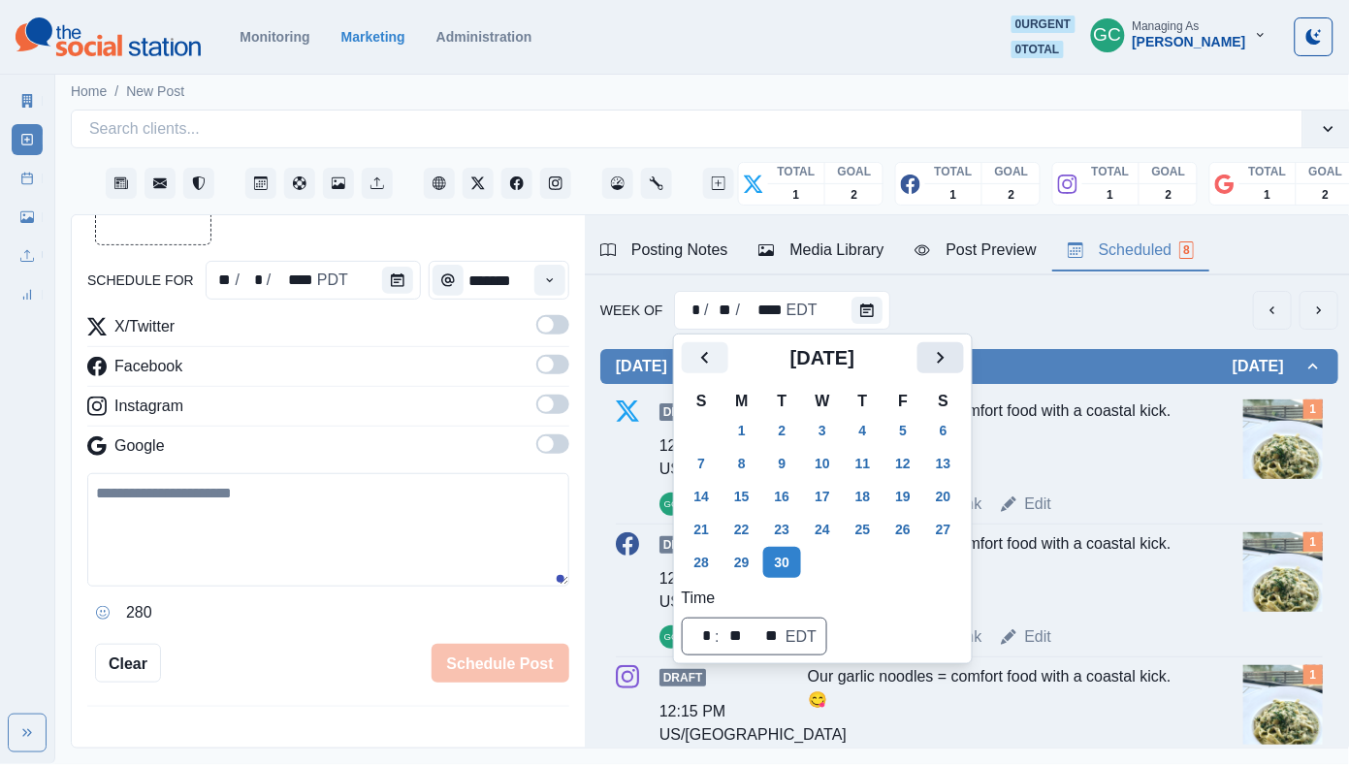
scroll to position [-1, 0]
click at [947, 358] on icon "Next" at bounding box center [940, 357] width 23 height 23
click at [740, 451] on button "6" at bounding box center [741, 463] width 39 height 31
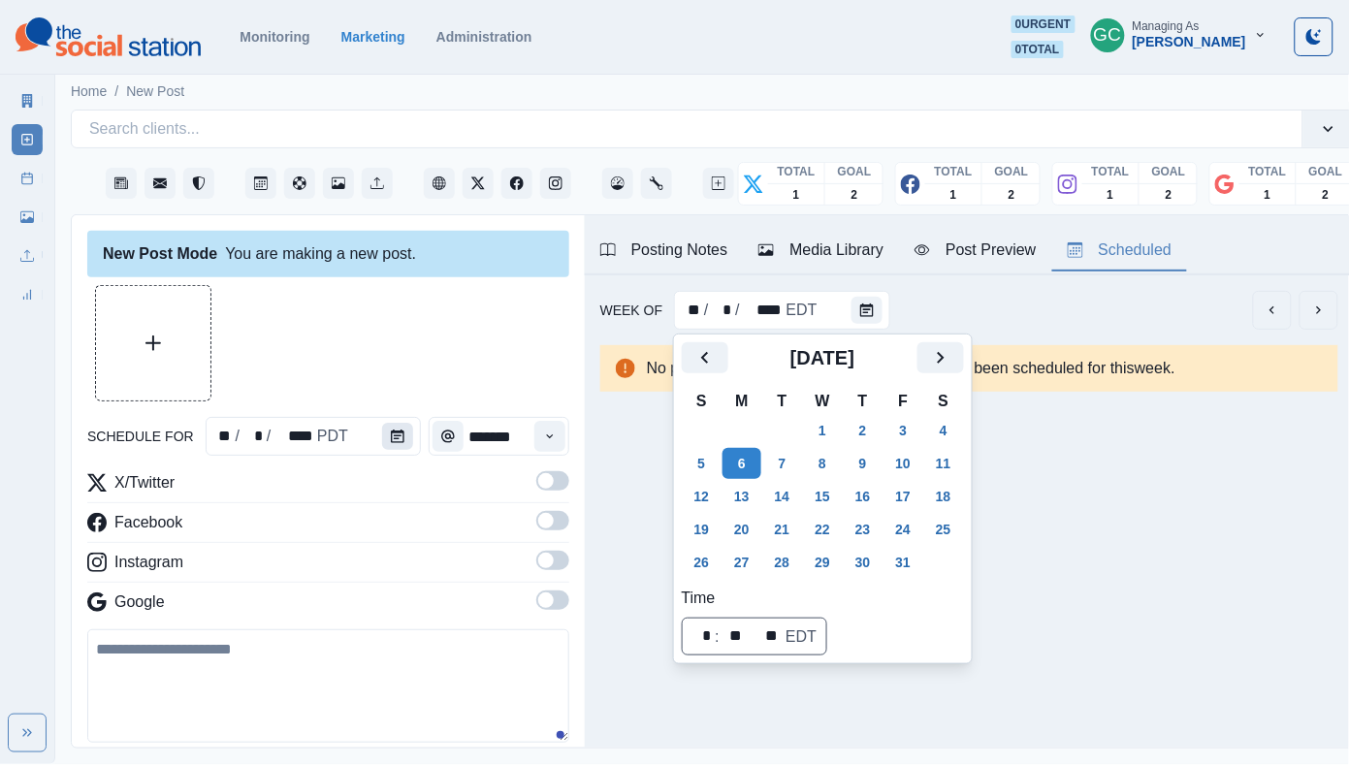
click at [396, 442] on icon "Calendar" at bounding box center [398, 436] width 14 height 14
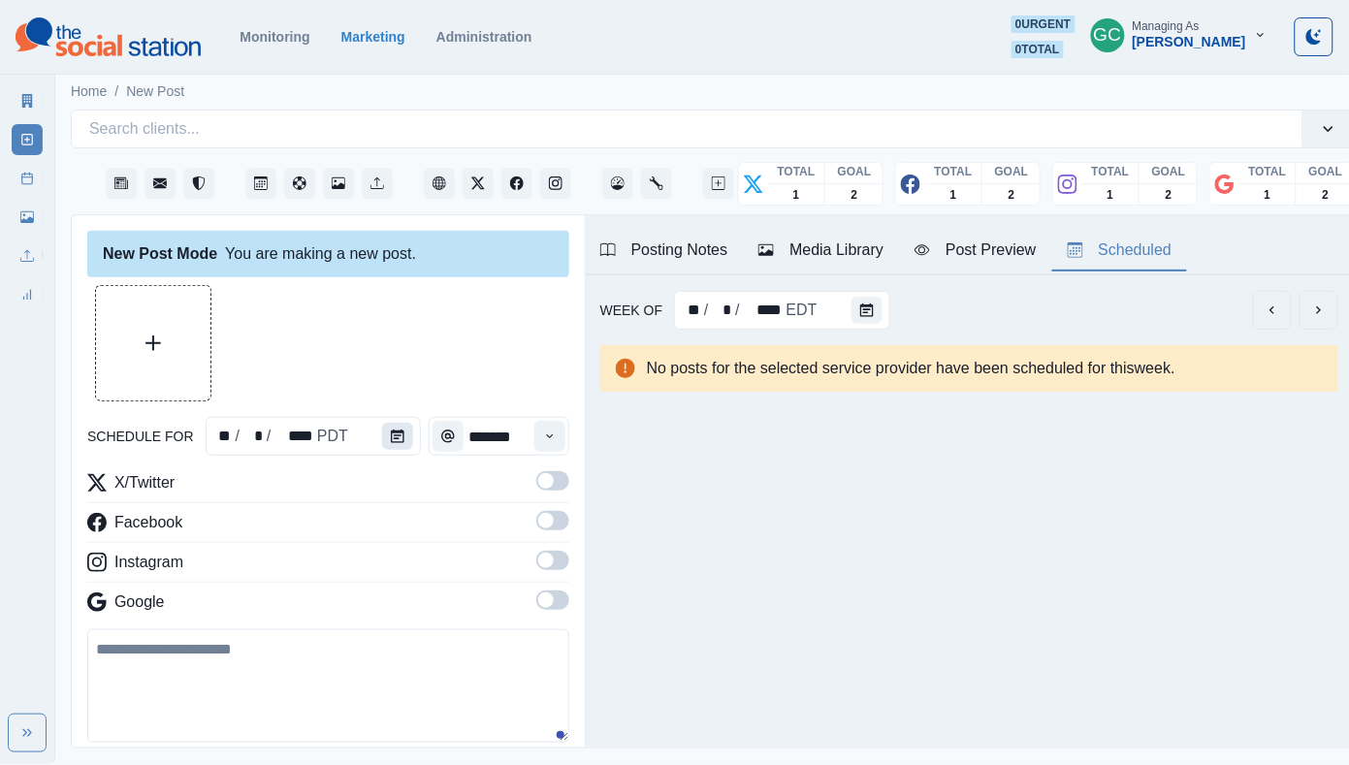
click at [396, 442] on icon "Calendar" at bounding box center [398, 436] width 14 height 14
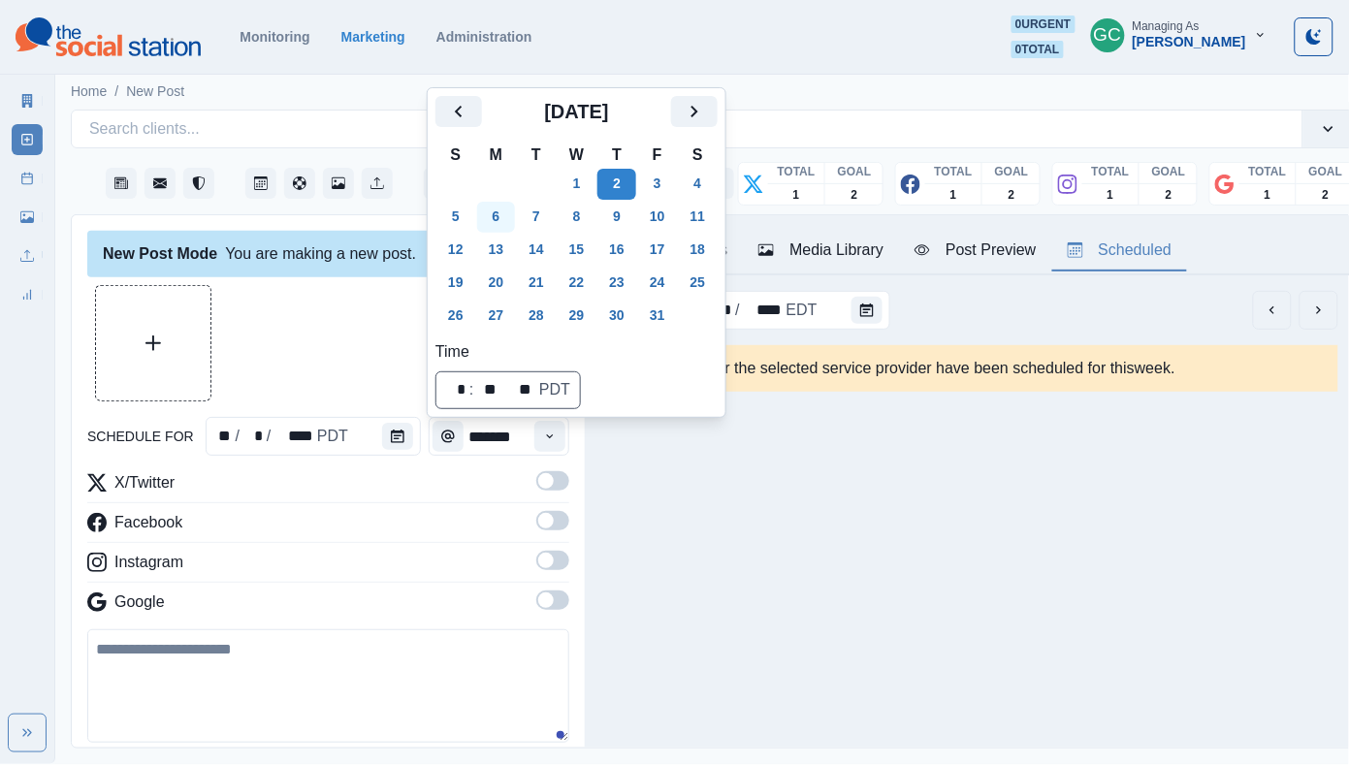
click at [500, 223] on button "6" at bounding box center [496, 217] width 39 height 31
click at [561, 436] on button "Time" at bounding box center [549, 436] width 31 height 31
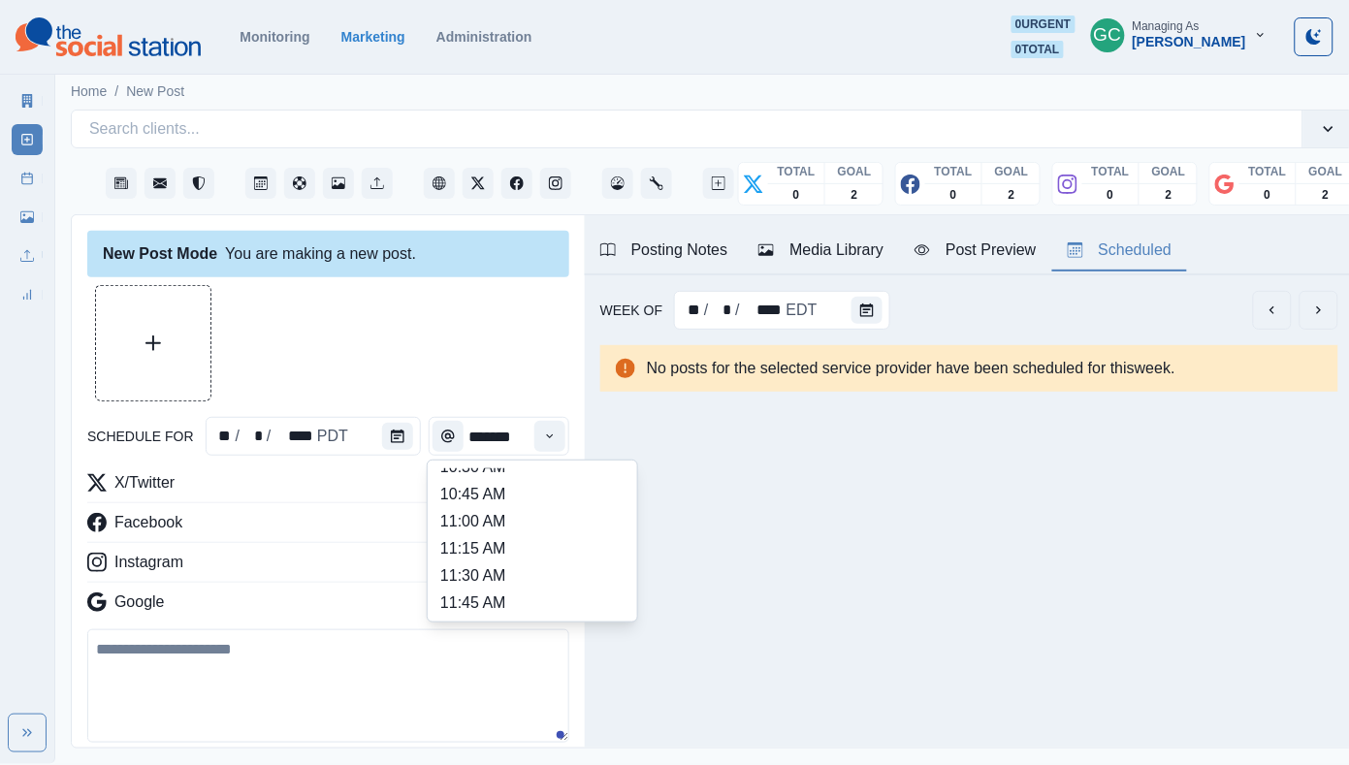
scroll to position [344, 0]
click at [538, 504] on li "11:15 AM" at bounding box center [532, 490] width 194 height 27
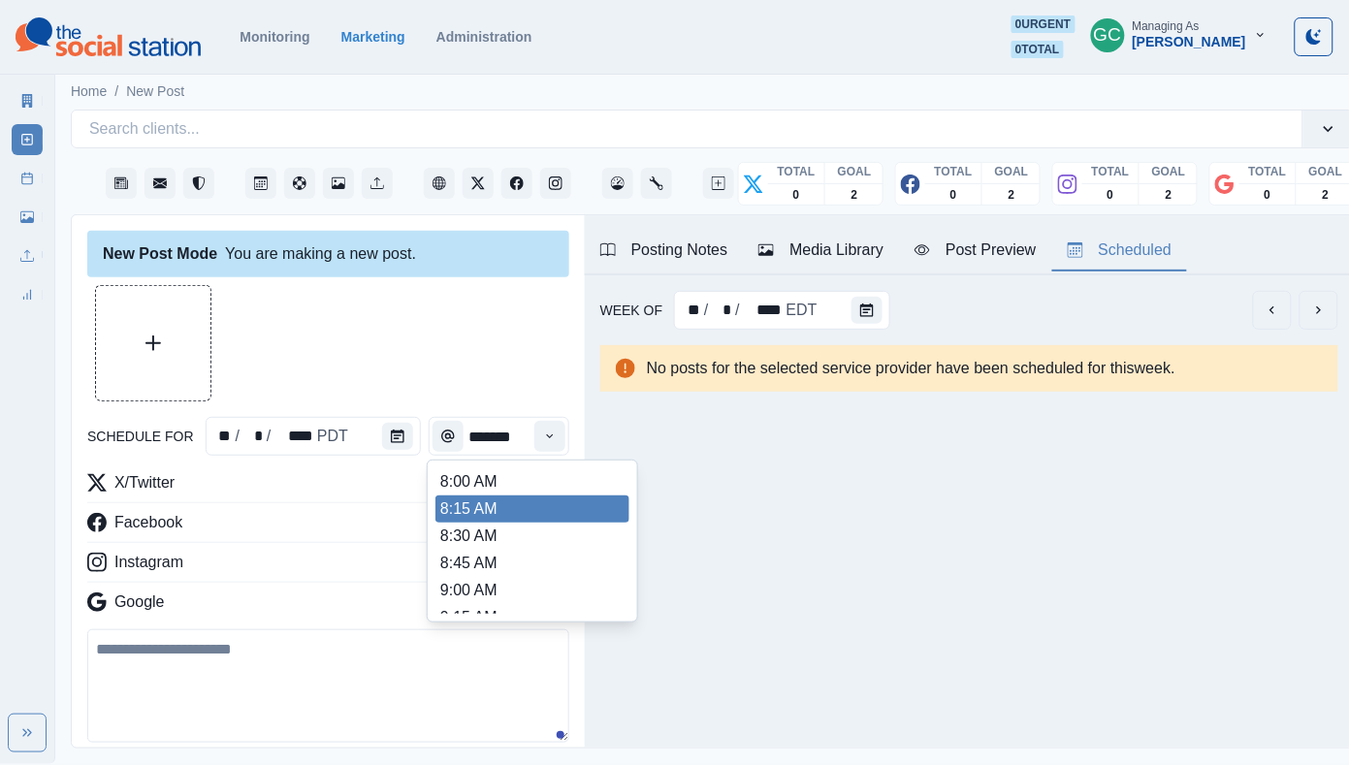
type input "********"
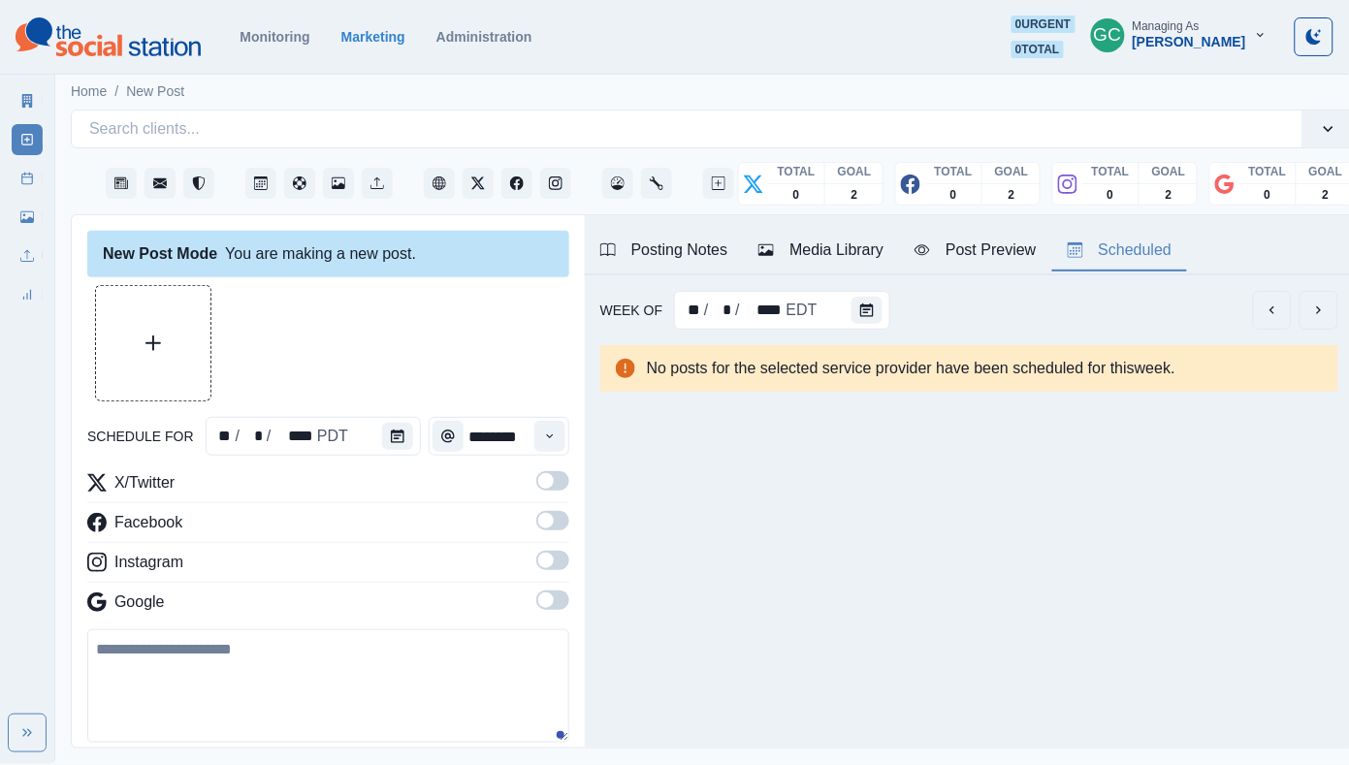
click at [541, 595] on span at bounding box center [552, 599] width 33 height 19
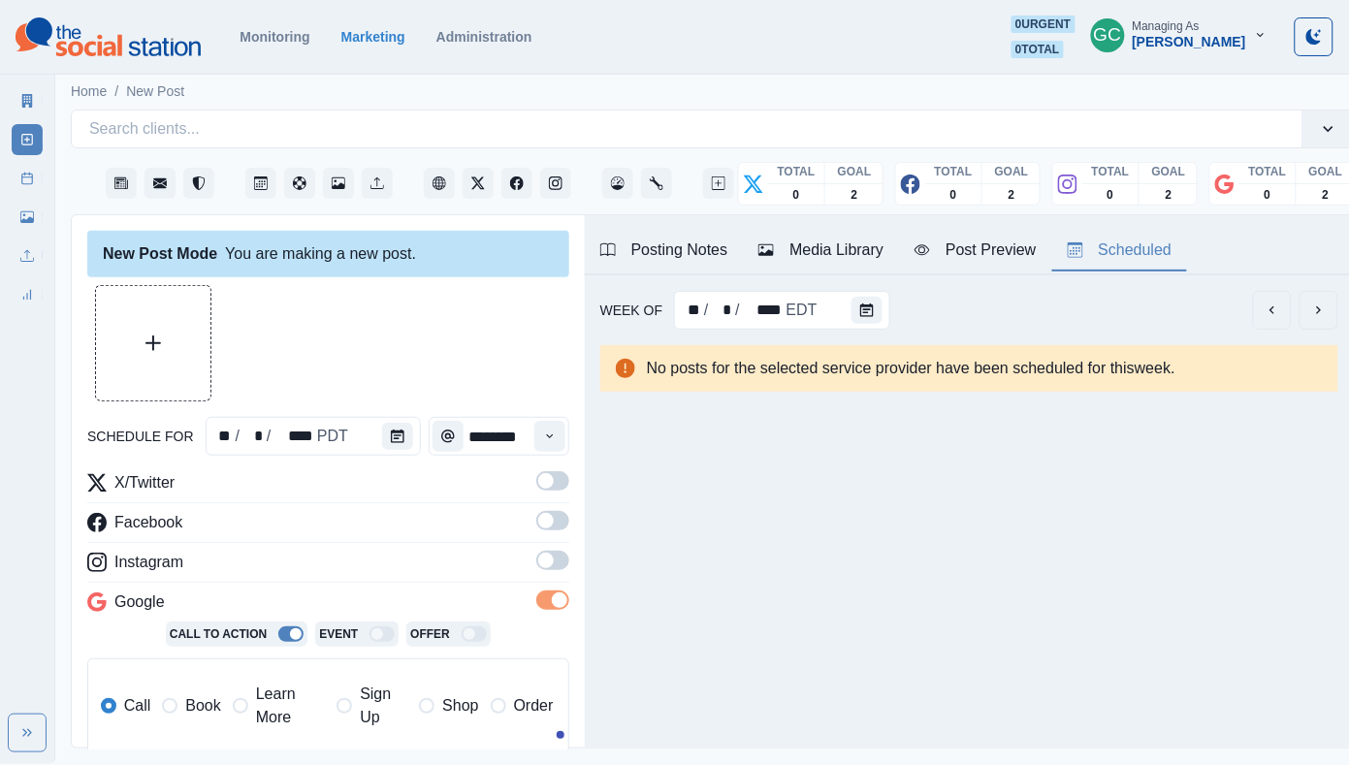
click at [544, 568] on span at bounding box center [546, 561] width 16 height 16
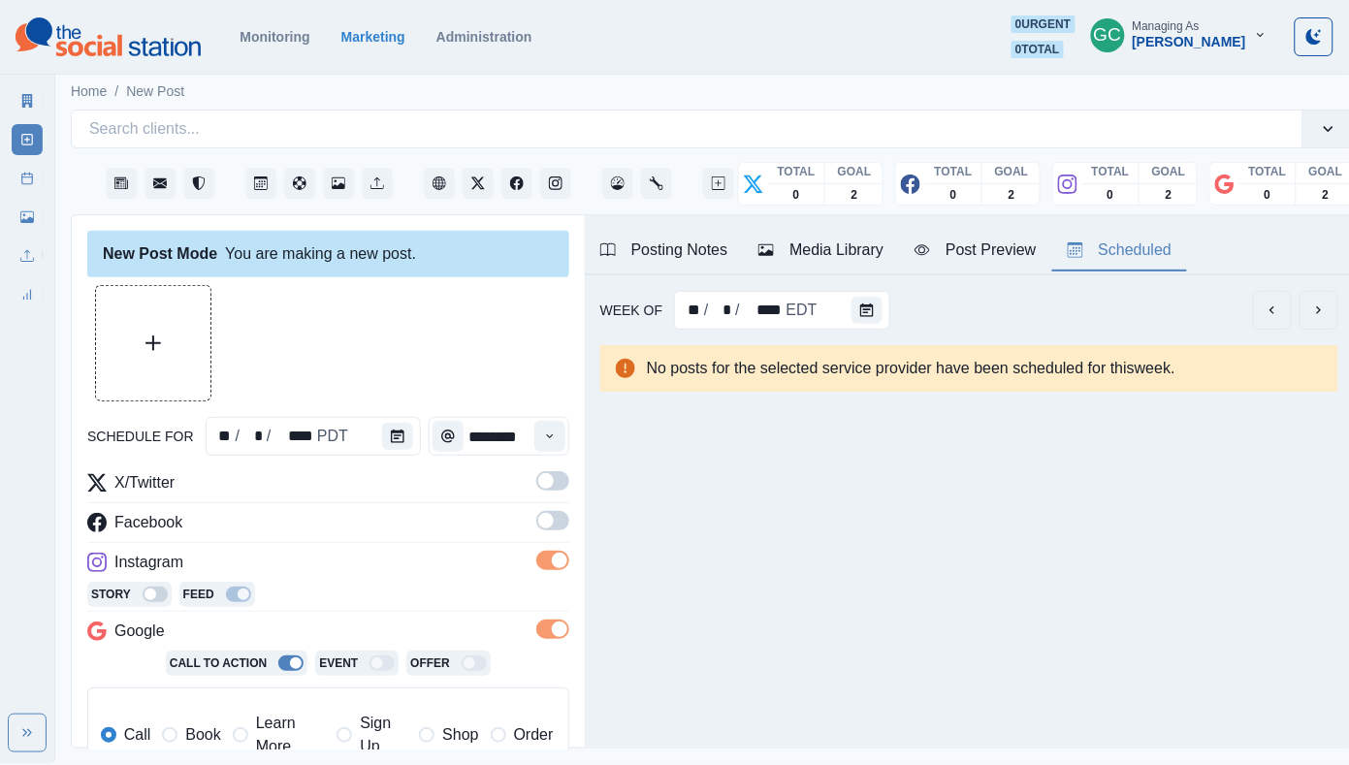
click at [547, 522] on span at bounding box center [546, 521] width 16 height 16
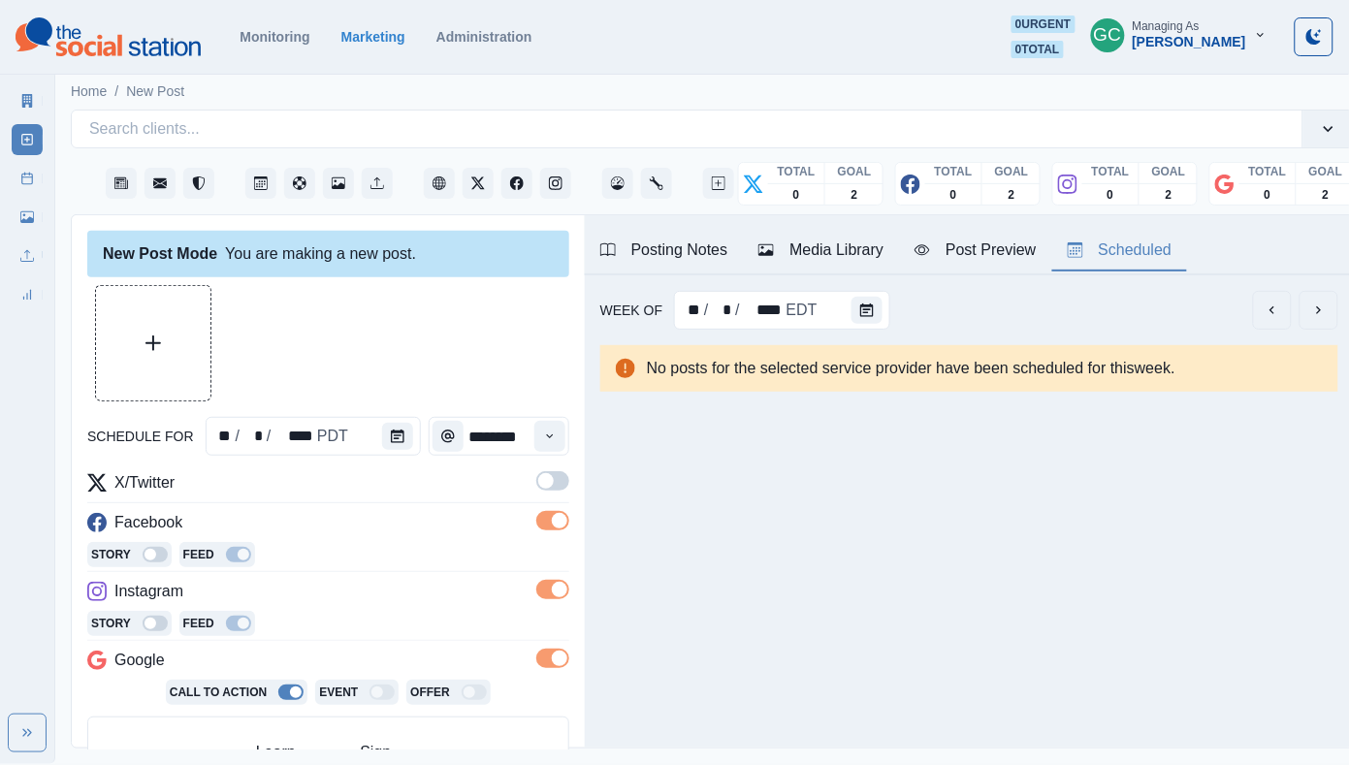
click at [552, 476] on span at bounding box center [546, 481] width 16 height 16
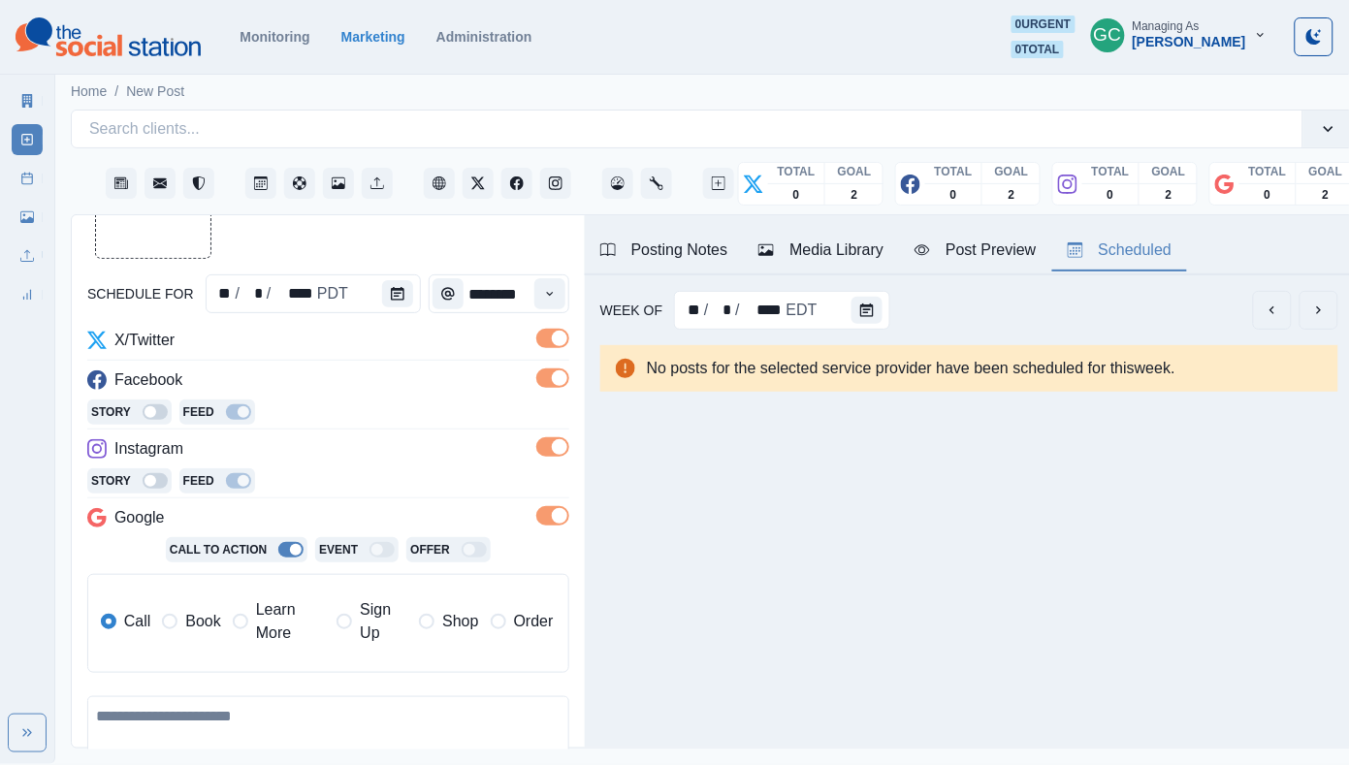
scroll to position [163, 0]
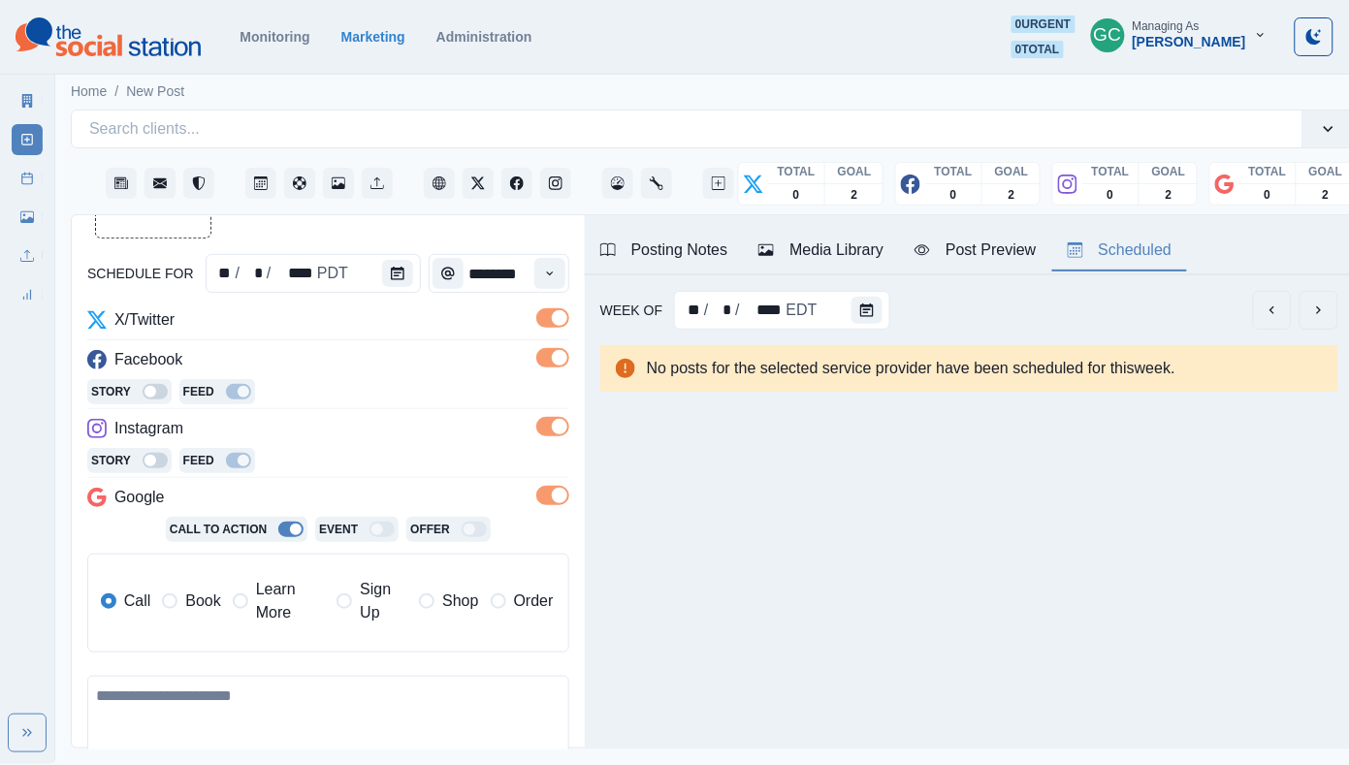
click at [276, 613] on span "Learn More" at bounding box center [290, 601] width 69 height 47
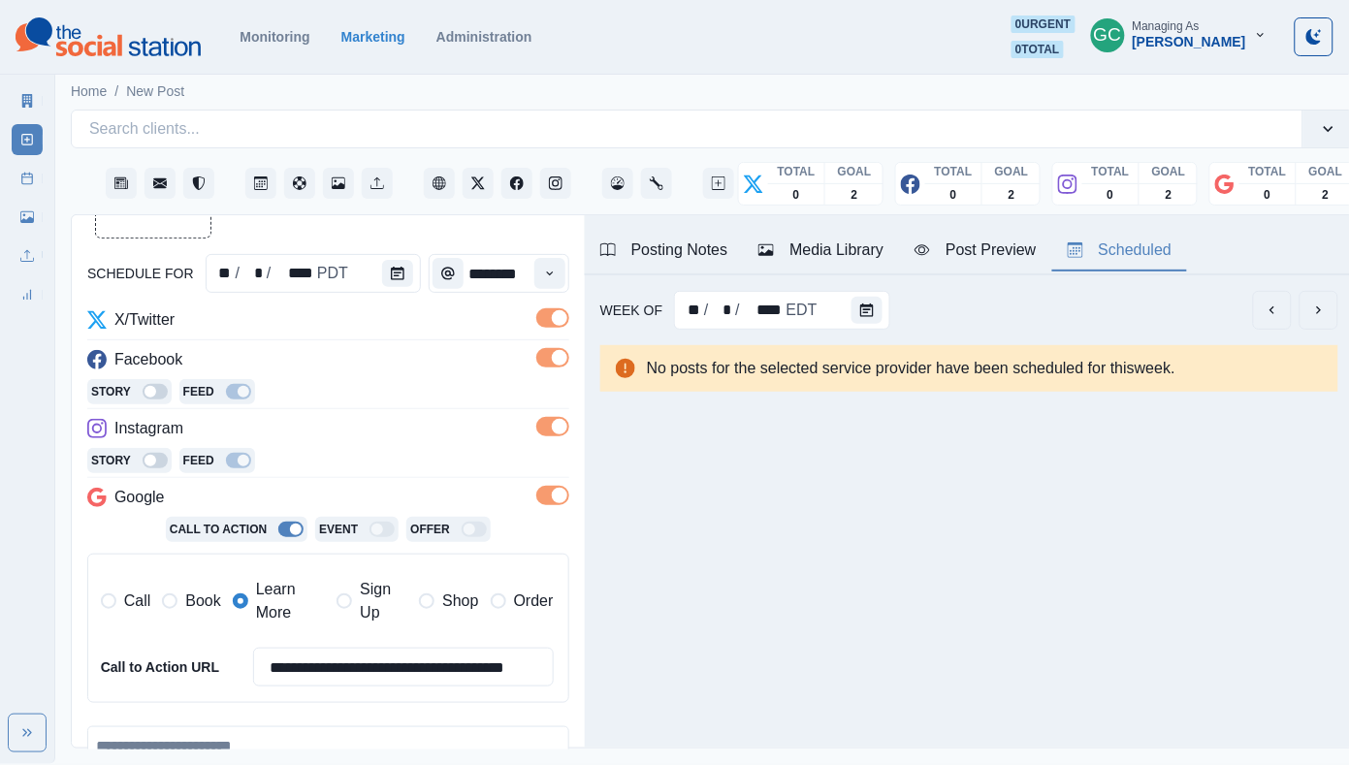
click at [845, 238] on div "Media Library" at bounding box center [820, 249] width 125 height 23
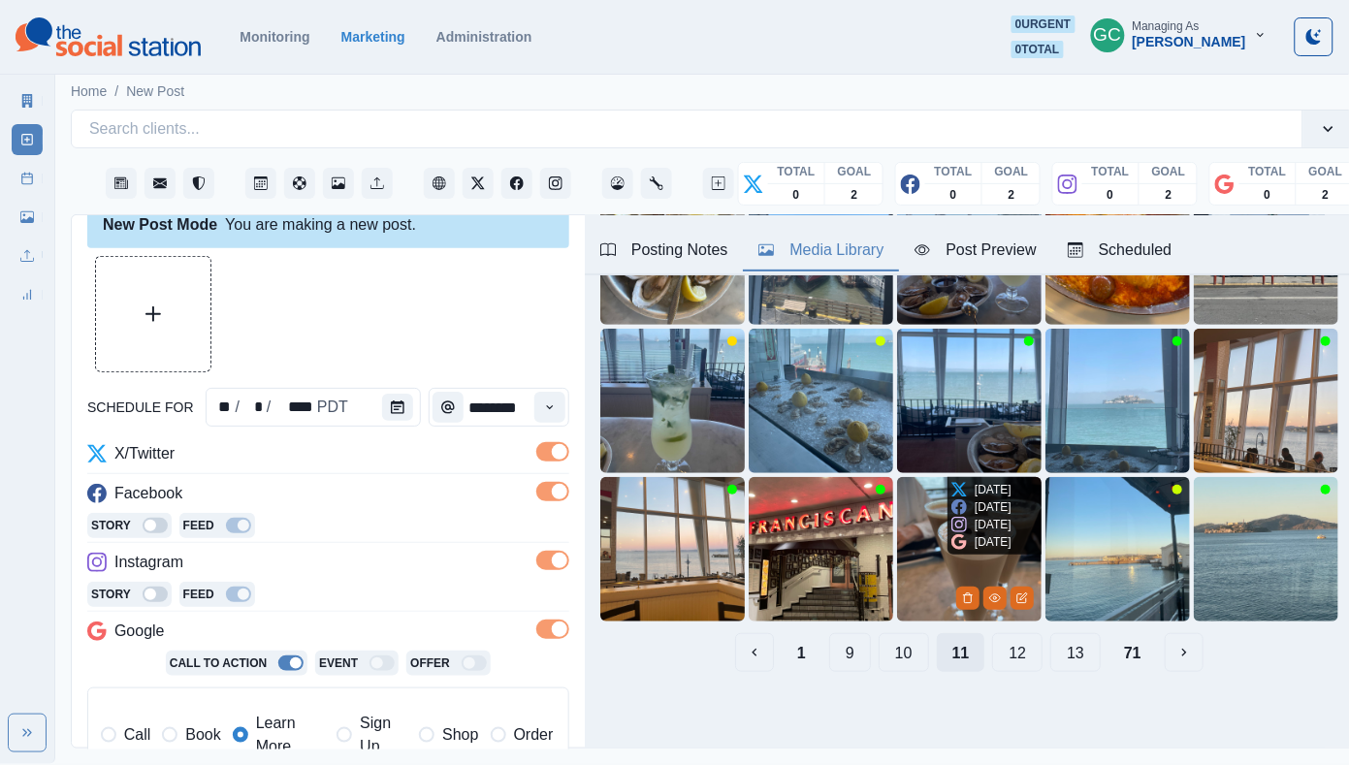
scroll to position [203, 0]
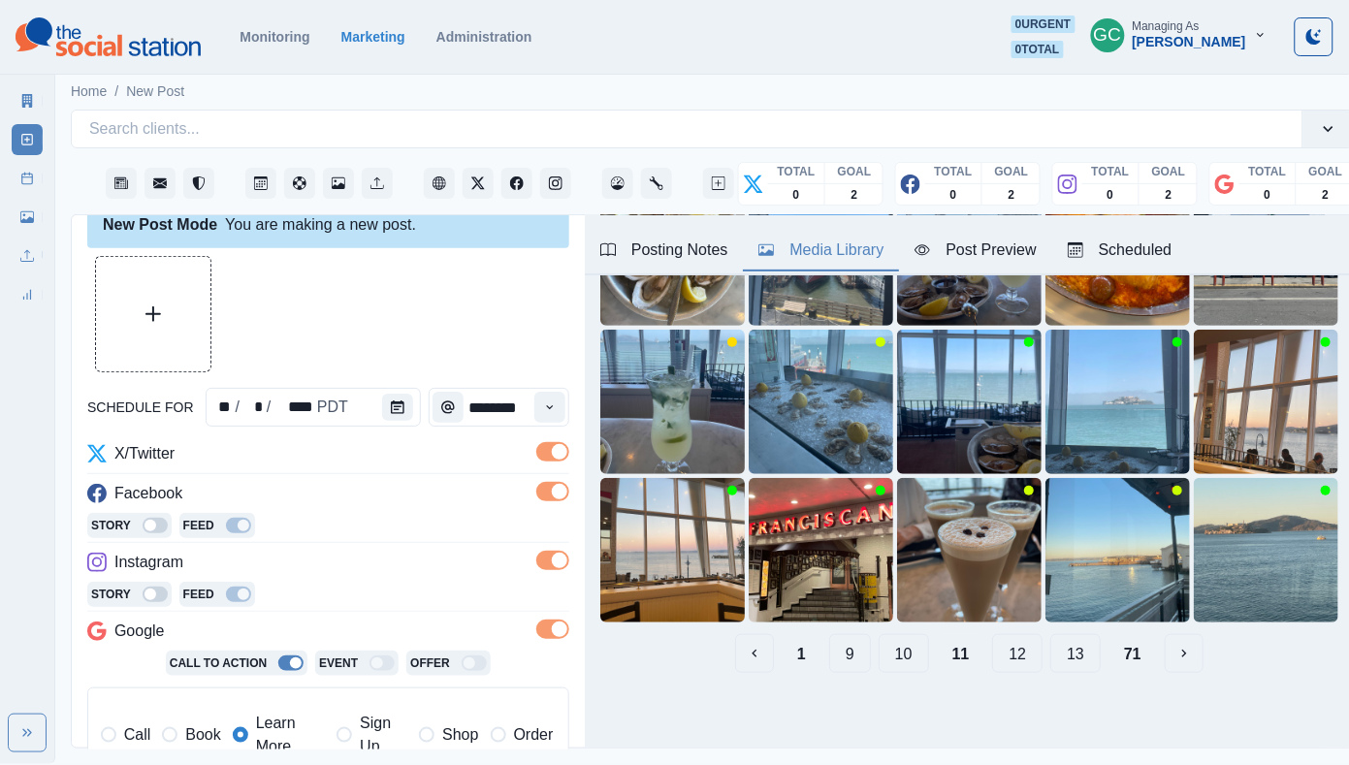
click at [1024, 648] on button "12" at bounding box center [1017, 653] width 50 height 39
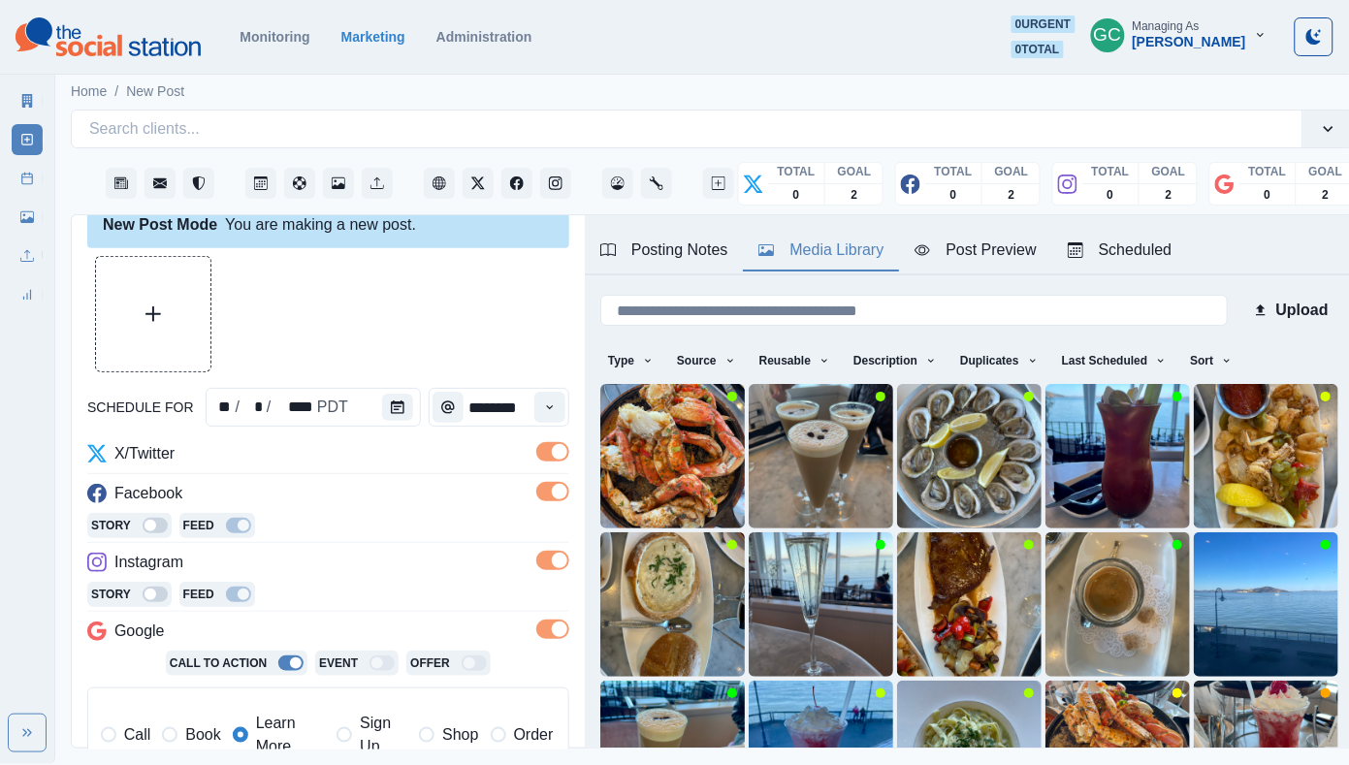
scroll to position [36, 0]
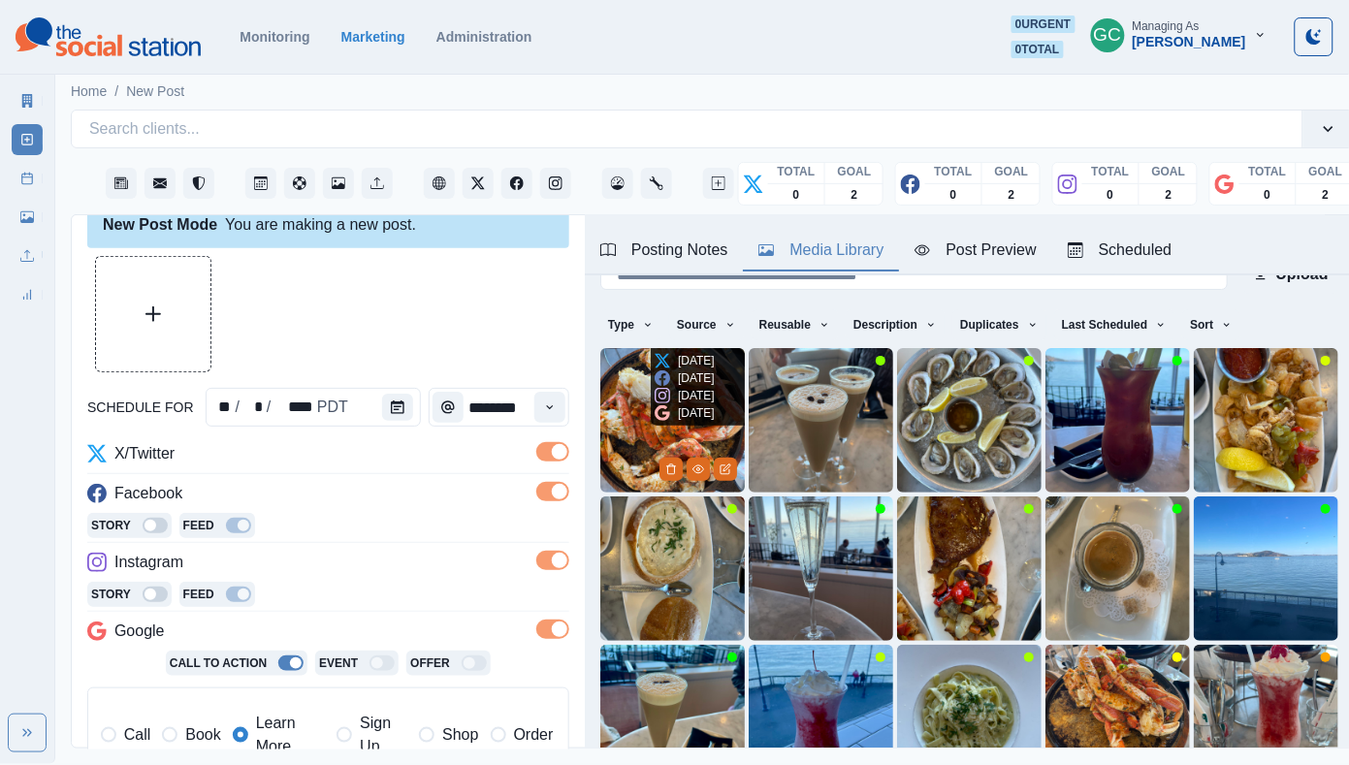
click at [630, 444] on img at bounding box center [672, 420] width 144 height 144
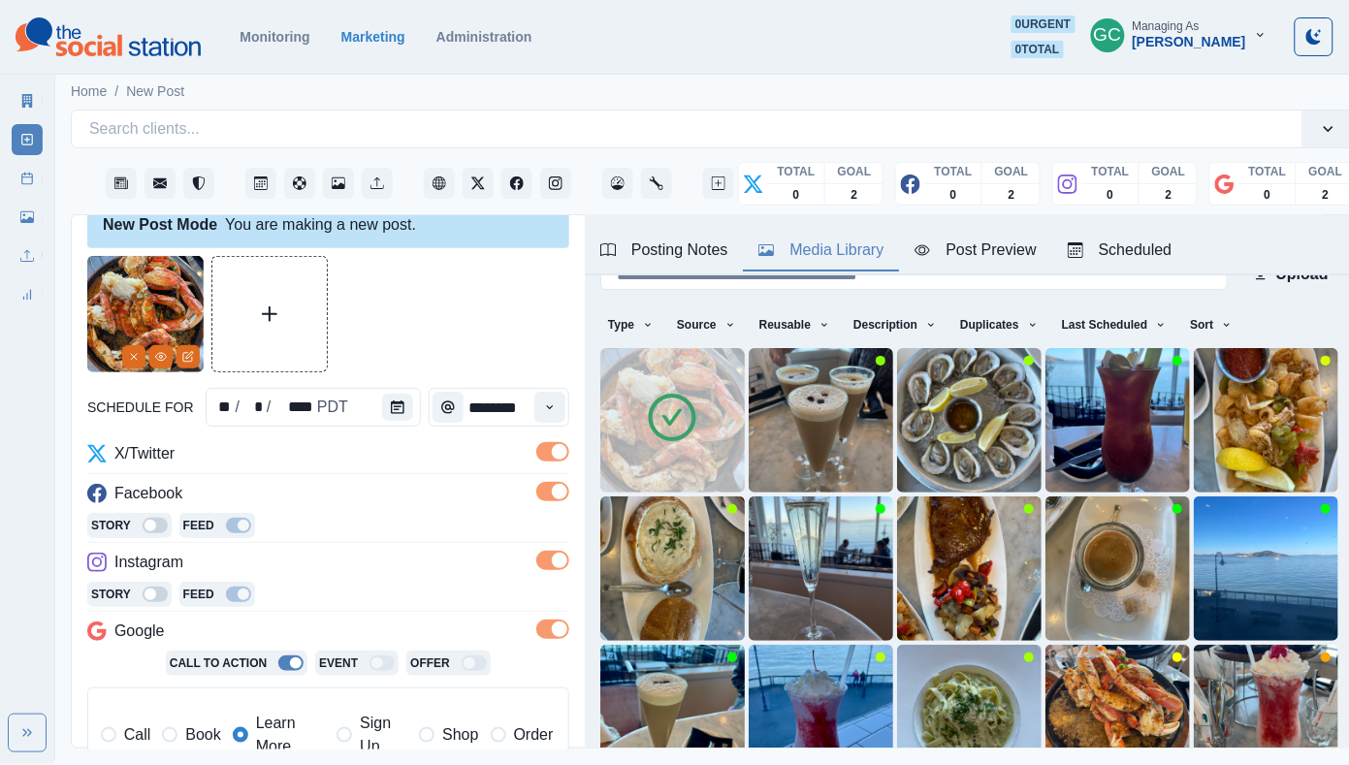
scroll to position [252, 0]
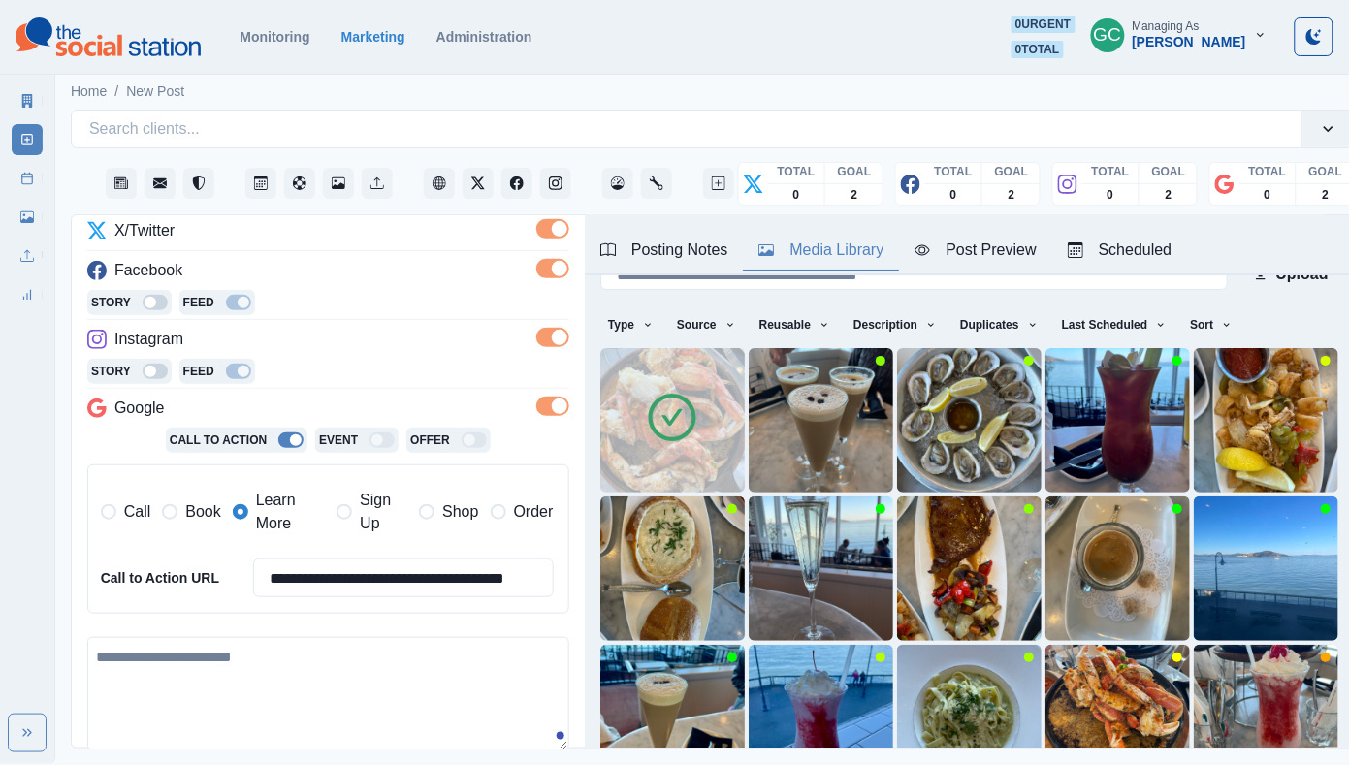
click at [237, 673] on textarea at bounding box center [328, 693] width 482 height 113
paste textarea "**********"
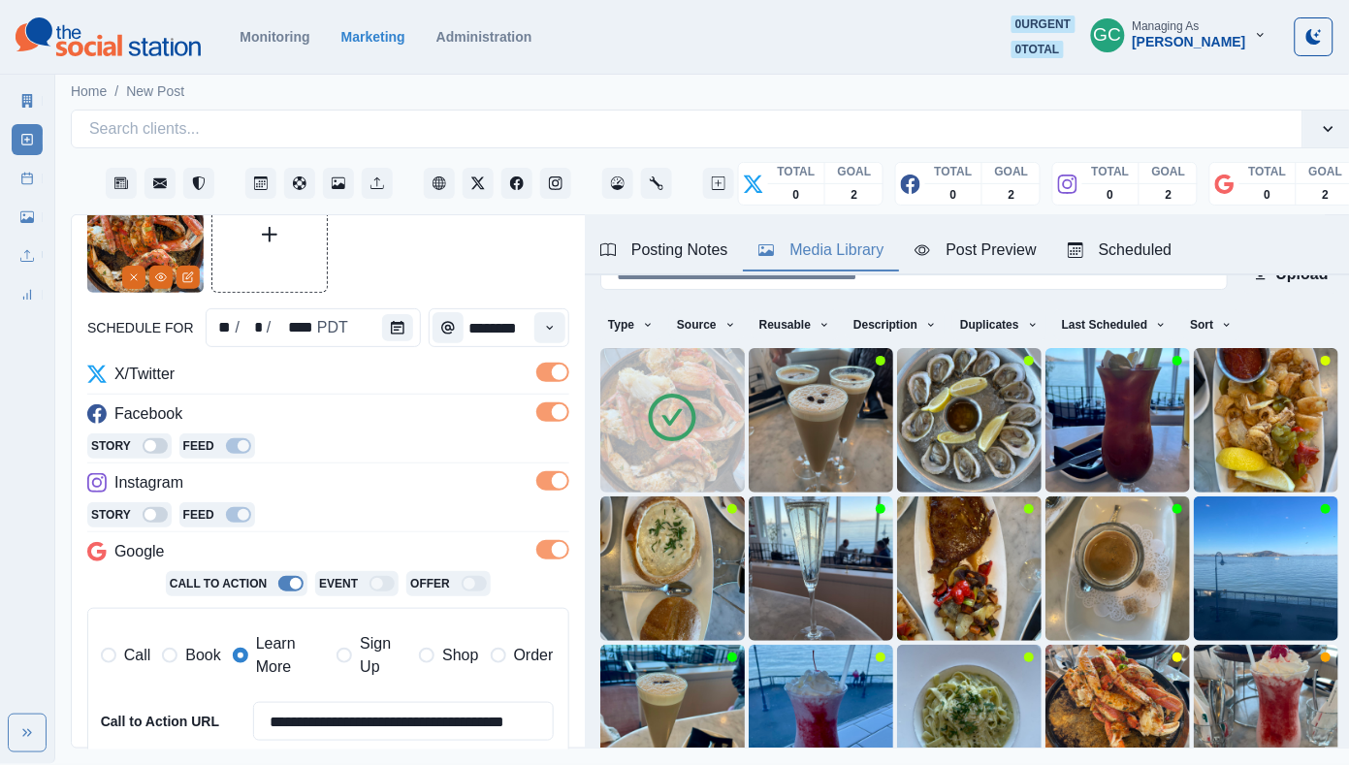
scroll to position [76, 0]
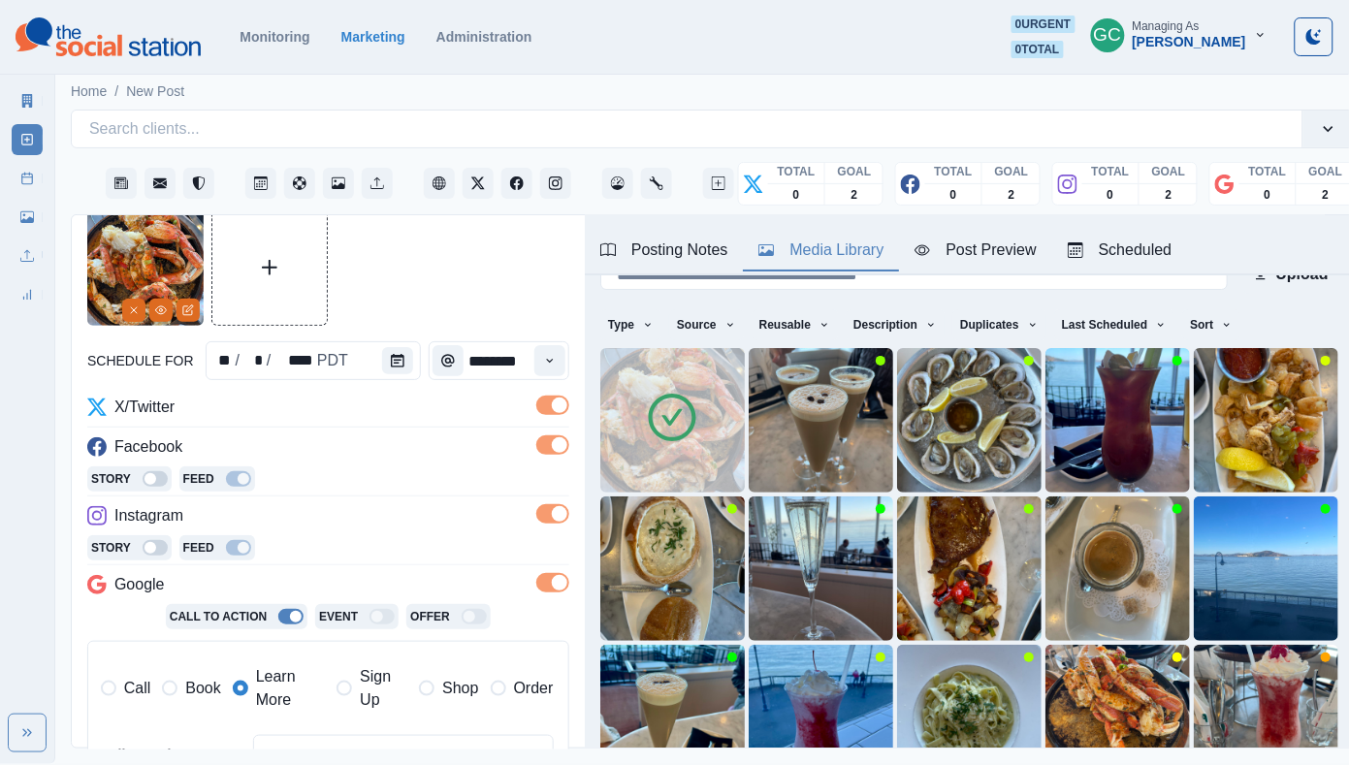
type textarea "**********"
click at [1159, 253] on div "Scheduled" at bounding box center [1119, 249] width 105 height 23
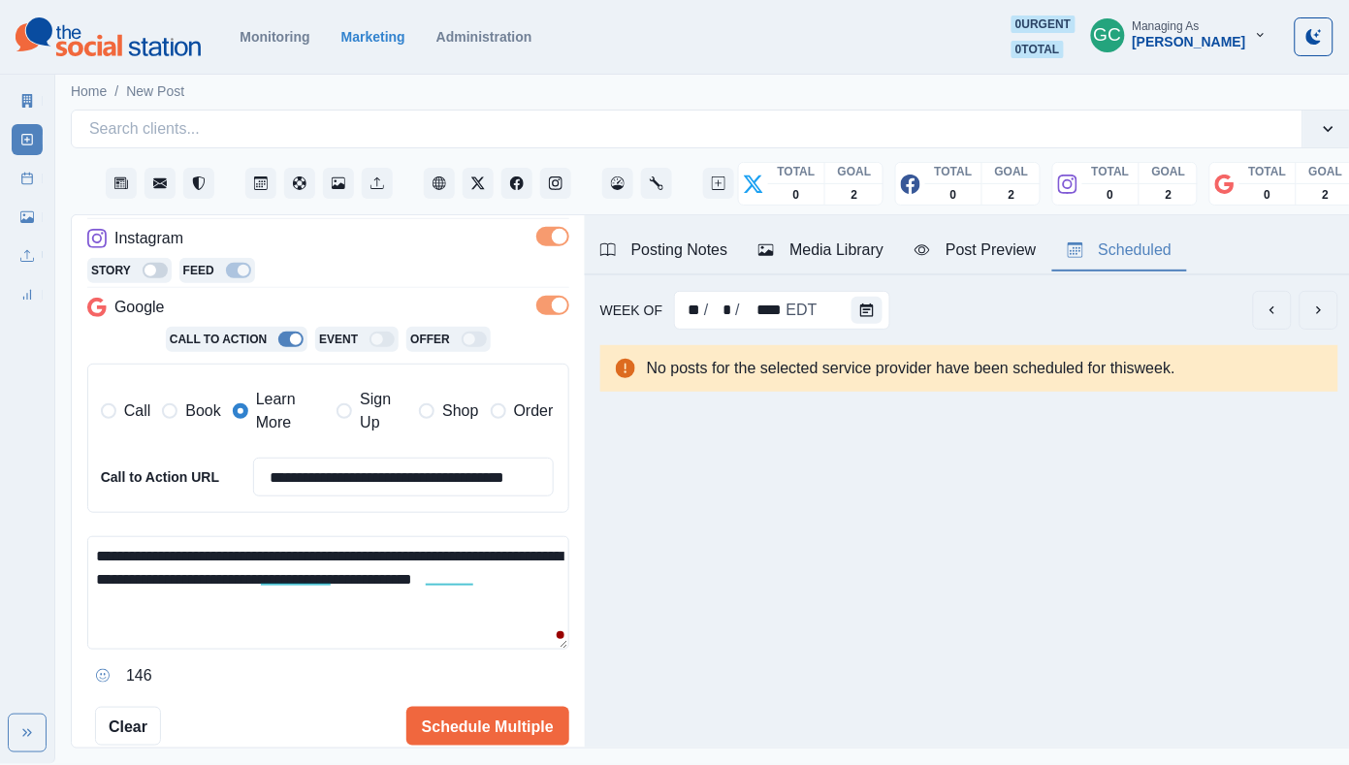
scroll to position [370, 0]
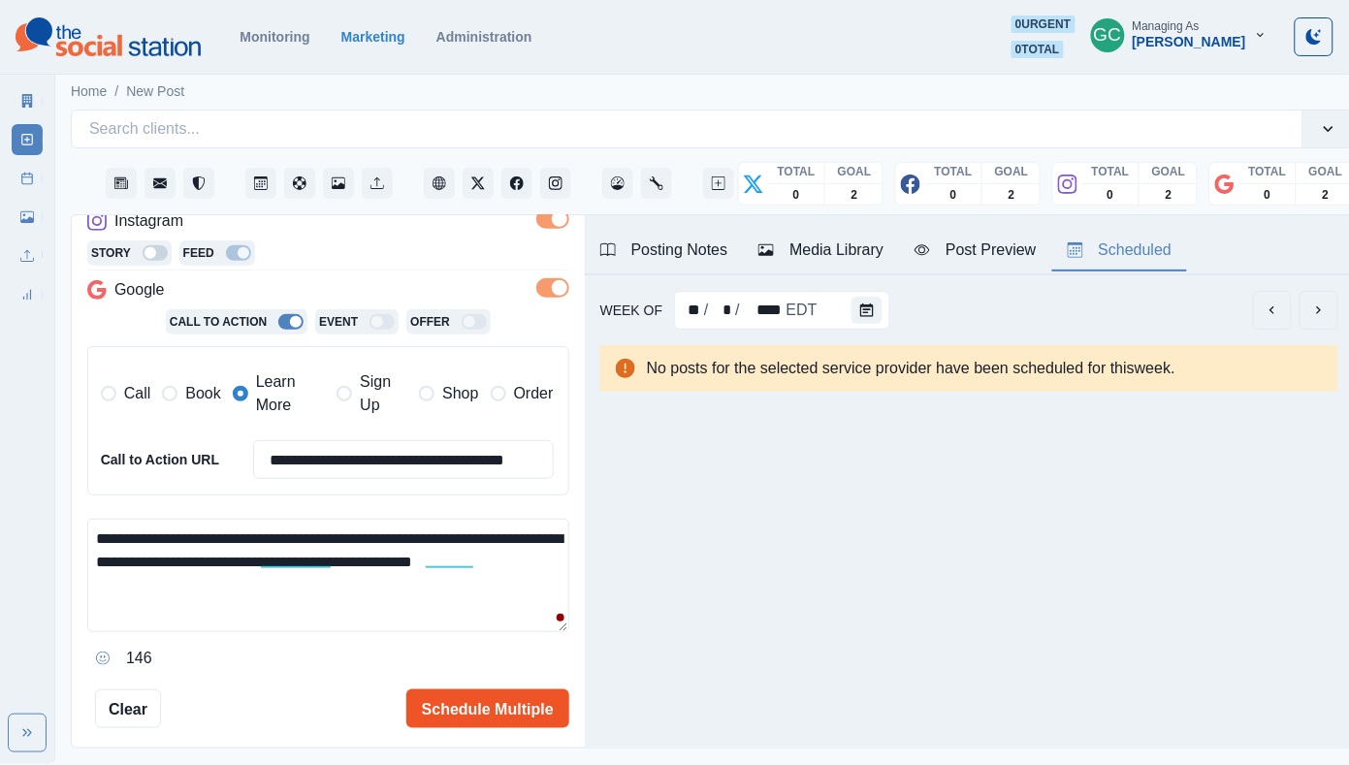
click at [480, 700] on button "Schedule Multiple" at bounding box center [487, 708] width 163 height 39
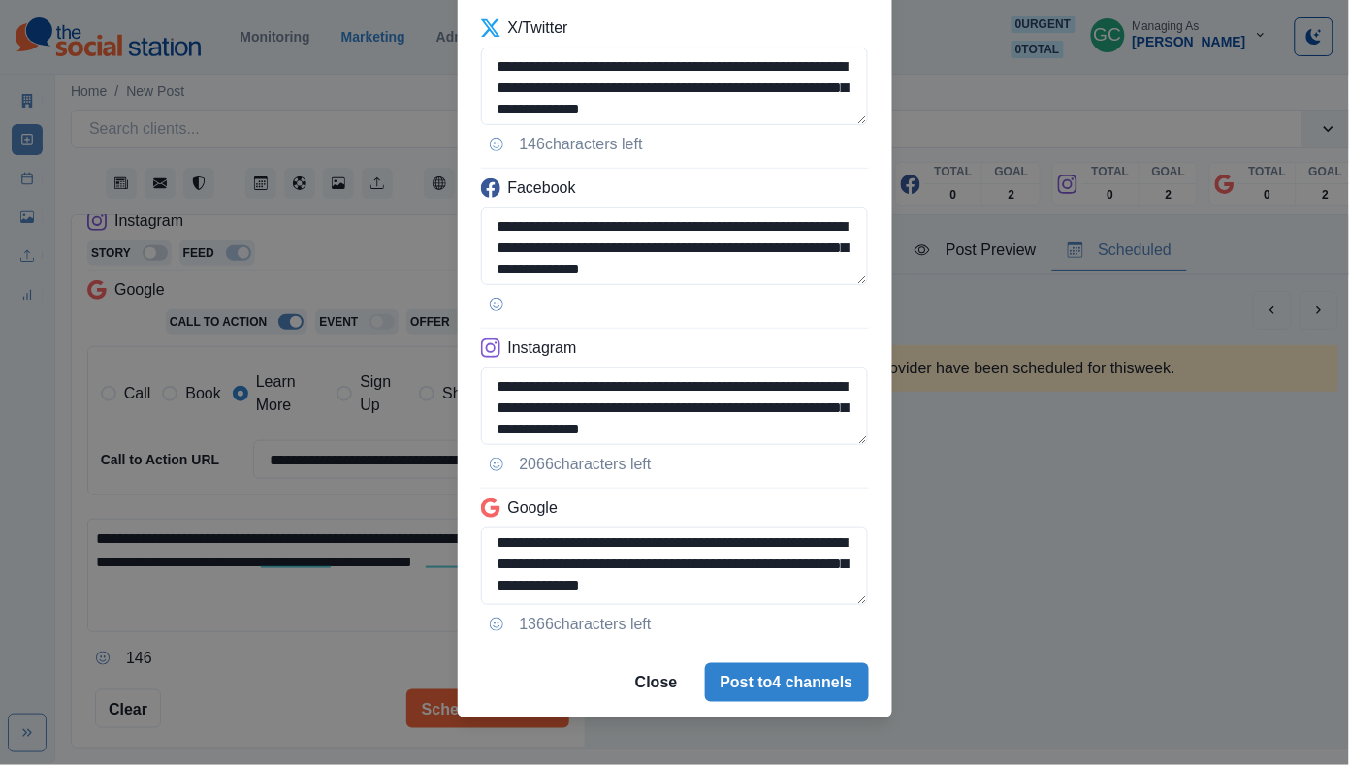
scroll to position [123, 0]
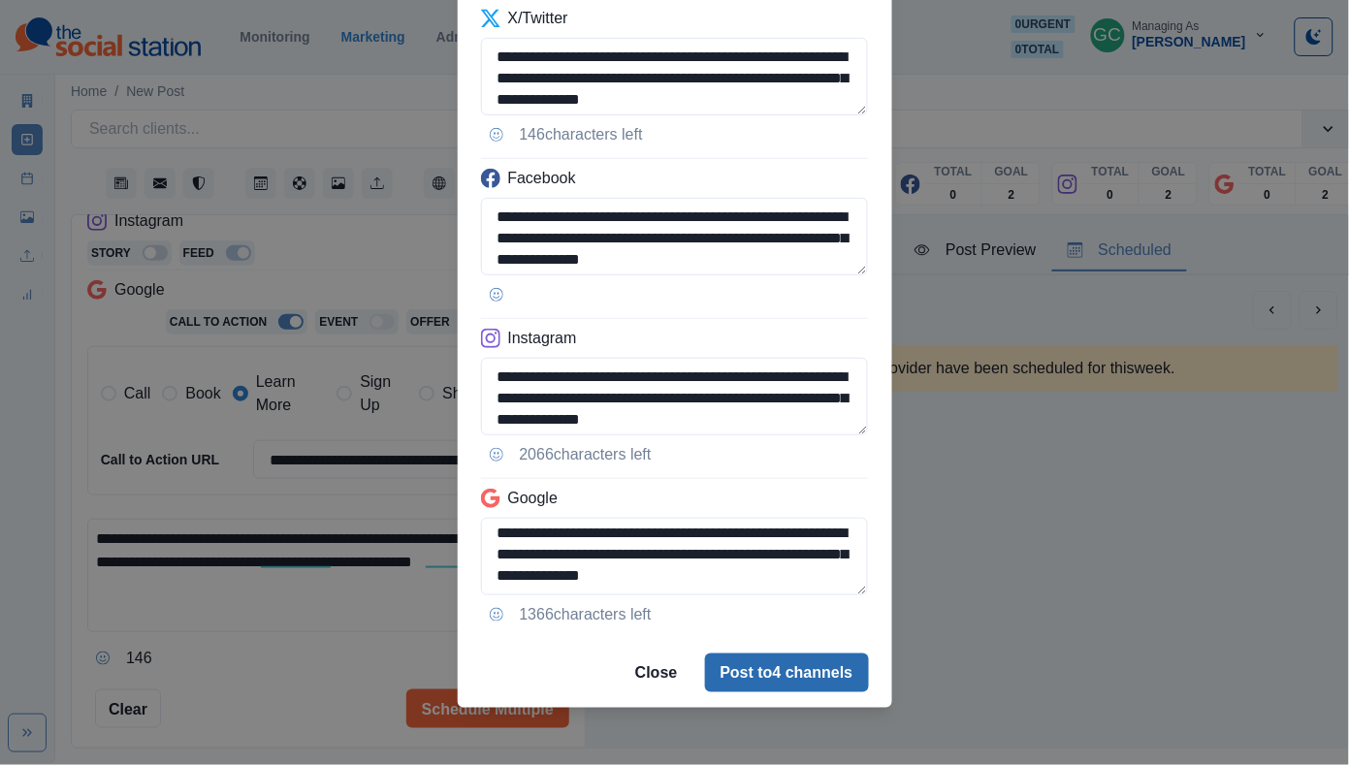
click at [797, 683] on button "Post to 4 channels" at bounding box center [787, 672] width 164 height 39
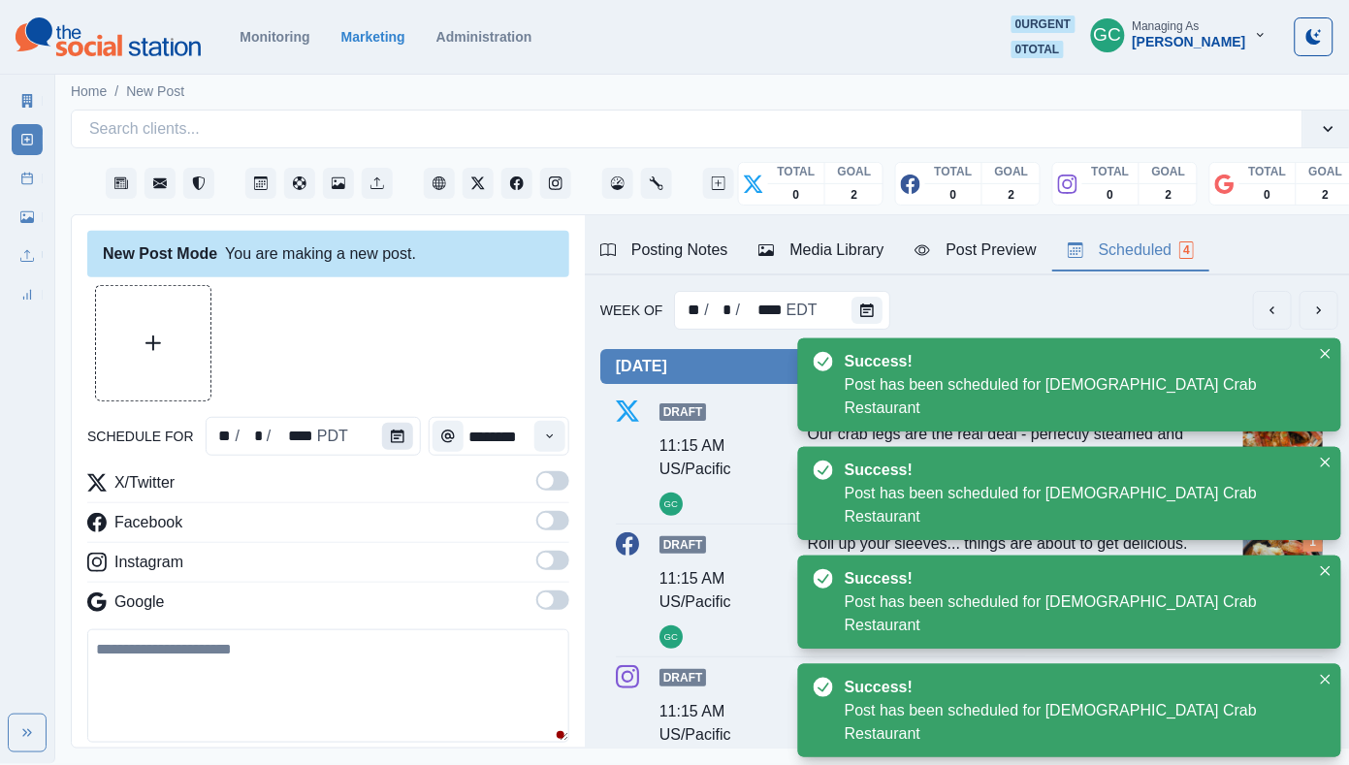
scroll to position [0, 0]
click at [396, 438] on icon "Calendar" at bounding box center [398, 436] width 14 height 14
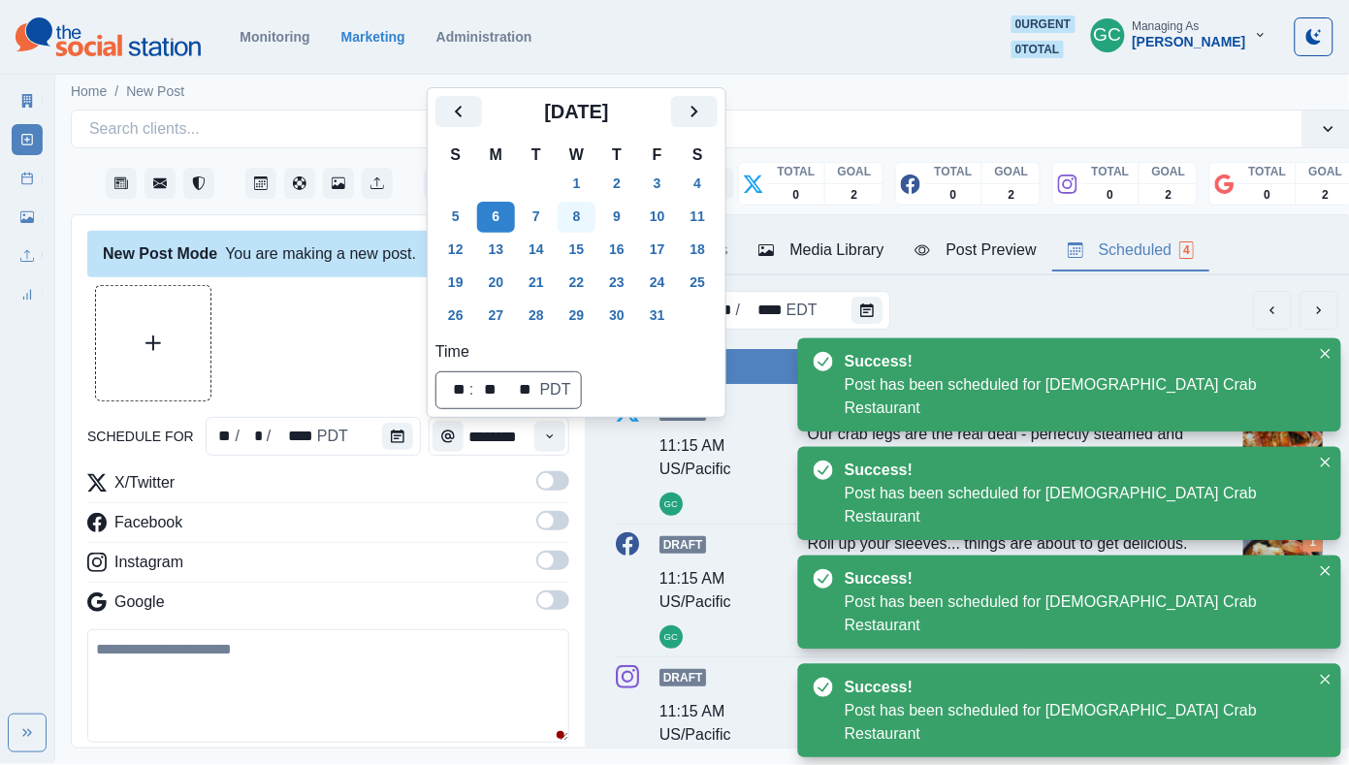
click at [583, 218] on button "8" at bounding box center [576, 217] width 39 height 31
click at [537, 450] on button "Time" at bounding box center [549, 436] width 31 height 31
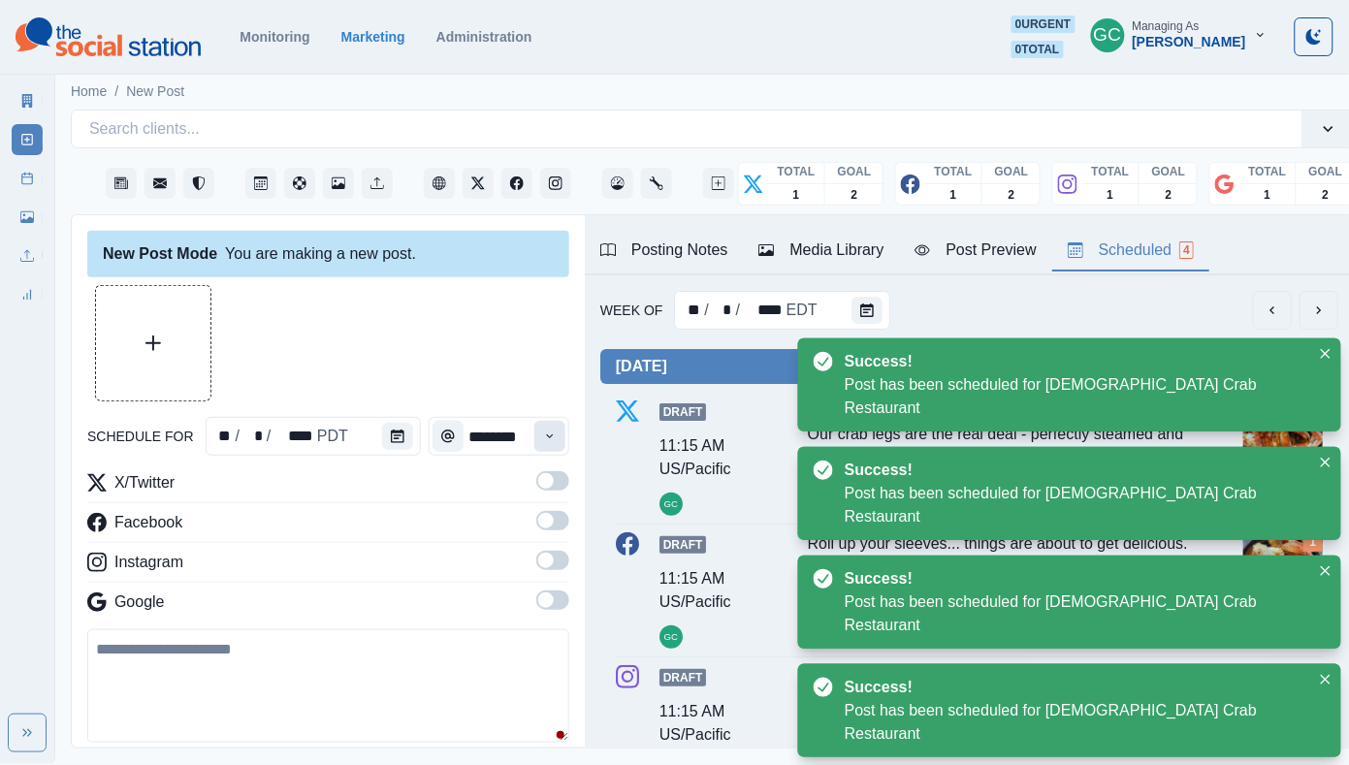
click at [537, 450] on button "Time" at bounding box center [549, 436] width 31 height 31
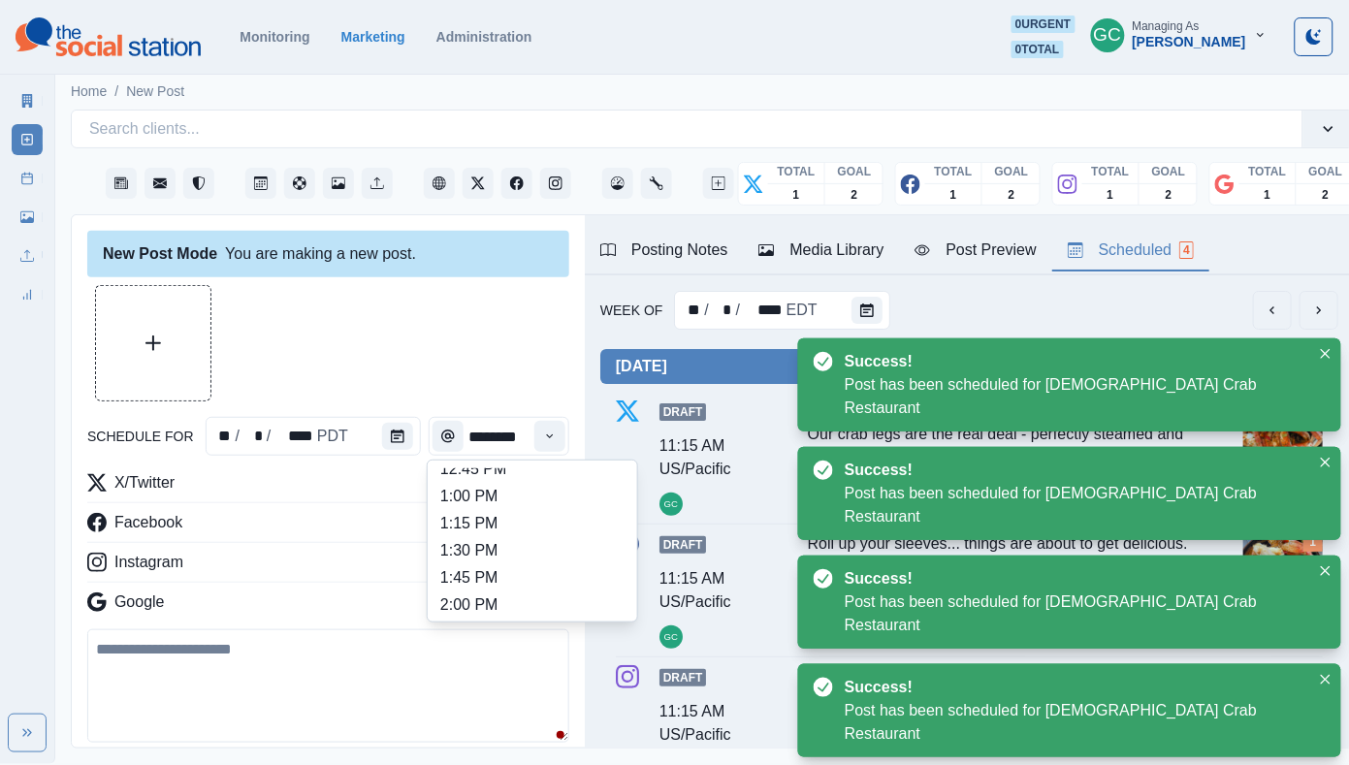
scroll to position [653, 0]
click at [508, 548] on li "2:30 PM" at bounding box center [532, 534] width 194 height 27
type input "*******"
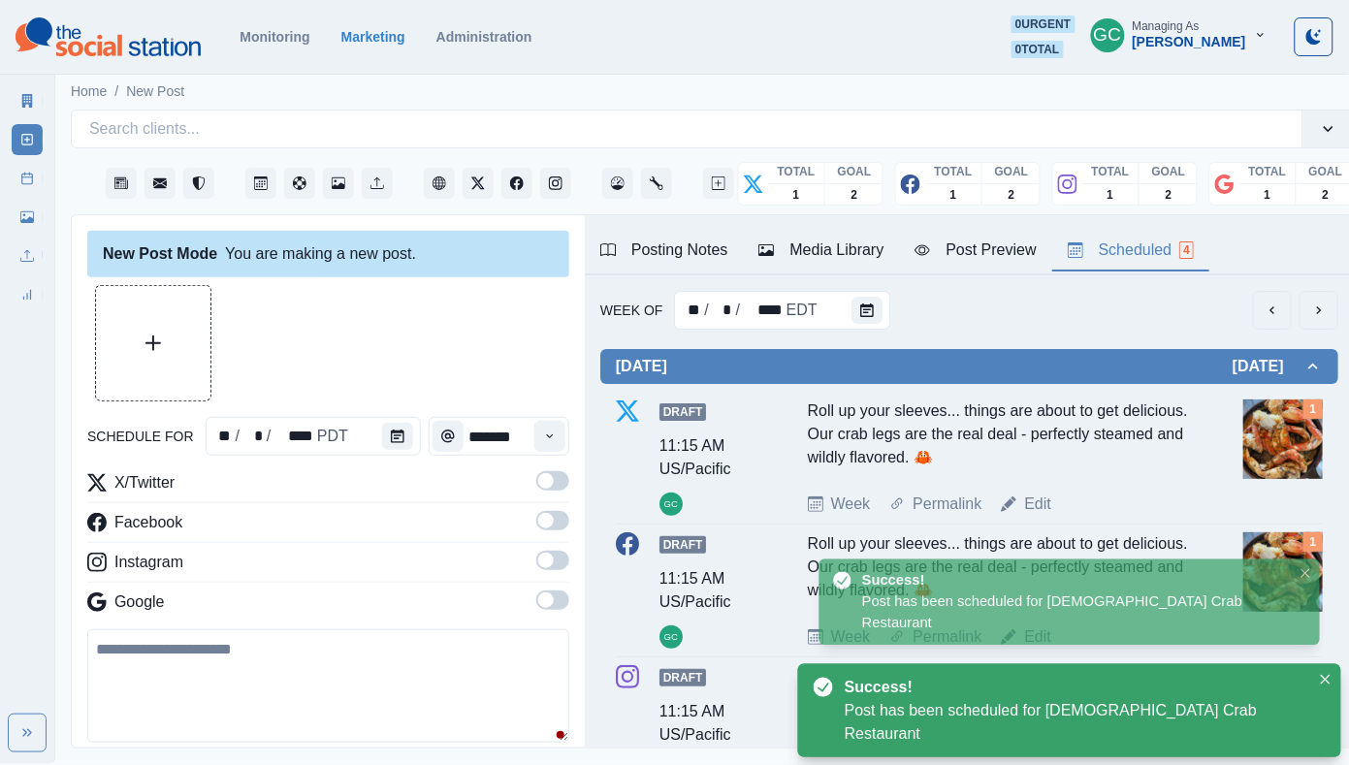
click at [542, 595] on span at bounding box center [546, 600] width 16 height 16
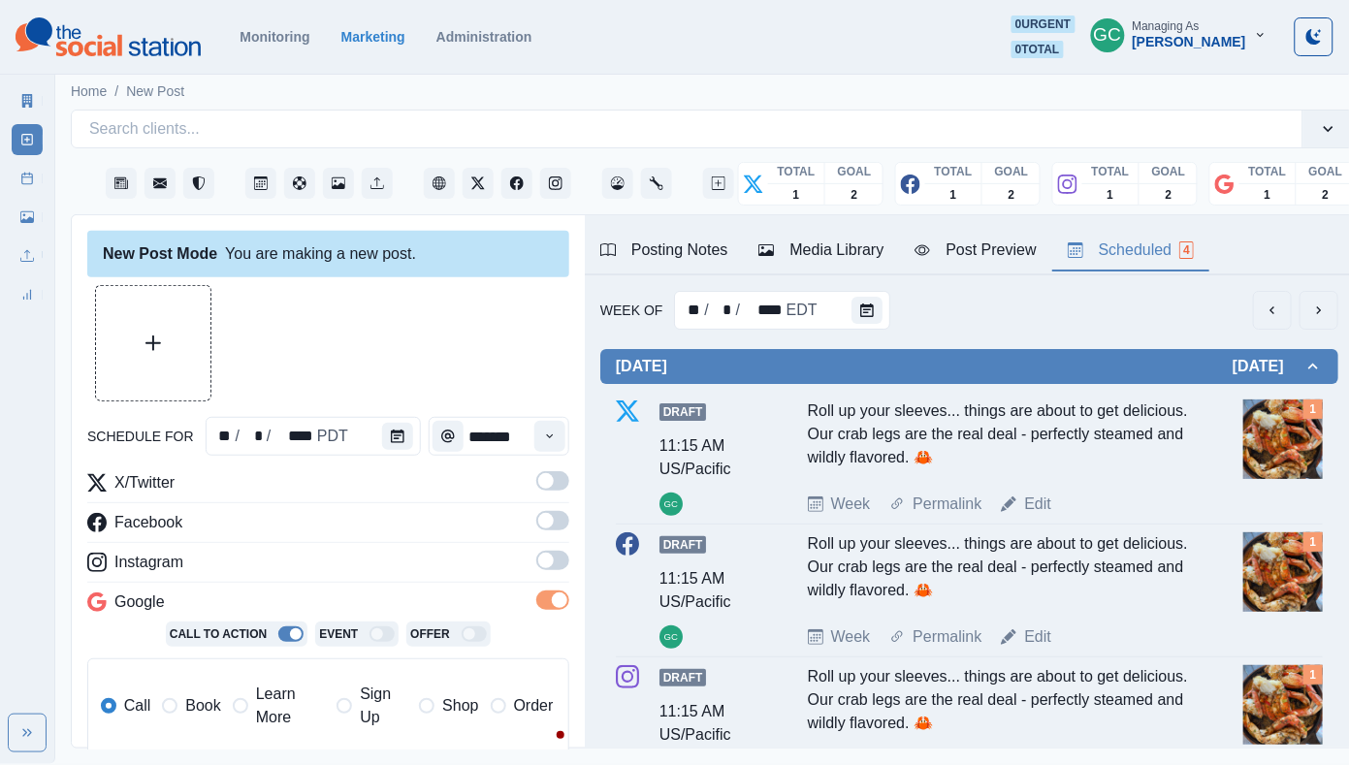
click at [551, 561] on span at bounding box center [546, 561] width 16 height 16
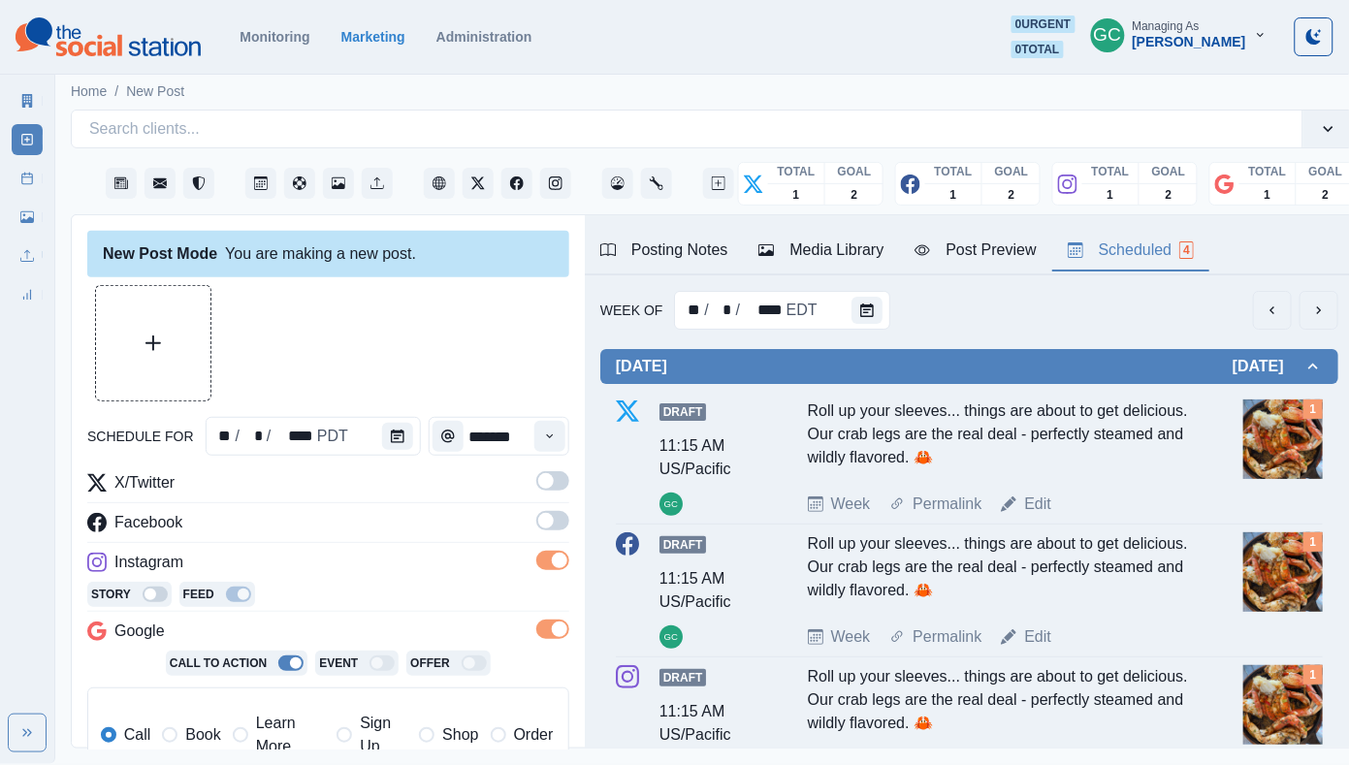
click at [551, 535] on label at bounding box center [552, 526] width 33 height 31
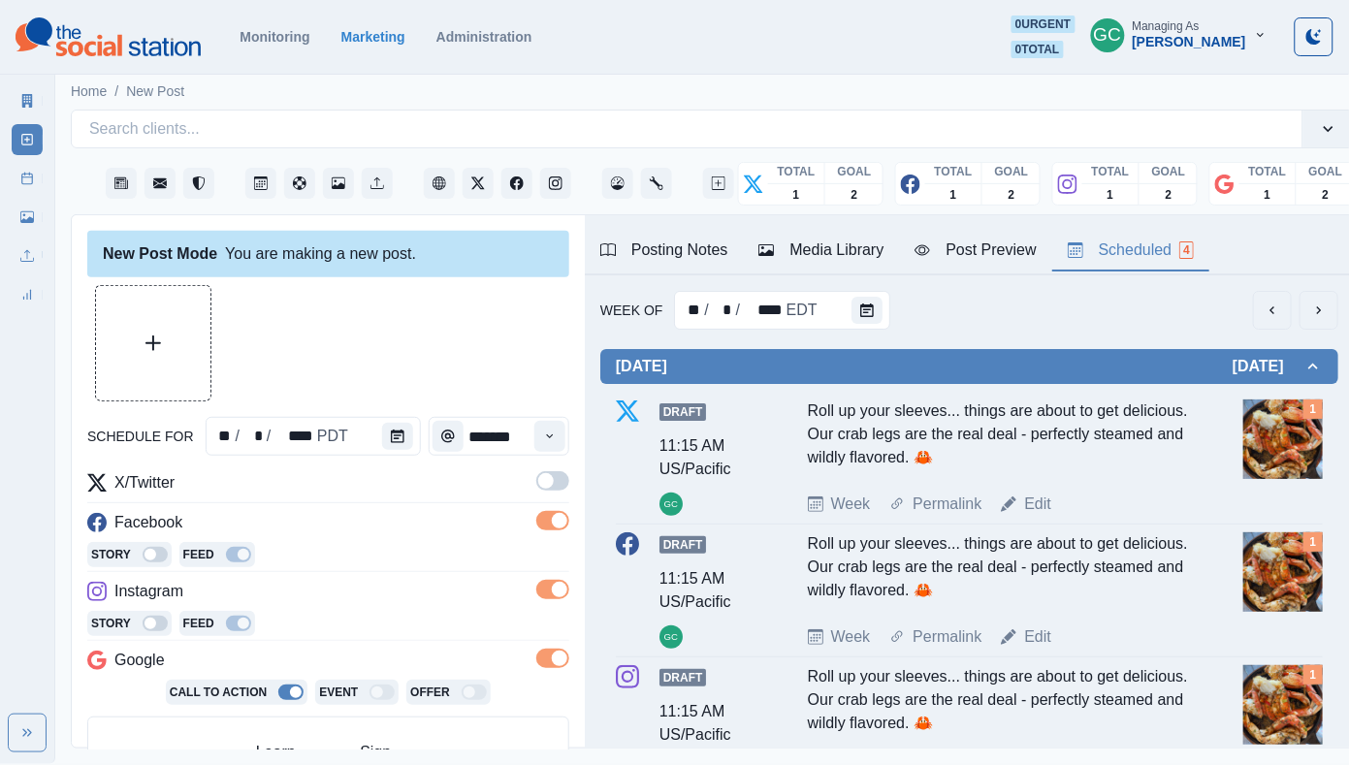
click at [553, 492] on label at bounding box center [552, 486] width 33 height 31
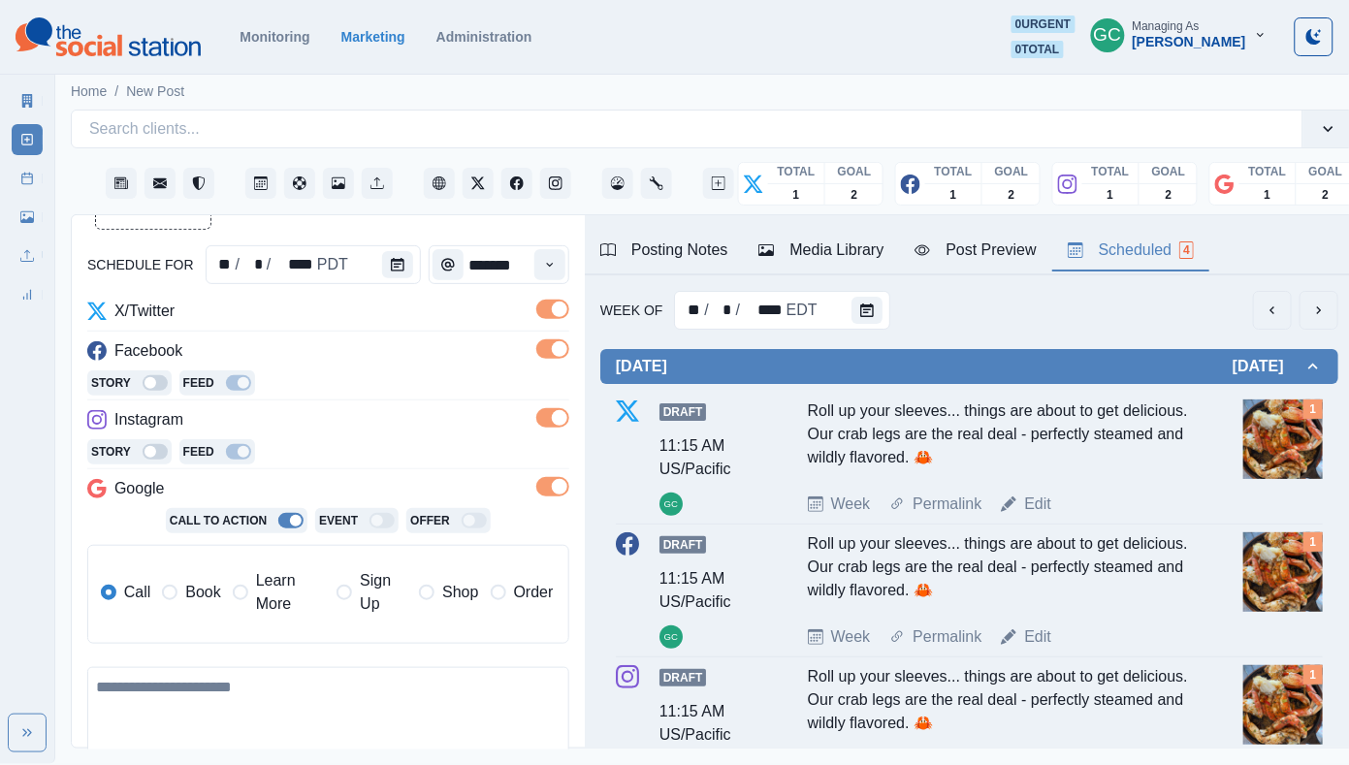
click at [282, 613] on span "Learn More" at bounding box center [290, 592] width 69 height 47
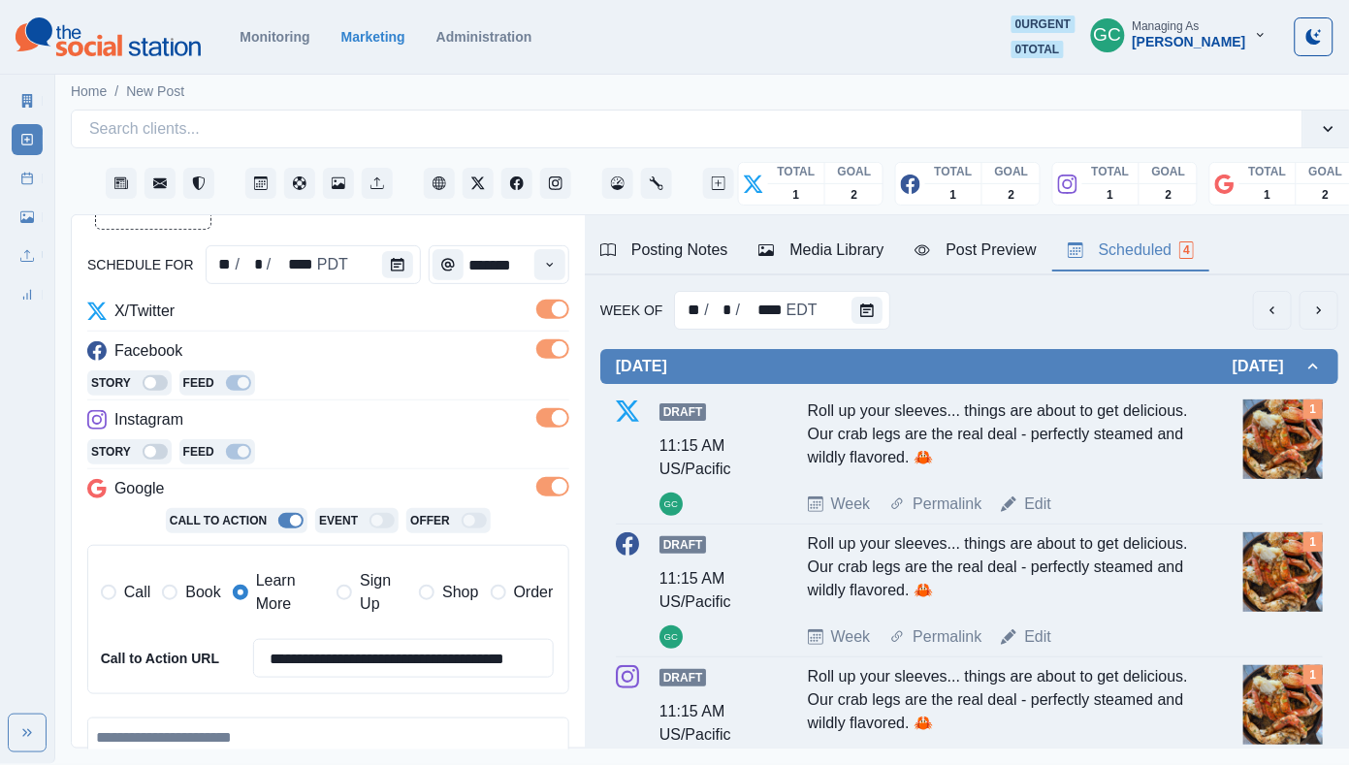
click at [857, 259] on div "Media Library" at bounding box center [820, 249] width 125 height 23
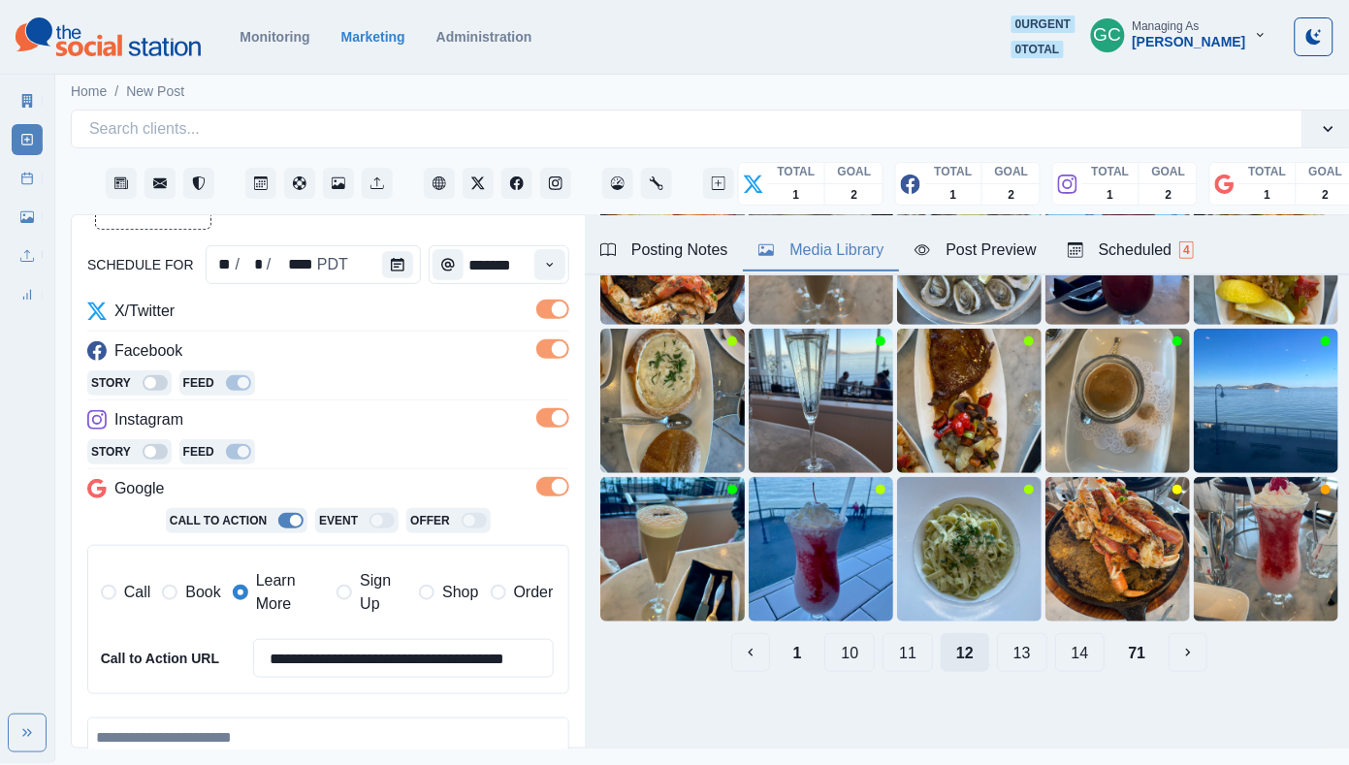
scroll to position [203, 0]
click at [1069, 653] on button "14" at bounding box center [1080, 653] width 50 height 39
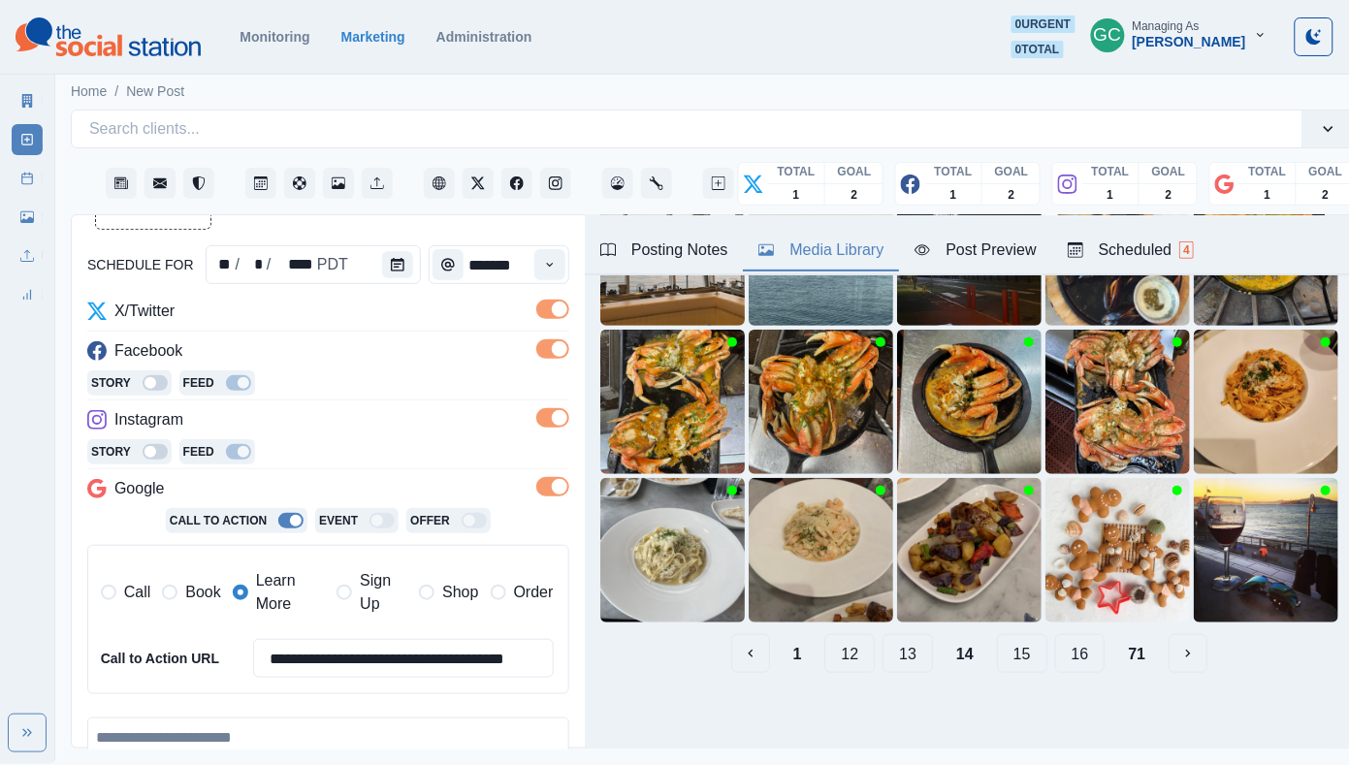
click at [841, 654] on button "12" at bounding box center [849, 653] width 50 height 39
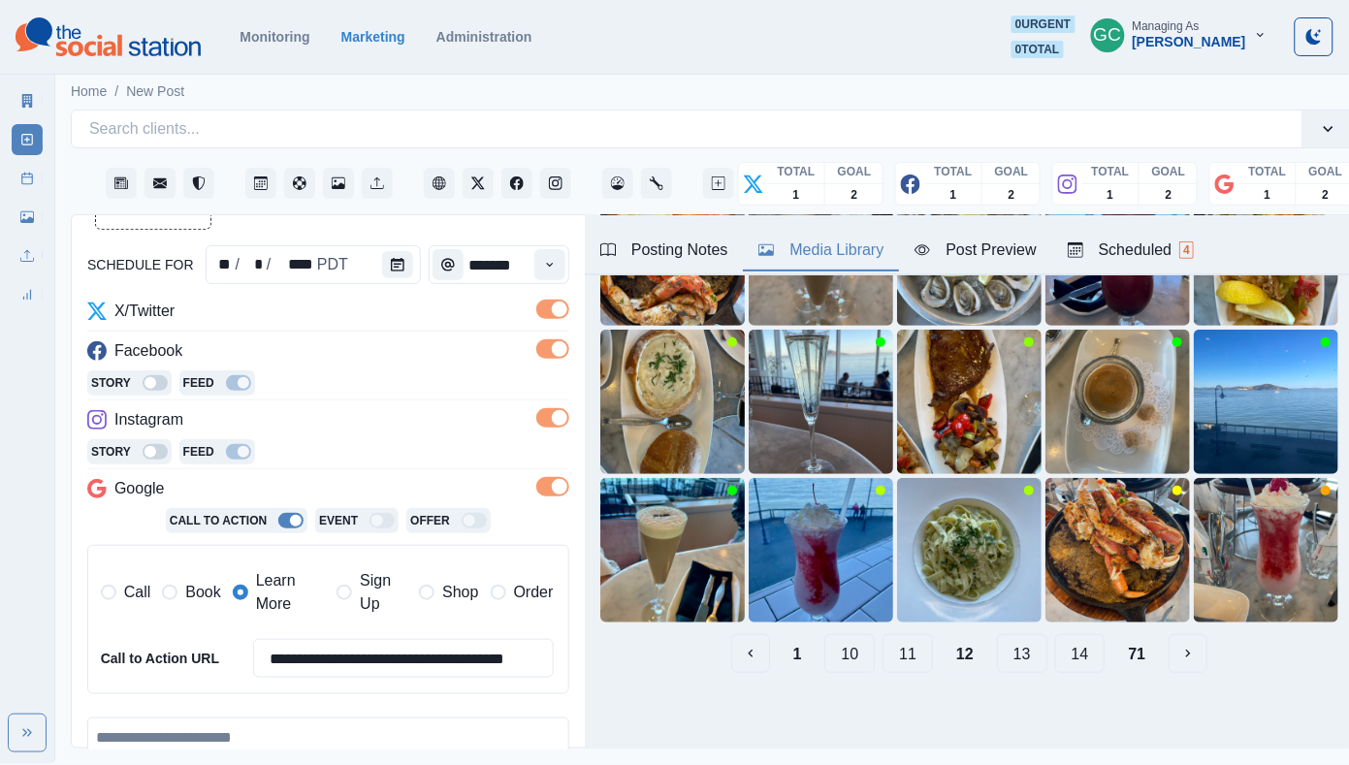
click at [860, 658] on button "10" at bounding box center [849, 653] width 50 height 39
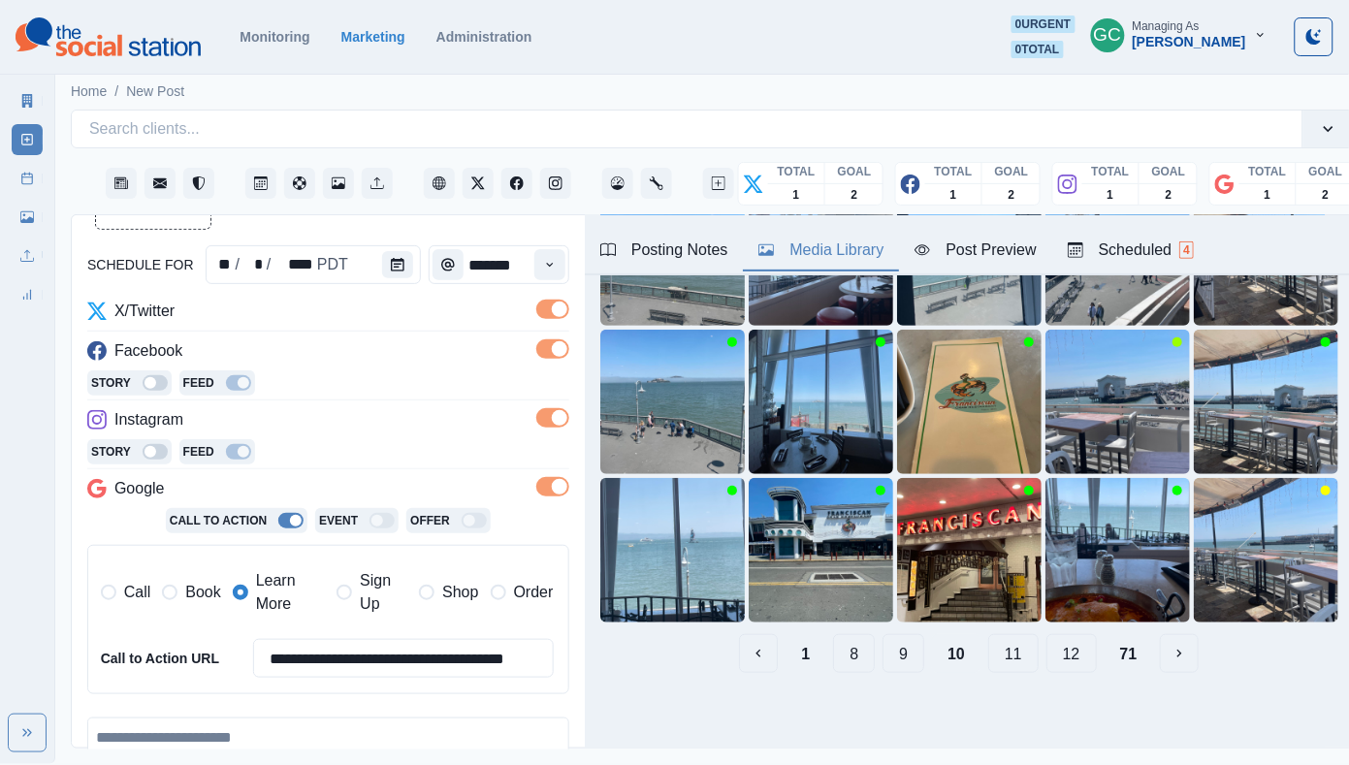
click at [861, 661] on button "8" at bounding box center [854, 653] width 42 height 39
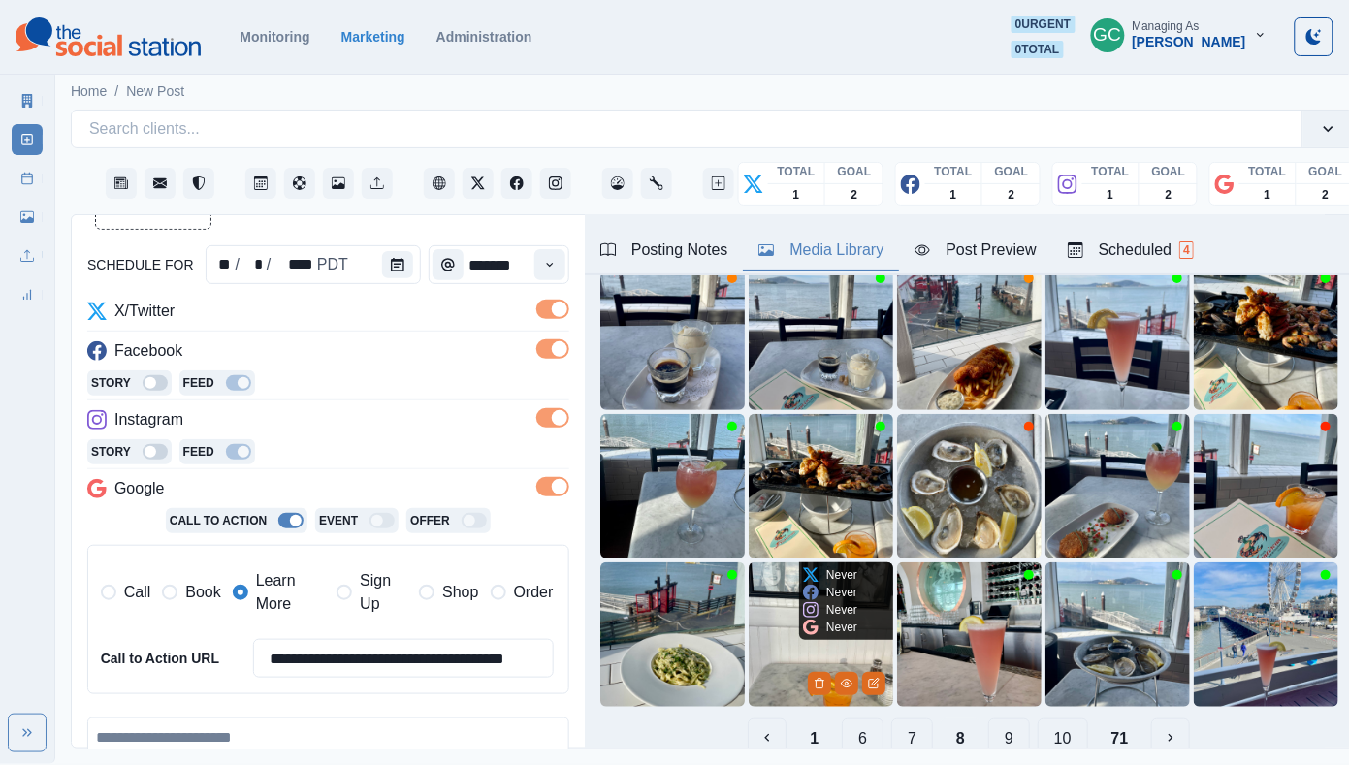
scroll to position [69, 0]
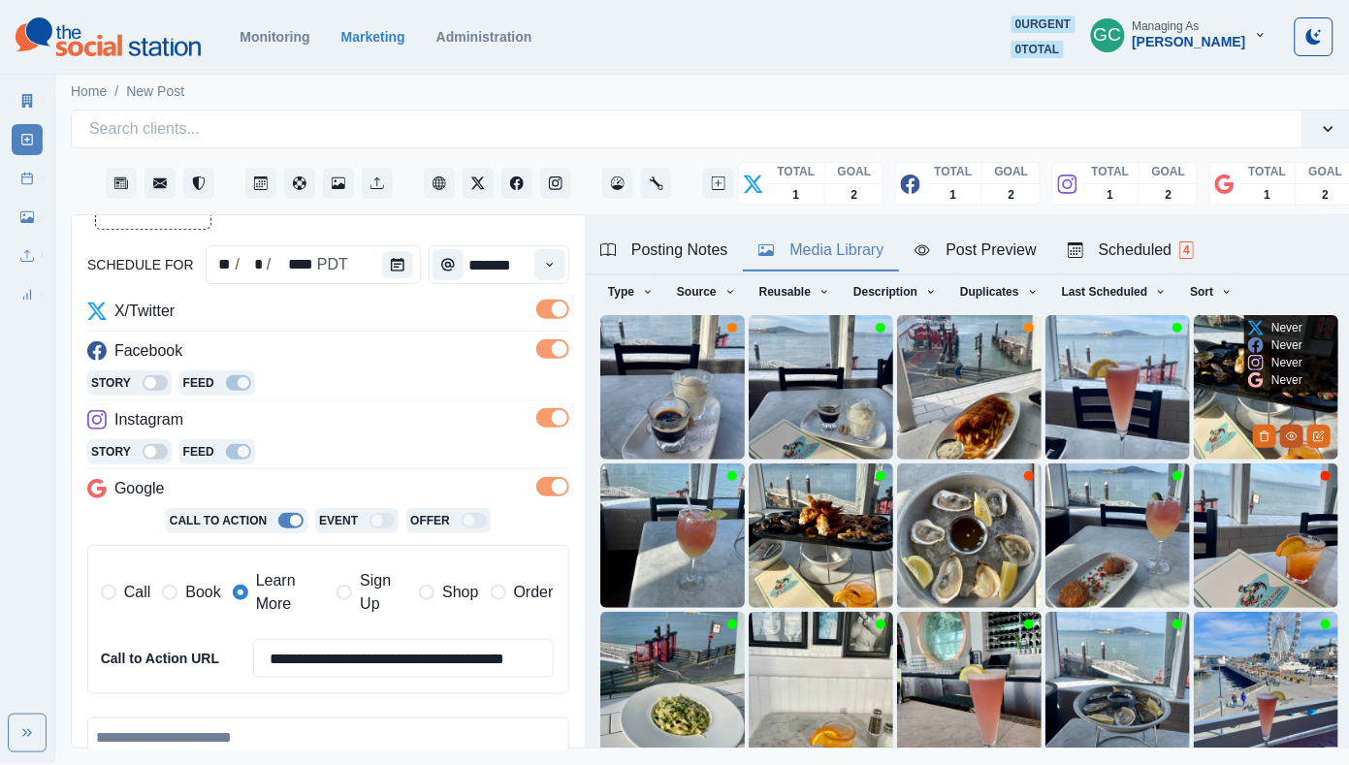
click at [1289, 441] on icon "View Media" at bounding box center [1292, 436] width 12 height 12
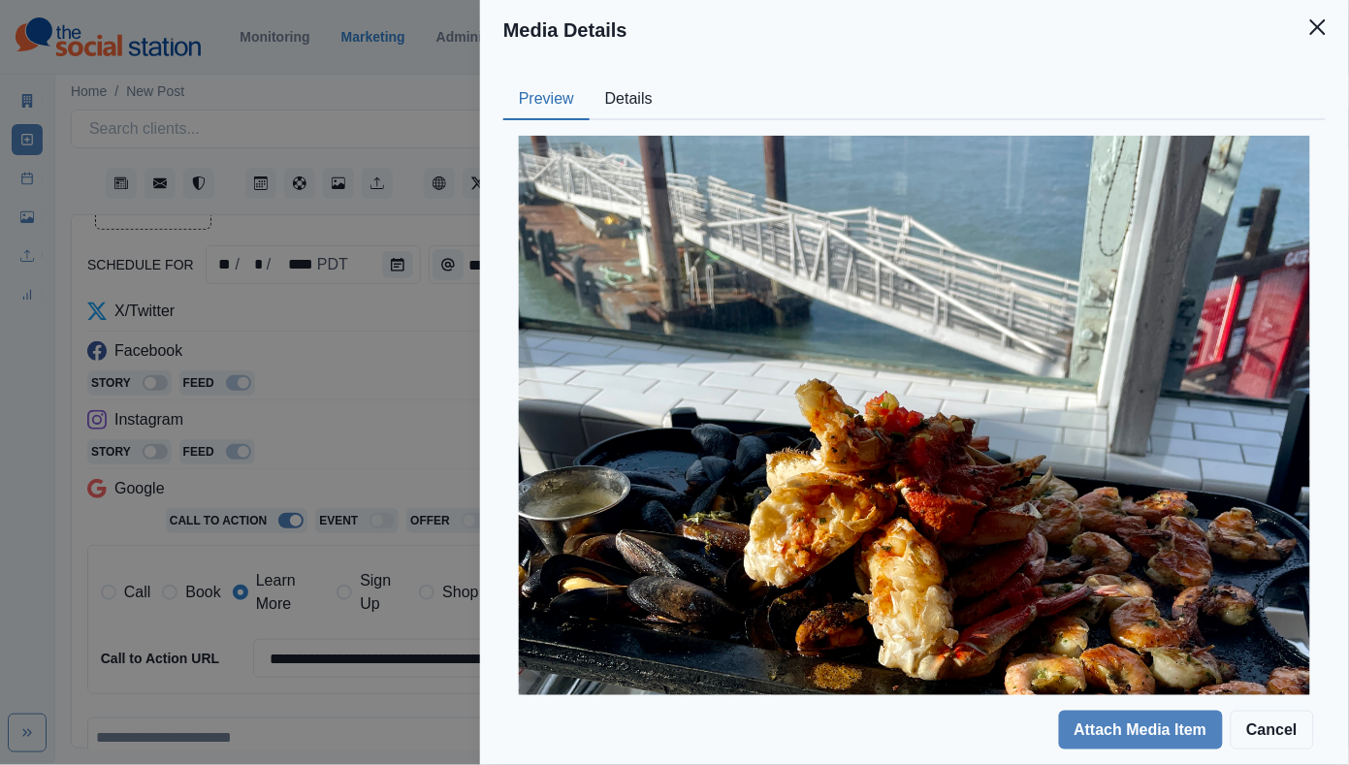
click at [645, 105] on button "Details" at bounding box center [628, 99] width 79 height 41
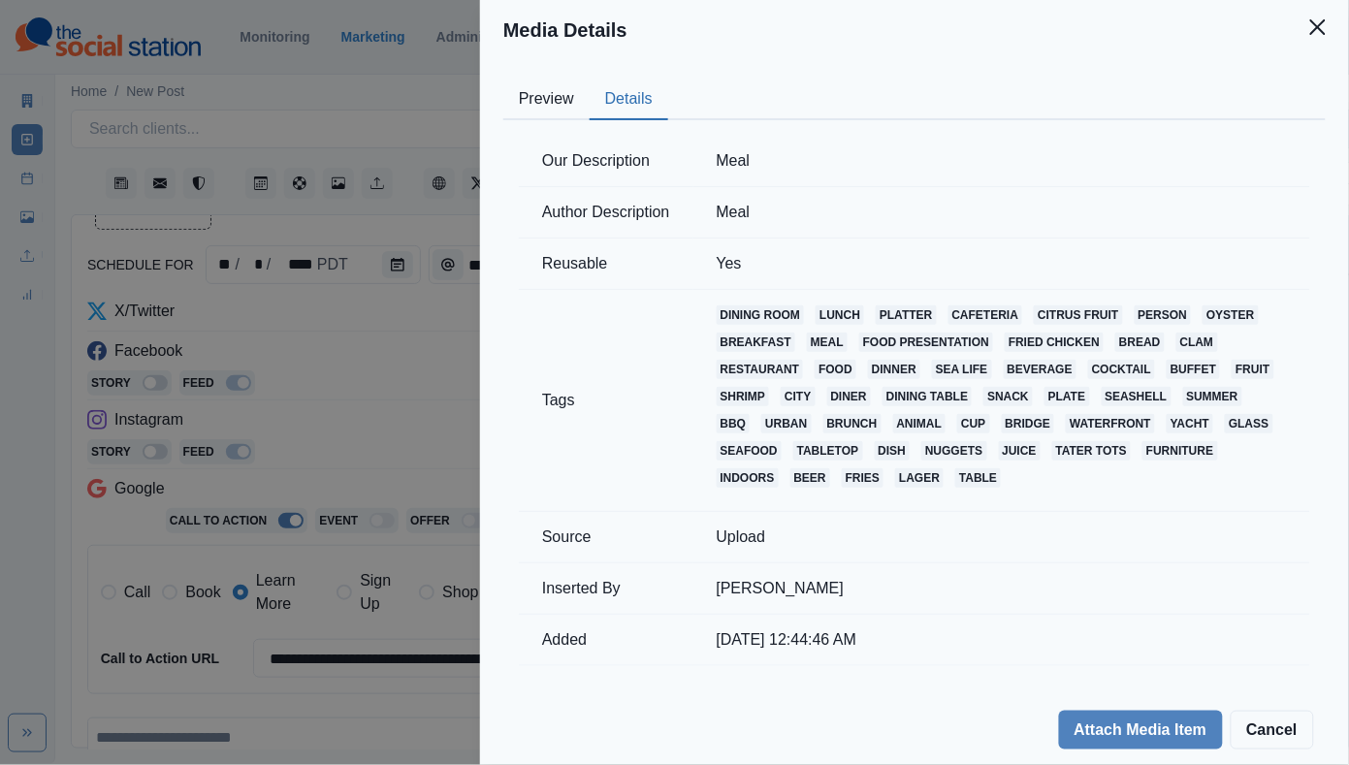
click at [558, 107] on button "Preview" at bounding box center [546, 99] width 86 height 41
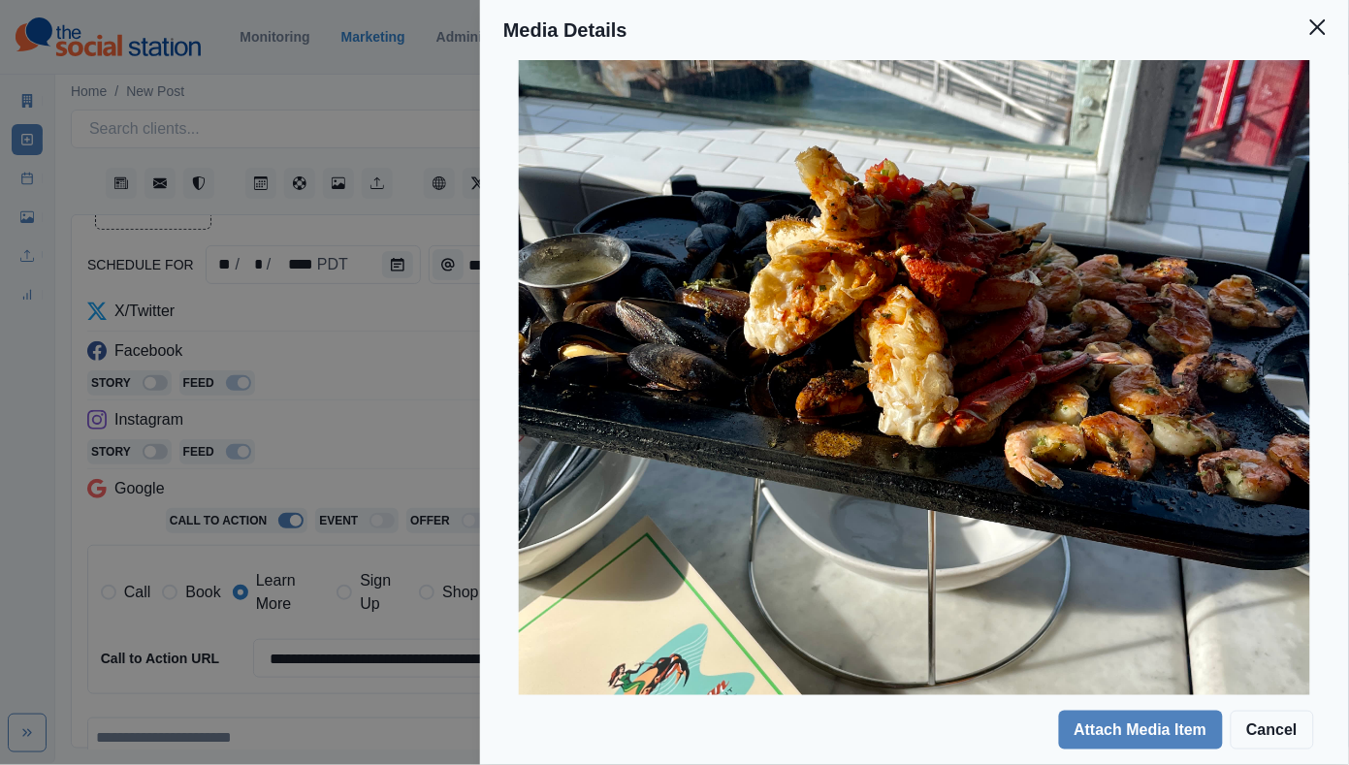
scroll to position [254, 0]
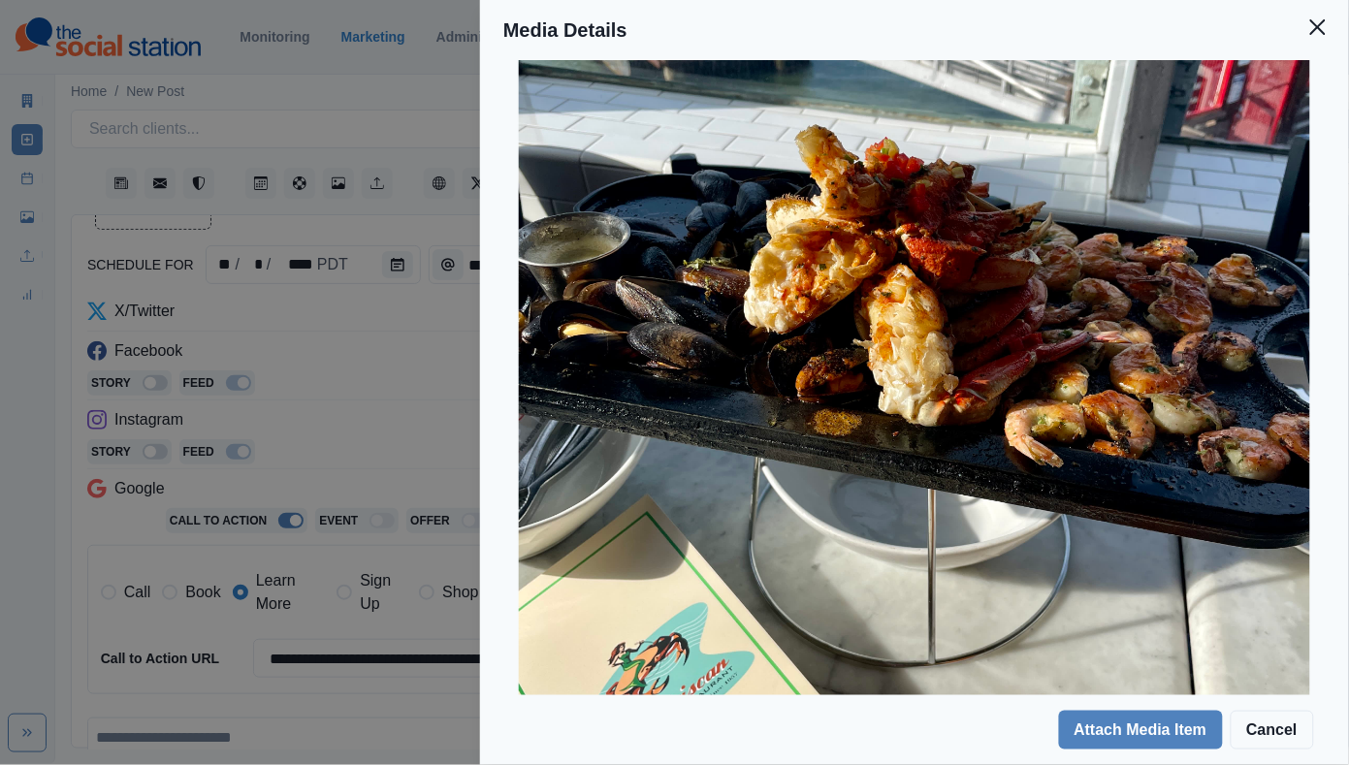
click at [436, 386] on div "Media Details Preview Details Our Description Meal Author Description Meal Reus…" at bounding box center [674, 382] width 1349 height 765
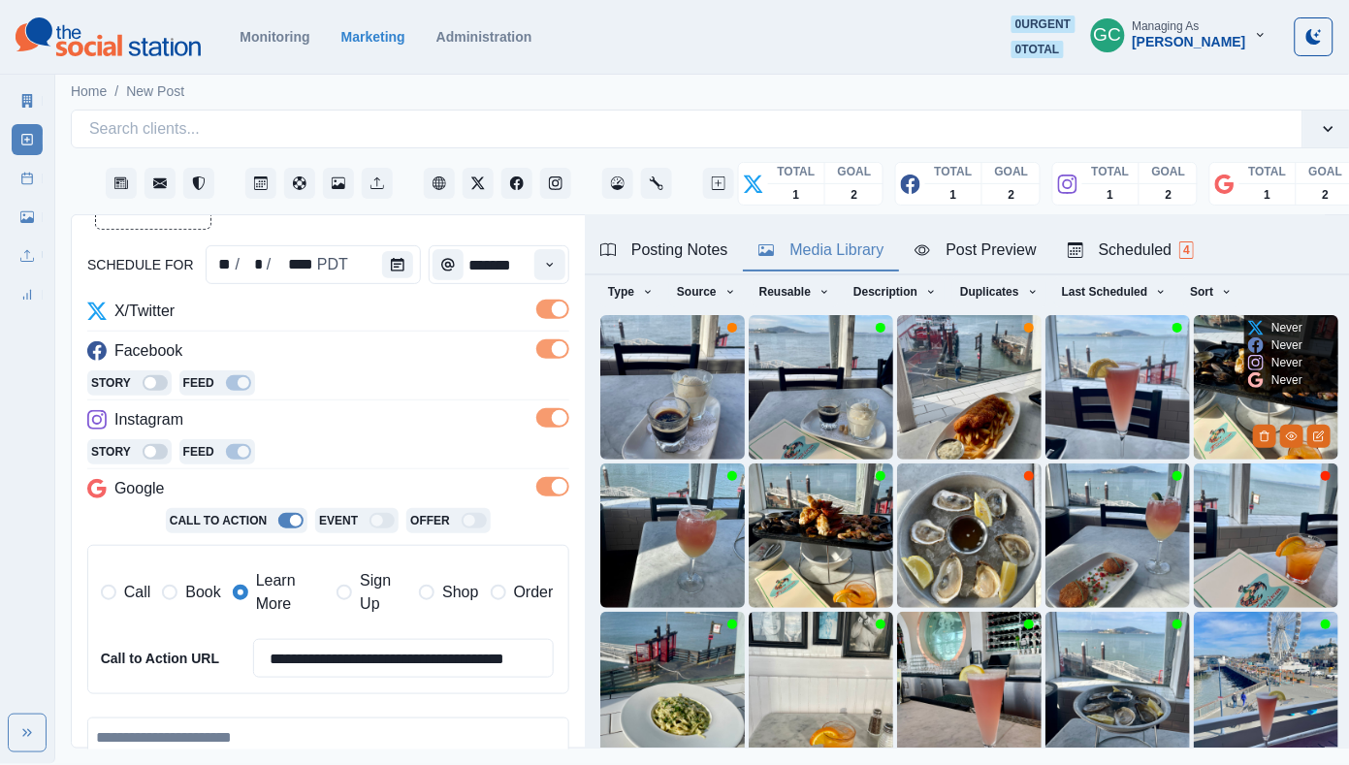
click at [1199, 386] on img at bounding box center [1265, 387] width 144 height 144
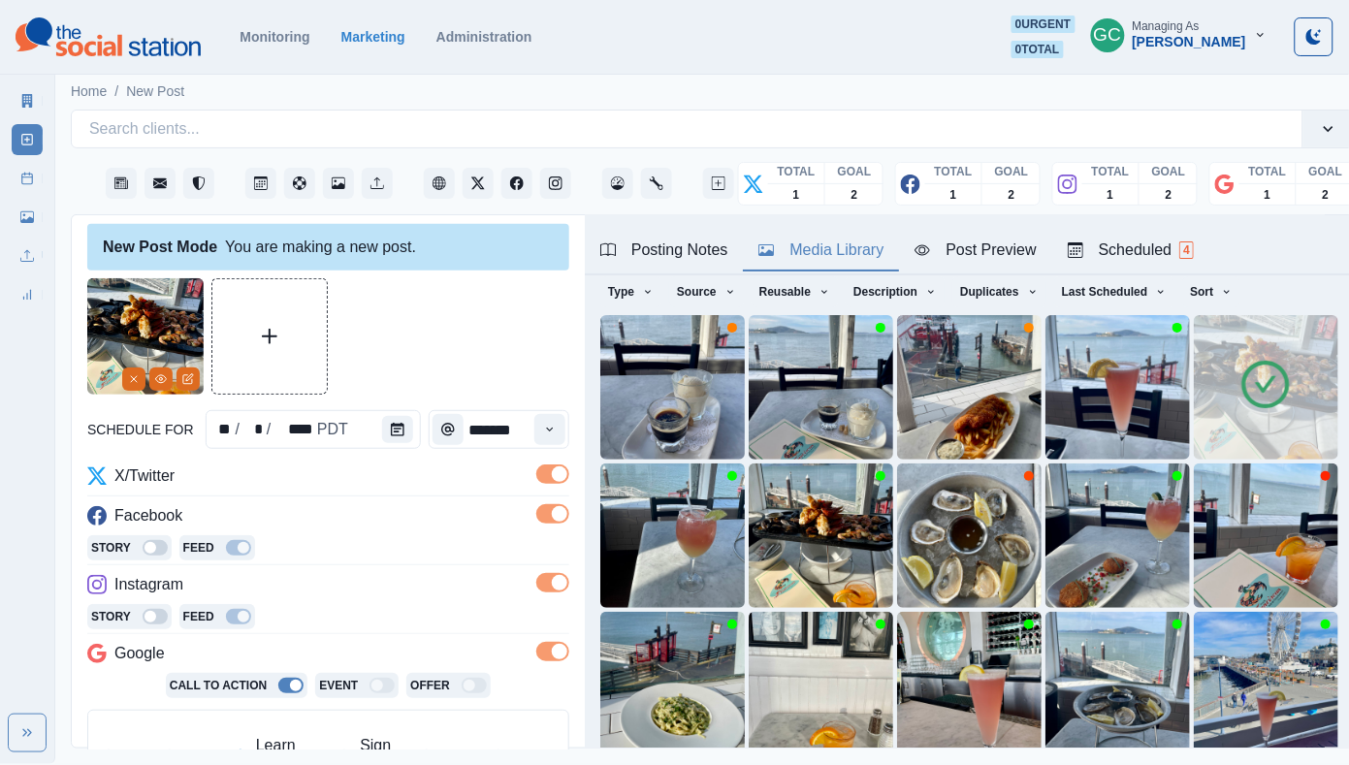
scroll to position [5, 0]
click at [155, 386] on icon "View Media" at bounding box center [161, 381] width 12 height 12
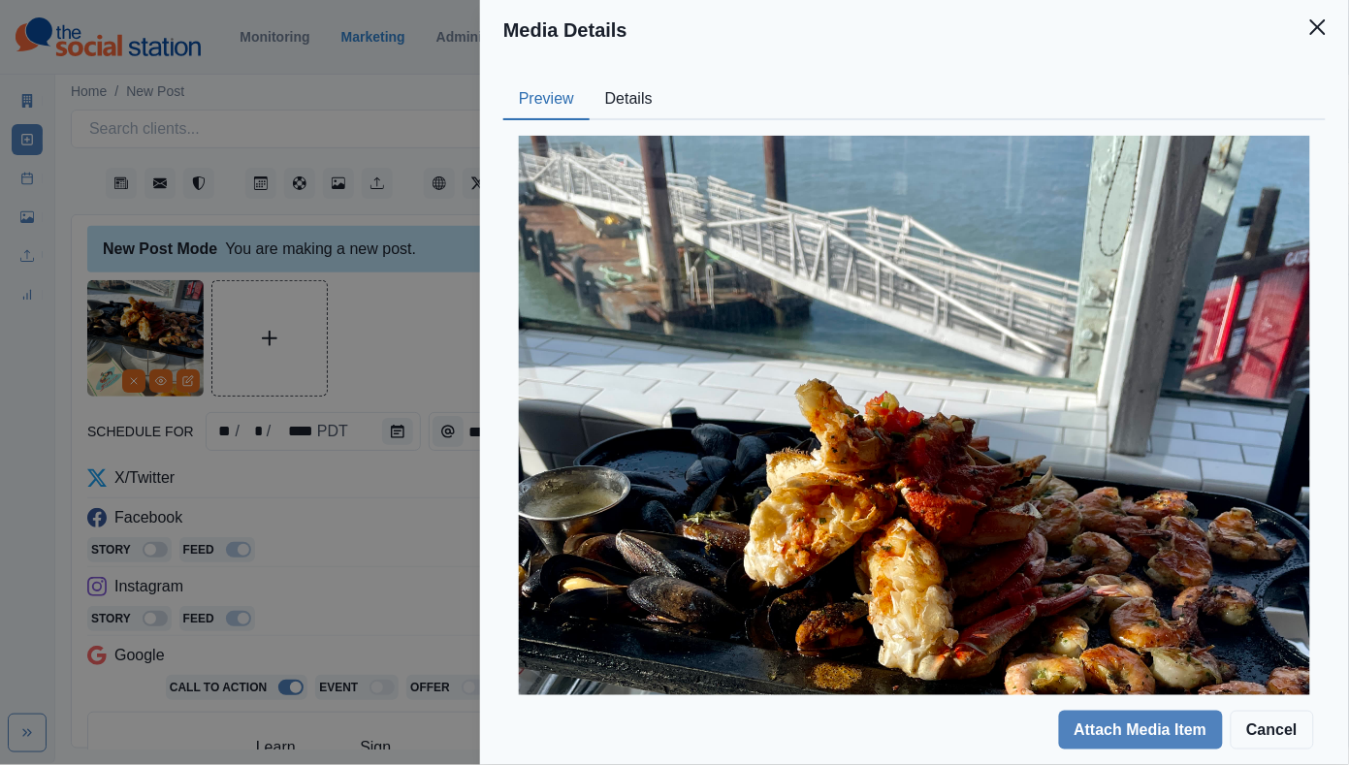
click at [644, 82] on button "Details" at bounding box center [628, 99] width 79 height 41
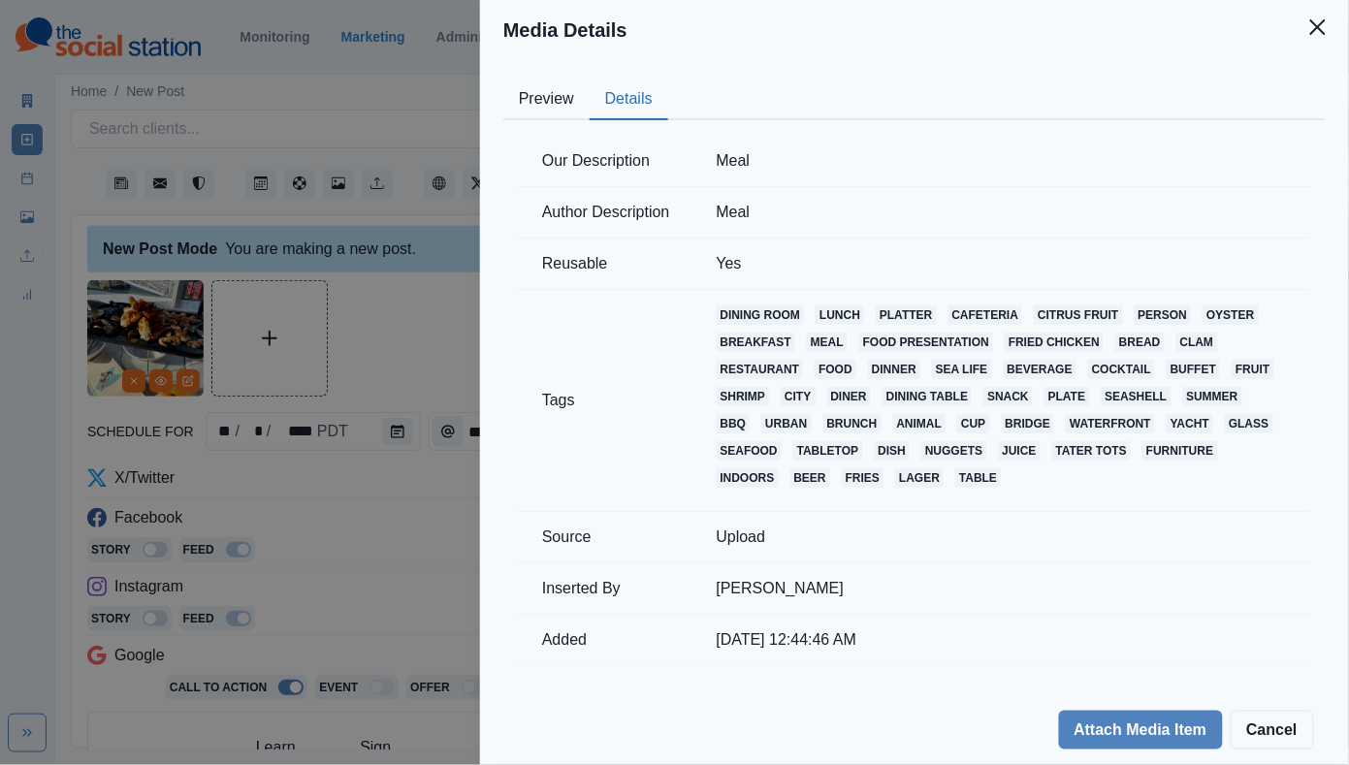
click at [320, 512] on div "Media Details Preview Details Our Description Meal Author Description Meal Reus…" at bounding box center [674, 382] width 1349 height 765
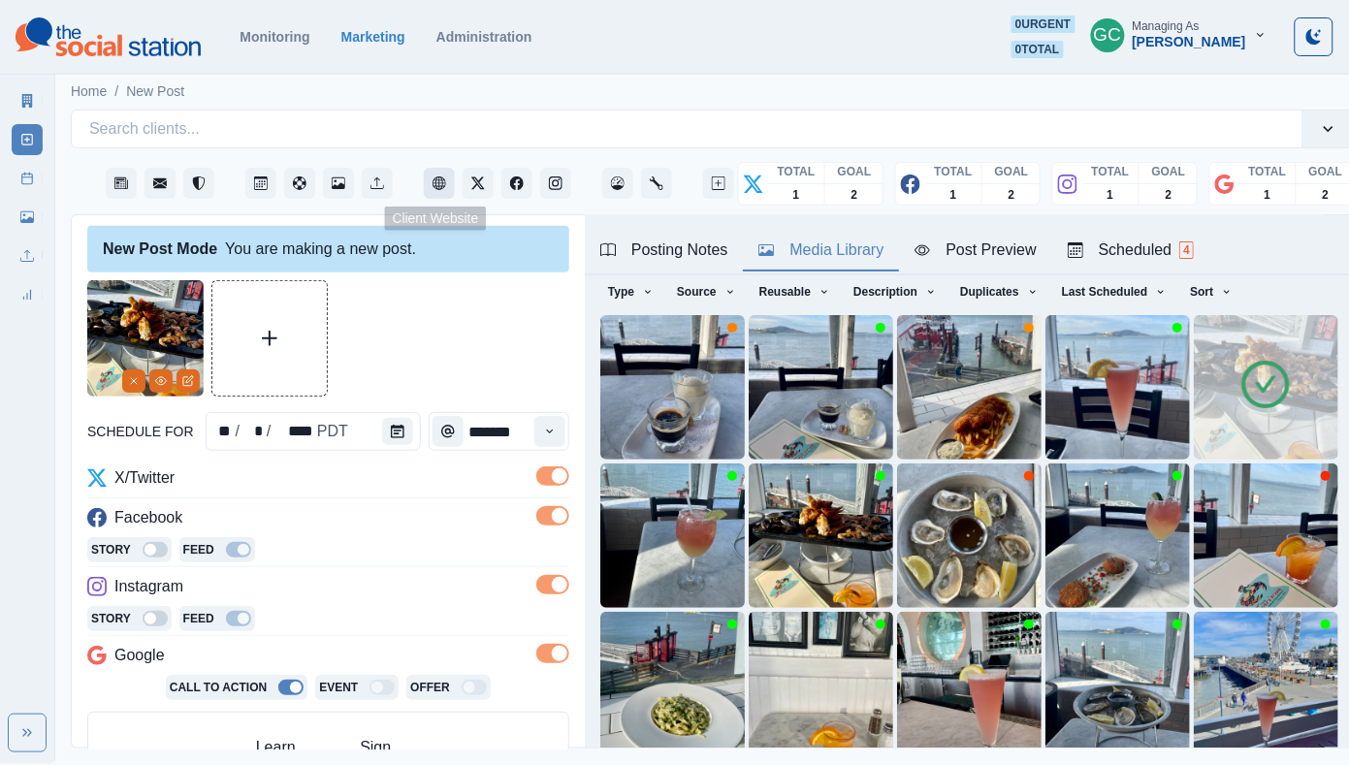
click at [443, 190] on button "Client Website" at bounding box center [439, 183] width 31 height 31
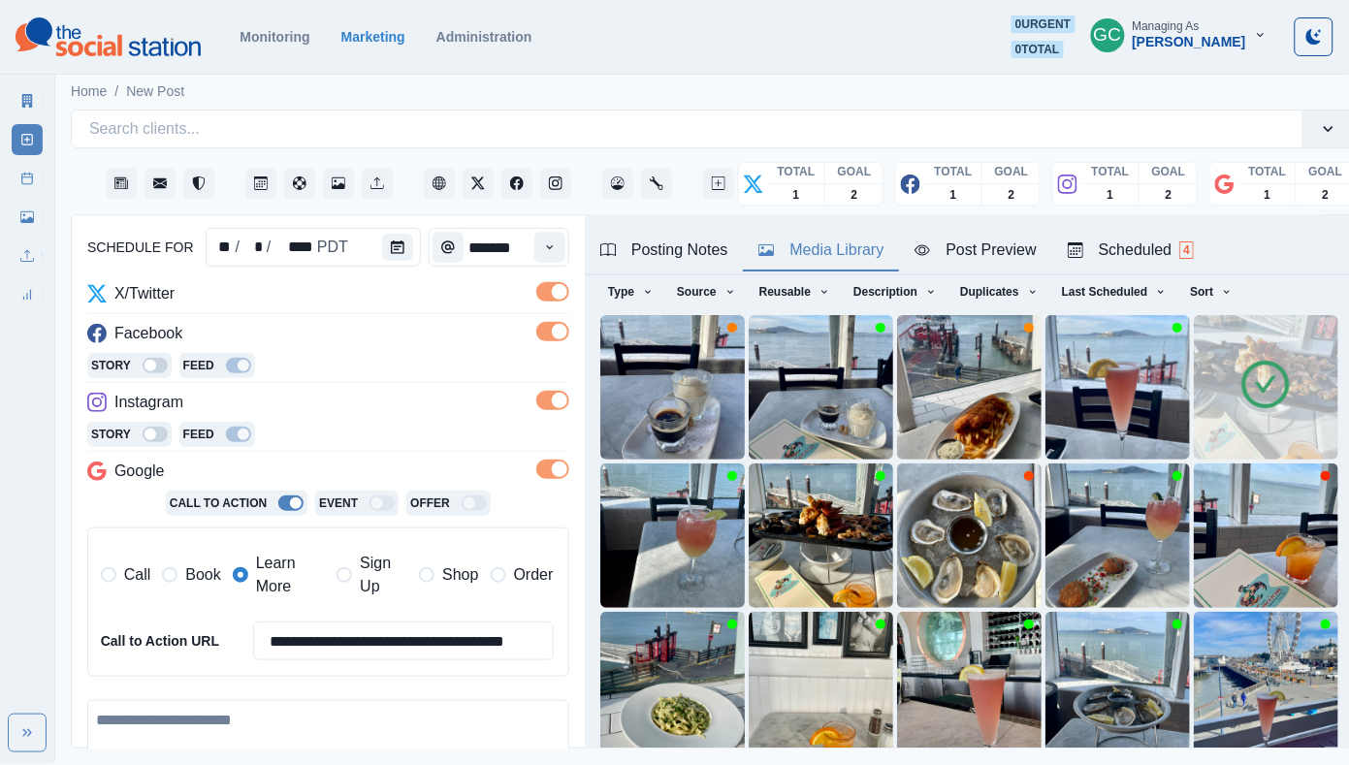
click at [254, 706] on textarea at bounding box center [328, 756] width 482 height 113
paste textarea "**********"
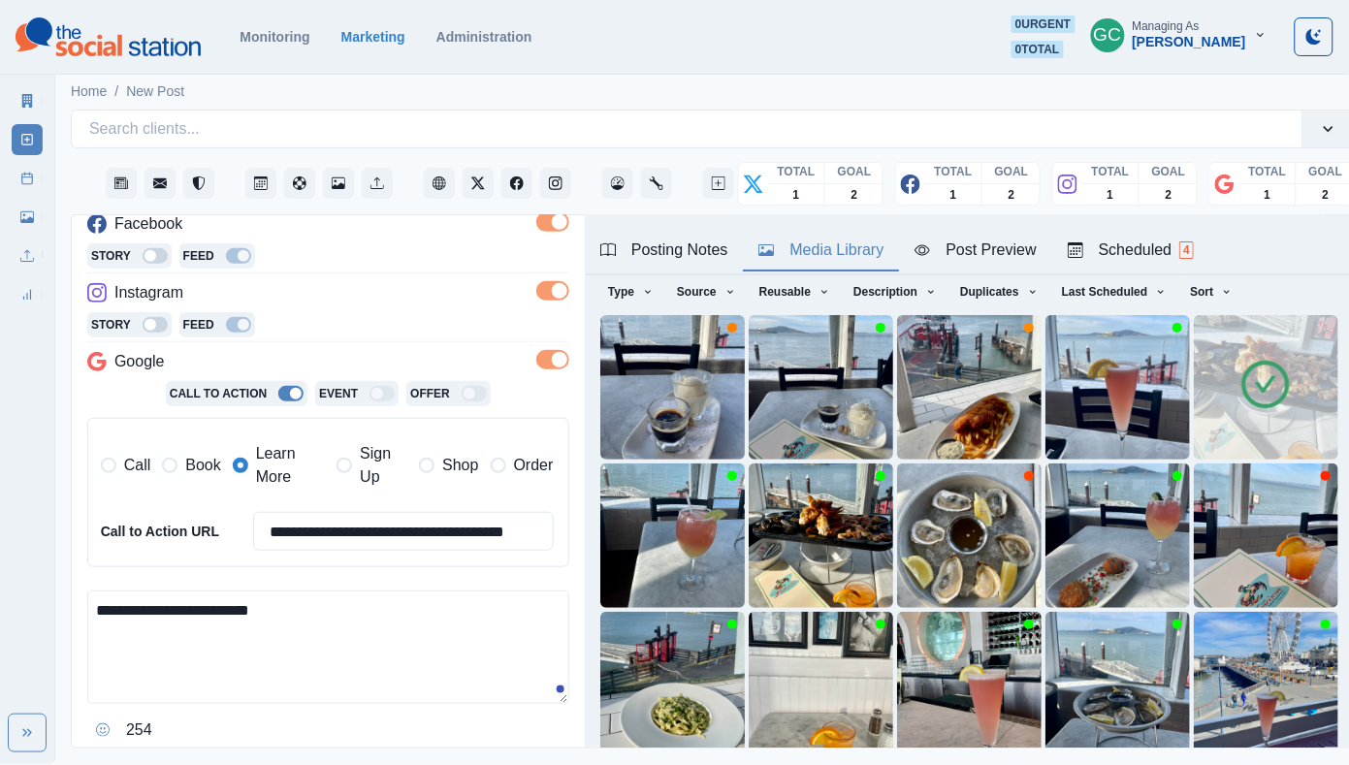
scroll to position [397, 0]
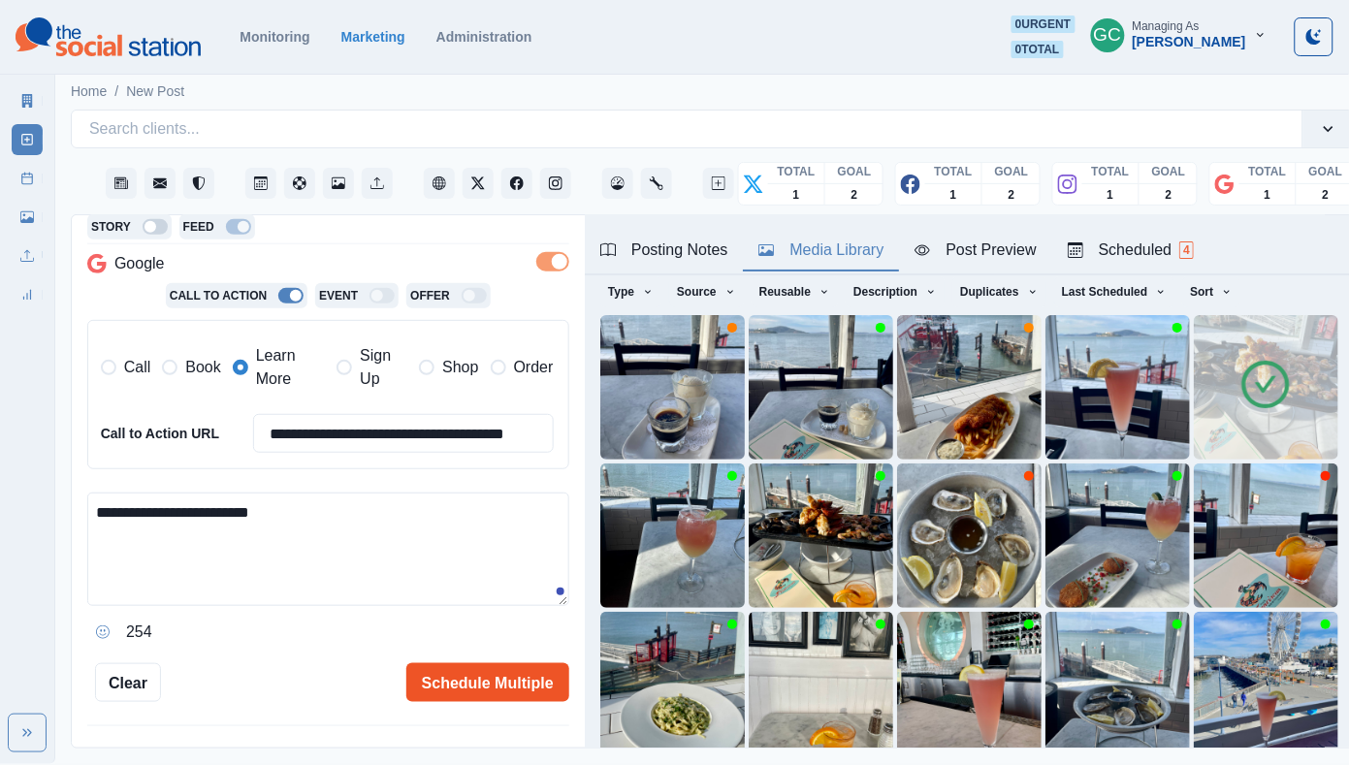
type textarea "**********"
click at [494, 693] on button "Schedule Multiple" at bounding box center [487, 682] width 163 height 39
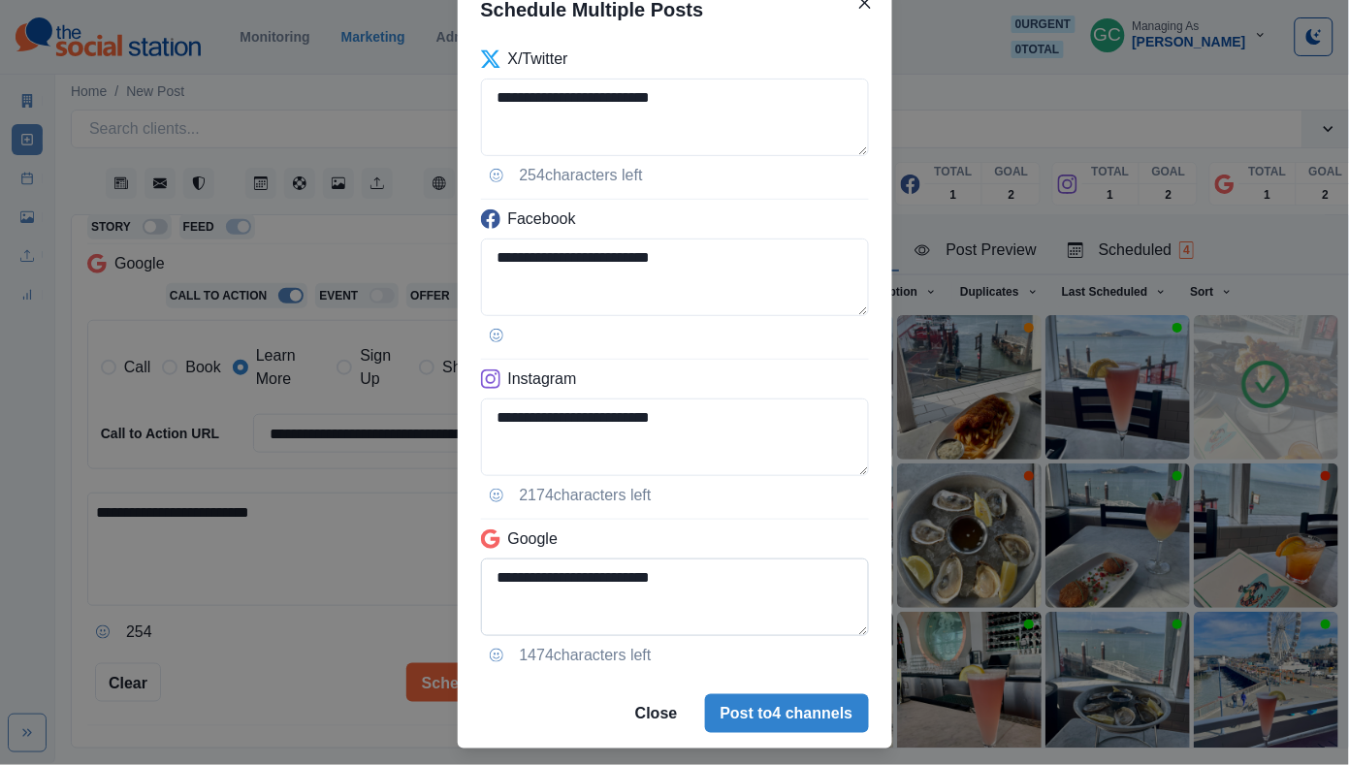
scroll to position [127, 0]
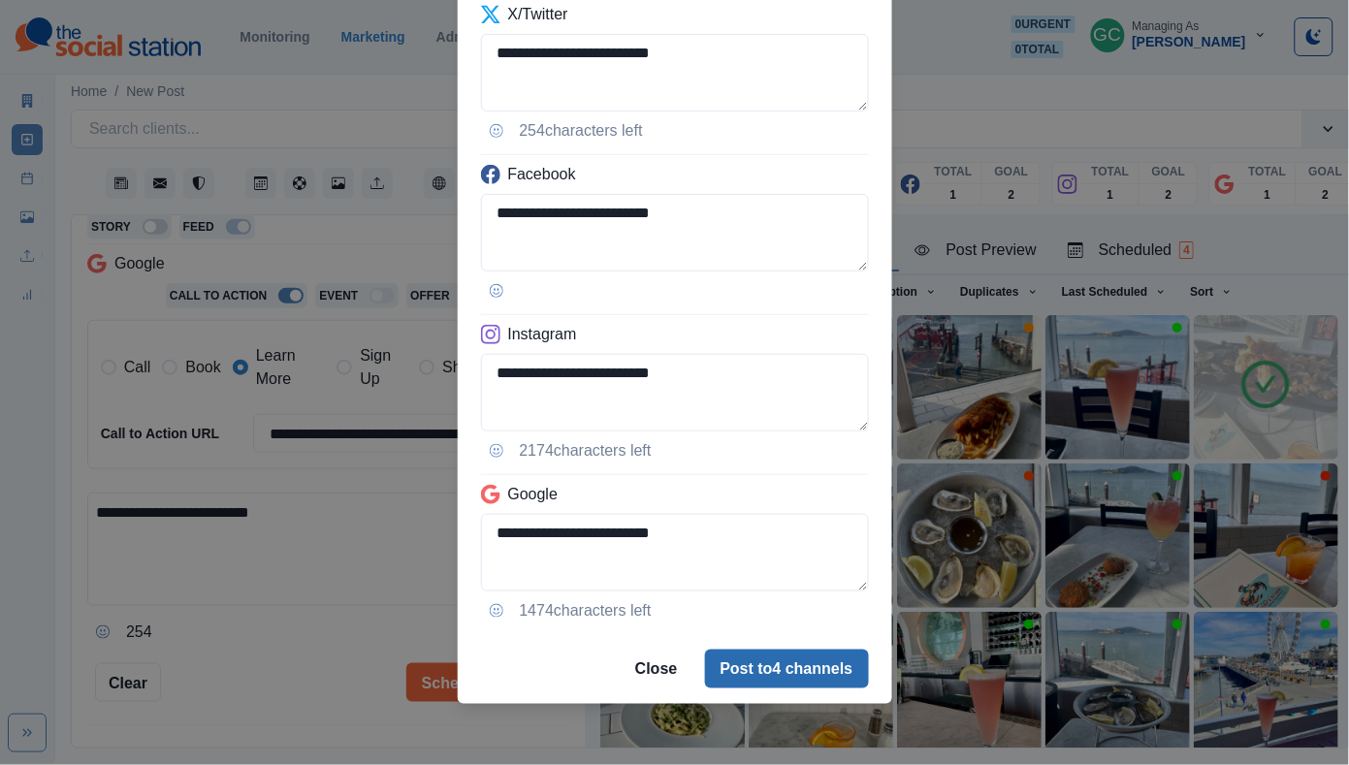
click at [811, 675] on button "Post to 4 channels" at bounding box center [787, 669] width 164 height 39
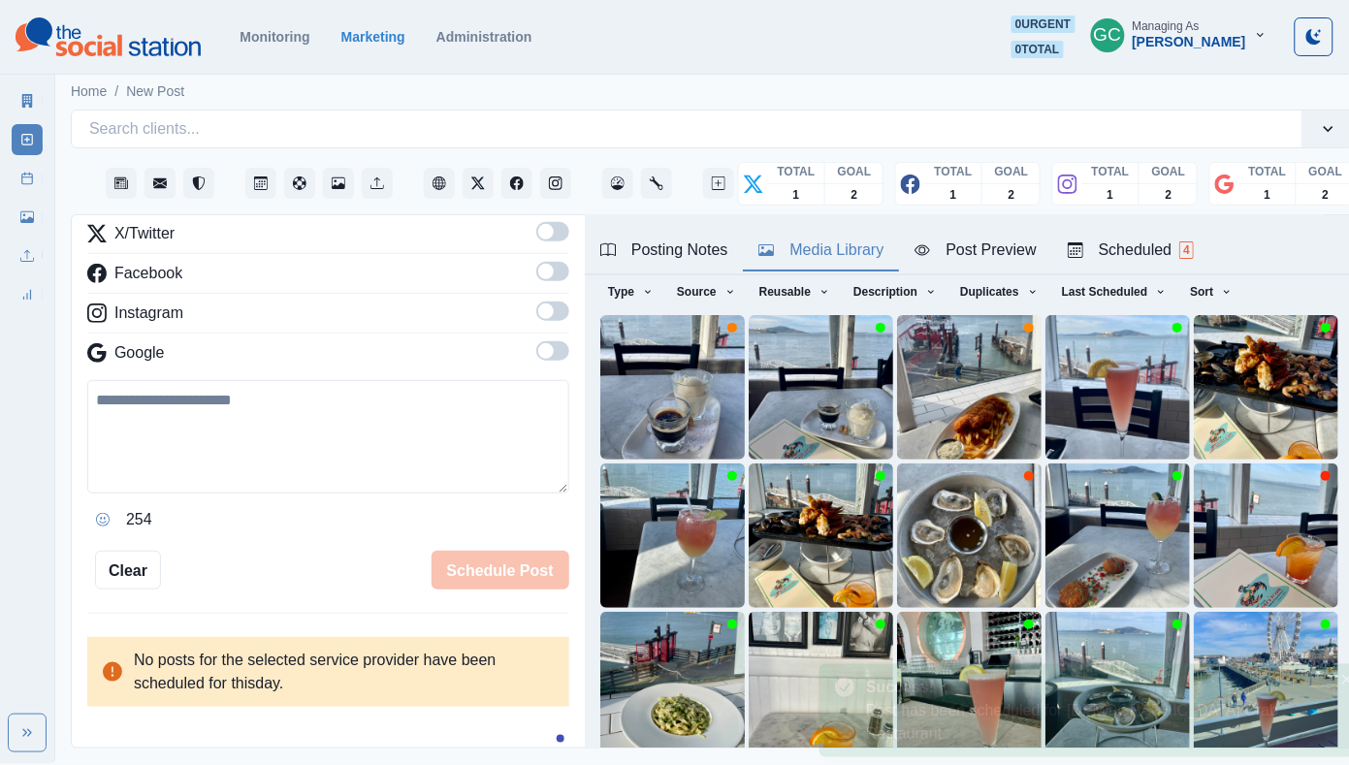
scroll to position [156, 0]
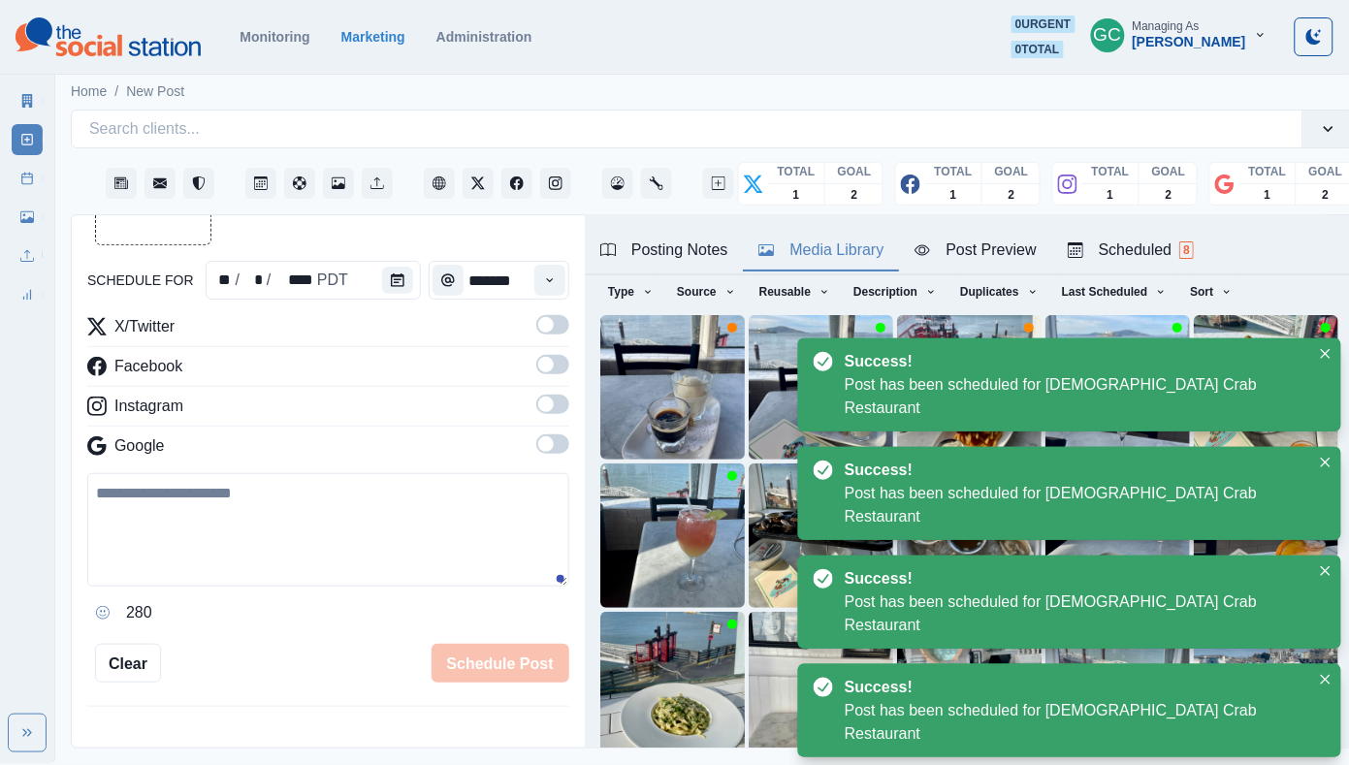
click at [1147, 243] on div "Scheduled 8" at bounding box center [1130, 249] width 126 height 23
